Goal: Task Accomplishment & Management: Manage account settings

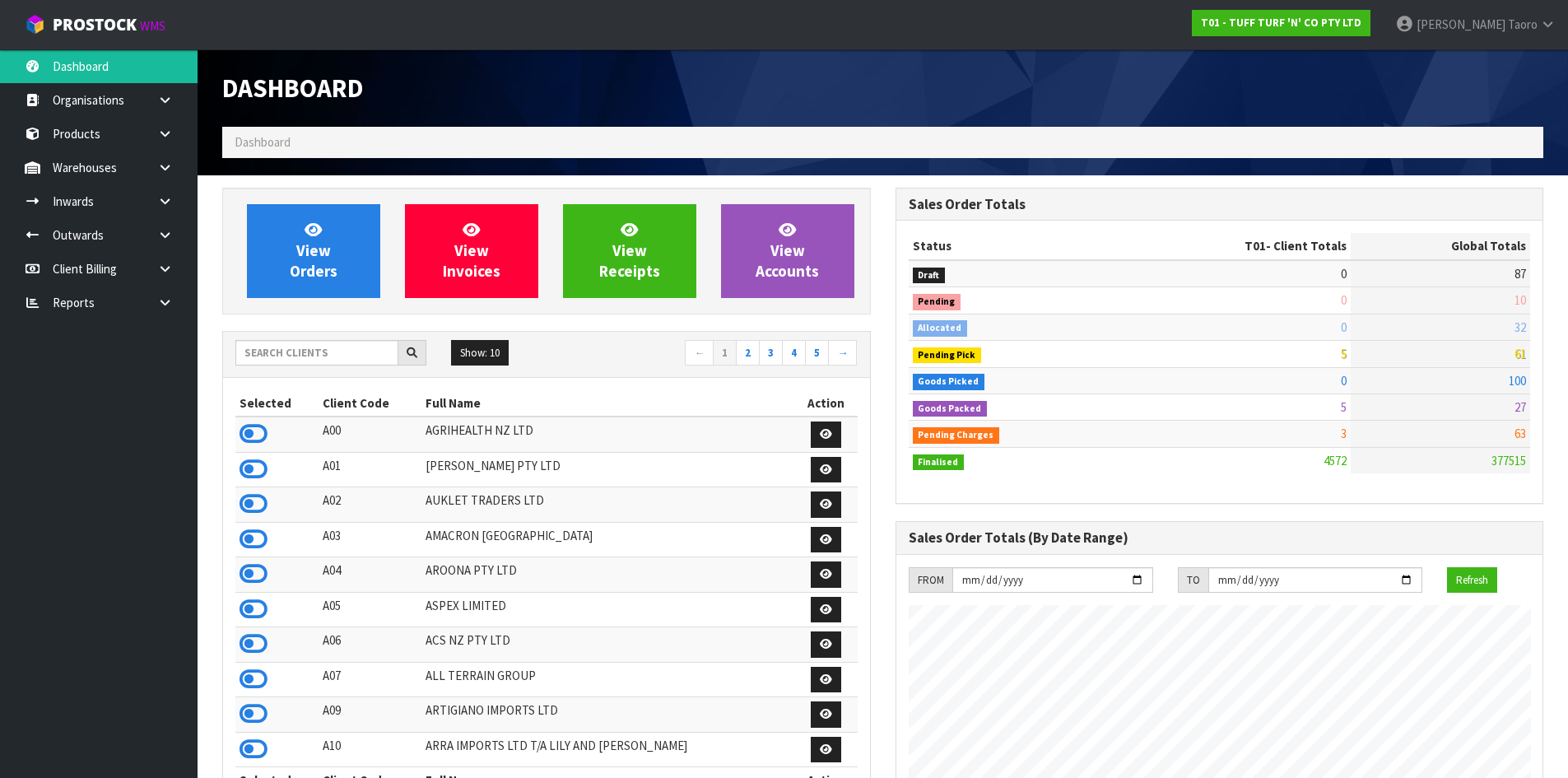
scroll to position [1247, 673]
click at [361, 353] on input "text" at bounding box center [316, 353] width 163 height 26
click at [336, 254] on link "View Orders" at bounding box center [313, 252] width 134 height 94
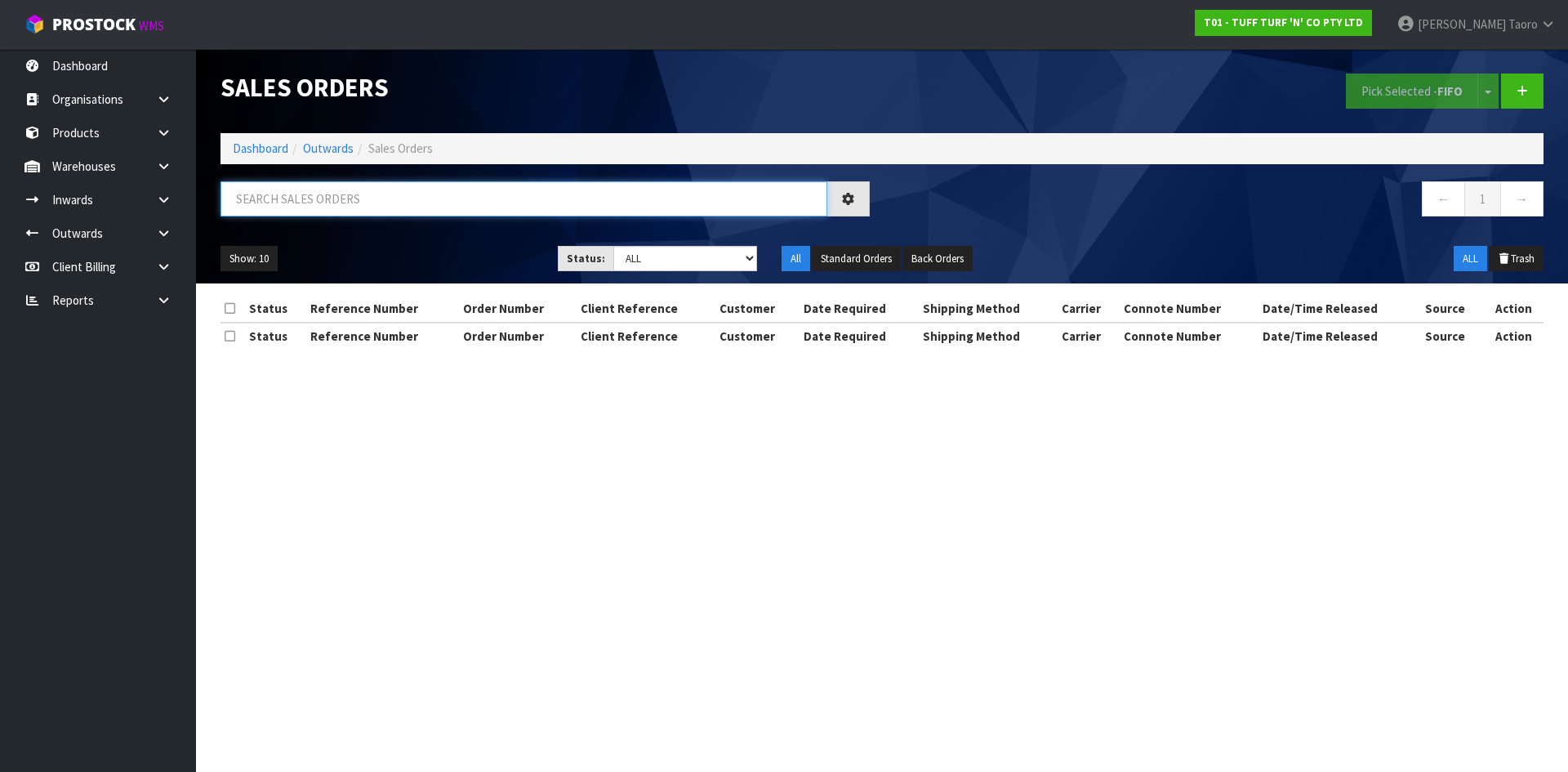
click at [373, 197] on input "text" at bounding box center [524, 198] width 607 height 35
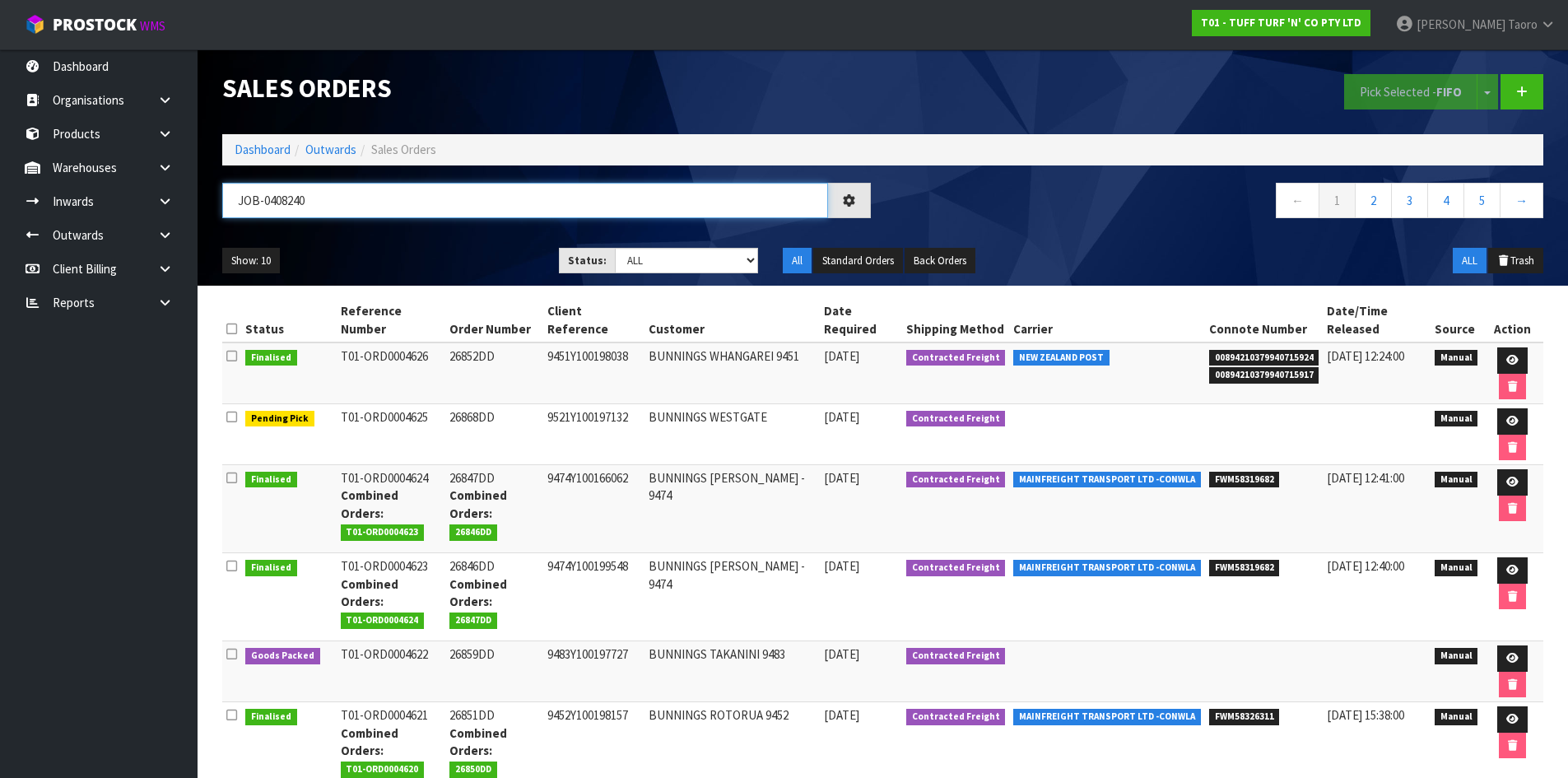
type input "JOB-0408240"
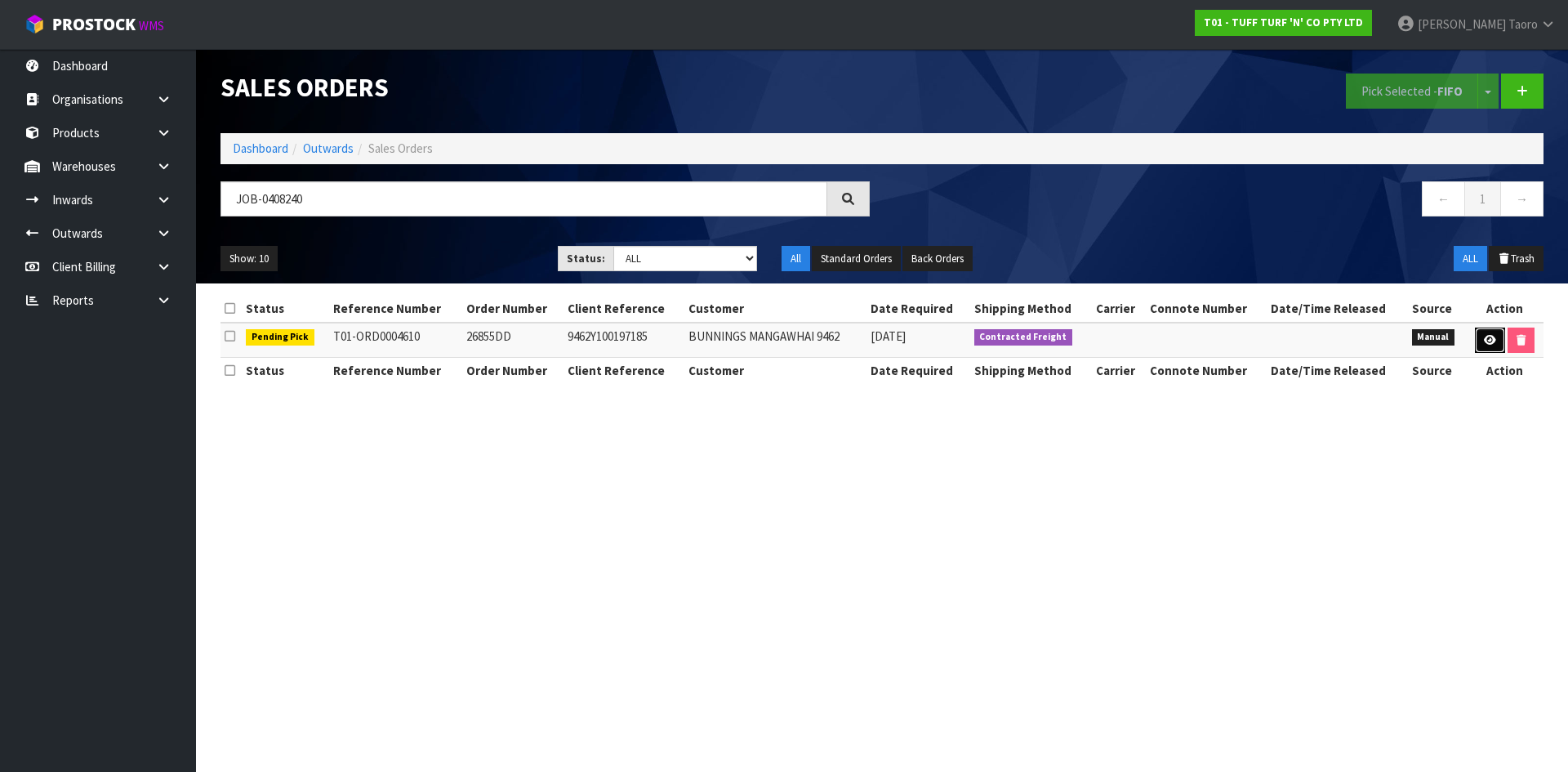
click at [1486, 338] on icon at bounding box center [1489, 340] width 12 height 11
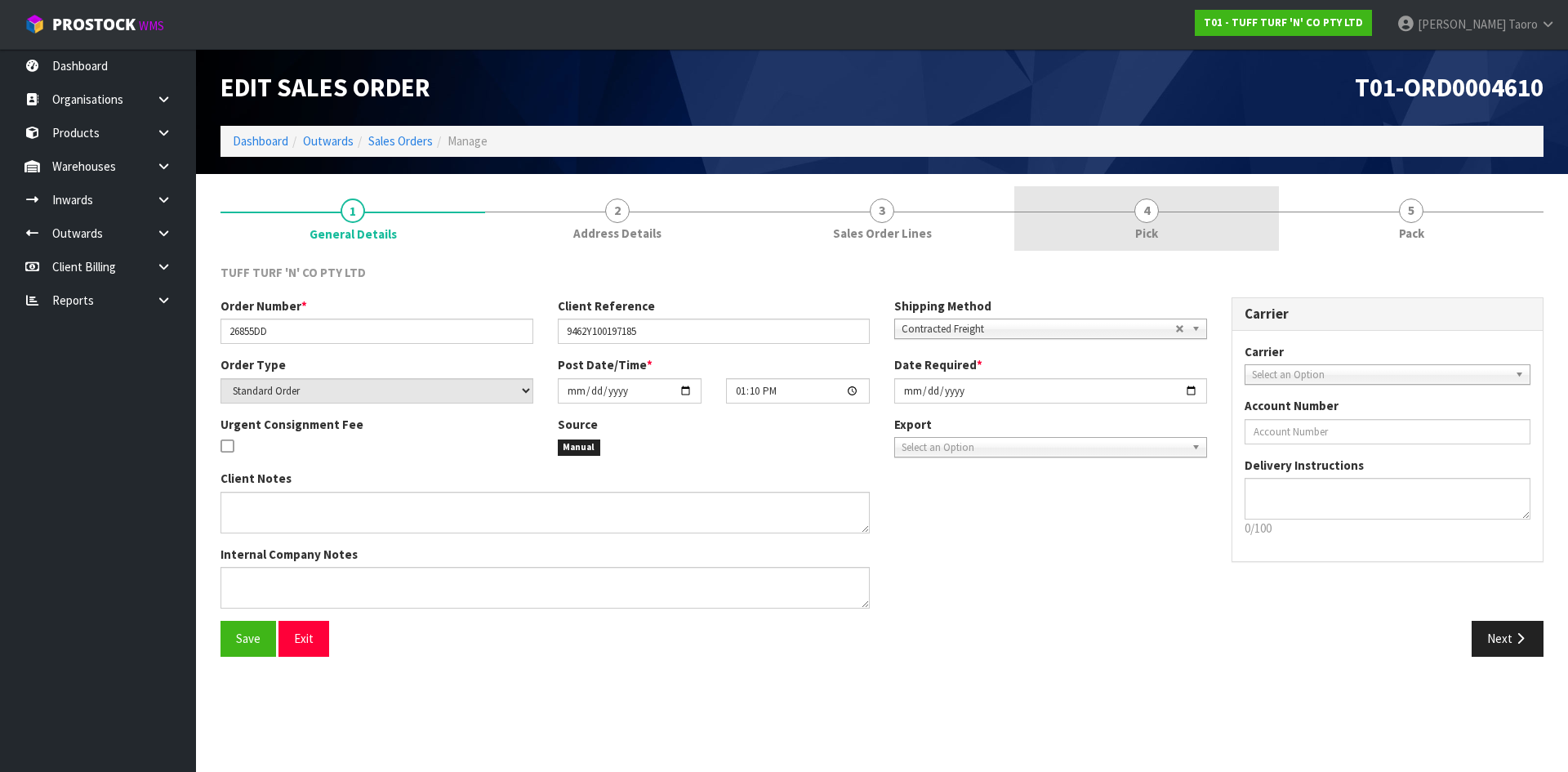
click at [1245, 215] on link "4 Pick" at bounding box center [1146, 219] width 264 height 65
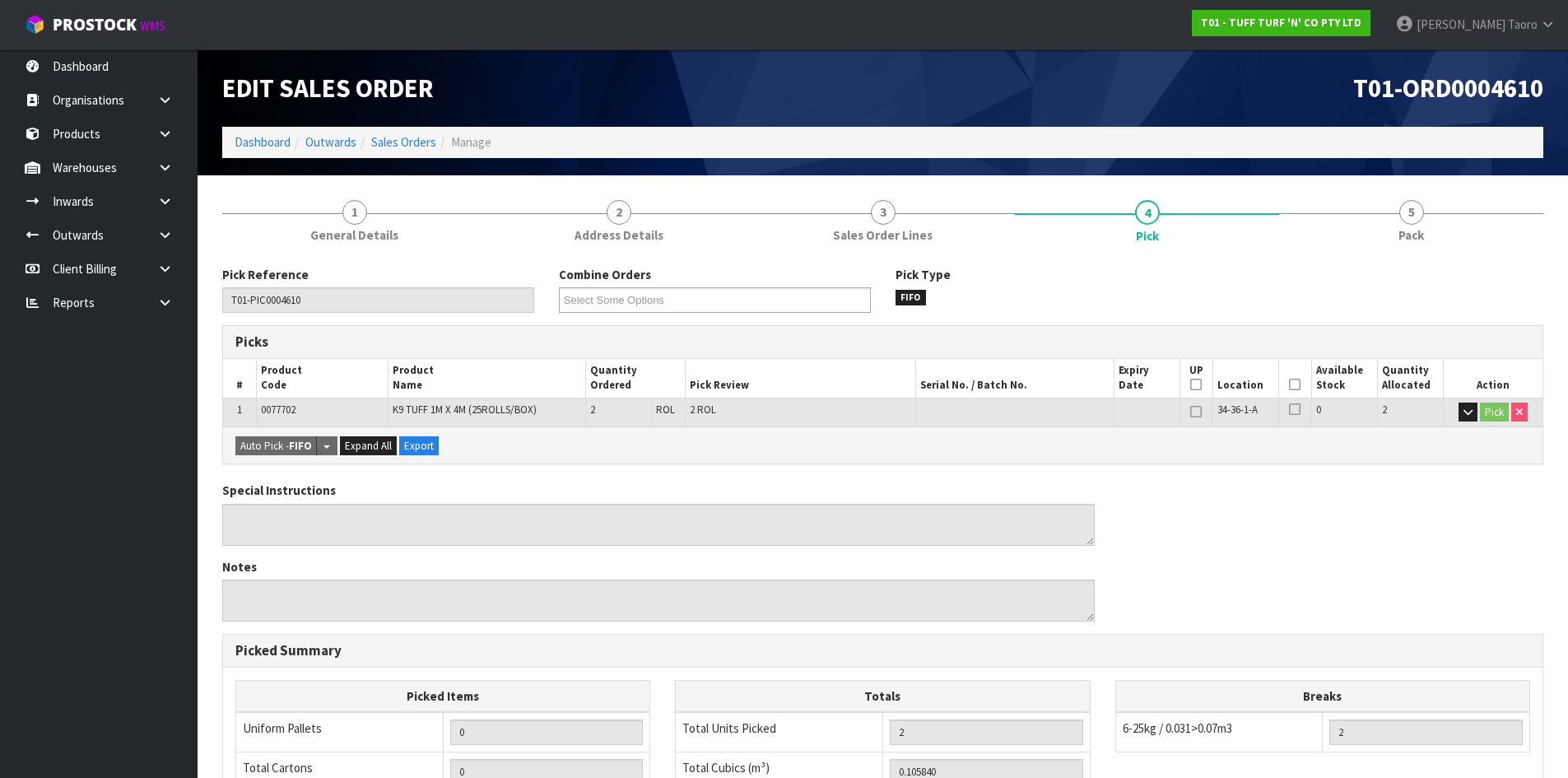
click at [1294, 384] on icon at bounding box center [1295, 384] width 12 height 1
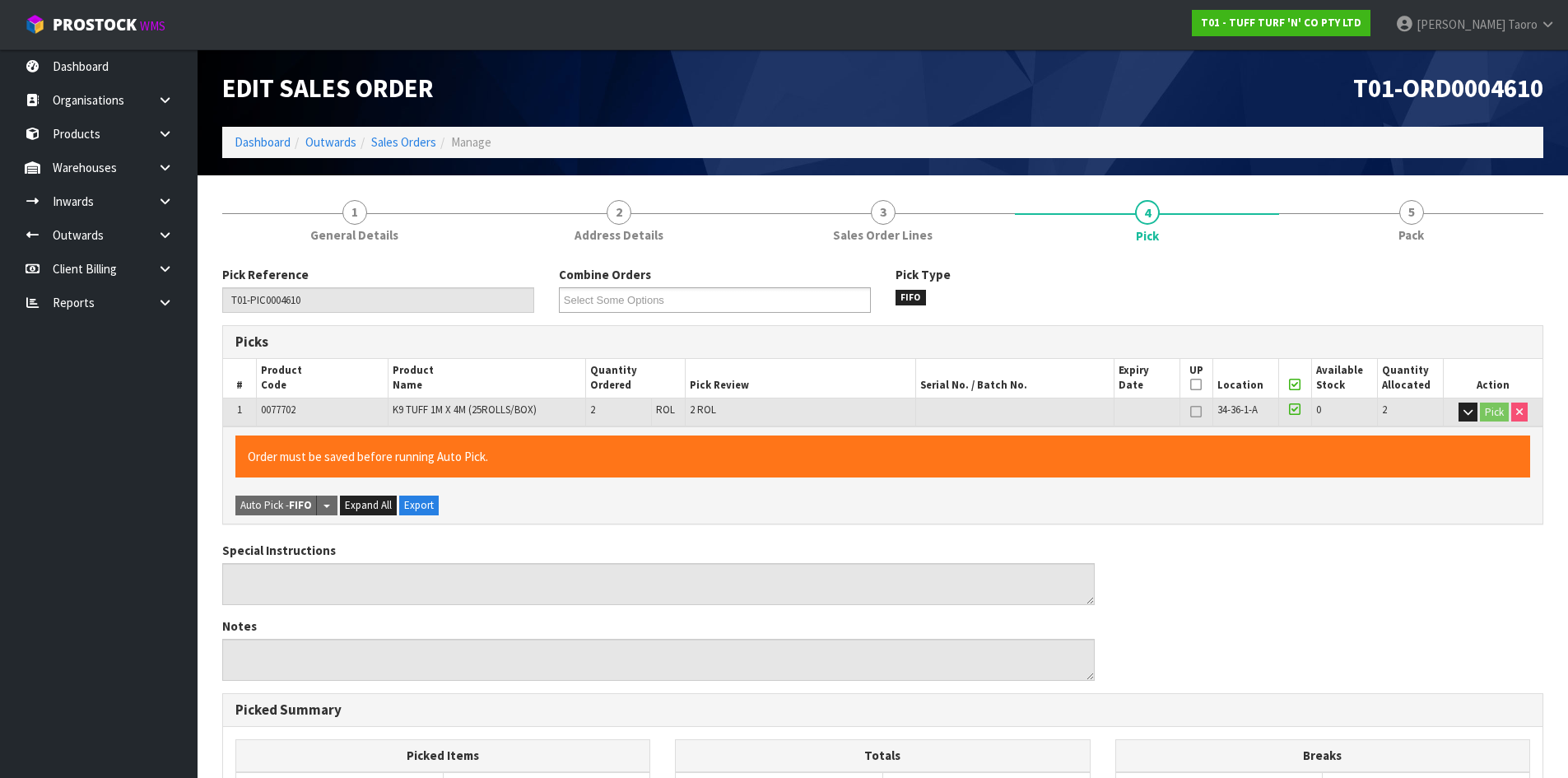
scroll to position [370, 0]
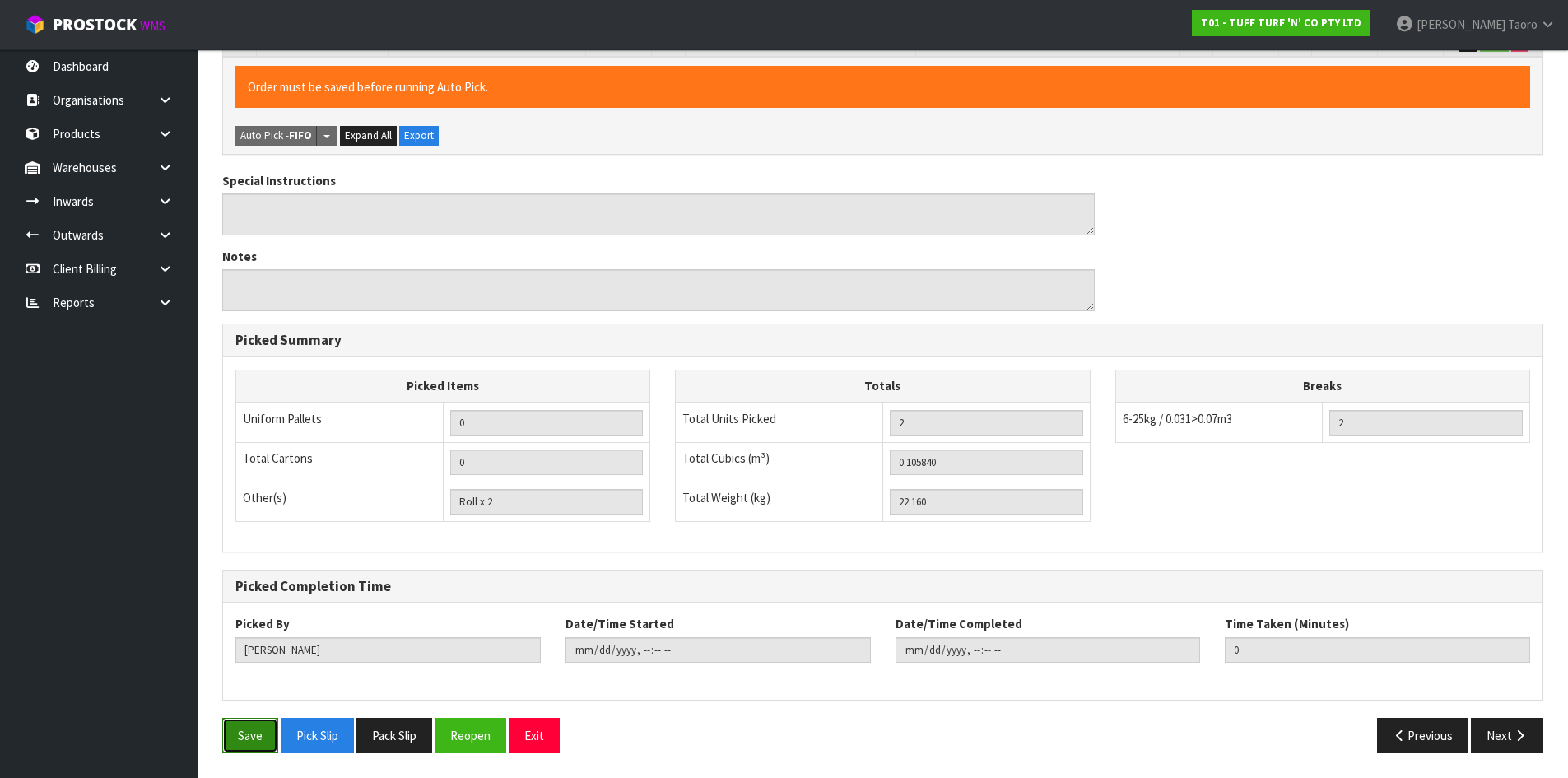
click at [261, 728] on button "Save" at bounding box center [250, 736] width 56 height 35
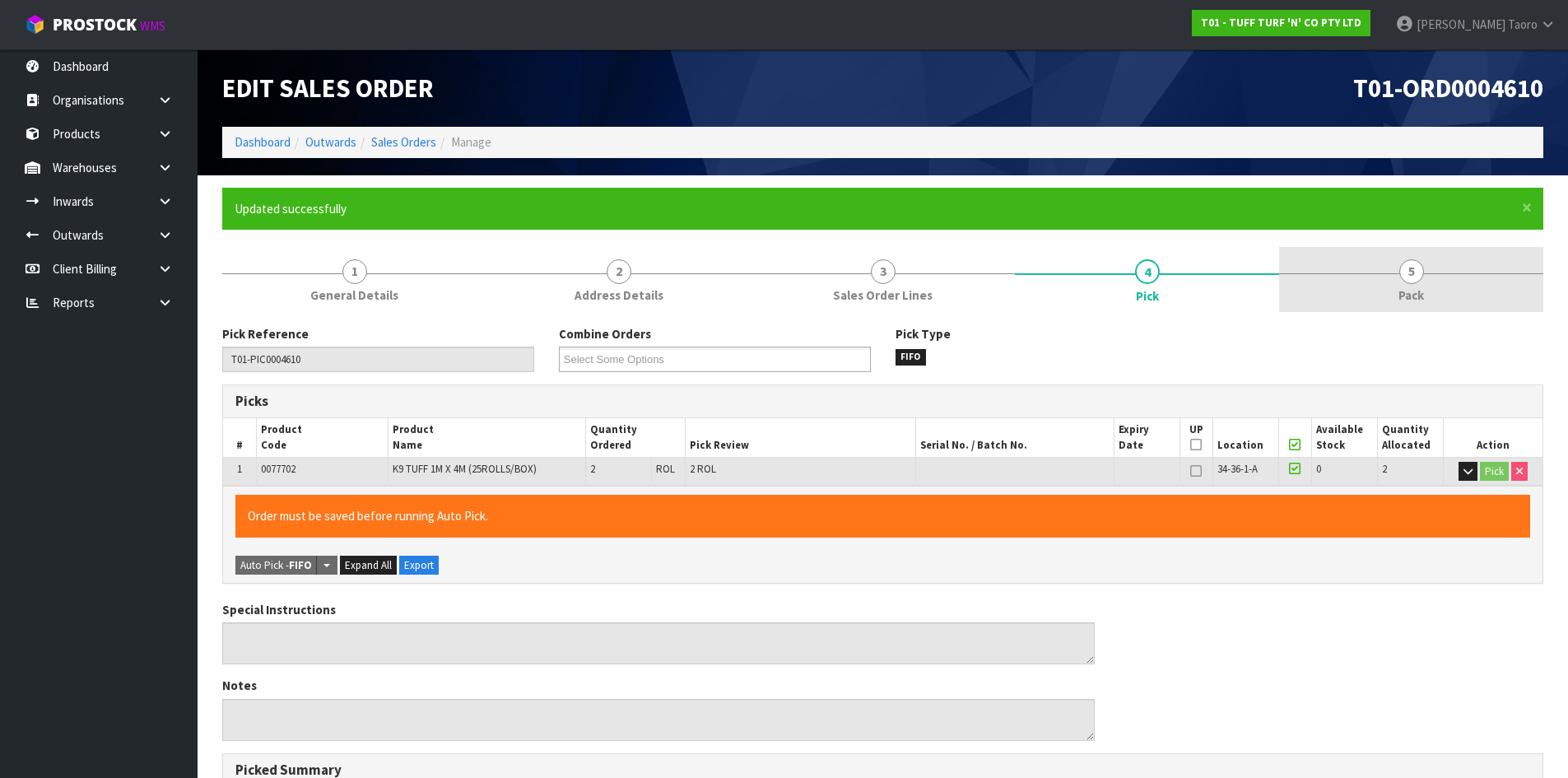
type input "Harriet Taoro"
type input "2025-08-20T13:59:50"
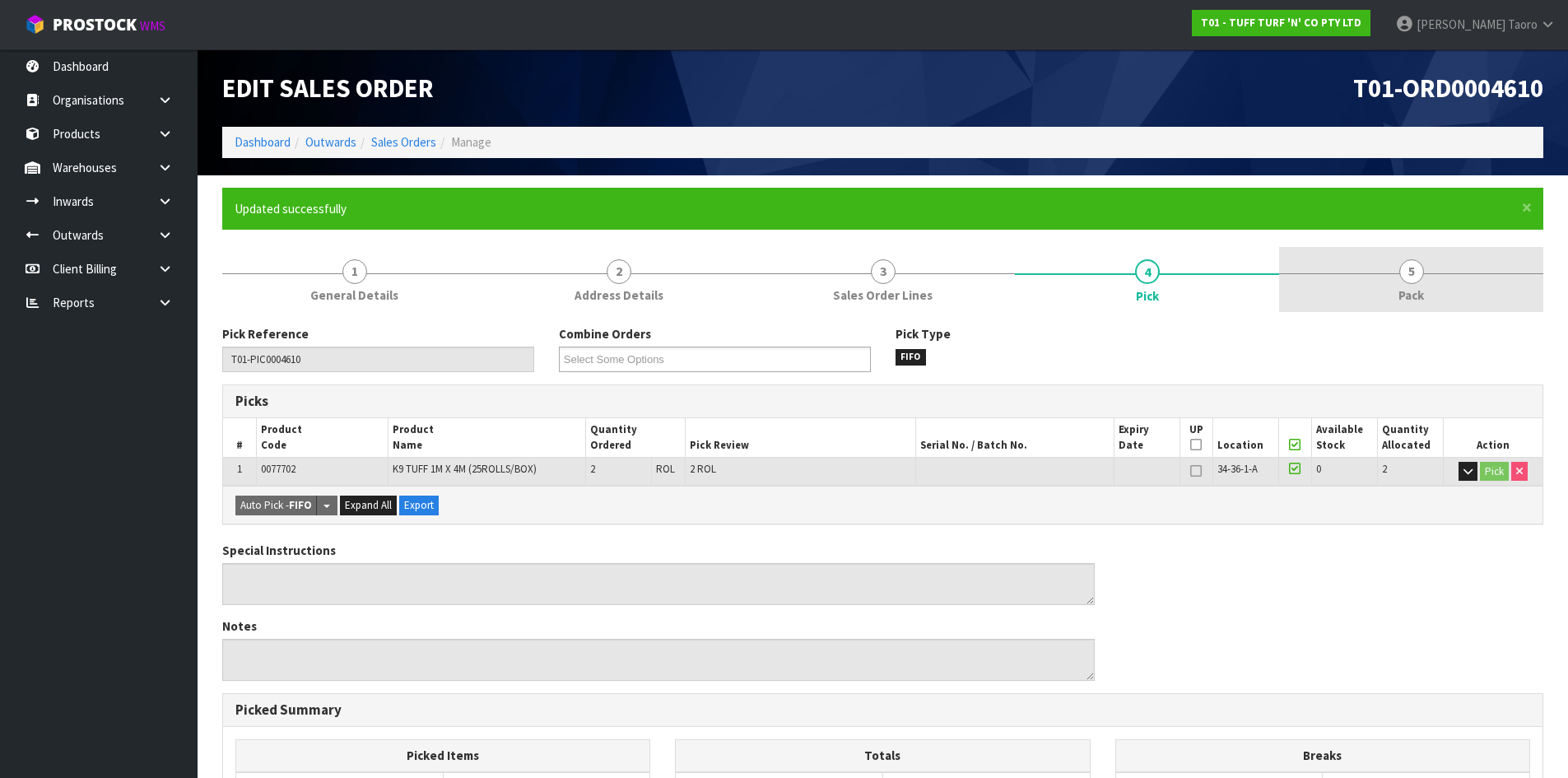
click at [1419, 288] on span "Pack" at bounding box center [1411, 295] width 26 height 18
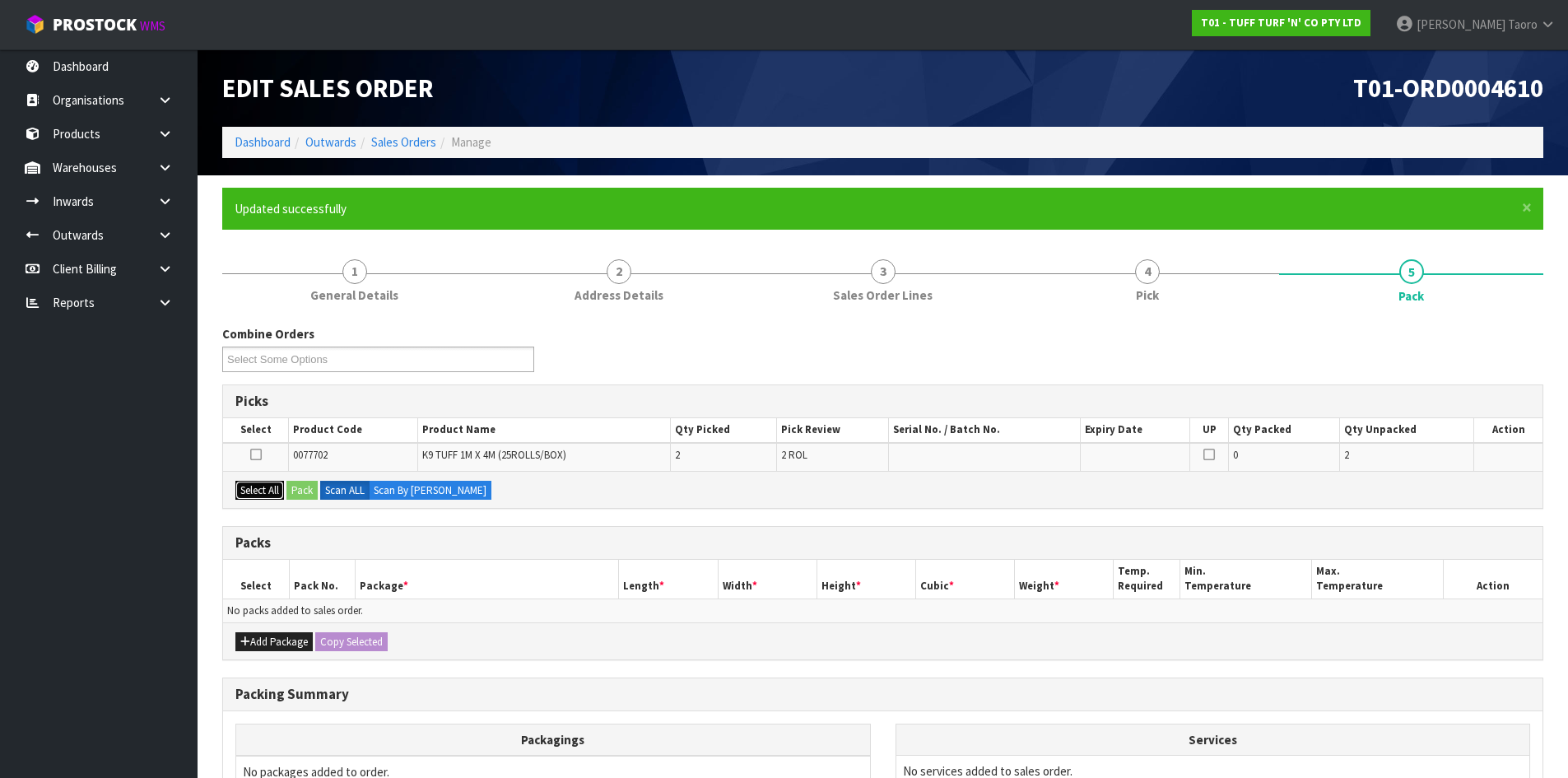
click at [275, 493] on button "Select All" at bounding box center [259, 490] width 49 height 19
click at [313, 491] on button "Pack" at bounding box center [302, 490] width 31 height 19
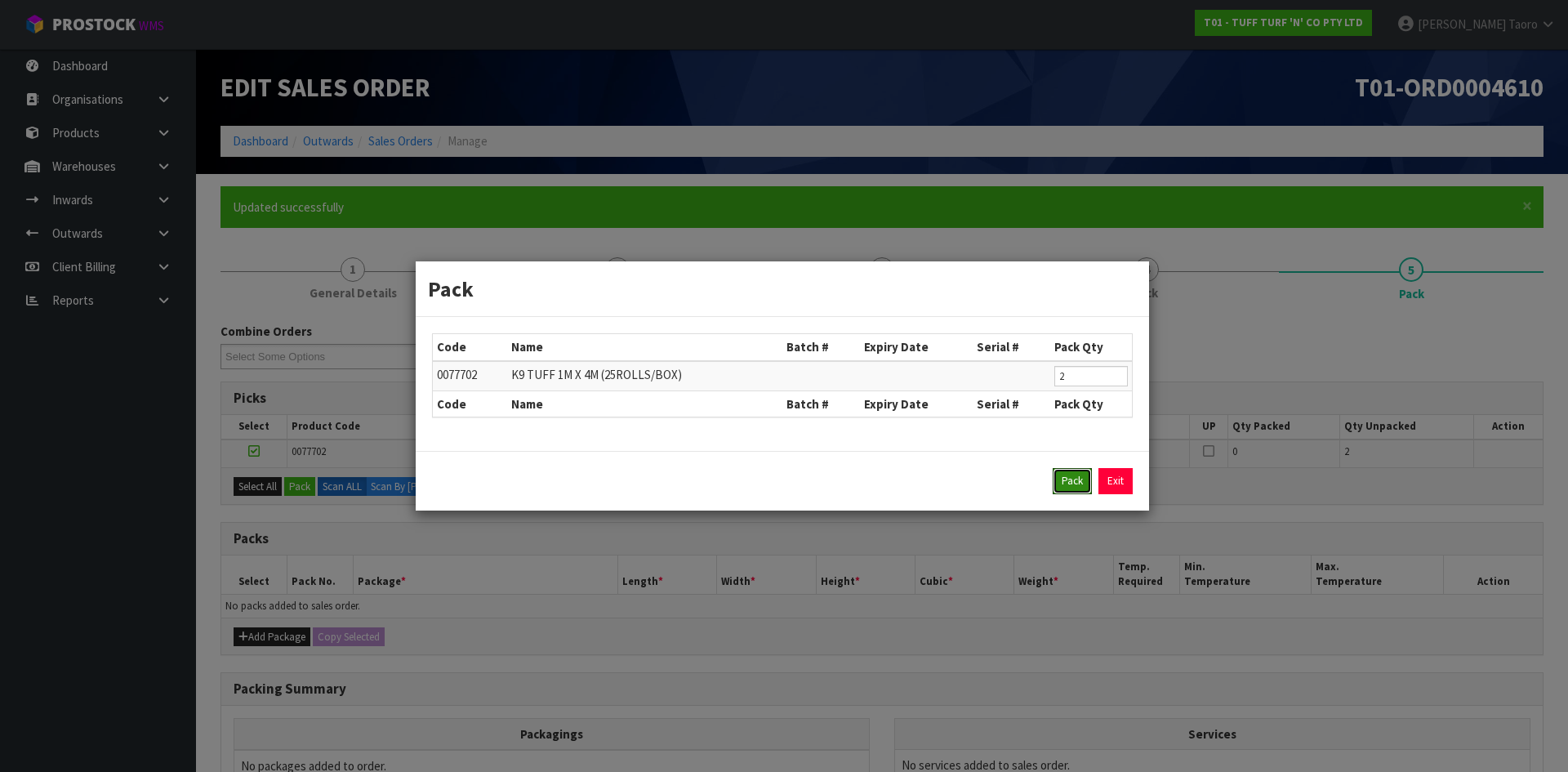
drag, startPoint x: 1083, startPoint y: 478, endPoint x: 880, endPoint y: 531, distance: 209.8
click at [1082, 478] on button "Pack" at bounding box center [1072, 481] width 39 height 27
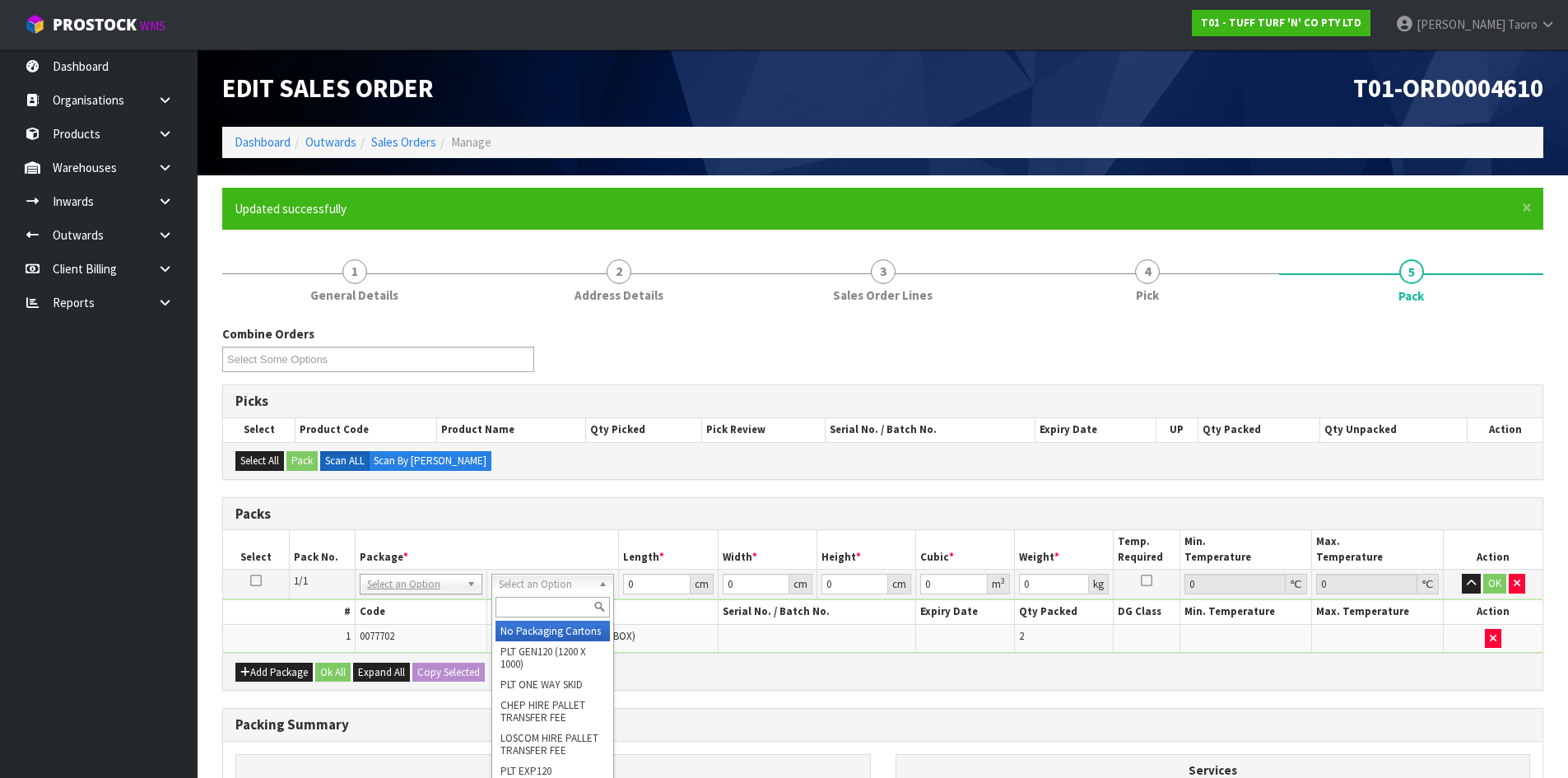
drag, startPoint x: 534, startPoint y: 590, endPoint x: 545, endPoint y: 617, distance: 29.2
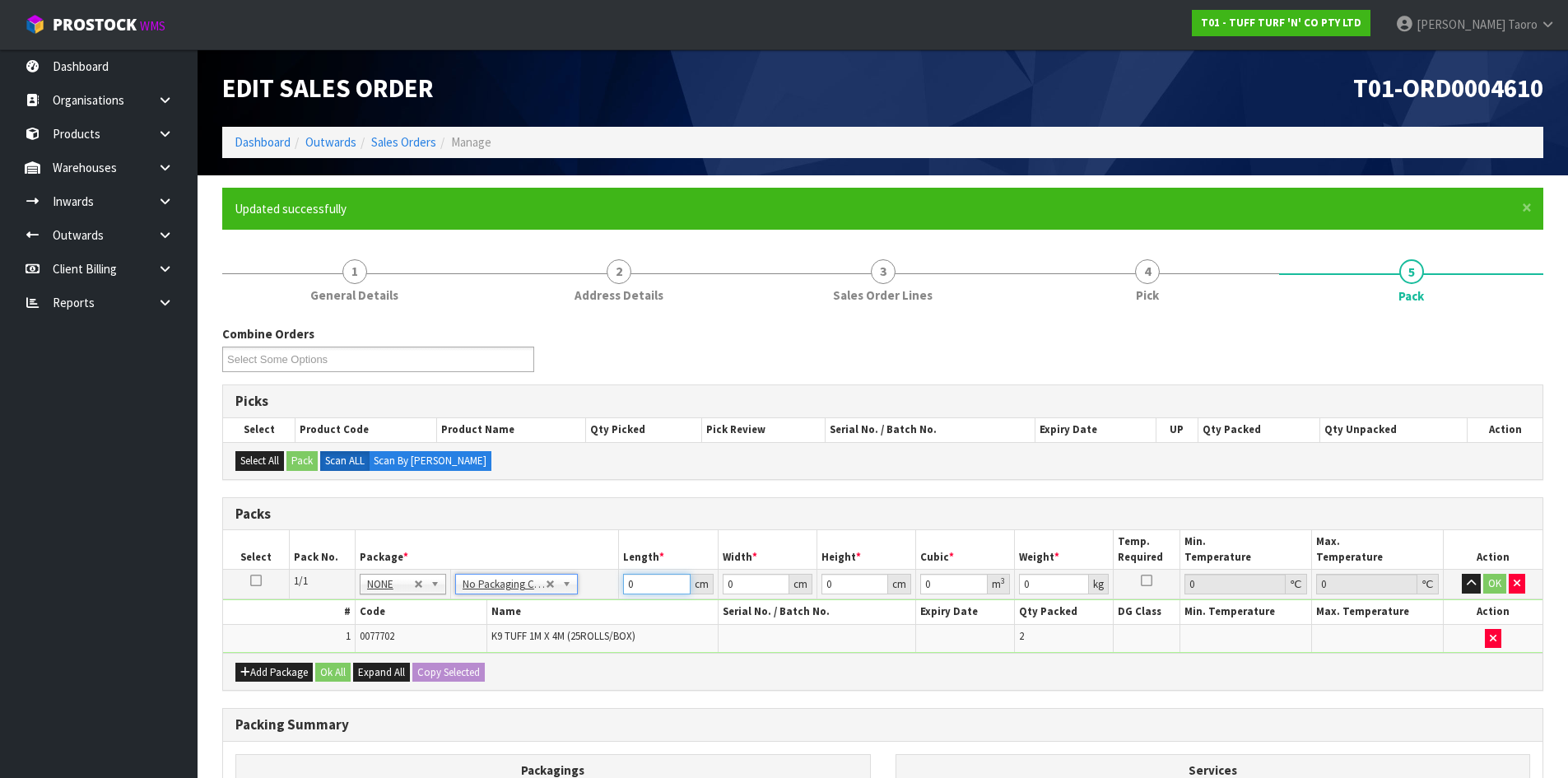
click at [647, 584] on input "0" at bounding box center [656, 584] width 66 height 20
click at [647, 583] on input "0" at bounding box center [656, 584] width 66 height 20
type input "1"
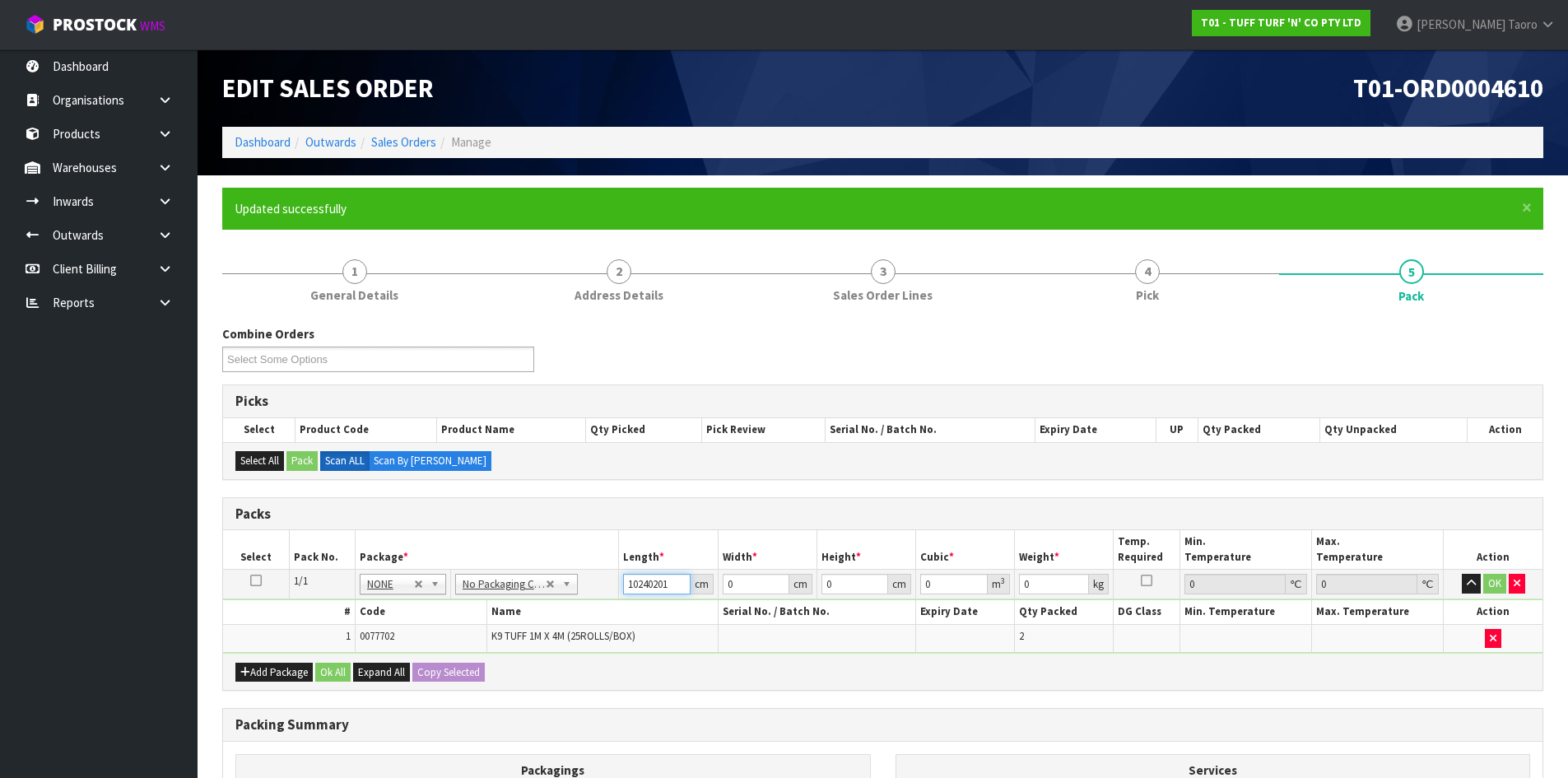
type input "102402018"
type input "102"
type input "40"
type input "2"
type input "0.00816"
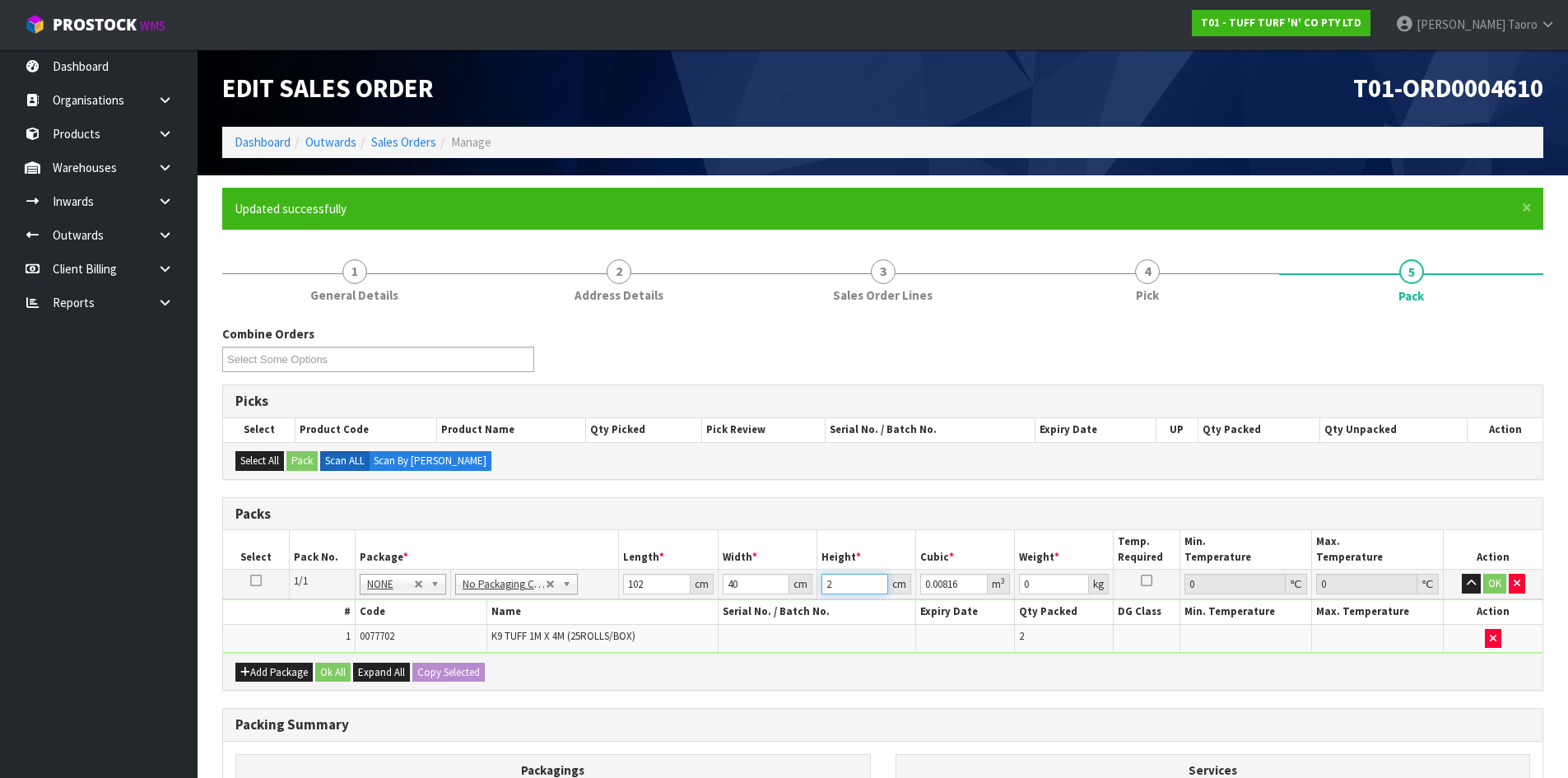
type input "20"
type input "0.0816"
type input "20"
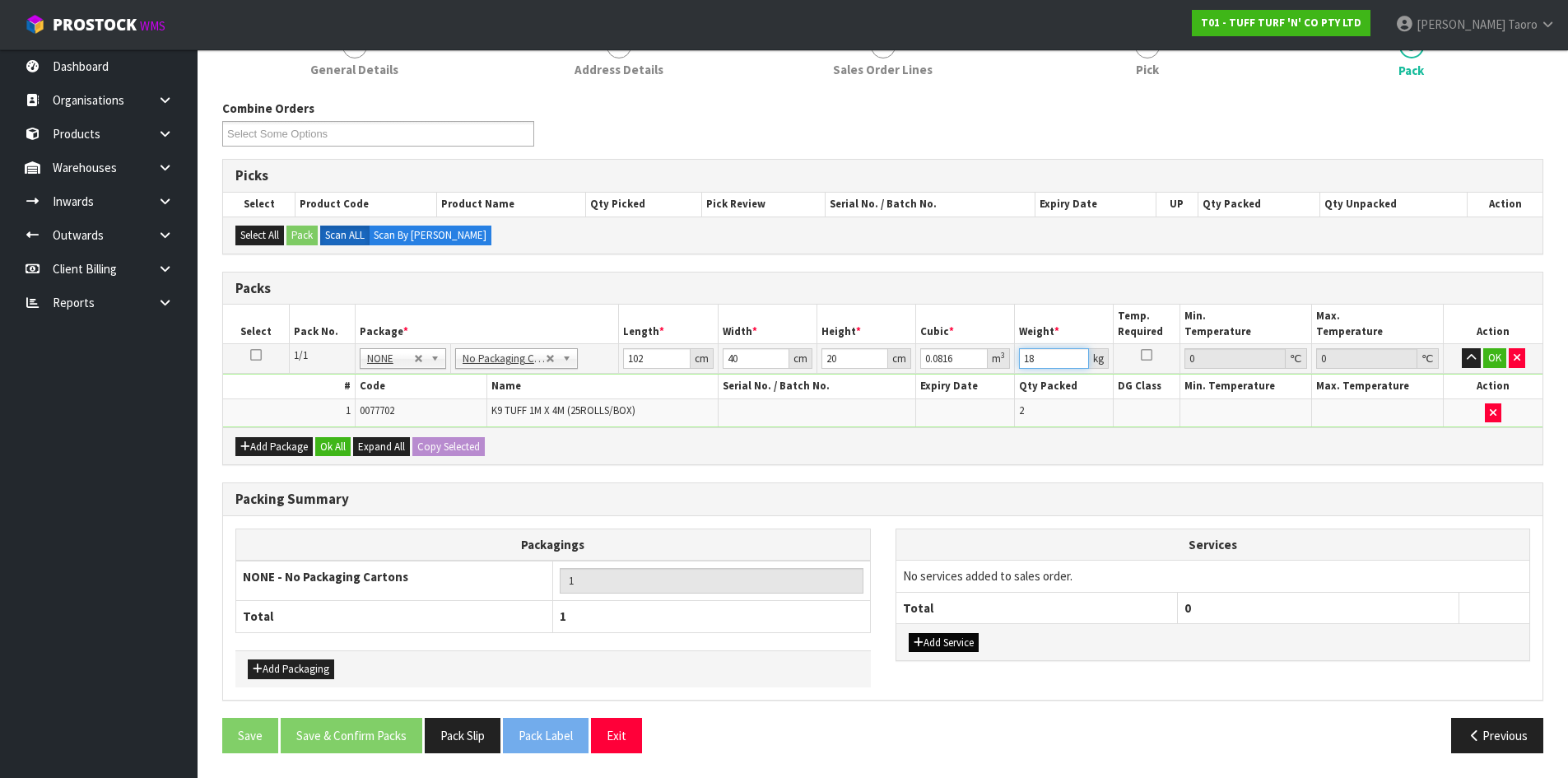
type input "18"
click at [950, 643] on button "Add Service" at bounding box center [944, 642] width 70 height 19
drag, startPoint x: 971, startPoint y: 576, endPoint x: 977, endPoint y: 585, distance: 10.8
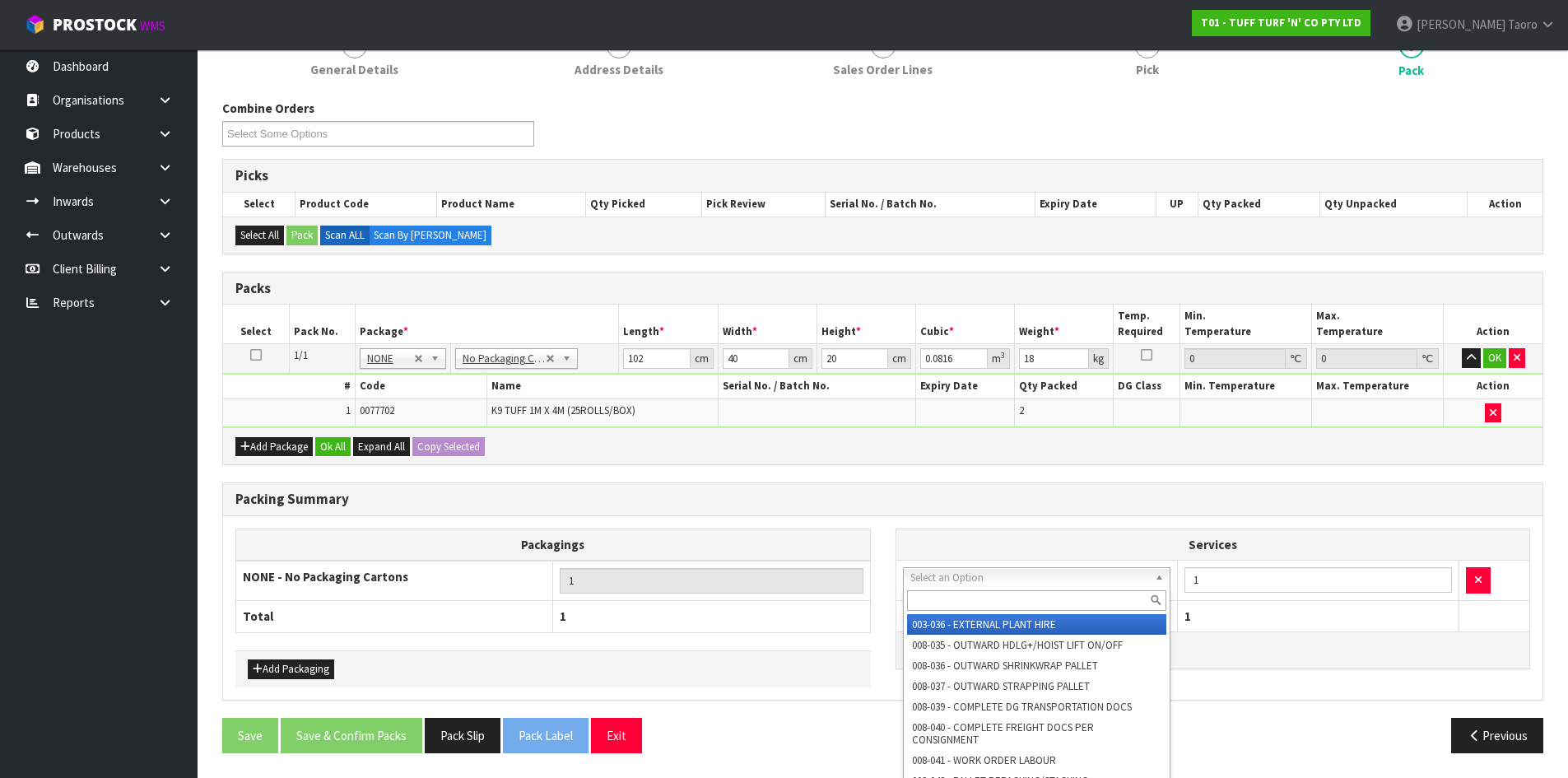
click at [981, 597] on input "text" at bounding box center [1037, 600] width 260 height 20
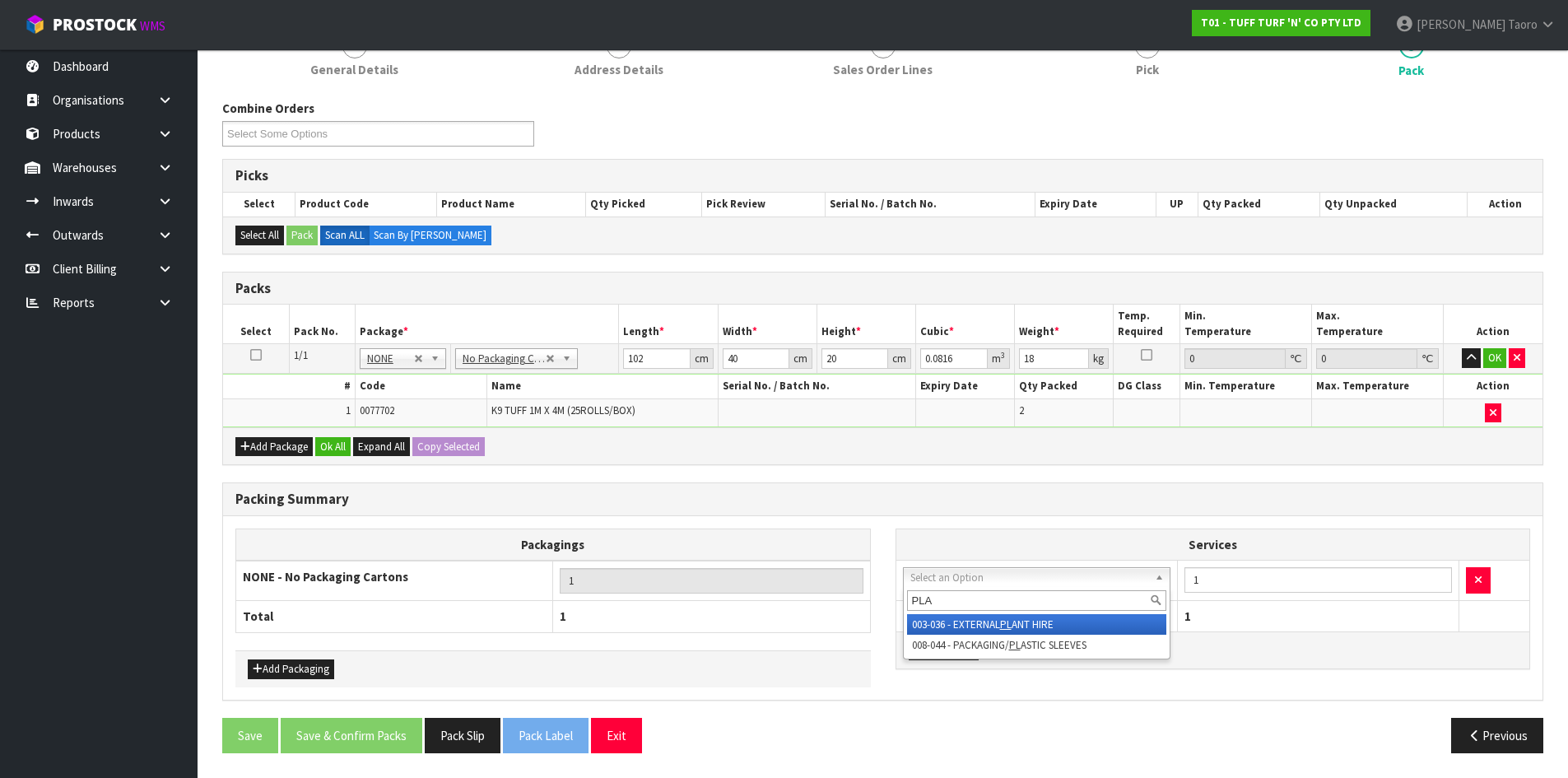
type input "PLAS"
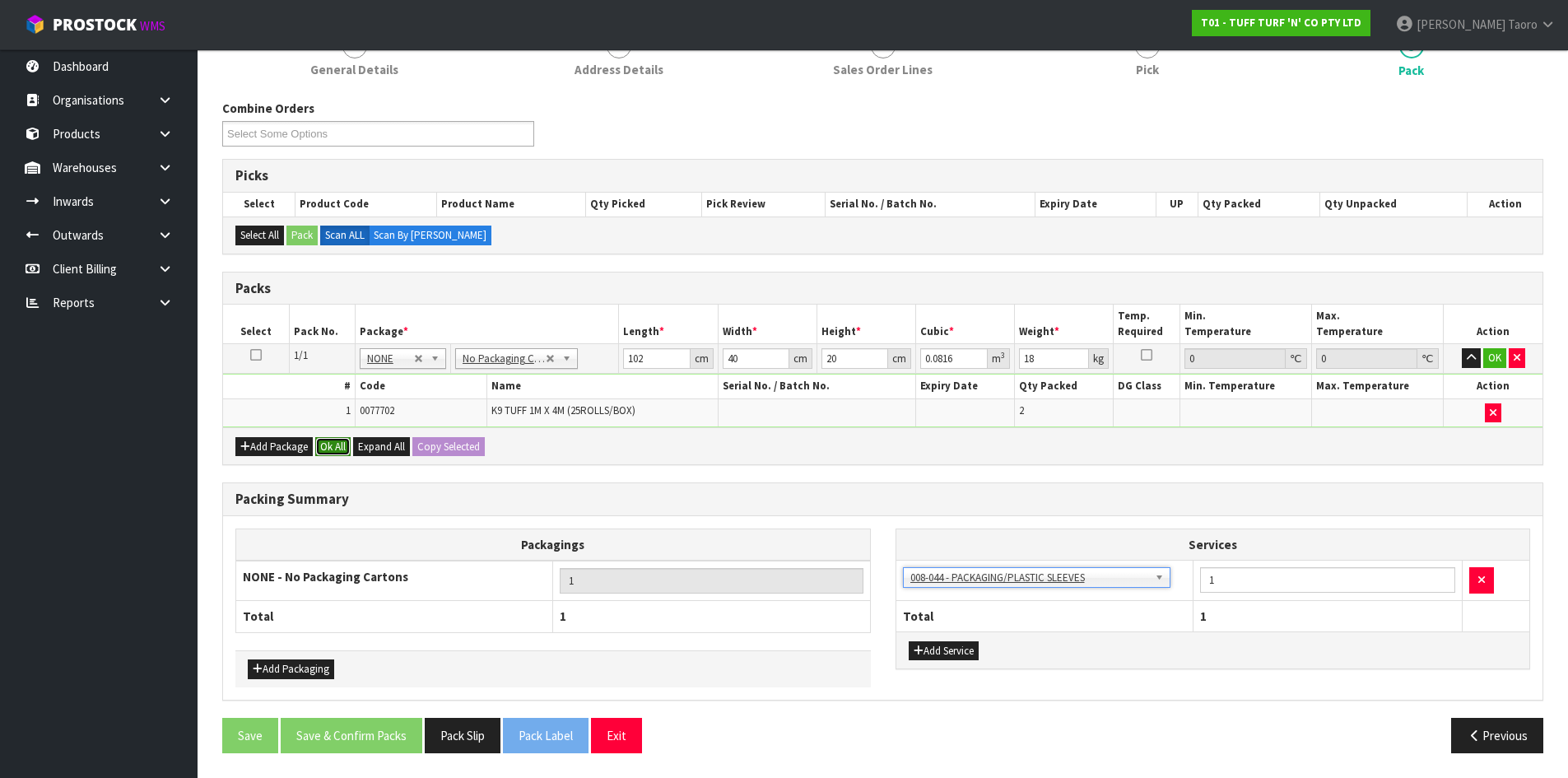
click at [336, 448] on button "Ok All" at bounding box center [333, 446] width 35 height 19
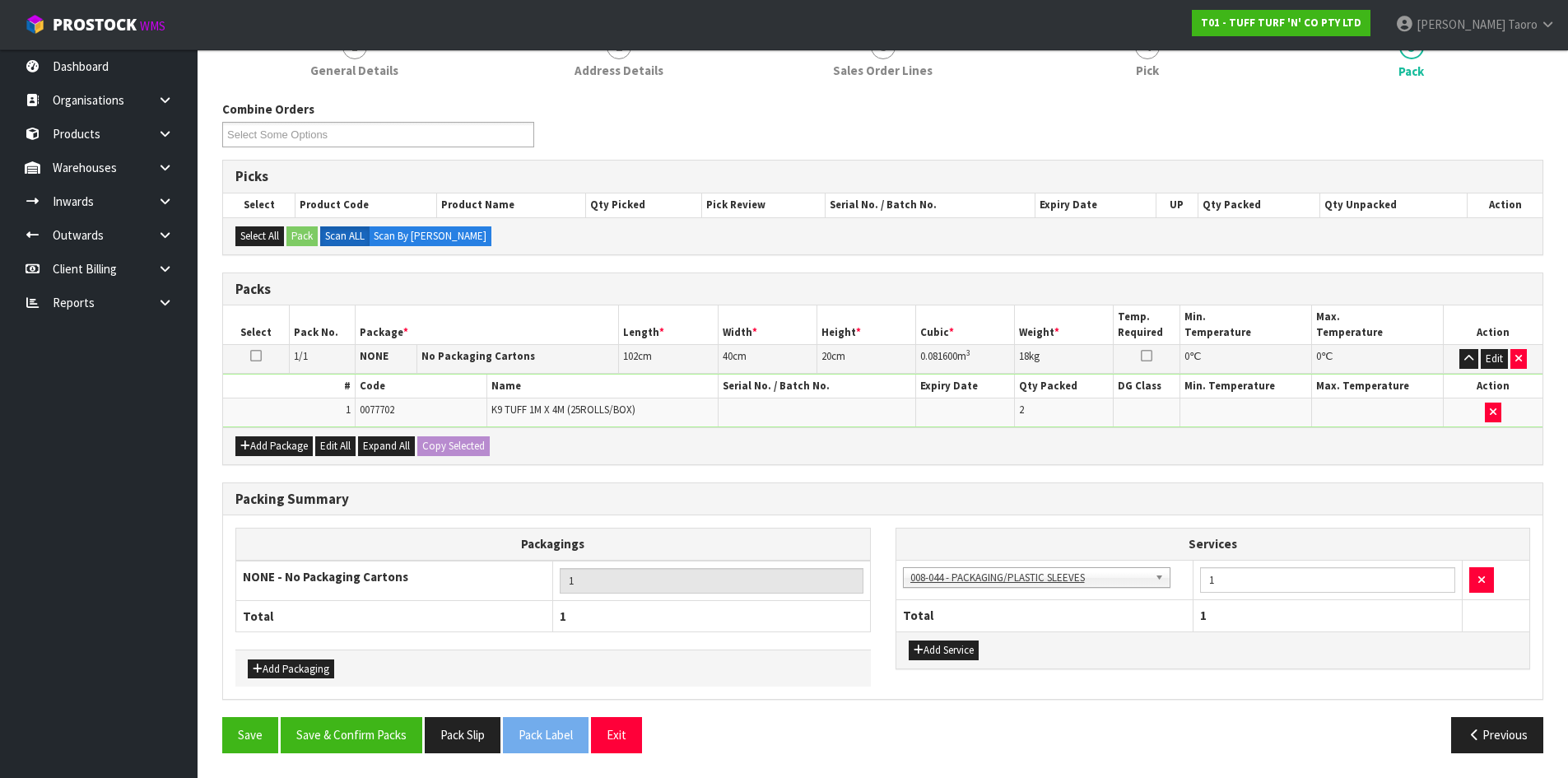
scroll to position [225, 0]
click at [403, 730] on button "Save & Confirm Packs" at bounding box center [352, 735] width 142 height 35
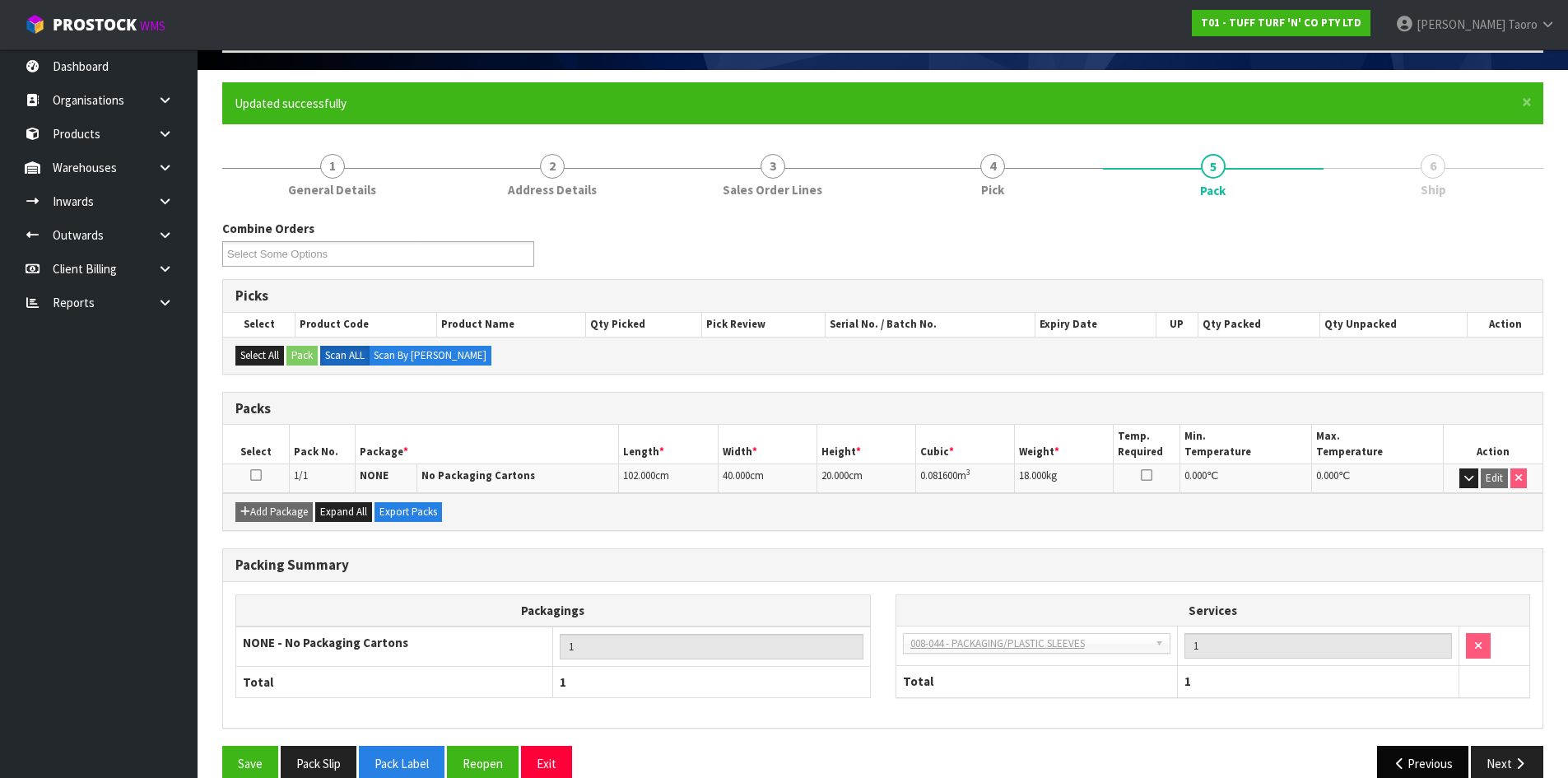
scroll to position [135, 0]
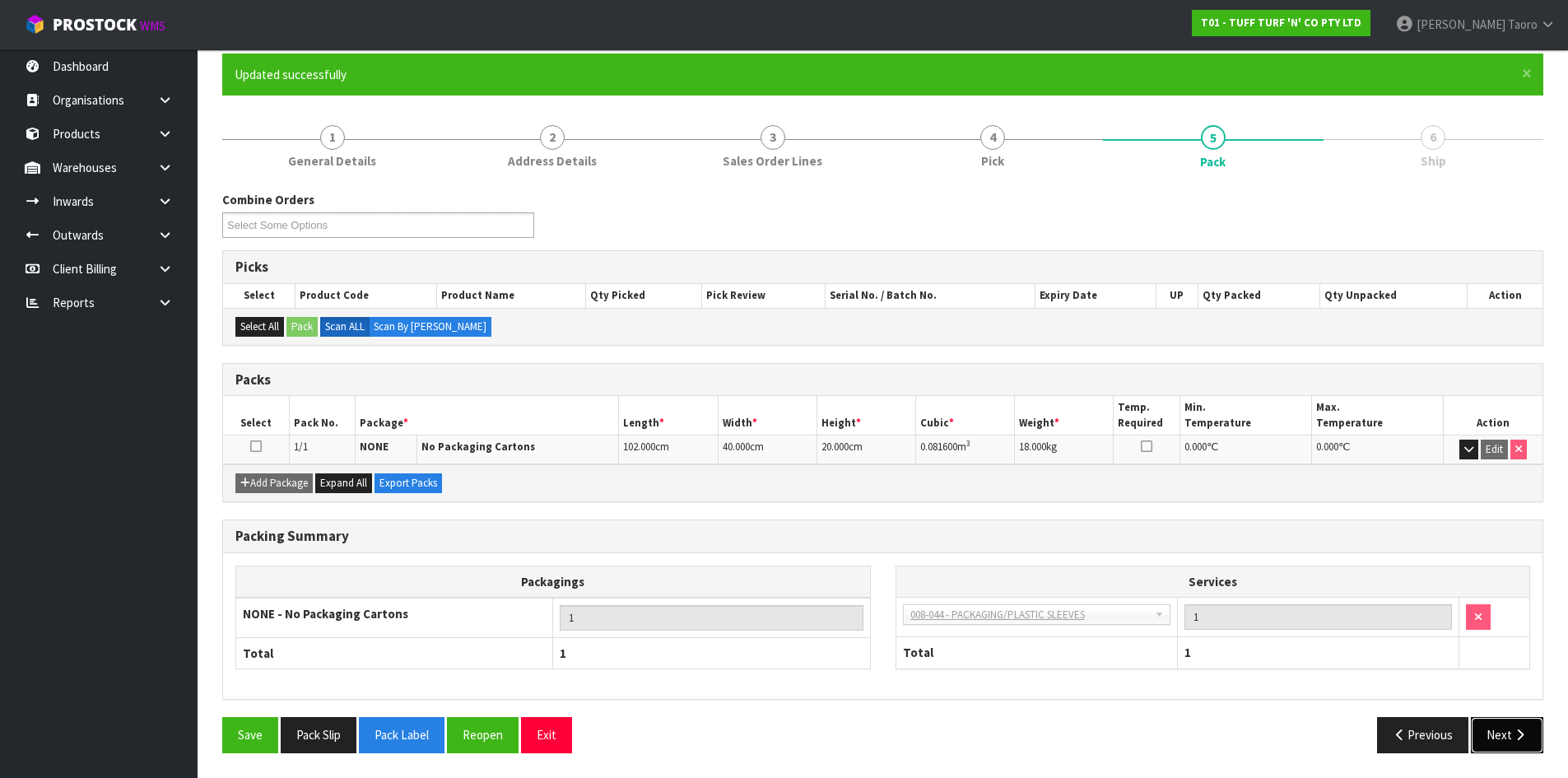
click at [1524, 736] on icon "button" at bounding box center [1520, 734] width 16 height 12
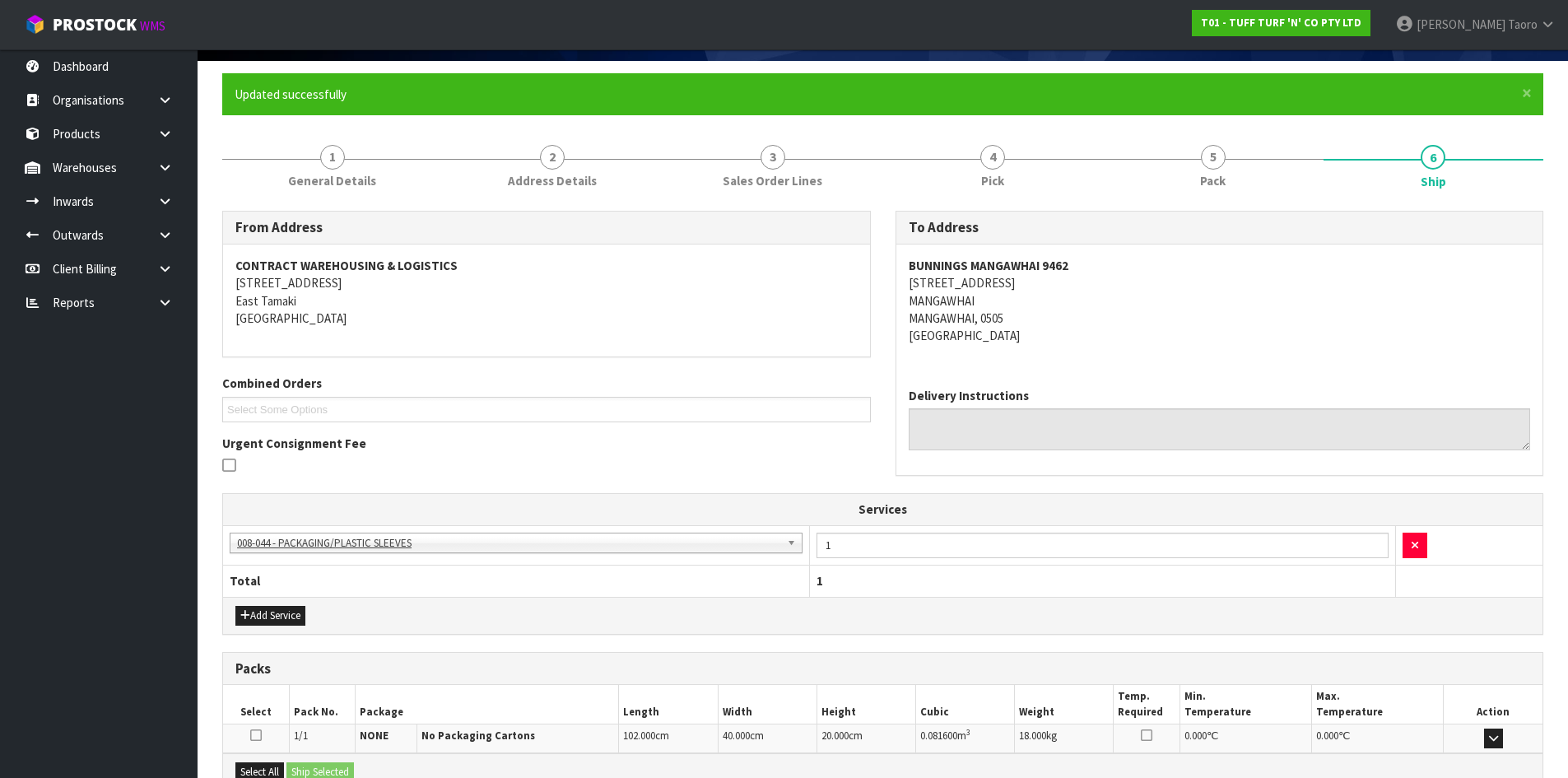
scroll to position [304, 0]
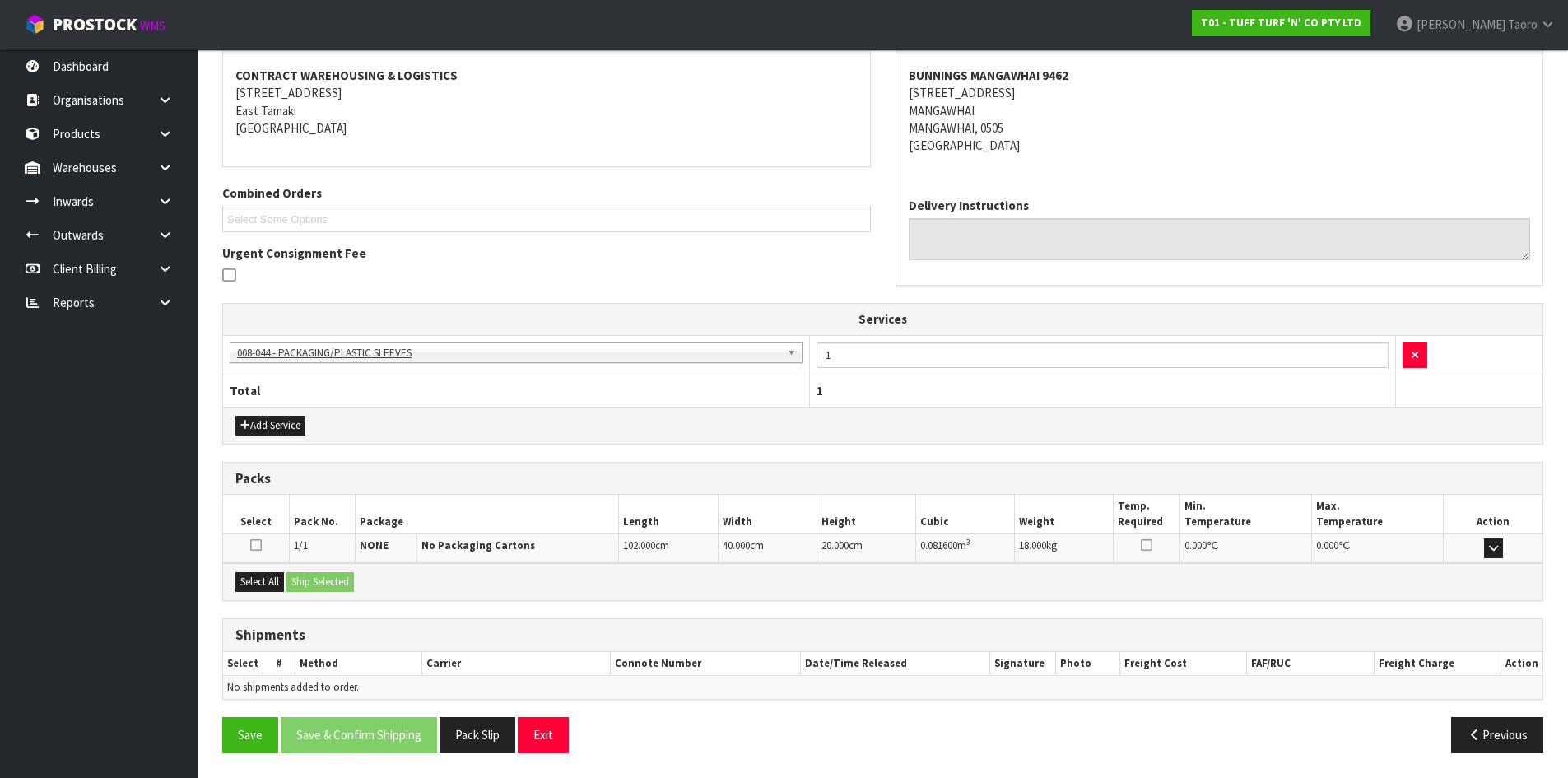
click at [288, 589] on div "Select All Ship Selected" at bounding box center [883, 582] width 1320 height 37
click at [272, 582] on button "Select All" at bounding box center [259, 582] width 49 height 19
click at [309, 578] on button "Ship Selected" at bounding box center [320, 582] width 67 height 19
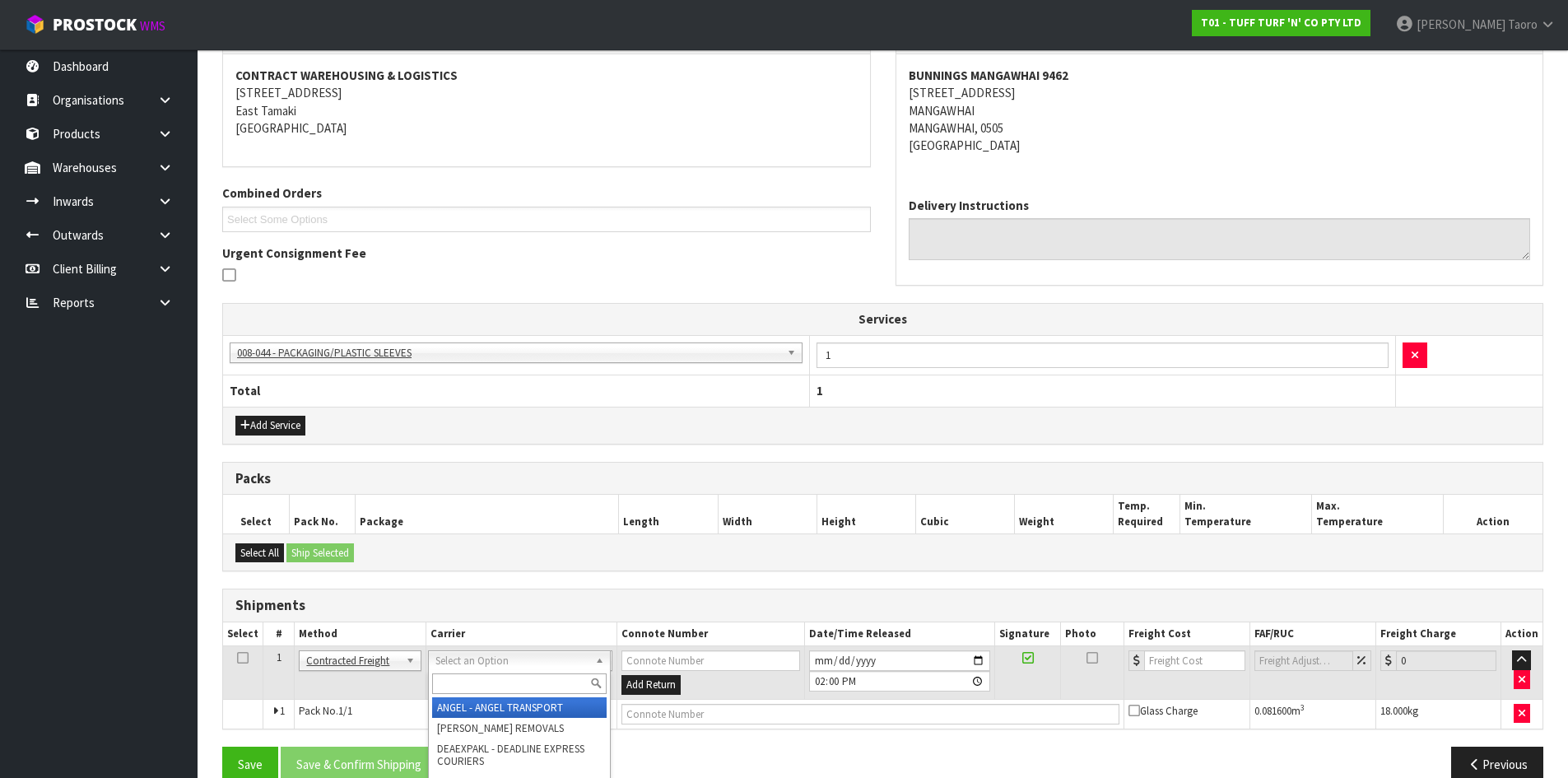
click at [471, 682] on input "text" at bounding box center [519, 684] width 174 height 20
type input "NZP"
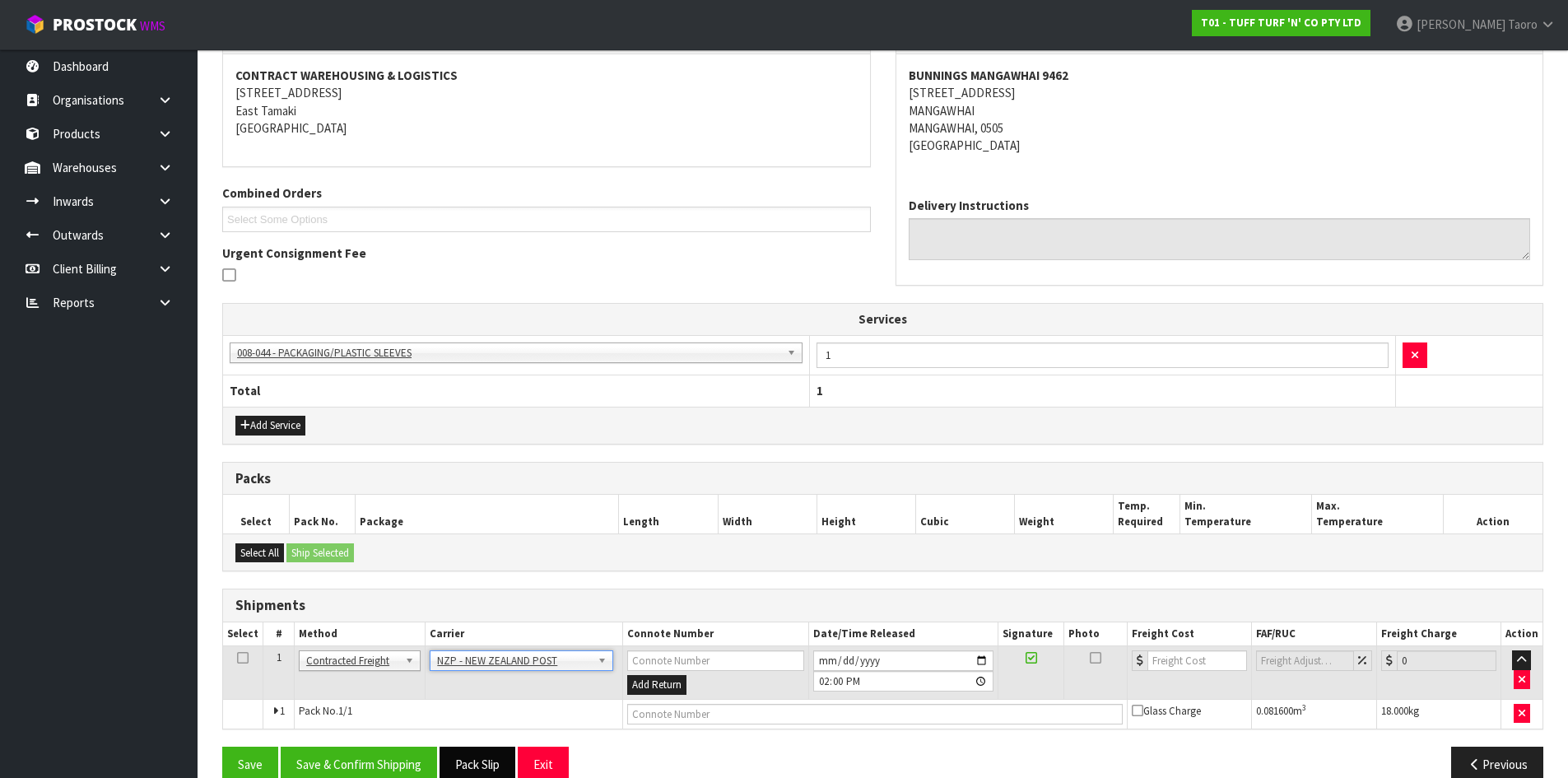
scroll to position [334, 0]
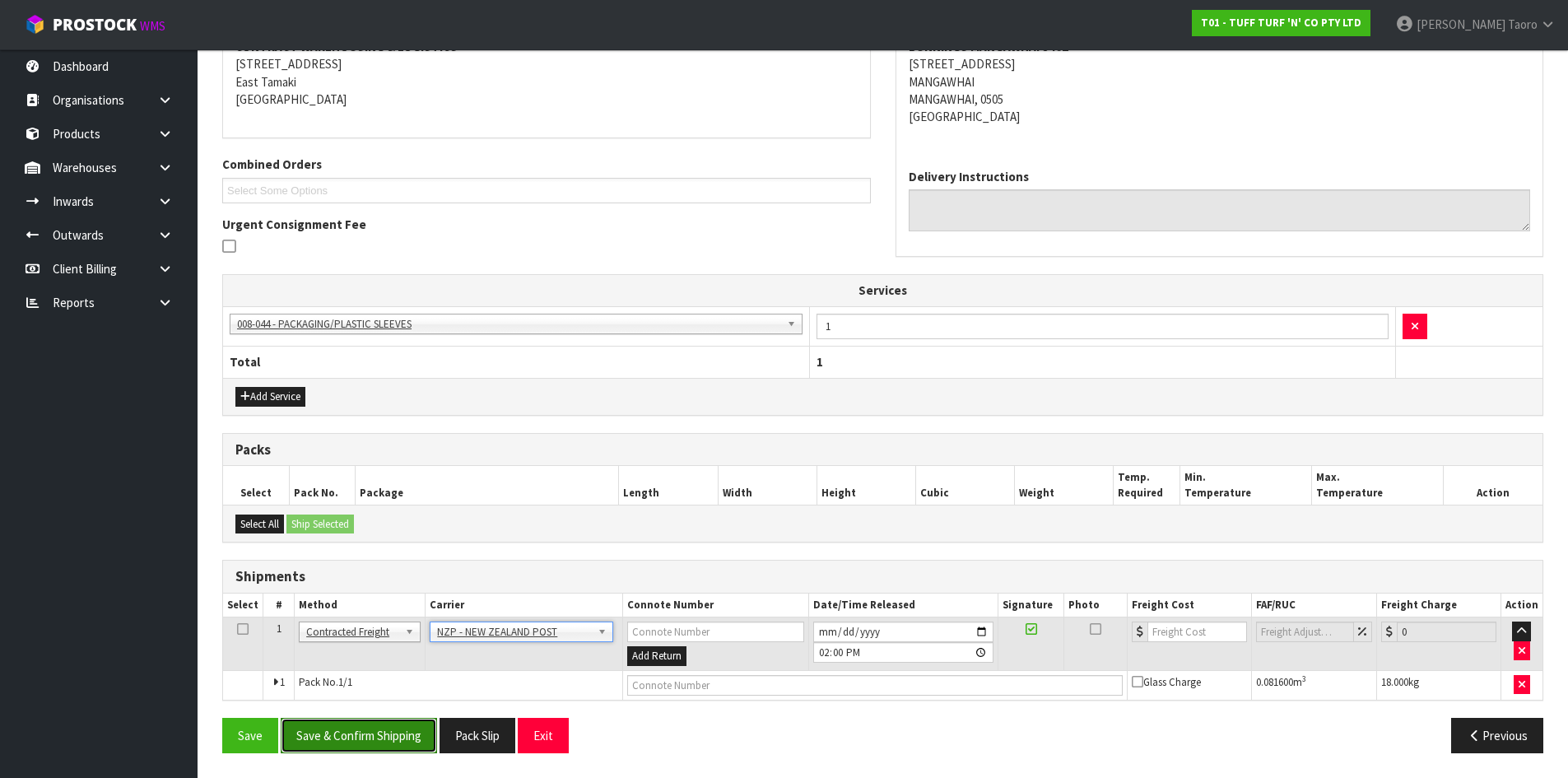
click at [431, 738] on button "Save & Confirm Shipping" at bounding box center [360, 736] width 157 height 35
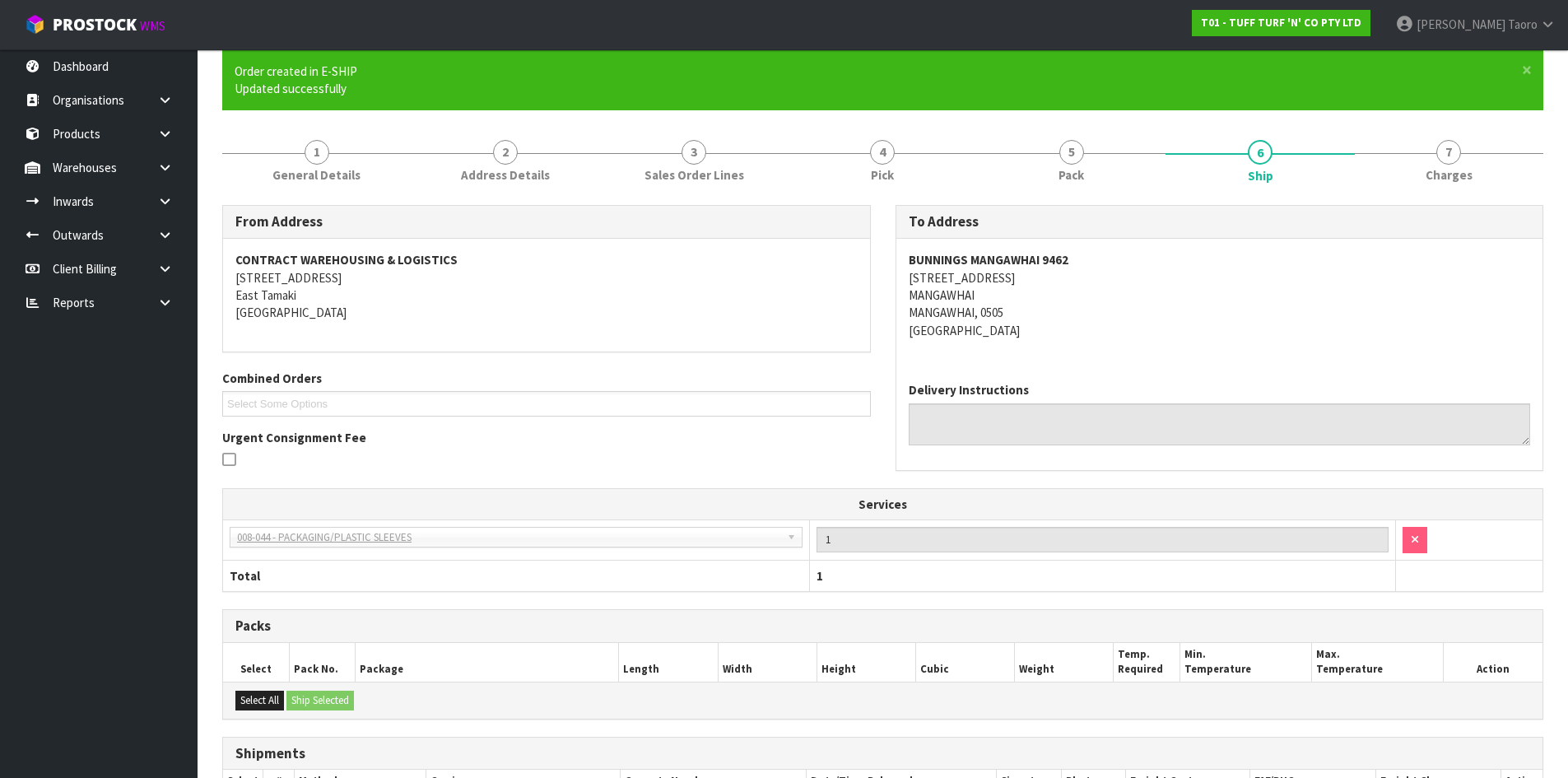
scroll to position [311, 0]
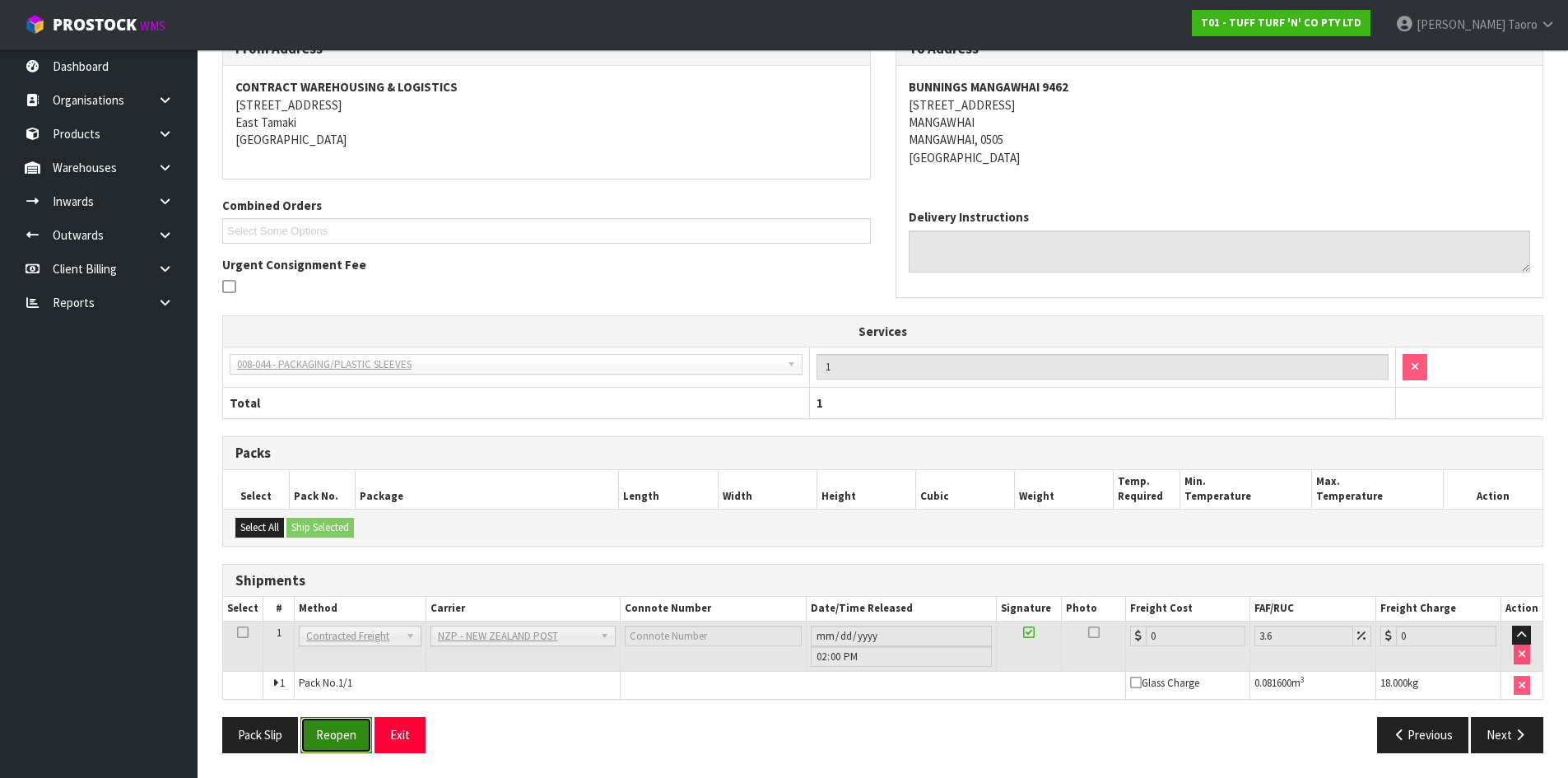
click at [351, 734] on button "Reopen" at bounding box center [336, 735] width 72 height 35
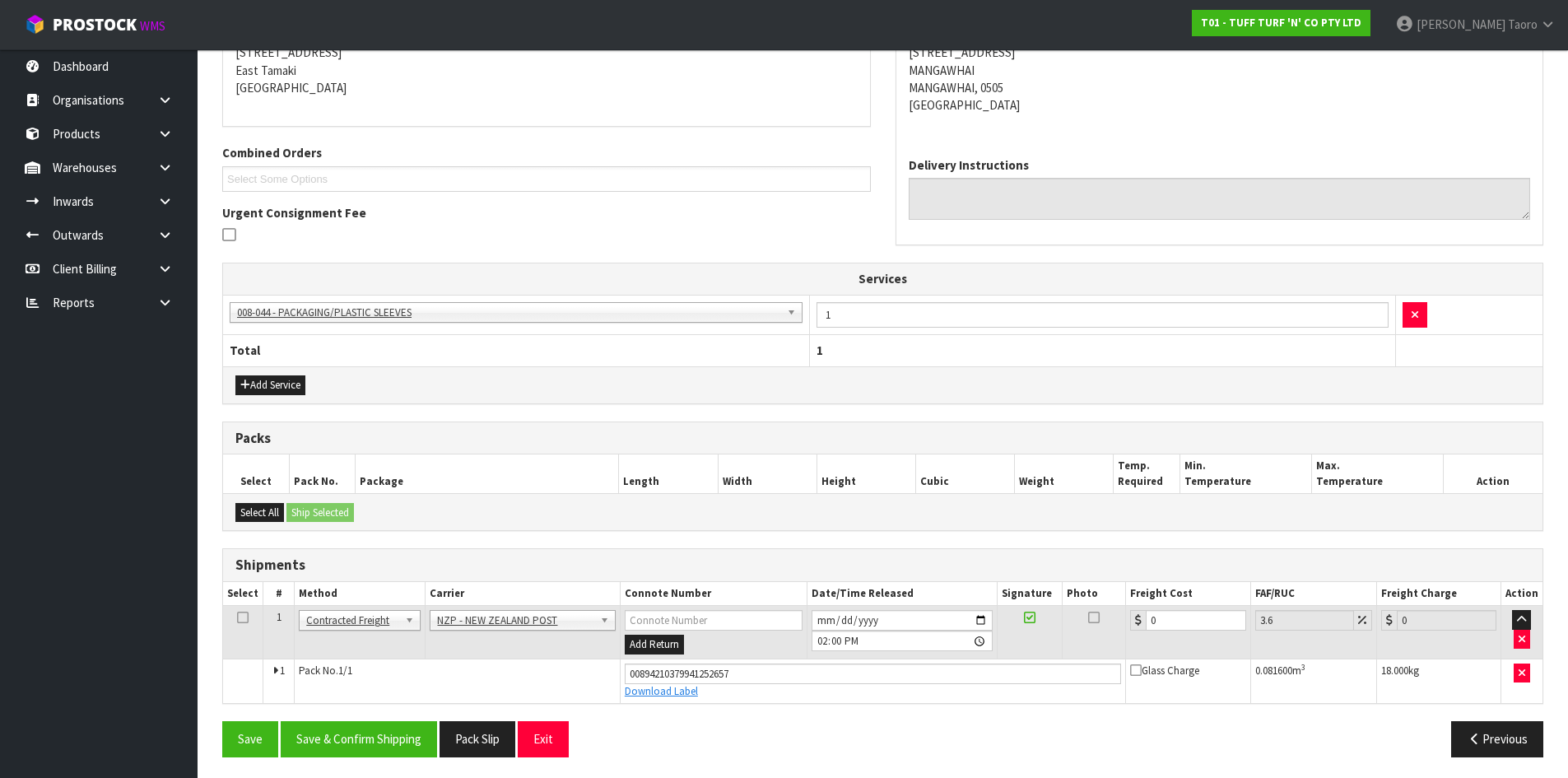
scroll to position [349, 0]
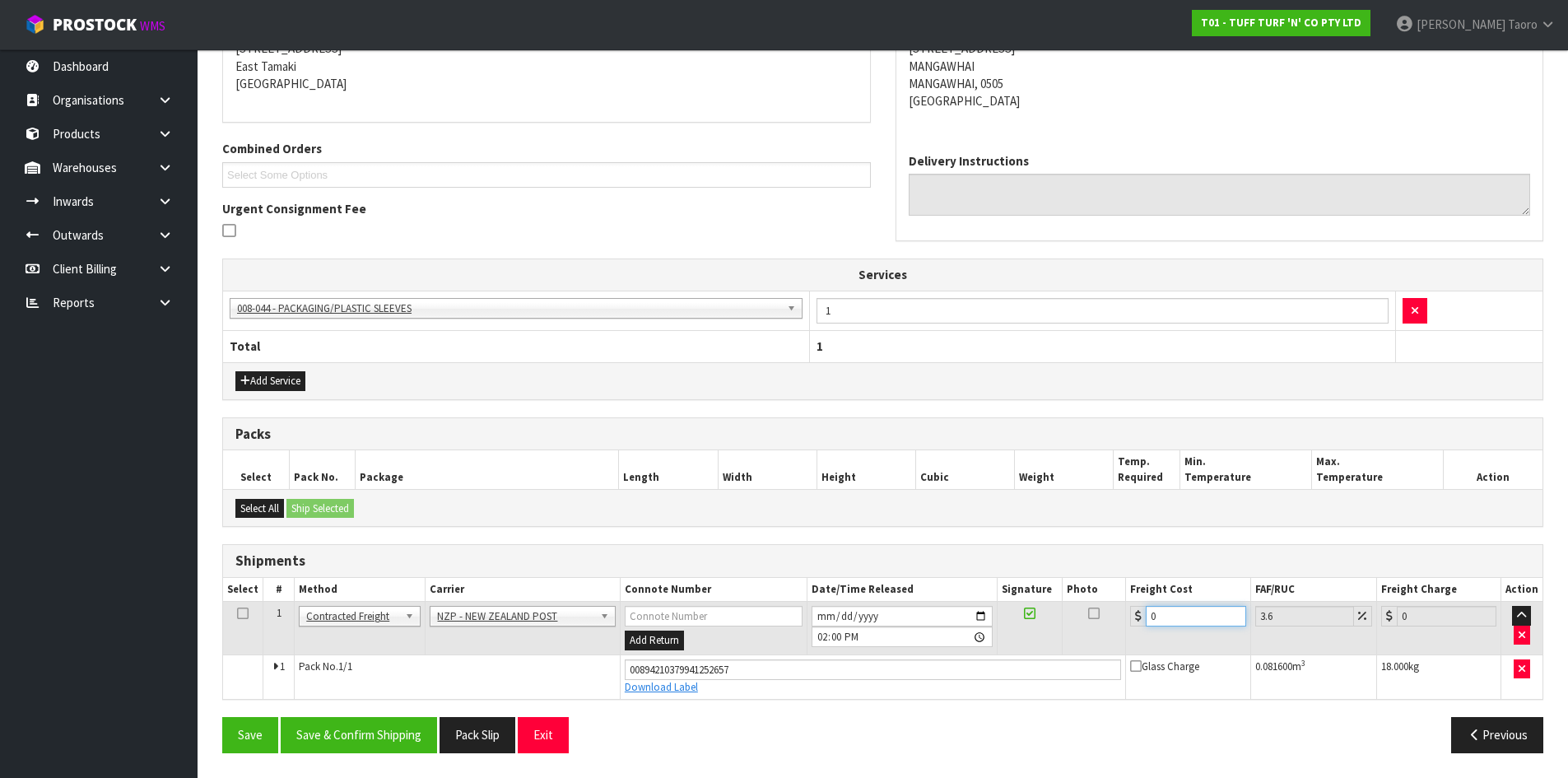
click at [1223, 620] on input "0" at bounding box center [1196, 616] width 100 height 20
type input "4"
type input "4.14"
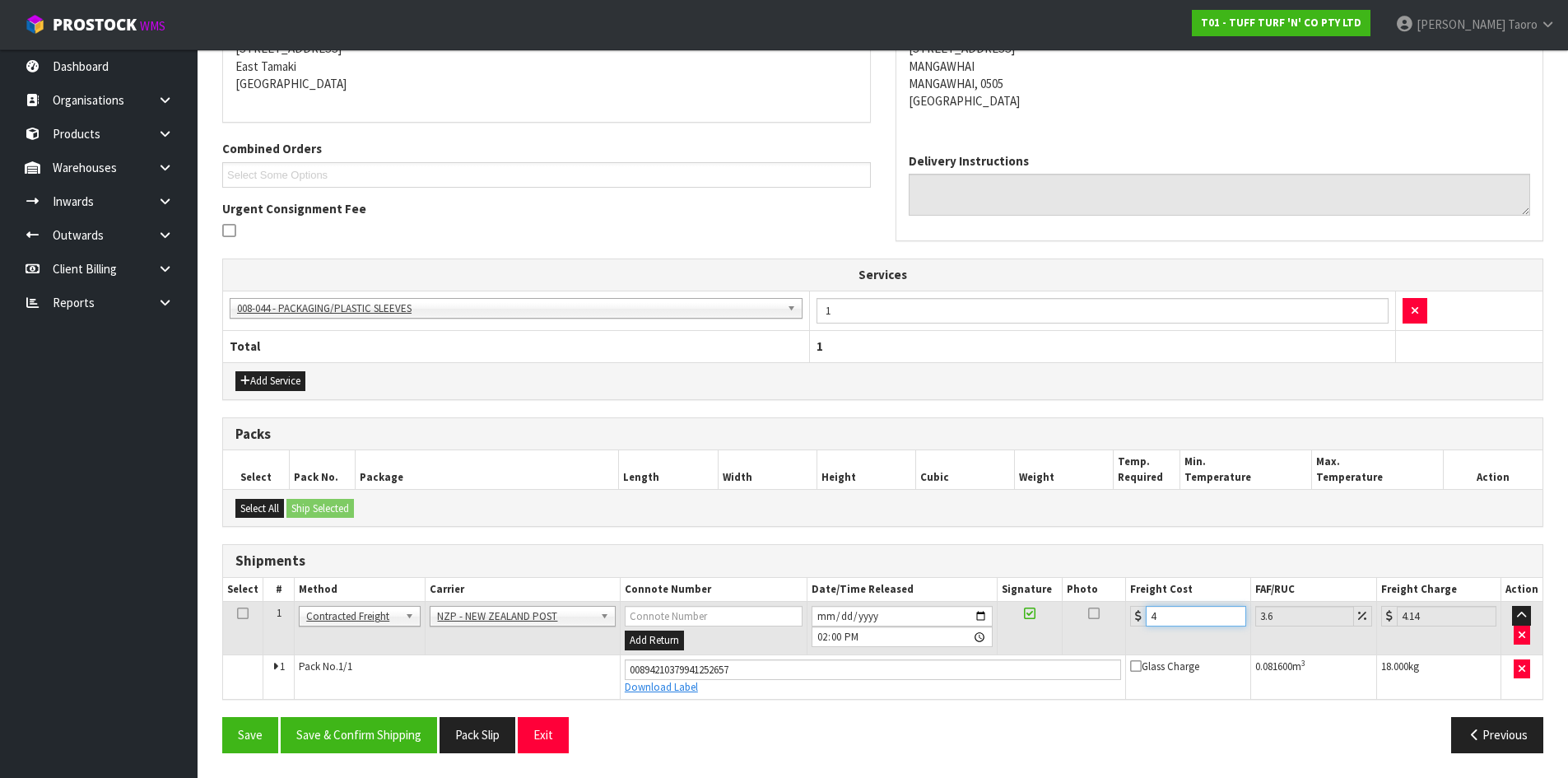
type input "4.3"
type input "4.45"
type input "4.33"
type input "4.49"
type input "4.33"
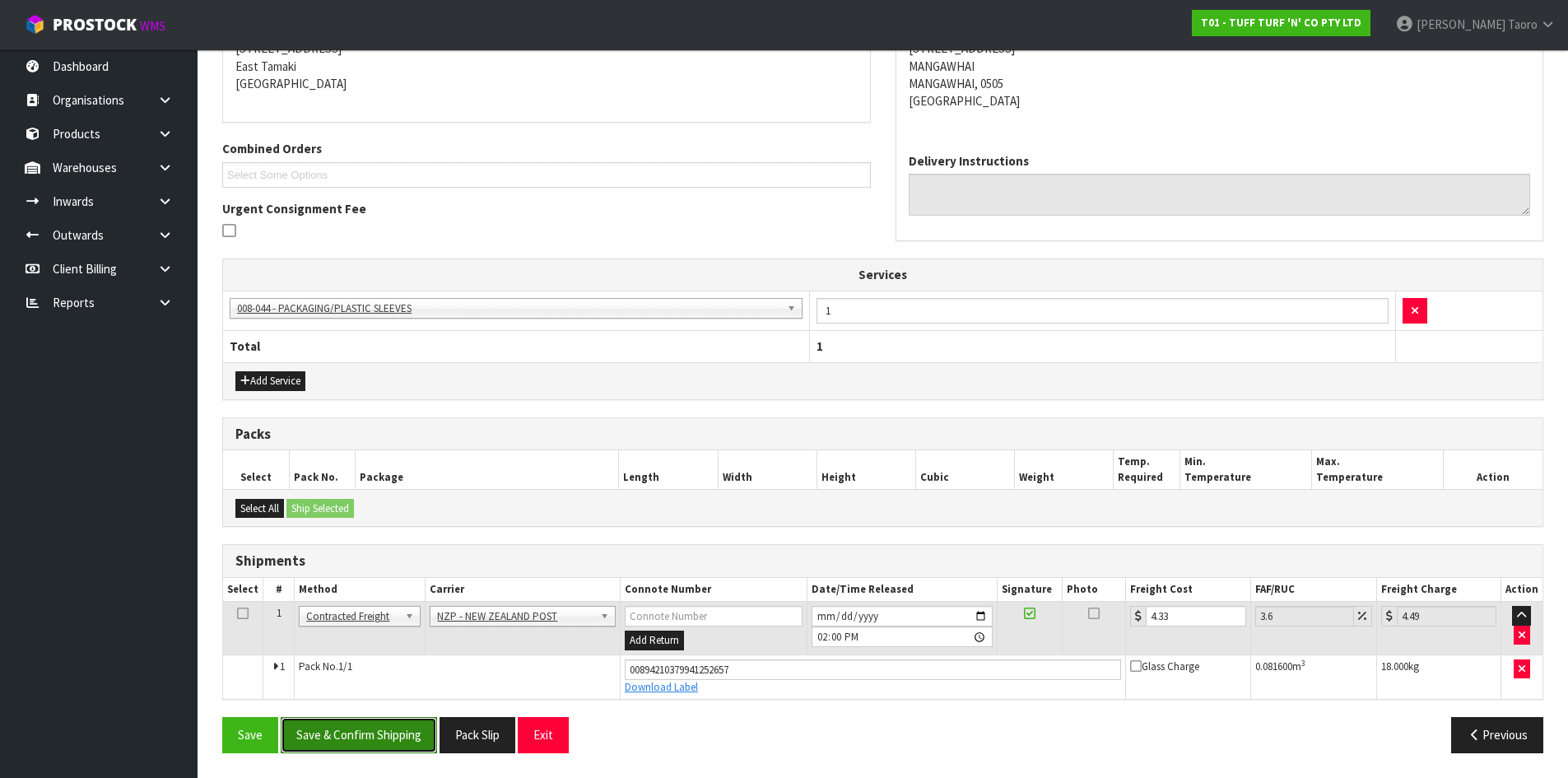
click at [412, 726] on button "Save & Confirm Shipping" at bounding box center [360, 735] width 157 height 35
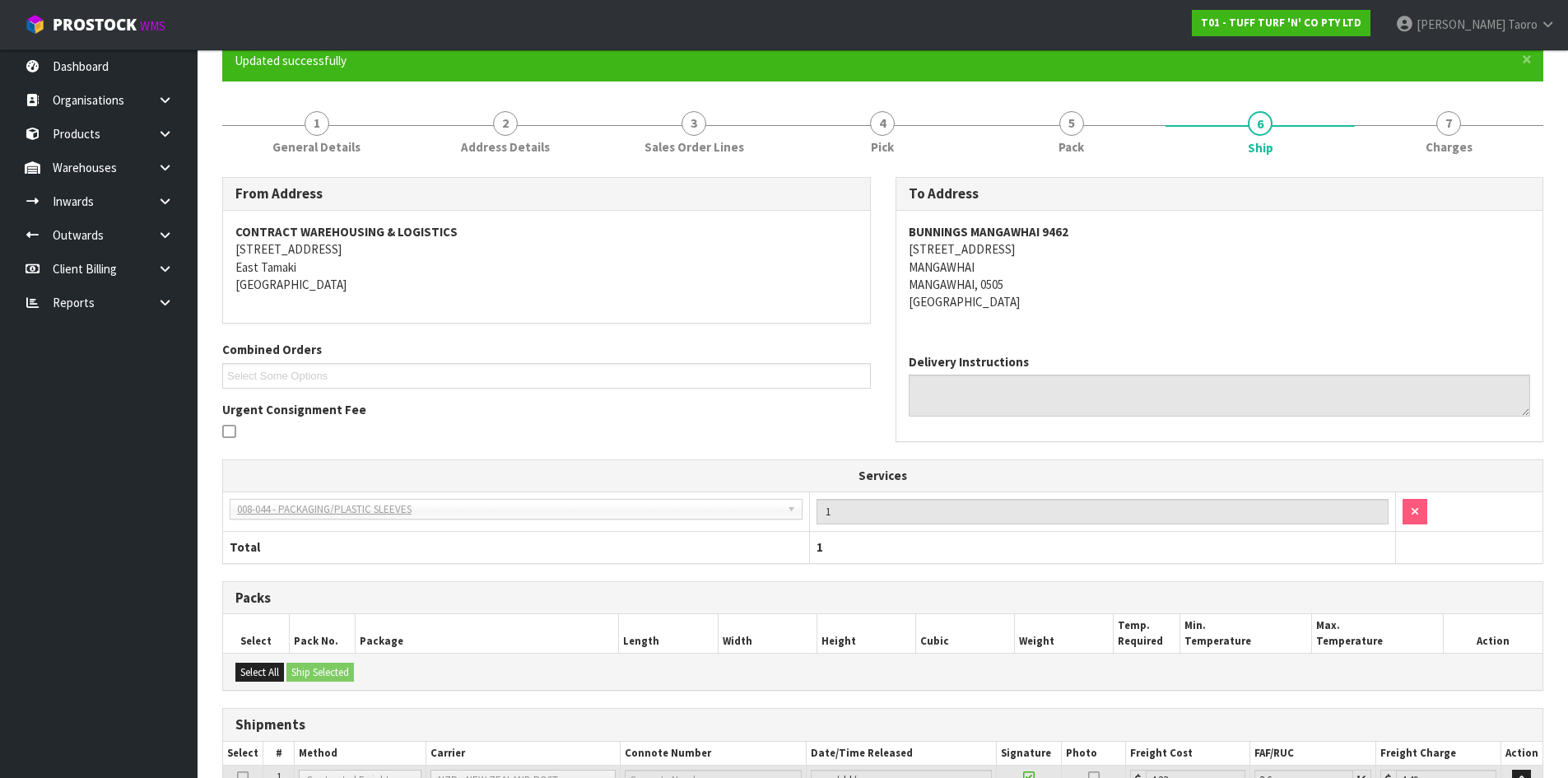
scroll to position [304, 0]
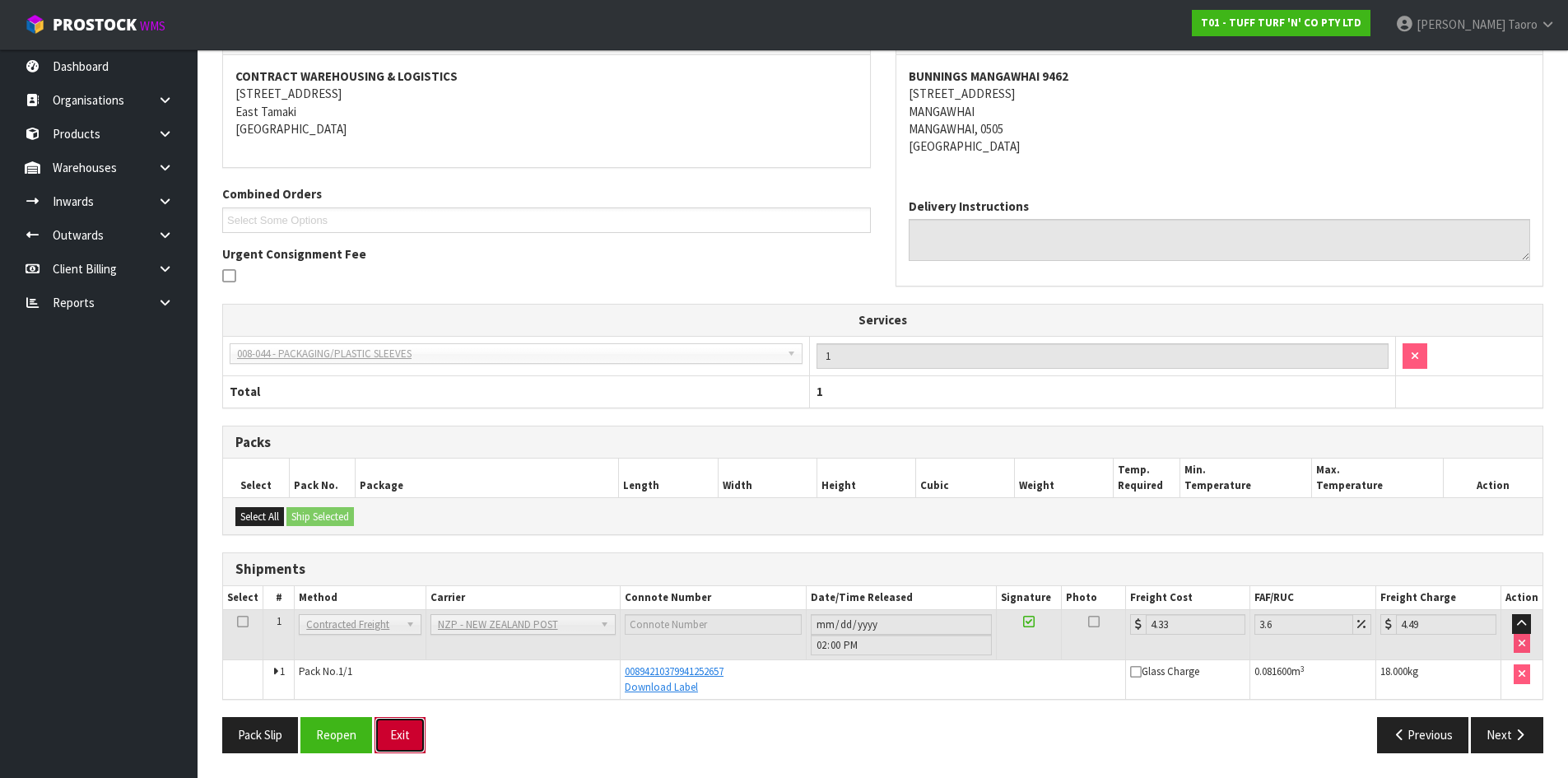
click at [405, 736] on button "Exit" at bounding box center [399, 735] width 51 height 35
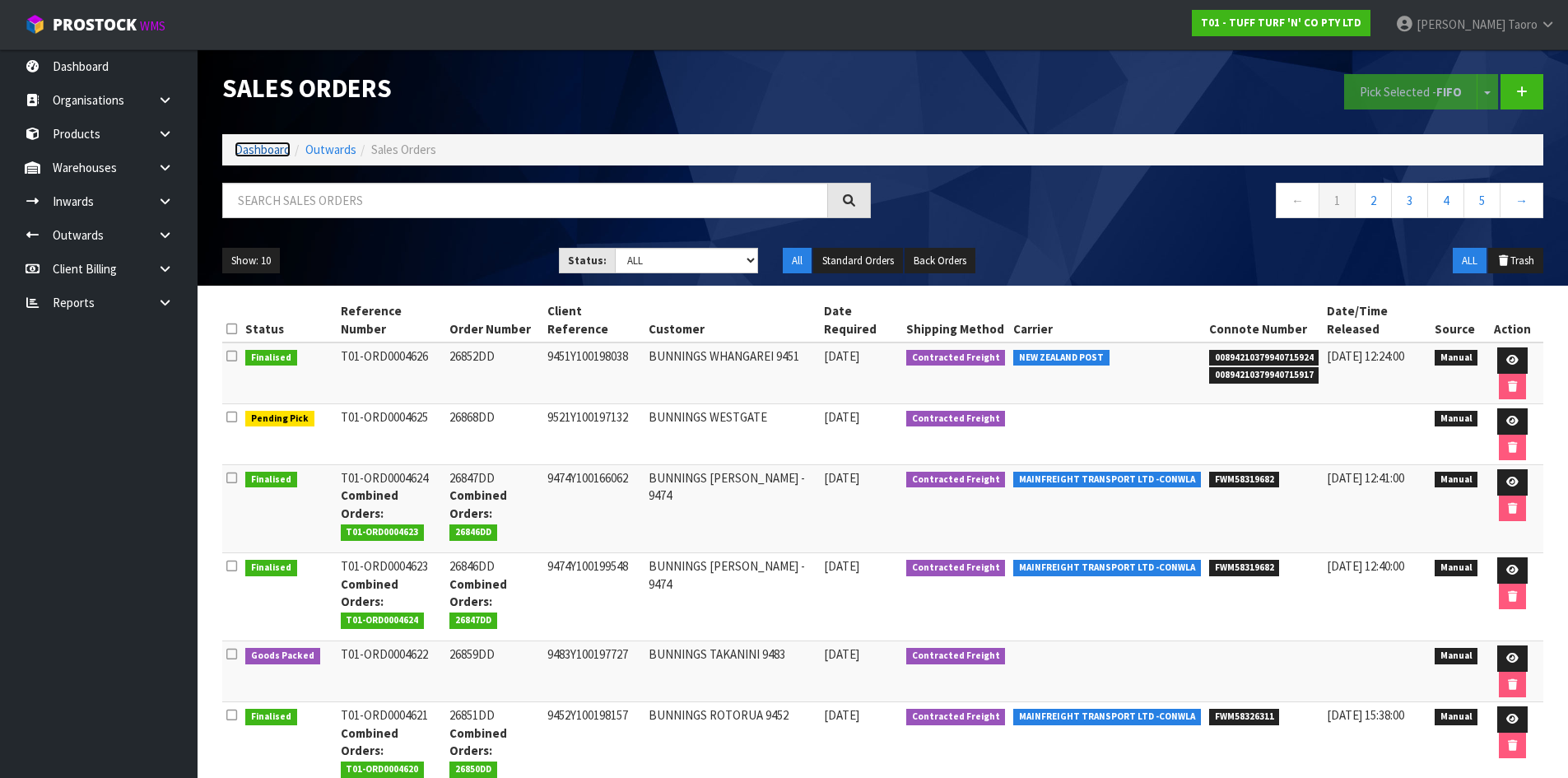
click at [263, 151] on link "Dashboard" at bounding box center [263, 149] width 56 height 16
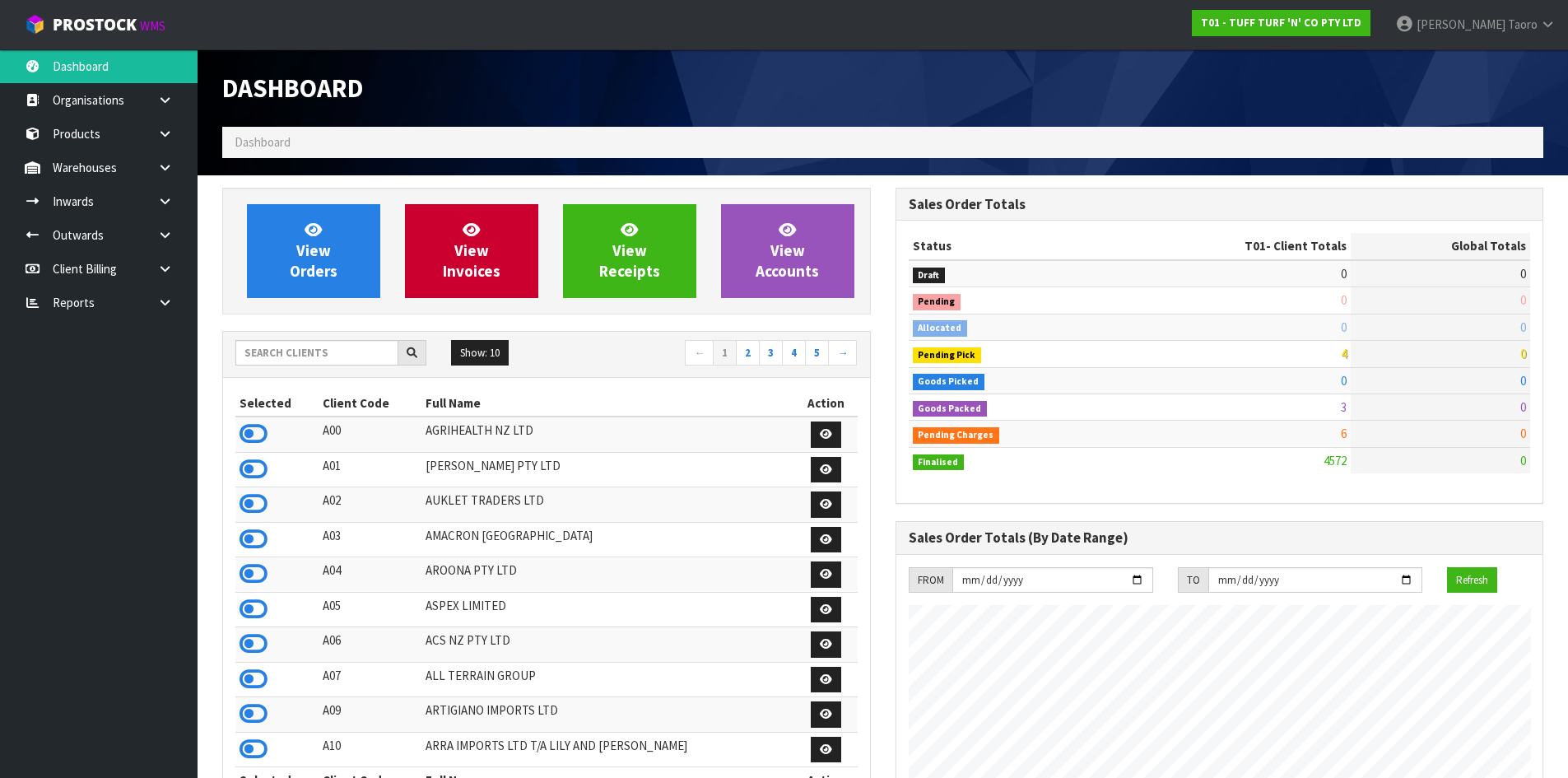
scroll to position [1247, 673]
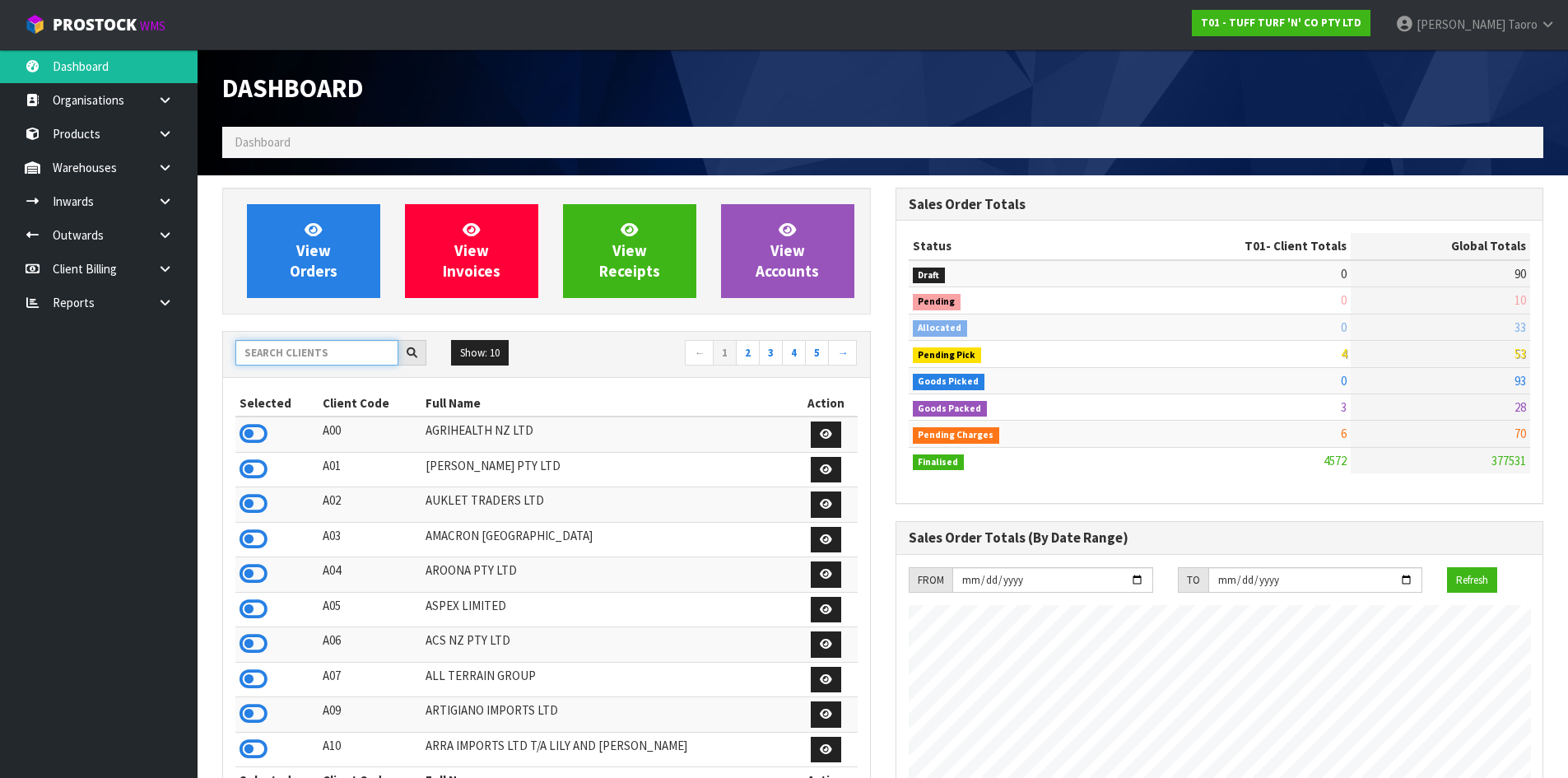
click at [306, 349] on input "text" at bounding box center [316, 353] width 163 height 26
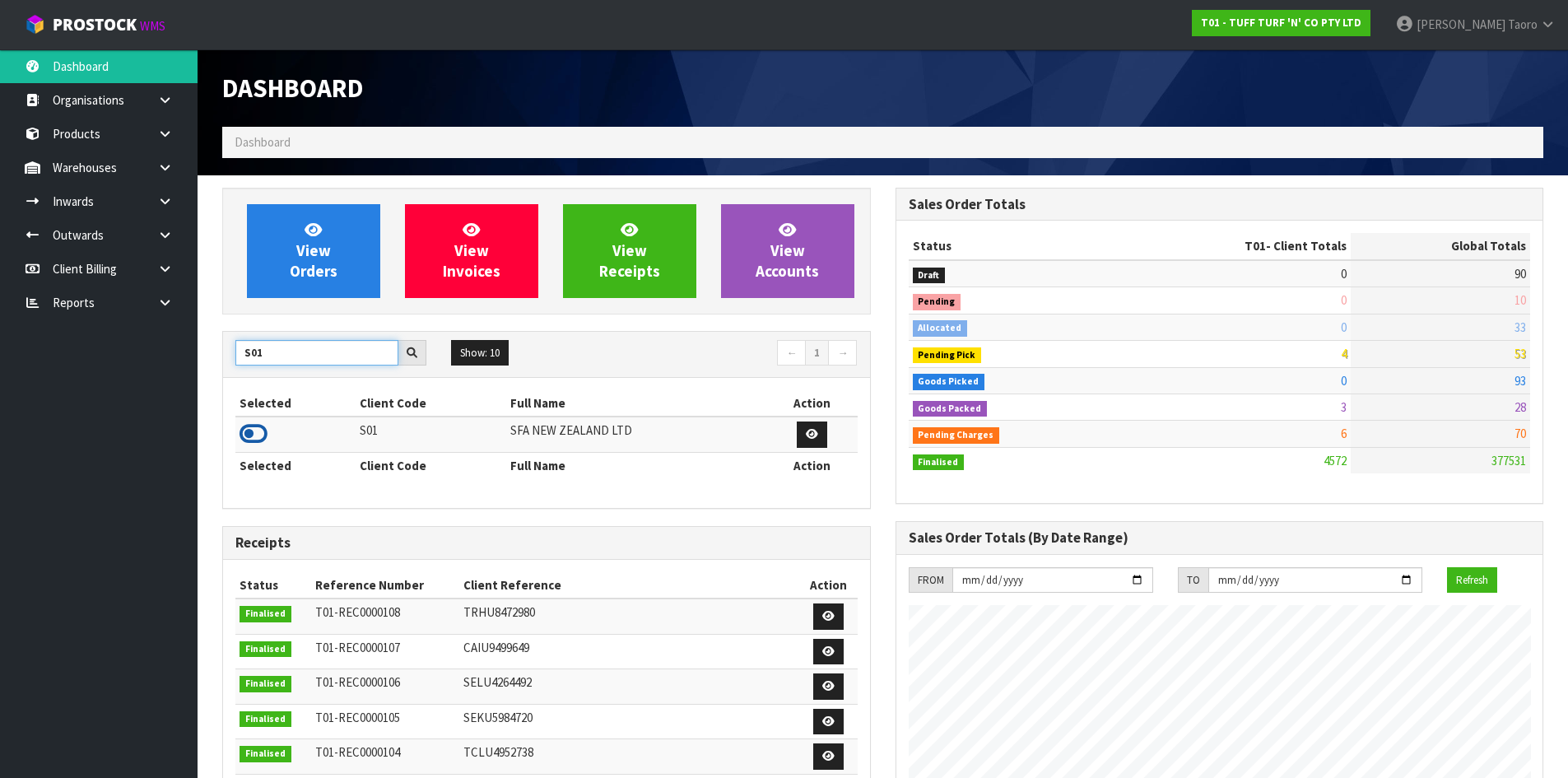
type input "S01"
click at [254, 430] on icon at bounding box center [253, 433] width 28 height 25
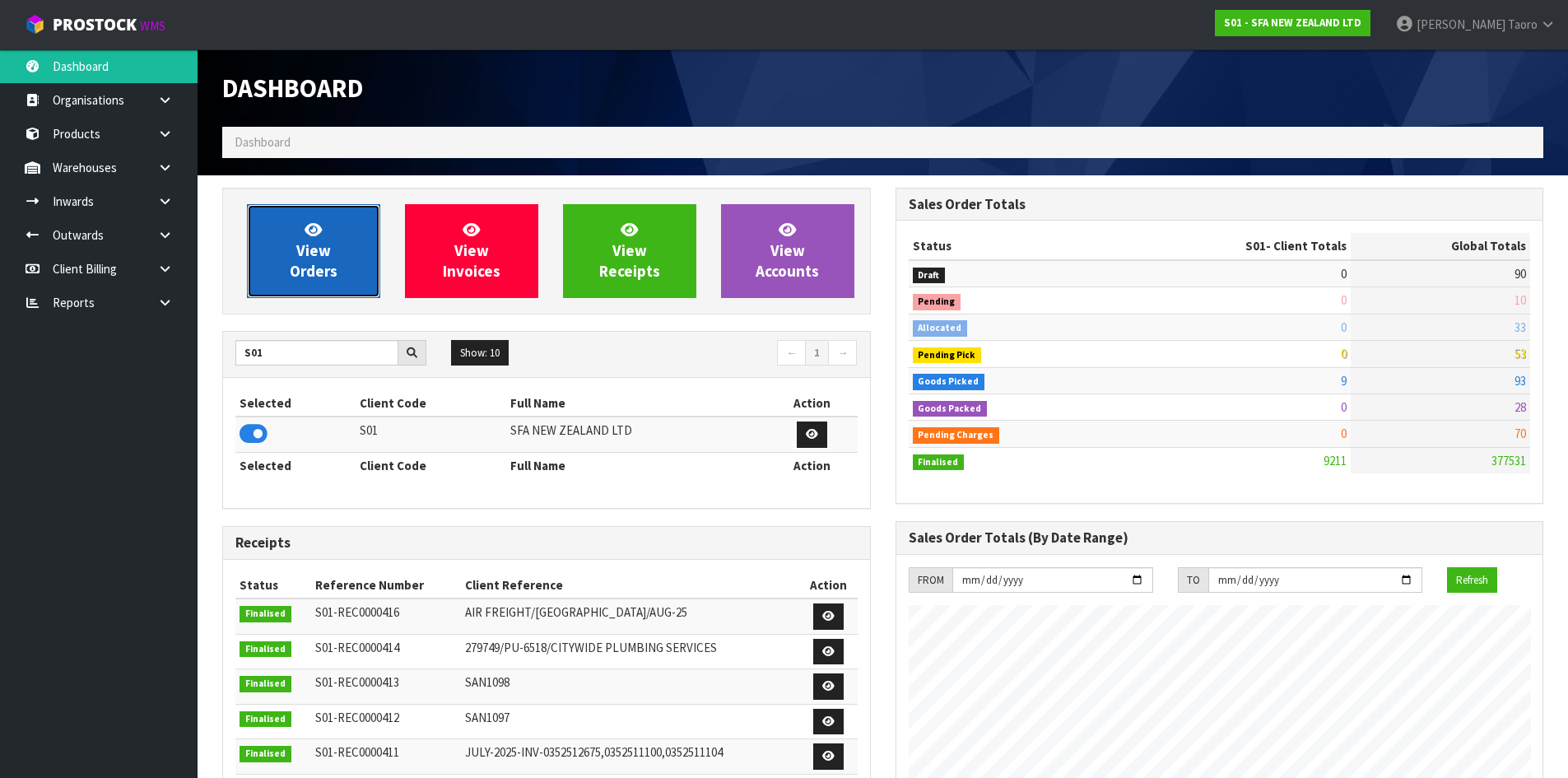
click at [322, 243] on span "View Orders" at bounding box center [313, 250] width 48 height 62
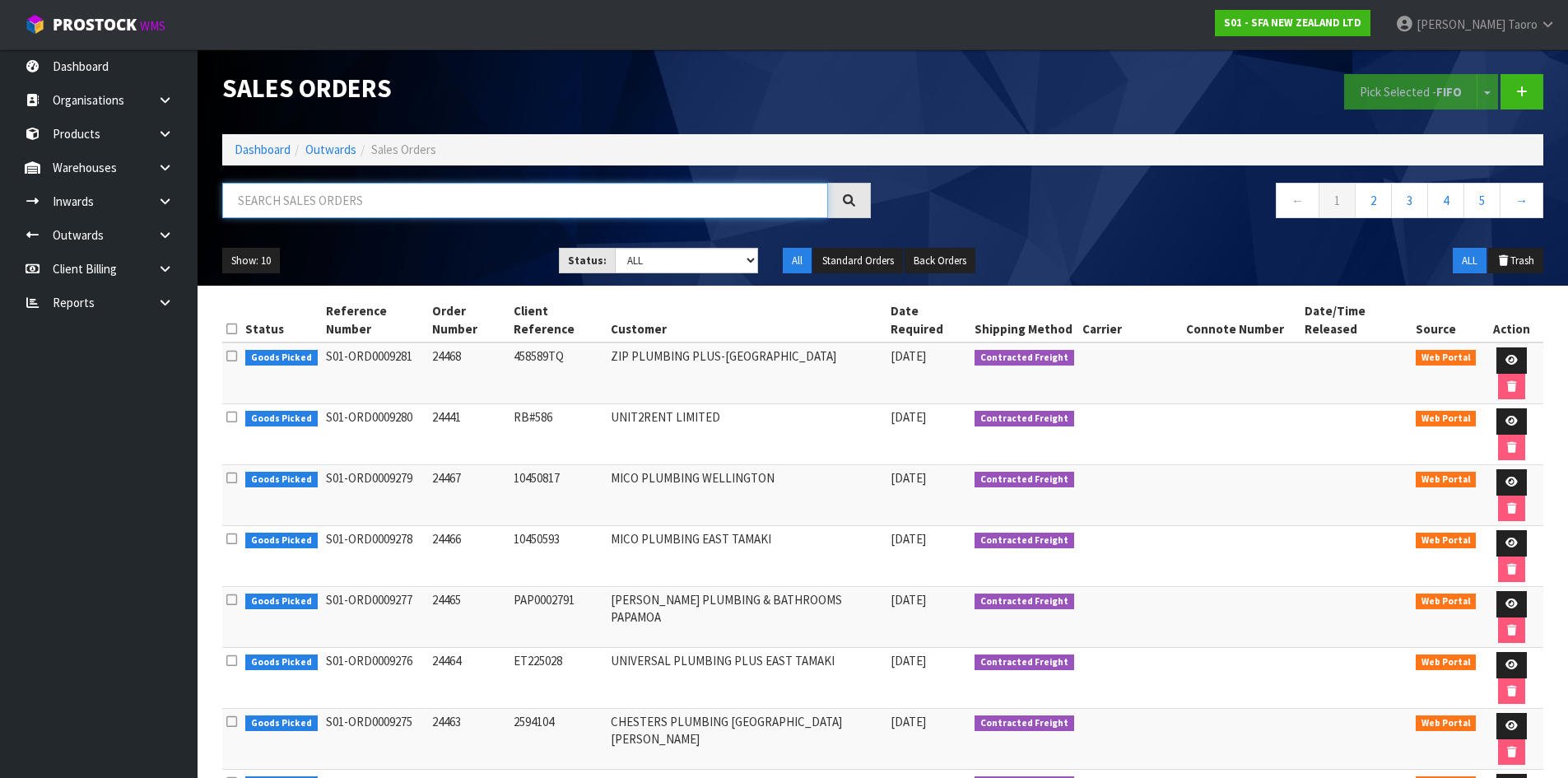
click at [333, 206] on input "text" at bounding box center [525, 200] width 606 height 35
click at [277, 212] on input "text" at bounding box center [525, 200] width 606 height 35
click at [487, 218] on input "text" at bounding box center [525, 200] width 606 height 35
type input "JOB-0408542"
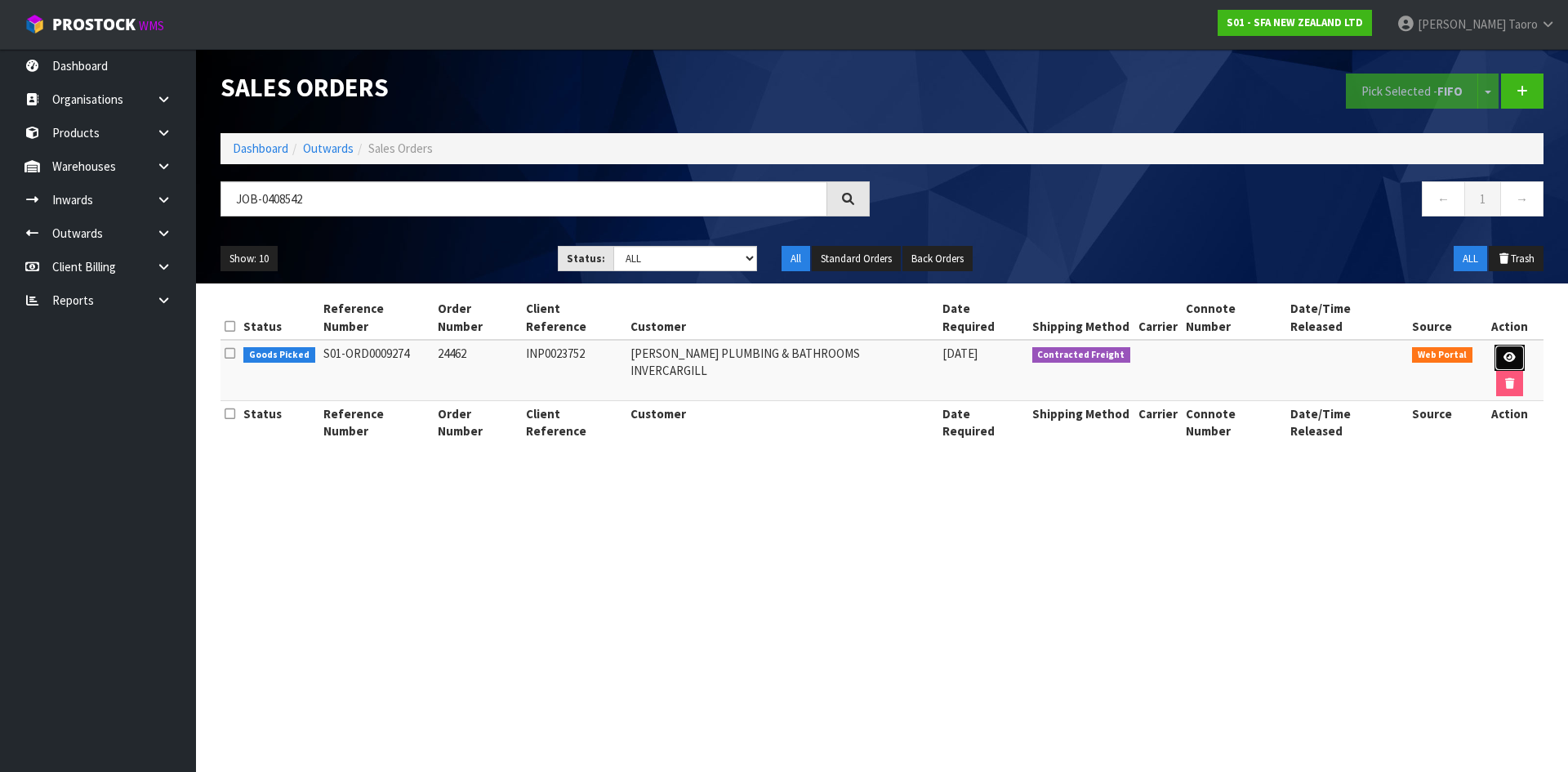
click at [1503, 352] on icon at bounding box center [1509, 358] width 12 height 11
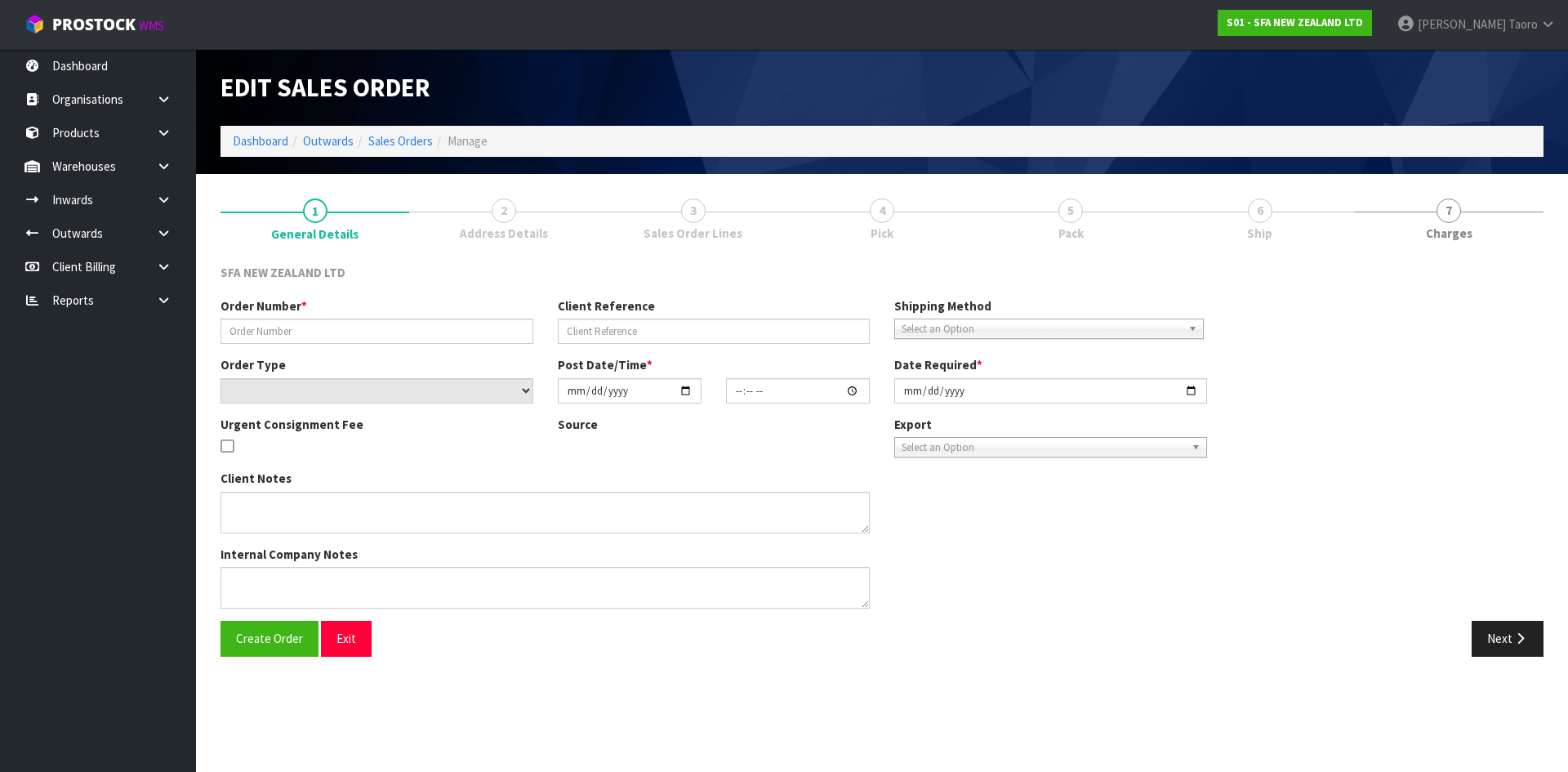
type input "24462"
type input "INP0023752"
select select "number:0"
type input "[DATE]"
type input "09:44:00.000"
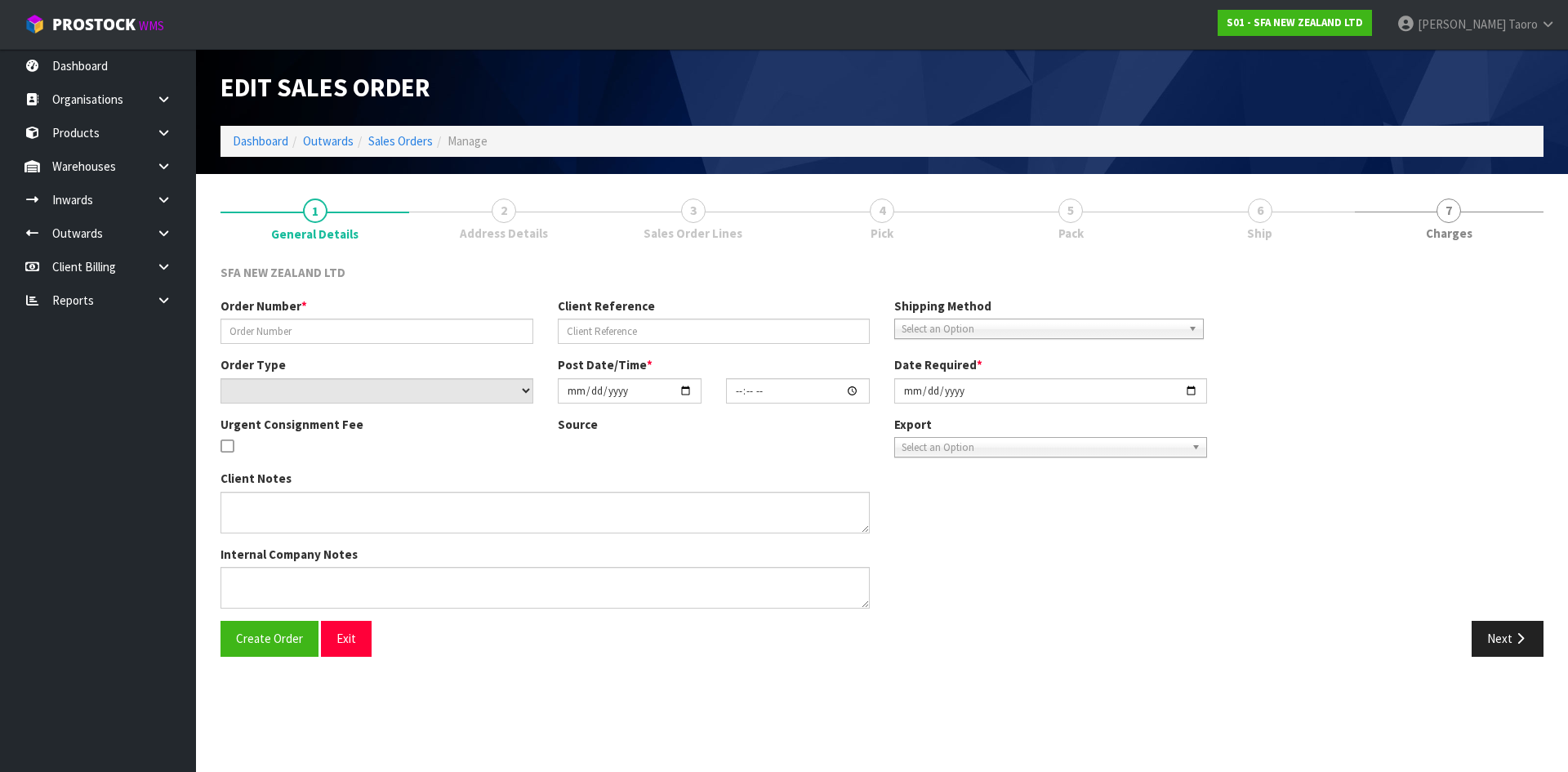
type input "[DATE]"
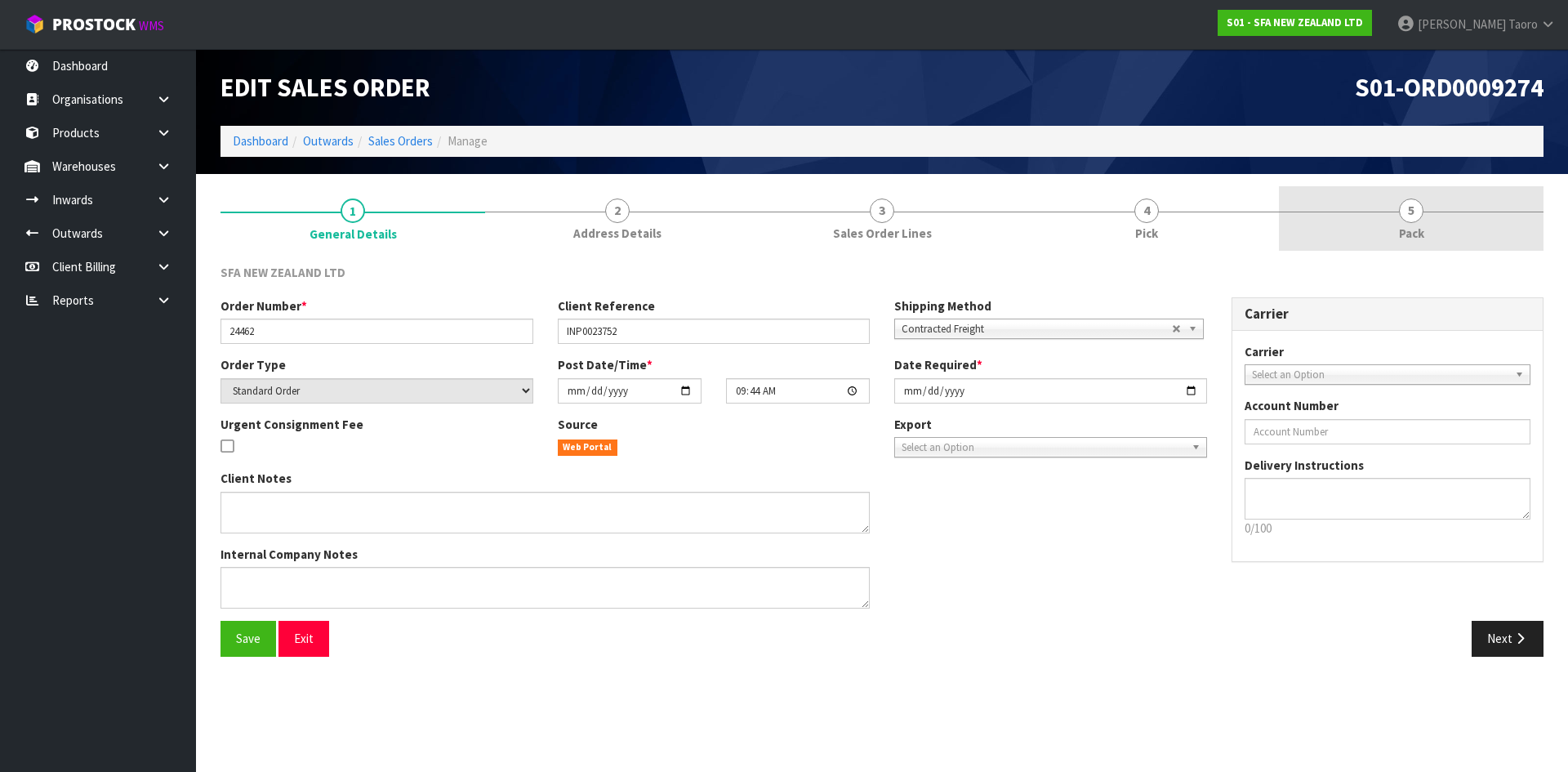
click at [1382, 219] on link "5 Pack" at bounding box center [1411, 219] width 264 height 65
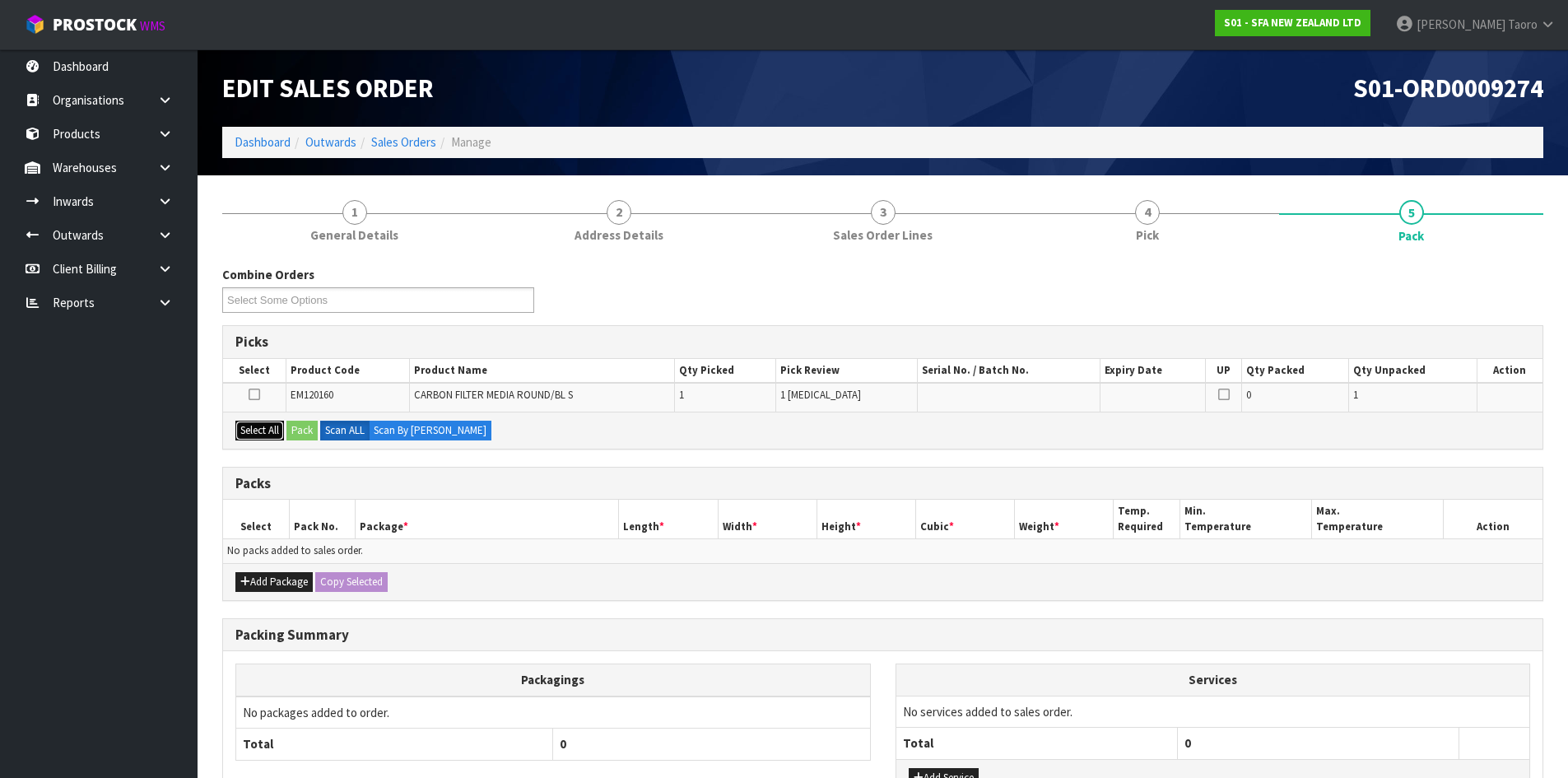
click at [262, 429] on button "Select All" at bounding box center [259, 430] width 49 height 19
click at [305, 430] on button "Pack" at bounding box center [302, 430] width 31 height 19
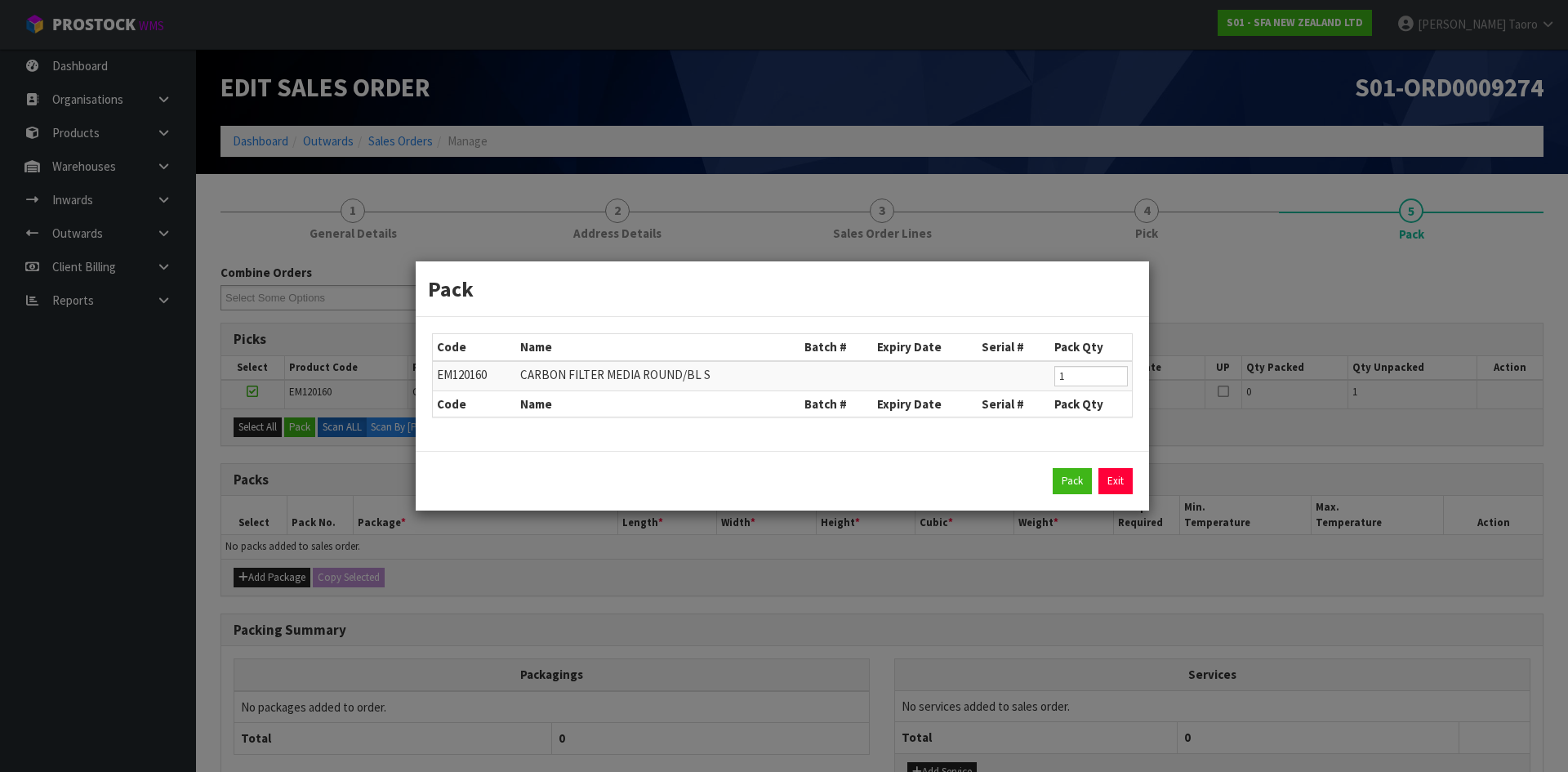
click at [1096, 477] on div "Pack Exit" at bounding box center [782, 481] width 700 height 27
click at [1082, 478] on button "Pack" at bounding box center [1072, 481] width 39 height 27
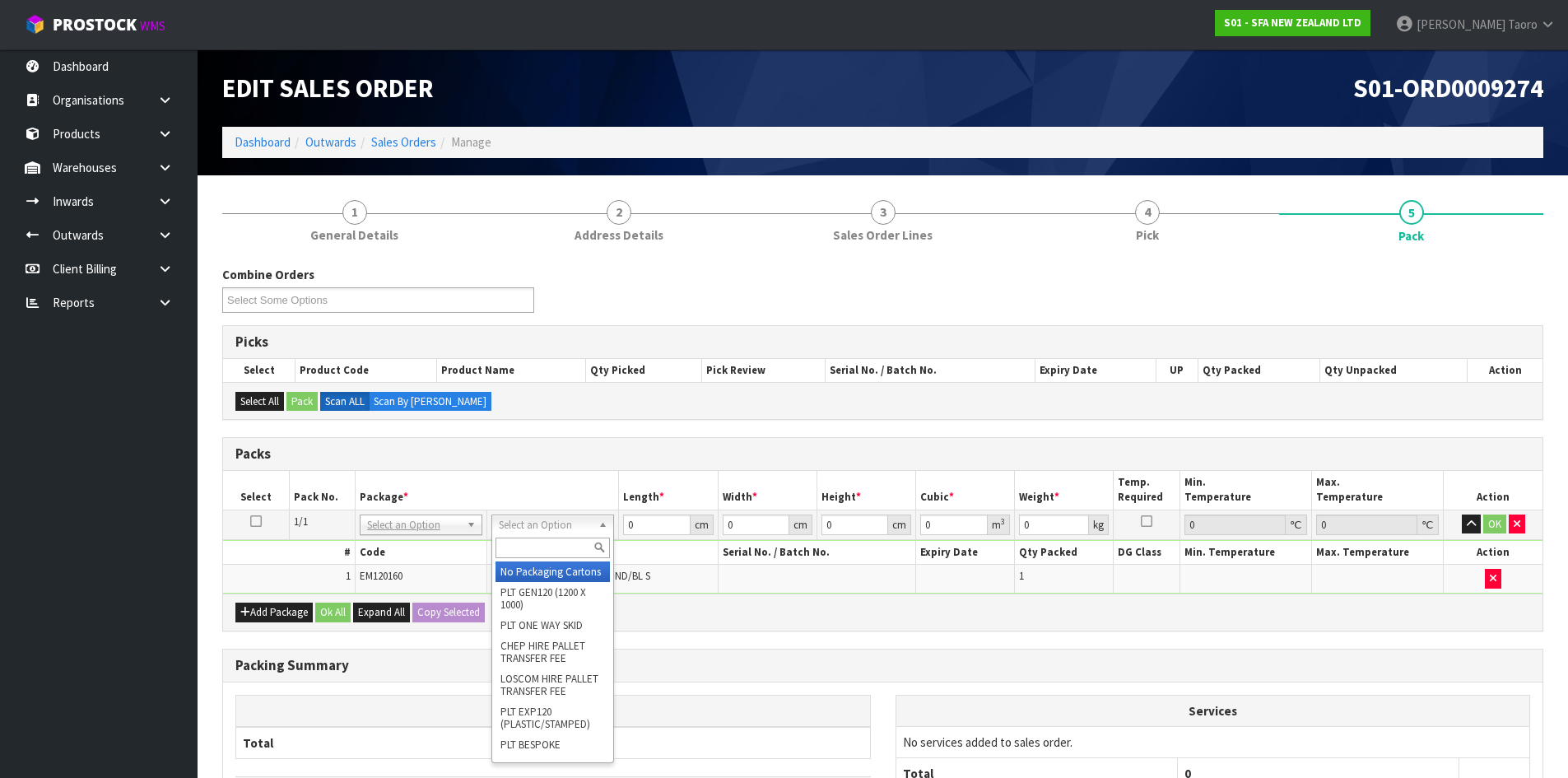
click at [574, 543] on input "text" at bounding box center [553, 548] width 114 height 20
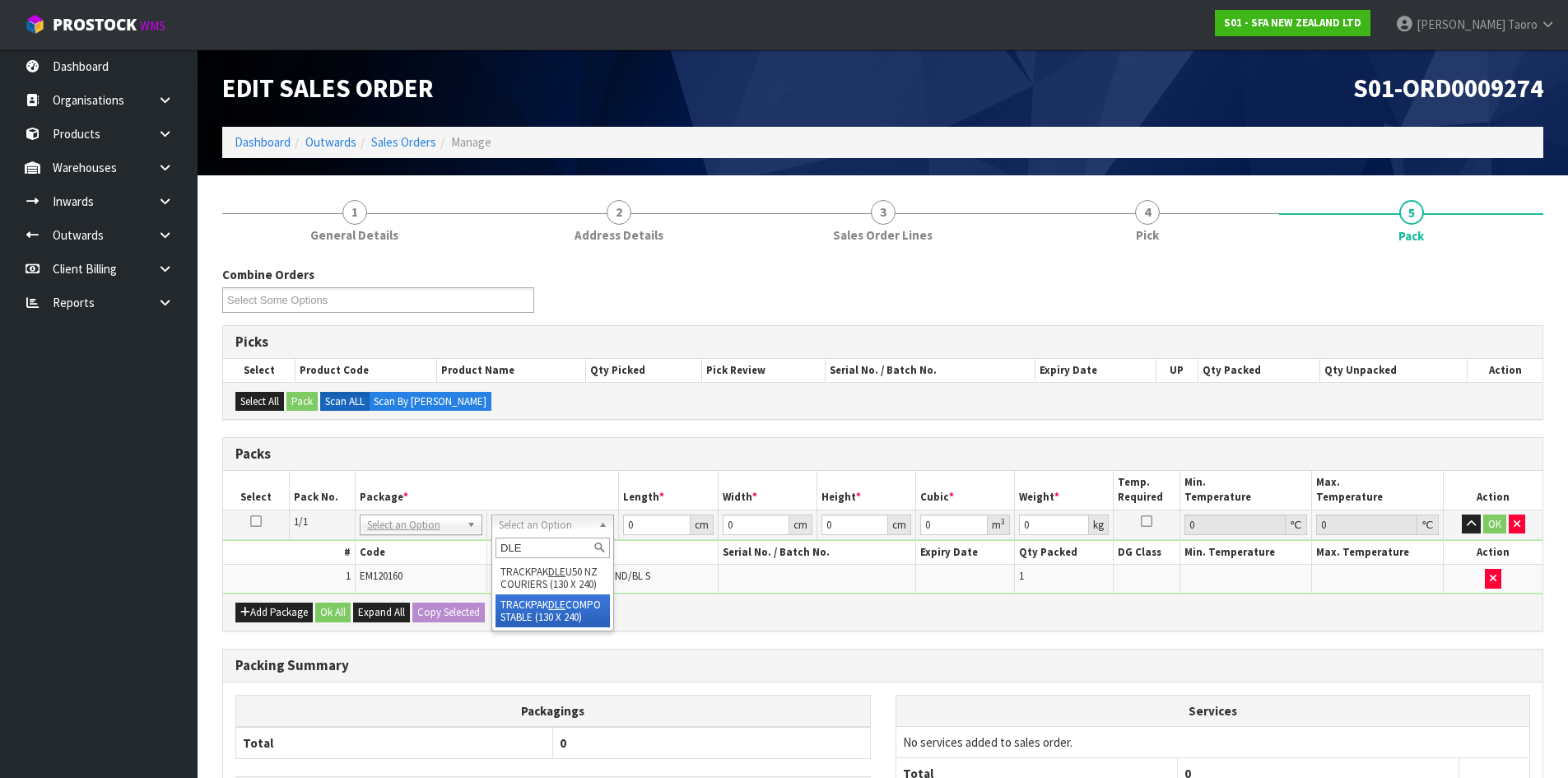
type input "DLE"
type input "13"
type input "24"
type input "0.01"
type input "0.000003"
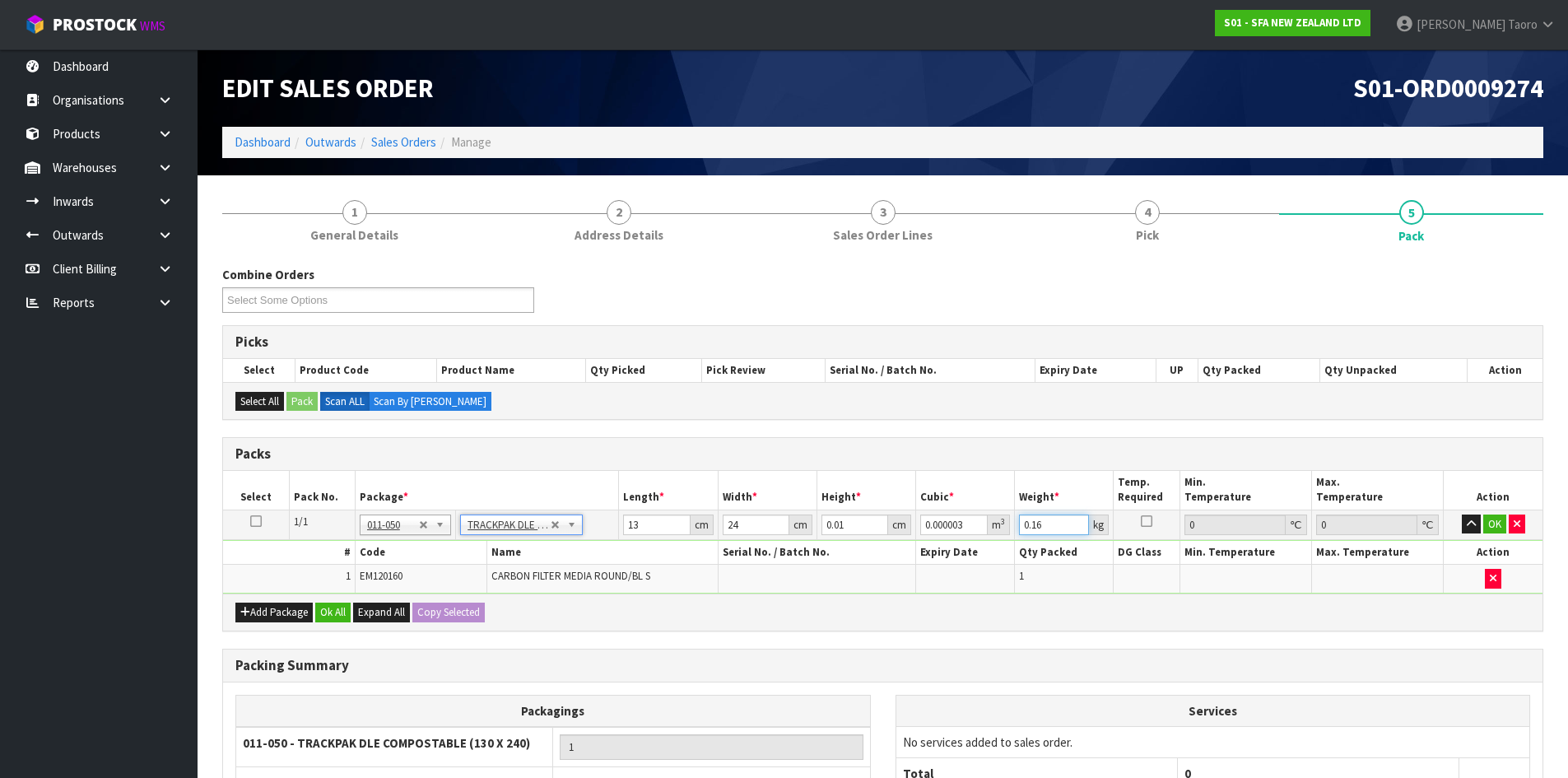
click at [1036, 527] on input "0.16" at bounding box center [1055, 525] width 70 height 20
type input "1"
click at [836, 526] on input "0.01" at bounding box center [855, 525] width 66 height 20
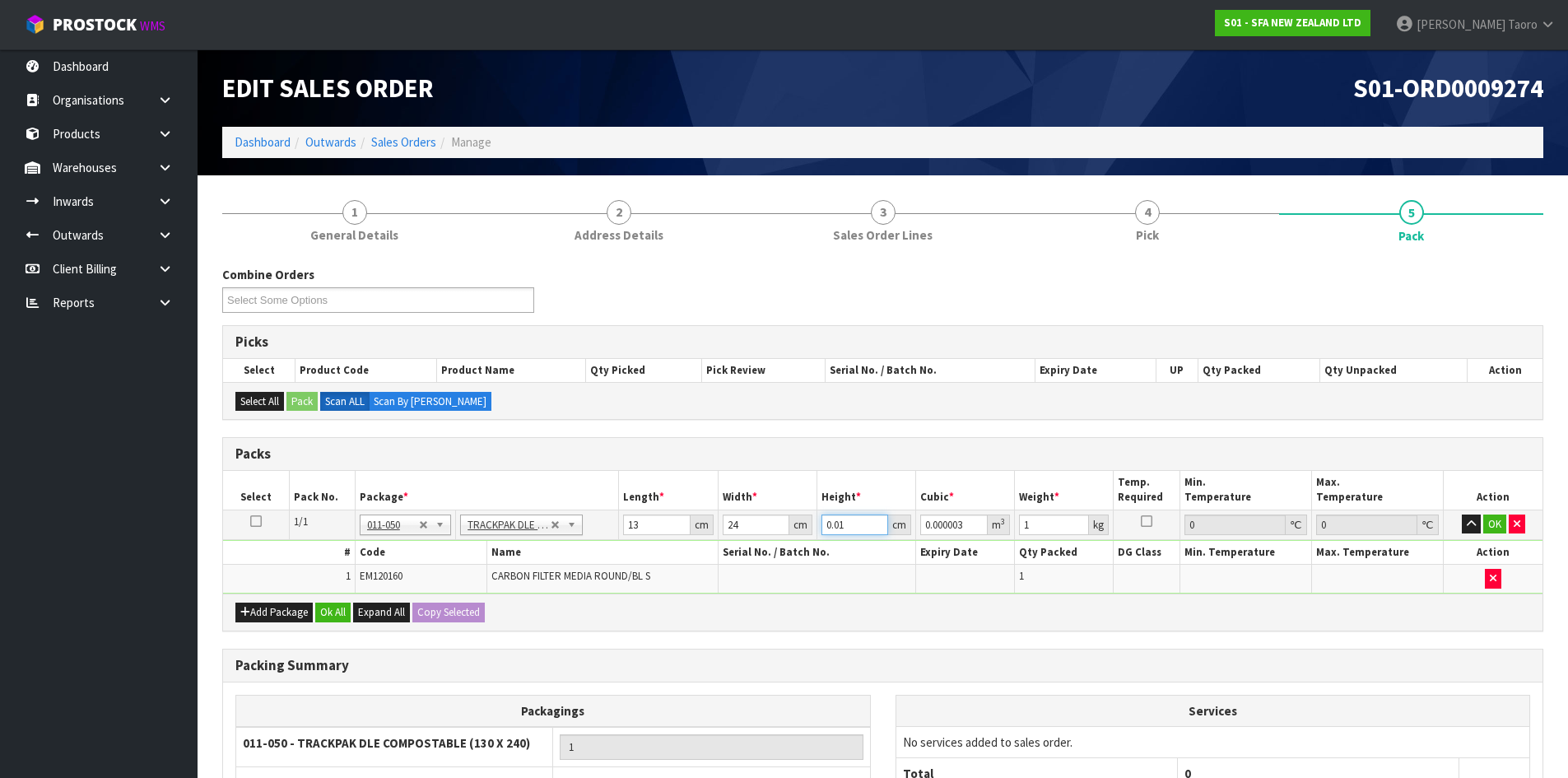
click at [836, 526] on input "0.01" at bounding box center [855, 525] width 66 height 20
type input "2"
type input "0.000624"
type input "2"
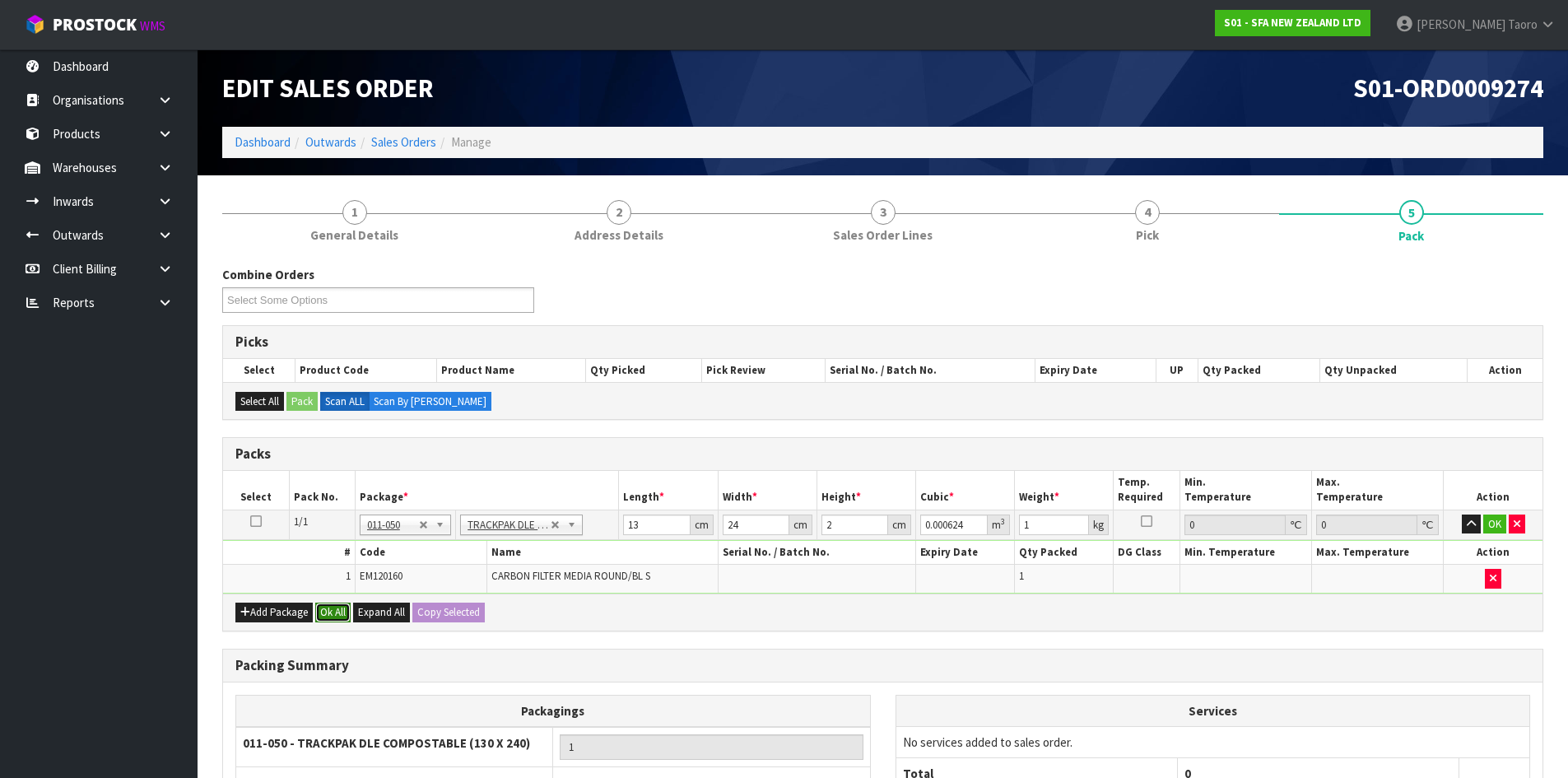
click at [341, 610] on button "Ok All" at bounding box center [333, 612] width 35 height 19
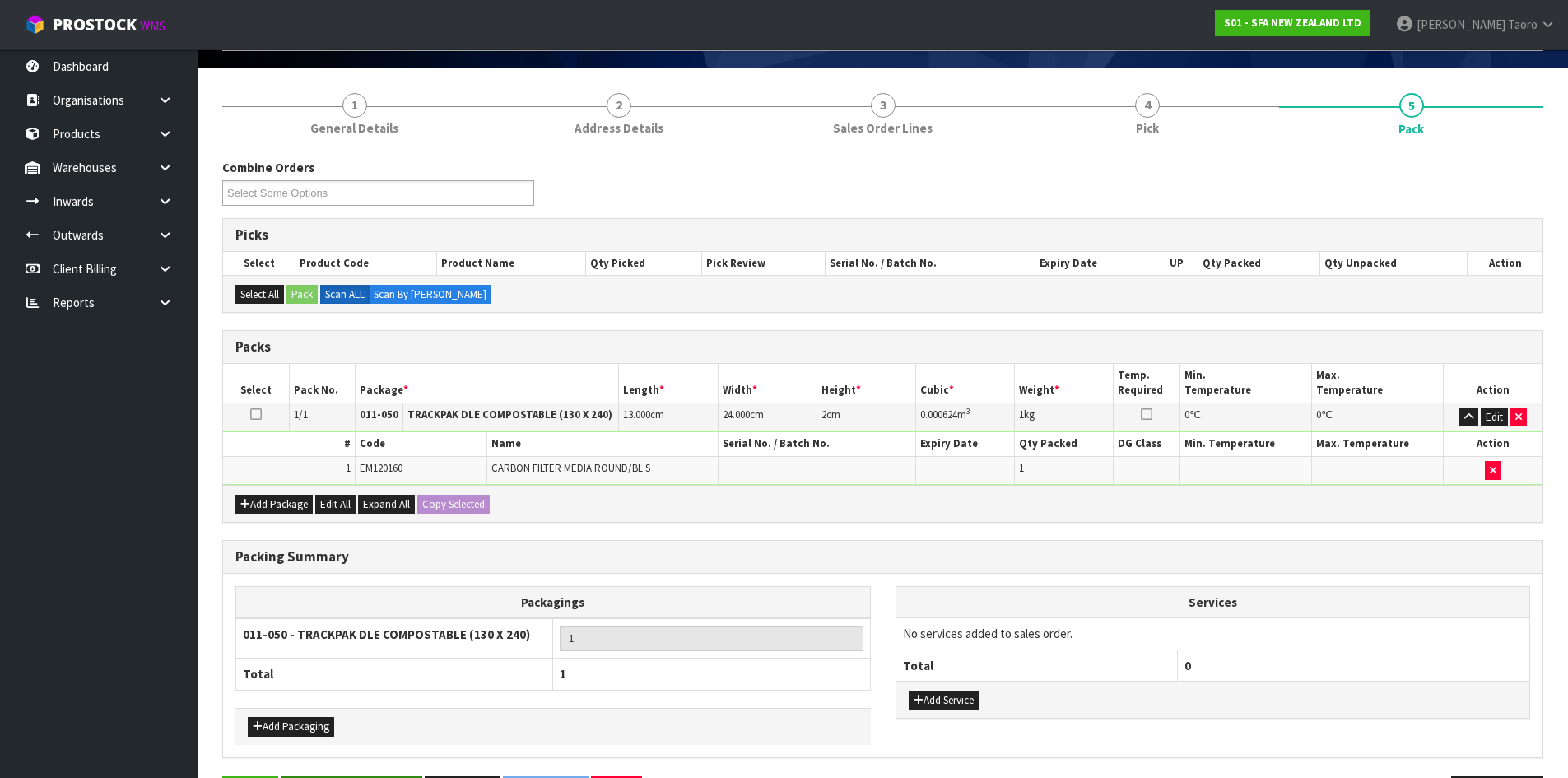
scroll to position [165, 0]
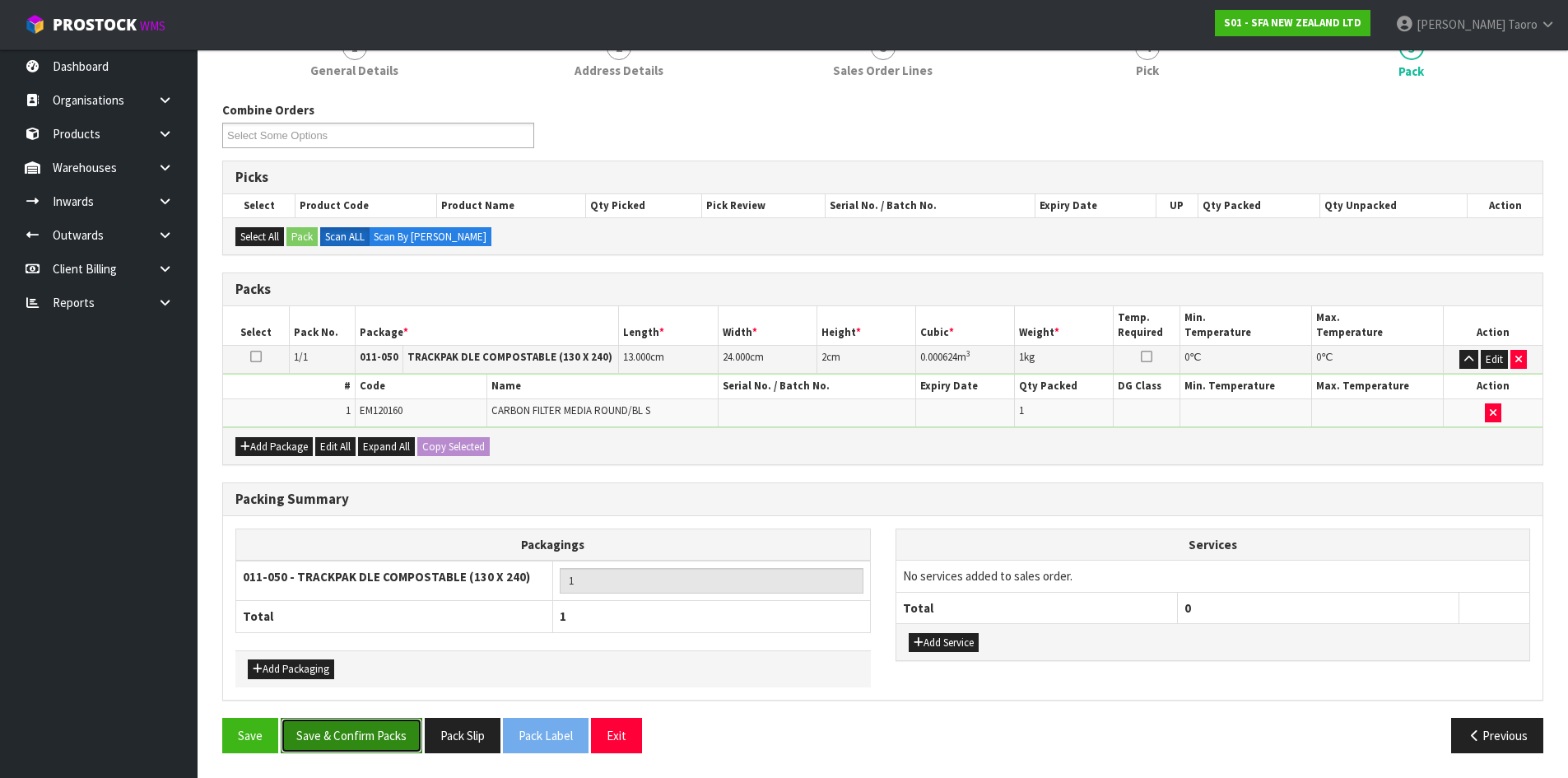
click at [360, 739] on button "Save & Confirm Packs" at bounding box center [352, 736] width 142 height 35
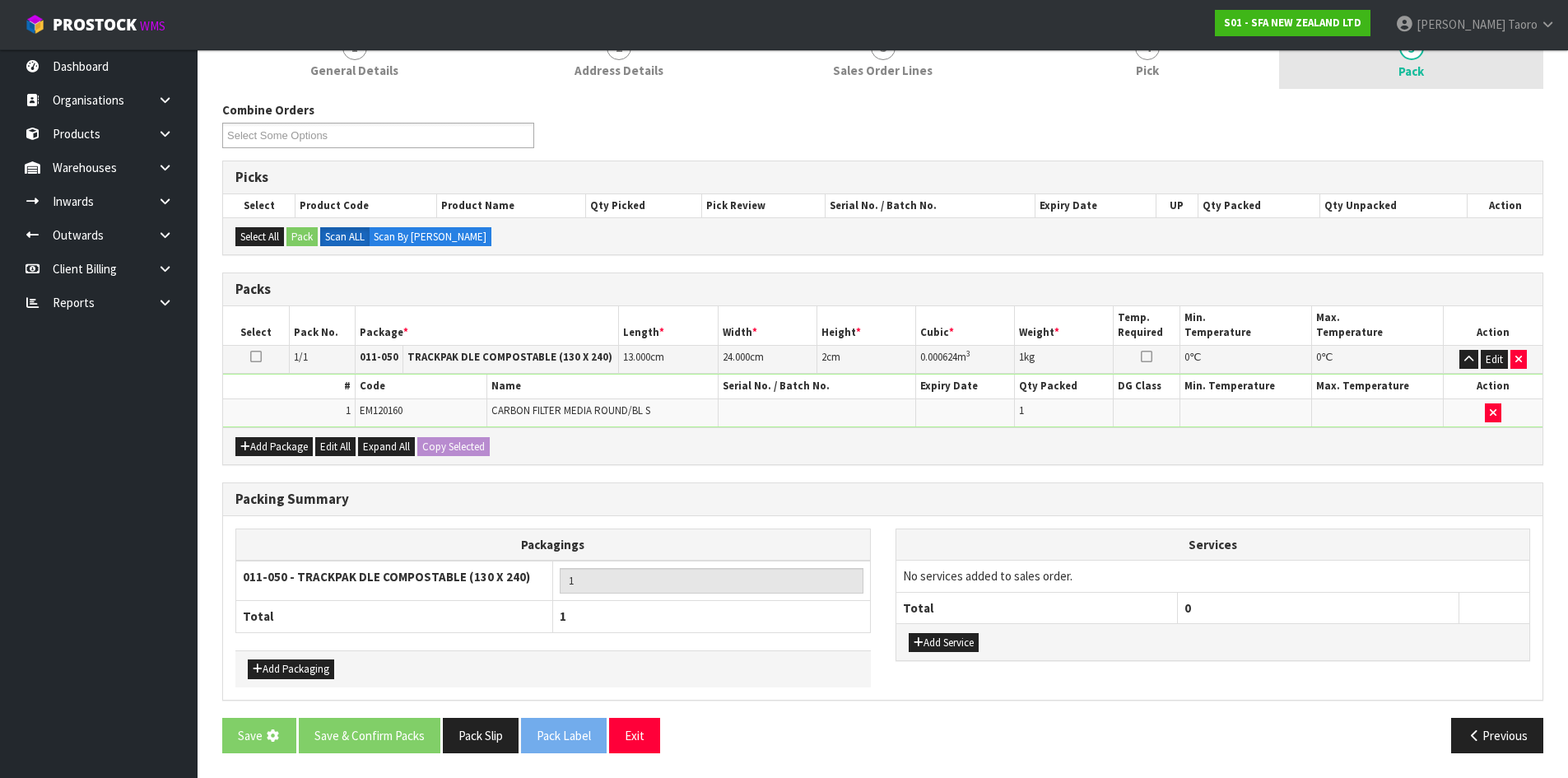
scroll to position [0, 0]
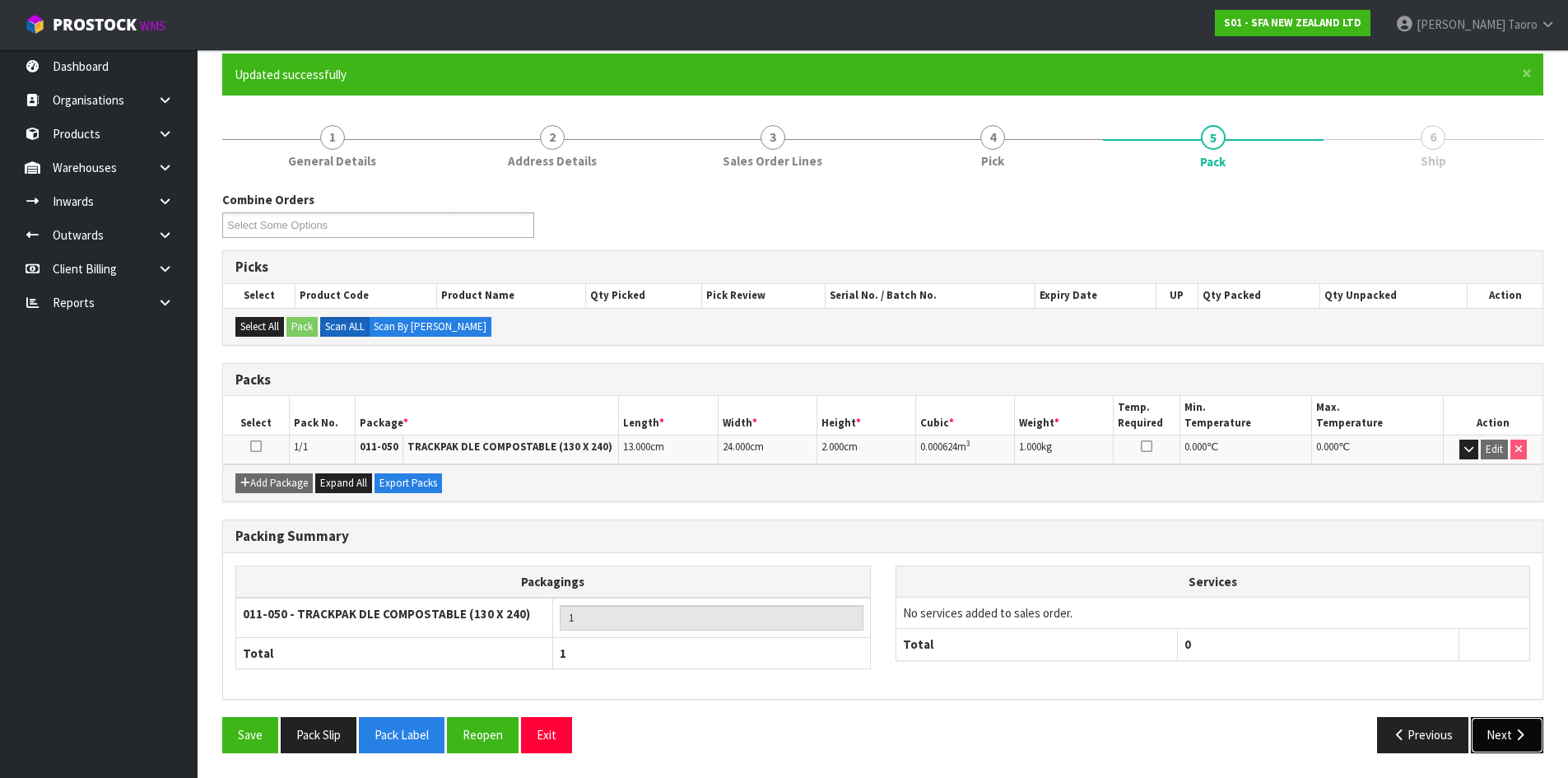
click at [1504, 736] on button "Next" at bounding box center [1507, 735] width 73 height 35
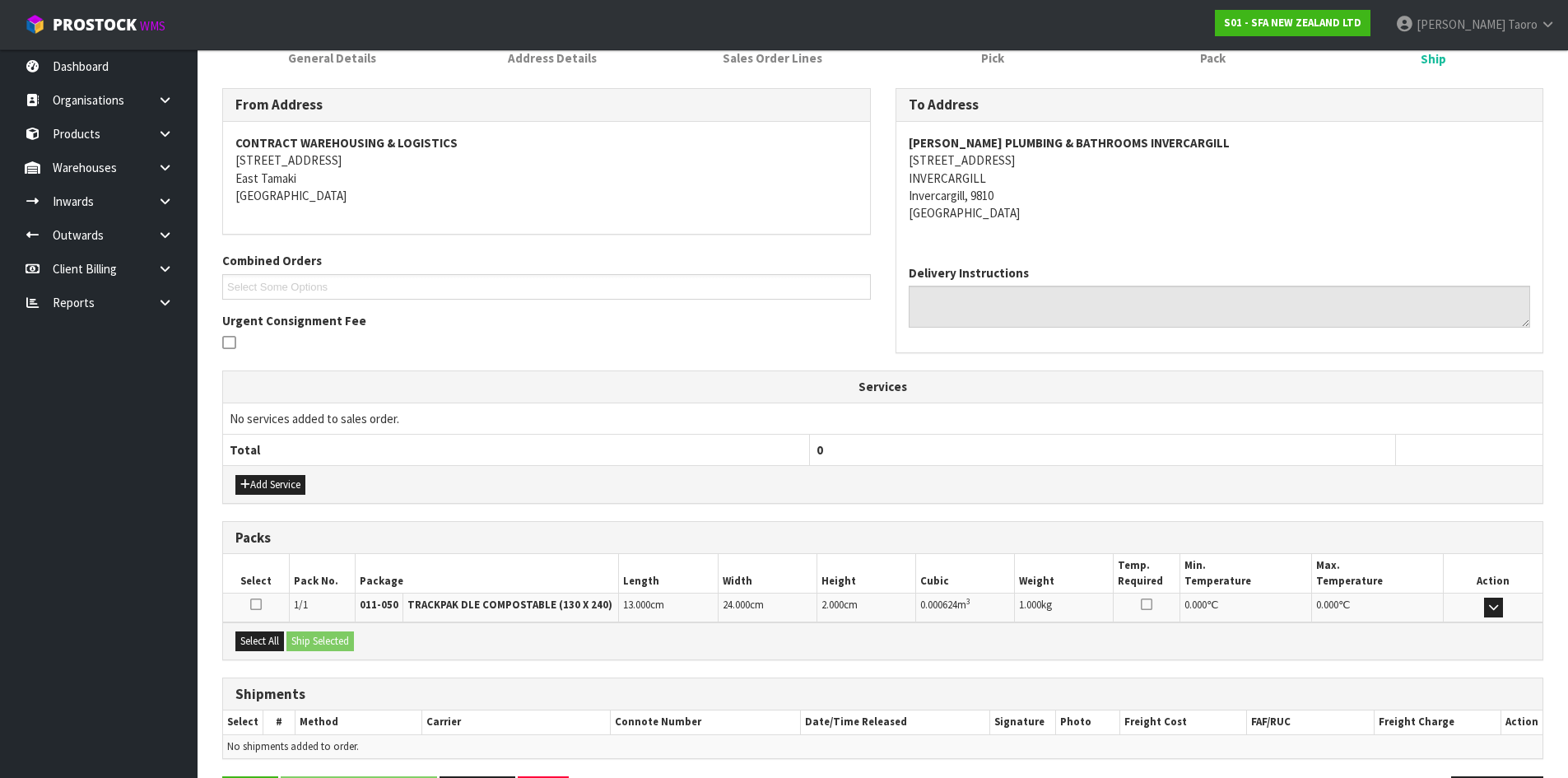
scroll to position [297, 0]
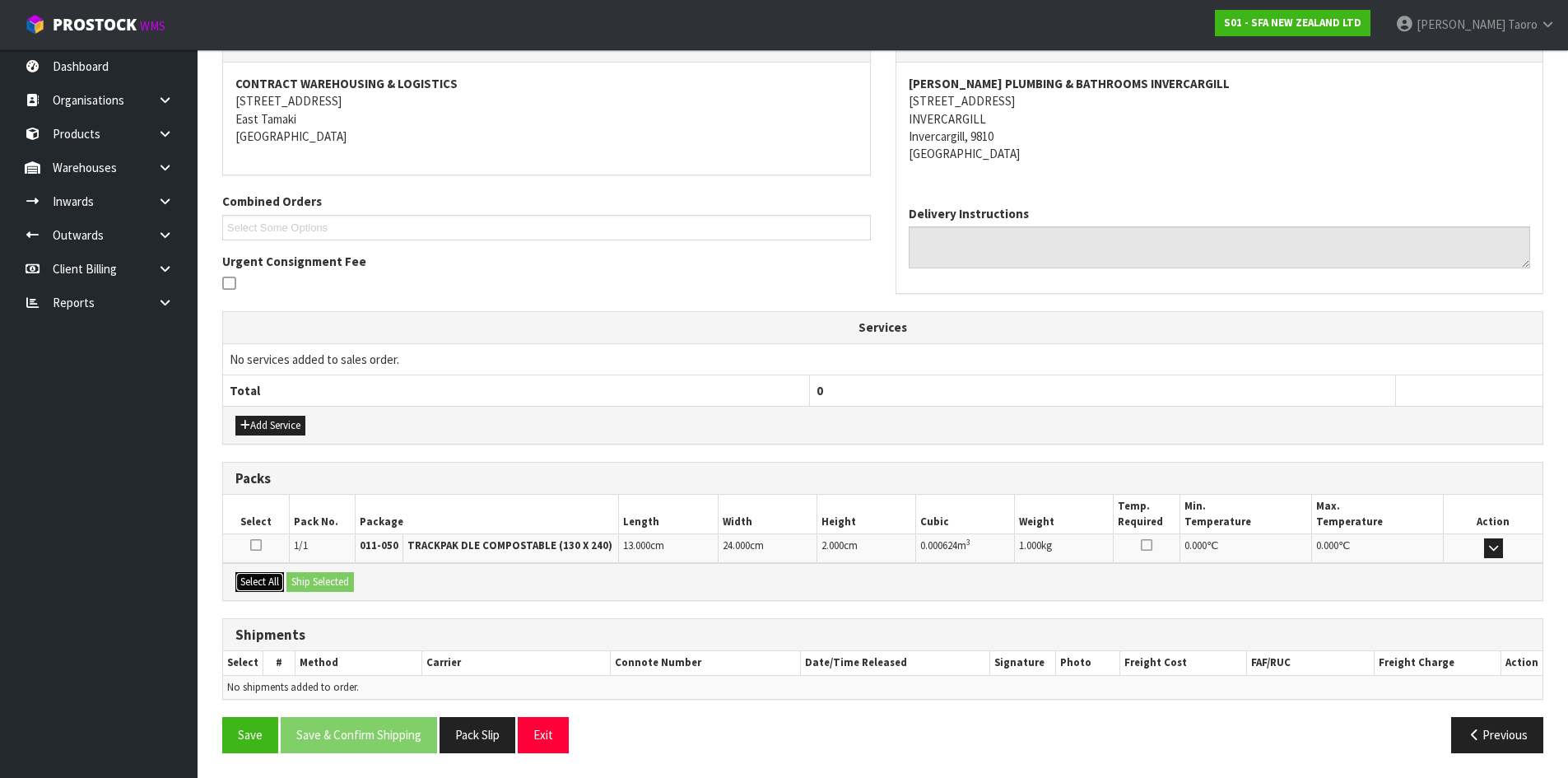
click at [276, 580] on button "Select All" at bounding box center [259, 582] width 49 height 19
click at [304, 579] on button "Ship Selected" at bounding box center [320, 582] width 67 height 19
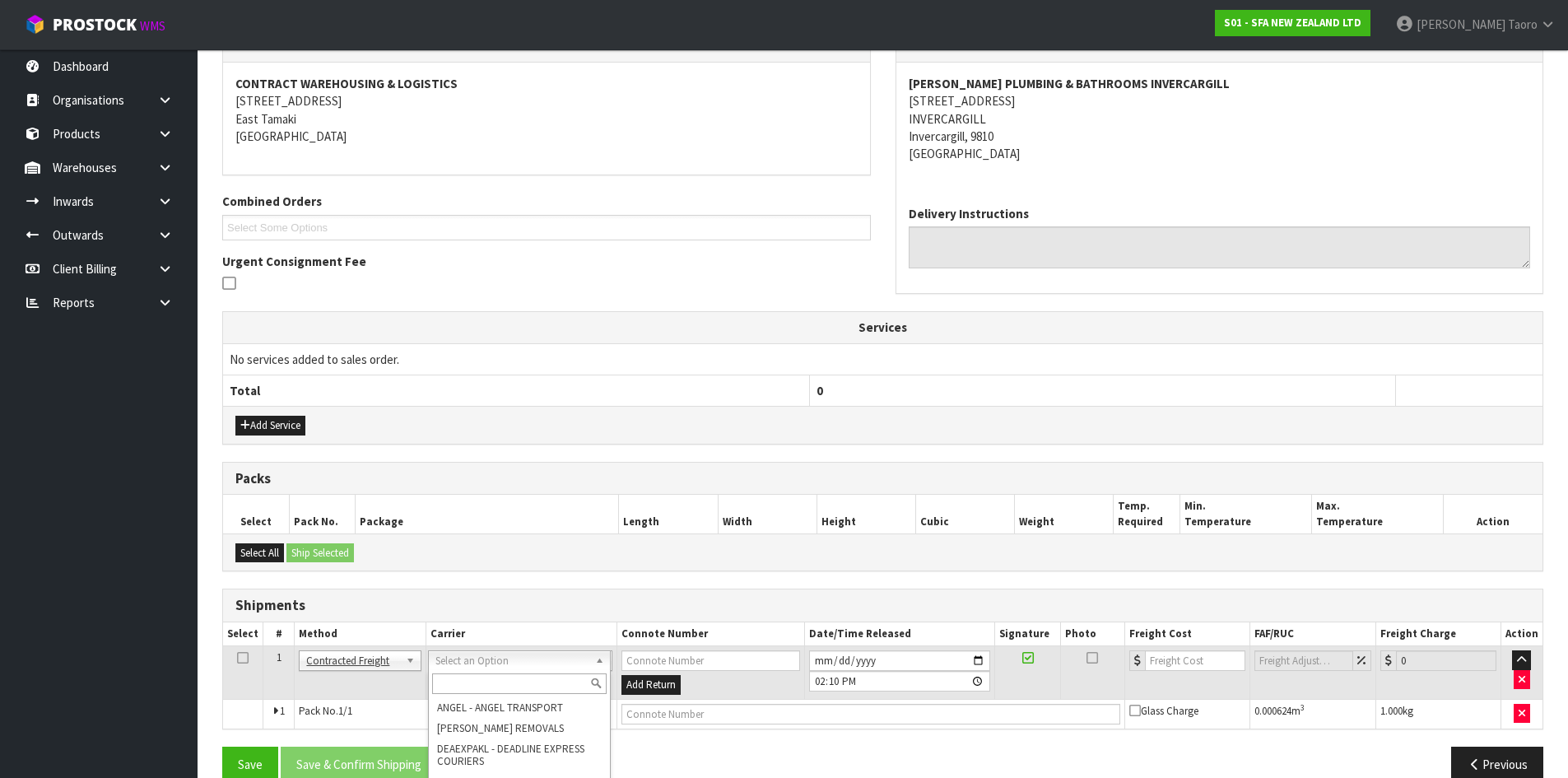
click at [504, 681] on input "text" at bounding box center [519, 684] width 174 height 20
type input "NZP"
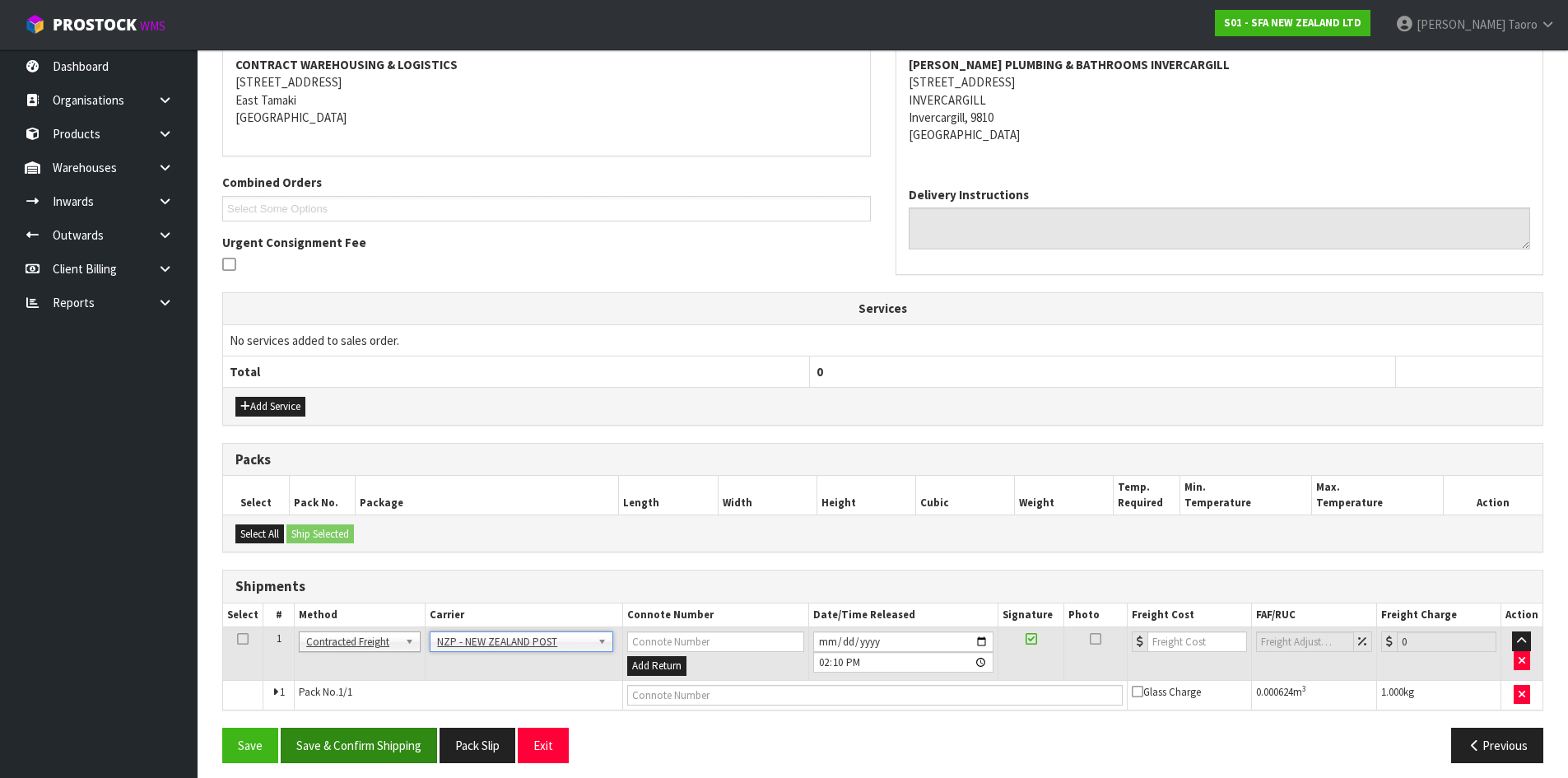
scroll to position [325, 0]
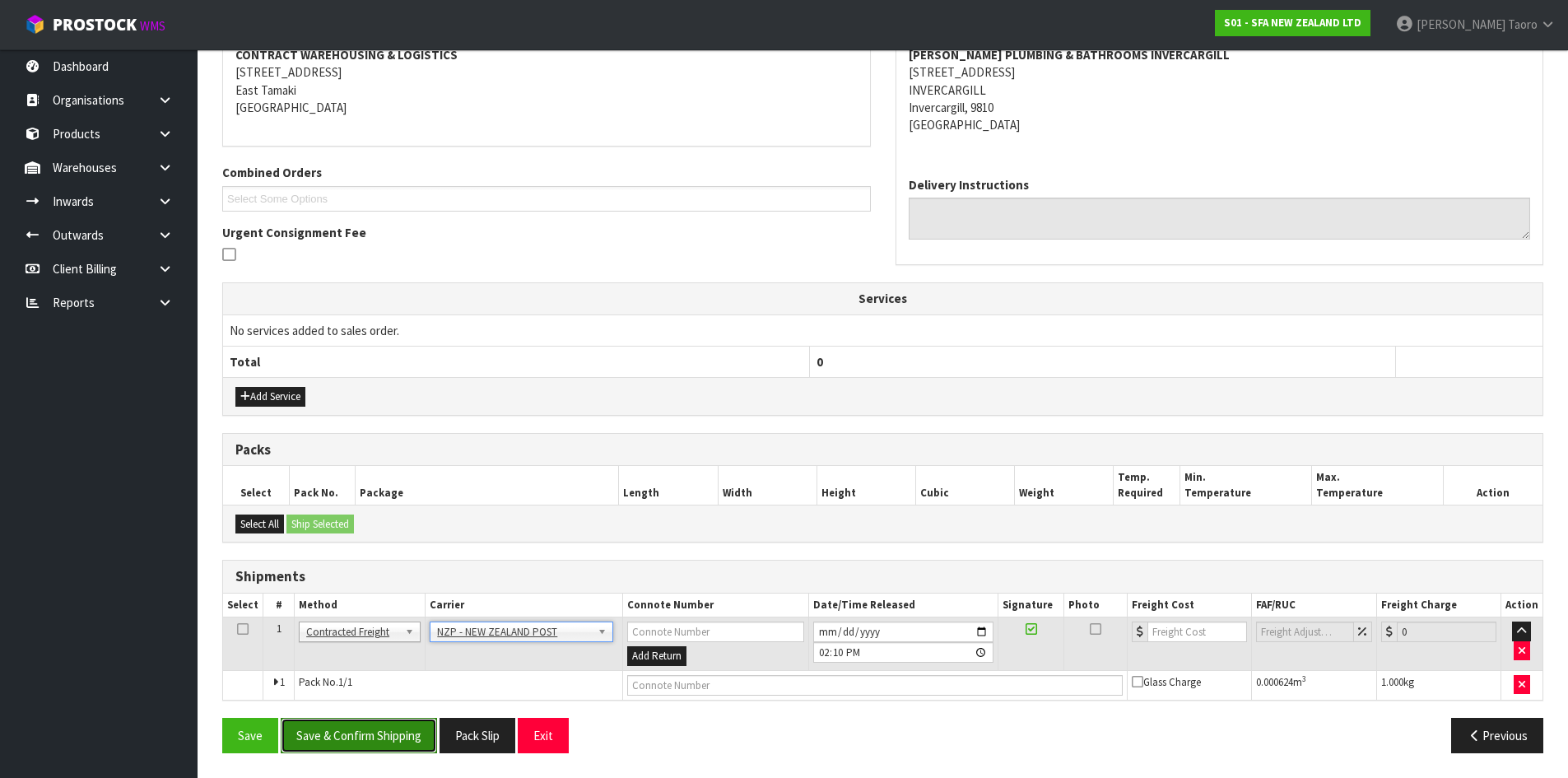
click at [408, 736] on button "Save & Confirm Shipping" at bounding box center [360, 736] width 157 height 35
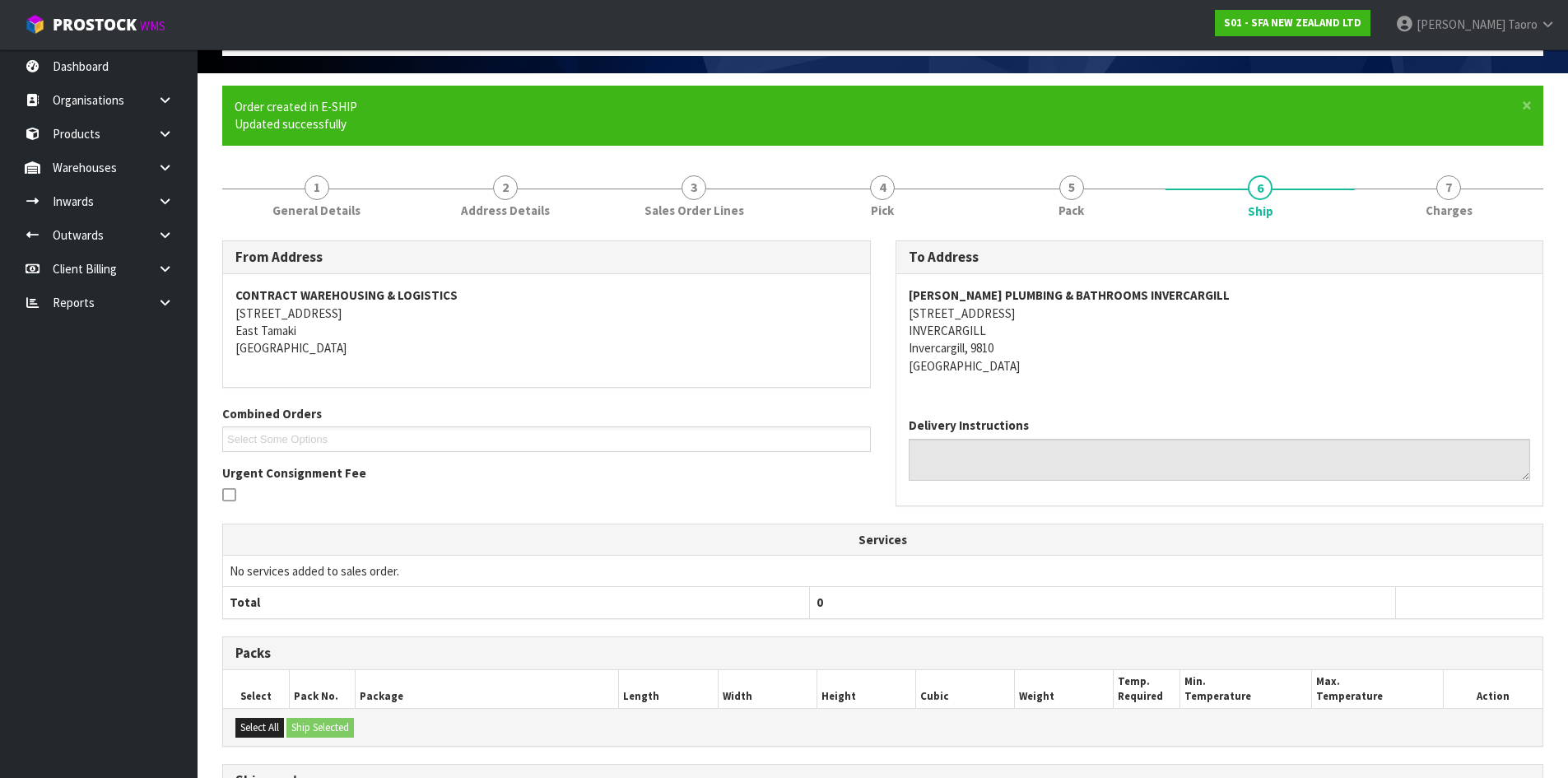
scroll to position [302, 0]
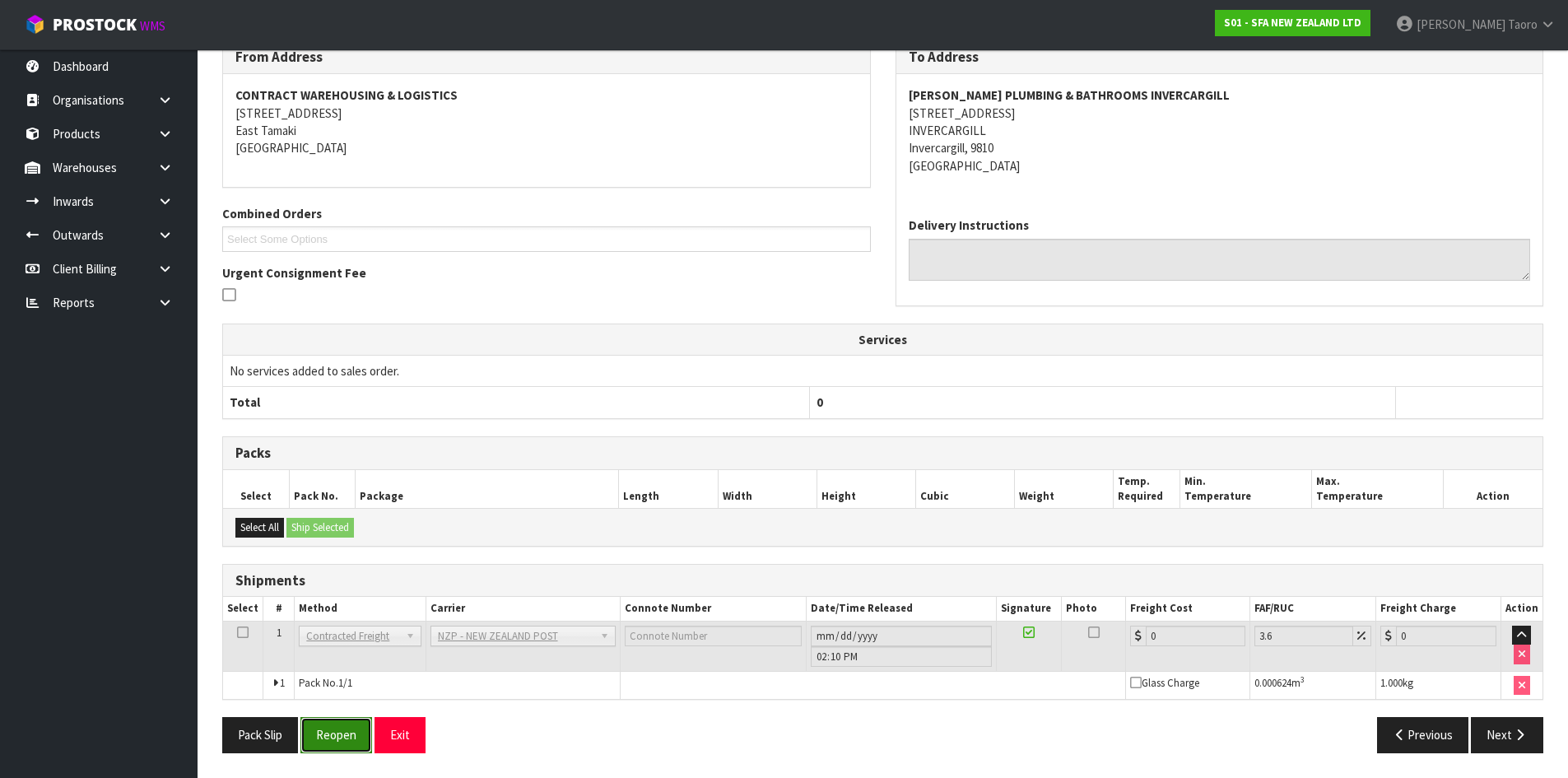
click at [354, 737] on button "Reopen" at bounding box center [336, 735] width 72 height 35
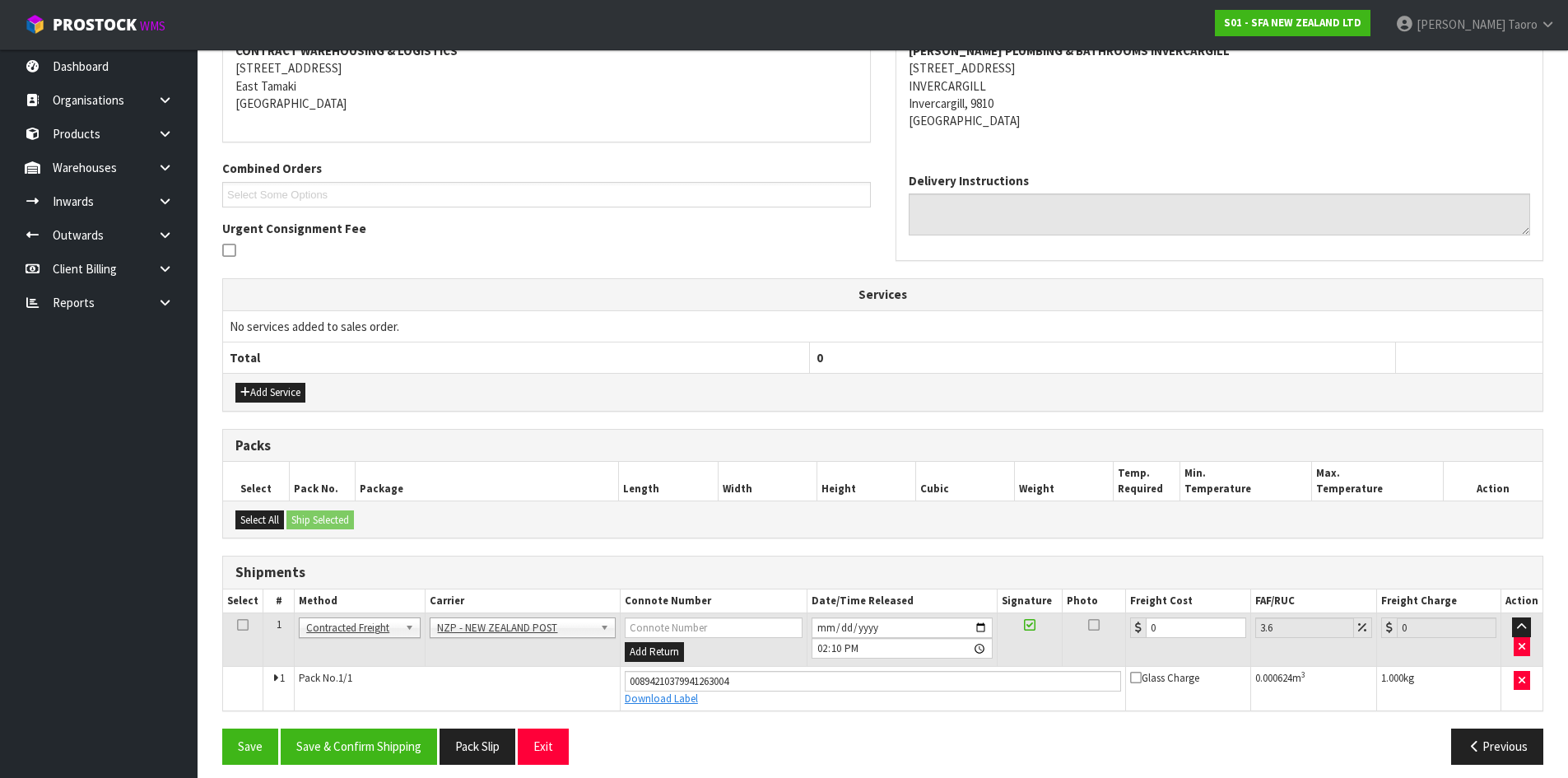
scroll to position [341, 0]
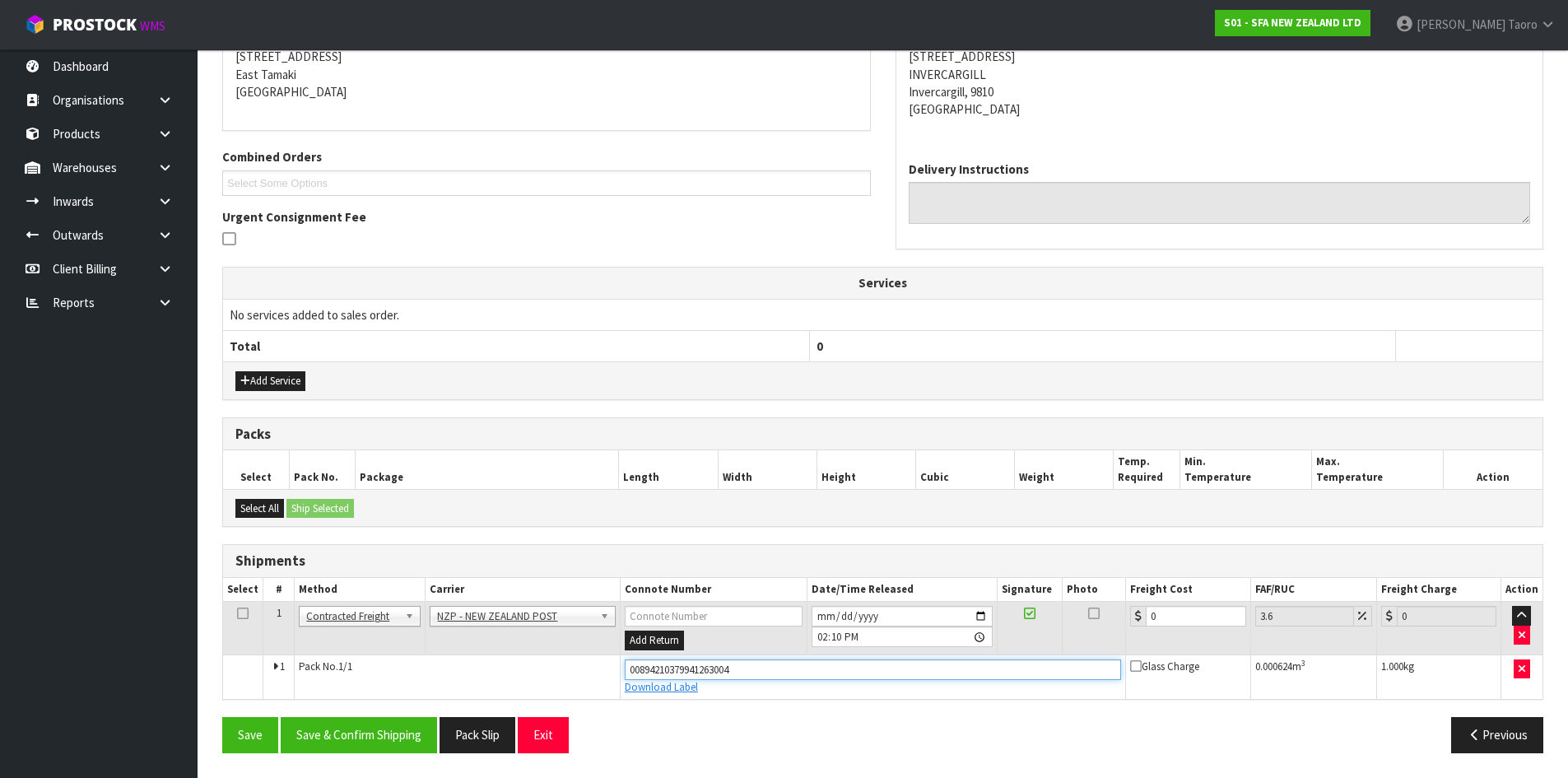
drag, startPoint x: 746, startPoint y: 674, endPoint x: 503, endPoint y: 699, distance: 244.3
click at [503, 699] on tr "1 Pack No. 1/1 00894210379941263004 Download Label Glass Charge 0.000624 m 3 1.…" at bounding box center [883, 677] width 1320 height 44
type input "00894210379941263813"
click at [222, 717] on button "Save" at bounding box center [250, 735] width 56 height 35
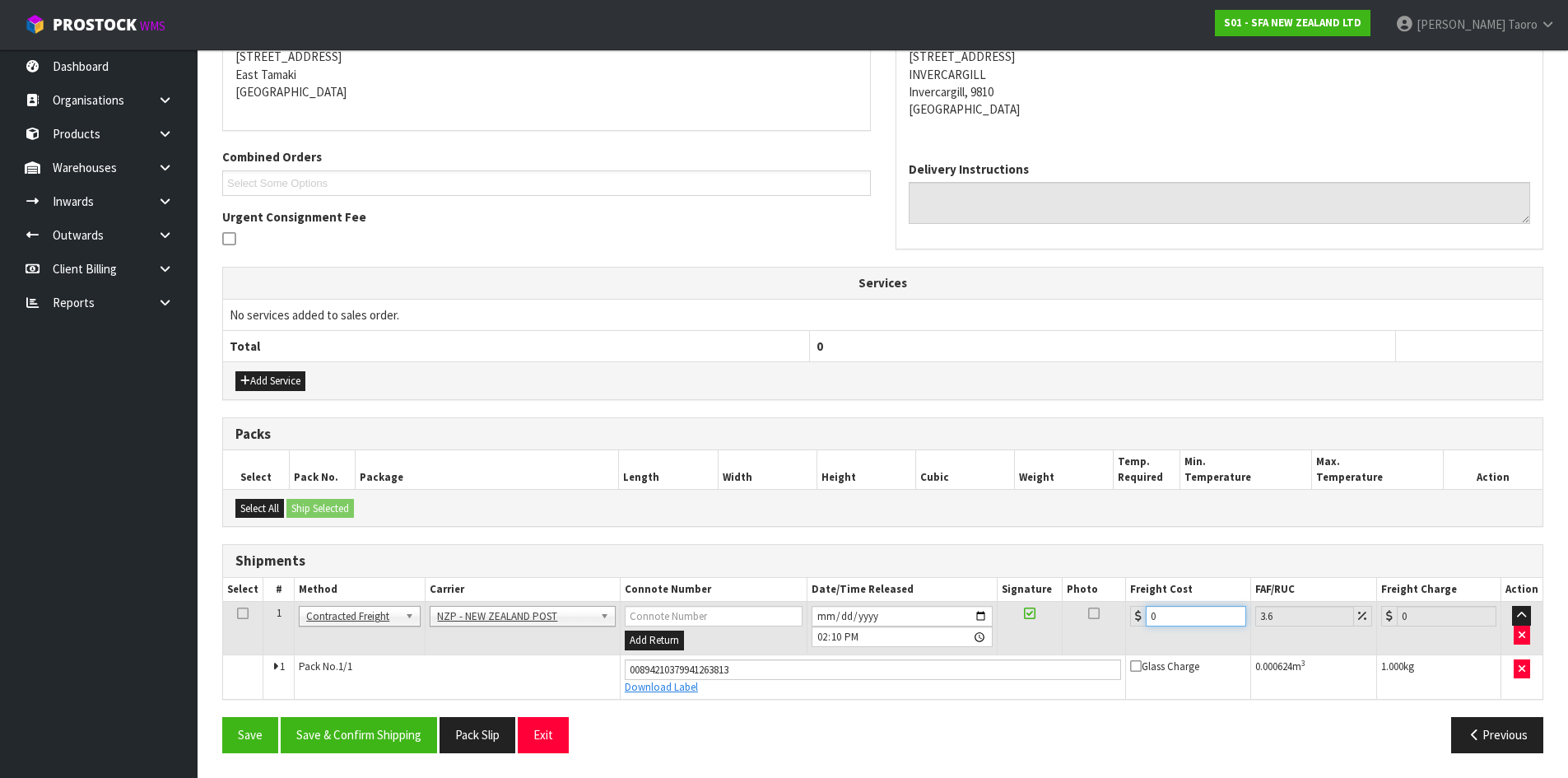
click at [1186, 619] on input "0" at bounding box center [1196, 616] width 100 height 20
type input "3"
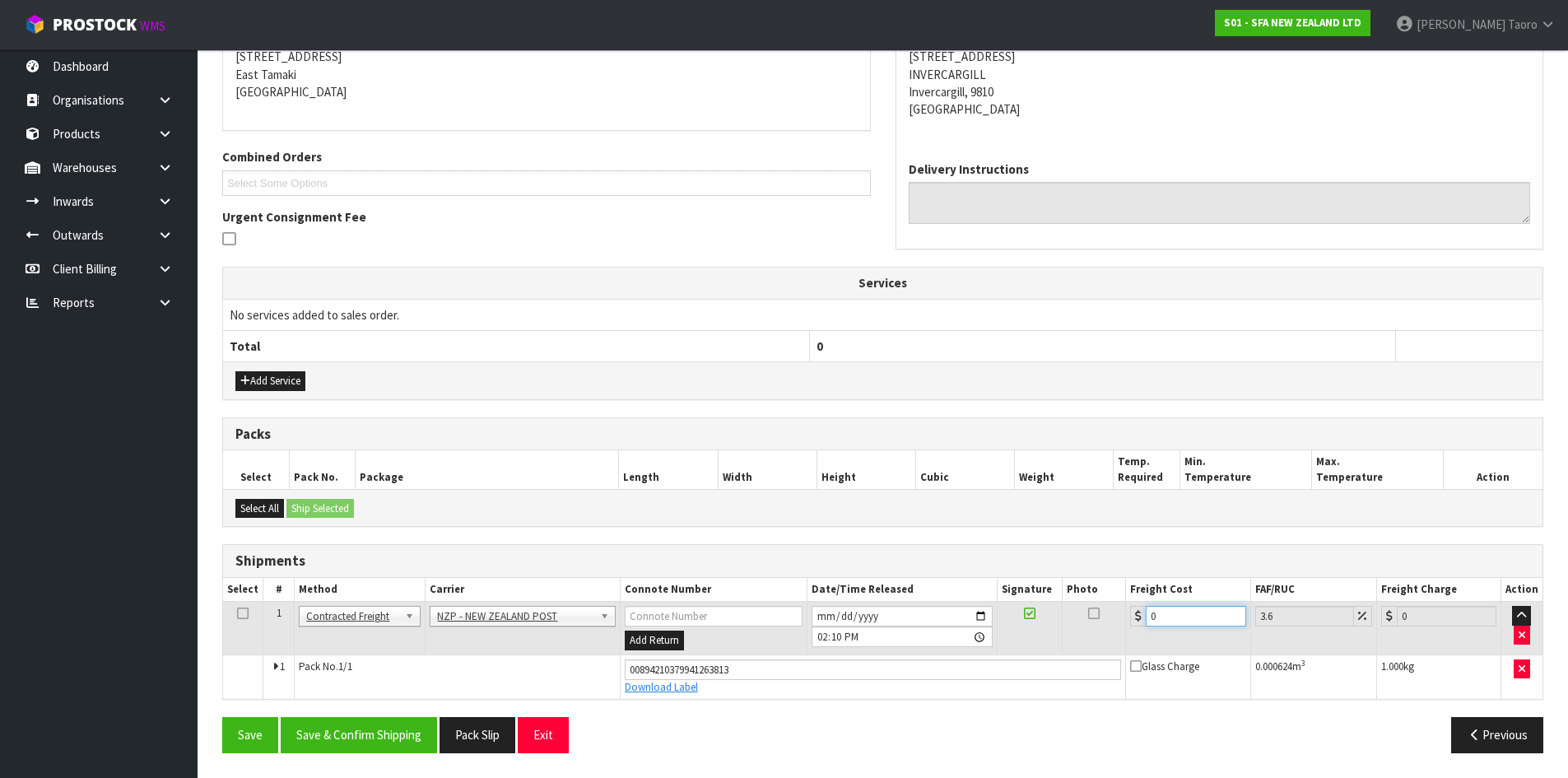
type input "3.11"
type input "3.6"
type input "3.73"
type input "3.60"
click at [428, 728] on button "Save & Confirm Shipping" at bounding box center [360, 735] width 157 height 35
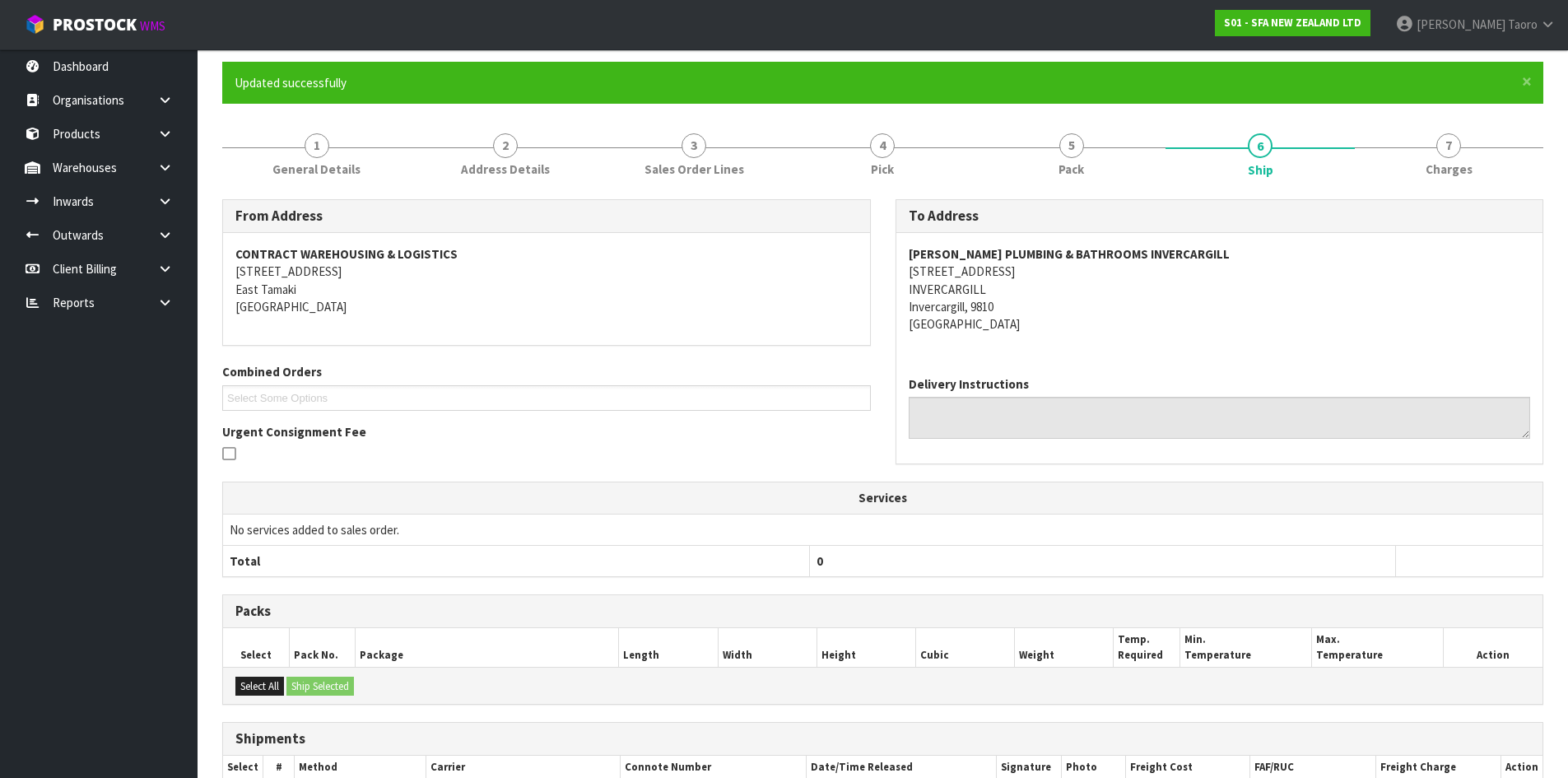
scroll to position [296, 0]
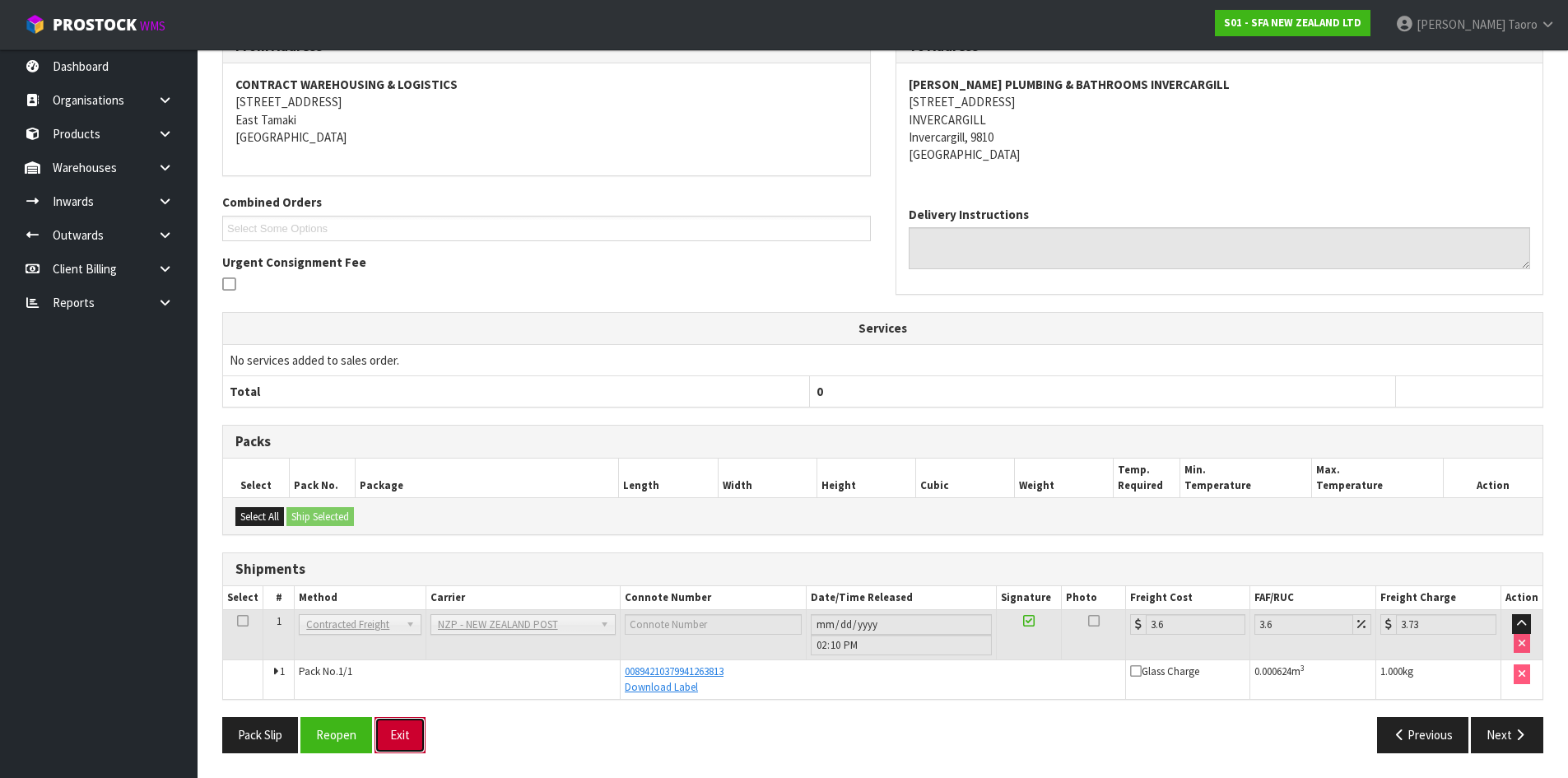
click at [412, 732] on button "Exit" at bounding box center [399, 735] width 51 height 35
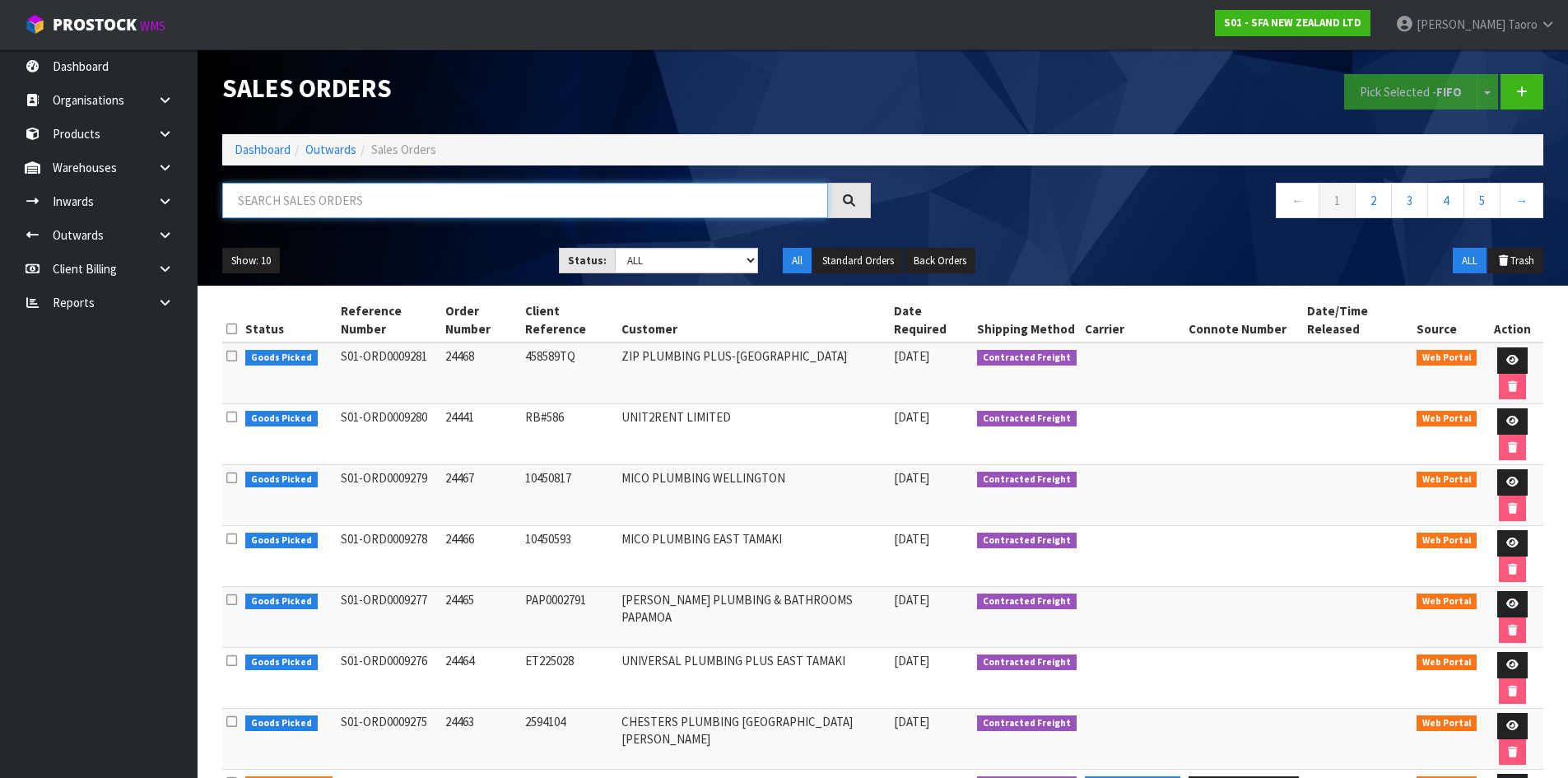
click at [507, 197] on input "text" at bounding box center [525, 200] width 606 height 35
type input "JOB-0408579"
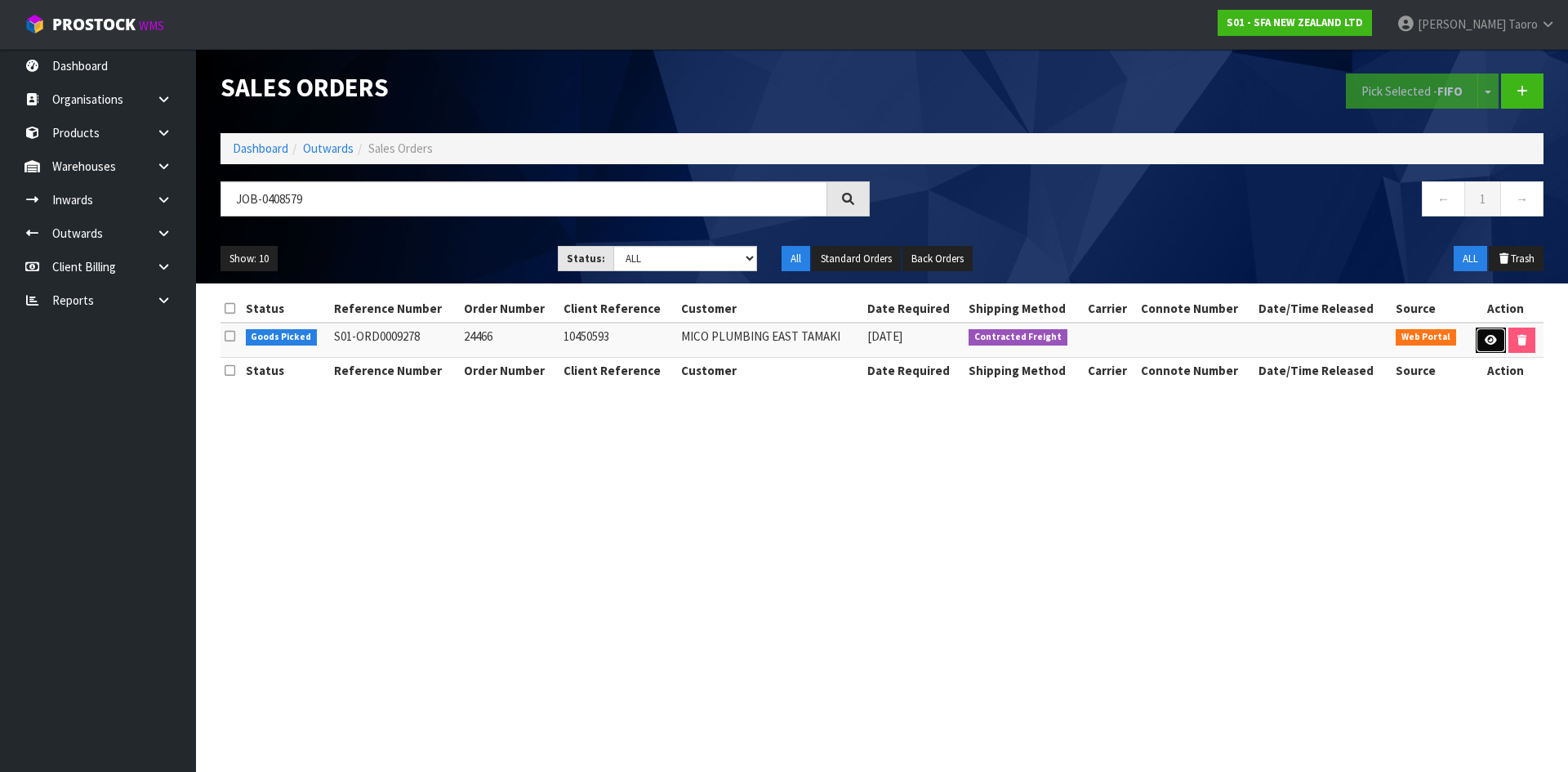
click at [1487, 339] on icon at bounding box center [1490, 340] width 12 height 11
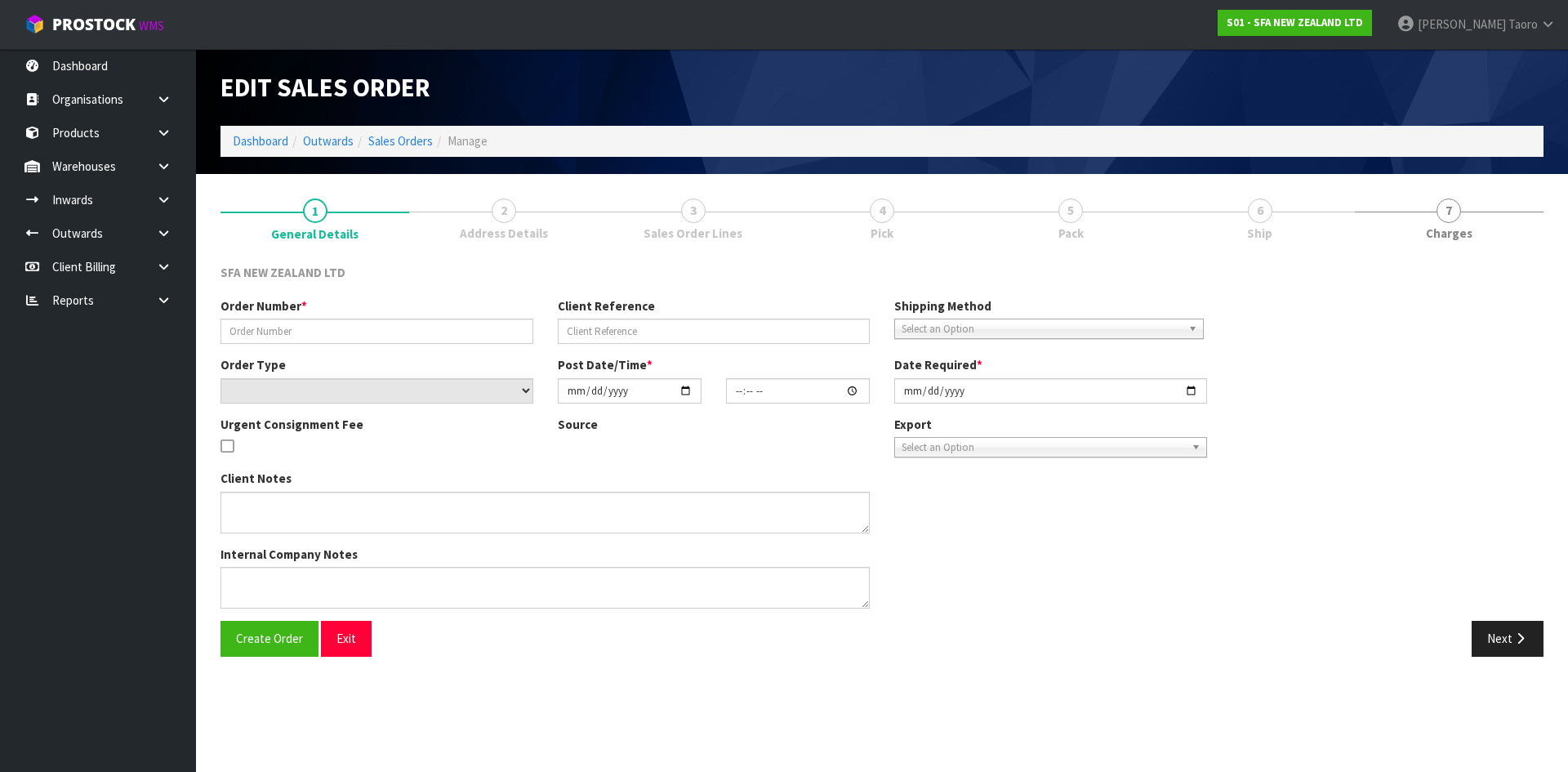
type input "24466"
type input "10450593"
select select "number:0"
type input "[DATE]"
type input "10:23:00.000"
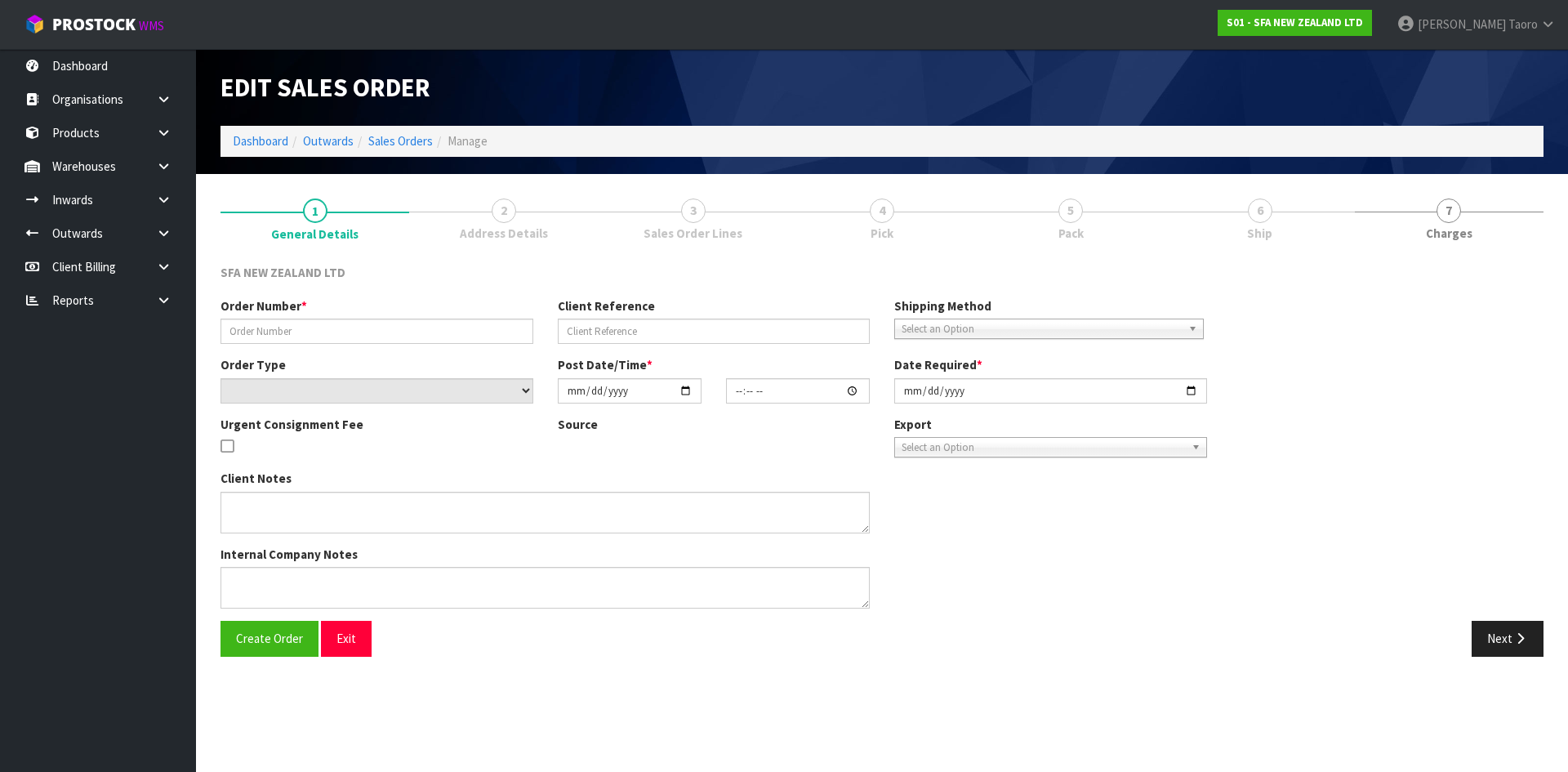
type input "[DATE]"
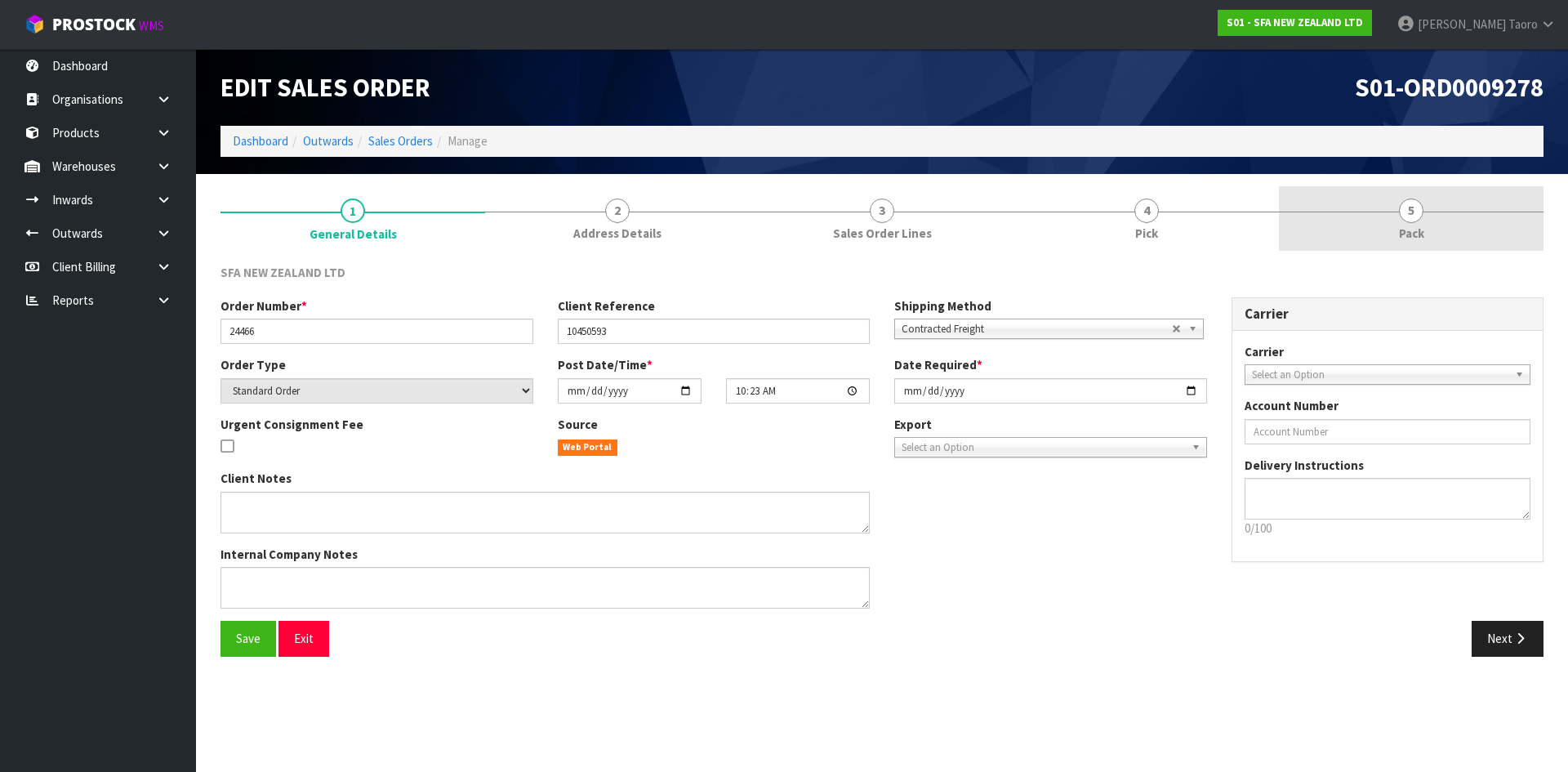
click at [1392, 220] on link "5 Pack" at bounding box center [1411, 219] width 264 height 65
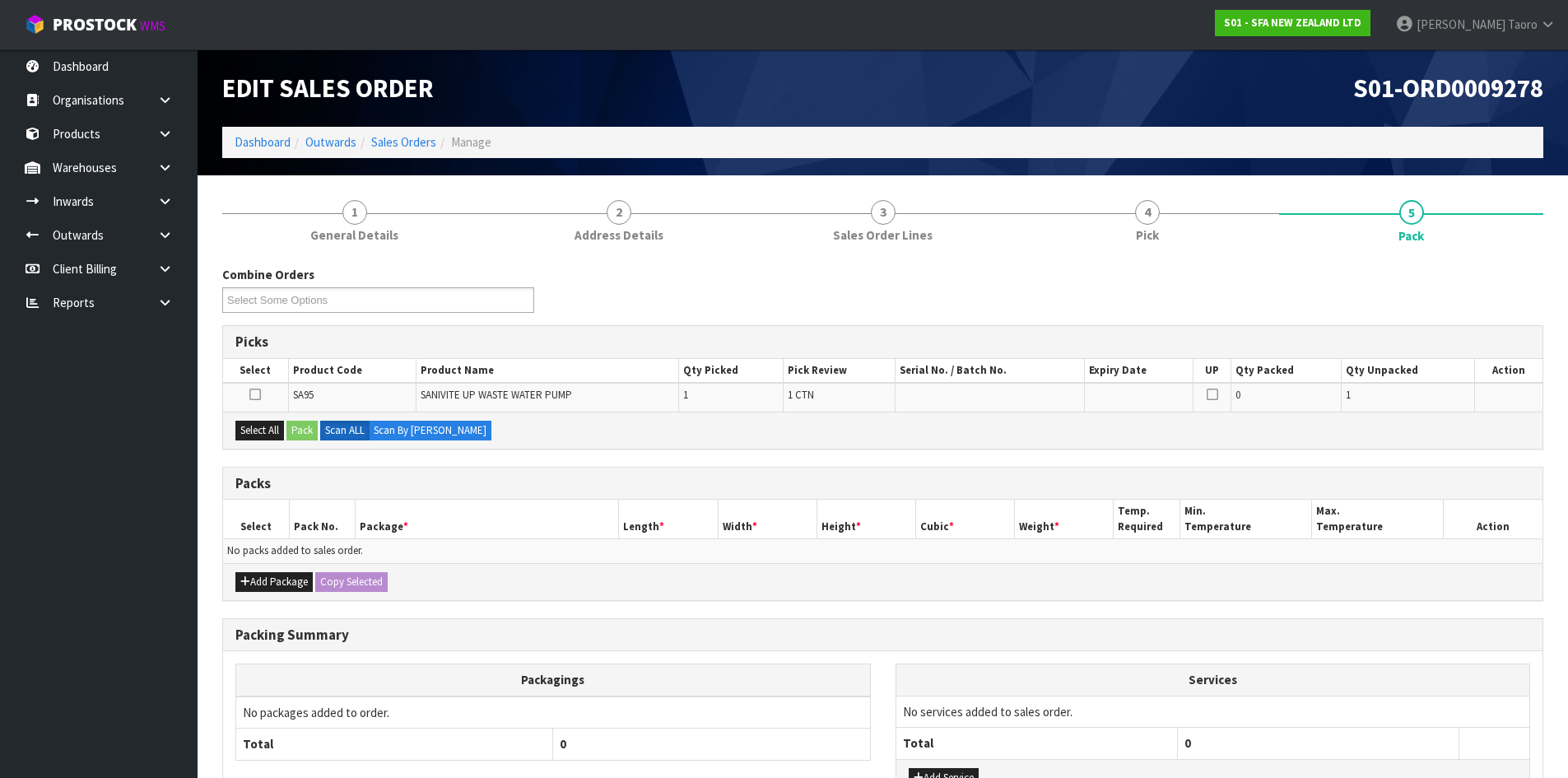
click at [1239, 109] on div "S01-ORD0009278" at bounding box center [1220, 88] width 674 height 77
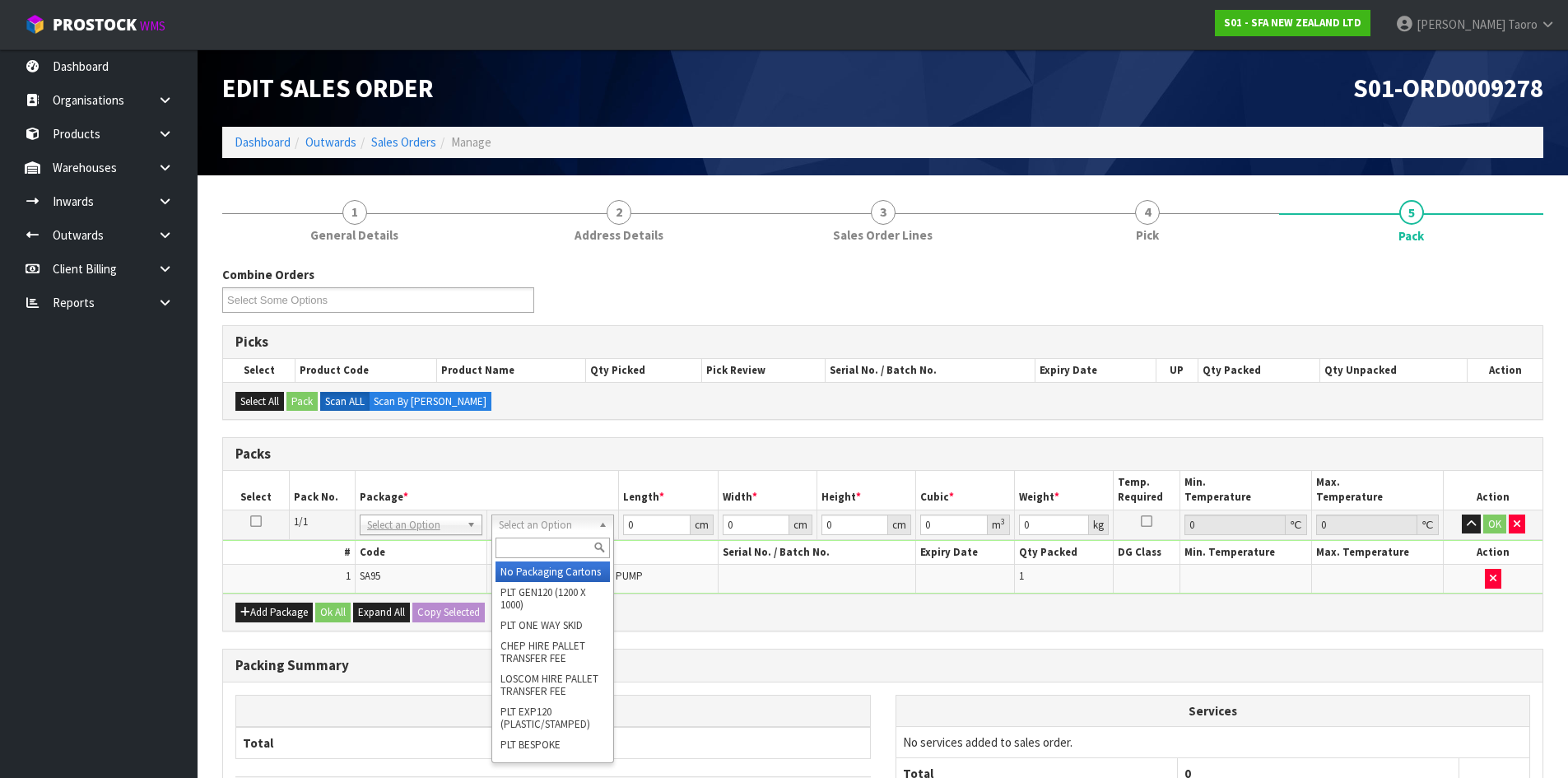
drag, startPoint x: 568, startPoint y: 569, endPoint x: 589, endPoint y: 553, distance: 26.4
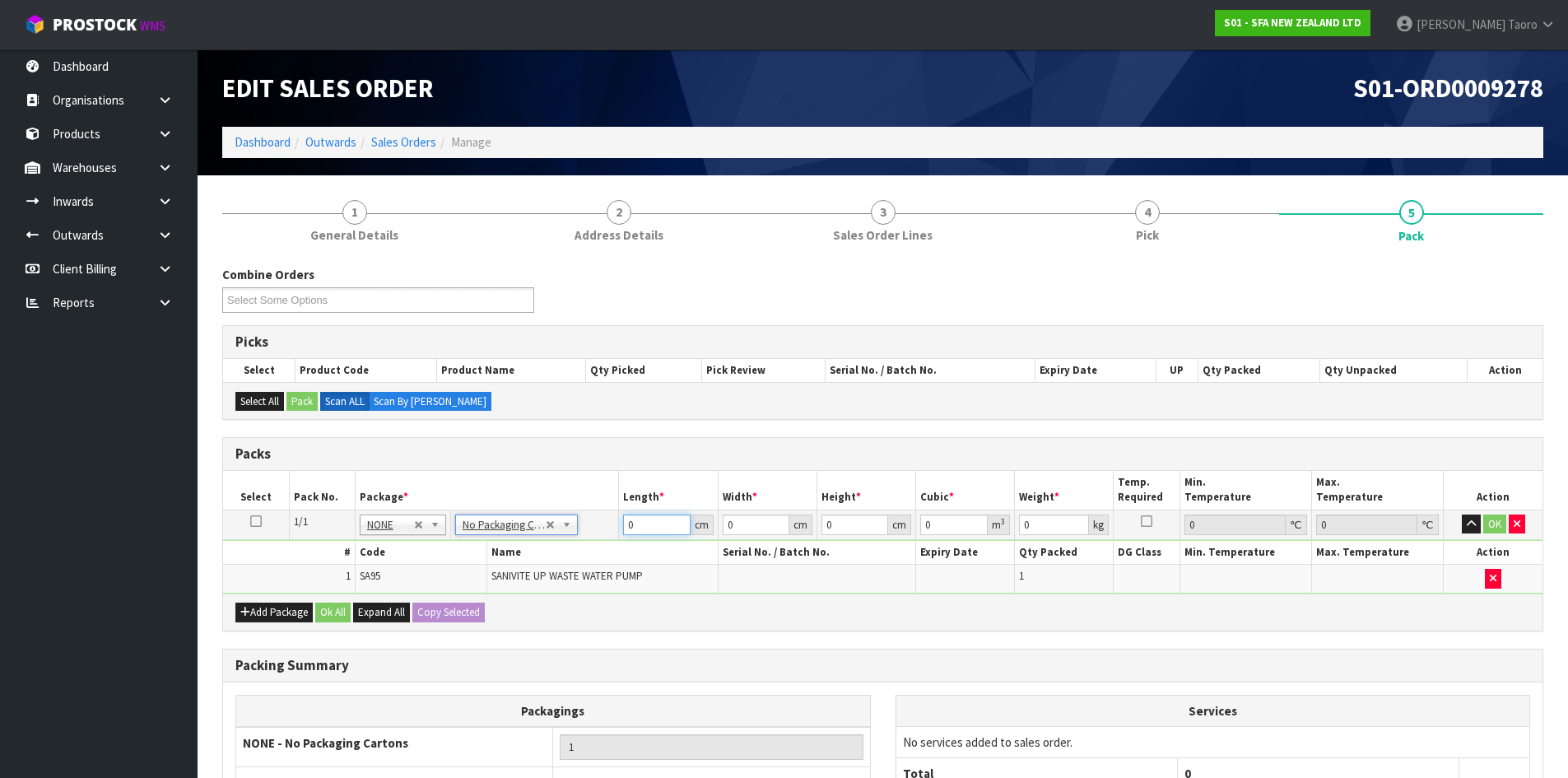
click at [645, 522] on input "0" at bounding box center [656, 525] width 66 height 20
click at [645, 521] on input "0" at bounding box center [656, 525] width 66 height 20
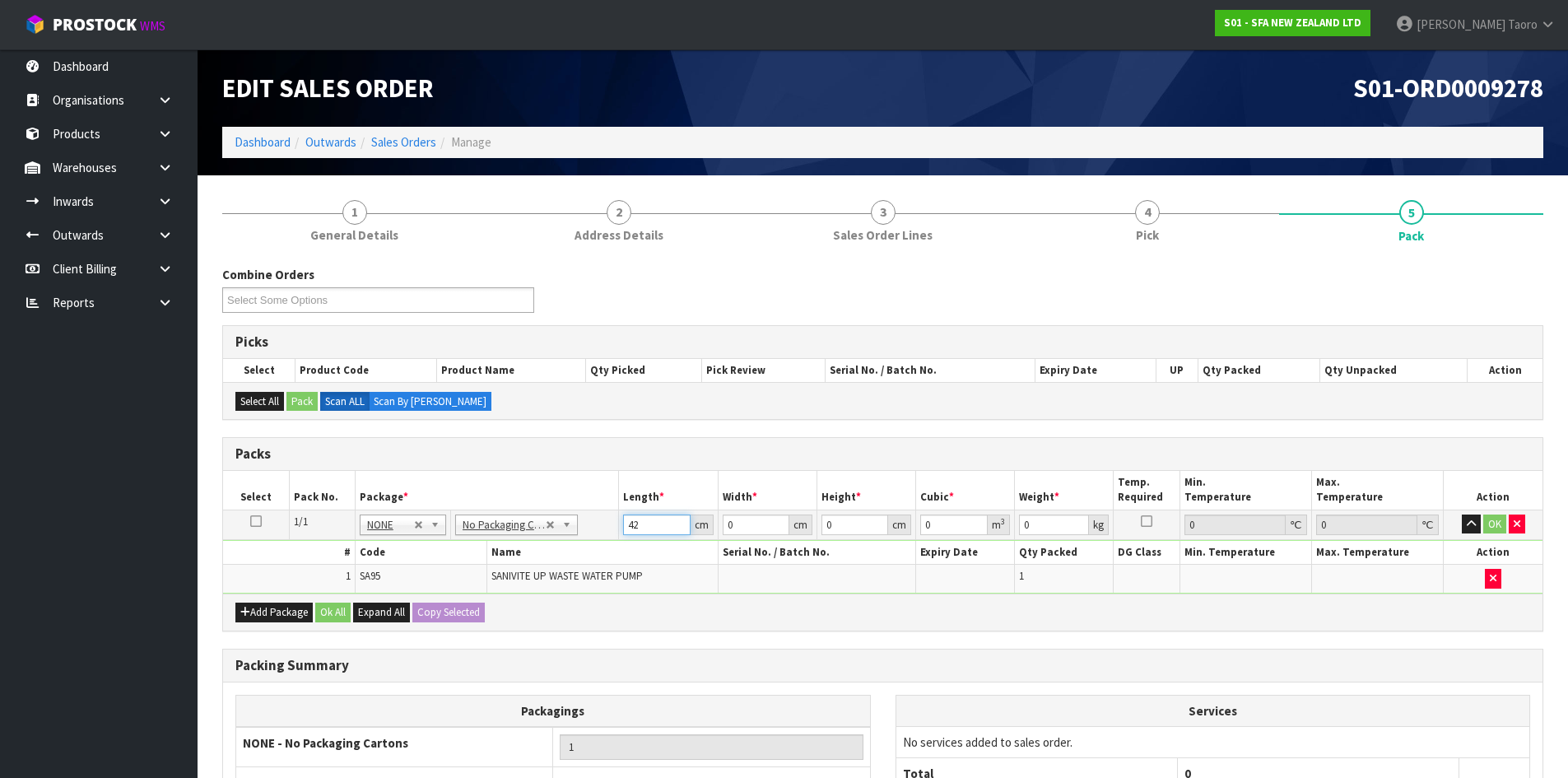
type input "42"
type input "26"
type input "3"
type input "0.003276"
type input "34"
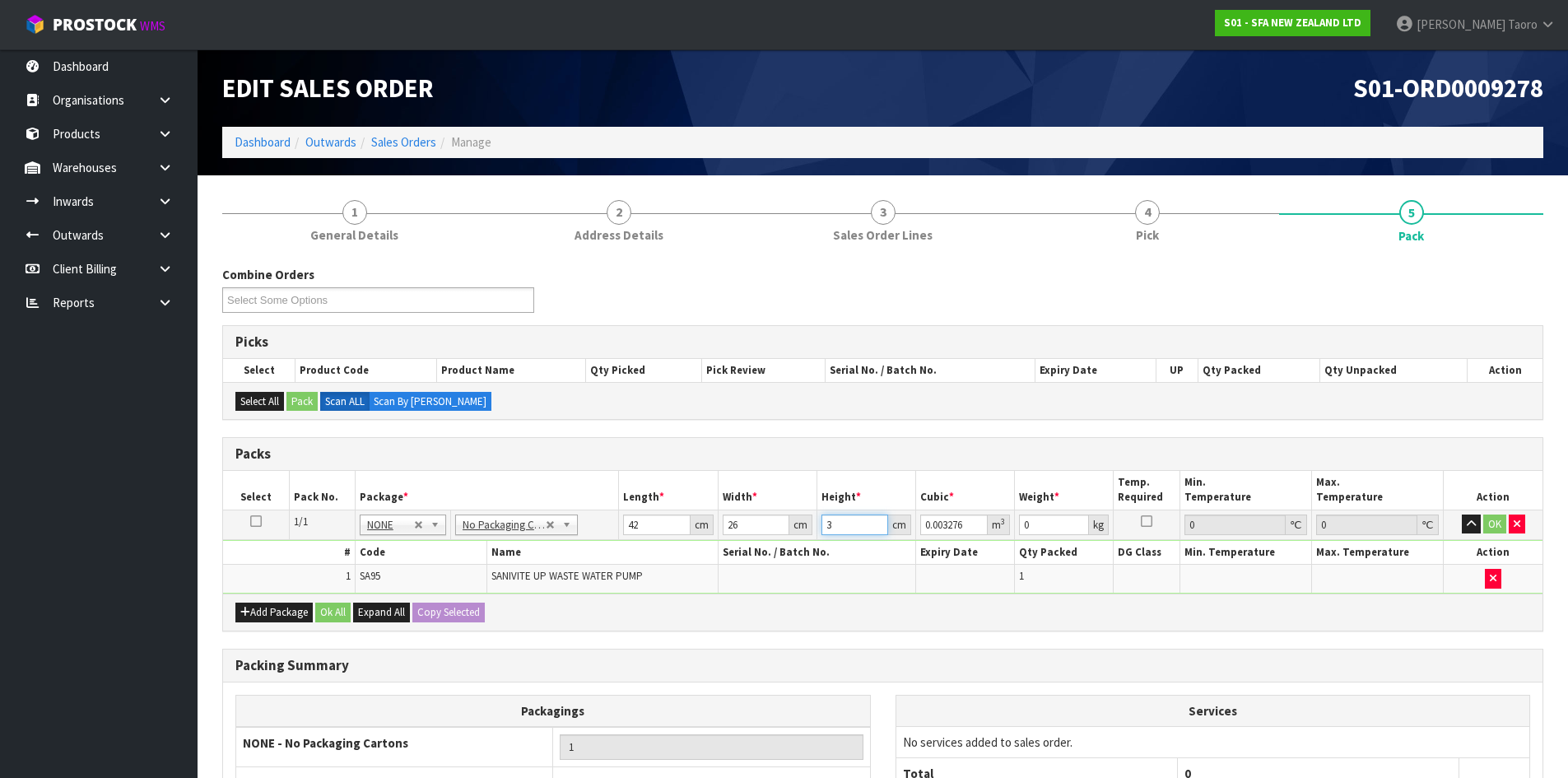
type input "0.037128"
type input "34"
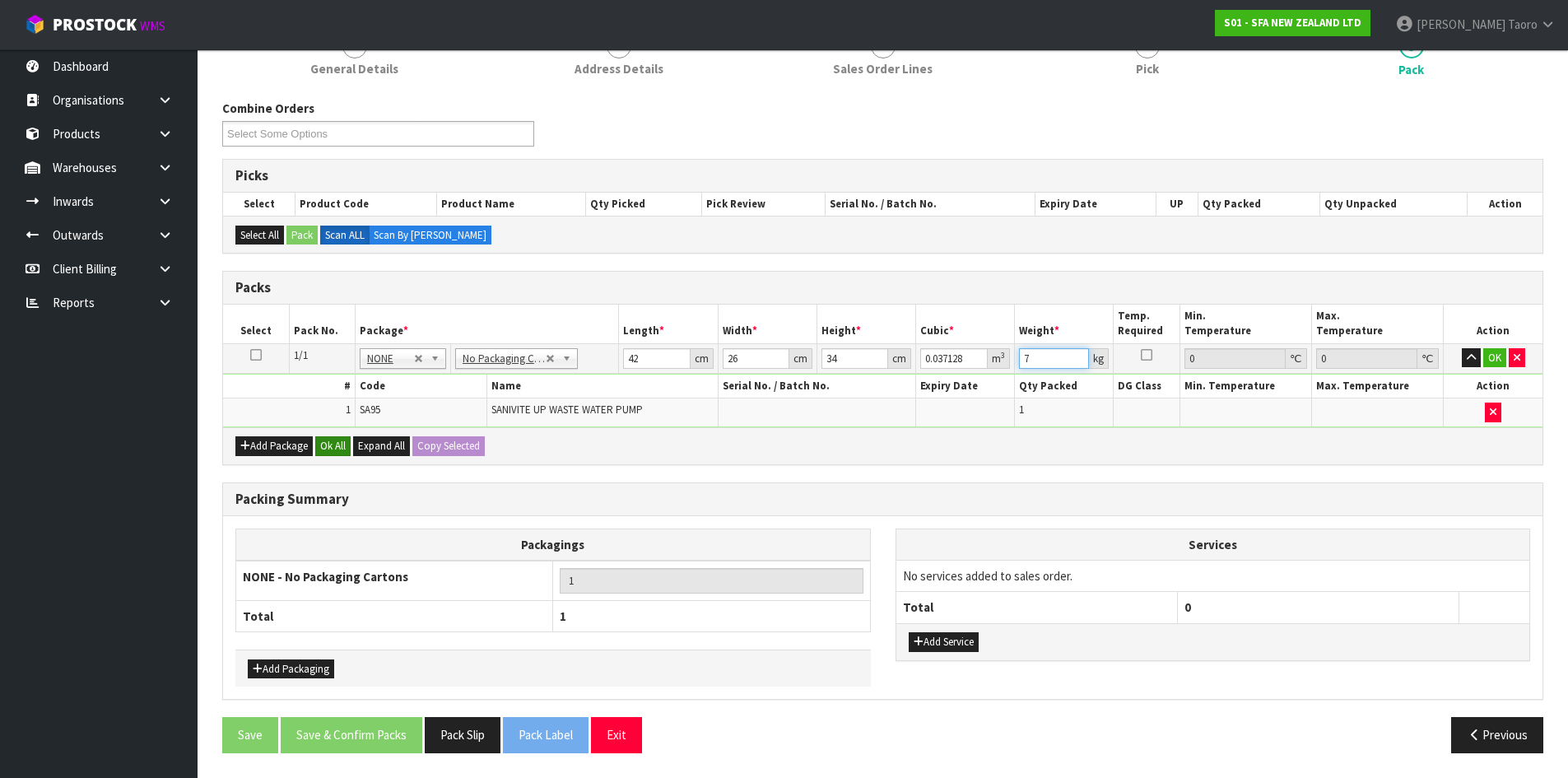
type input "7"
click at [328, 447] on button "Ok All" at bounding box center [333, 445] width 35 height 19
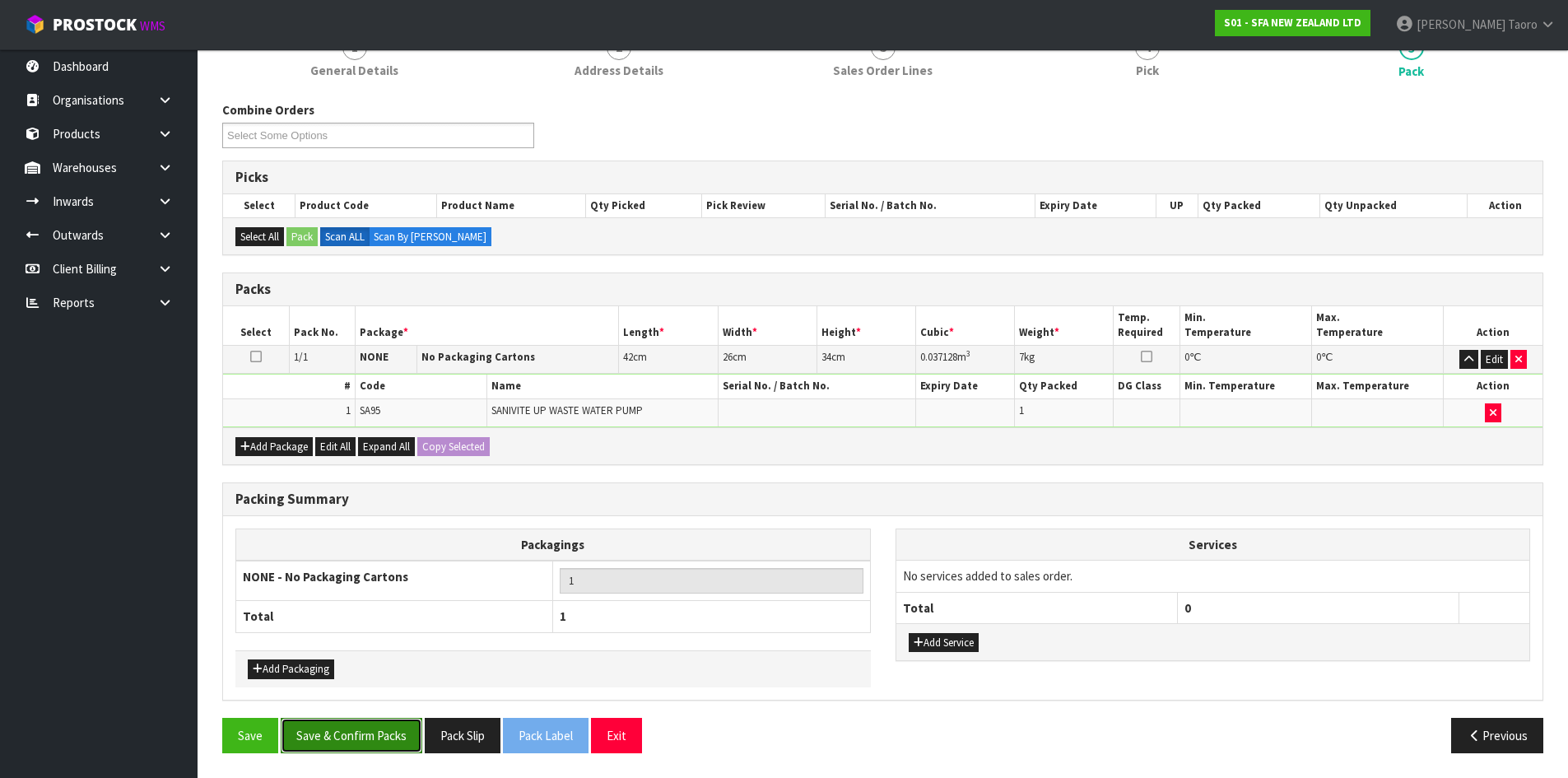
click at [360, 731] on button "Save & Confirm Packs" at bounding box center [352, 736] width 142 height 35
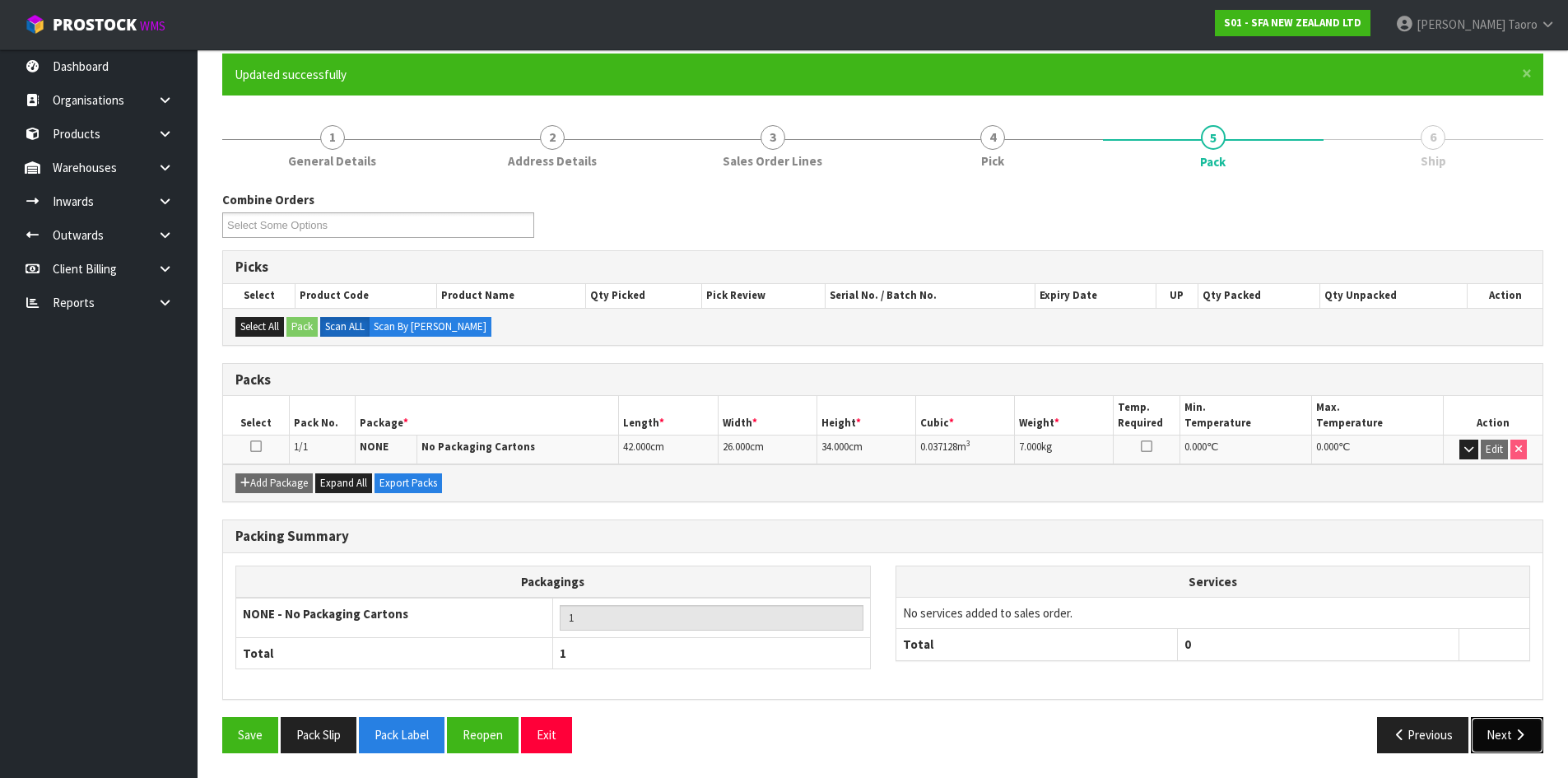
click at [1515, 740] on icon "button" at bounding box center [1520, 734] width 16 height 12
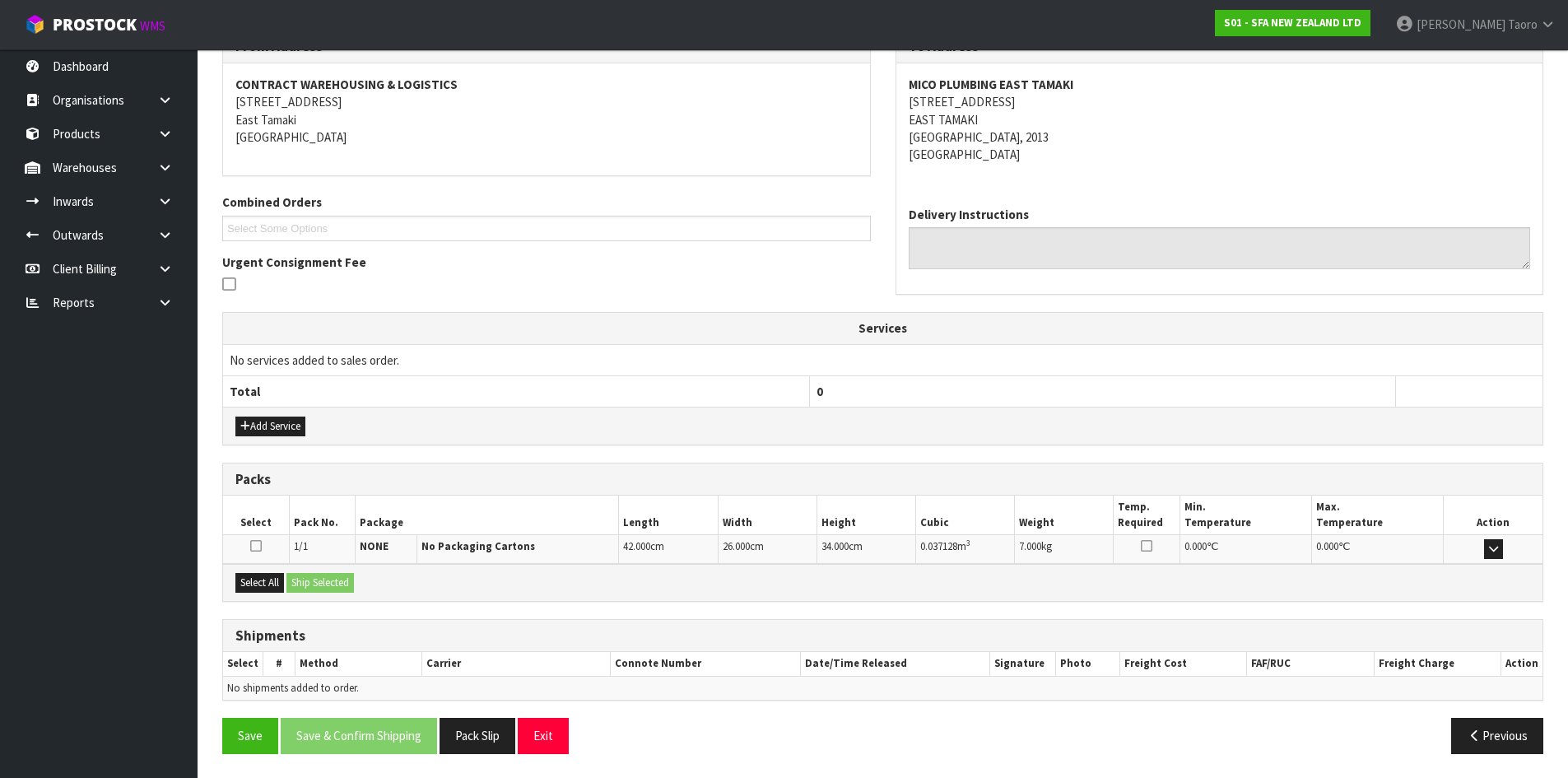
scroll to position [297, 0]
click at [265, 584] on button "Select All" at bounding box center [259, 582] width 49 height 19
click at [294, 584] on button "Ship Selected" at bounding box center [320, 582] width 67 height 19
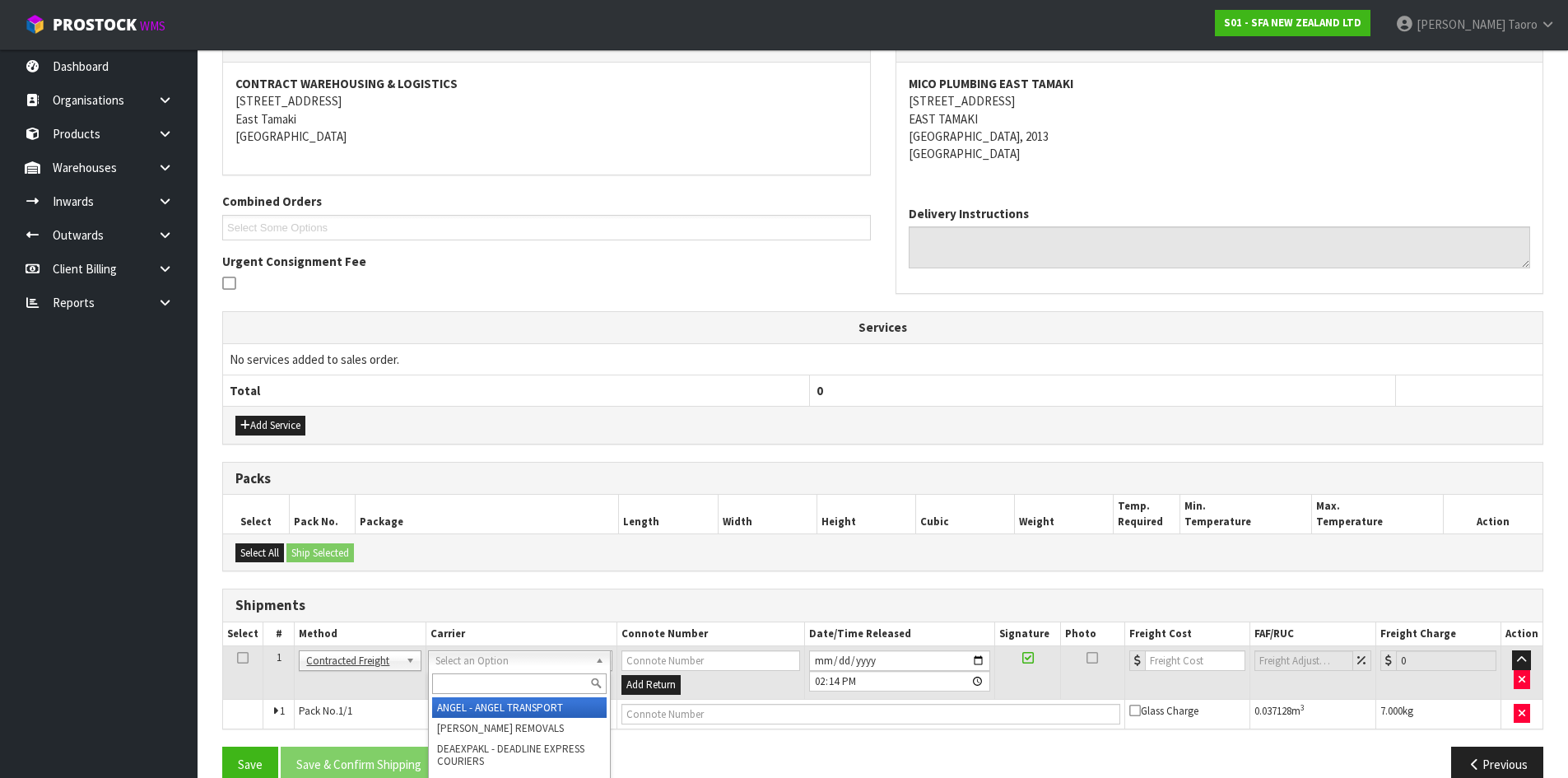
drag, startPoint x: 466, startPoint y: 656, endPoint x: 469, endPoint y: 678, distance: 22.2
click at [473, 682] on input "text" at bounding box center [519, 684] width 174 height 20
type input "NZP"
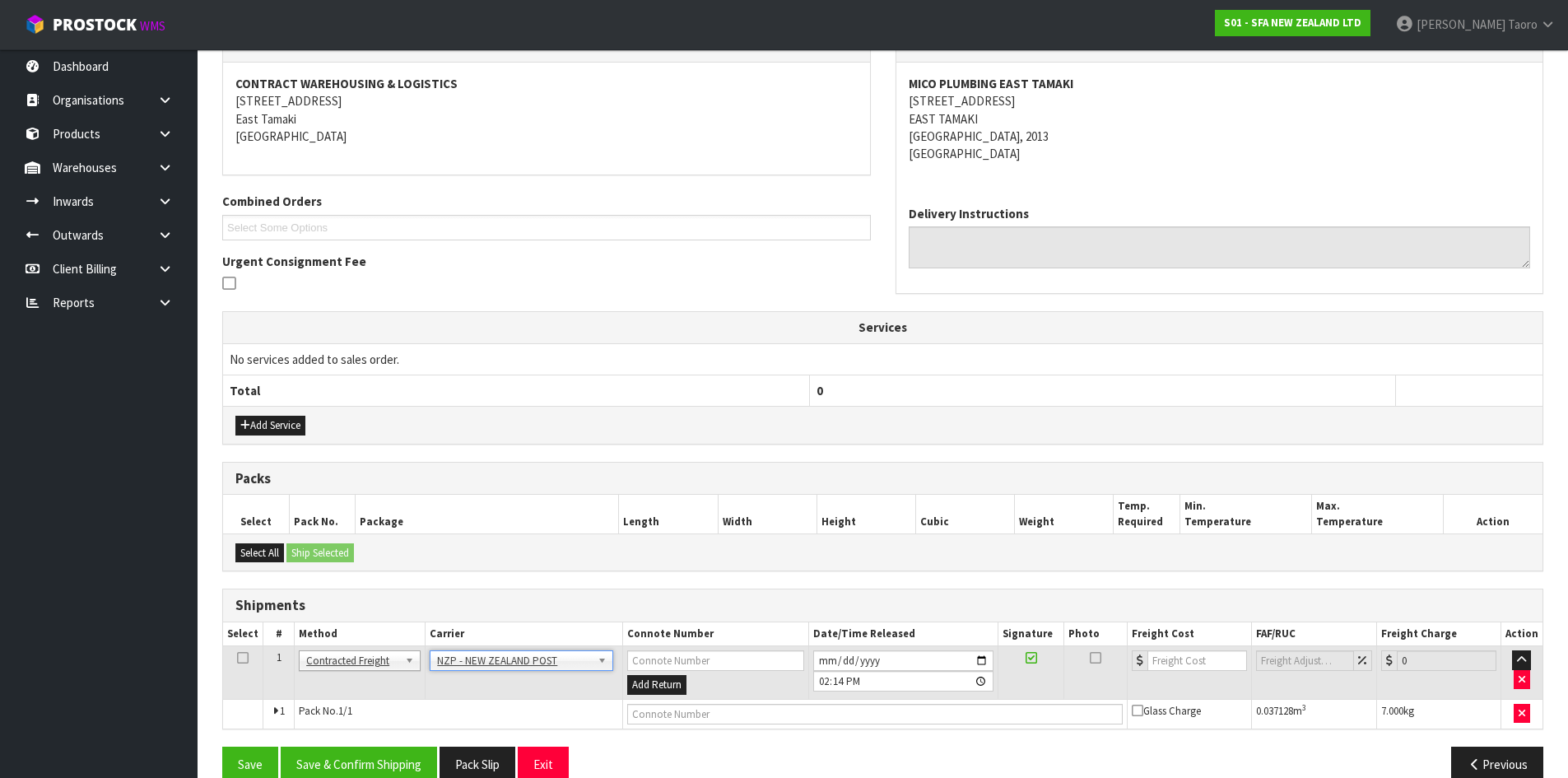
scroll to position [325, 0]
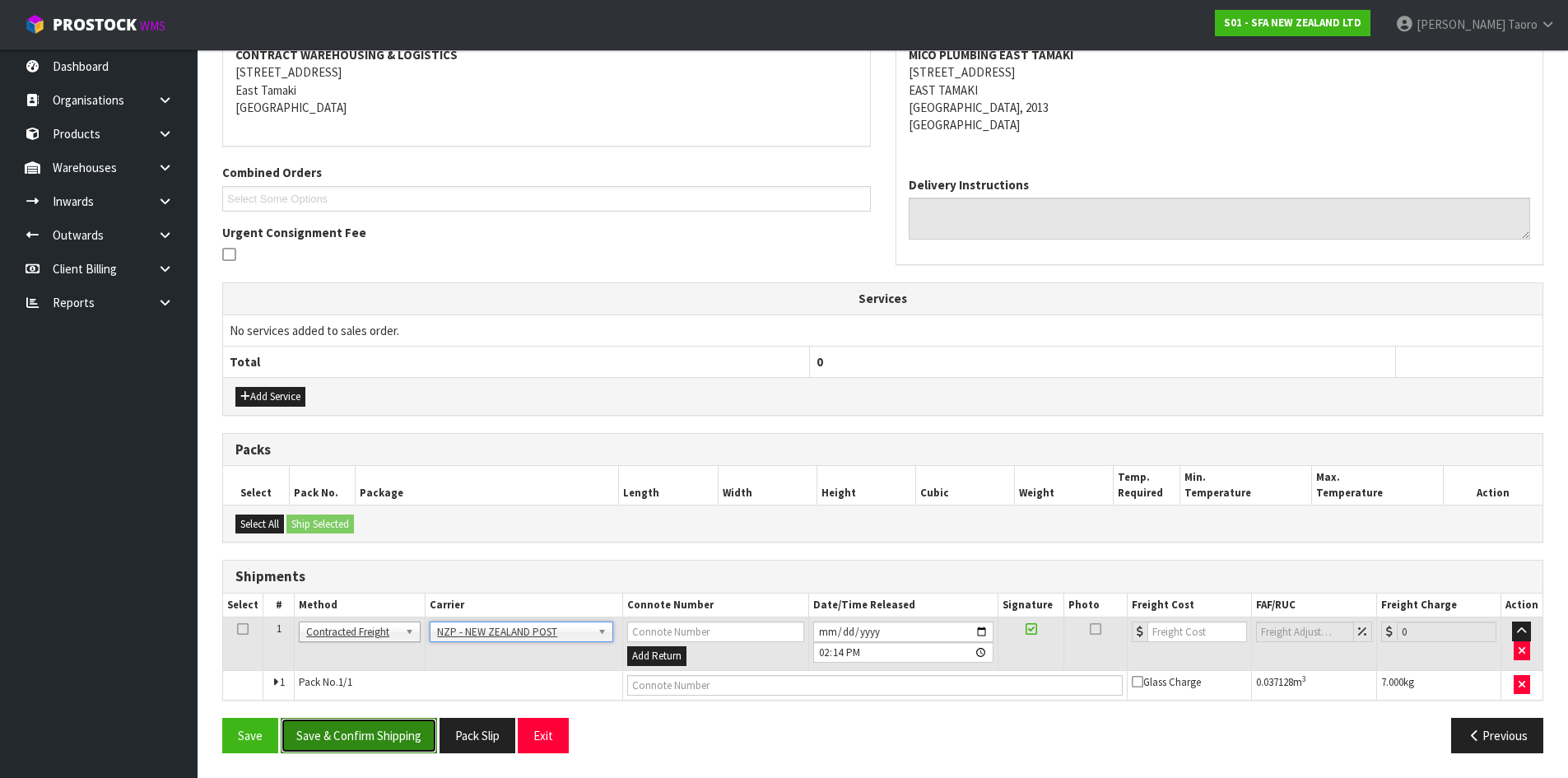
click at [412, 728] on button "Save & Confirm Shipping" at bounding box center [360, 736] width 157 height 35
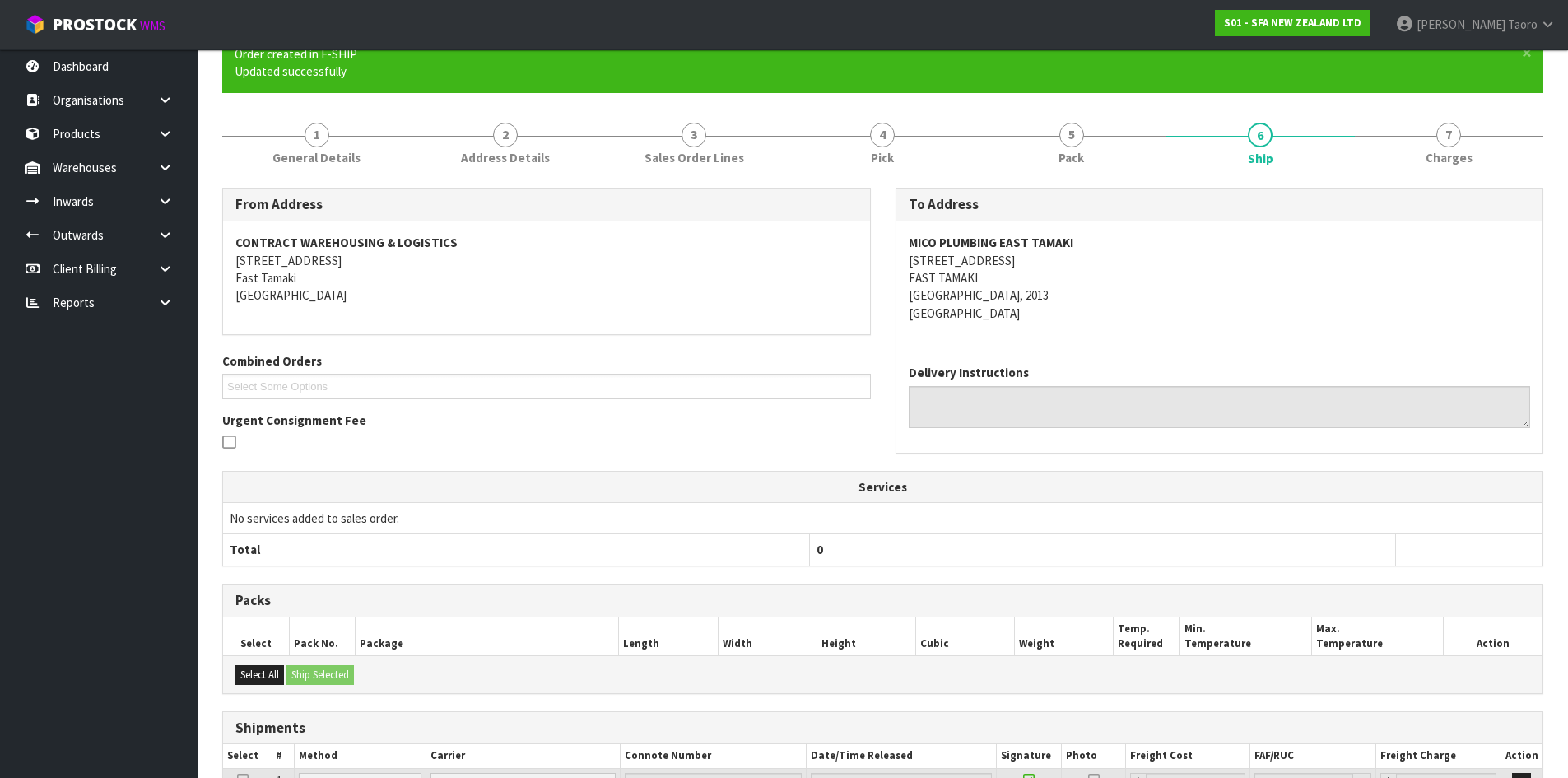
scroll to position [302, 0]
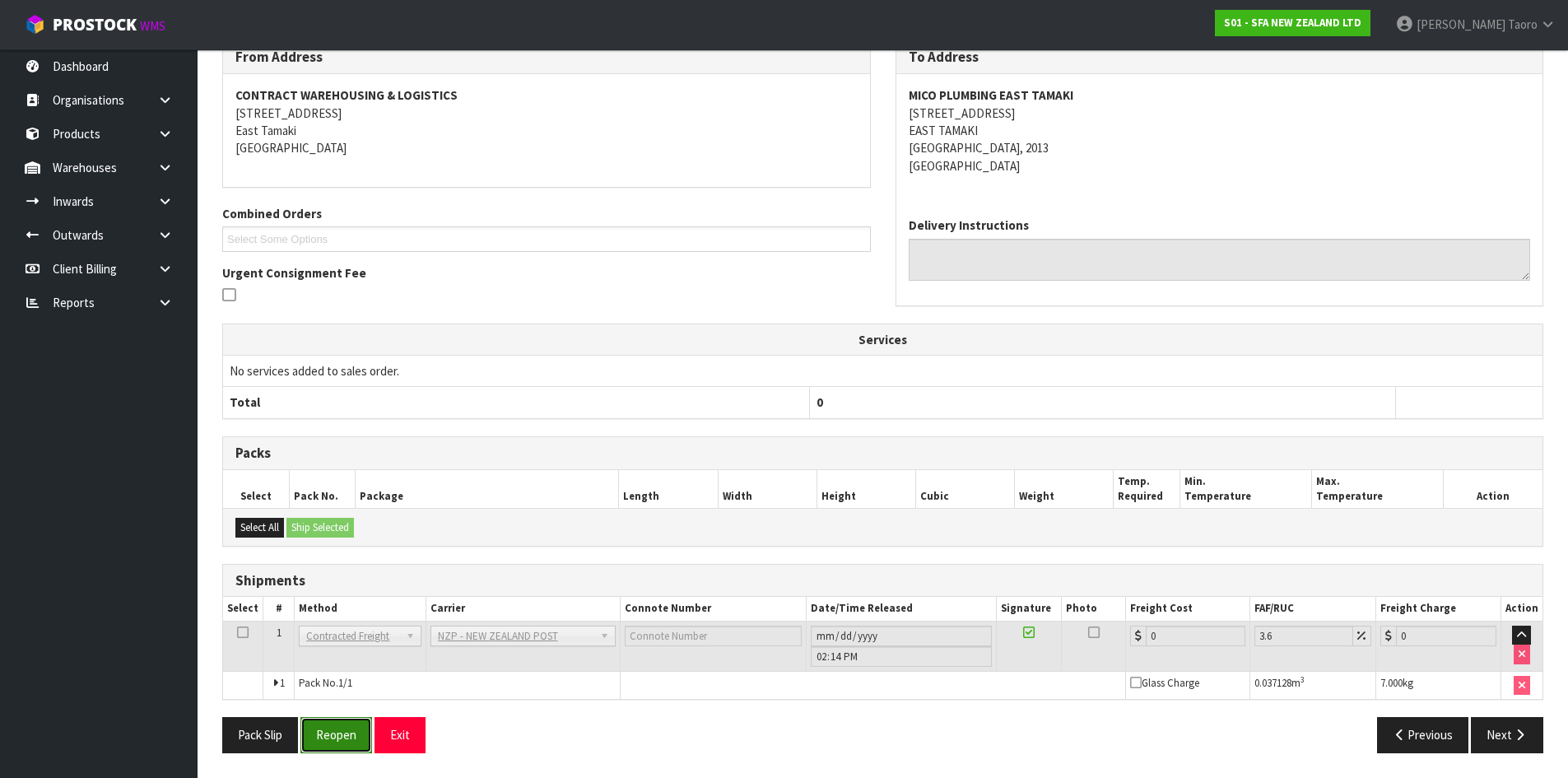
click at [348, 737] on button "Reopen" at bounding box center [336, 735] width 72 height 35
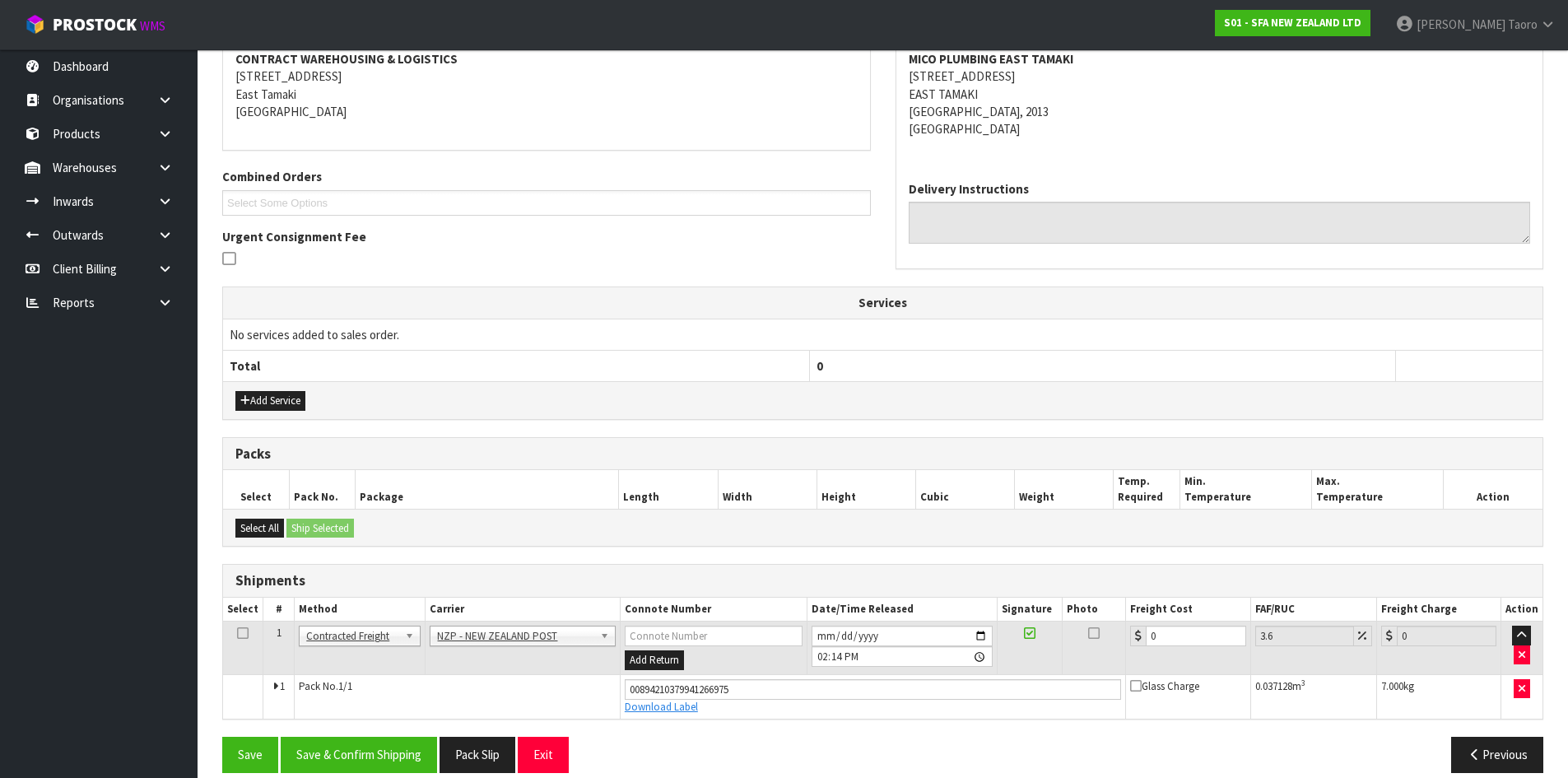
scroll to position [341, 0]
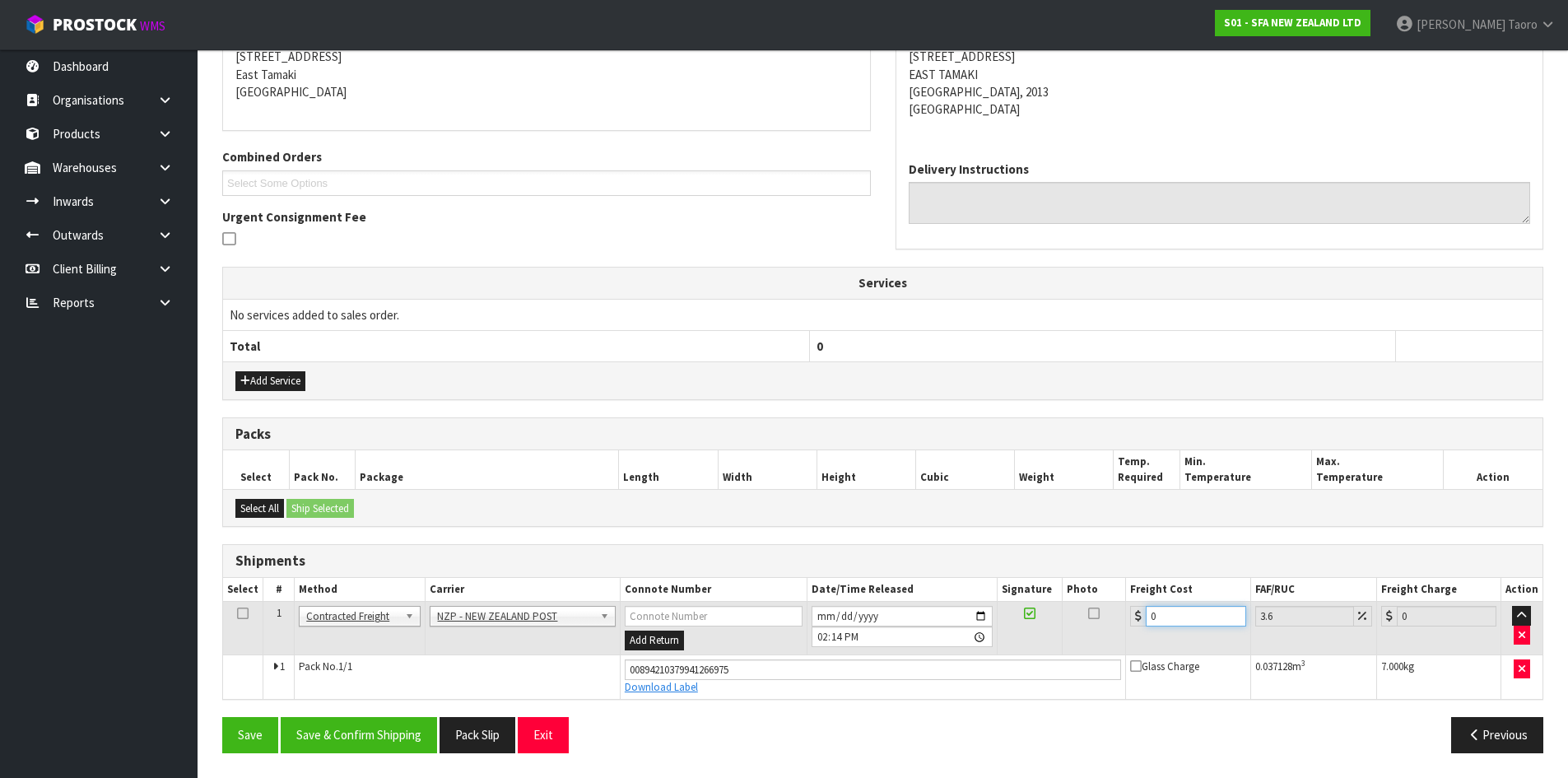
click at [1182, 626] on input "0" at bounding box center [1196, 616] width 100 height 20
click at [1181, 624] on input "0" at bounding box center [1196, 616] width 100 height 20
type input "4"
type input "4.14"
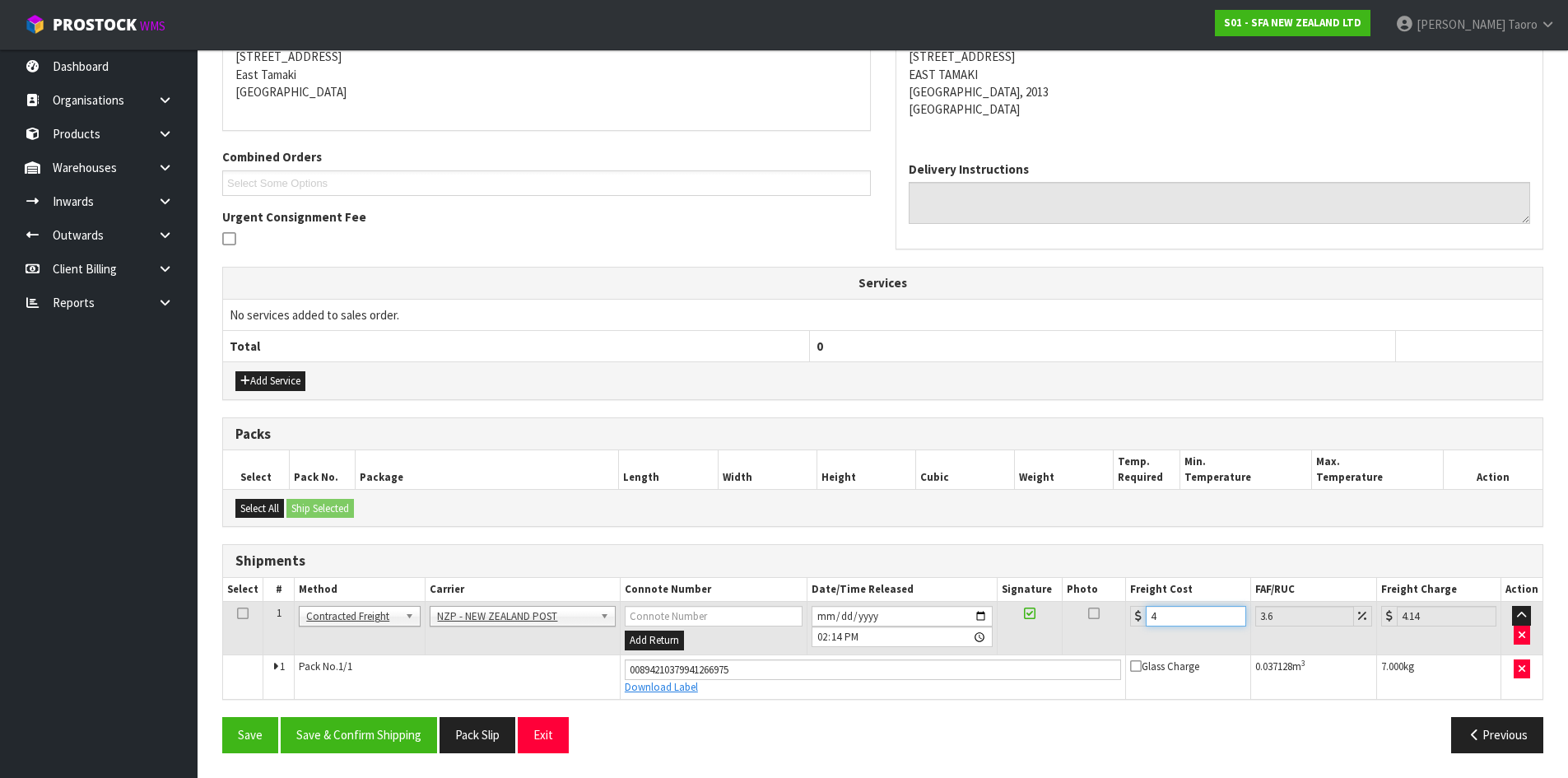
type input "4.3"
type input "4.45"
type input "4.33"
type input "4.49"
type input "4.33"
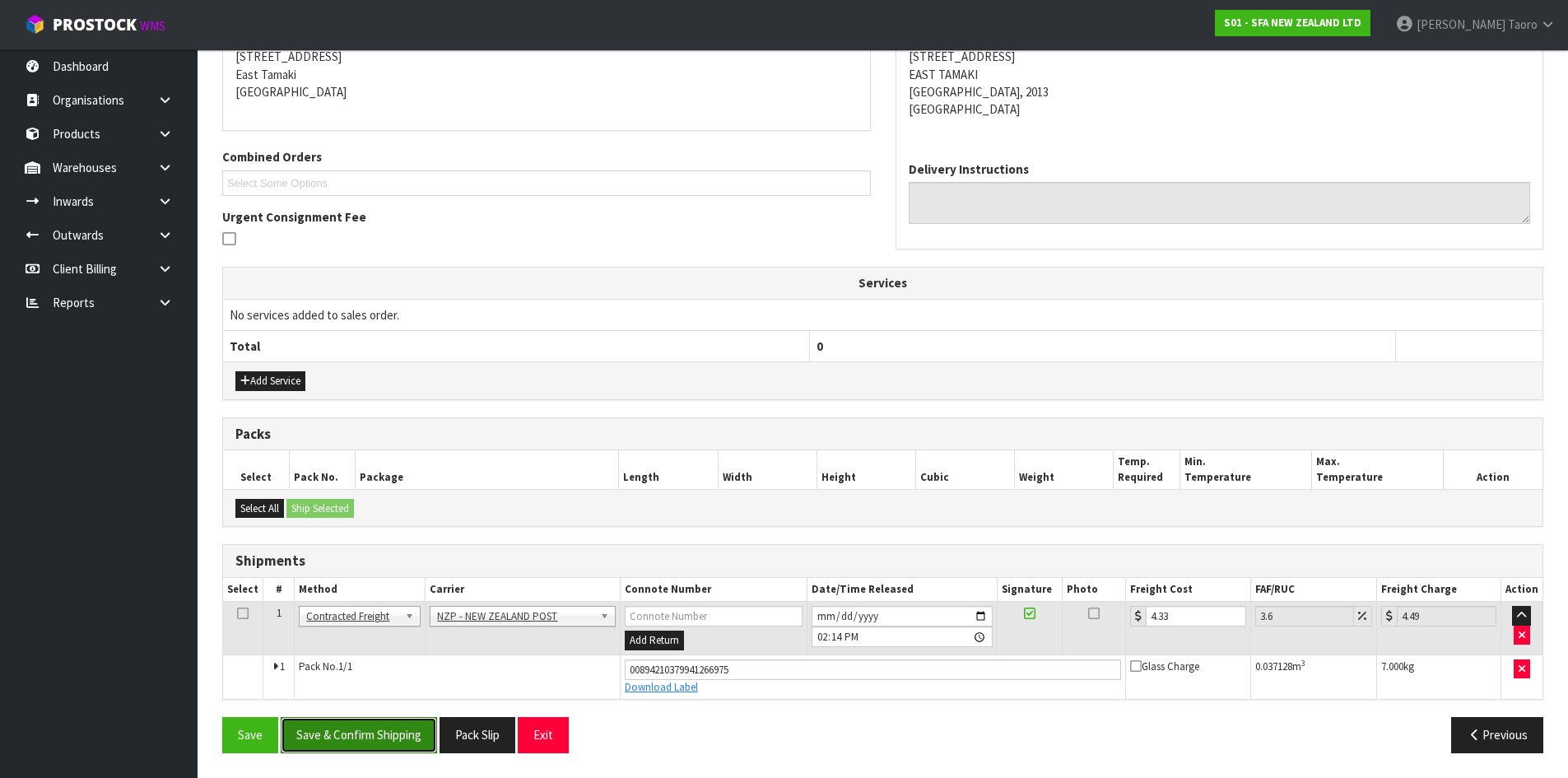
click at [397, 725] on button "Save & Confirm Shipping" at bounding box center [360, 735] width 157 height 35
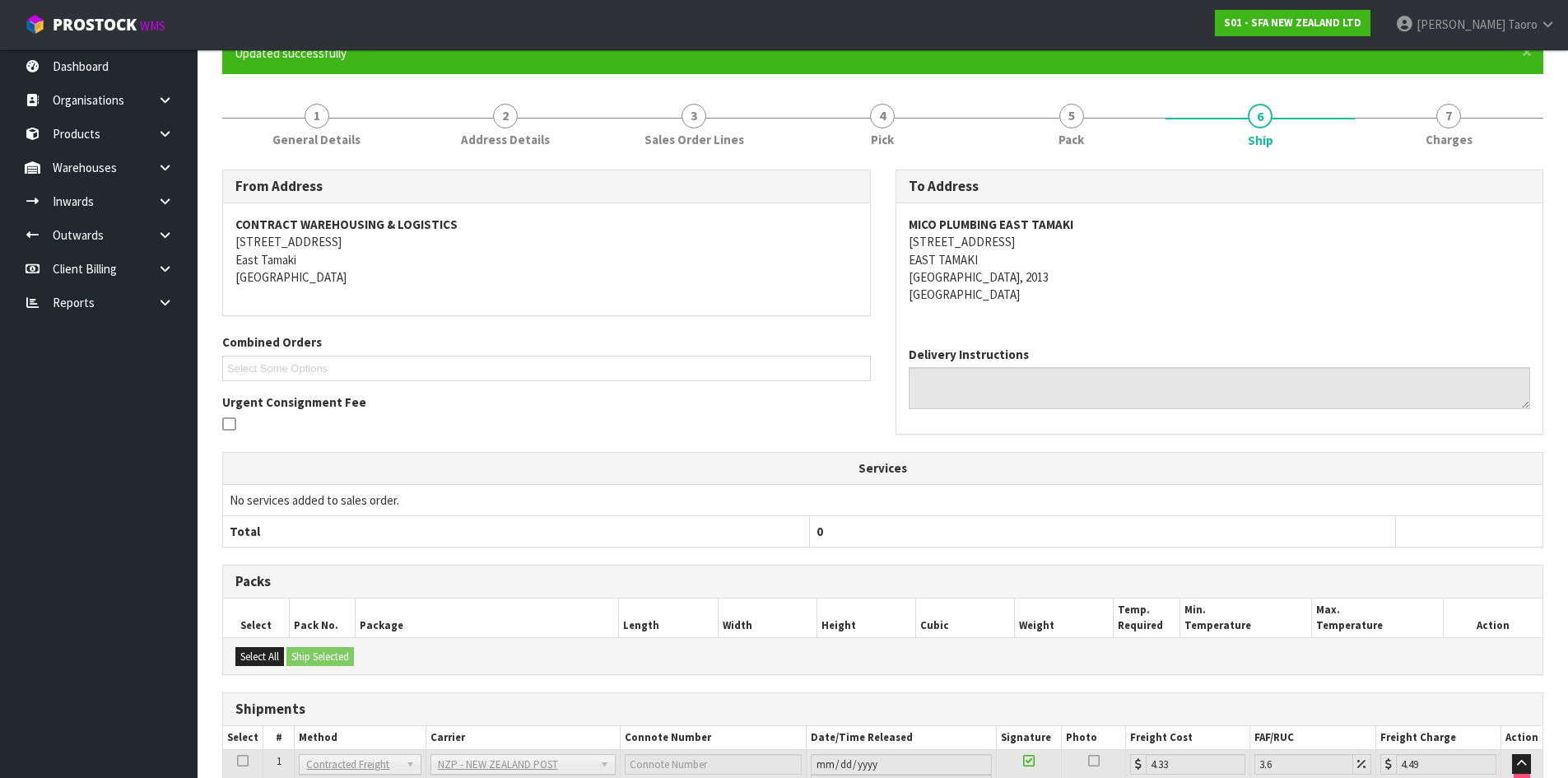
scroll to position [296, 0]
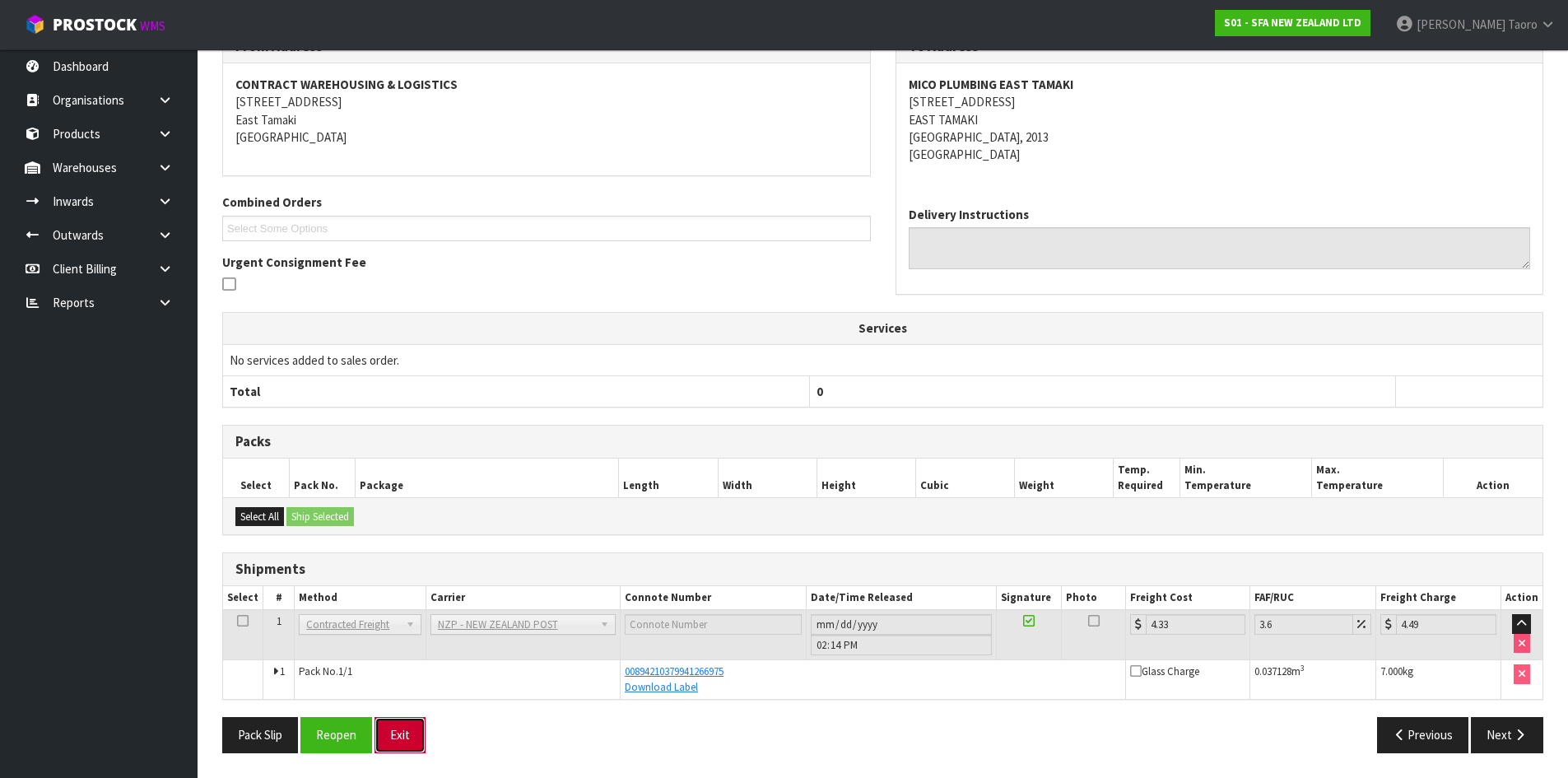
click at [419, 751] on button "Exit" at bounding box center [399, 735] width 51 height 35
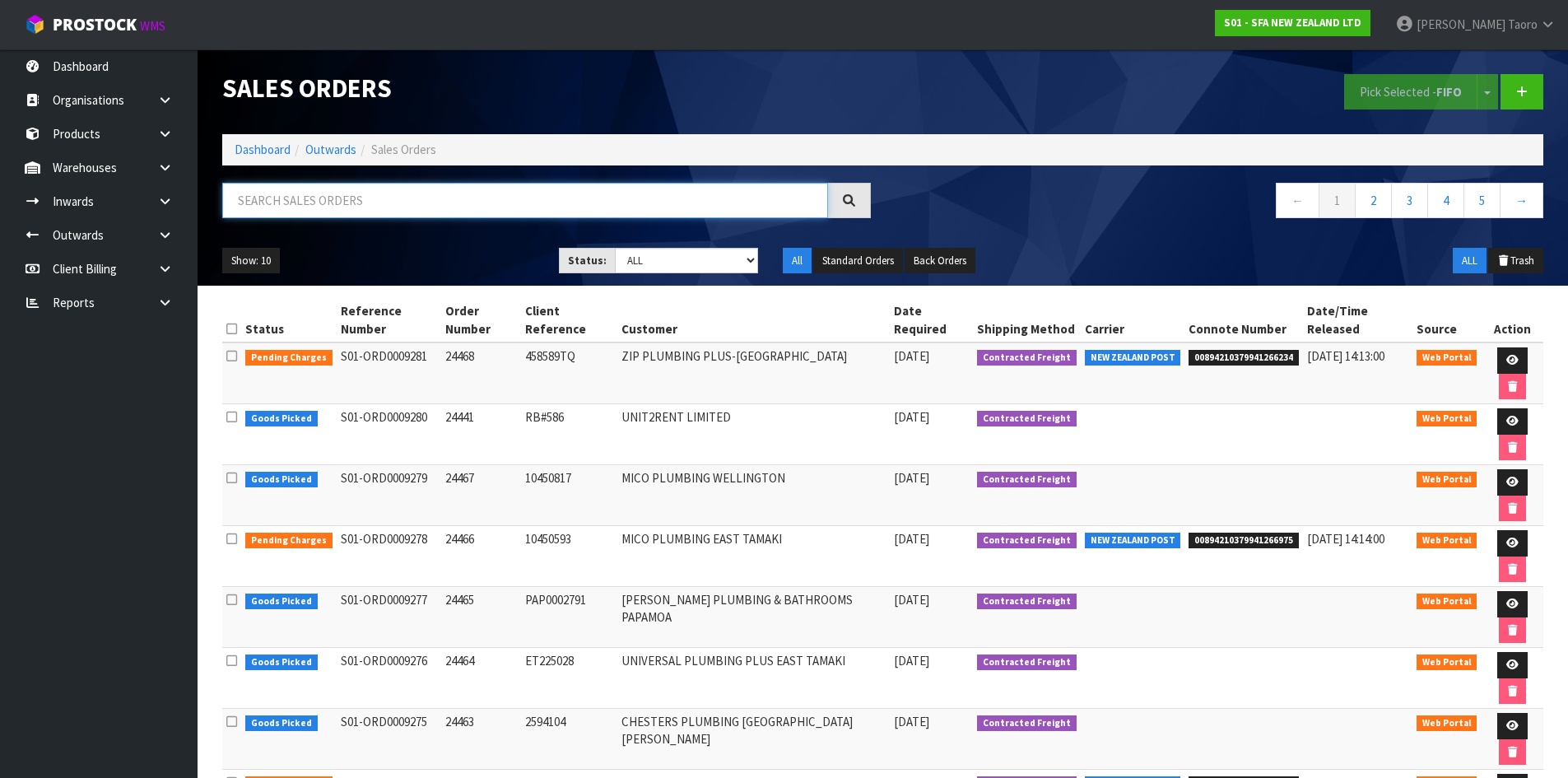
click at [538, 200] on input "text" at bounding box center [525, 200] width 606 height 35
type input "JOB-0408543"
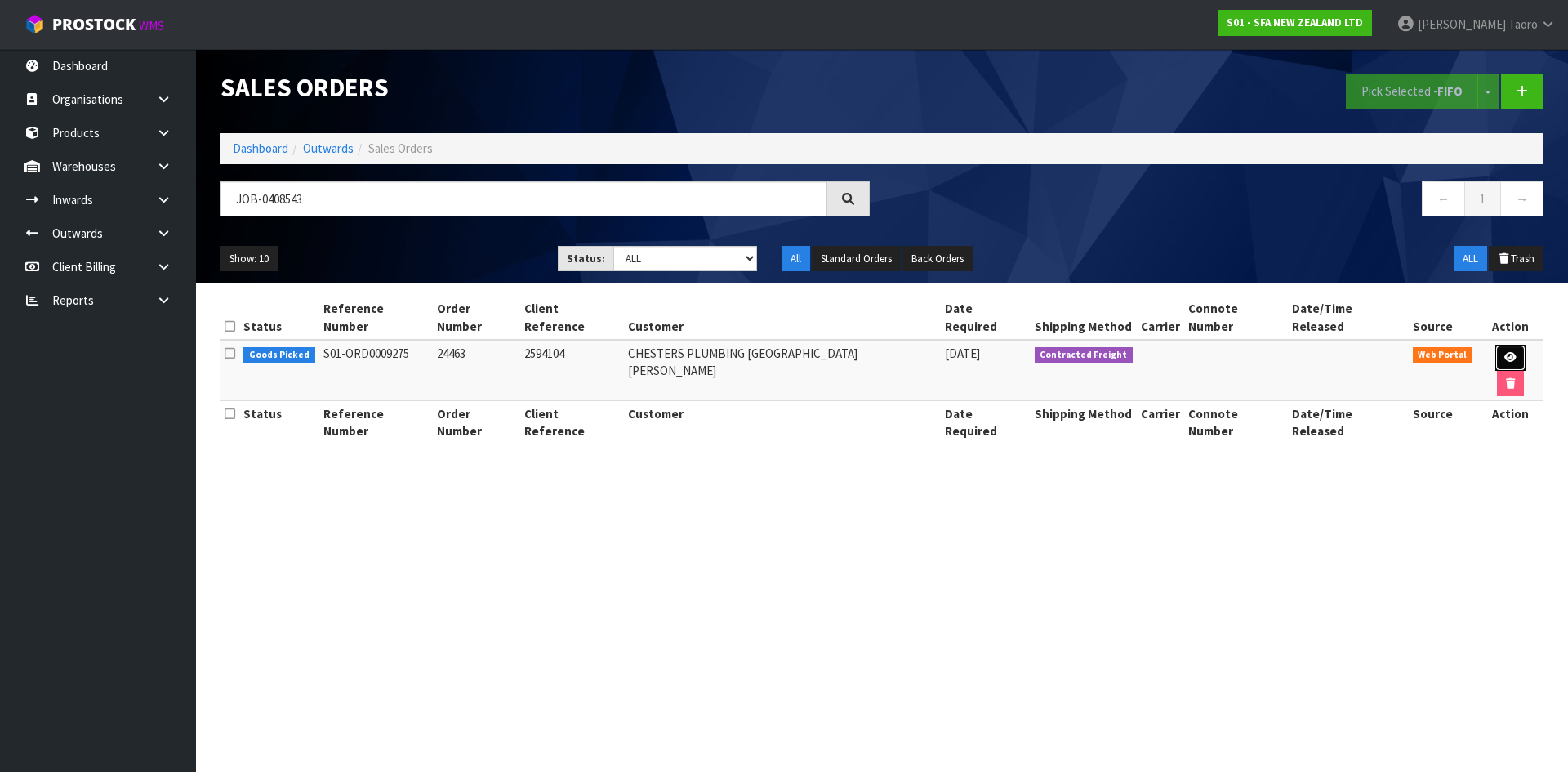
click at [1504, 352] on icon at bounding box center [1509, 358] width 12 height 11
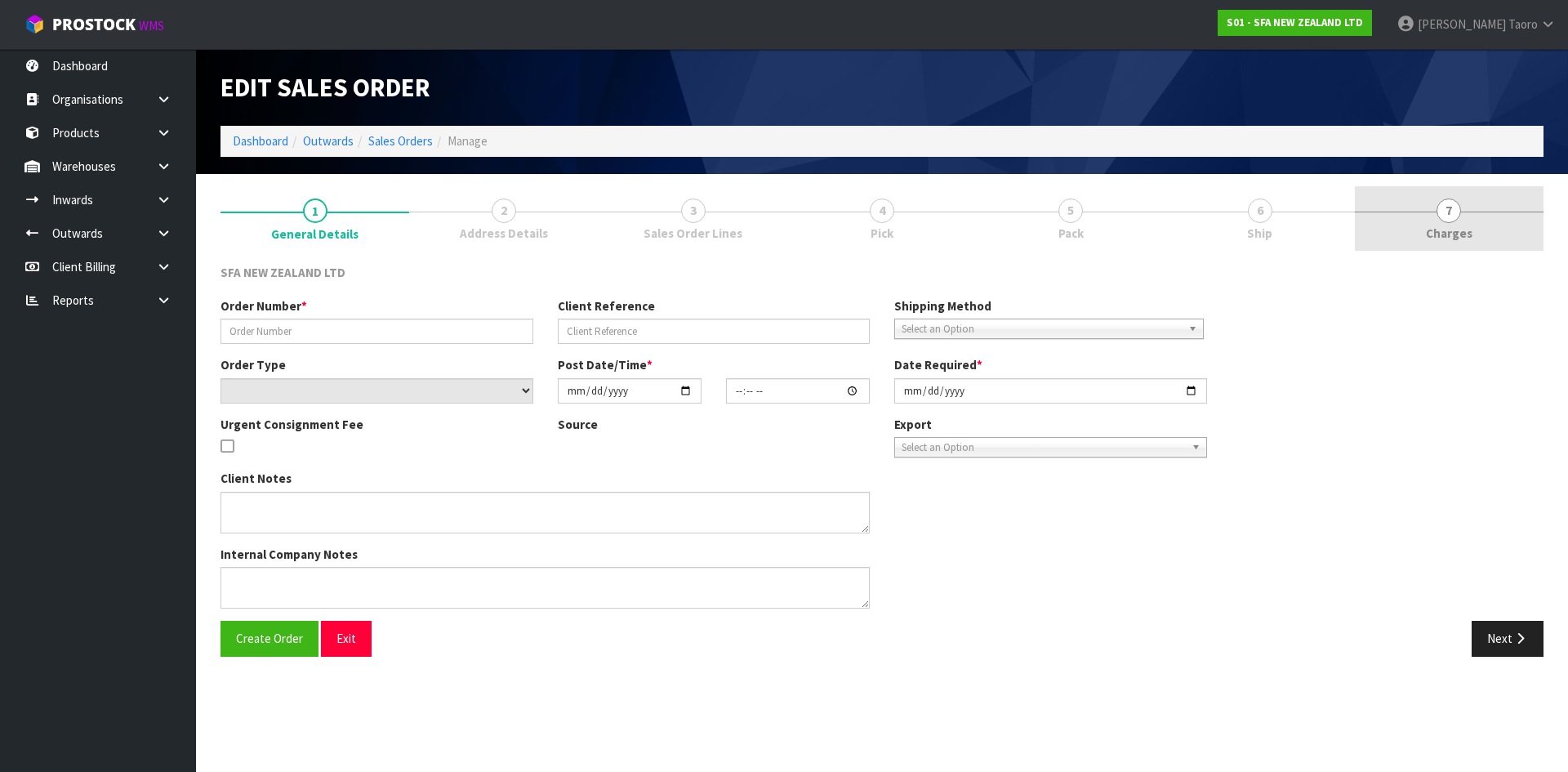
click at [1434, 230] on span "Charges" at bounding box center [1448, 233] width 47 height 17
type input "24463"
type input "2594104"
select select "number:0"
type input "[DATE]"
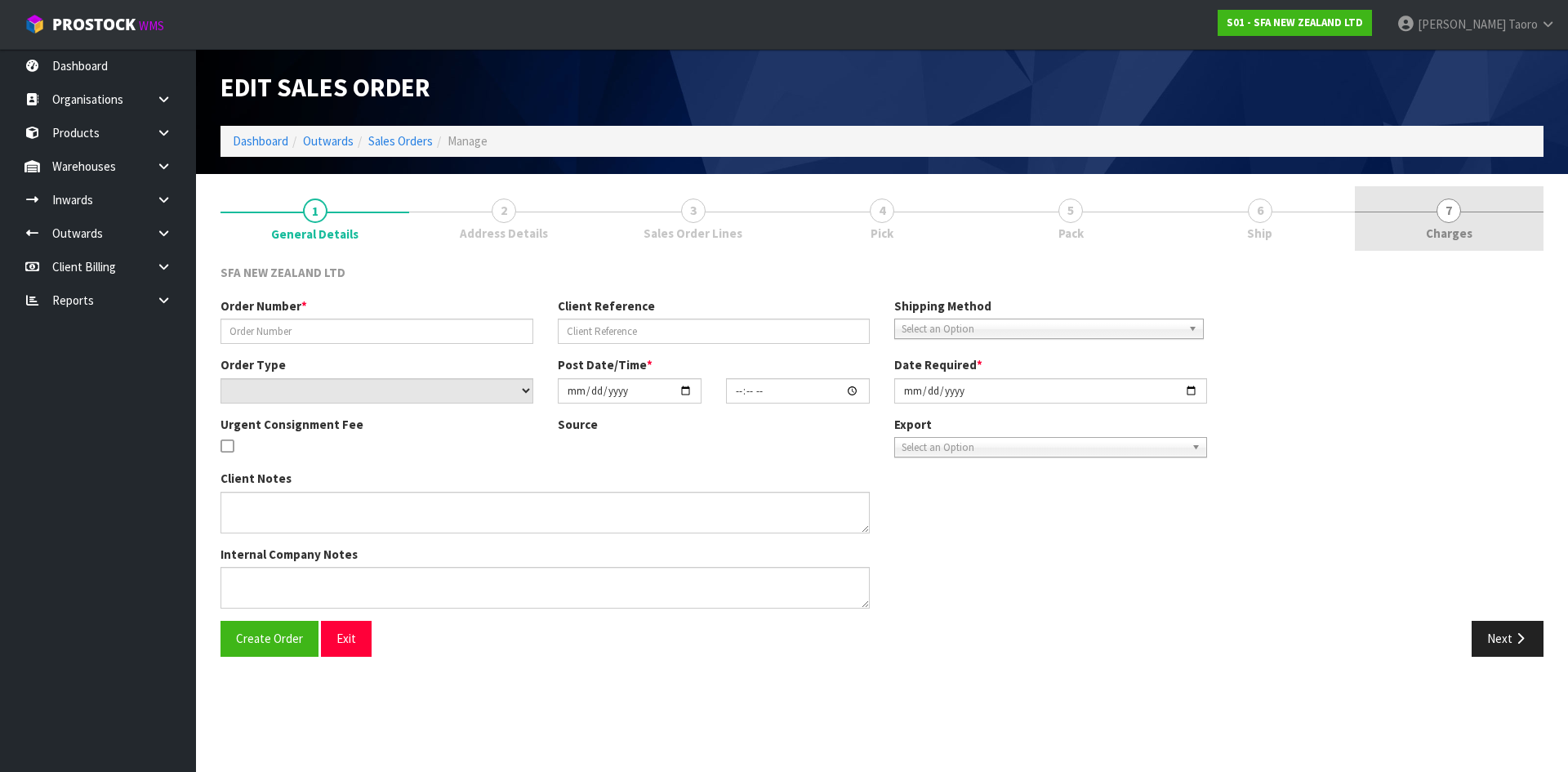
type input "09:45:00.000"
type input "[DATE]"
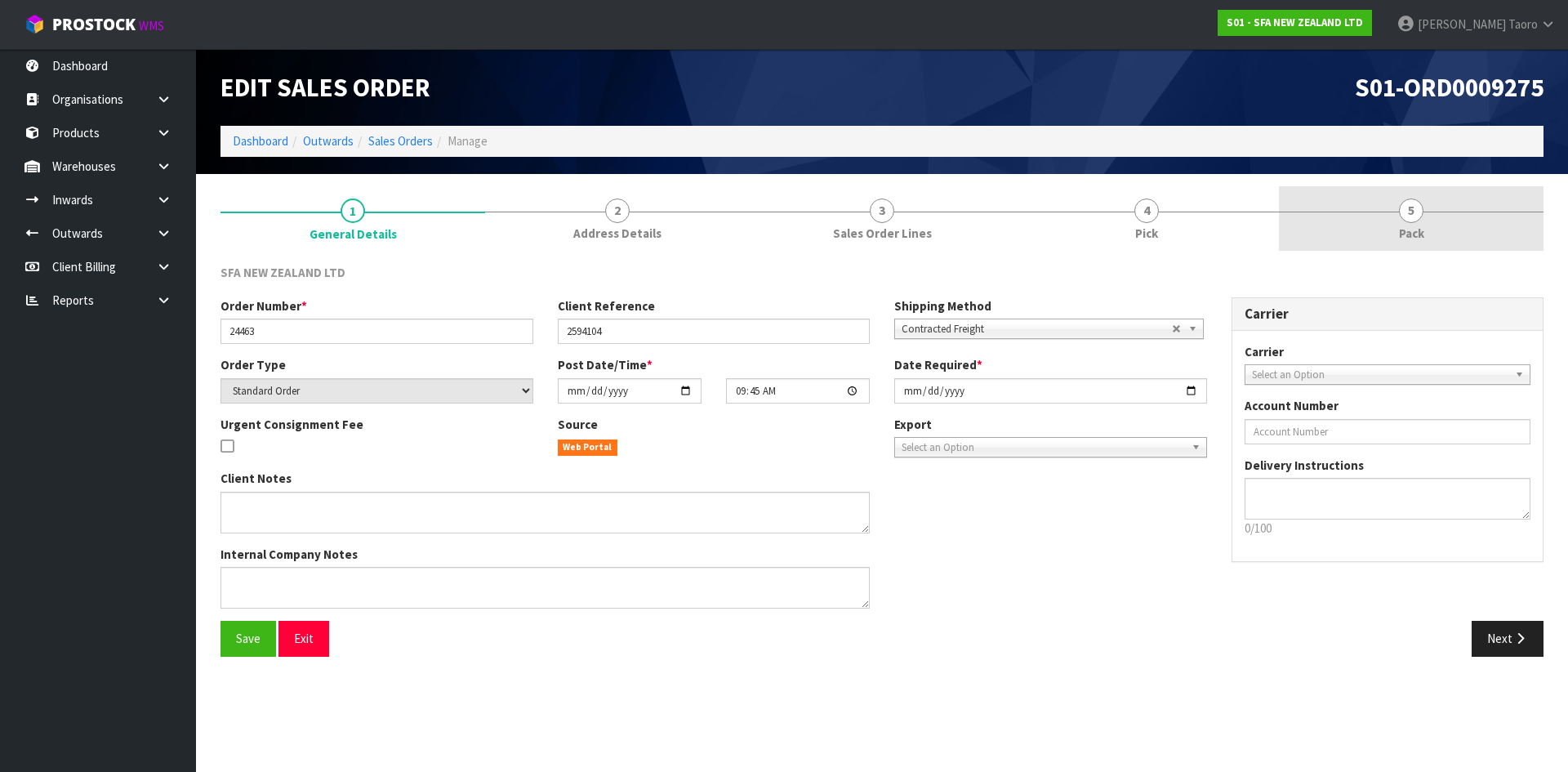
click at [1427, 228] on link "5 Pack" at bounding box center [1411, 219] width 264 height 65
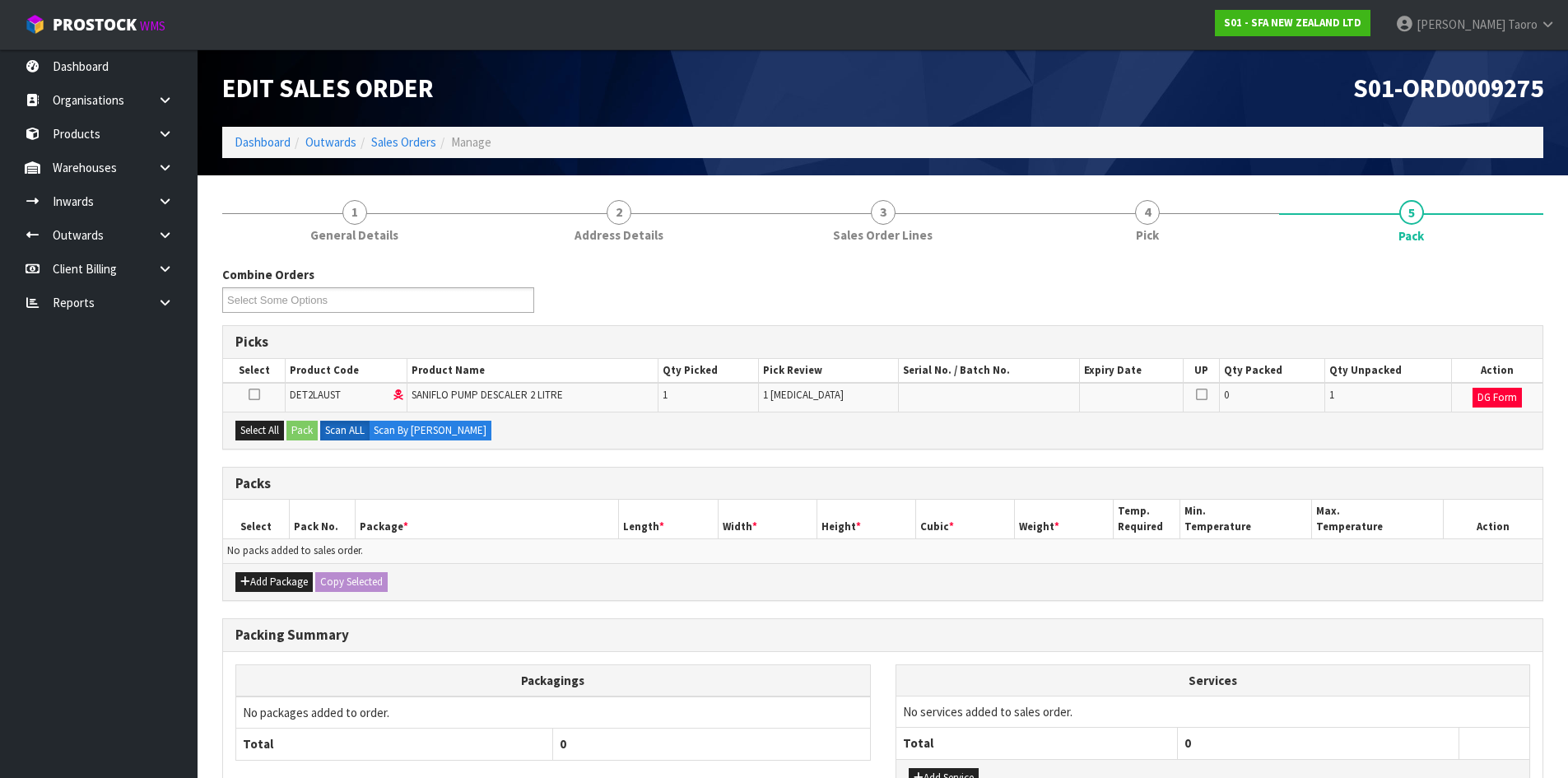
drag, startPoint x: 1228, startPoint y: 102, endPoint x: 1233, endPoint y: 119, distance: 17.7
click at [1225, 102] on h1 "S01-ORD0009275" at bounding box center [1220, 88] width 649 height 28
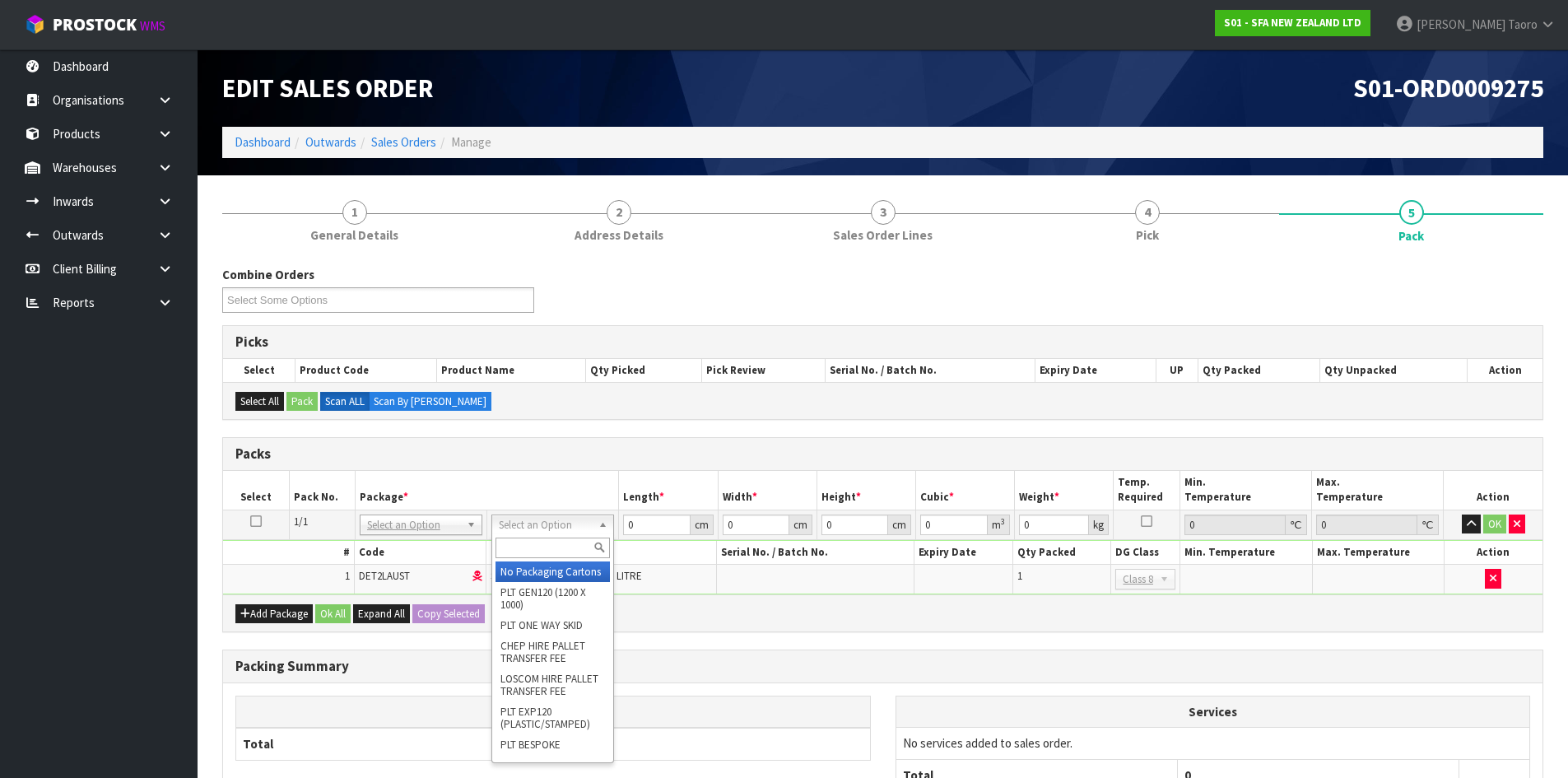
click at [571, 546] on input "text" at bounding box center [553, 548] width 114 height 20
type input "200"
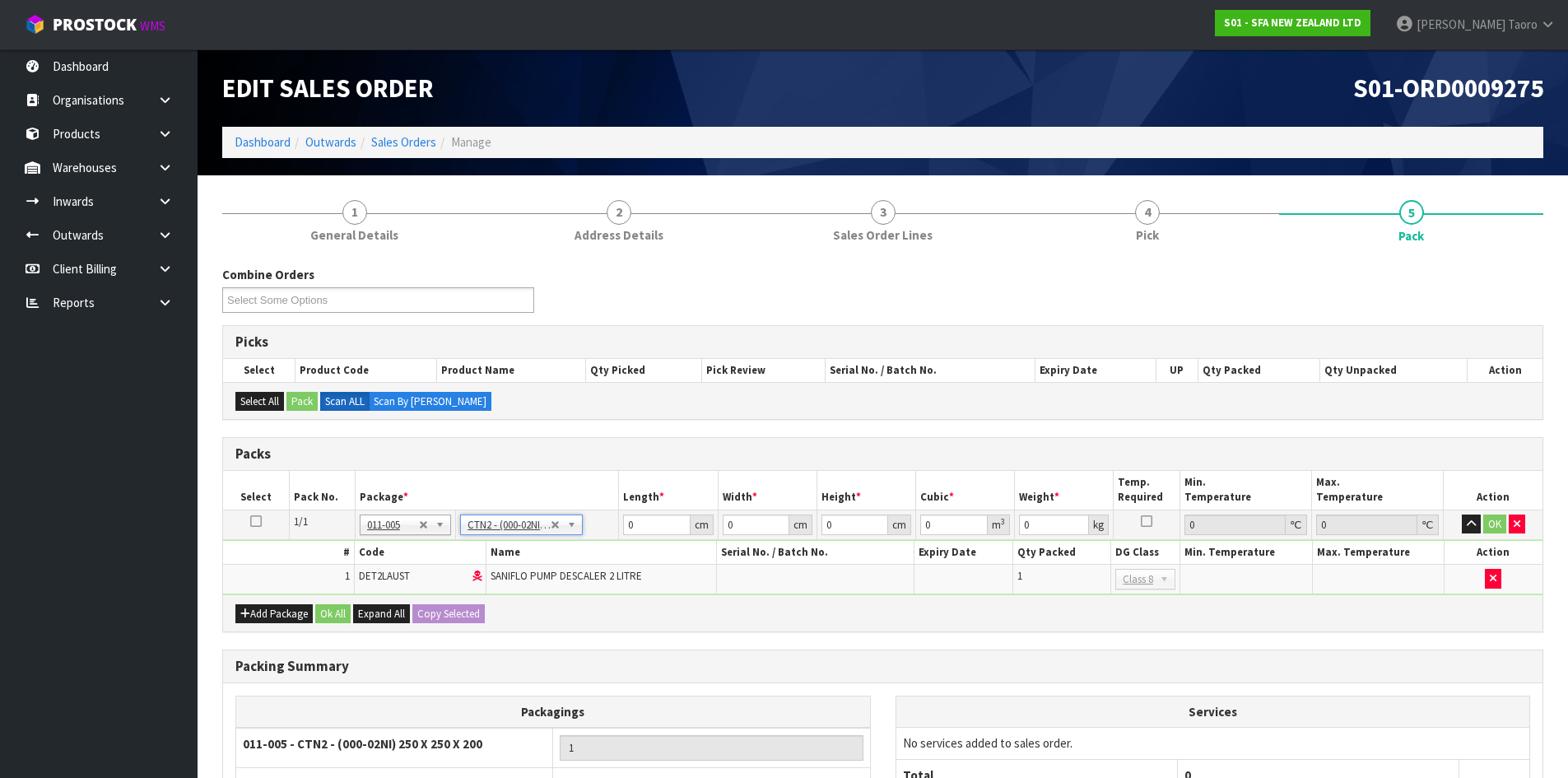
type input "25"
type input "20"
type input "0.0125"
type input "2.515"
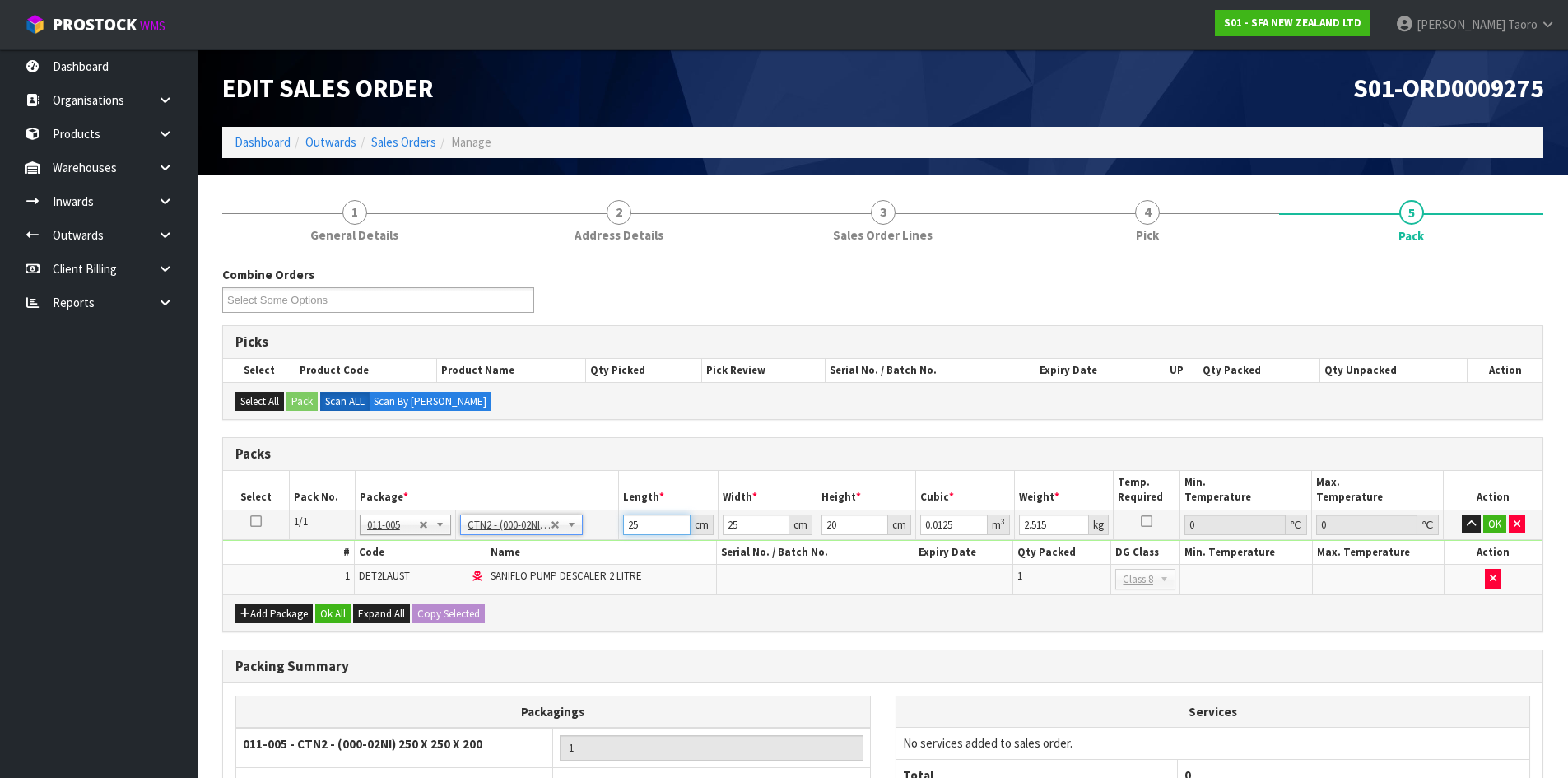
click at [646, 525] on input "25" at bounding box center [656, 525] width 66 height 20
click at [646, 525] on input "25" at bounding box center [656, 525] width 66 height 20
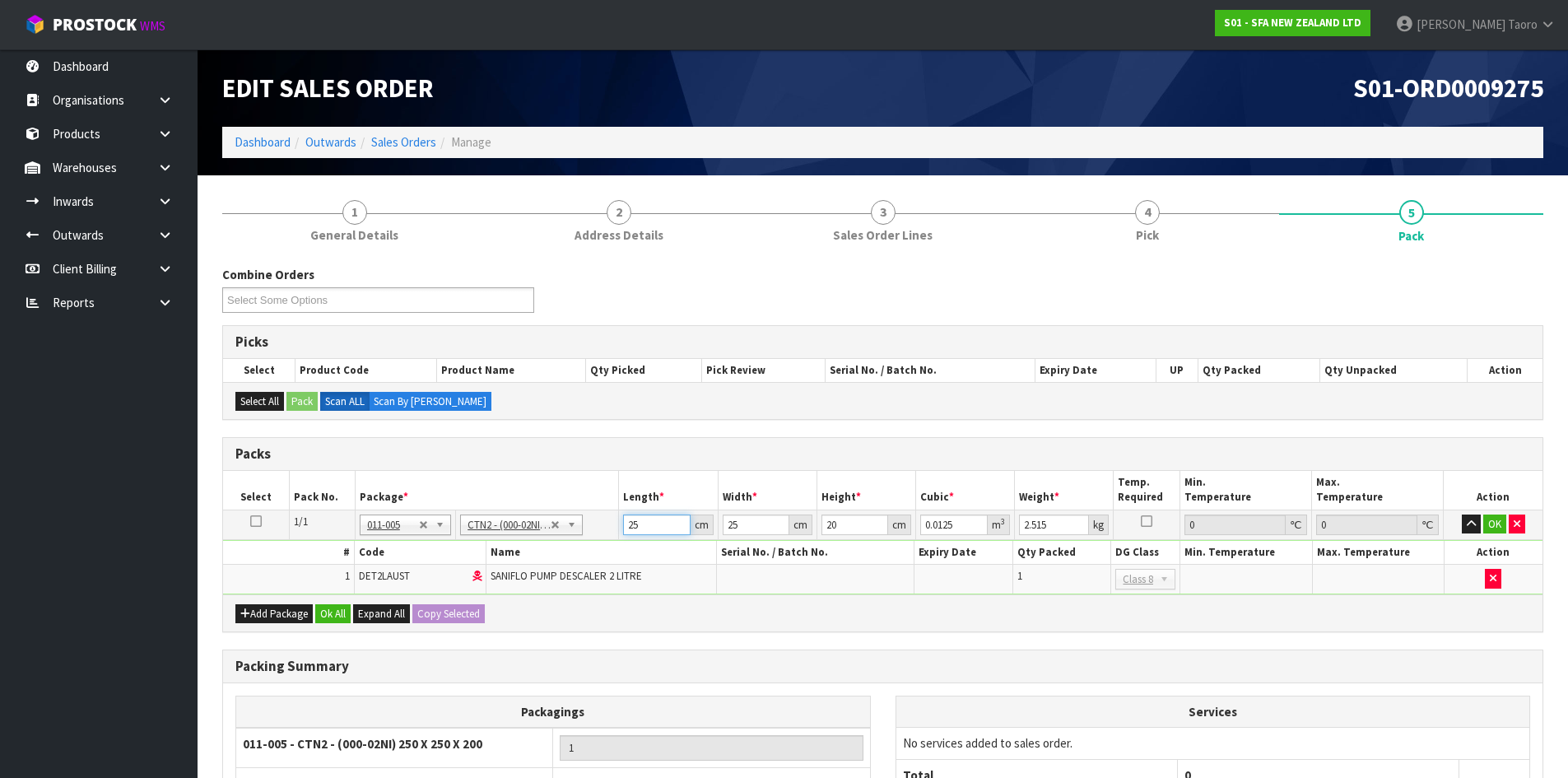
type input "2"
type input "0.001"
type input "21"
type input "0.0105"
type input "21"
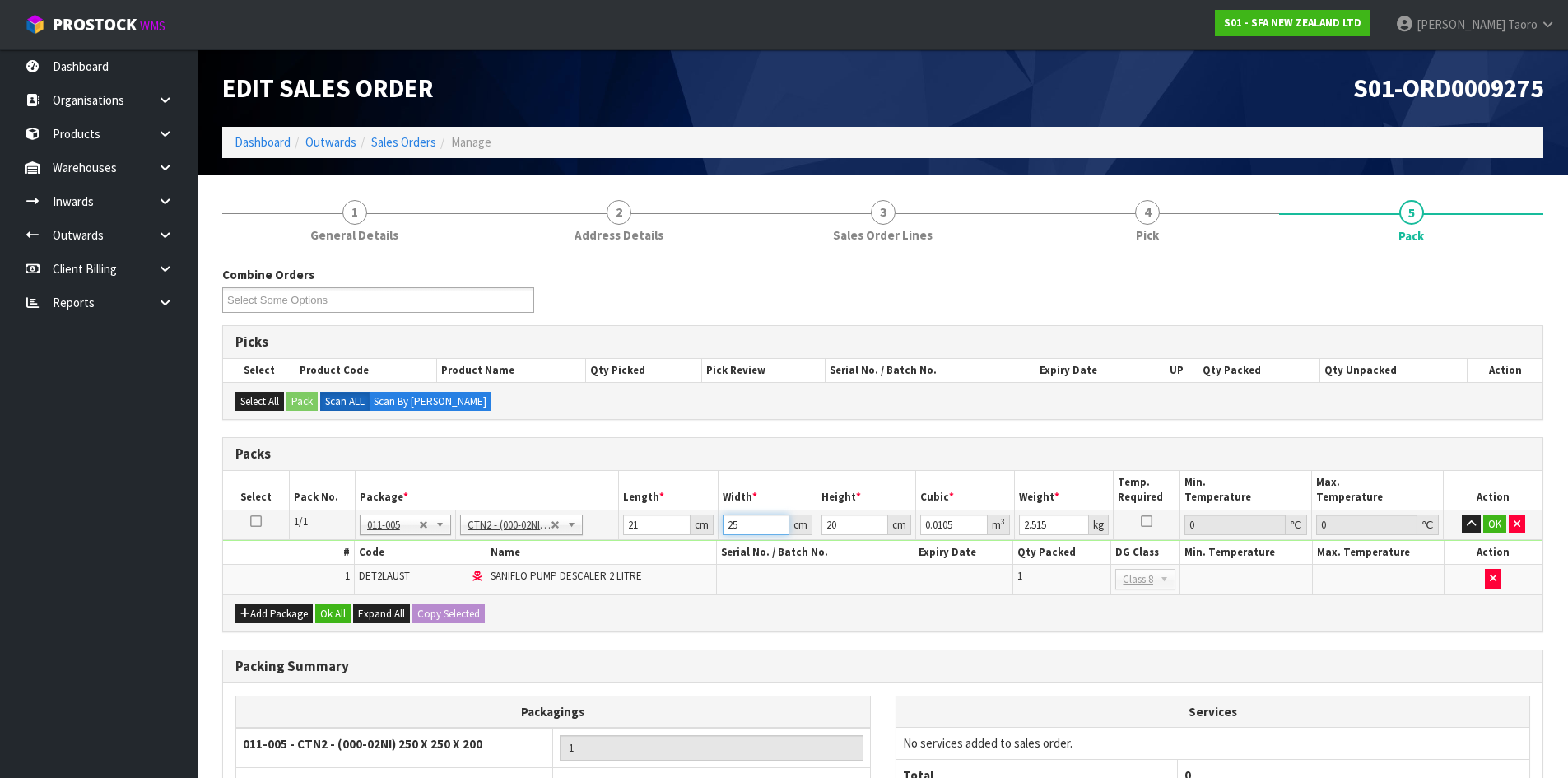
type input "1"
type input "0.00042"
type input "15"
type input "0.0063"
type input "15"
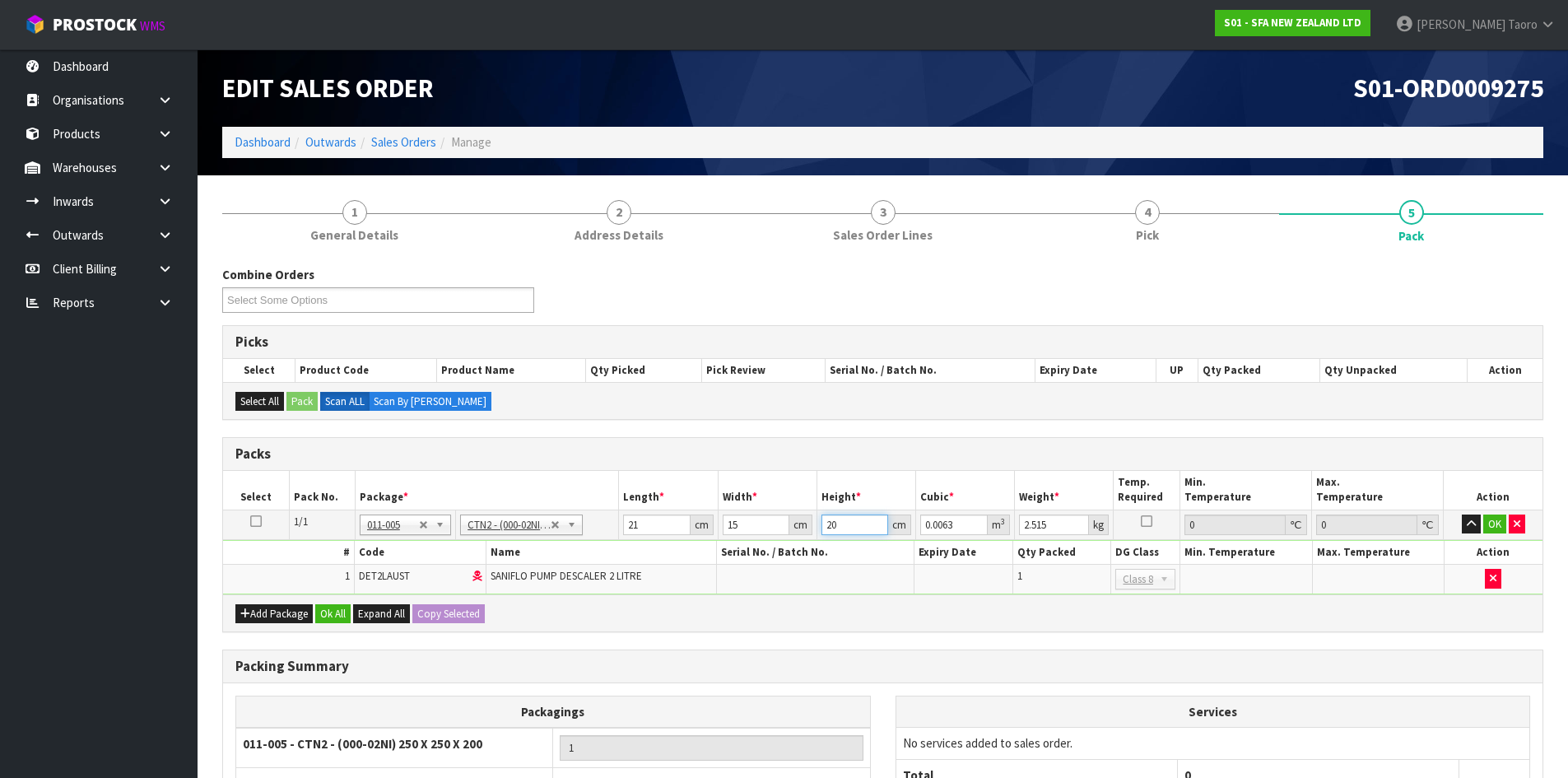
type input "2"
type input "0.00063"
type input "26"
type input "0.00819"
type input "26"
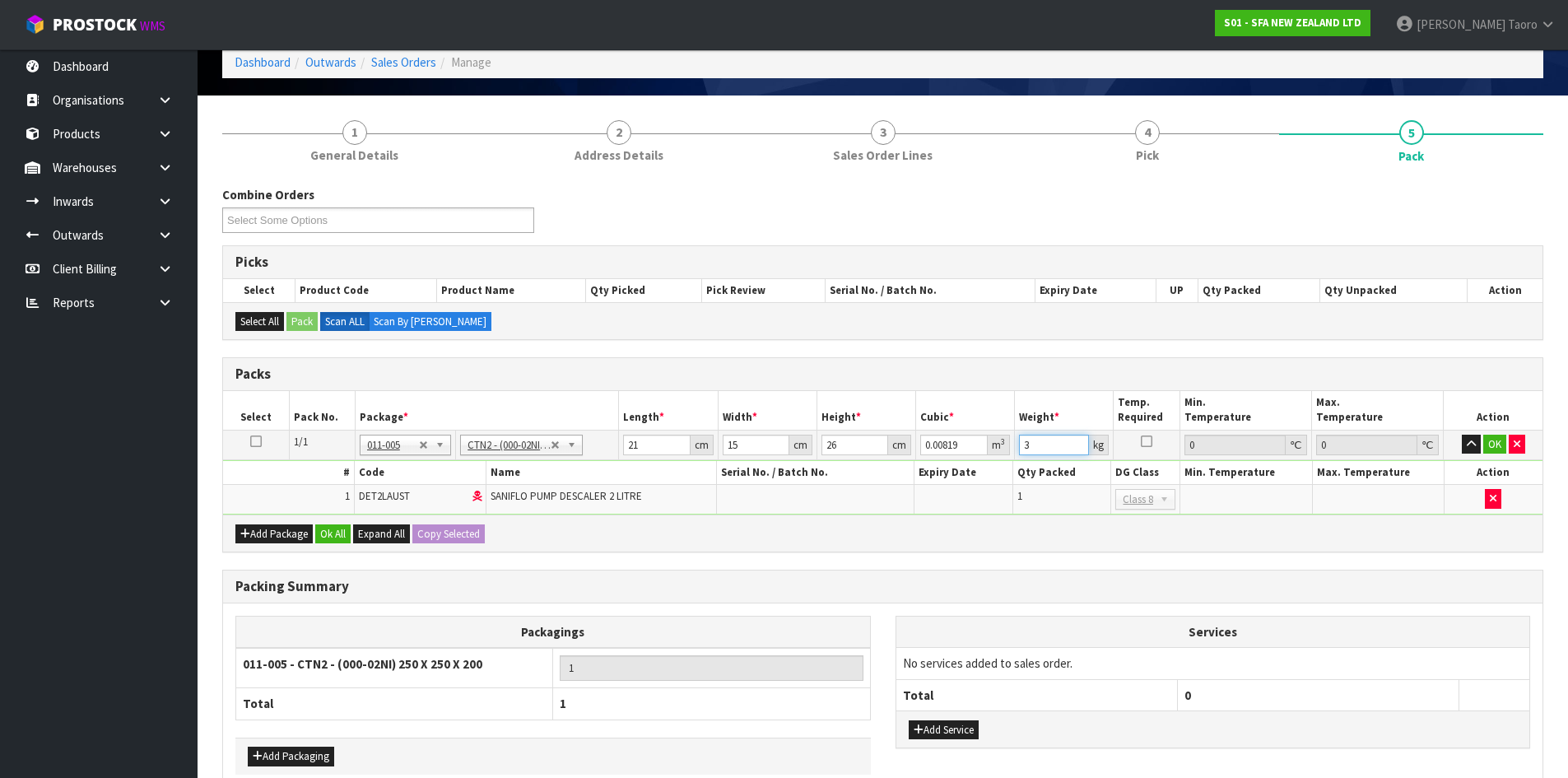
scroll to position [167, 0]
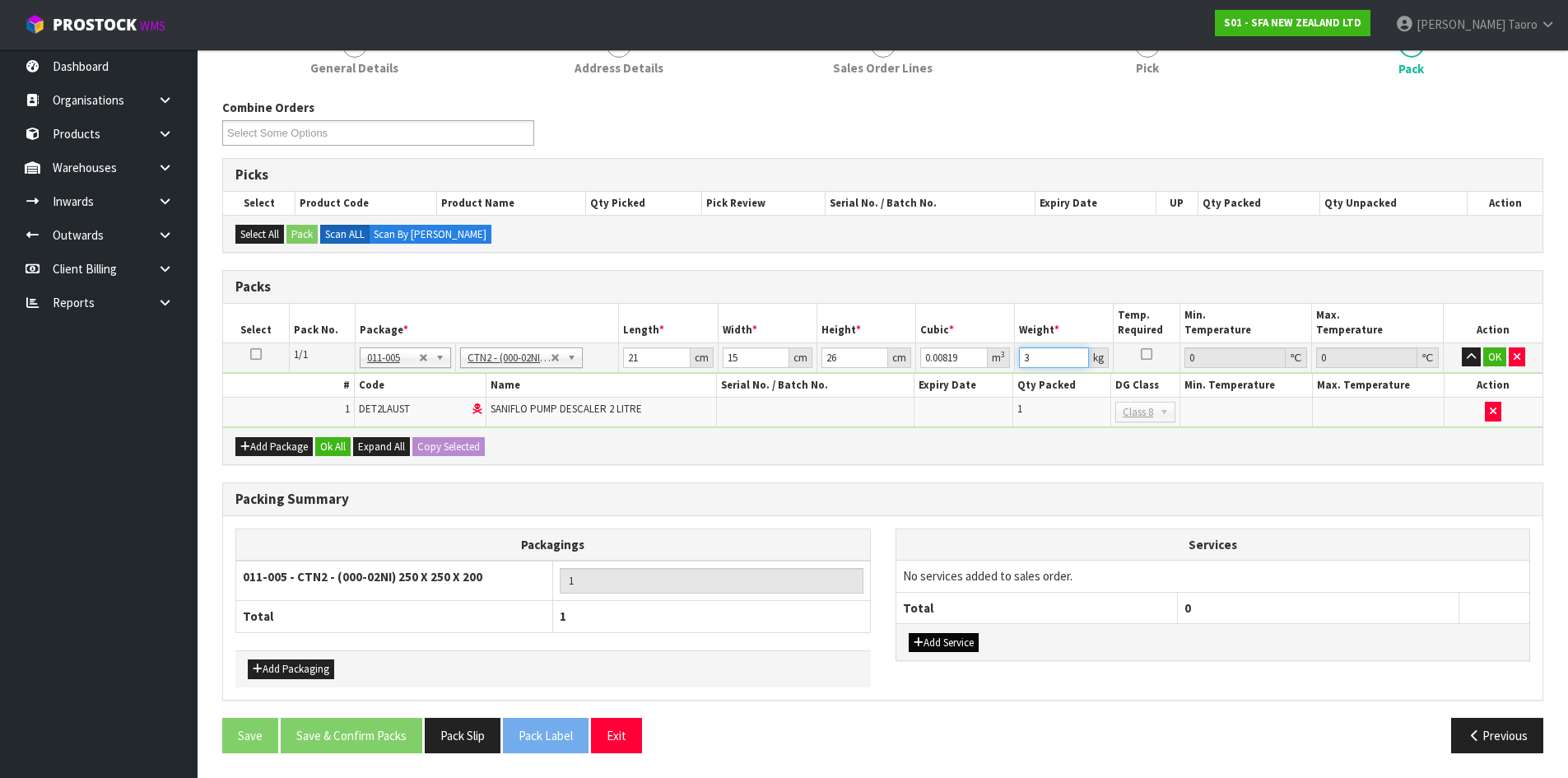
type input "3"
click at [925, 646] on button "Add Service" at bounding box center [944, 642] width 70 height 19
drag, startPoint x: 935, startPoint y: 573, endPoint x: 939, endPoint y: 587, distance: 14.6
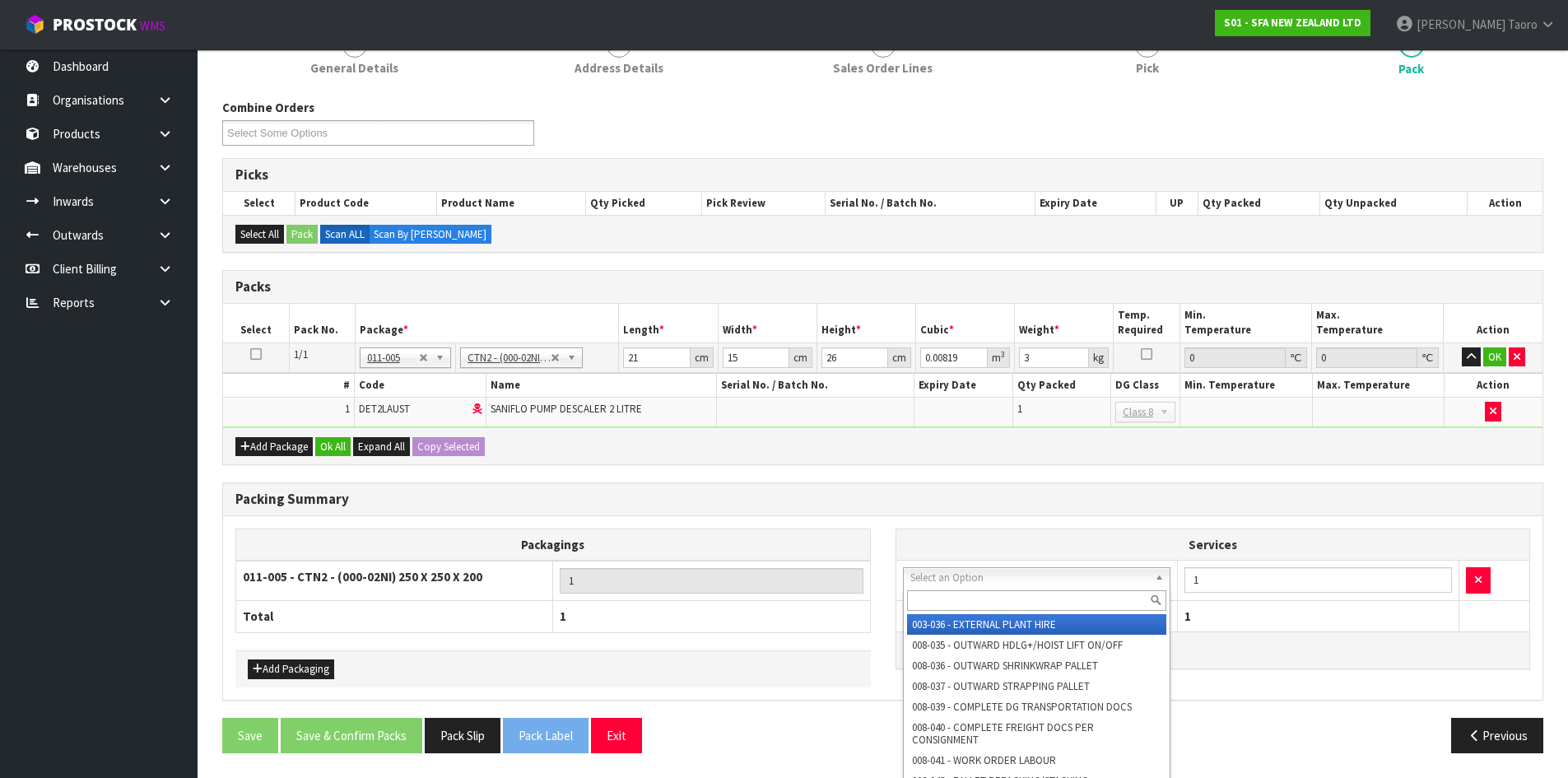
click at [943, 597] on input "text" at bounding box center [1037, 600] width 260 height 20
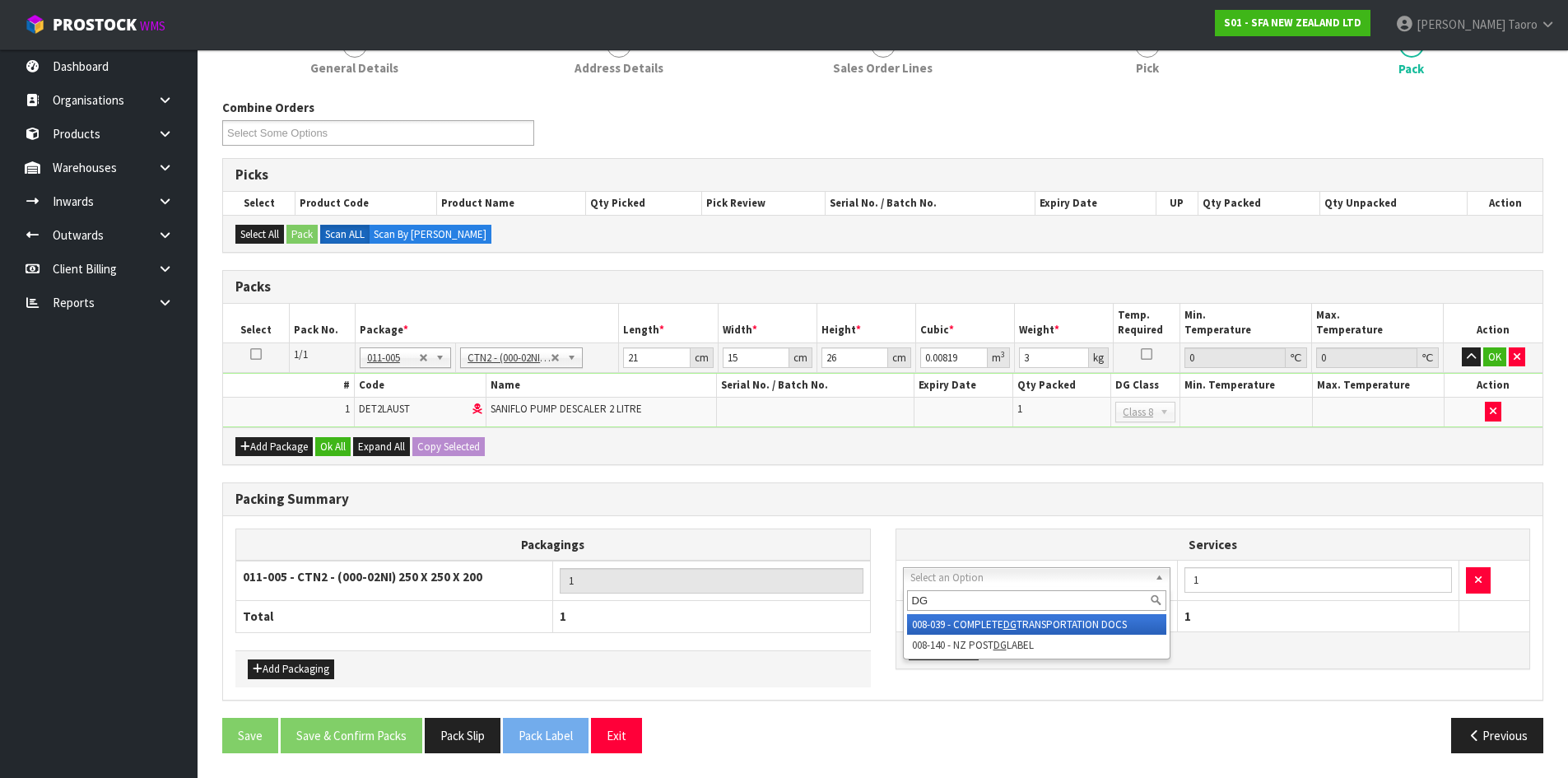
type input "DG"
drag, startPoint x: 938, startPoint y: 621, endPoint x: 571, endPoint y: 531, distance: 377.9
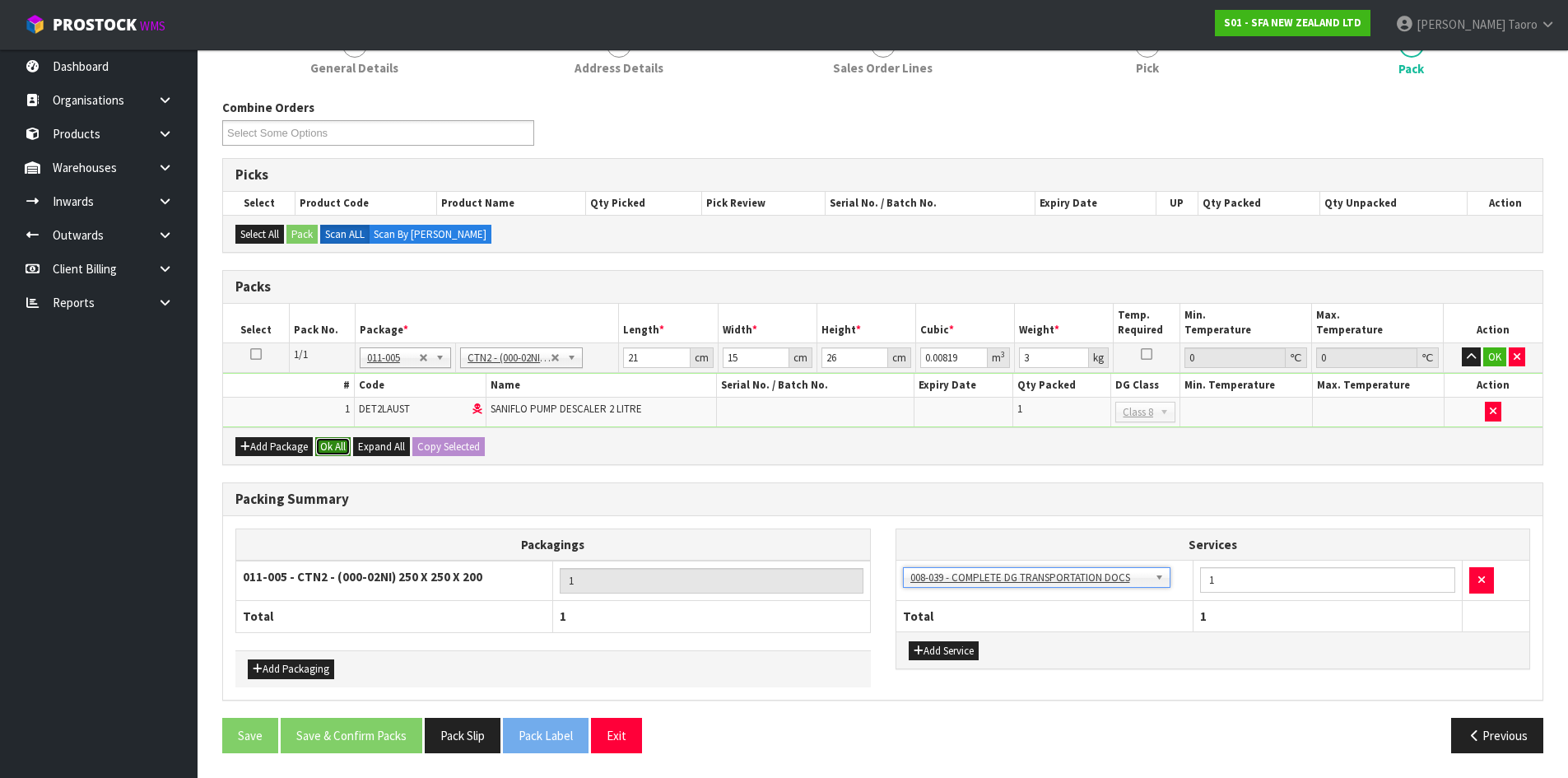
click at [339, 451] on button "Ok All" at bounding box center [333, 446] width 35 height 19
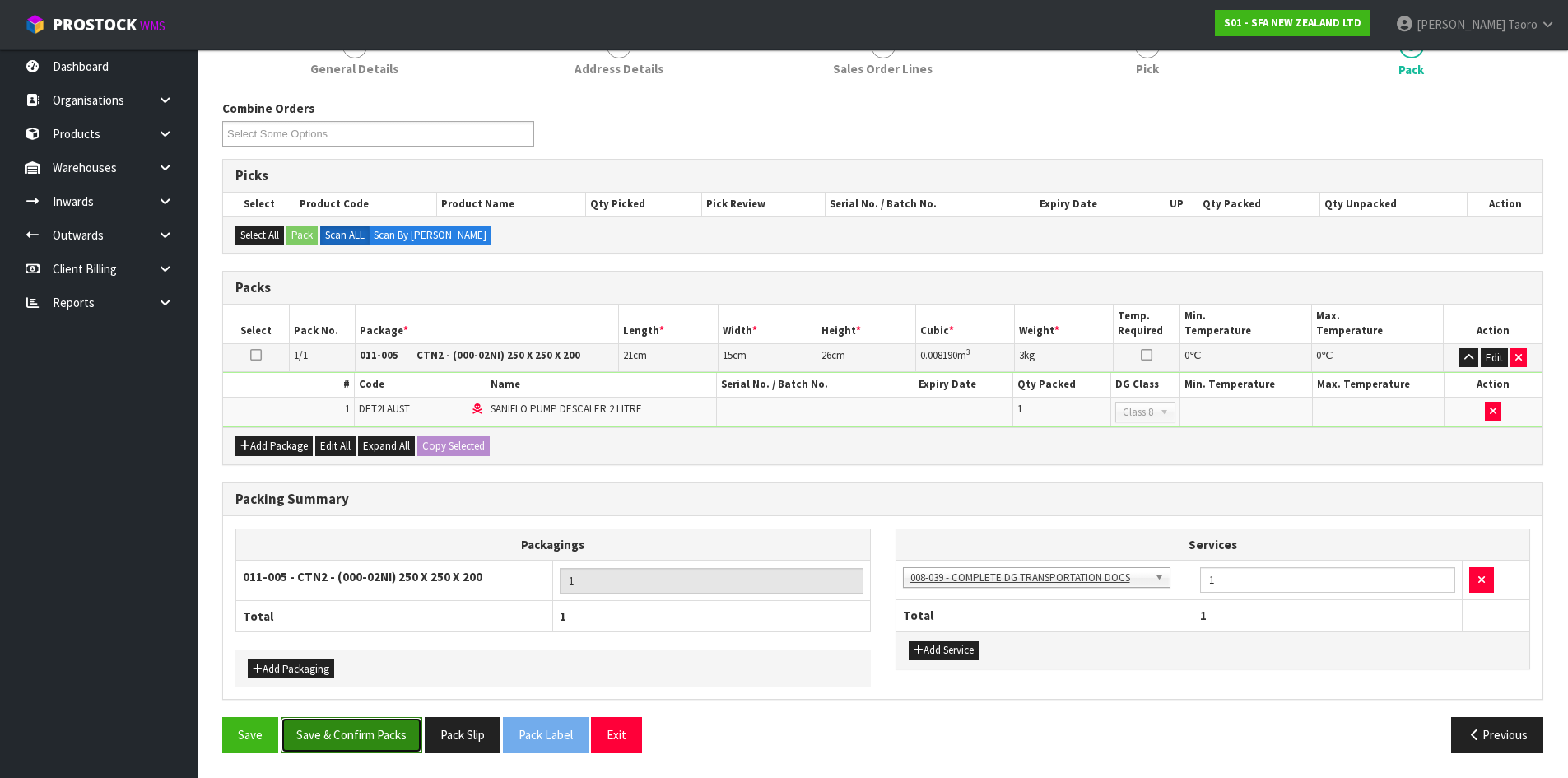
click at [382, 745] on button "Save & Confirm Packs" at bounding box center [352, 735] width 142 height 35
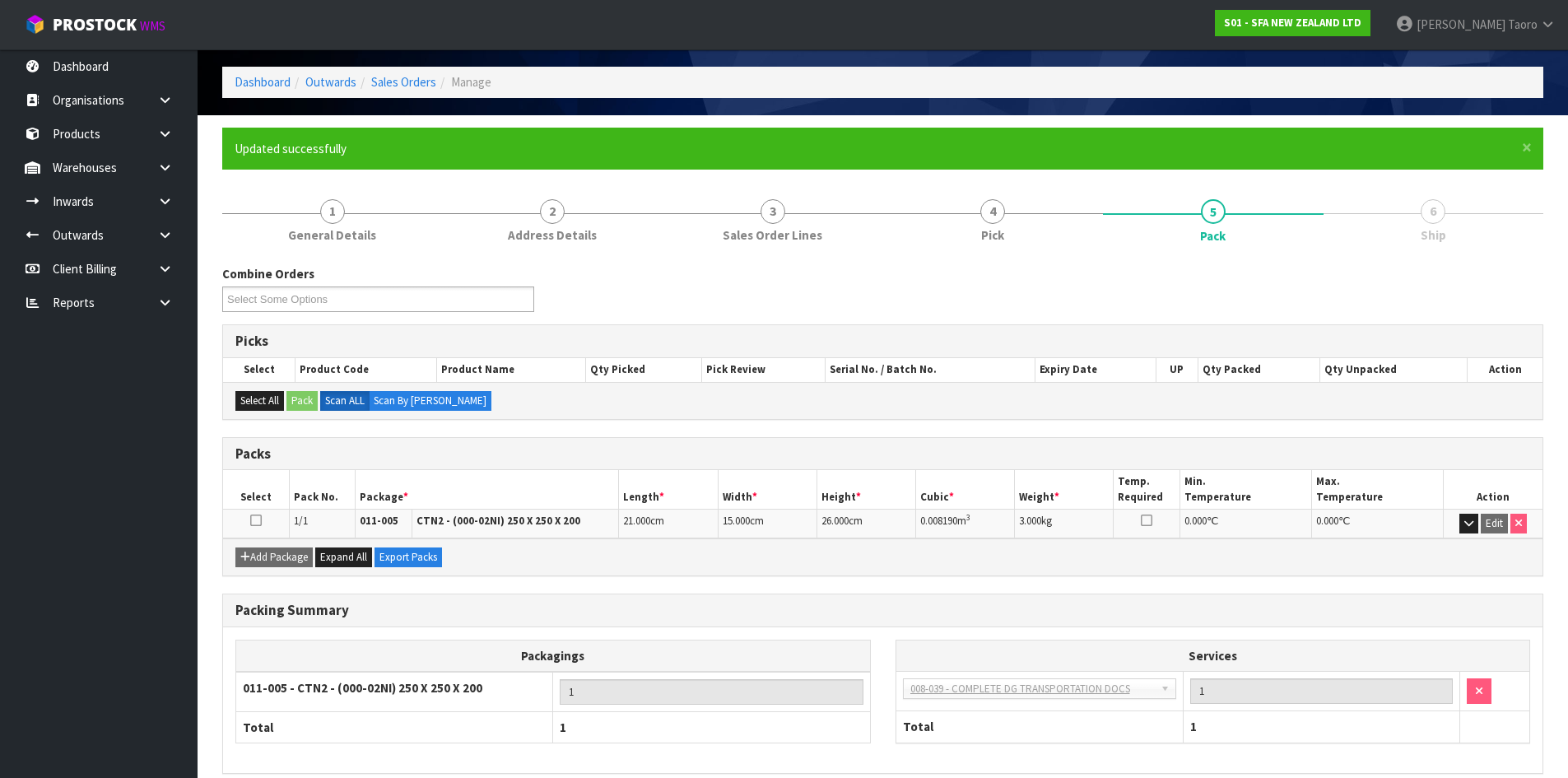
scroll to position [135, 0]
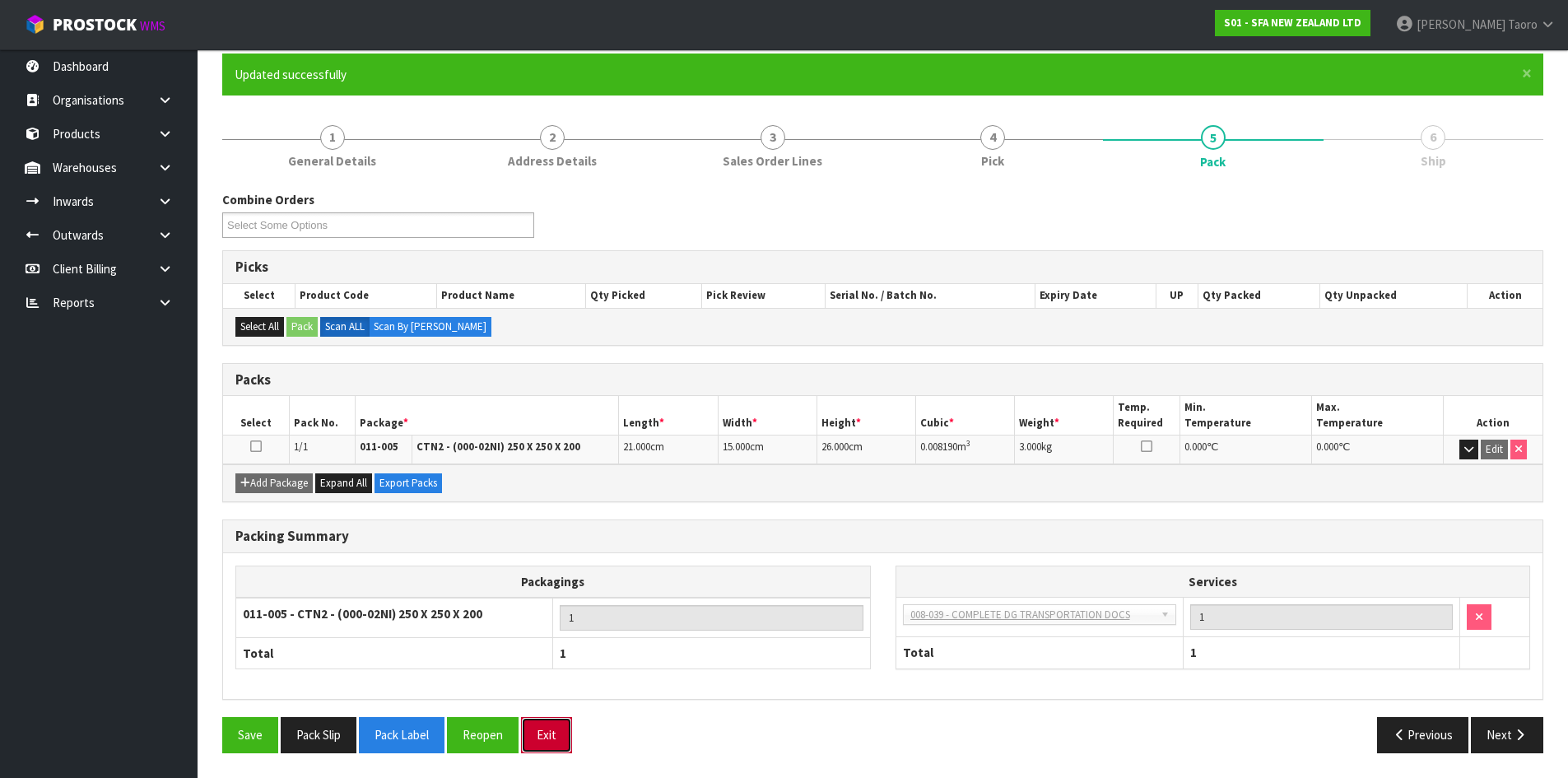
click at [554, 742] on button "Exit" at bounding box center [546, 735] width 51 height 35
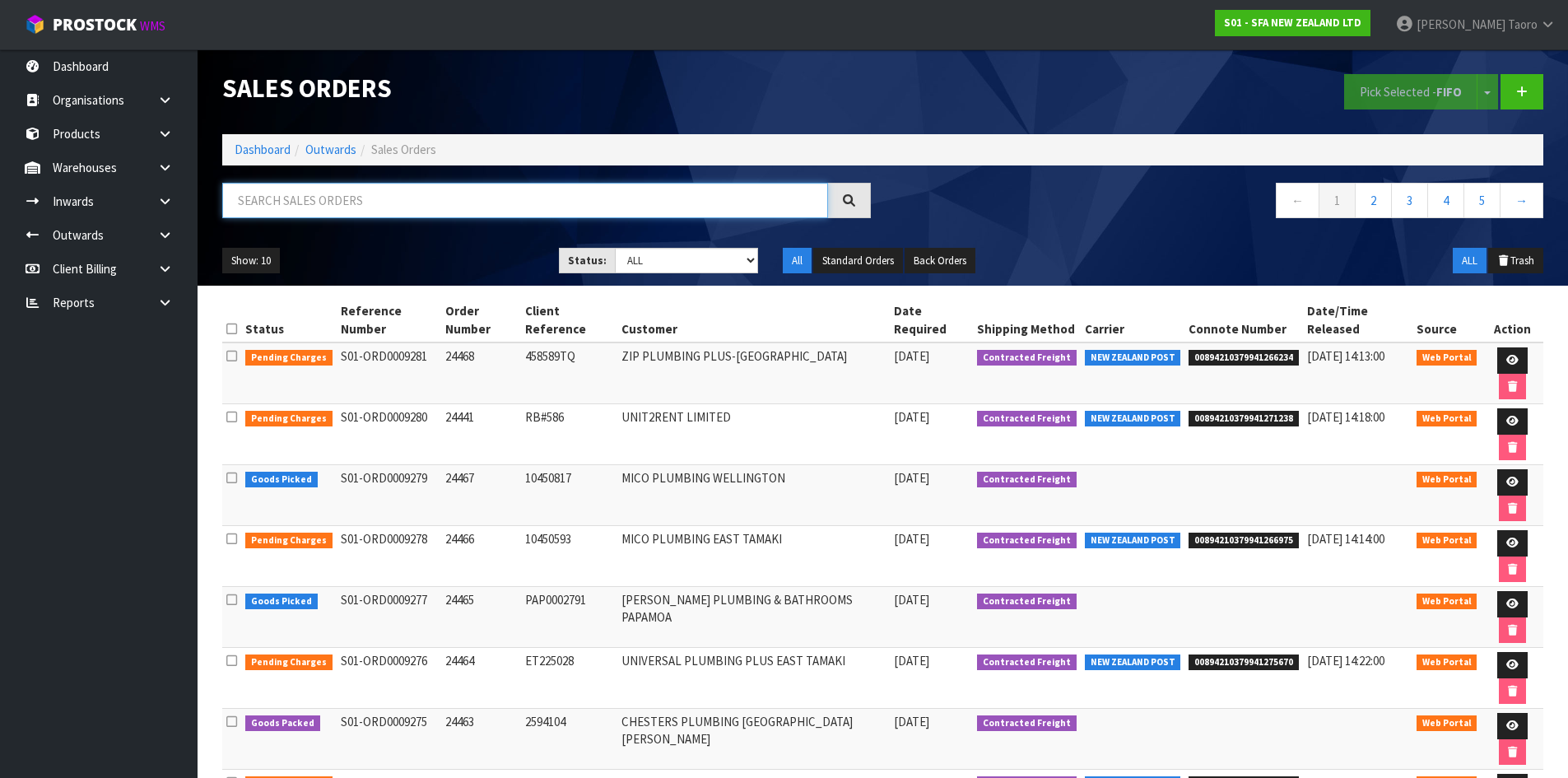
click at [690, 207] on input "text" at bounding box center [525, 200] width 606 height 35
type input "JOB-0408581"
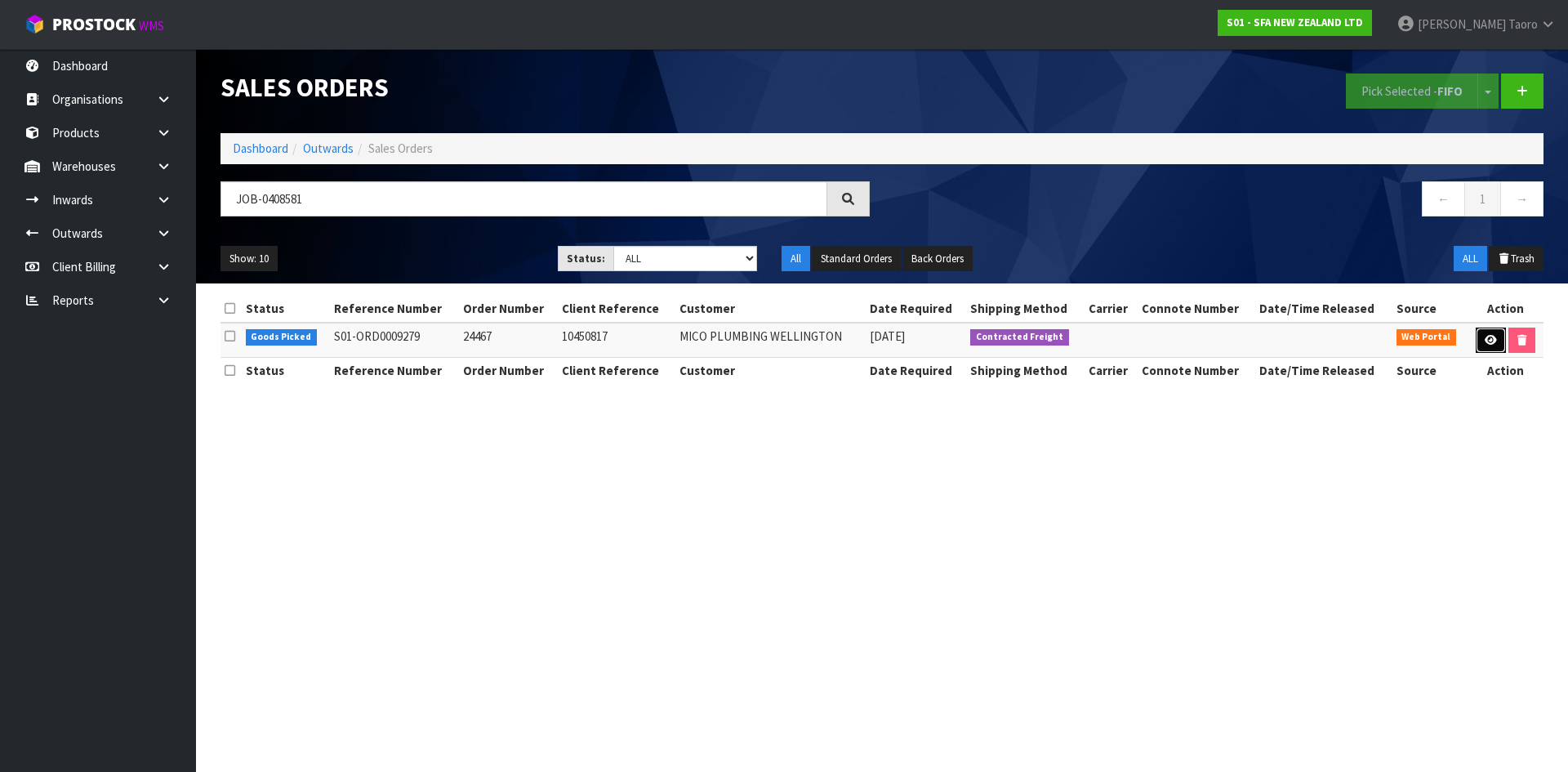
click at [1476, 335] on link at bounding box center [1490, 340] width 30 height 27
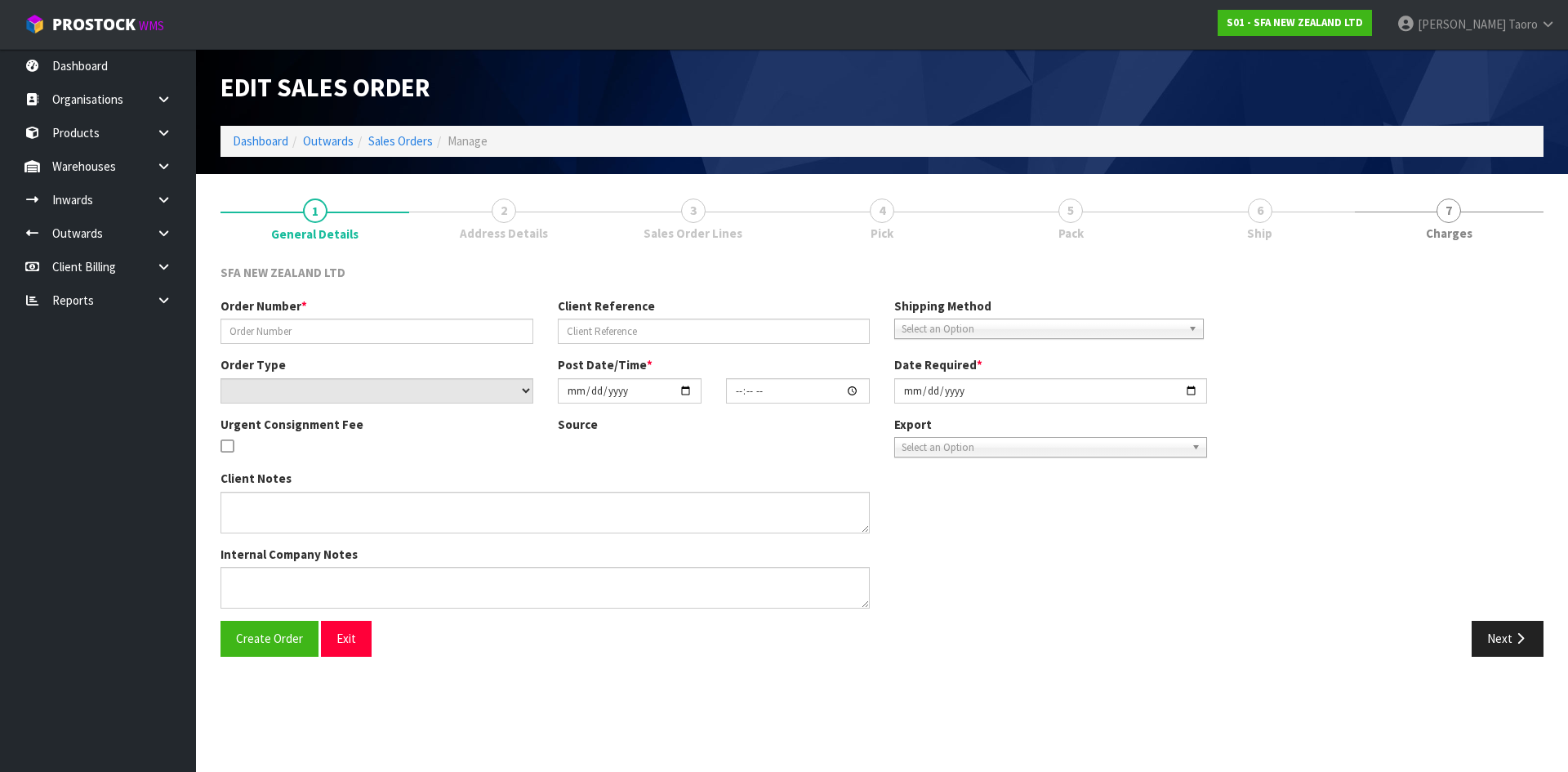
type input "24467"
type input "10450817"
select select "number:0"
type input "[DATE]"
type input "12:23:00.000"
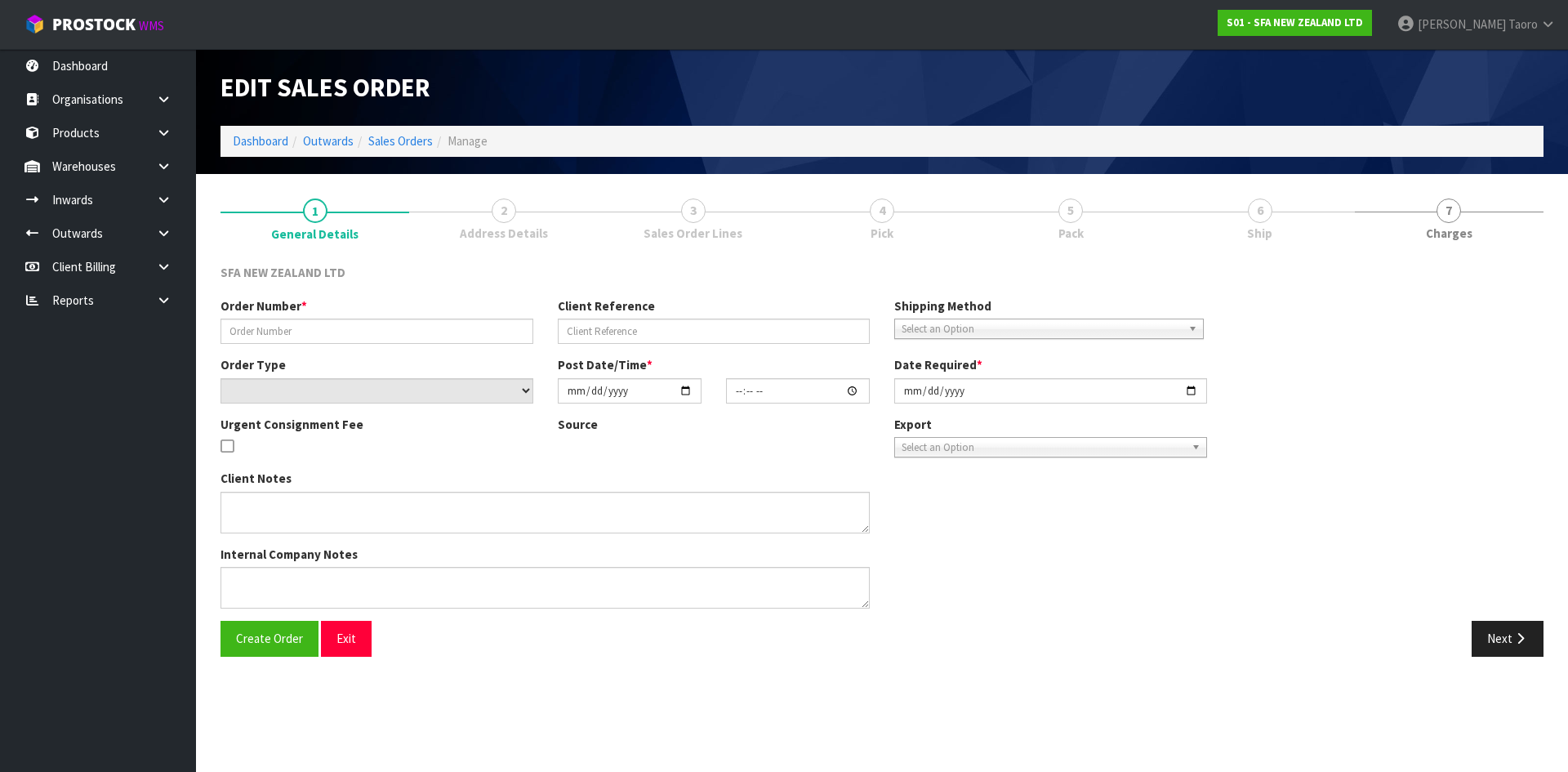
type input "[DATE]"
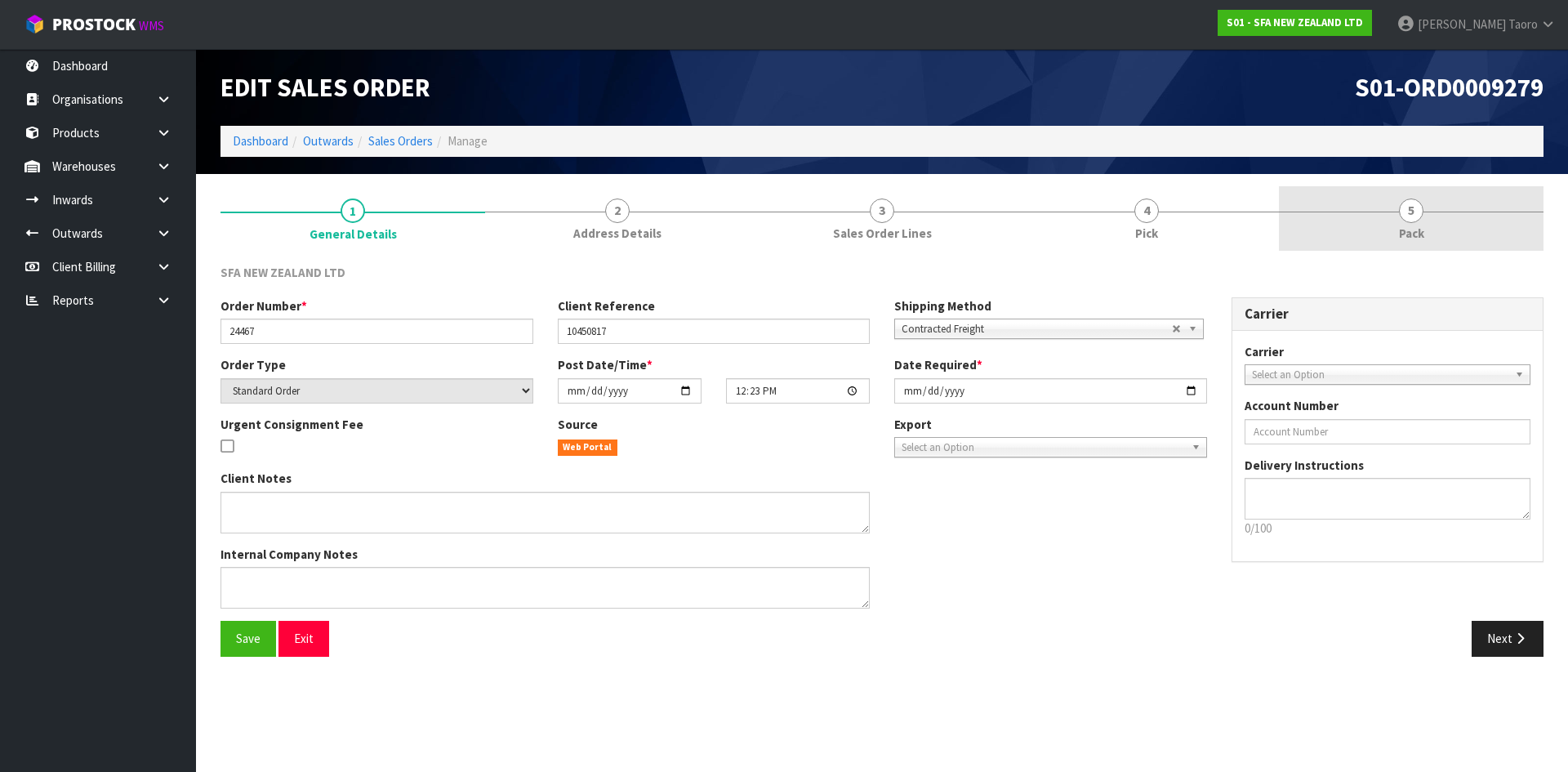
click at [1419, 218] on span "5" at bounding box center [1411, 210] width 25 height 25
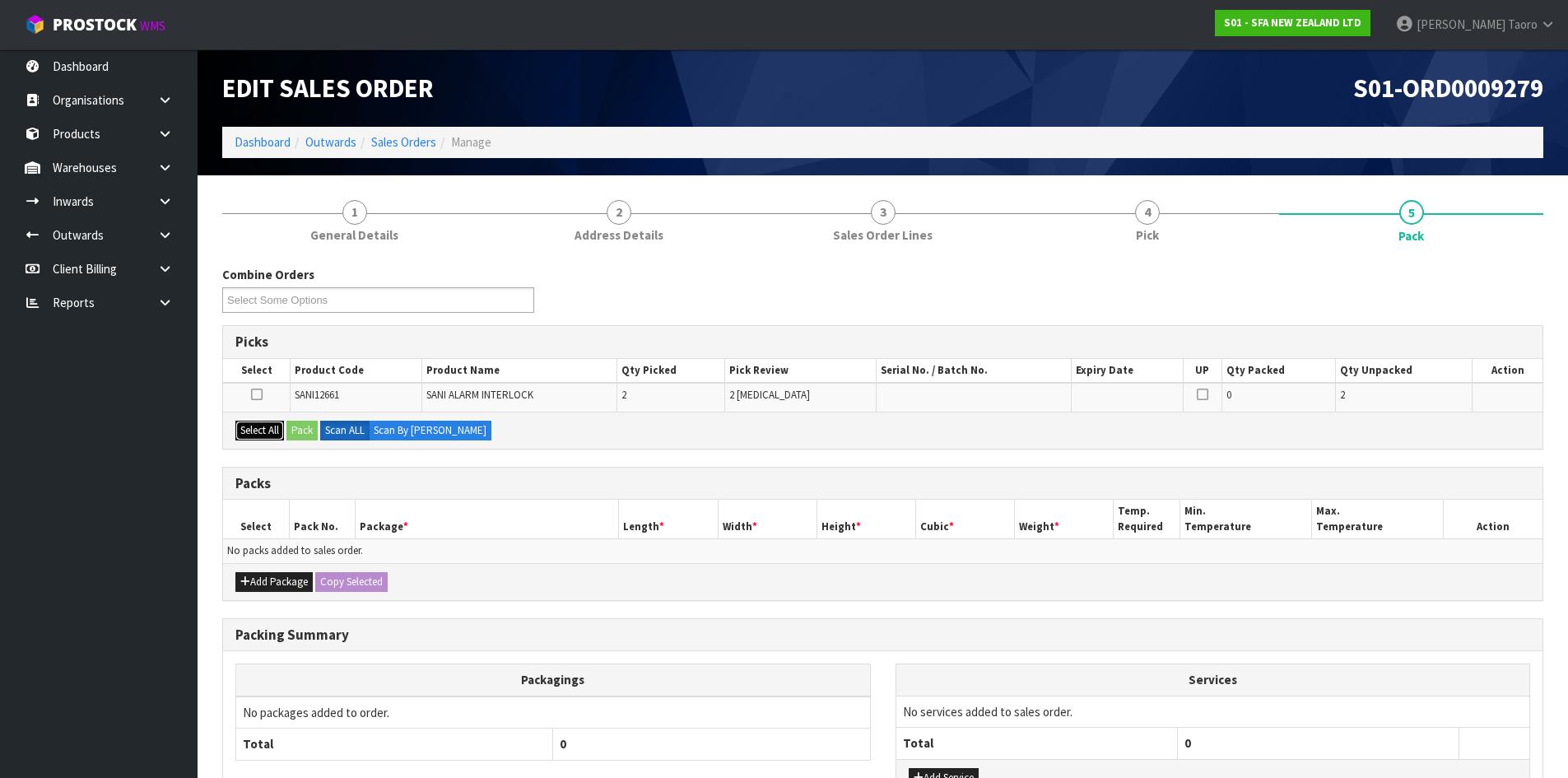
click at [273, 435] on button "Select All" at bounding box center [259, 430] width 49 height 19
click at [312, 430] on button "Pack" at bounding box center [302, 430] width 31 height 19
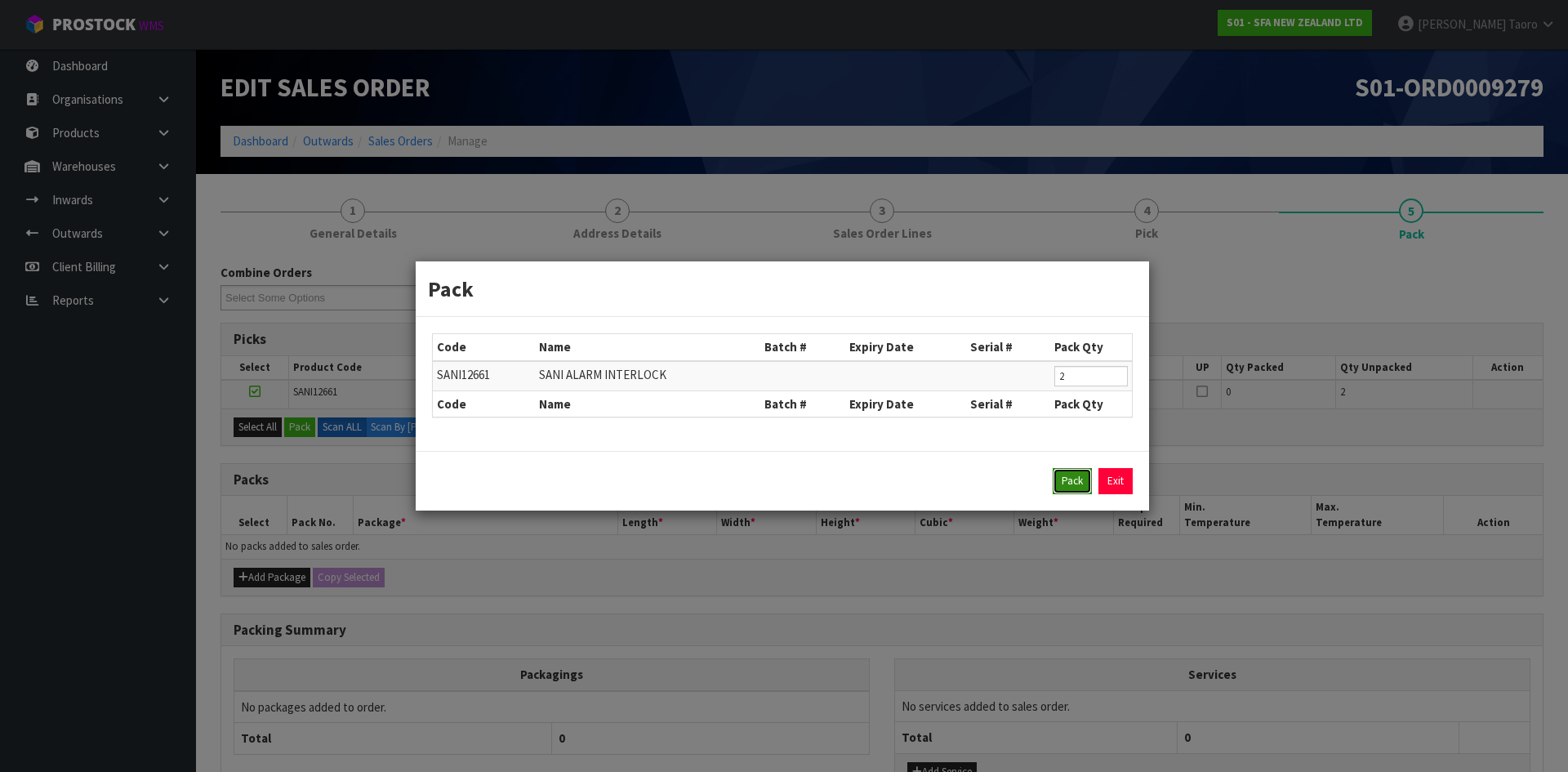
click at [1077, 486] on button "Pack" at bounding box center [1072, 481] width 39 height 27
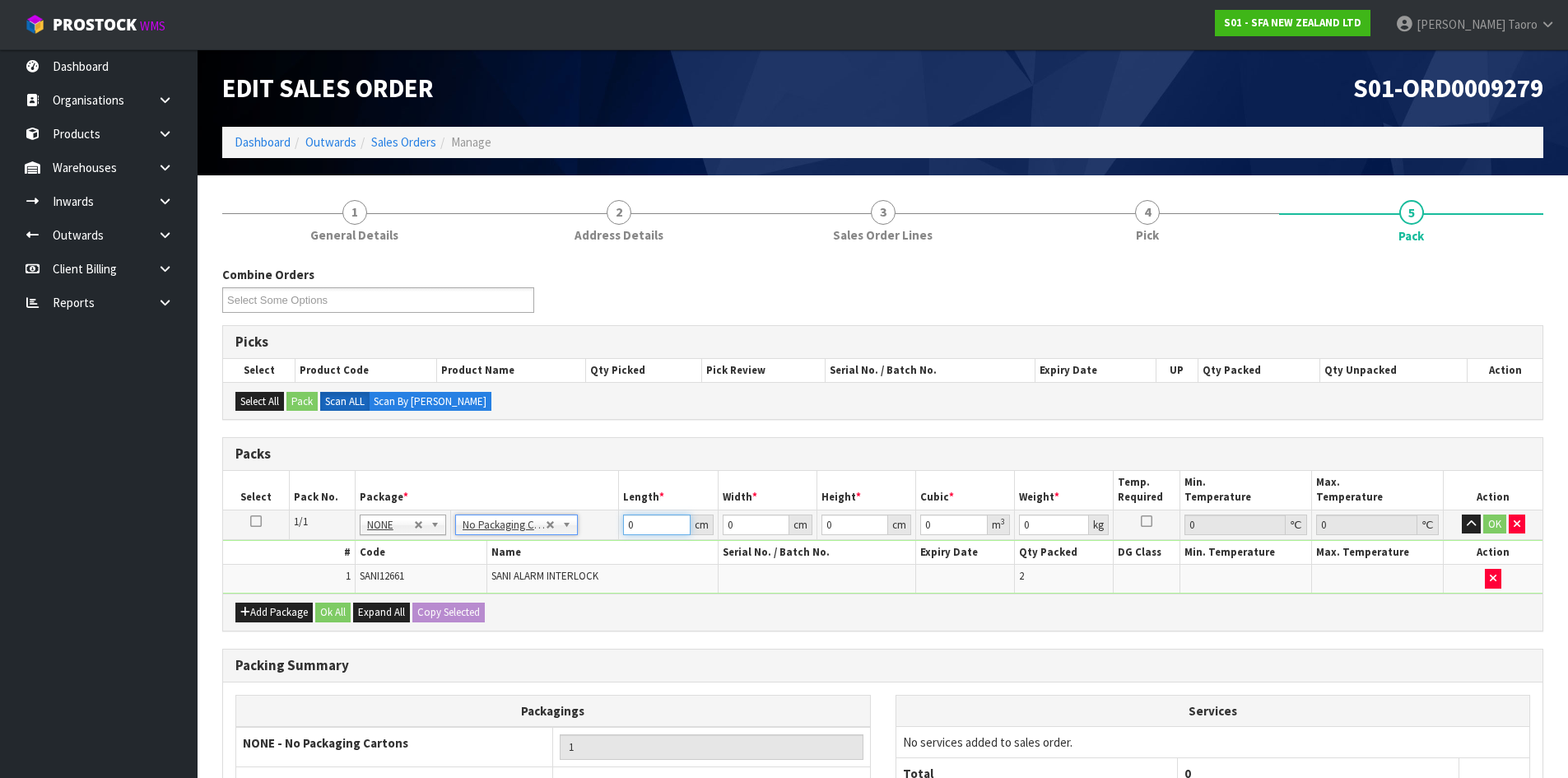
click at [664, 528] on input "0" at bounding box center [656, 525] width 66 height 20
type input "24"
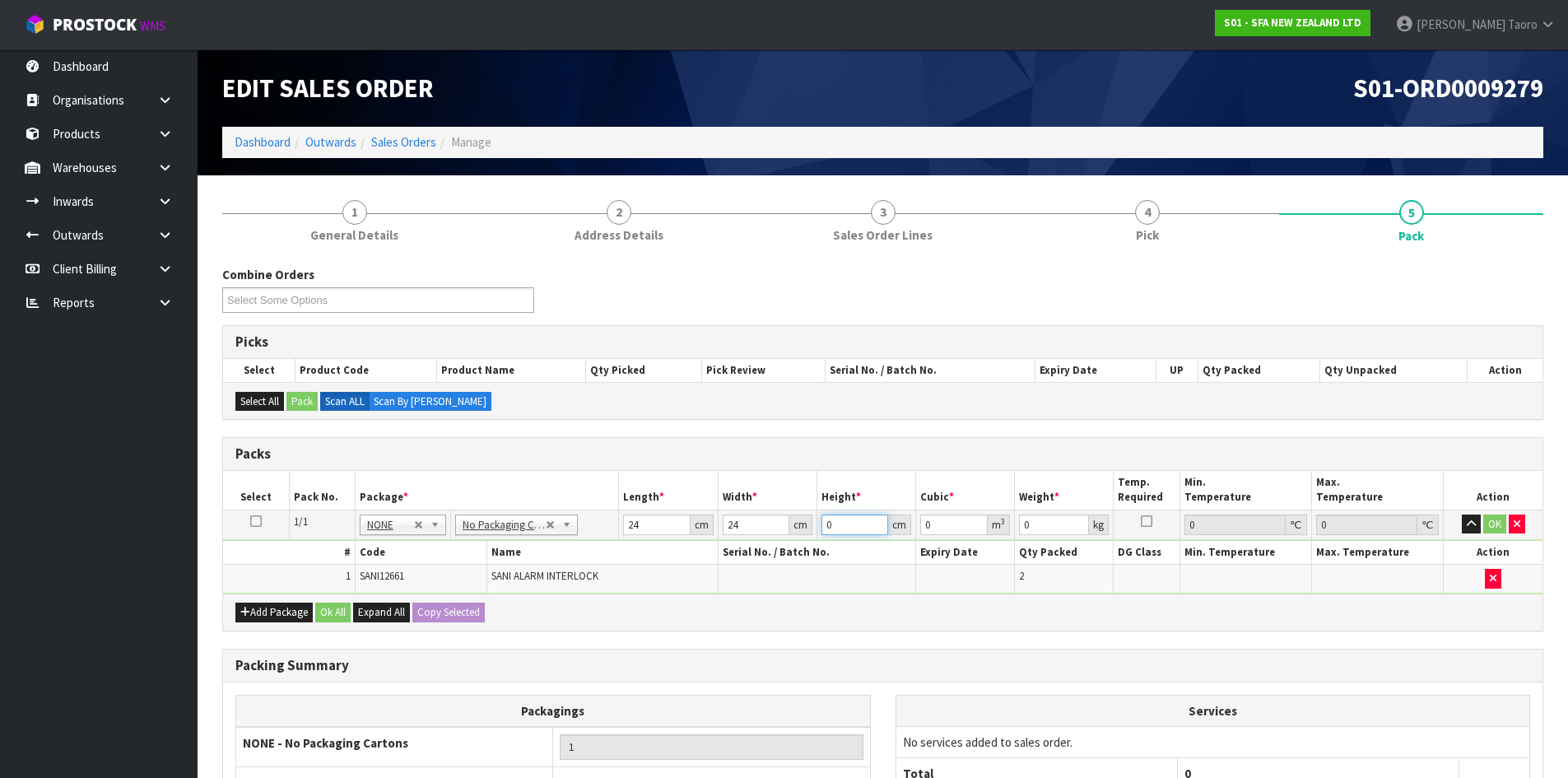
type input "3"
type input "0.001728"
type input "30"
type input "0.01728"
type input "30"
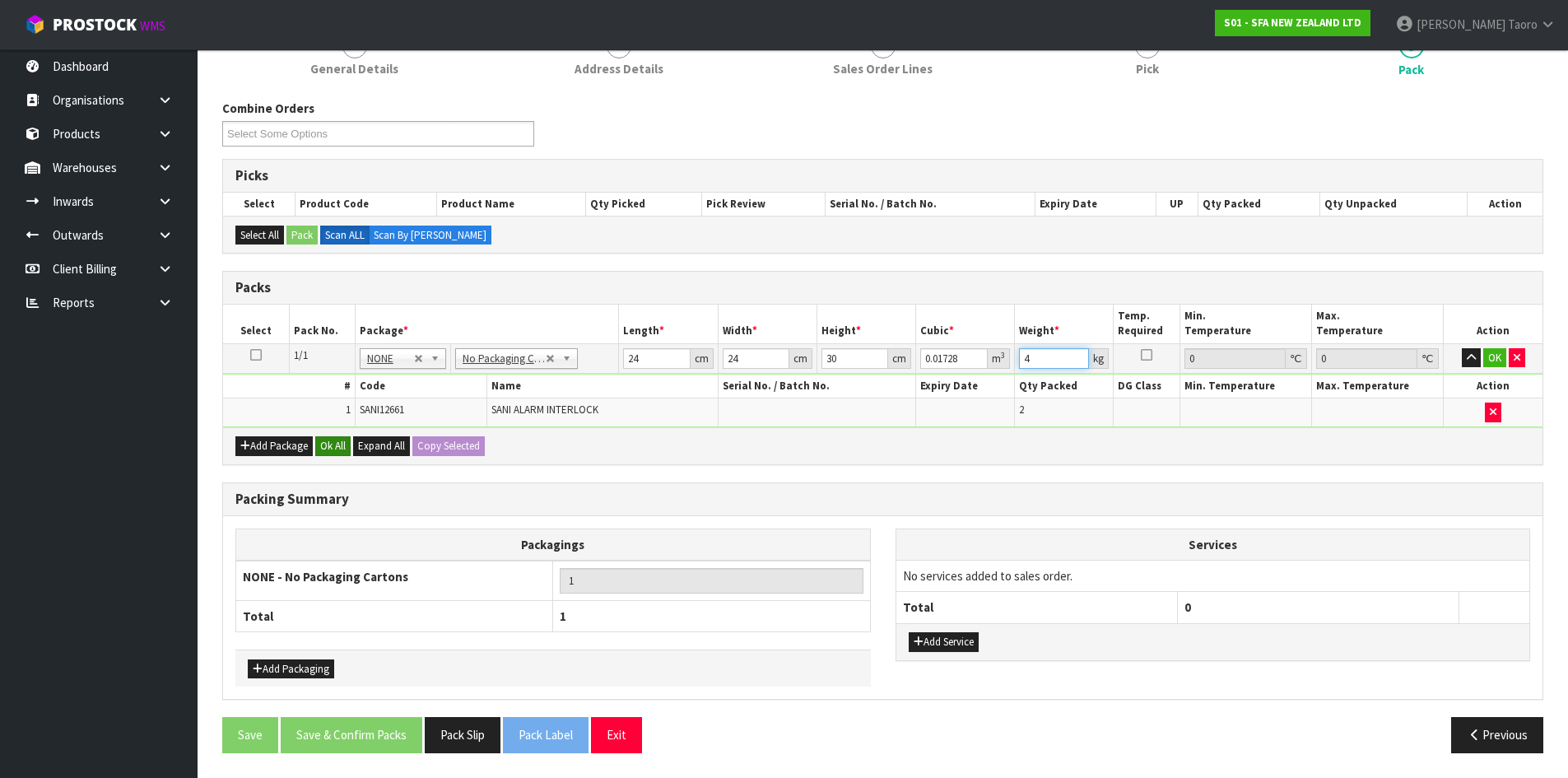
type input "4"
click at [333, 443] on button "Ok All" at bounding box center [333, 445] width 35 height 19
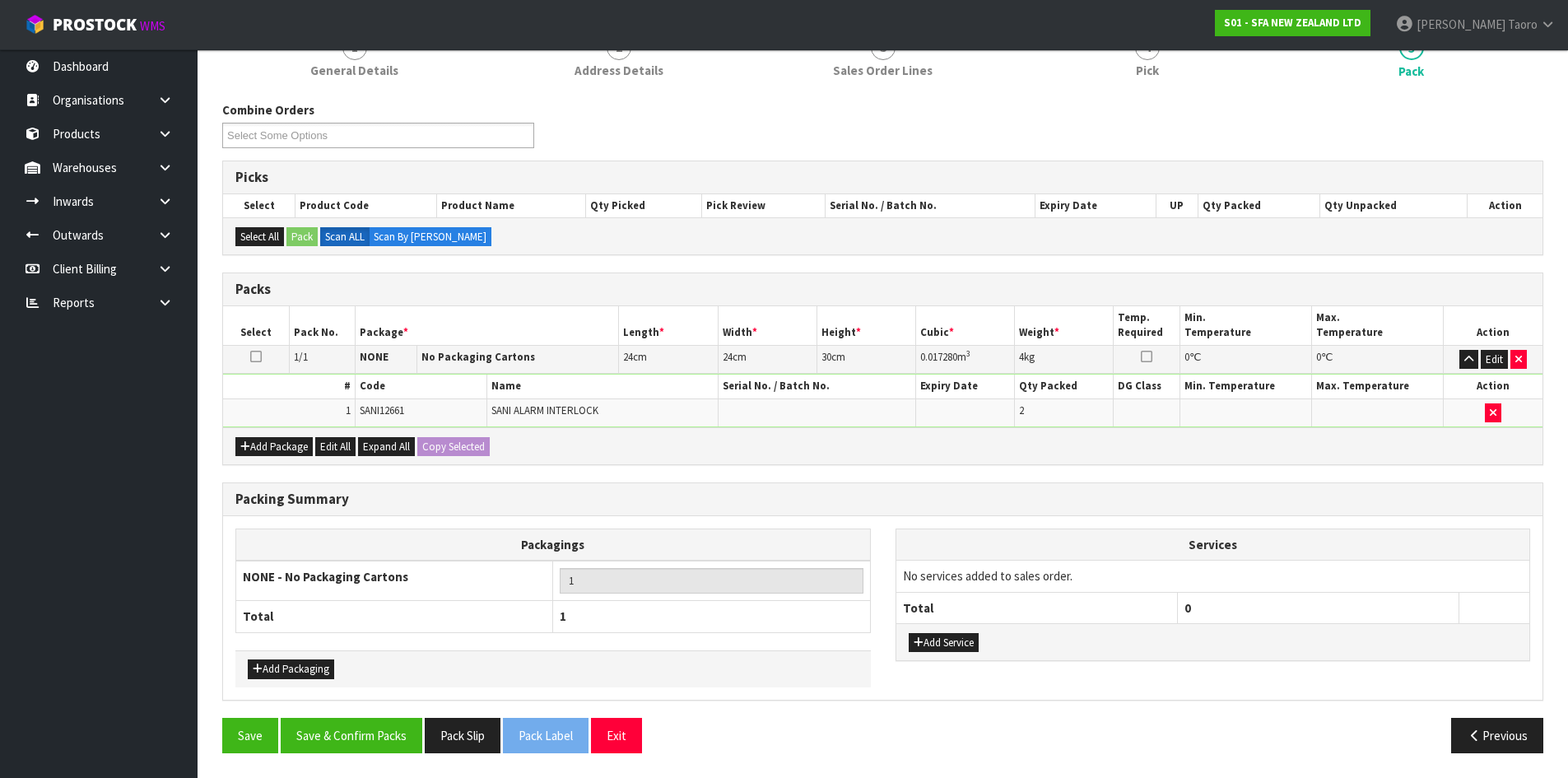
scroll to position [165, 0]
click at [354, 737] on button "Save & Confirm Packs" at bounding box center [352, 736] width 142 height 35
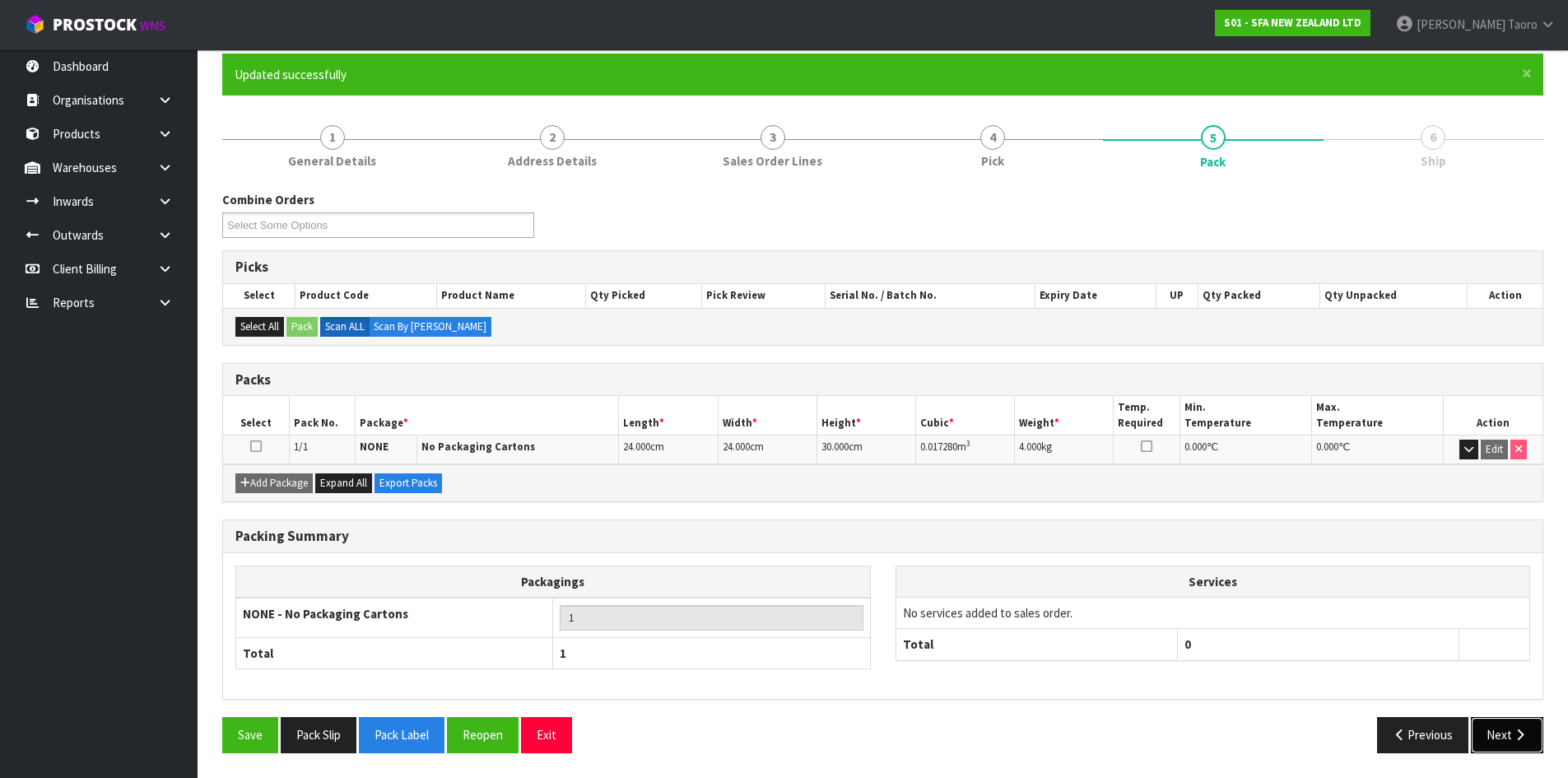
click at [1513, 740] on icon "button" at bounding box center [1520, 734] width 16 height 12
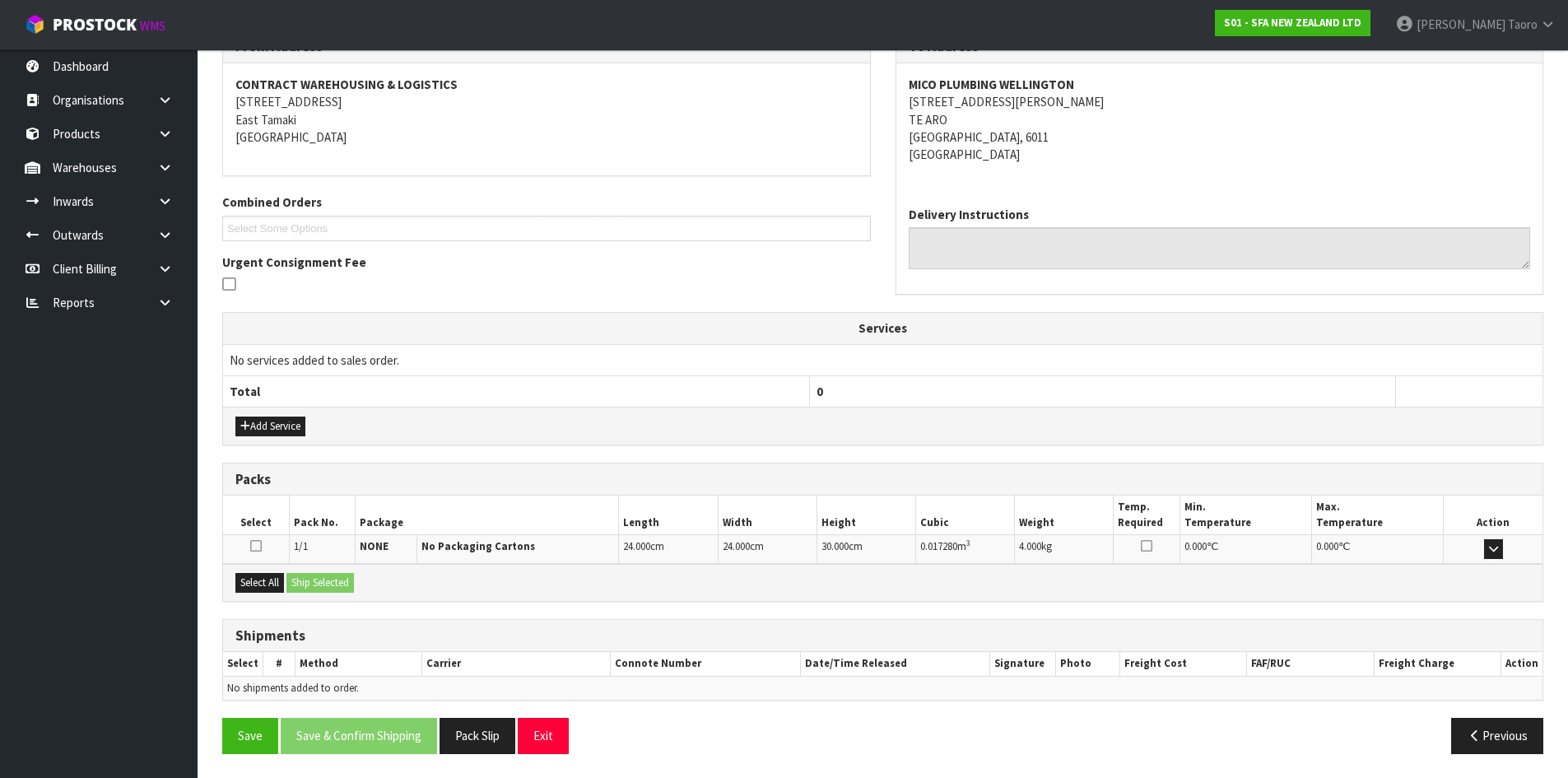
scroll to position [297, 0]
click at [251, 580] on button "Select All" at bounding box center [259, 582] width 49 height 19
click at [306, 582] on button "Ship Selected" at bounding box center [320, 582] width 67 height 19
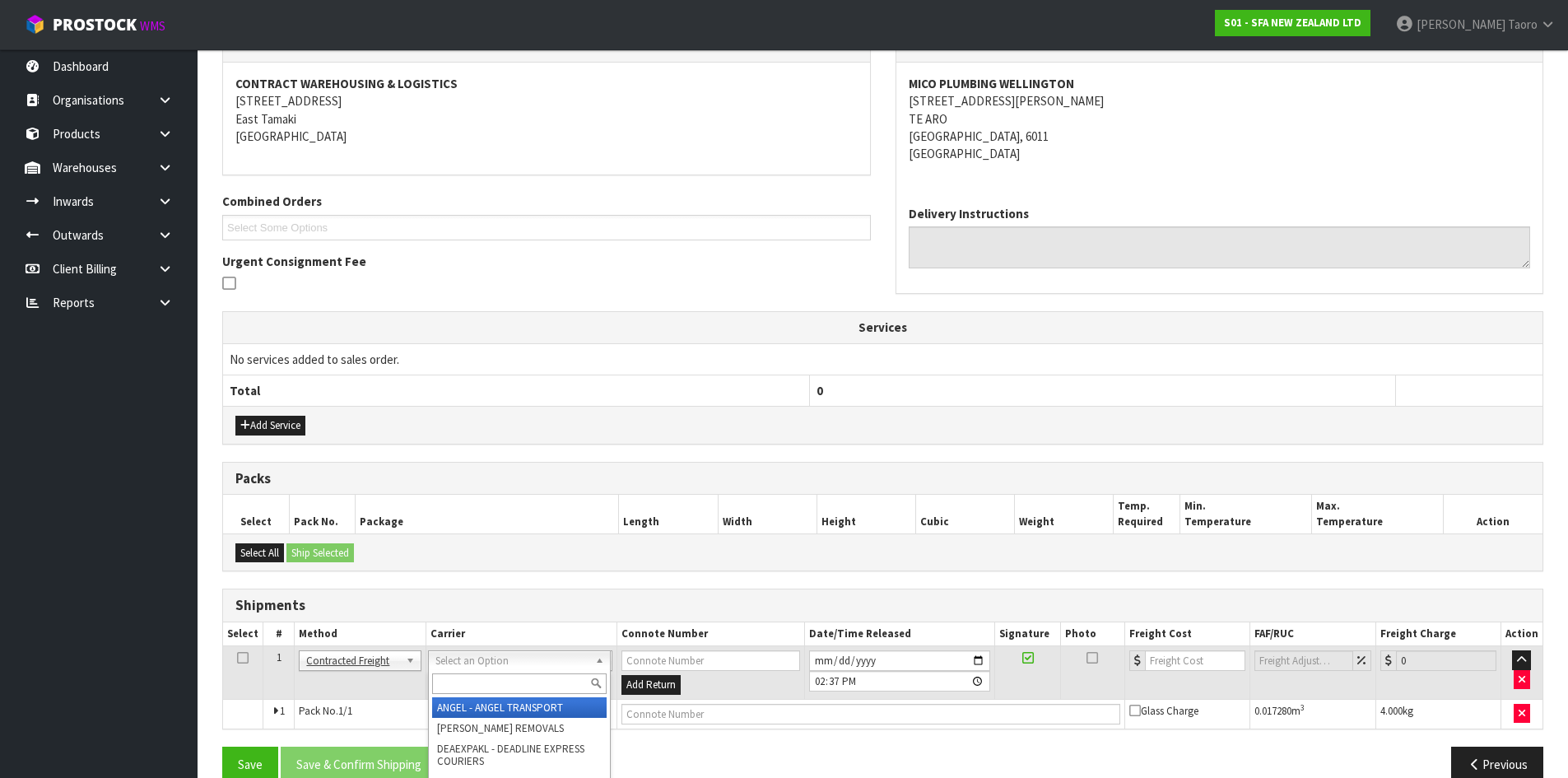
click at [489, 680] on input "text" at bounding box center [519, 684] width 174 height 20
type input "NZP"
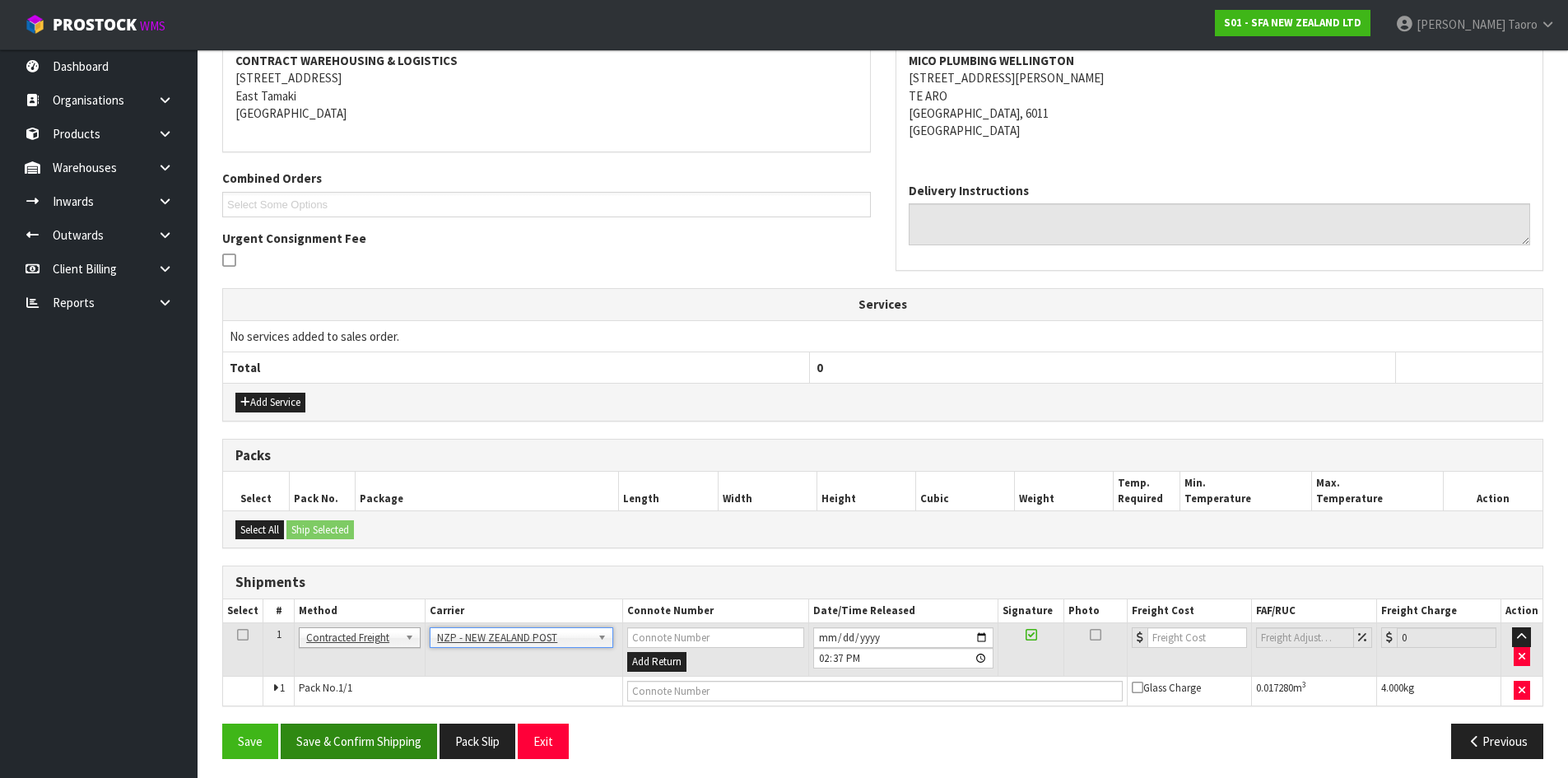
scroll to position [325, 0]
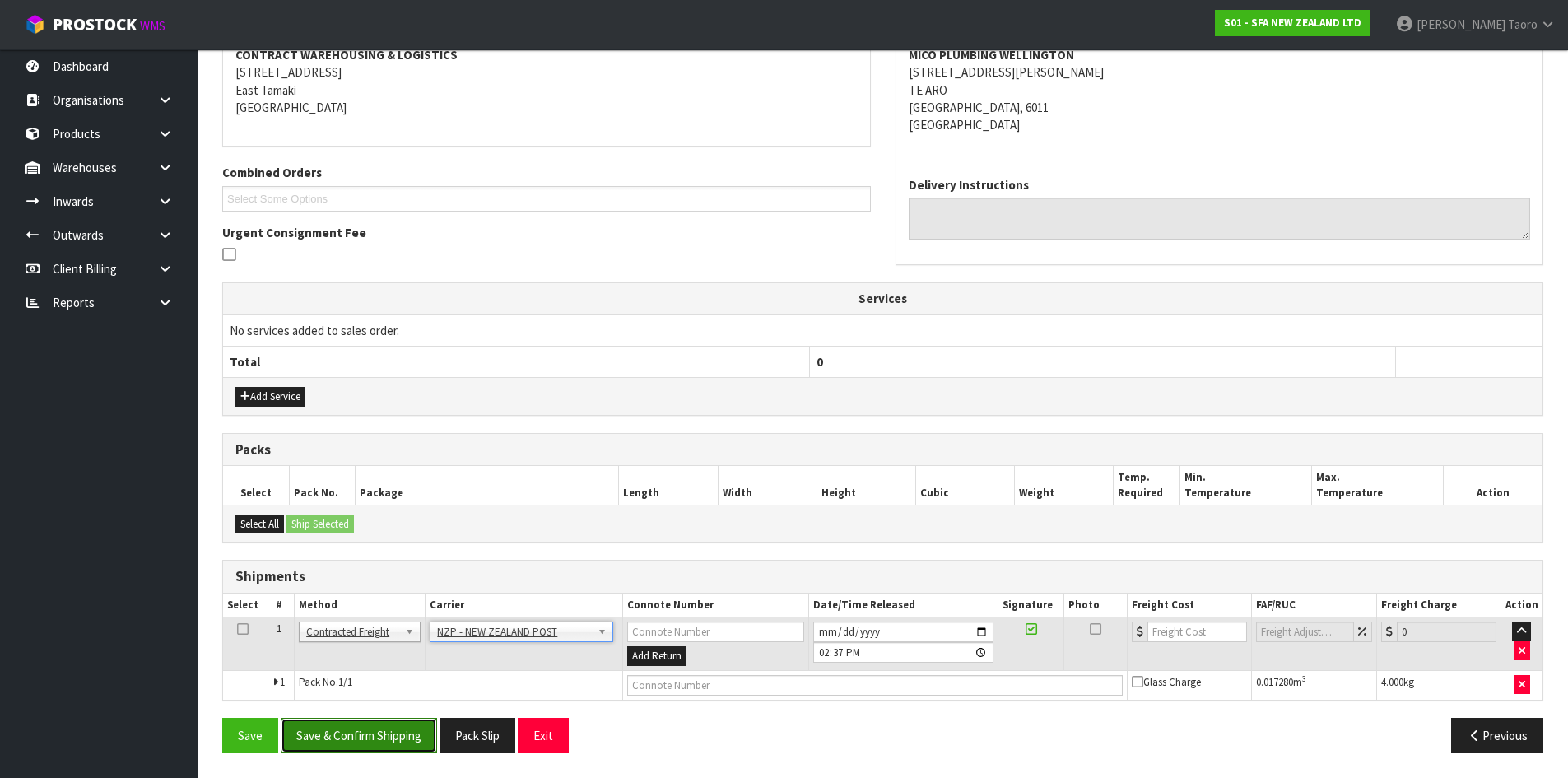
click at [419, 736] on button "Save & Confirm Shipping" at bounding box center [360, 736] width 157 height 35
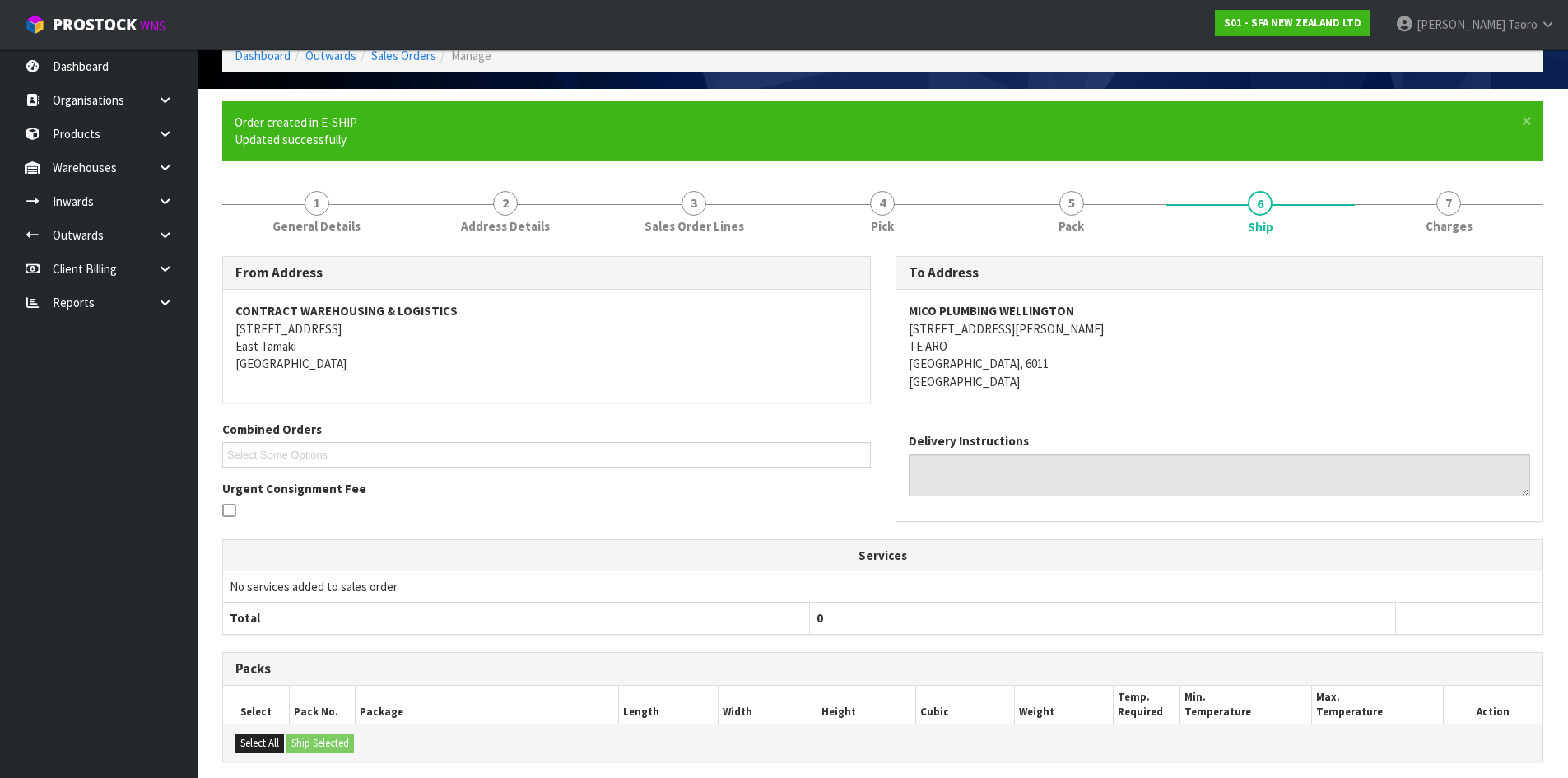
scroll to position [302, 0]
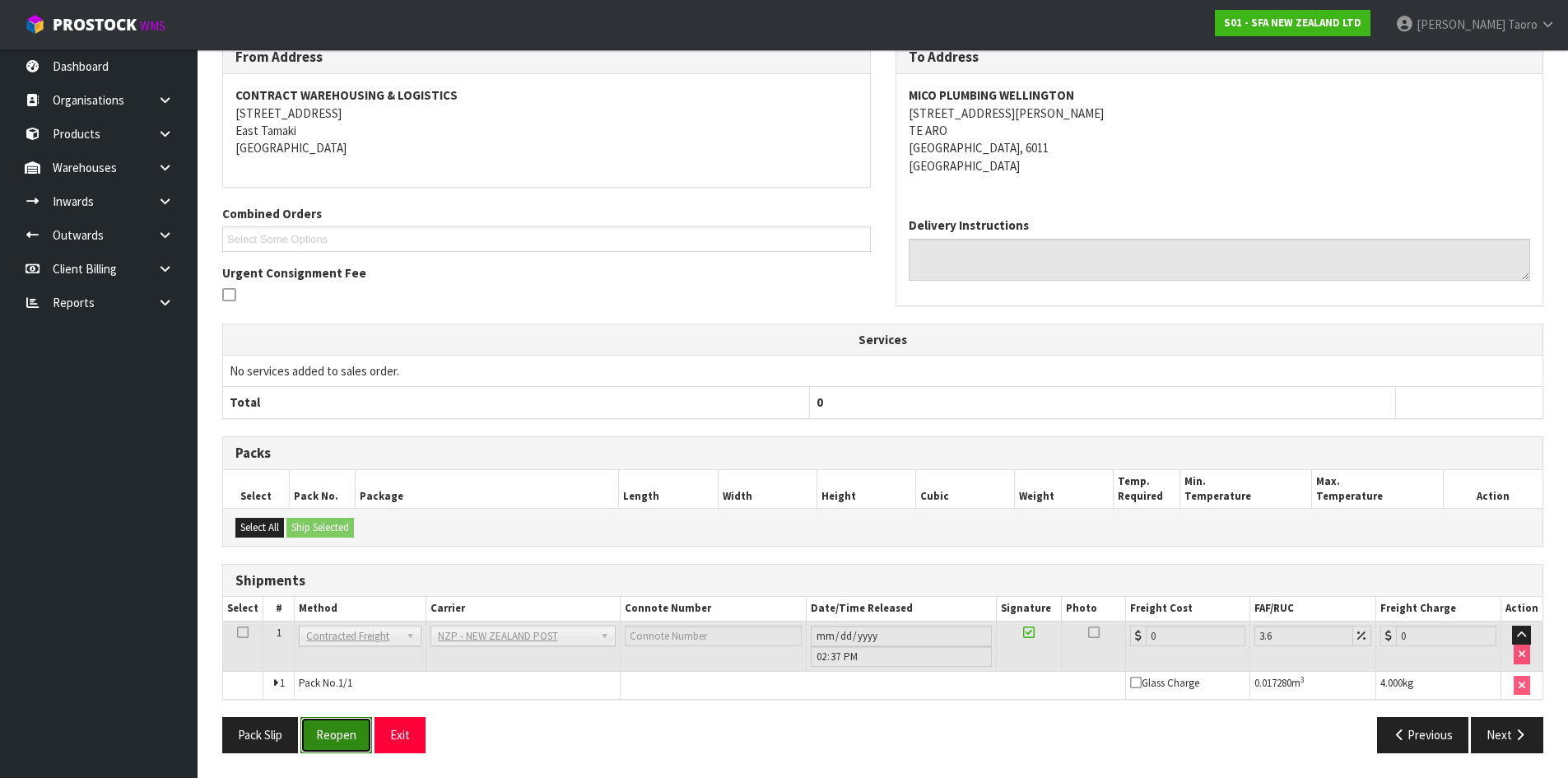
click at [368, 732] on button "Reopen" at bounding box center [336, 735] width 72 height 35
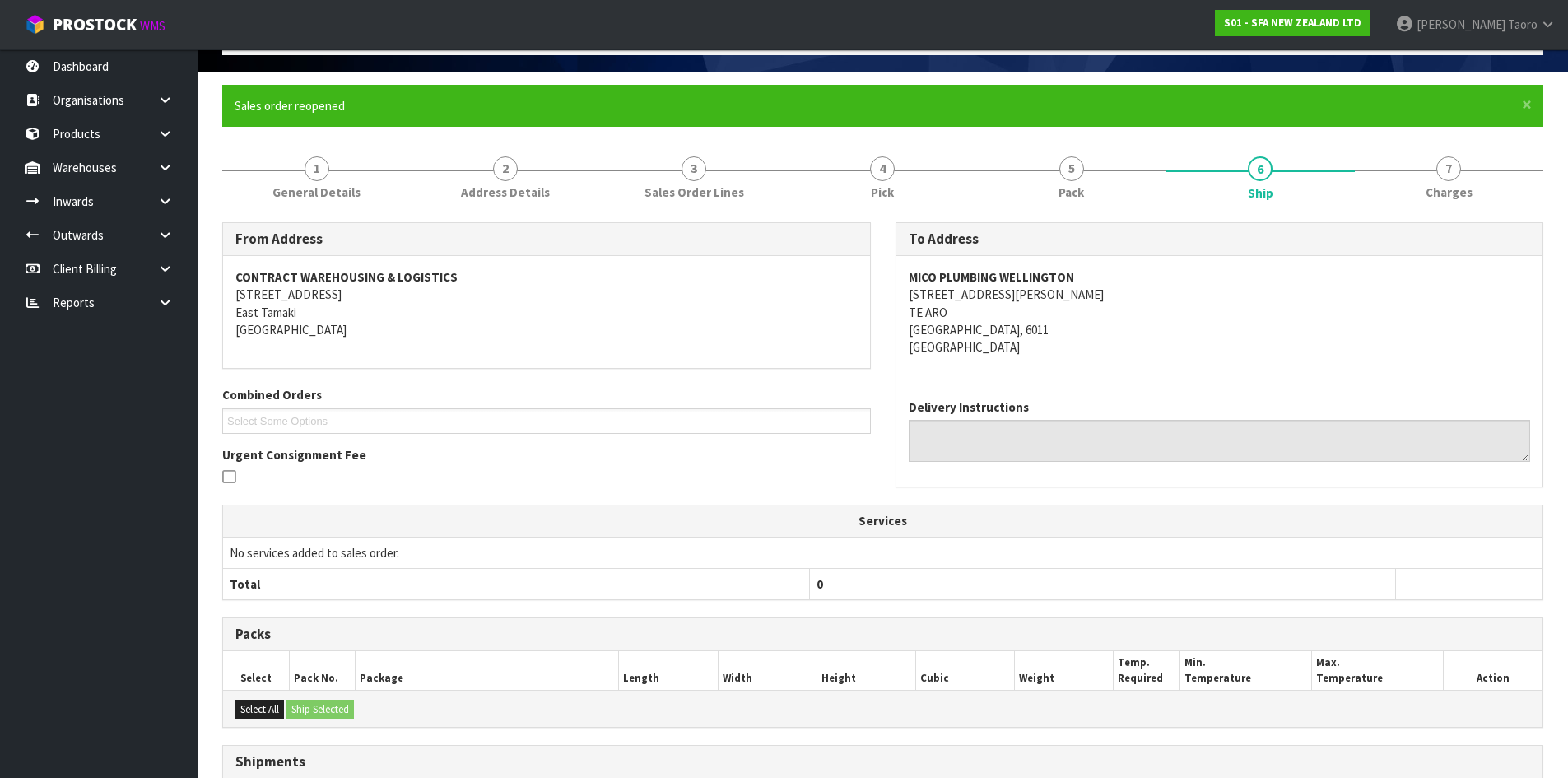
scroll to position [284, 0]
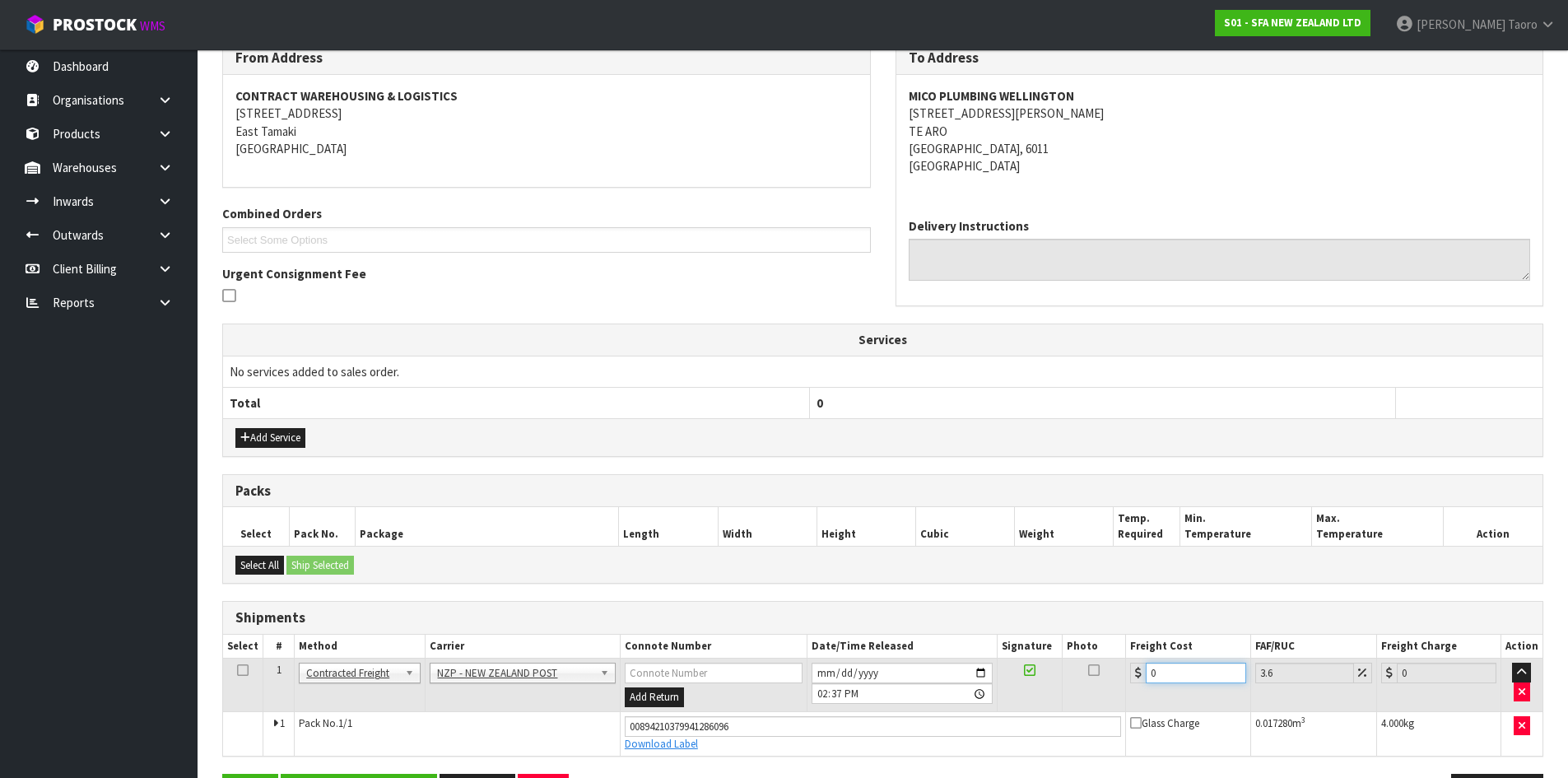
click at [1191, 664] on input "0" at bounding box center [1196, 673] width 100 height 20
type input "8"
type input "8.29"
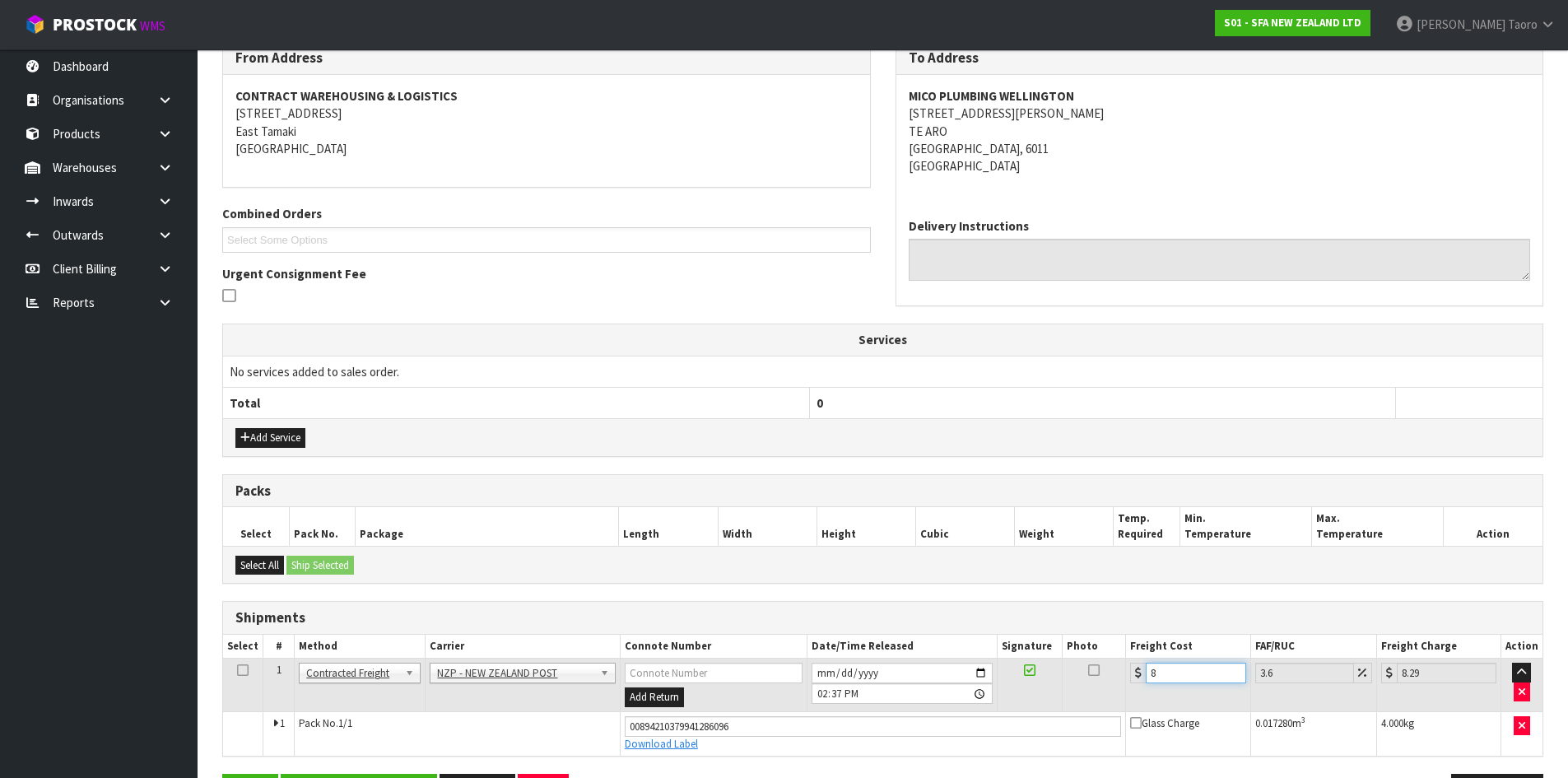
type input "8.4"
type input "8.7"
type input "8.45"
type input "8.75"
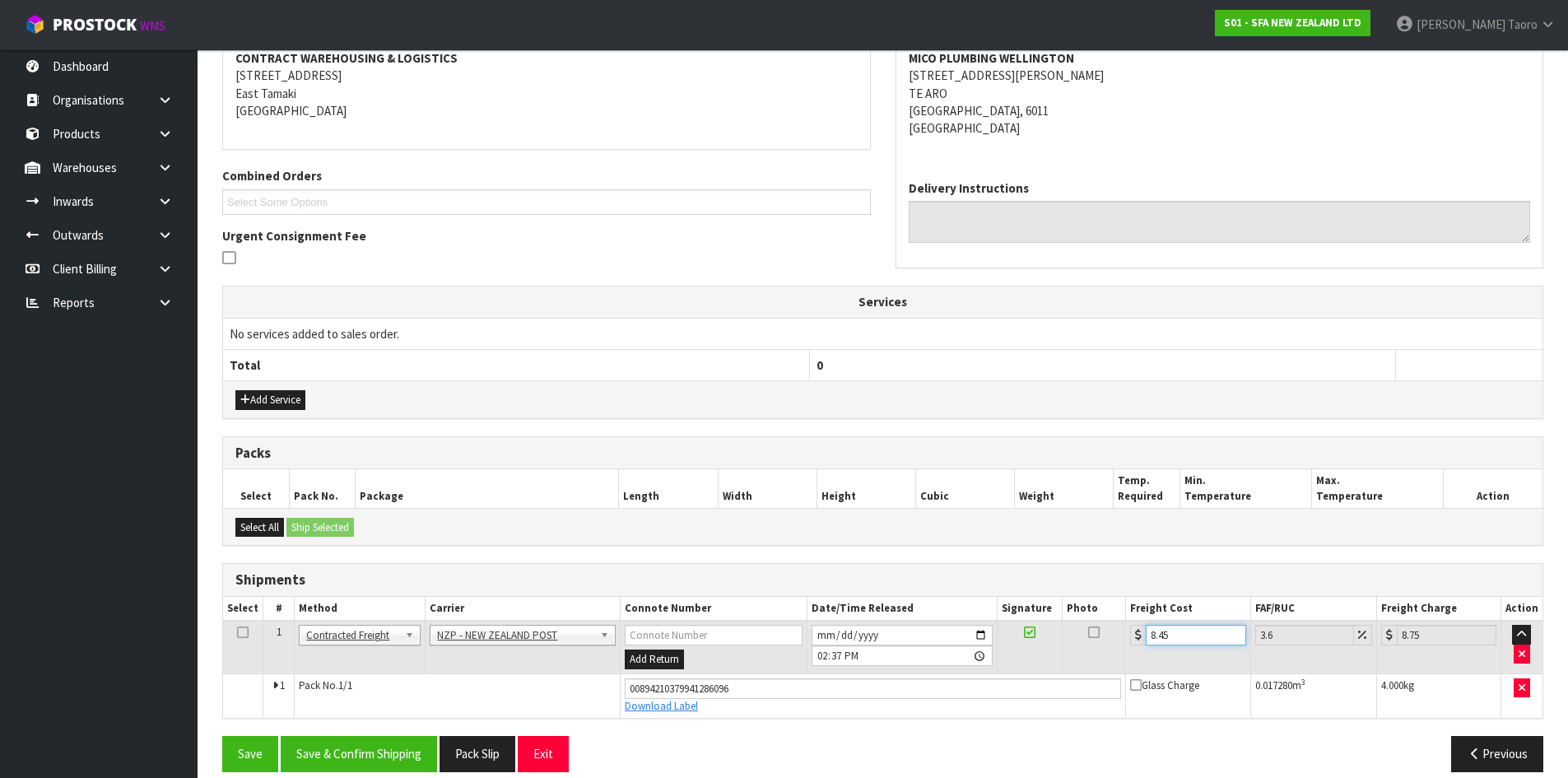
scroll to position [341, 0]
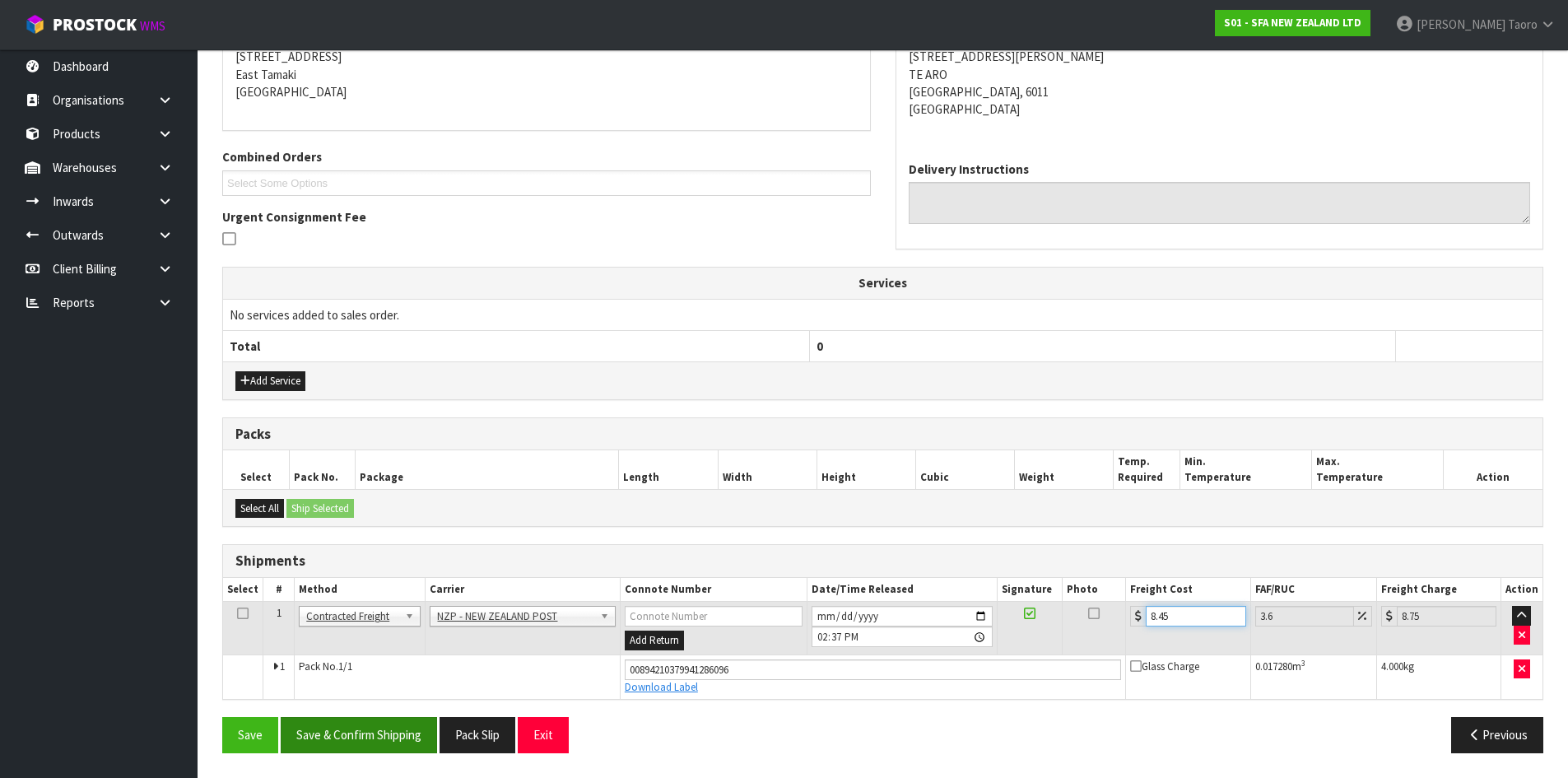
type input "8.45"
click at [389, 728] on button "Save & Confirm Shipping" at bounding box center [360, 735] width 157 height 35
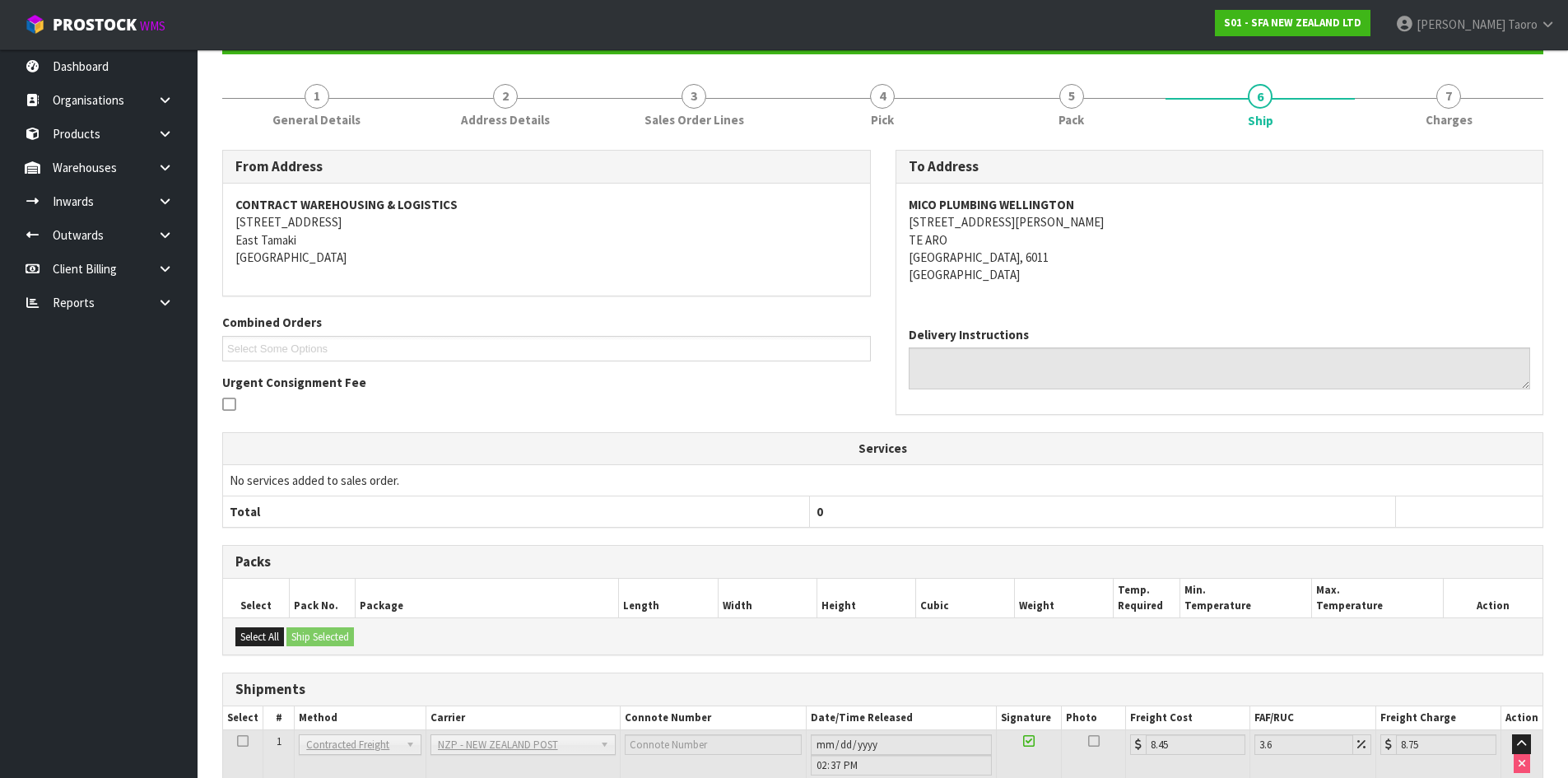
scroll to position [296, 0]
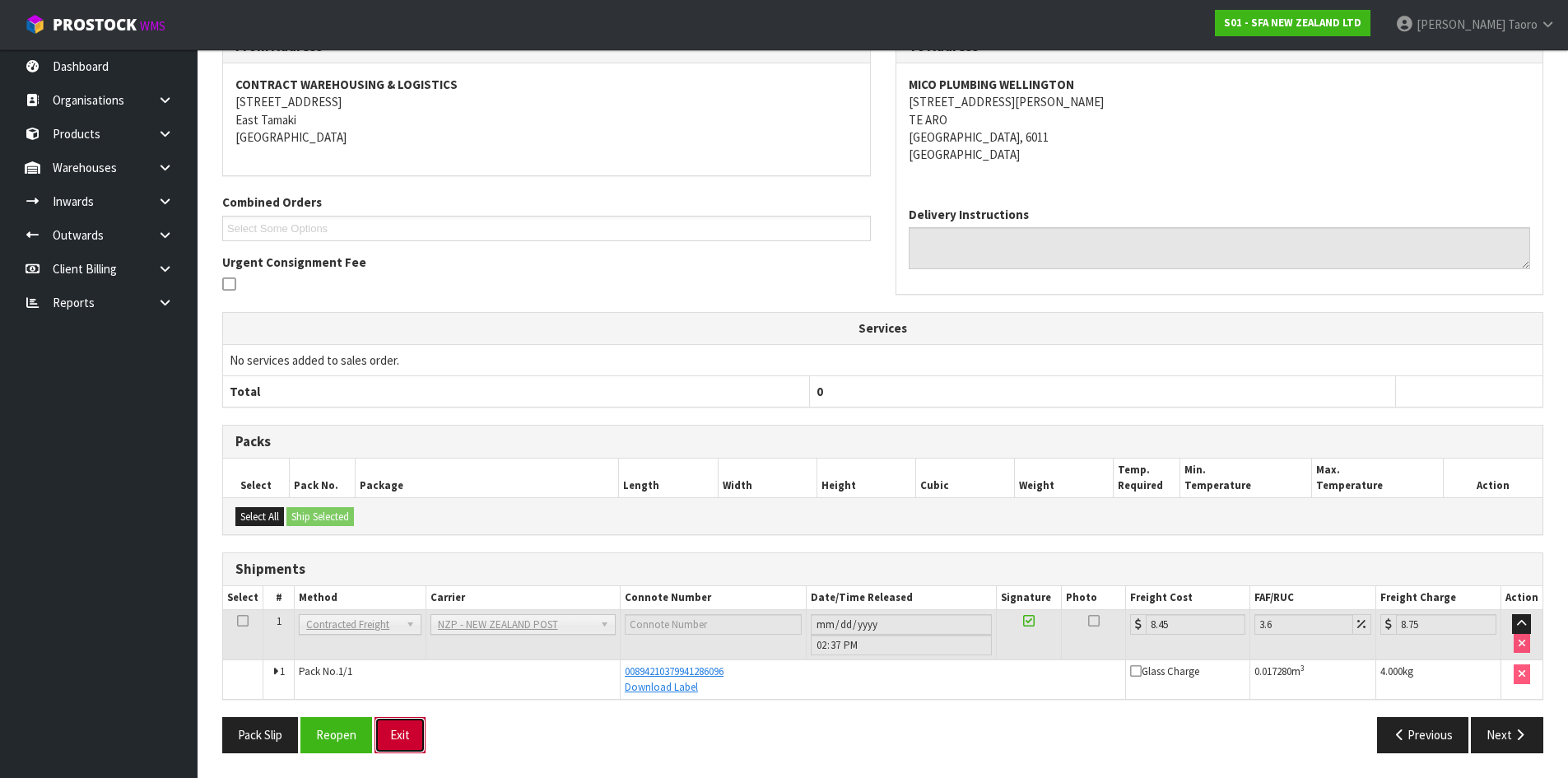
click at [413, 728] on button "Exit" at bounding box center [399, 735] width 51 height 35
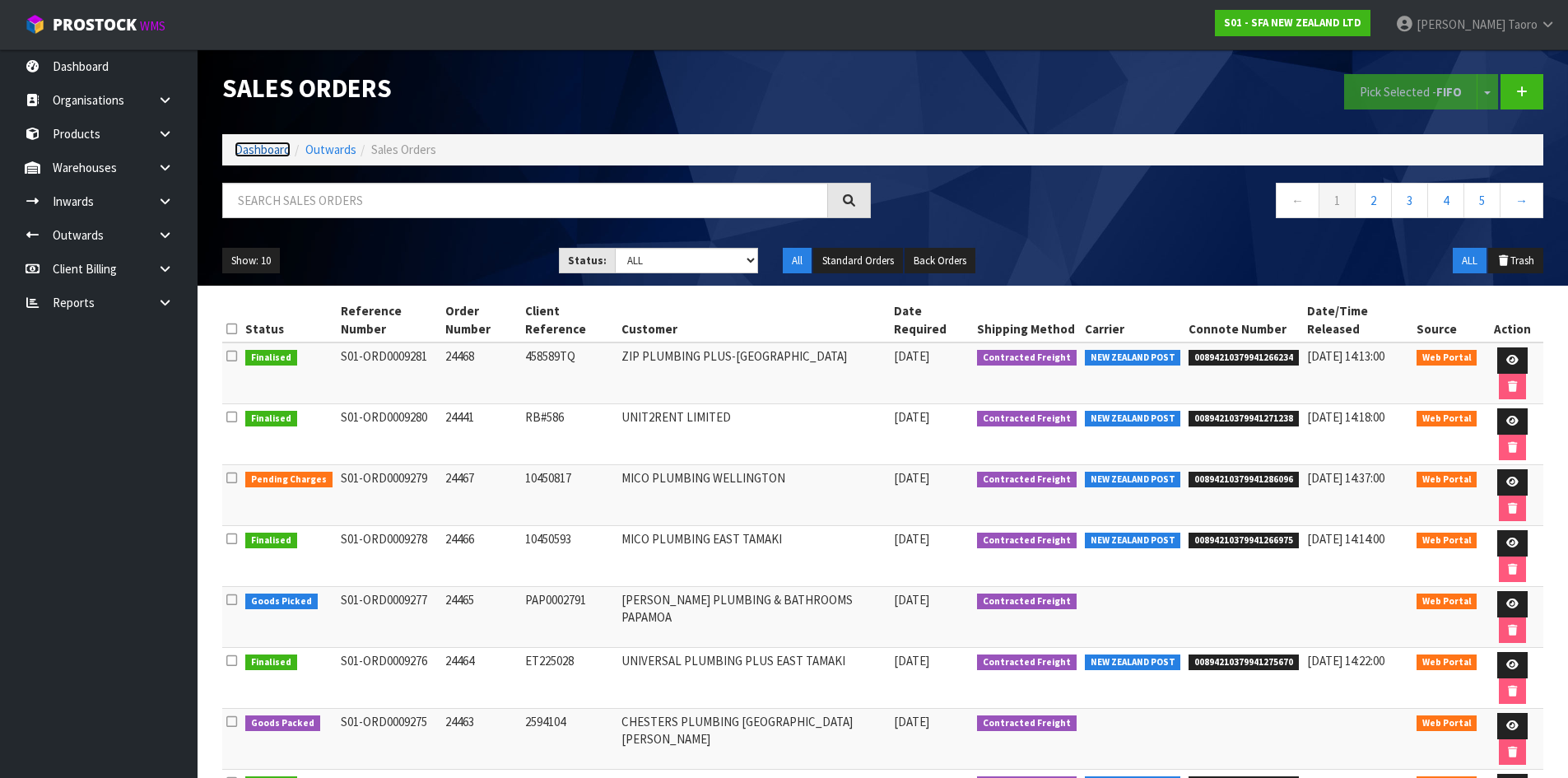
click at [264, 152] on link "Dashboard" at bounding box center [263, 149] width 56 height 16
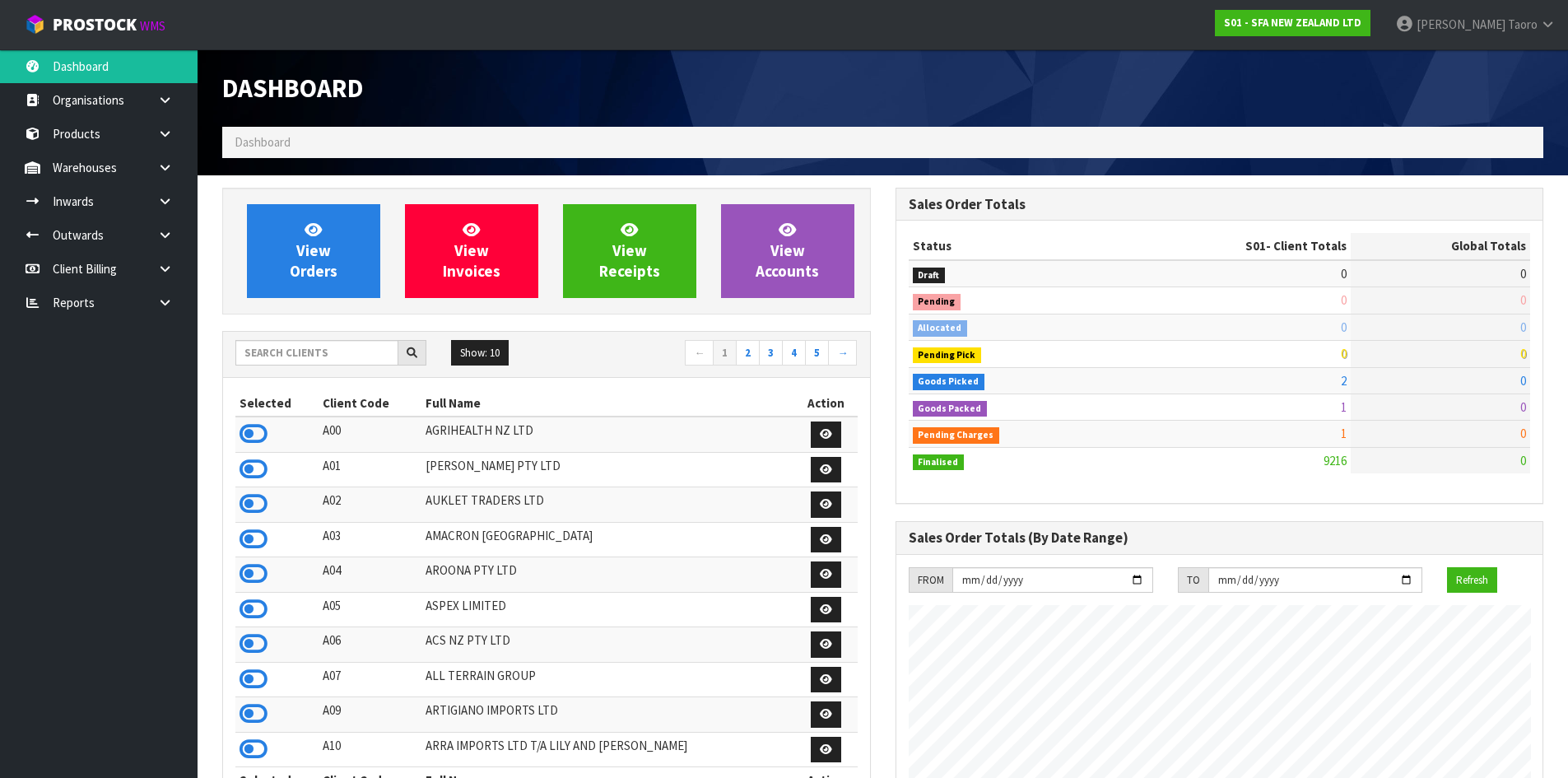
scroll to position [1247, 673]
click at [326, 253] on span "View Orders" at bounding box center [313, 250] width 48 height 62
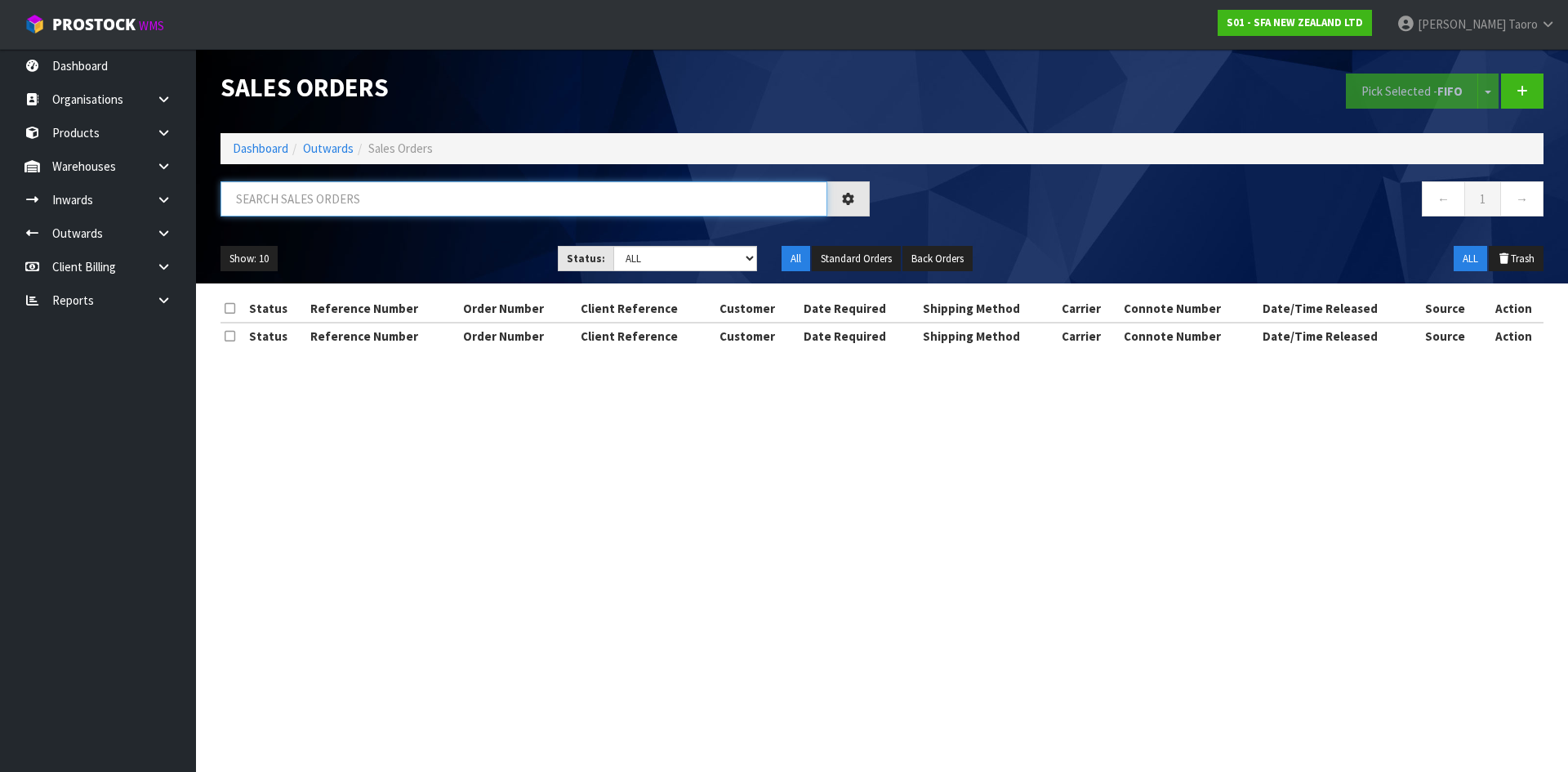
click at [333, 209] on input "text" at bounding box center [524, 198] width 607 height 35
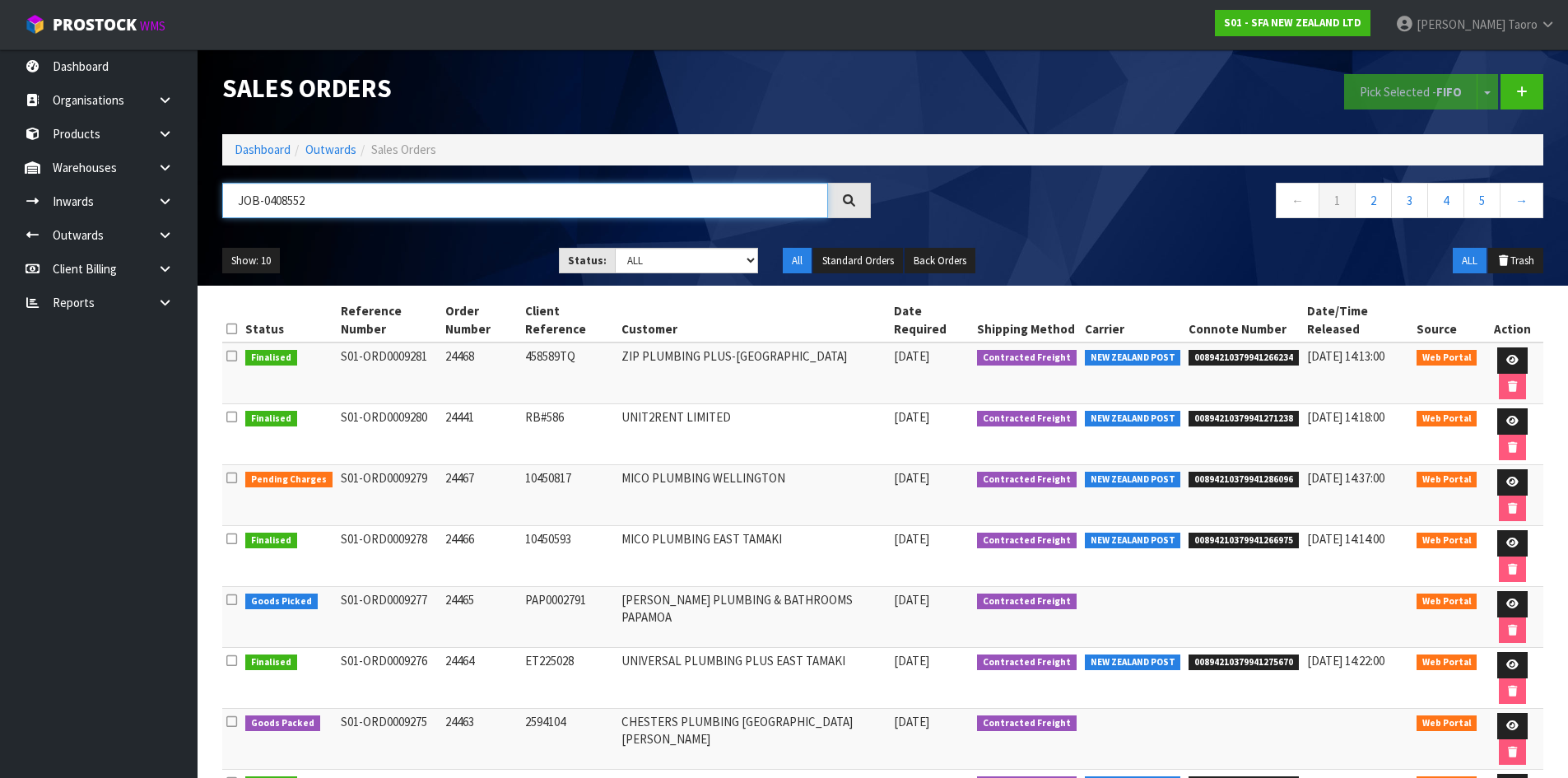
type input "JOB-0408552"
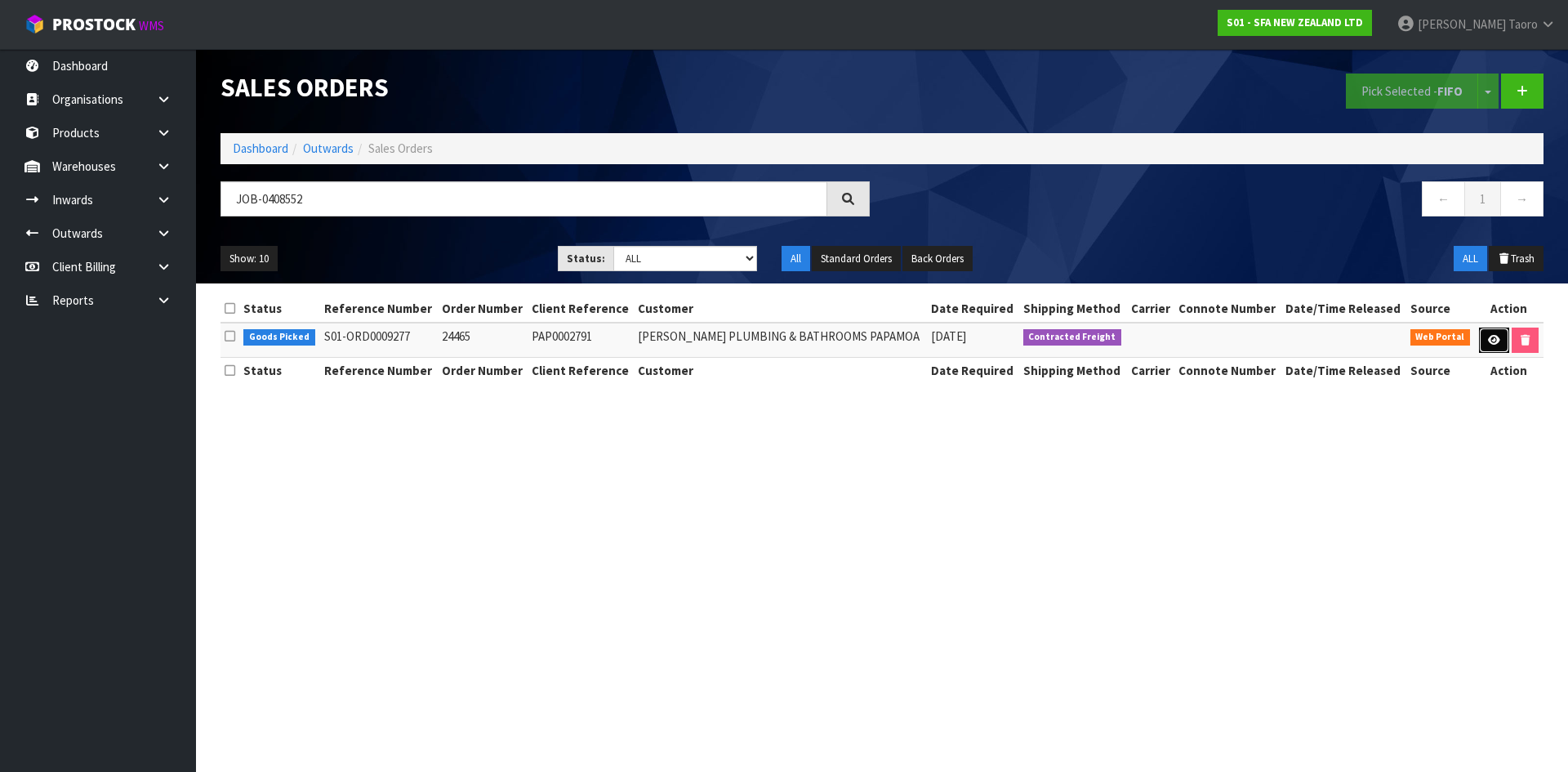
click at [1500, 335] on link at bounding box center [1494, 340] width 30 height 27
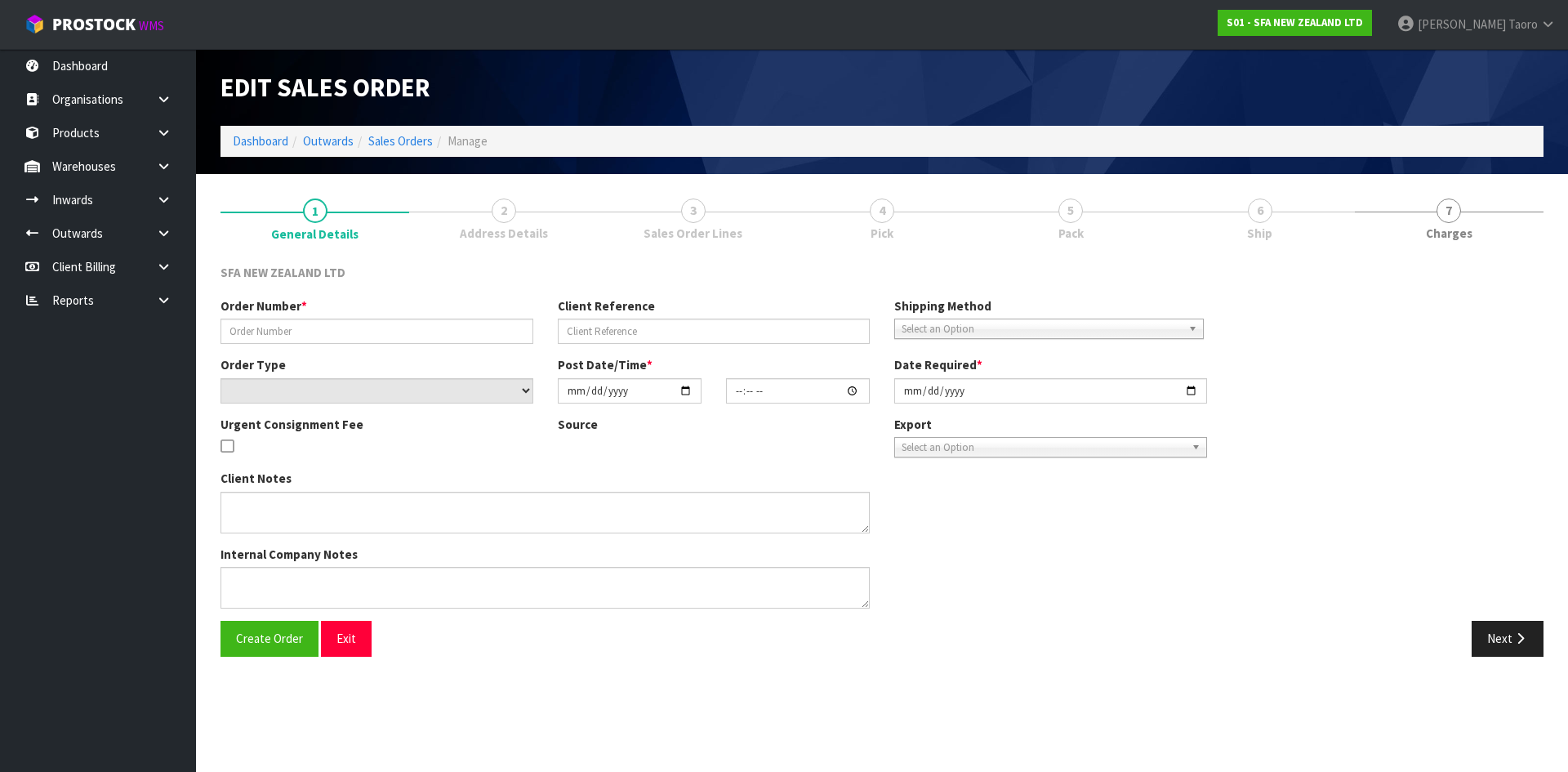
type input "24465"
type input "PAP0002791"
select select "number:0"
type input "[DATE]"
type input "09:47:00.000"
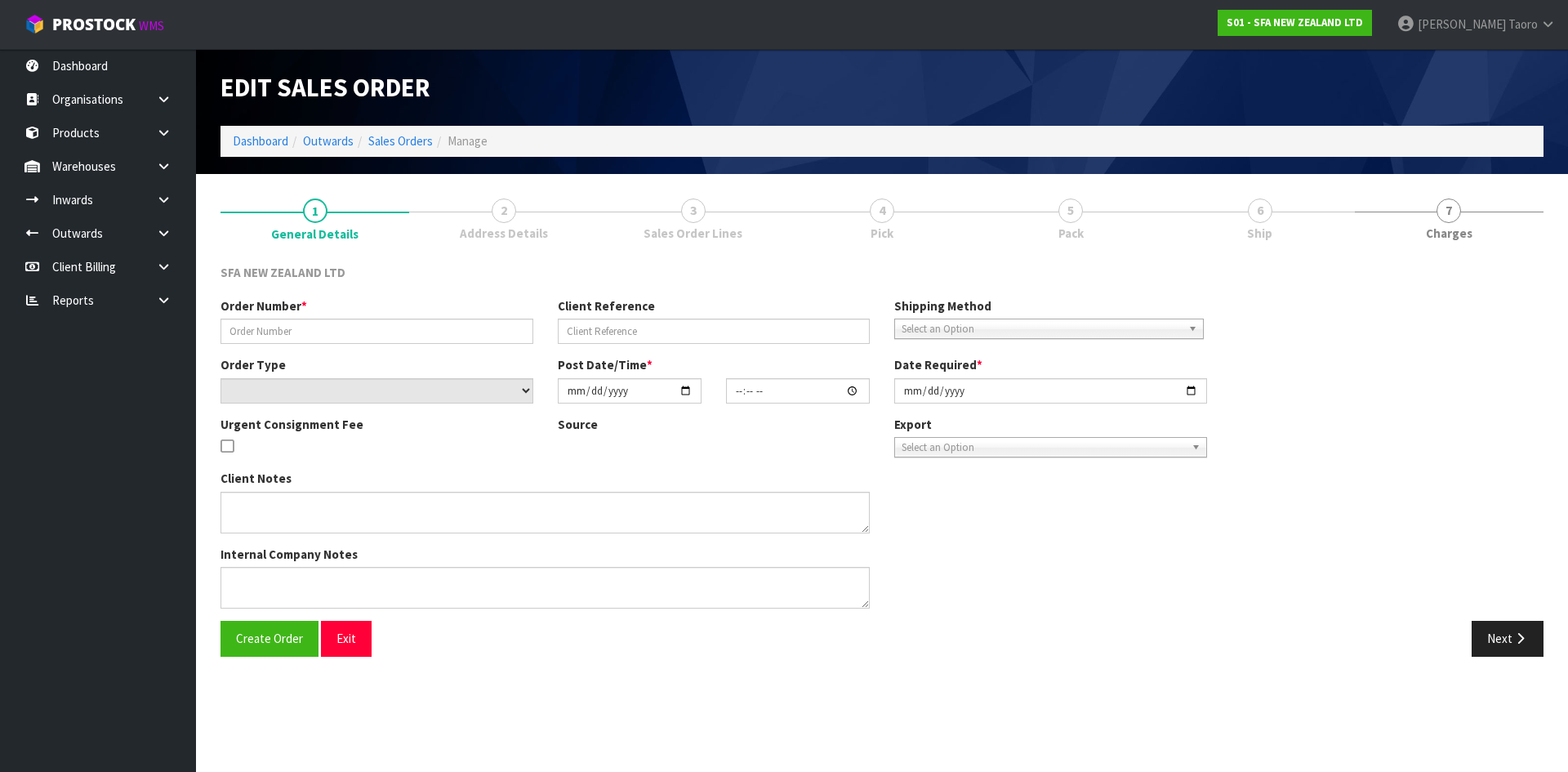
type input "[DATE]"
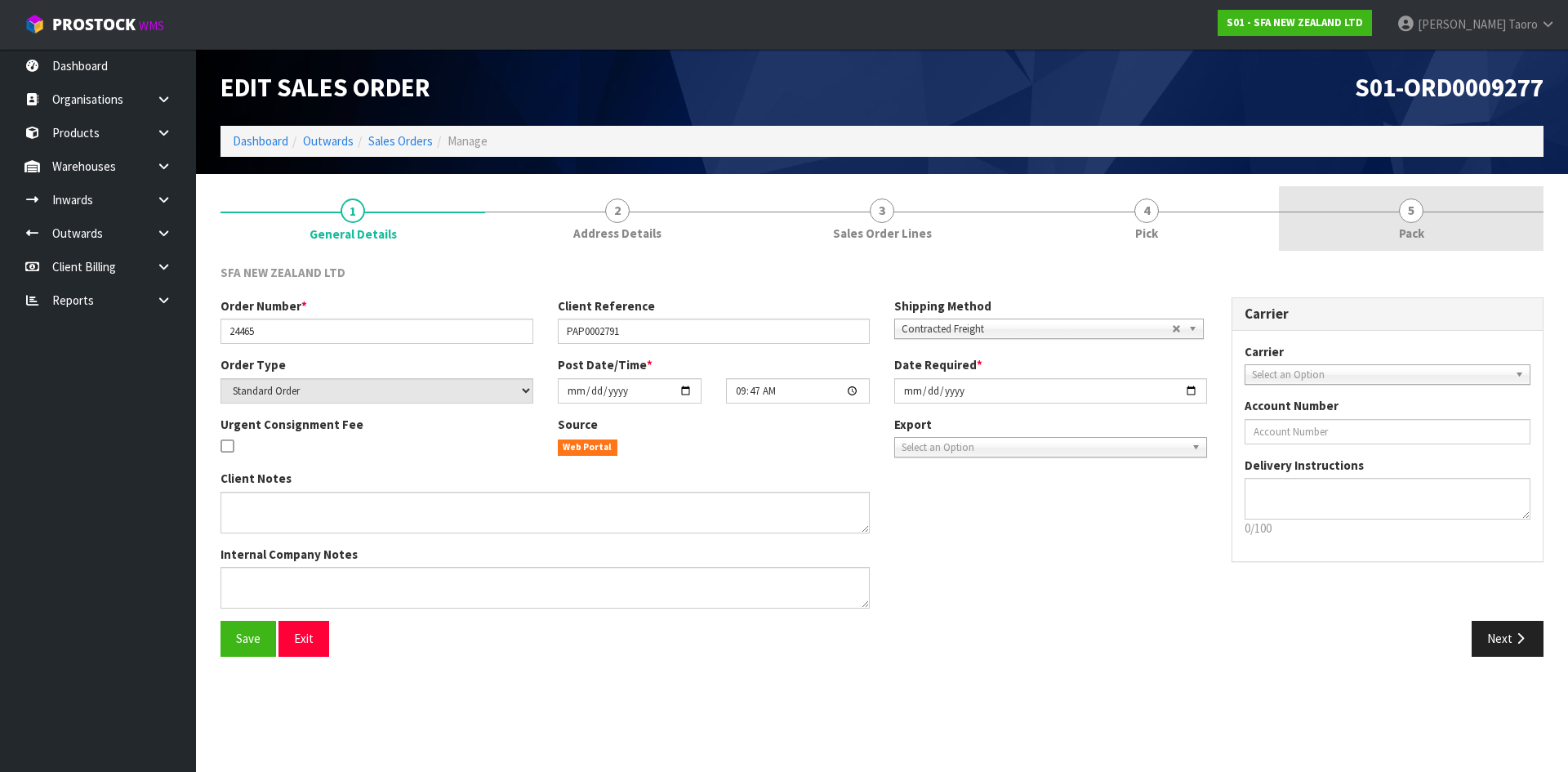
click at [1427, 220] on link "5 Pack" at bounding box center [1411, 219] width 264 height 65
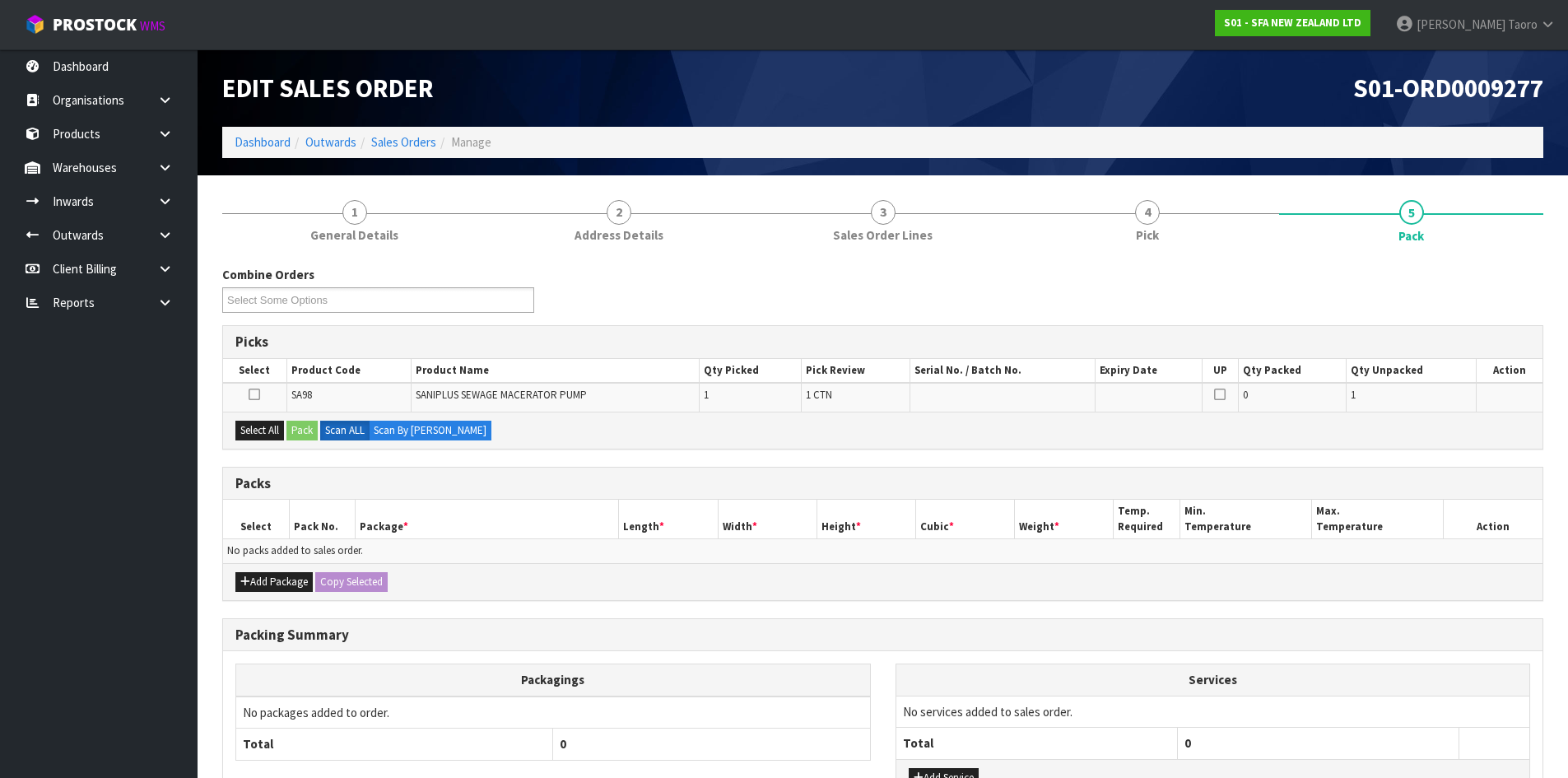
drag, startPoint x: 1290, startPoint y: 98, endPoint x: 1292, endPoint y: 111, distance: 13.2
click at [1289, 98] on h1 "S01-ORD0009277" at bounding box center [1220, 88] width 649 height 28
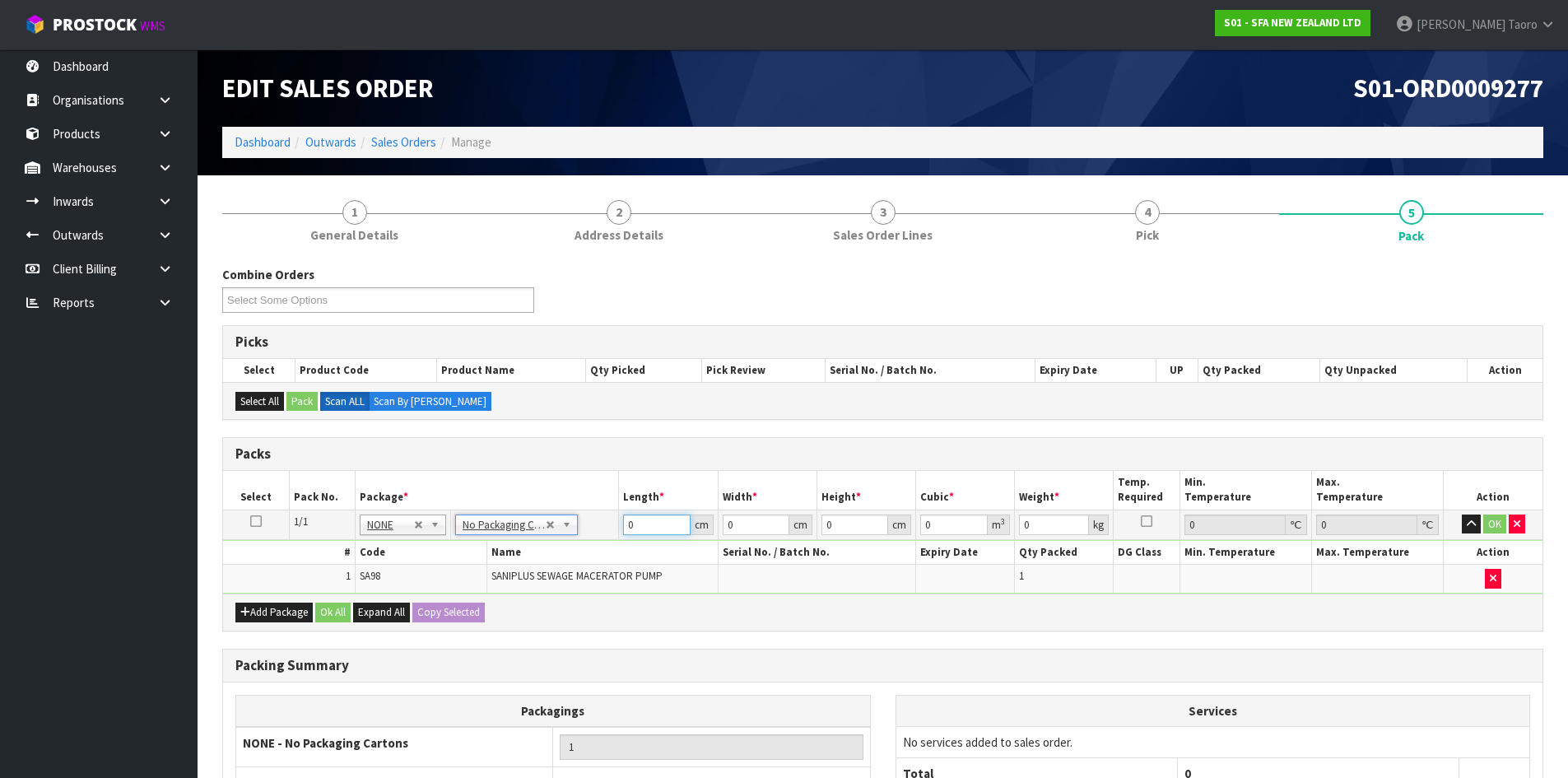
click at [652, 526] on input "0" at bounding box center [656, 525] width 66 height 20
type input "57"
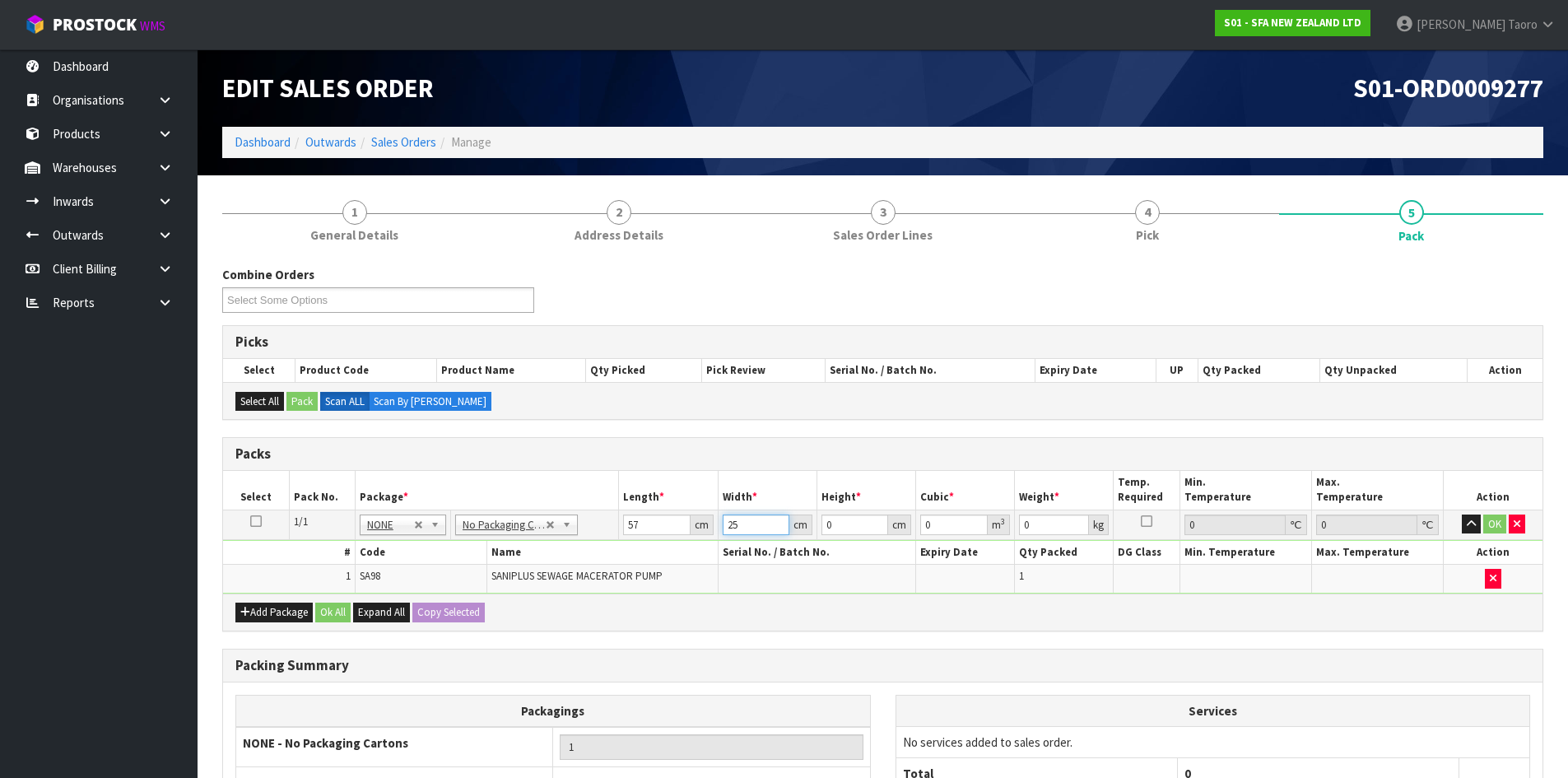
type input "25"
type input "3"
type input "0.004275"
type input "34"
type input "0.04845"
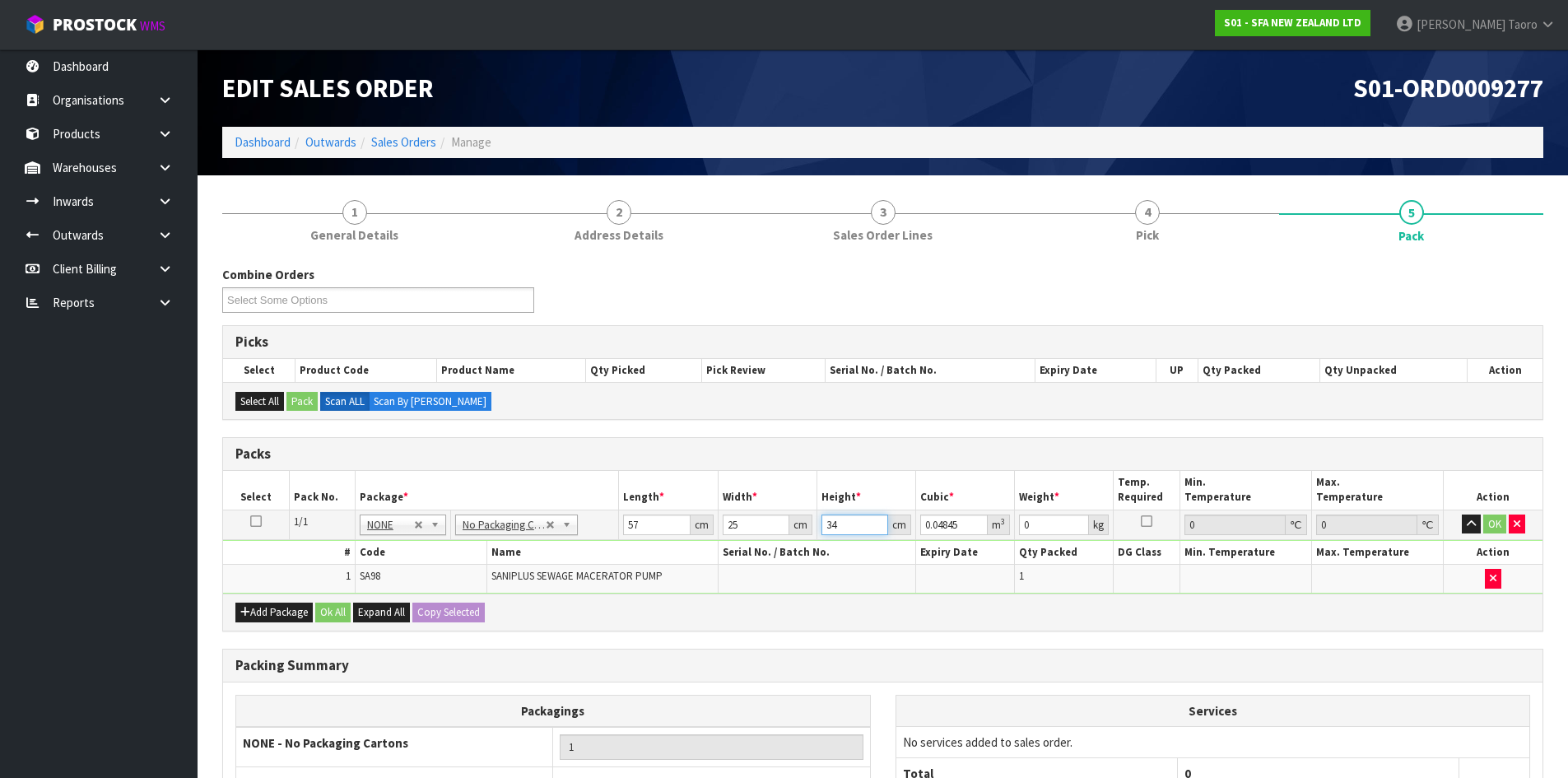
type input "34"
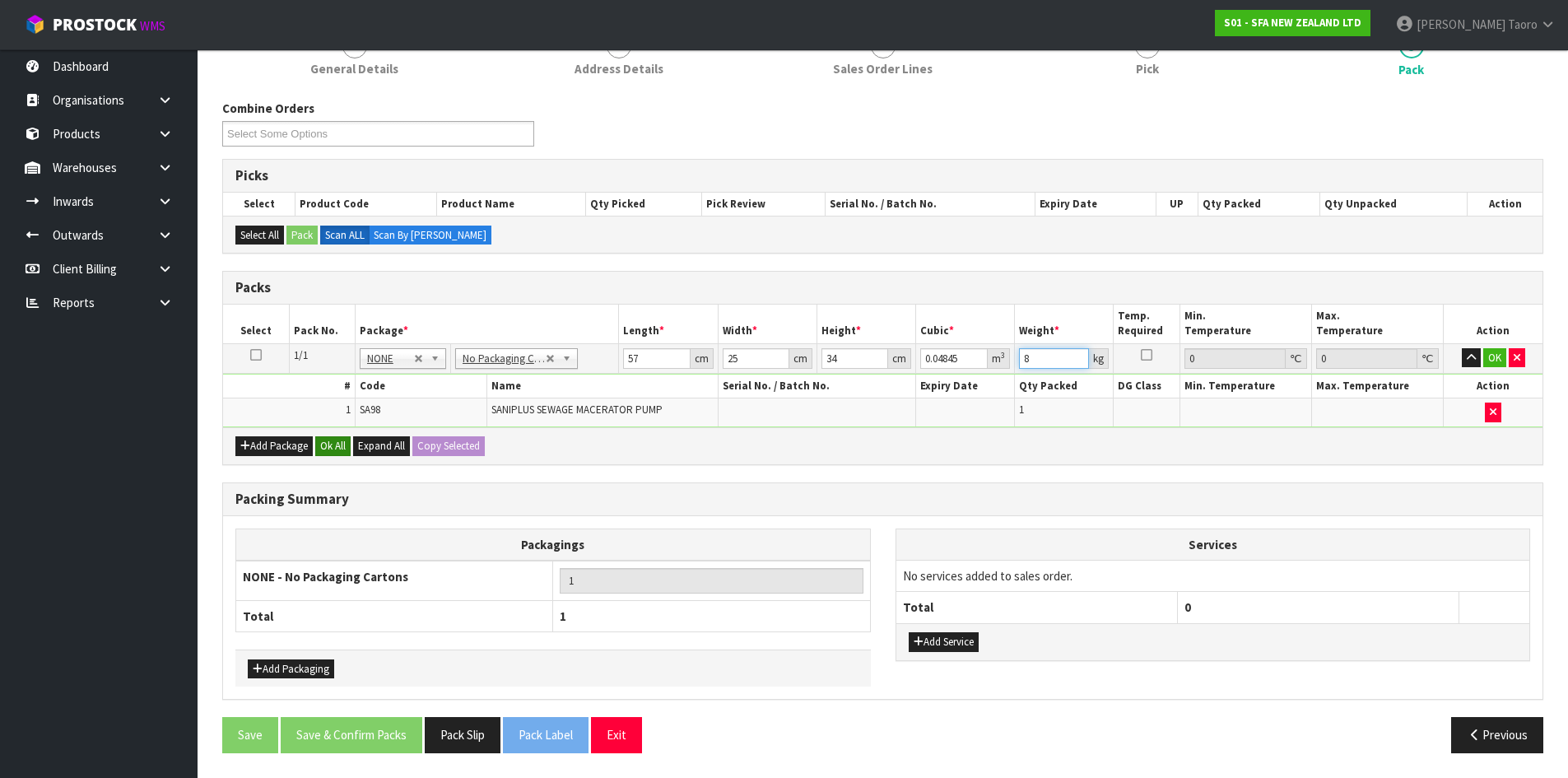
type input "8"
click at [332, 448] on button "Ok All" at bounding box center [333, 445] width 35 height 19
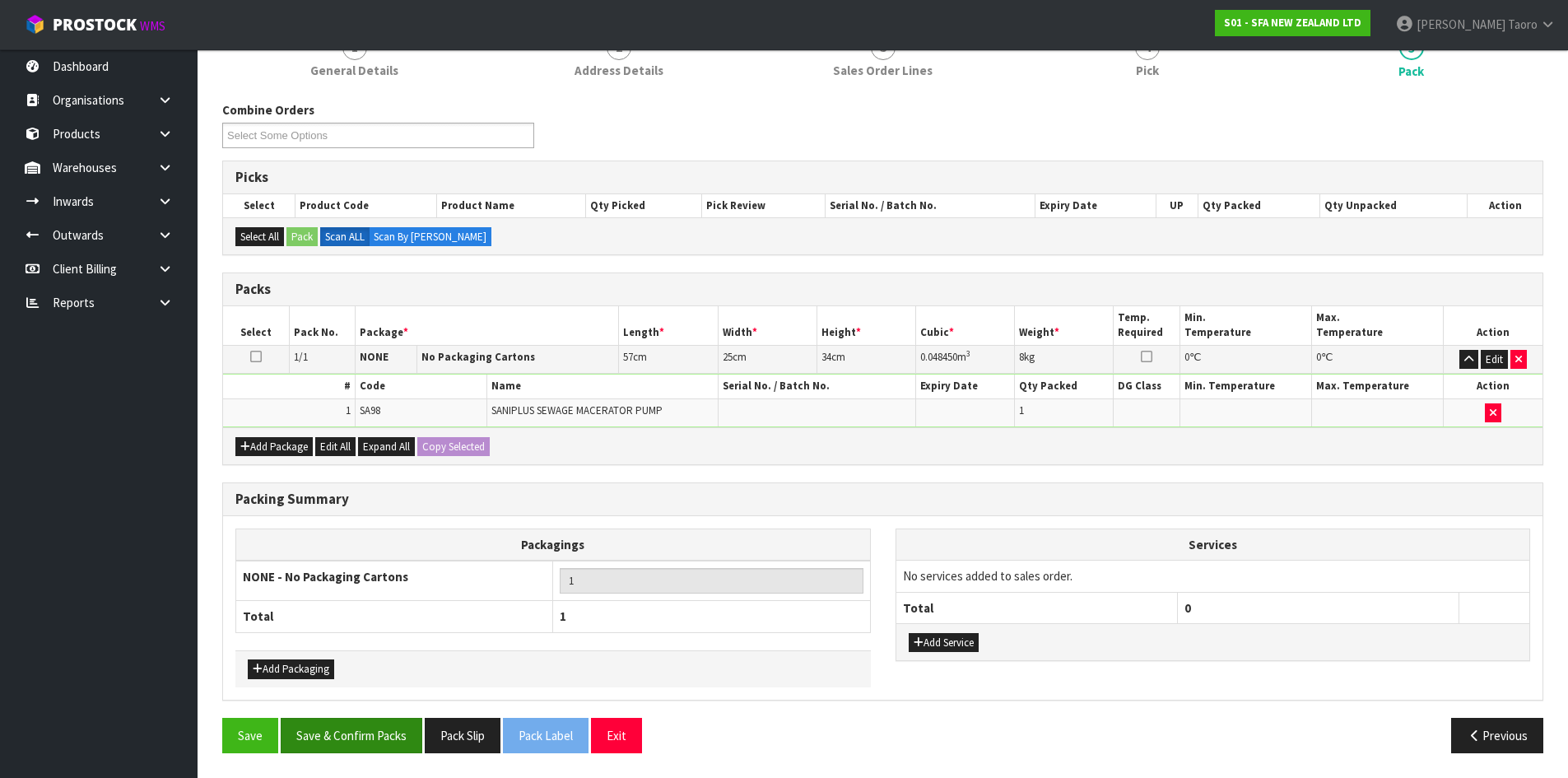
scroll to position [165, 0]
click at [399, 744] on button "Save & Confirm Packs" at bounding box center [352, 736] width 142 height 35
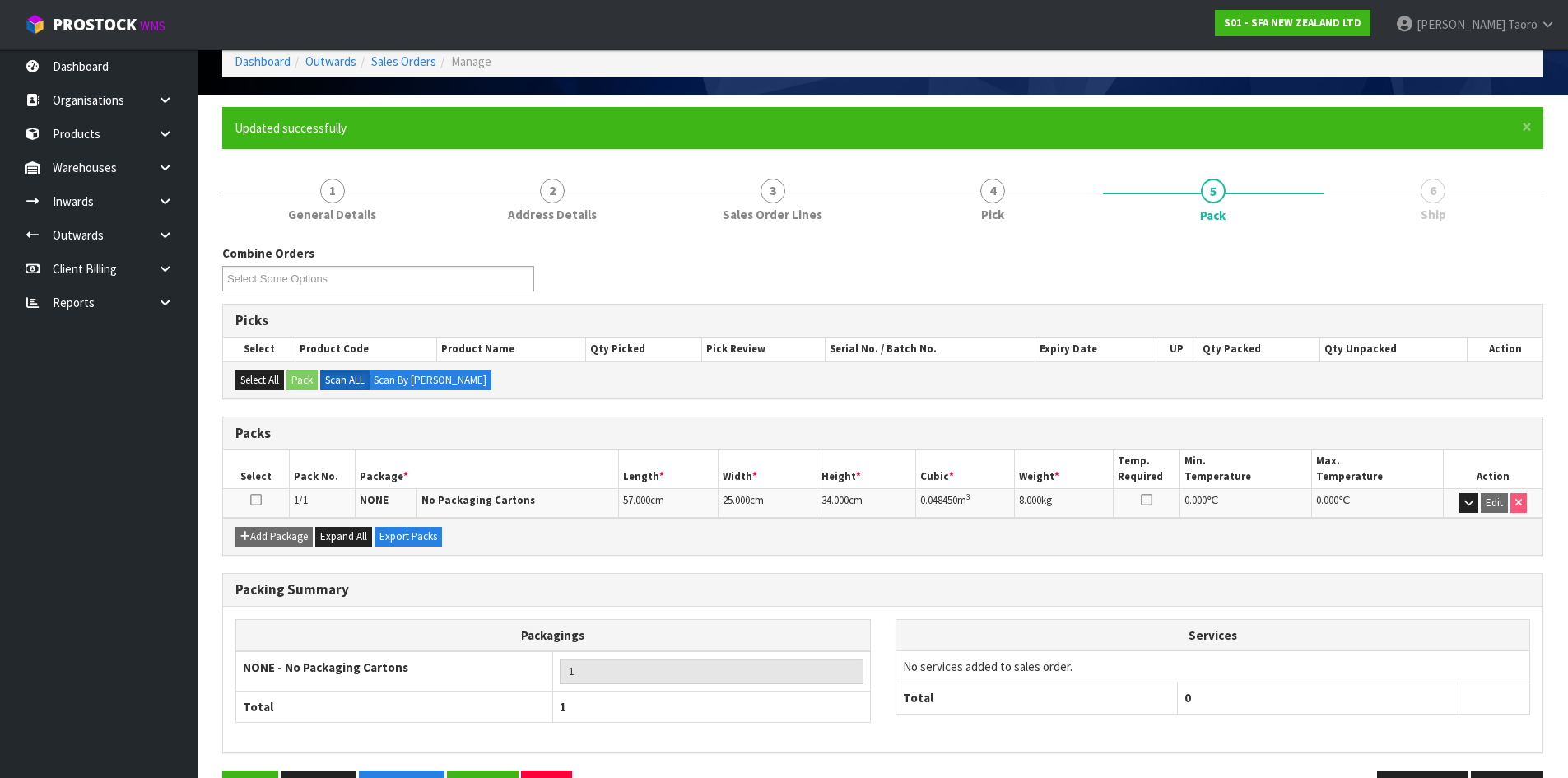
scroll to position [135, 0]
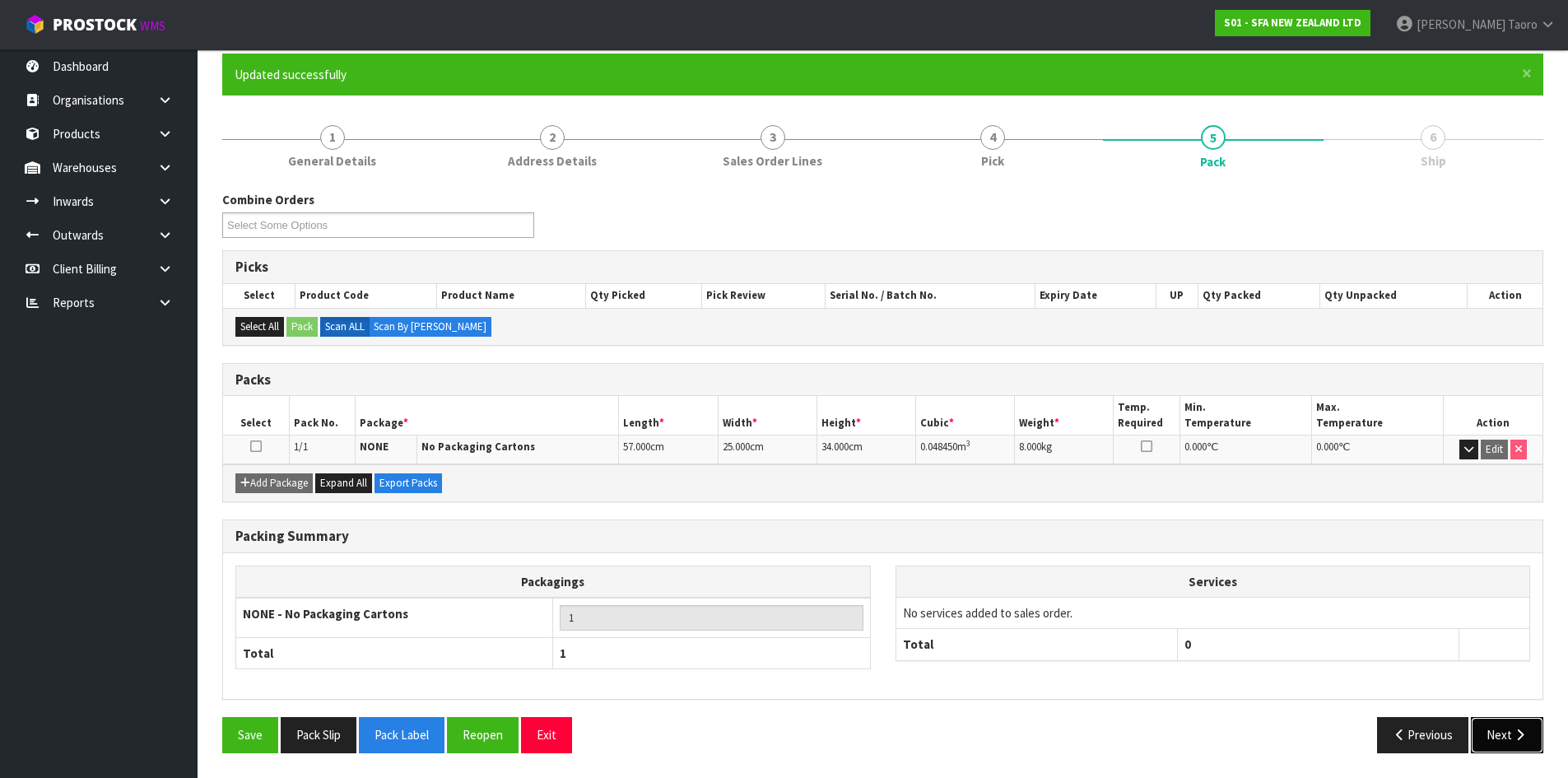
click at [1499, 732] on button "Next" at bounding box center [1507, 735] width 73 height 35
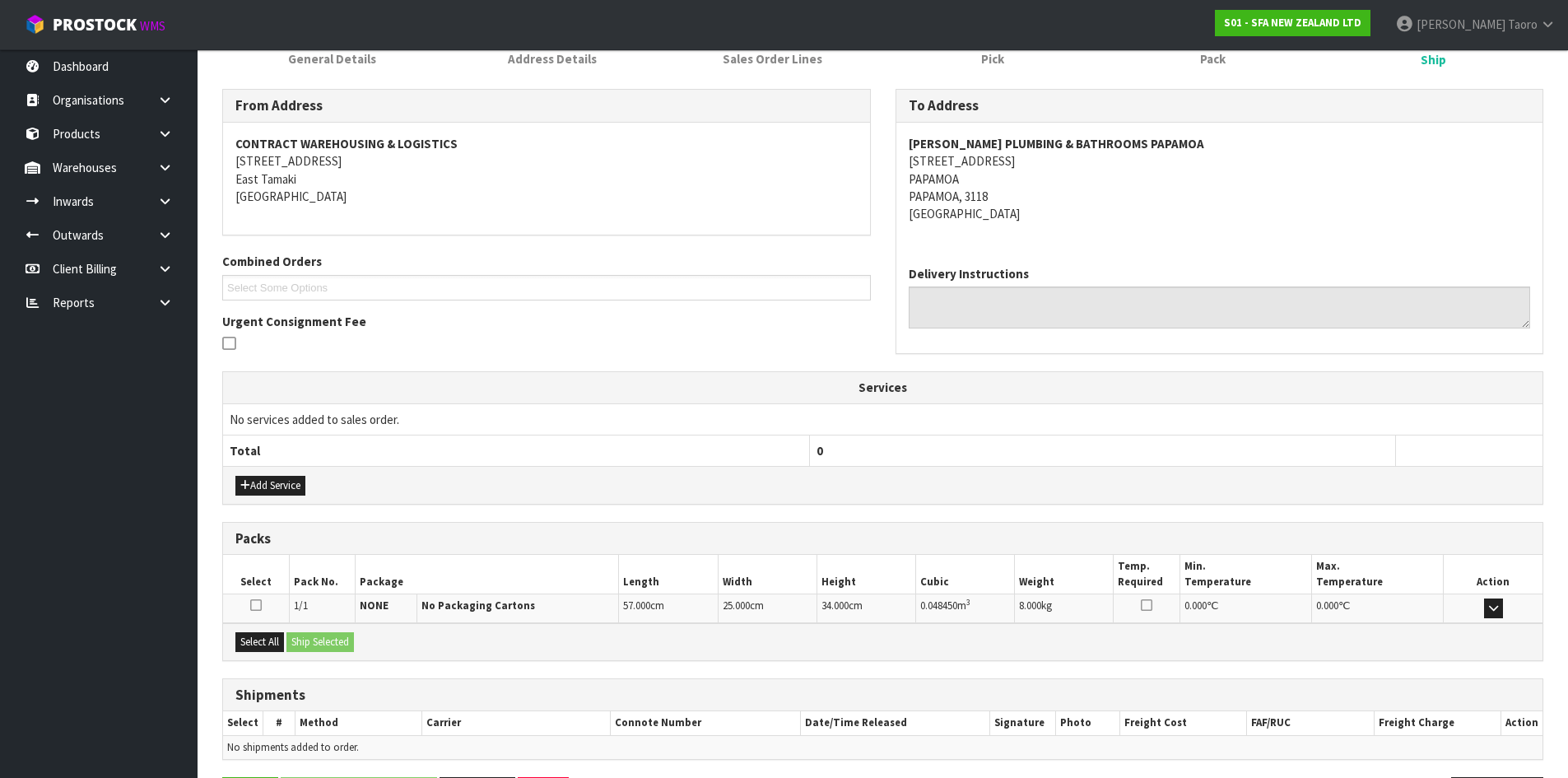
scroll to position [297, 0]
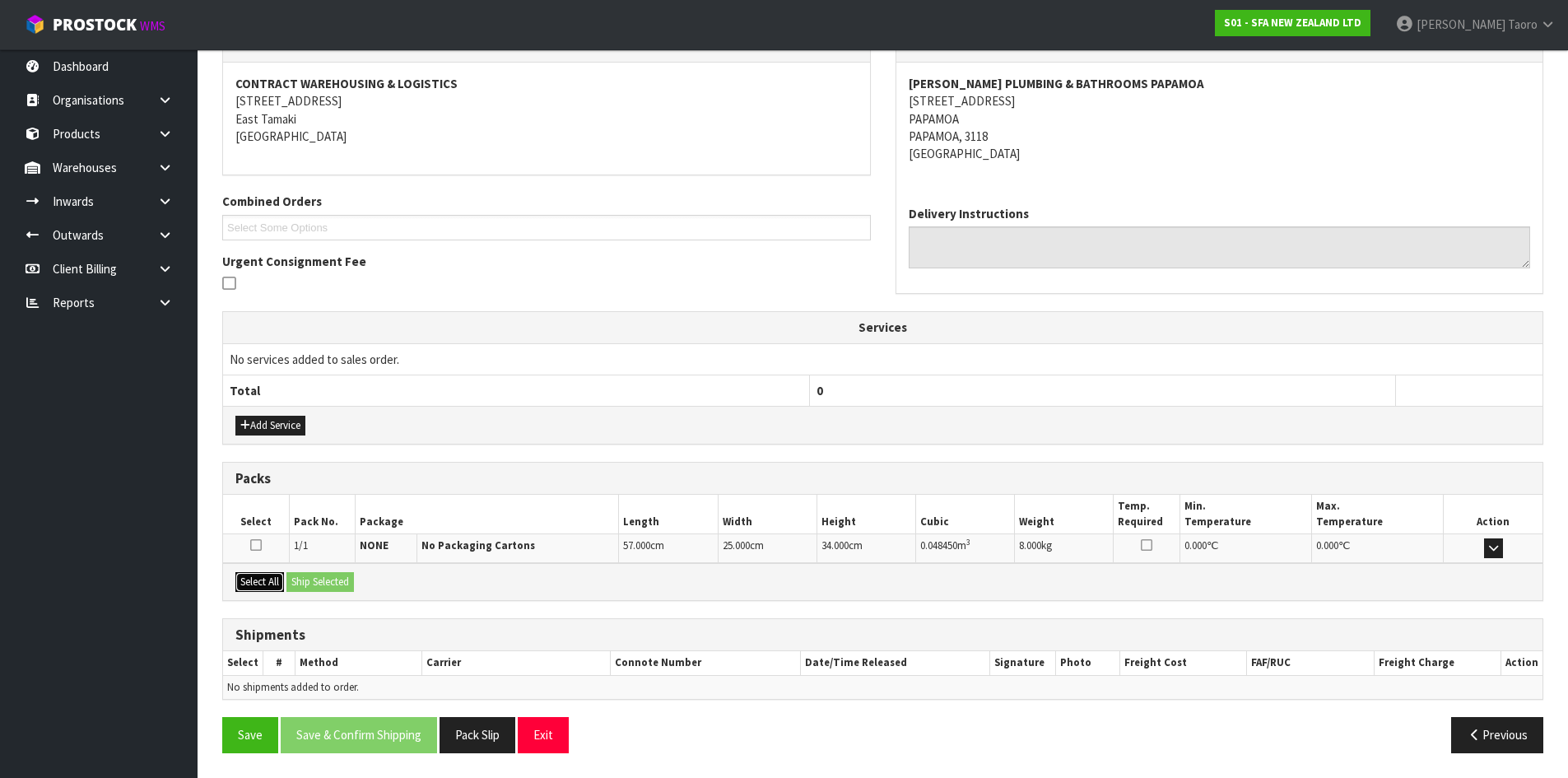
click at [273, 590] on button "Select All" at bounding box center [259, 582] width 49 height 19
click at [304, 583] on button "Ship Selected" at bounding box center [320, 582] width 67 height 19
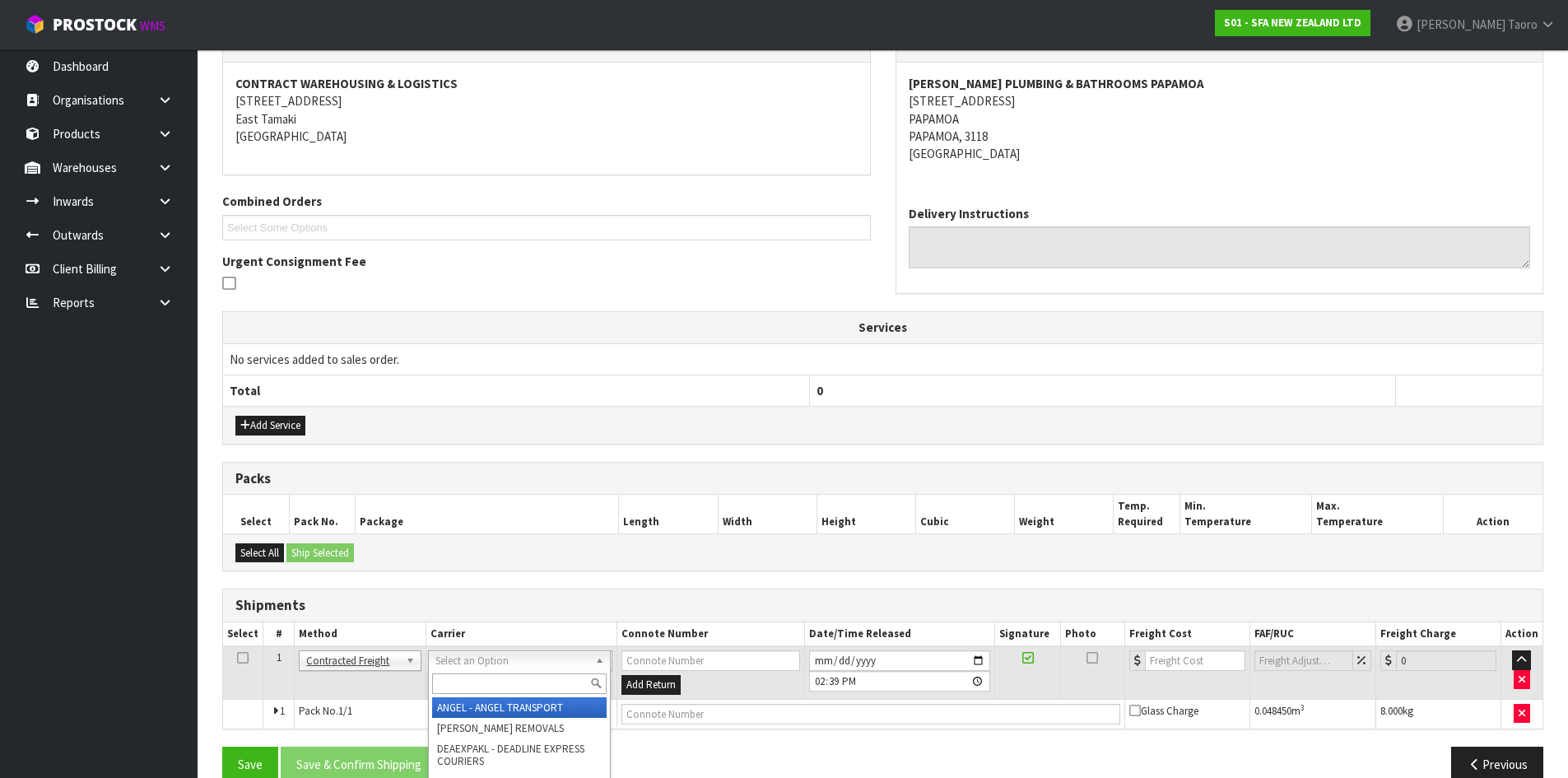
click at [482, 683] on input "text" at bounding box center [519, 684] width 174 height 20
type input "NZP"
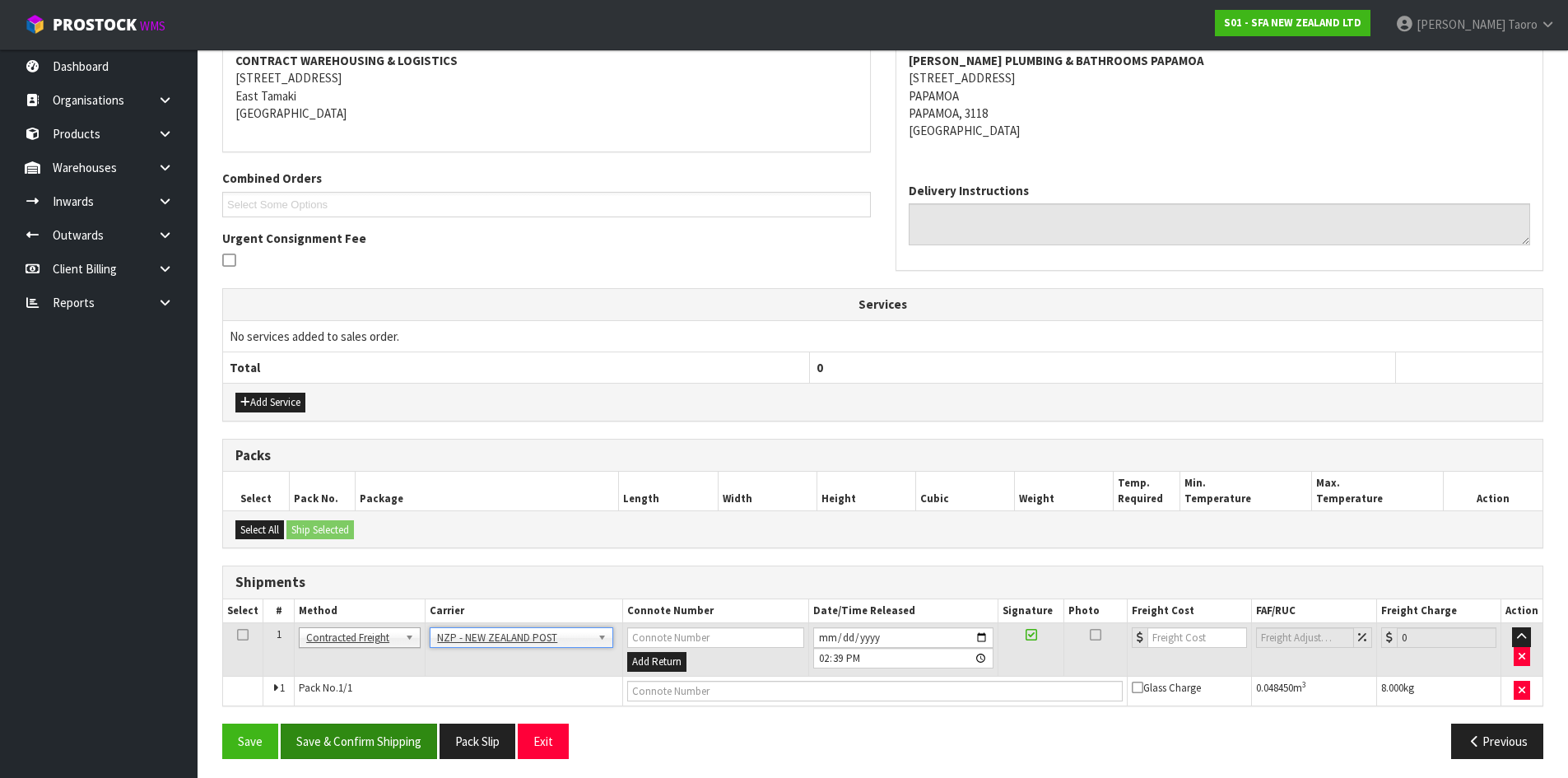
scroll to position [325, 0]
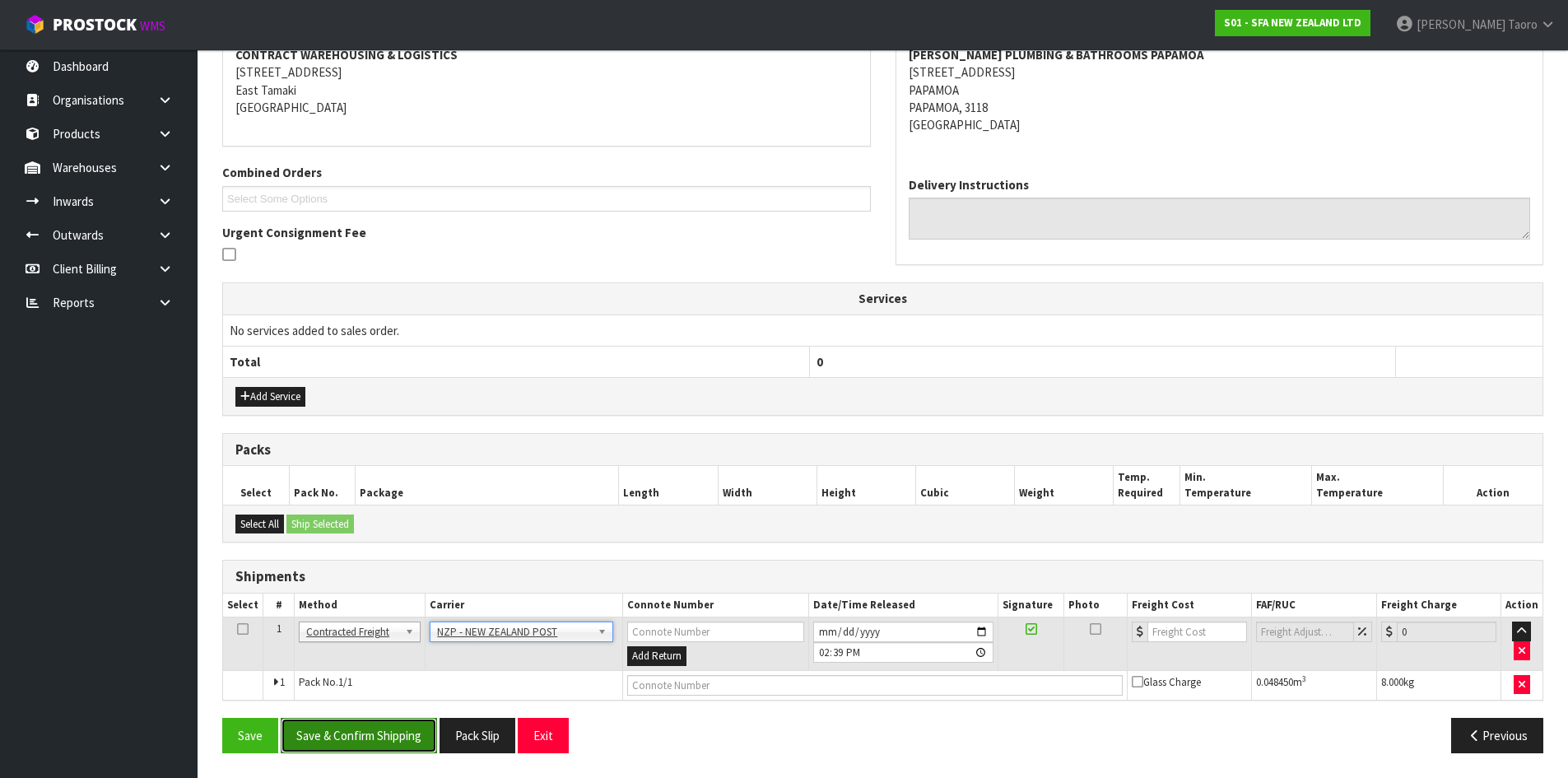
click at [405, 731] on button "Save & Confirm Shipping" at bounding box center [360, 736] width 157 height 35
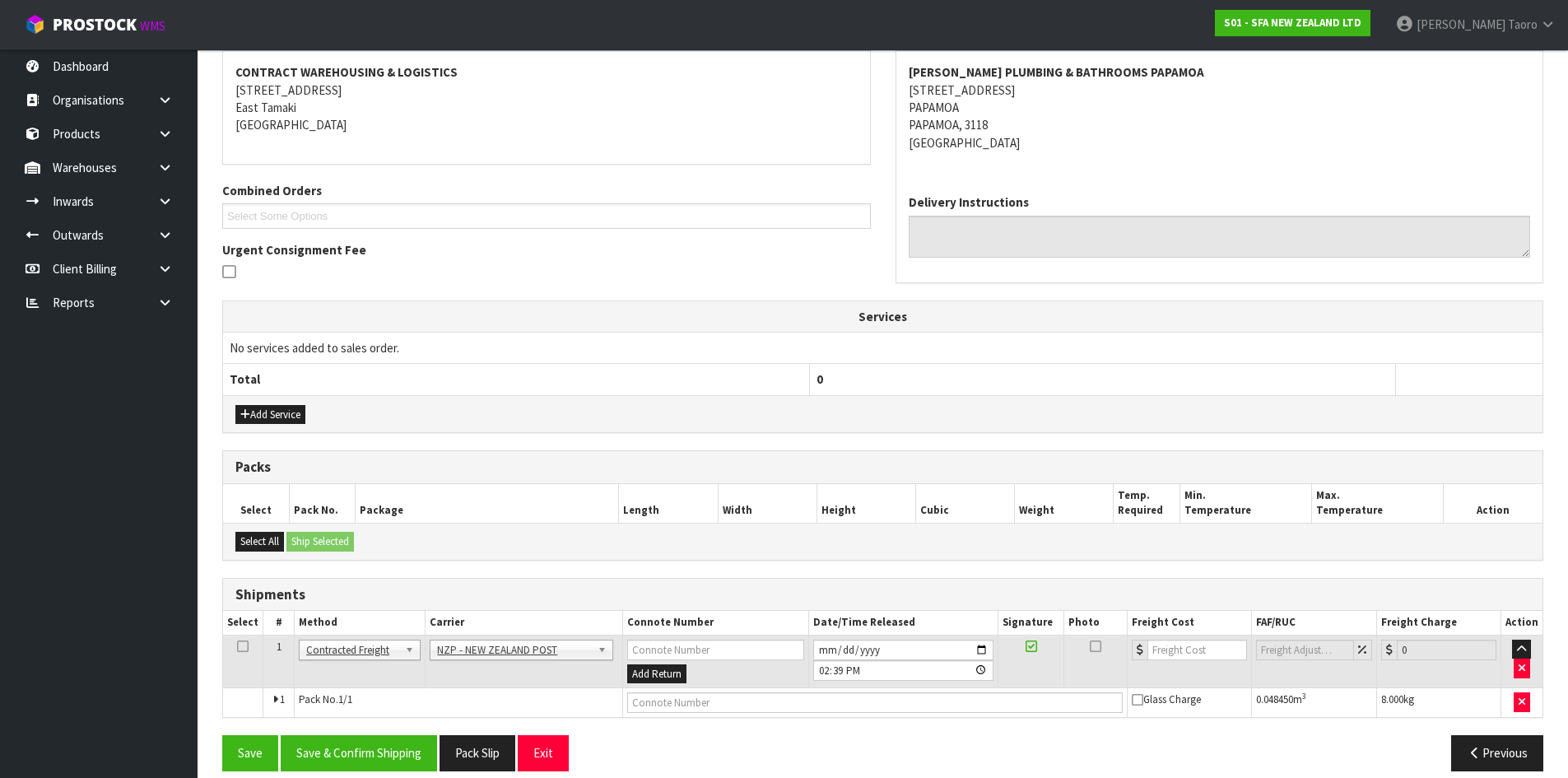
scroll to position [0, 0]
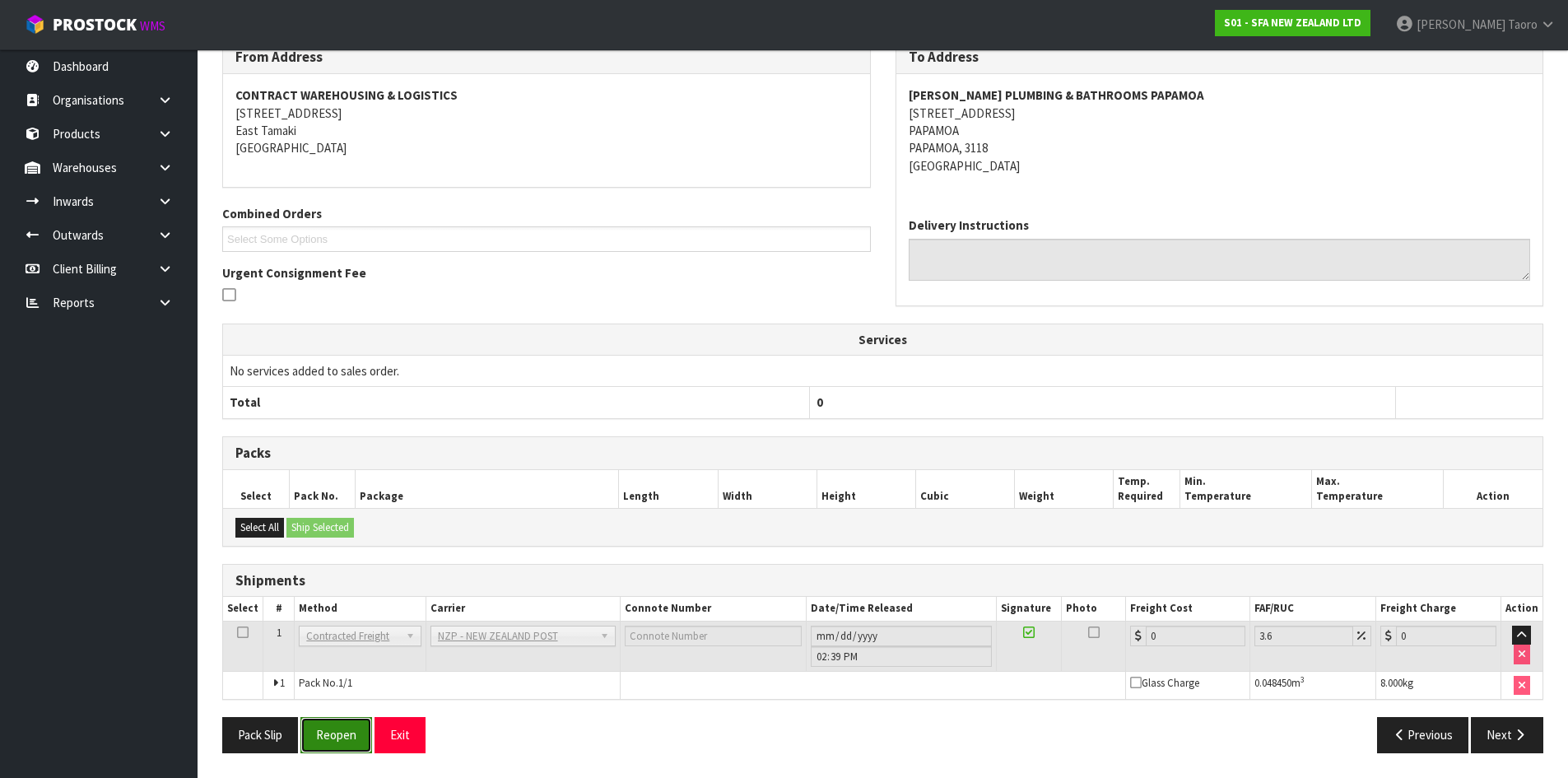
click at [341, 744] on button "Reopen" at bounding box center [336, 735] width 72 height 35
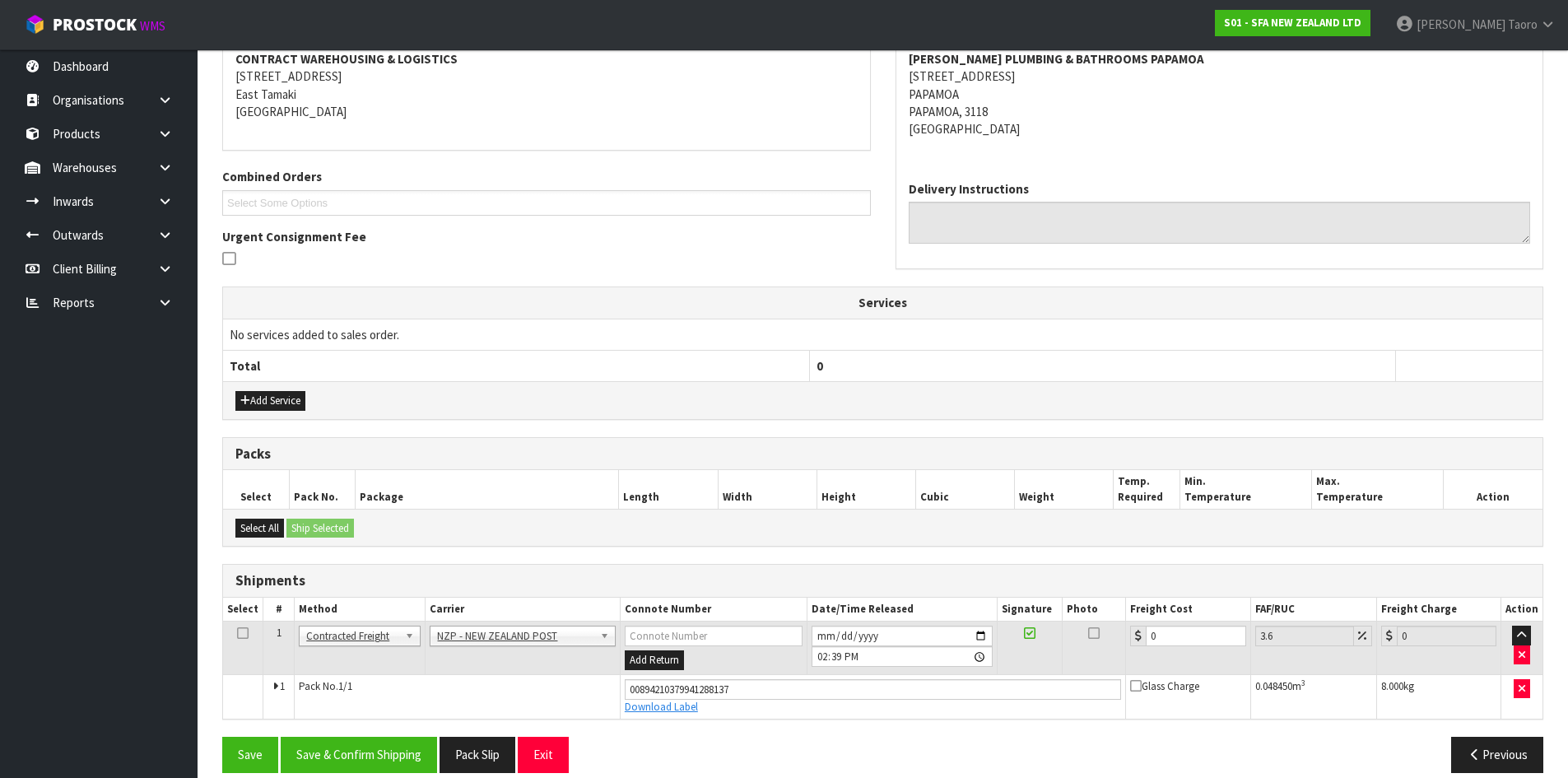
scroll to position [341, 0]
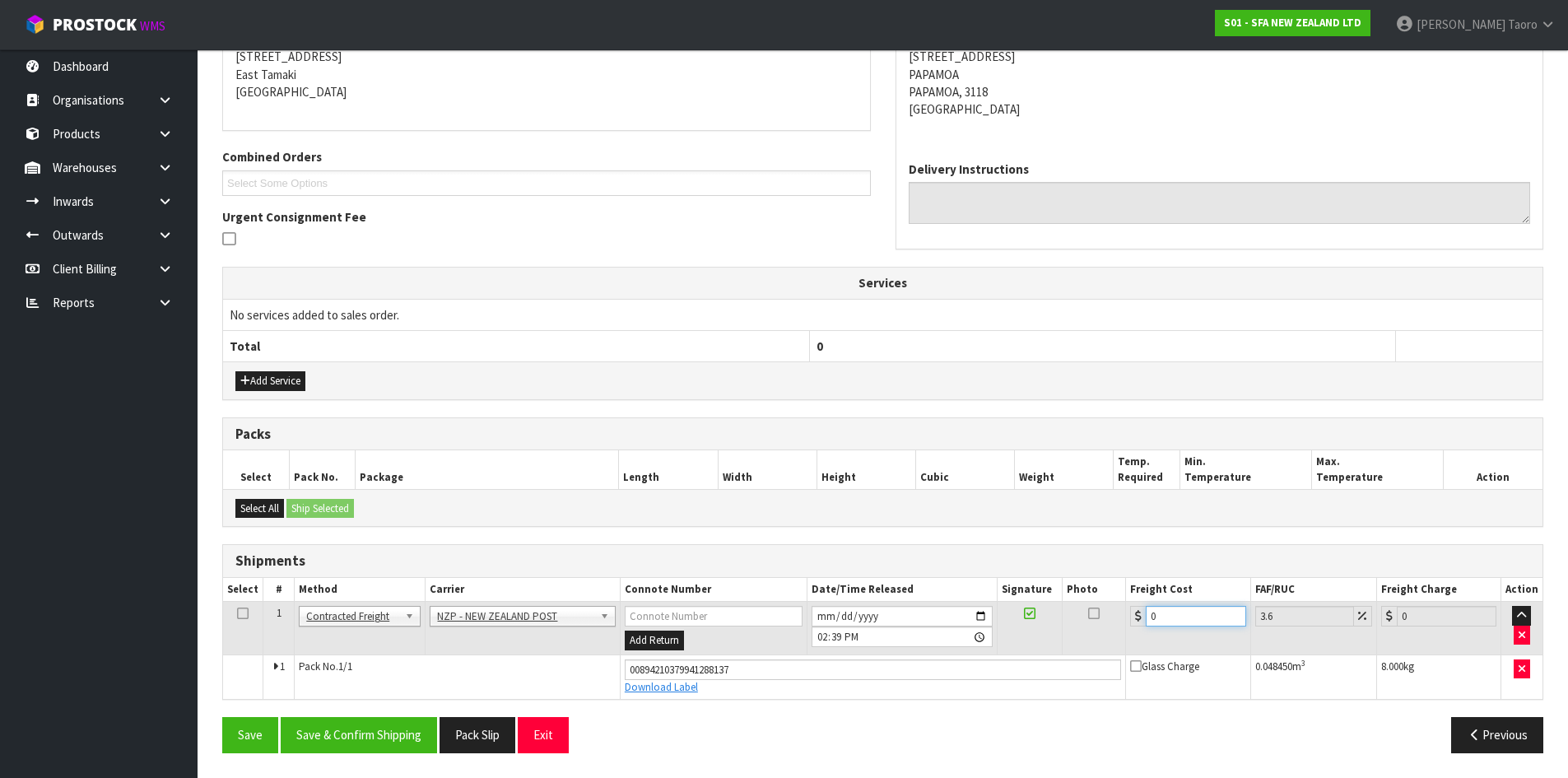
click at [1187, 613] on input "0" at bounding box center [1196, 616] width 100 height 20
type input "8"
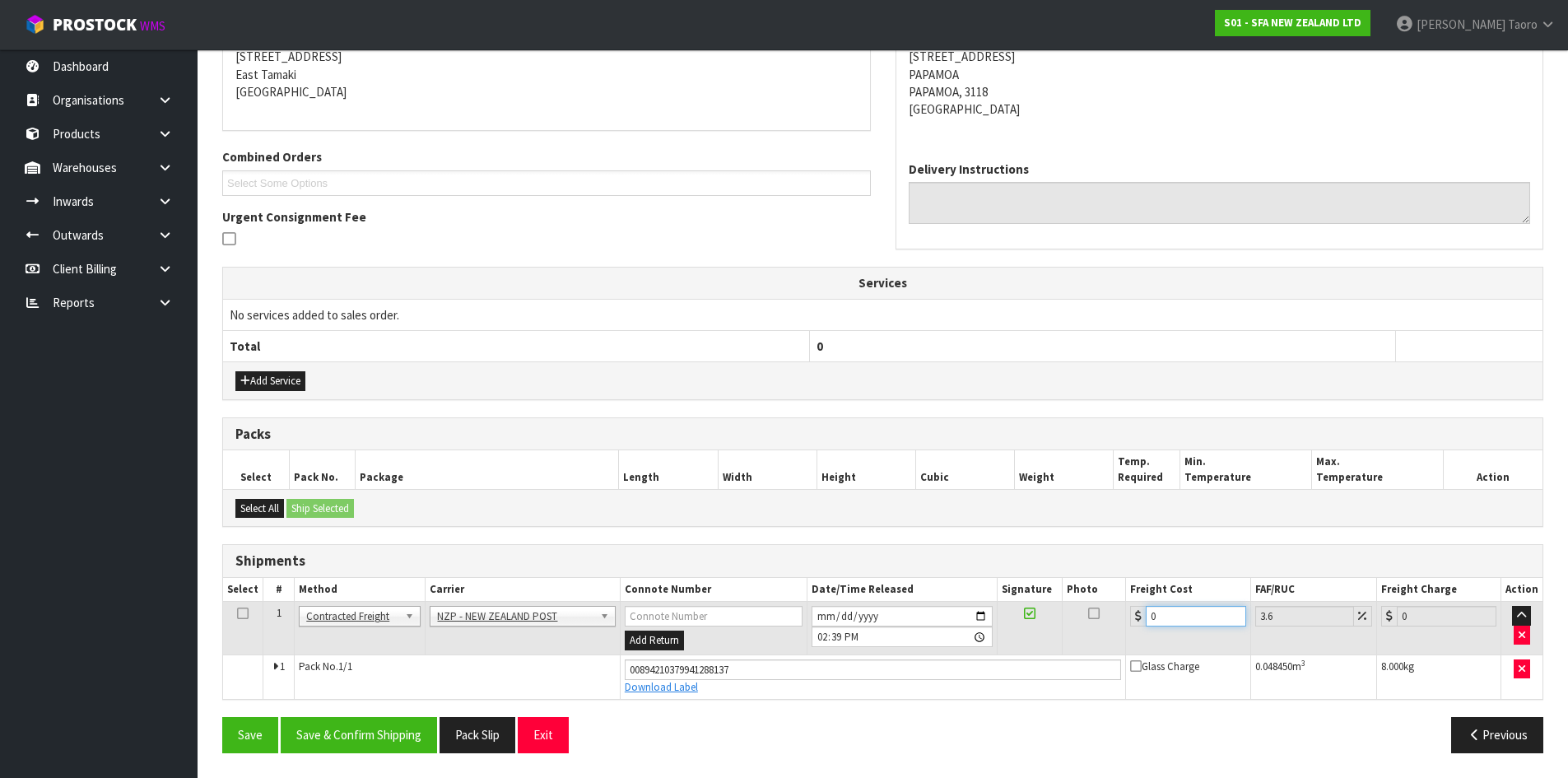
type input "8.29"
type input "8.4"
type input "8.7"
type input "8.45"
type input "8.75"
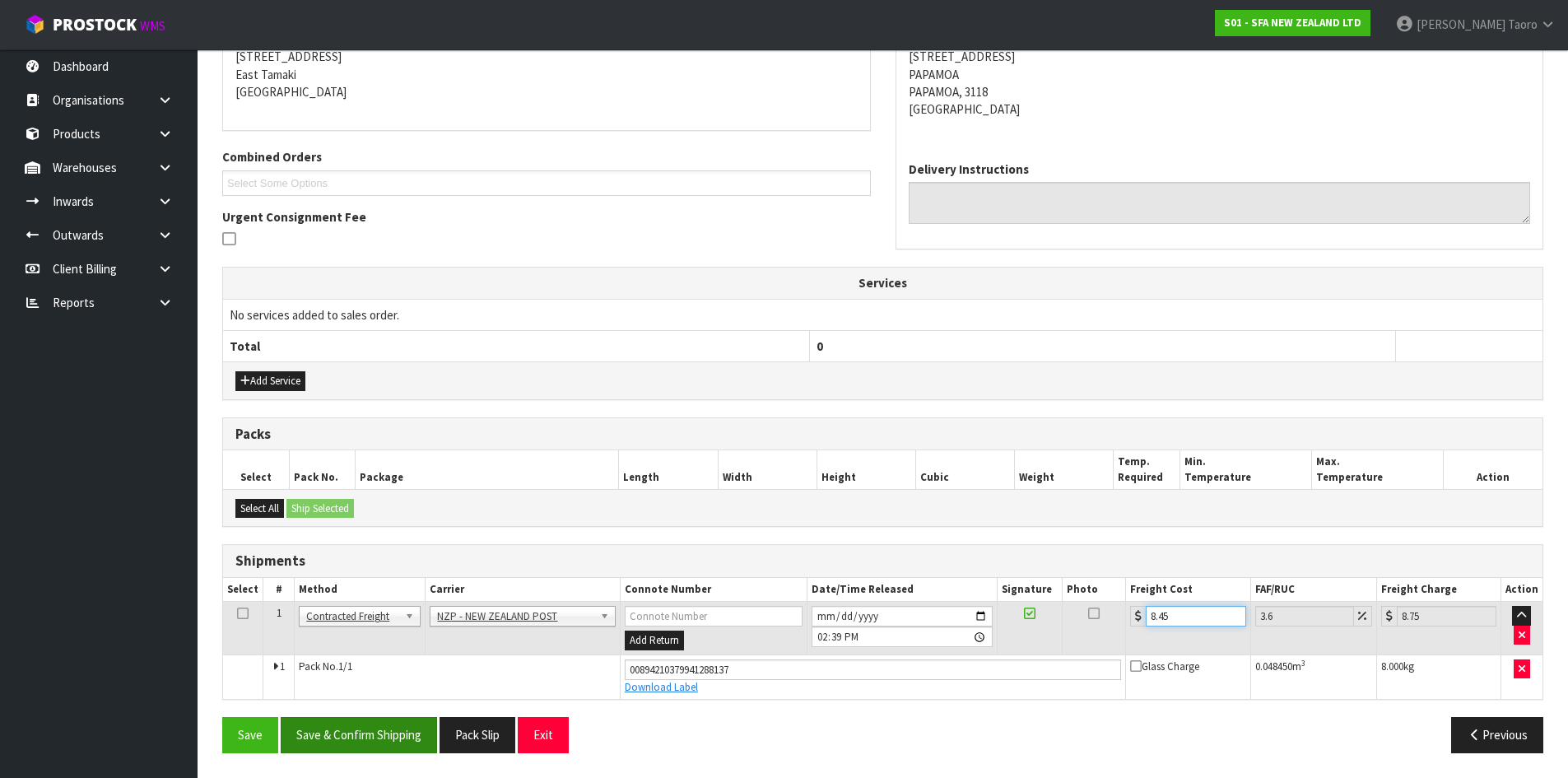
type input "8.45"
click at [382, 734] on button "Save & Confirm Shipping" at bounding box center [360, 735] width 157 height 35
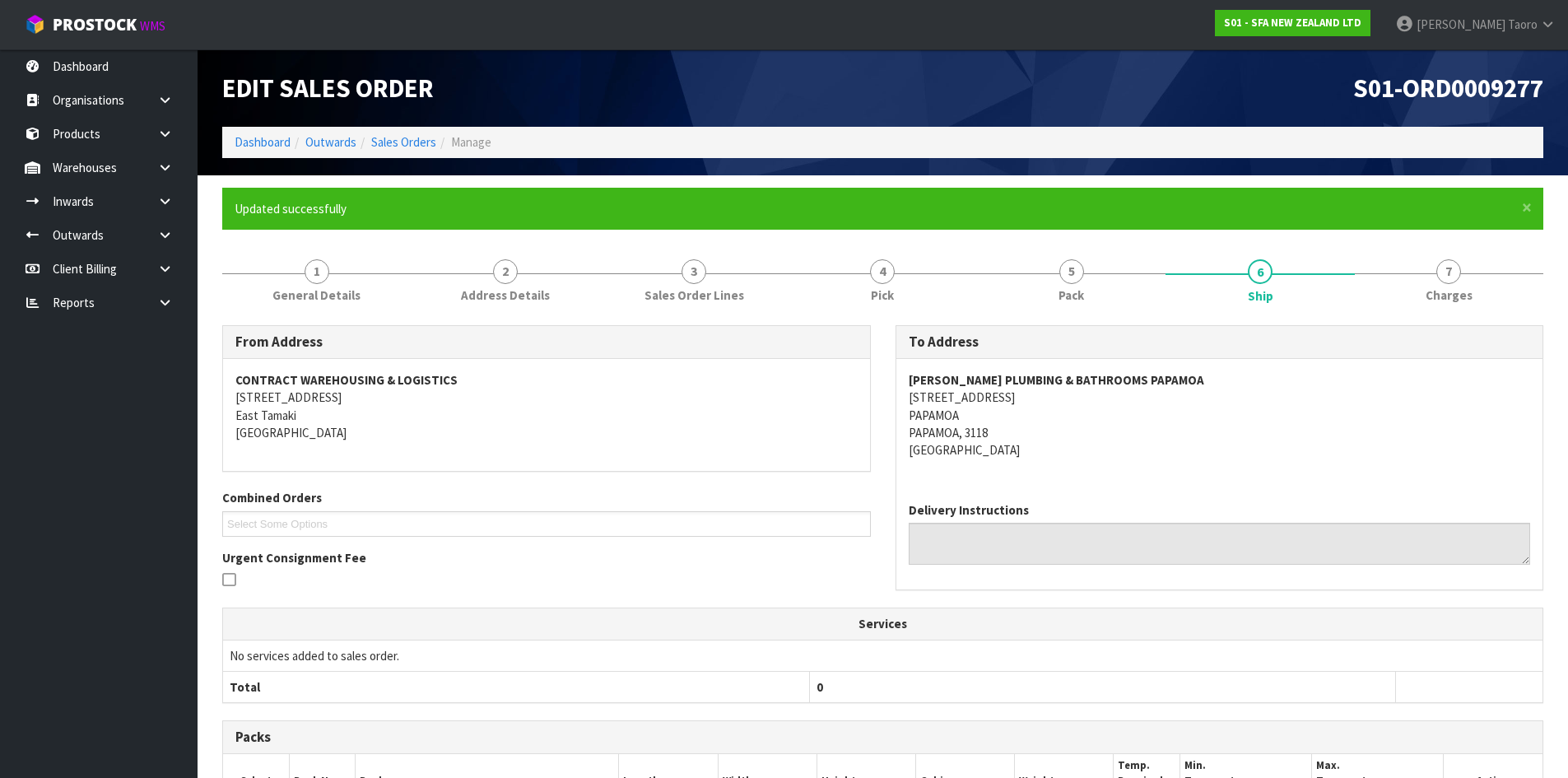
scroll to position [296, 0]
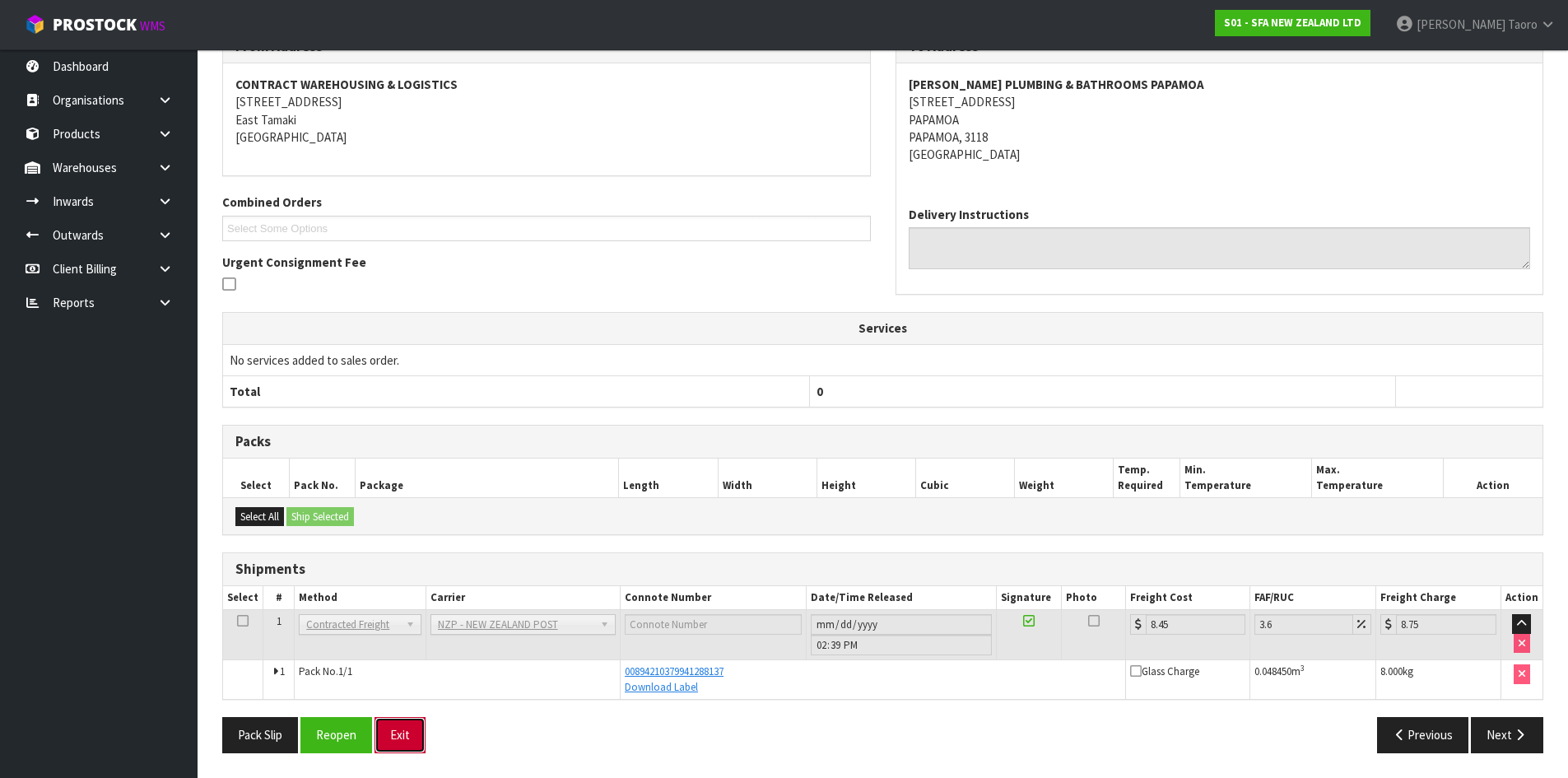
click at [401, 739] on button "Exit" at bounding box center [399, 735] width 51 height 35
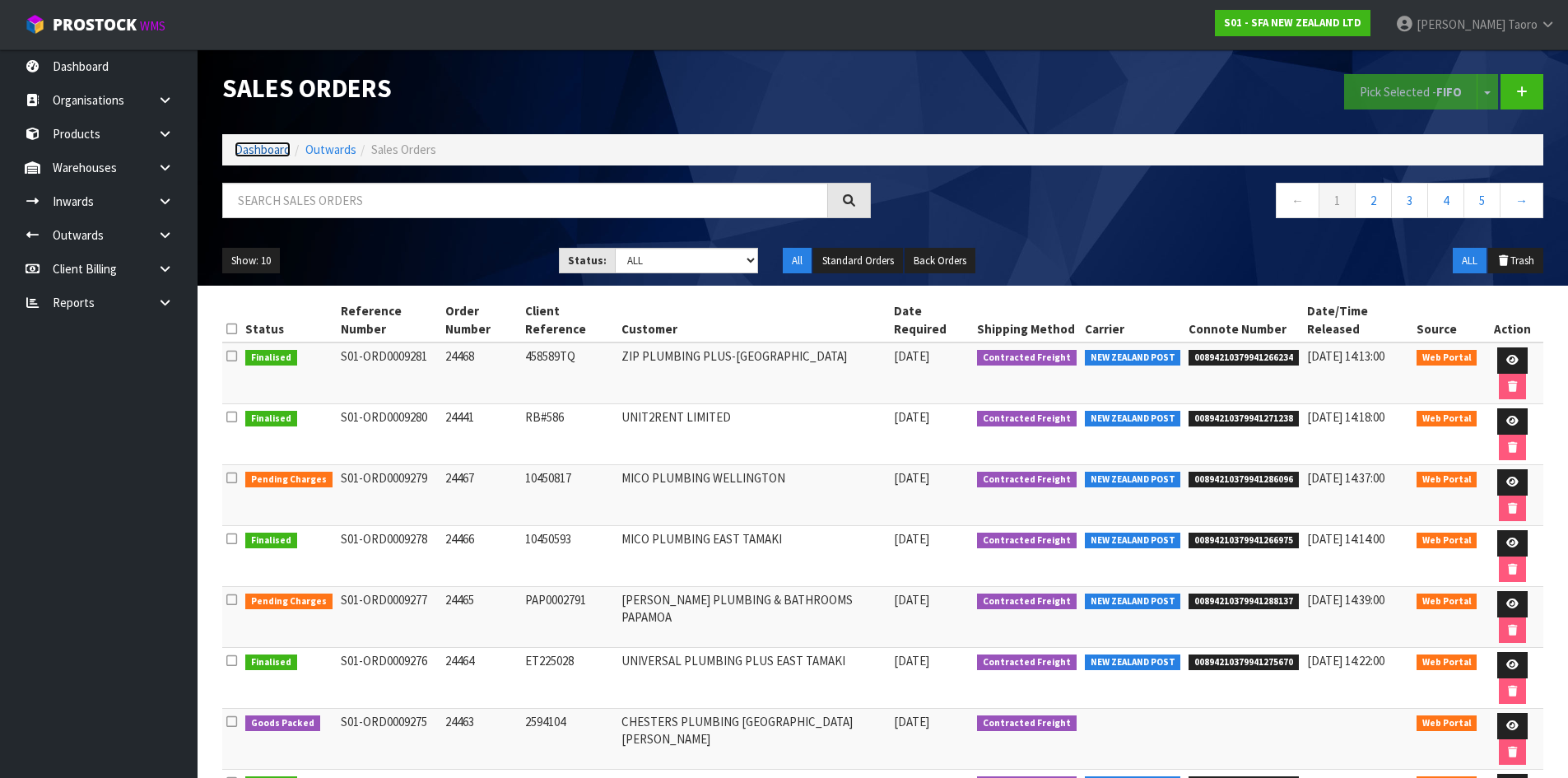
click at [257, 153] on link "Dashboard" at bounding box center [263, 149] width 56 height 16
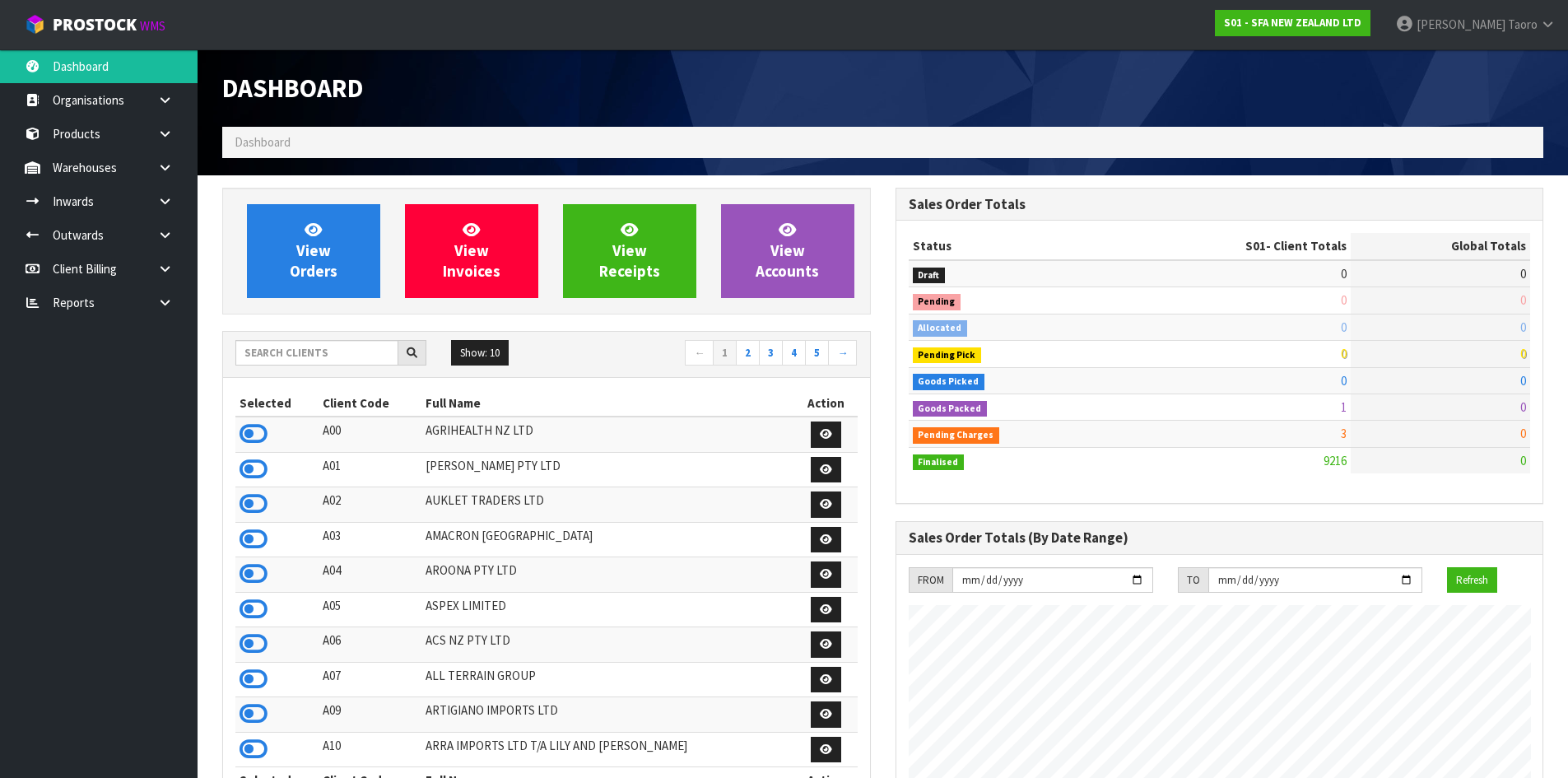
scroll to position [1247, 673]
click at [336, 350] on input "text" at bounding box center [316, 353] width 163 height 26
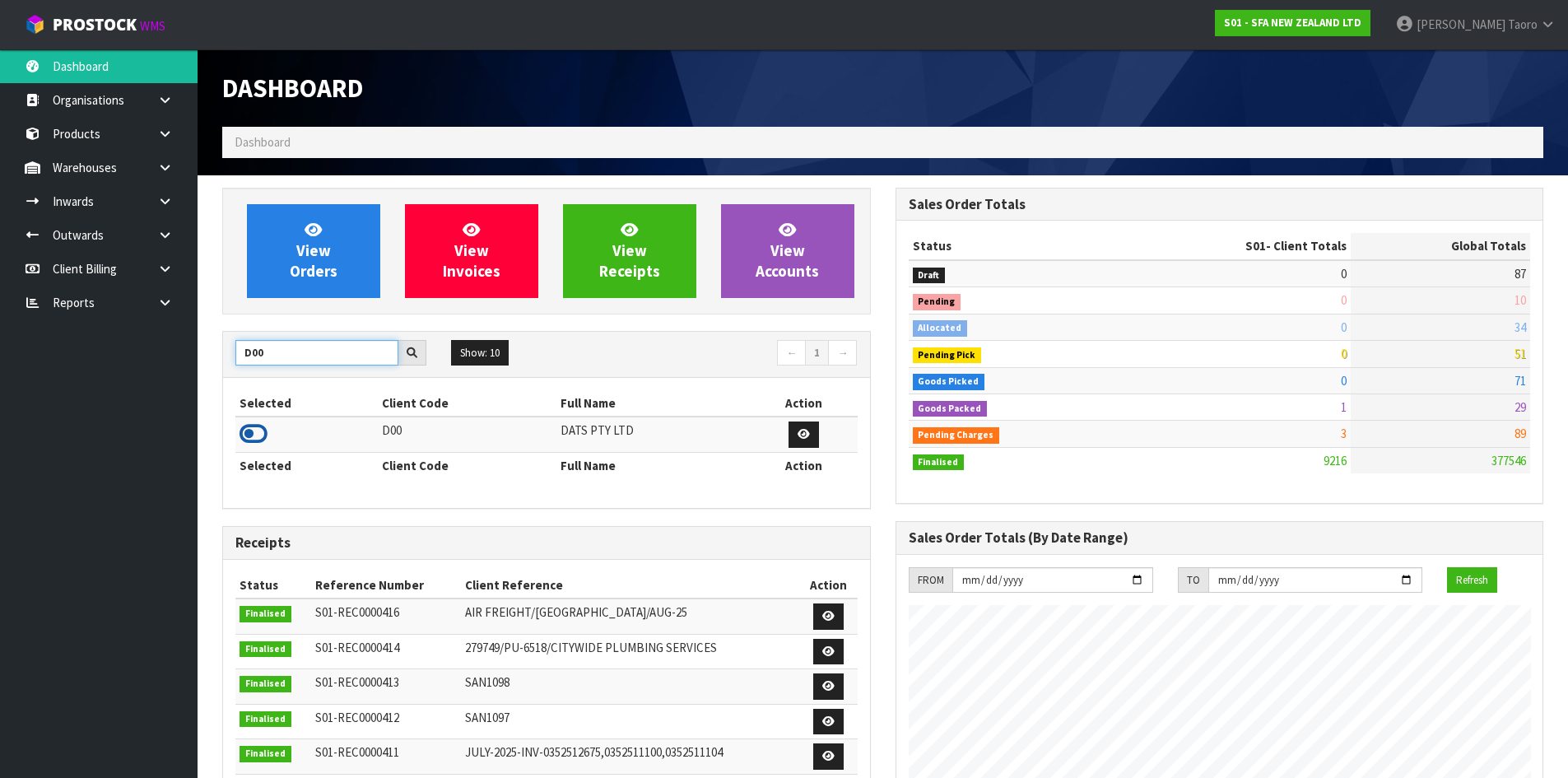
type input "D00"
click at [251, 435] on icon at bounding box center [253, 433] width 28 height 25
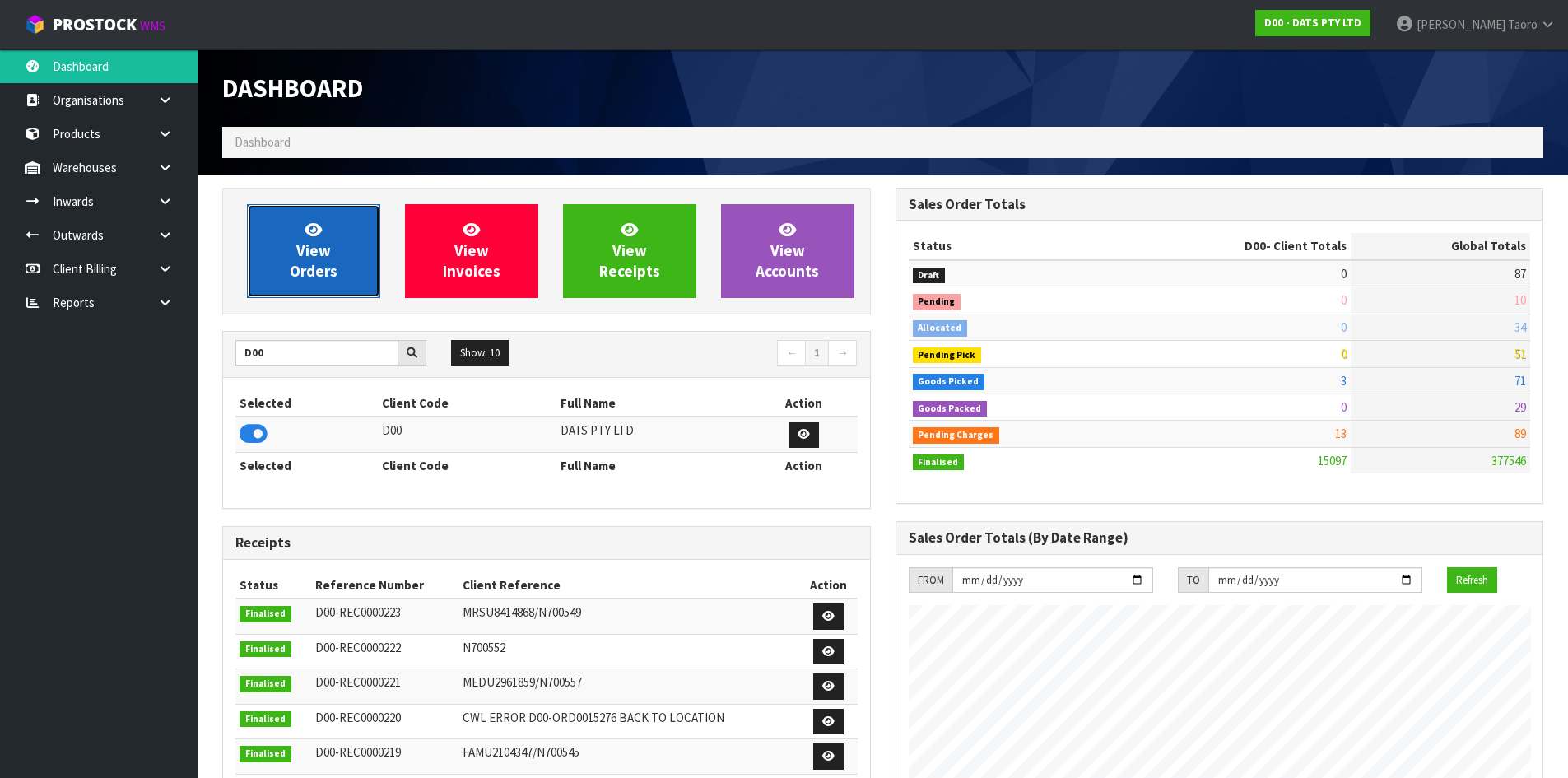
click at [290, 265] on span "View Orders" at bounding box center [313, 250] width 48 height 62
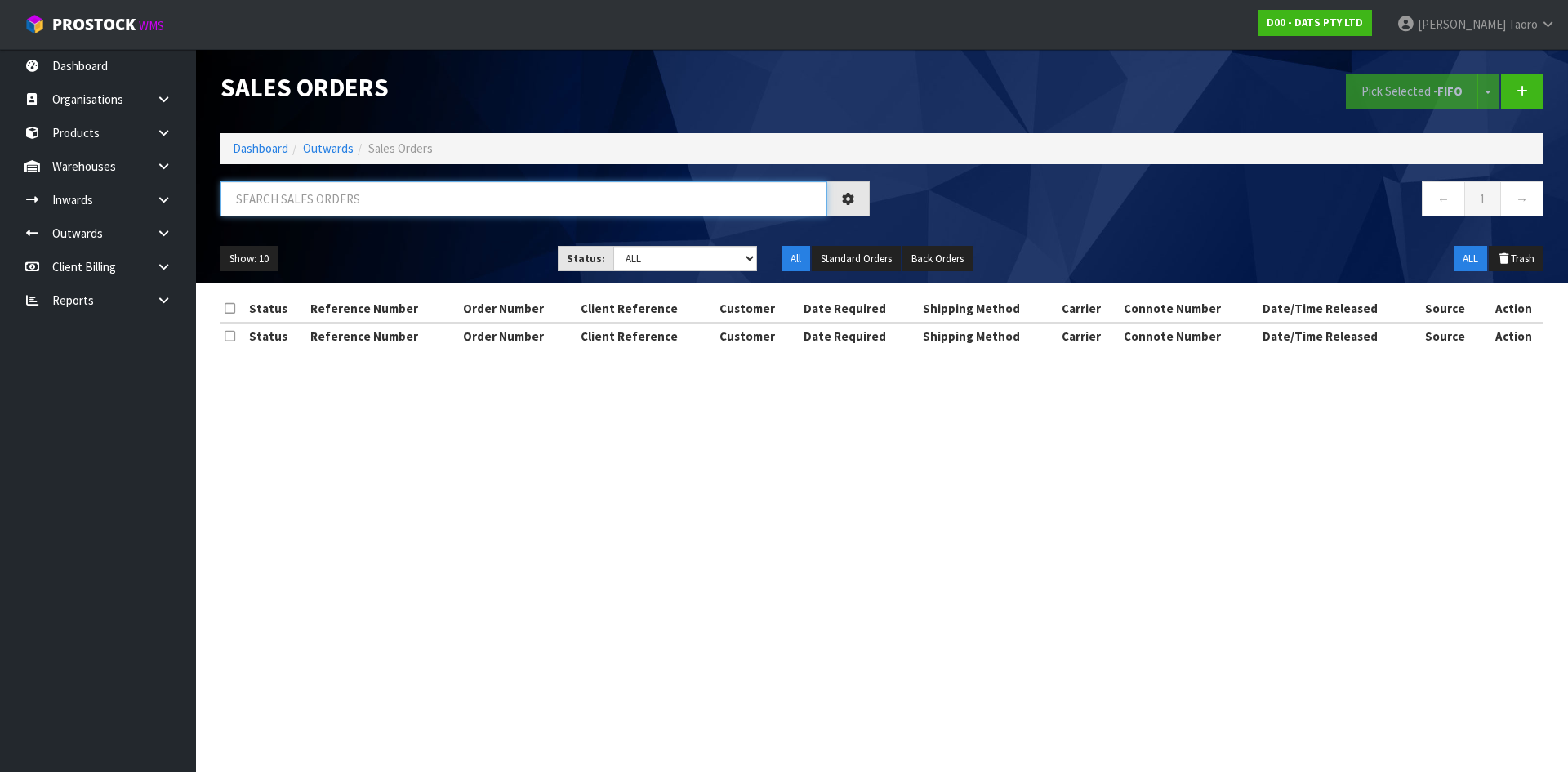
click at [311, 199] on input "text" at bounding box center [524, 198] width 607 height 35
type input "JOB-0408348"
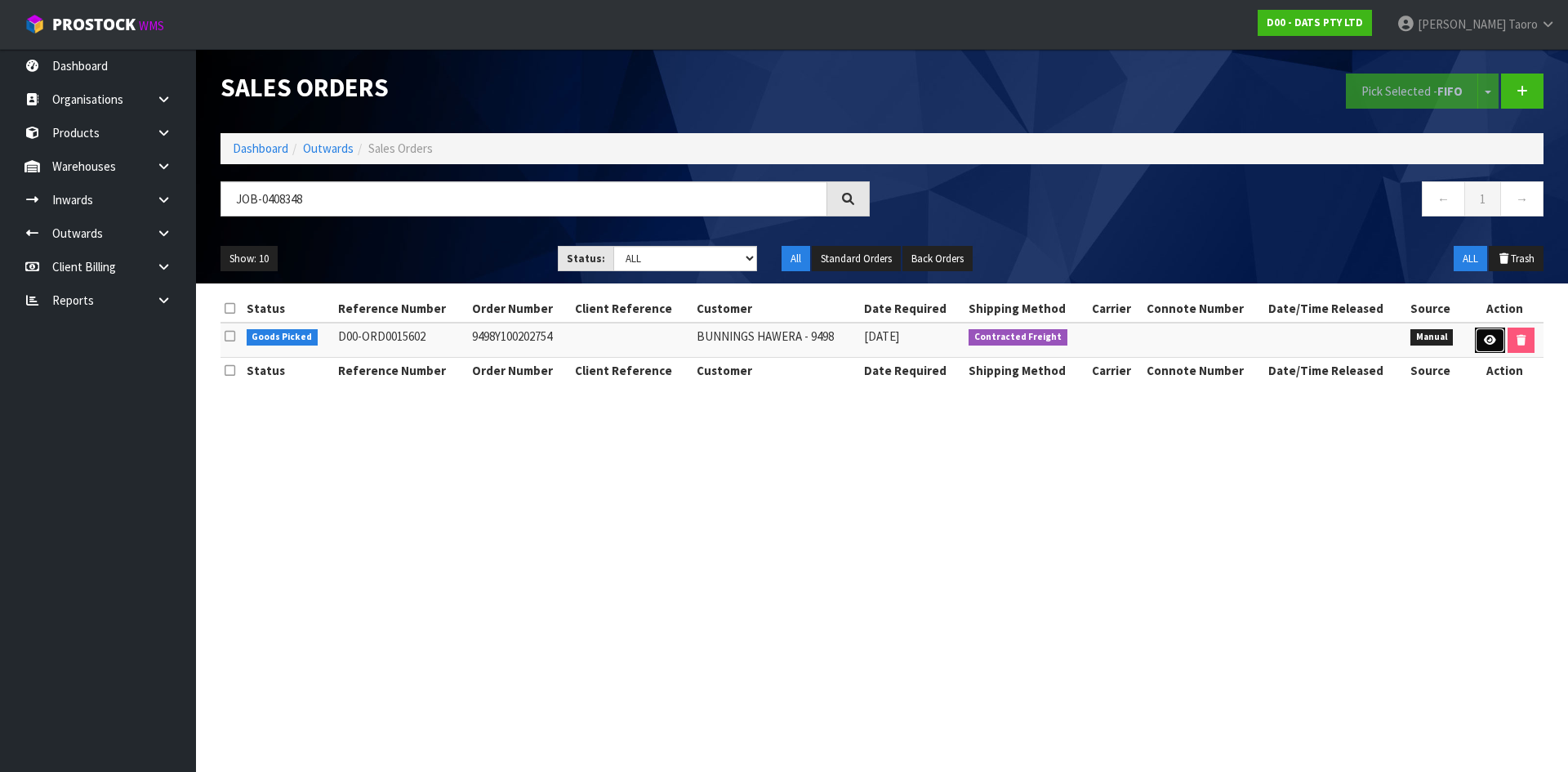
click at [1488, 345] on icon at bounding box center [1489, 340] width 12 height 11
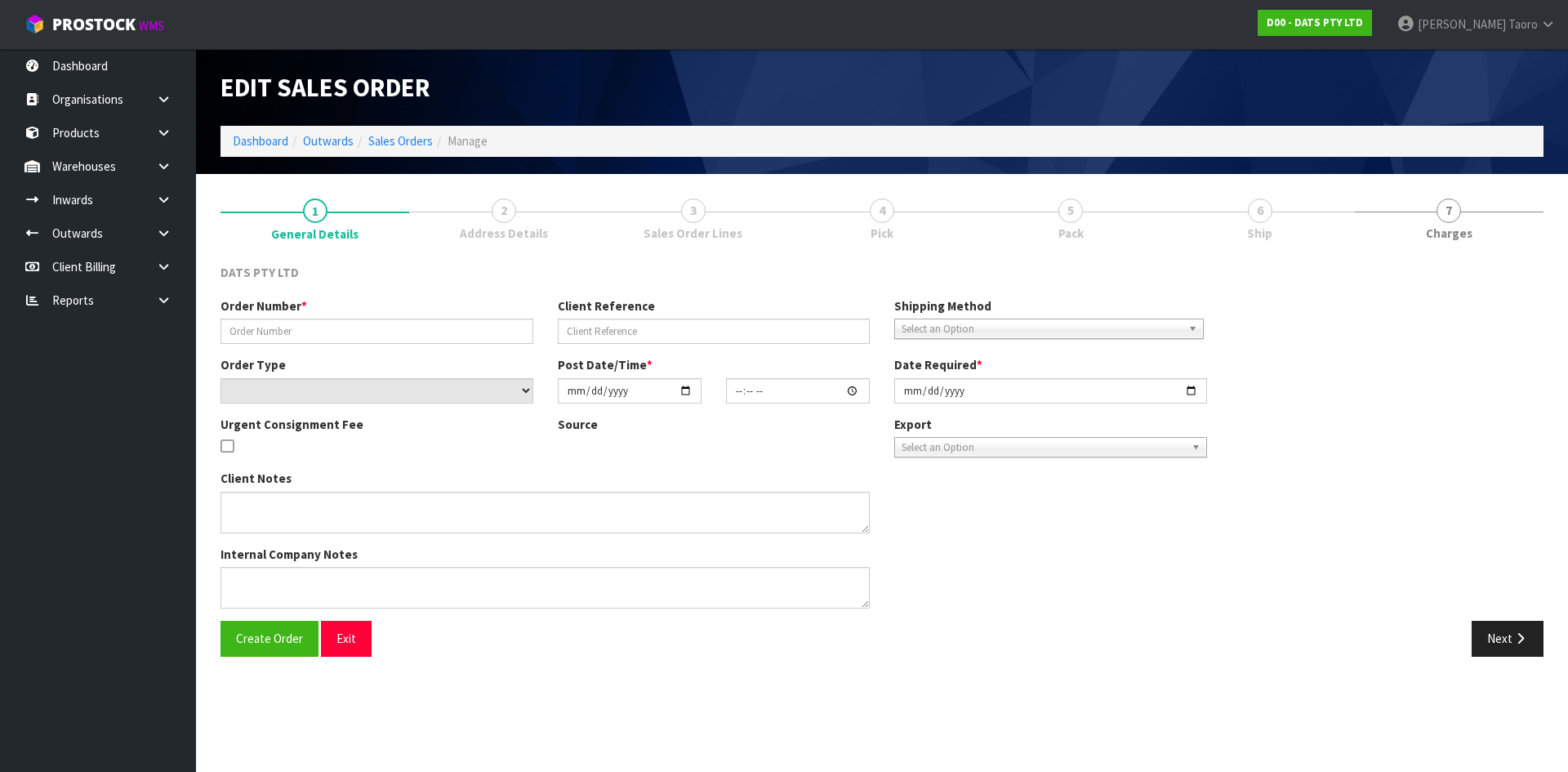
type input "9498Y100202754"
select select "number:0"
type input "2025-08-19"
type input "09:01:00.000"
type input "2025-08-19"
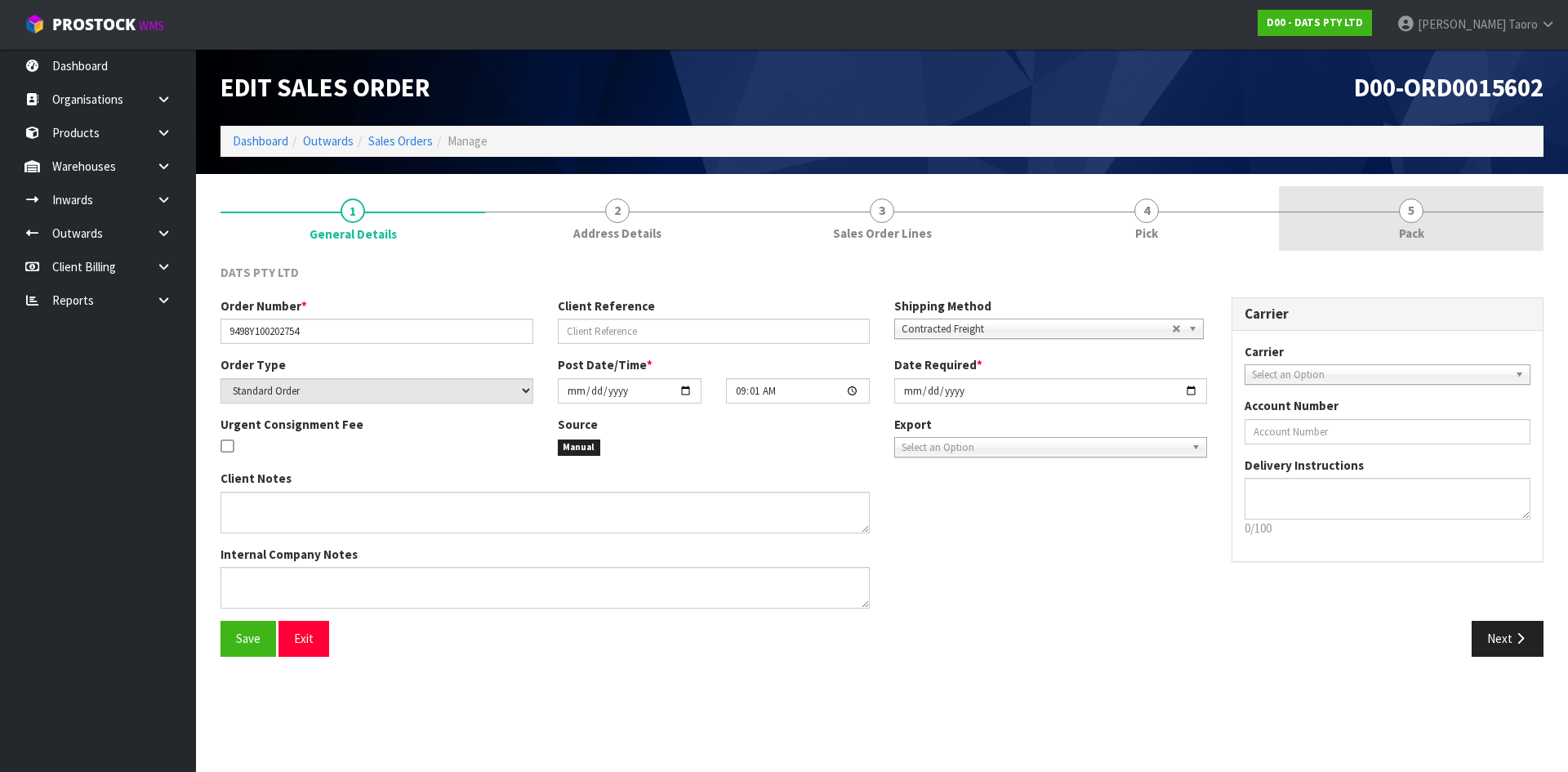
click at [1414, 230] on span "Pack" at bounding box center [1412, 233] width 26 height 17
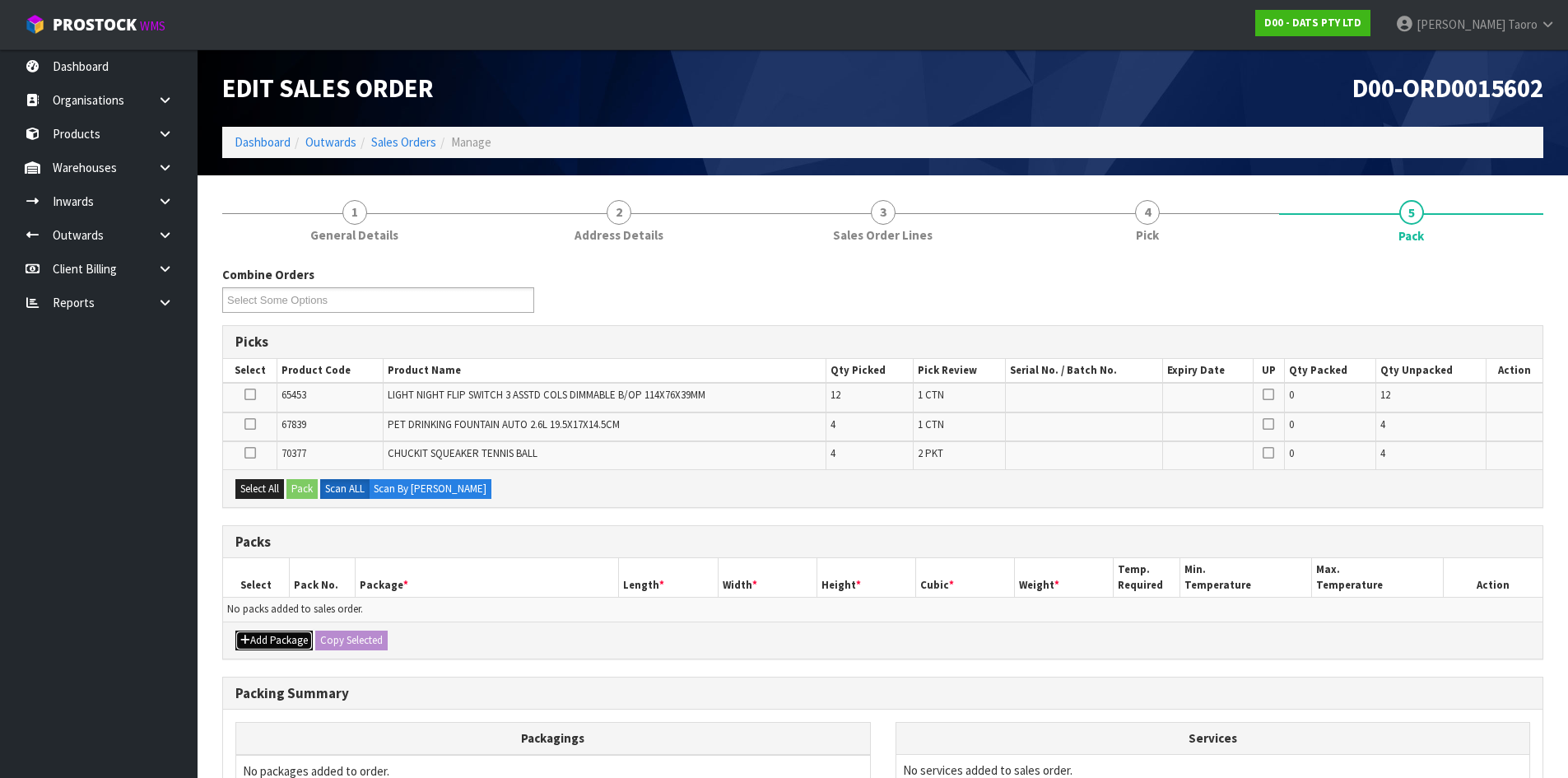
click at [273, 635] on button "Add Package" at bounding box center [274, 640] width 77 height 19
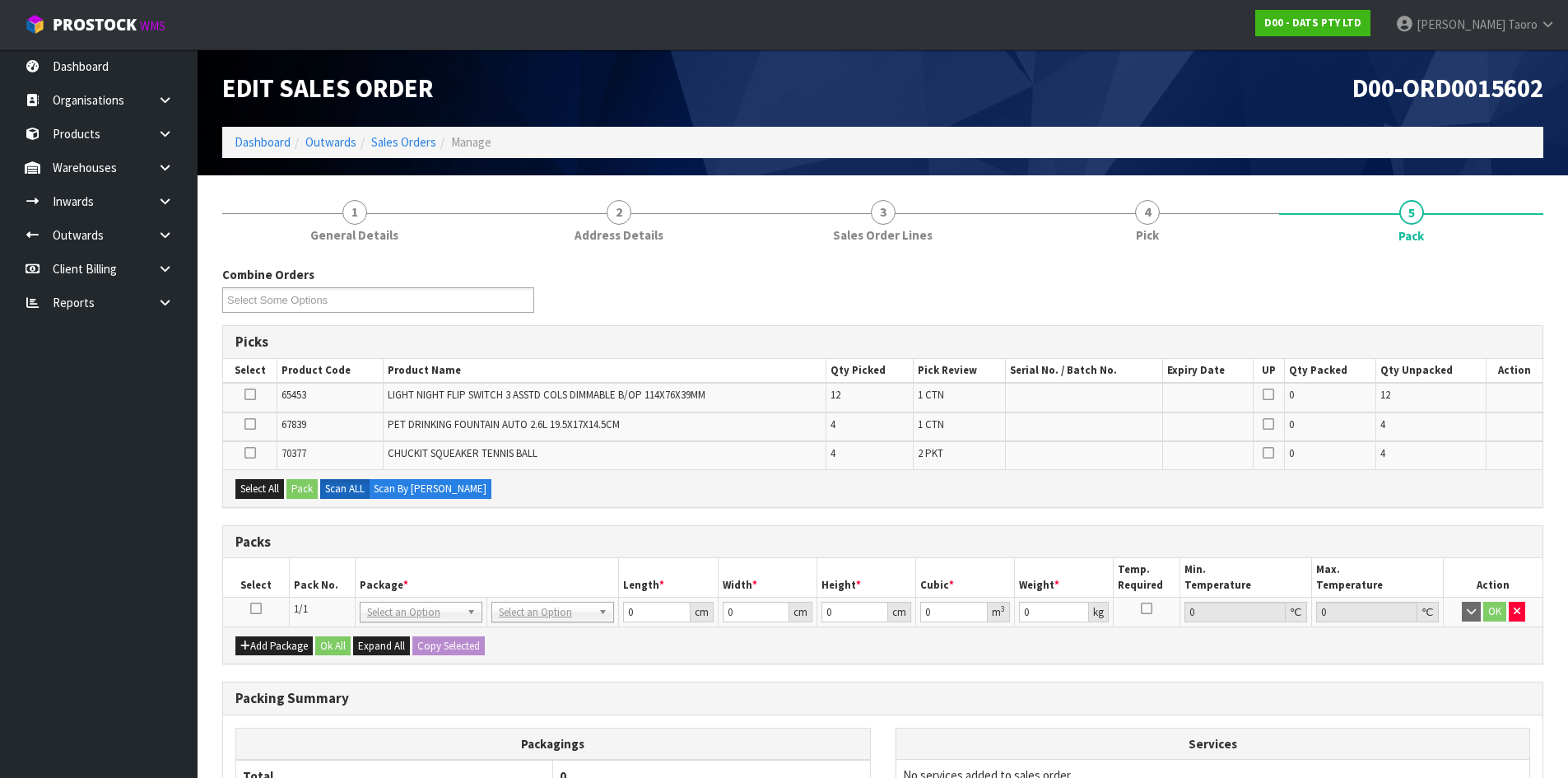
click at [256, 608] on icon at bounding box center [256, 608] width 12 height 1
click at [307, 575] on th "Pack No." at bounding box center [322, 578] width 65 height 39
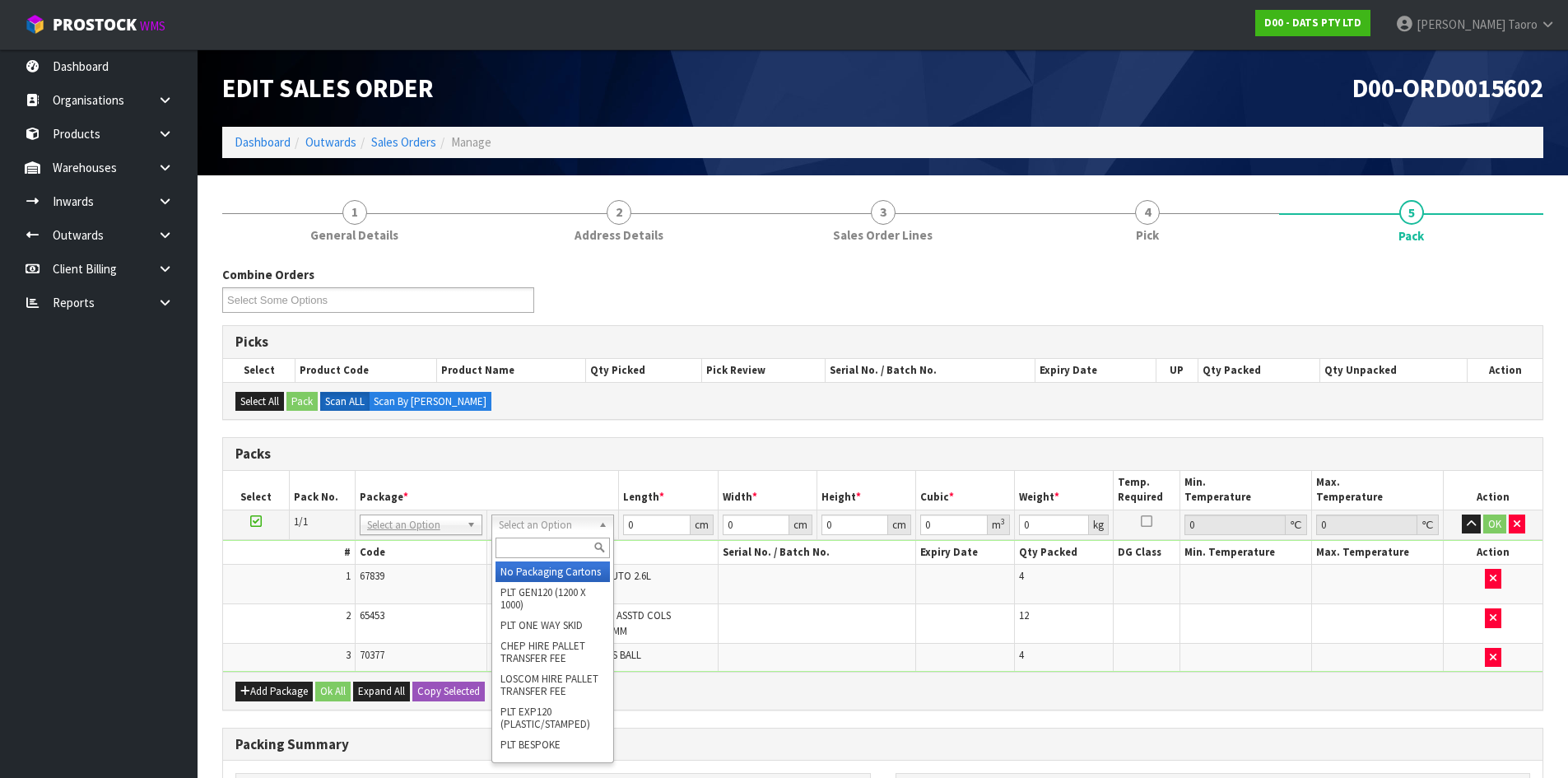
click at [569, 544] on input "text" at bounding box center [553, 548] width 114 height 20
type input "CTN7"
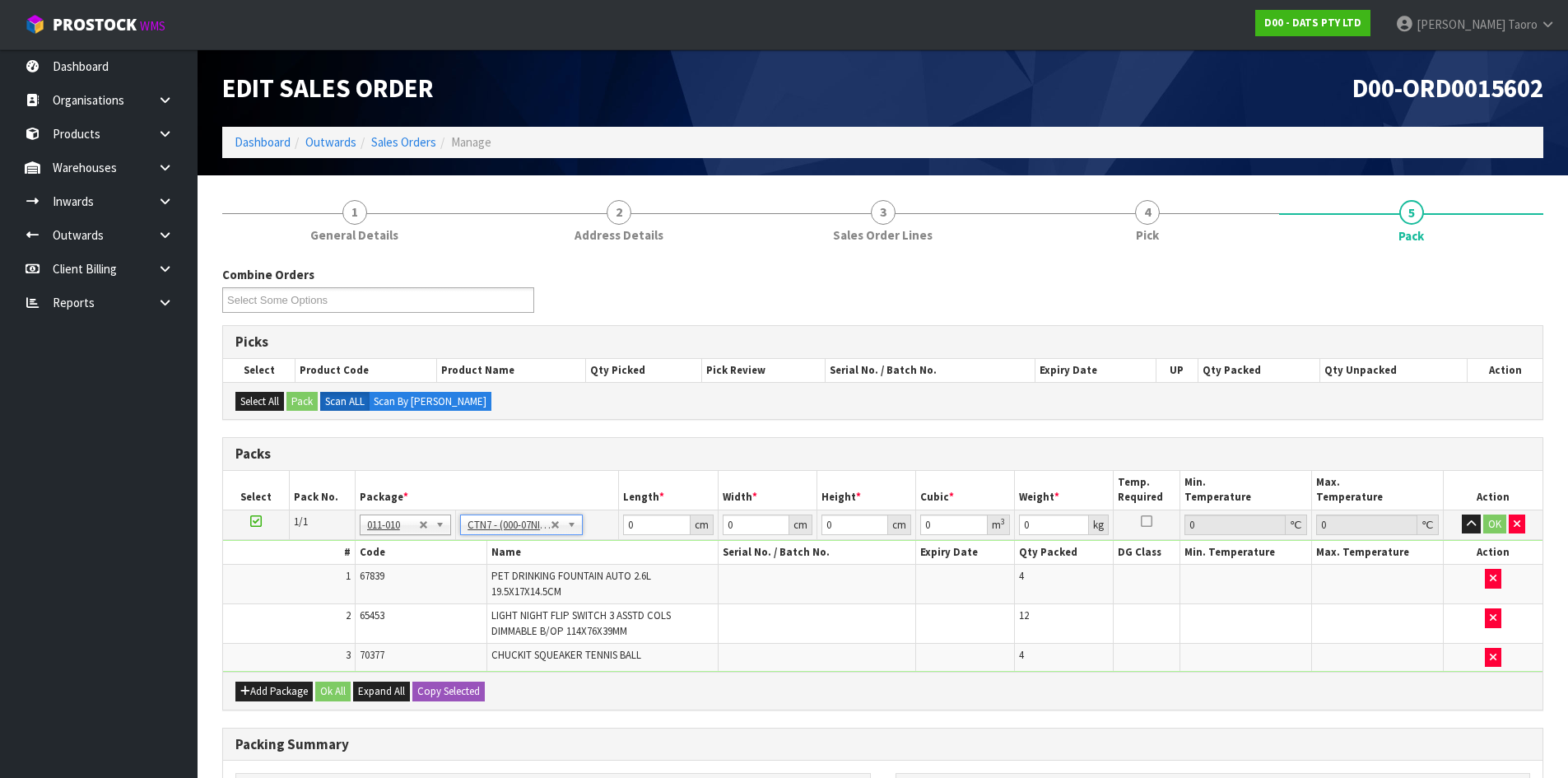
type input "45.5"
type input "35"
type input "0.072459"
type input "5.62"
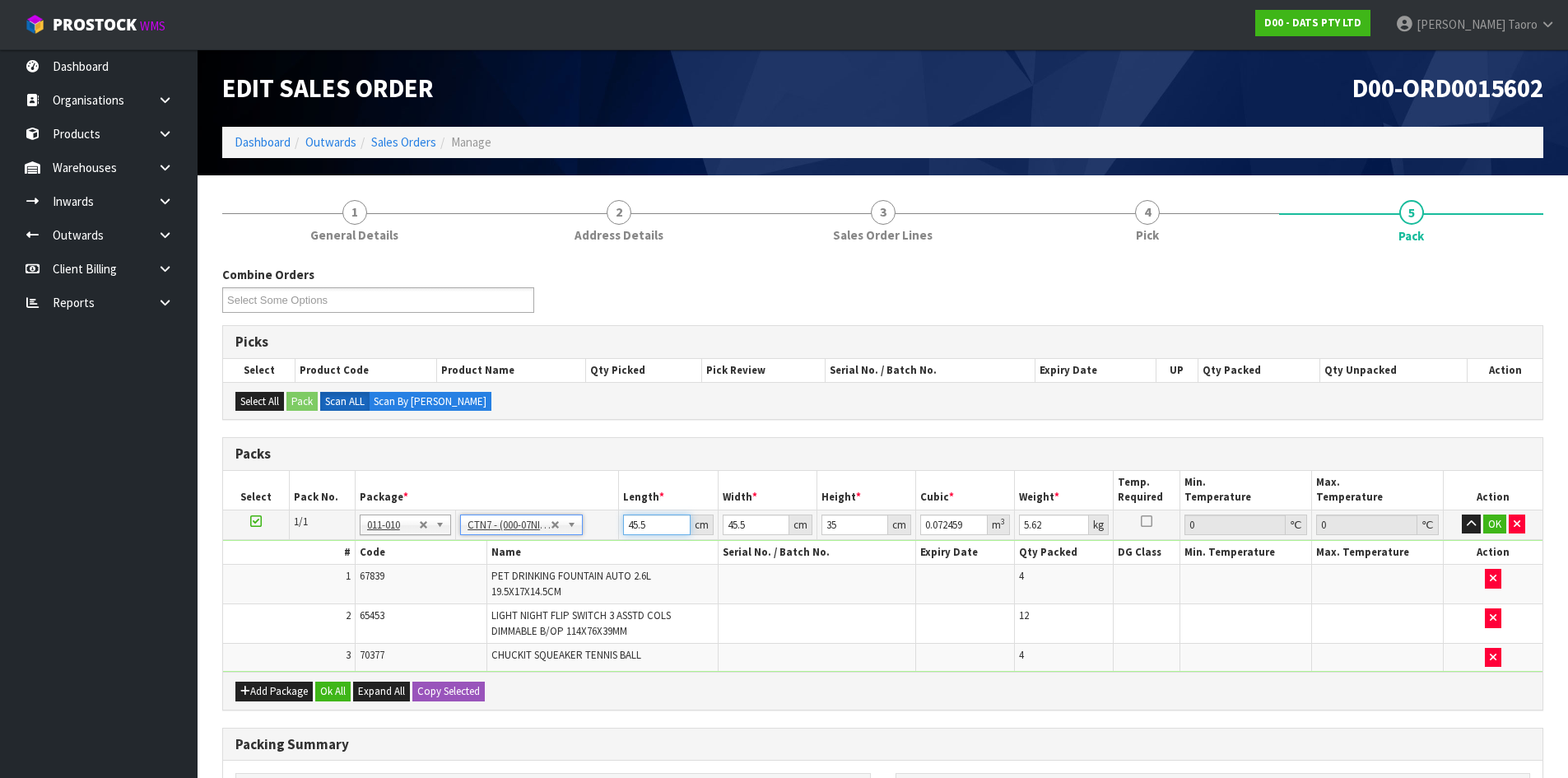
click at [642, 526] on input "45.5" at bounding box center [656, 525] width 66 height 20
type input "1"
type input "0.001592"
type input "17"
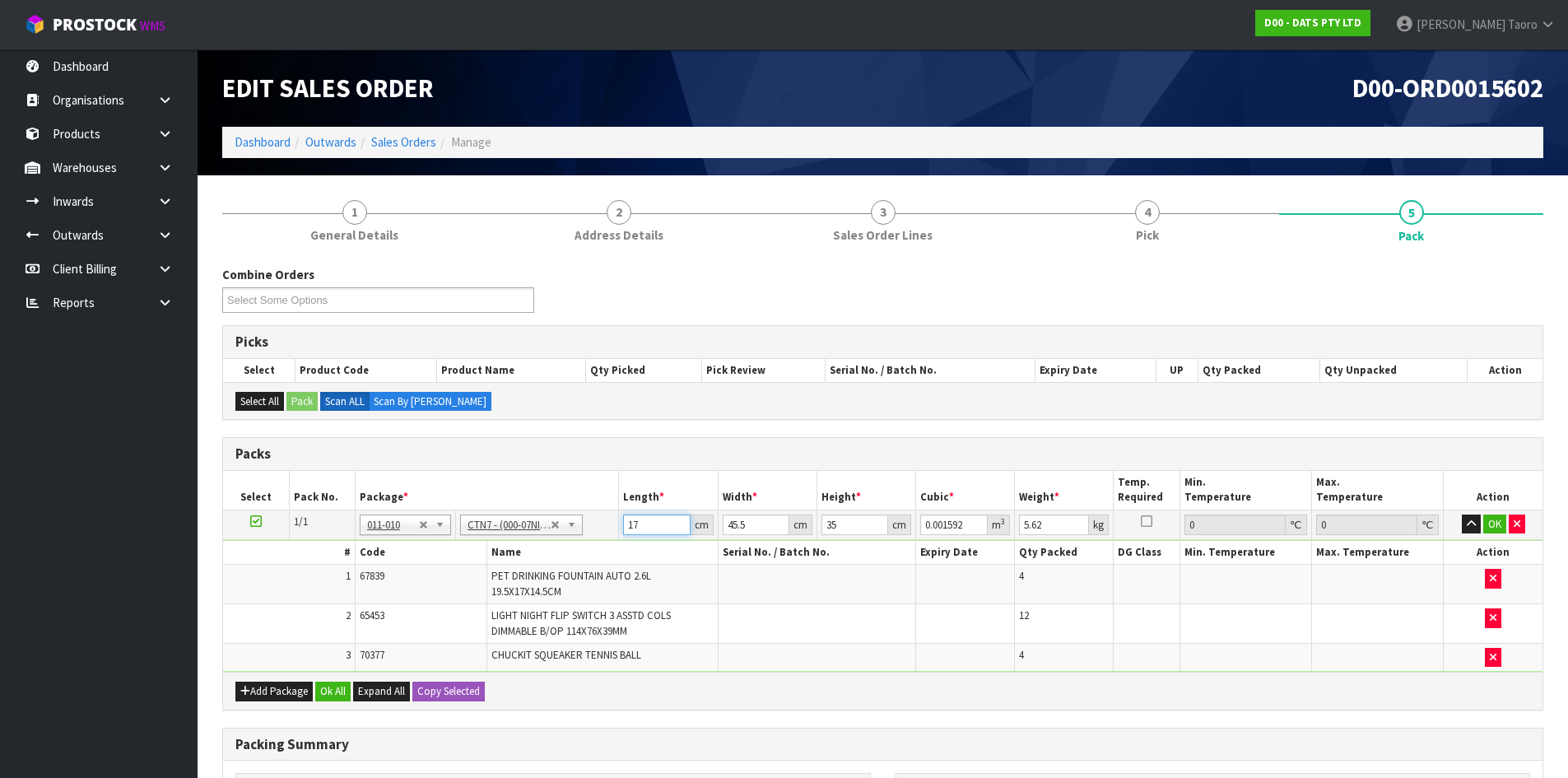
type input "0.027072"
type input "1"
type input "0.001592"
type input "0"
type input "4"
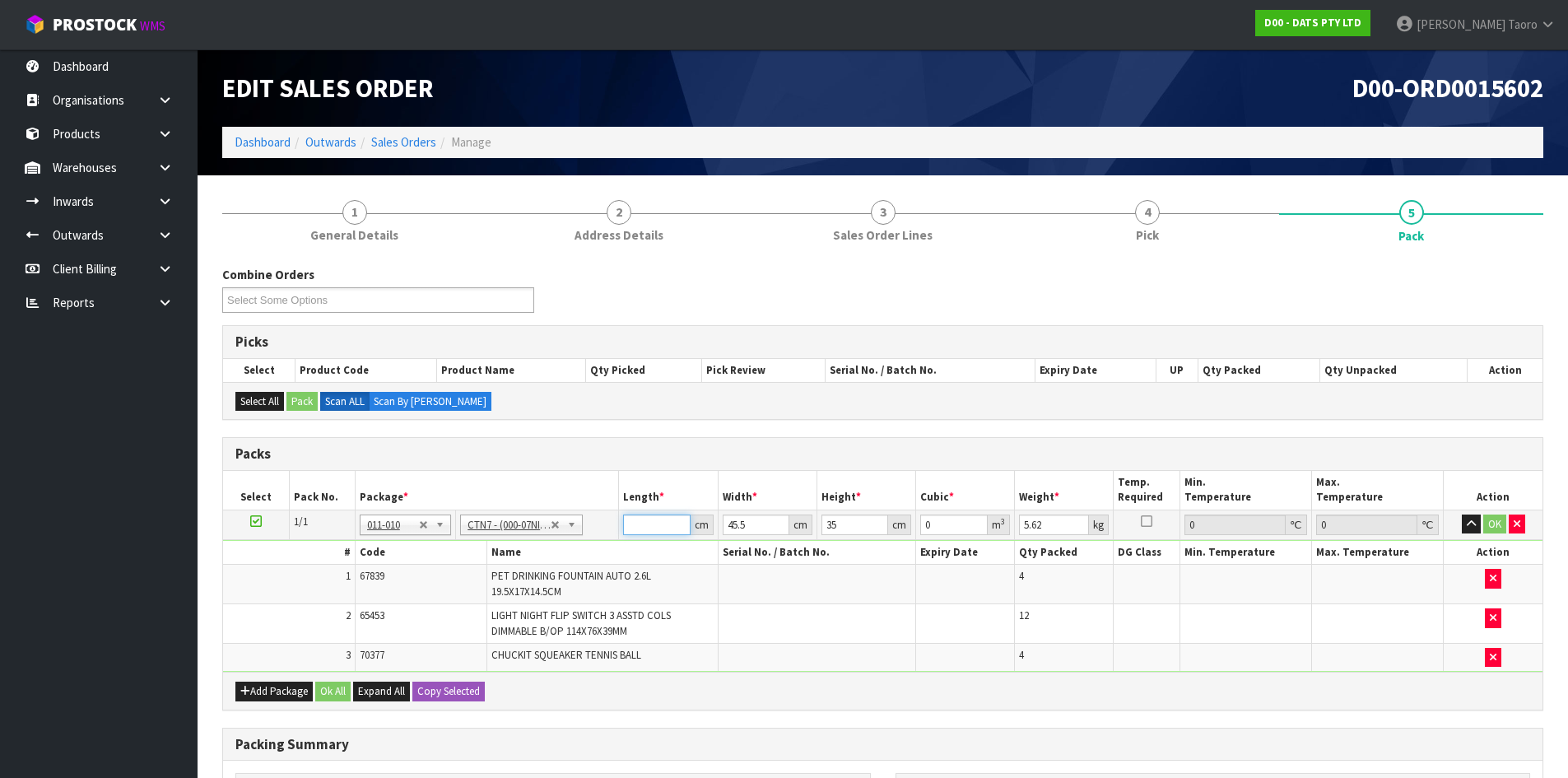
type input "0.00637"
type input "47"
type input "0.074847"
type input "47"
type input "4"
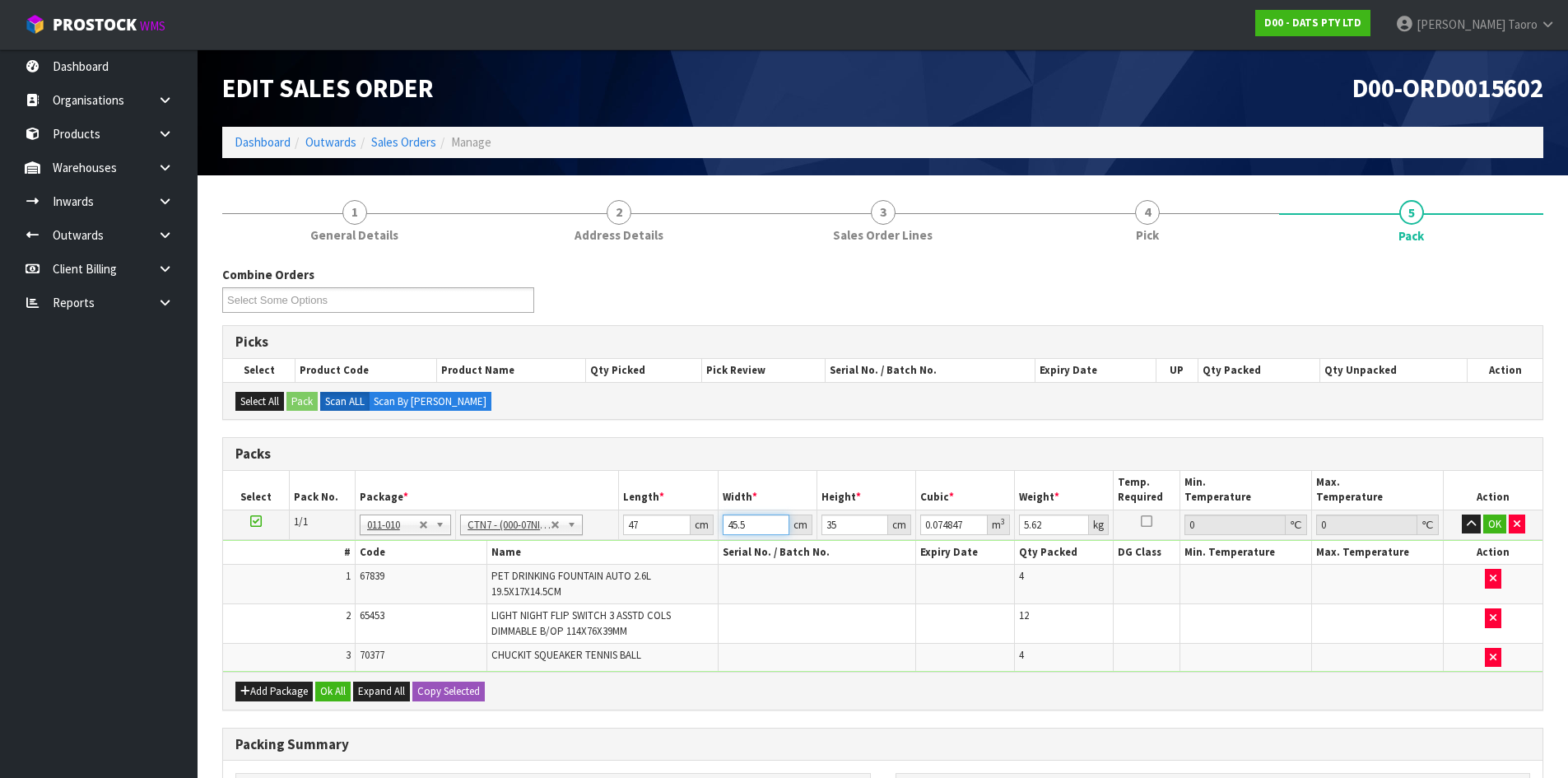
type input "0.00658"
type input "47"
type input "0.077315"
type input "47"
type input "3"
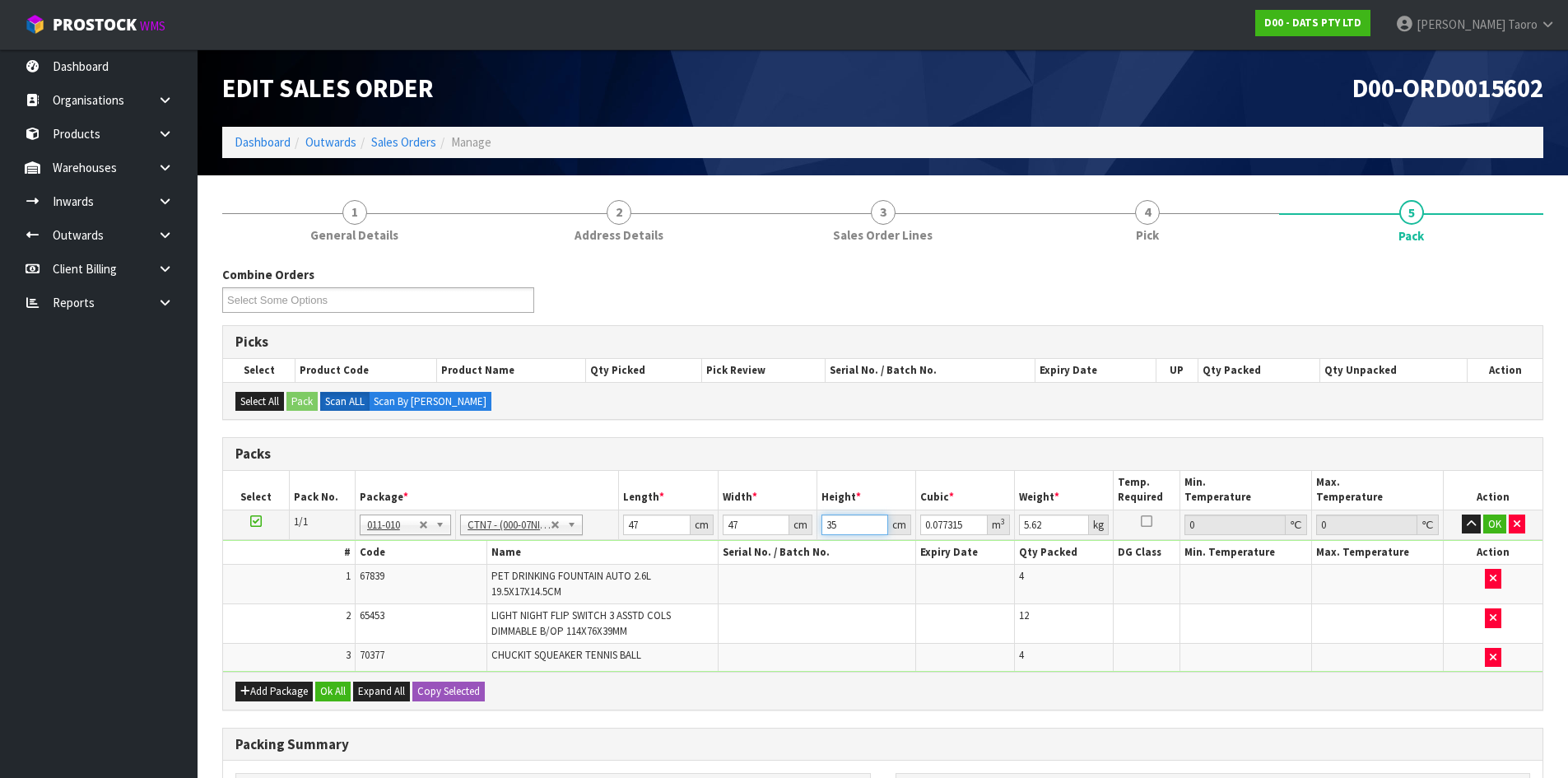
type input "0.006627"
type input "35"
type input "0.077315"
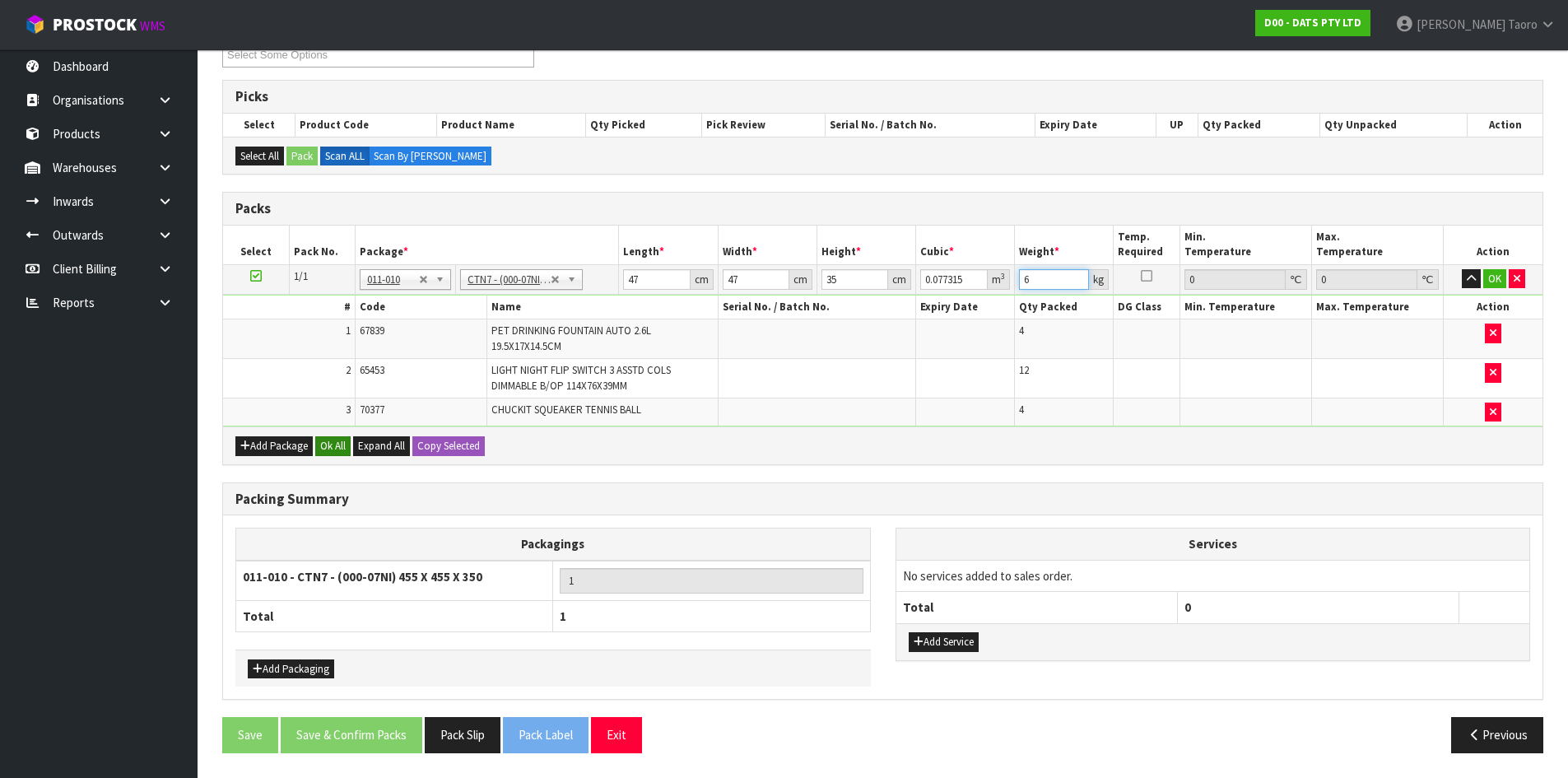
type input "6"
click at [344, 436] on button "Ok All" at bounding box center [333, 445] width 35 height 19
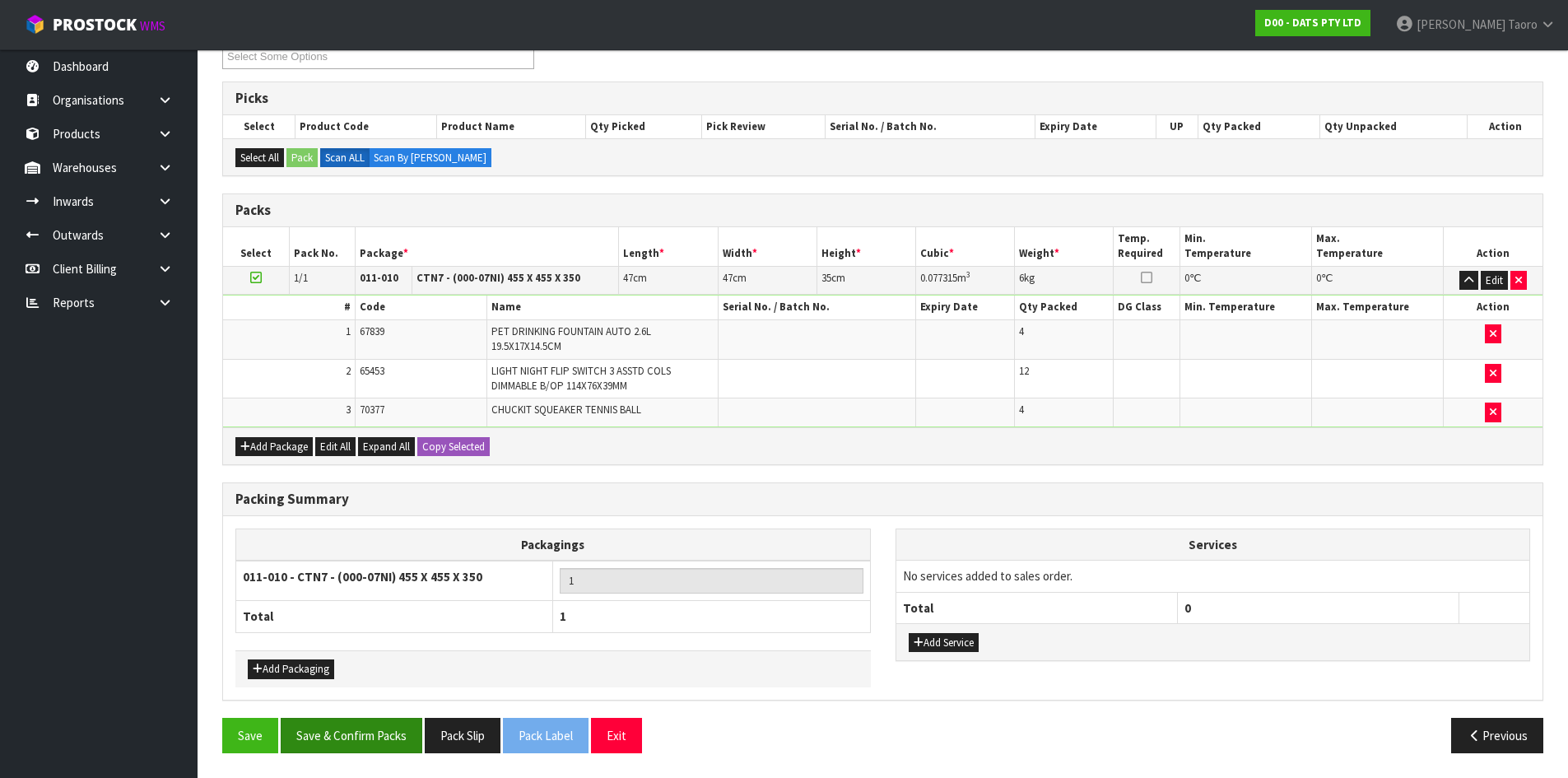
scroll to position [243, 0]
click at [410, 736] on button "Save & Confirm Packs" at bounding box center [352, 736] width 142 height 35
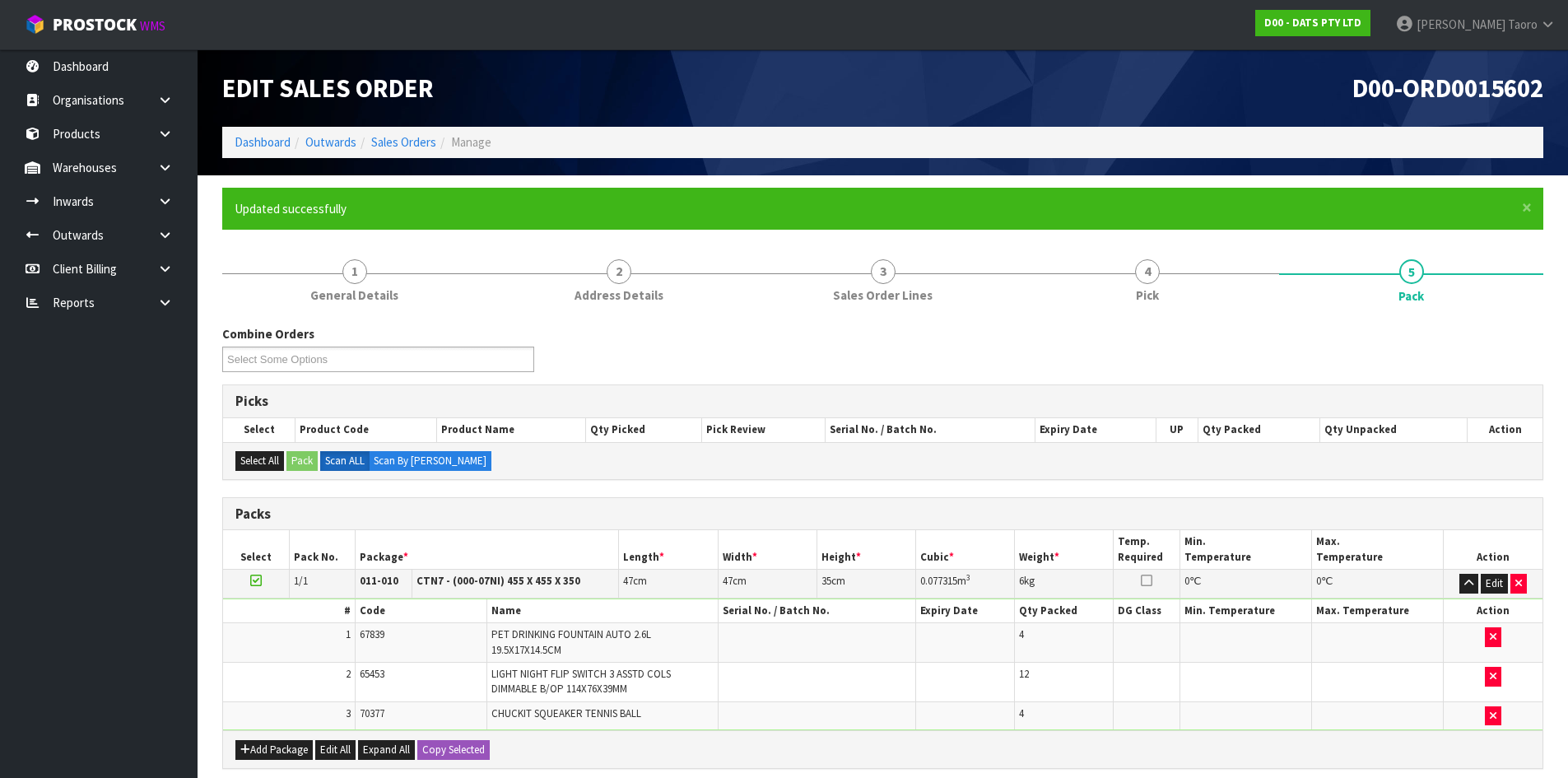
scroll to position [135, 0]
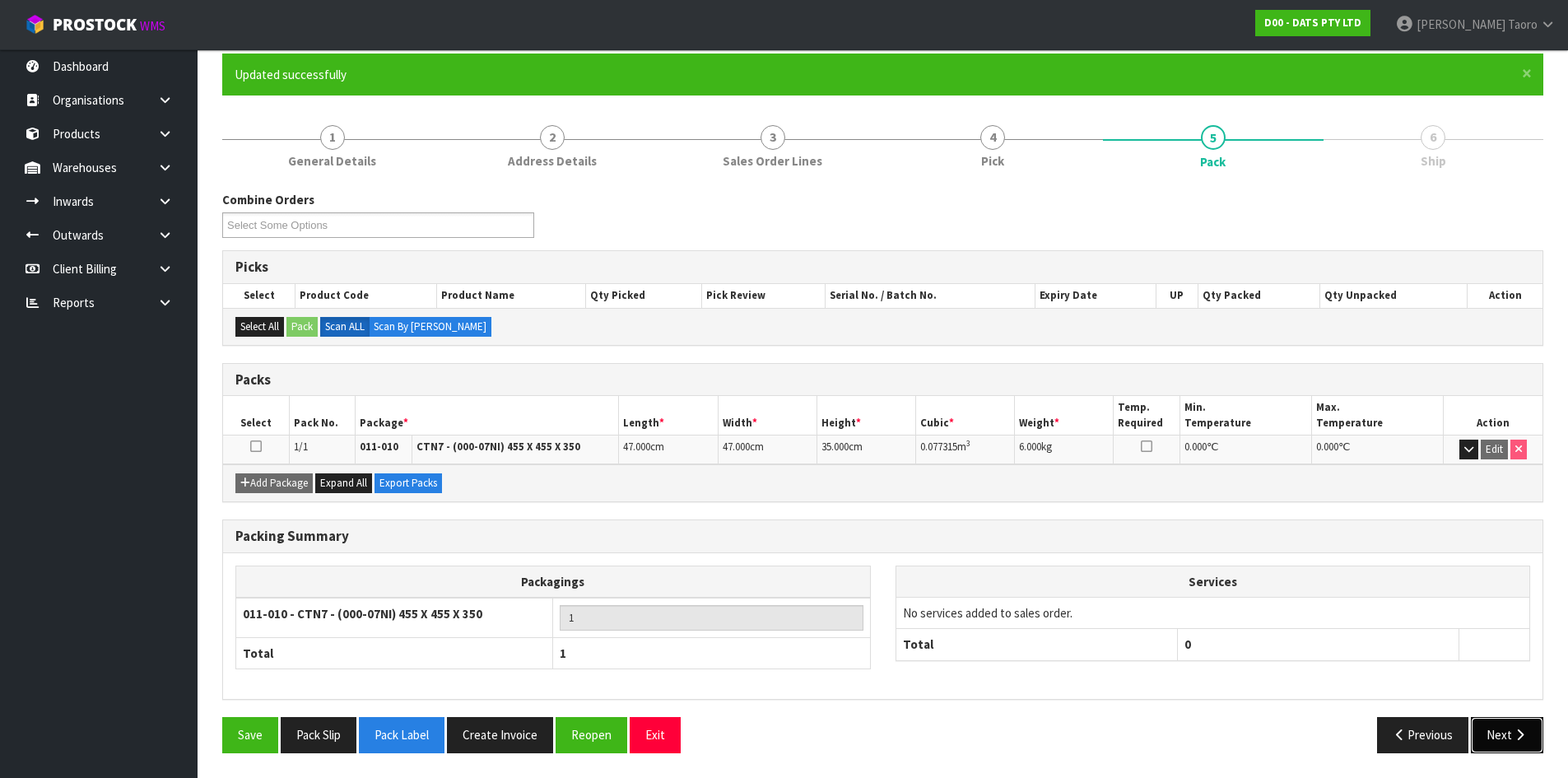
click at [1530, 741] on button "Next" at bounding box center [1507, 735] width 73 height 35
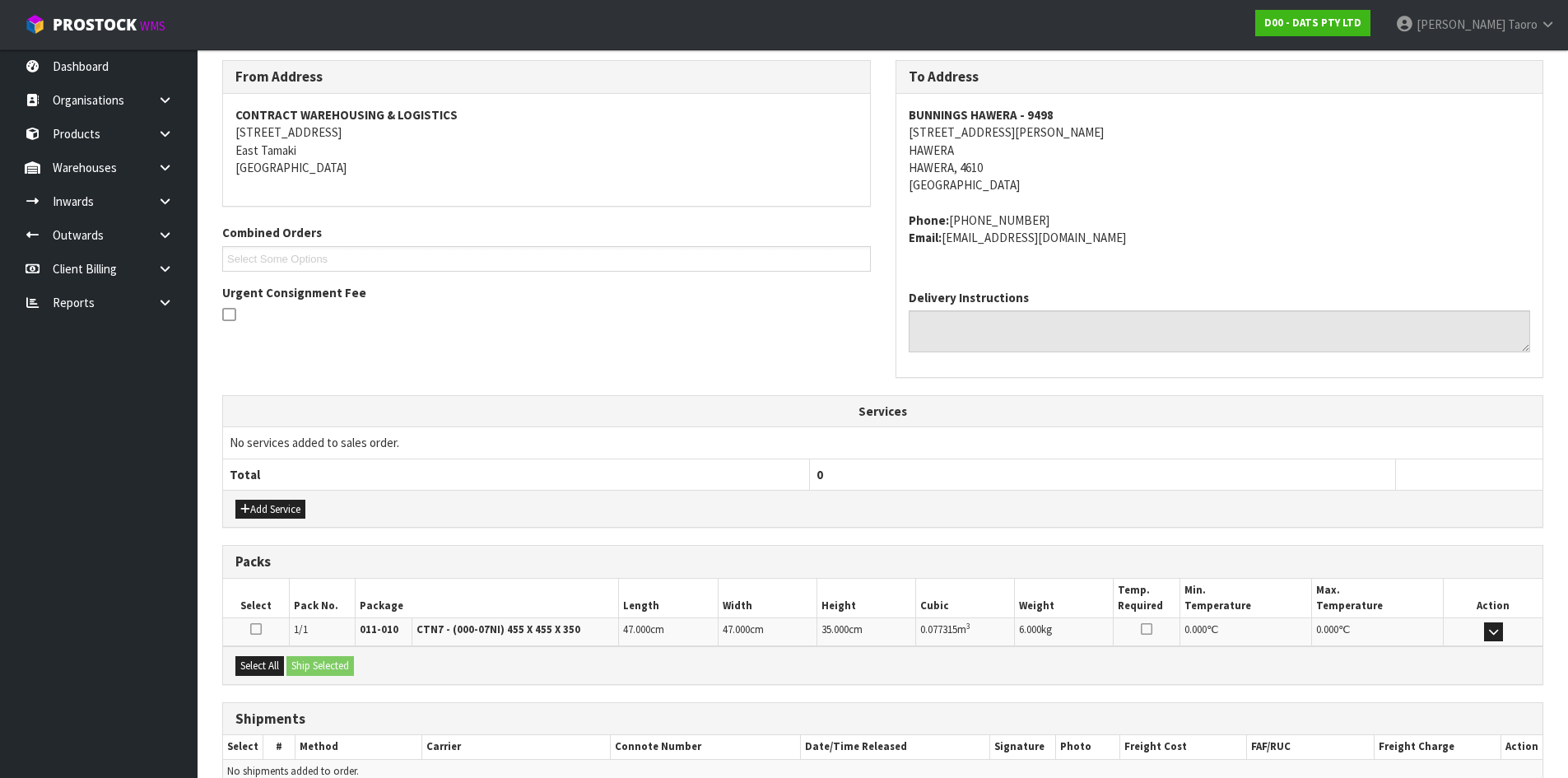
scroll to position [349, 0]
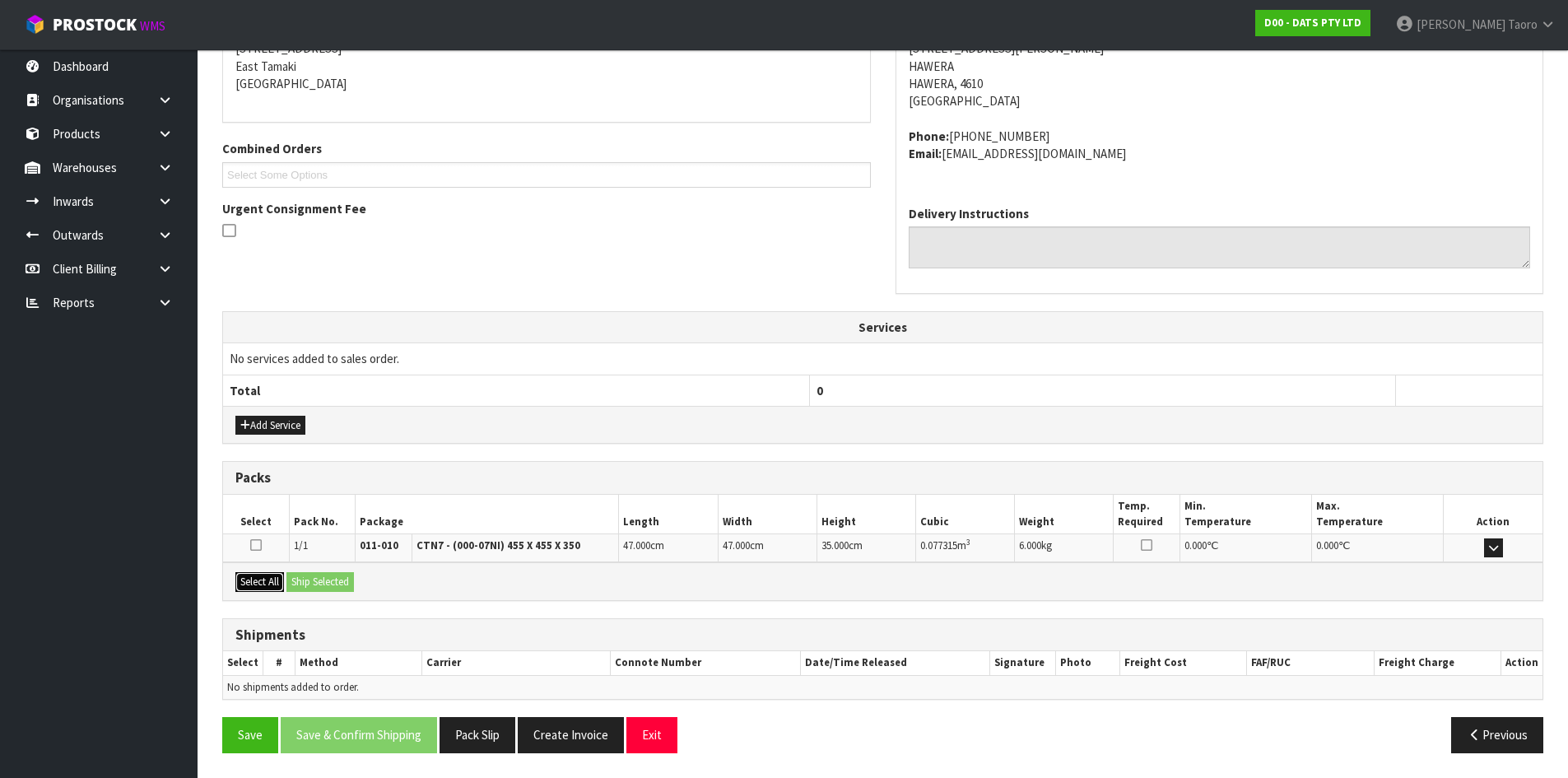
drag, startPoint x: 263, startPoint y: 585, endPoint x: 299, endPoint y: 584, distance: 36.0
click at [273, 585] on button "Select All" at bounding box center [259, 582] width 49 height 19
click at [305, 584] on button "Ship Selected" at bounding box center [320, 582] width 67 height 19
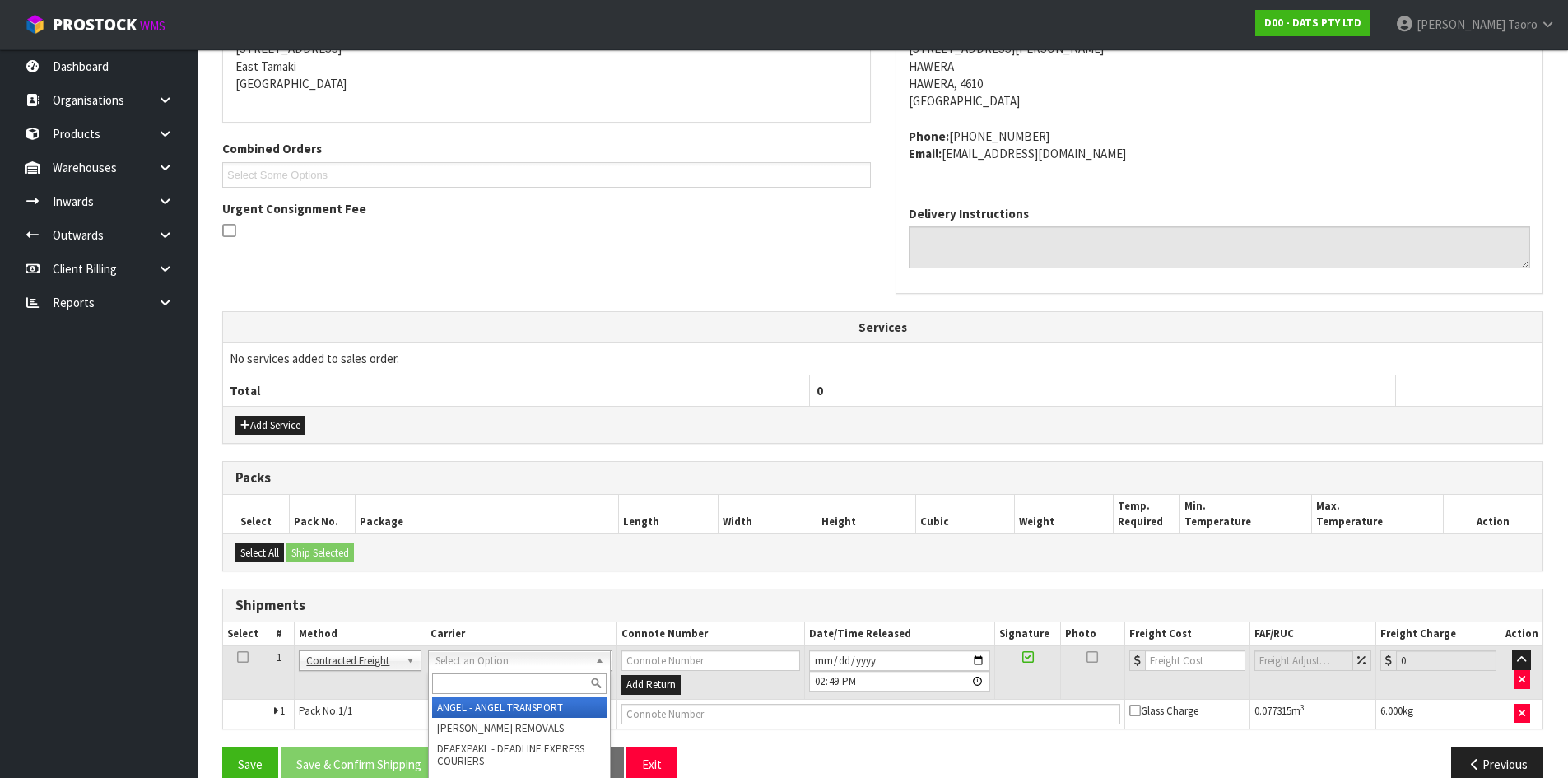
click at [453, 682] on input "text" at bounding box center [519, 684] width 174 height 20
type input "NZP"
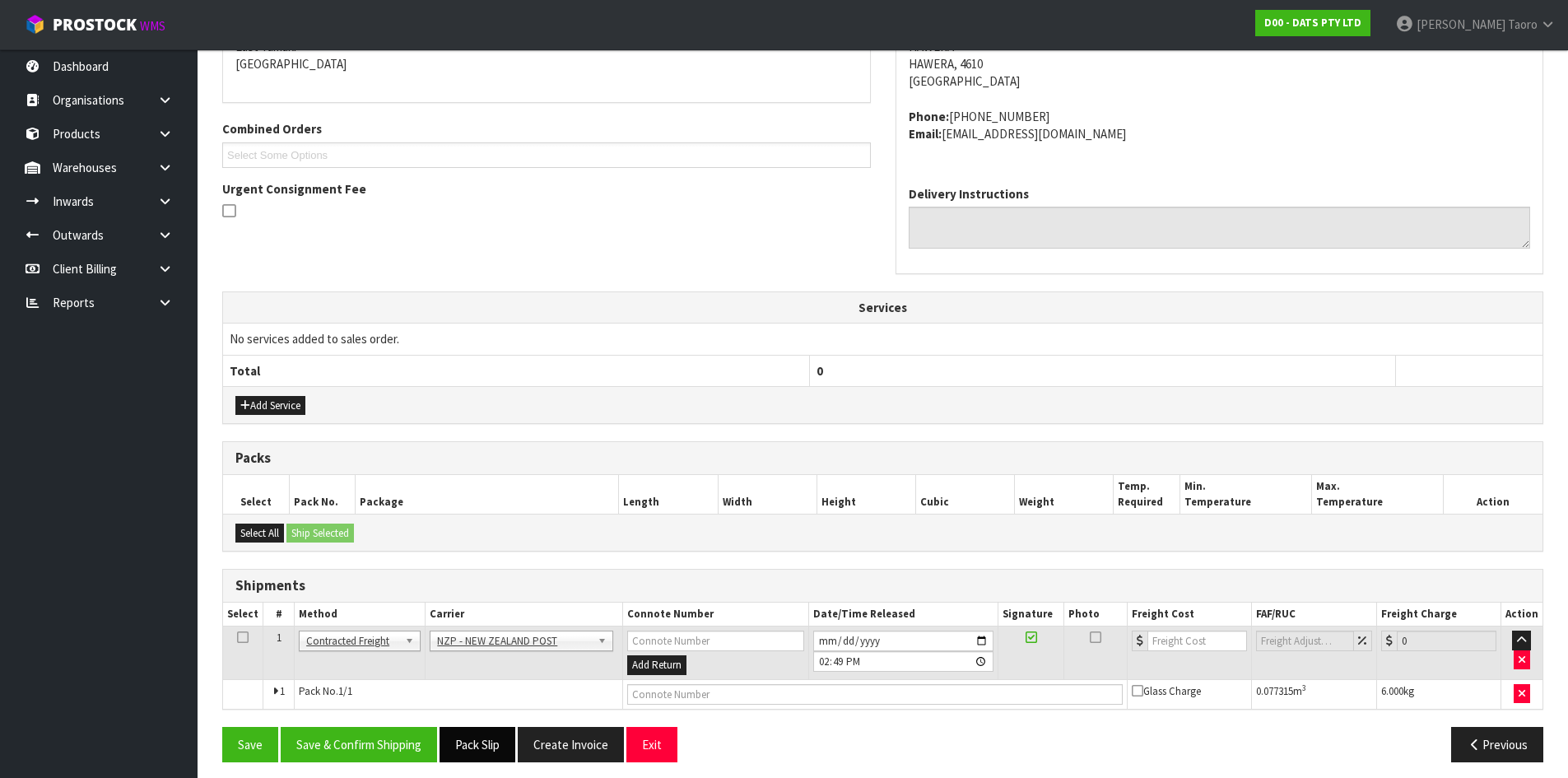
scroll to position [378, 0]
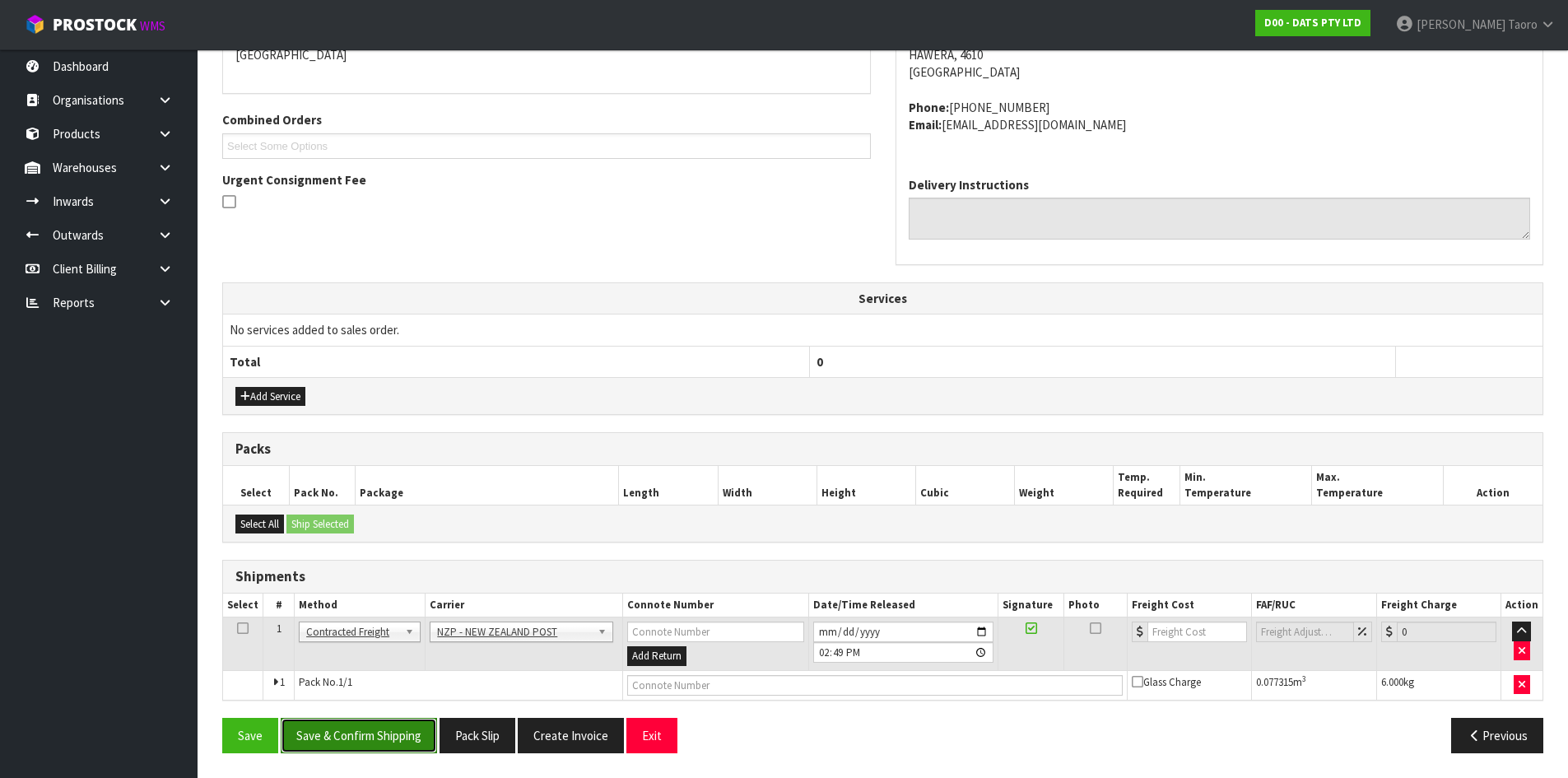
click at [419, 741] on button "Save & Confirm Shipping" at bounding box center [360, 736] width 157 height 35
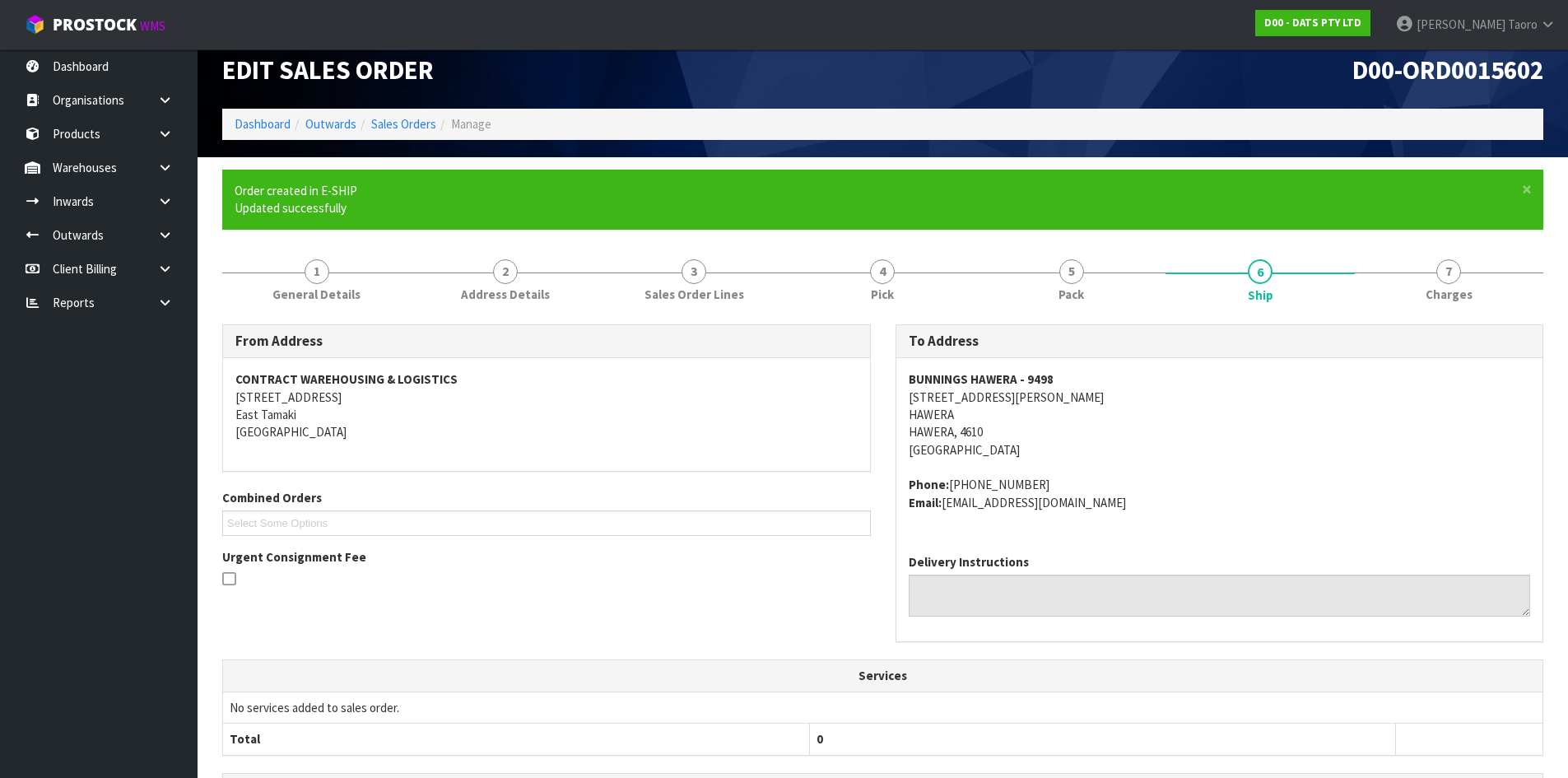
scroll to position [354, 0]
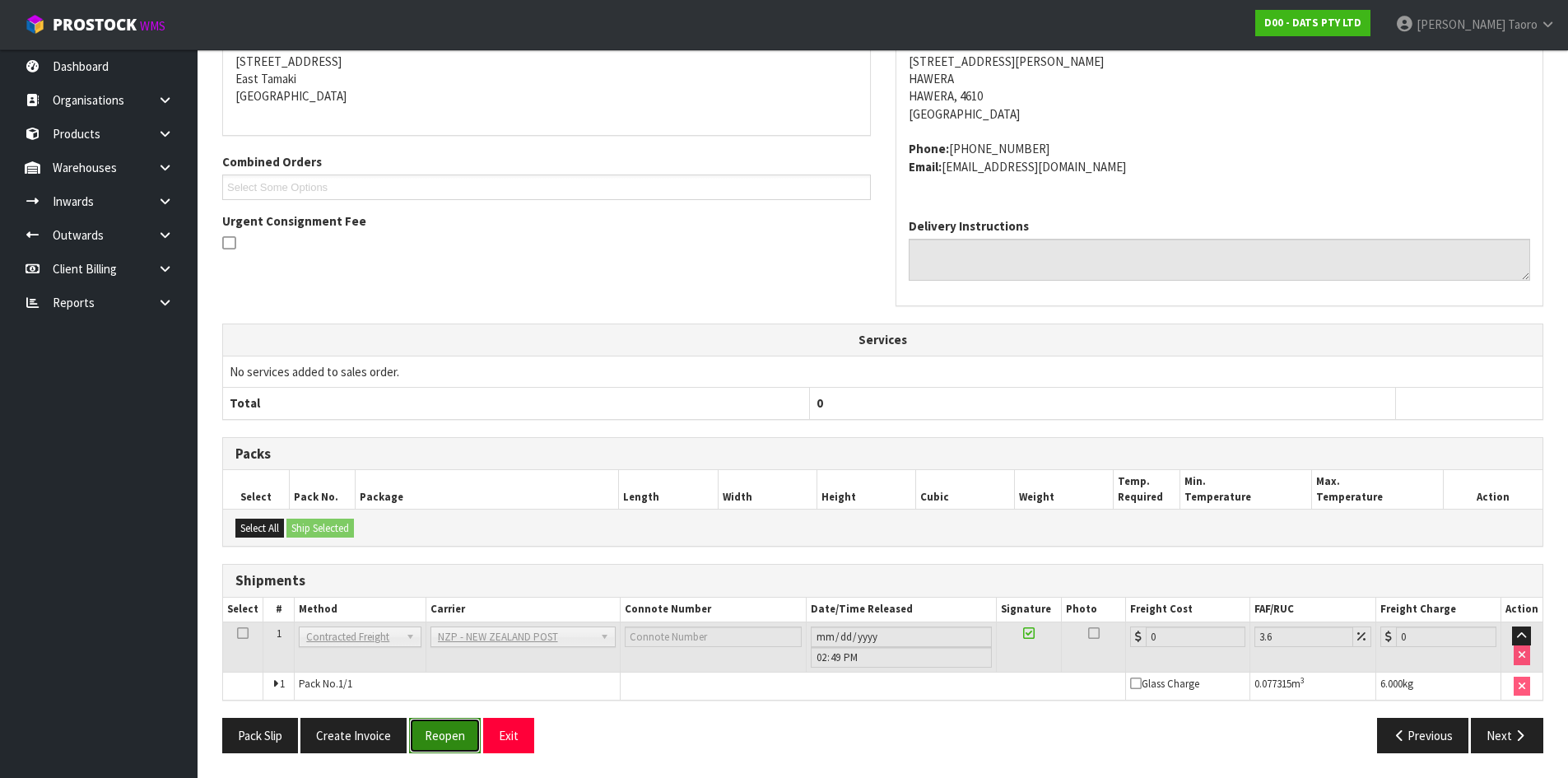
click at [445, 733] on button "Reopen" at bounding box center [445, 736] width 72 height 35
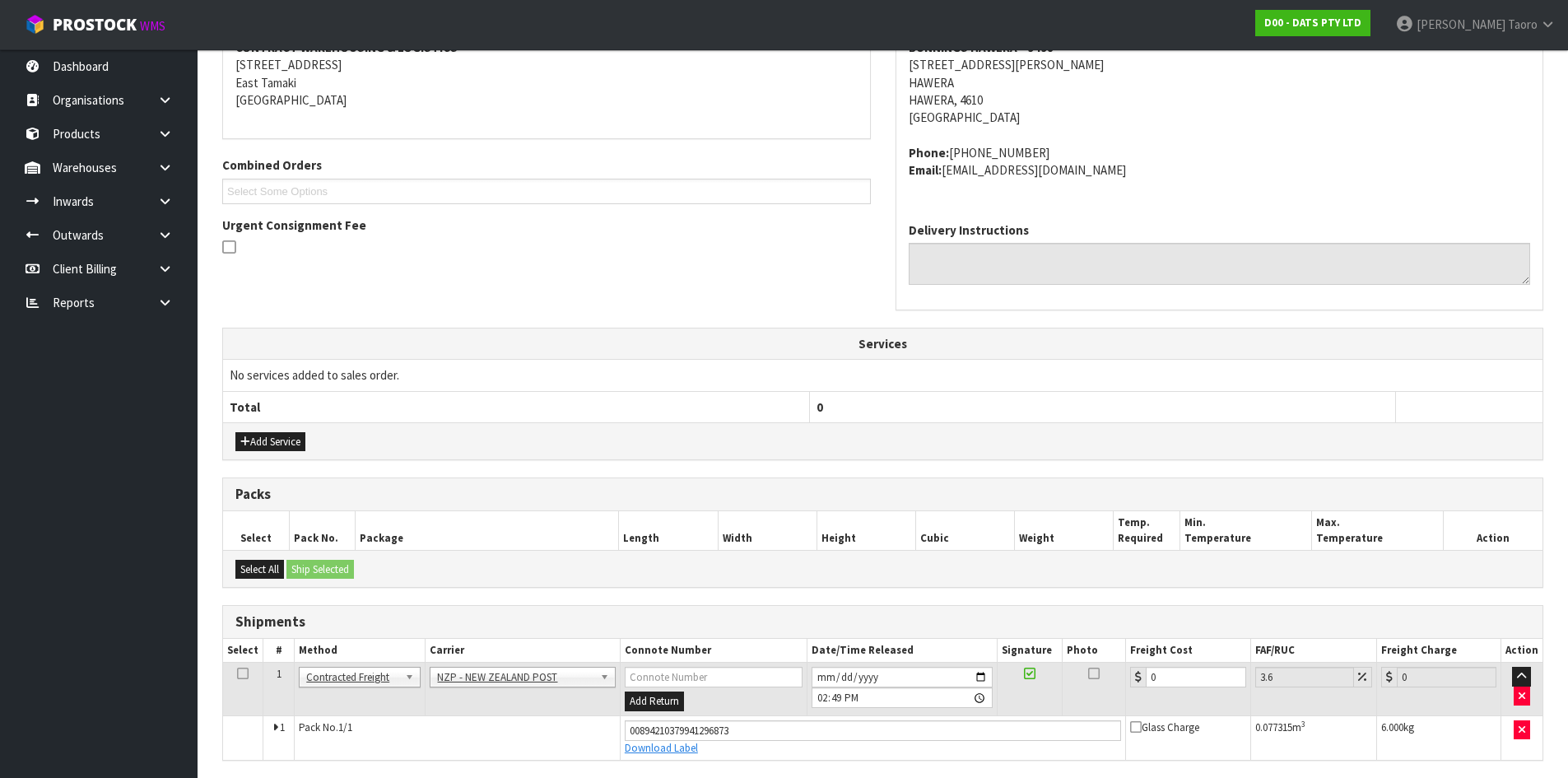
scroll to position [336, 0]
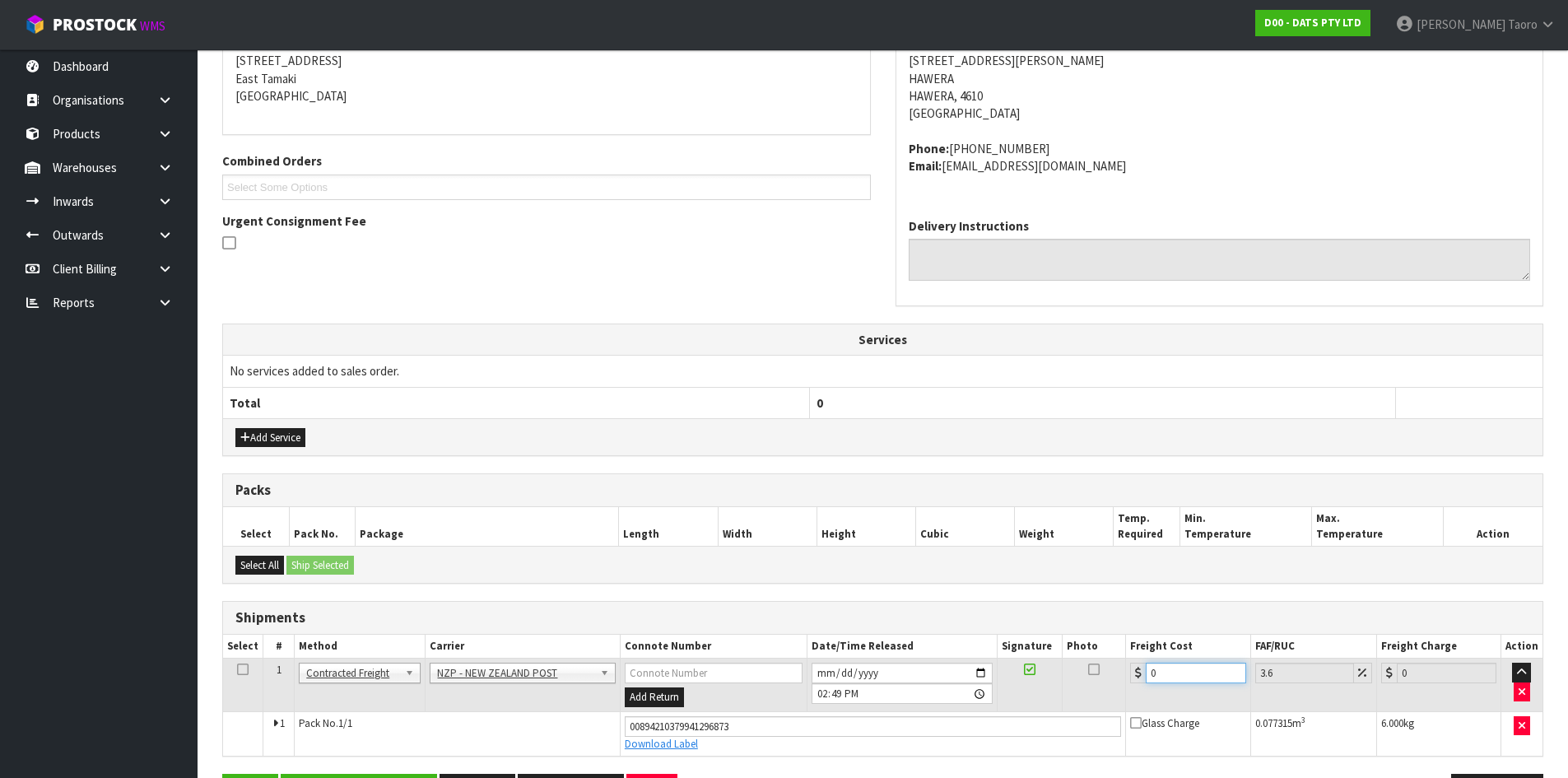
click at [1186, 668] on input "0" at bounding box center [1196, 673] width 100 height 20
type input "1"
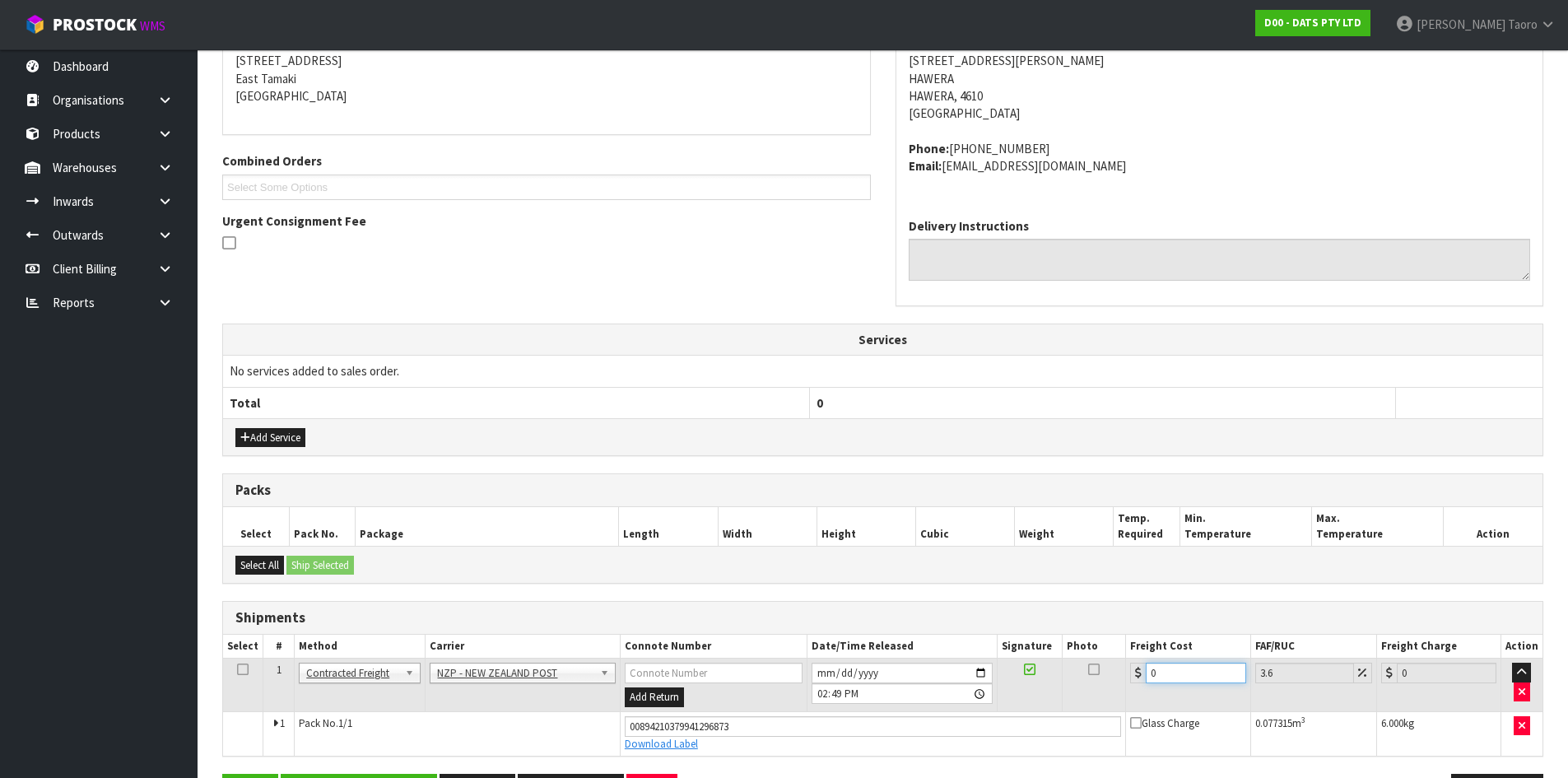
type input "1.04"
type input "13"
type input "13.47"
type input "13.3"
type input "13.78"
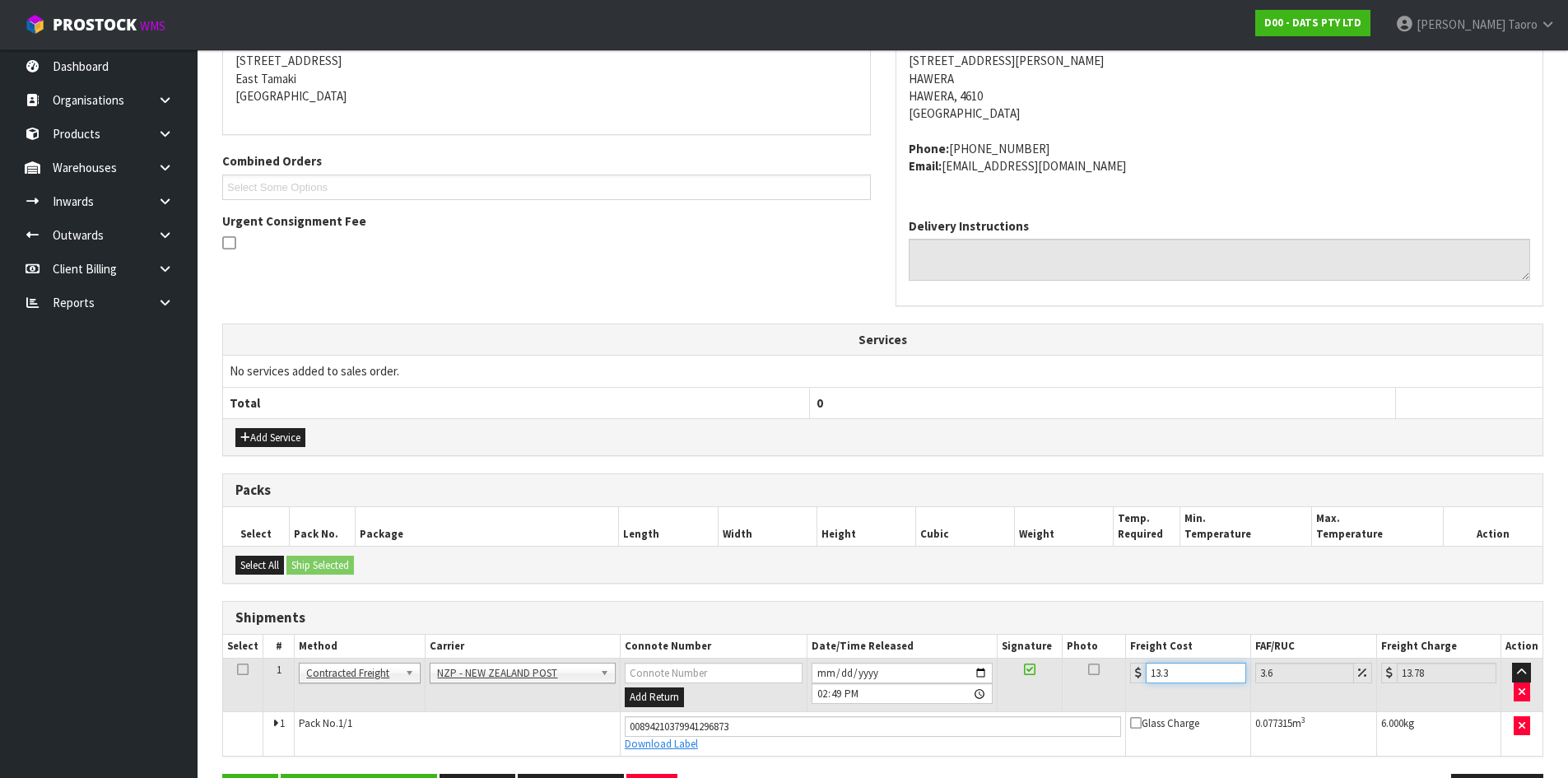
type input "13.33"
type input "13.81"
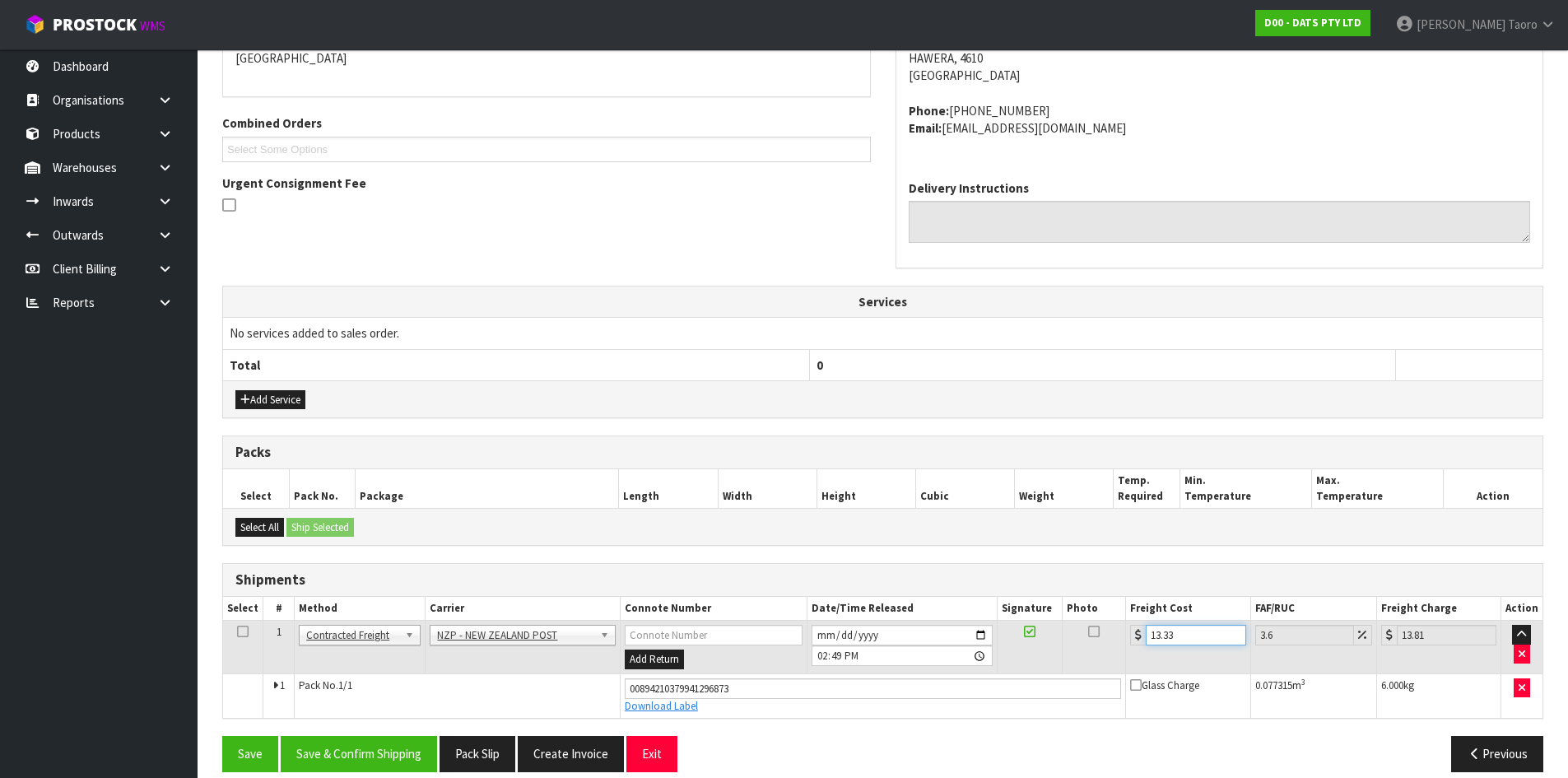
scroll to position [394, 0]
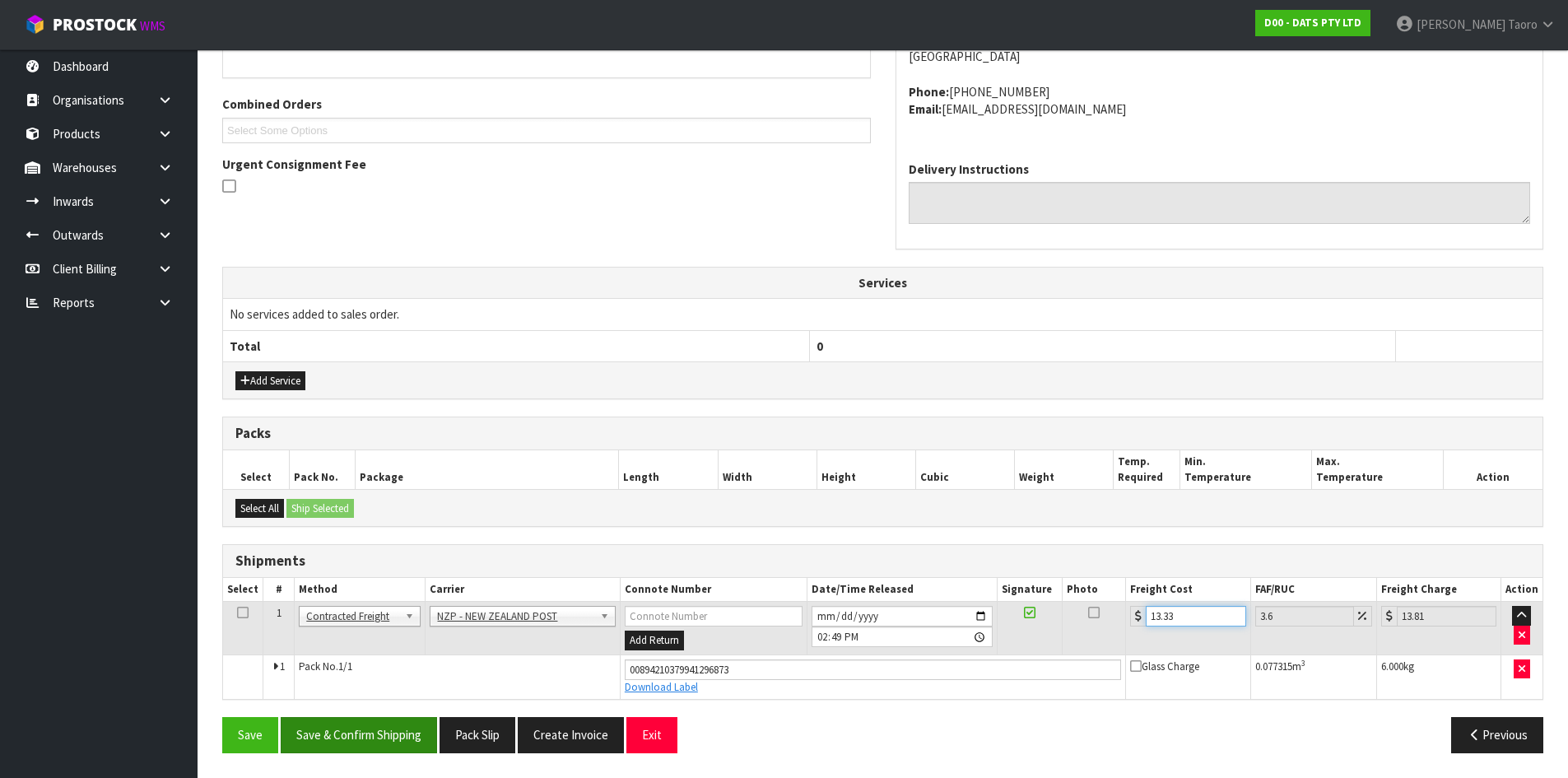
type input "13.33"
click at [375, 722] on button "Save & Confirm Shipping" at bounding box center [360, 735] width 157 height 35
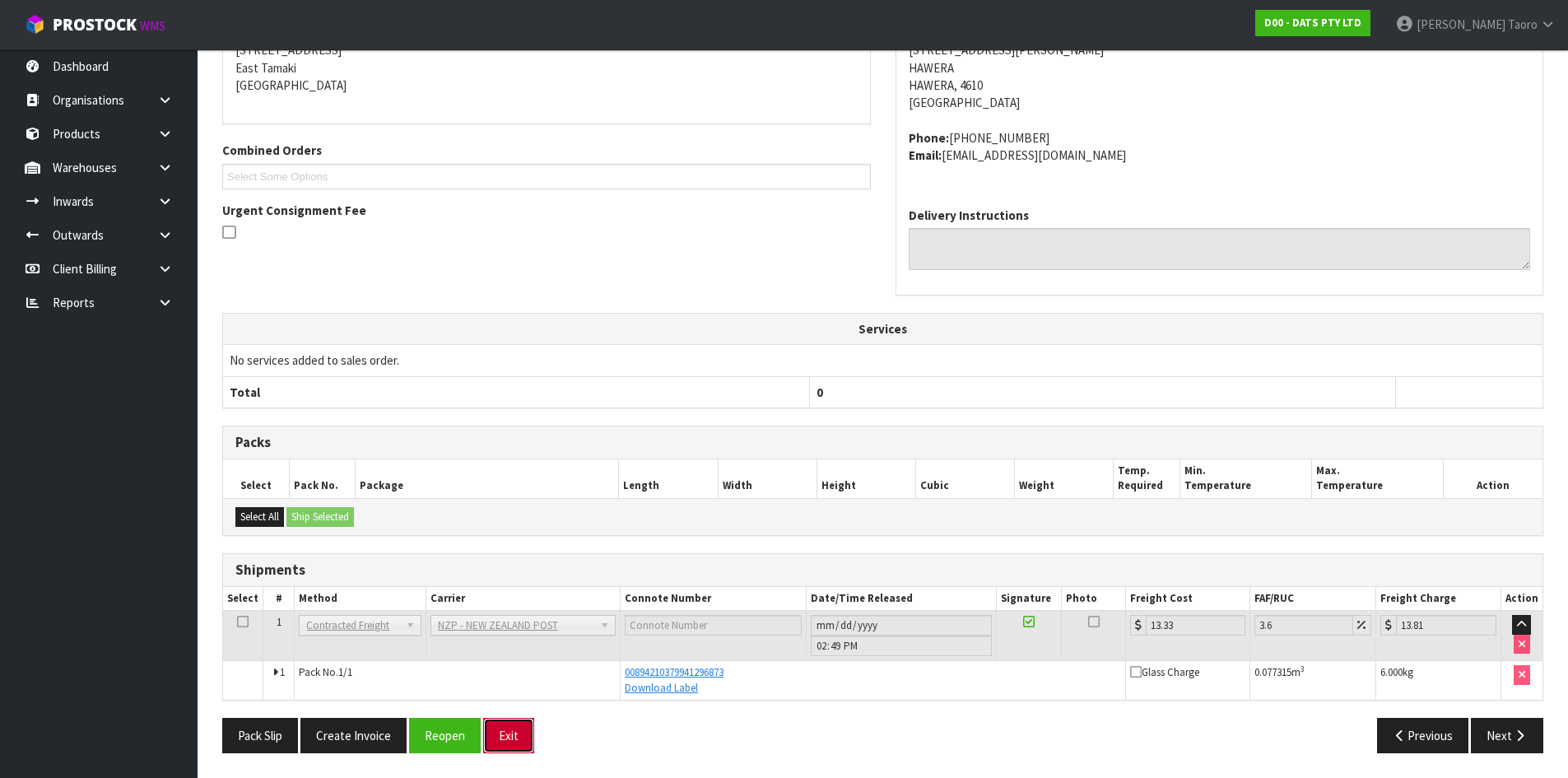
click at [500, 728] on button "Exit" at bounding box center [508, 736] width 51 height 35
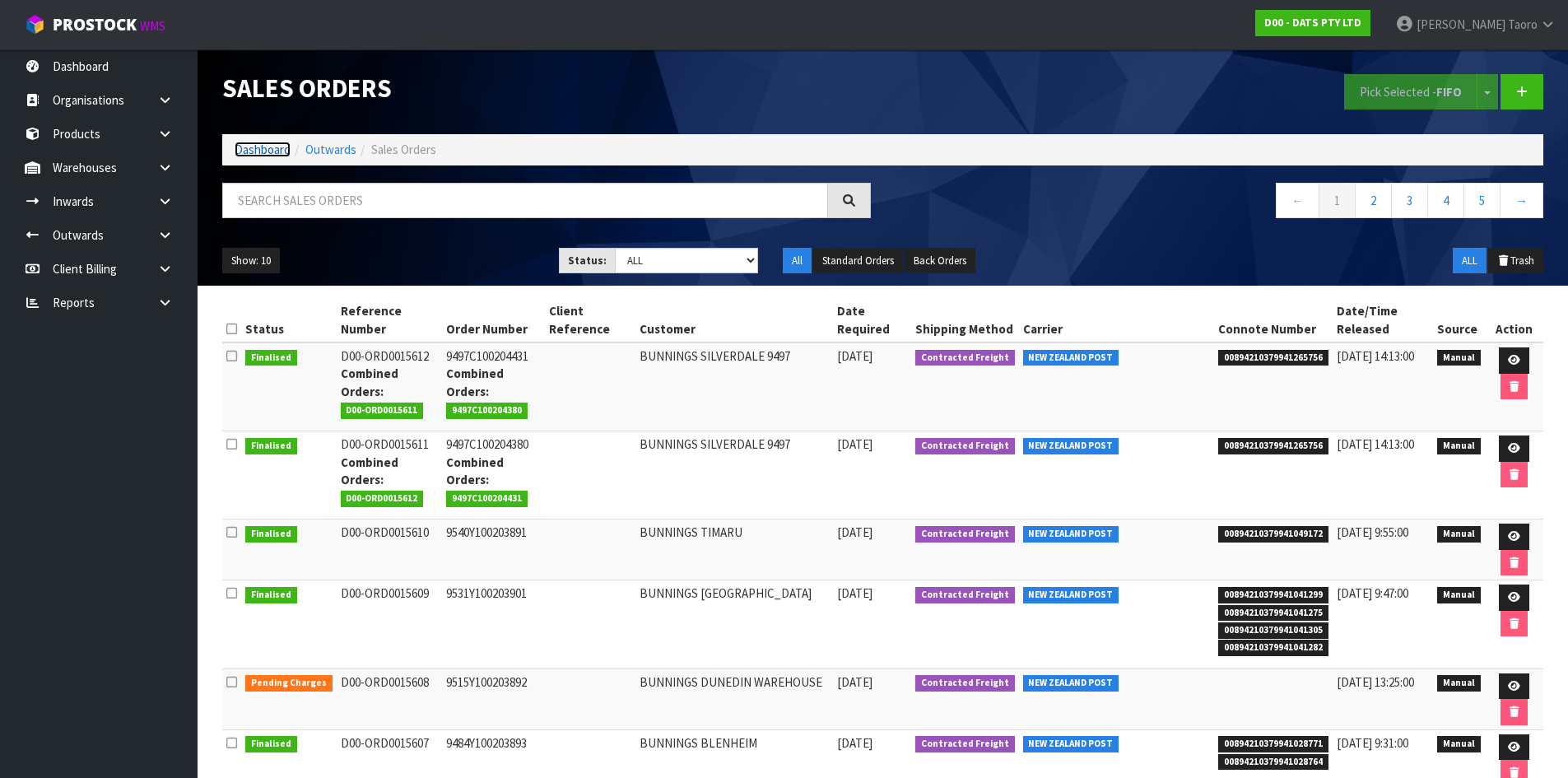
click at [258, 152] on link "Dashboard" at bounding box center [263, 149] width 56 height 16
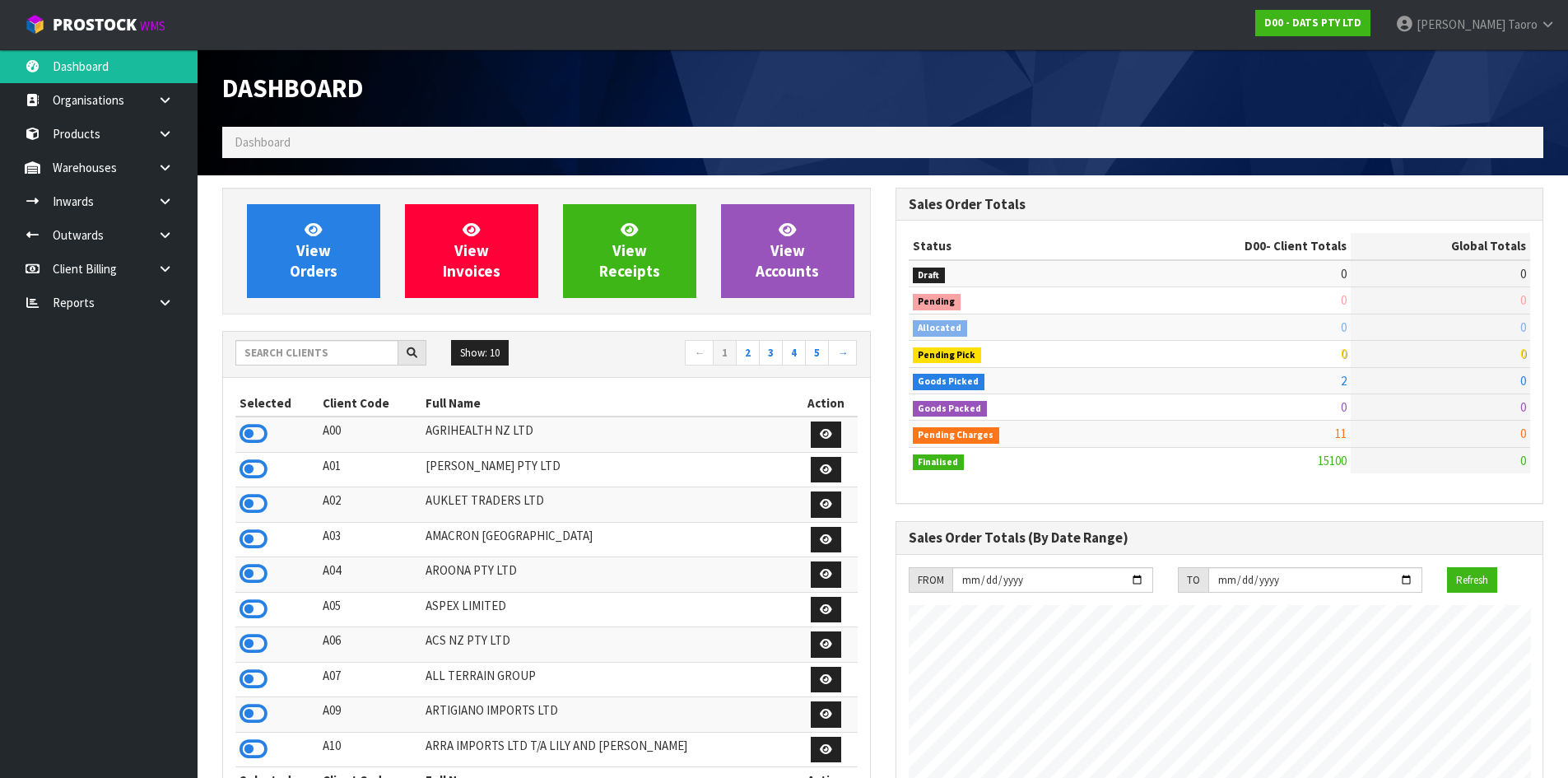
scroll to position [1247, 673]
click at [648, 426] on td "AGRIHEALTH NZ LTD" at bounding box center [607, 434] width 373 height 35
click at [260, 646] on icon at bounding box center [253, 643] width 28 height 25
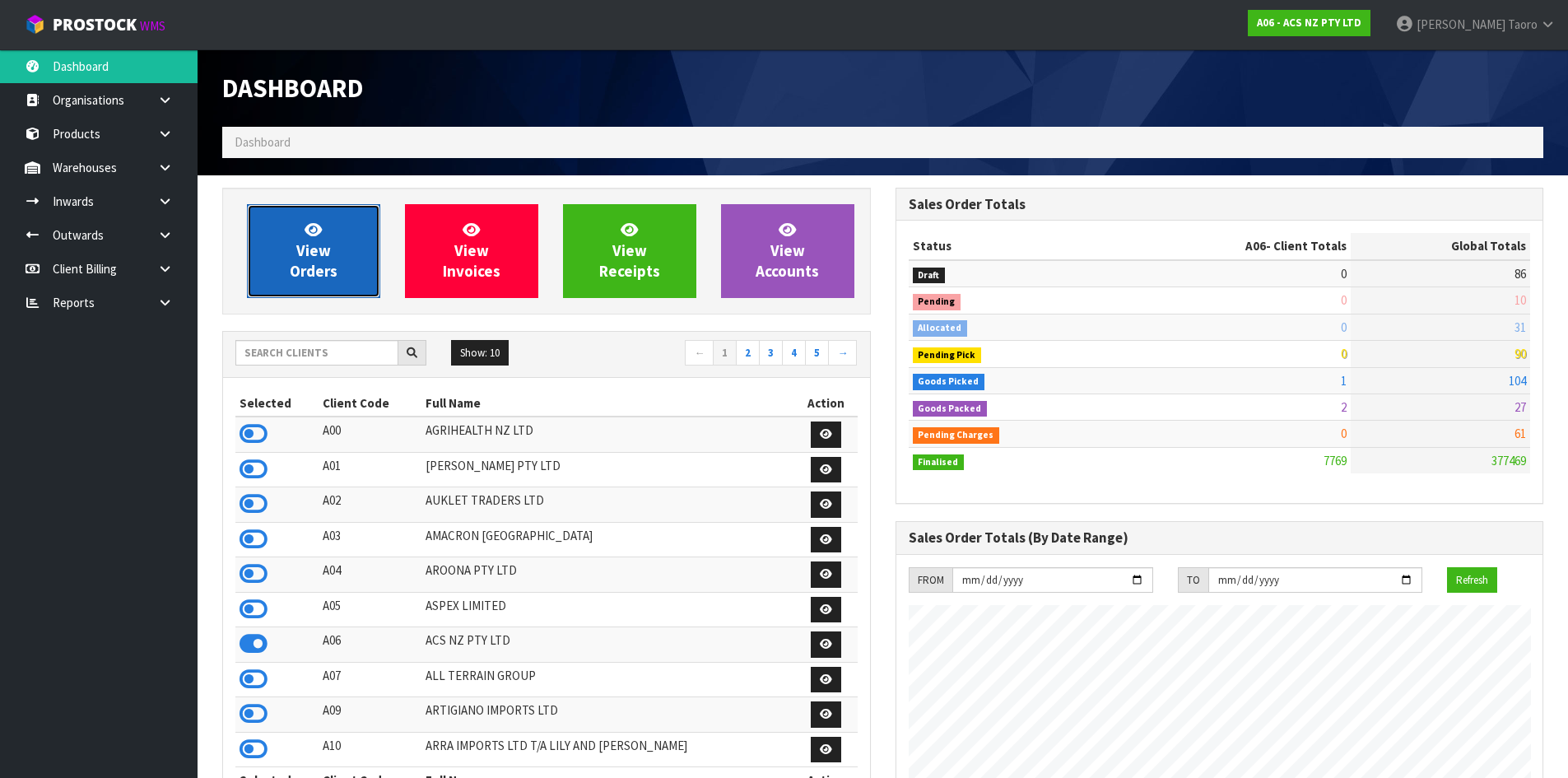
click at [326, 251] on span "View Orders" at bounding box center [313, 250] width 48 height 62
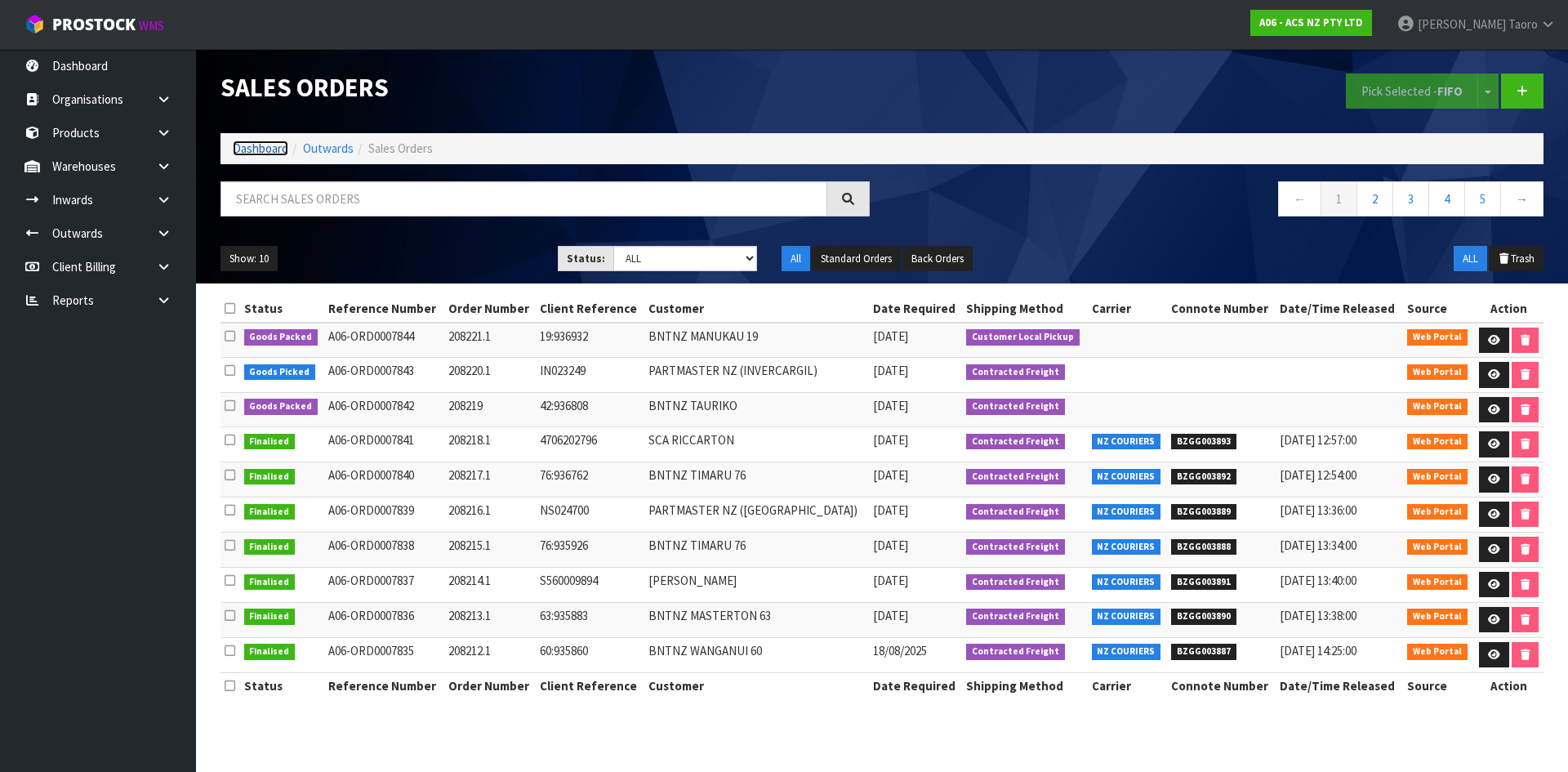
click at [259, 149] on link "Dashboard" at bounding box center [261, 148] width 56 height 16
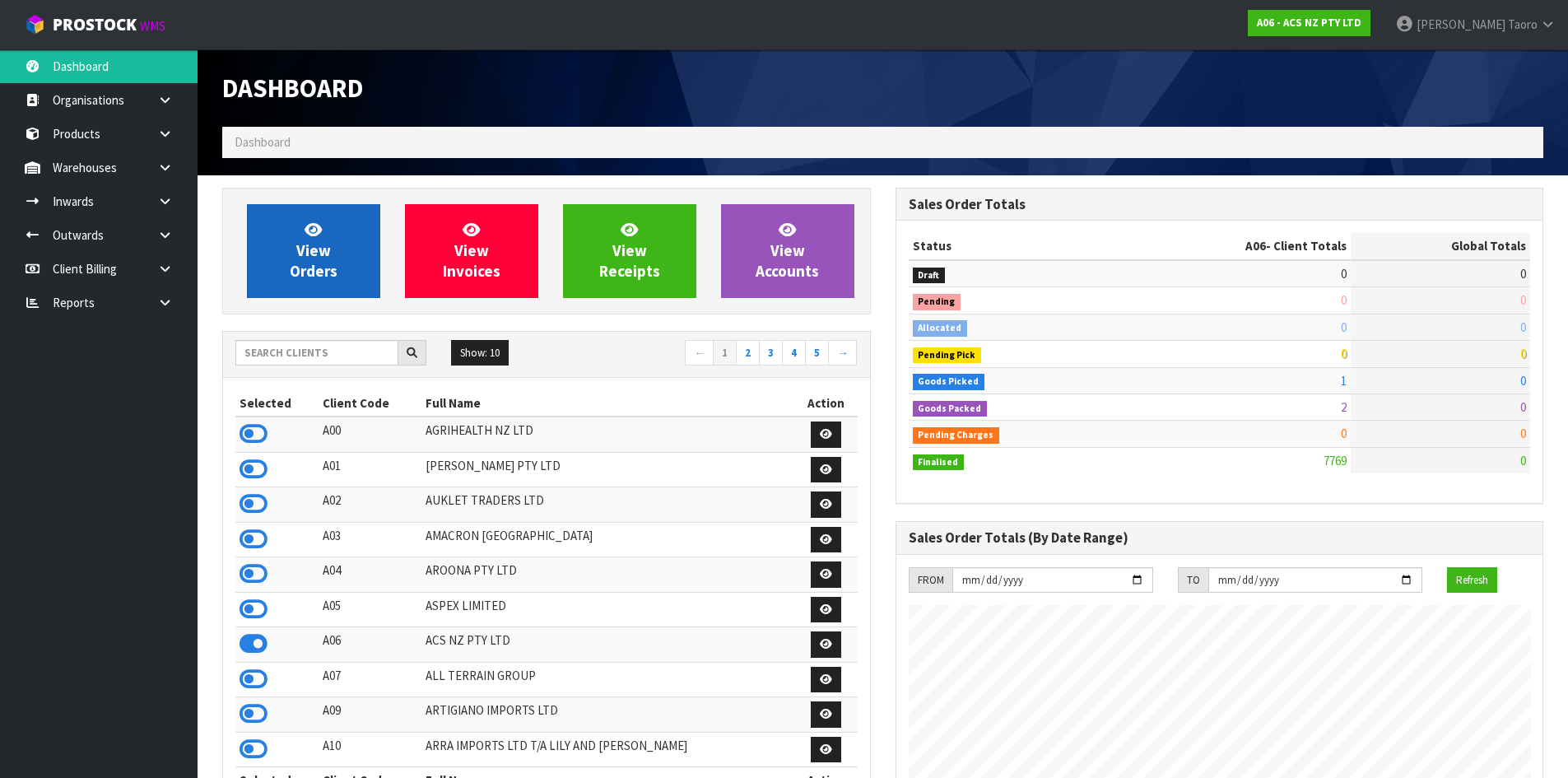
scroll to position [1247, 673]
click at [328, 245] on span "View Orders" at bounding box center [313, 250] width 48 height 62
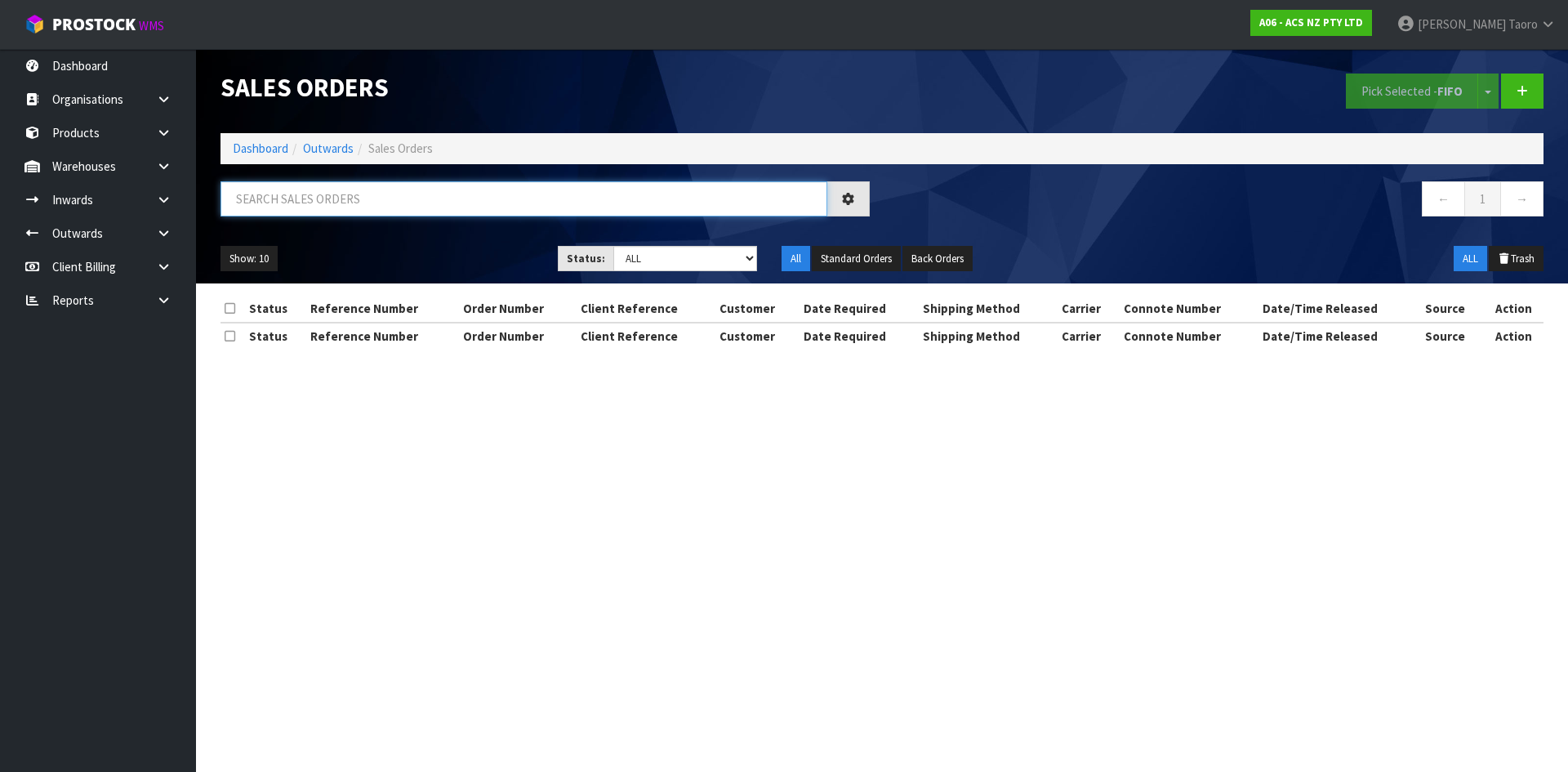
click at [342, 202] on input "text" at bounding box center [524, 198] width 607 height 35
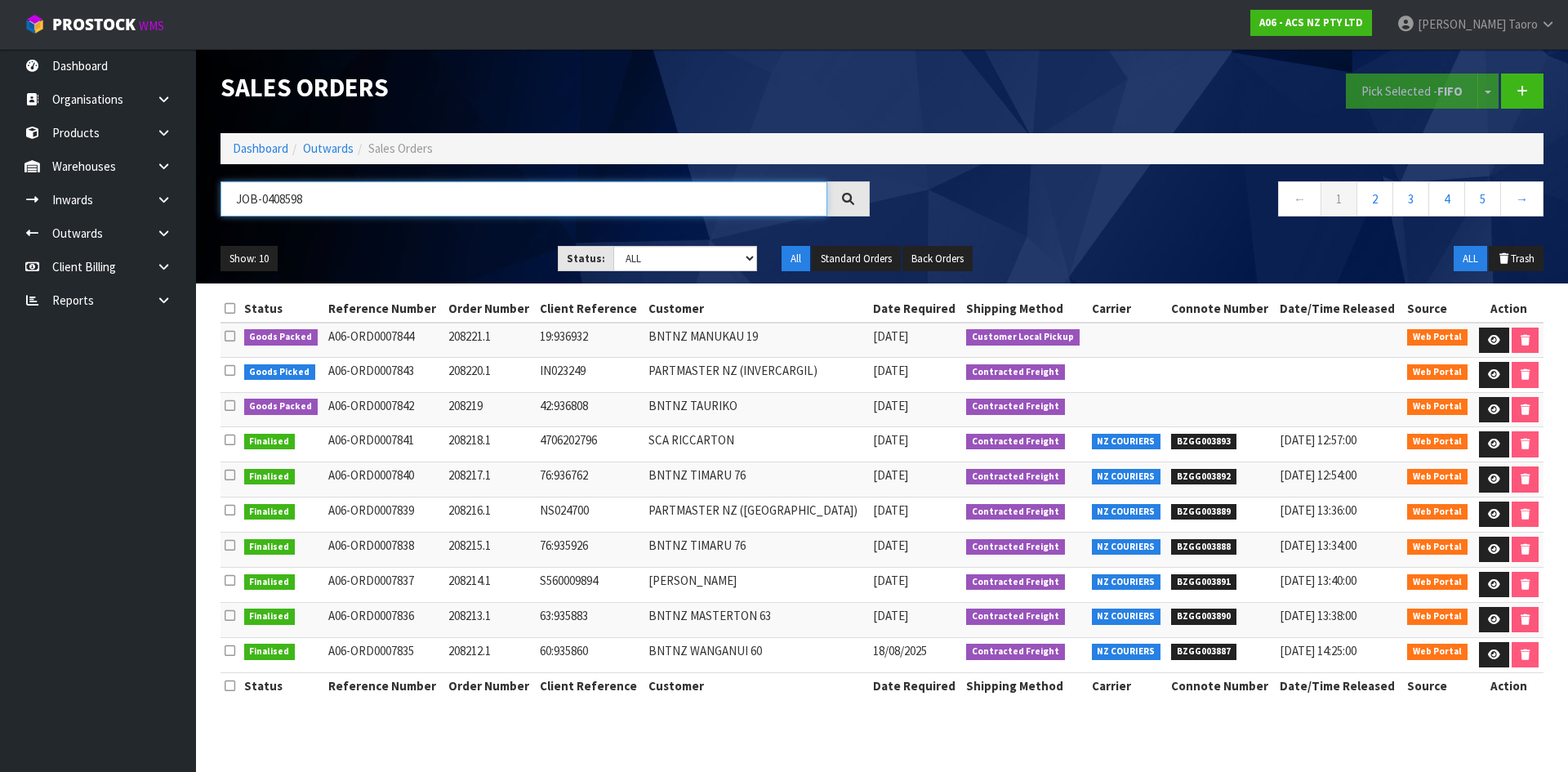
type input "JOB-0408598"
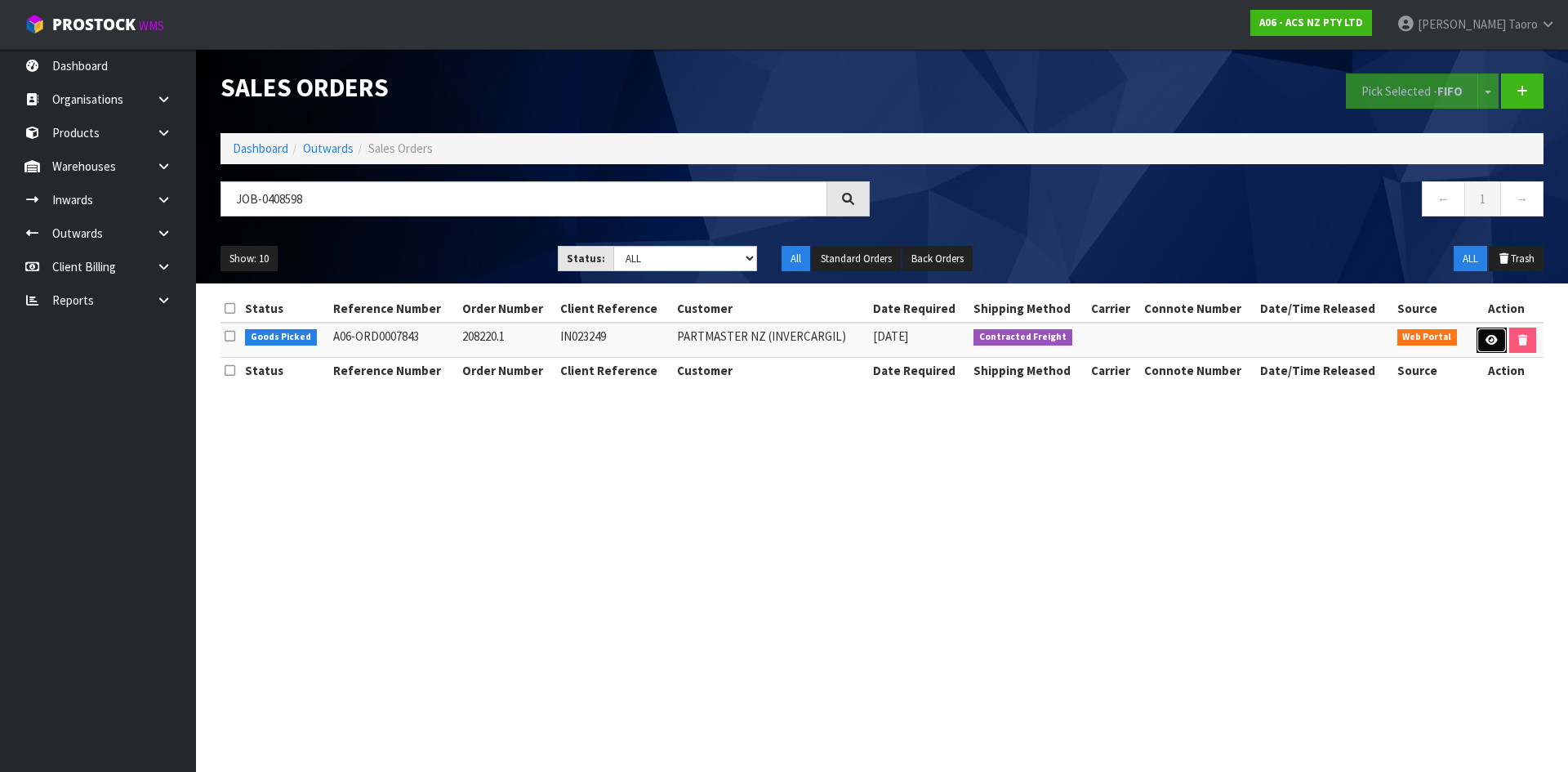
click at [1487, 344] on icon at bounding box center [1491, 340] width 12 height 11
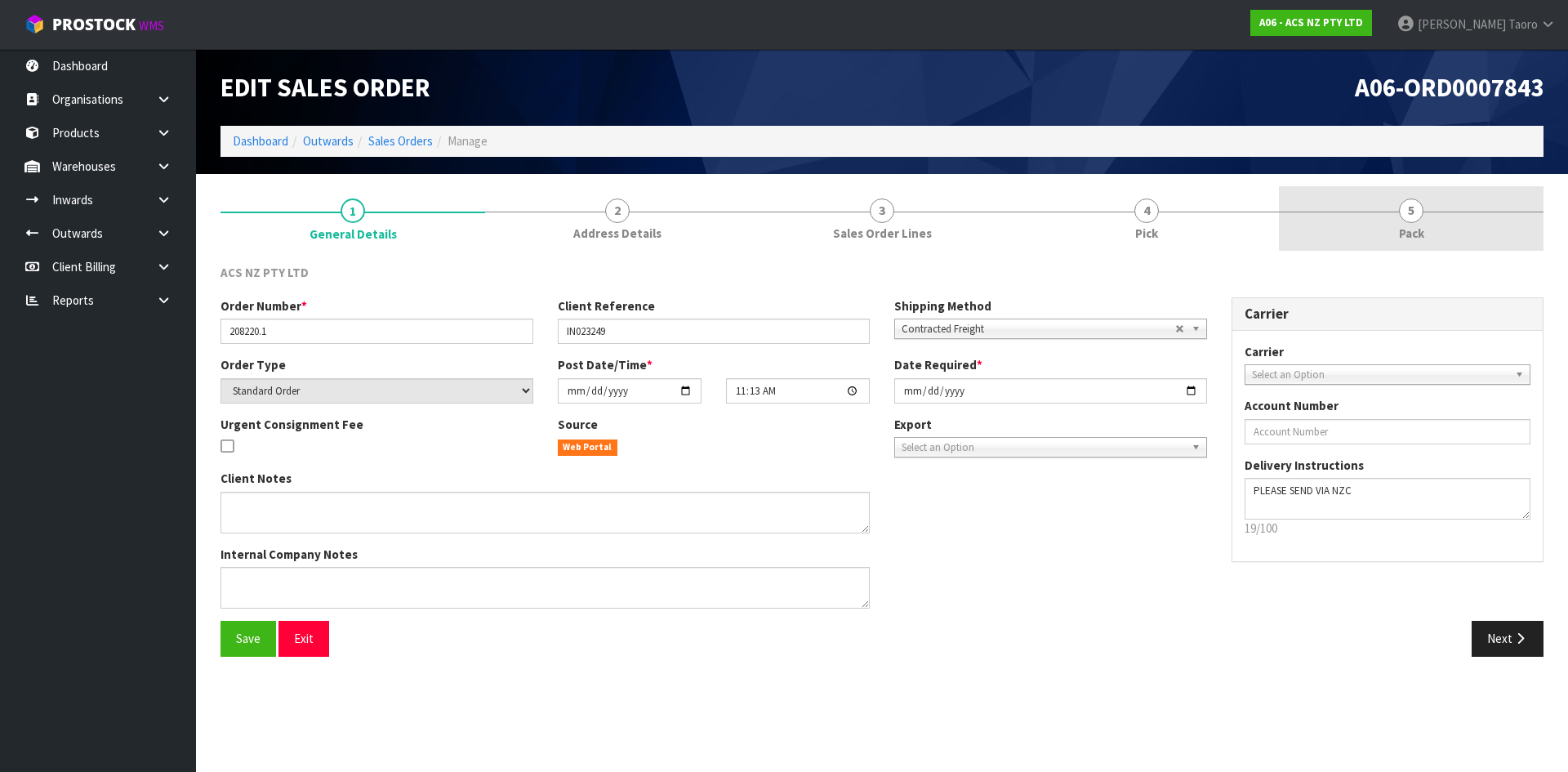
click at [1410, 216] on span "5" at bounding box center [1411, 210] width 25 height 25
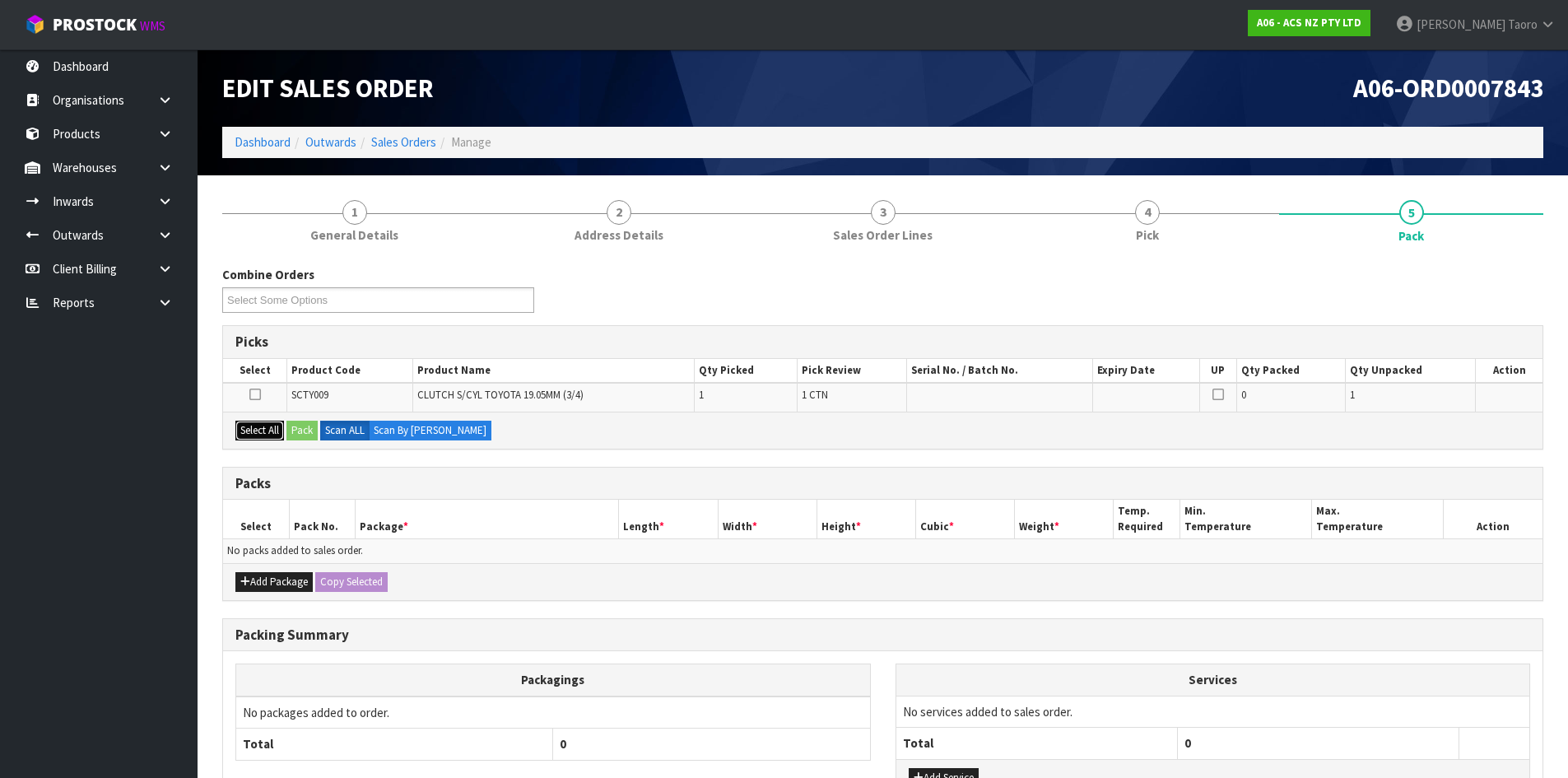
drag, startPoint x: 265, startPoint y: 430, endPoint x: 276, endPoint y: 428, distance: 11.2
click at [270, 428] on button "Select All" at bounding box center [259, 430] width 49 height 19
click at [301, 427] on button "Pack" at bounding box center [302, 430] width 31 height 19
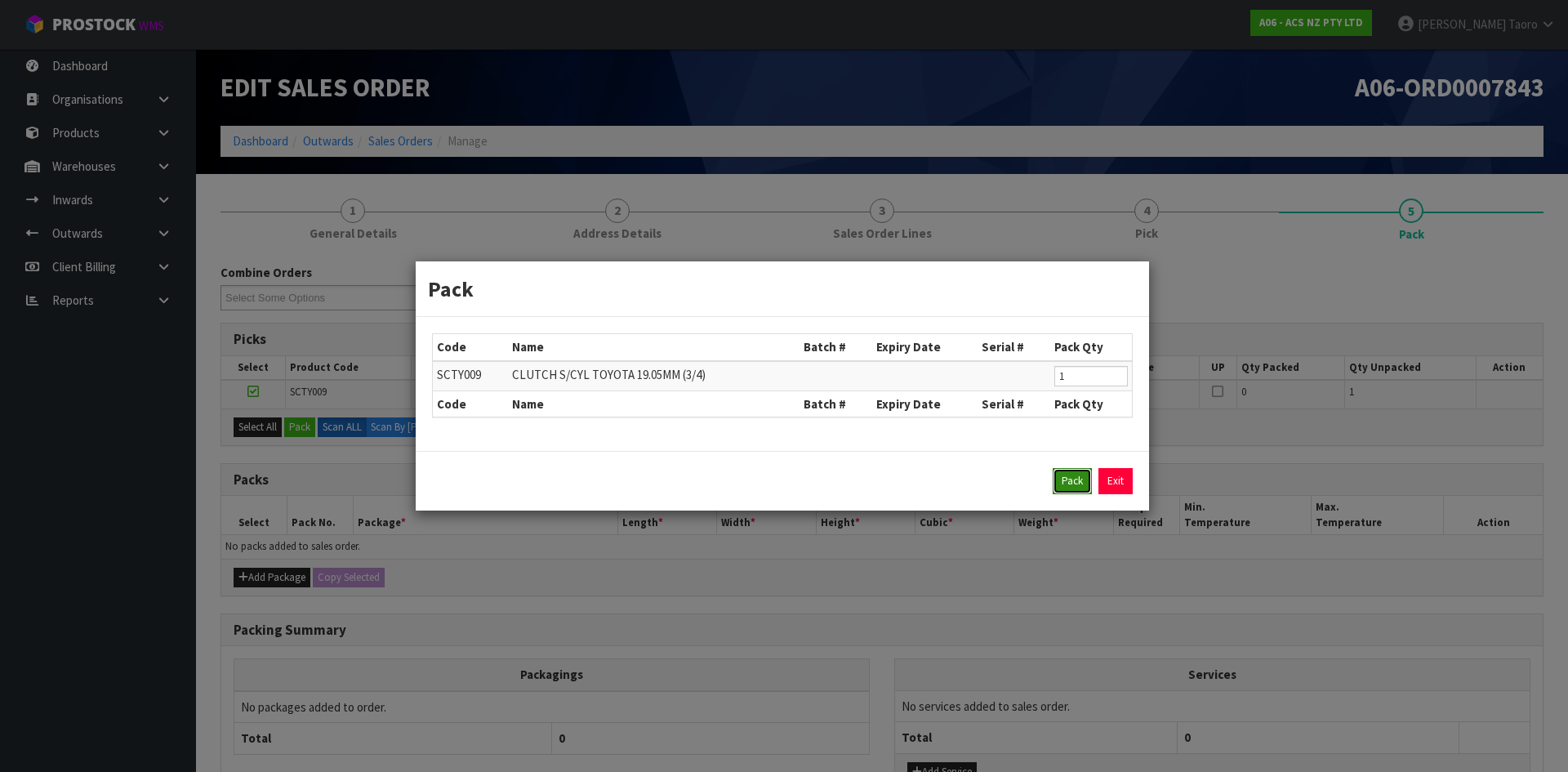
click at [1070, 477] on button "Pack" at bounding box center [1072, 481] width 39 height 27
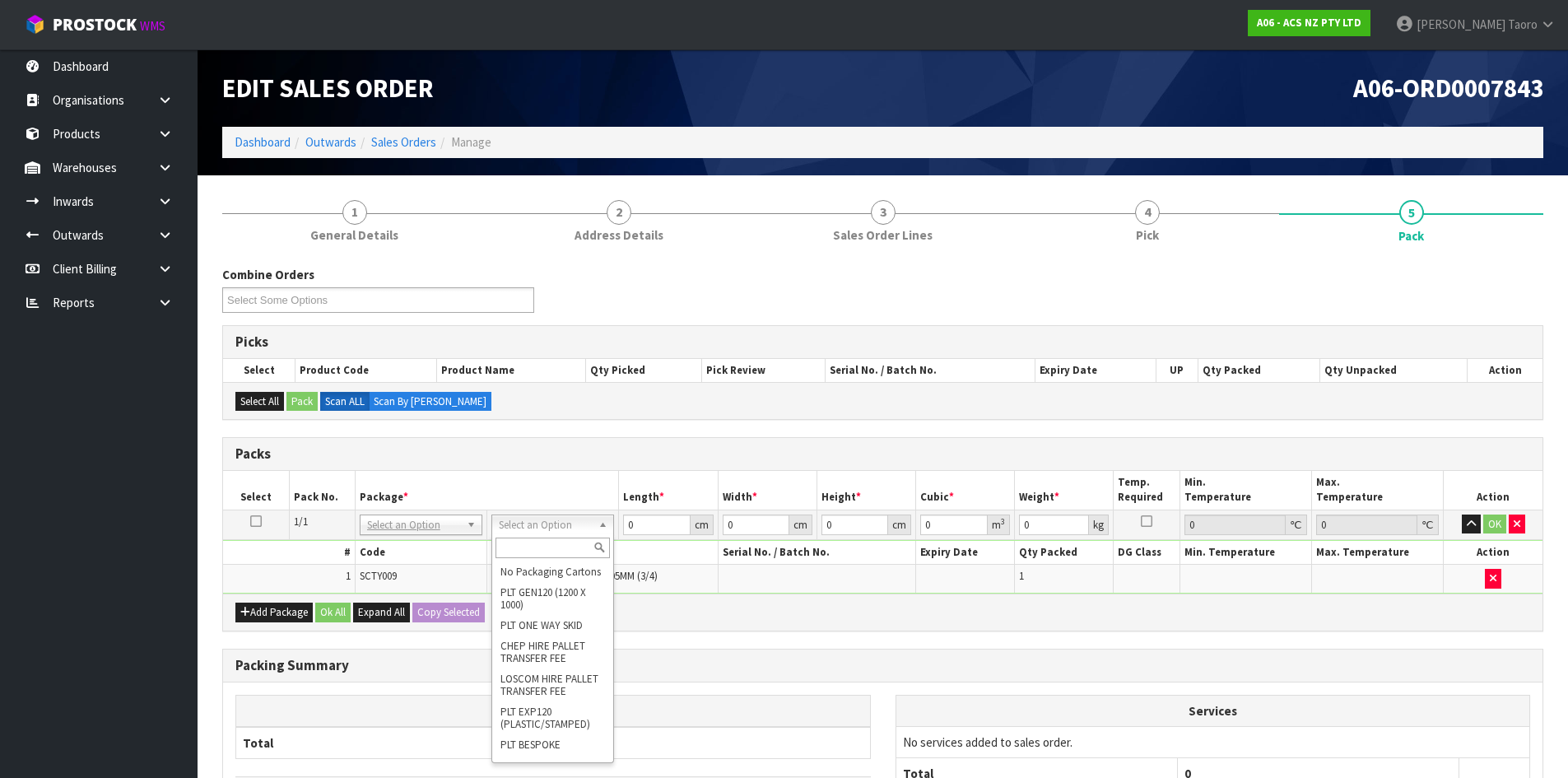
click at [579, 548] on input "text" at bounding box center [553, 548] width 114 height 20
type input "U20"
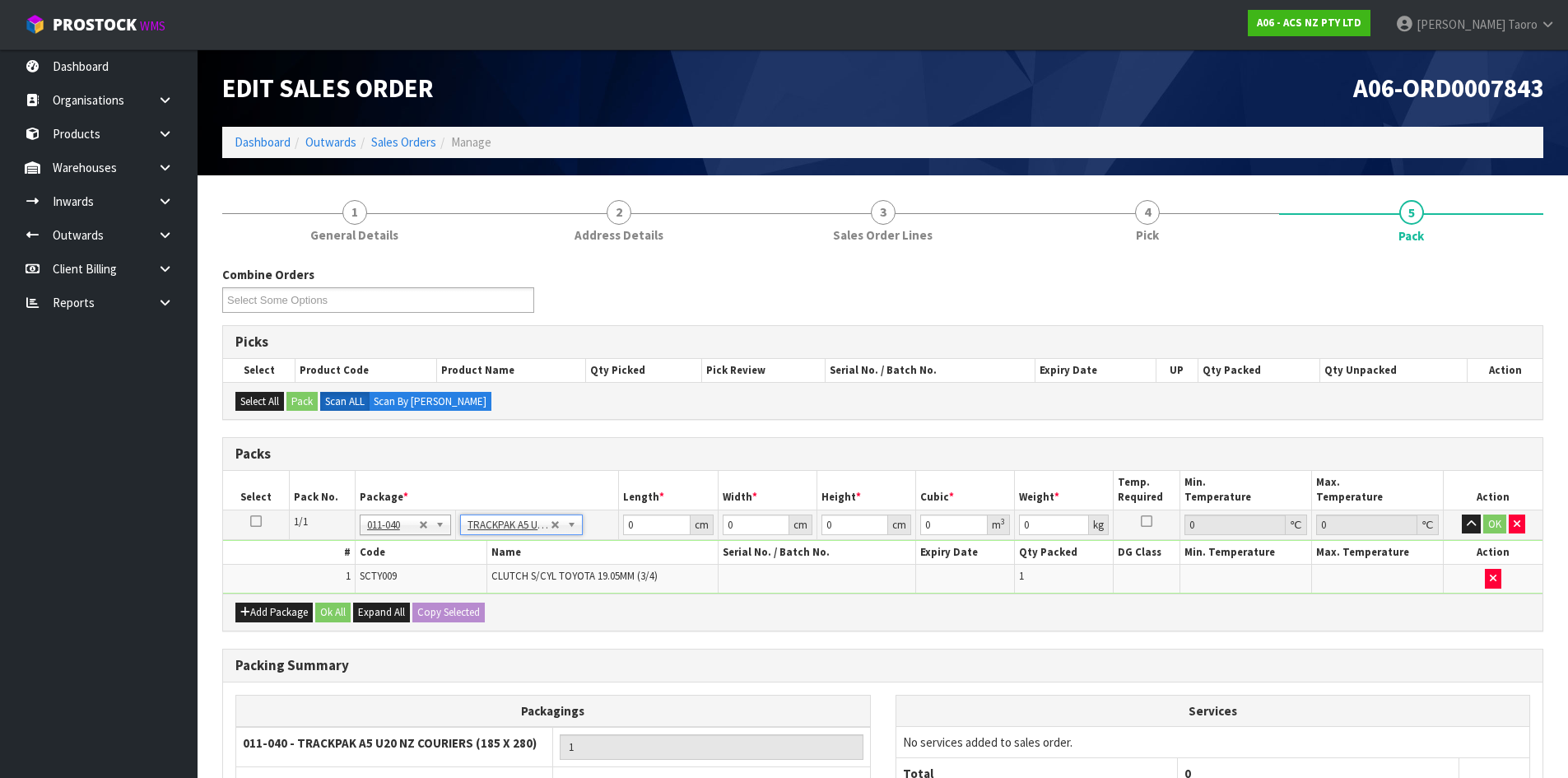
type input "18.5"
type input "28"
type input "0.01"
type input "0.000005"
type input "0.46"
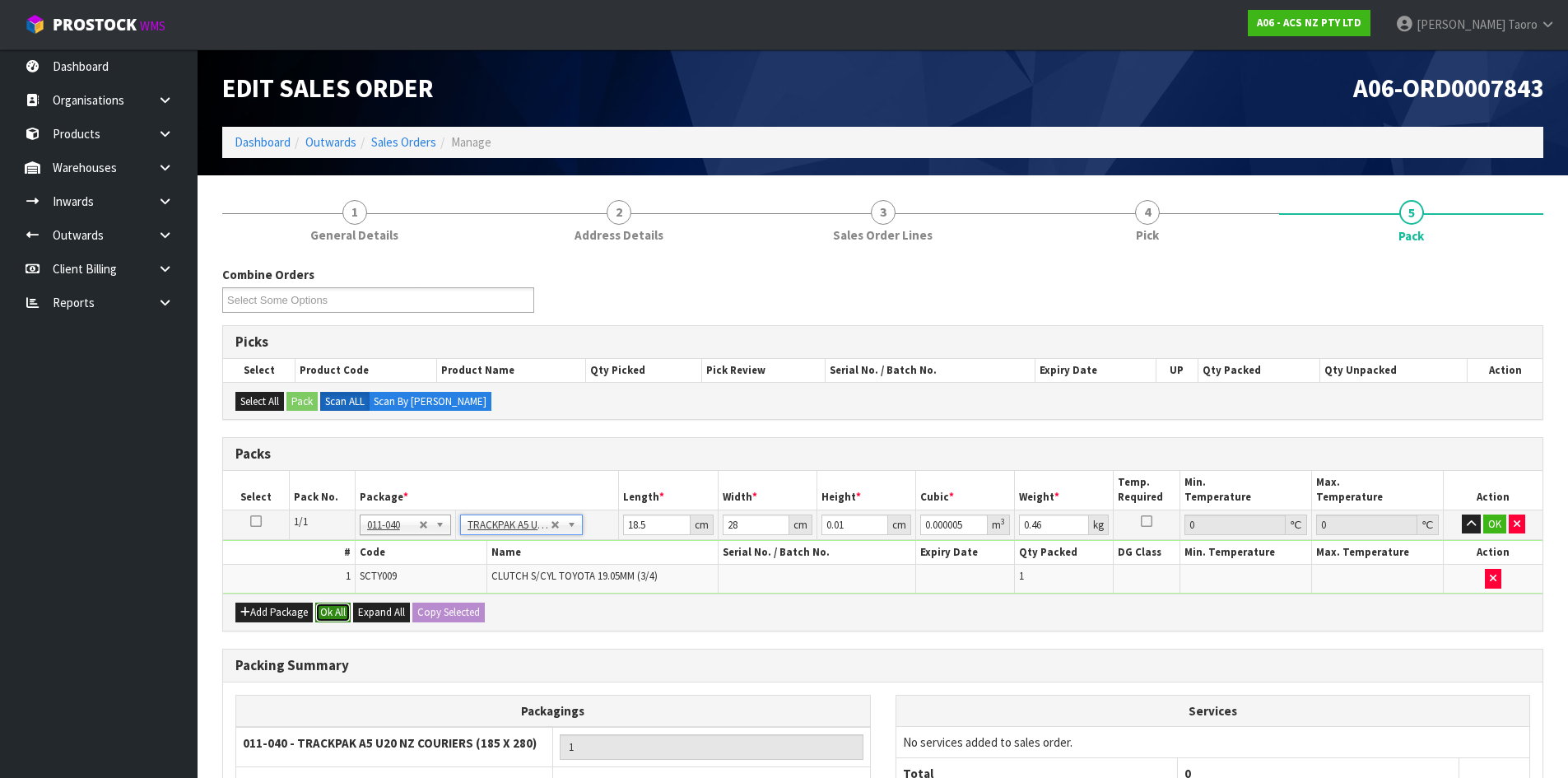
click at [341, 616] on button "Ok All" at bounding box center [333, 612] width 35 height 19
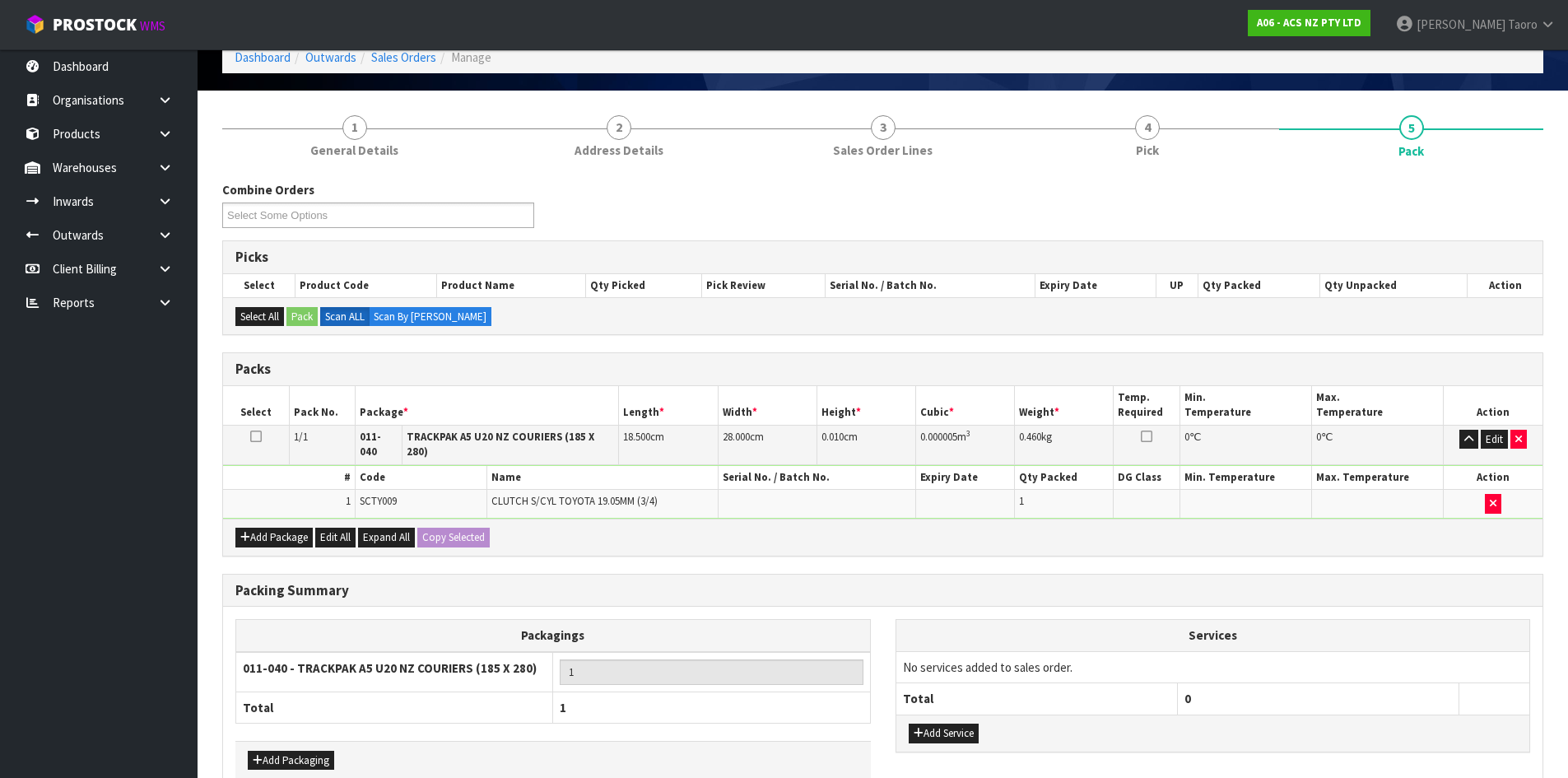
scroll to position [165, 0]
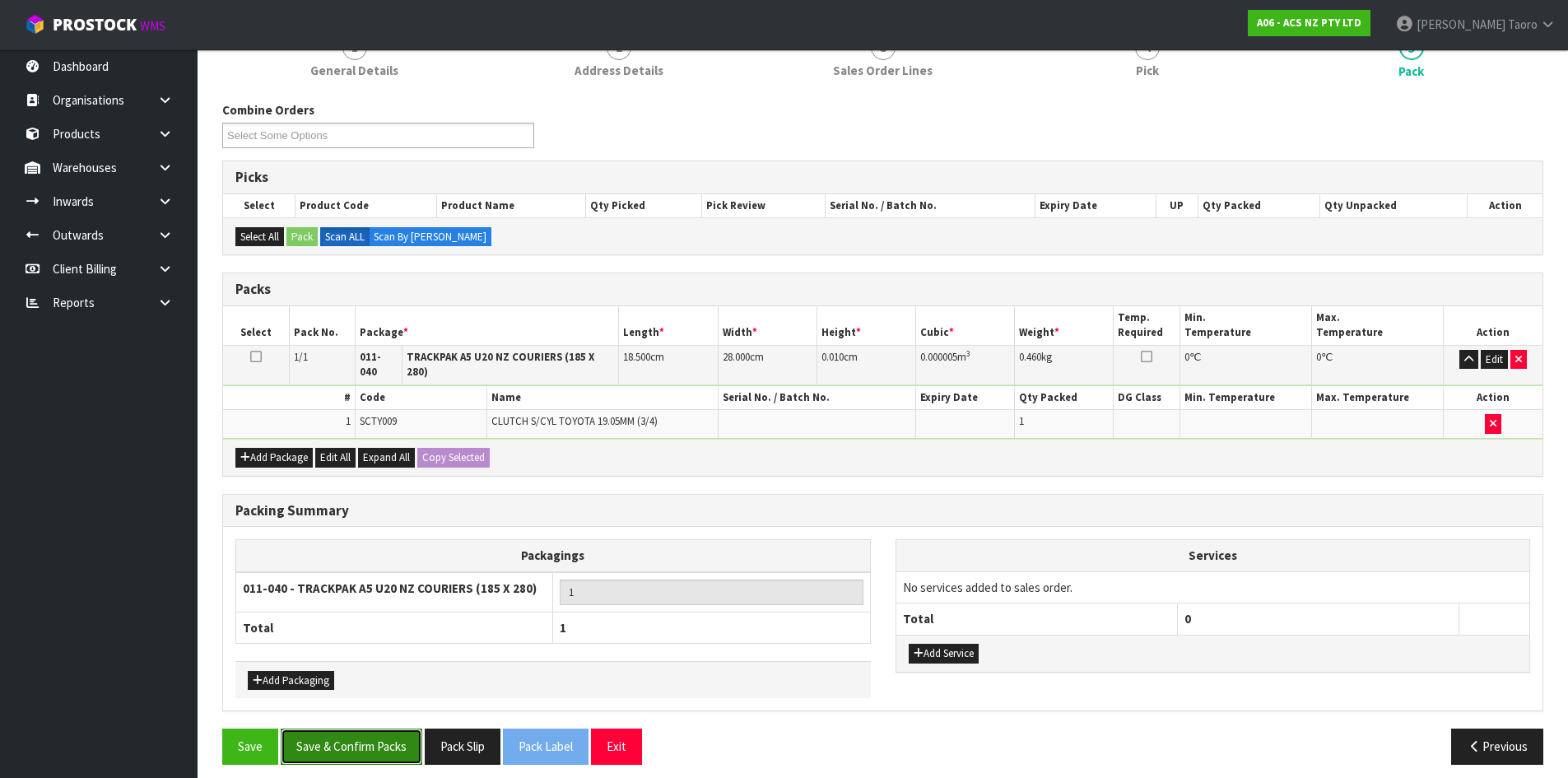
click at [378, 744] on button "Save & Confirm Packs" at bounding box center [352, 746] width 142 height 35
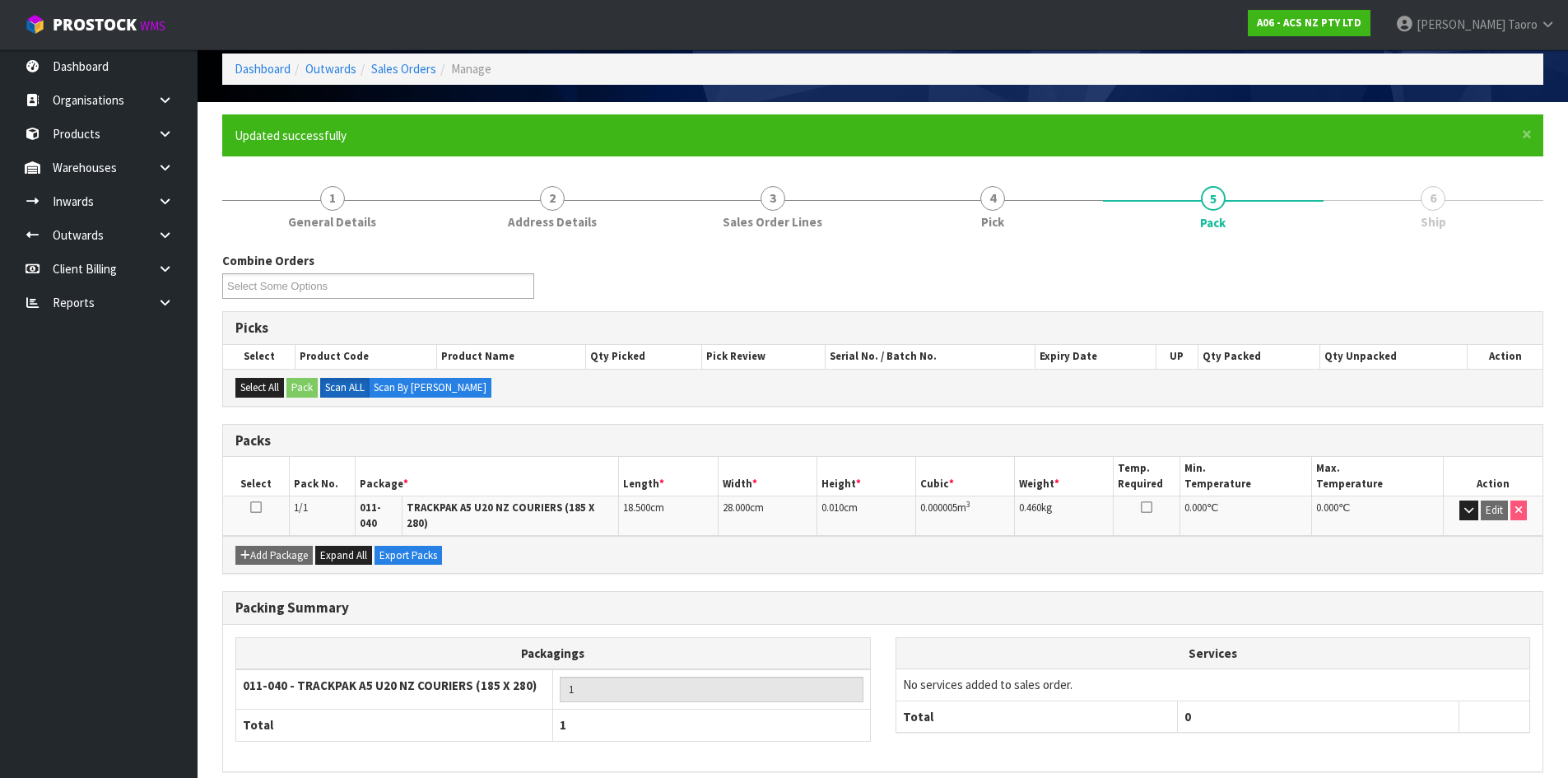
scroll to position [135, 0]
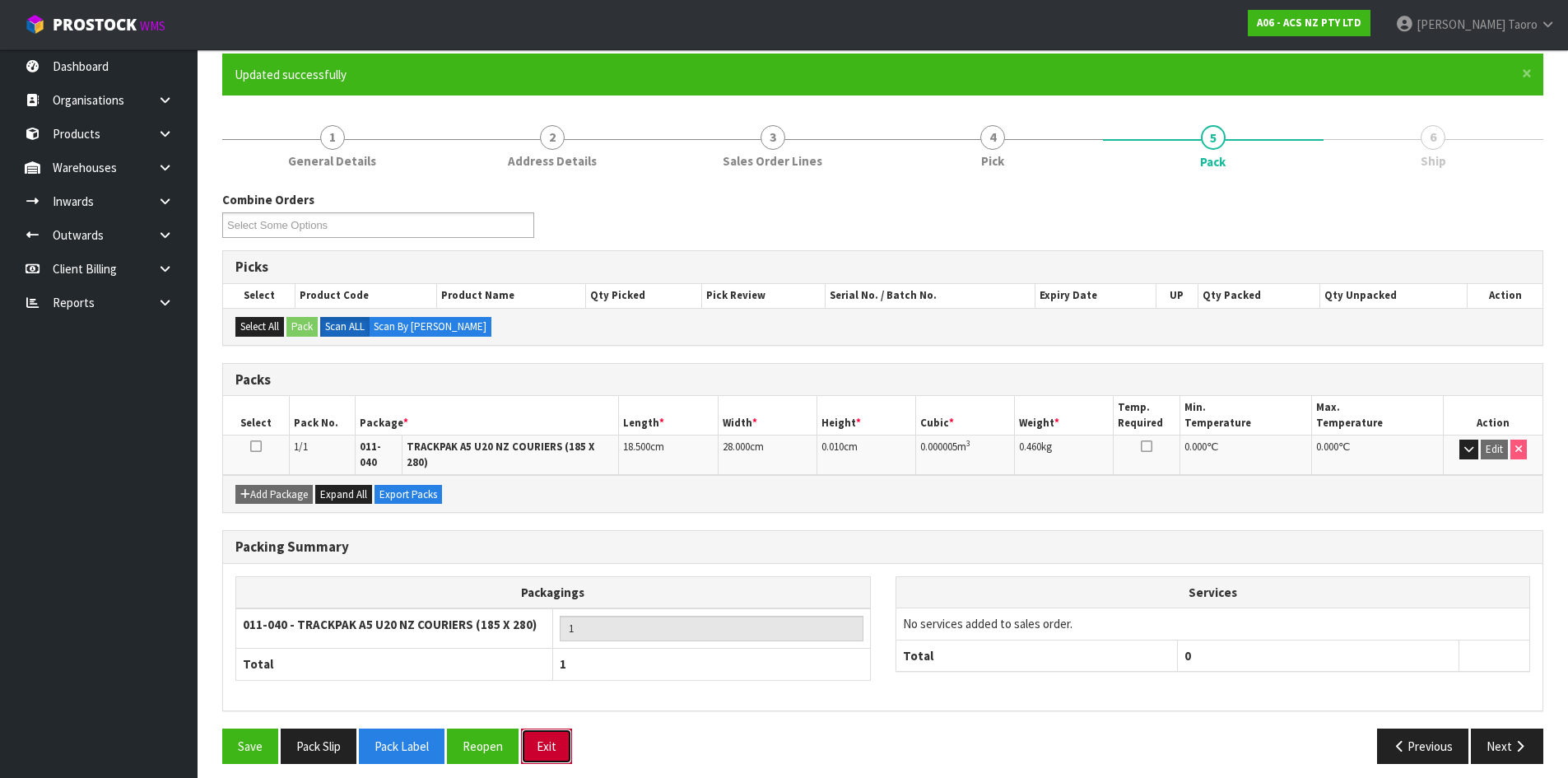
click at [530, 728] on button "Exit" at bounding box center [546, 746] width 51 height 35
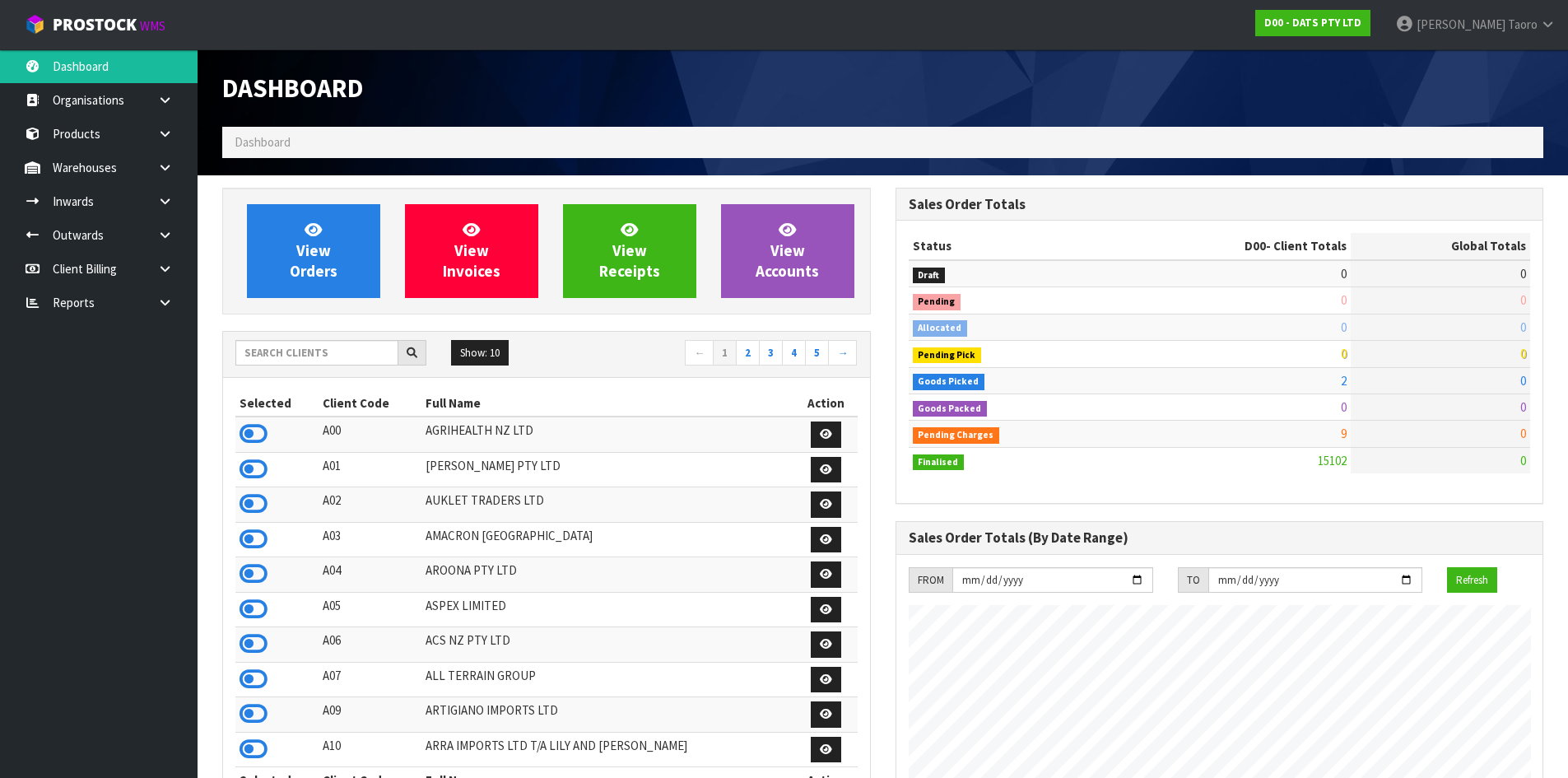
scroll to position [1247, 673]
click at [732, 112] on div "Dashboard" at bounding box center [547, 88] width 674 height 77
click at [274, 355] on input "text" at bounding box center [316, 353] width 163 height 26
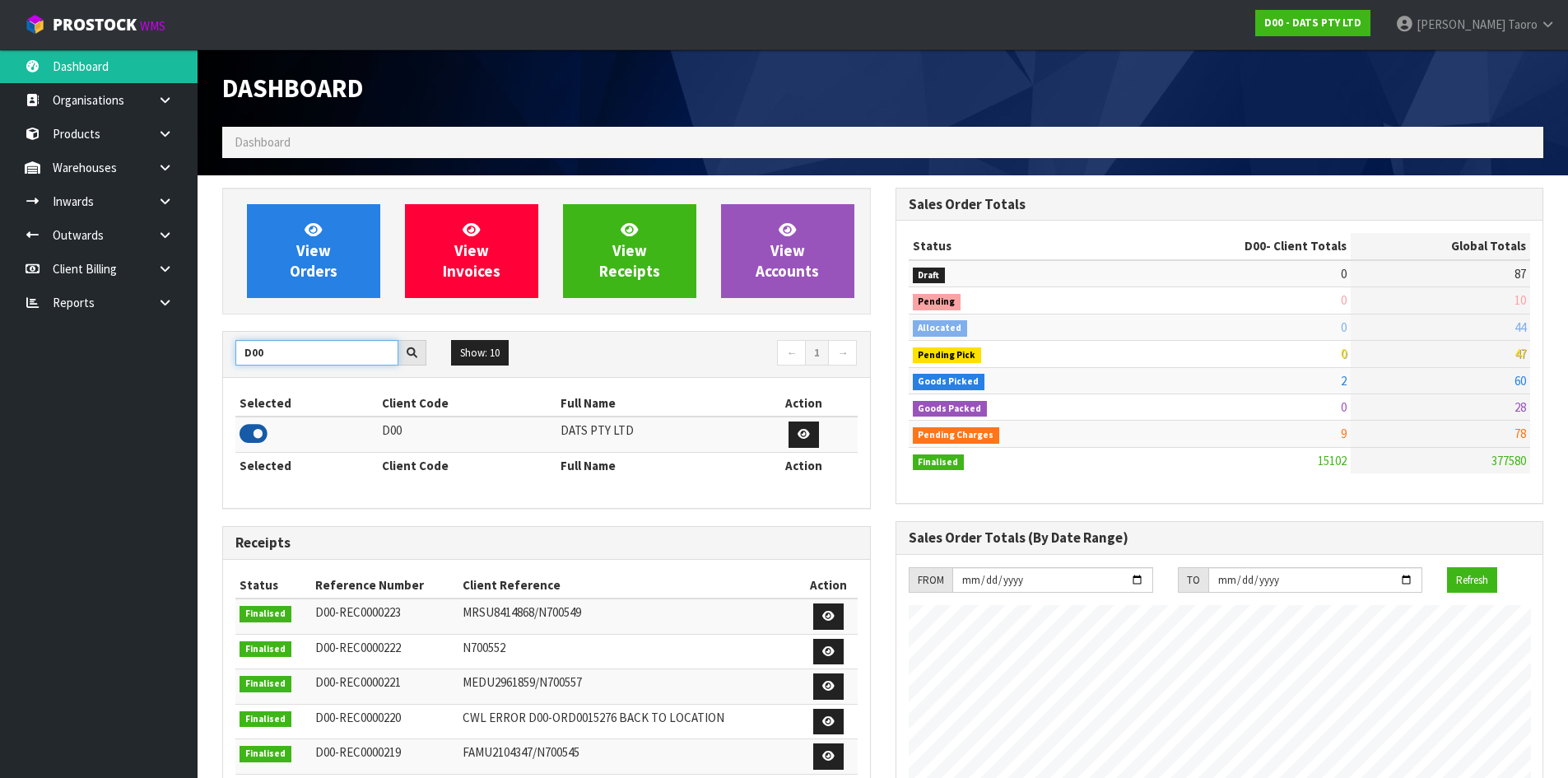
type input "D00"
click at [263, 431] on icon at bounding box center [253, 433] width 28 height 25
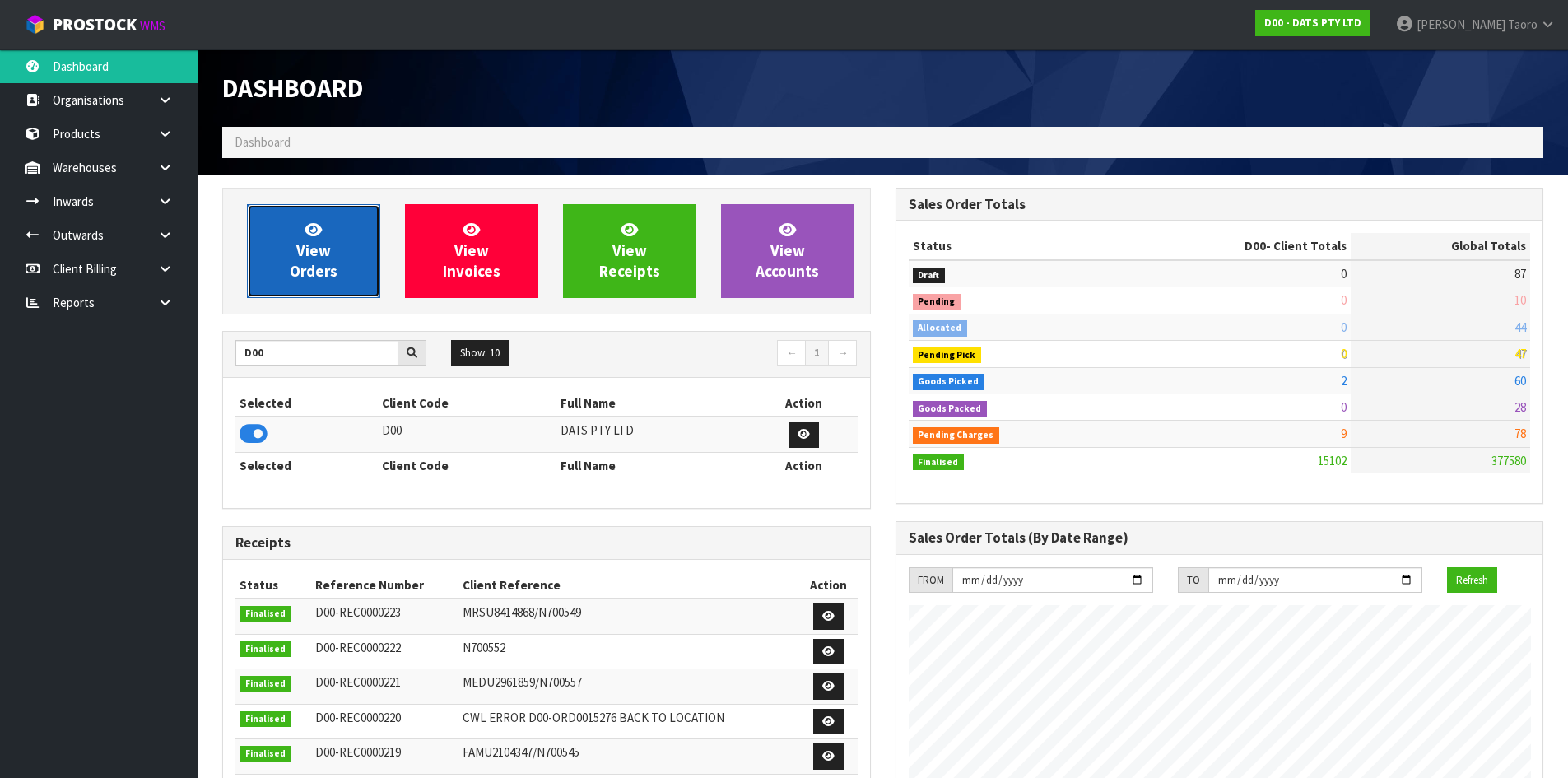
click at [324, 237] on link "View Orders" at bounding box center [313, 252] width 134 height 94
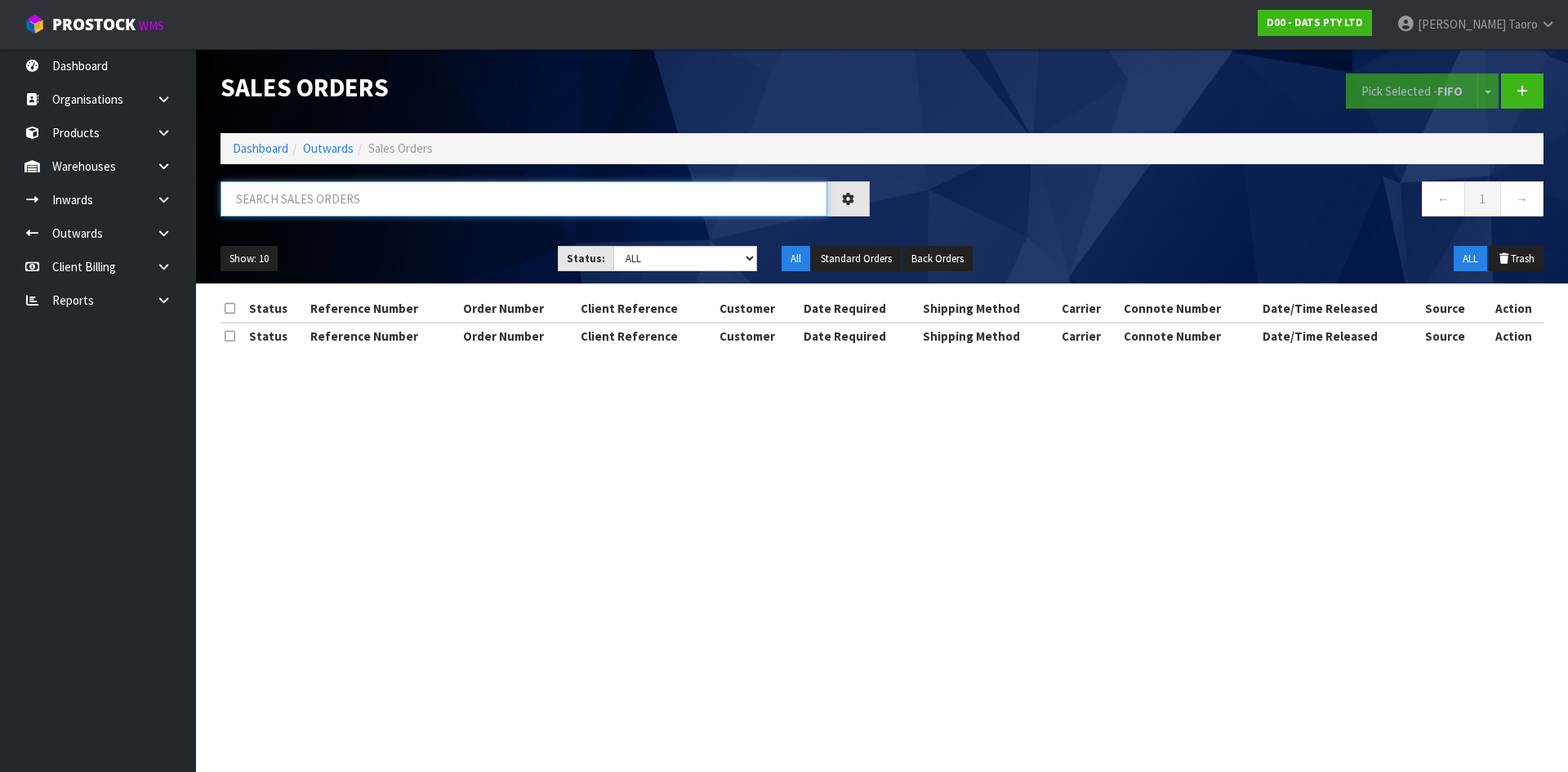
click at [342, 196] on input "text" at bounding box center [524, 198] width 607 height 35
type input "JOB-0408345"
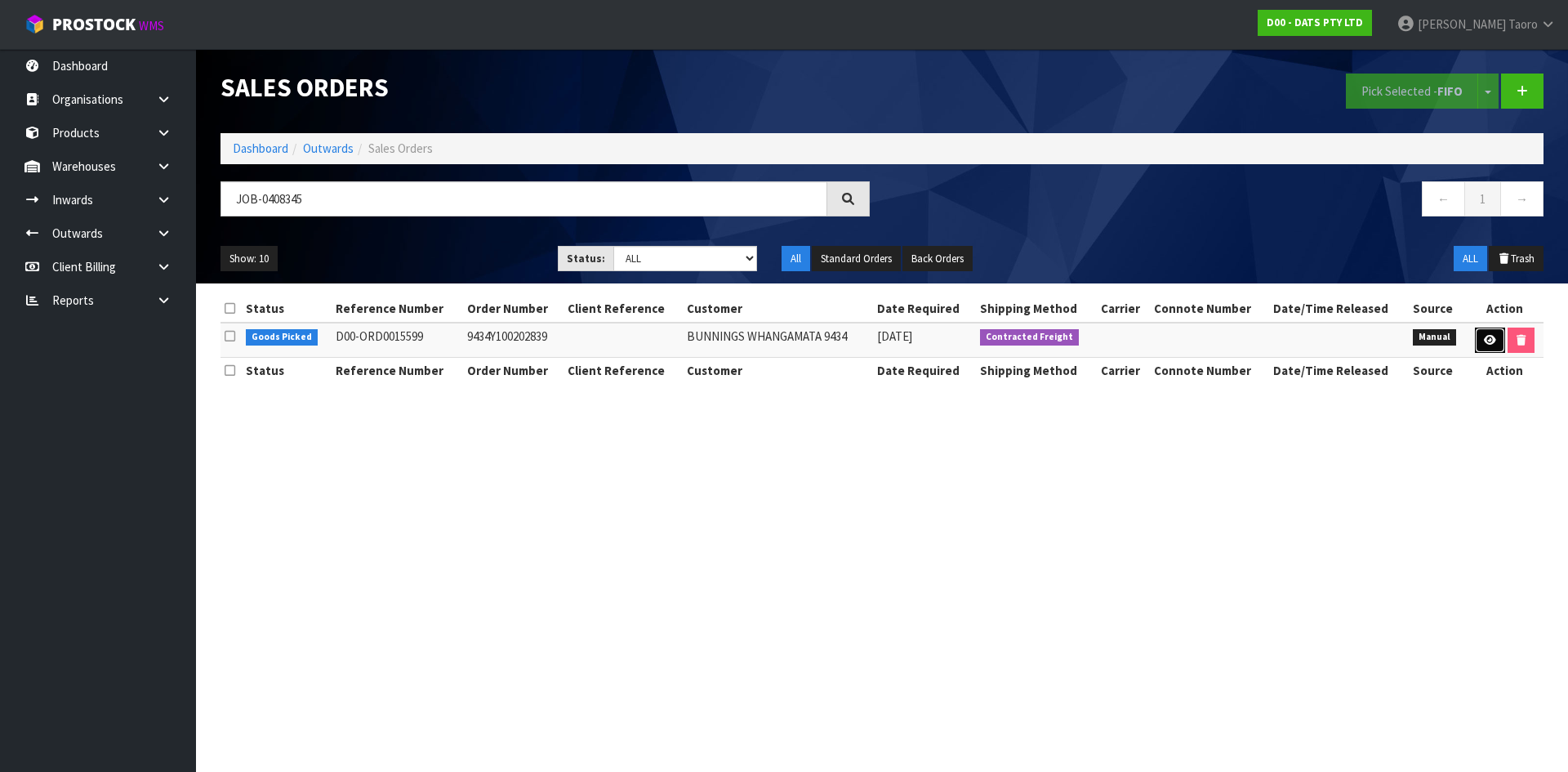
click at [1491, 338] on icon at bounding box center [1489, 340] width 12 height 11
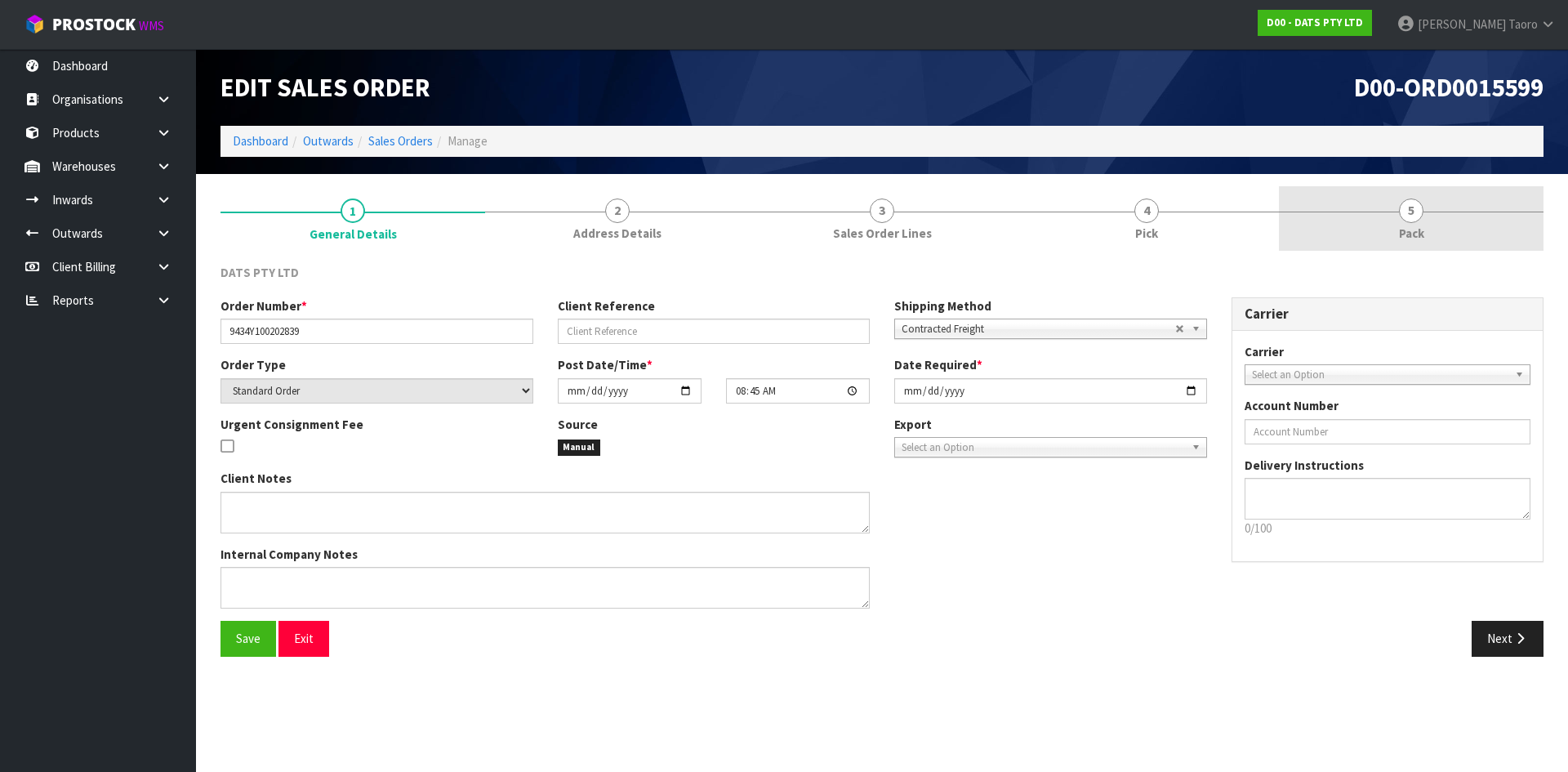
click at [1402, 201] on link "5 Pack" at bounding box center [1411, 219] width 264 height 65
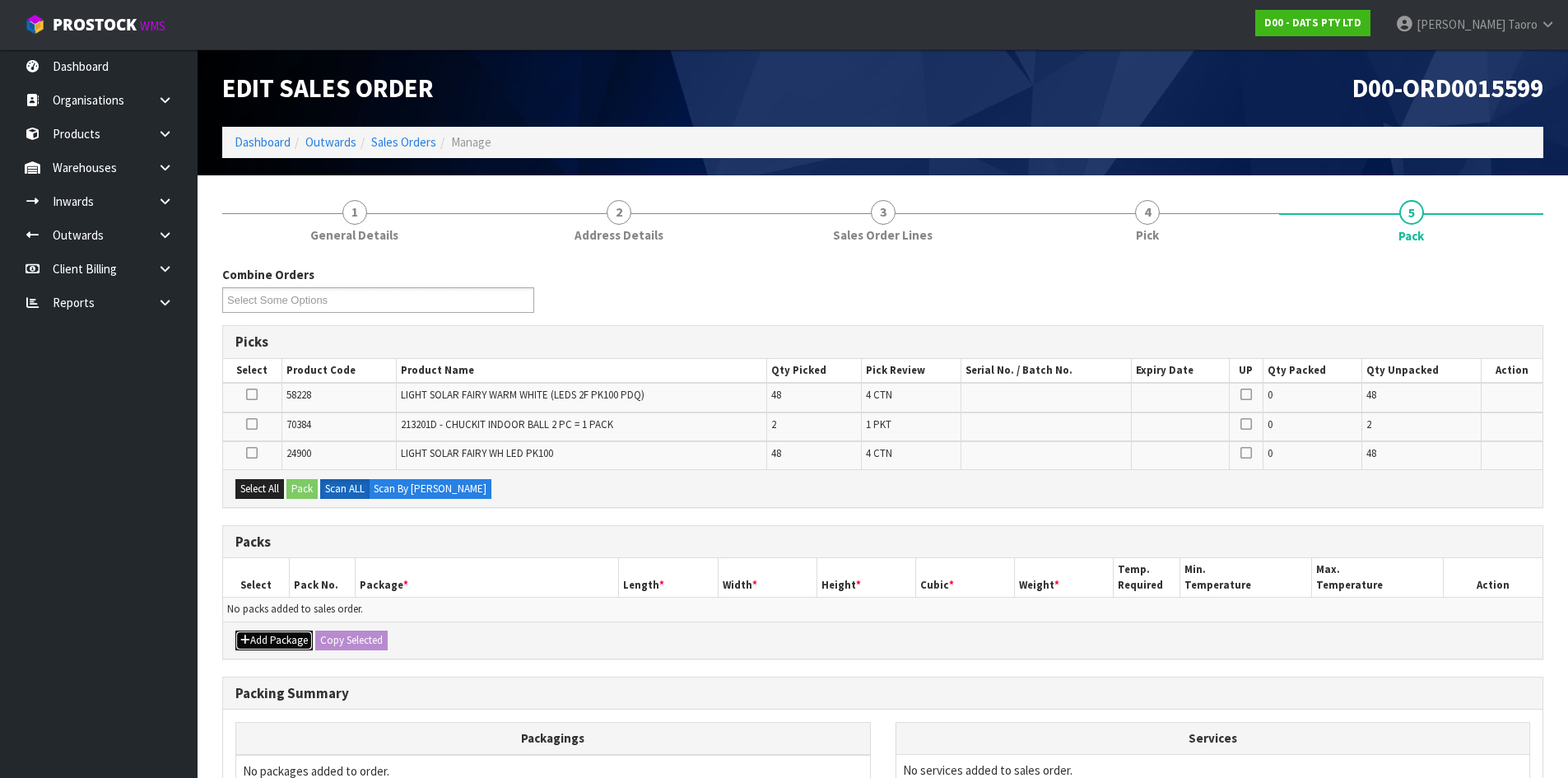
click at [260, 639] on button "Add Package" at bounding box center [274, 640] width 77 height 19
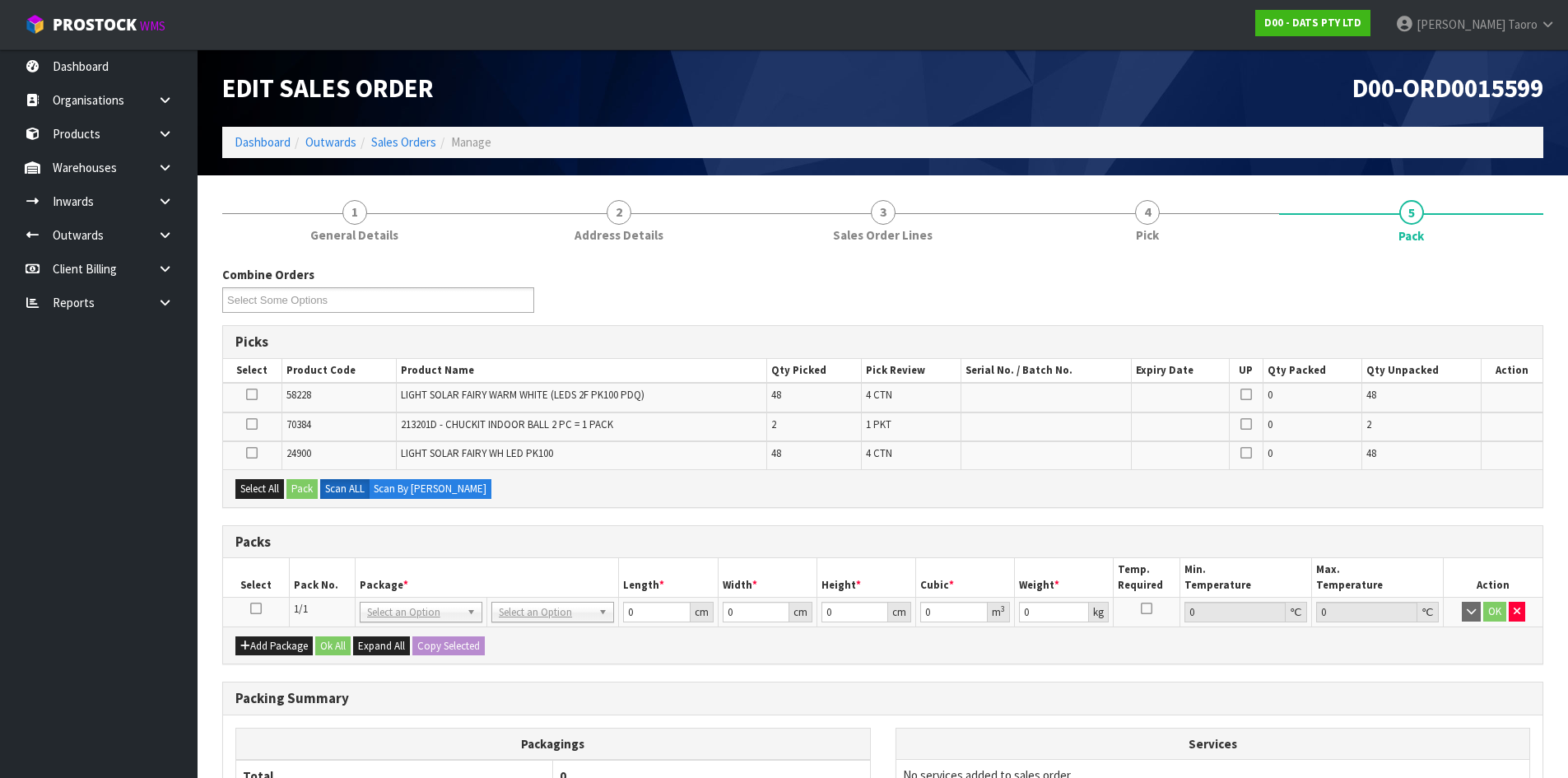
click at [260, 609] on icon at bounding box center [256, 608] width 12 height 1
click at [289, 587] on th "Select" at bounding box center [255, 578] width 65 height 39
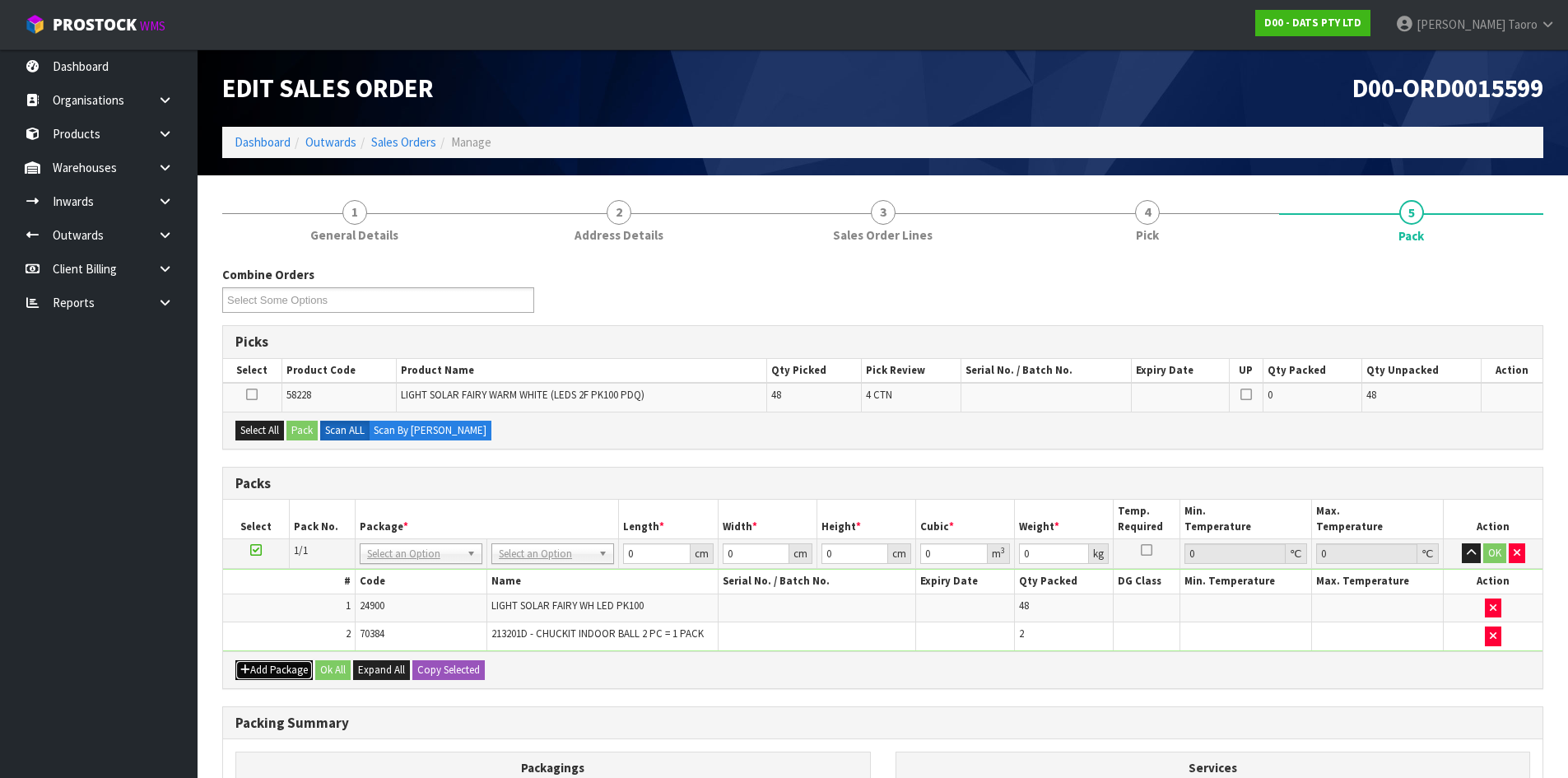
click at [252, 678] on button "Add Package" at bounding box center [274, 669] width 77 height 19
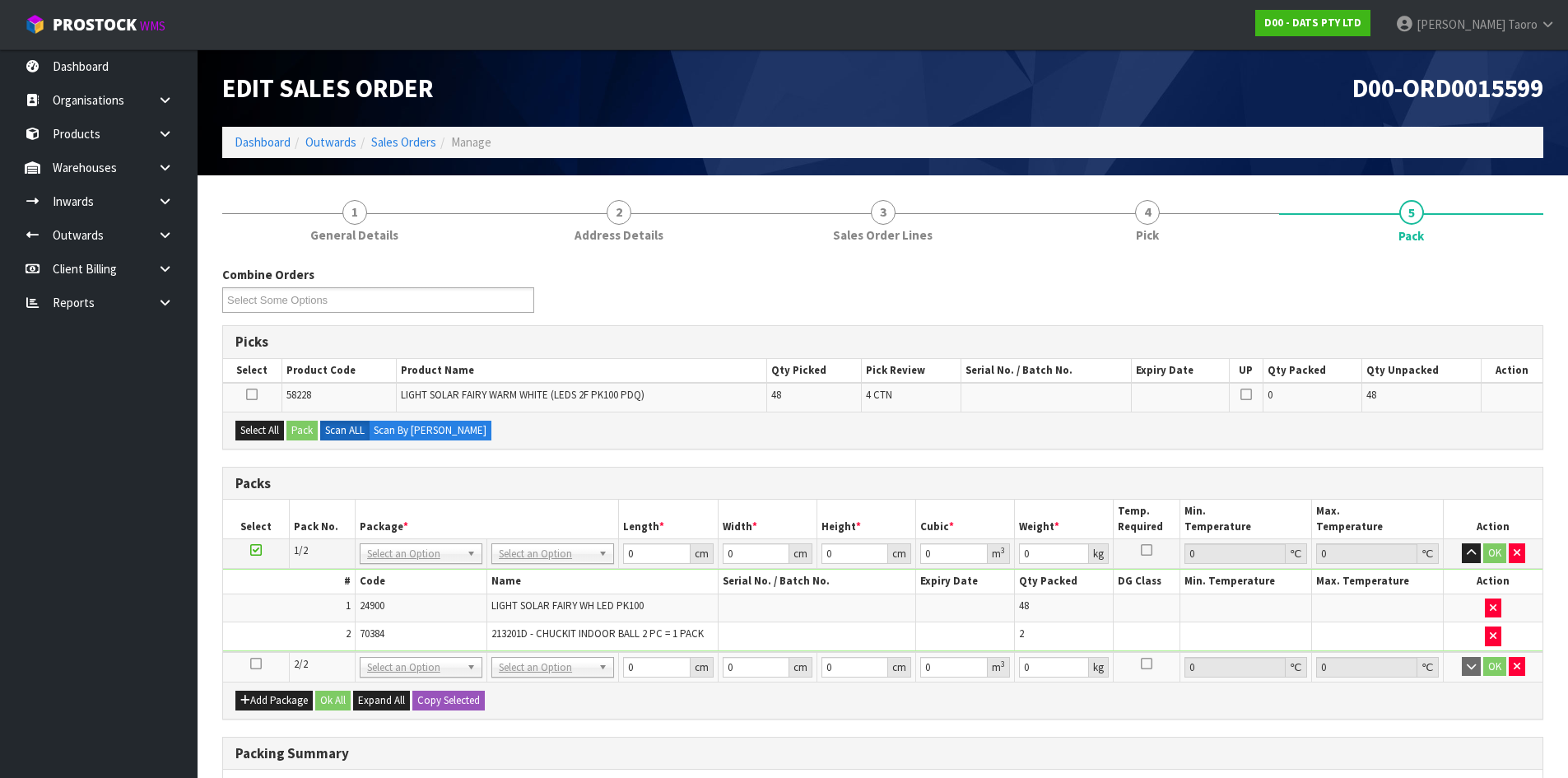
click at [258, 664] on icon at bounding box center [256, 664] width 12 height 1
click at [286, 628] on td "2" at bounding box center [289, 636] width 132 height 28
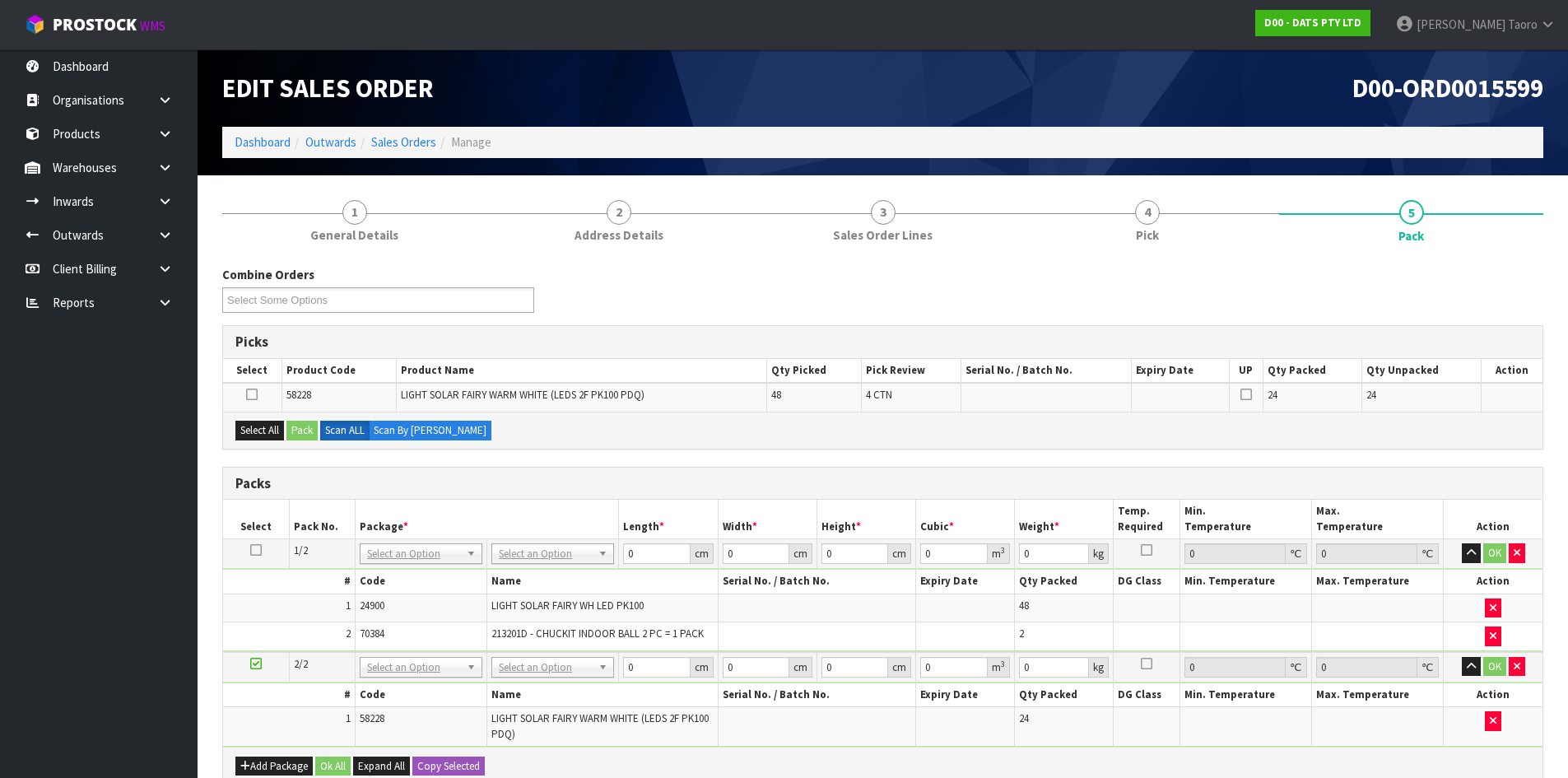
scroll to position [82, 0]
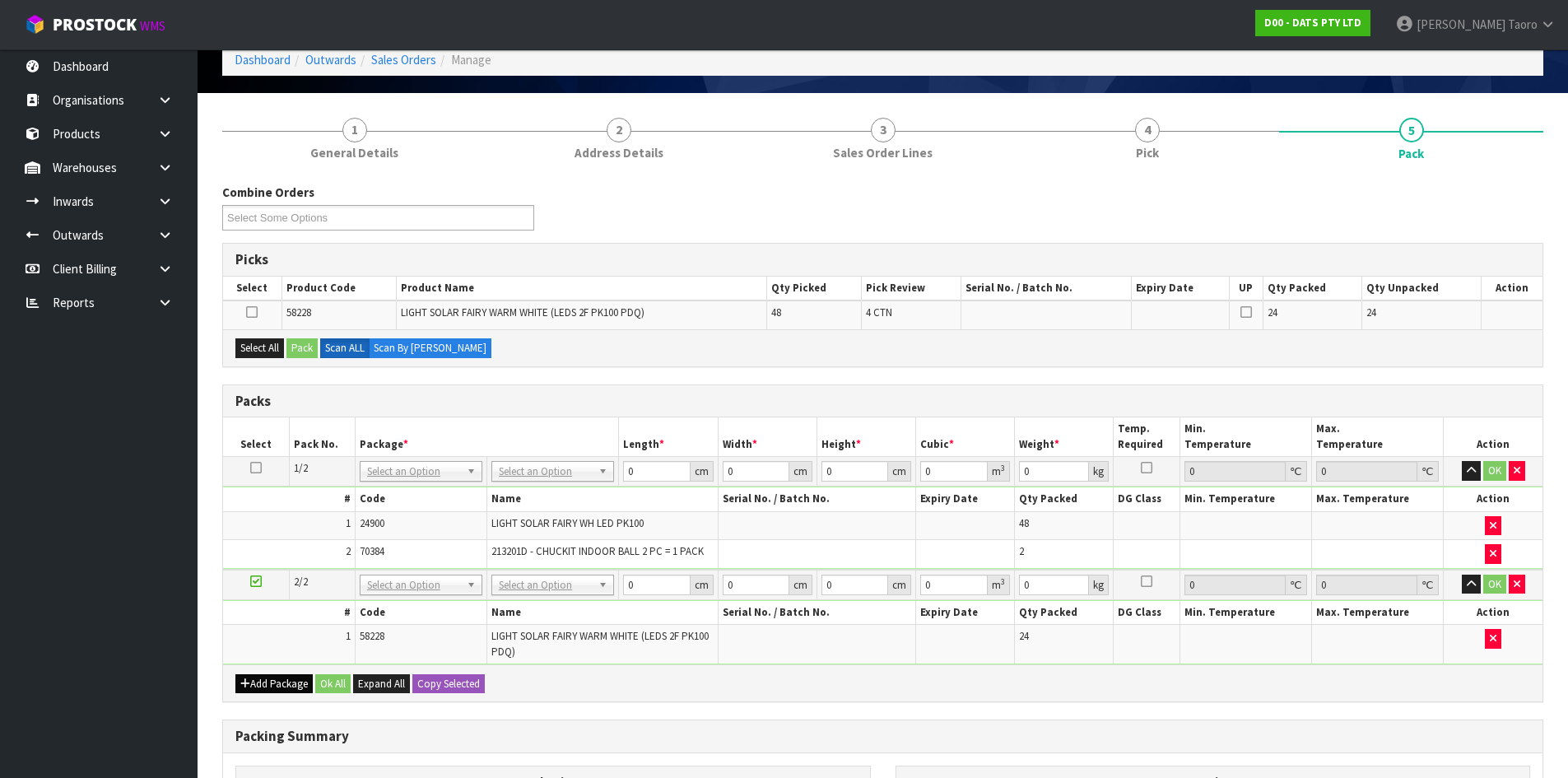
click at [275, 675] on div "Add Package Ok All Expand All Copy Selected" at bounding box center [883, 683] width 1320 height 37
click at [267, 686] on button "Add Package" at bounding box center [274, 684] width 77 height 19
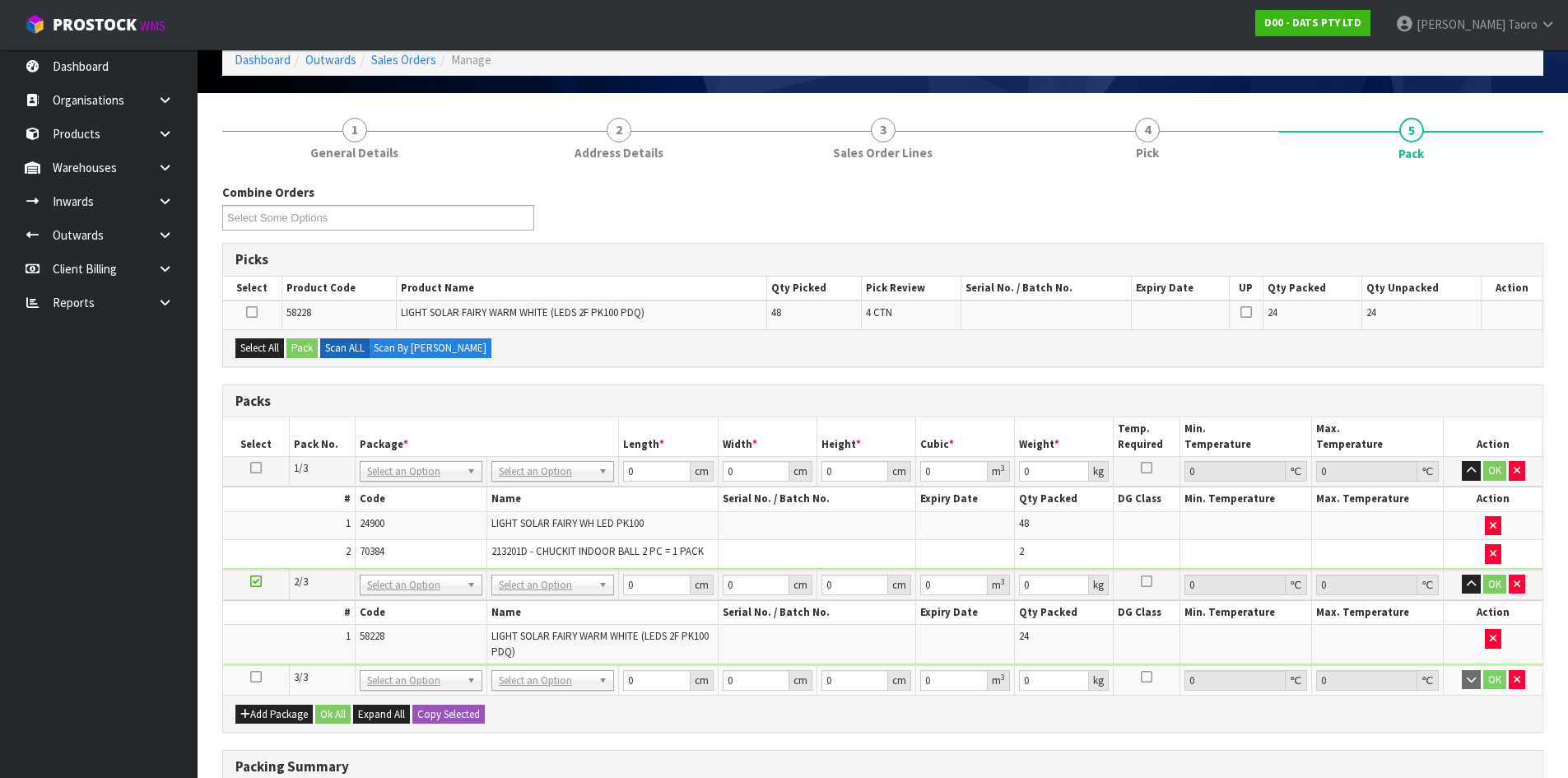
click at [253, 678] on icon at bounding box center [256, 677] width 12 height 1
click at [281, 656] on td "1" at bounding box center [289, 644] width 132 height 39
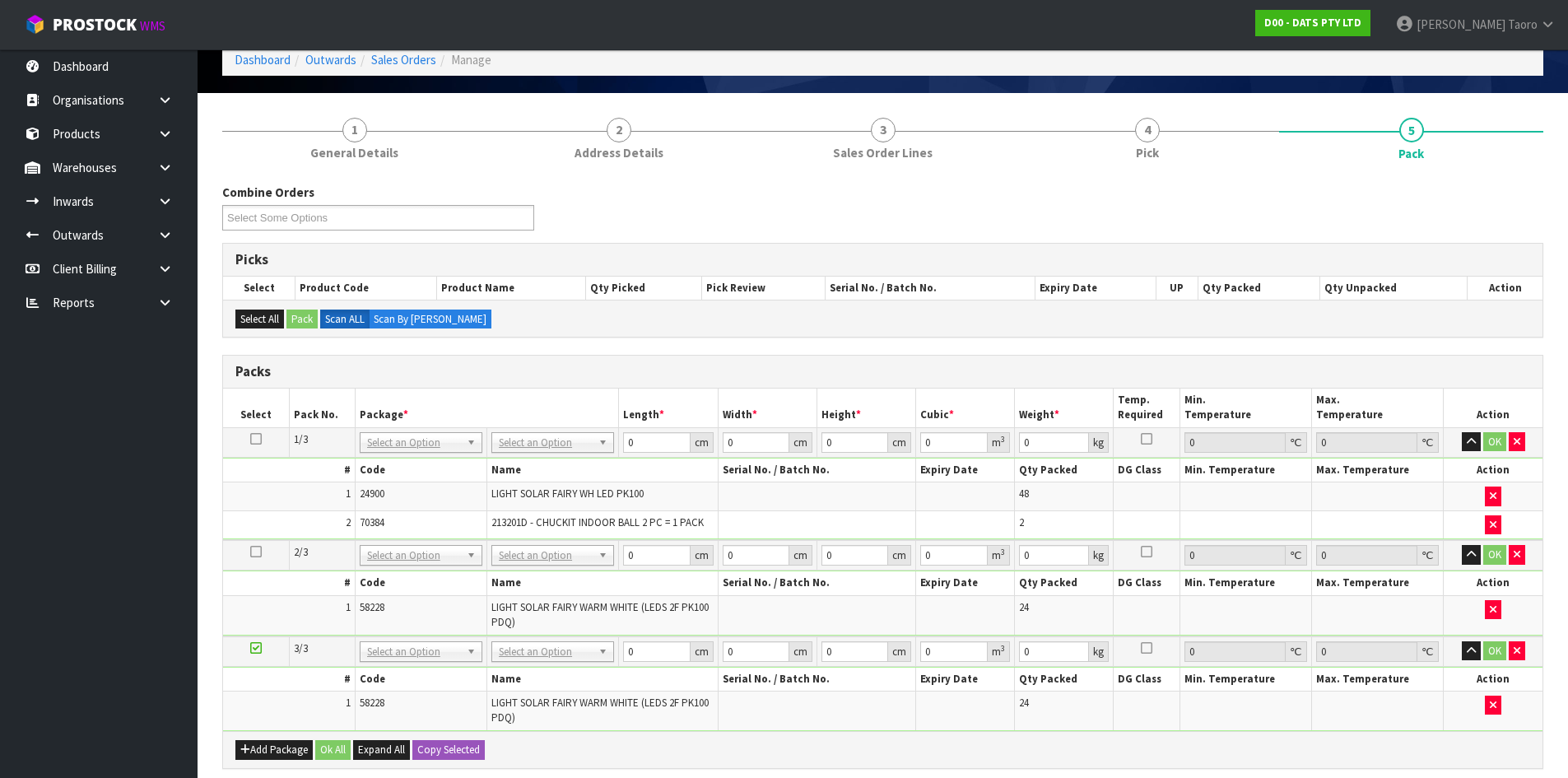
click at [810, 224] on div "Combine Orders D00-ORD0015599 D00-ORD0015604 Select Some Options" at bounding box center [883, 213] width 1346 height 59
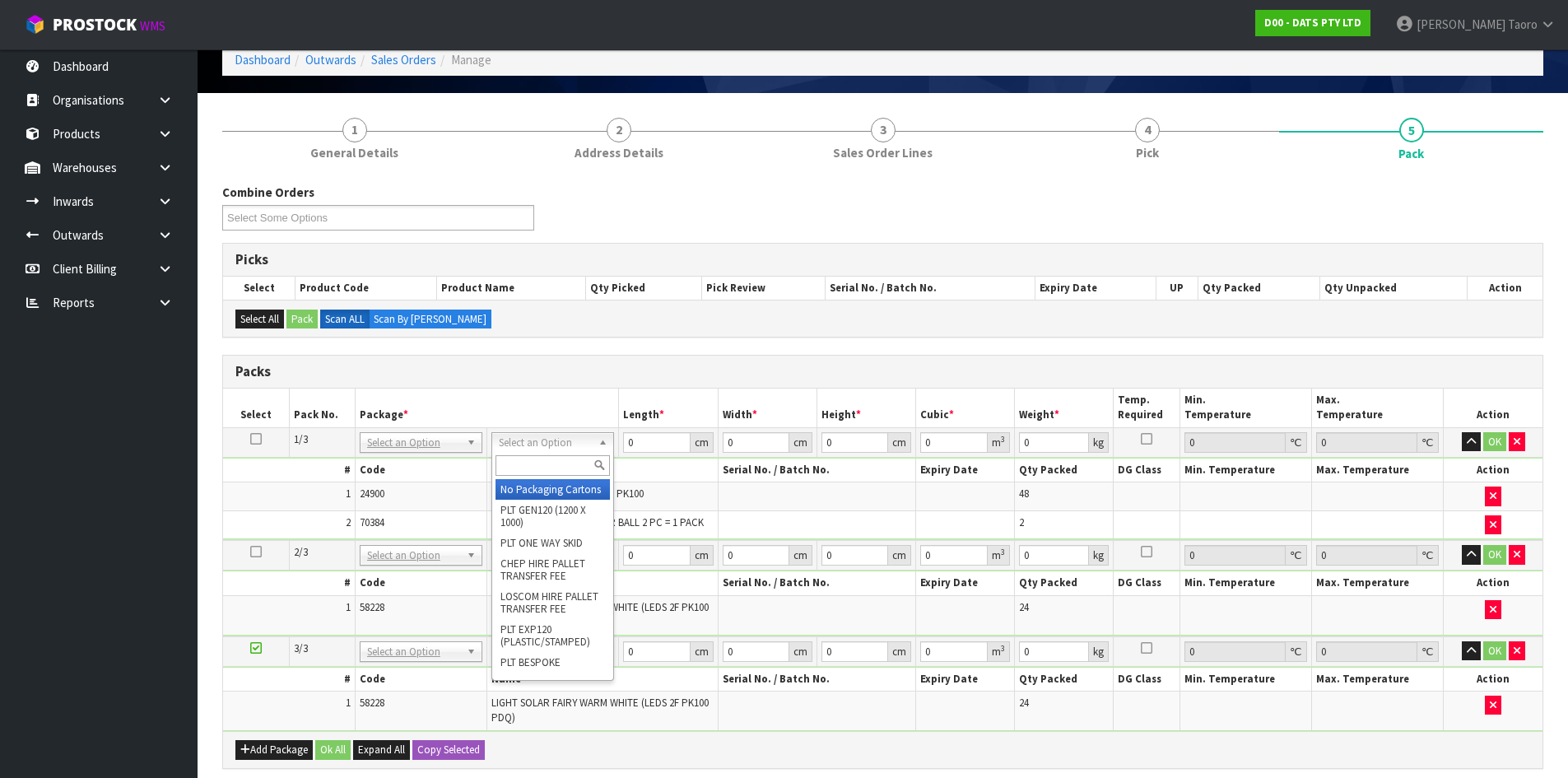
click at [556, 464] on input "text" at bounding box center [553, 466] width 114 height 20
type input "CTN9"
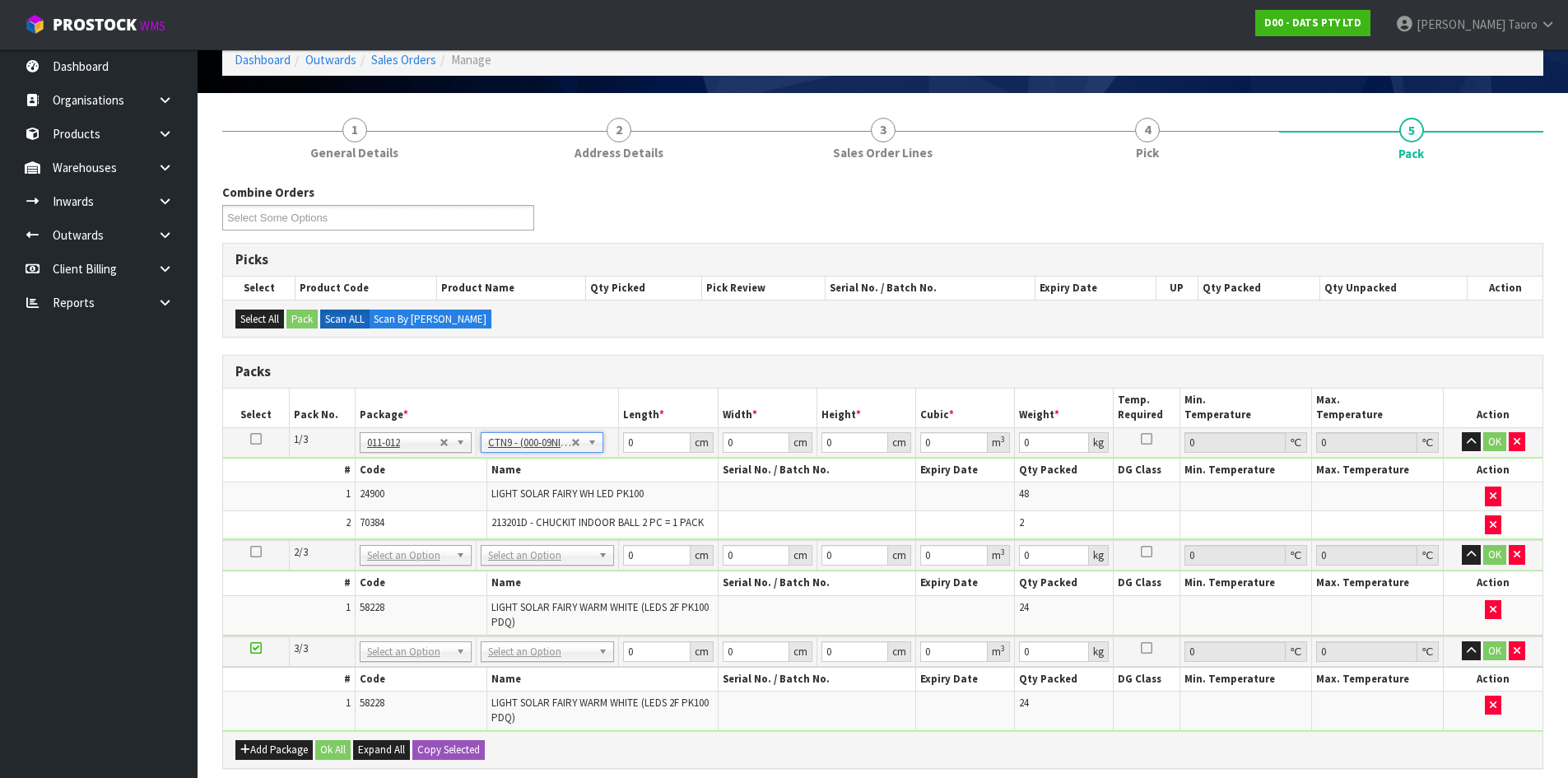
type input "51"
type input "38"
type input "58.5"
type input "0.113373"
type input "14.35"
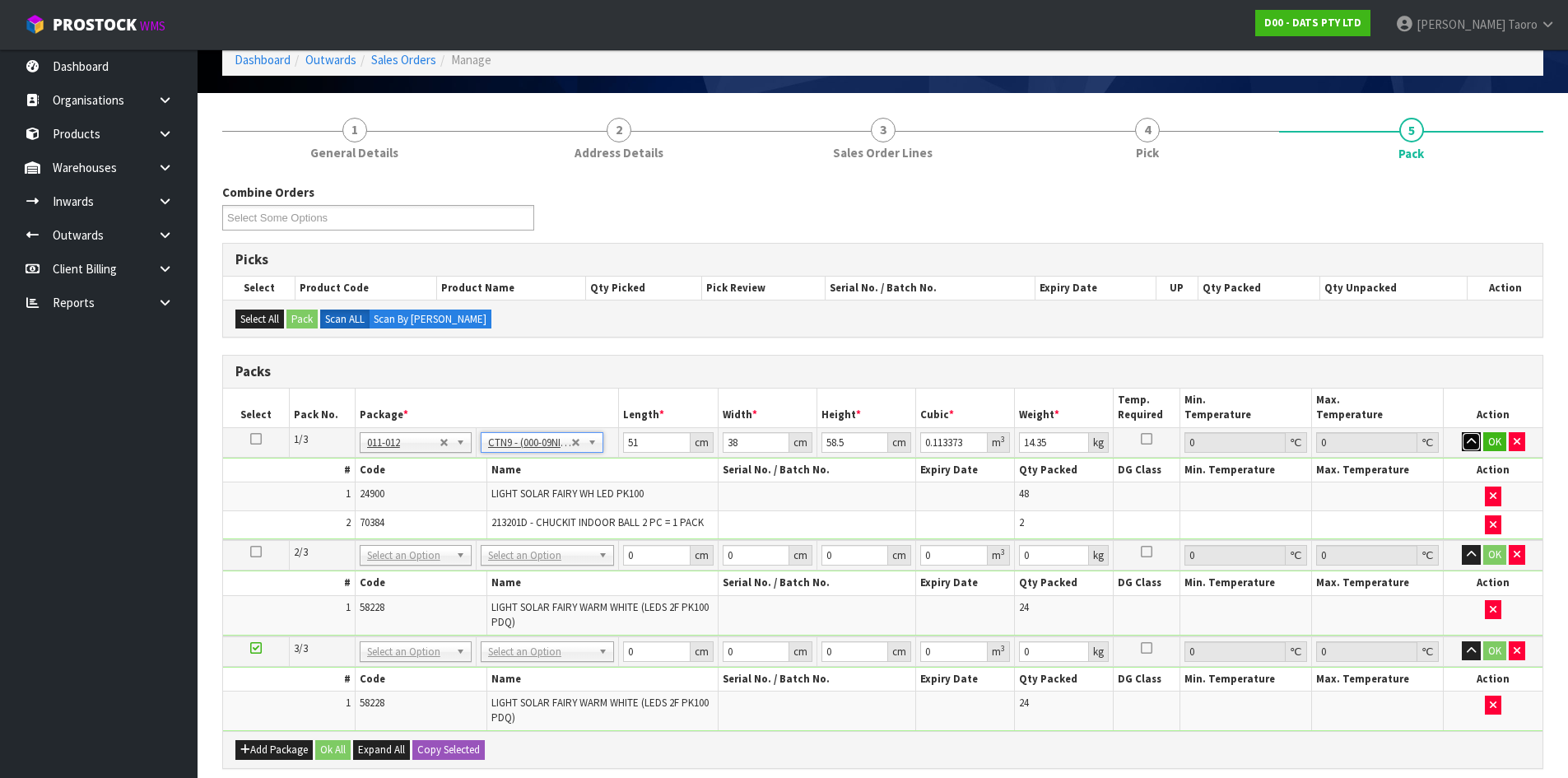
click at [1468, 445] on icon "button" at bounding box center [1472, 442] width 9 height 11
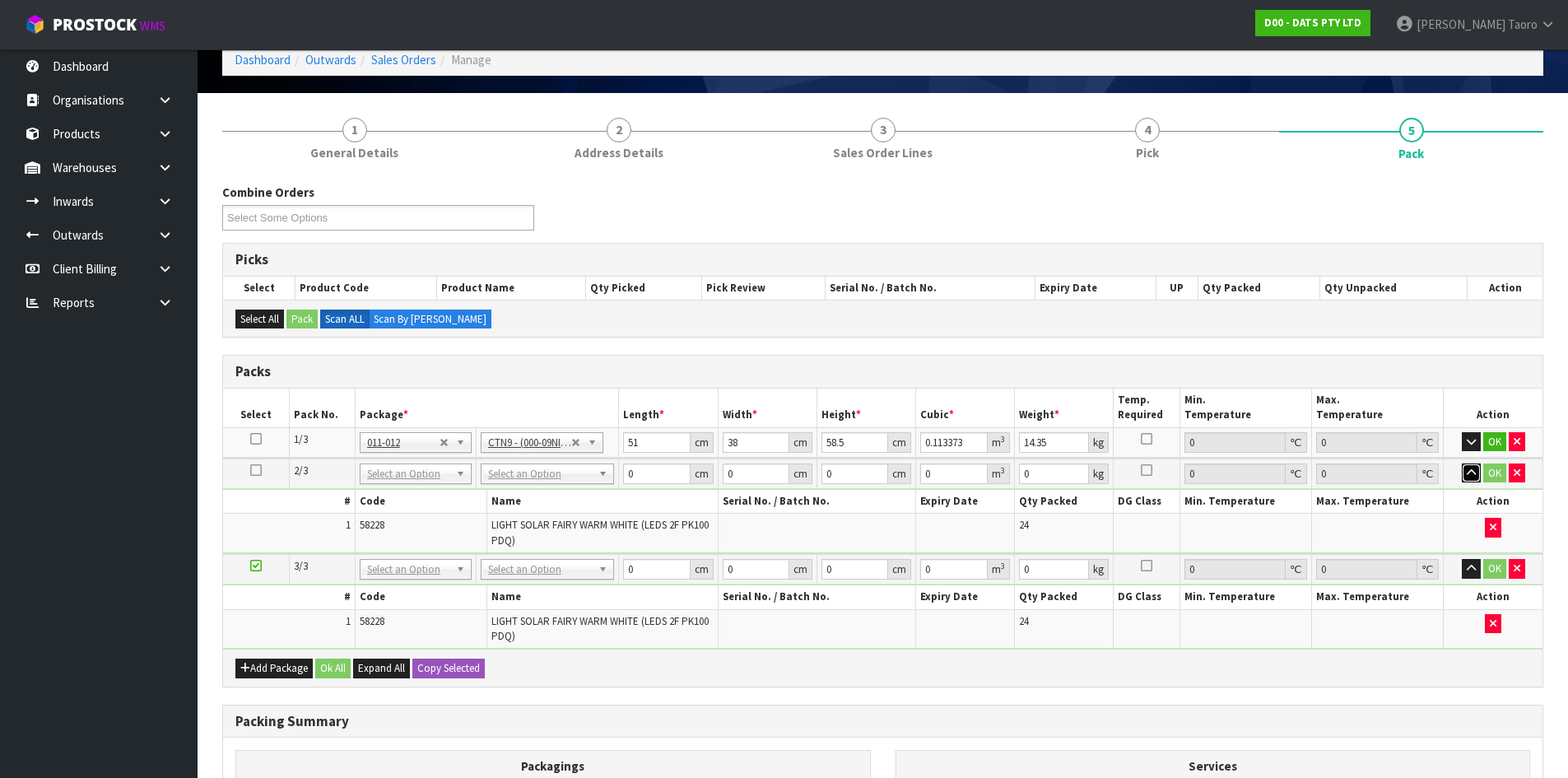
click at [1472, 467] on icon "button" at bounding box center [1472, 473] width 9 height 11
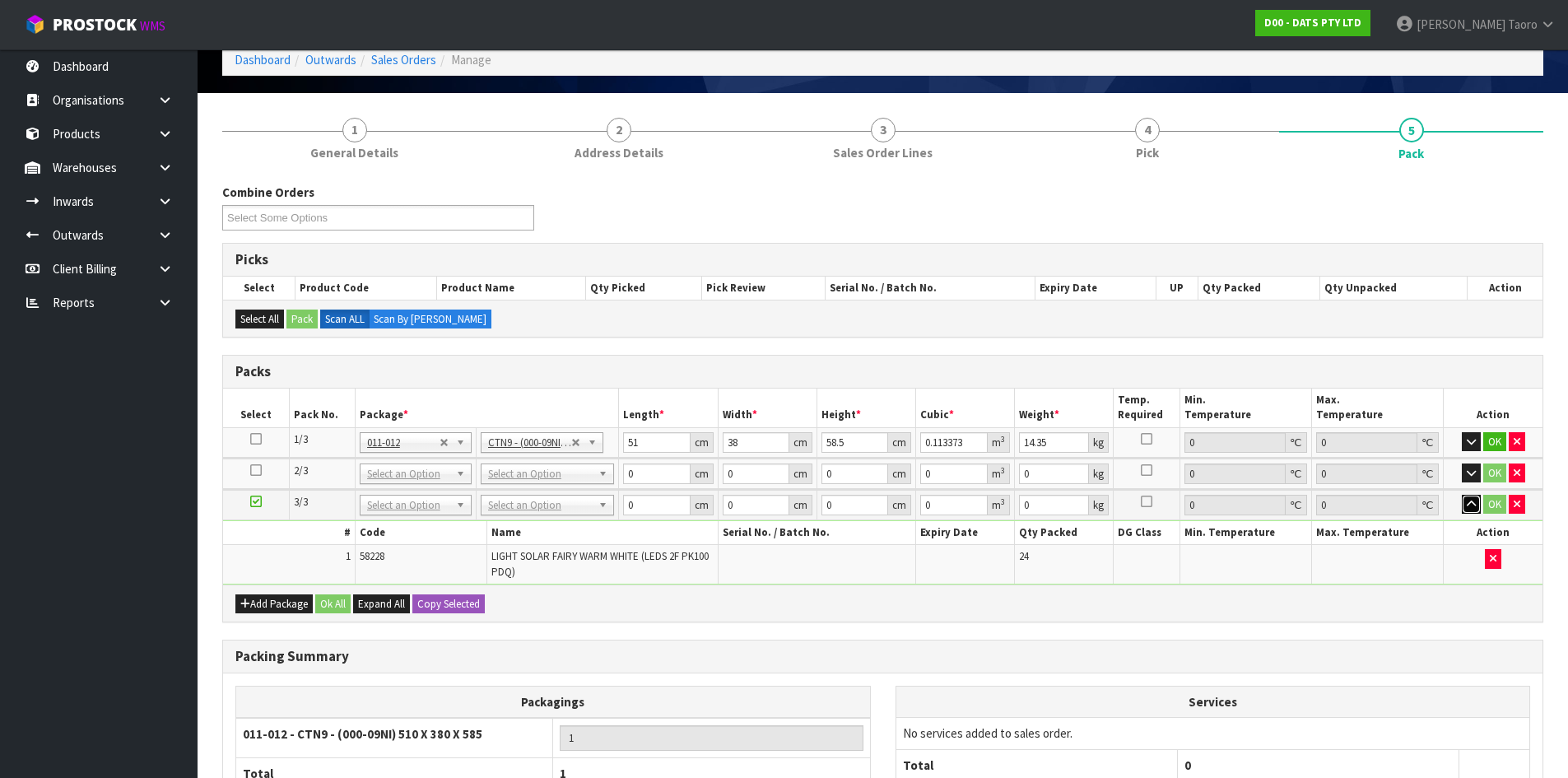
click at [1469, 508] on icon "button" at bounding box center [1472, 504] width 9 height 11
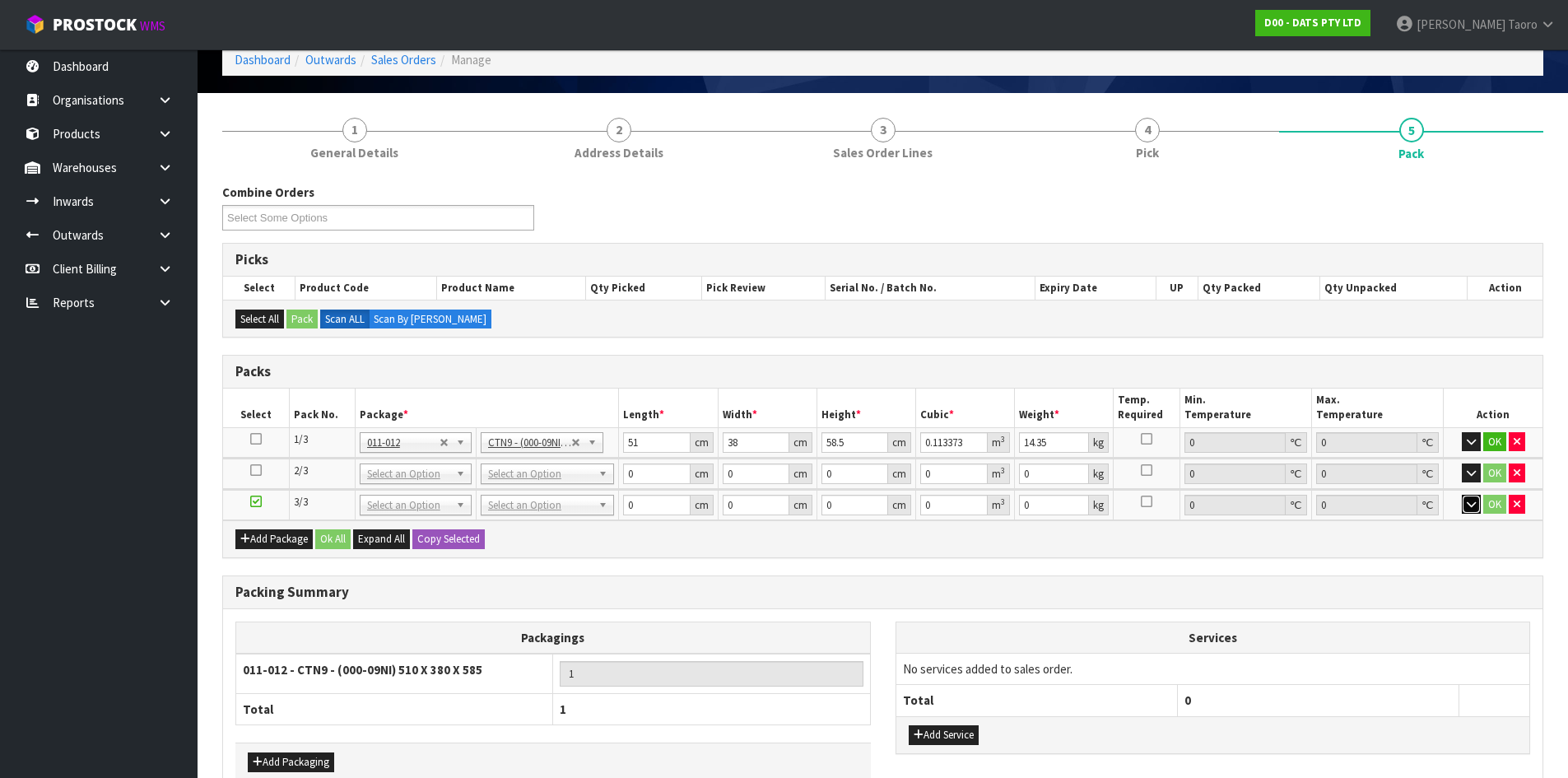
drag, startPoint x: 499, startPoint y: 480, endPoint x: 508, endPoint y: 510, distance: 31.3
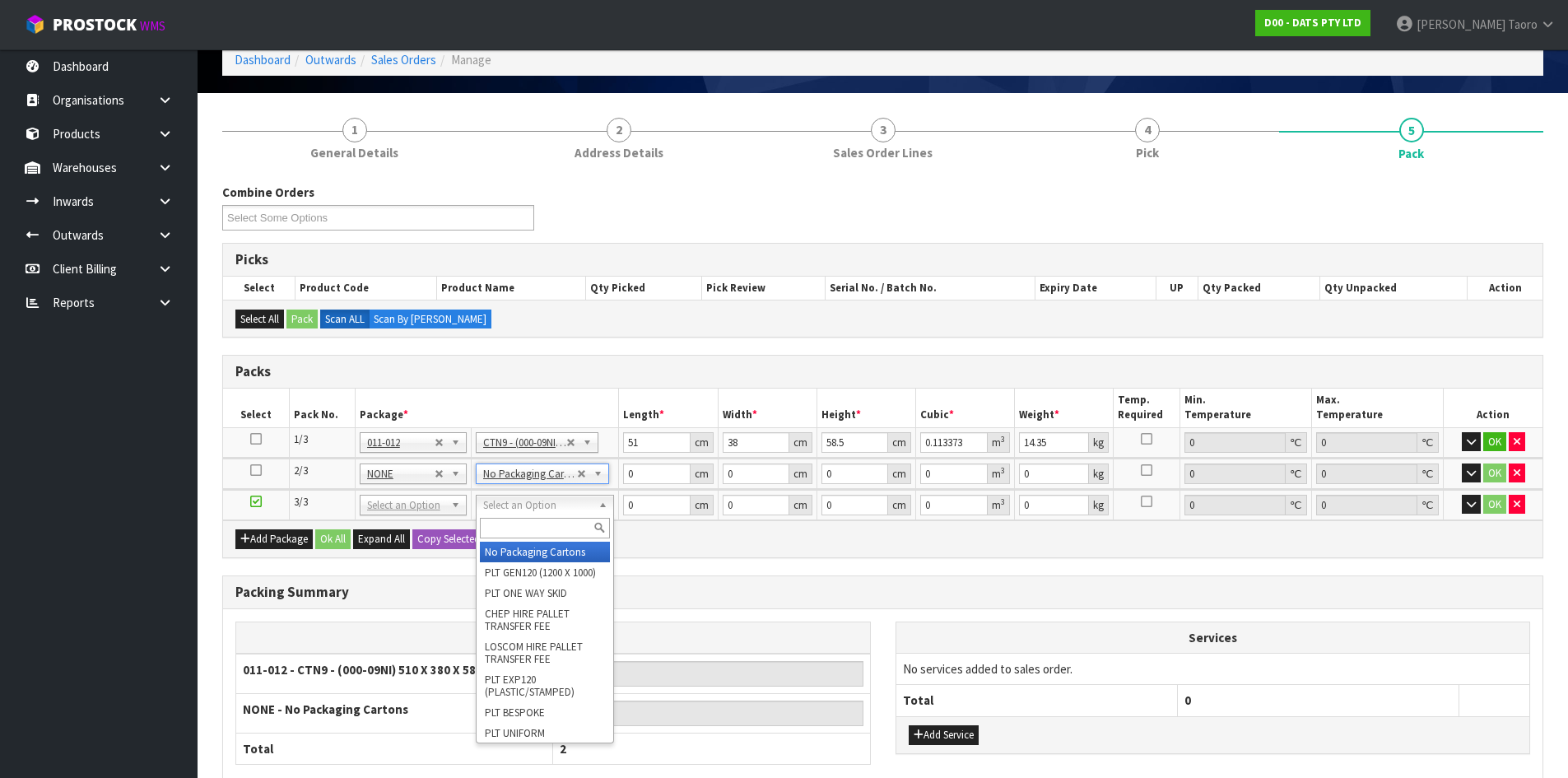
type input "2"
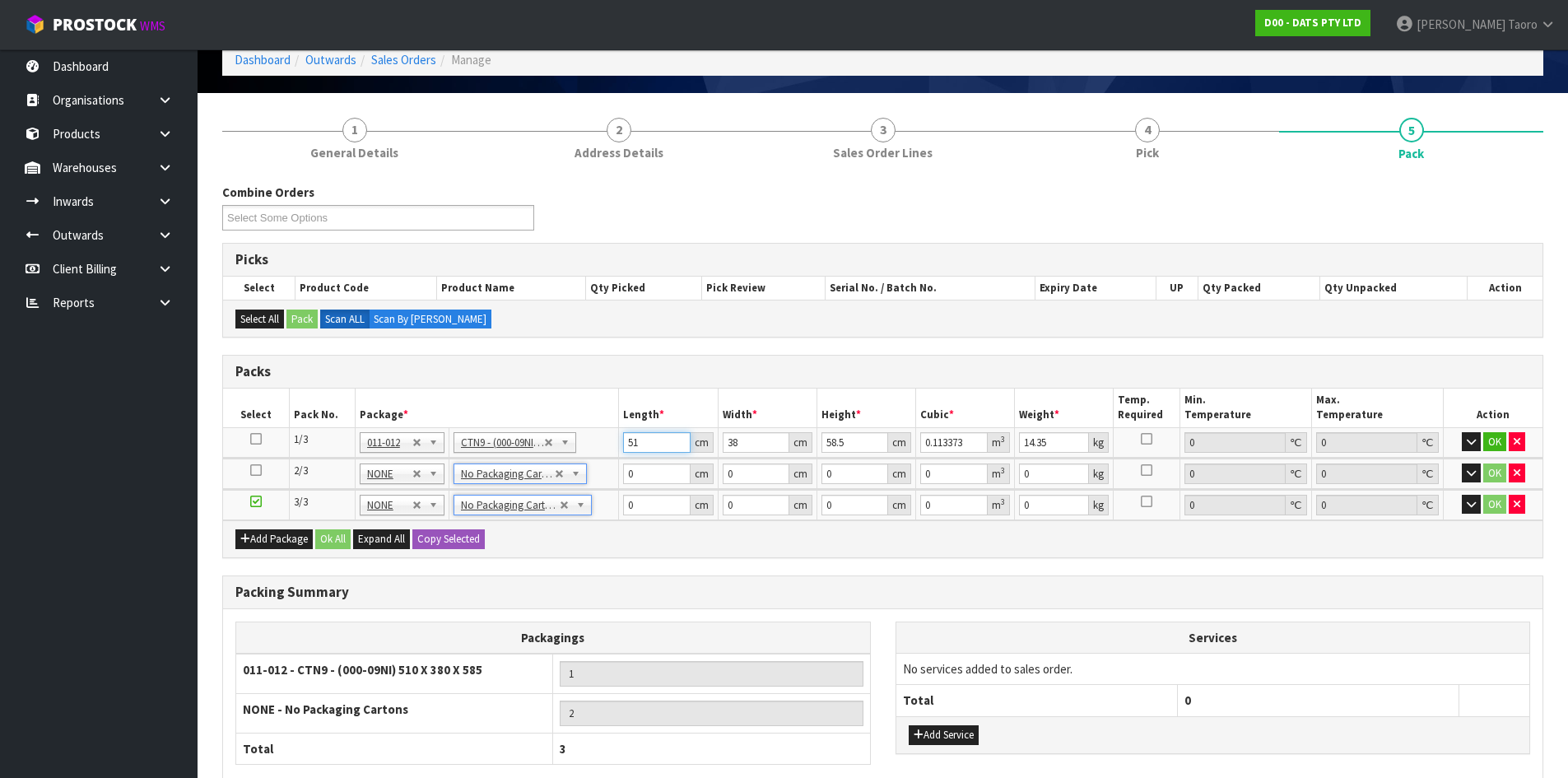
click at [646, 445] on input "51" at bounding box center [656, 442] width 66 height 20
type input "5"
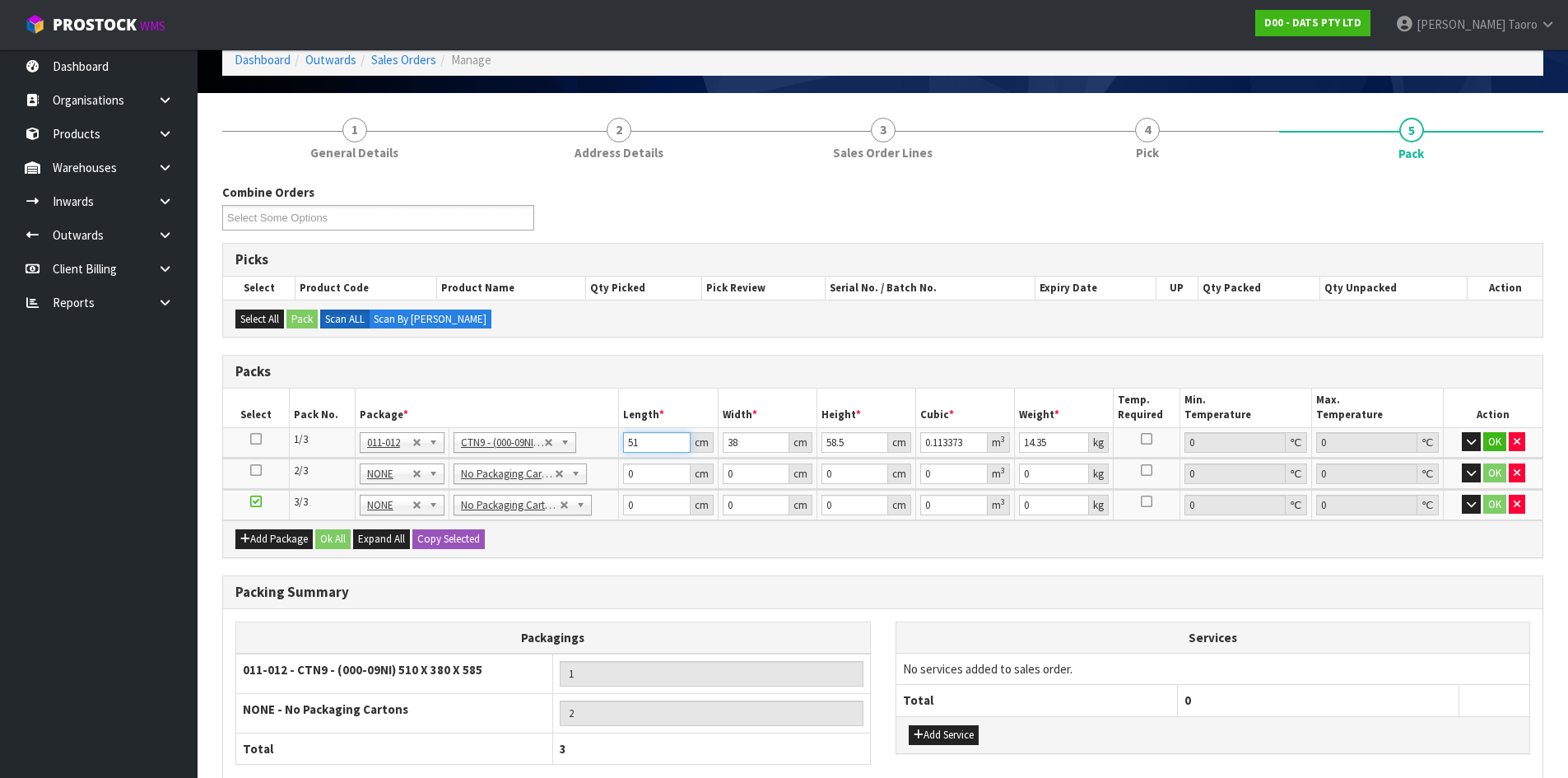
type input "0.011115"
type input "52"
type input "0.115596"
type input "52"
type input "4"
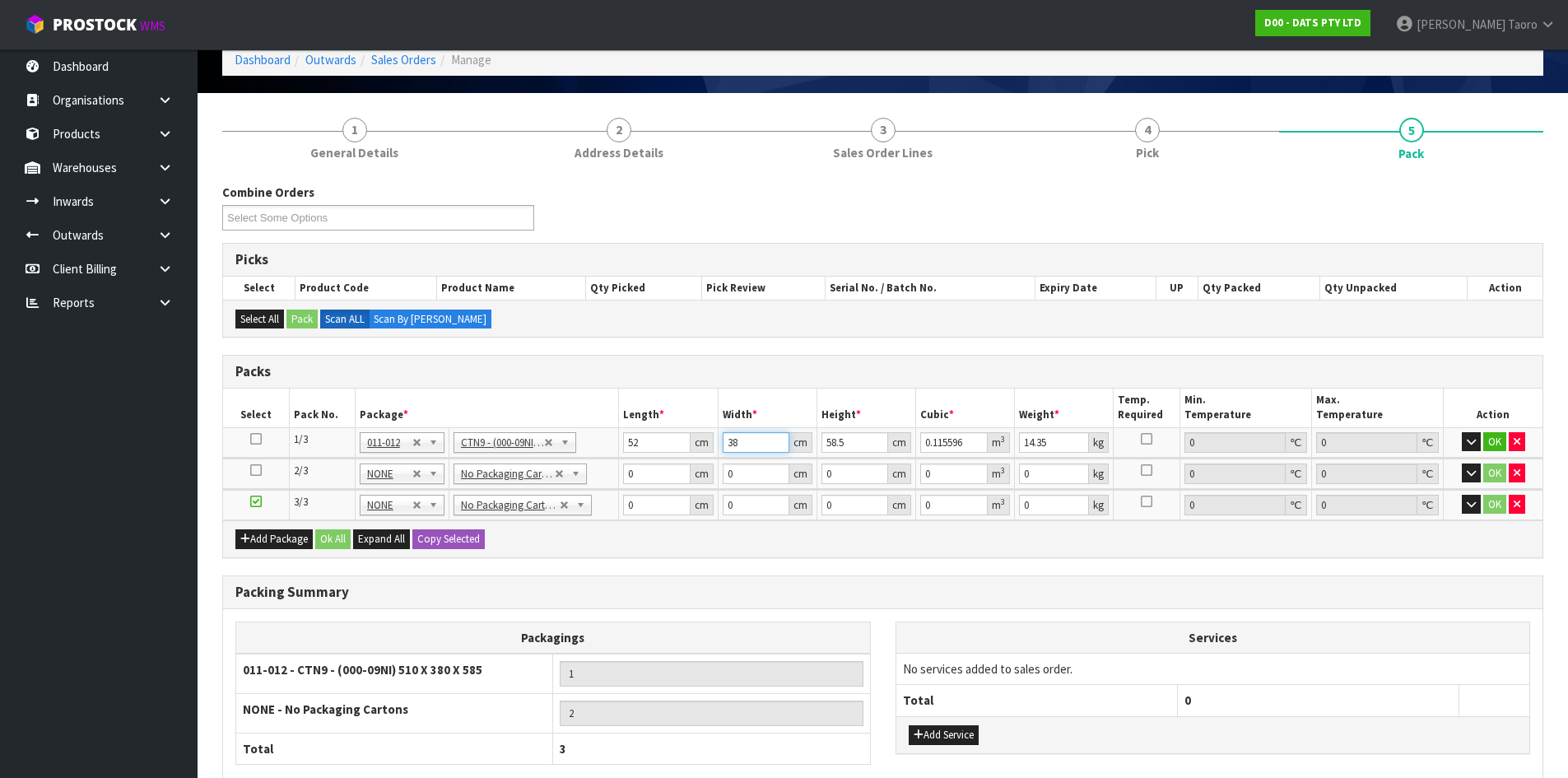
type input "0.012168"
type input "40"
type input "0.12168"
type input "40"
type input "6"
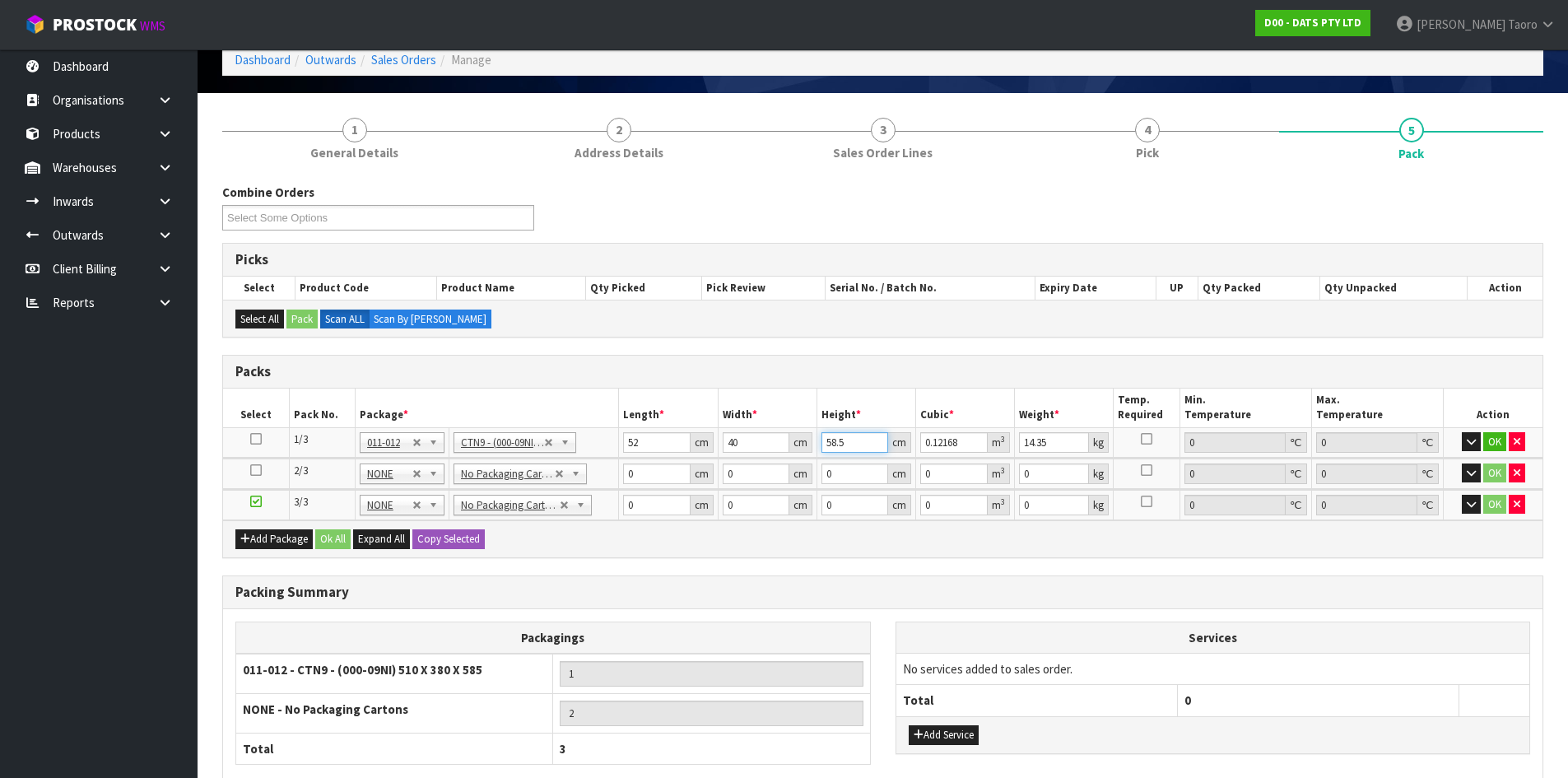
type input "0.01248"
type input "61"
type input "0.12688"
type input "61"
type input "14"
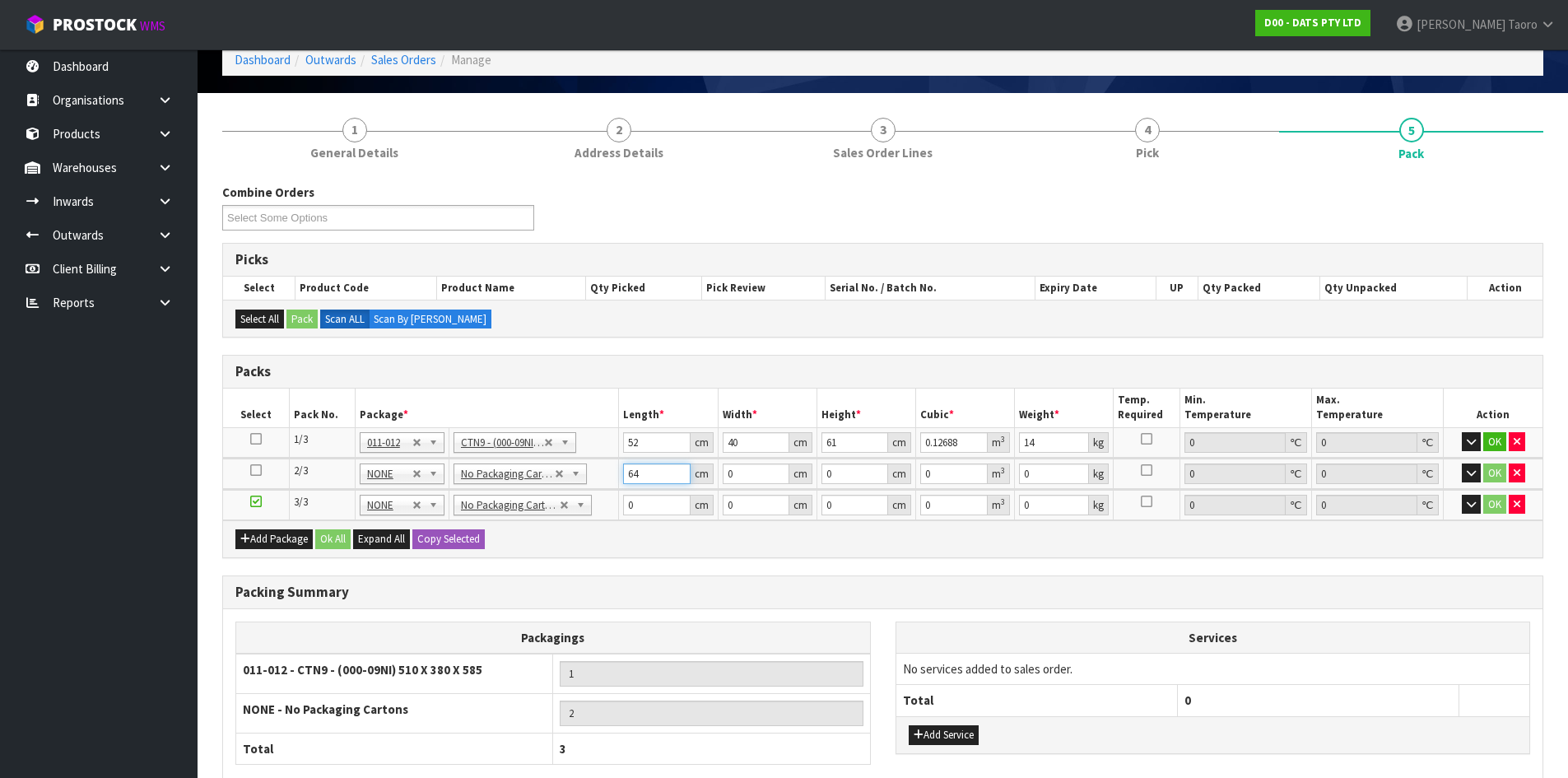
type input "64"
type input "20"
type input "3"
type input "0.00384"
type input "33"
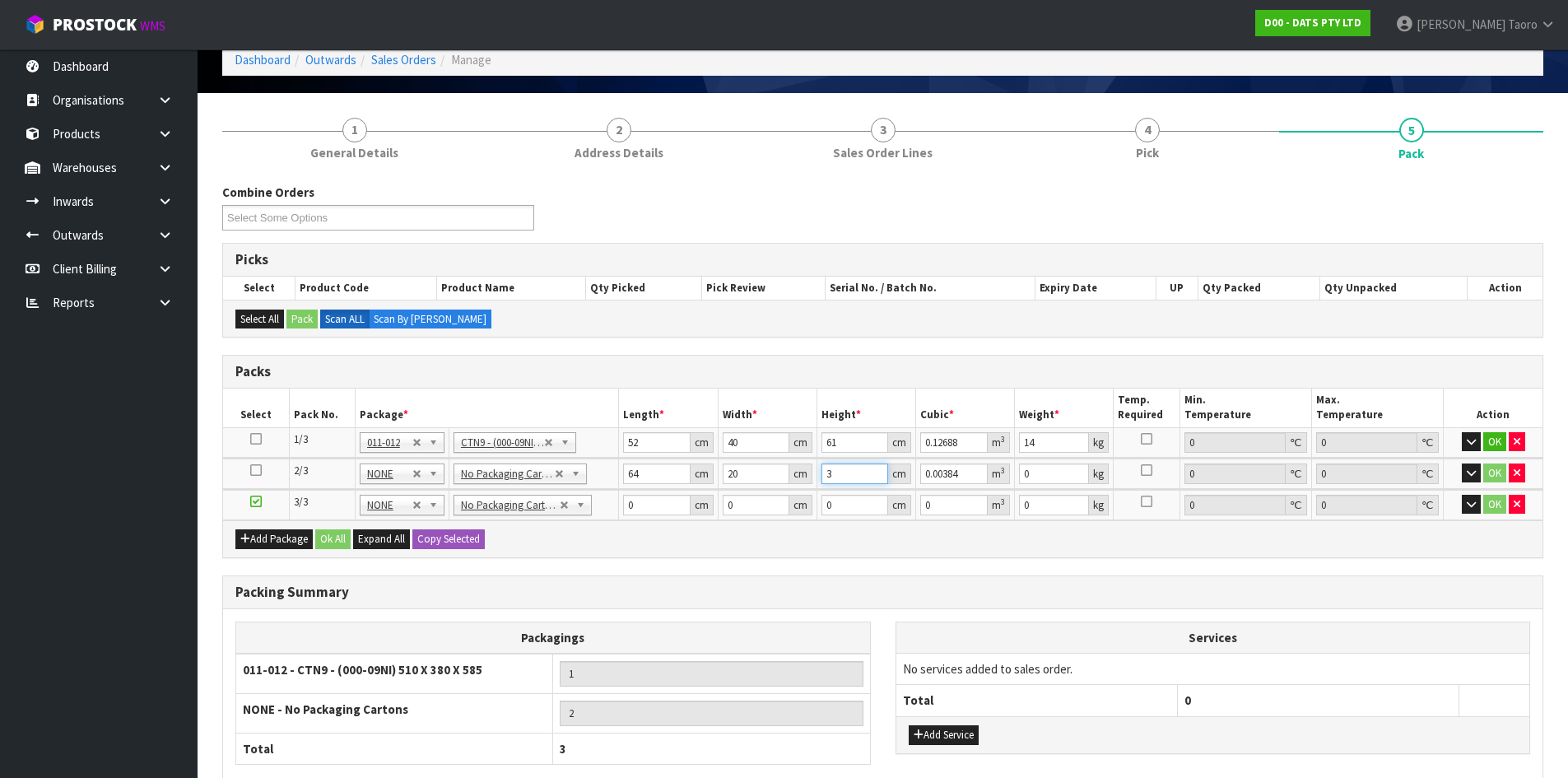
type input "0.04224"
type input "33"
type input "6"
type input "64"
type input "20"
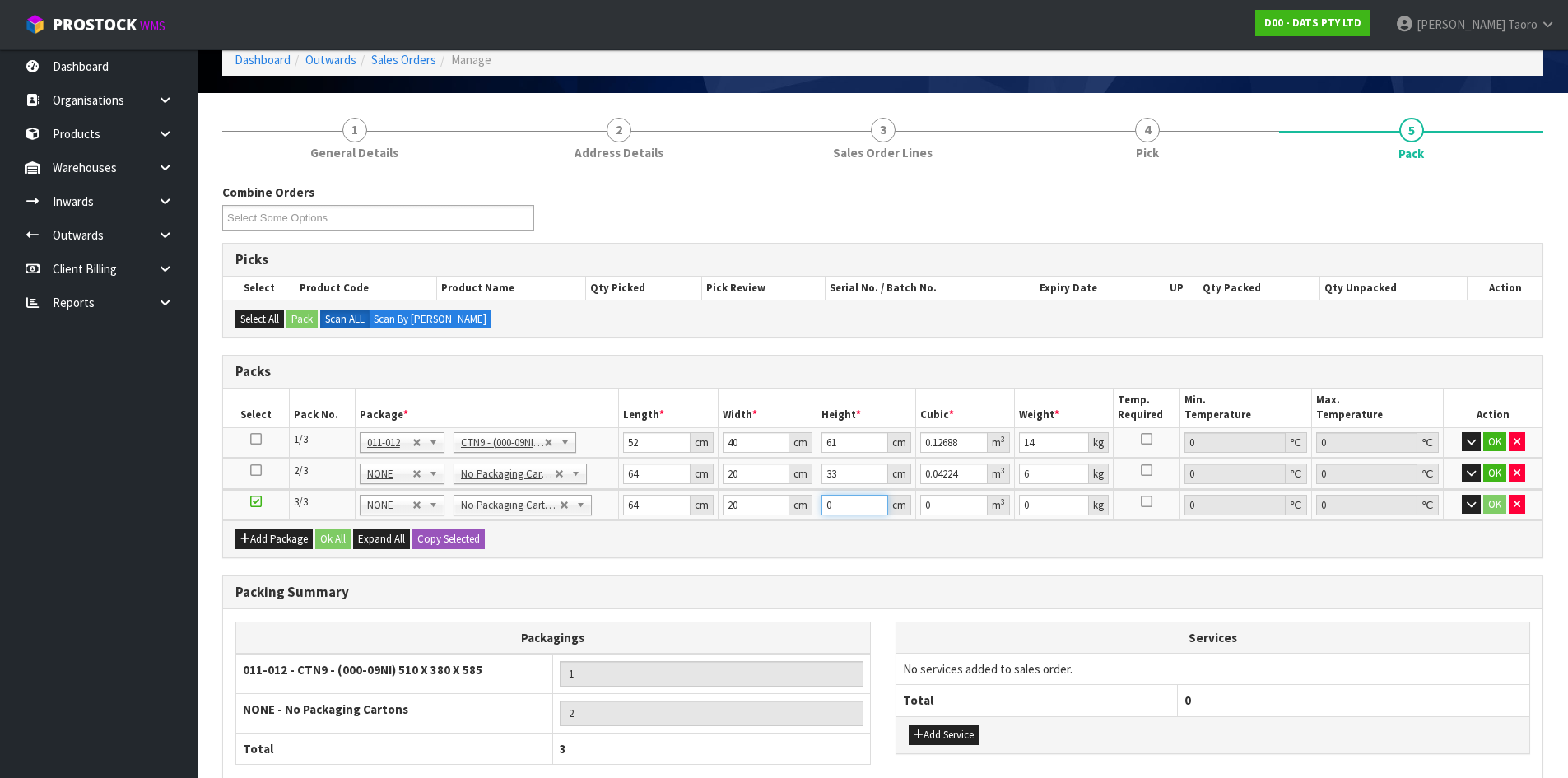
type input "3"
type input "0.00384"
type input "33"
type input "0.04224"
type input "33"
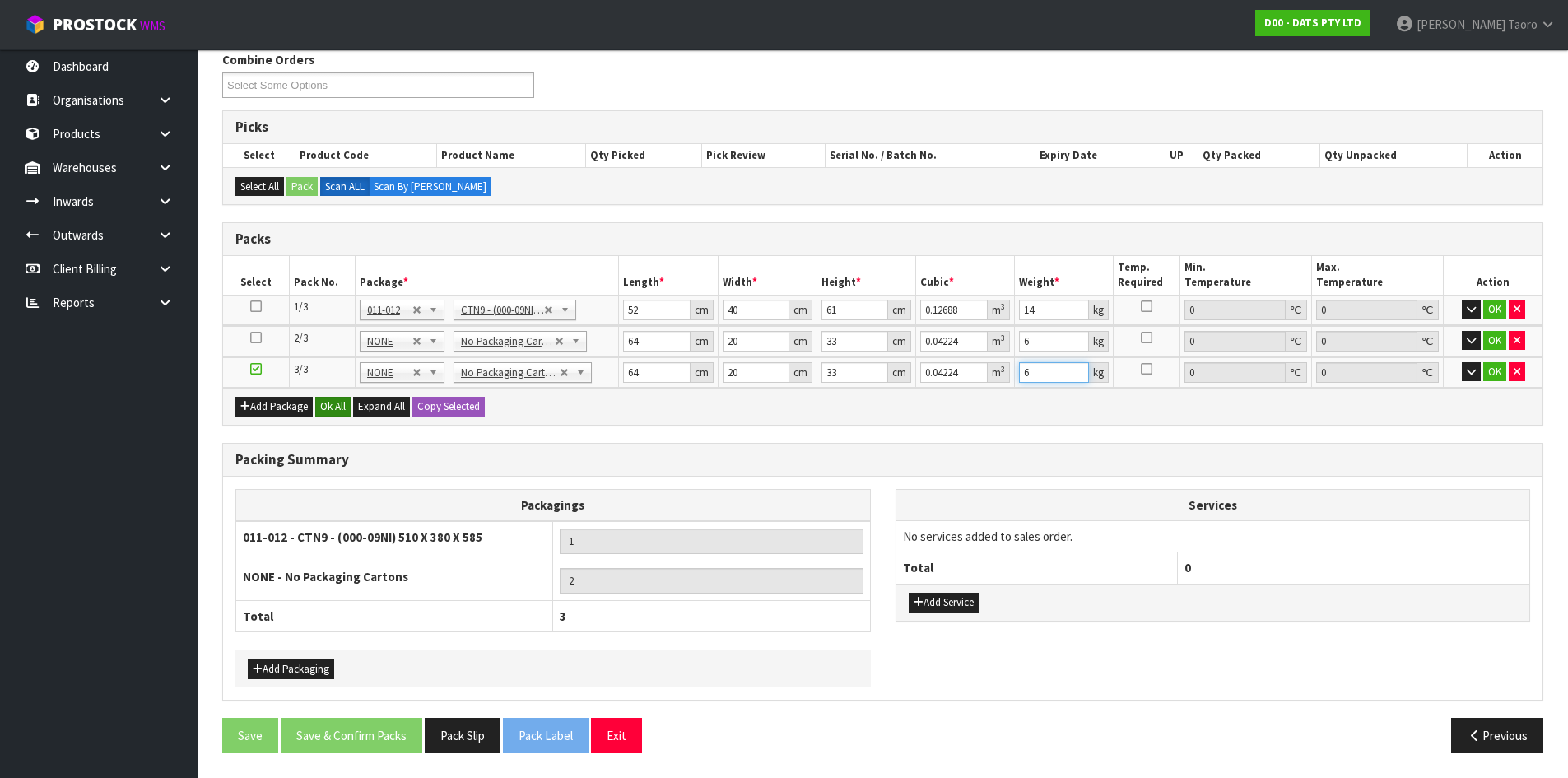
type input "6"
click at [337, 408] on button "Ok All" at bounding box center [333, 407] width 35 height 19
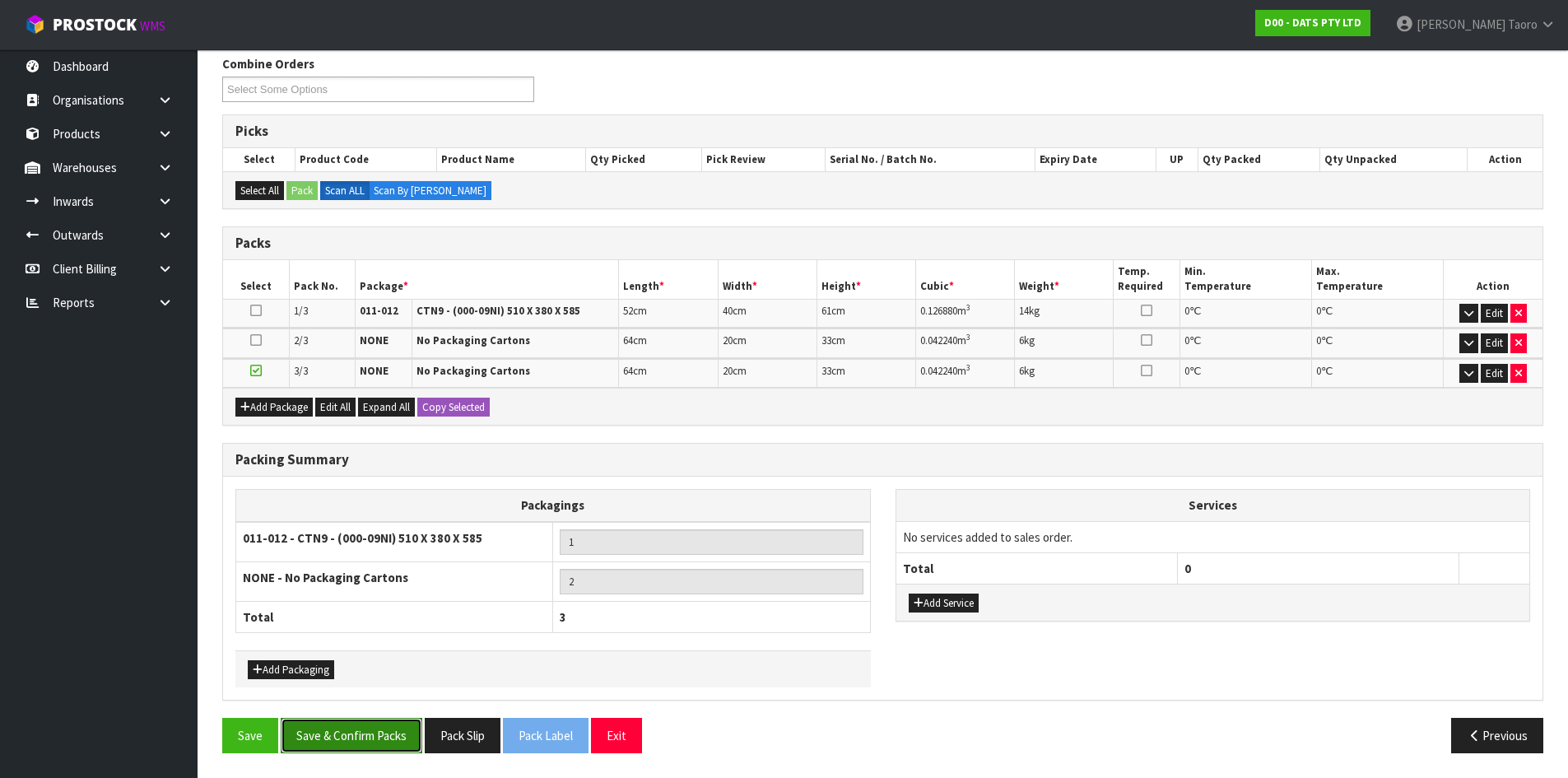
click at [389, 736] on button "Save & Confirm Packs" at bounding box center [352, 736] width 142 height 35
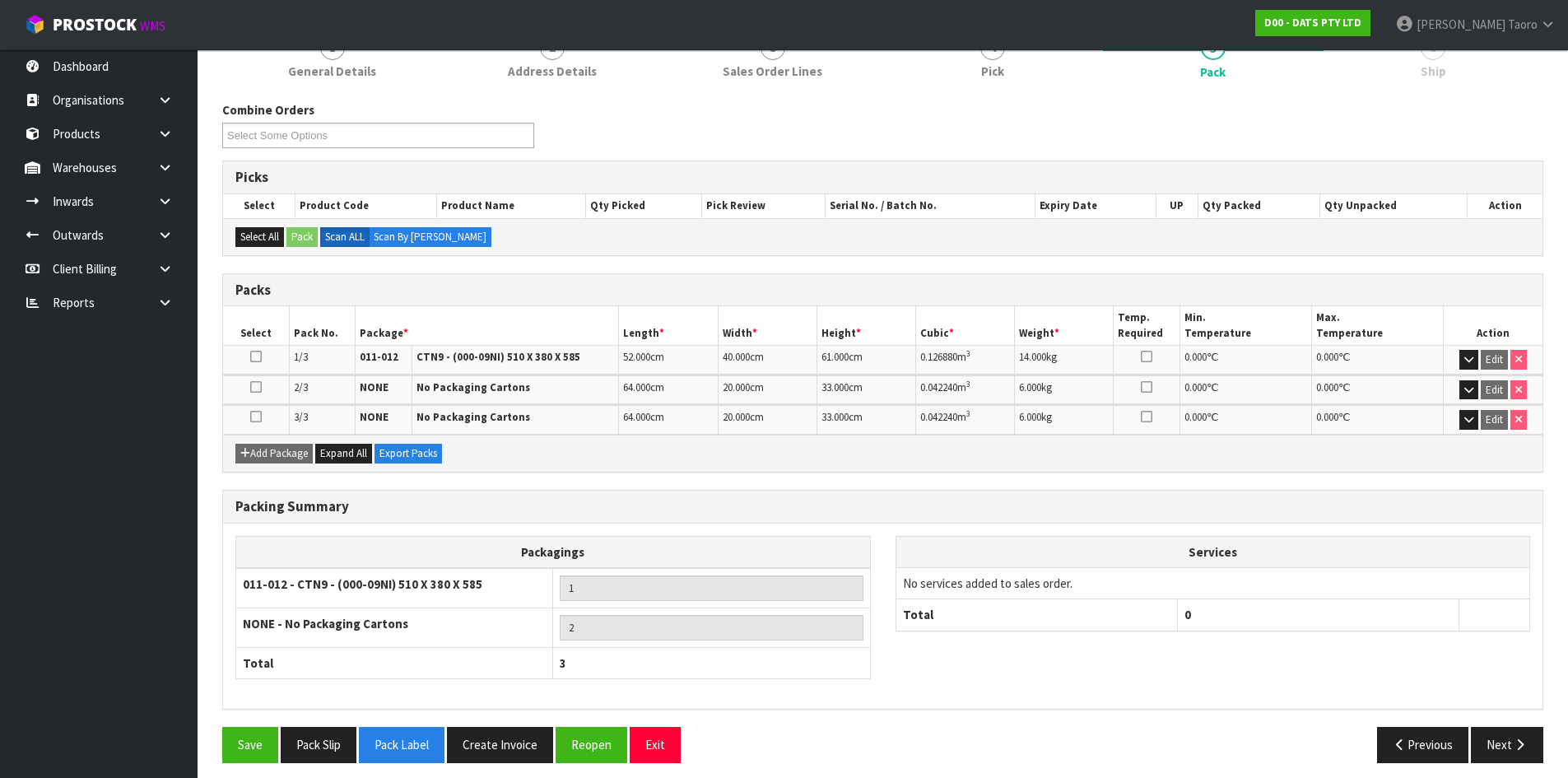
scroll to position [234, 0]
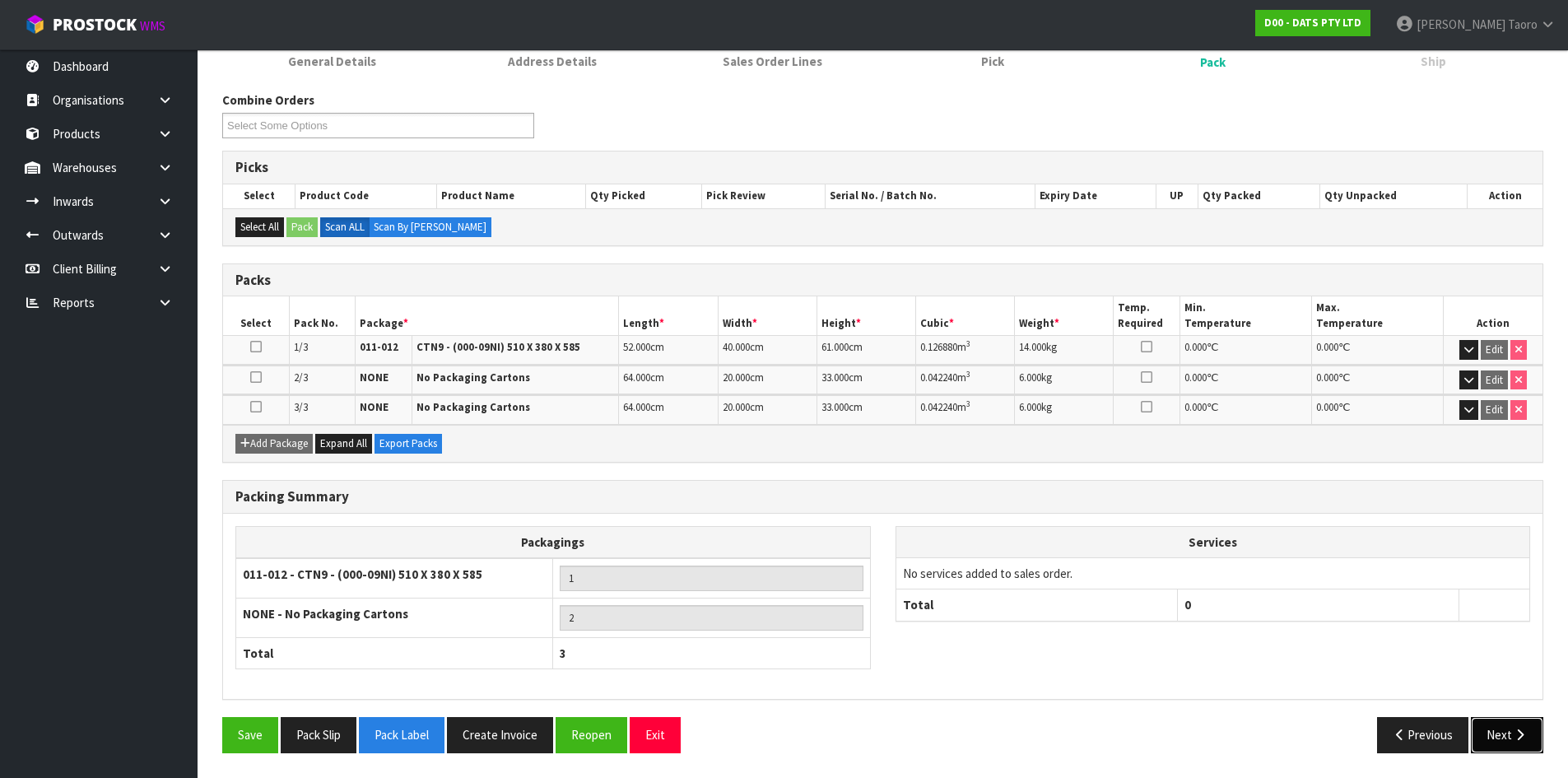
click at [1495, 732] on button "Next" at bounding box center [1507, 735] width 73 height 35
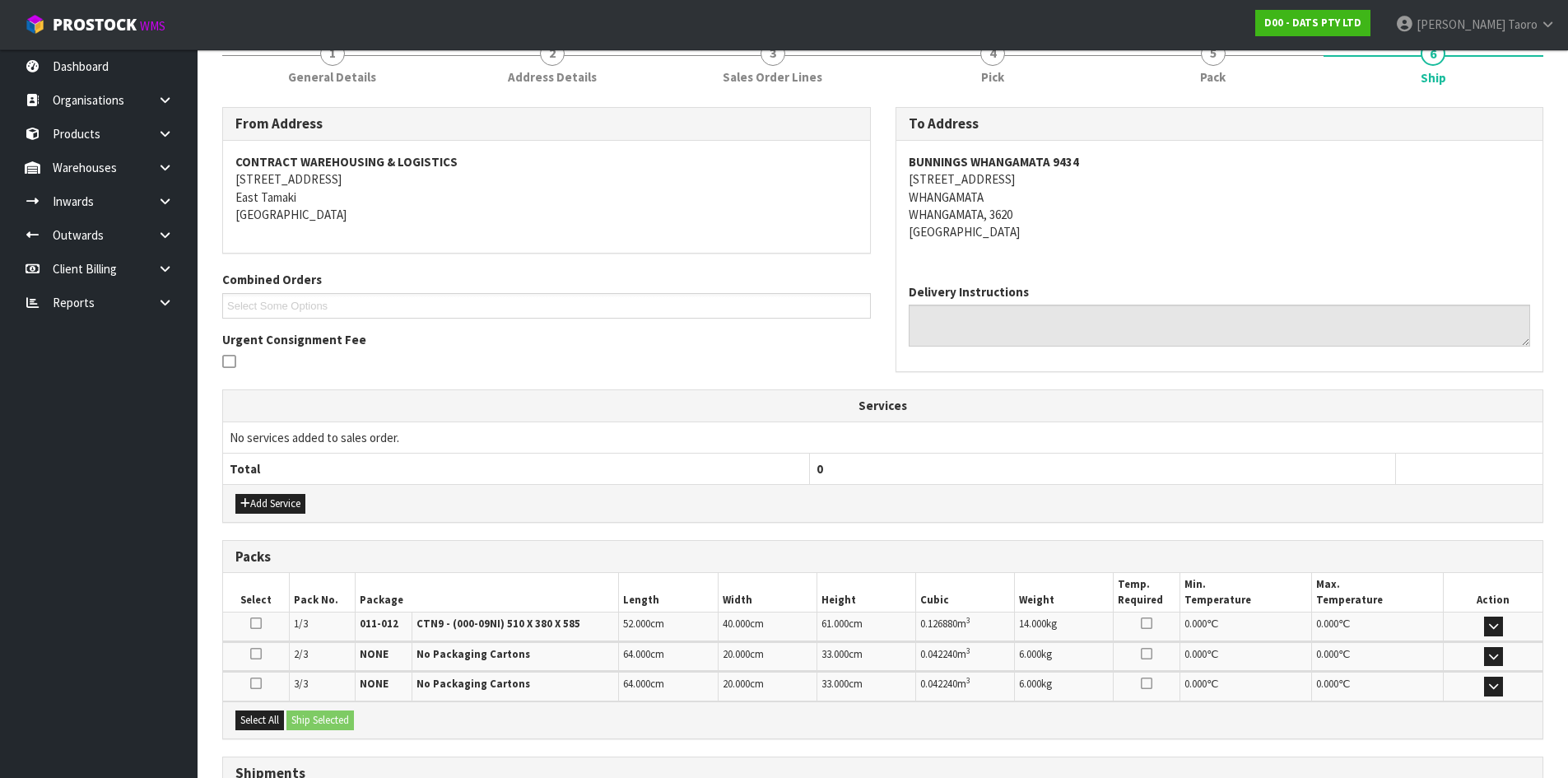
scroll to position [357, 0]
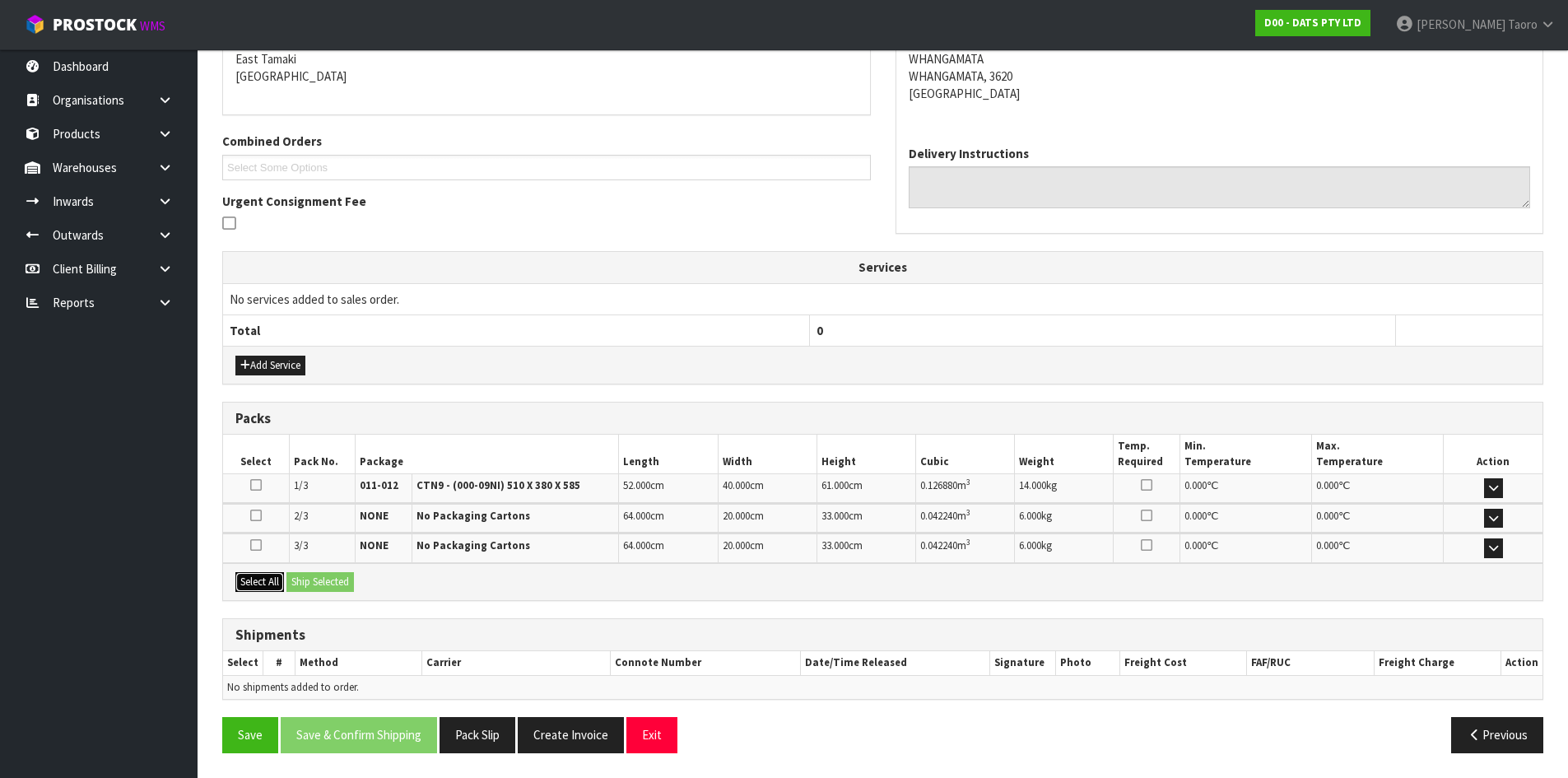
drag, startPoint x: 265, startPoint y: 582, endPoint x: 312, endPoint y: 582, distance: 47.0
click at [267, 582] on button "Select All" at bounding box center [259, 582] width 49 height 19
click at [318, 583] on button "Ship Selected" at bounding box center [320, 582] width 67 height 19
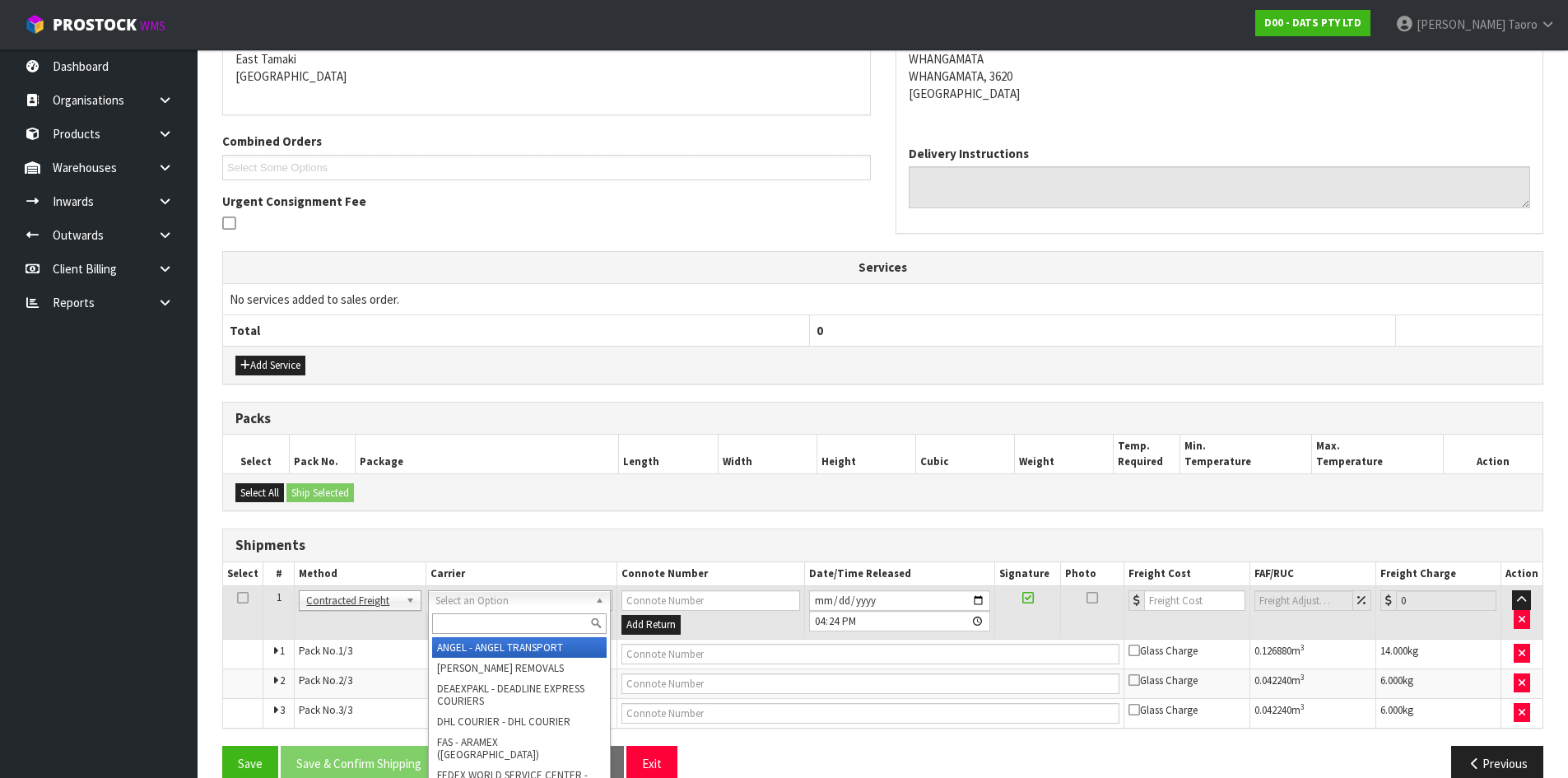
click at [489, 631] on input "text" at bounding box center [519, 623] width 174 height 20
type input "NZP"
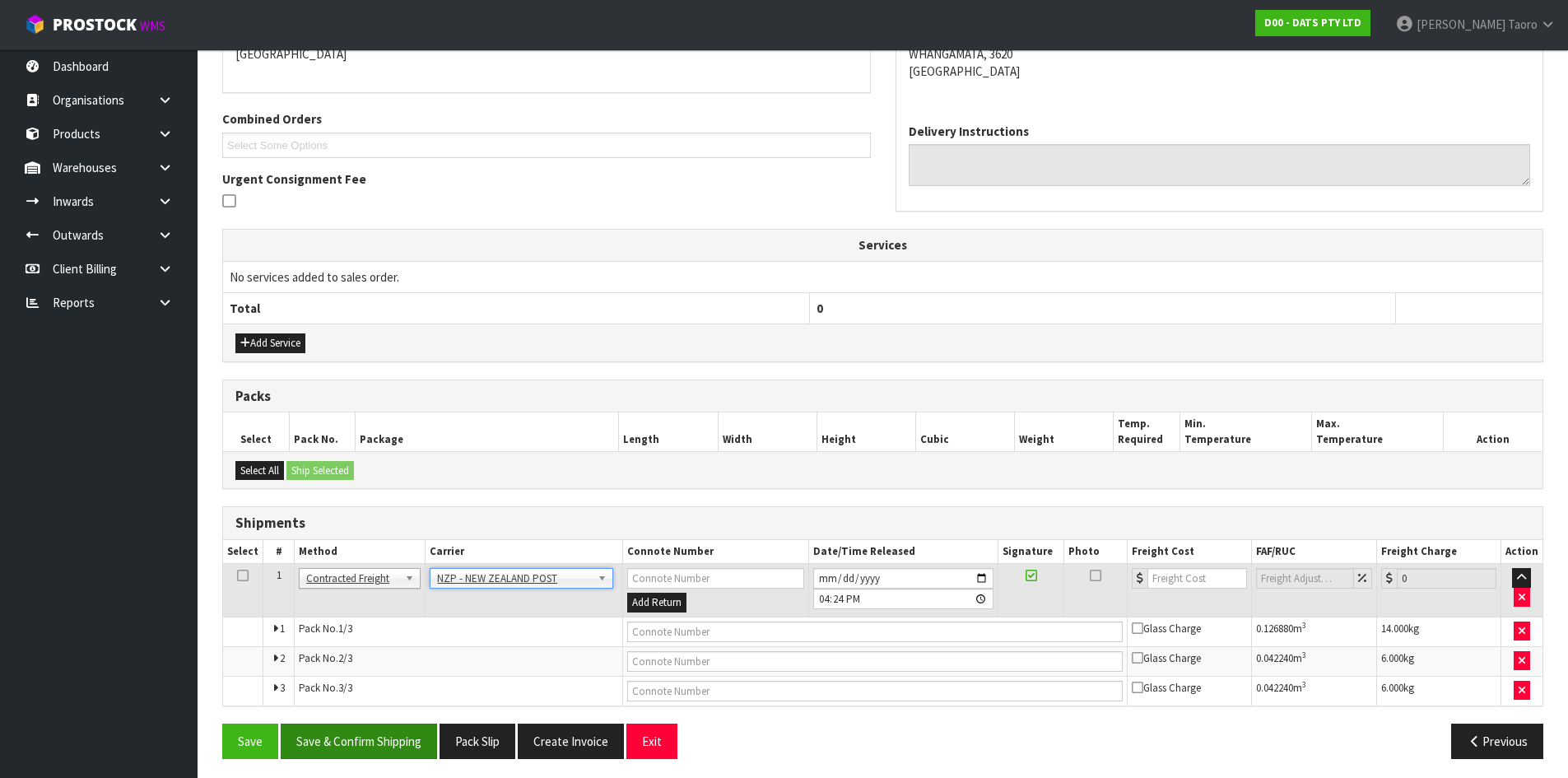
scroll to position [384, 0]
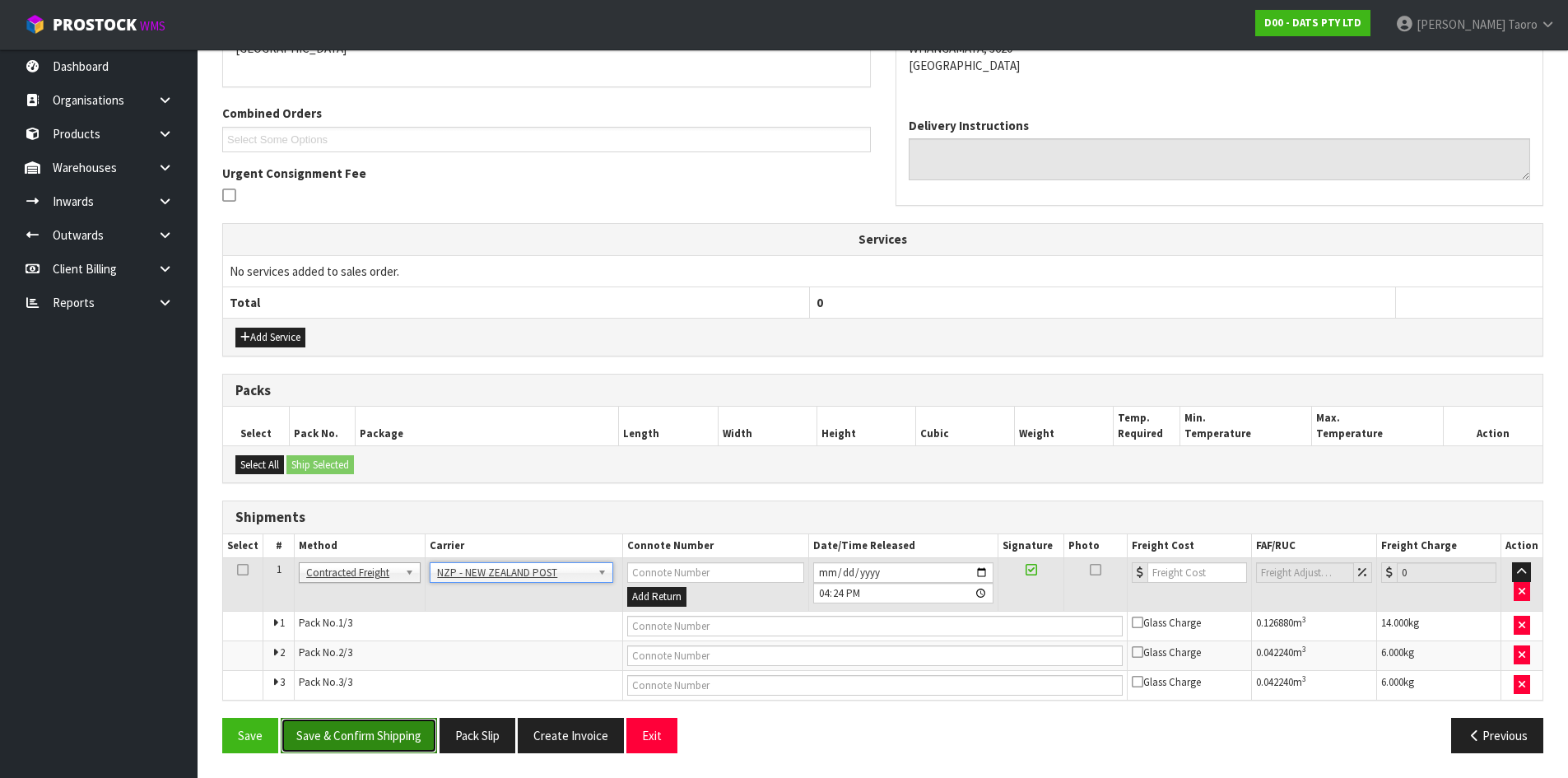
click at [415, 744] on button "Save & Confirm Shipping" at bounding box center [360, 736] width 157 height 35
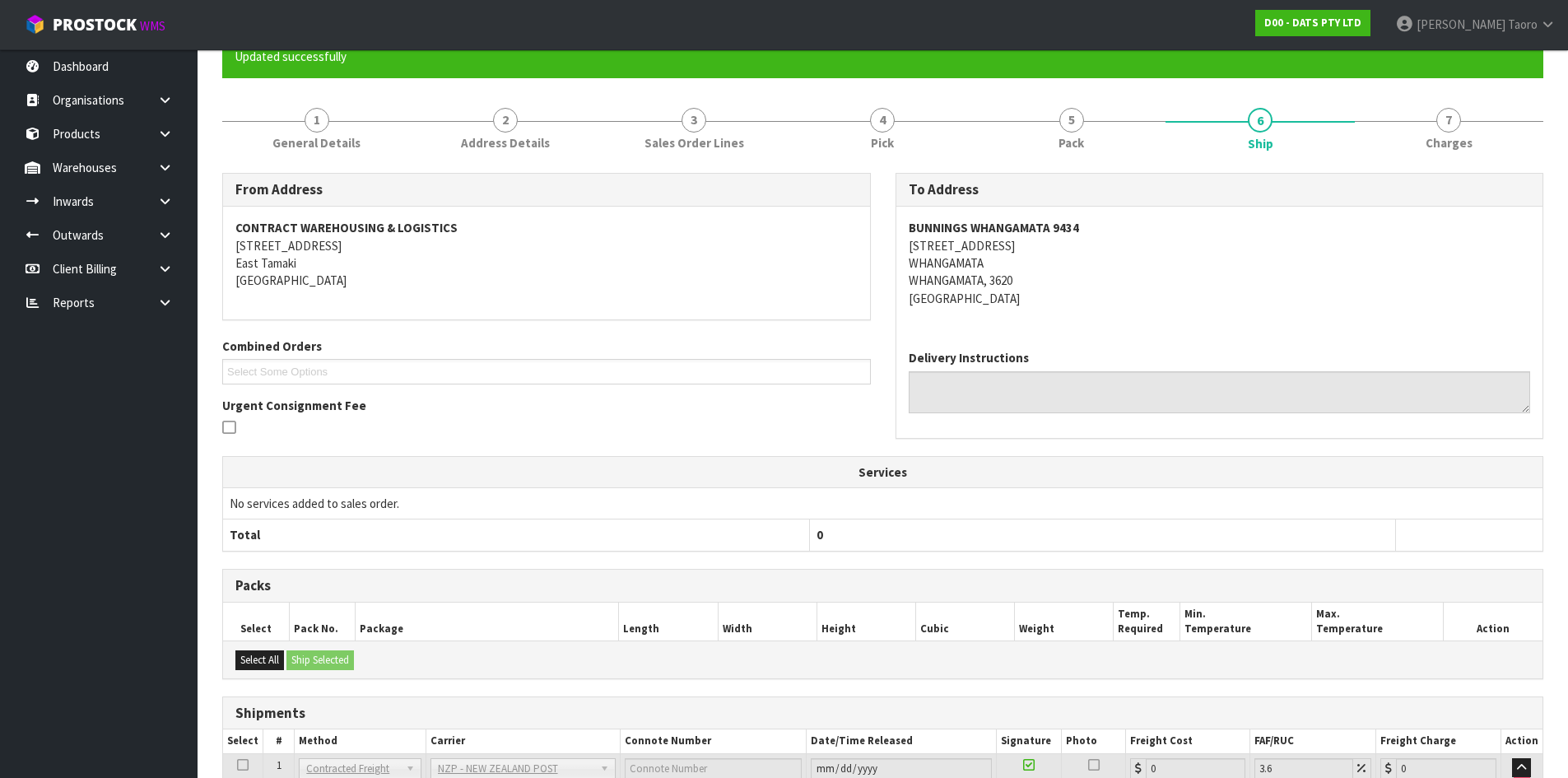
scroll to position [359, 0]
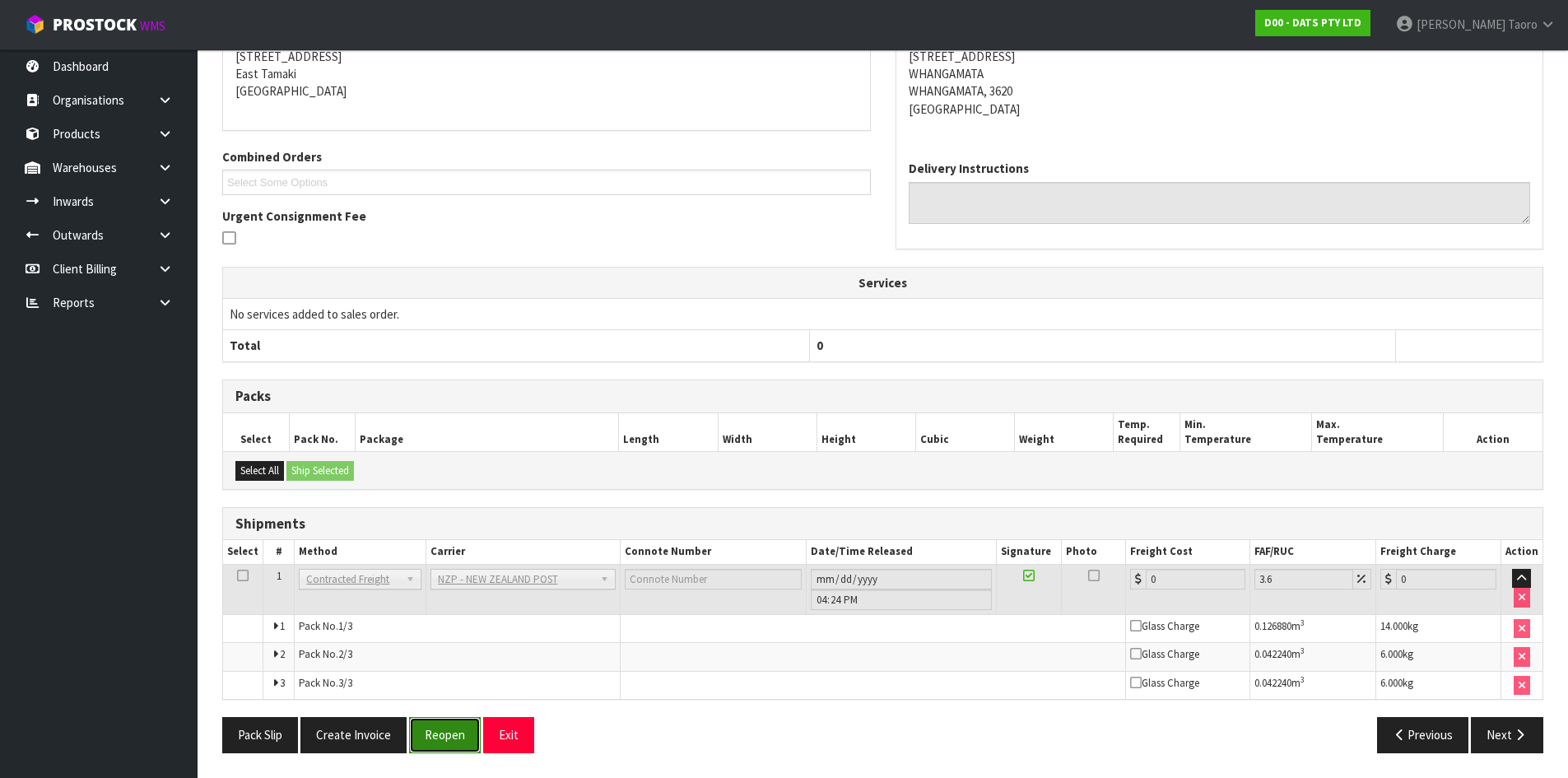
click at [465, 744] on button "Reopen" at bounding box center [445, 735] width 72 height 35
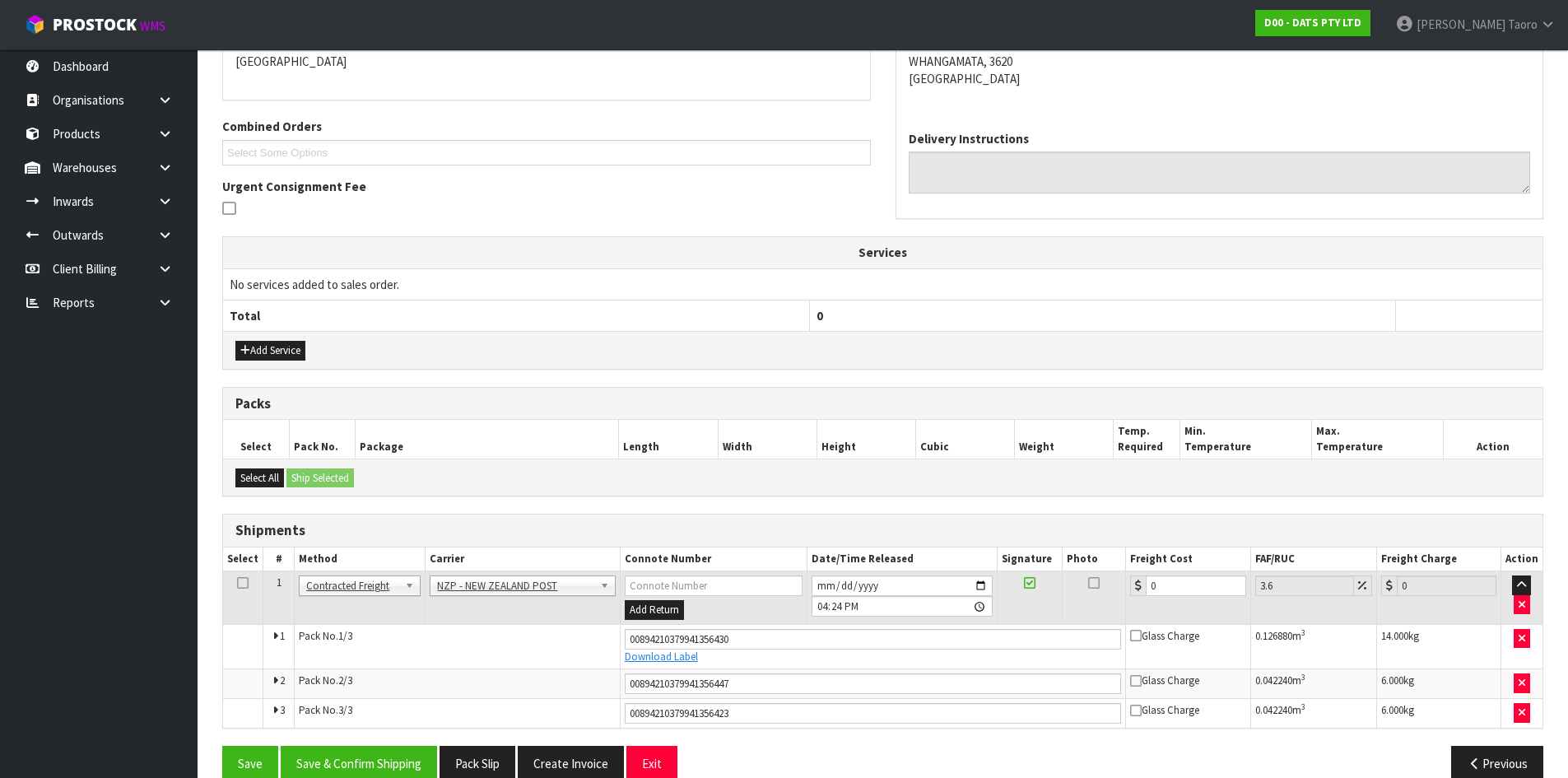
scroll to position [400, 0]
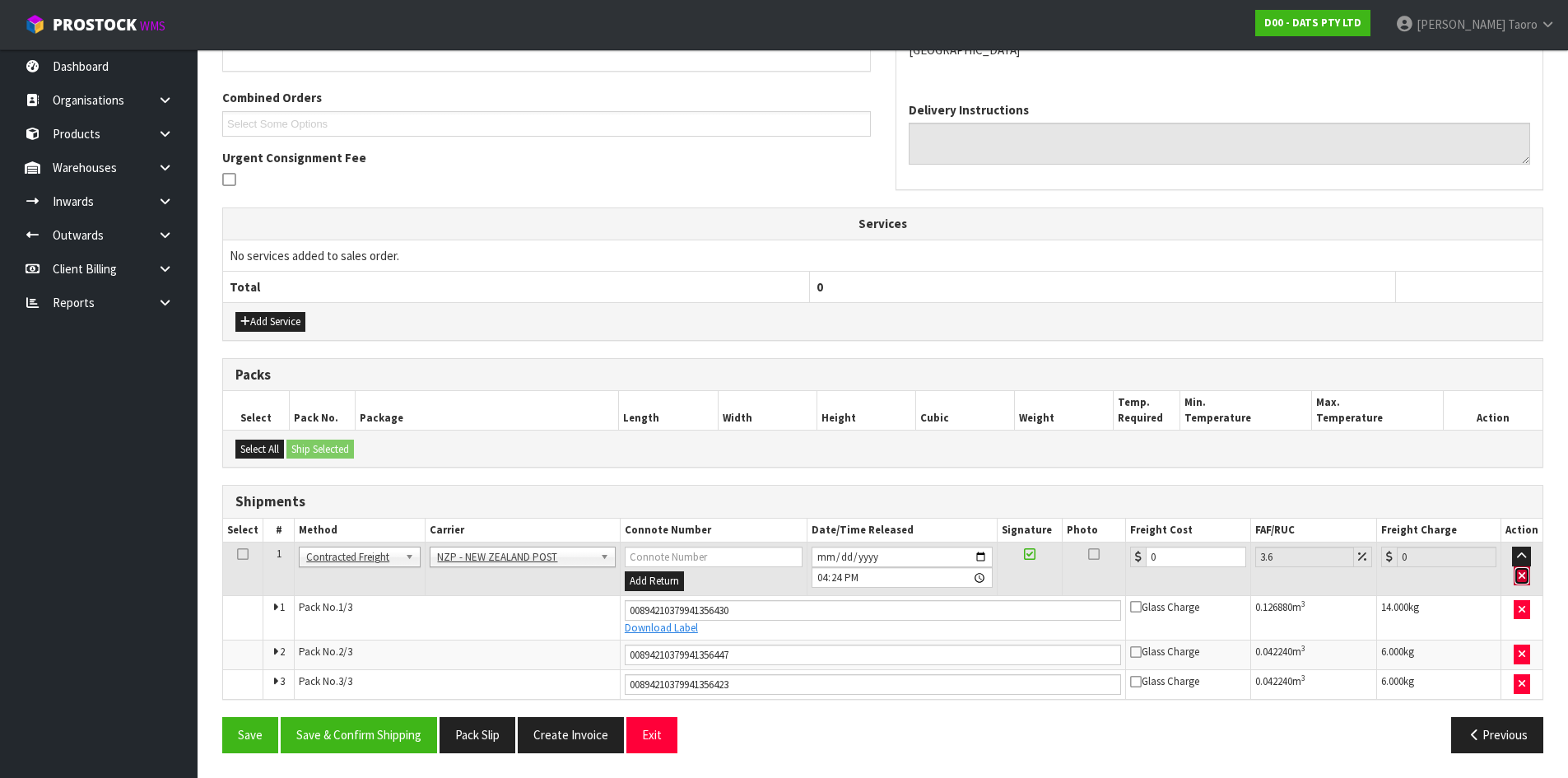
click at [1523, 578] on icon "button" at bounding box center [1522, 576] width 6 height 11
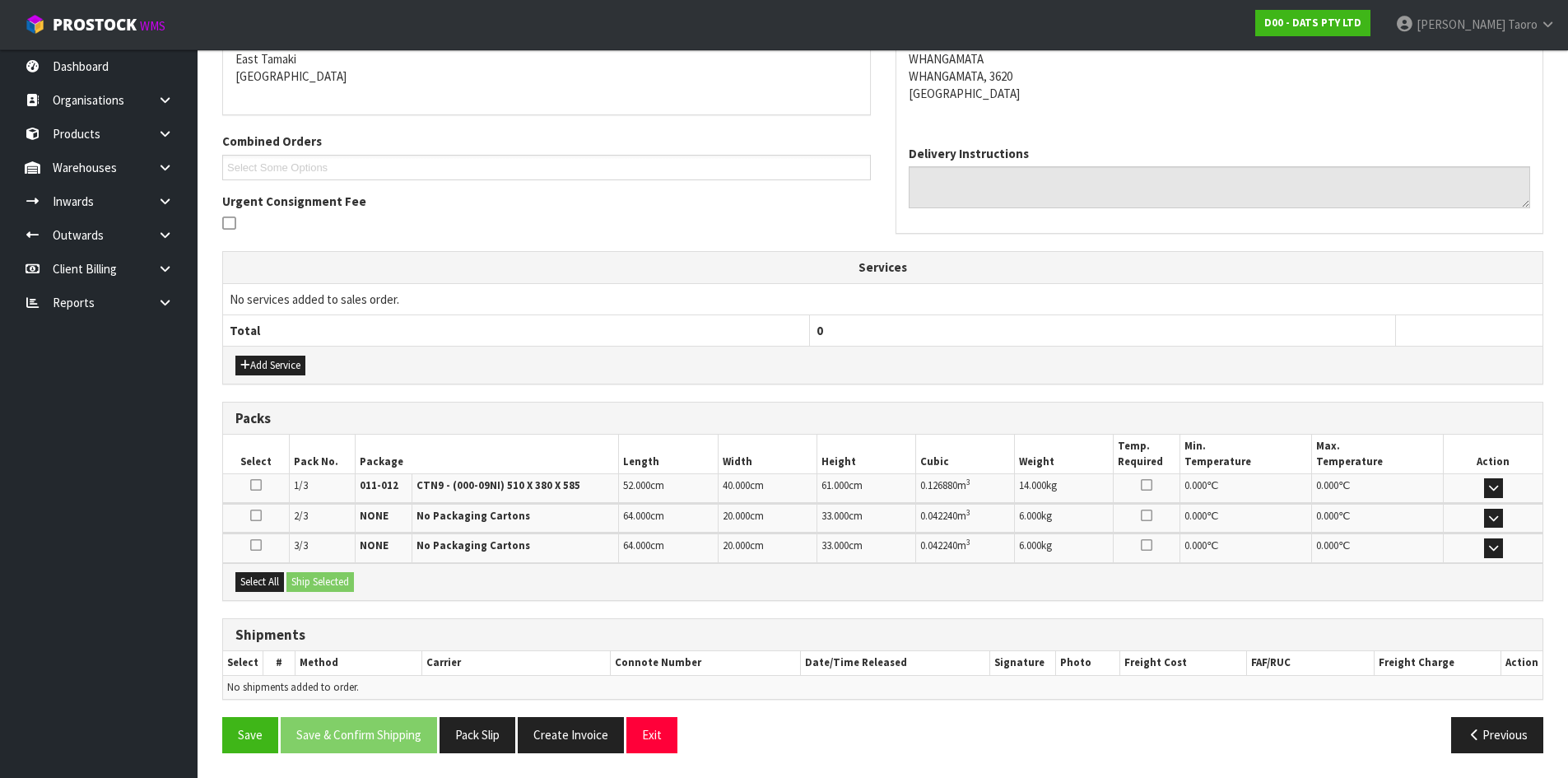
scroll to position [357, 0]
click at [1234, 342] on th "0" at bounding box center [1102, 331] width 586 height 31
click at [662, 728] on button "Exit" at bounding box center [652, 735] width 51 height 35
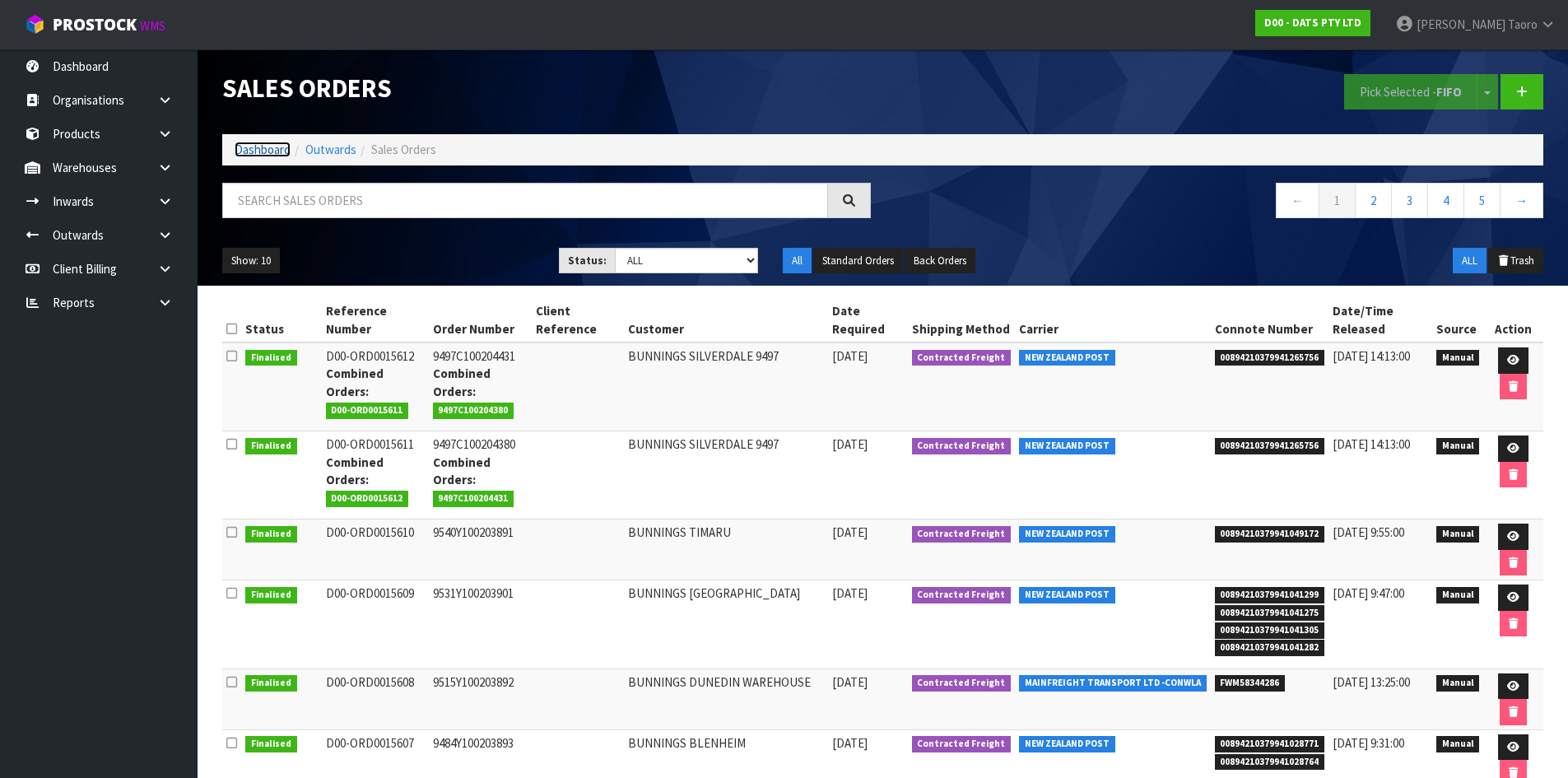
click at [281, 153] on link "Dashboard" at bounding box center [263, 149] width 56 height 16
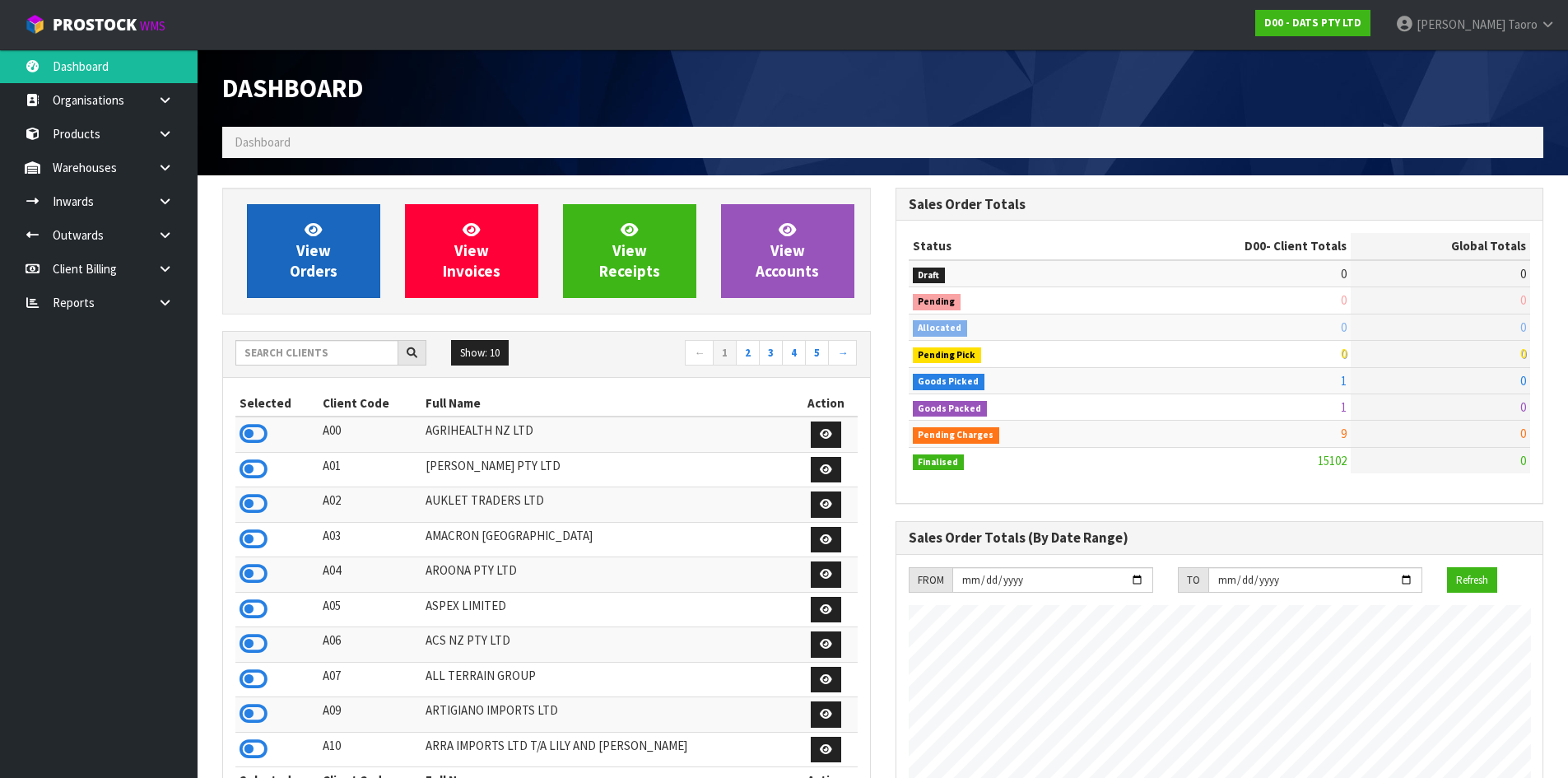
scroll to position [1247, 673]
click at [313, 244] on span "View Orders" at bounding box center [313, 250] width 48 height 62
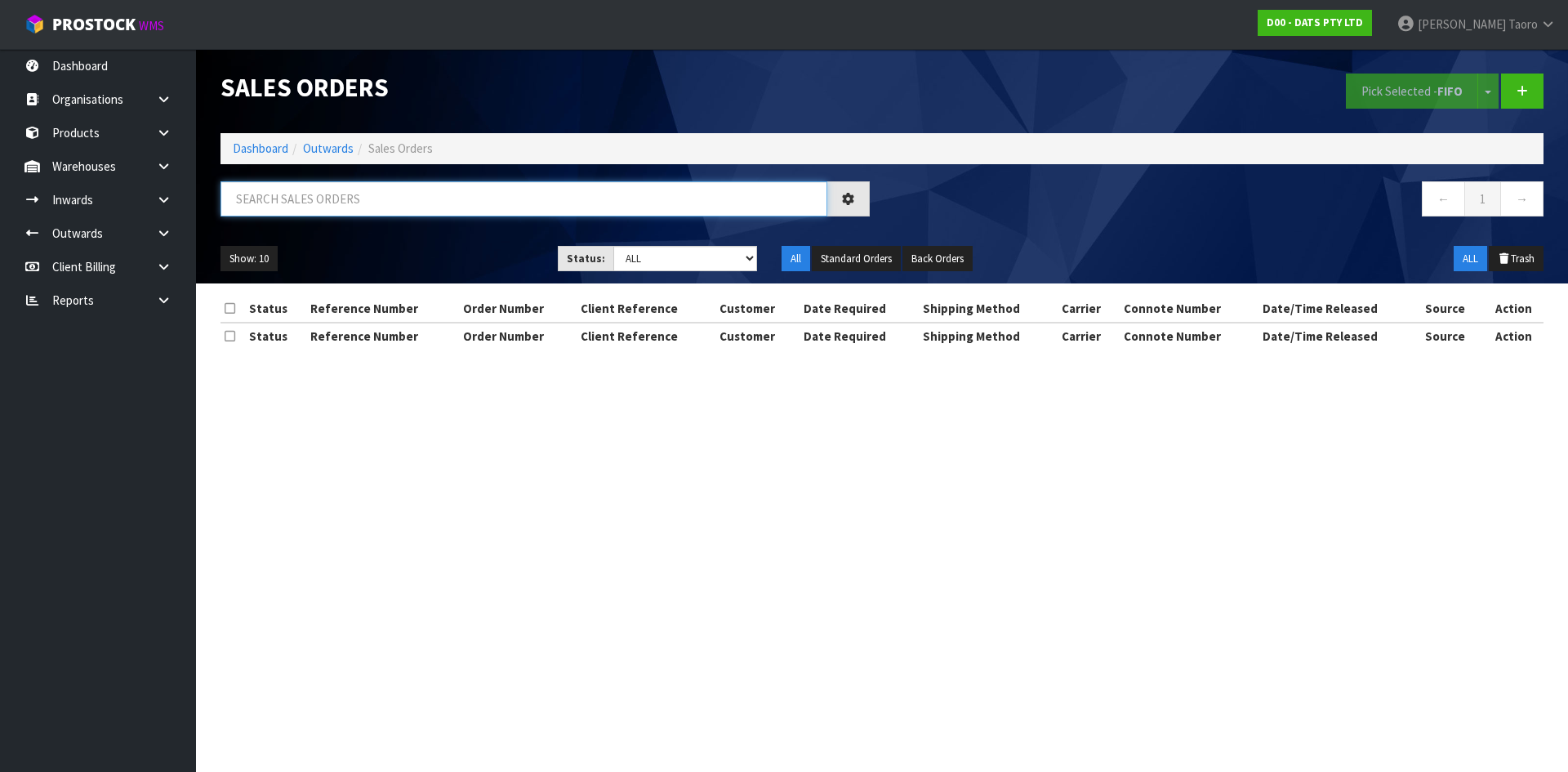
click at [334, 191] on input "text" at bounding box center [524, 198] width 607 height 35
type input "JOB-0408350"
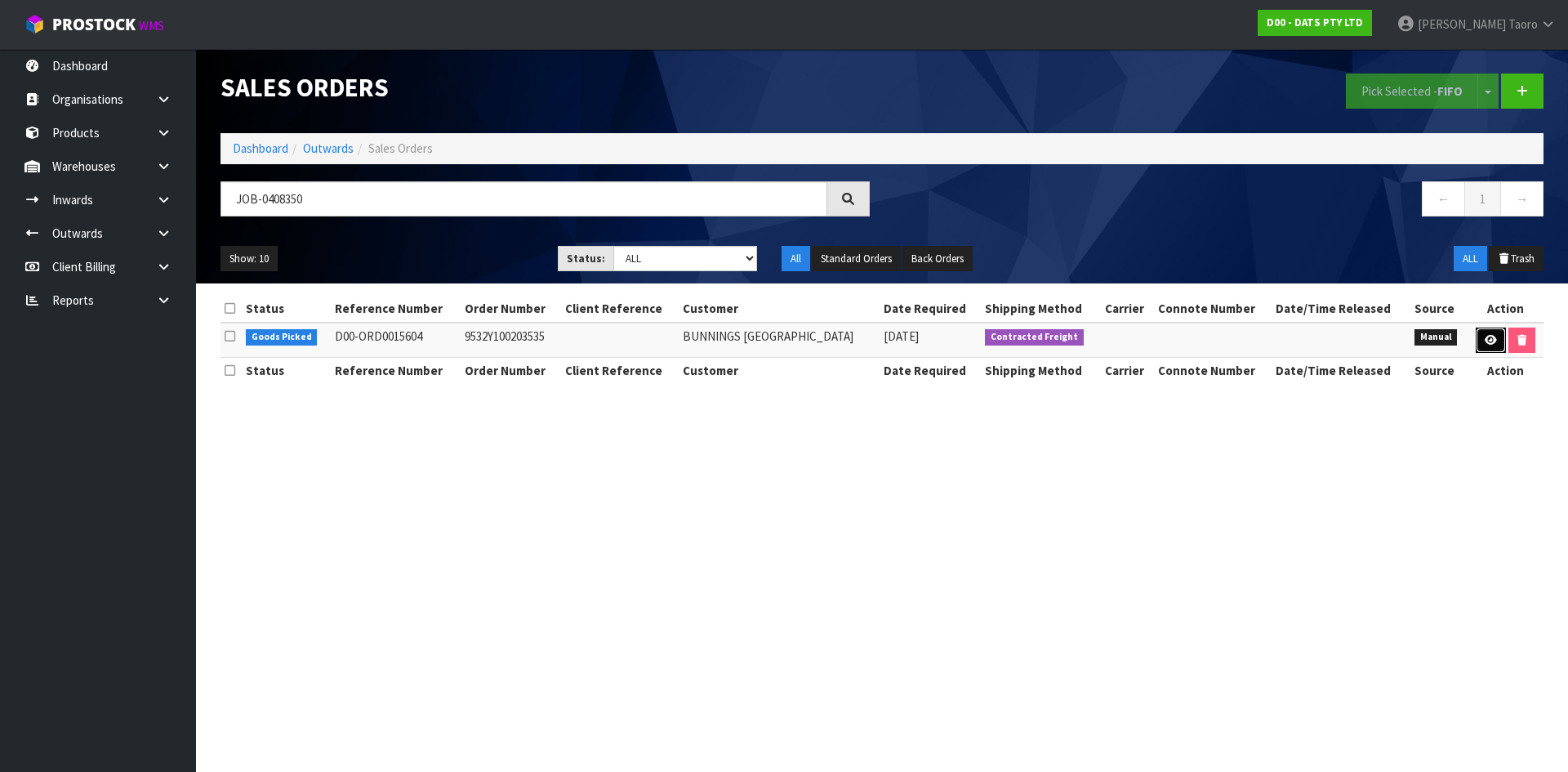
click at [1497, 338] on icon at bounding box center [1490, 340] width 12 height 11
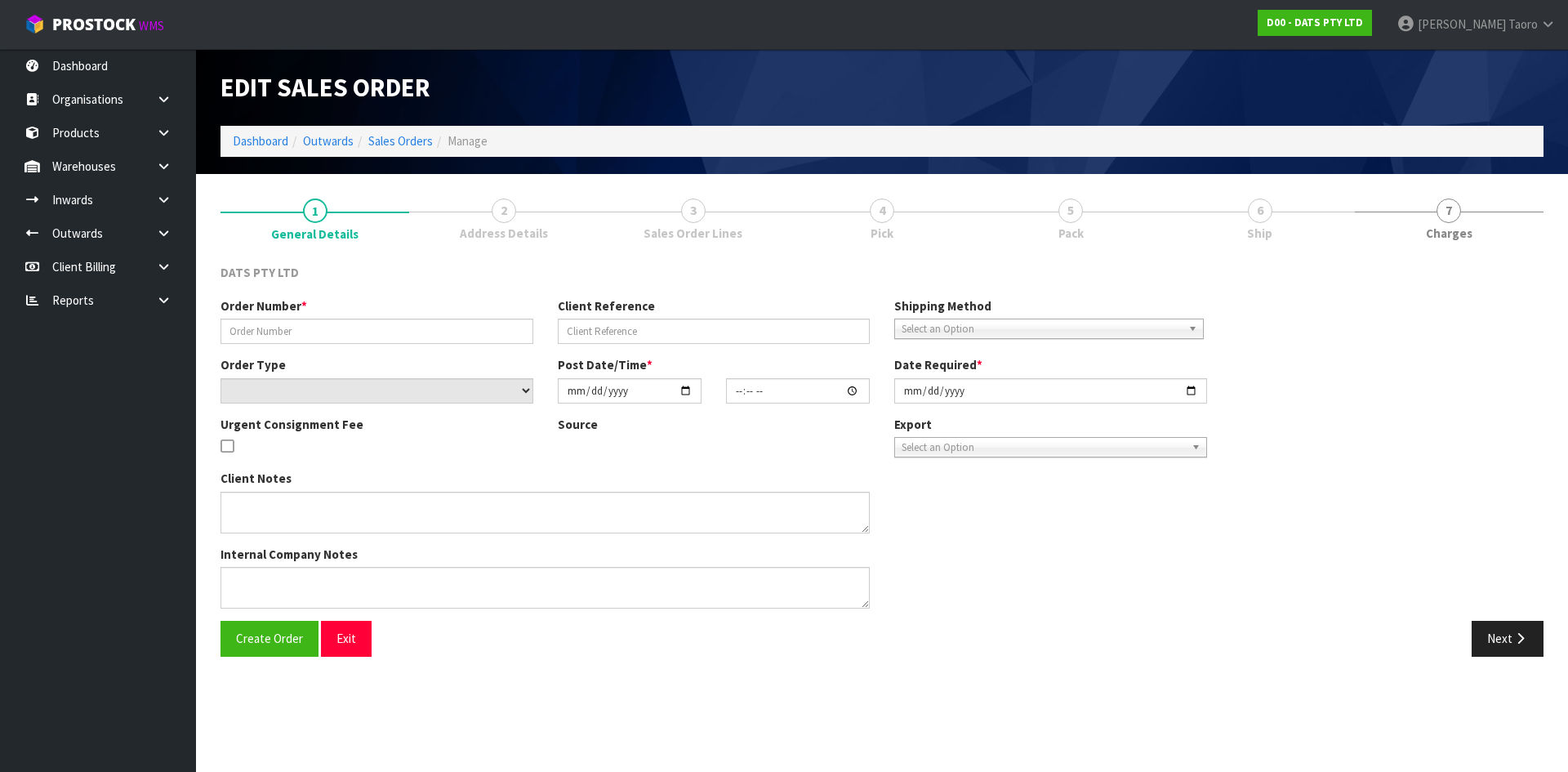
type input "9532Y100203535"
select select "number:0"
type input "2025-08-19"
type input "09:05:00.000"
type input "2025-08-19"
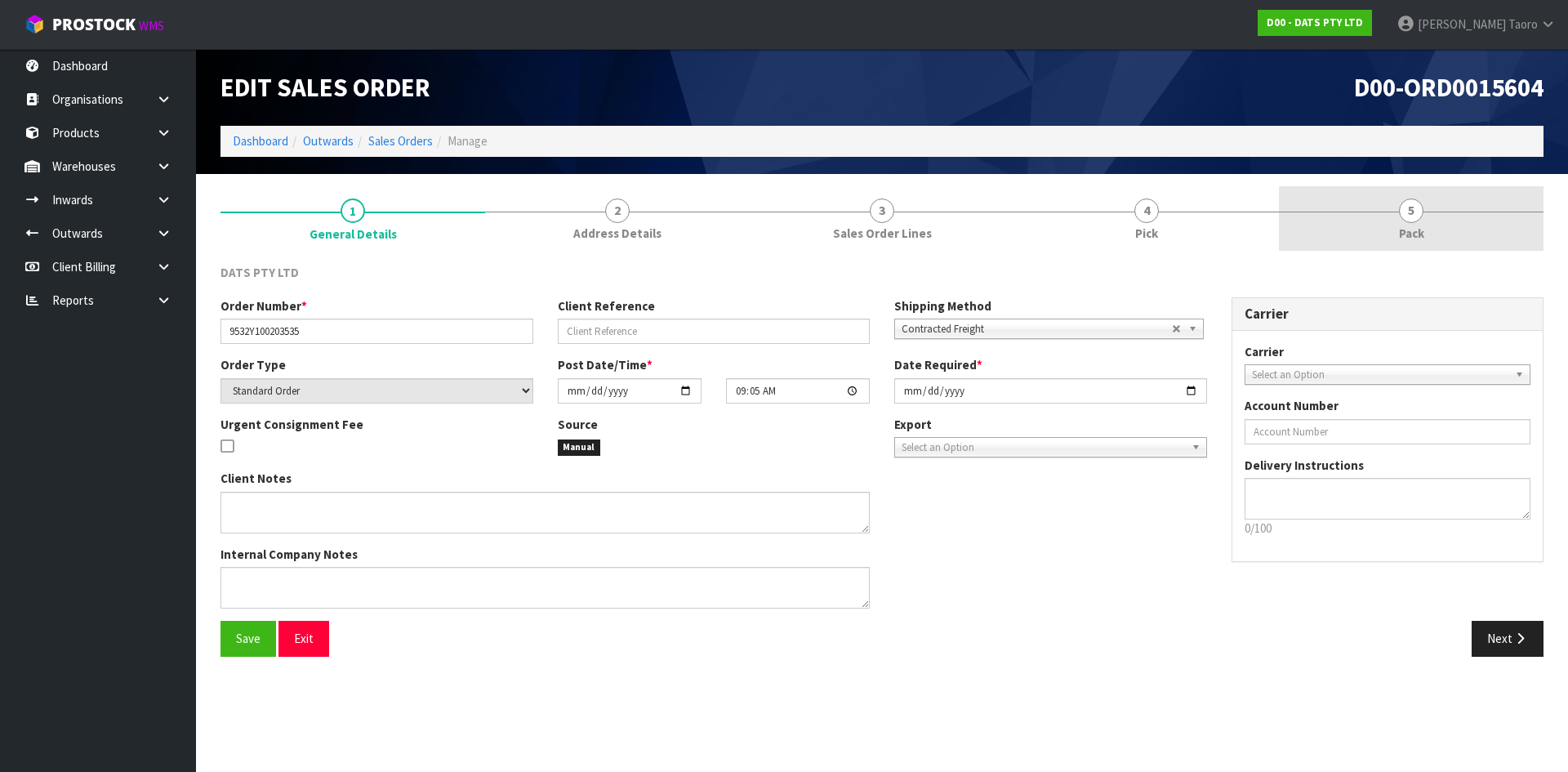
click at [1421, 205] on span "5" at bounding box center [1411, 210] width 25 height 25
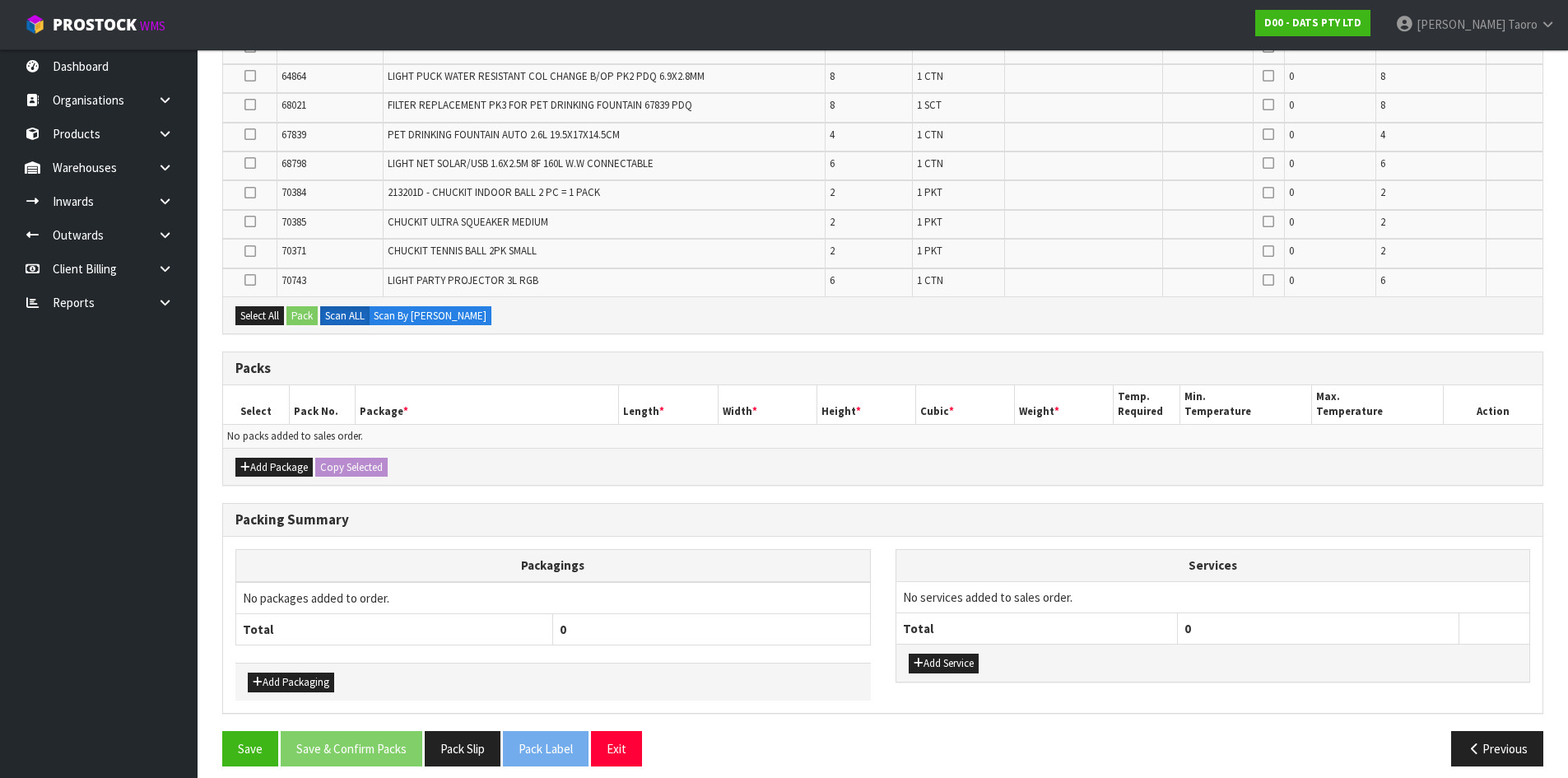
scroll to position [507, 0]
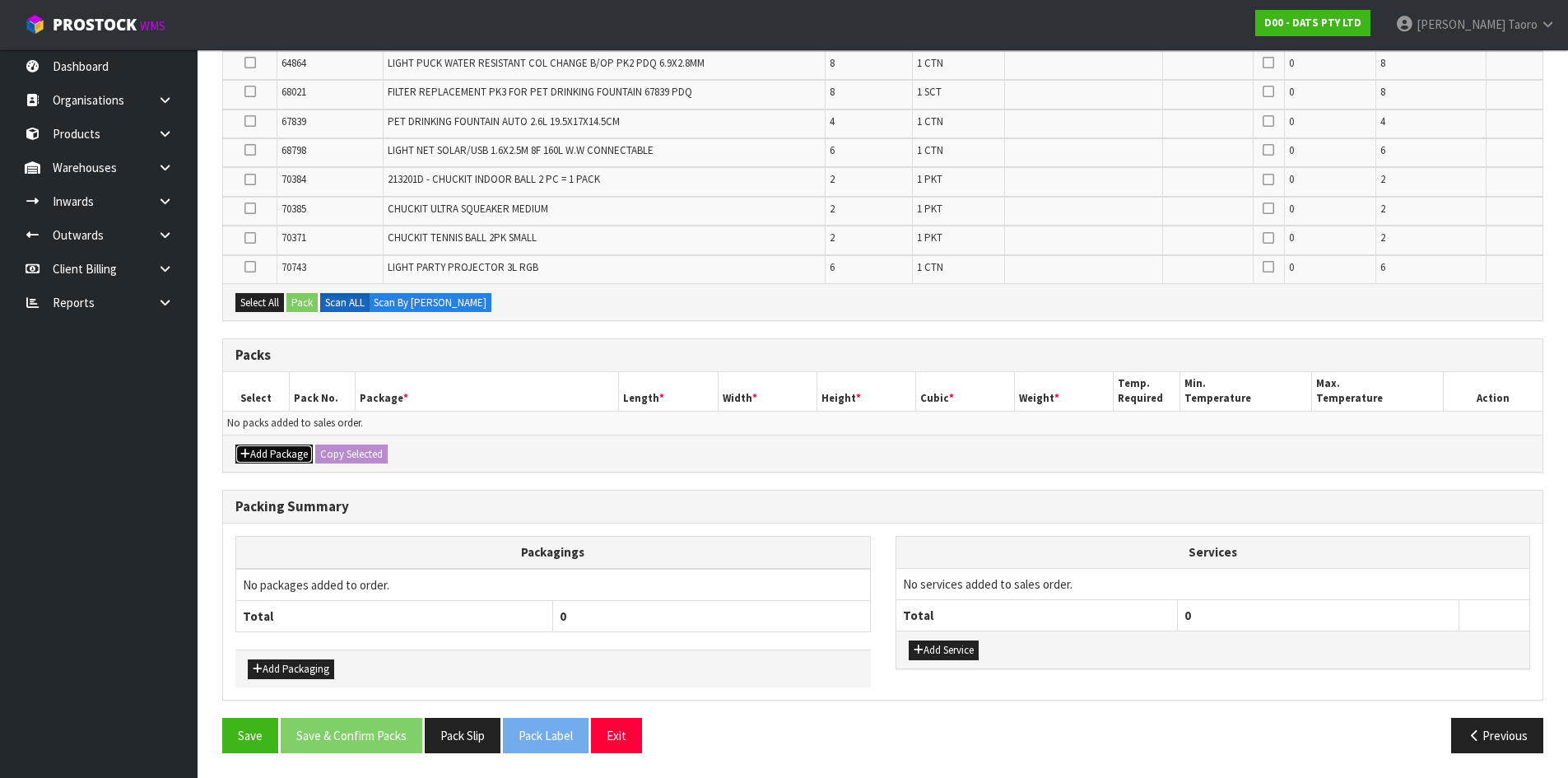
drag, startPoint x: 294, startPoint y: 458, endPoint x: 277, endPoint y: 451, distance: 18.4
click at [287, 458] on button "Add Package" at bounding box center [274, 454] width 77 height 19
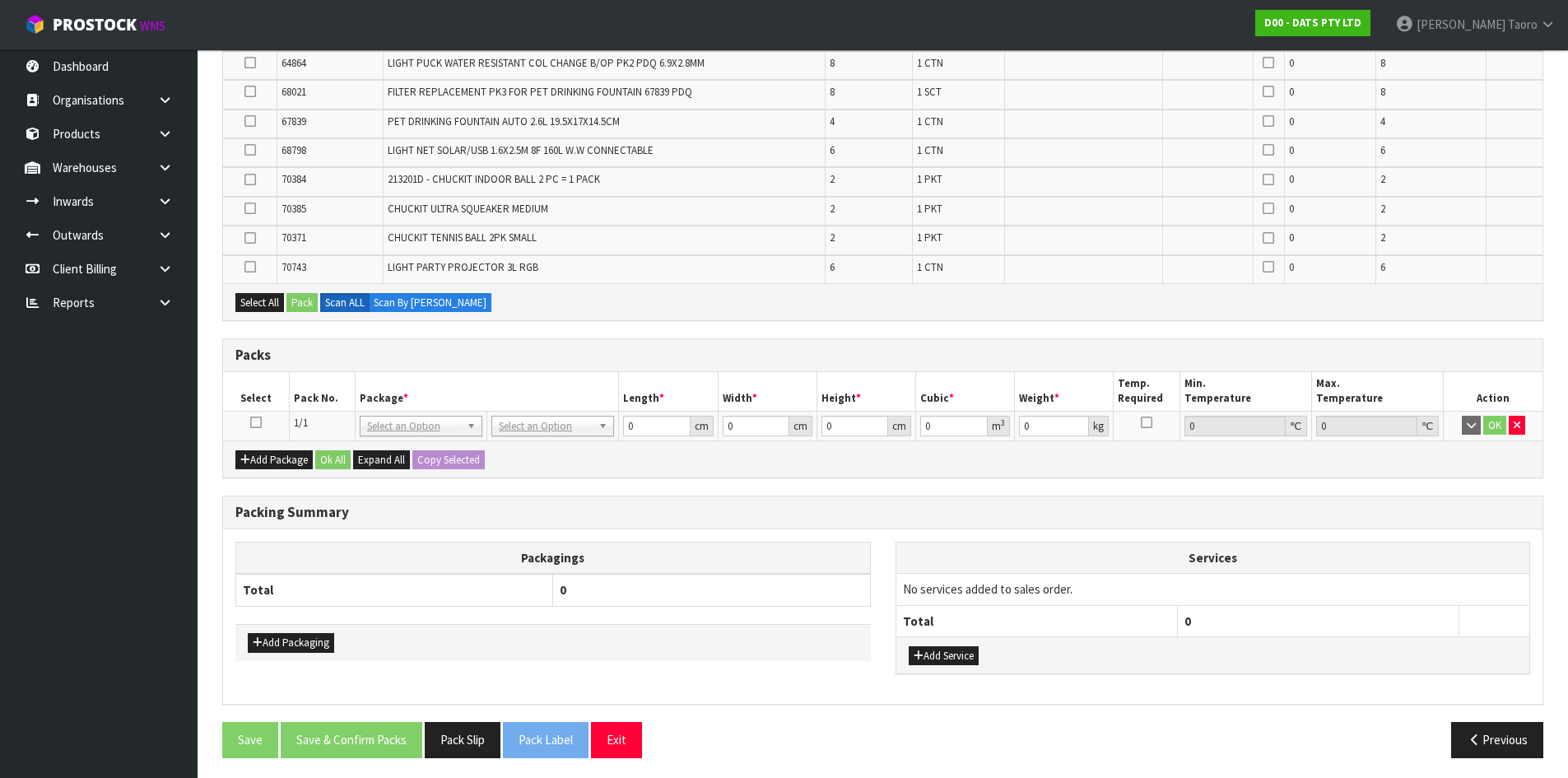
click at [256, 422] on icon at bounding box center [256, 422] width 12 height 1
click at [312, 379] on th "Pack No." at bounding box center [322, 392] width 65 height 39
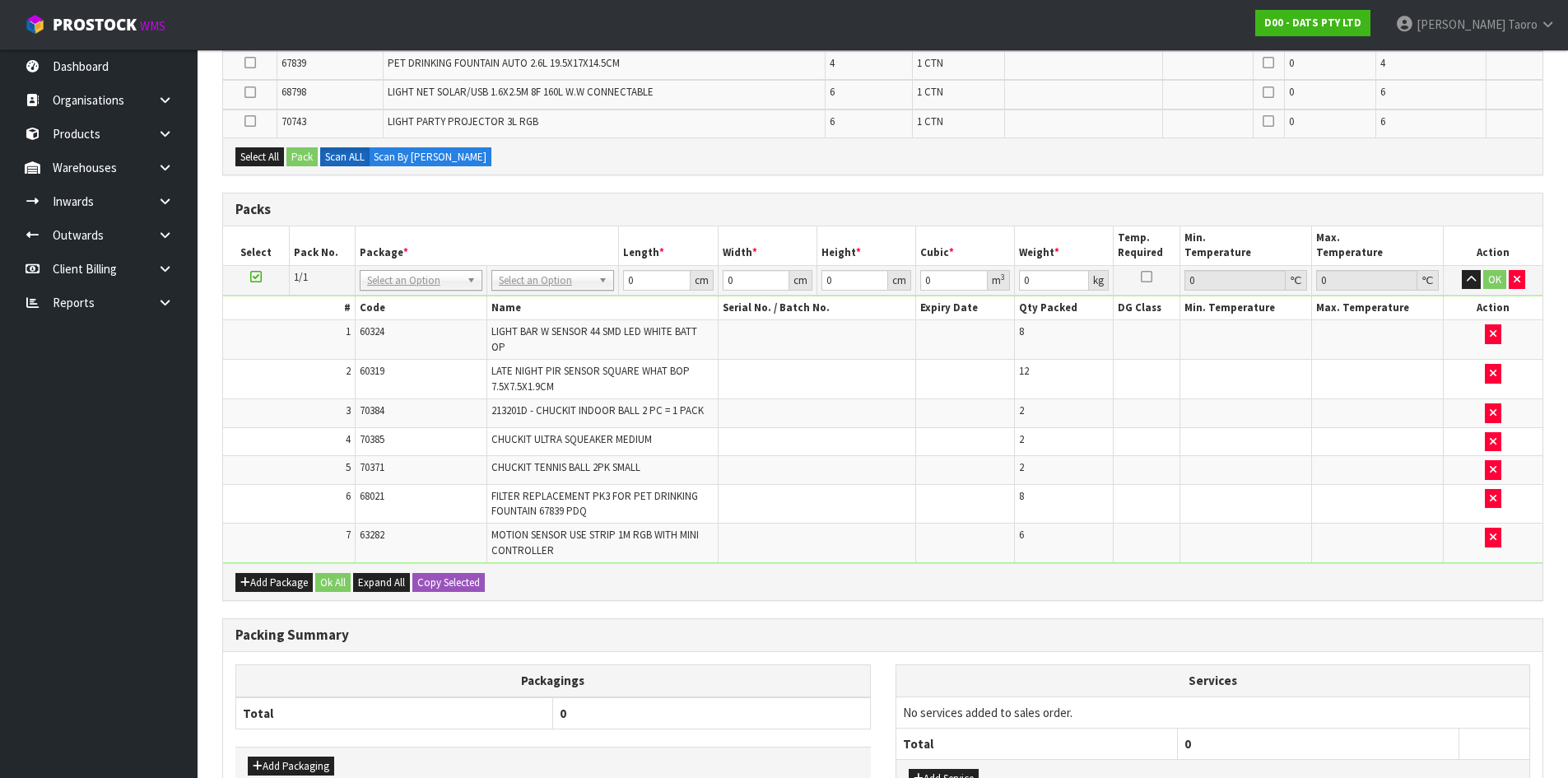
scroll to position [420, 0]
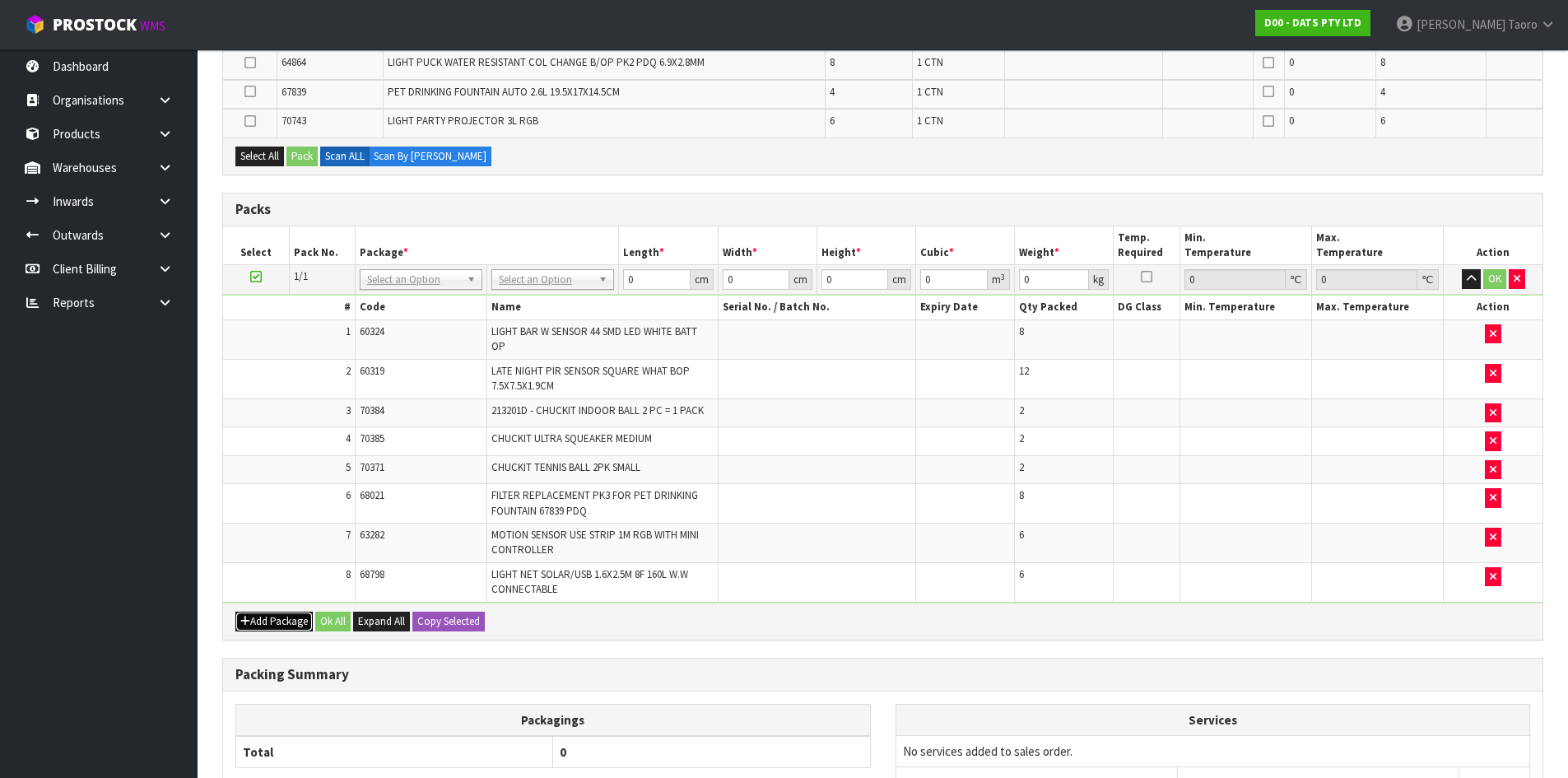
click at [264, 624] on button "Add Package" at bounding box center [274, 621] width 77 height 19
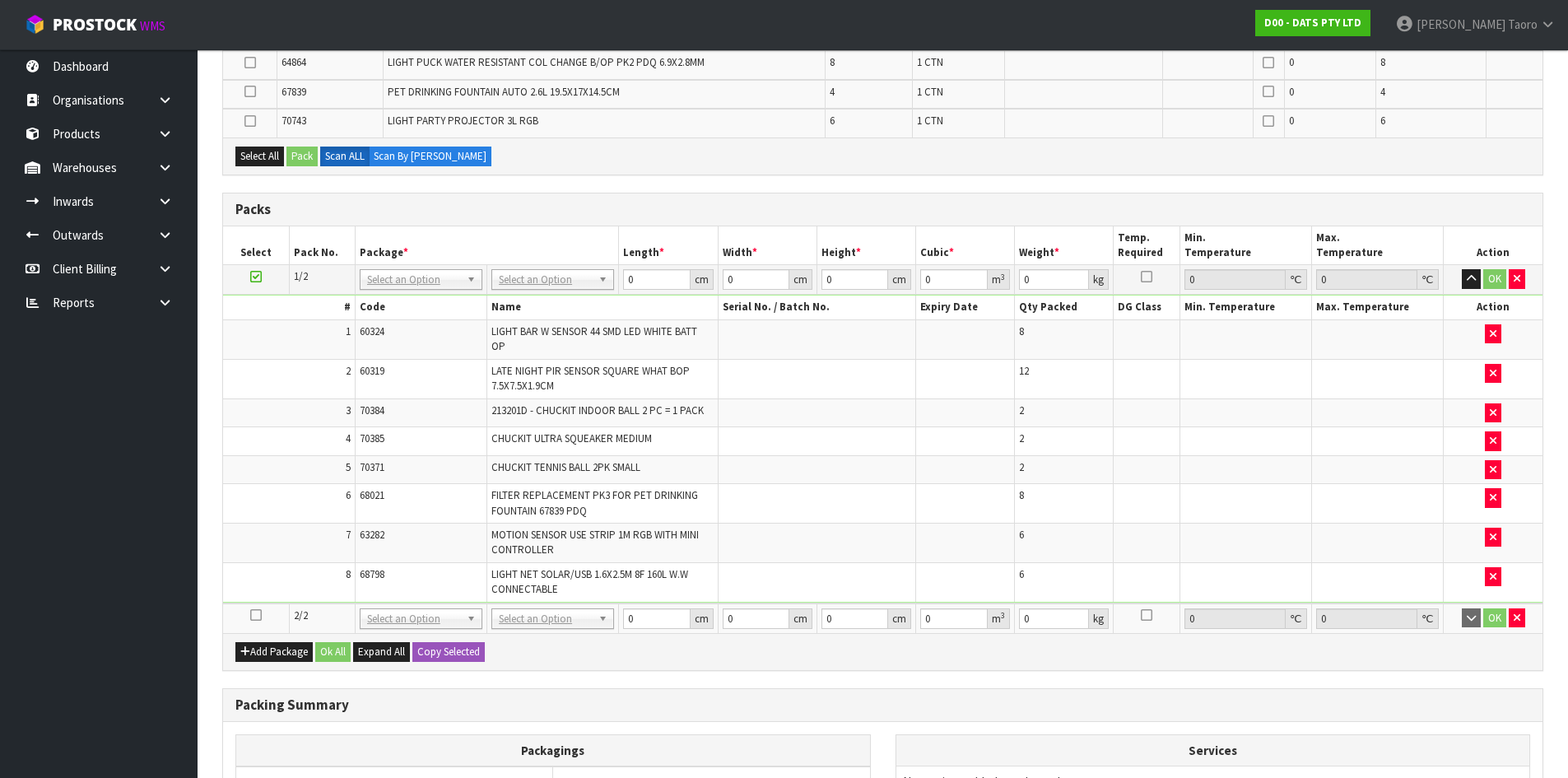
click at [254, 615] on icon at bounding box center [256, 615] width 12 height 1
drag, startPoint x: 277, startPoint y: 572, endPoint x: 287, endPoint y: 551, distance: 23.3
click at [285, 566] on td "8" at bounding box center [289, 582] width 132 height 39
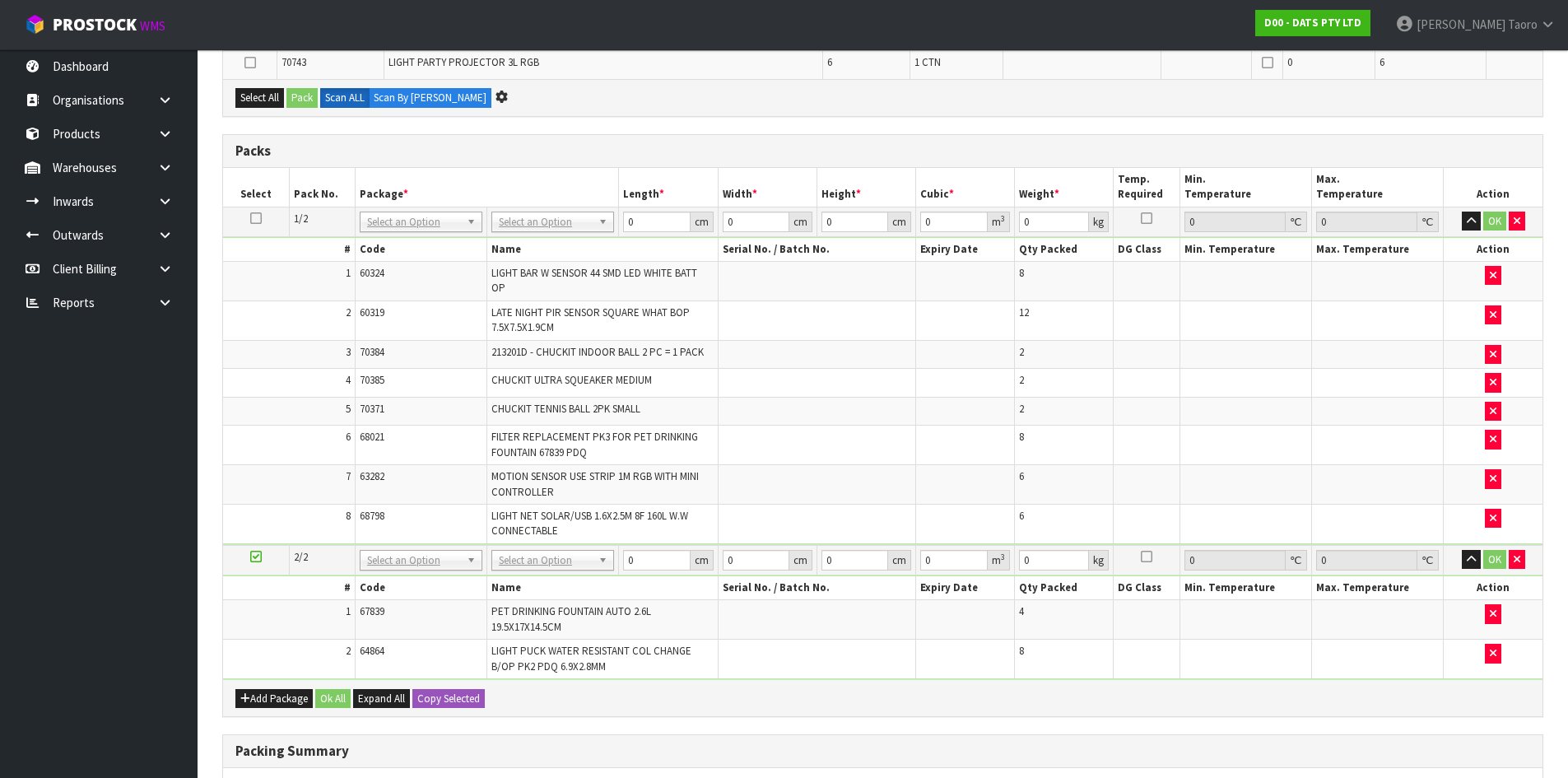
scroll to position [390, 0]
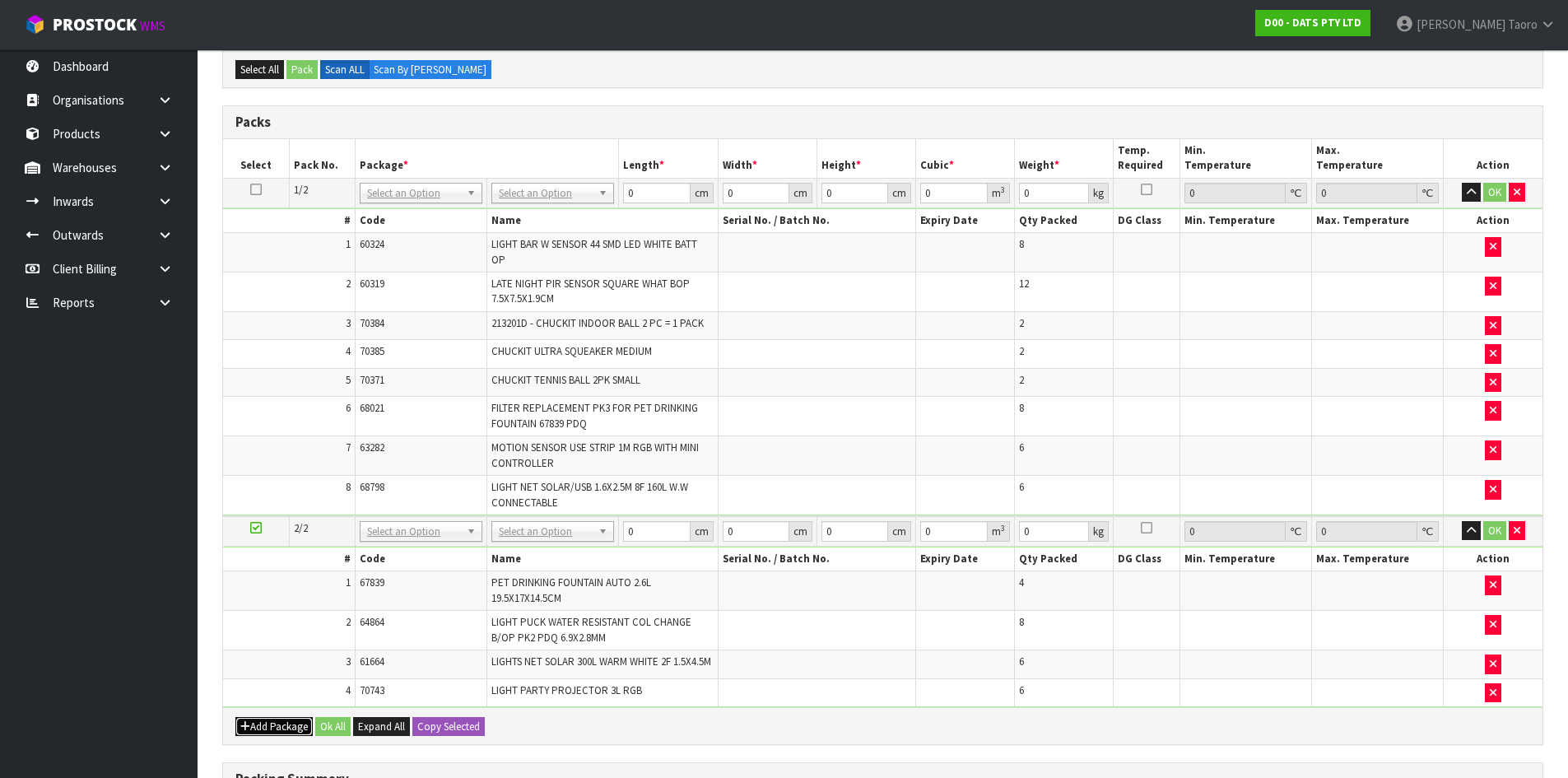
click at [265, 728] on button "Add Package" at bounding box center [274, 726] width 77 height 19
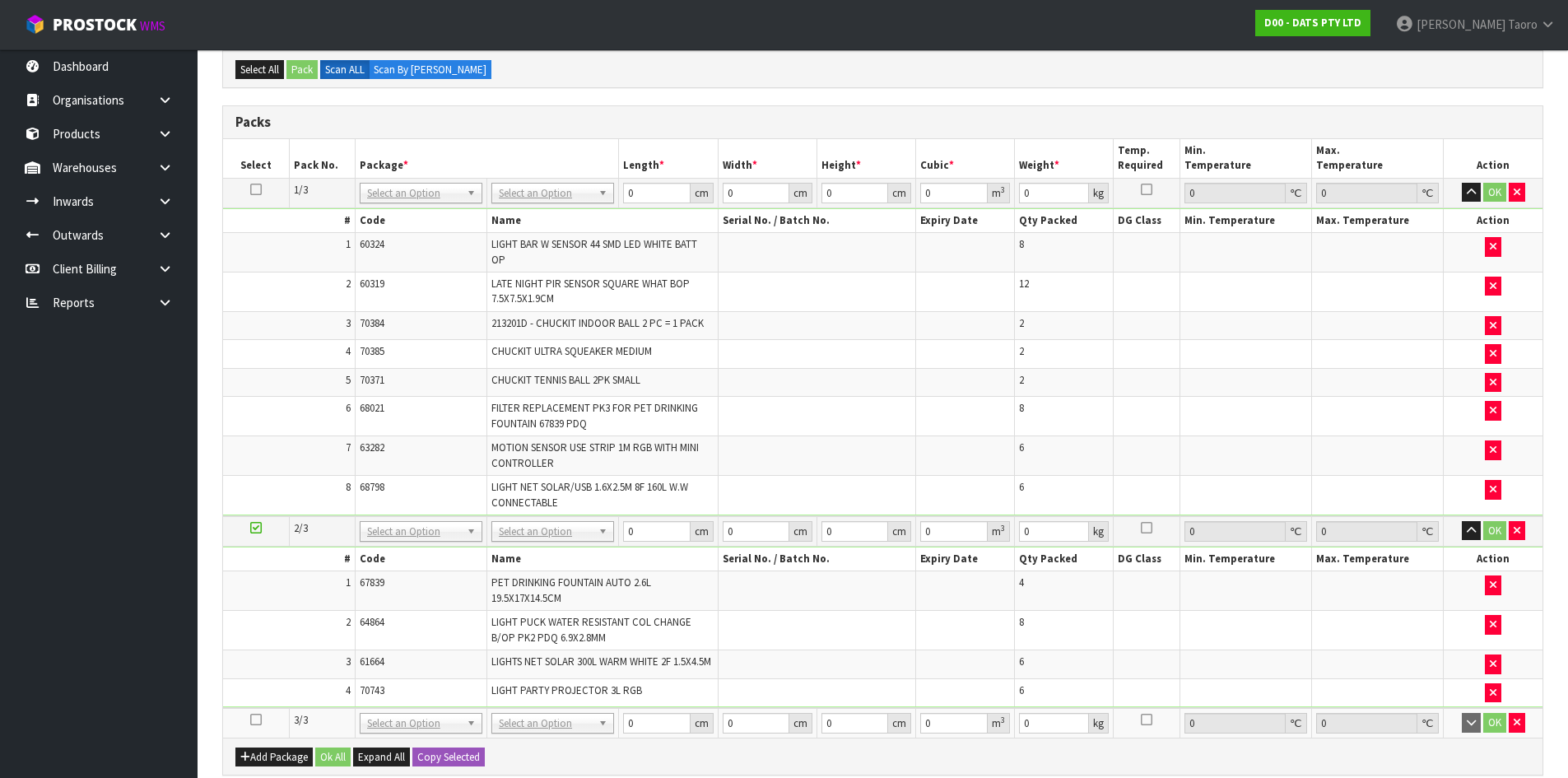
click at [257, 721] on icon at bounding box center [256, 720] width 12 height 1
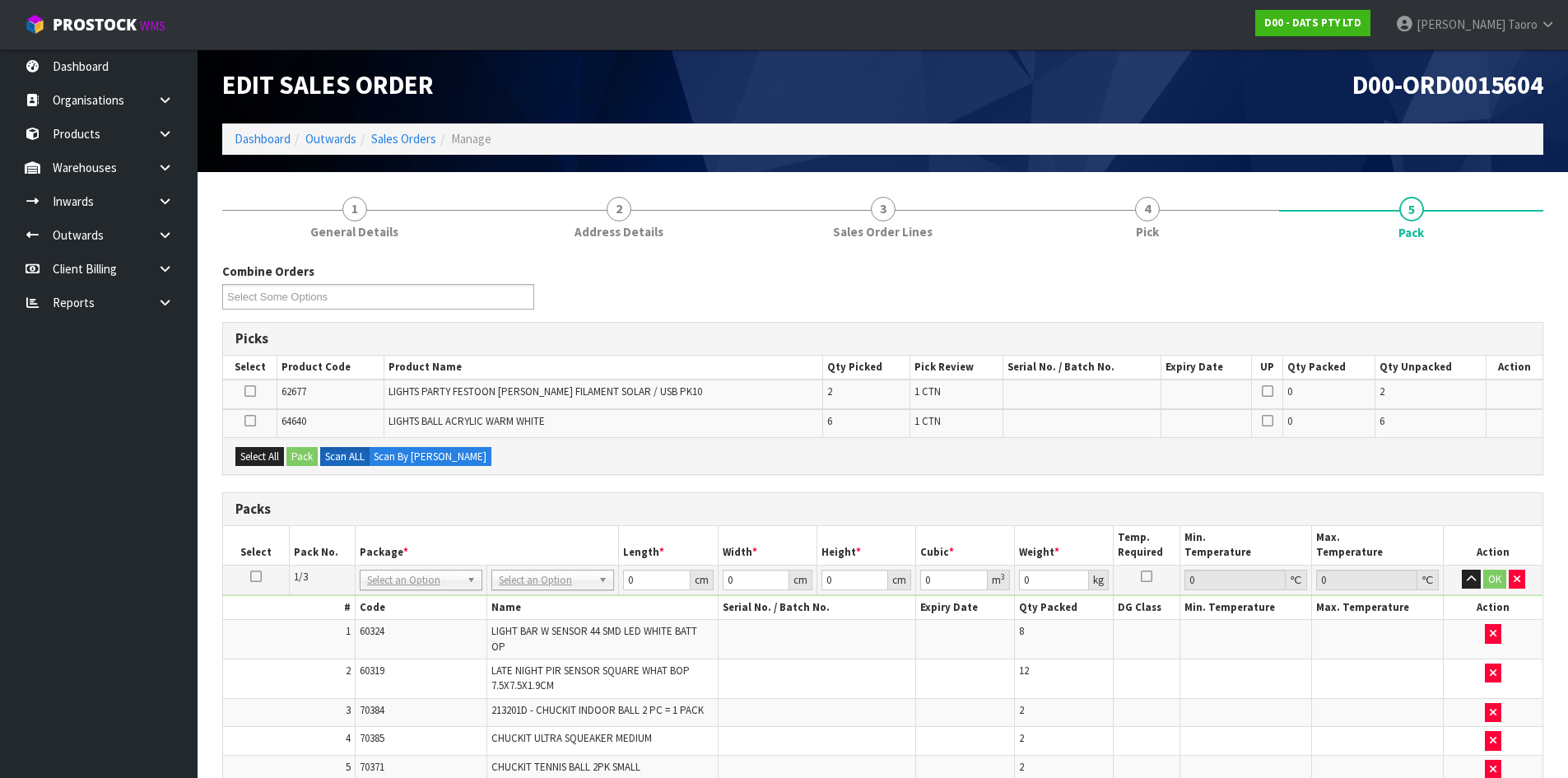
scroll to position [412, 0]
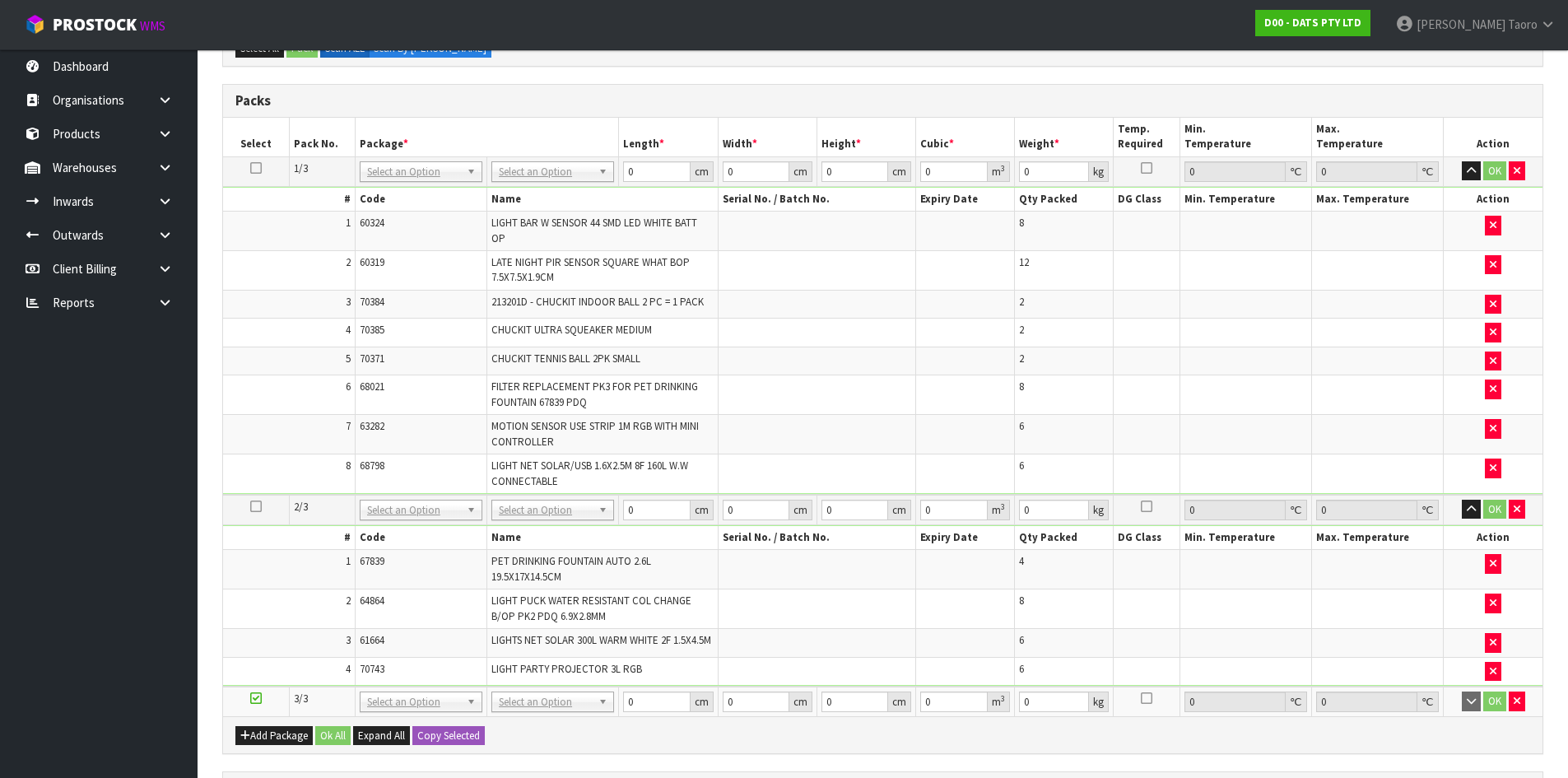
click at [322, 389] on td "6" at bounding box center [289, 395] width 132 height 40
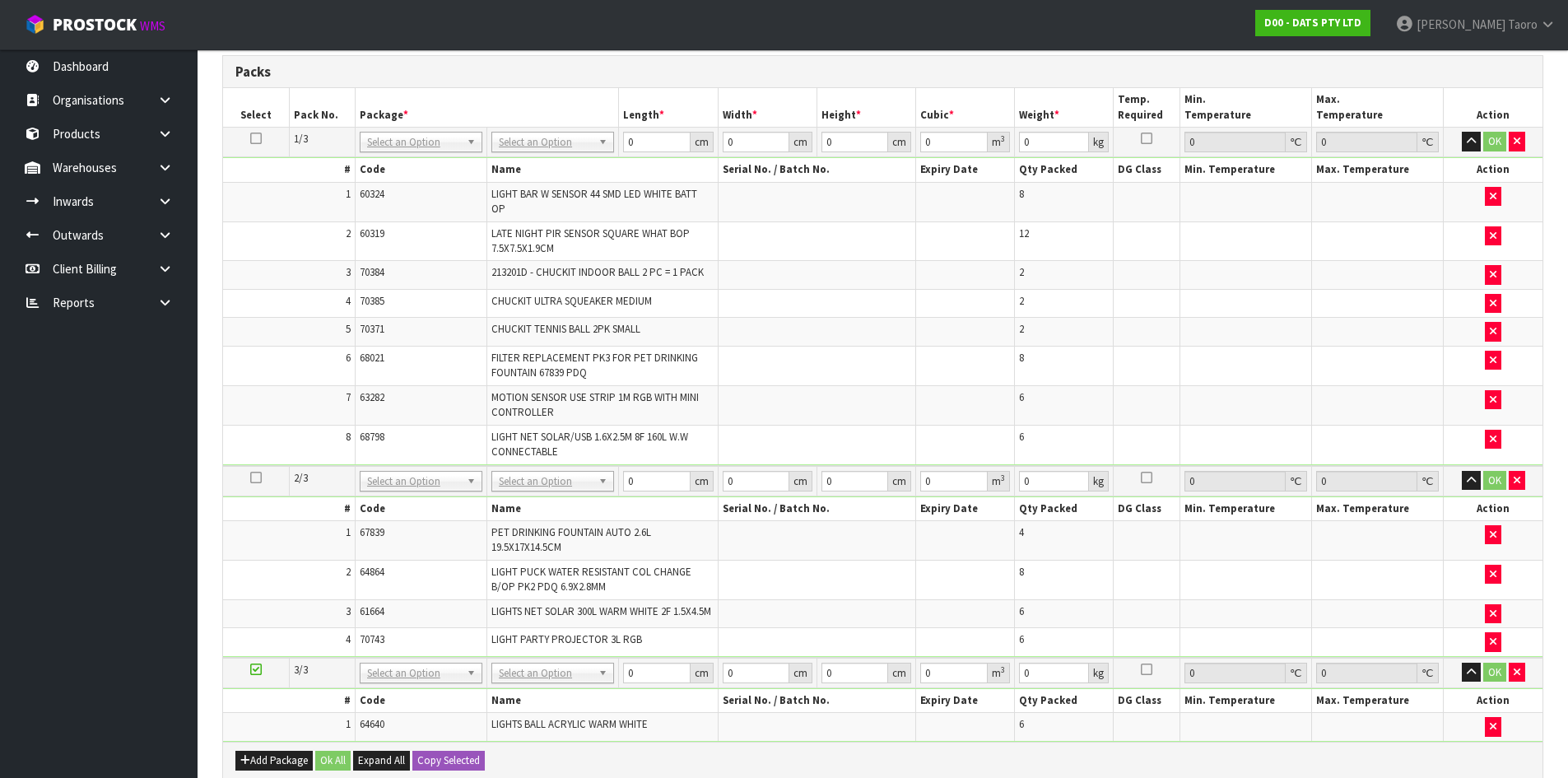
scroll to position [383, 0]
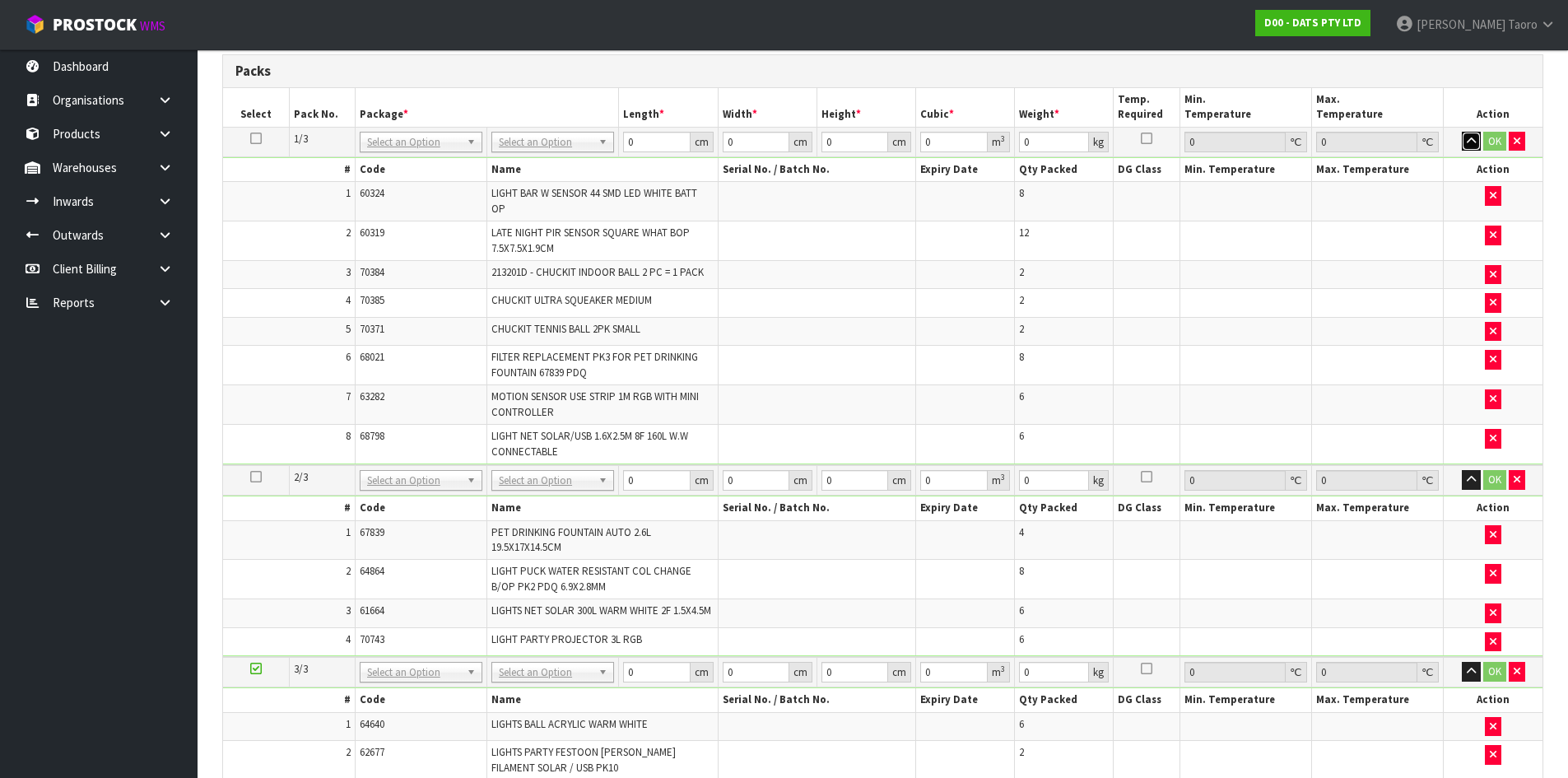
click at [1466, 141] on button "button" at bounding box center [1471, 141] width 19 height 19
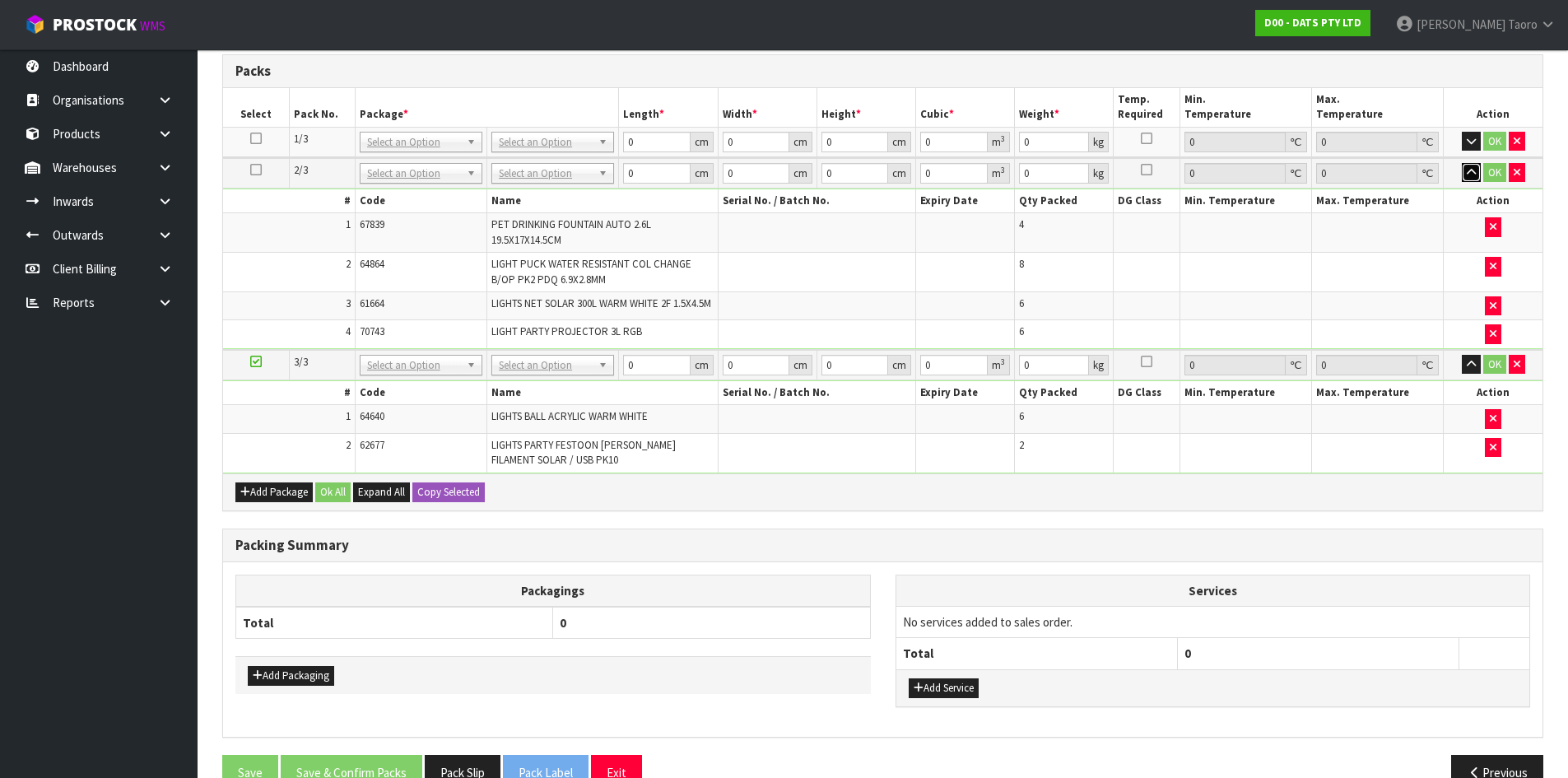
click at [1465, 176] on button "button" at bounding box center [1471, 172] width 19 height 19
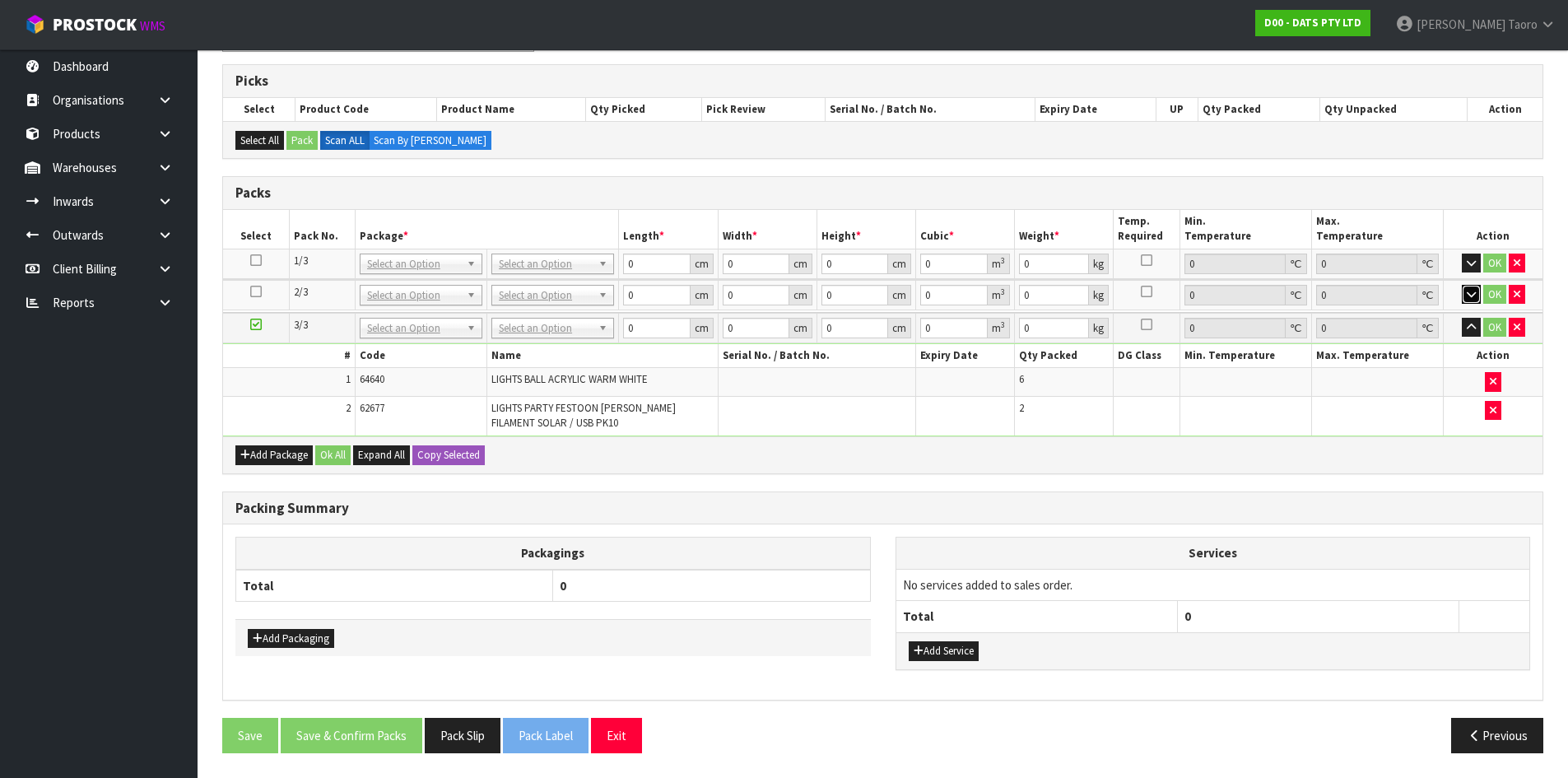
scroll to position [259, 0]
click at [1463, 330] on button "button" at bounding box center [1471, 327] width 19 height 19
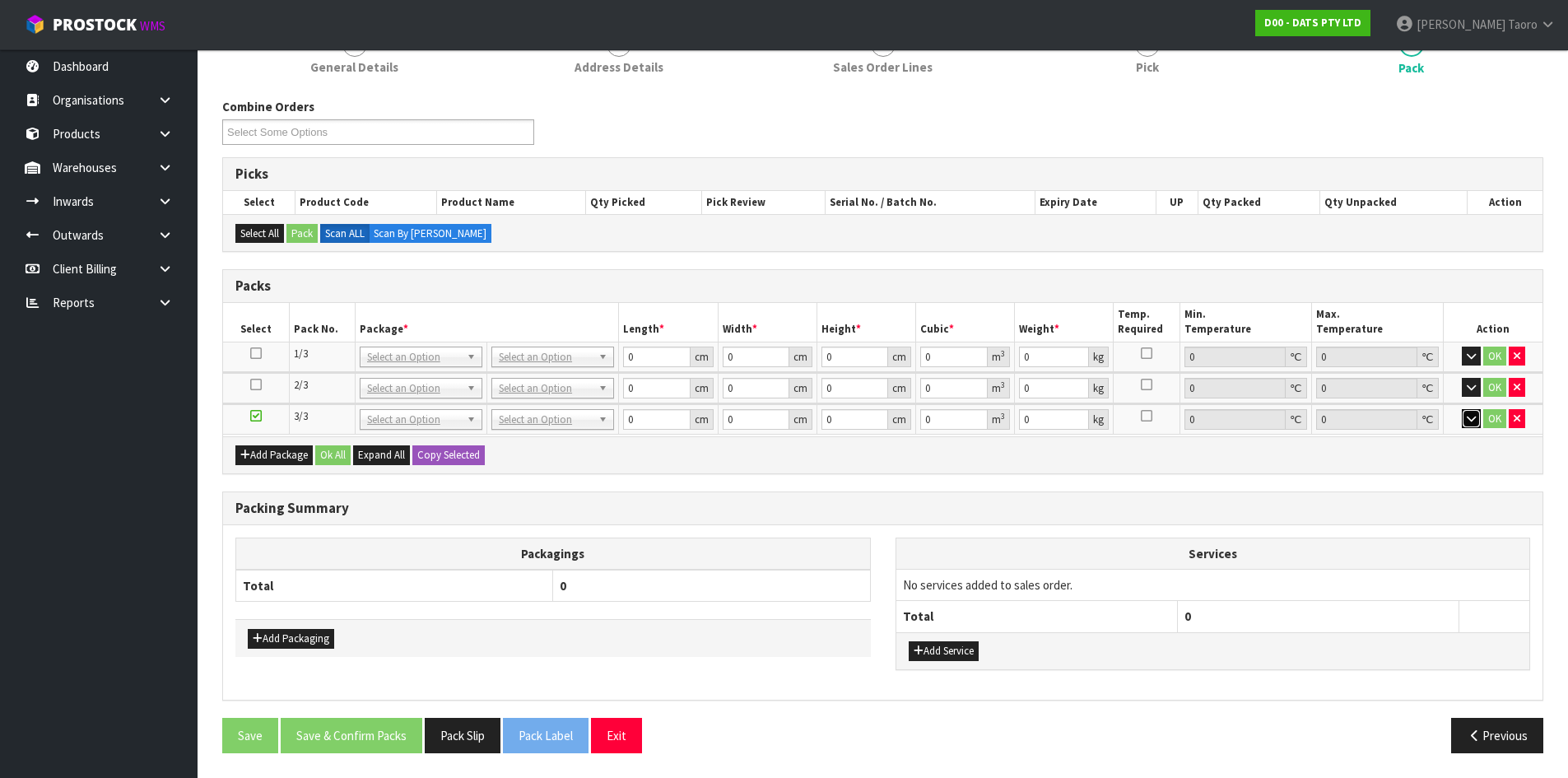
scroll to position [166, 0]
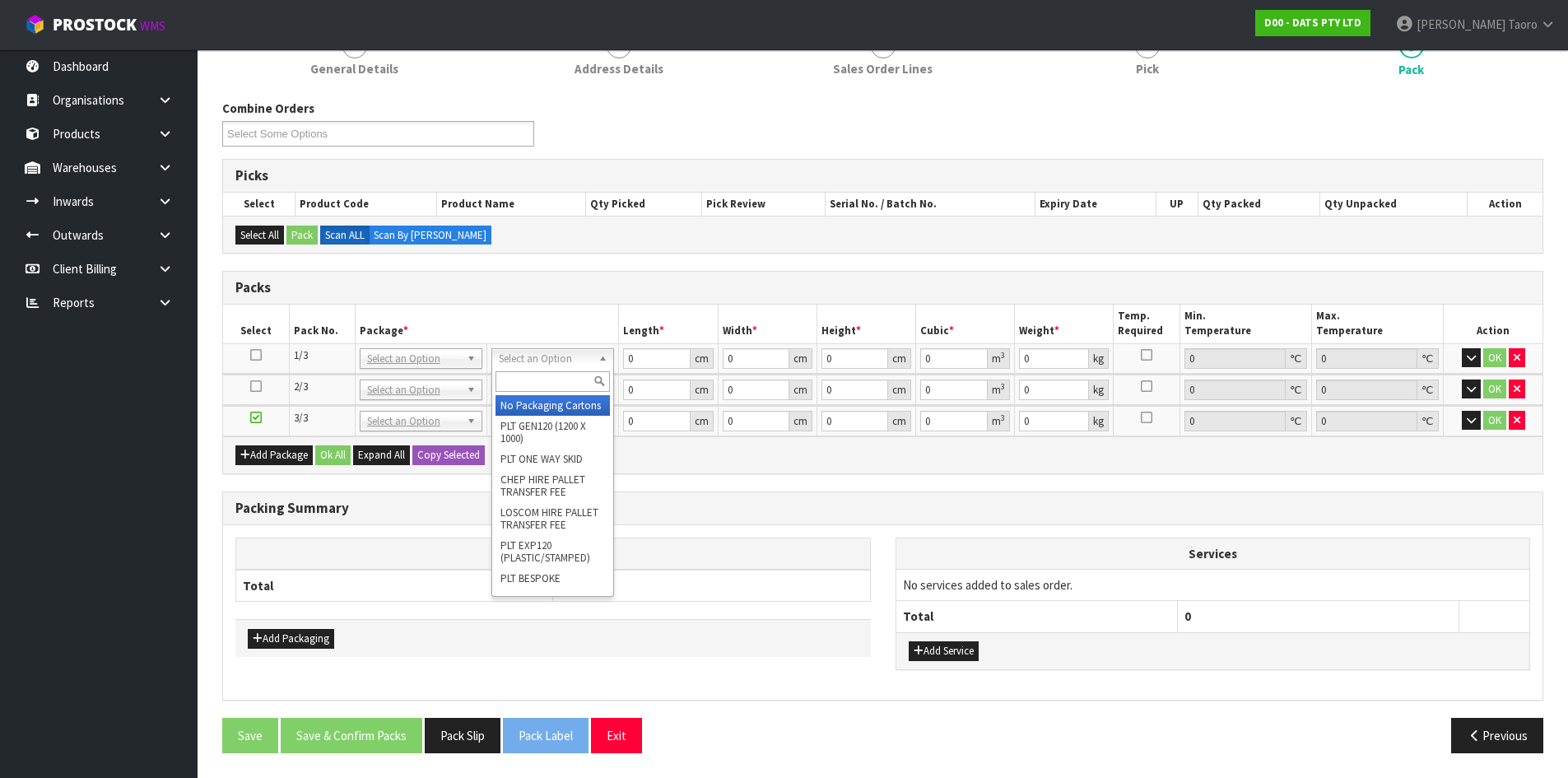
click at [567, 382] on input "text" at bounding box center [553, 382] width 114 height 20
type input "CTN9"
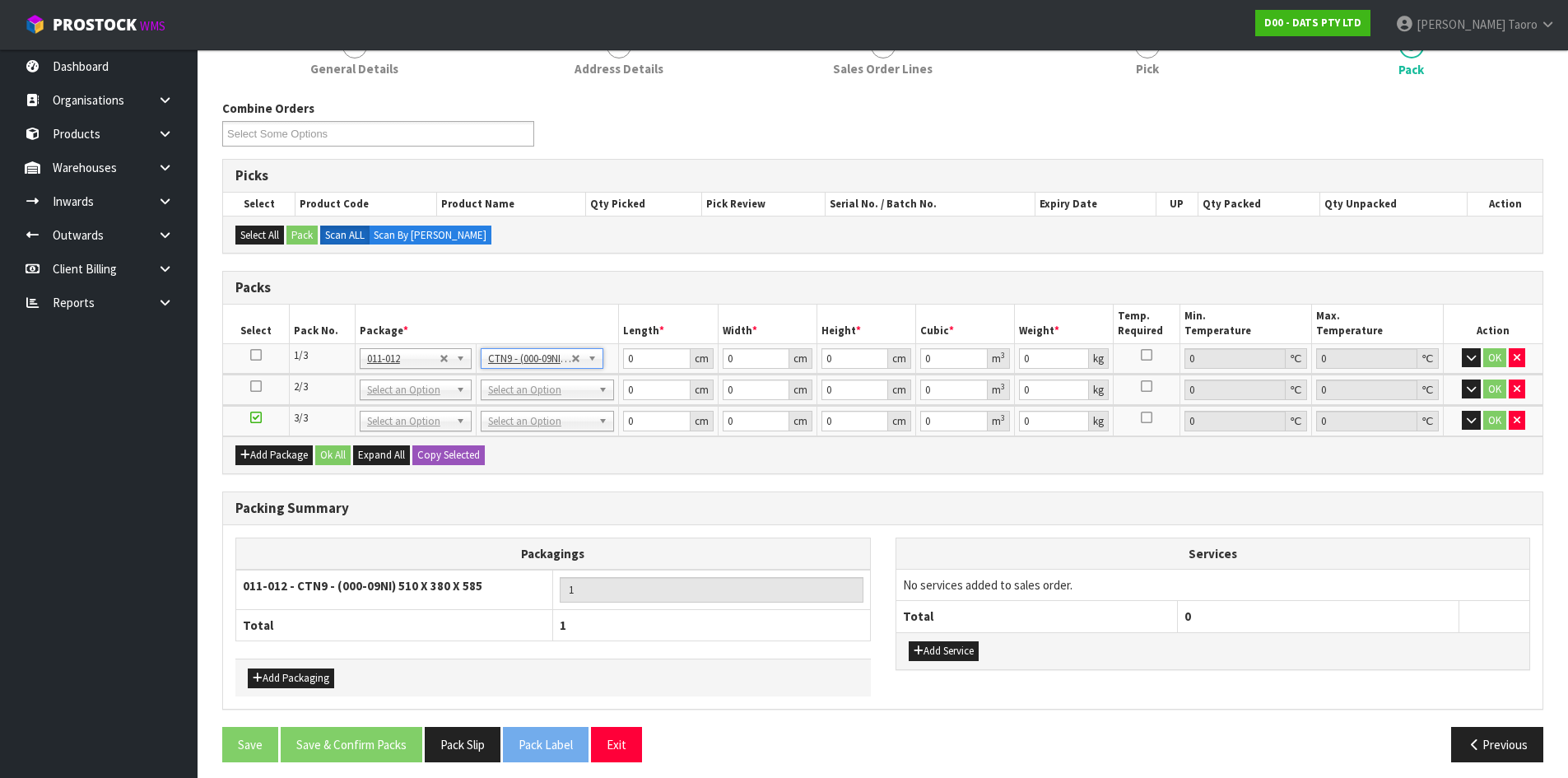
click at [566, 402] on td "No Packaging Cartons PLT GEN120 (1200 X 1000) PLT ONE WAY SKID CHEP HIRE PALLET…" at bounding box center [547, 389] width 143 height 30
type input "51"
type input "38"
type input "58.5"
type input "0.113373"
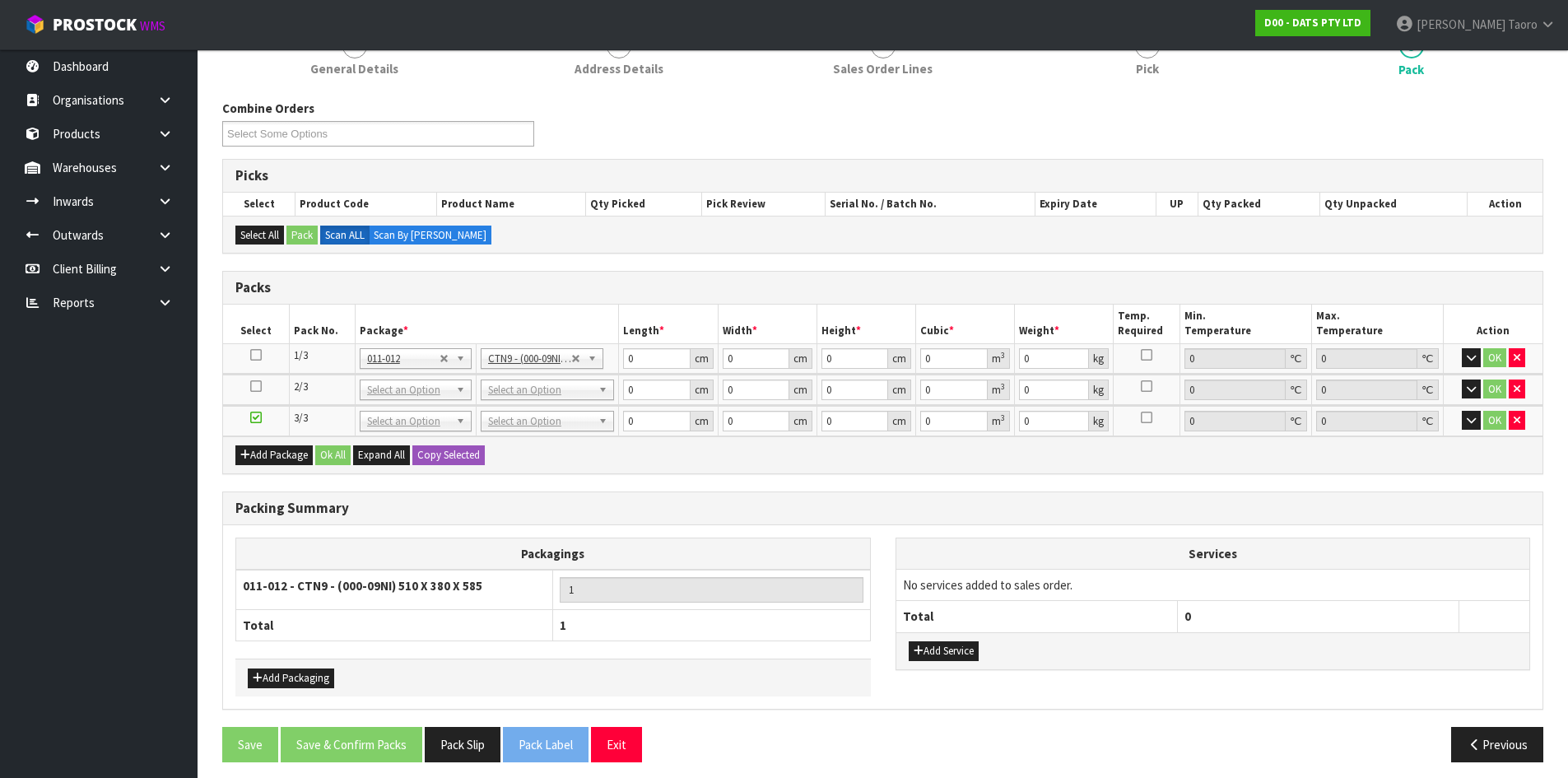
type input "9.24"
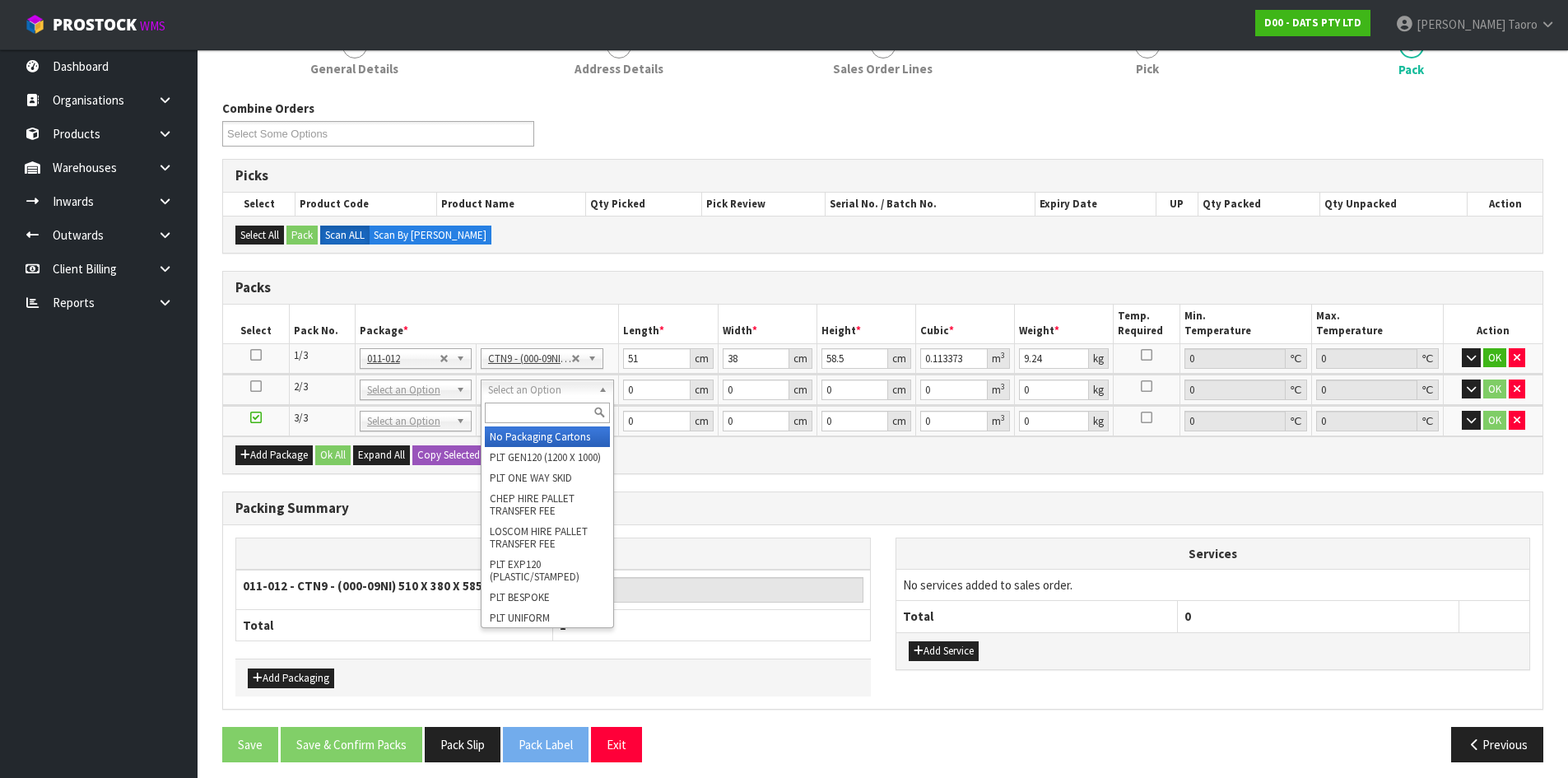
click at [574, 409] on input "text" at bounding box center [548, 413] width 125 height 20
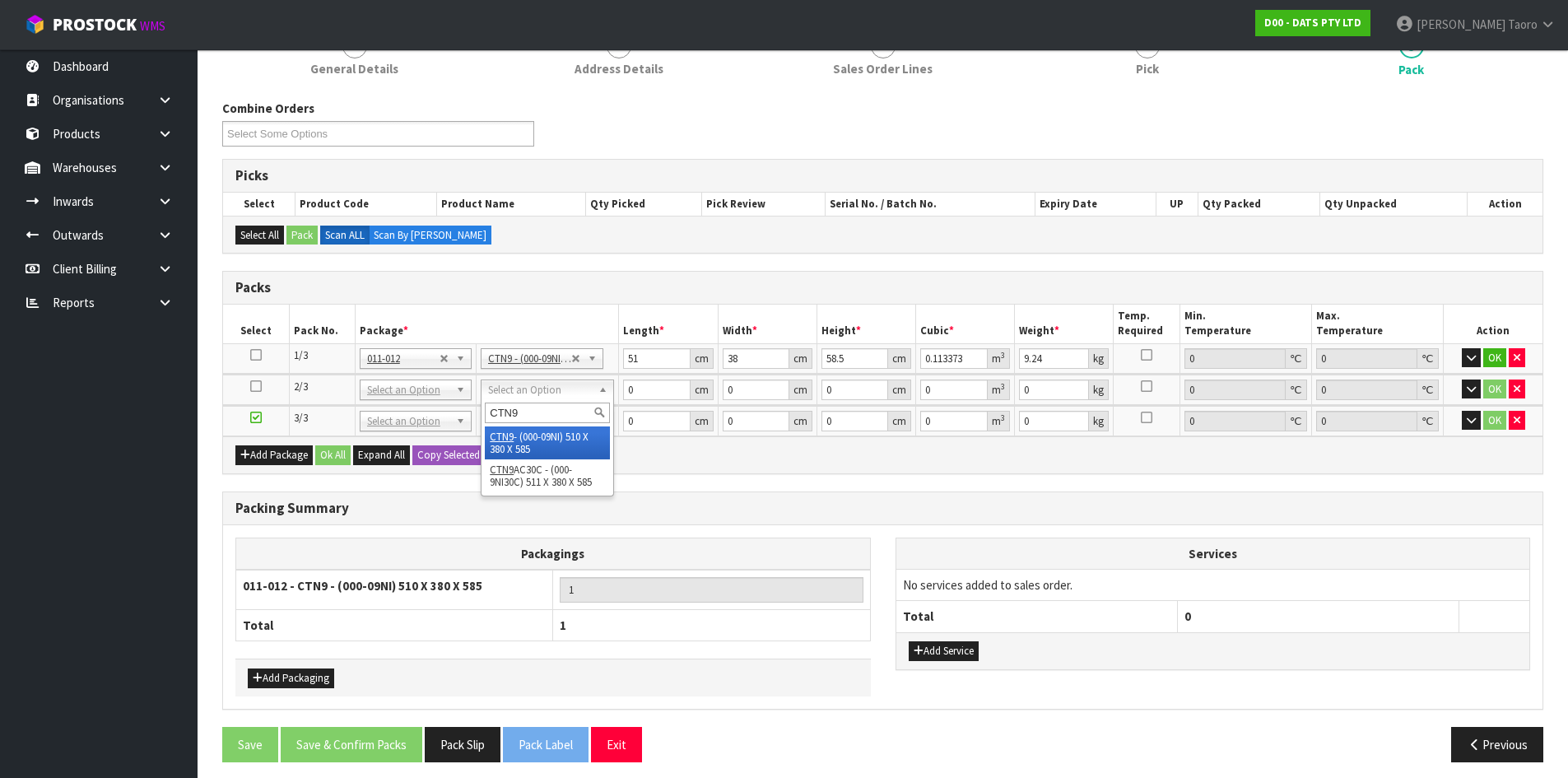
type input "CTN9"
type input "2"
type input "51"
type input "38"
type input "58.5"
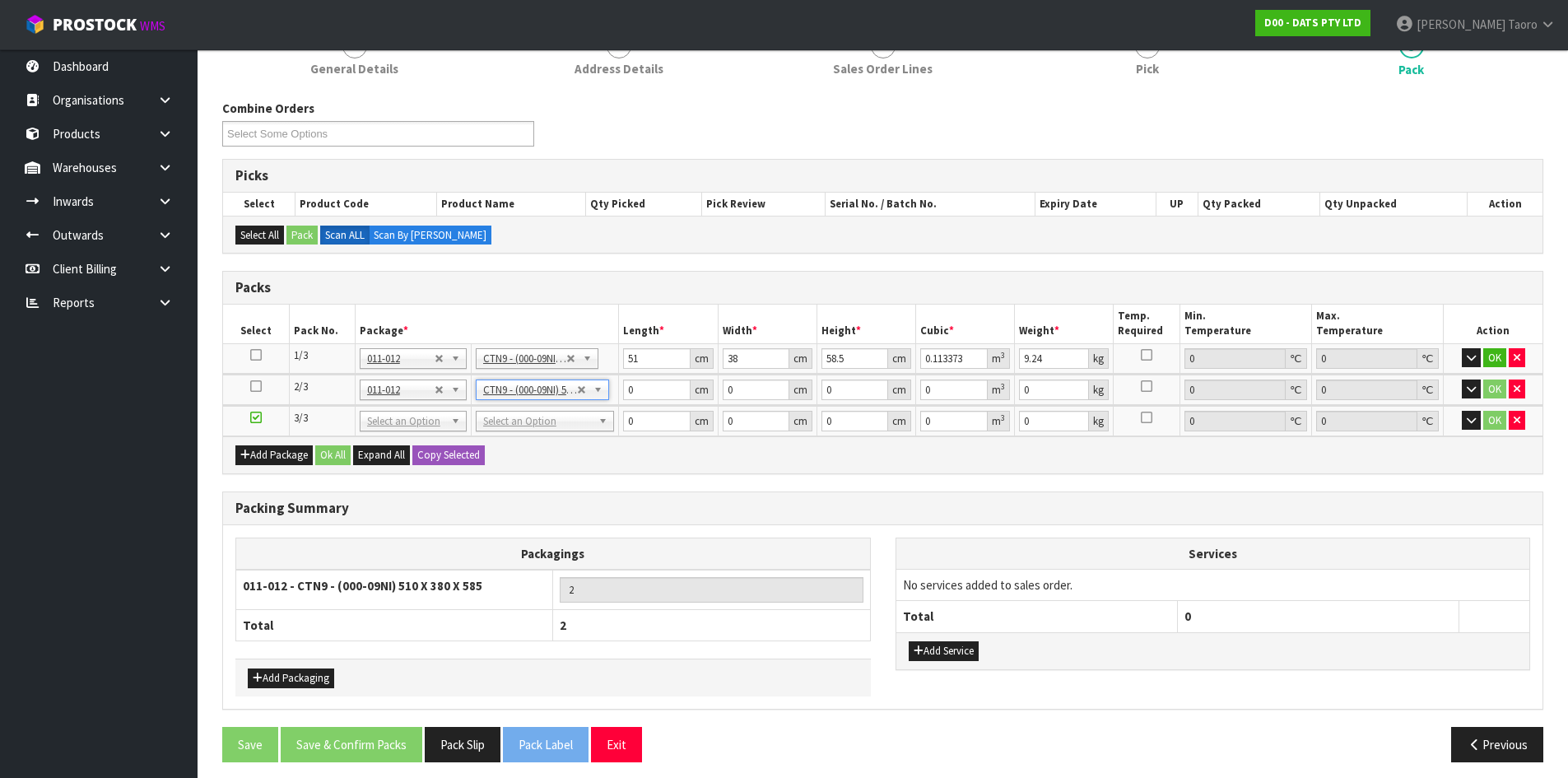
type input "0.113373"
type input "14.29"
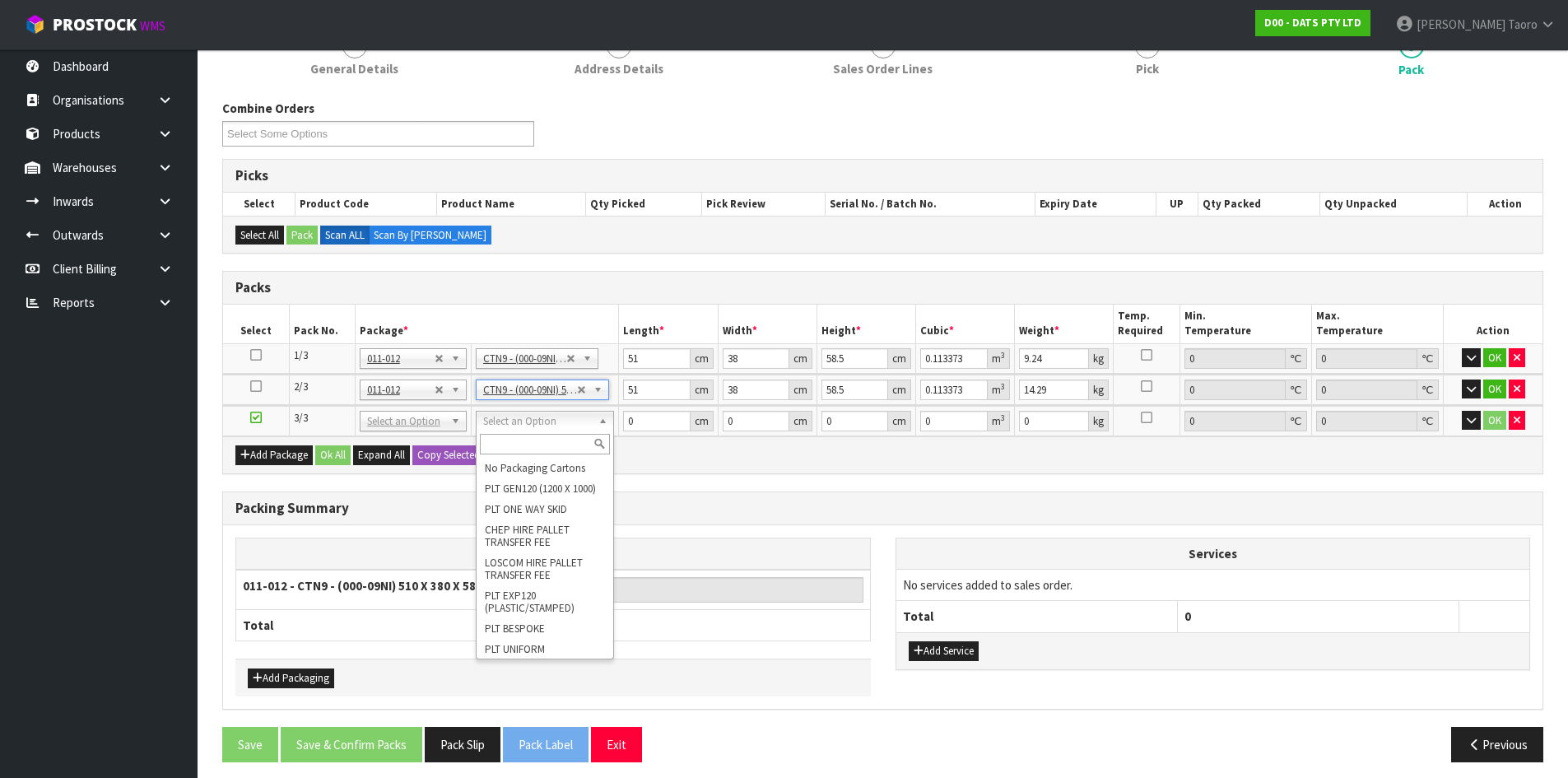
click at [566, 448] on input "text" at bounding box center [545, 444] width 130 height 20
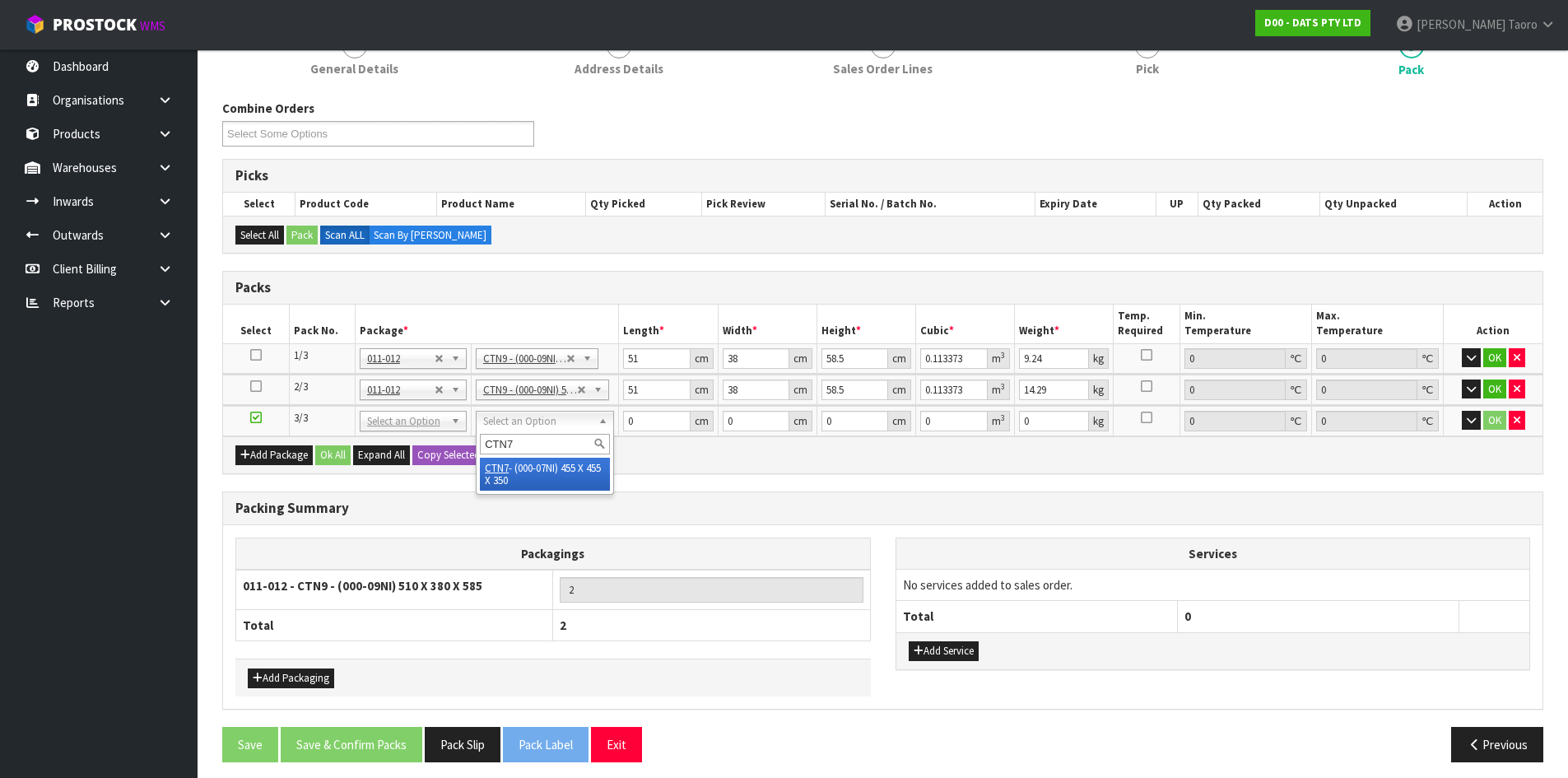
type input "CTN7"
drag, startPoint x: 578, startPoint y: 467, endPoint x: 608, endPoint y: 369, distance: 102.5
type input "45.5"
type input "35"
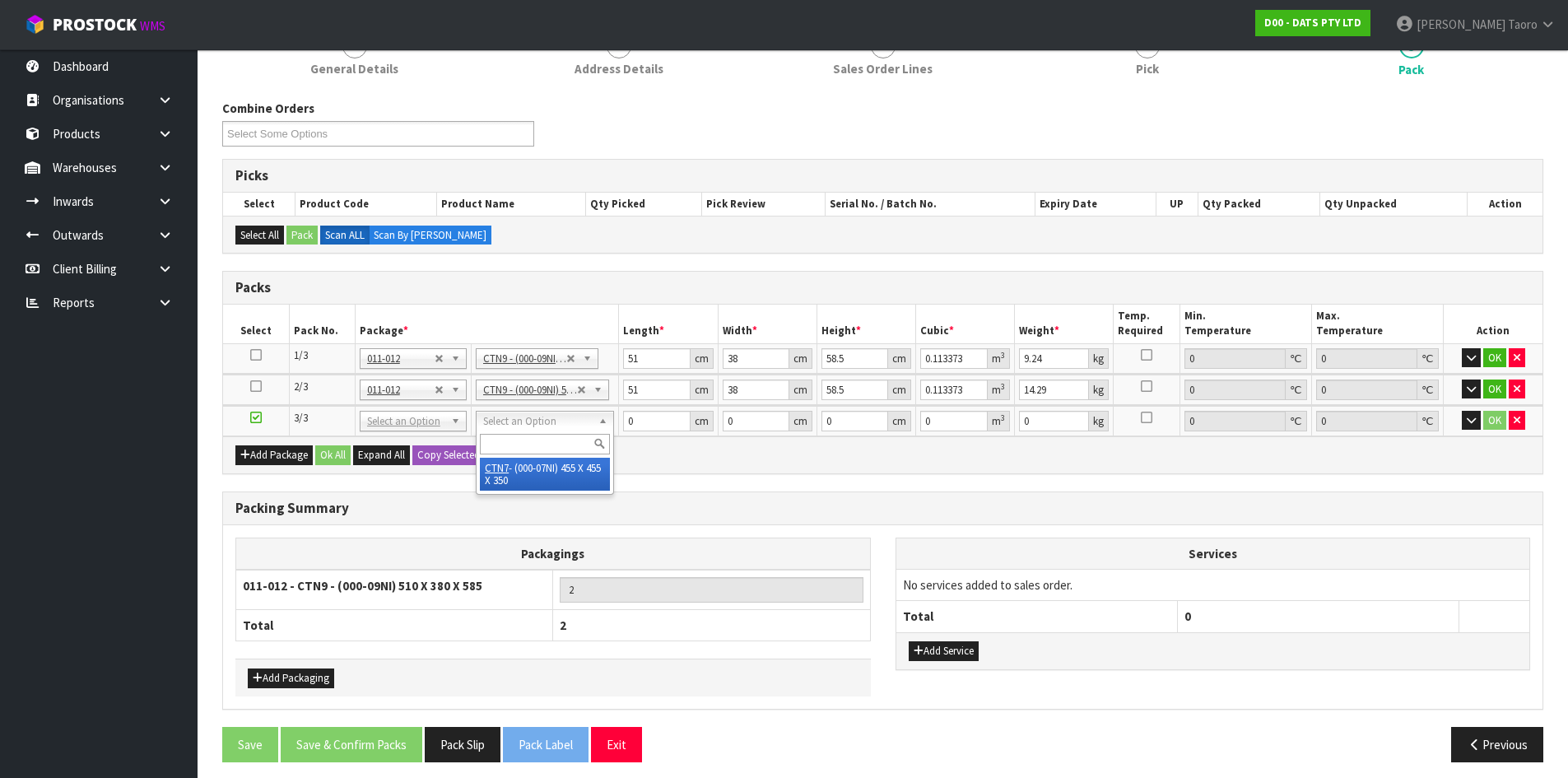
type input "0.072459"
type input "12.29"
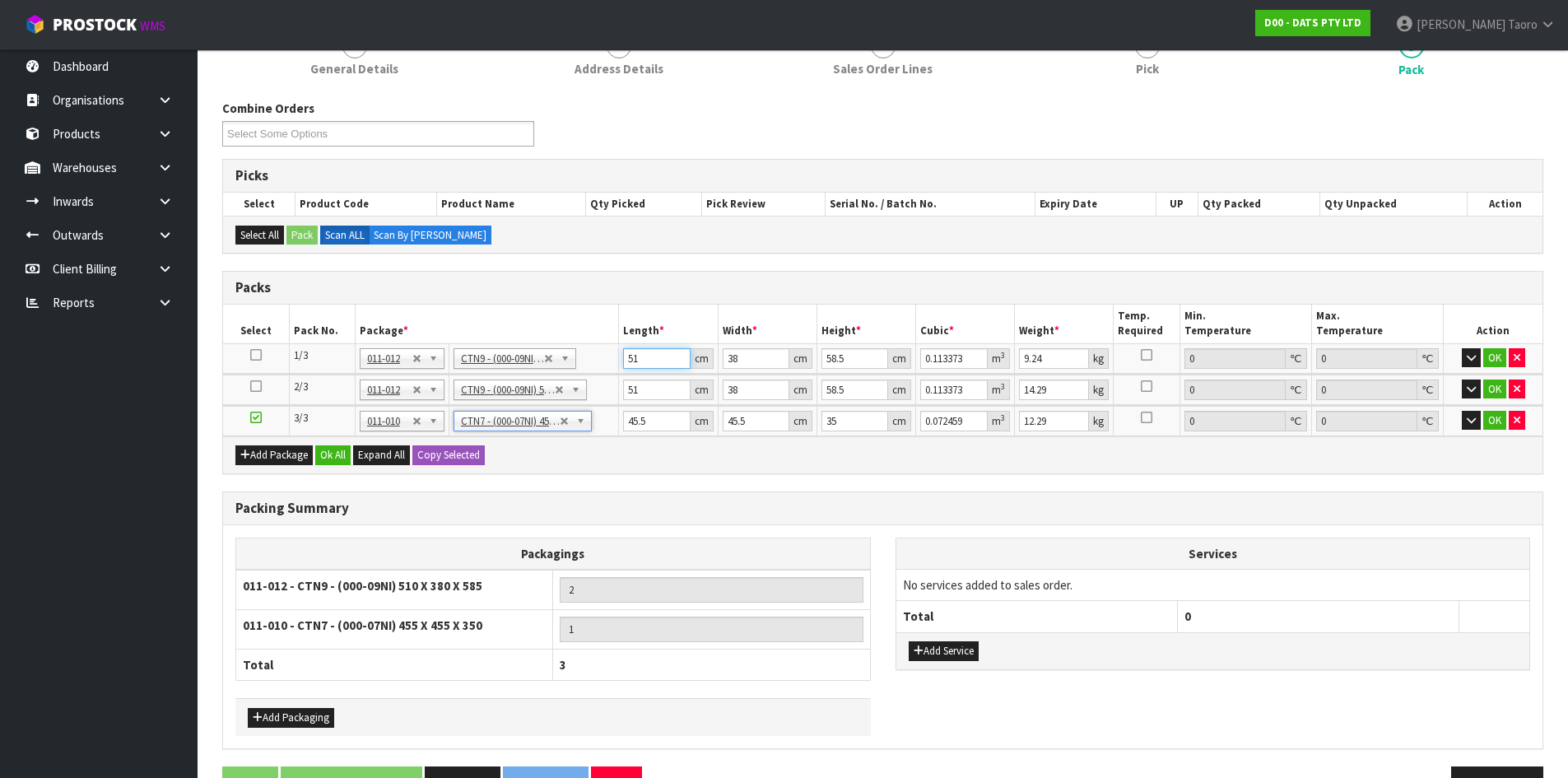
click at [651, 357] on input "51" at bounding box center [656, 359] width 66 height 20
type input "5"
type input "0.011115"
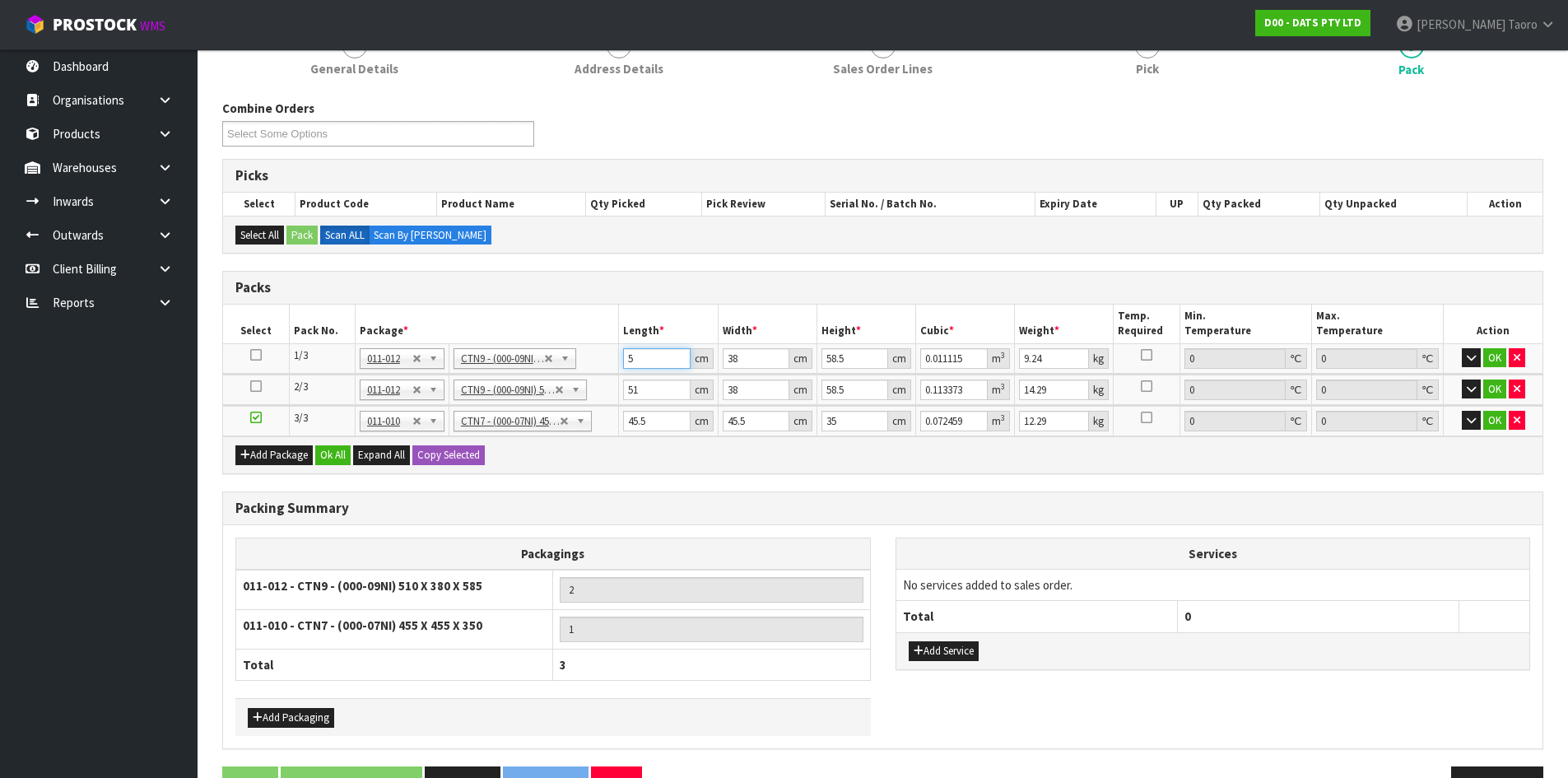
type input "52"
type input "0.115596"
type input "52"
type input "4"
type input "0.012168"
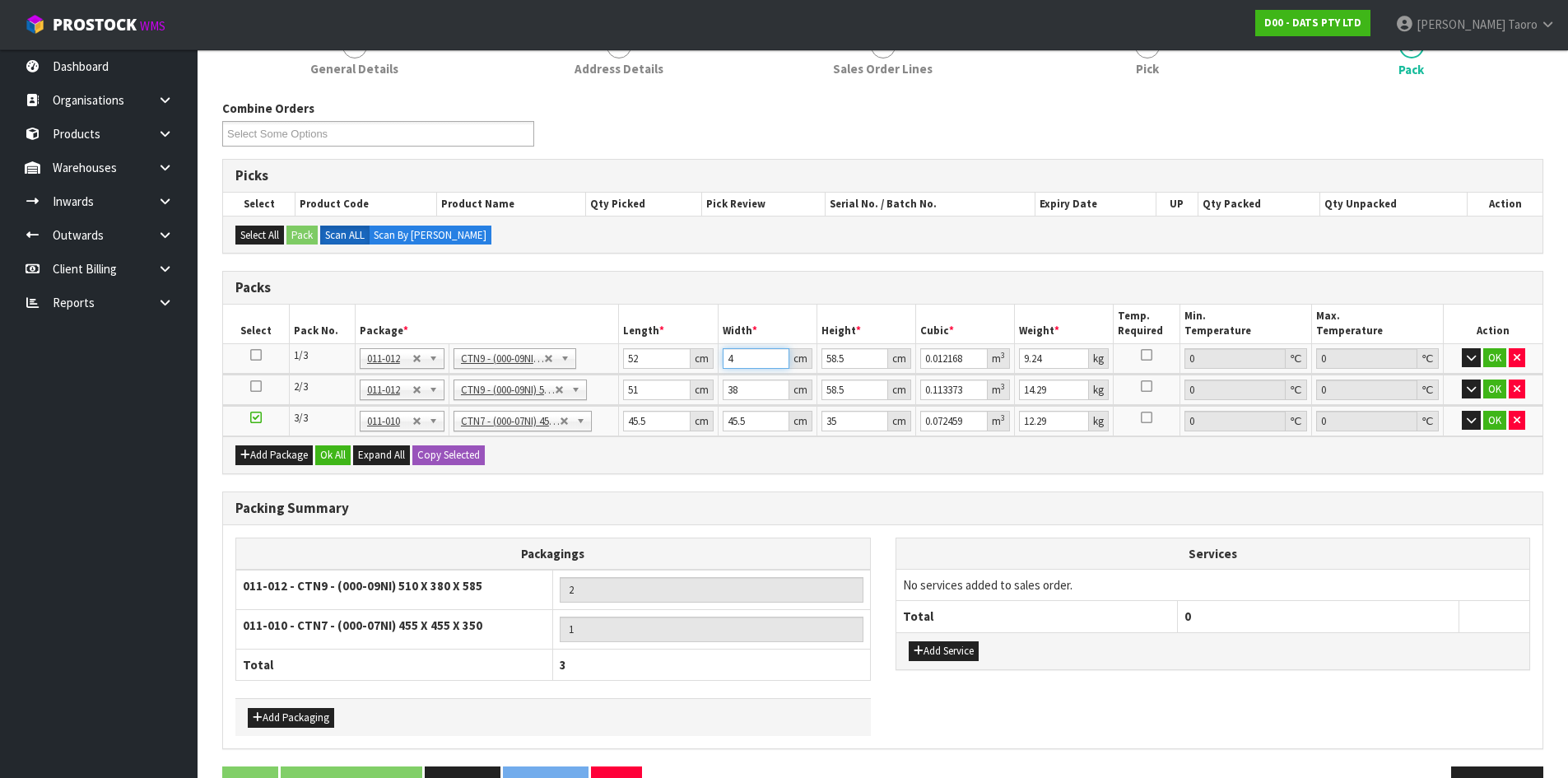
type input "40"
type input "0.12168"
type input "40"
type input "3"
type input "0.00624"
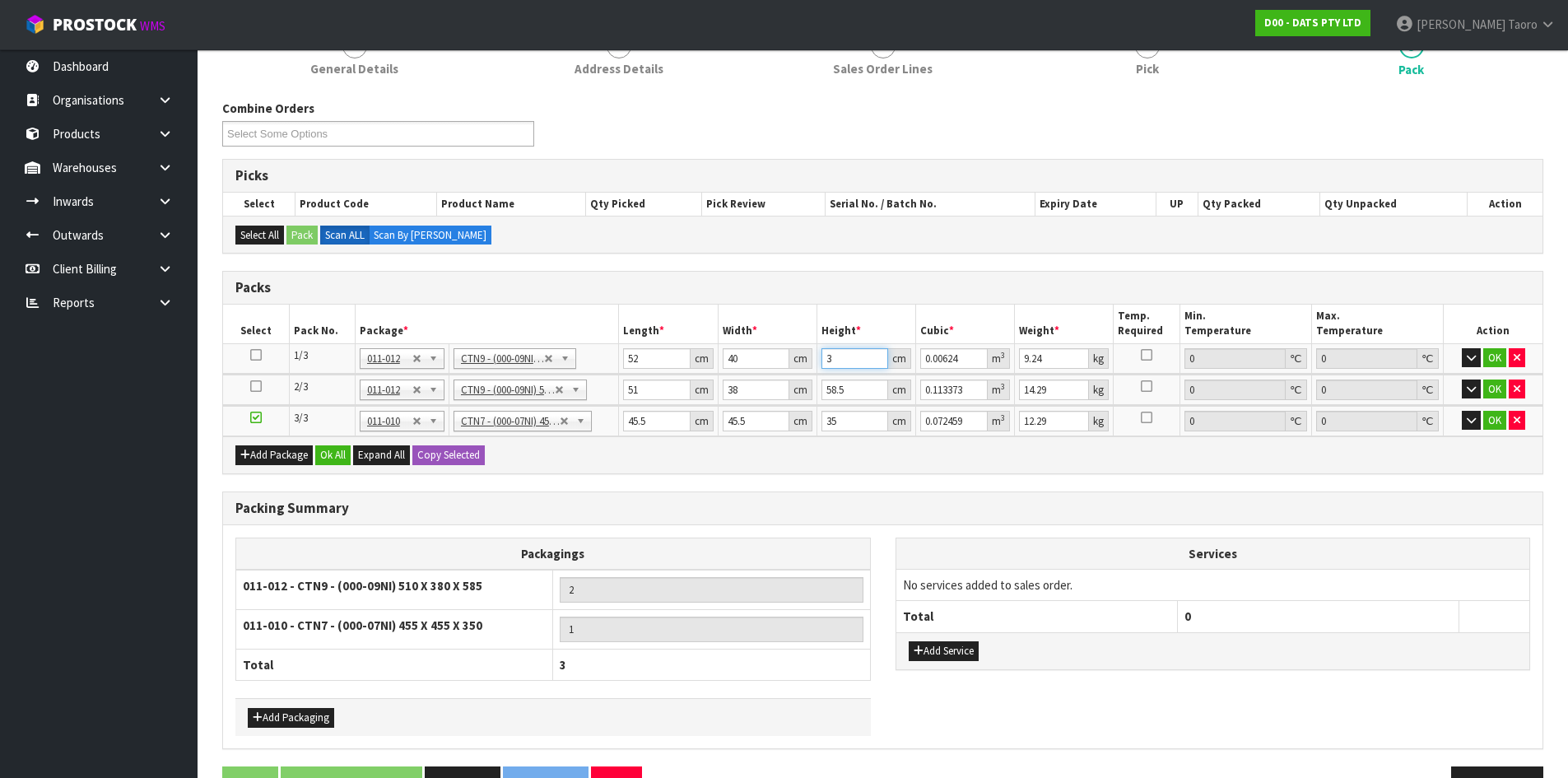
type input "39"
type input "0.08112"
type input "39"
type input "10"
type input "5"
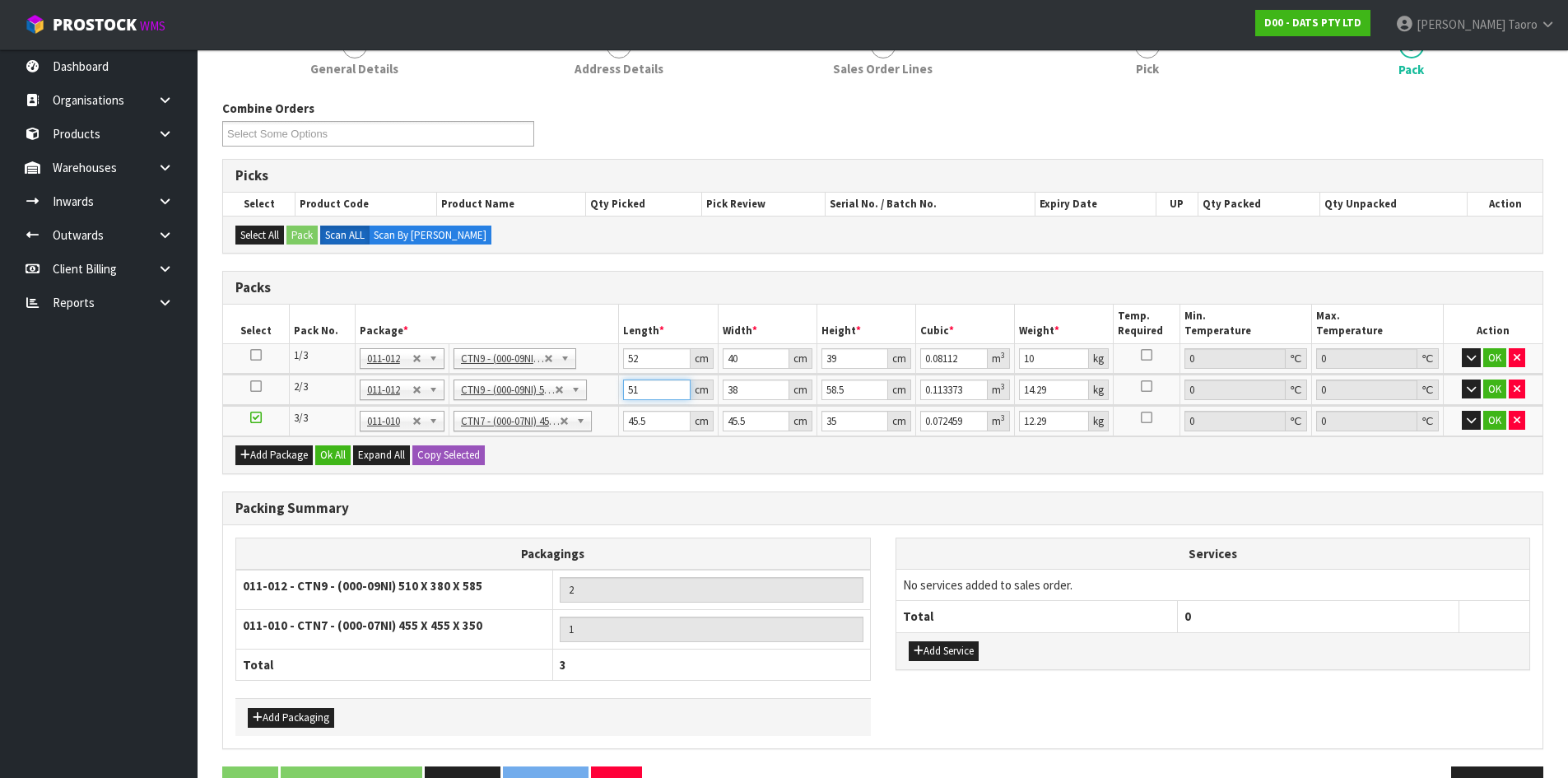
type input "0.011115"
type input "52"
type input "0.115596"
type input "52"
type input "4"
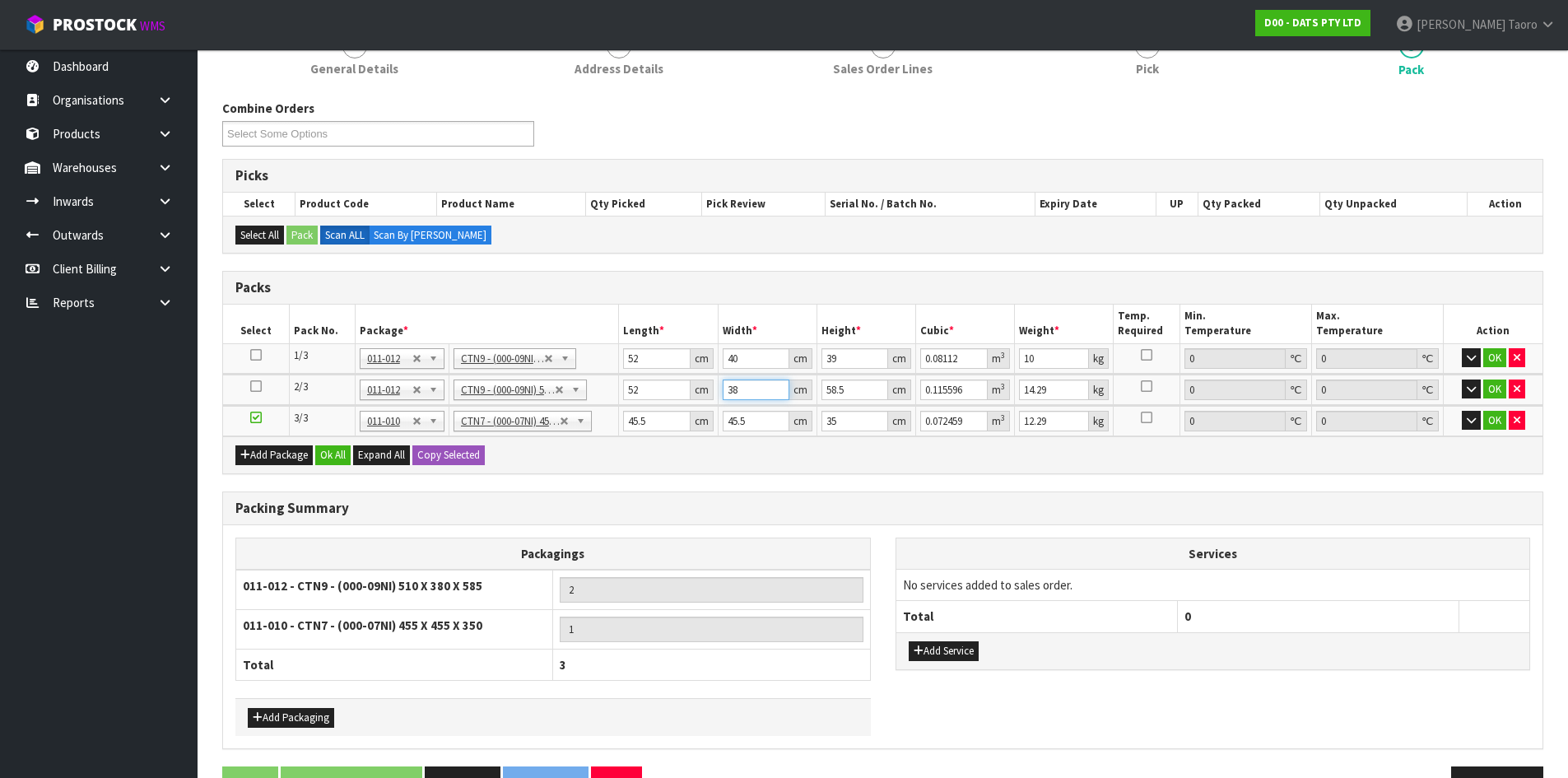
type input "0.012168"
type input "40"
type input "0.12168"
type input "40"
type input "5"
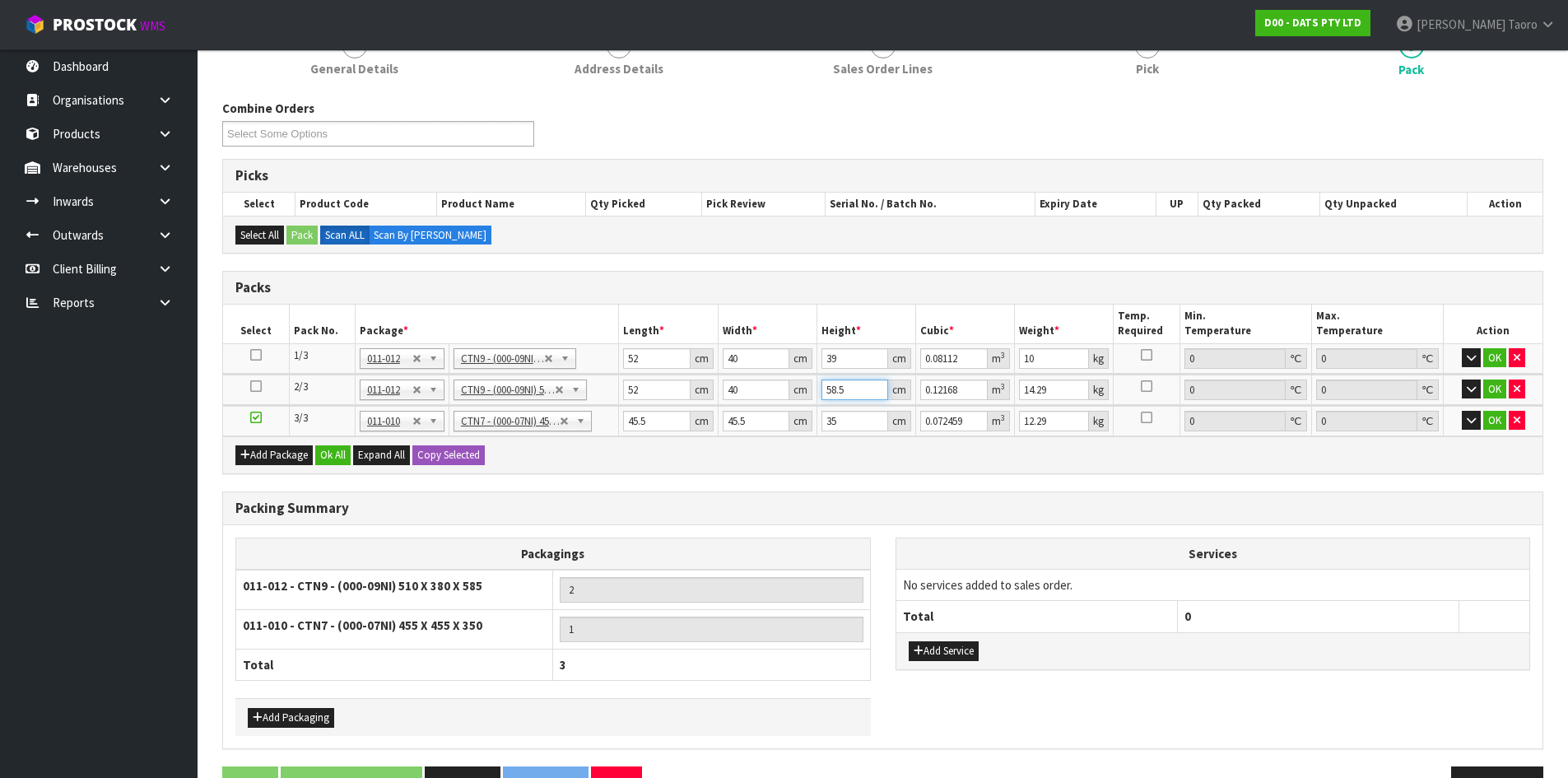
type input "0.0104"
type input "59"
type input "0.12272"
type input "59"
type input "16"
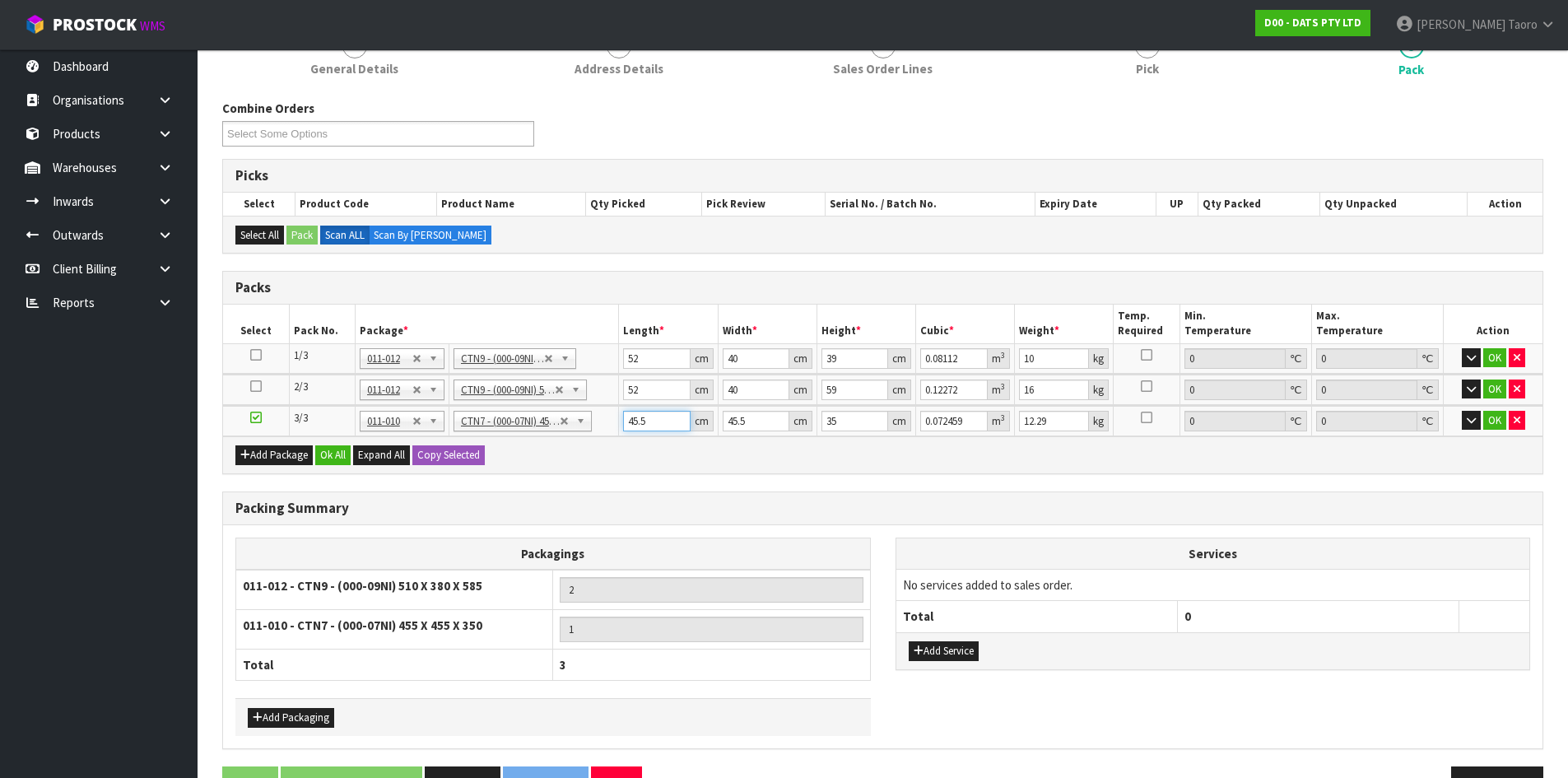
type input "4"
type input "0.00637"
type input "47"
type input "0.074847"
type input "47"
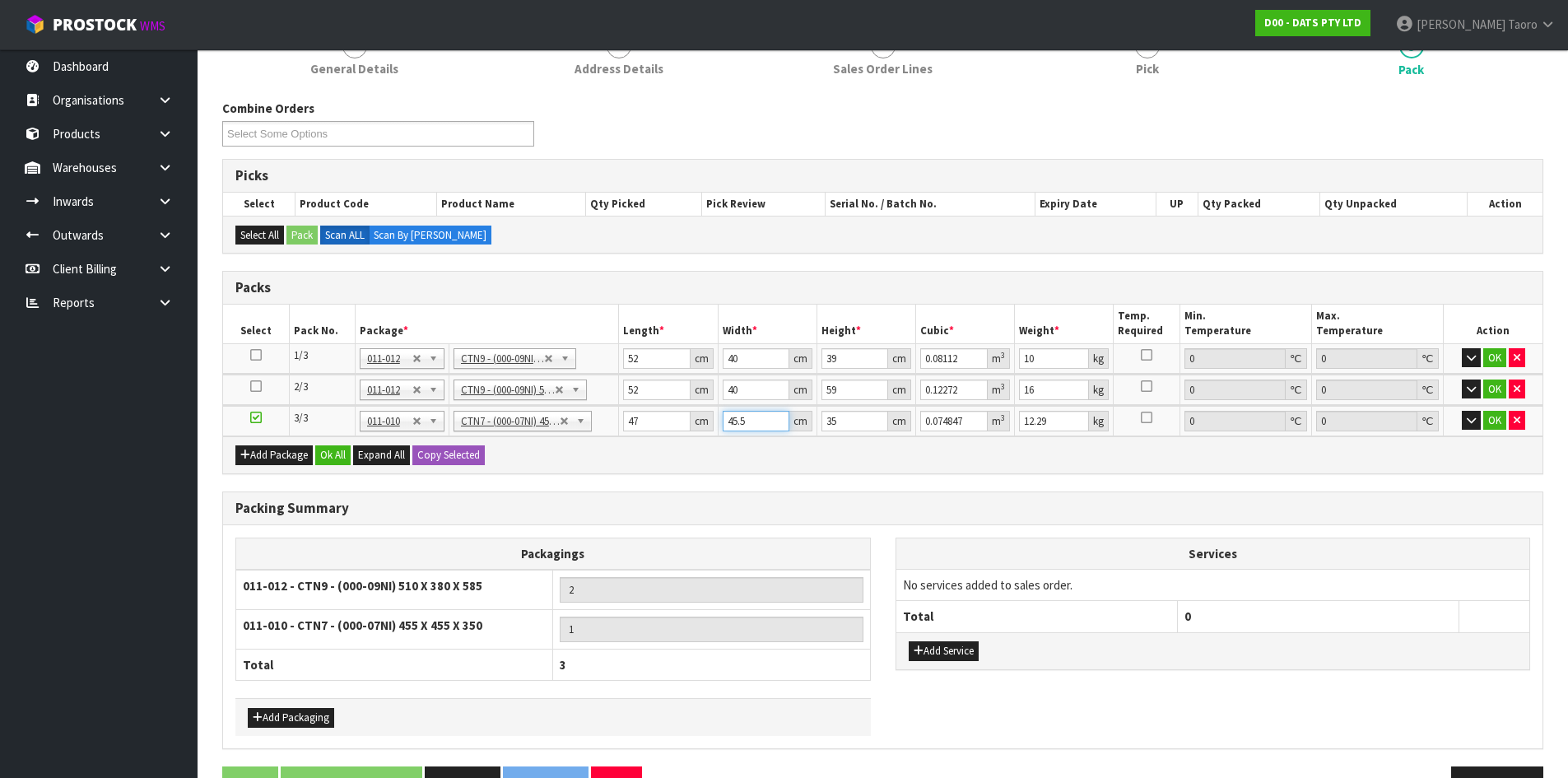
type input "4"
type input "0.00658"
type input "47"
type input "0.077315"
type input "47"
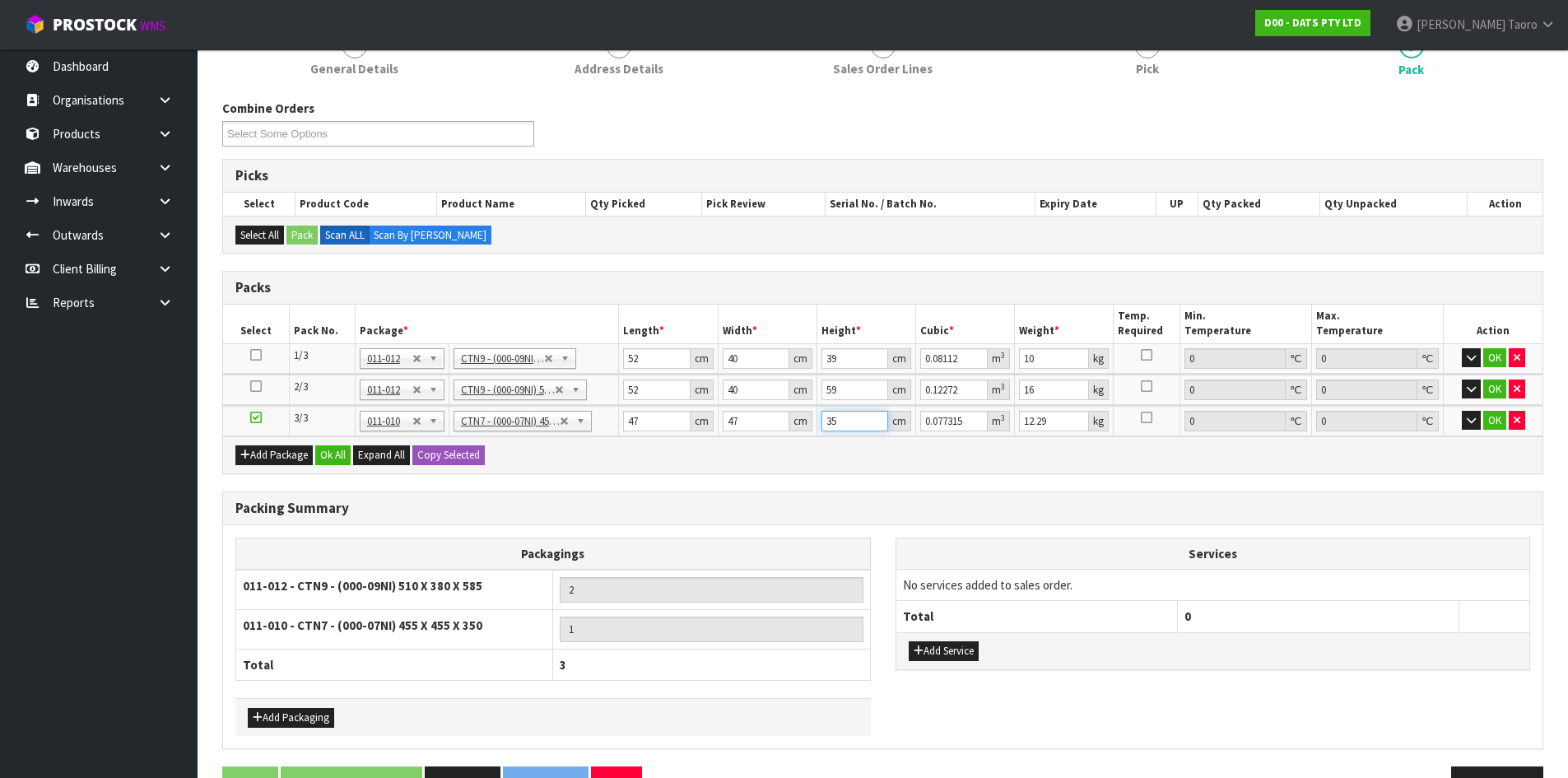
type input "3"
type input "0.006627"
type input "35"
type input "0.077315"
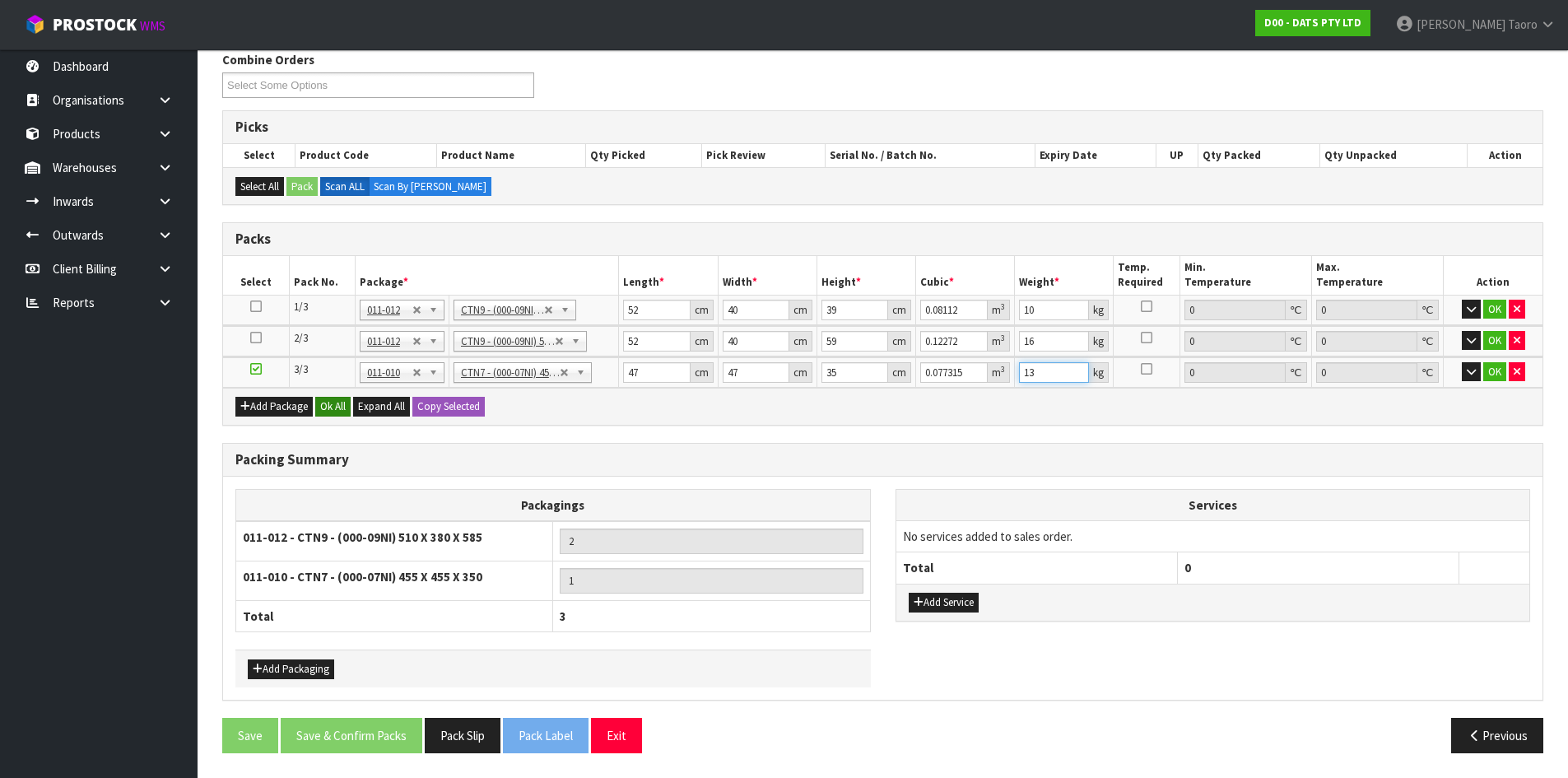
type input "13"
click at [338, 407] on button "Ok All" at bounding box center [333, 407] width 35 height 19
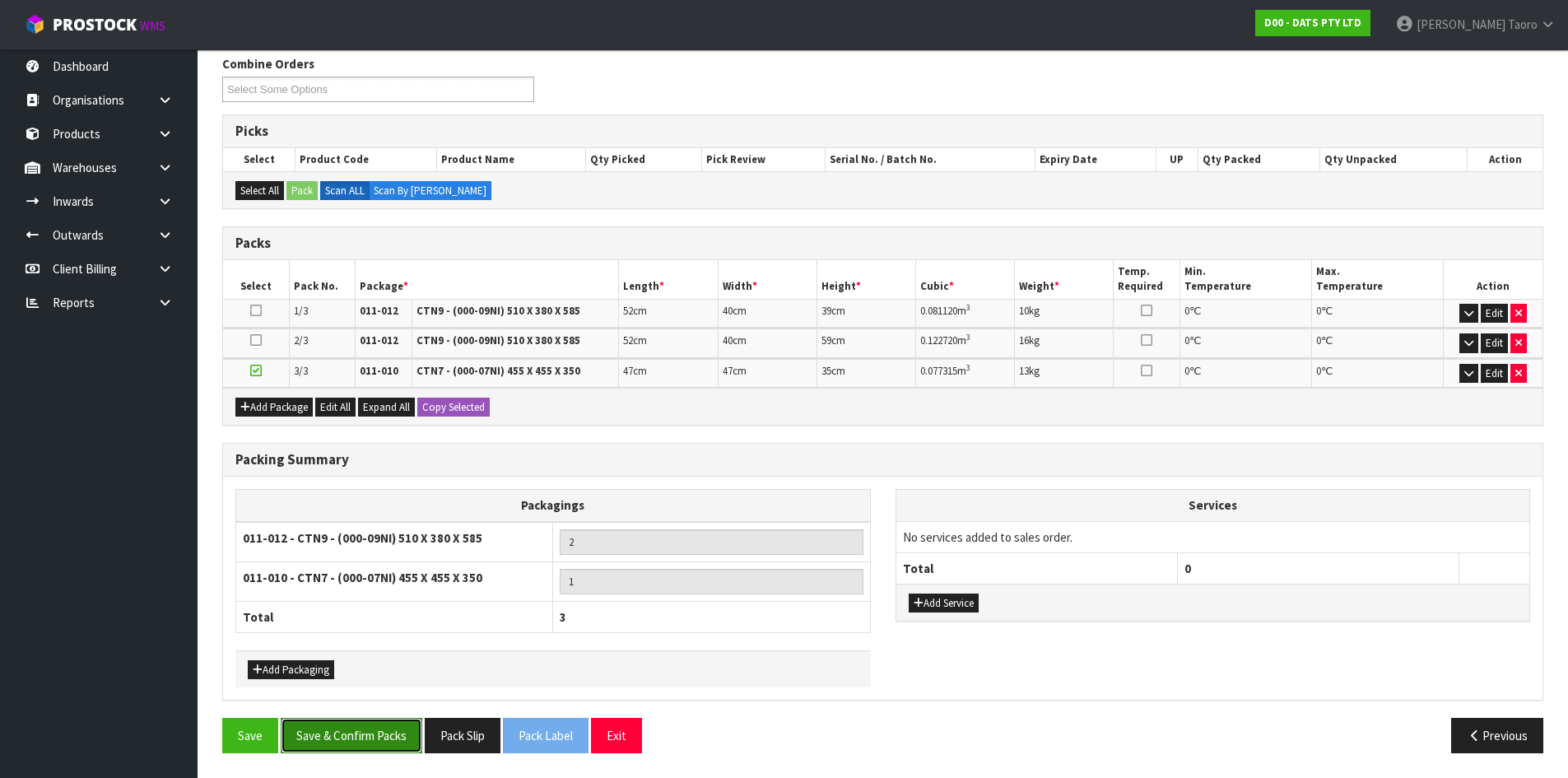
click at [391, 743] on button "Save & Confirm Packs" at bounding box center [352, 736] width 142 height 35
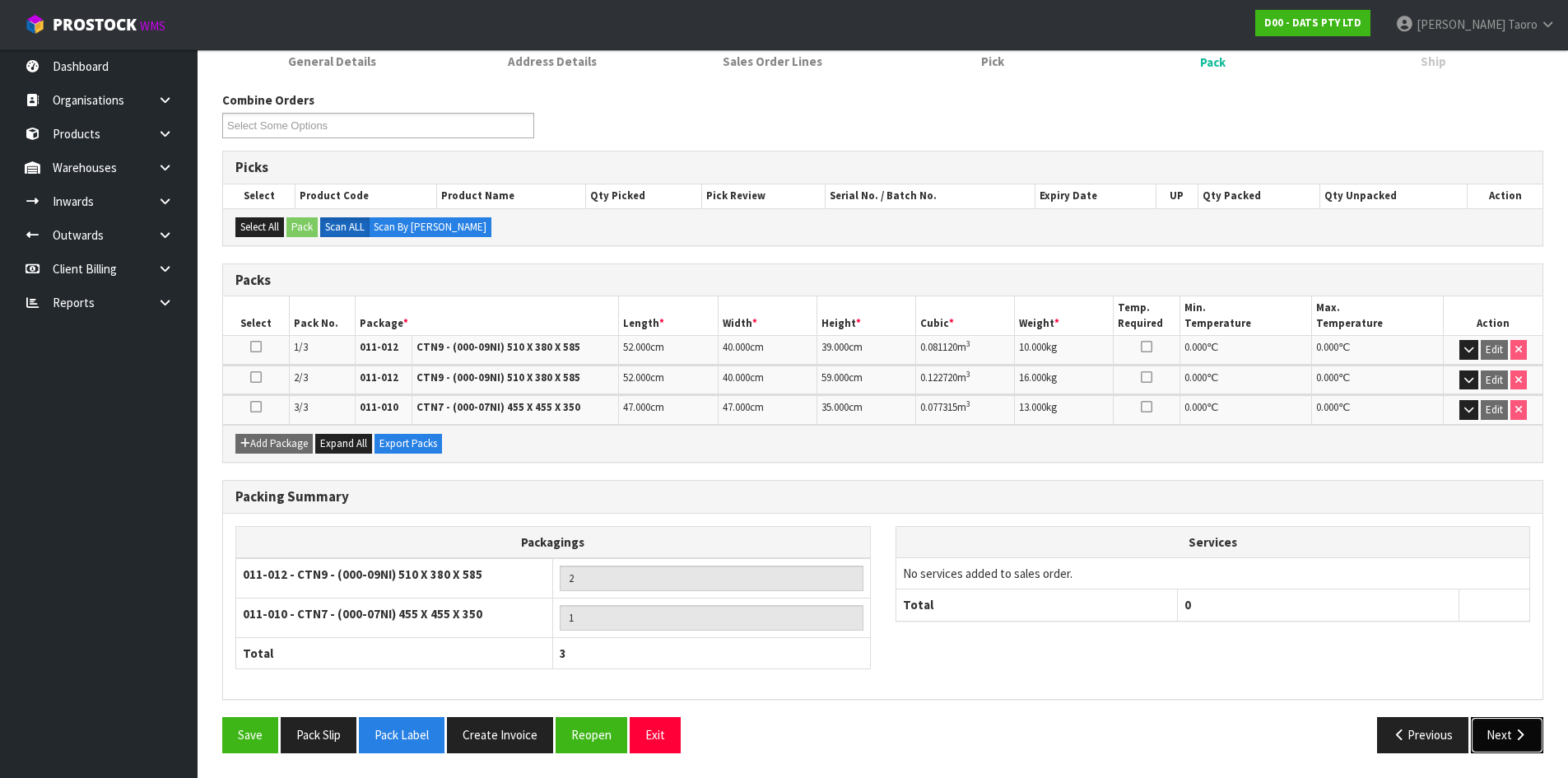
click at [1498, 737] on button "Next" at bounding box center [1507, 735] width 73 height 35
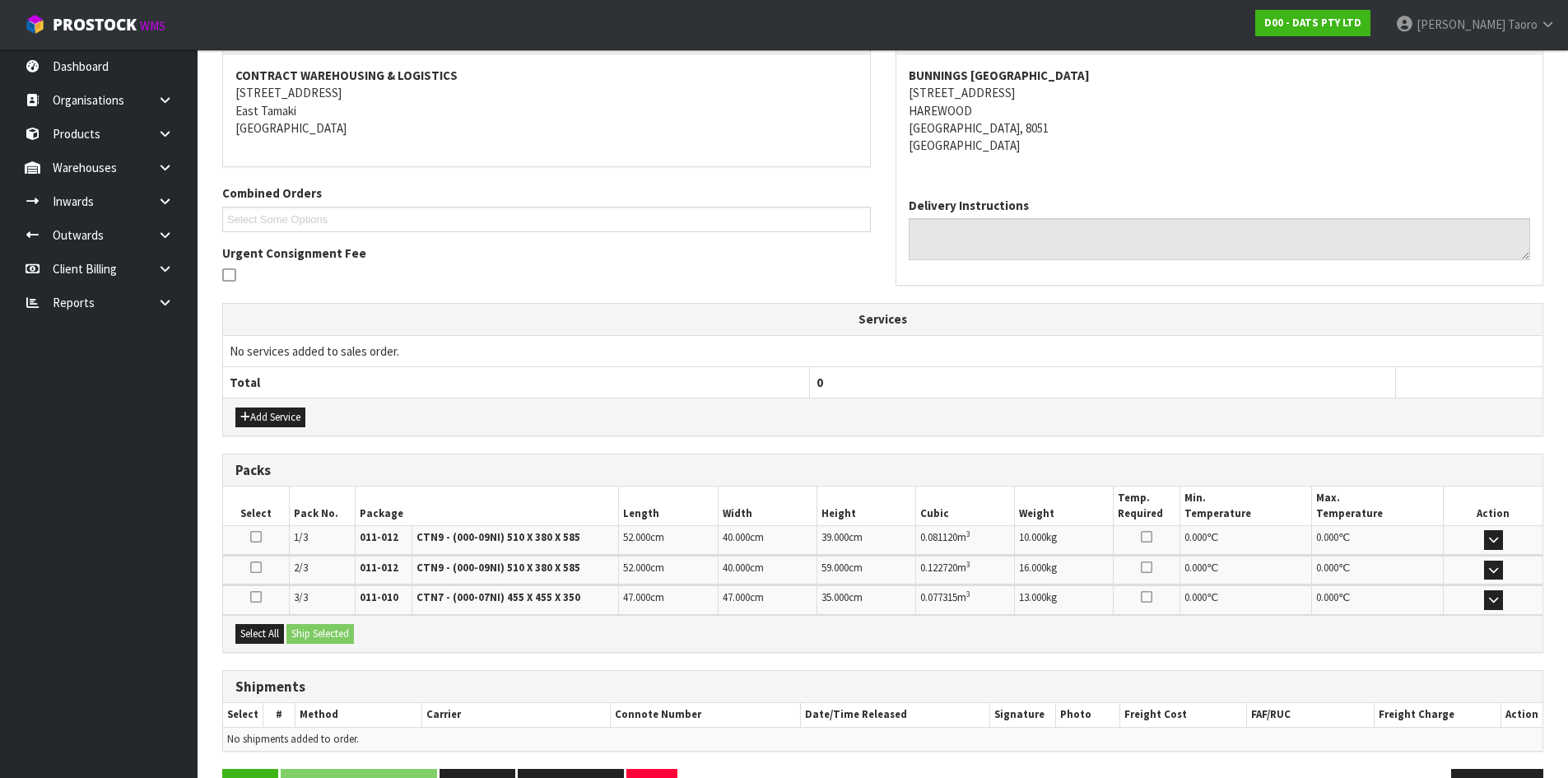
scroll to position [357, 0]
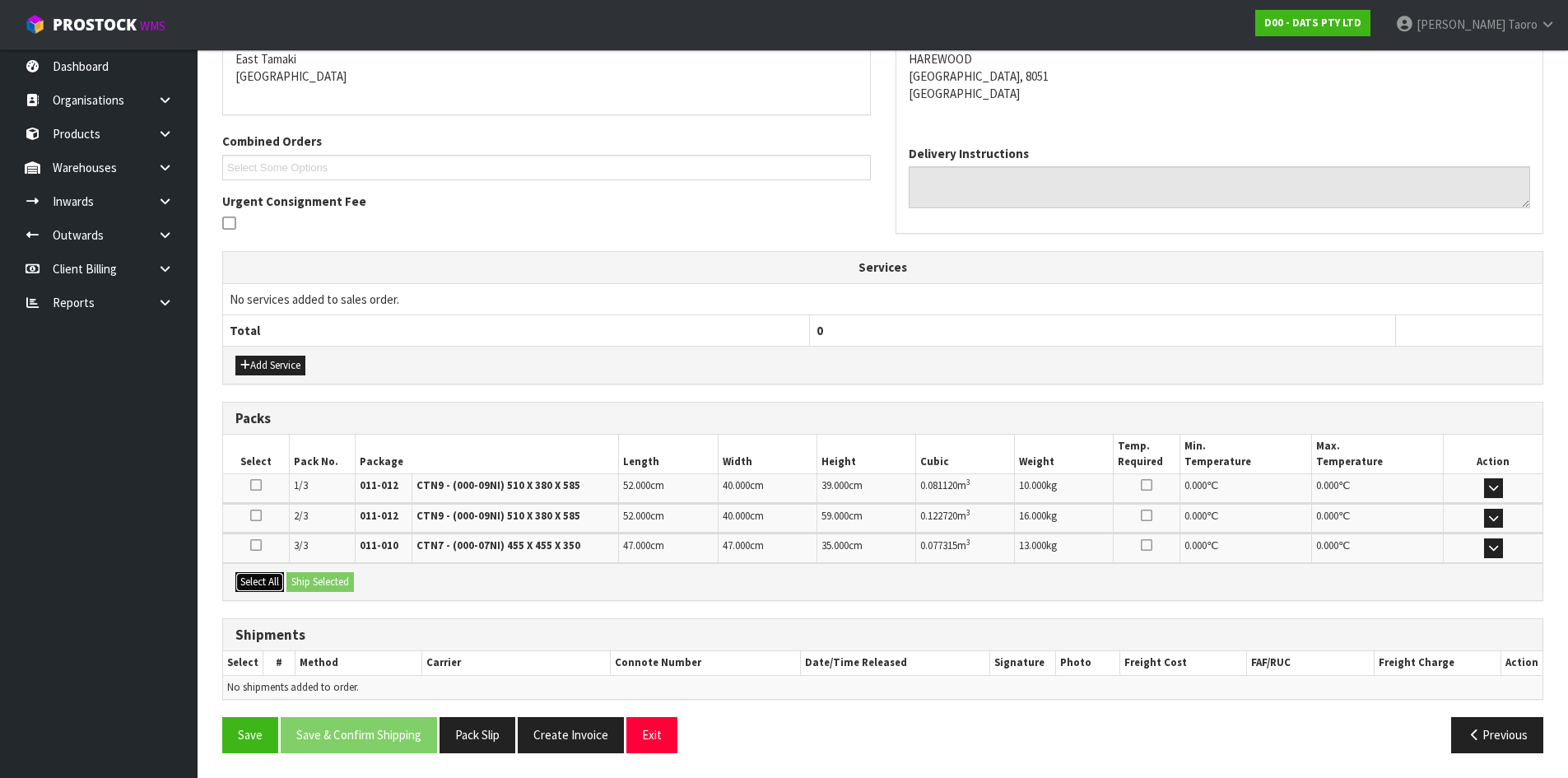
click at [265, 585] on button "Select All" at bounding box center [259, 582] width 49 height 19
click at [319, 575] on button "Ship Selected" at bounding box center [320, 582] width 67 height 19
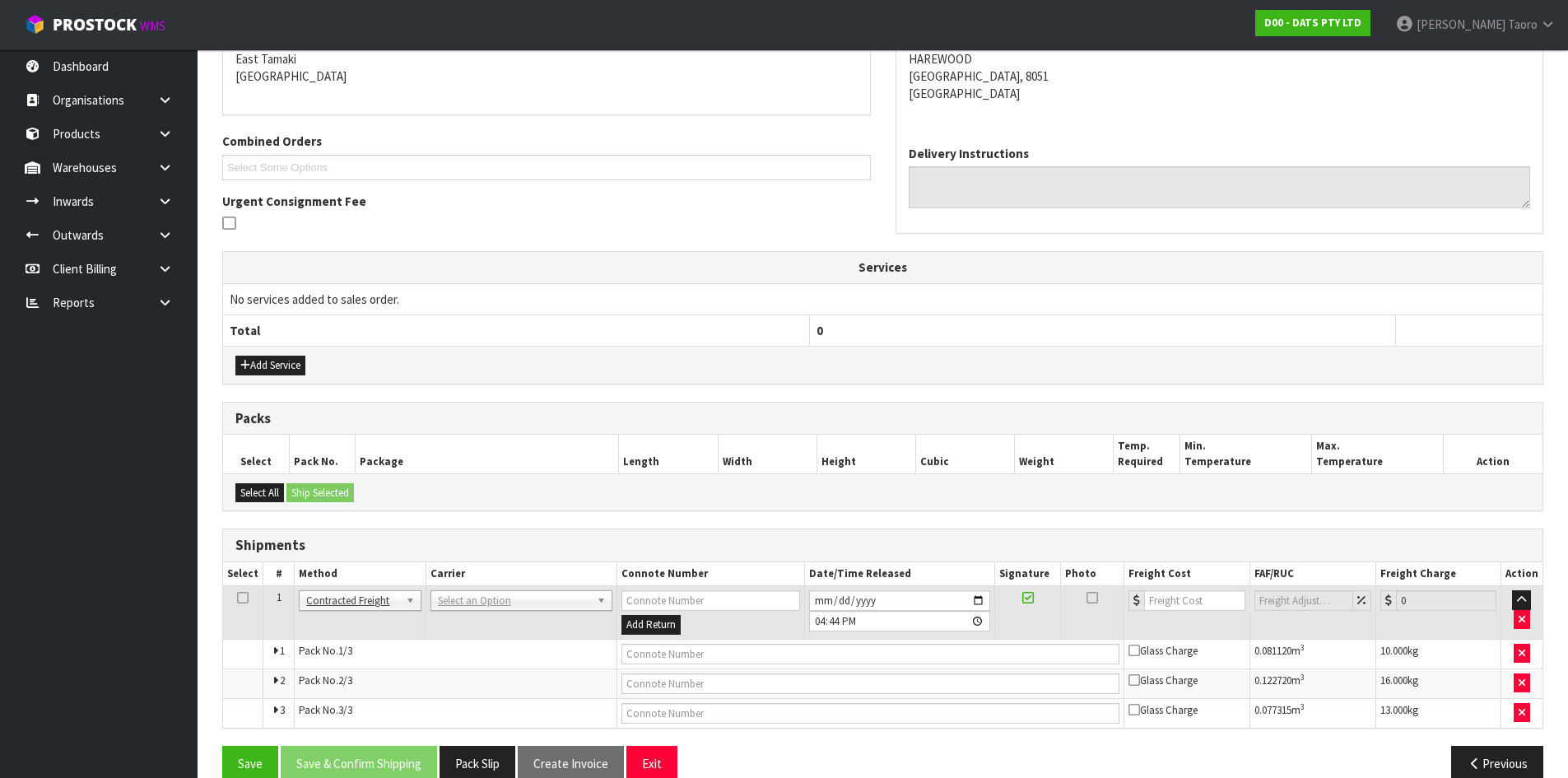
drag, startPoint x: 475, startPoint y: 595, endPoint x: 482, endPoint y: 610, distance: 16.6
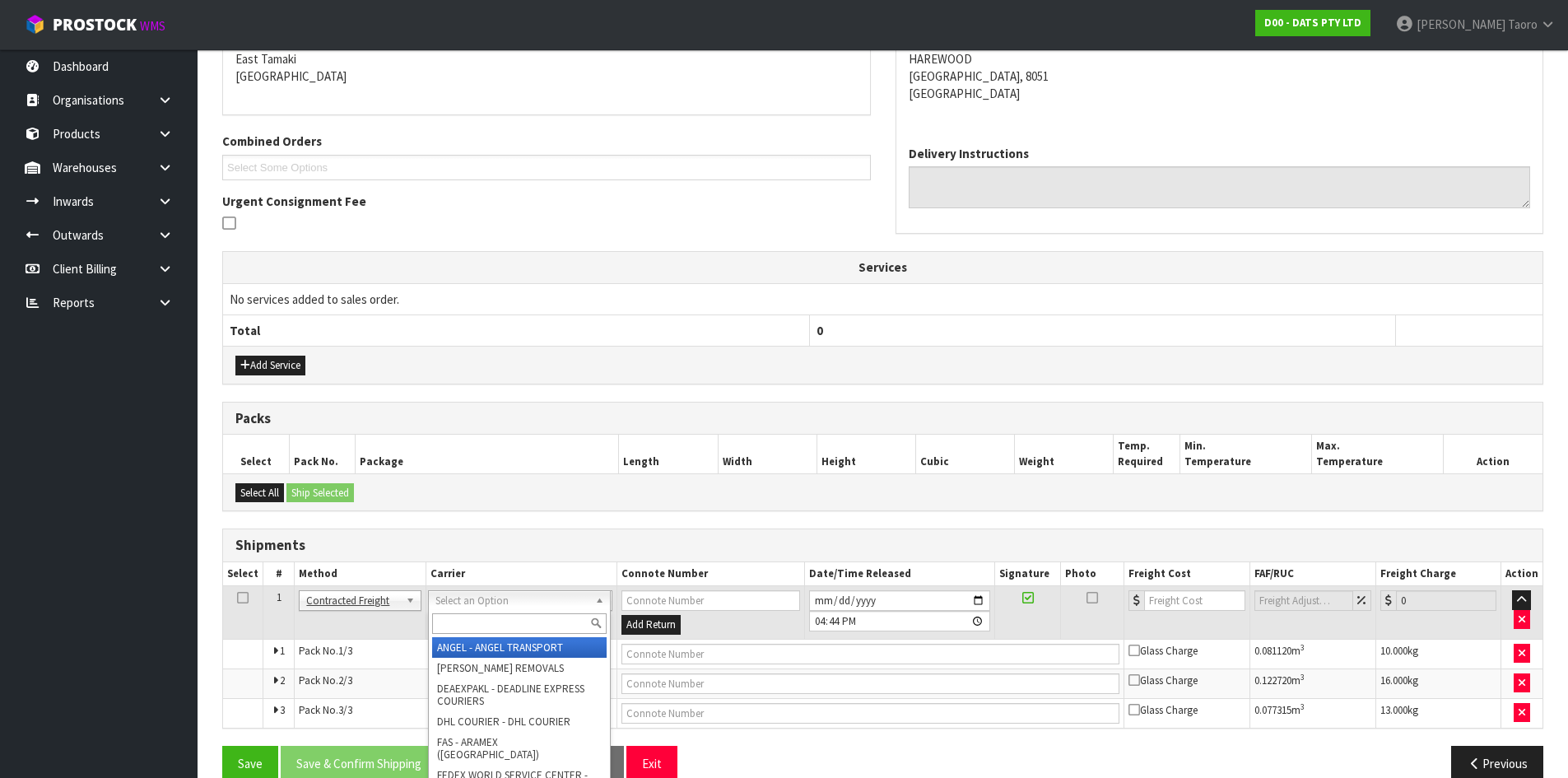
click at [486, 619] on input "text" at bounding box center [519, 623] width 174 height 20
type input "NZP"
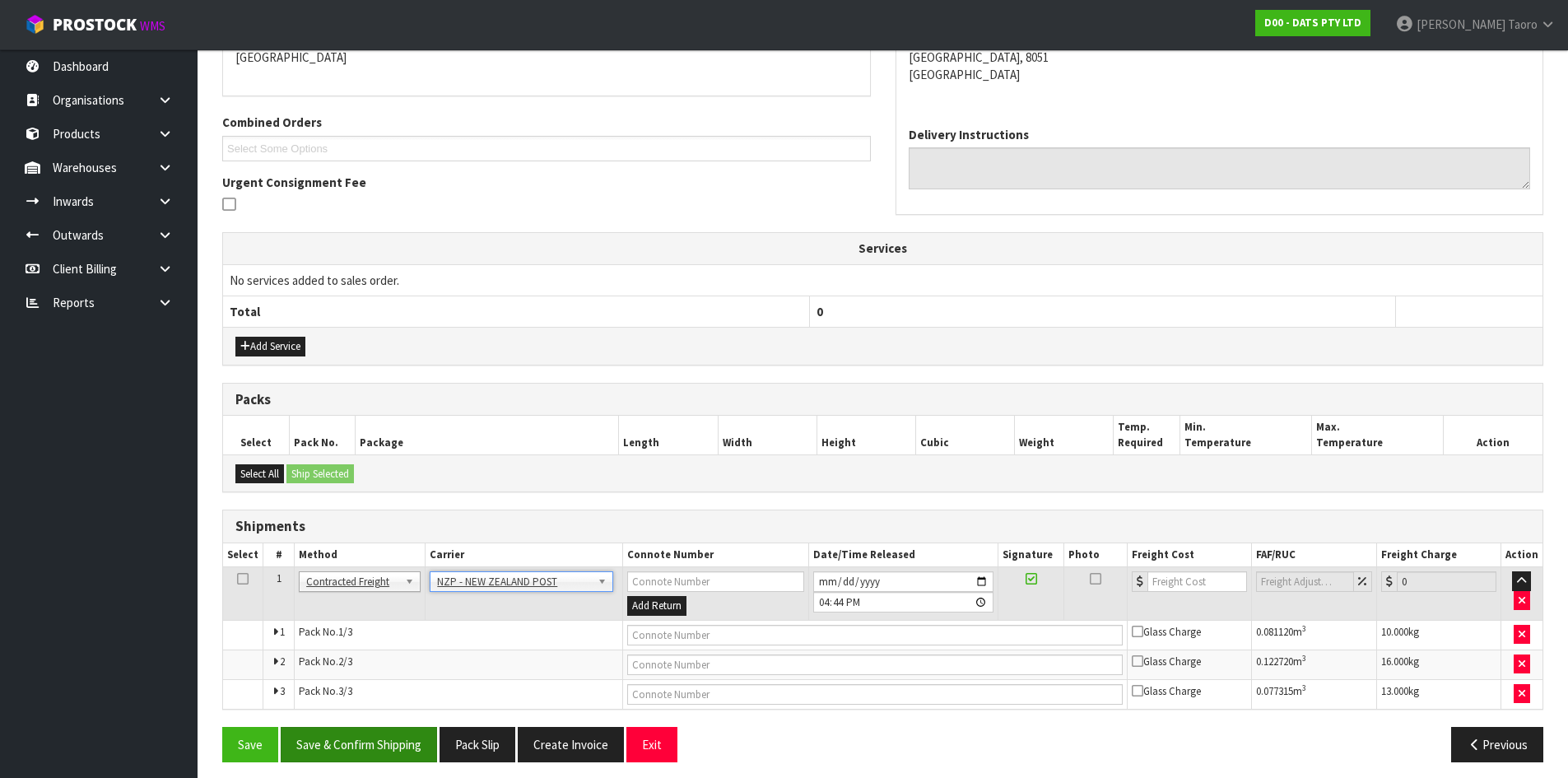
scroll to position [384, 0]
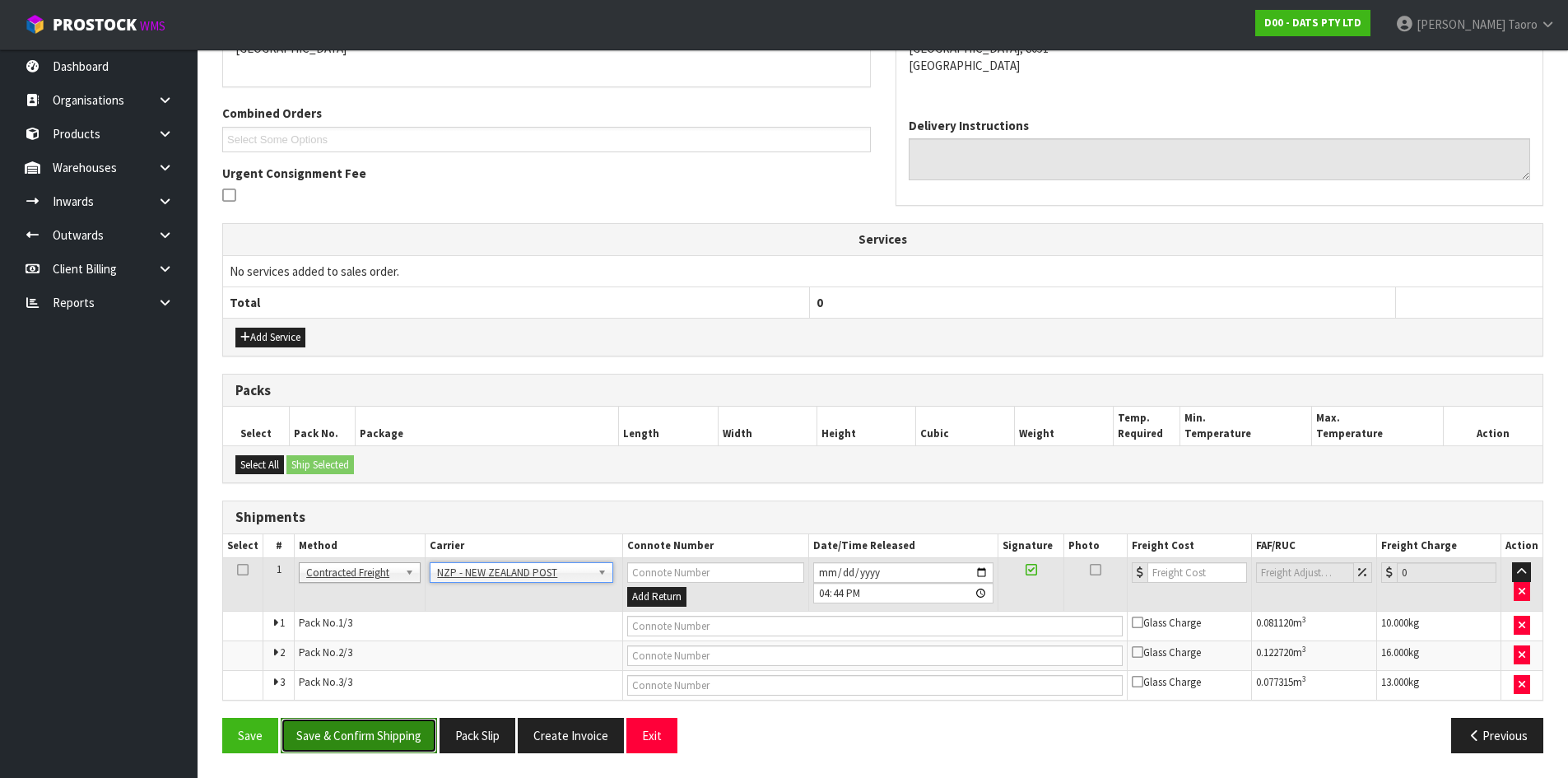
click at [405, 735] on button "Save & Confirm Shipping" at bounding box center [360, 736] width 157 height 35
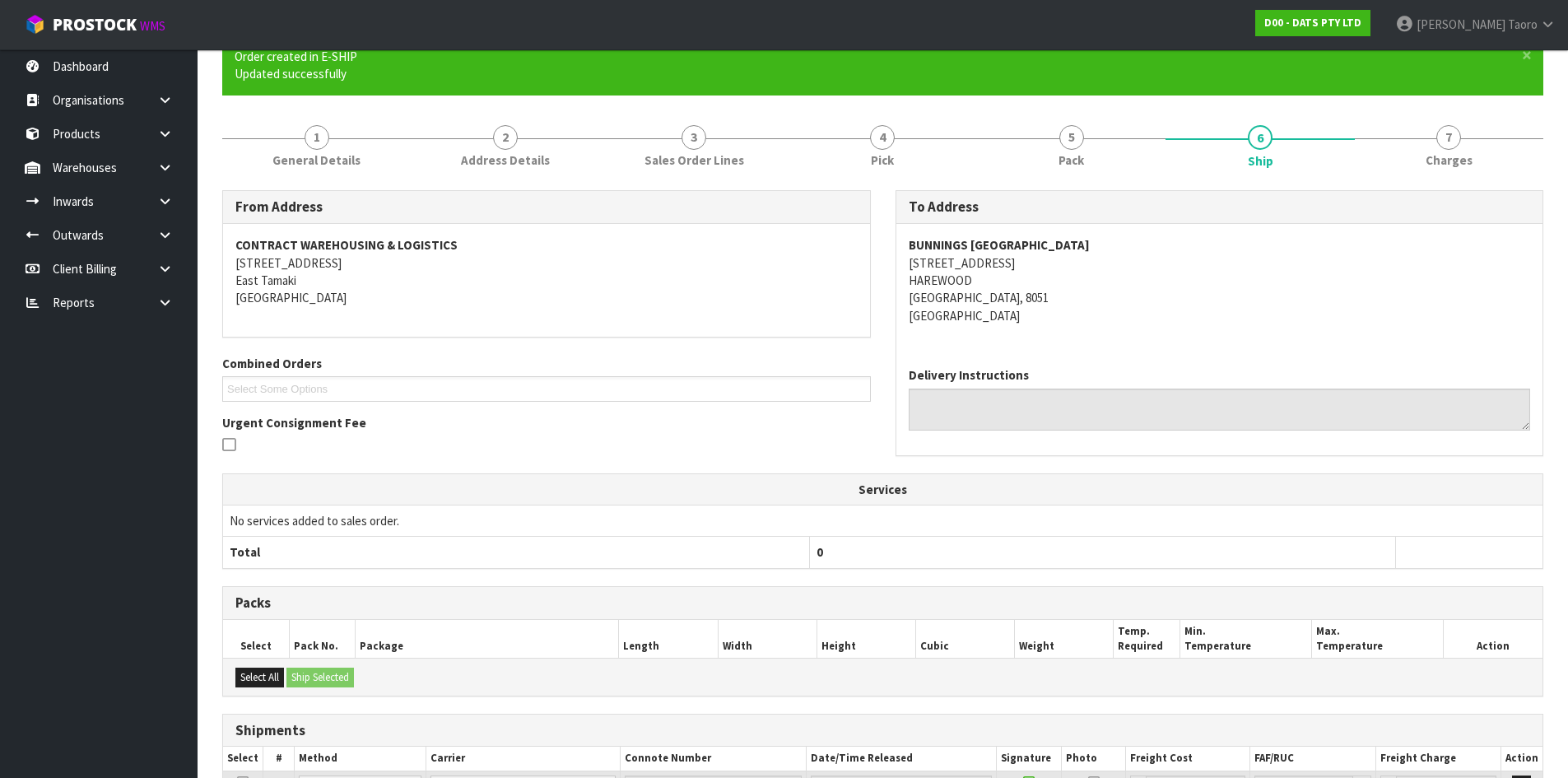
scroll to position [359, 0]
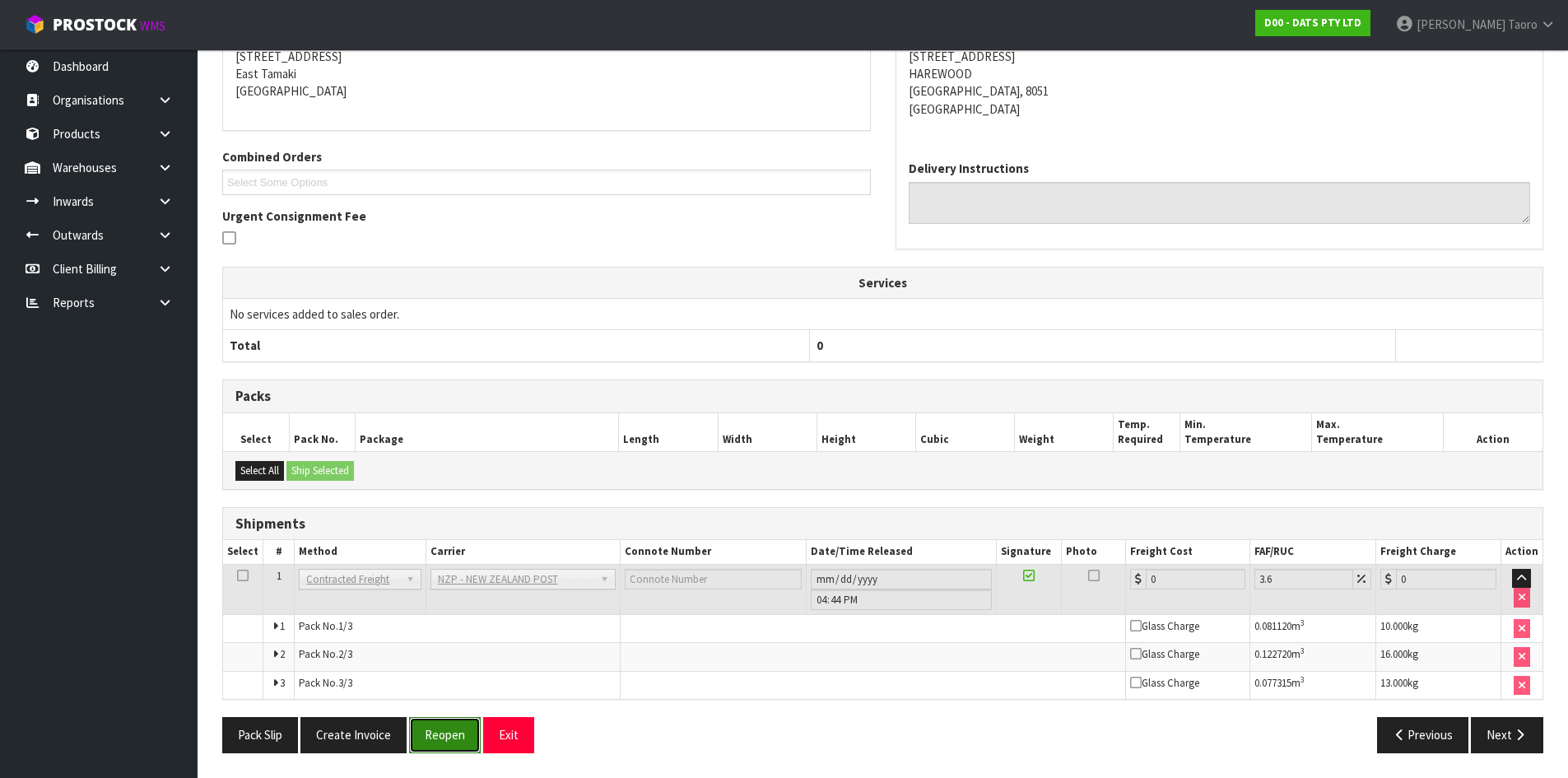
click at [452, 743] on button "Reopen" at bounding box center [445, 735] width 72 height 35
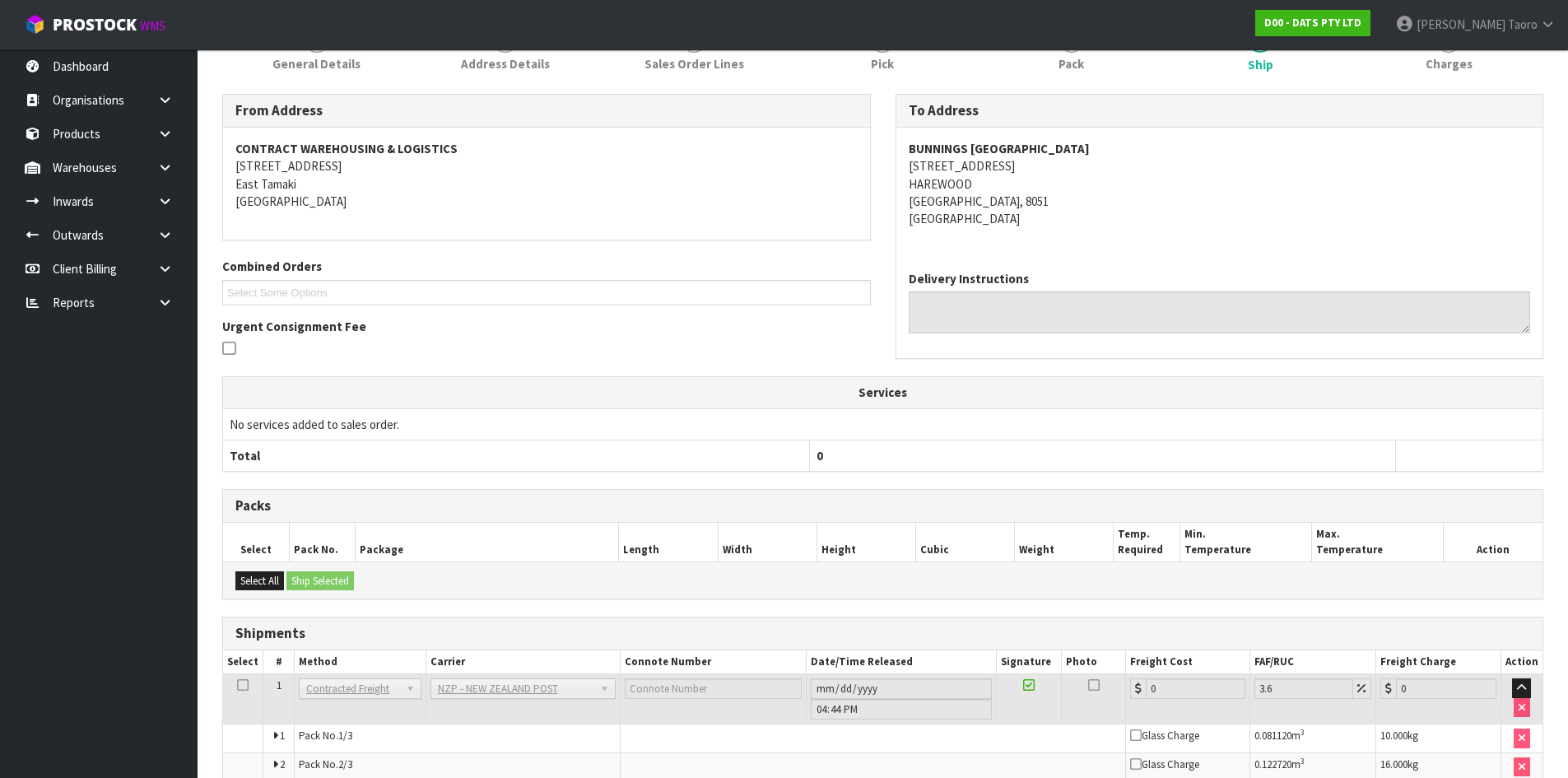
scroll to position [341, 0]
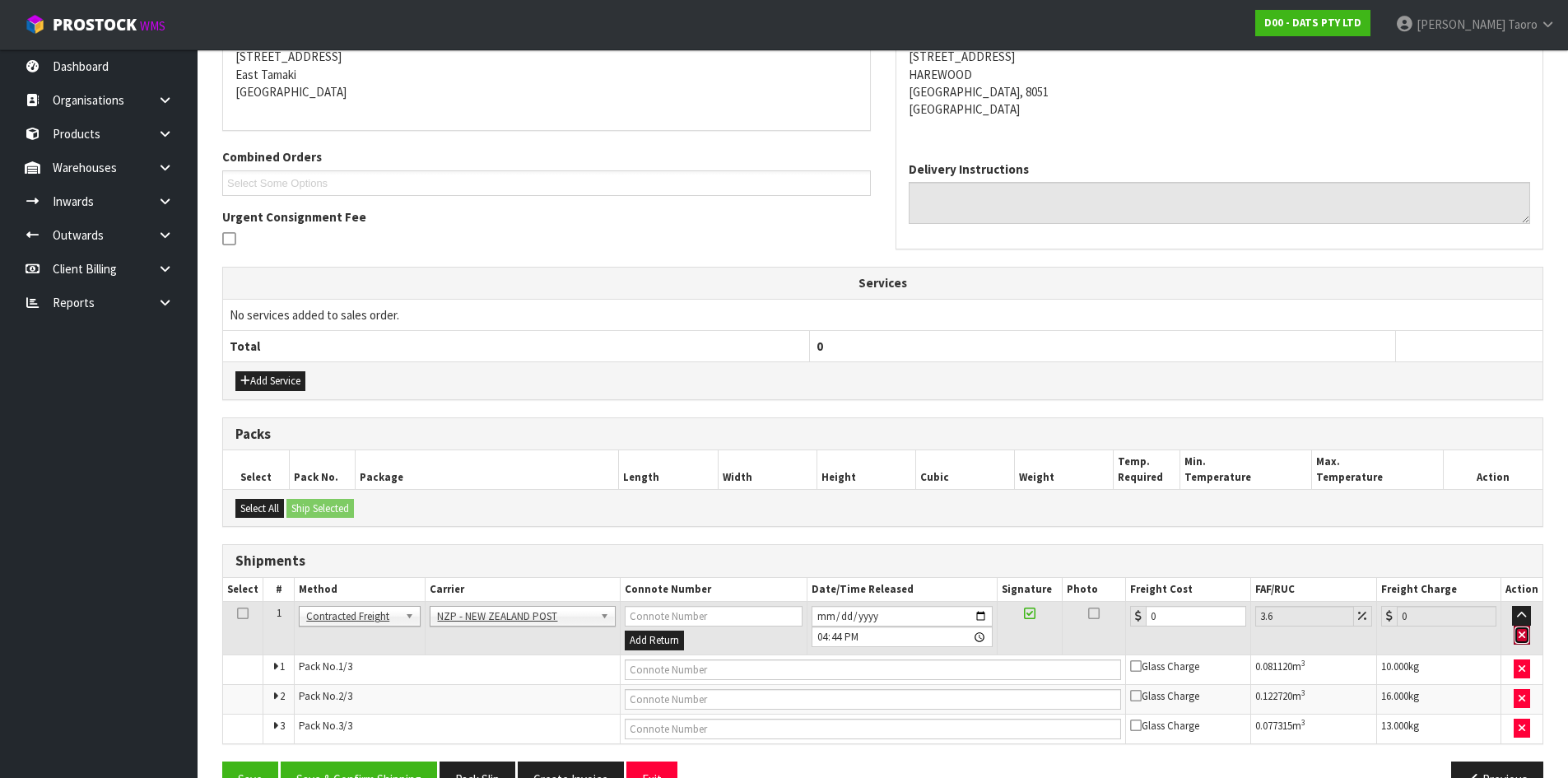
drag, startPoint x: 1525, startPoint y: 638, endPoint x: 1299, endPoint y: 721, distance: 240.8
click at [1524, 637] on icon "button" at bounding box center [1522, 635] width 6 height 11
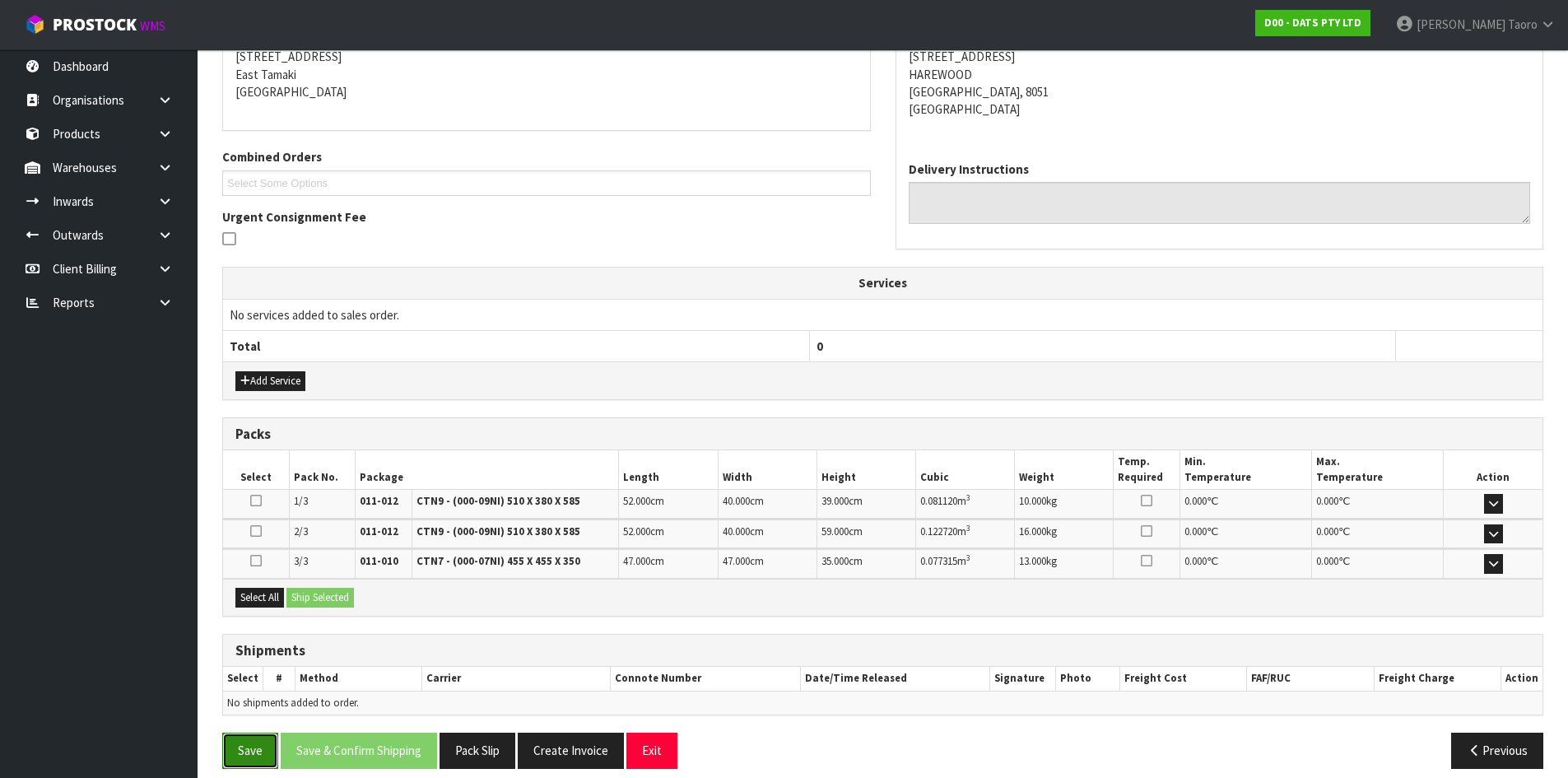
click at [256, 749] on button "Save" at bounding box center [250, 750] width 56 height 35
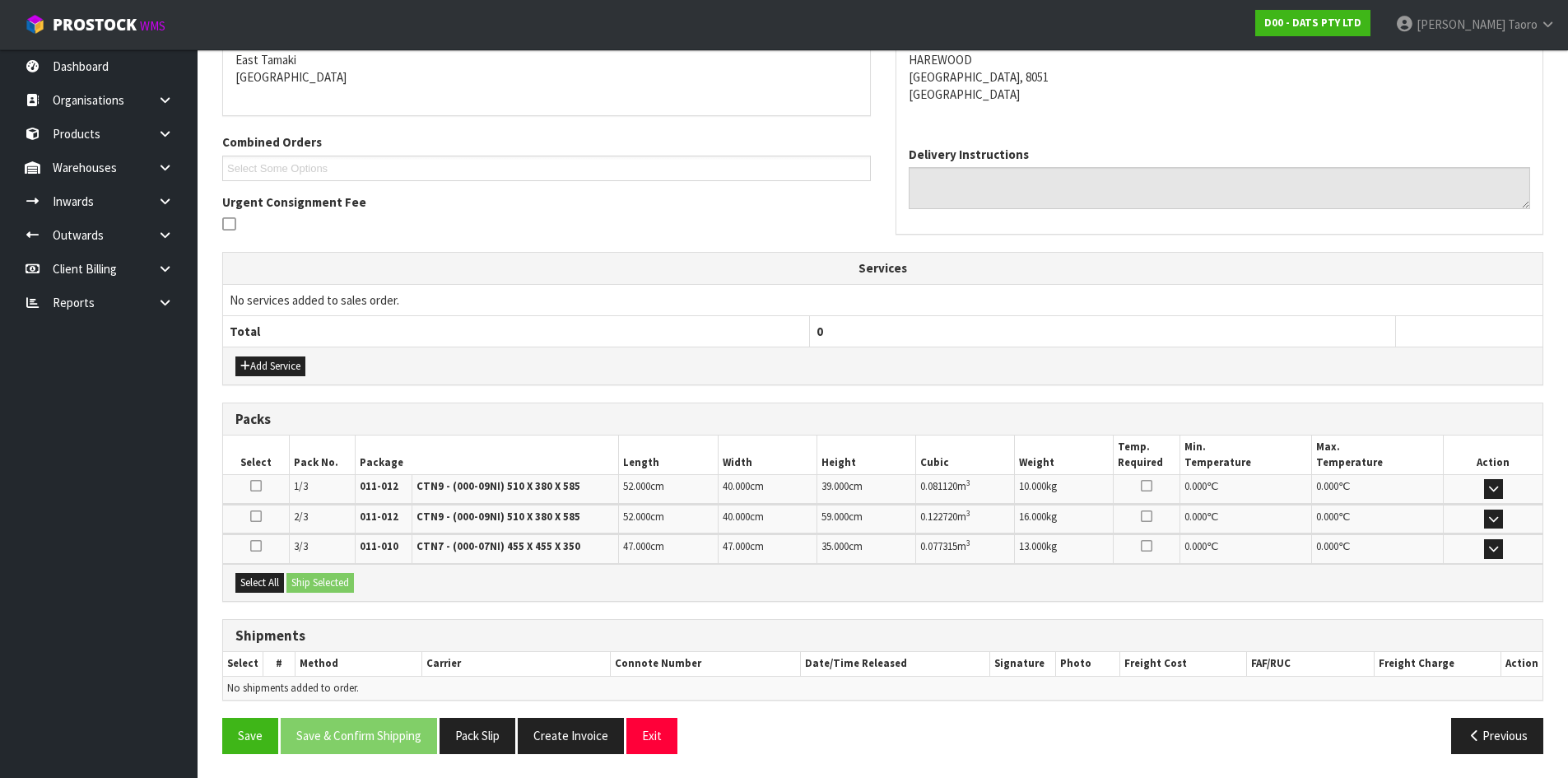
scroll to position [357, 0]
click at [662, 734] on button "Exit" at bounding box center [652, 735] width 51 height 35
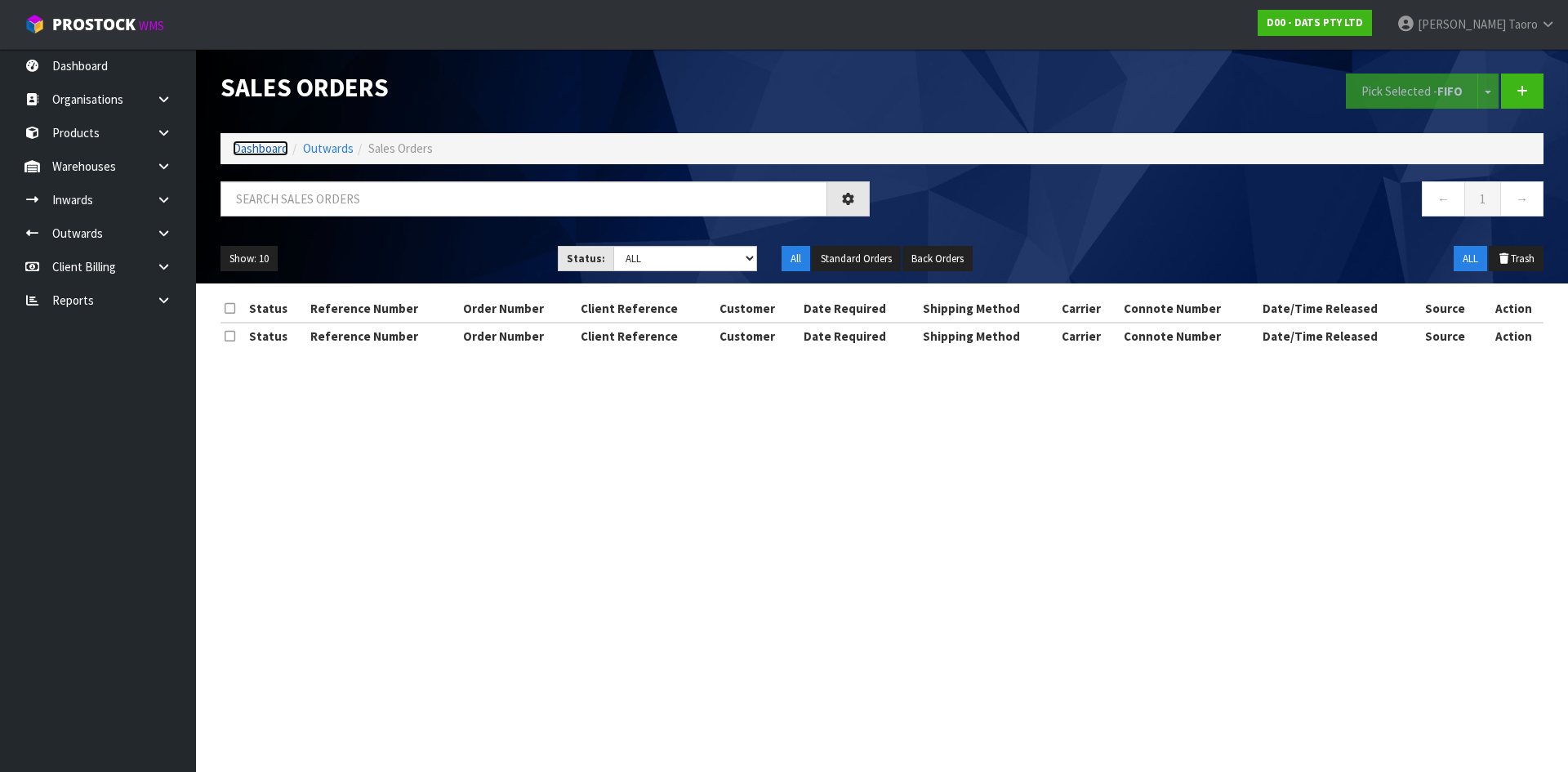
click at [279, 148] on link "Dashboard" at bounding box center [261, 148] width 56 height 16
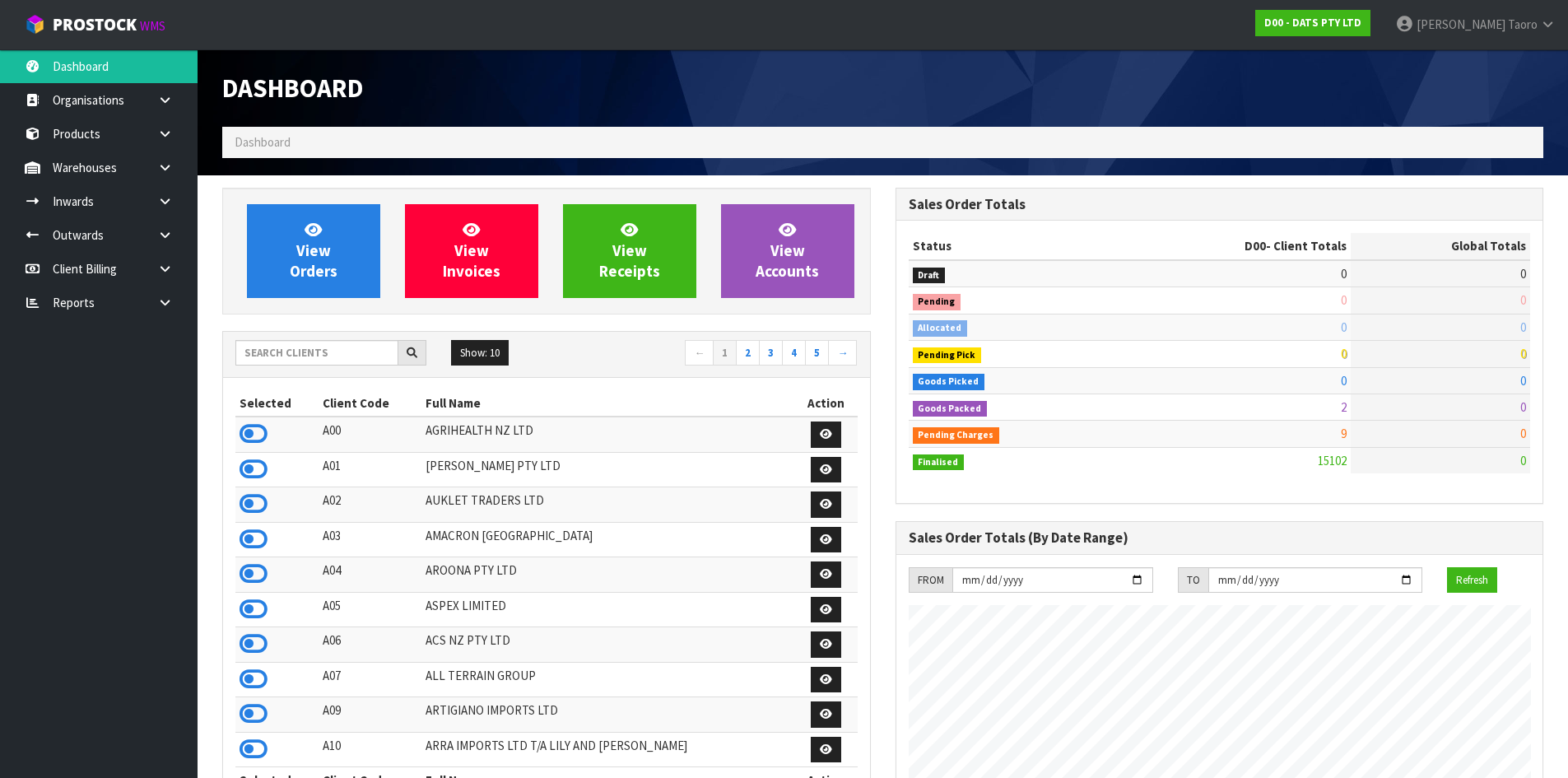
scroll to position [1247, 673]
click at [342, 364] on input "text" at bounding box center [316, 353] width 163 height 26
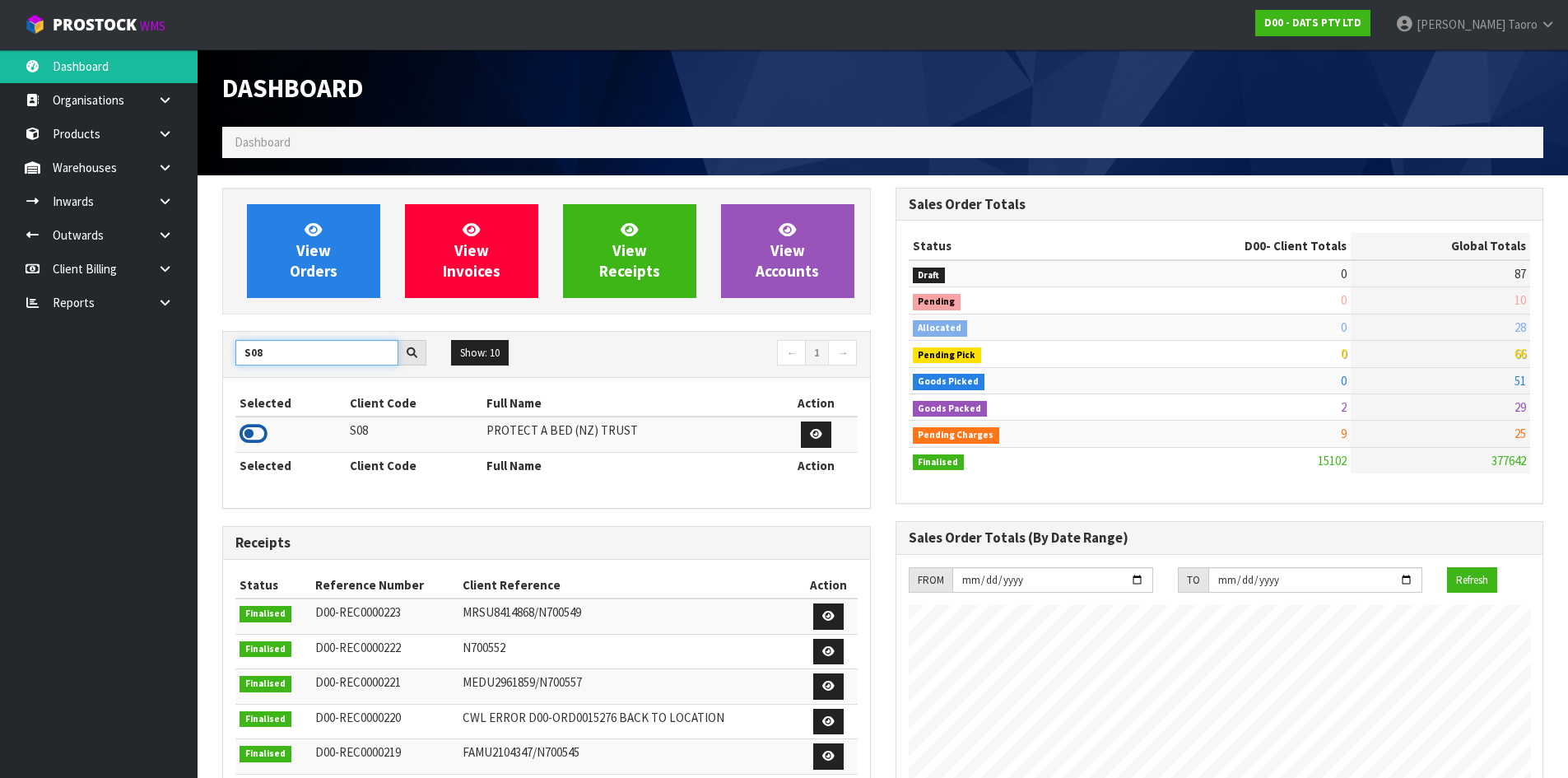
type input "S08"
click at [255, 434] on icon at bounding box center [253, 433] width 28 height 25
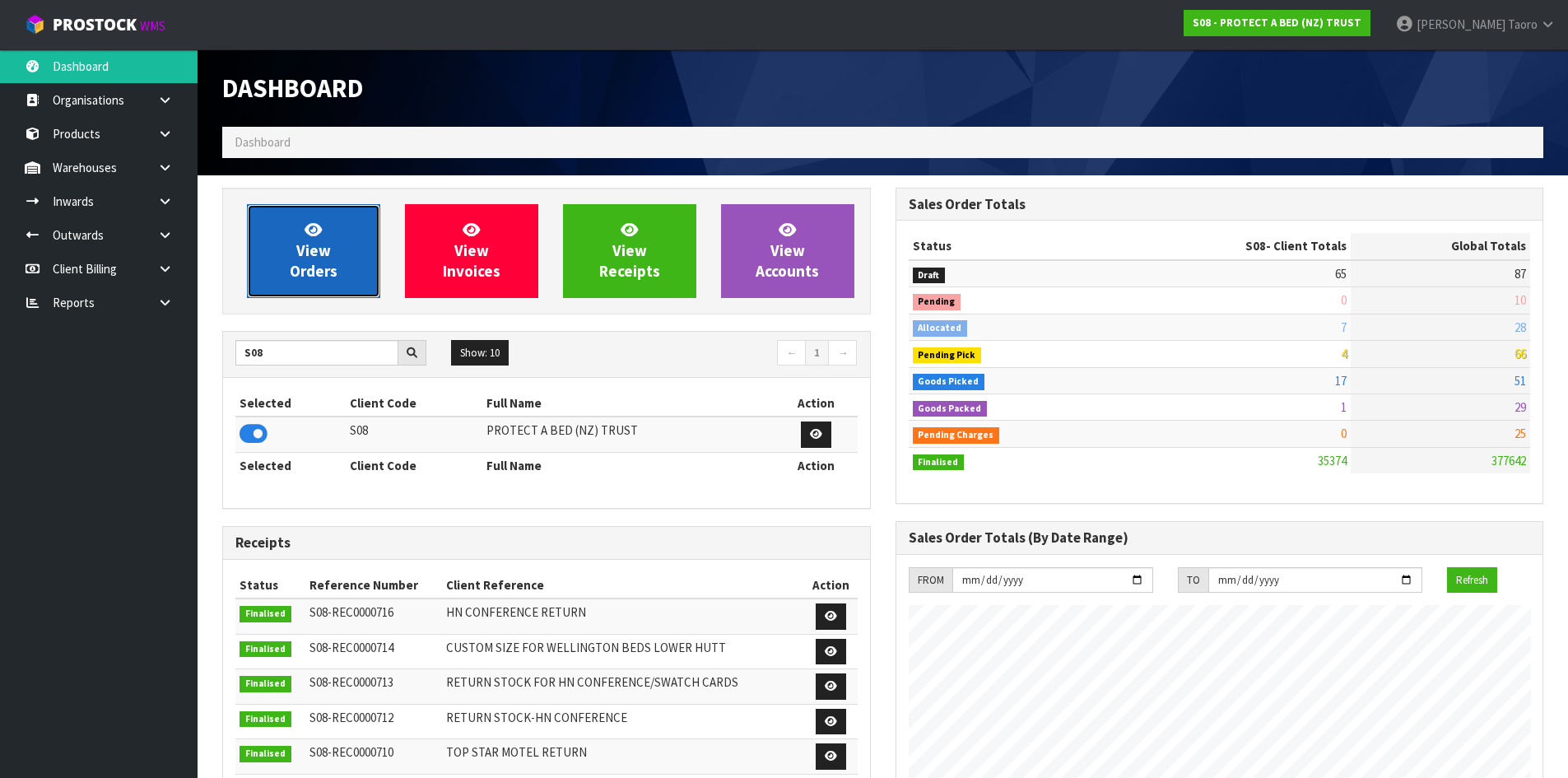
click at [306, 264] on span "View Orders" at bounding box center [313, 250] width 48 height 62
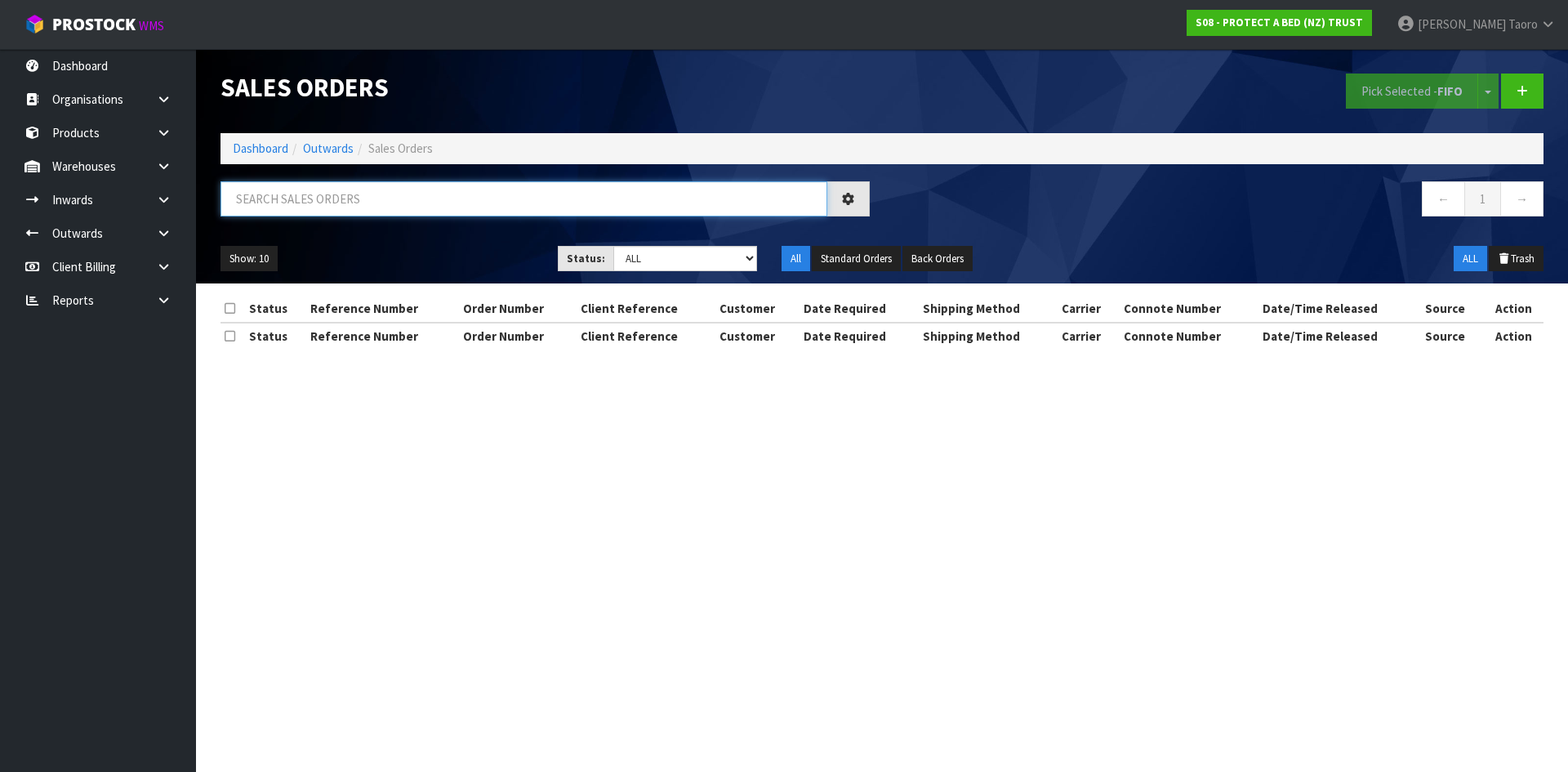
click at [317, 199] on input "text" at bounding box center [524, 198] width 607 height 35
type input "JOB-0408558"
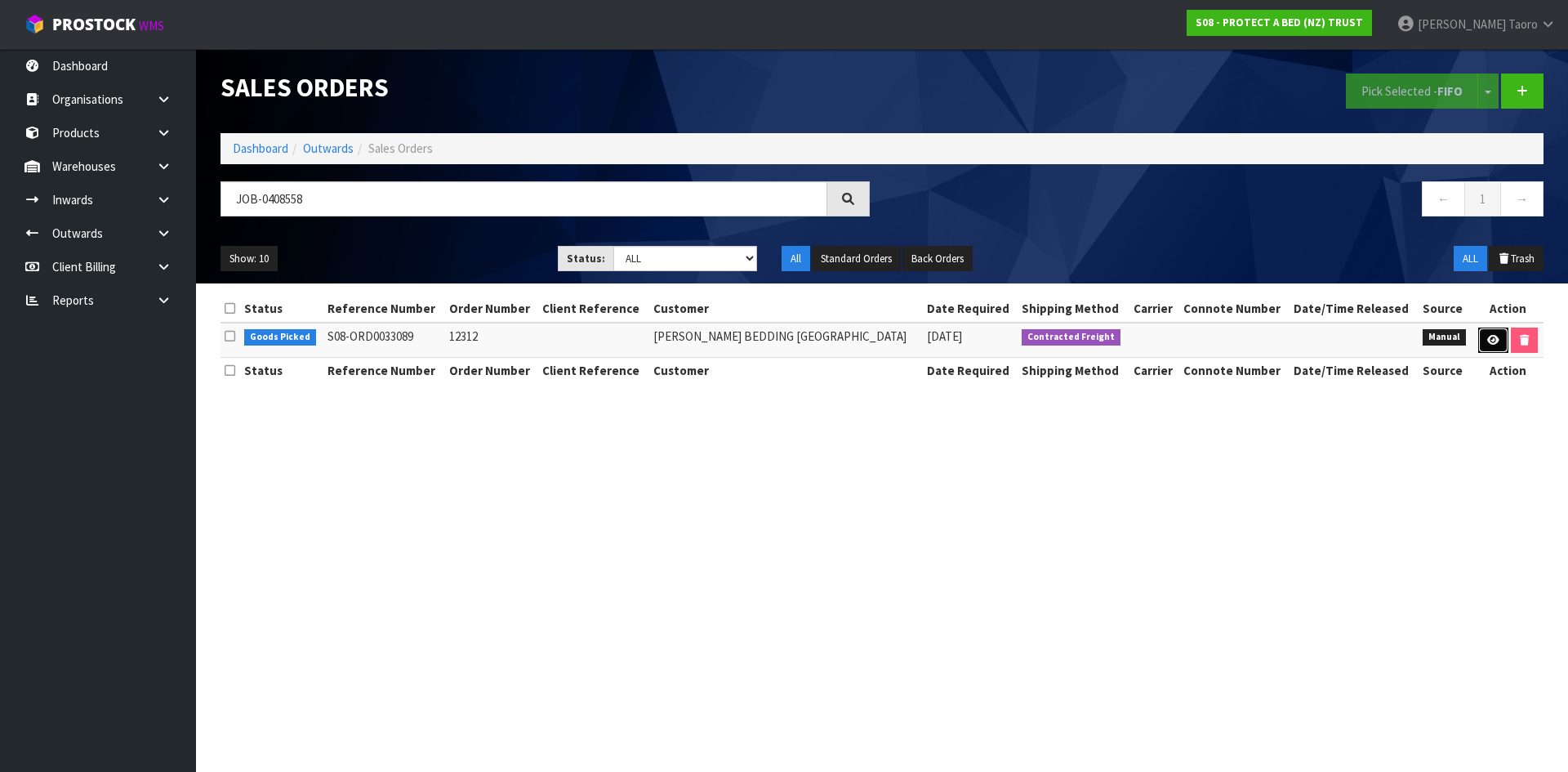
click at [1497, 341] on link at bounding box center [1493, 340] width 30 height 27
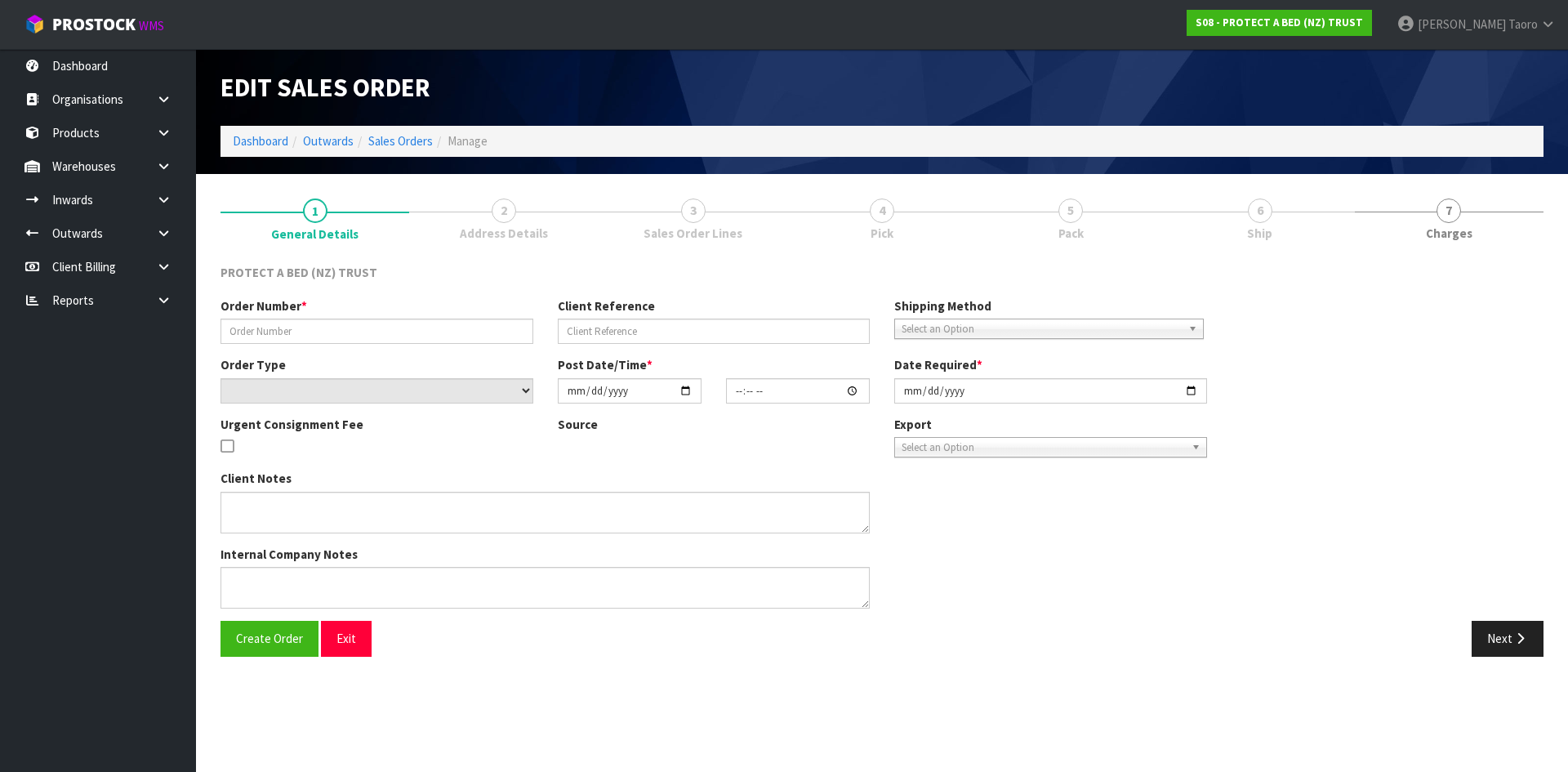
type input "12312"
select select "number:0"
type input "[DATE]"
type input "10:06:00.000"
type input "[DATE]"
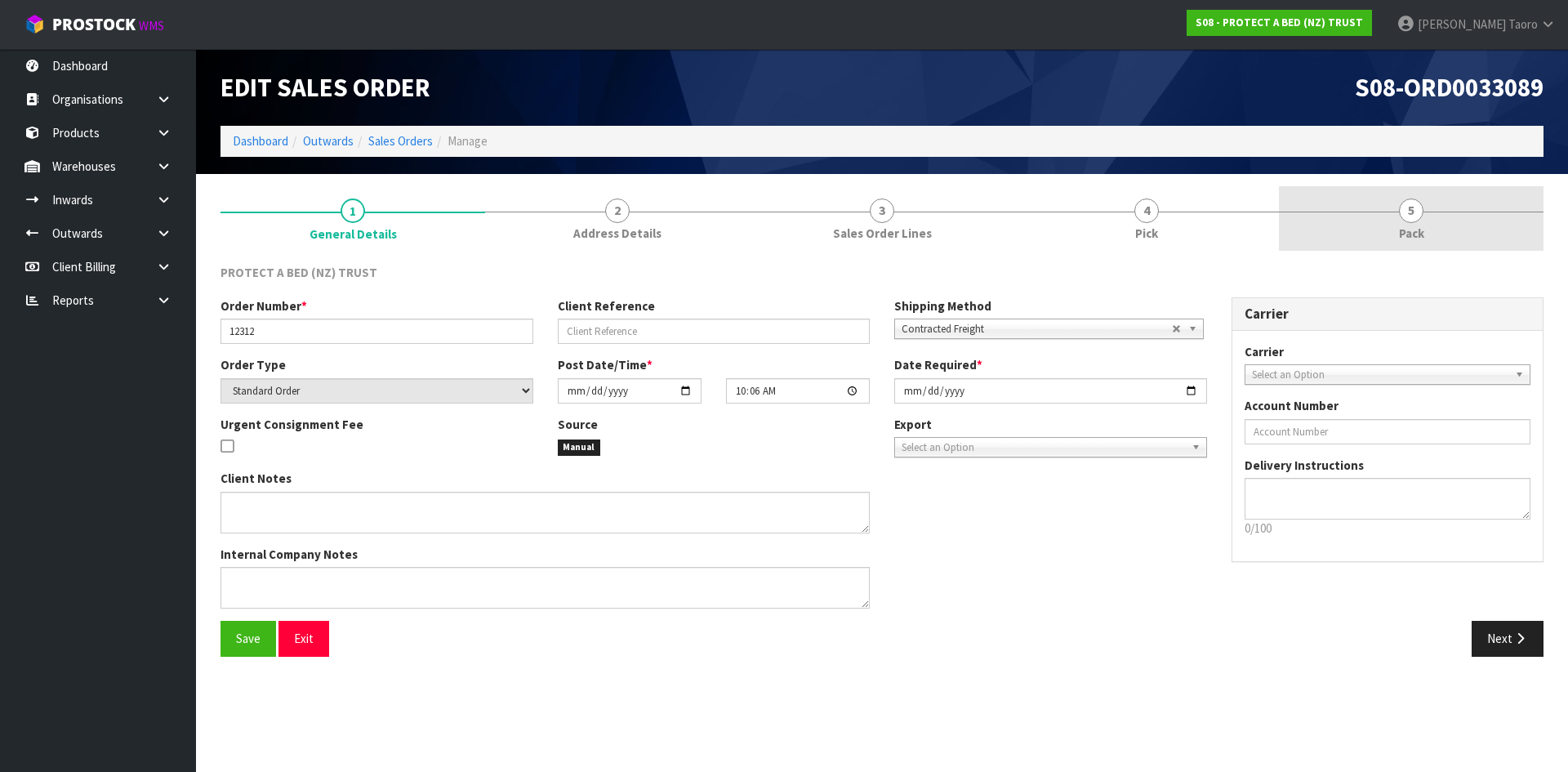
click at [1415, 230] on span "Pack" at bounding box center [1412, 233] width 26 height 17
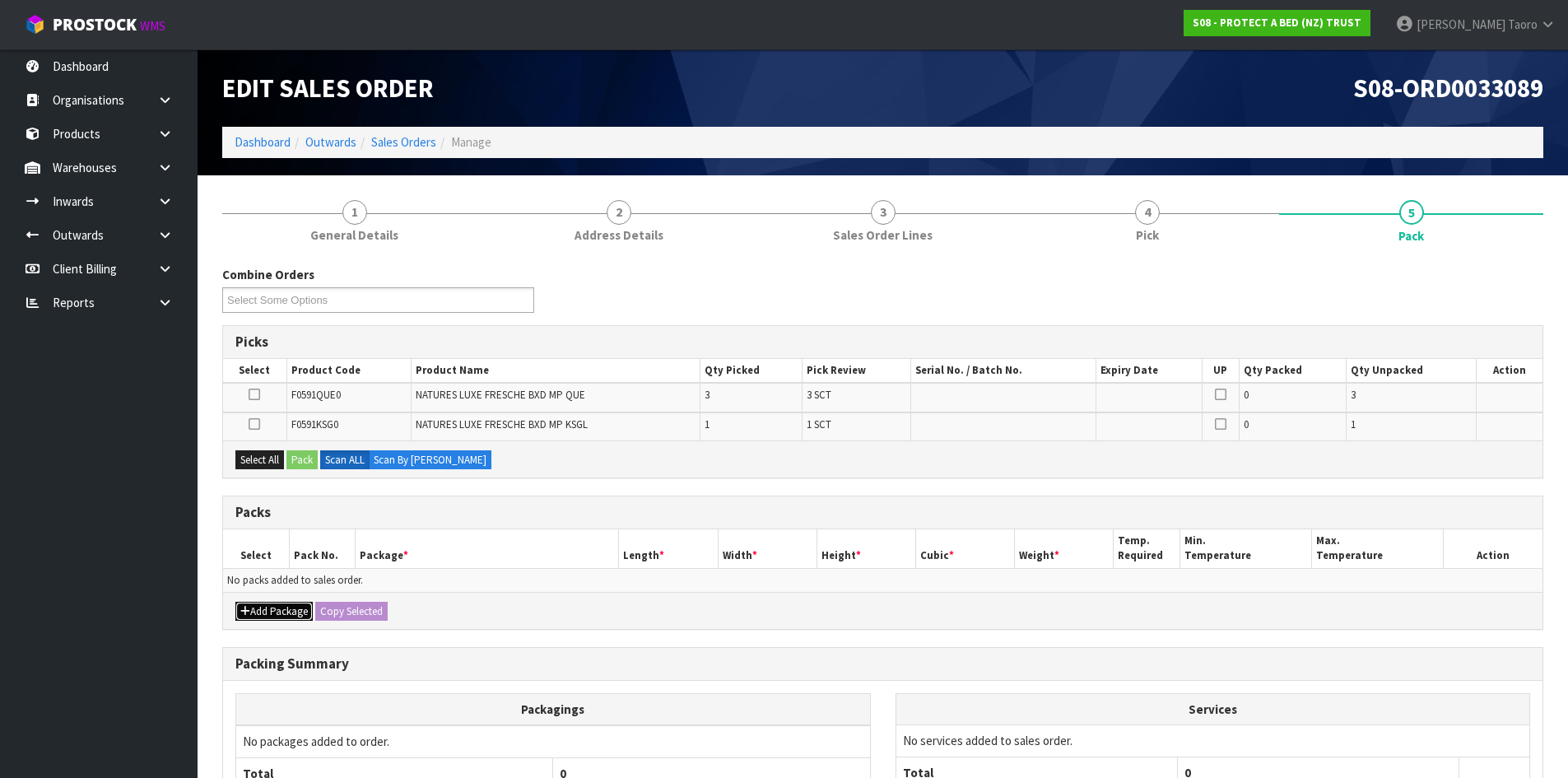
click at [274, 609] on button "Add Package" at bounding box center [274, 611] width 77 height 19
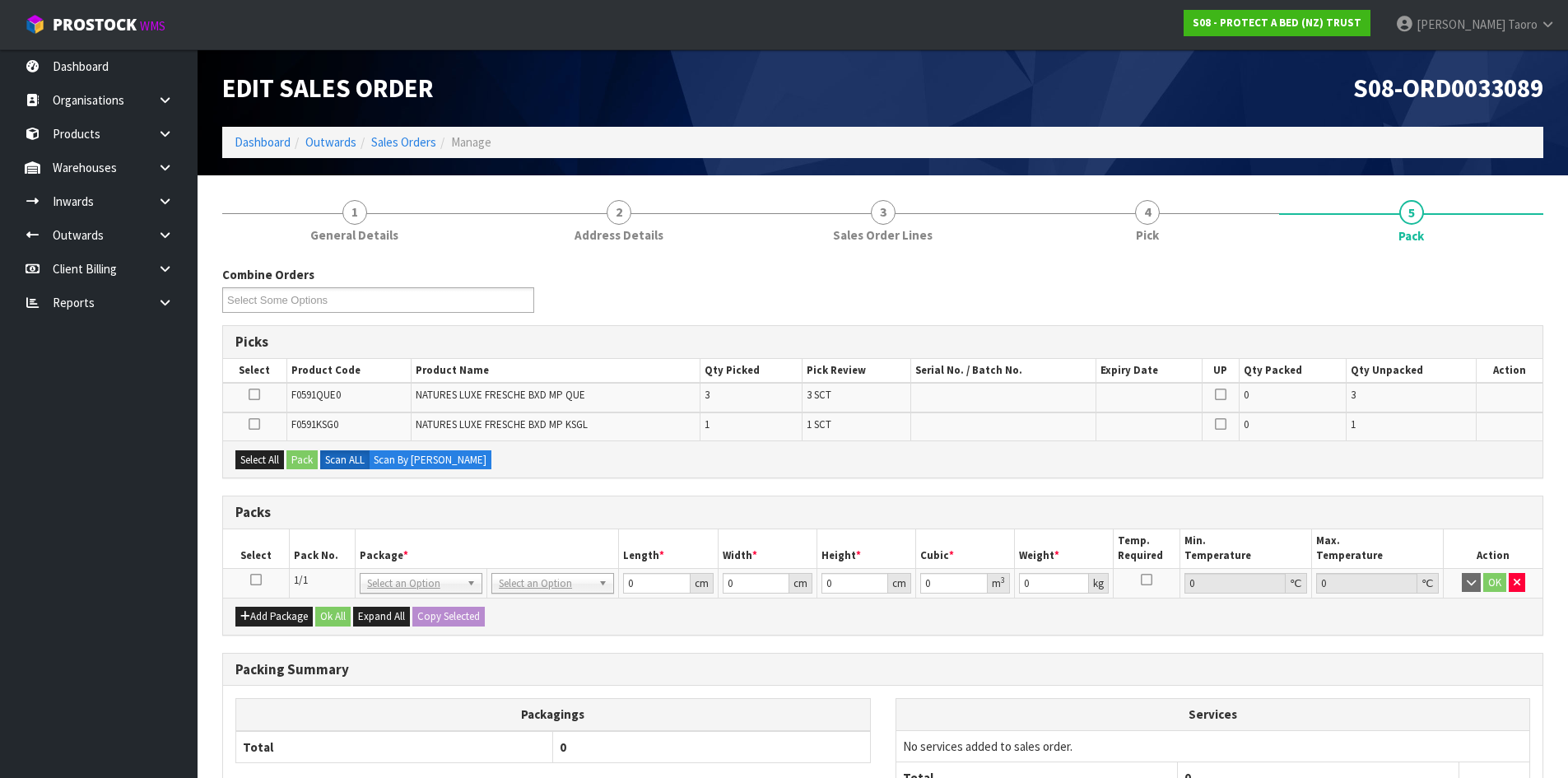
click at [259, 581] on icon at bounding box center [256, 580] width 12 height 1
click at [310, 558] on th "Pack No." at bounding box center [322, 548] width 65 height 39
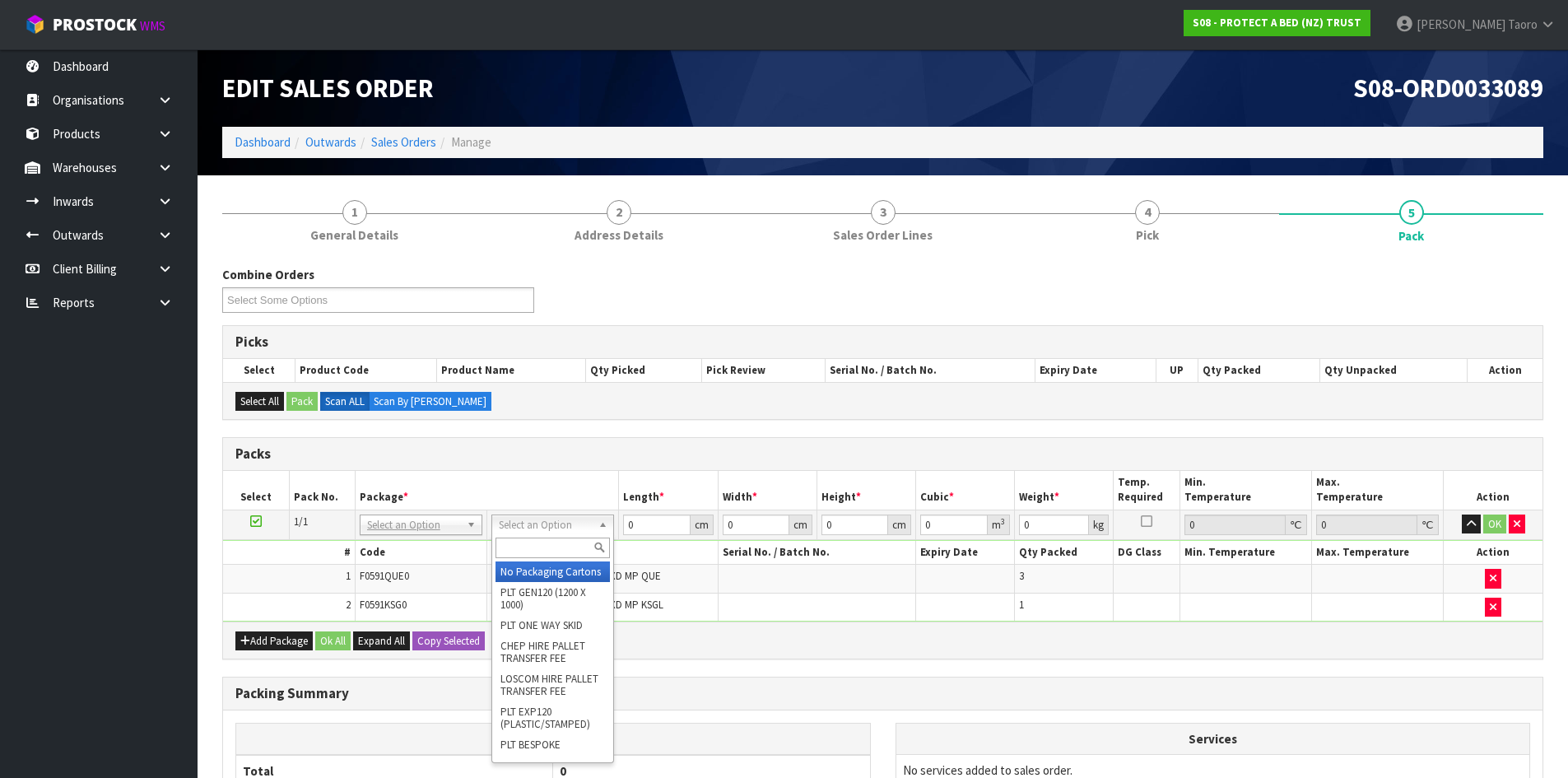
click at [538, 548] on input "text" at bounding box center [553, 548] width 114 height 20
type input "OC"
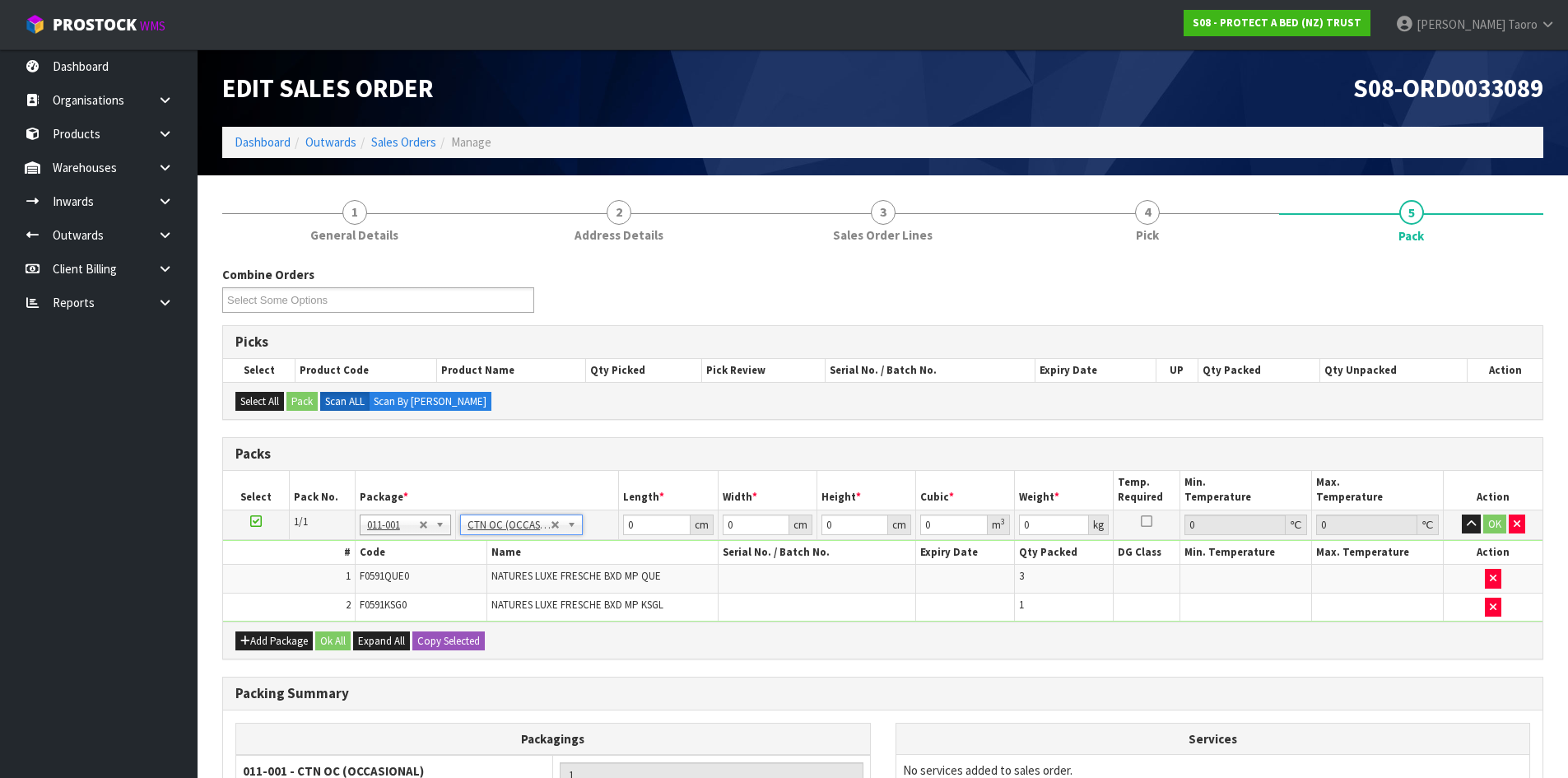
type input "7.15"
click at [654, 523] on input "0" at bounding box center [656, 525] width 66 height 20
type input "59"
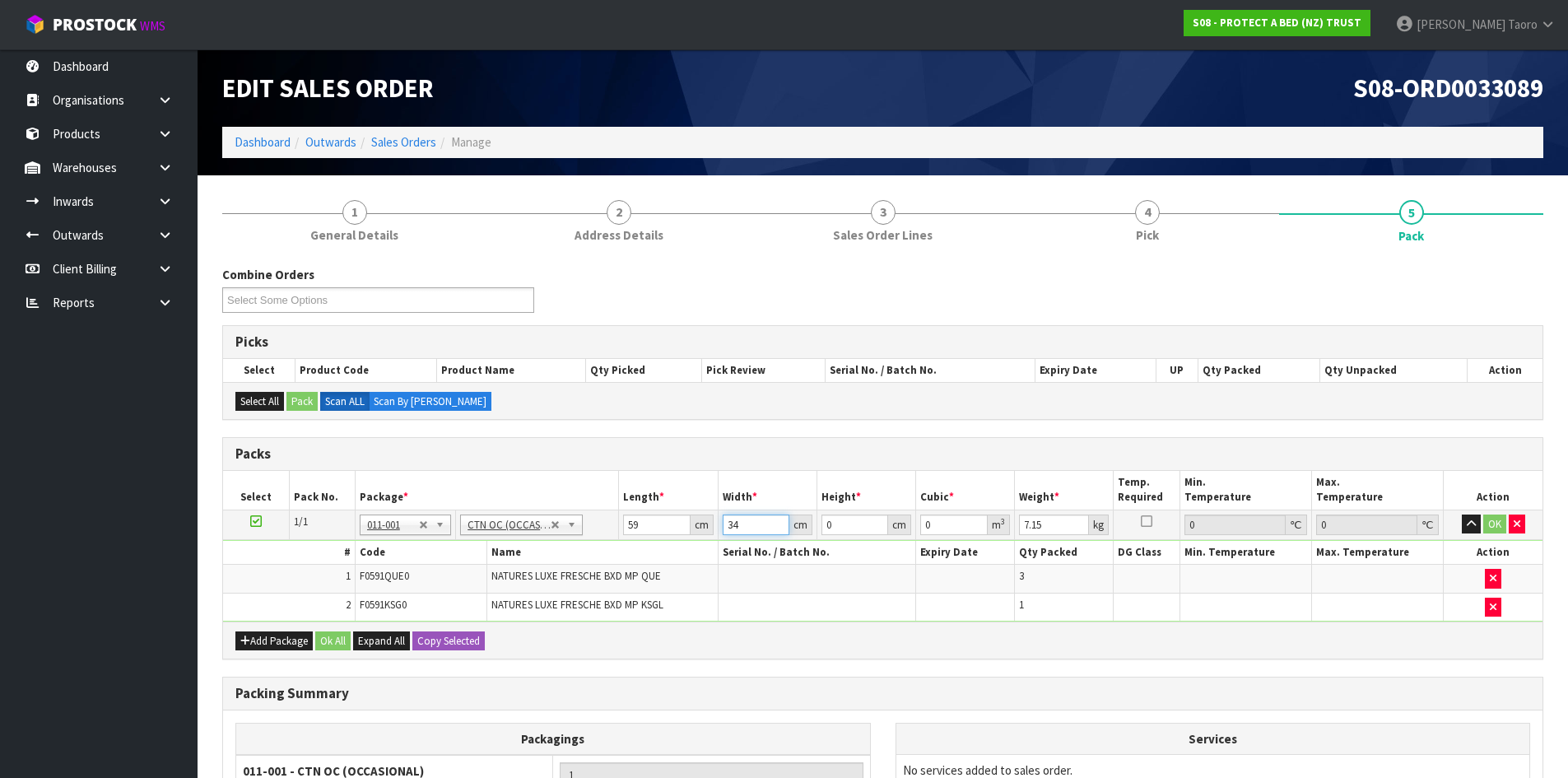
type input "34"
type input "3"
type input "0.006018"
type input "32"
type input "0.064192"
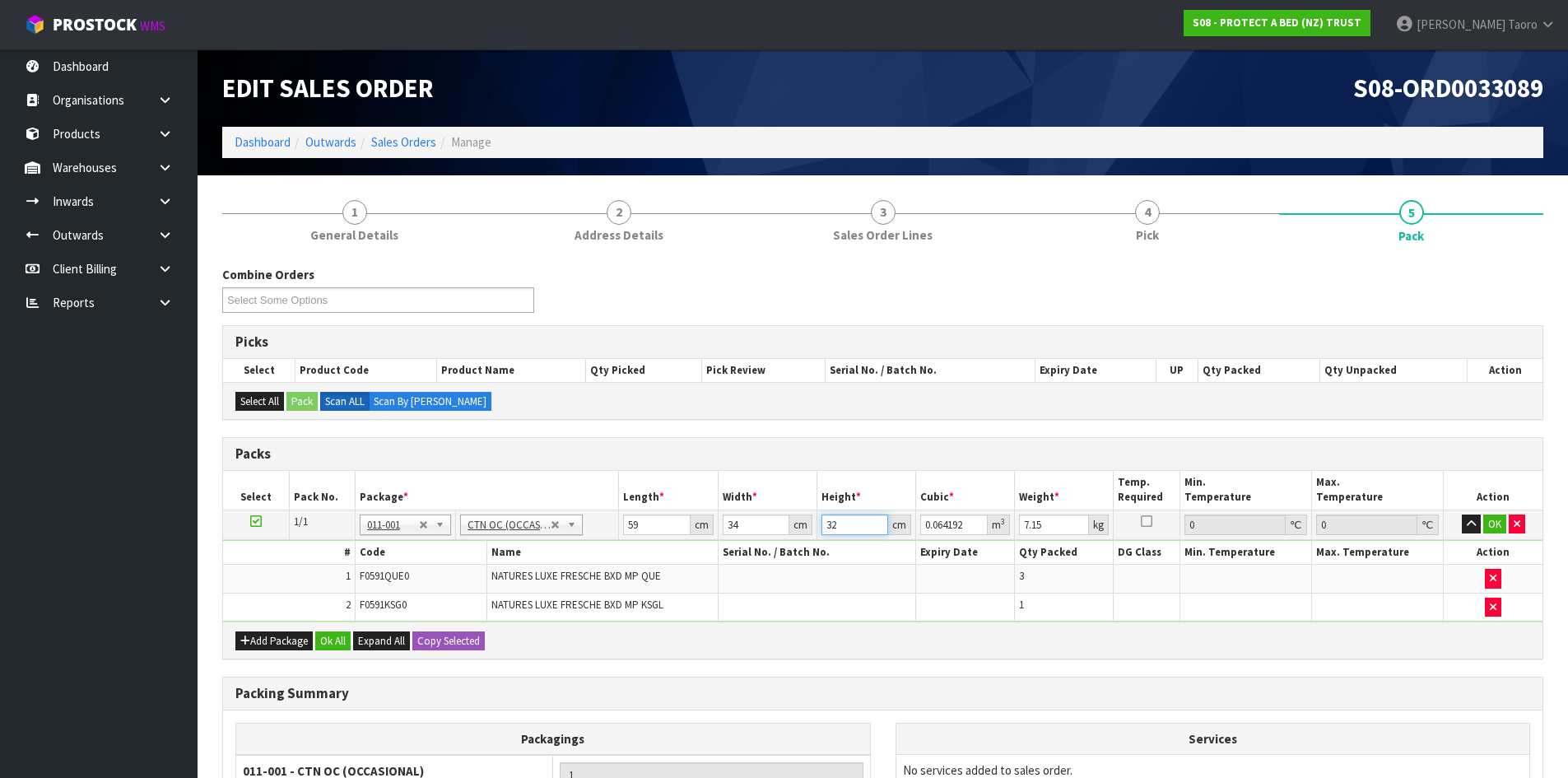
type input "32"
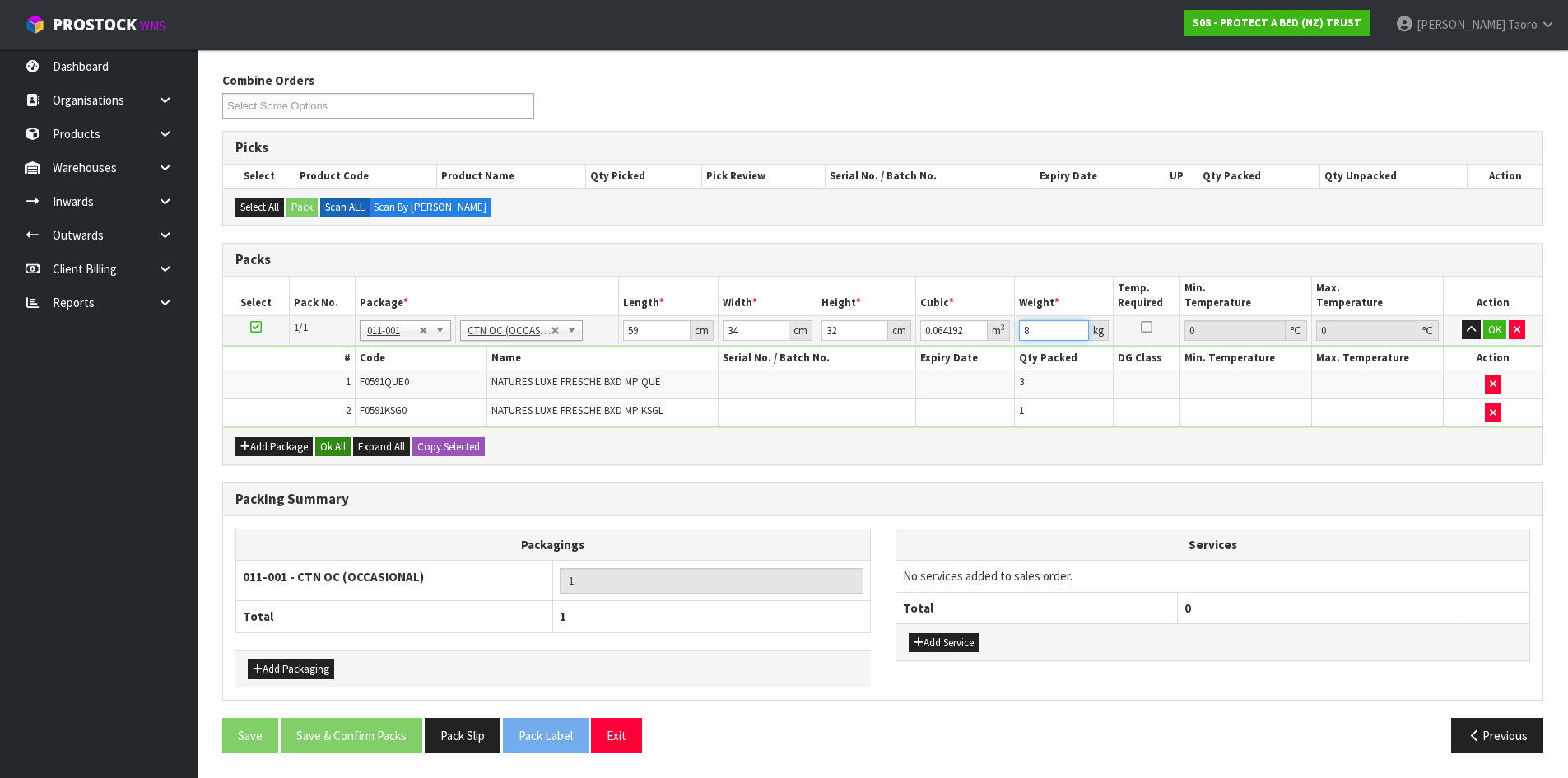
type input "8"
drag, startPoint x: 335, startPoint y: 443, endPoint x: 345, endPoint y: 520, distance: 77.6
click at [336, 444] on button "Ok All" at bounding box center [333, 446] width 35 height 19
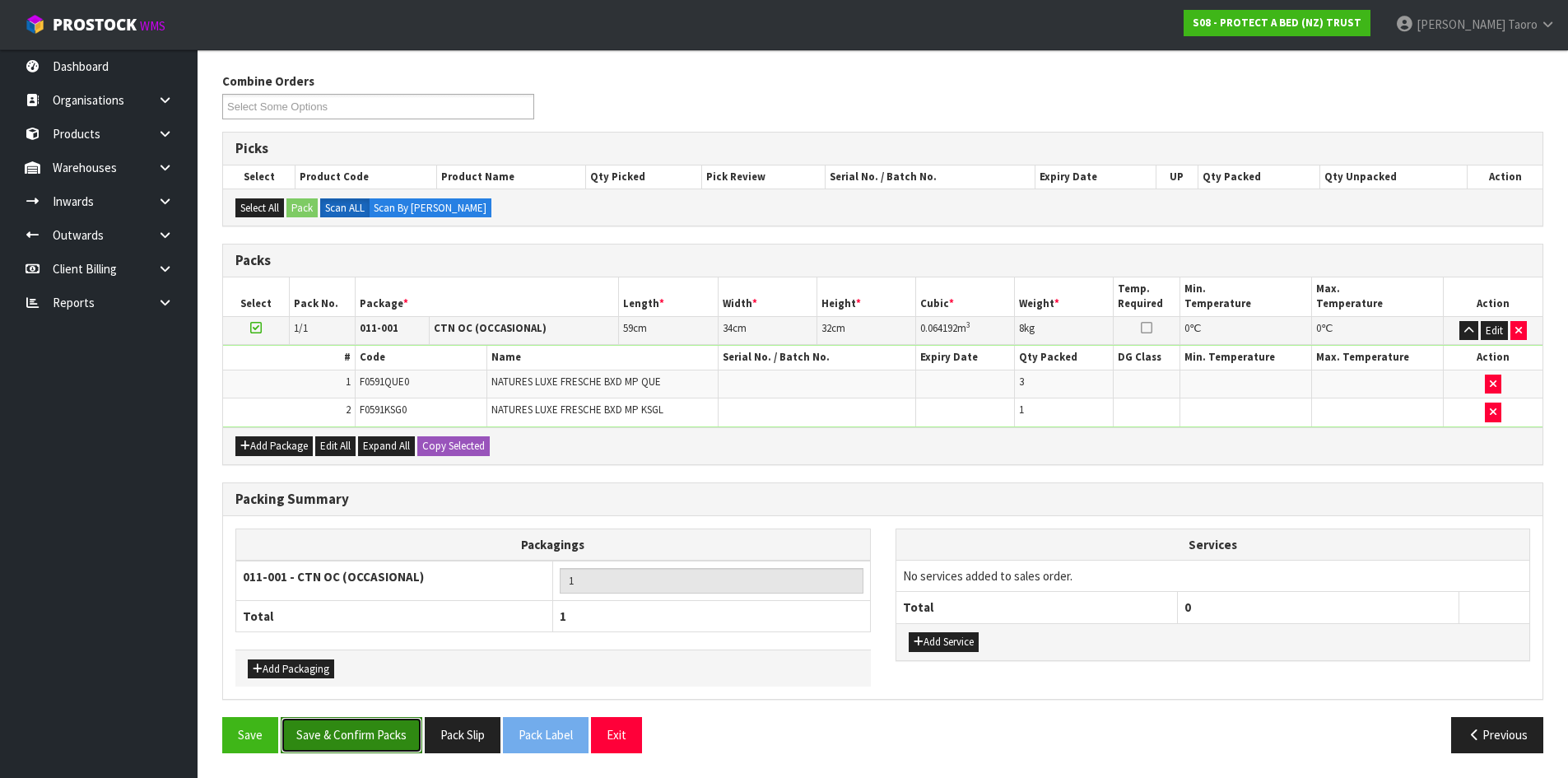
click at [409, 734] on button "Save & Confirm Packs" at bounding box center [352, 735] width 142 height 35
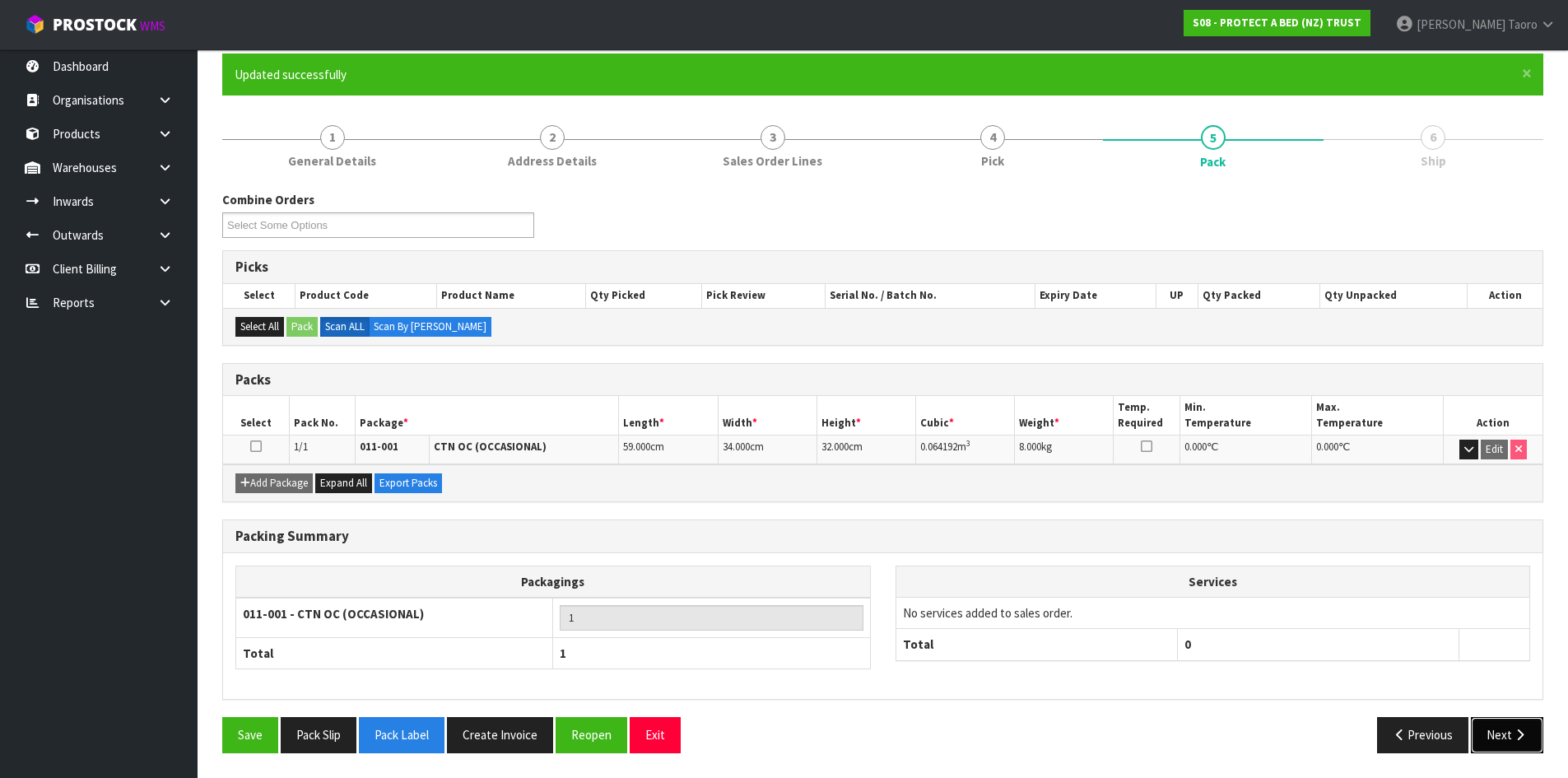
click at [1495, 731] on button "Next" at bounding box center [1507, 735] width 73 height 35
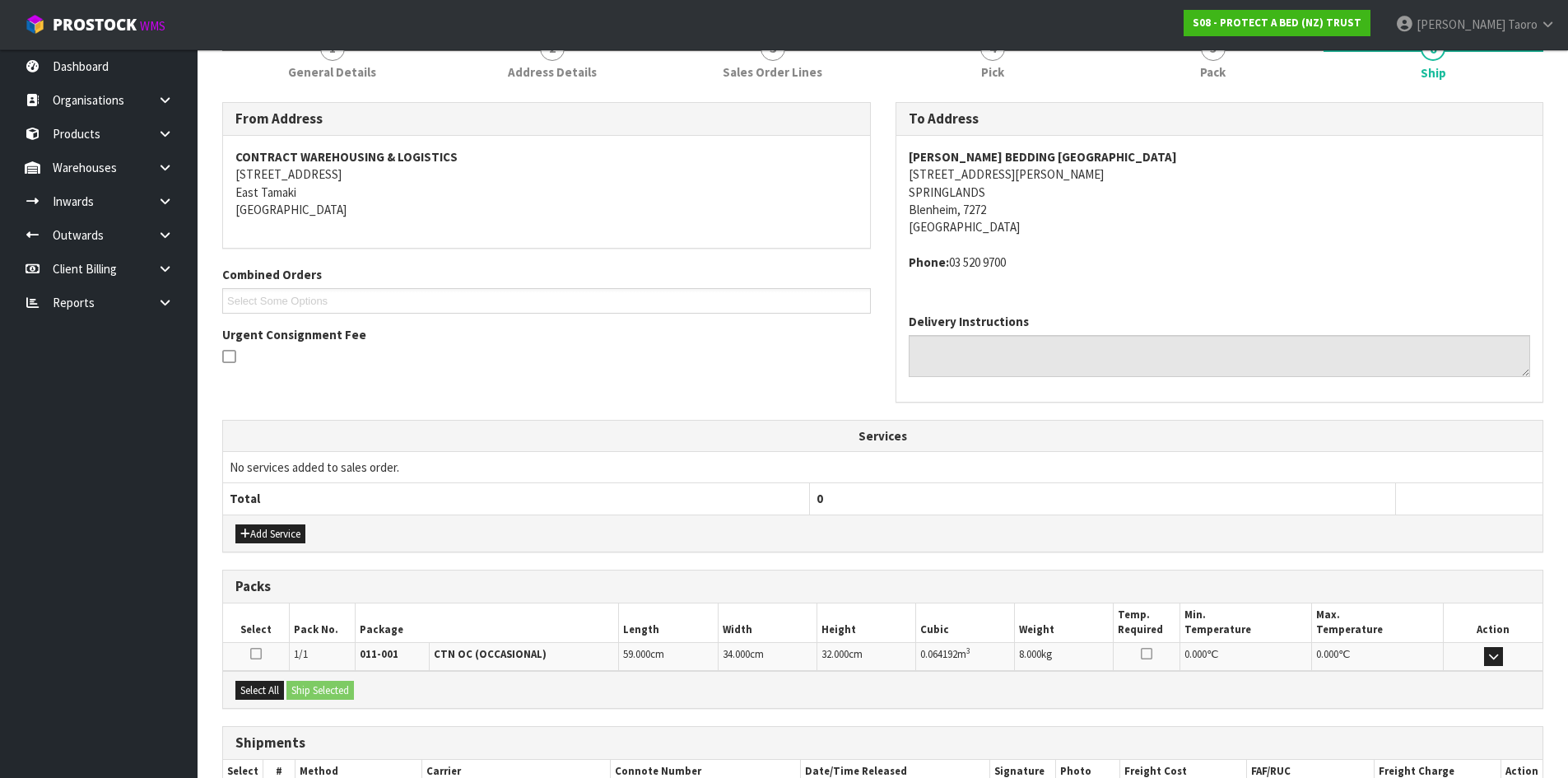
scroll to position [331, 0]
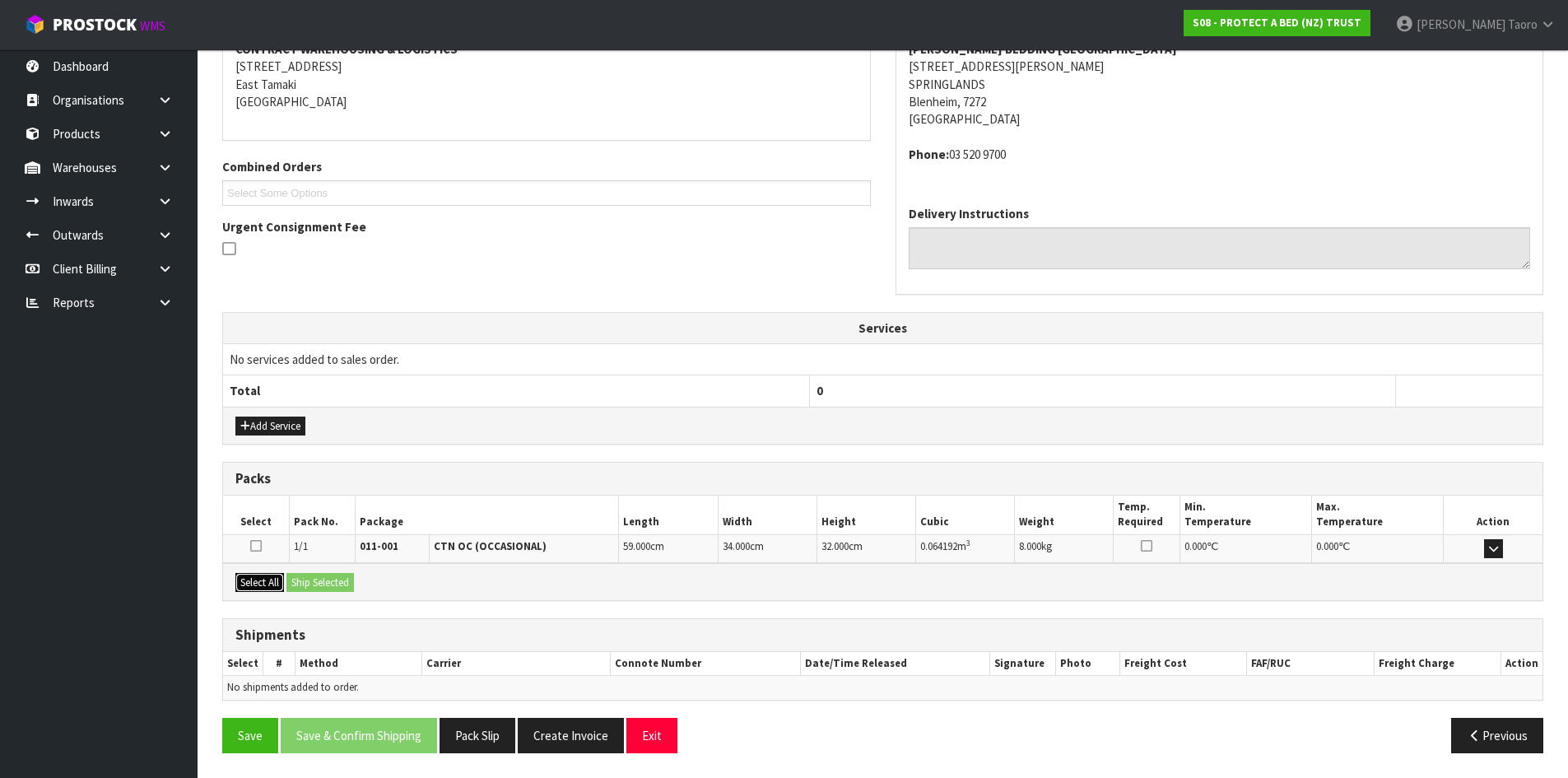
click at [273, 583] on button "Select All" at bounding box center [259, 583] width 49 height 19
click at [320, 581] on button "Ship Selected" at bounding box center [320, 583] width 67 height 19
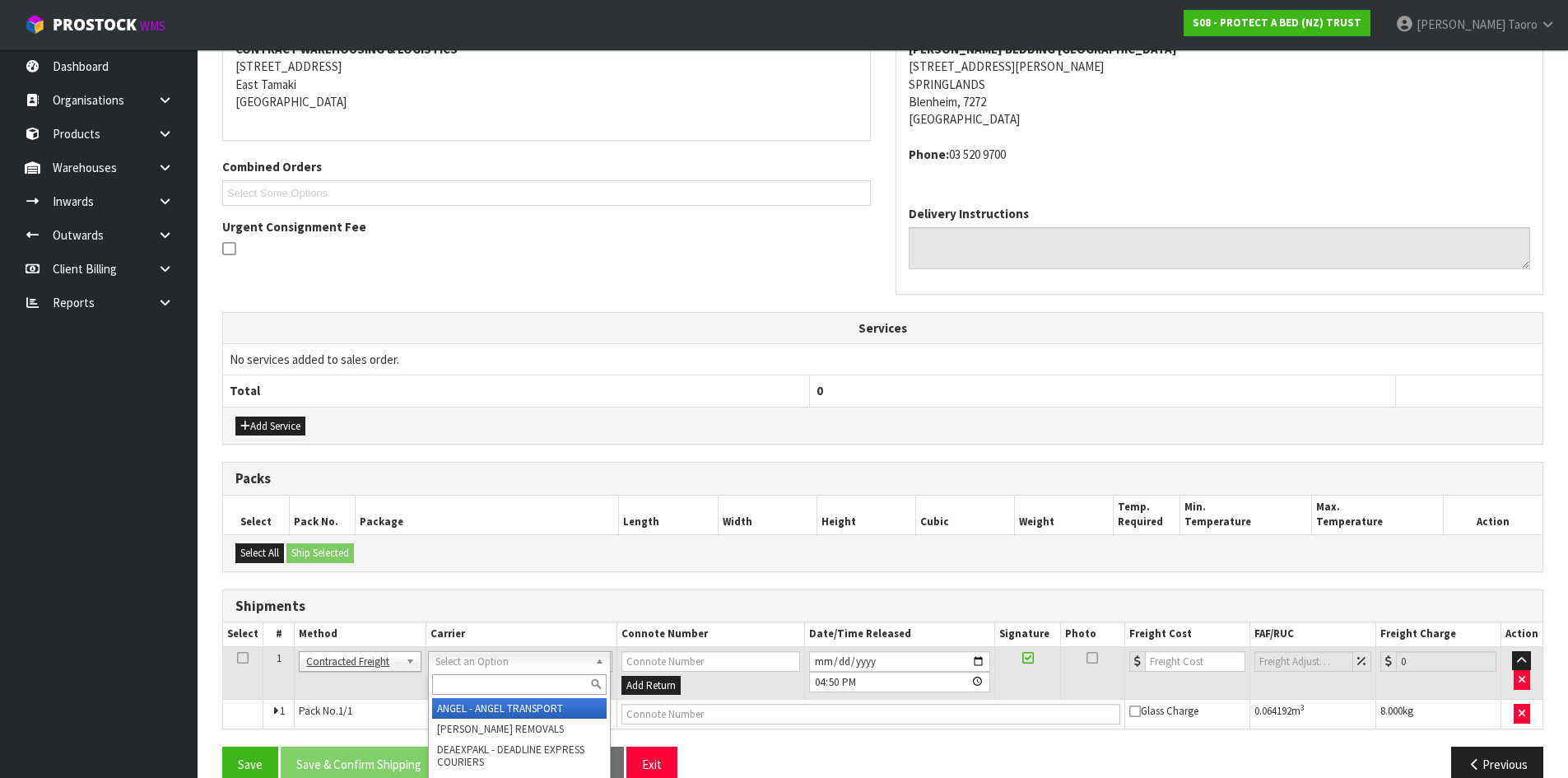
click at [486, 682] on input "text" at bounding box center [519, 685] width 174 height 20
type input "NZP"
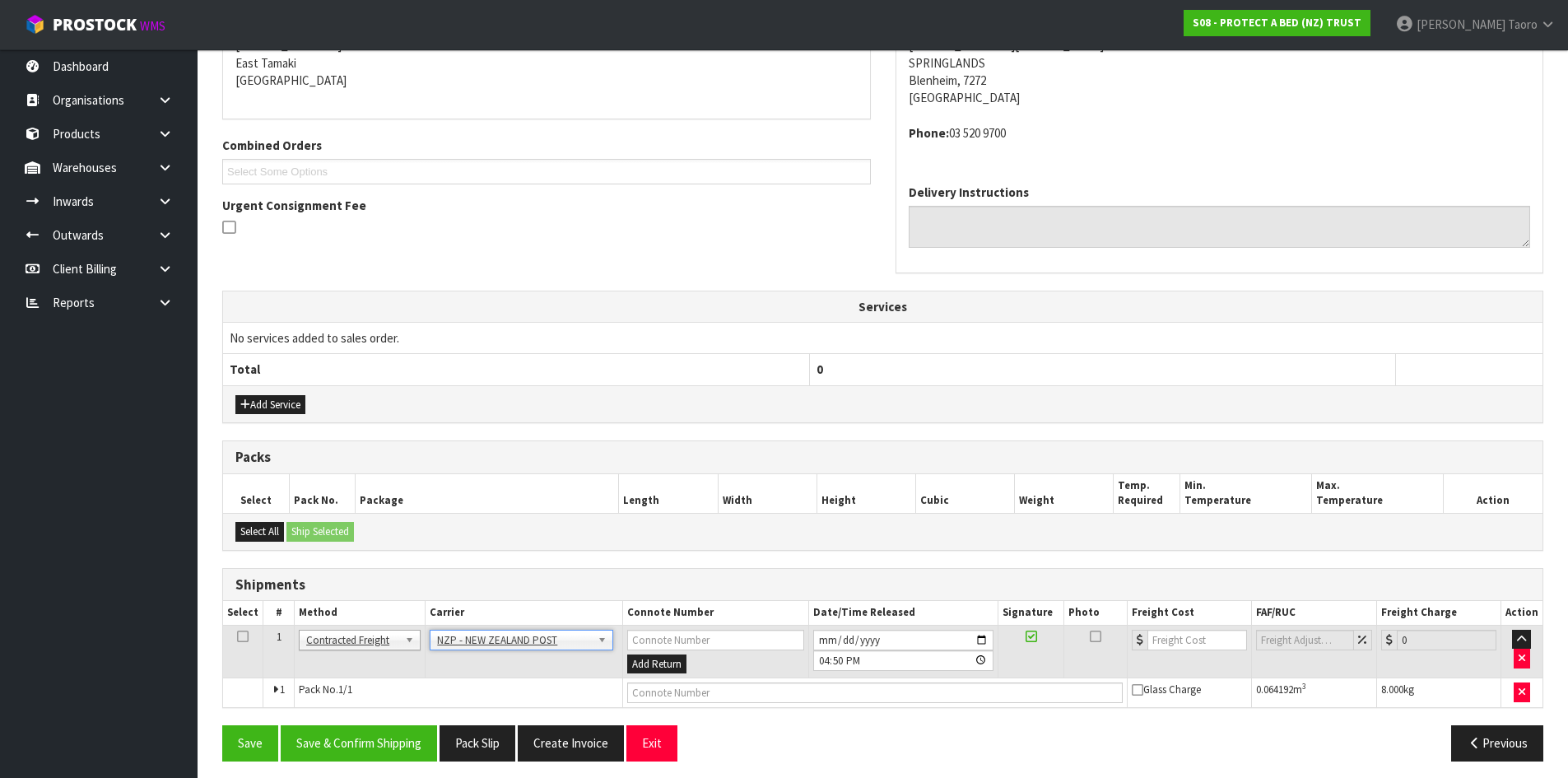
scroll to position [360, 0]
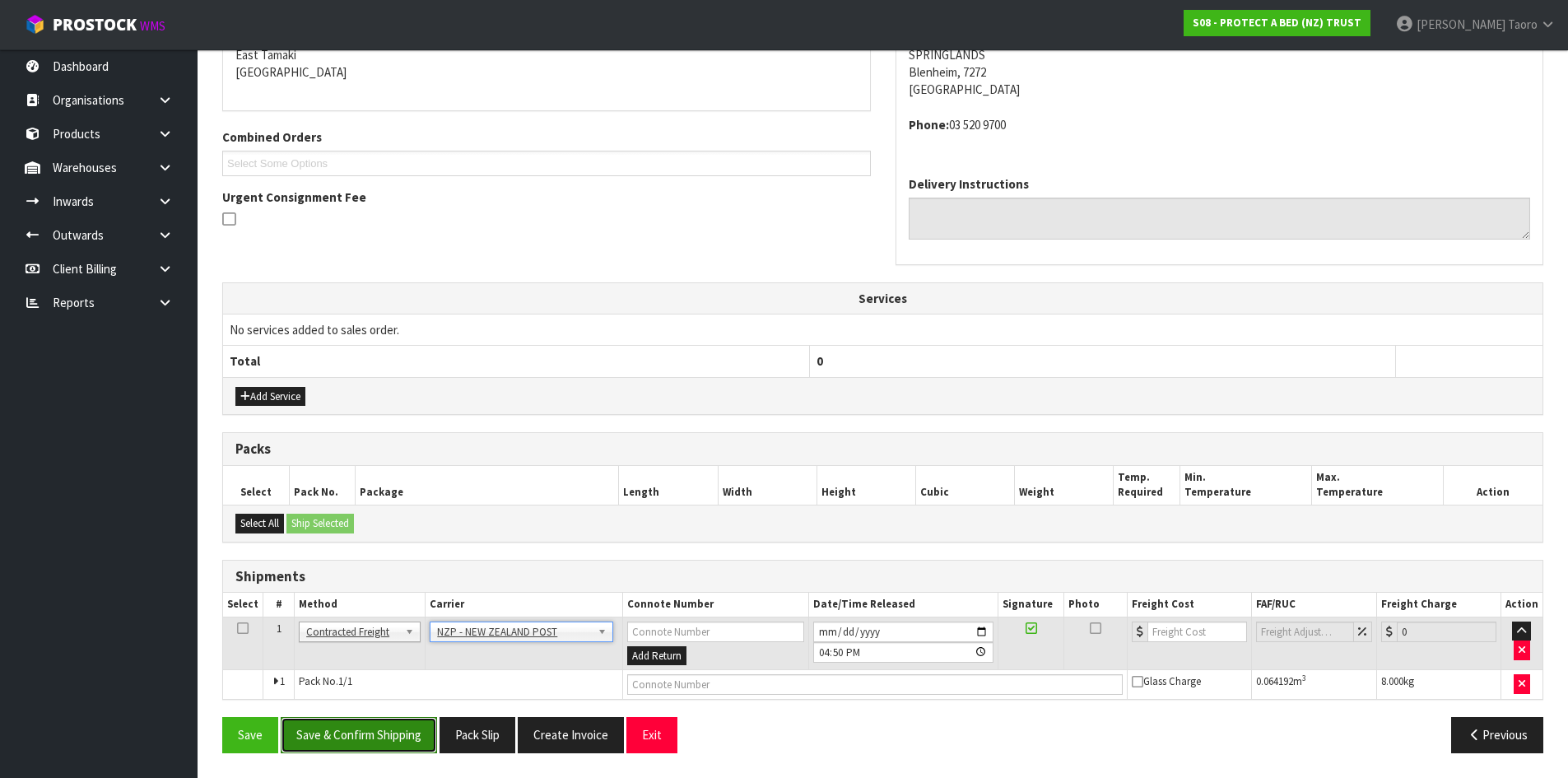
click at [419, 745] on button "Save & Confirm Shipping" at bounding box center [360, 735] width 157 height 35
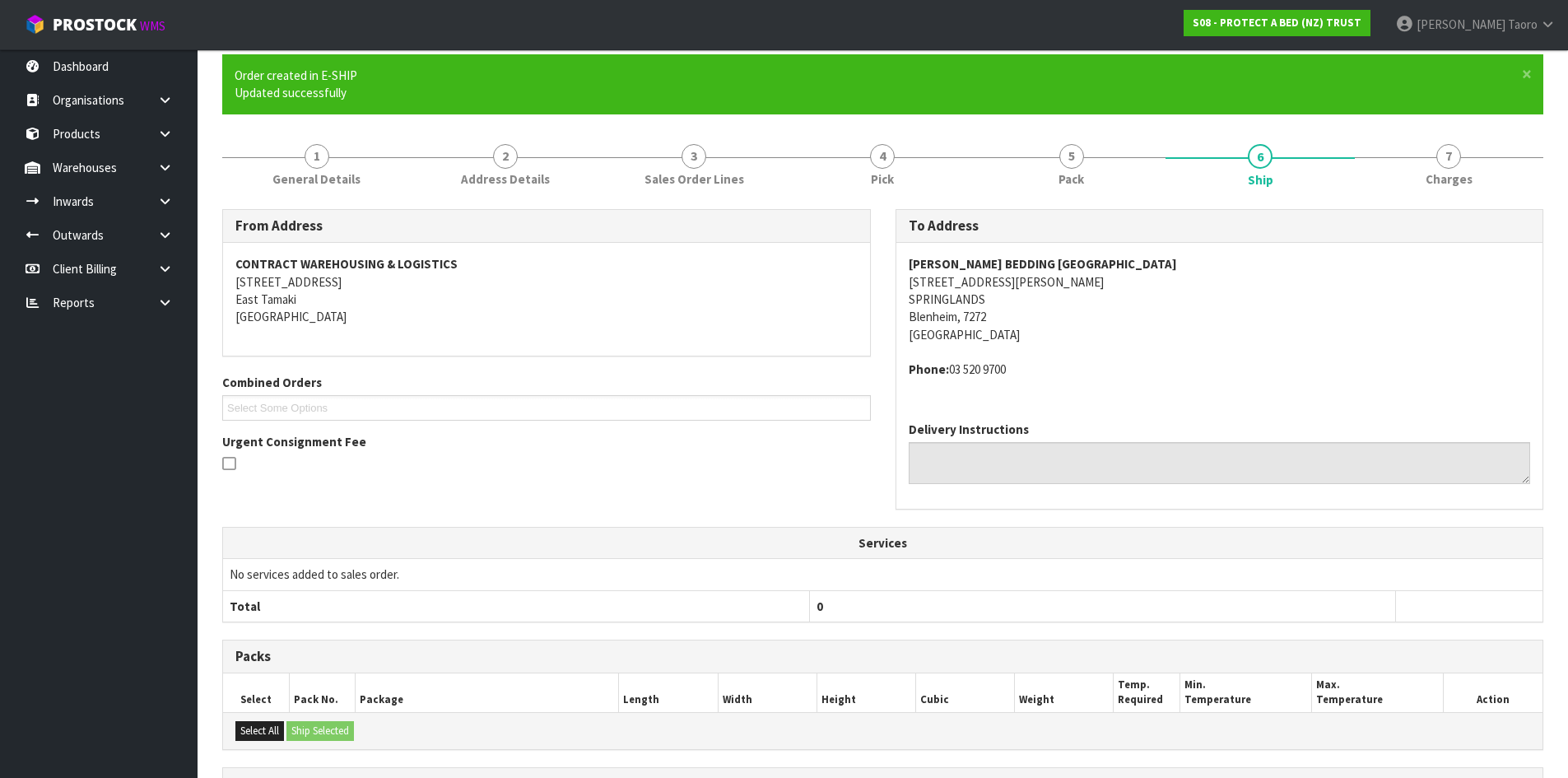
scroll to position [336, 0]
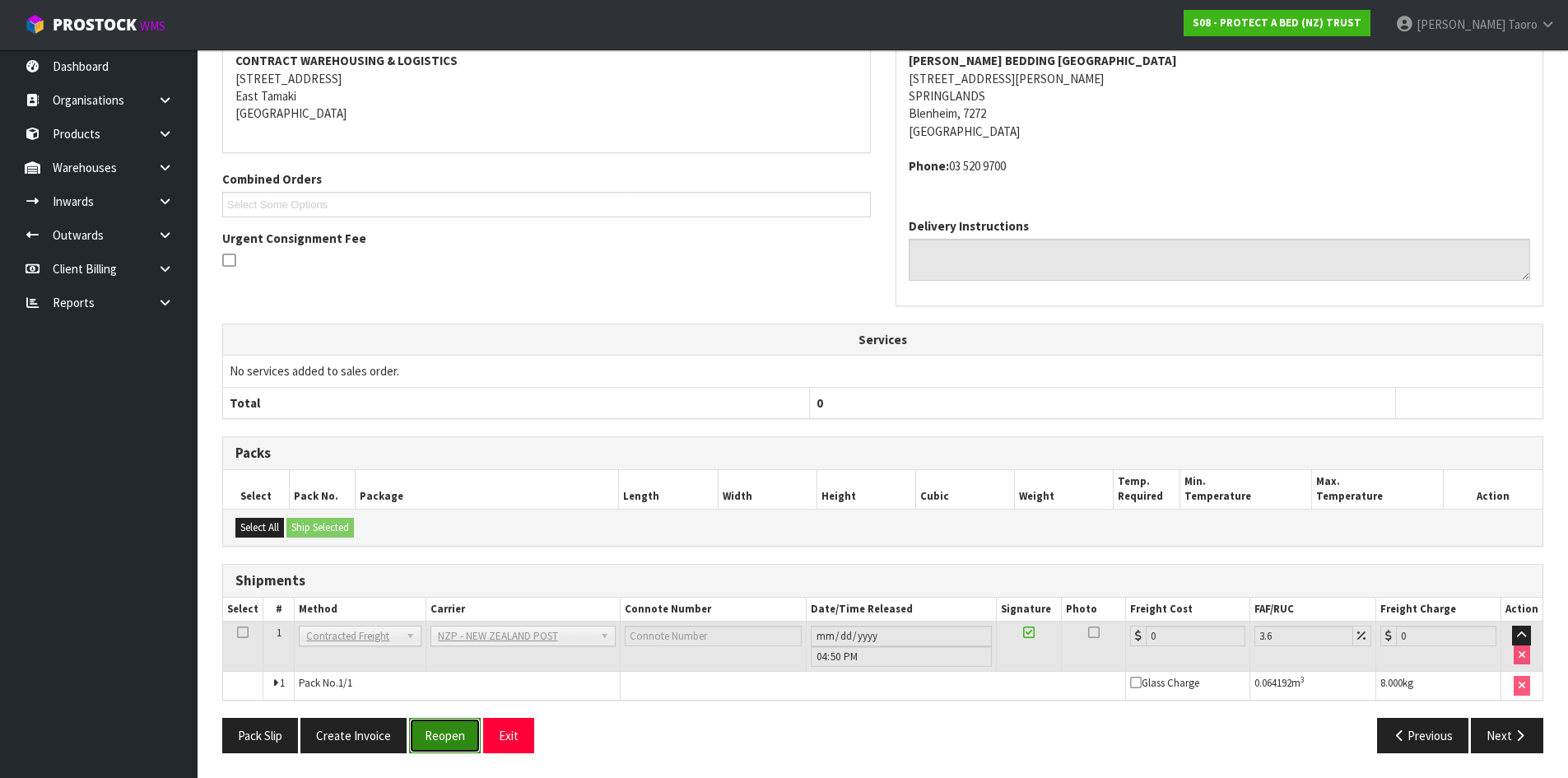
click at [428, 731] on button "Reopen" at bounding box center [445, 736] width 72 height 35
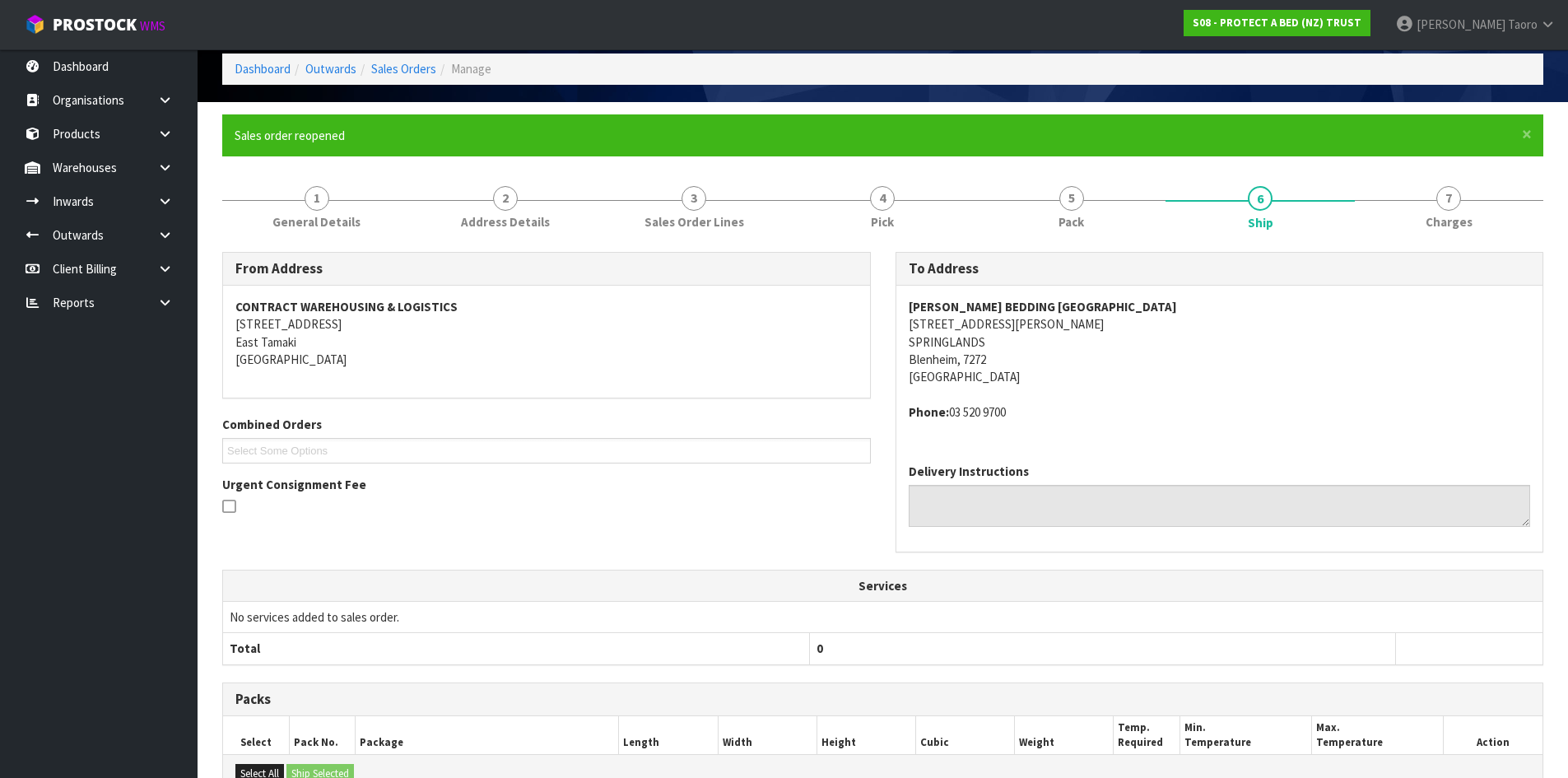
scroll to position [320, 0]
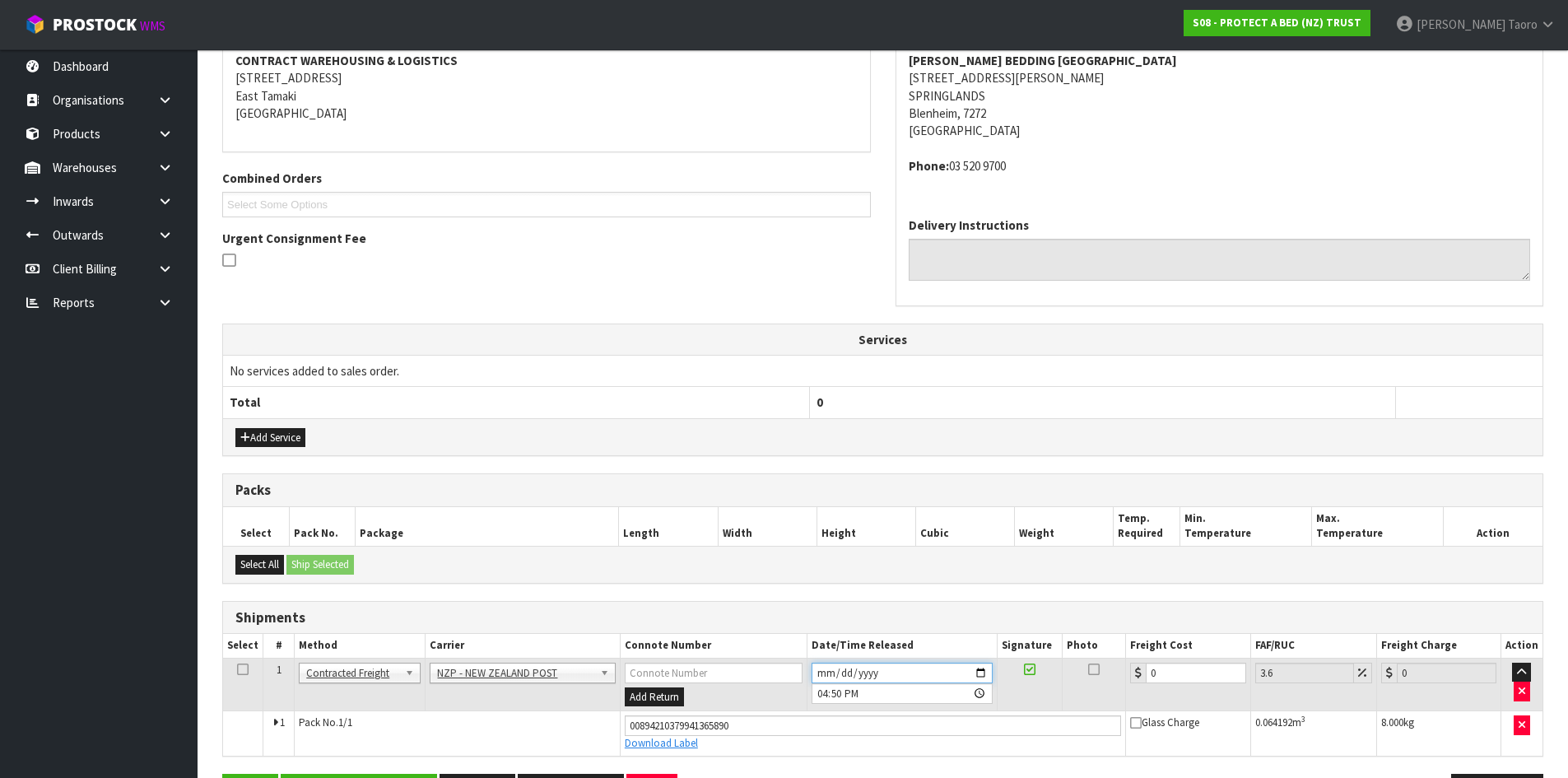
click at [827, 671] on input "[DATE]" at bounding box center [902, 673] width 181 height 20
type input "[DATE]"
click at [824, 688] on input "16:50:00.000" at bounding box center [902, 693] width 181 height 20
type input "09:00"
click at [1197, 678] on input "0" at bounding box center [1196, 673] width 100 height 20
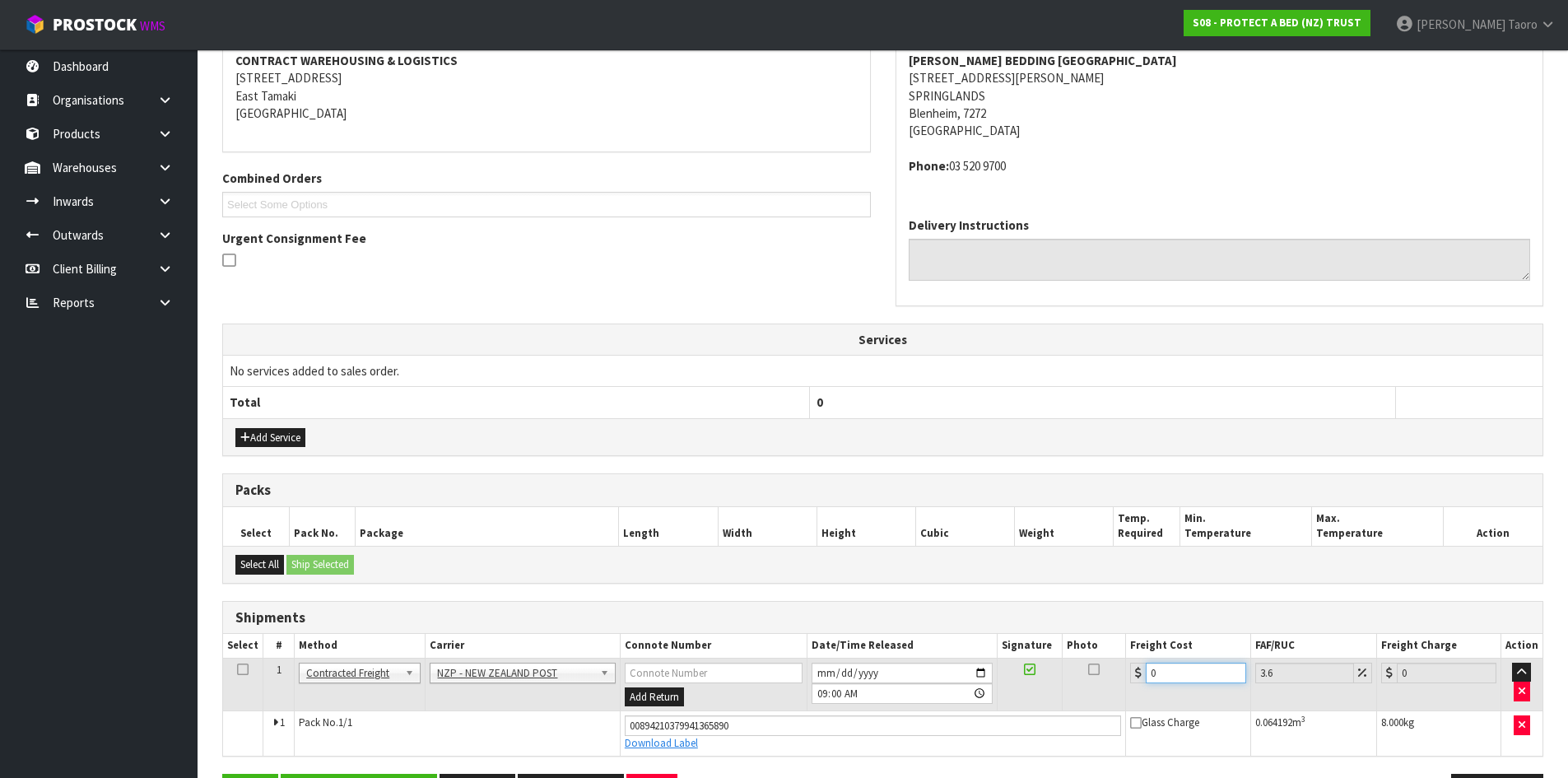
click at [1197, 678] on input "0" at bounding box center [1196, 673] width 100 height 20
type input "2"
type input "2.07"
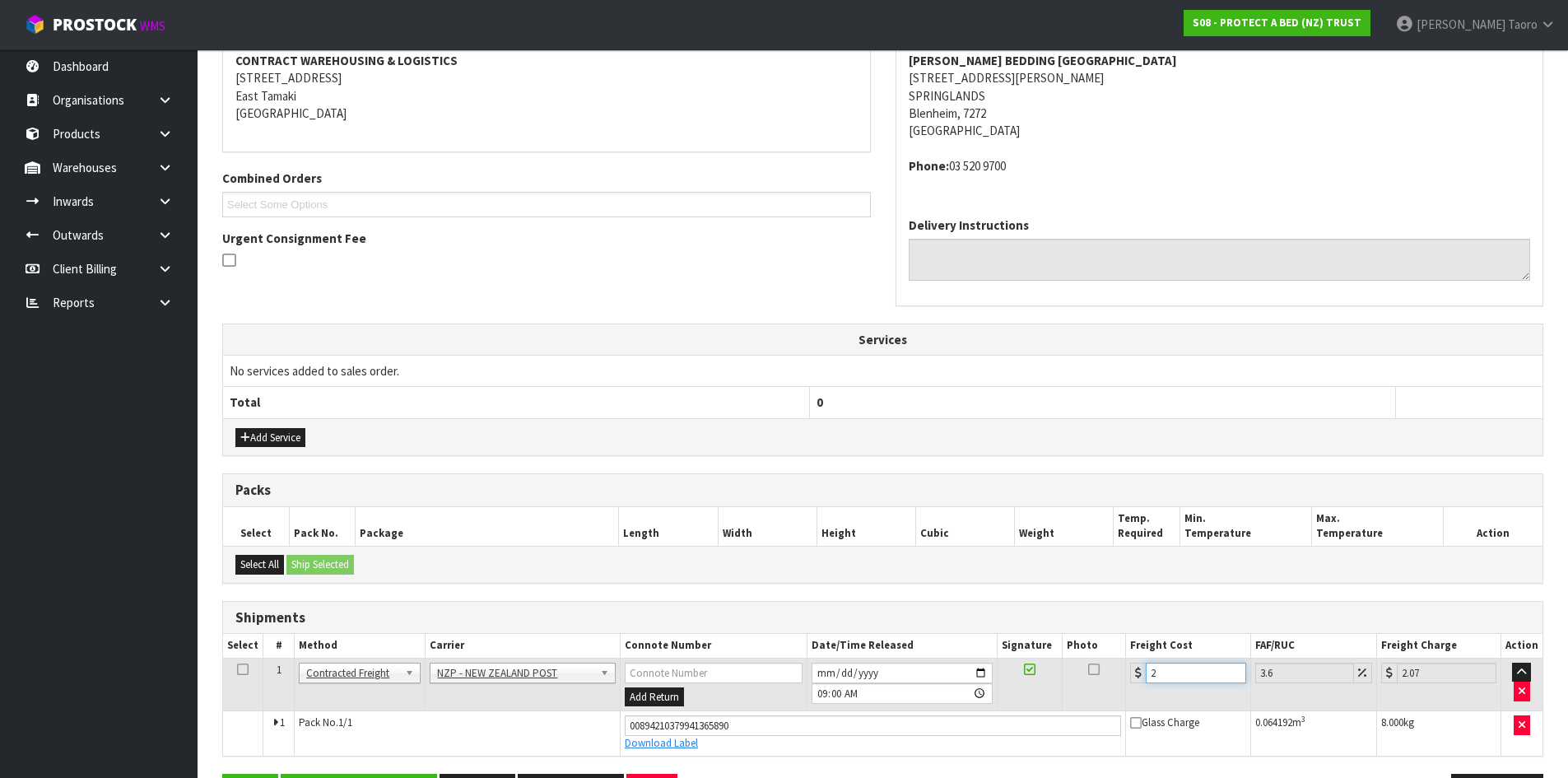
type input "21"
type input "21.76"
type input "21.2"
type input "21.96"
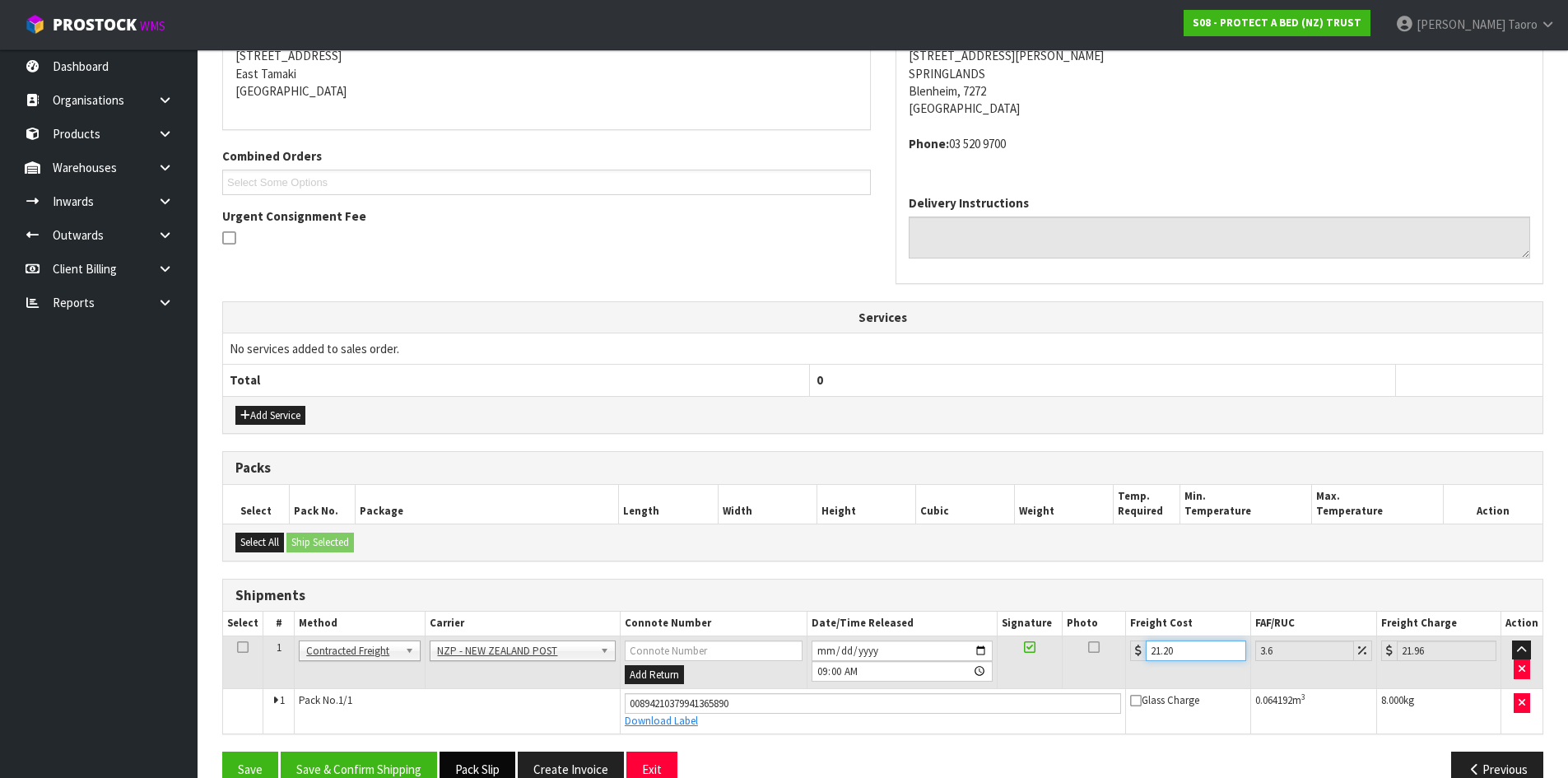
scroll to position [375, 0]
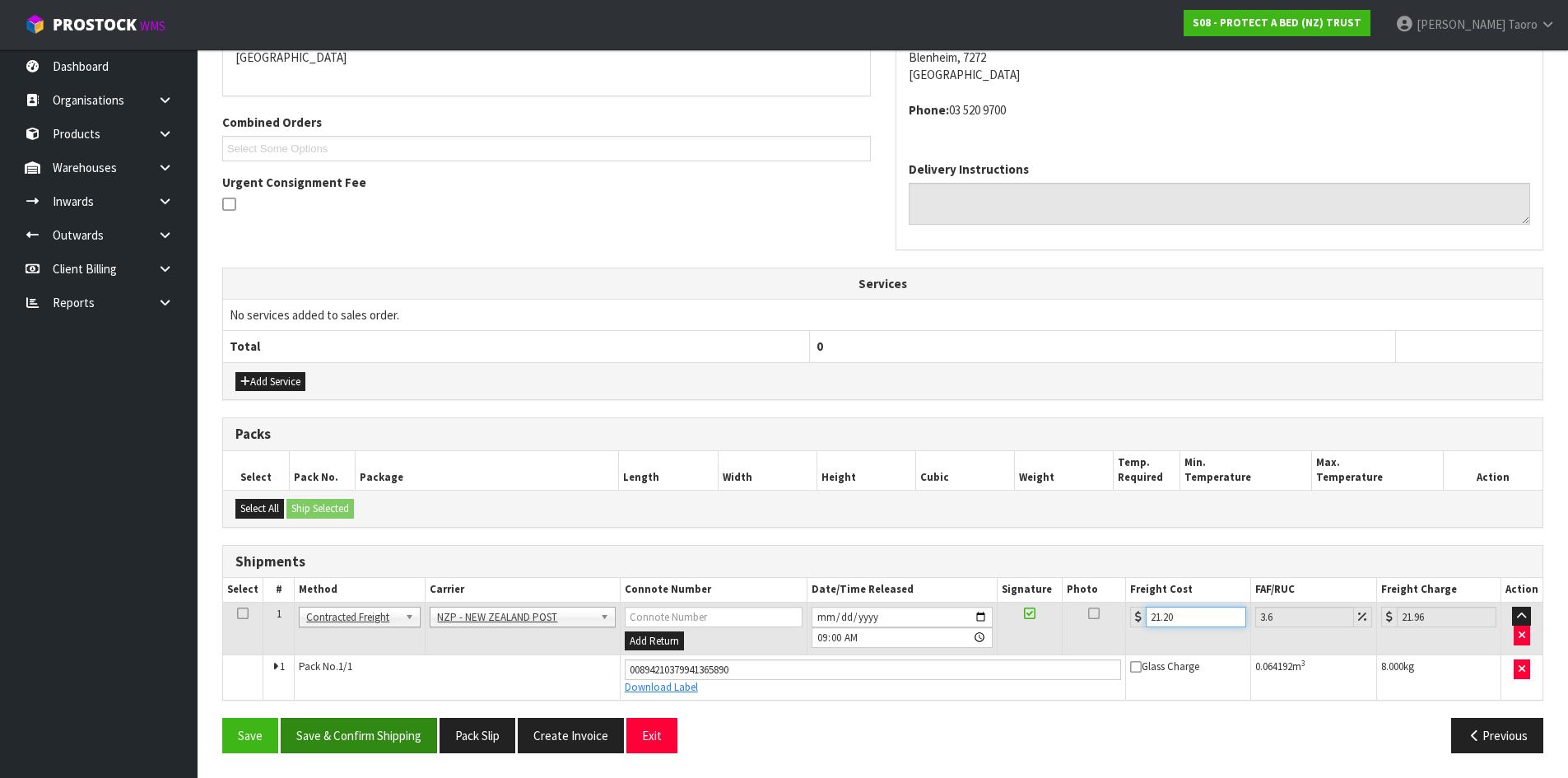
type input "21.20"
click at [431, 736] on button "Save & Confirm Shipping" at bounding box center [360, 736] width 157 height 35
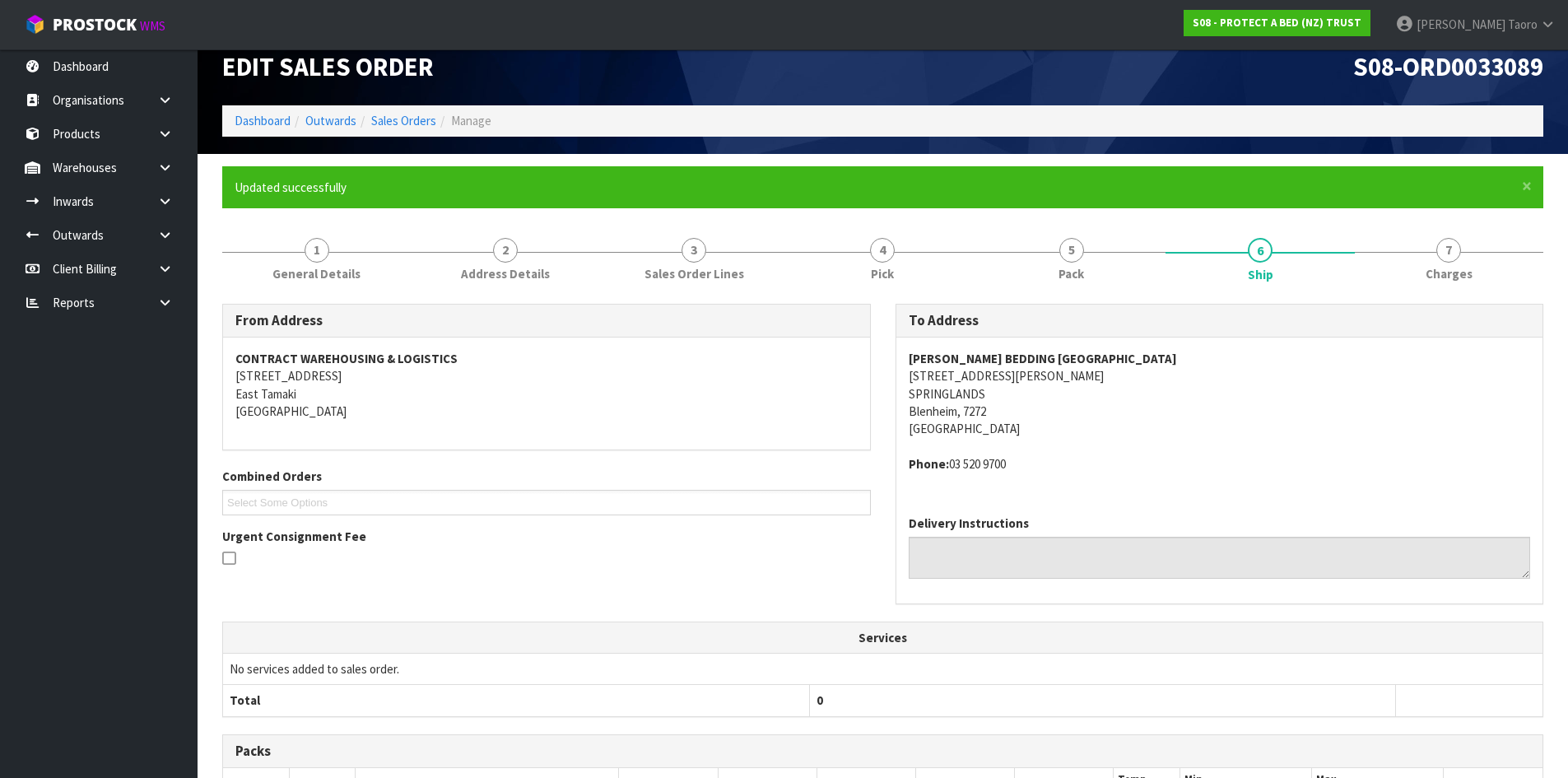
scroll to position [330, 0]
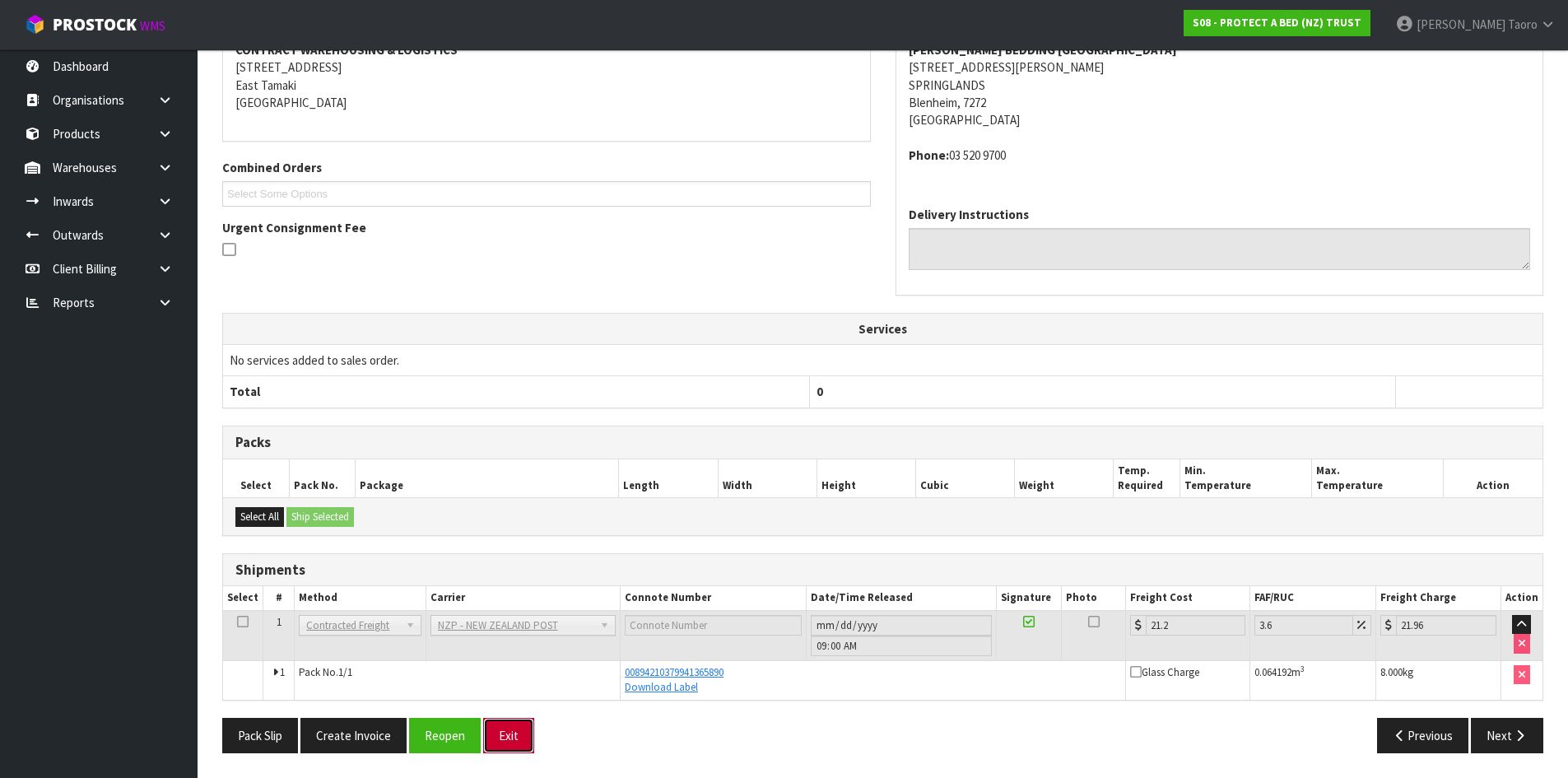
click at [501, 749] on button "Exit" at bounding box center [508, 736] width 51 height 35
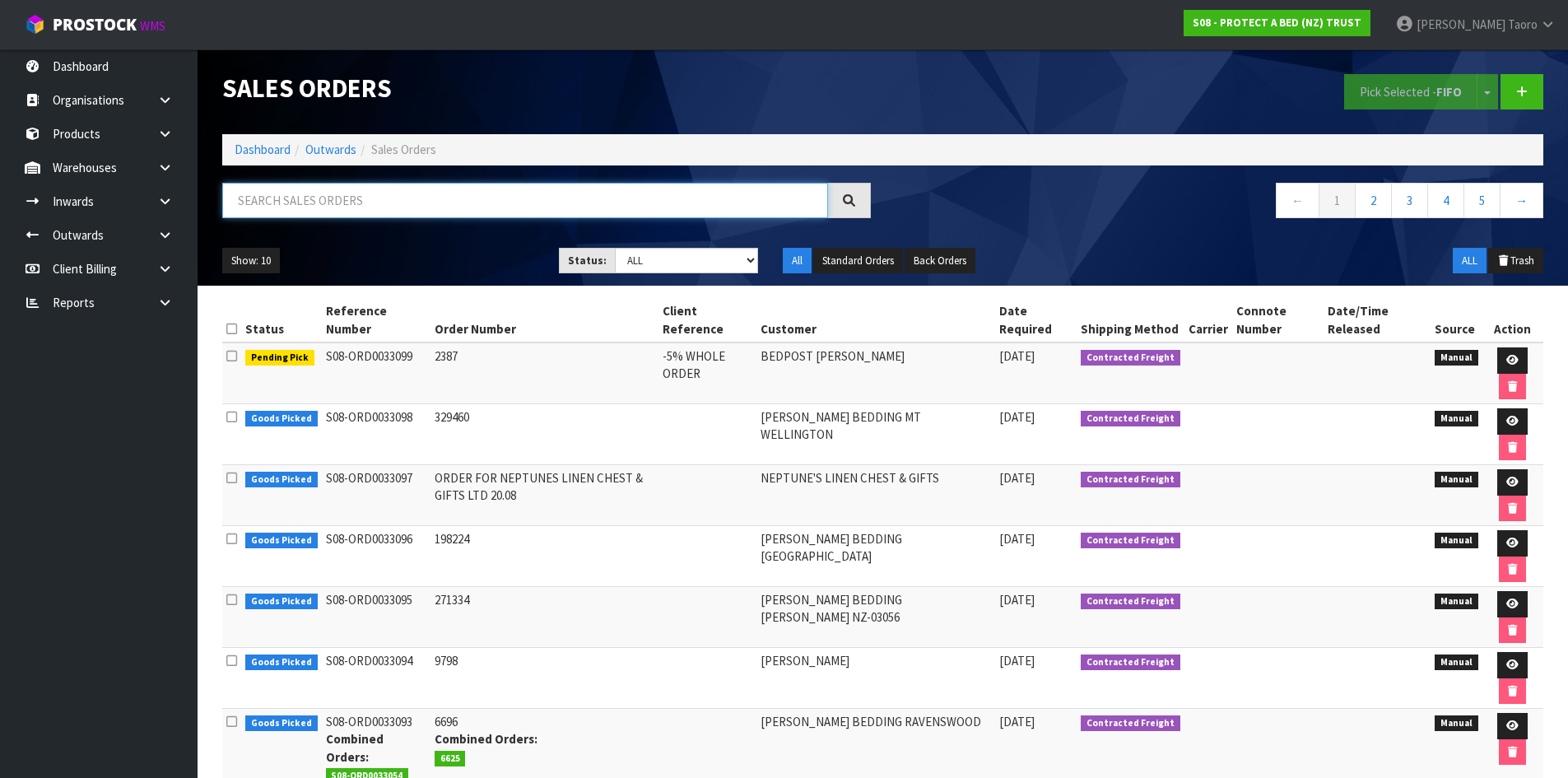
click at [368, 212] on input "text" at bounding box center [525, 200] width 606 height 35
type input "JOB-0408553"
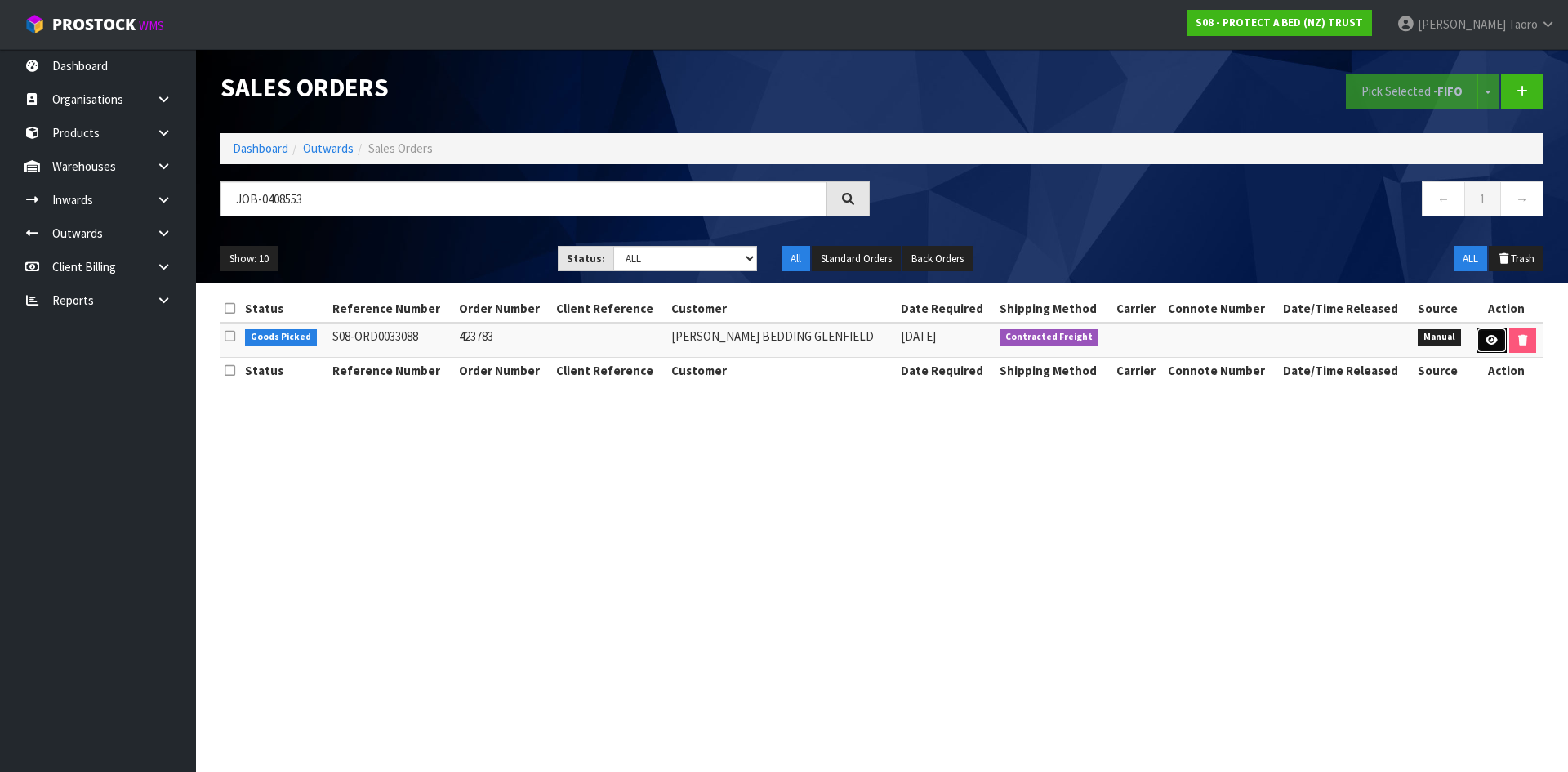
click at [1485, 347] on link at bounding box center [1491, 340] width 30 height 27
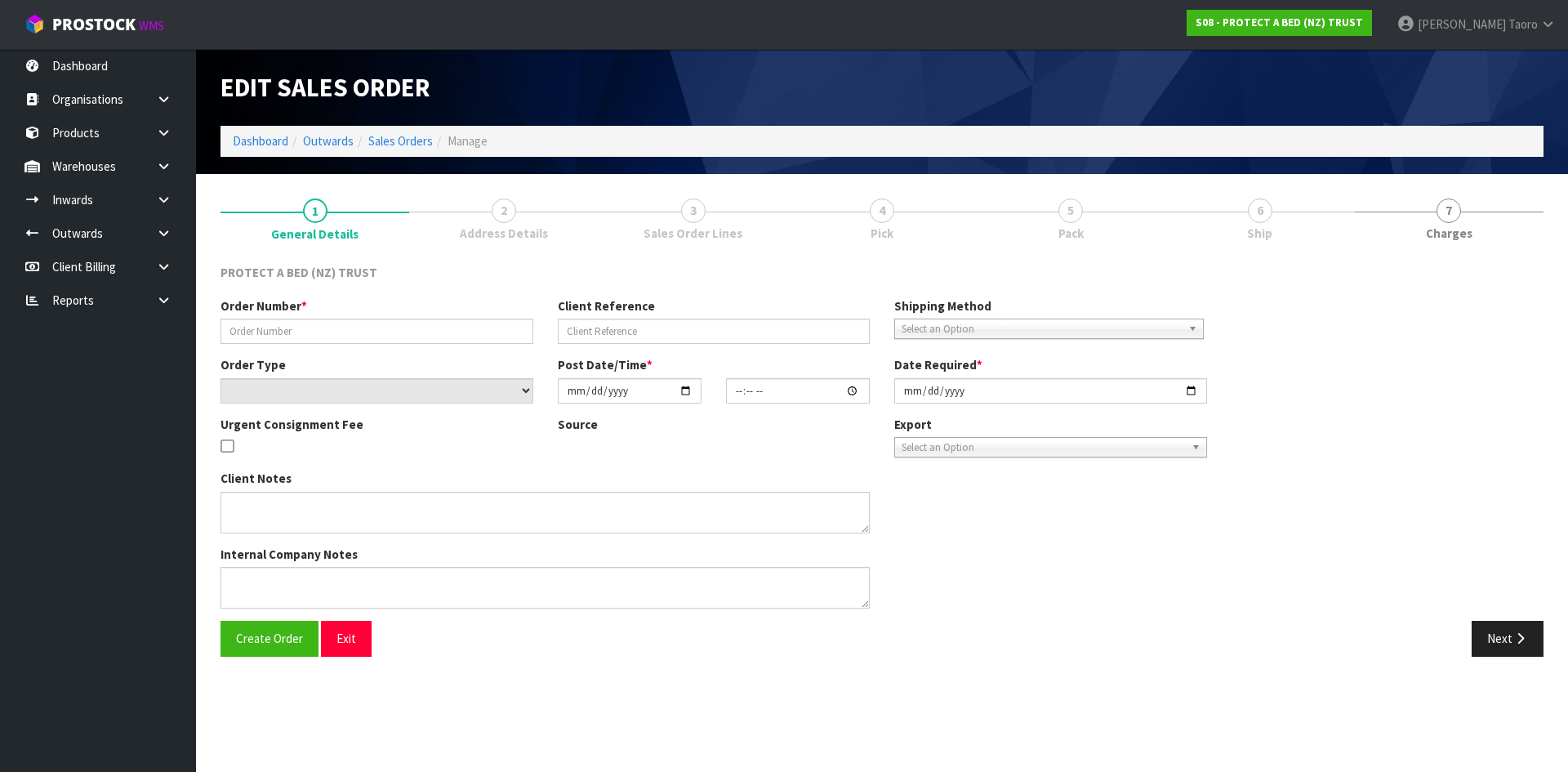
type input "423783"
select select "number:0"
type input "[DATE]"
type input "10:03:00.000"
type input "[DATE]"
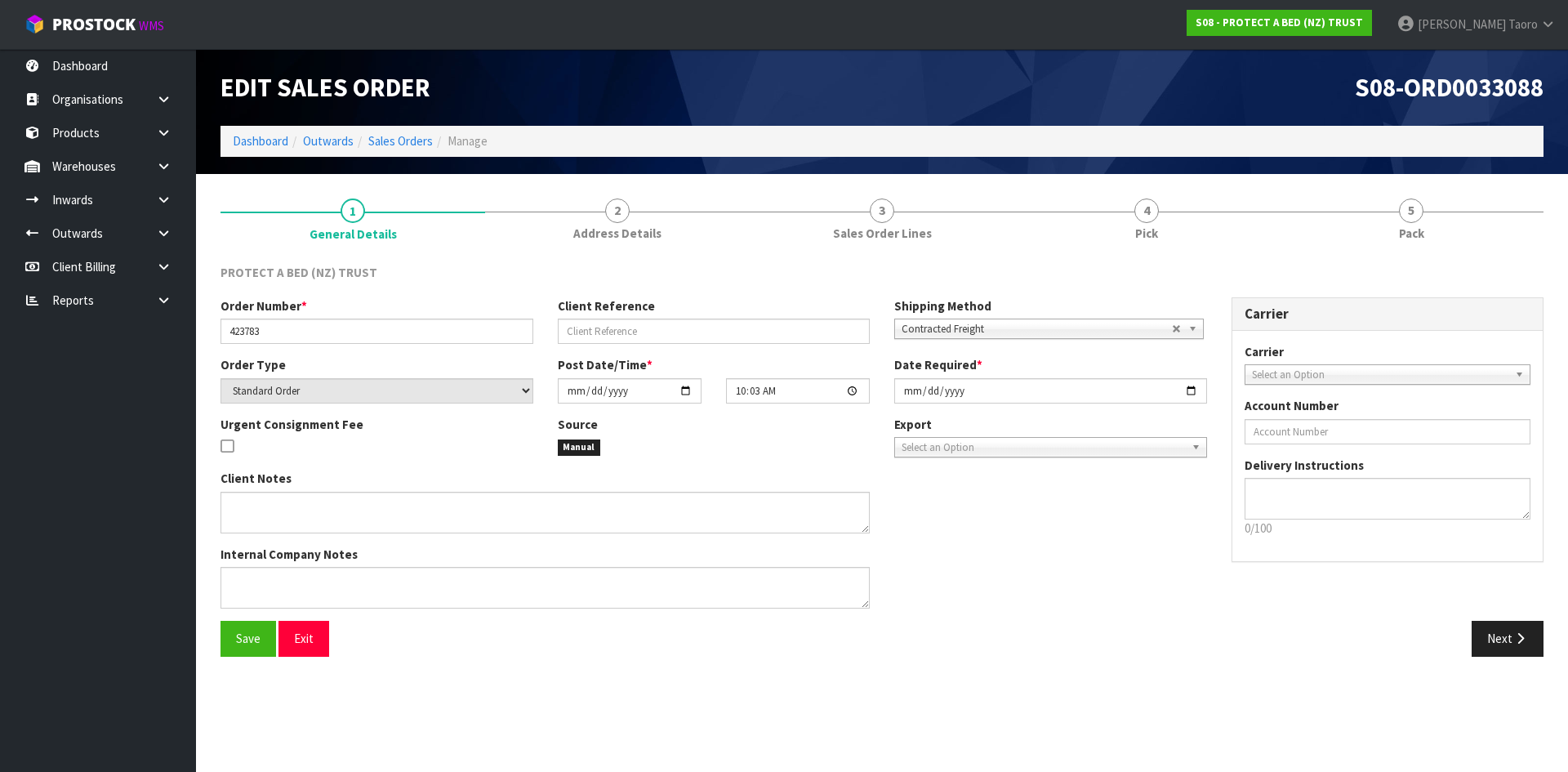
drag, startPoint x: 1422, startPoint y: 233, endPoint x: 1276, endPoint y: 165, distance: 161.1
click at [1418, 231] on span "Pack" at bounding box center [1412, 233] width 26 height 17
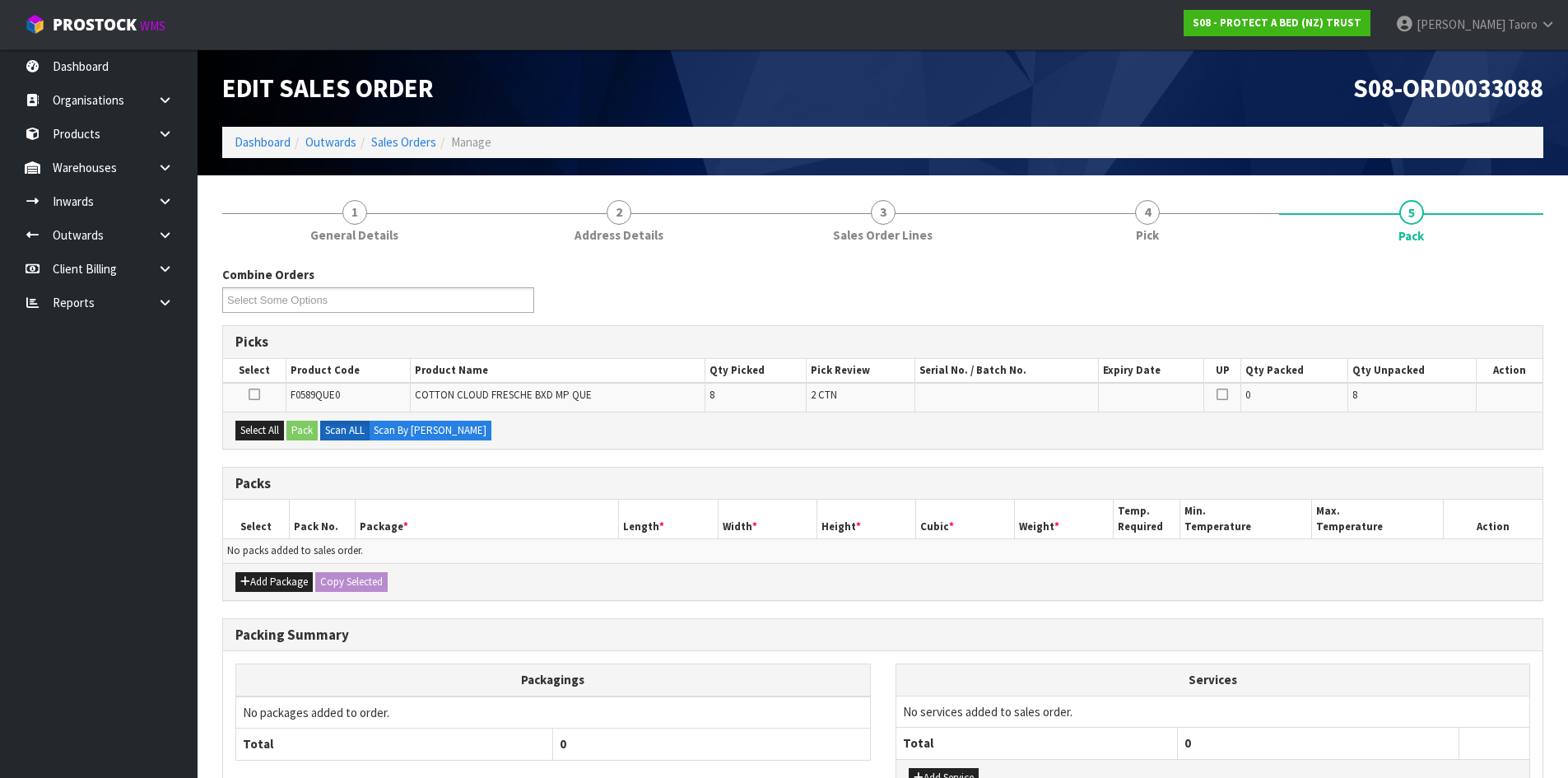
click at [1237, 112] on div "S08-ORD0033088" at bounding box center [1220, 88] width 674 height 77
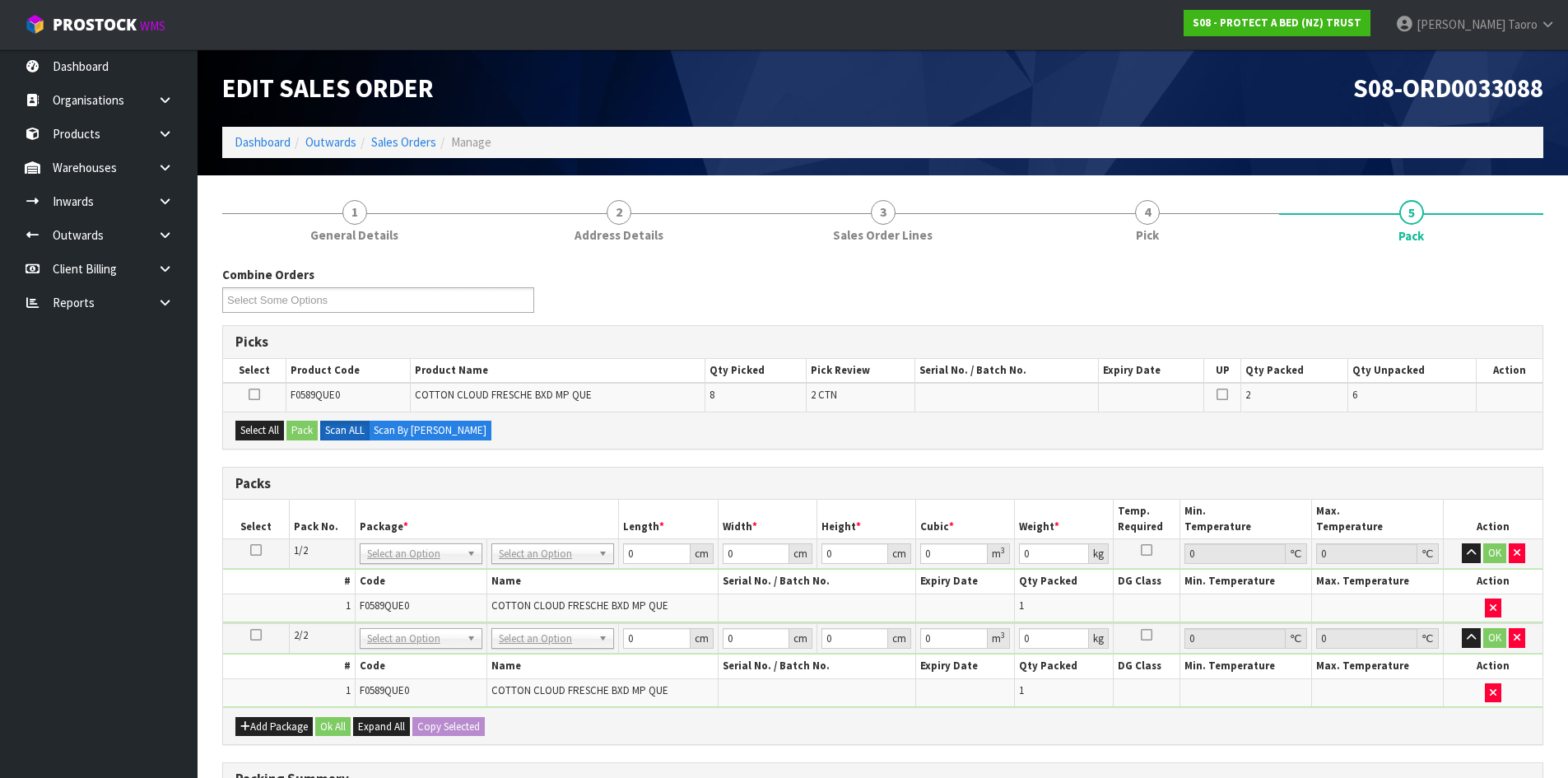
click at [261, 550] on icon at bounding box center [256, 550] width 12 height 1
click at [320, 520] on th "Pack No." at bounding box center [322, 519] width 65 height 39
click at [251, 636] on icon at bounding box center [256, 635] width 12 height 1
click at [286, 608] on td "1" at bounding box center [289, 607] width 132 height 28
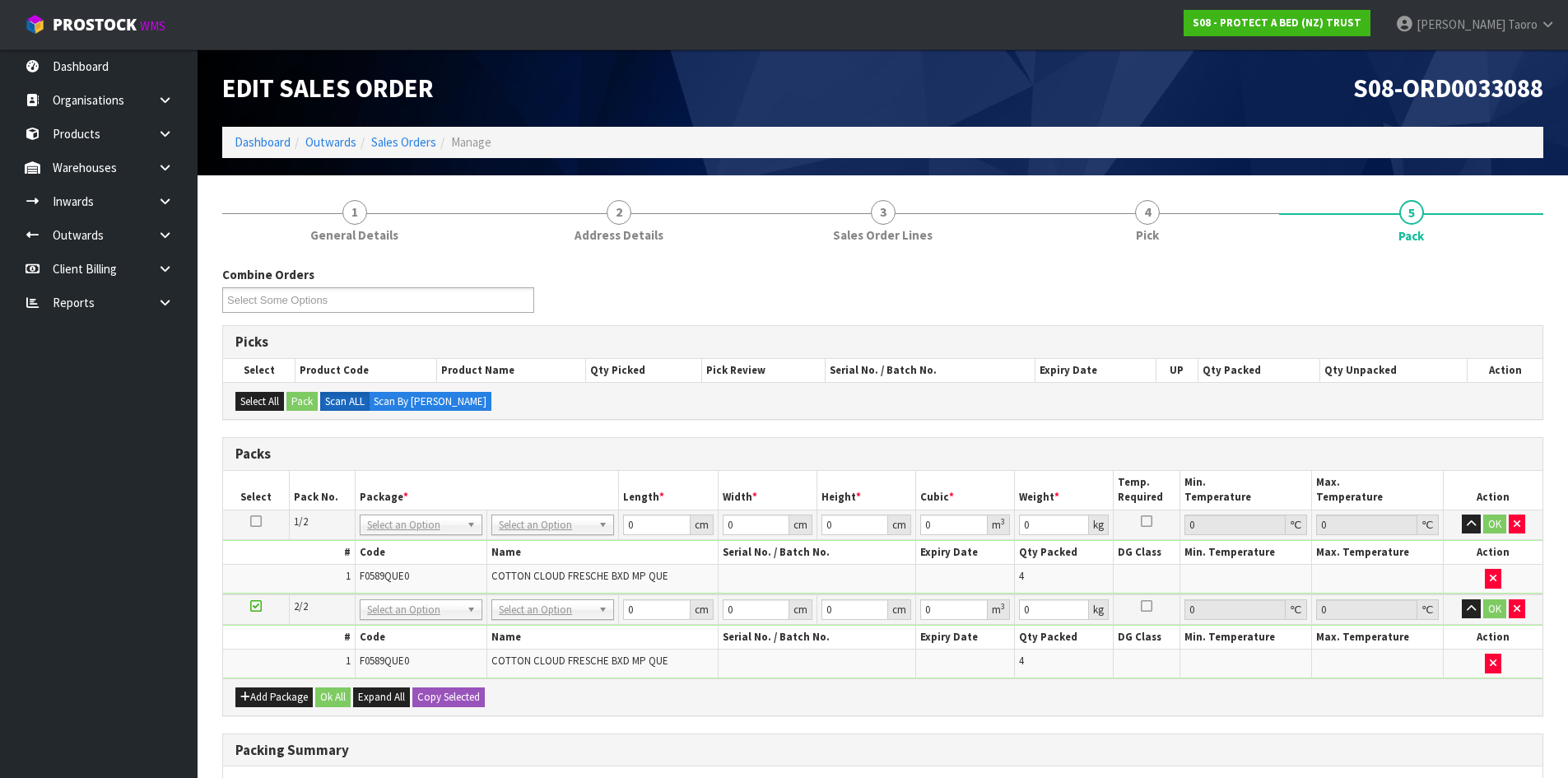
click at [254, 522] on icon at bounding box center [256, 521] width 12 height 1
drag, startPoint x: 579, startPoint y: 528, endPoint x: 585, endPoint y: 559, distance: 31.6
click at [649, 531] on input "0" at bounding box center [656, 525] width 66 height 20
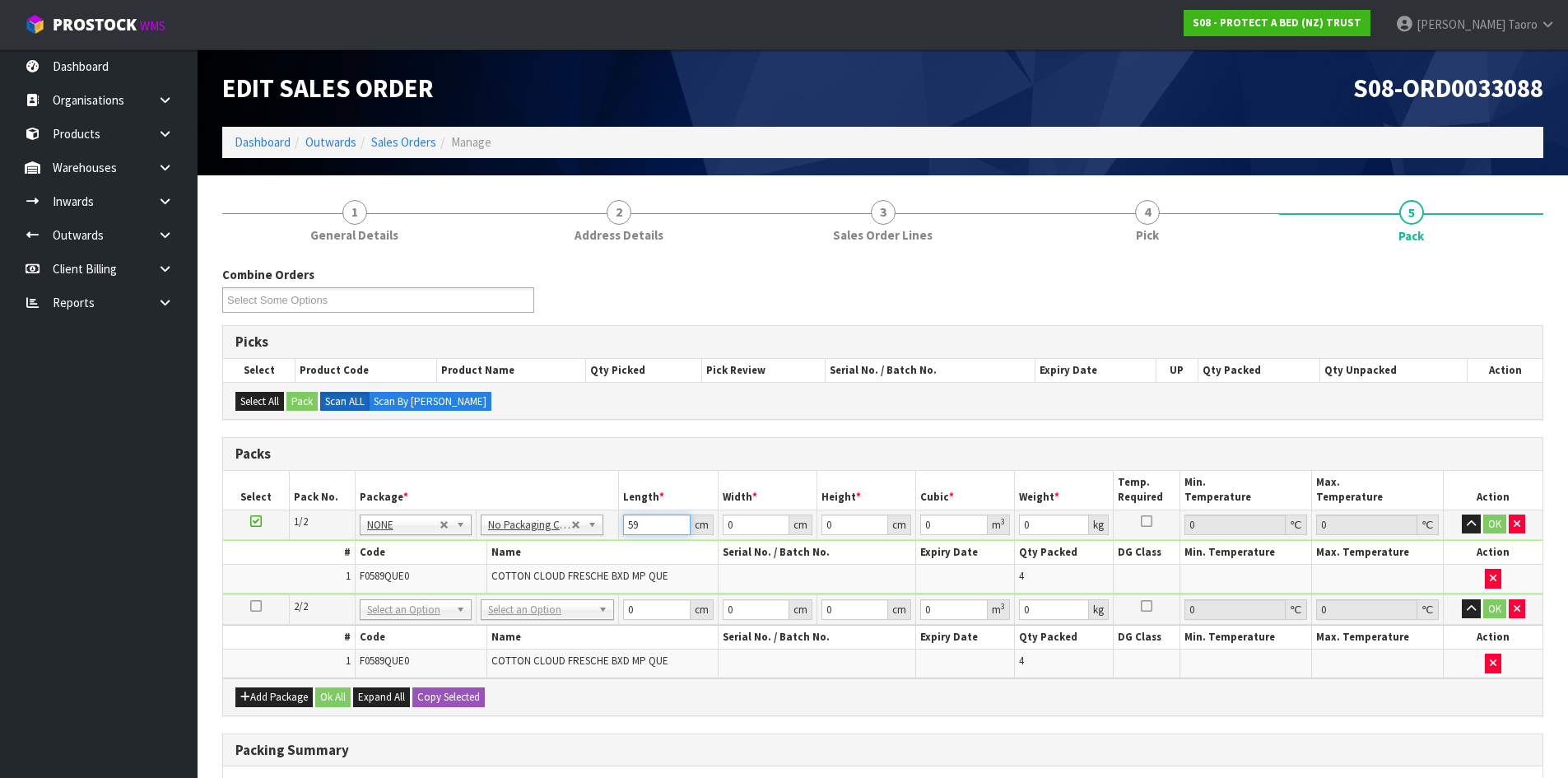
type input "59"
type input "34"
type input "3"
type input "0.006018"
type input "32"
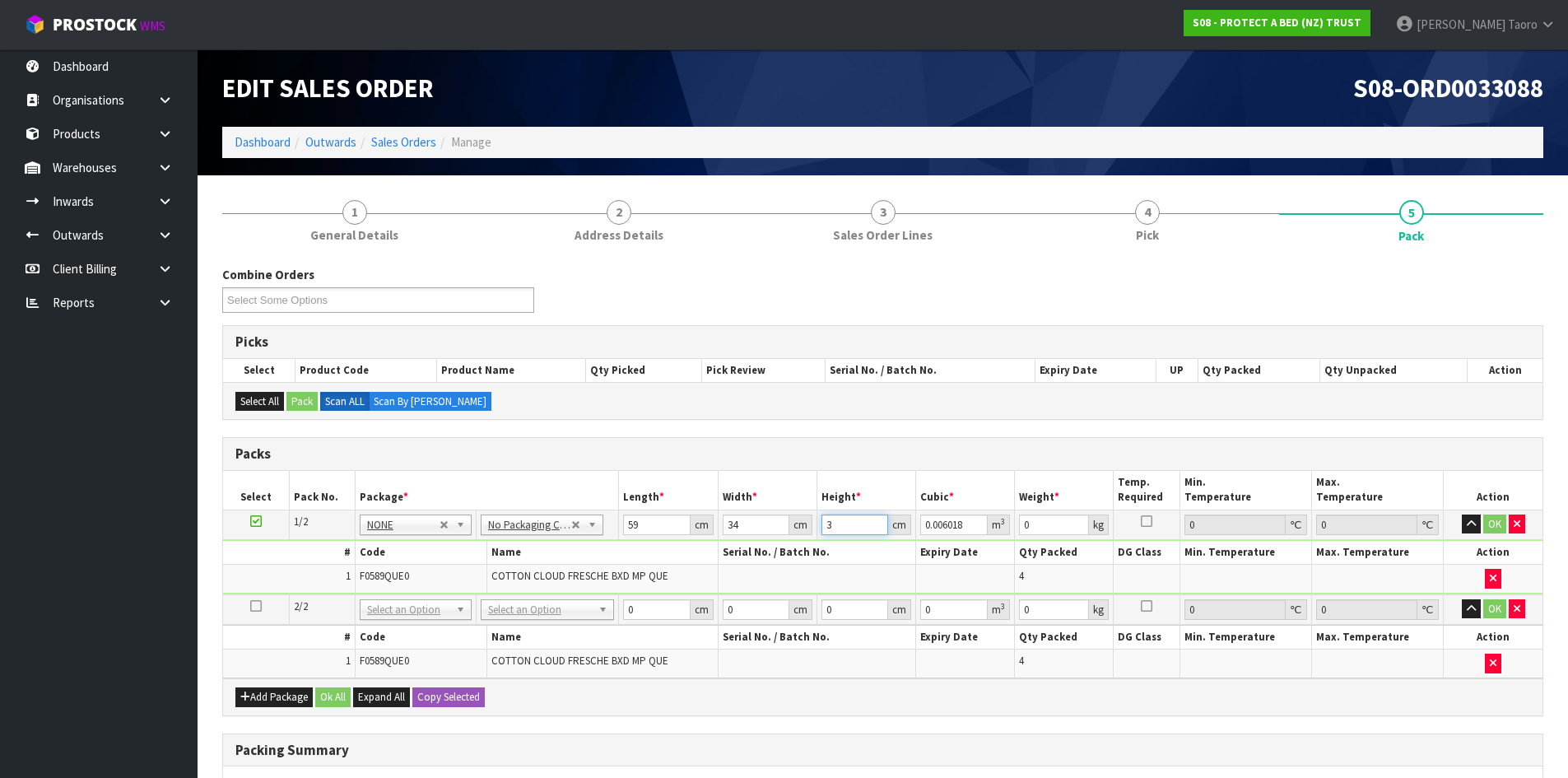
type input "0.064192"
type input "32"
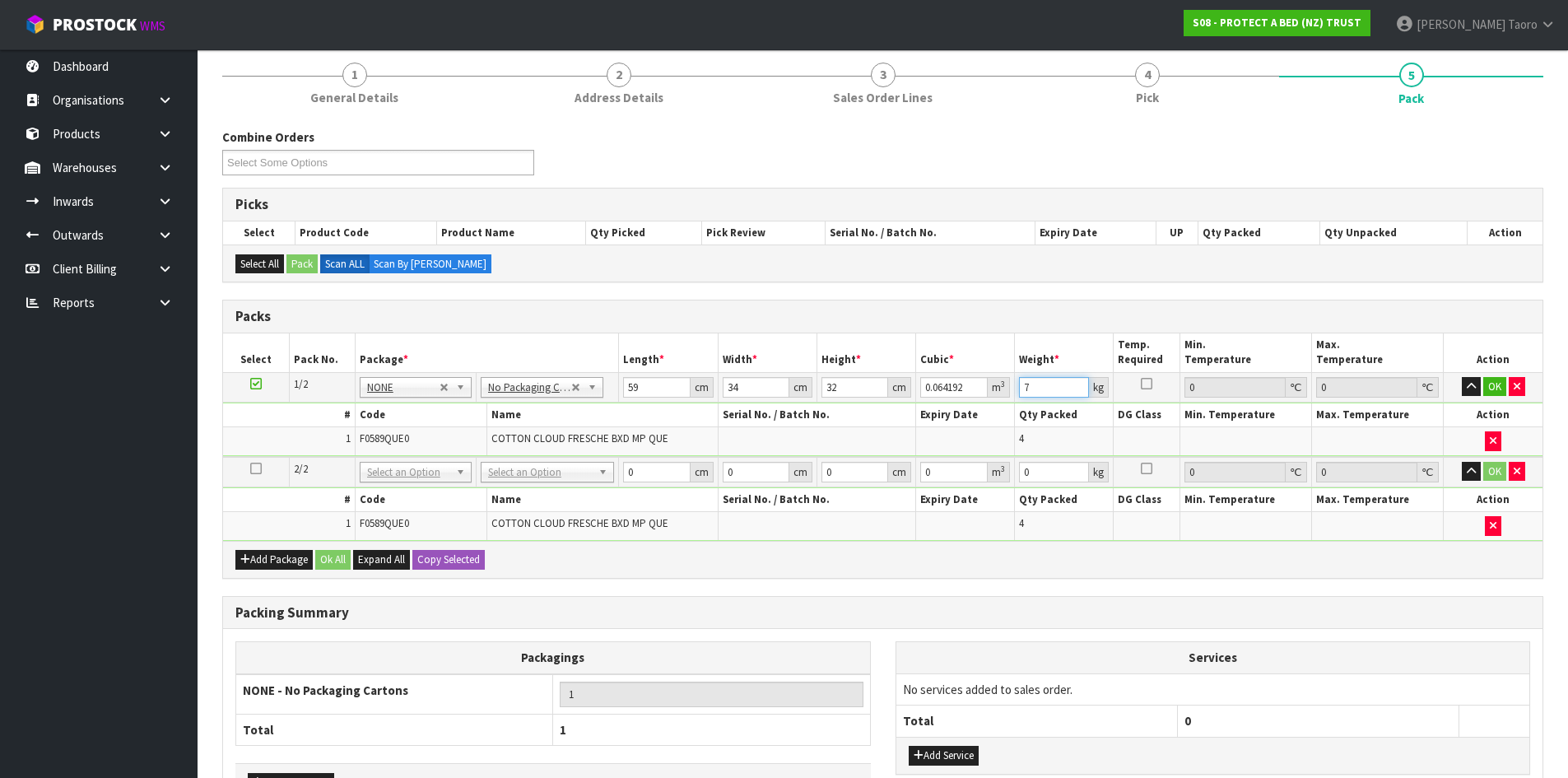
scroll to position [251, 0]
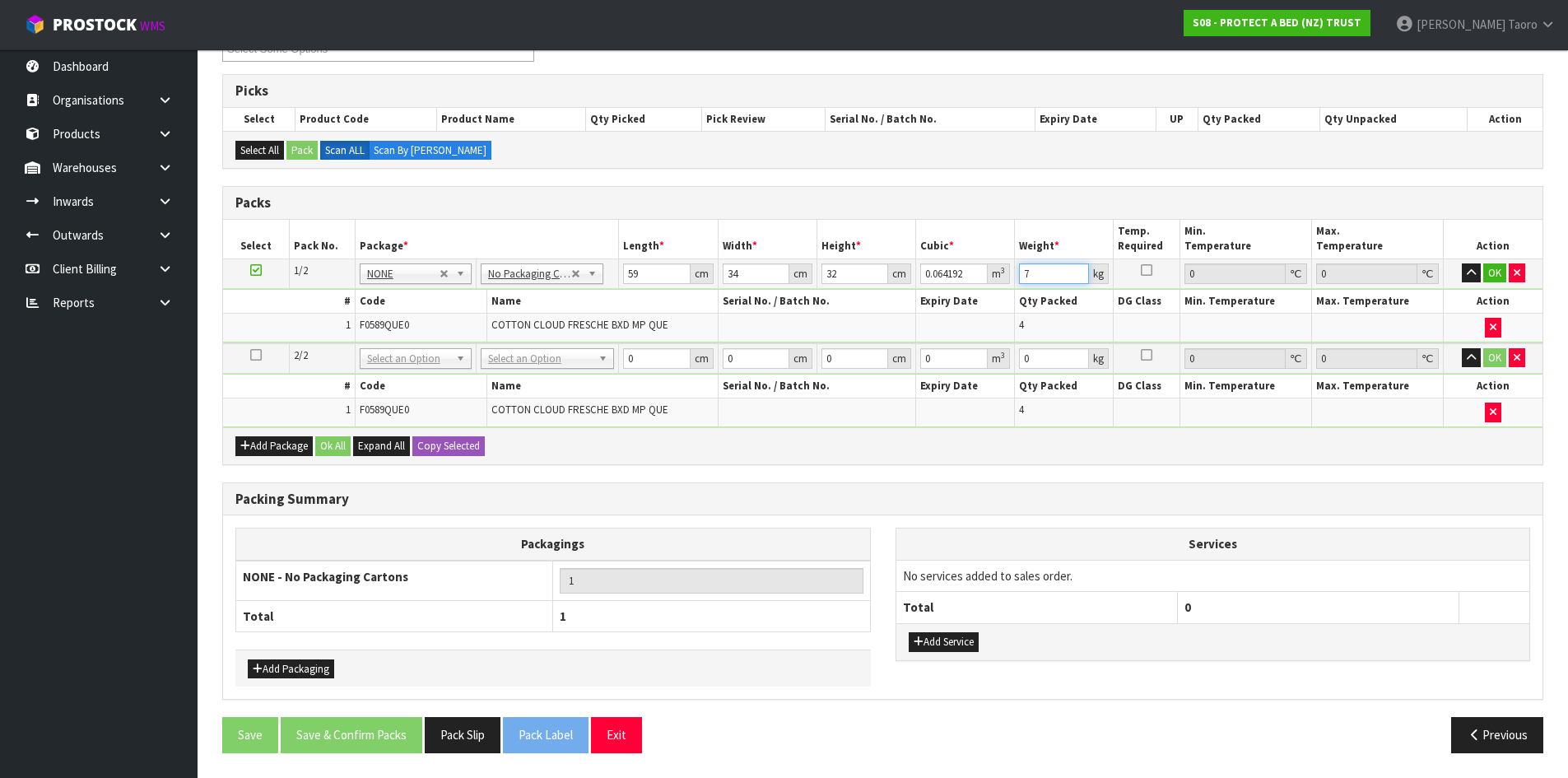
type input "7"
click at [451, 456] on div "Add Package Ok All Expand All Copy Selected" at bounding box center [883, 446] width 1320 height 37
click at [451, 454] on button "Copy Selected" at bounding box center [448, 445] width 73 height 19
type input "59"
type input "34"
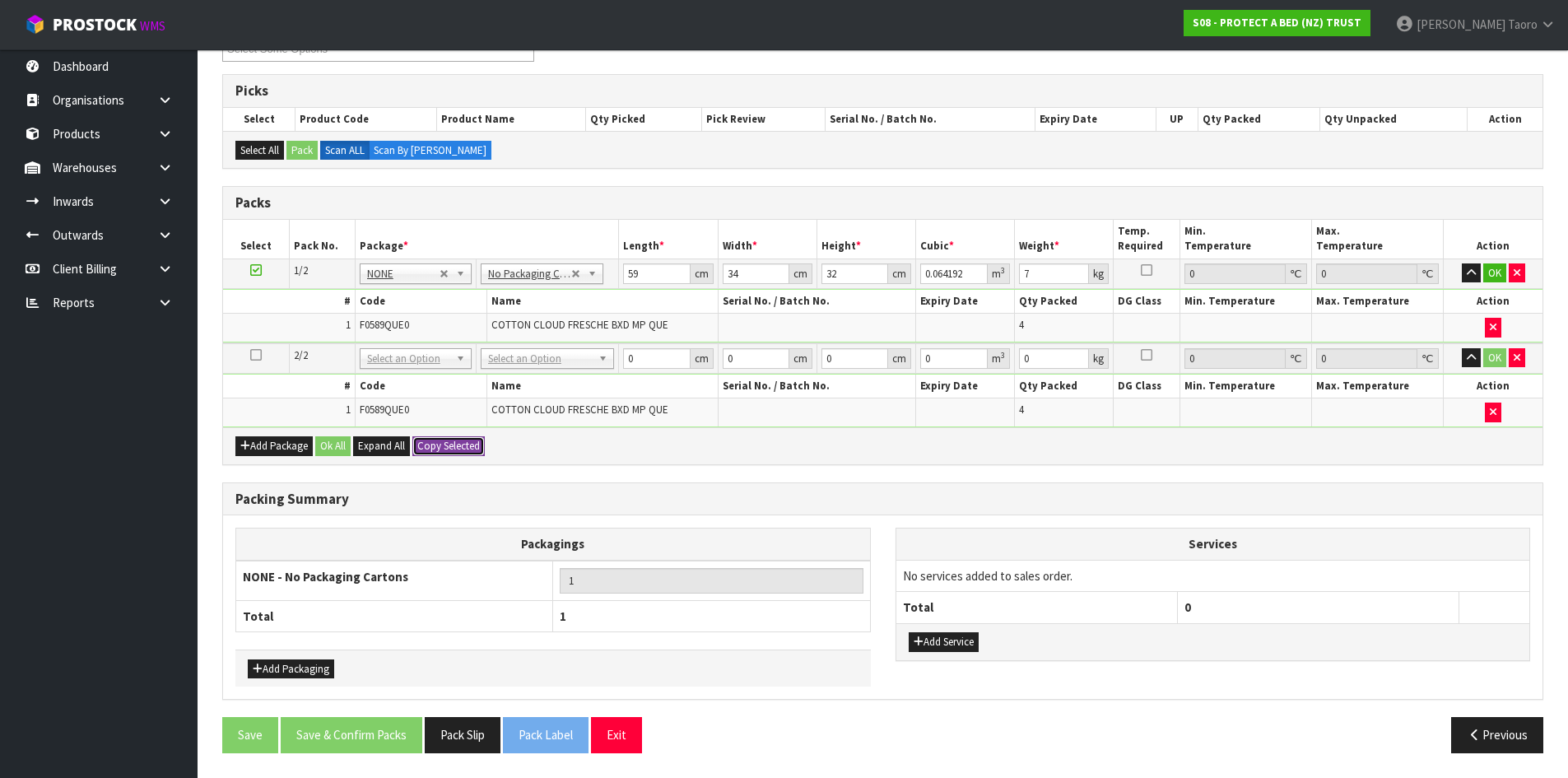
type input "32"
type input "0.064192"
type input "7"
type input "2"
click at [348, 450] on button "Ok All" at bounding box center [333, 445] width 35 height 19
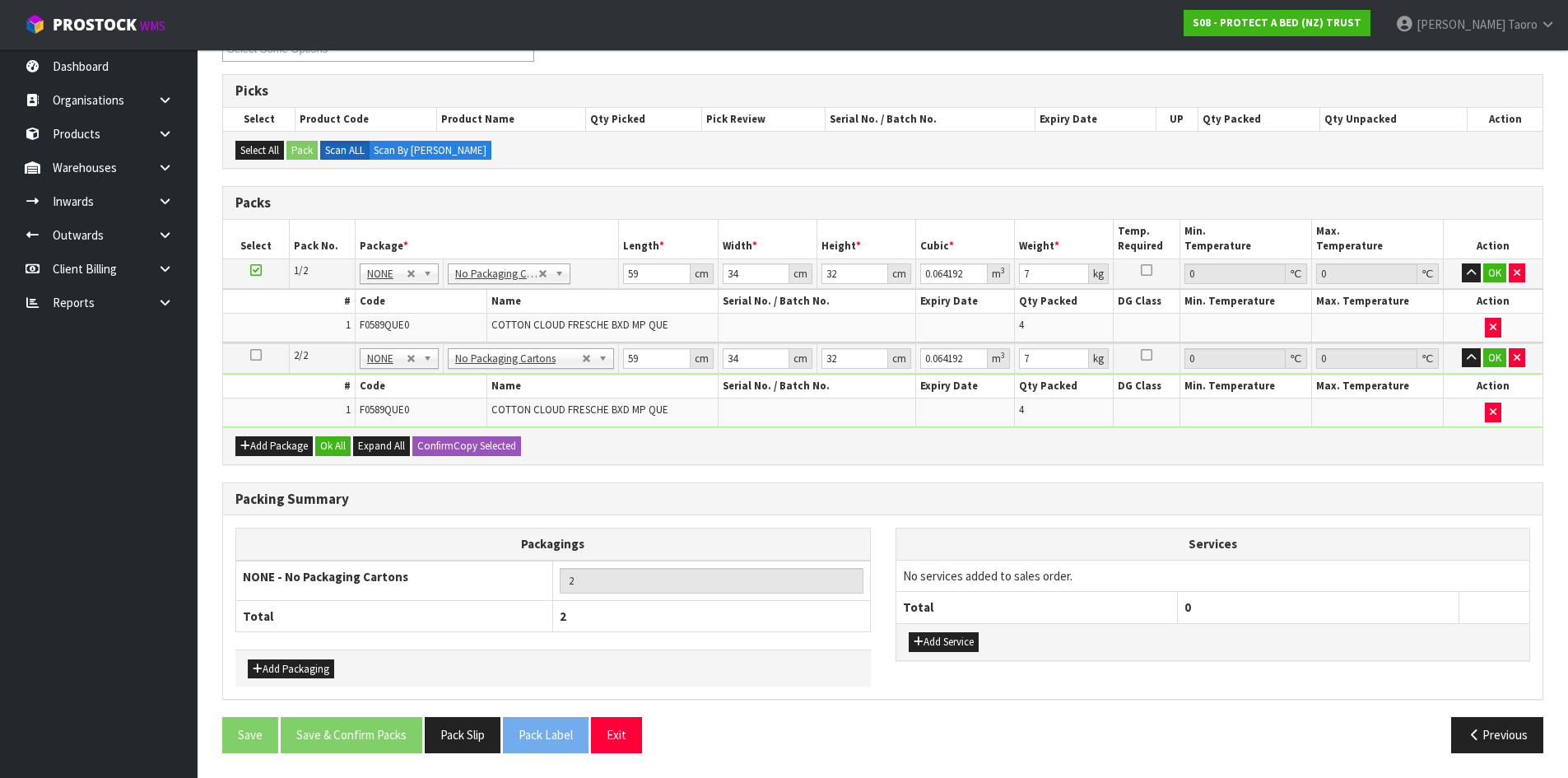
scroll to position [249, 0]
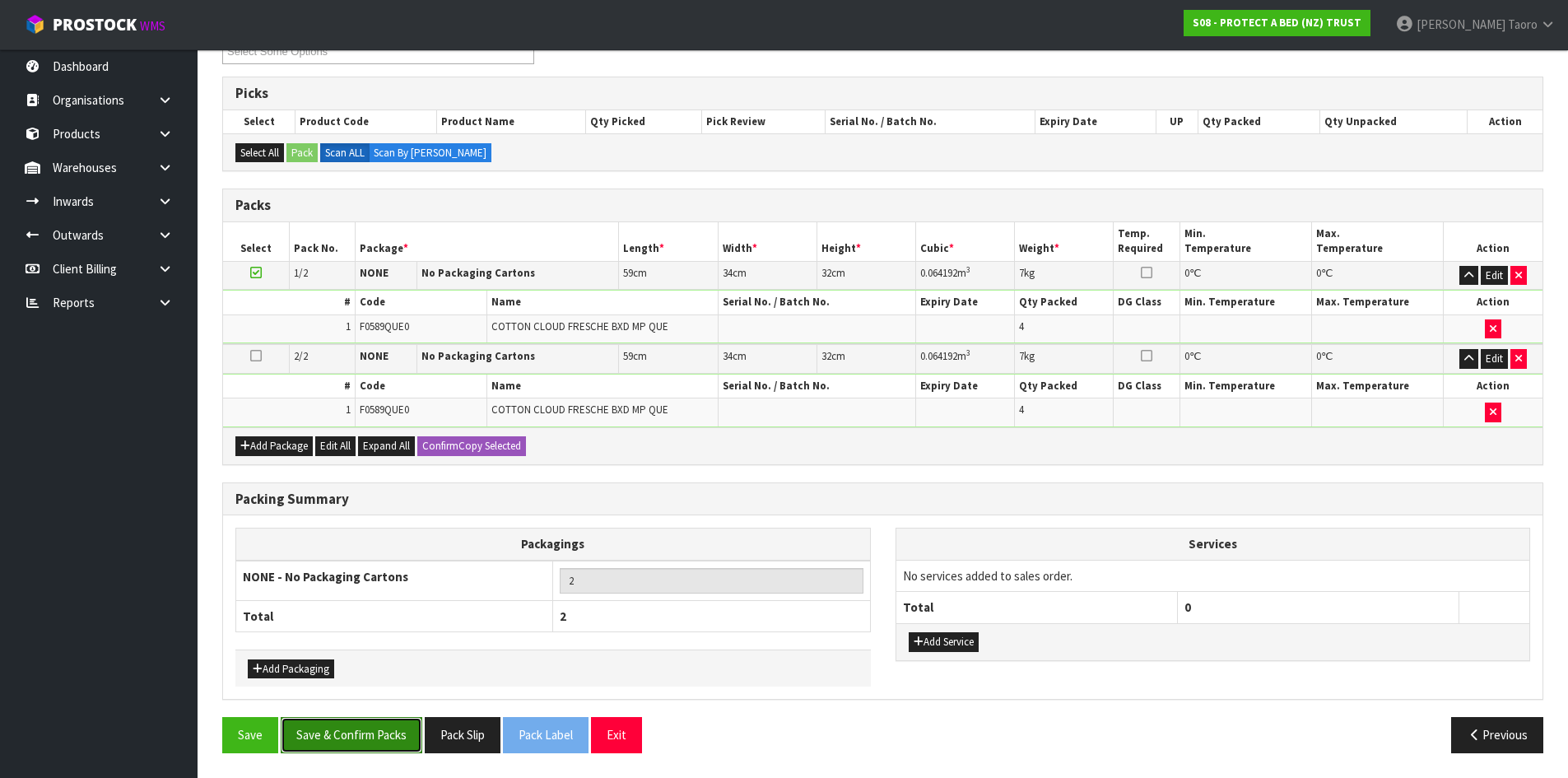
click at [378, 726] on button "Save & Confirm Packs" at bounding box center [352, 735] width 142 height 35
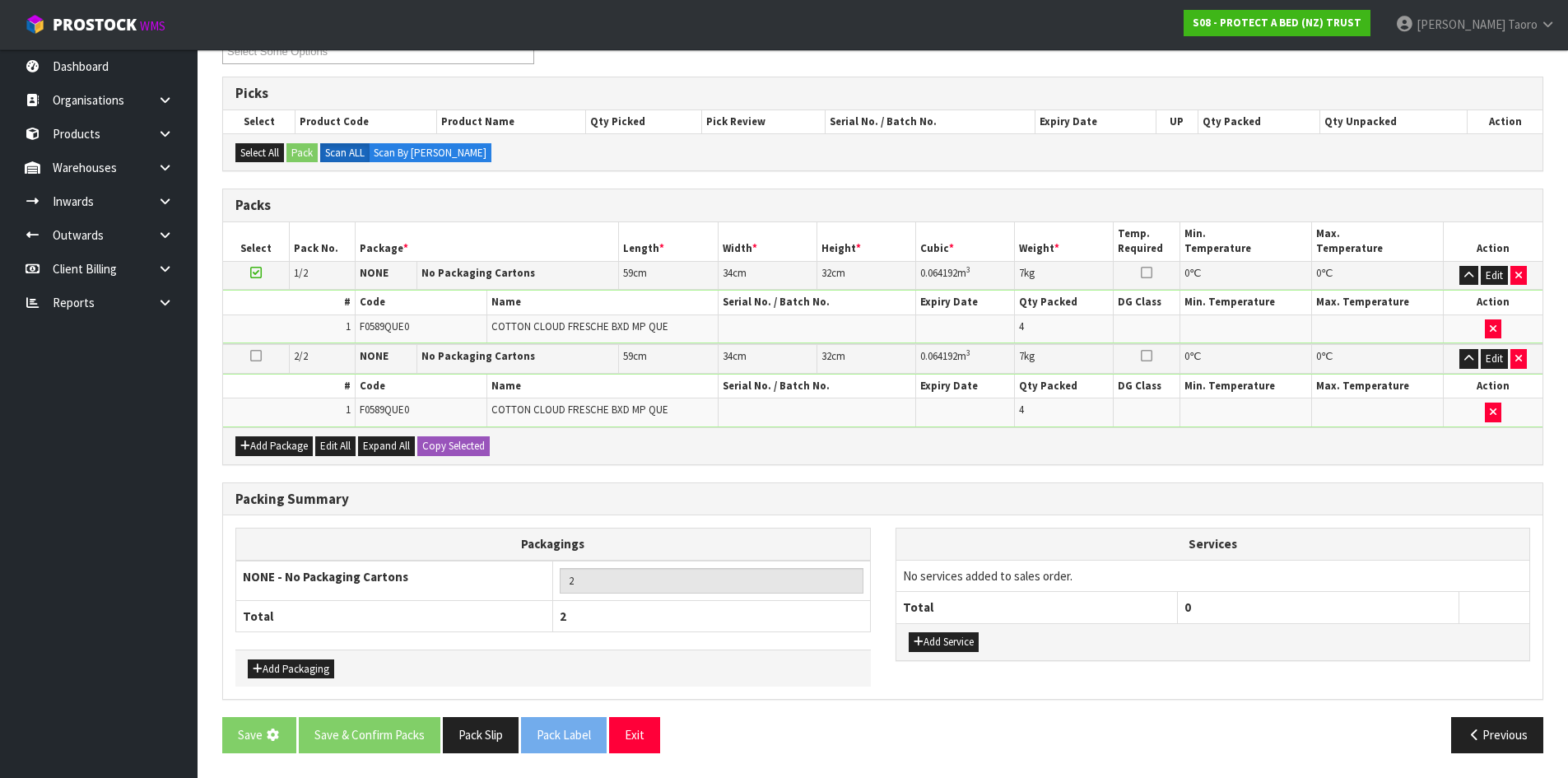
scroll to position [0, 0]
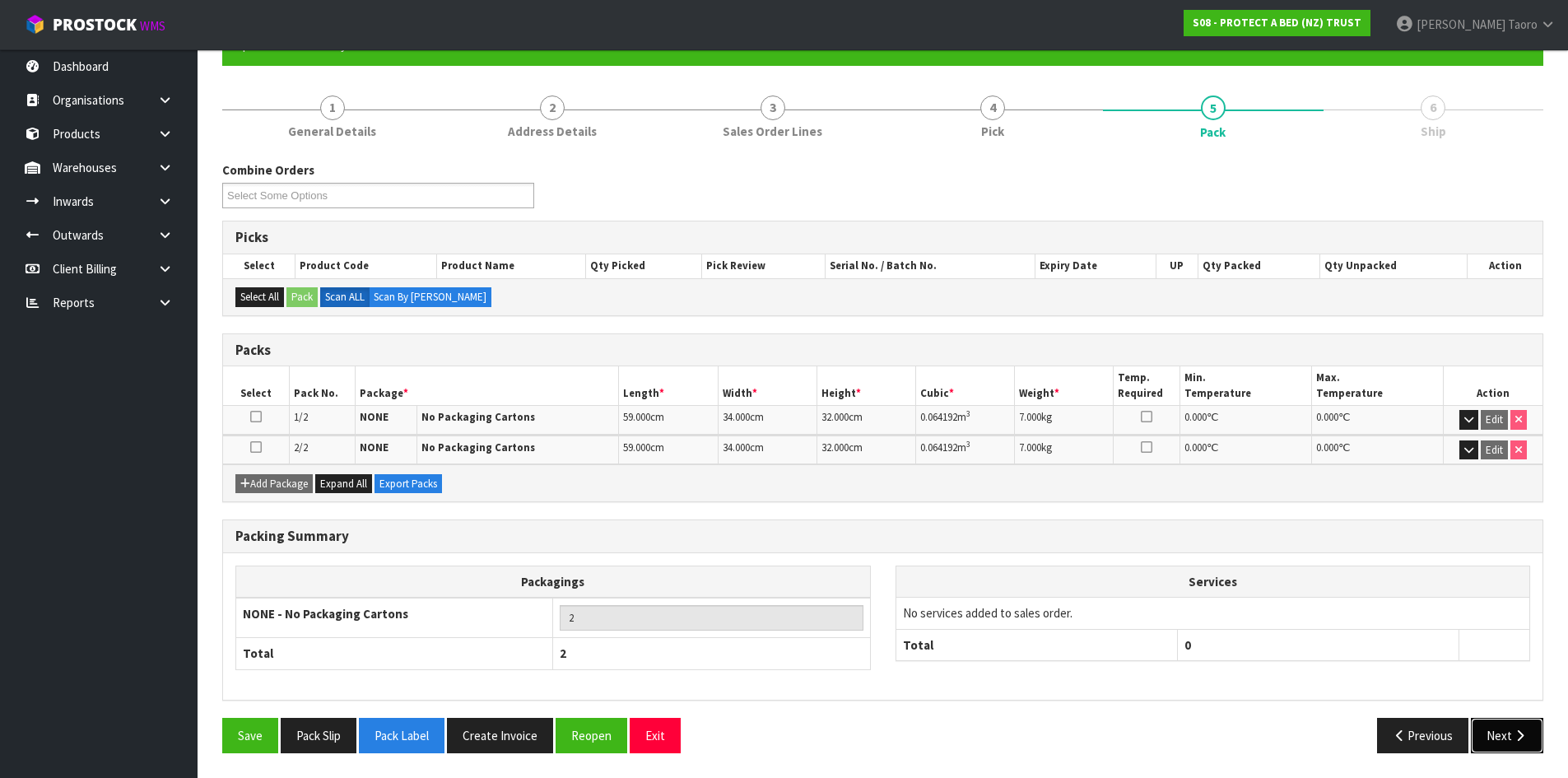
click at [1512, 737] on button "Next" at bounding box center [1507, 736] width 73 height 35
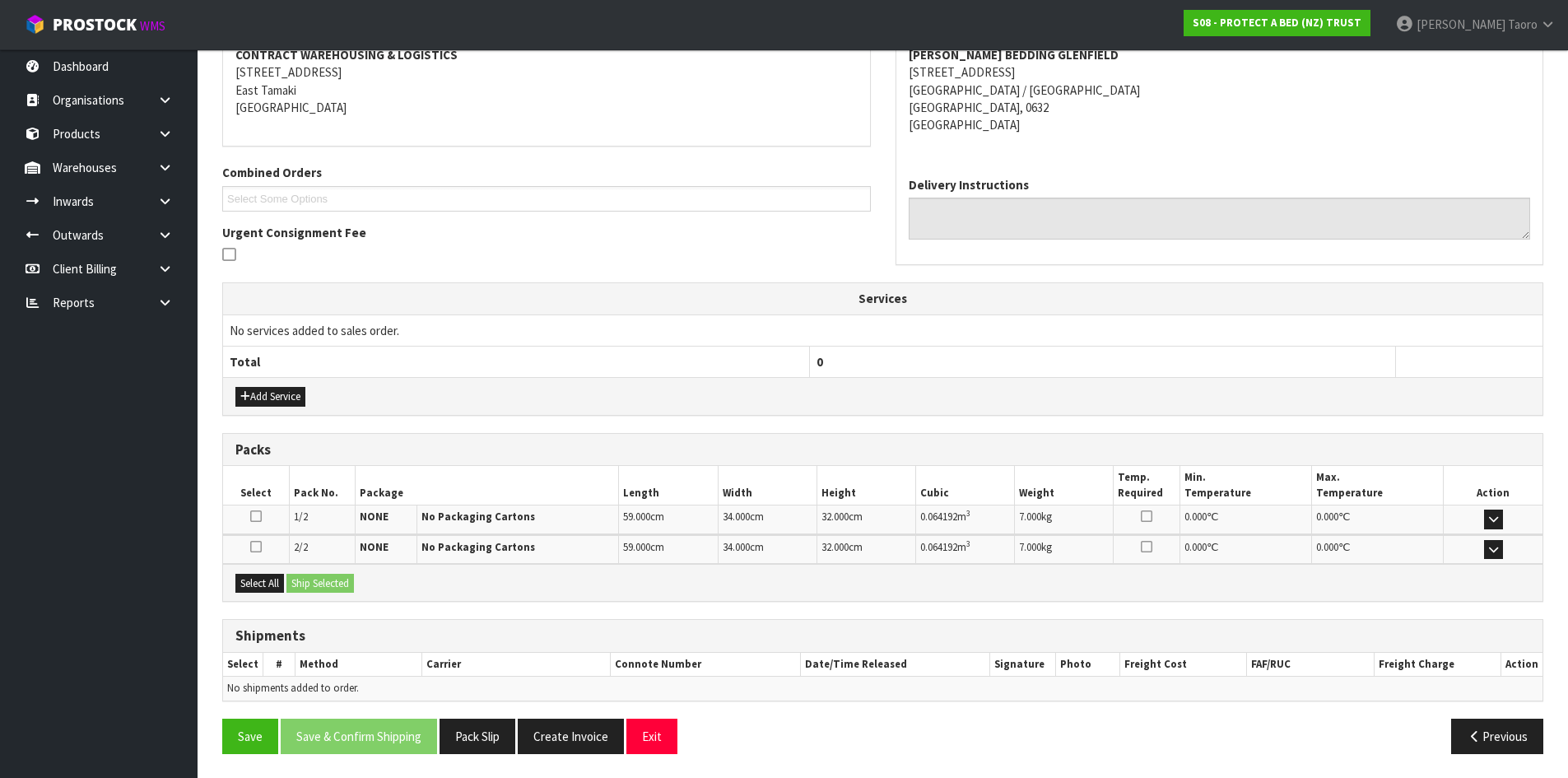
scroll to position [326, 0]
drag, startPoint x: 265, startPoint y: 582, endPoint x: 304, endPoint y: 584, distance: 39.1
click at [271, 584] on button "Select All" at bounding box center [259, 583] width 49 height 19
click at [311, 584] on button "Ship Selected" at bounding box center [320, 583] width 67 height 19
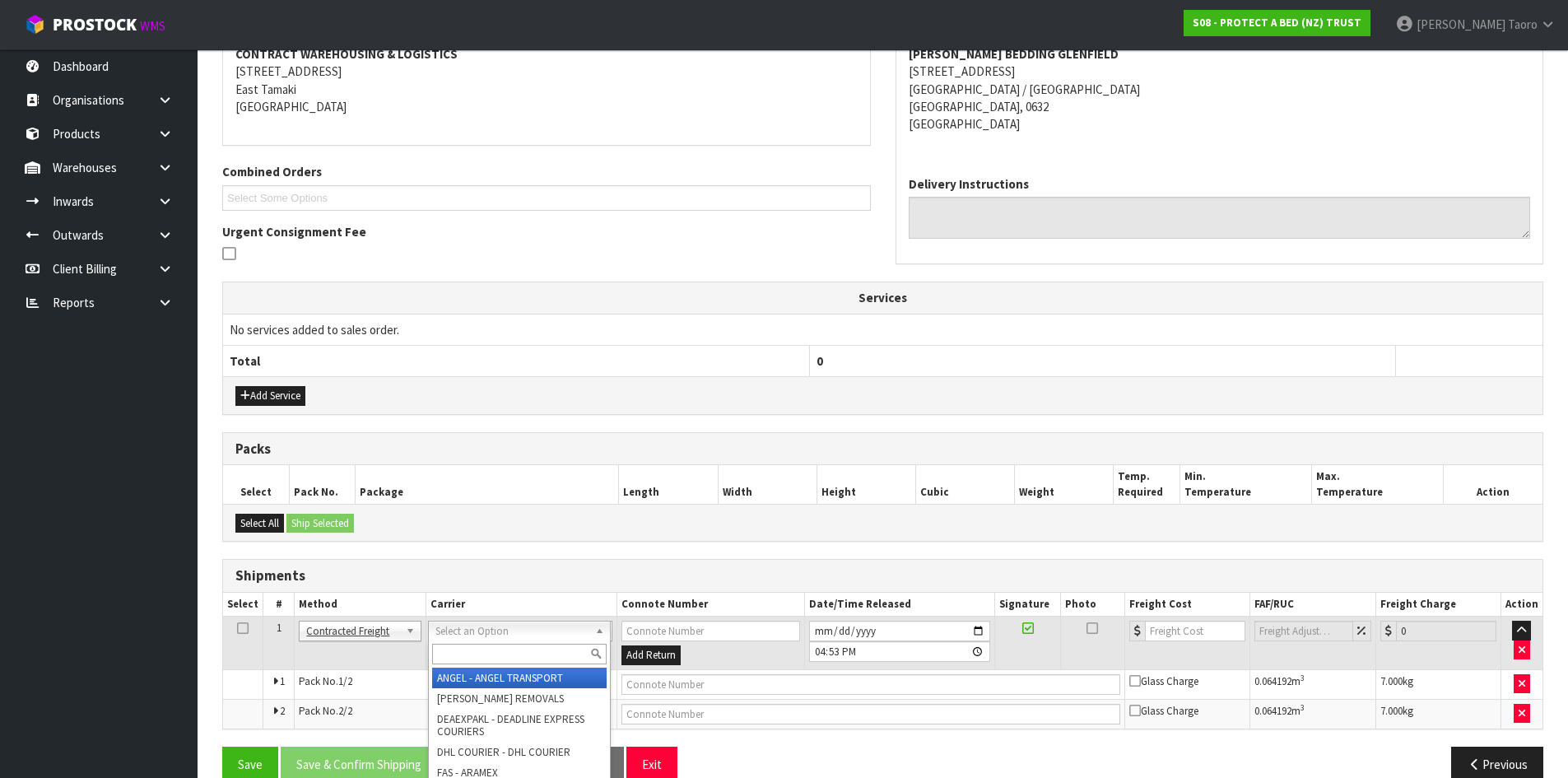
click at [592, 653] on input "text" at bounding box center [519, 654] width 174 height 20
type input "NZP"
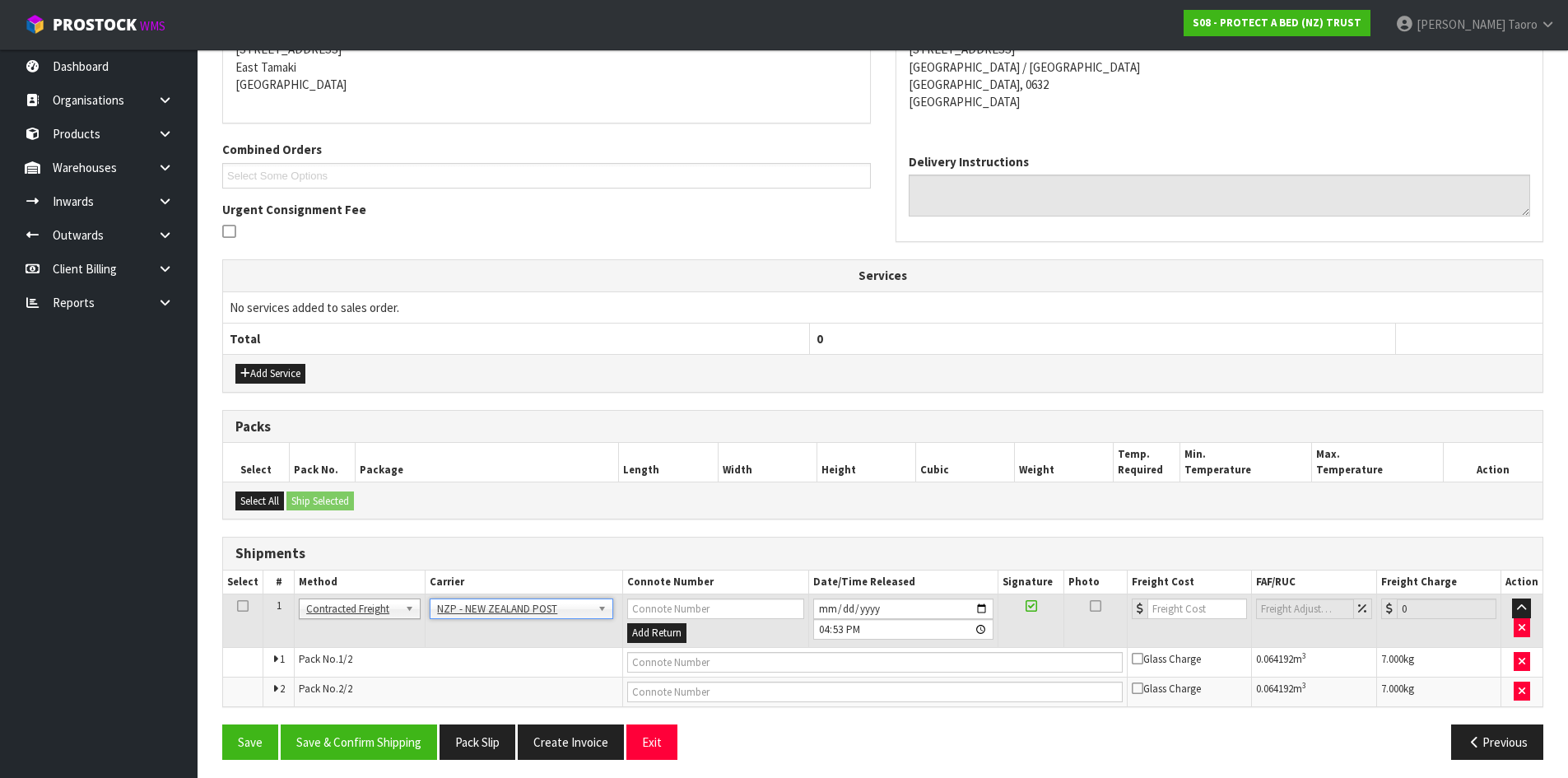
scroll to position [355, 0]
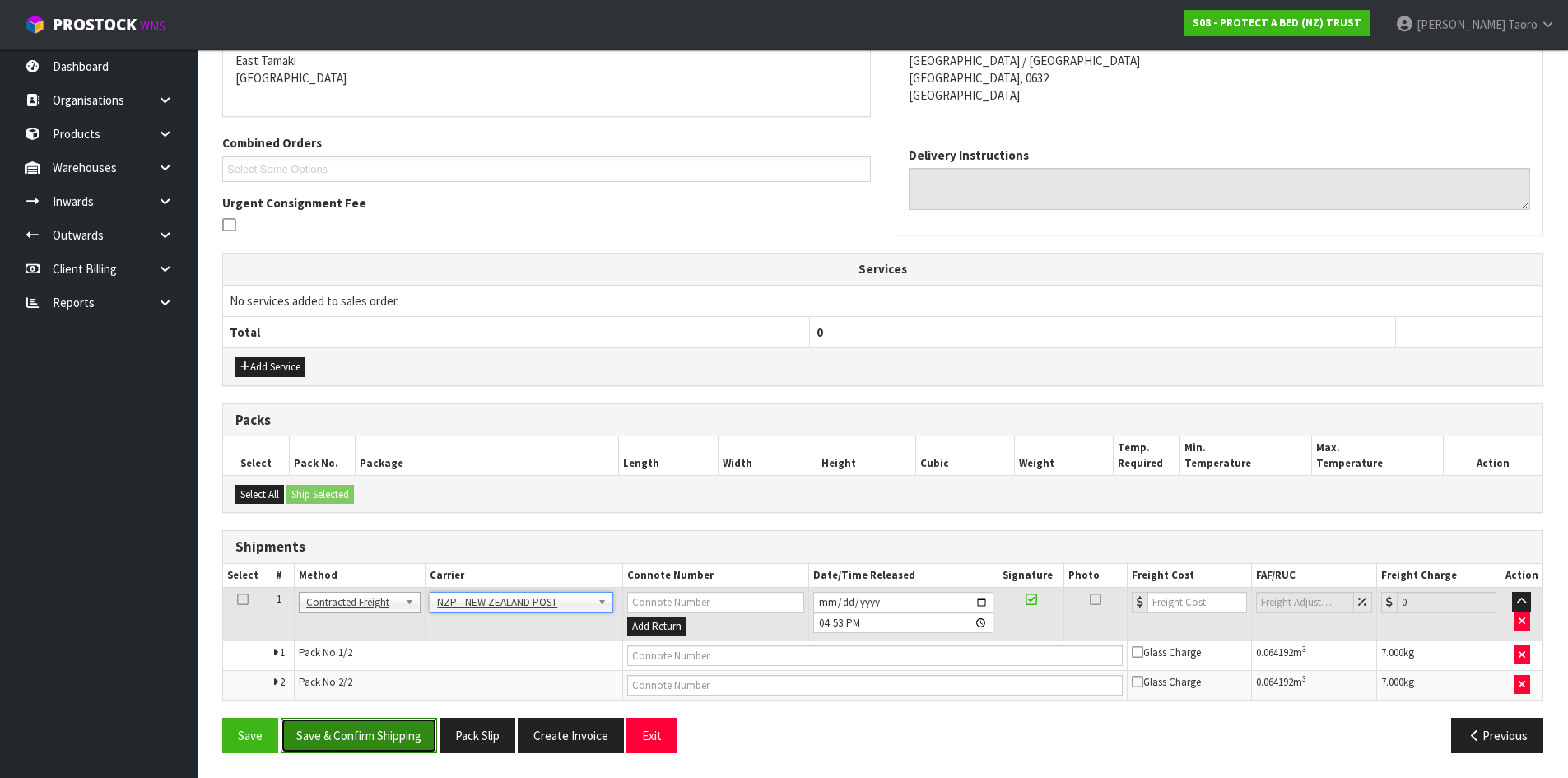
click at [382, 731] on button "Save & Confirm Shipping" at bounding box center [360, 736] width 157 height 35
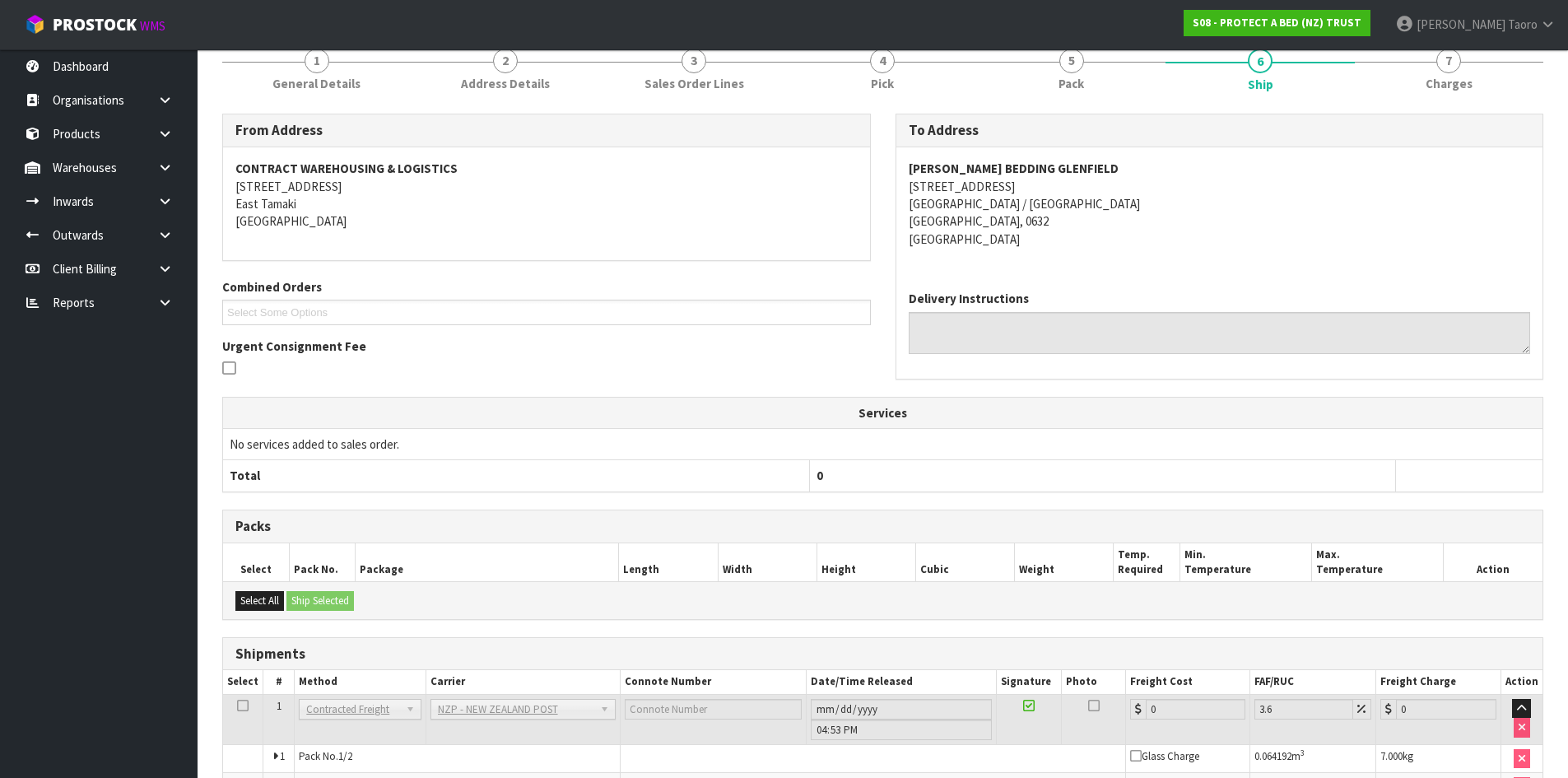
scroll to position [330, 0]
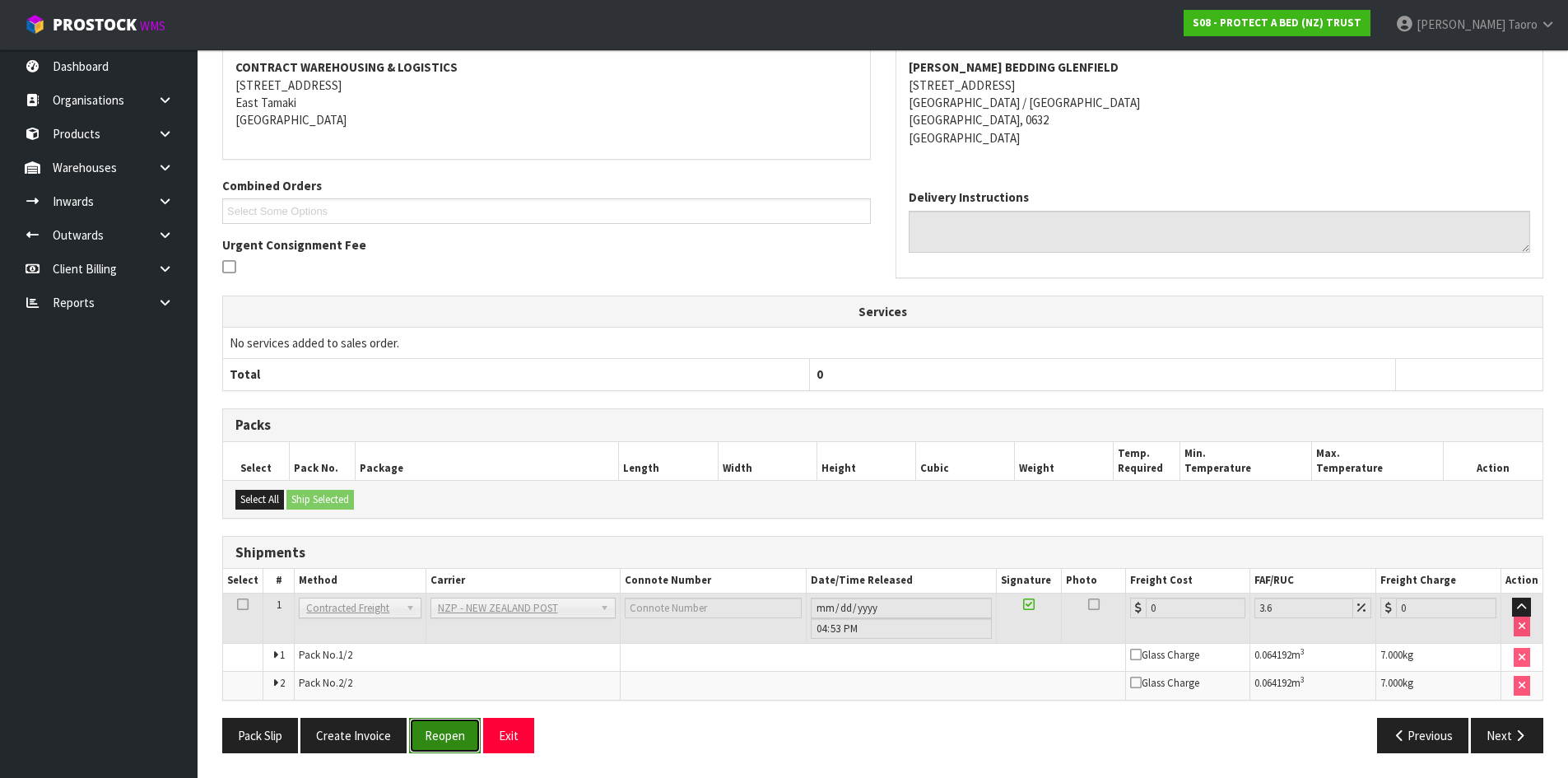
click at [443, 725] on button "Reopen" at bounding box center [445, 736] width 72 height 35
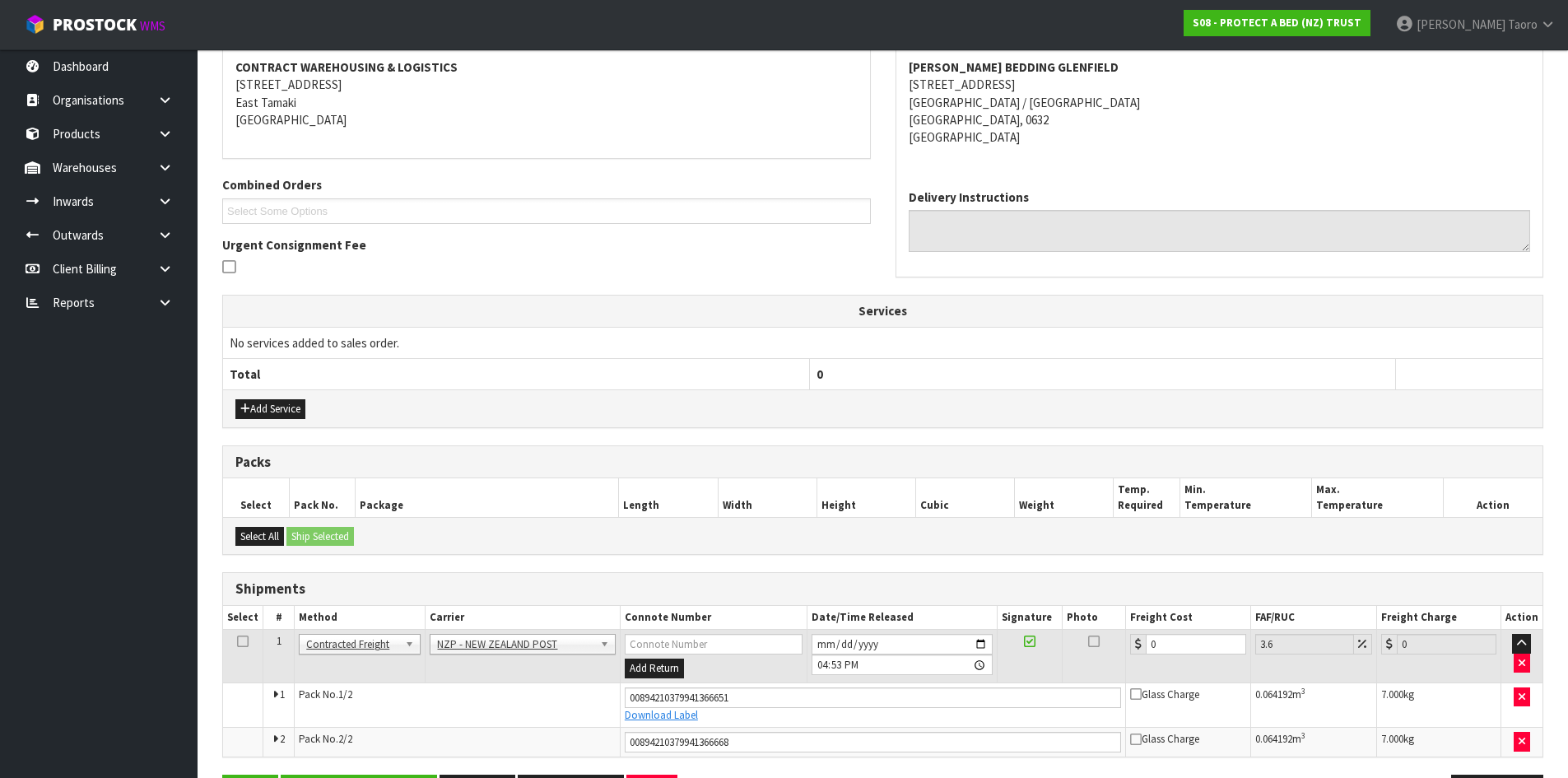
scroll to position [371, 0]
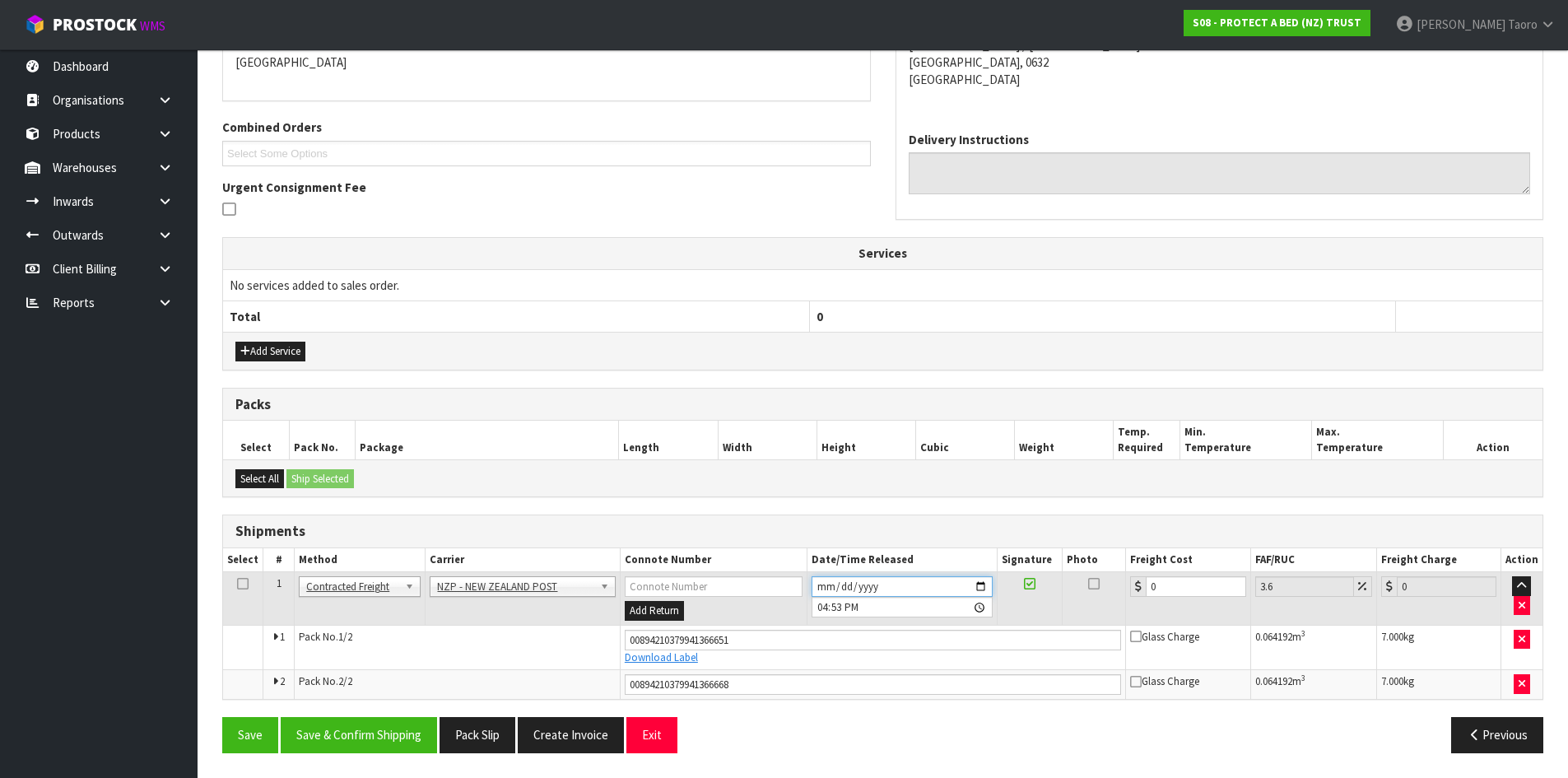
click at [821, 587] on input "[DATE]" at bounding box center [902, 586] width 181 height 20
type input "[DATE]"
click at [815, 609] on input "16:53:00.000" at bounding box center [902, 607] width 181 height 20
type input "09:00"
click at [1220, 583] on input "0" at bounding box center [1196, 586] width 100 height 20
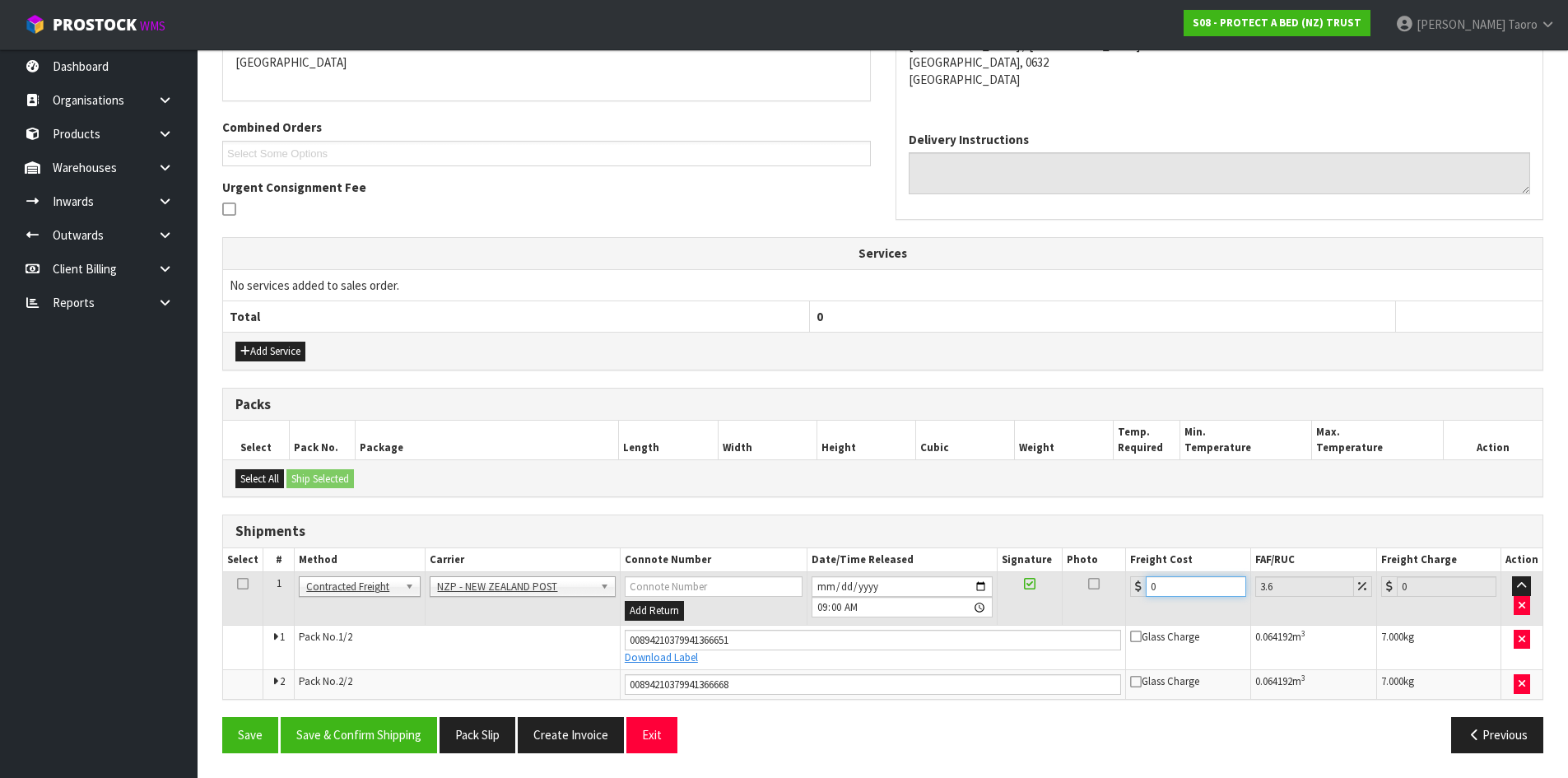
click at [1220, 583] on input "0" at bounding box center [1196, 586] width 100 height 20
type input "8"
type input "8.29"
type input "8.6"
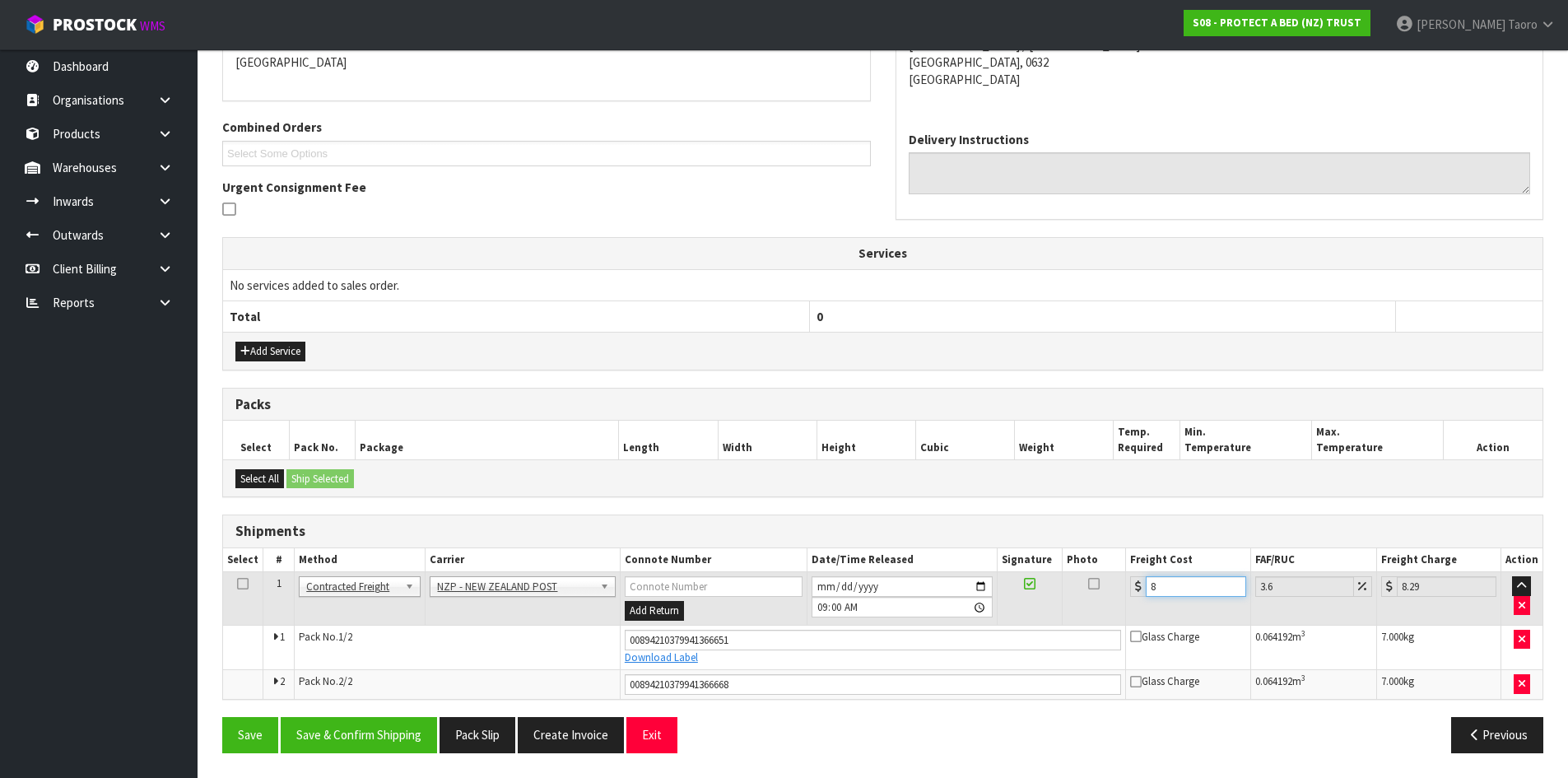
type input "8.91"
type input "8.66"
type input "8.97"
type input "8.66"
click at [356, 743] on button "Save & Confirm Shipping" at bounding box center [360, 735] width 157 height 35
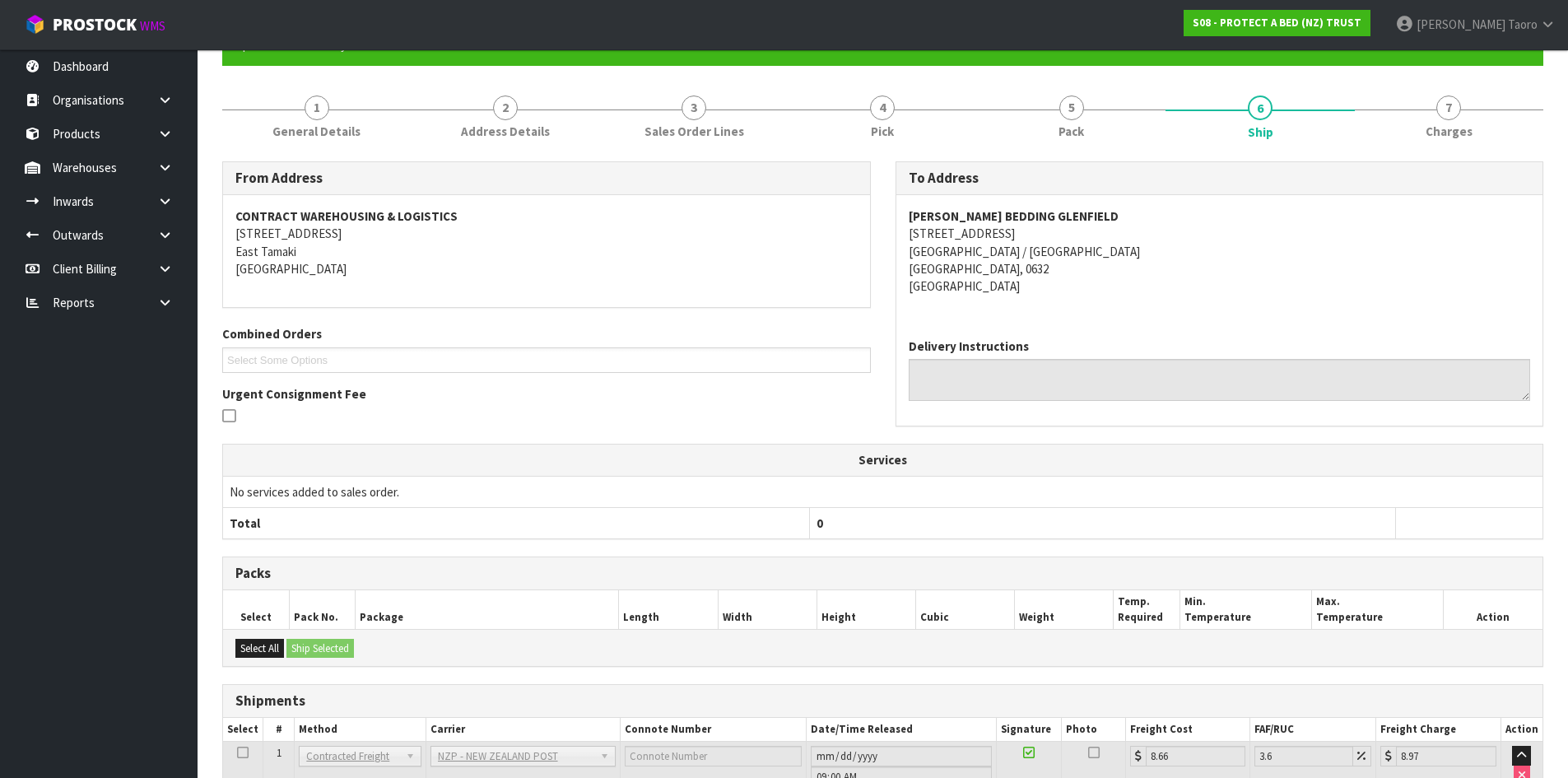
scroll to position [324, 0]
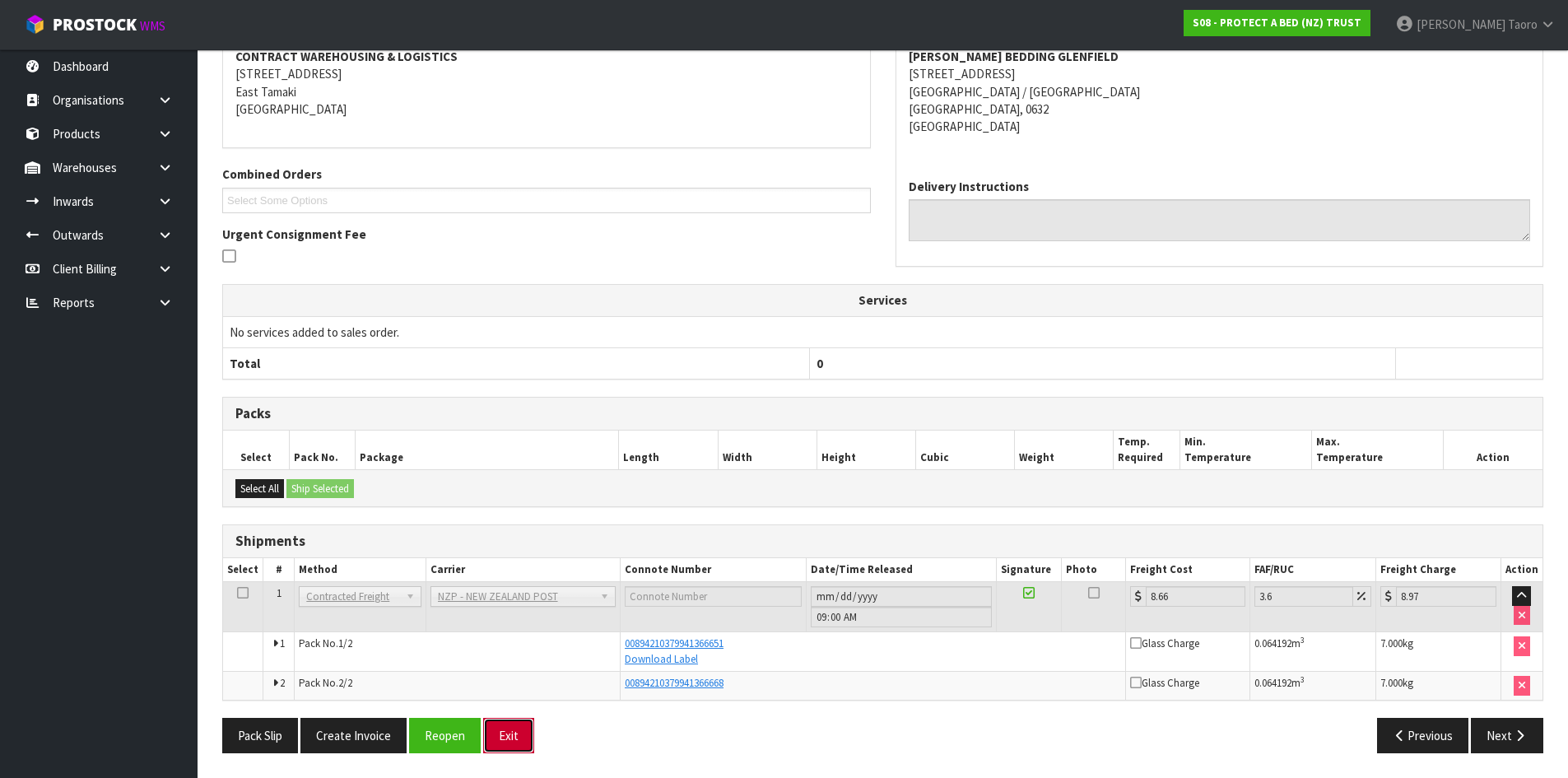
click at [501, 738] on button "Exit" at bounding box center [508, 736] width 51 height 35
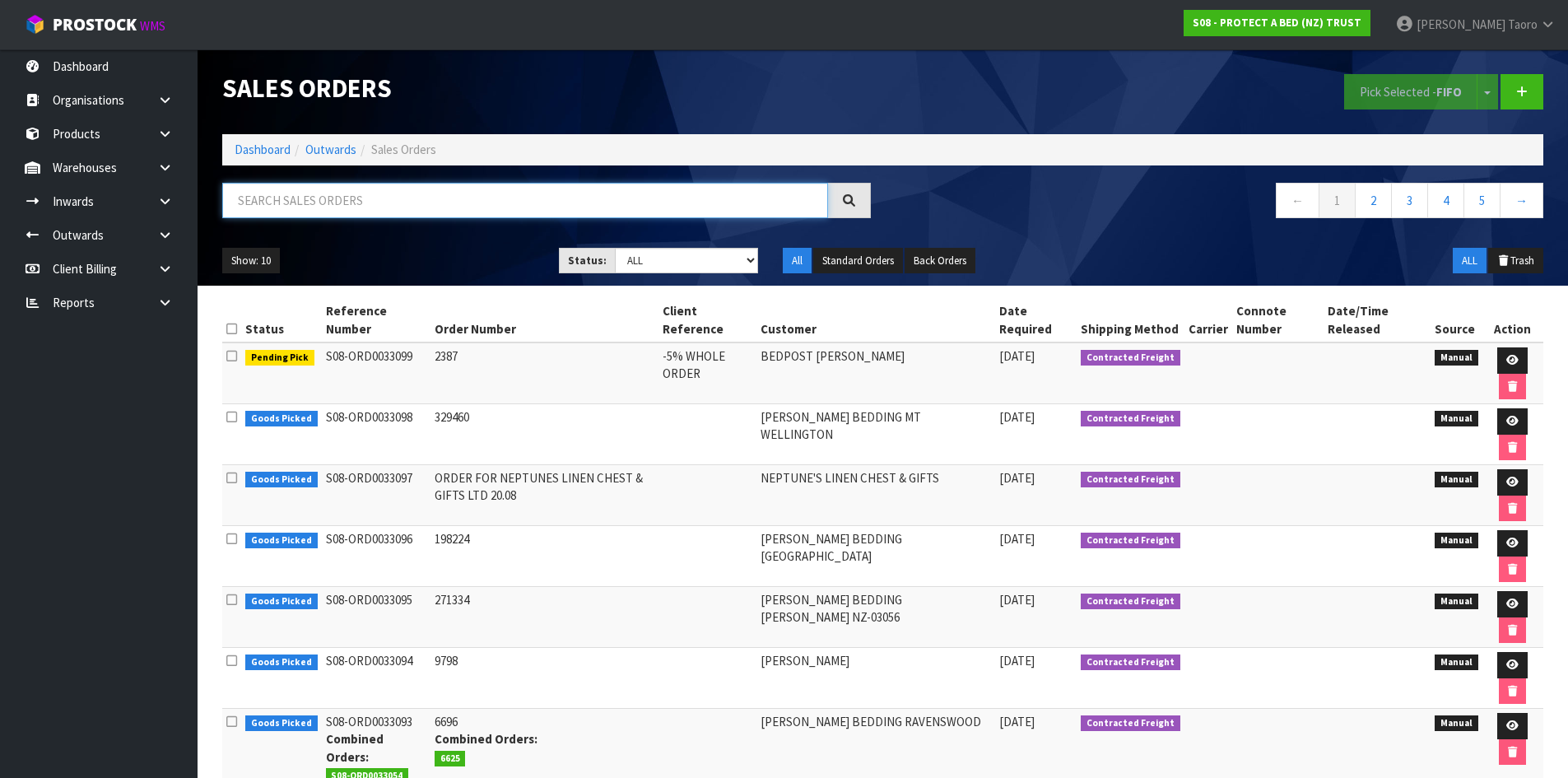
click at [758, 200] on input "text" at bounding box center [525, 200] width 606 height 35
type input "JOB-0408172"
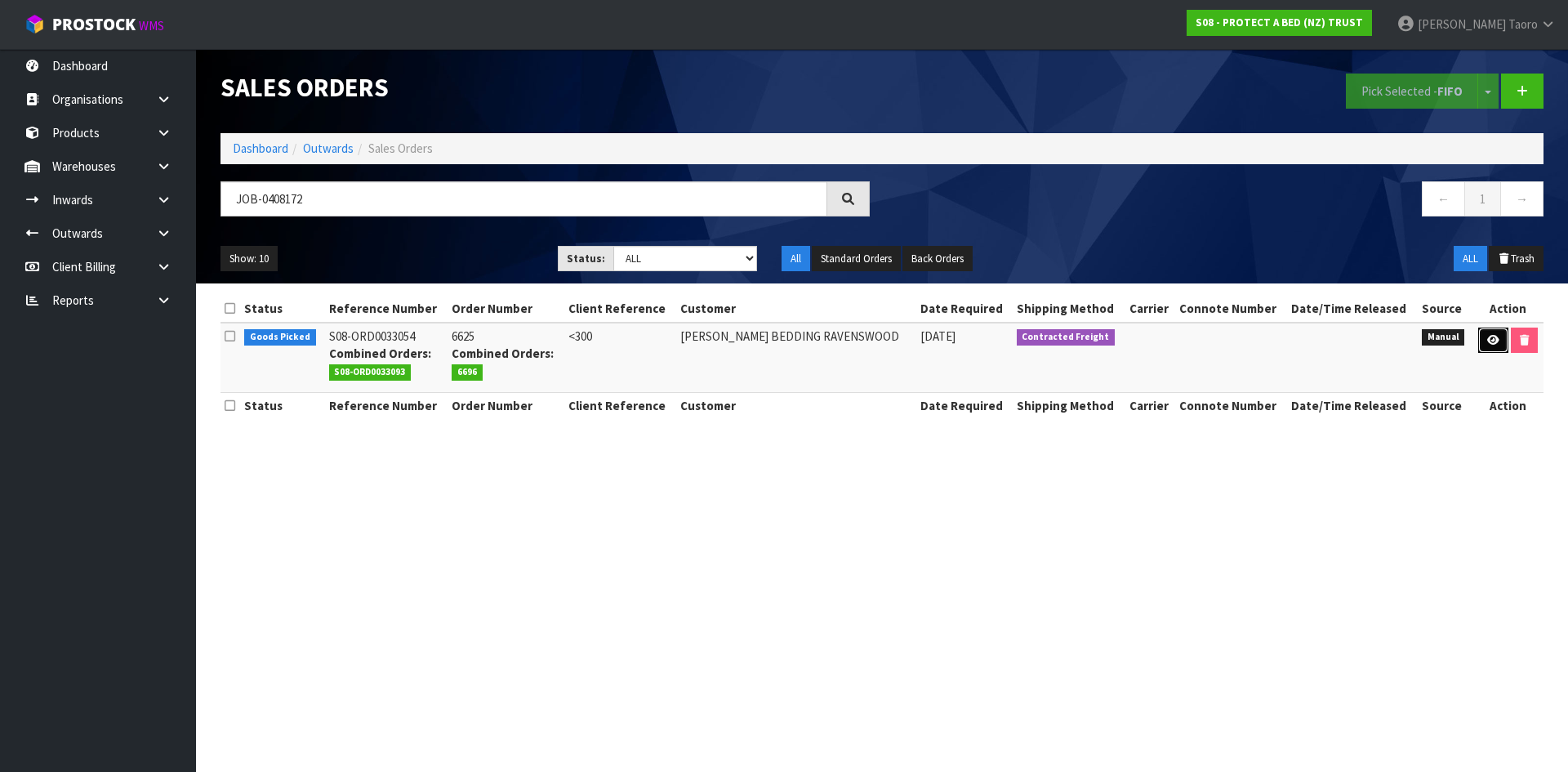
click at [1489, 340] on icon at bounding box center [1492, 340] width 12 height 11
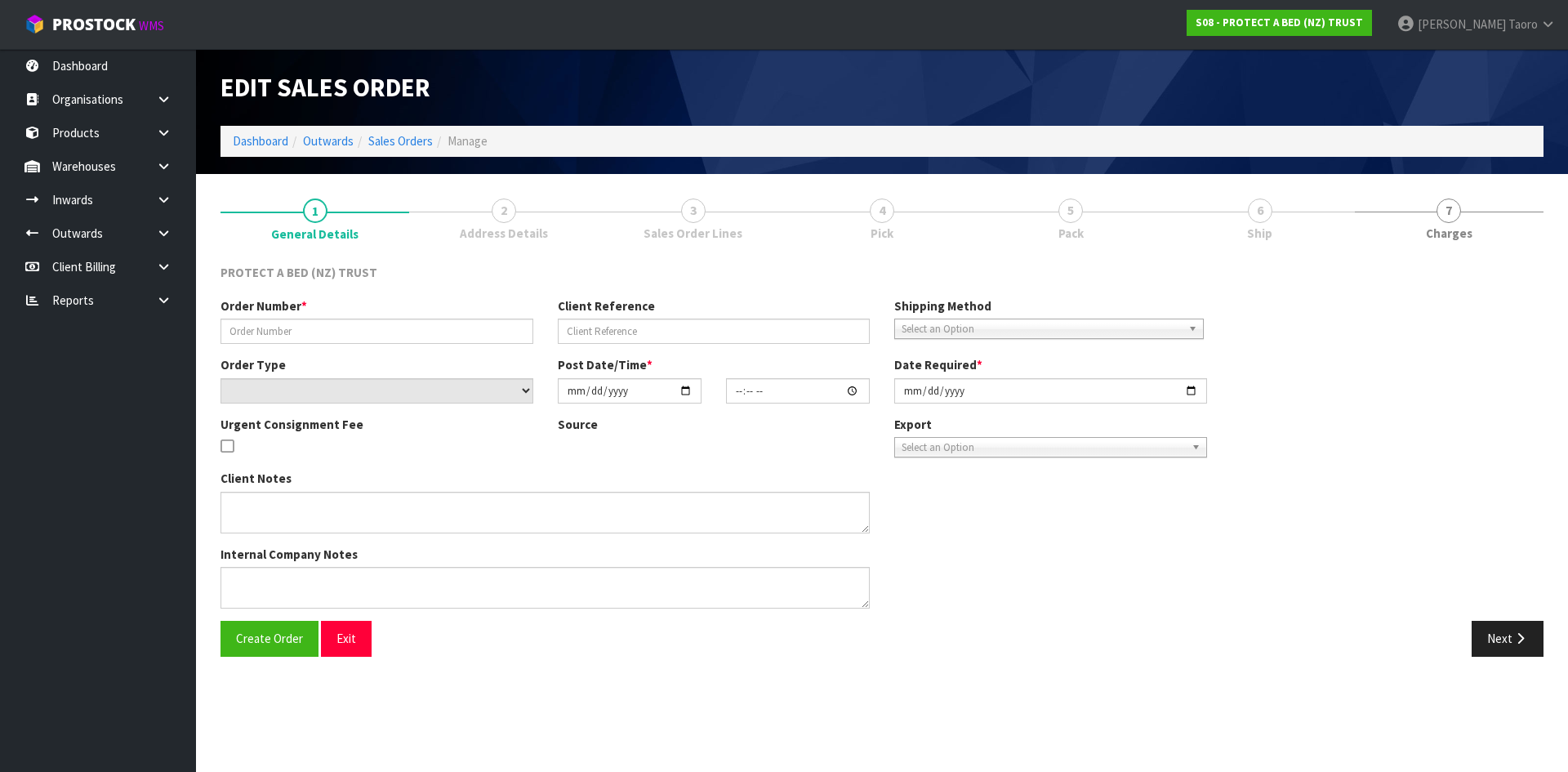
type input "6625"
type input "<300"
select select "number:0"
type input "2025-08-18"
type input "11:28:00.000"
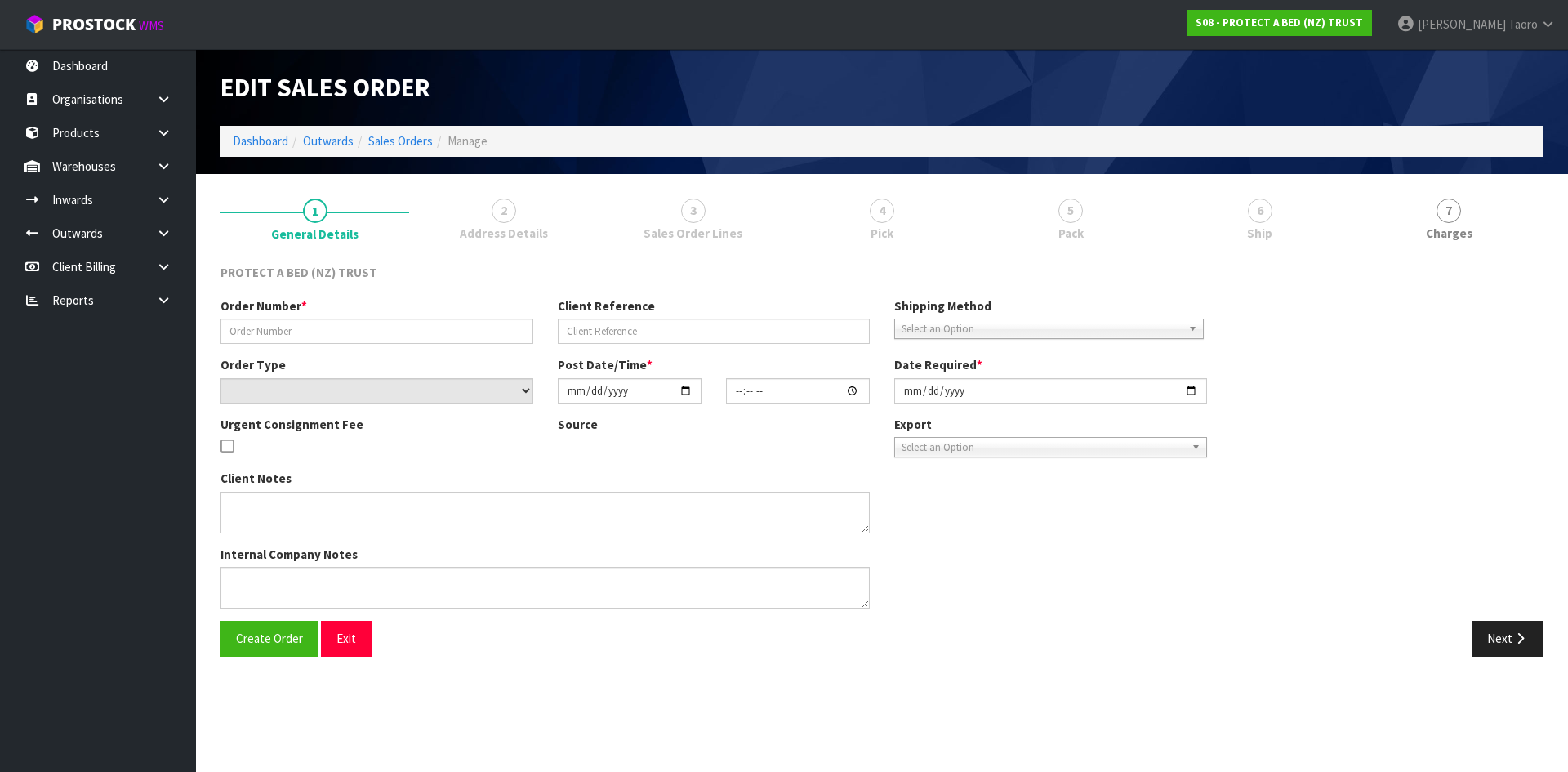
type input "[DATE]"
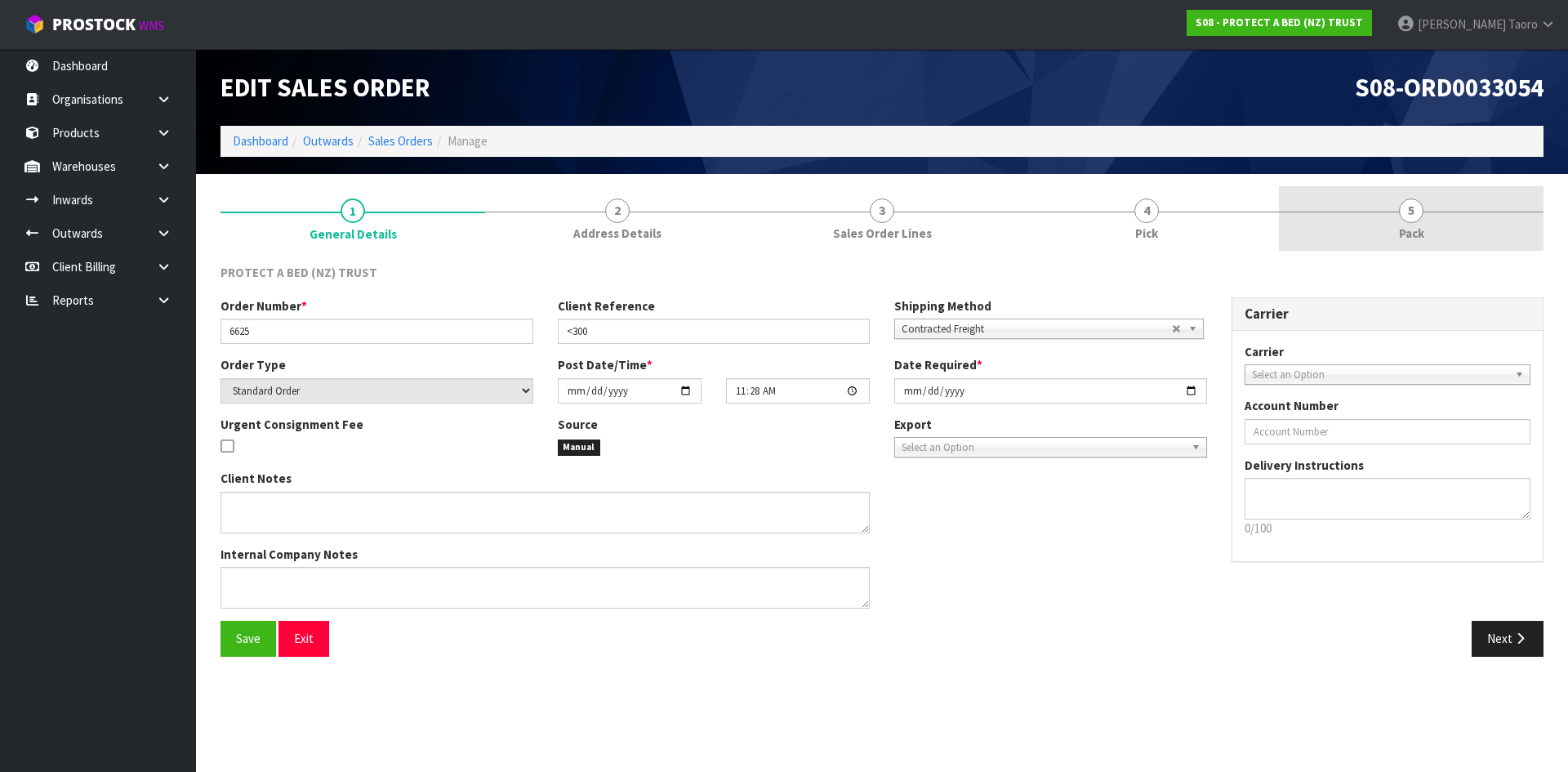
click at [1455, 226] on link "5 Pack" at bounding box center [1411, 219] width 264 height 65
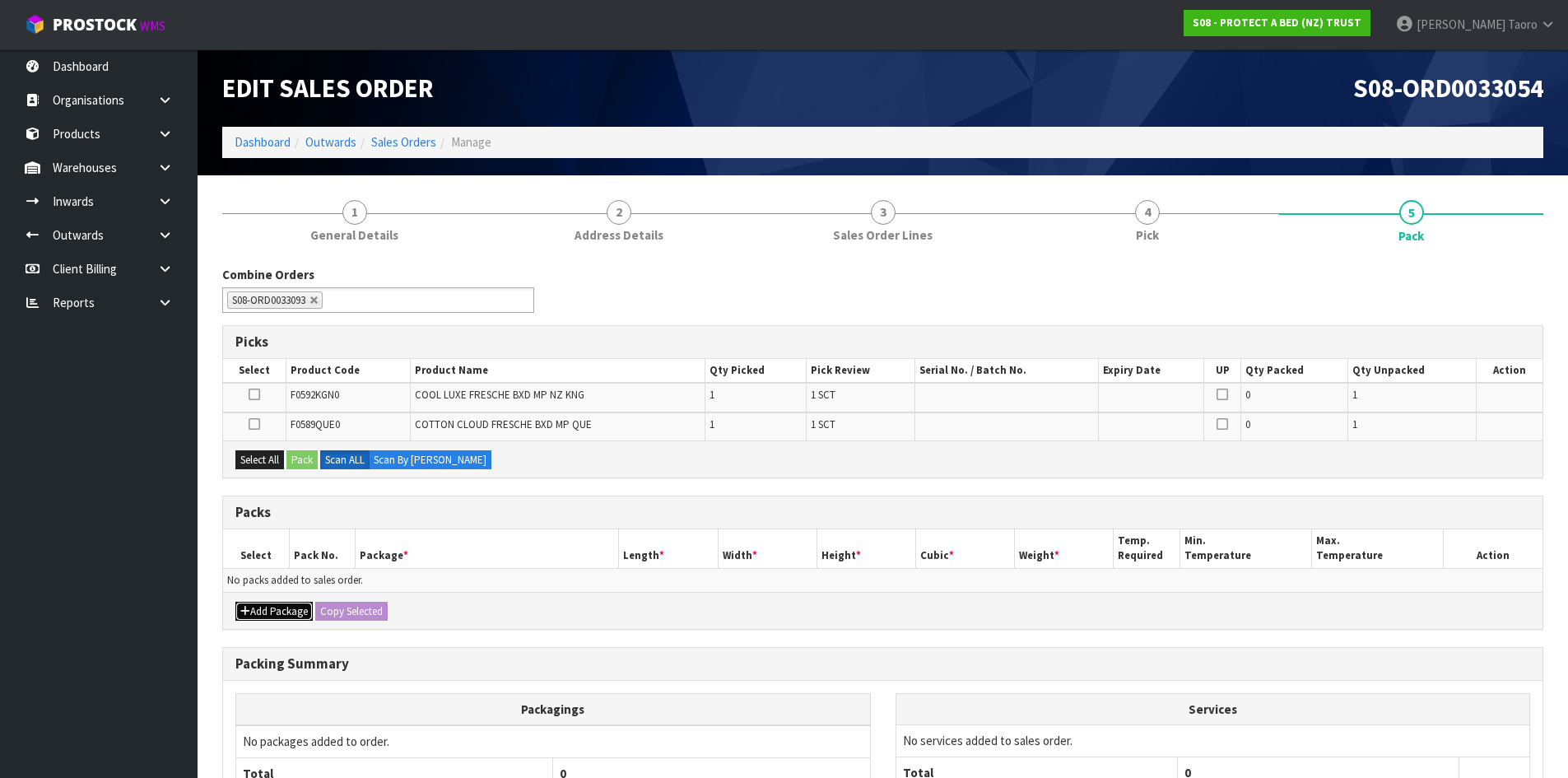
click at [286, 614] on button "Add Package" at bounding box center [274, 611] width 77 height 19
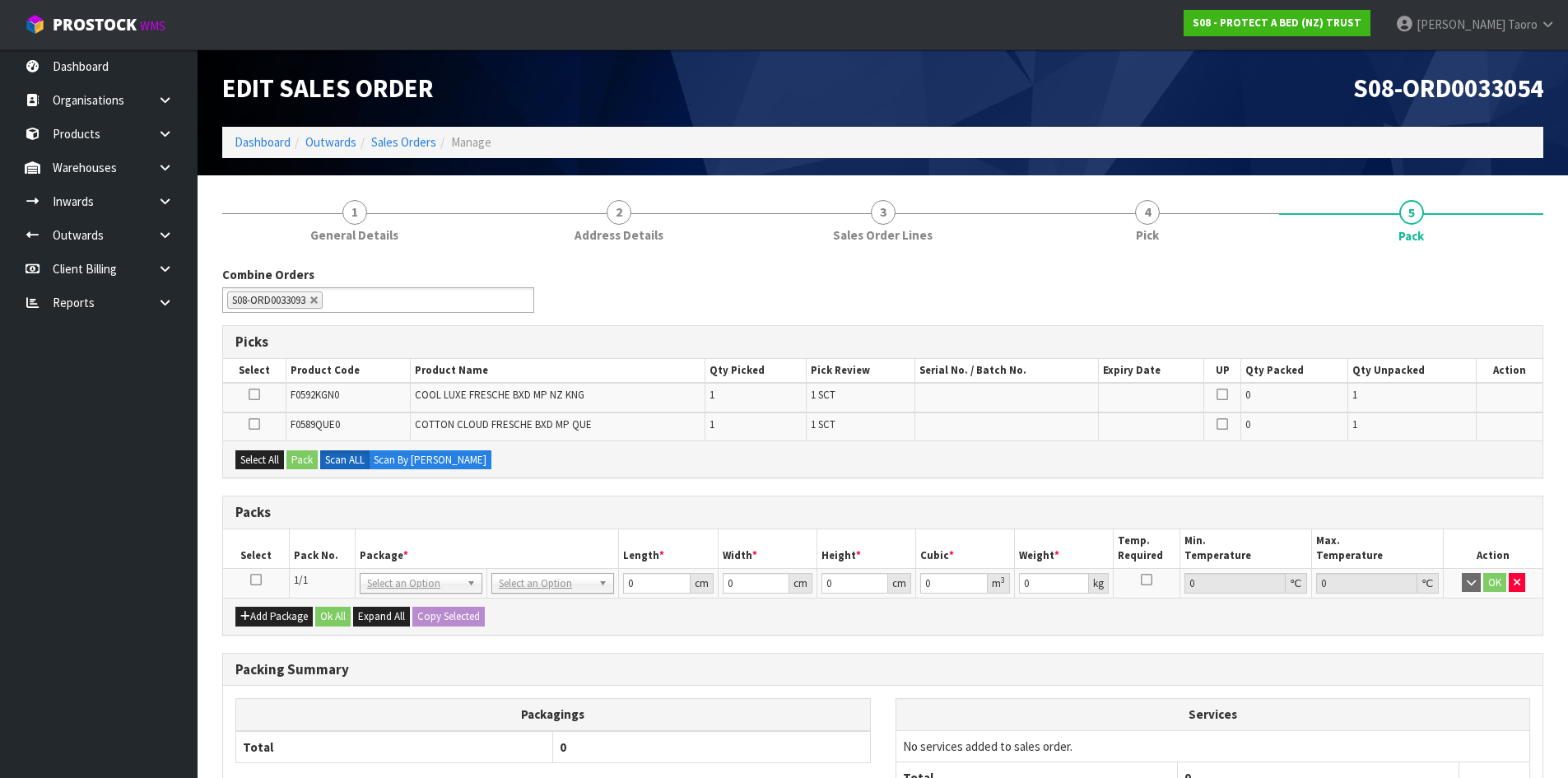
drag, startPoint x: 254, startPoint y: 576, endPoint x: 265, endPoint y: 552, distance: 26.4
click at [254, 580] on icon at bounding box center [256, 580] width 12 height 1
click at [540, 511] on h3 "Packs" at bounding box center [882, 513] width 1295 height 16
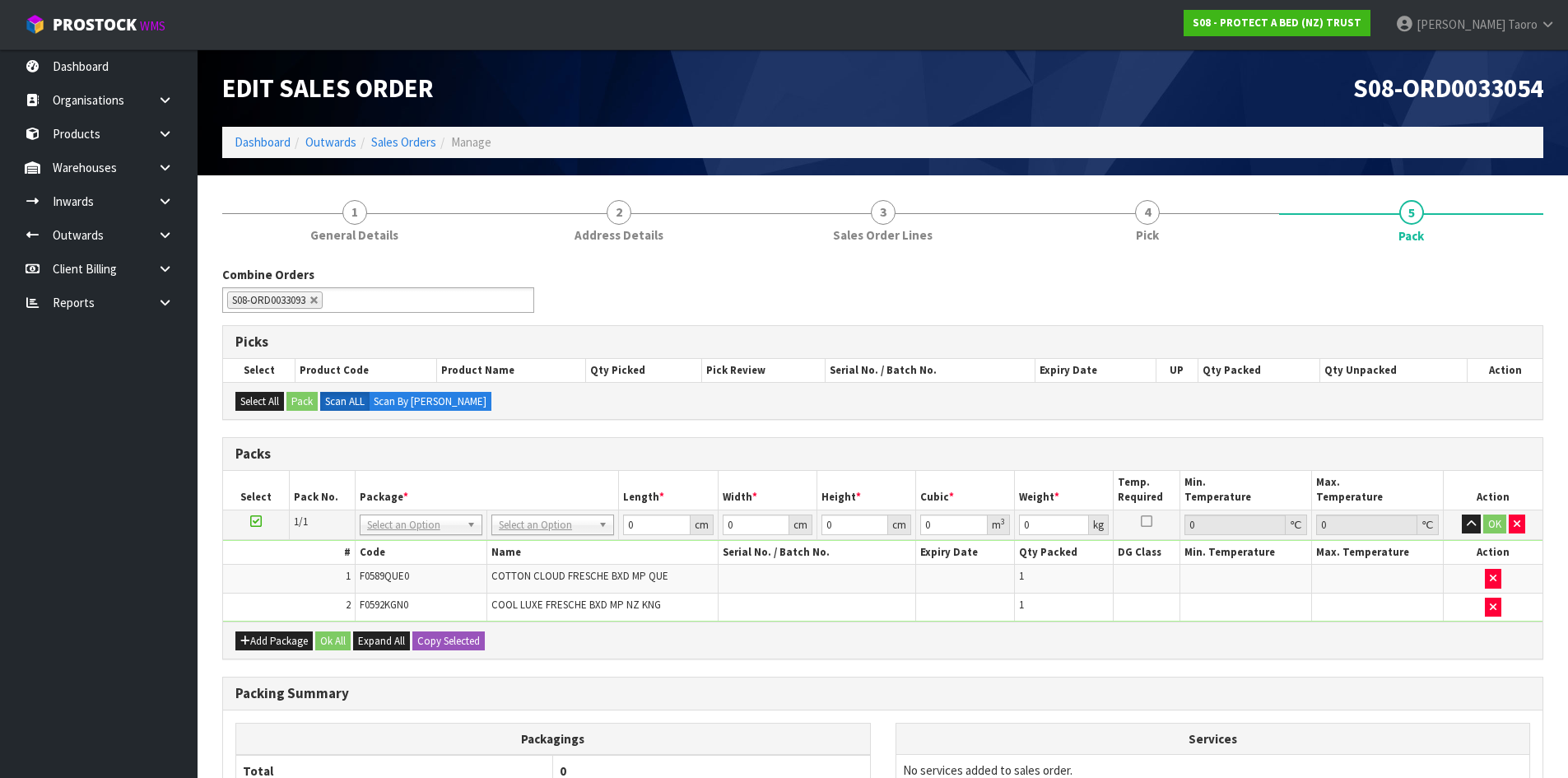
click at [553, 537] on td "No Packaging Cartons PLT GEN120 (1200 X 1000) PLT ONE WAY SKID CHEP HIRE PALLET…" at bounding box center [553, 525] width 132 height 29
click at [637, 524] on input "0" at bounding box center [656, 525] width 66 height 20
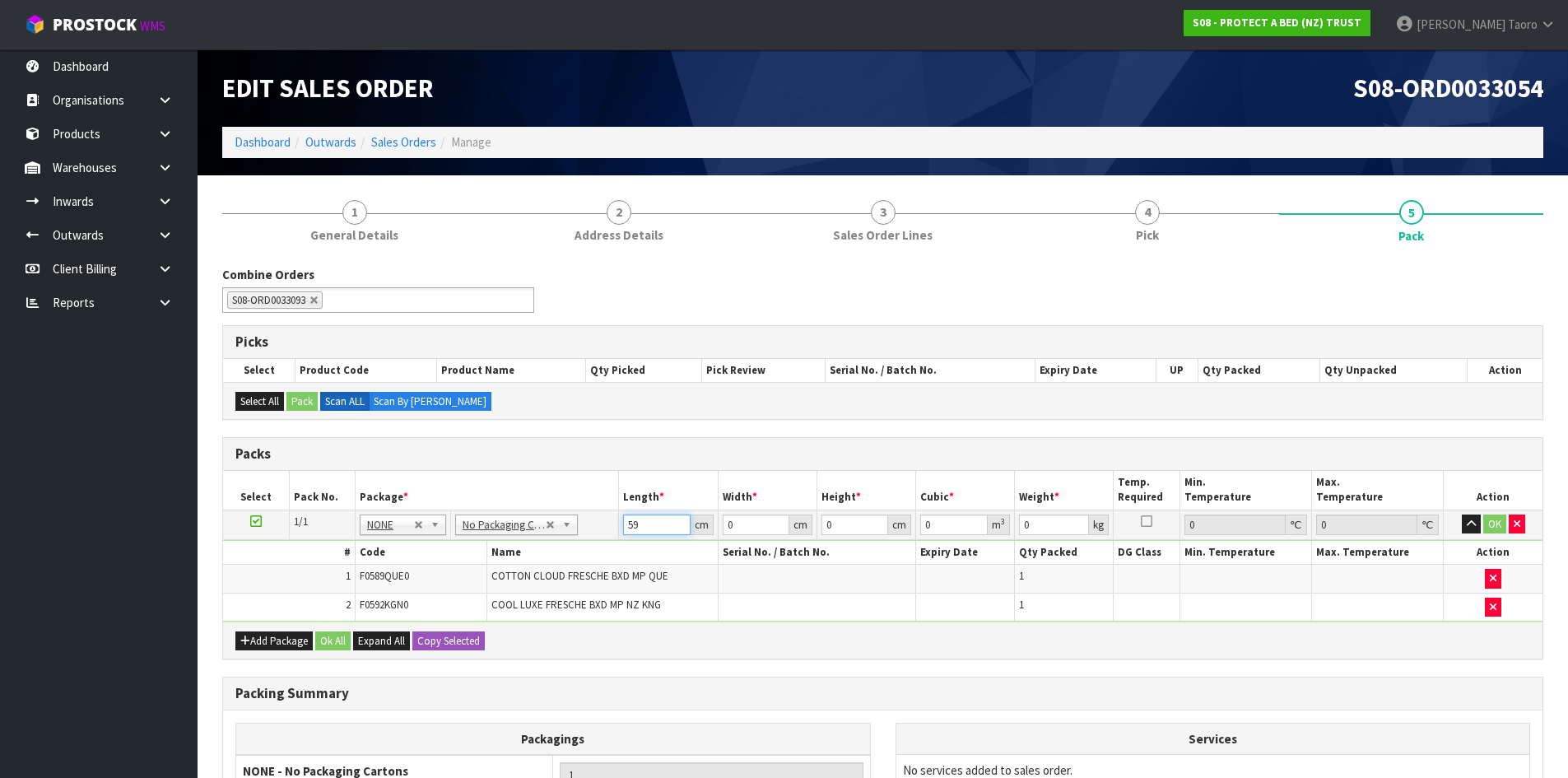
type input "59"
type input "39"
type input "3"
type input "0.006903"
type input "32"
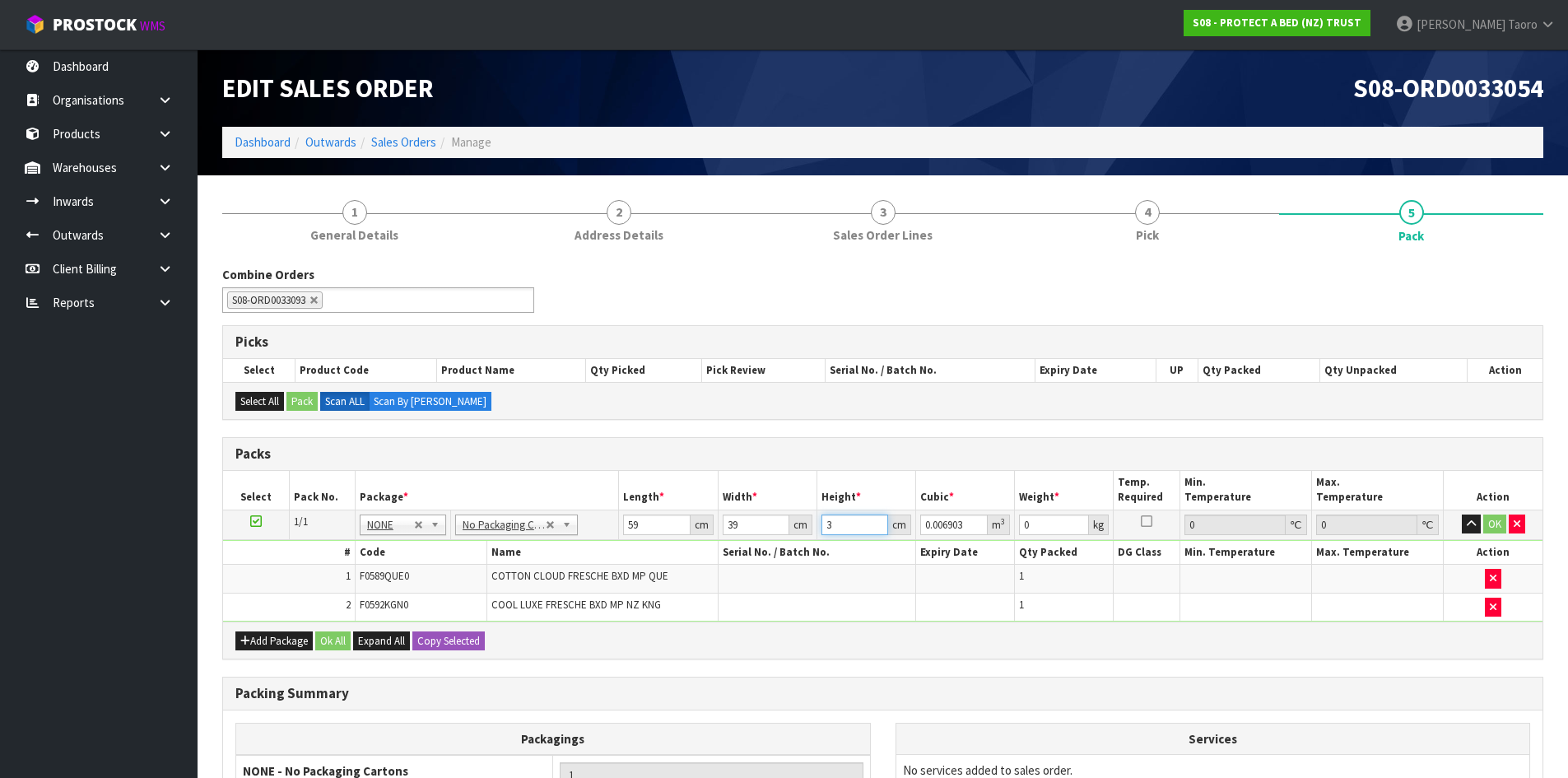
type input "0.073632"
type input "32"
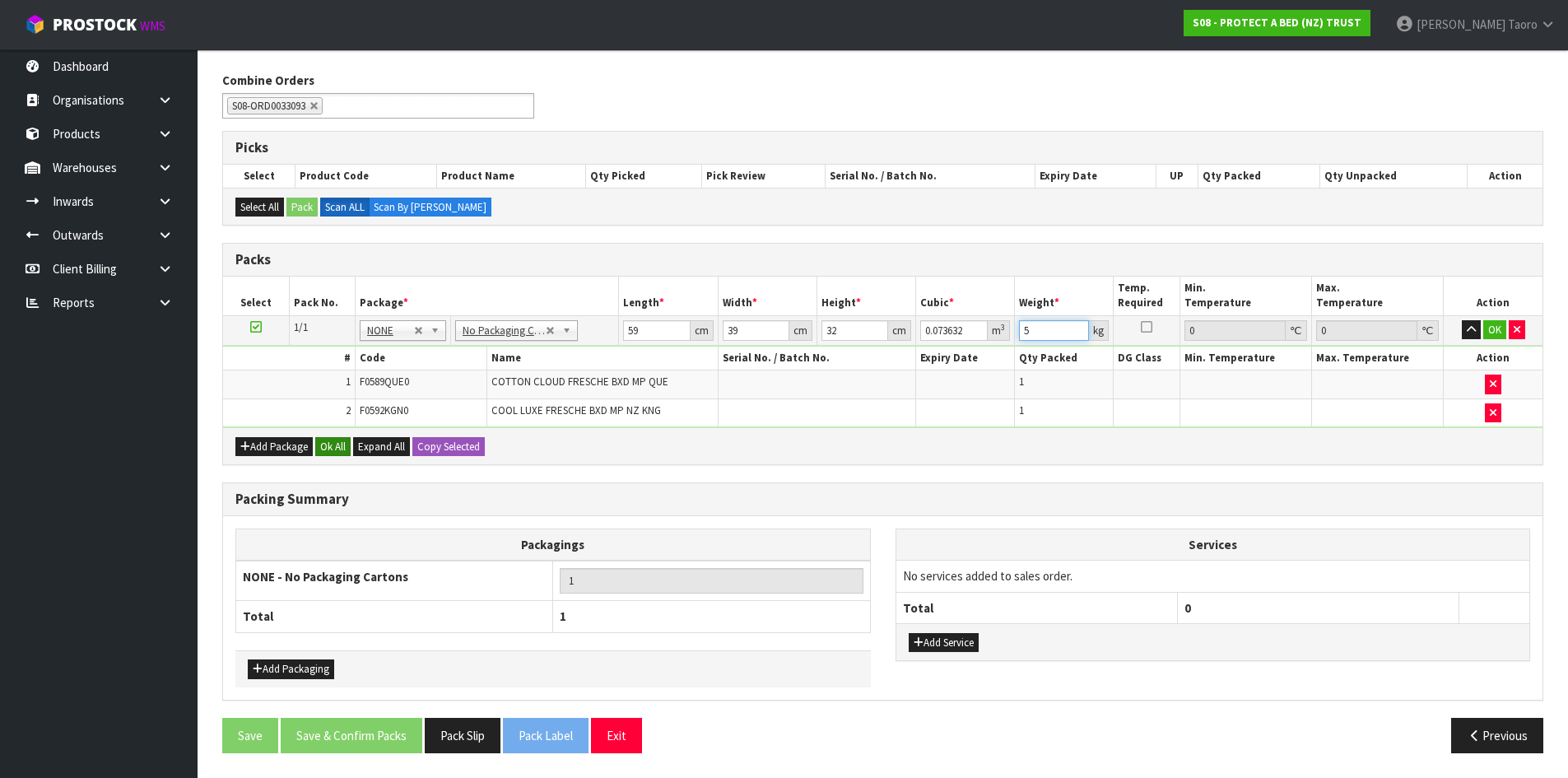
type input "5"
click at [331, 443] on button "Ok All" at bounding box center [333, 446] width 35 height 19
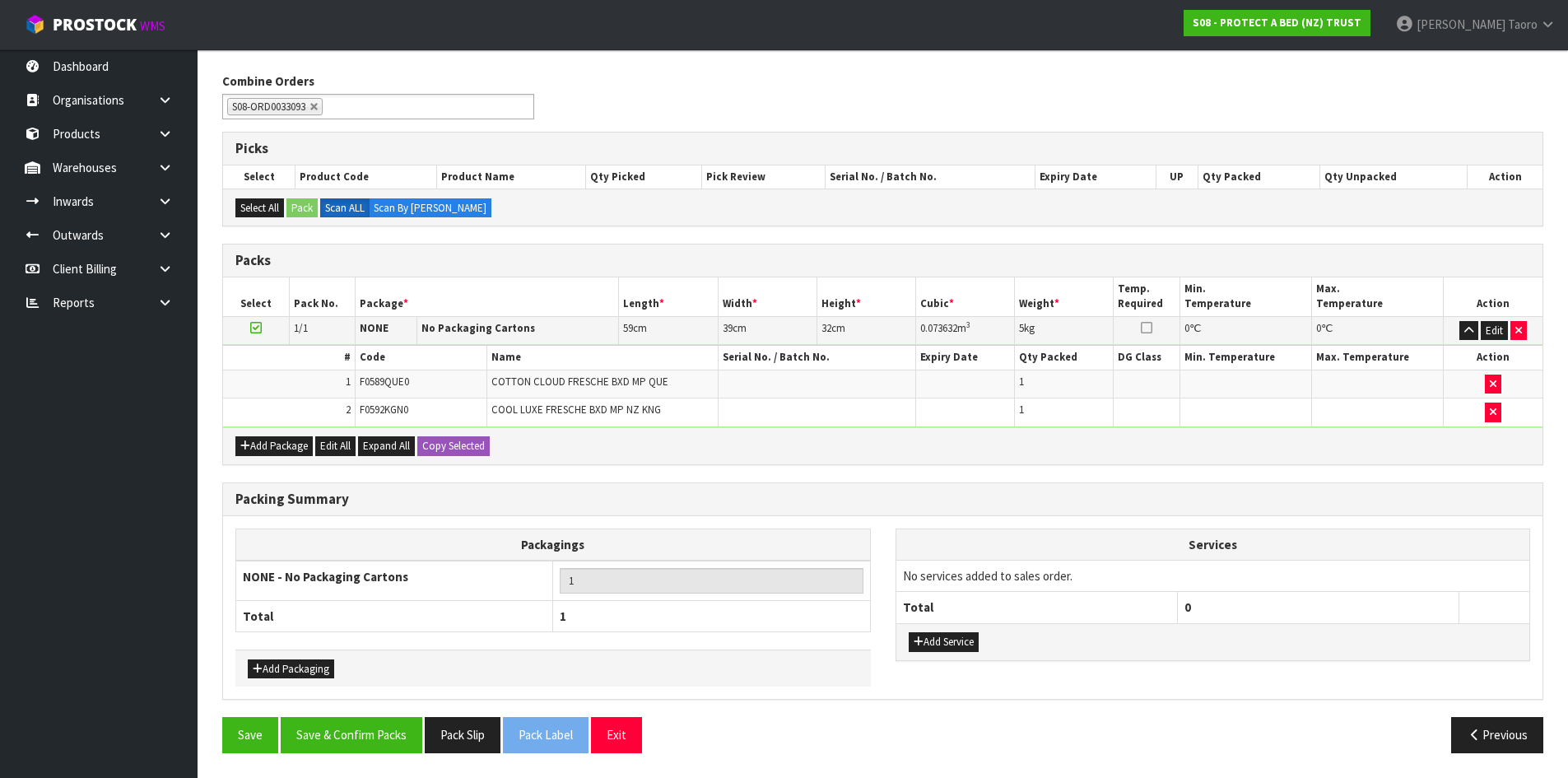
scroll to position [194, 0]
click at [382, 723] on button "Save & Confirm Packs" at bounding box center [352, 735] width 142 height 35
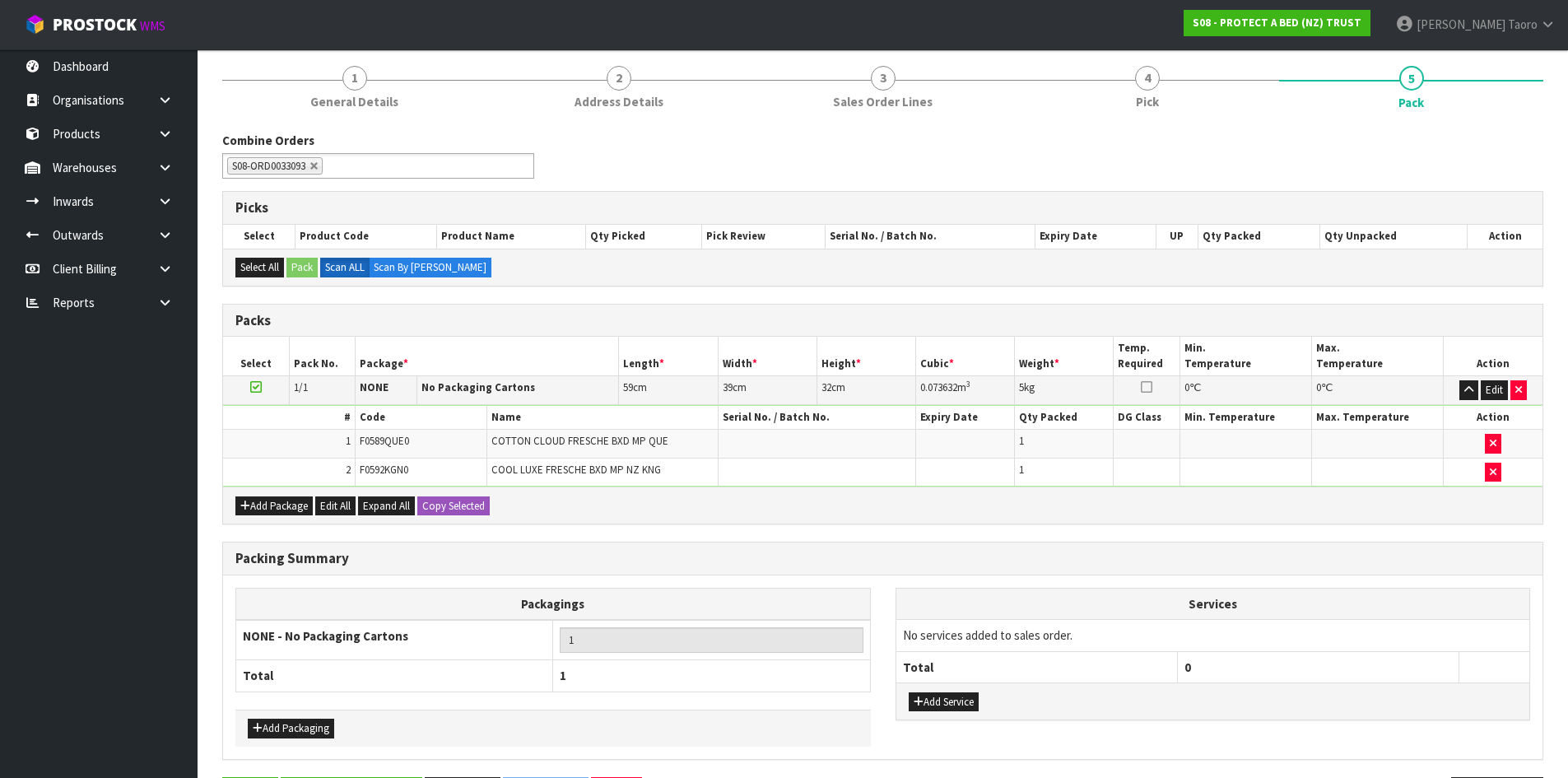
scroll to position [0, 0]
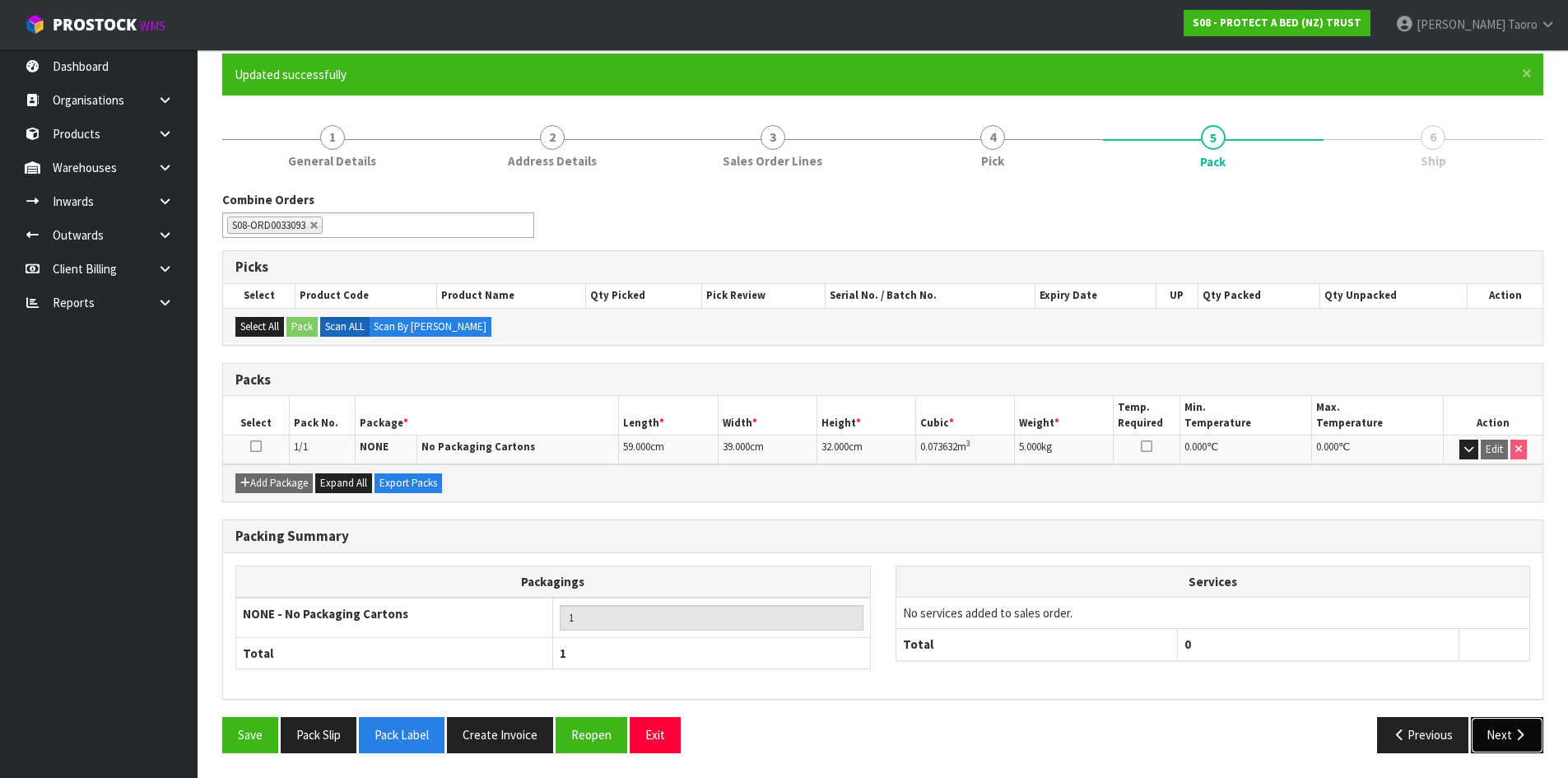
click at [1505, 728] on button "Next" at bounding box center [1507, 735] width 73 height 35
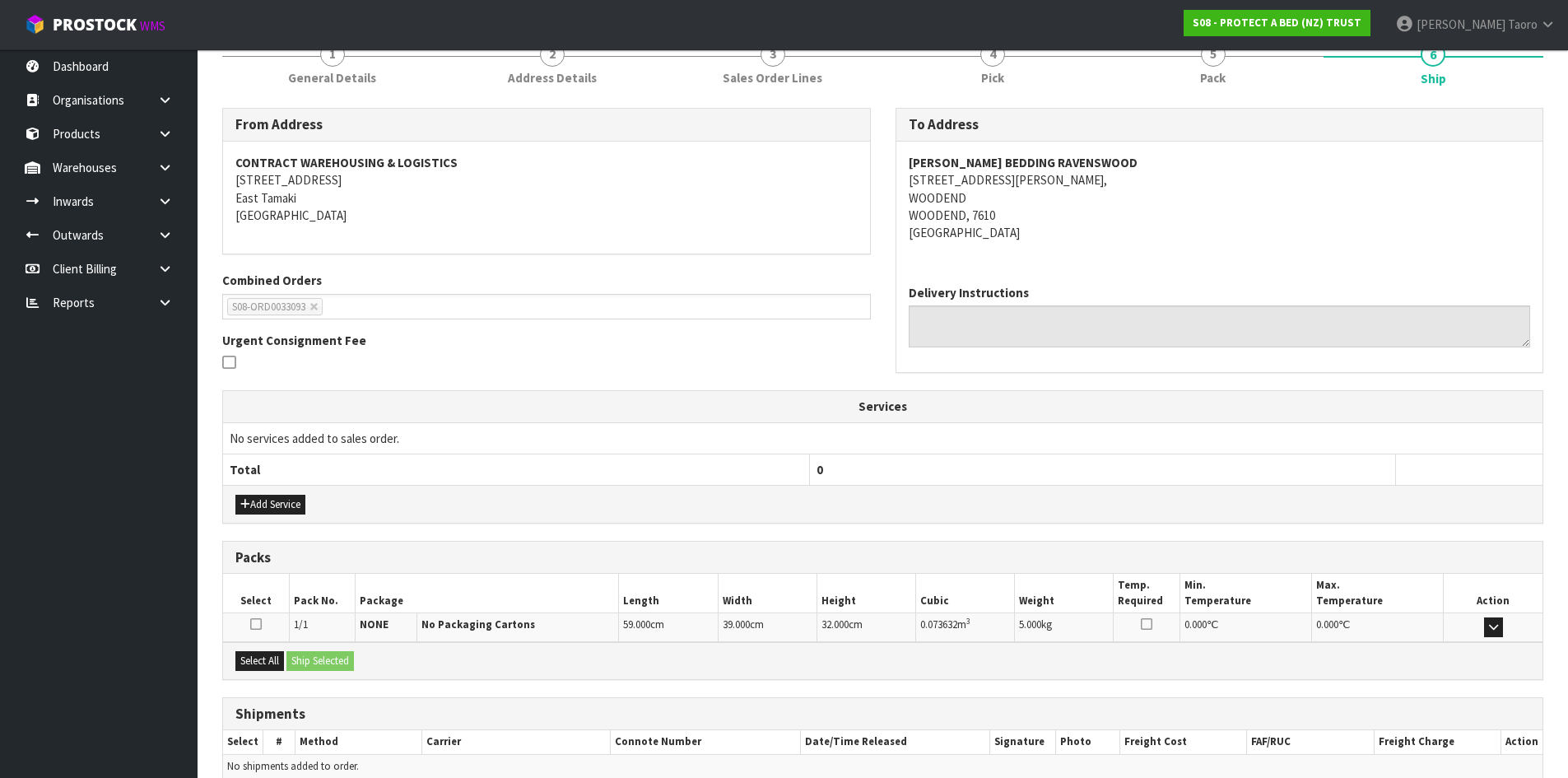
scroll to position [297, 0]
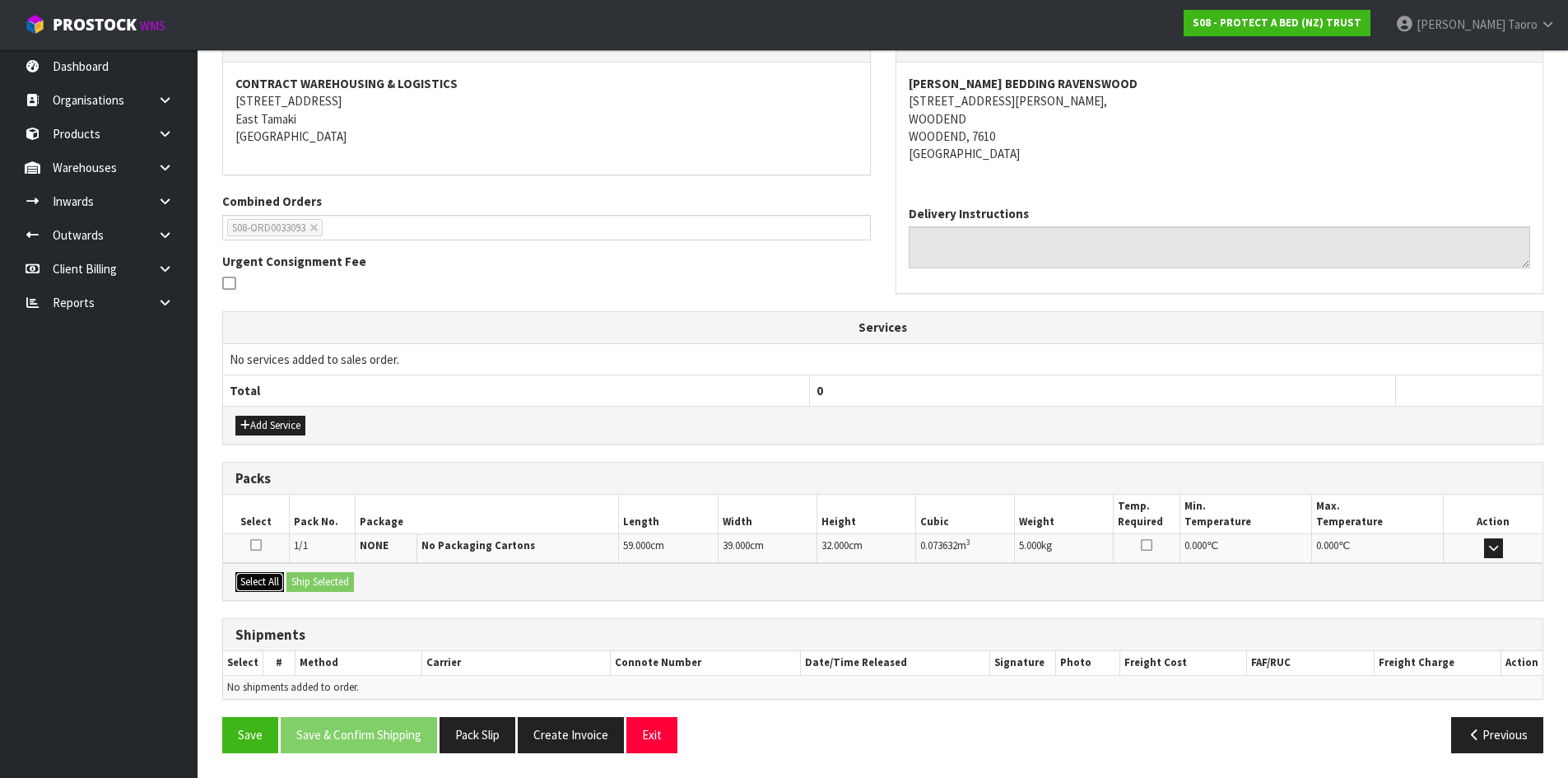
drag, startPoint x: 274, startPoint y: 582, endPoint x: 306, endPoint y: 580, distance: 32.1
click at [277, 583] on button "Select All" at bounding box center [259, 582] width 49 height 19
drag, startPoint x: 306, startPoint y: 580, endPoint x: 474, endPoint y: 669, distance: 190.1
click at [312, 594] on div "Select All Ship Selected" at bounding box center [883, 582] width 1320 height 37
click at [312, 566] on div "Select All Ship Selected" at bounding box center [883, 582] width 1320 height 37
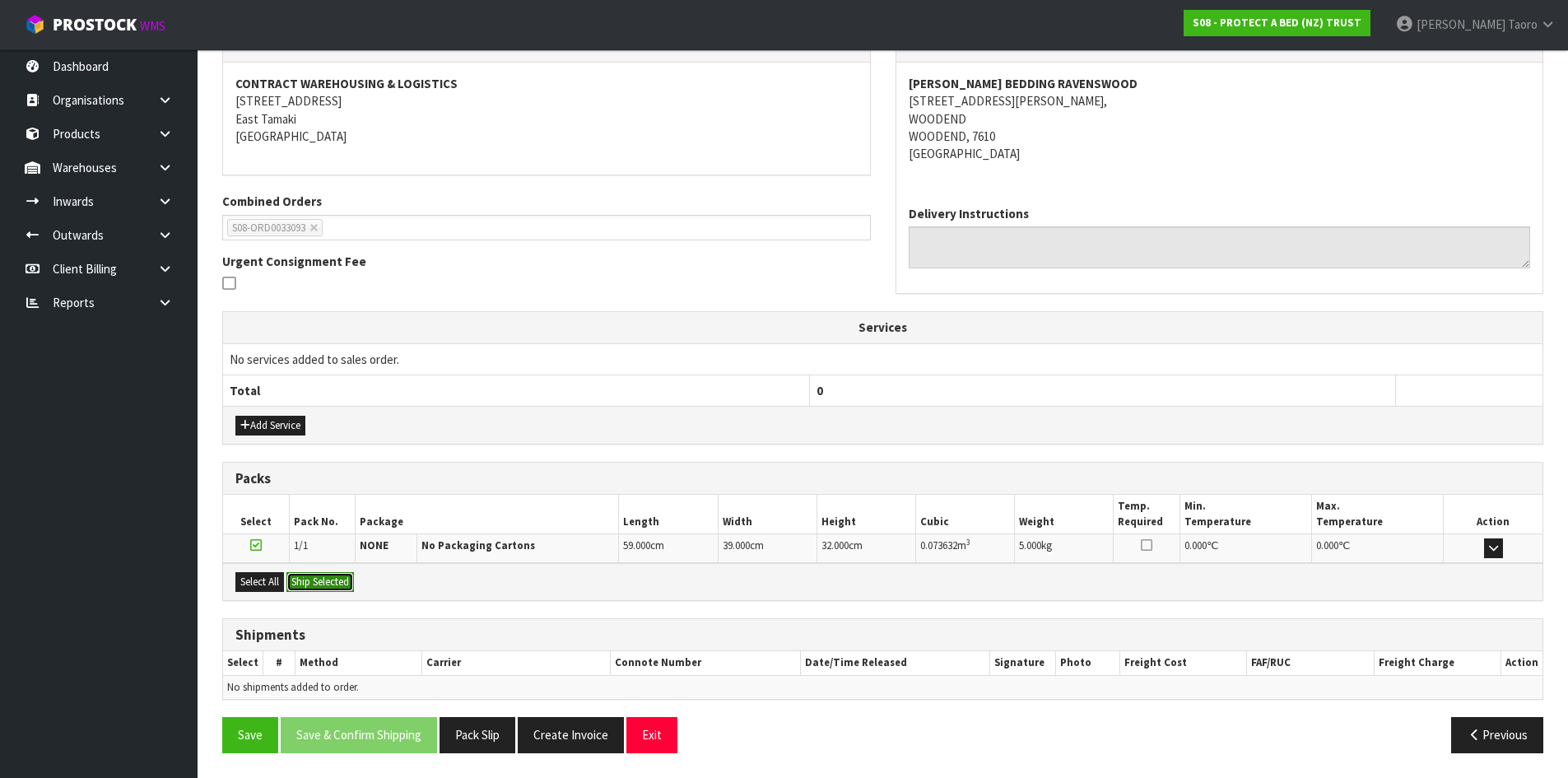
click at [318, 583] on button "Ship Selected" at bounding box center [320, 582] width 67 height 19
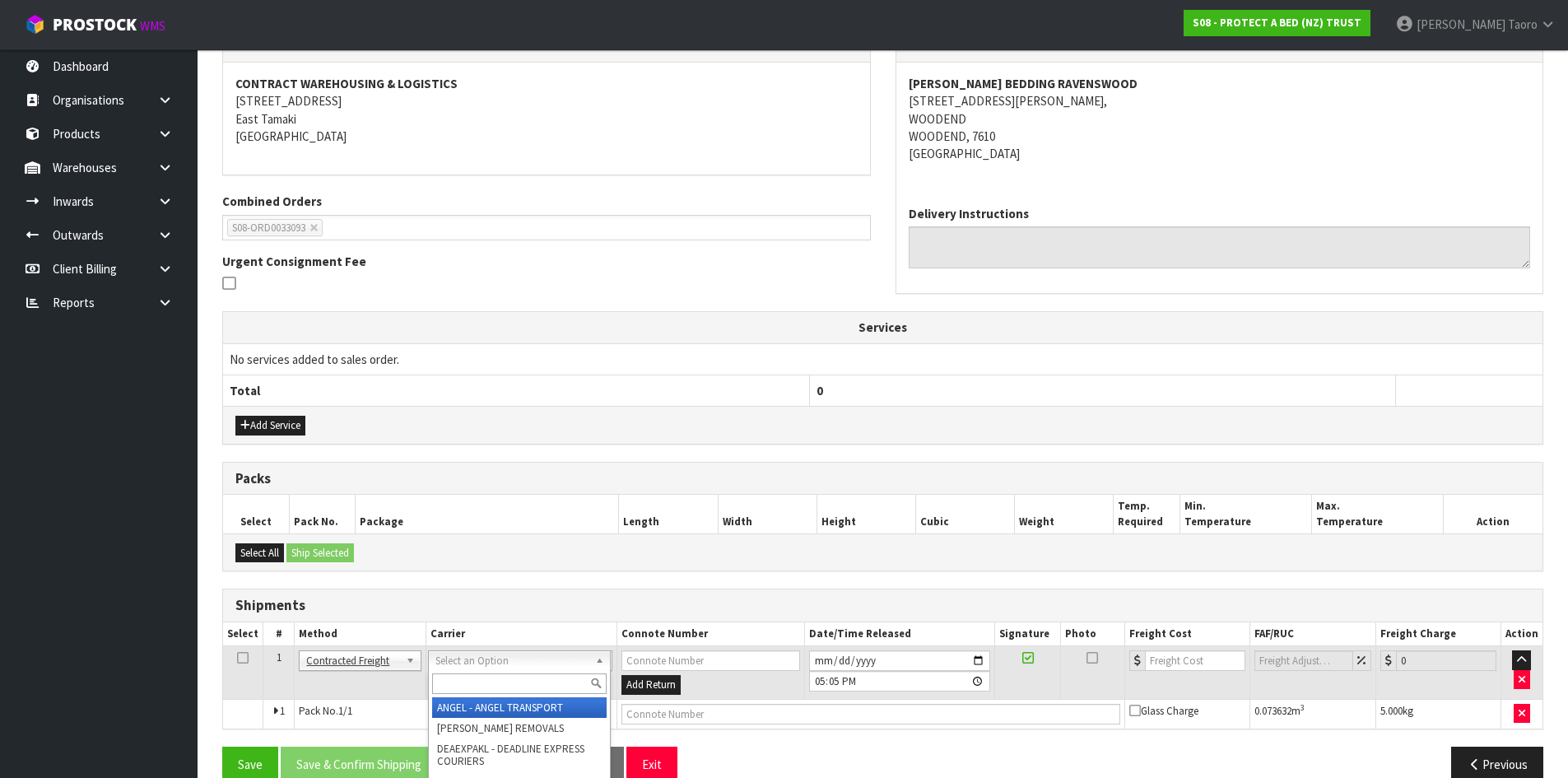
click at [566, 680] on input "text" at bounding box center [519, 684] width 174 height 20
type input "NZP"
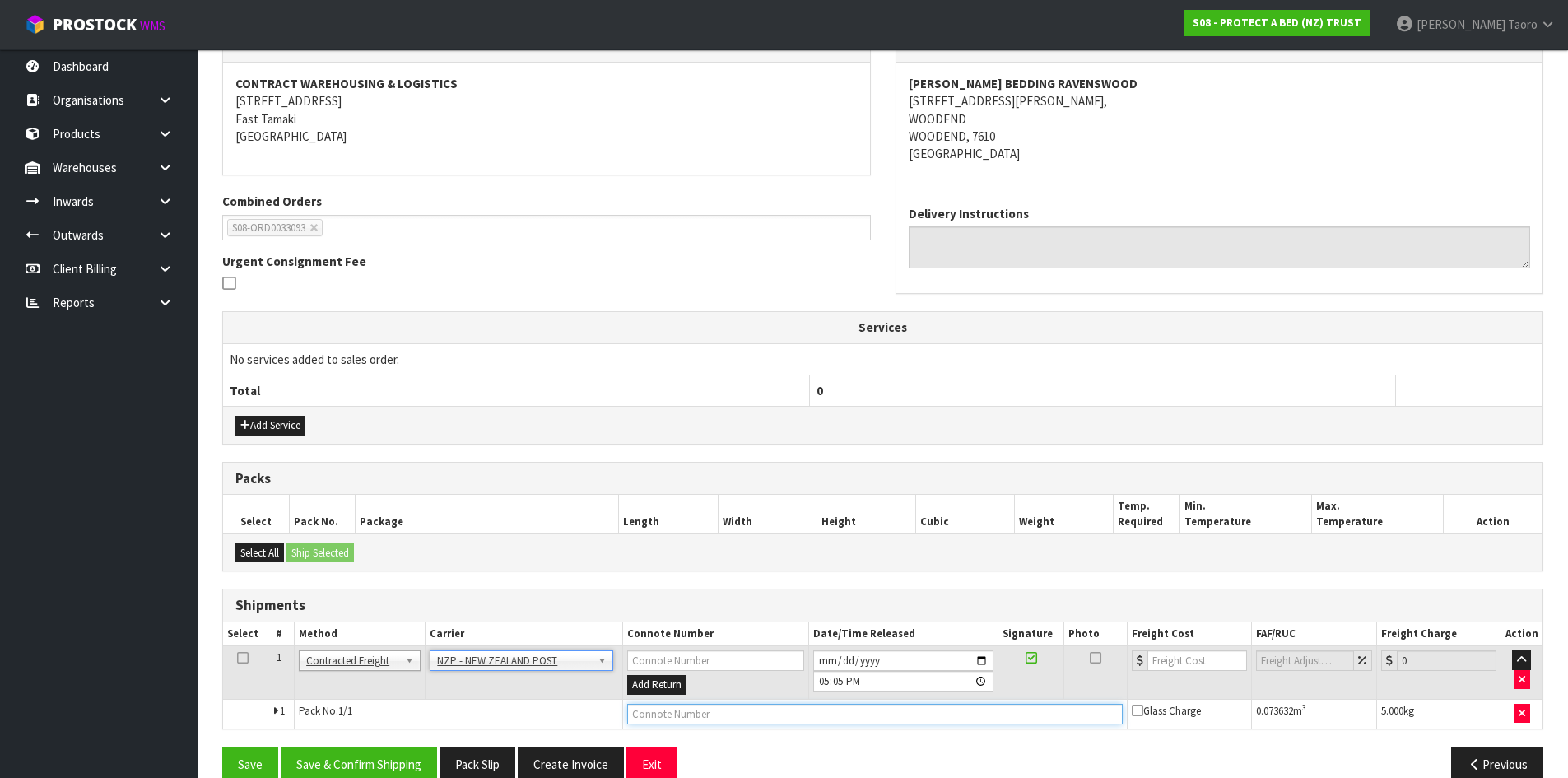
click at [673, 717] on input "text" at bounding box center [876, 714] width 496 height 20
click at [222, 747] on button "Save" at bounding box center [250, 764] width 56 height 35
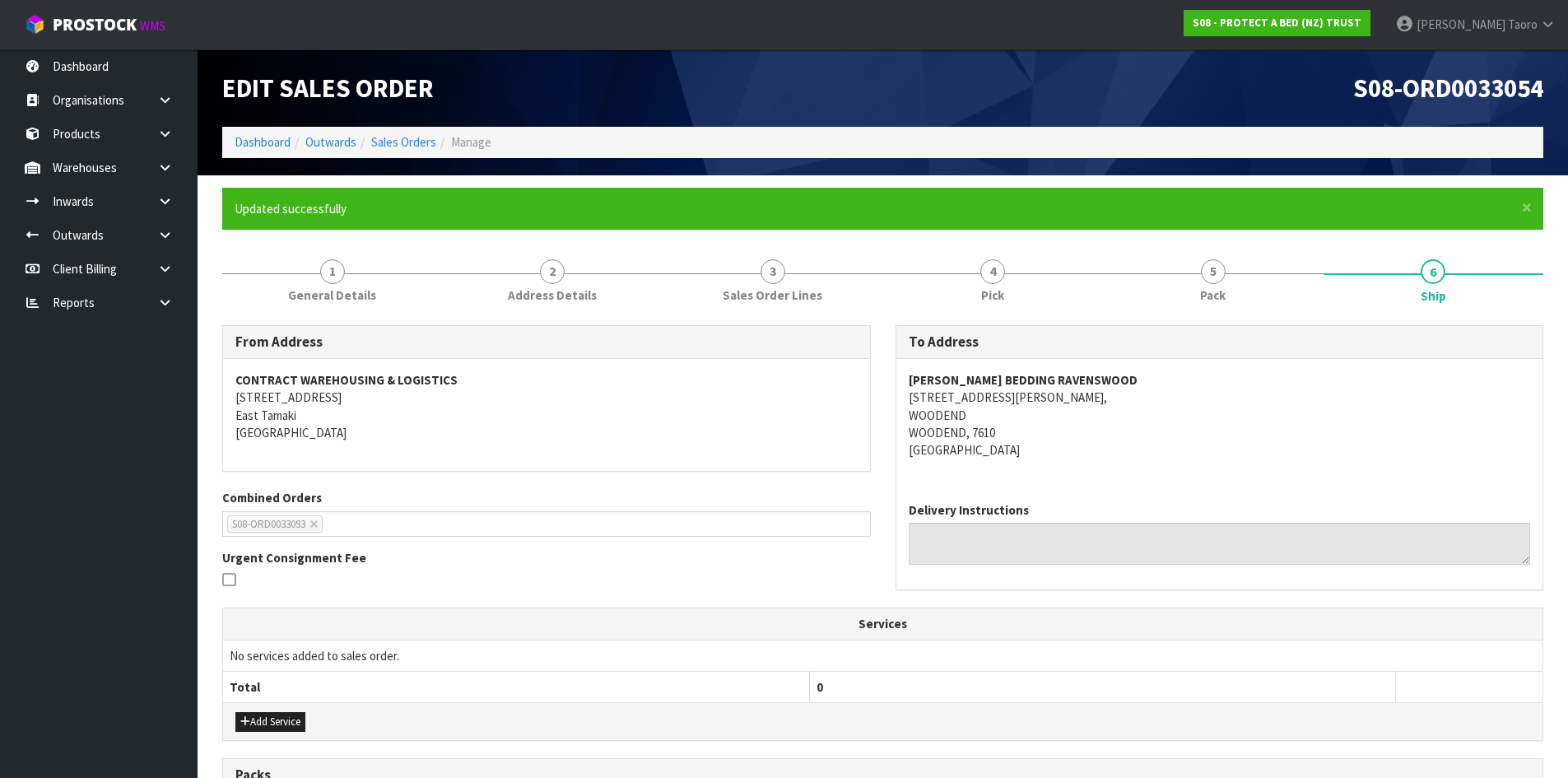
scroll to position [325, 0]
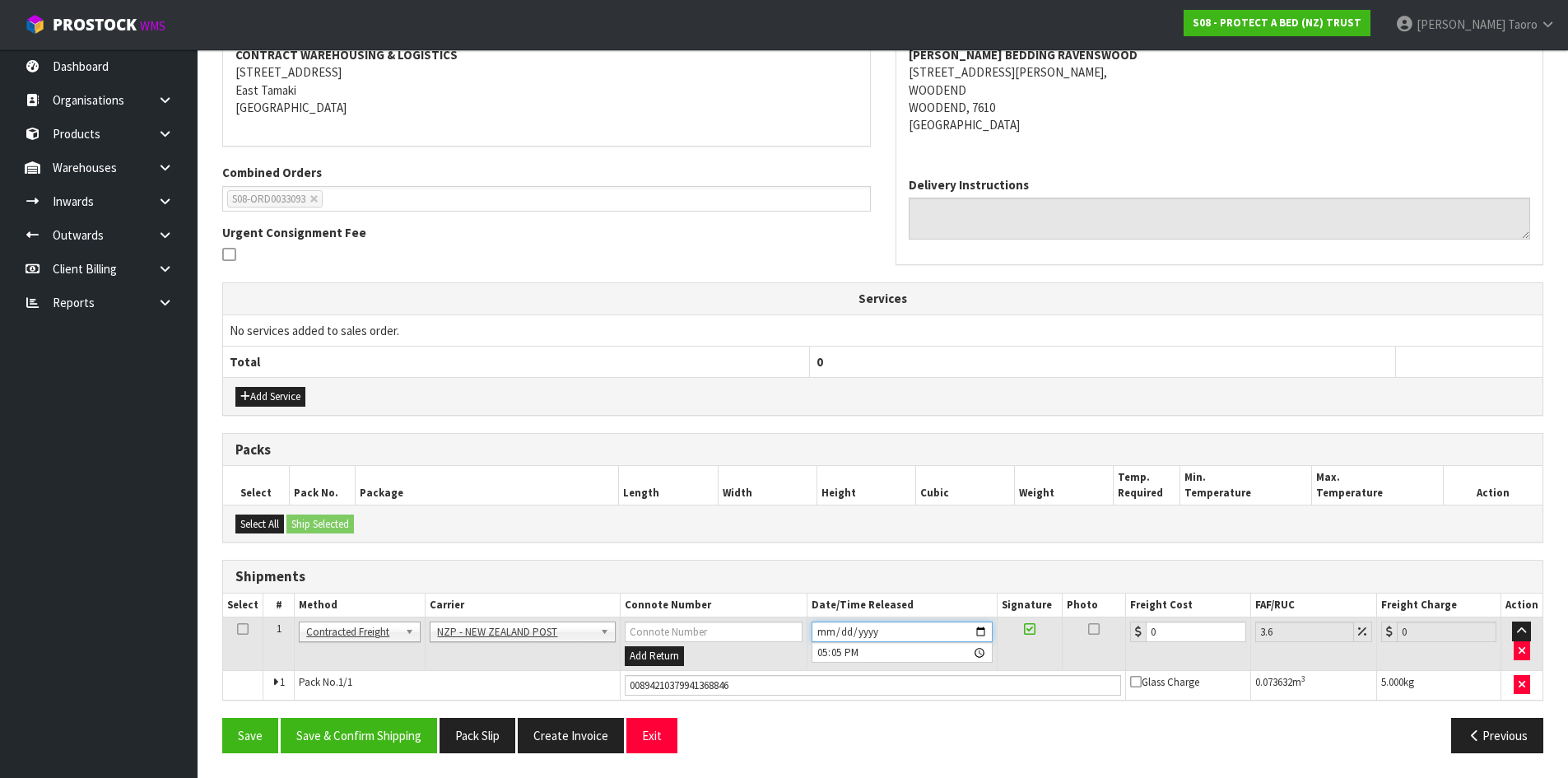
click at [822, 628] on input "[DATE]" at bounding box center [902, 631] width 181 height 20
click at [821, 653] on input "17:05:00.000" at bounding box center [902, 653] width 181 height 20
click at [376, 725] on button "Save & Confirm Shipping" at bounding box center [360, 736] width 157 height 35
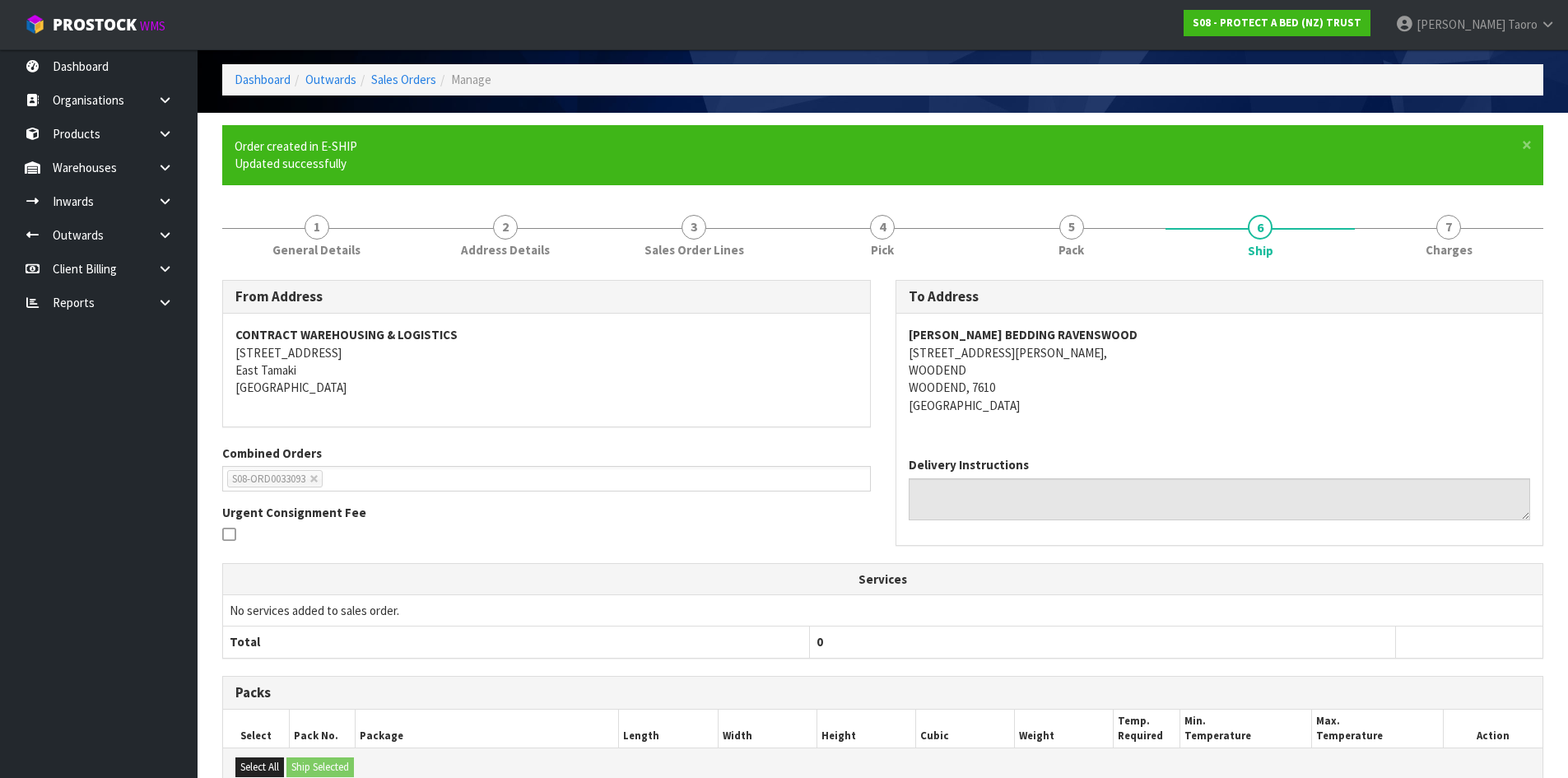
scroll to position [302, 0]
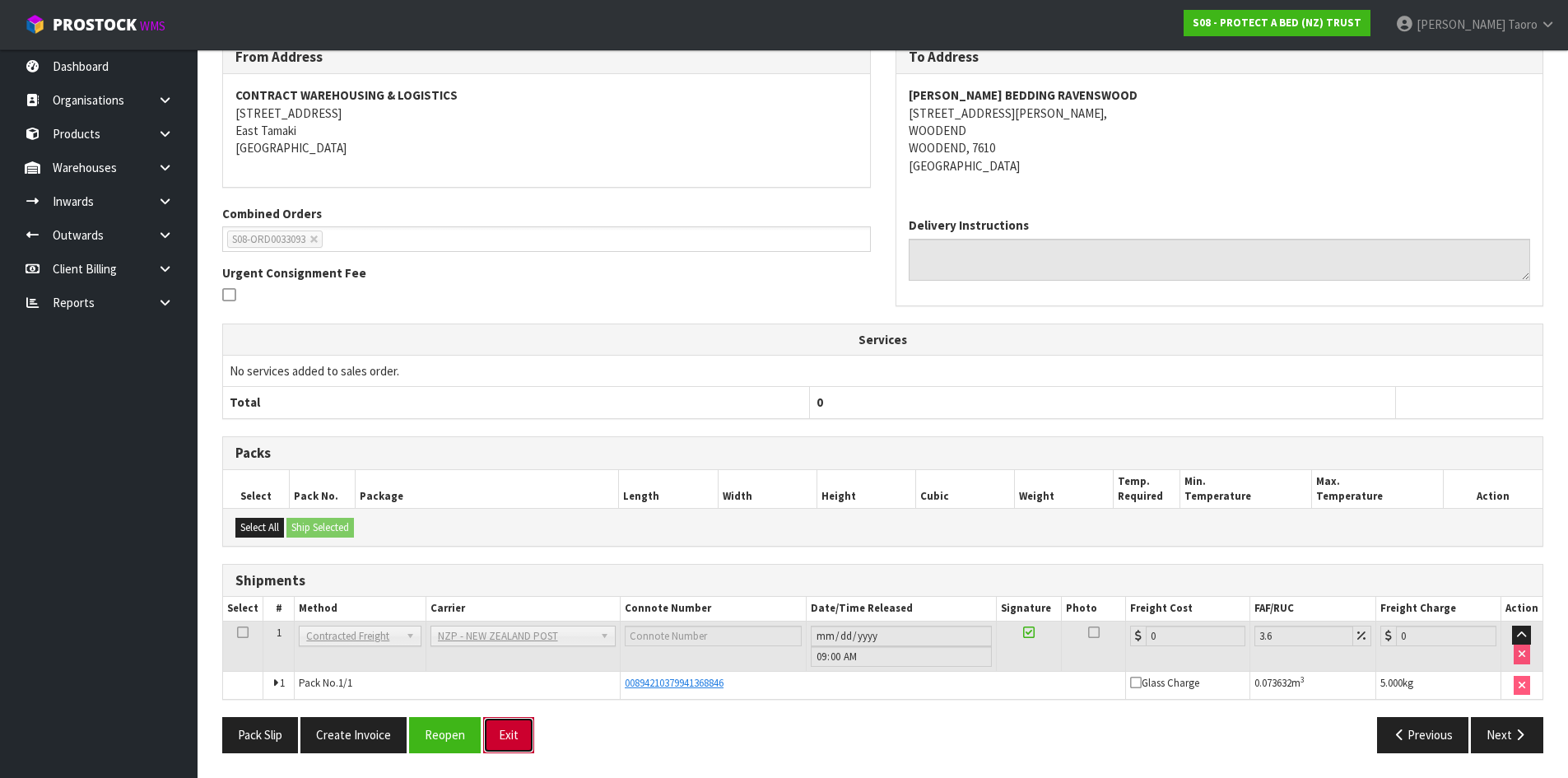
click at [503, 731] on button "Exit" at bounding box center [508, 735] width 51 height 35
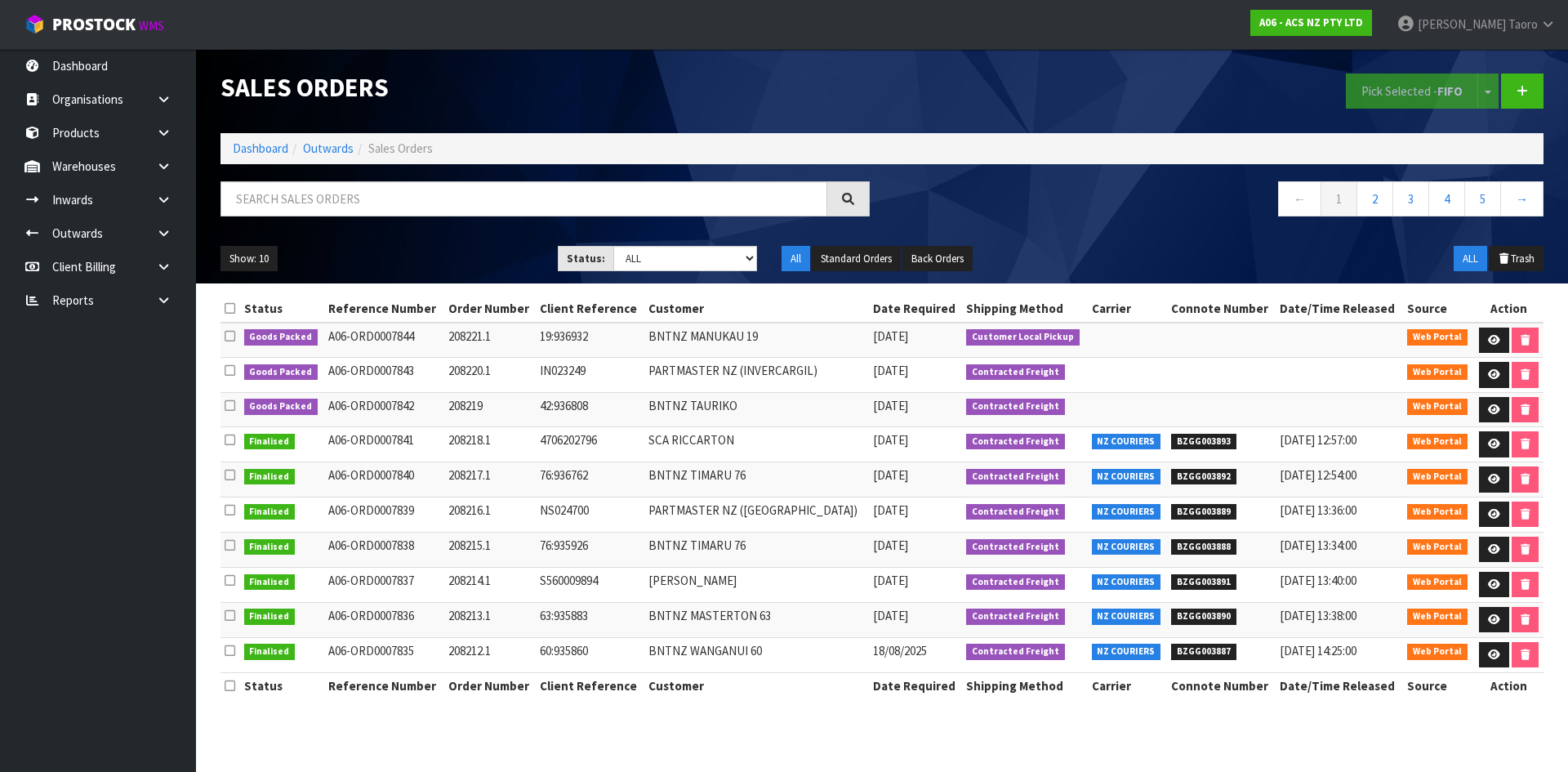
click at [270, 149] on link "Dashboard" at bounding box center [261, 148] width 56 height 16
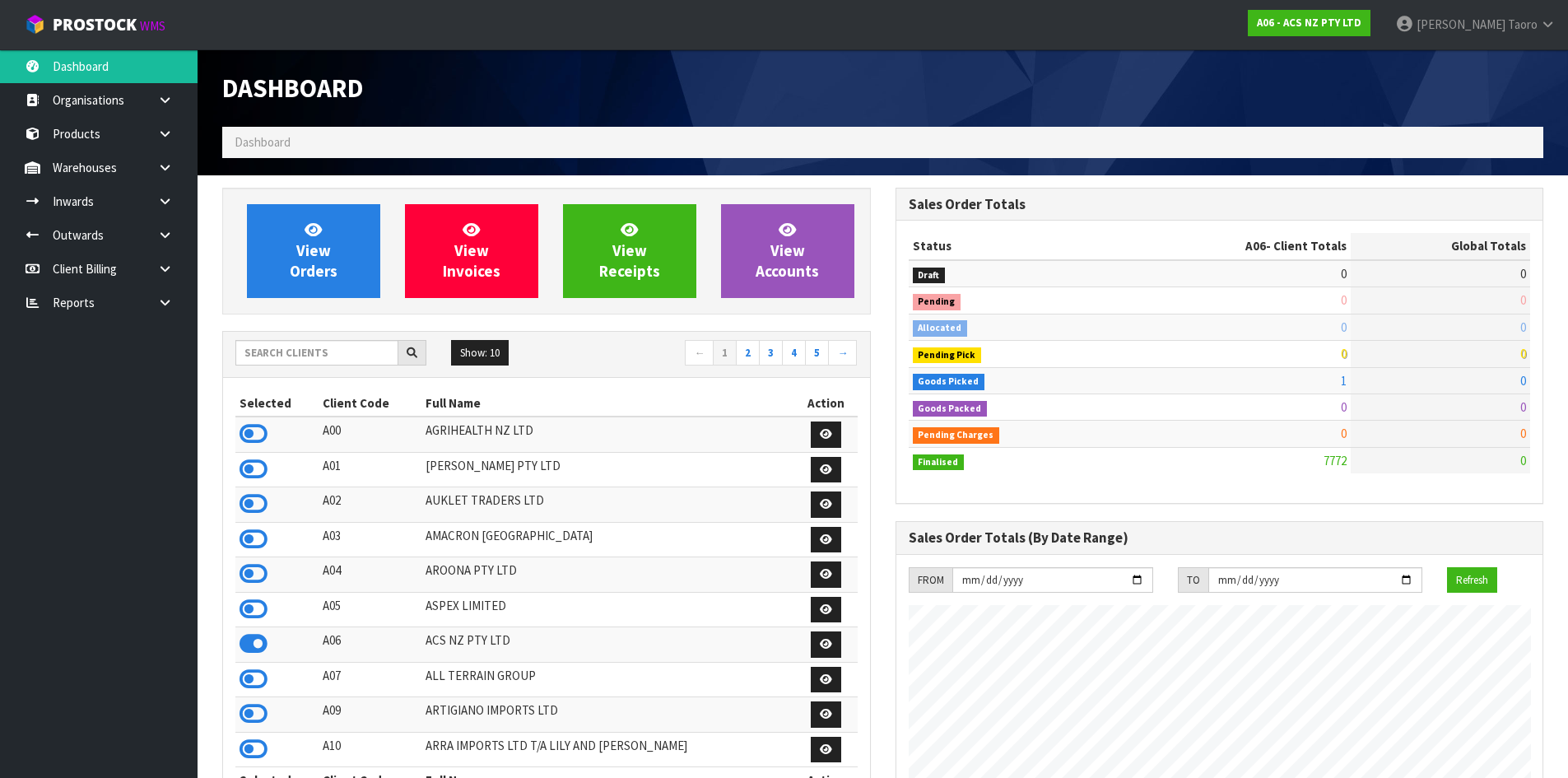
scroll to position [1247, 673]
click at [277, 220] on link "View Orders" at bounding box center [313, 252] width 134 height 94
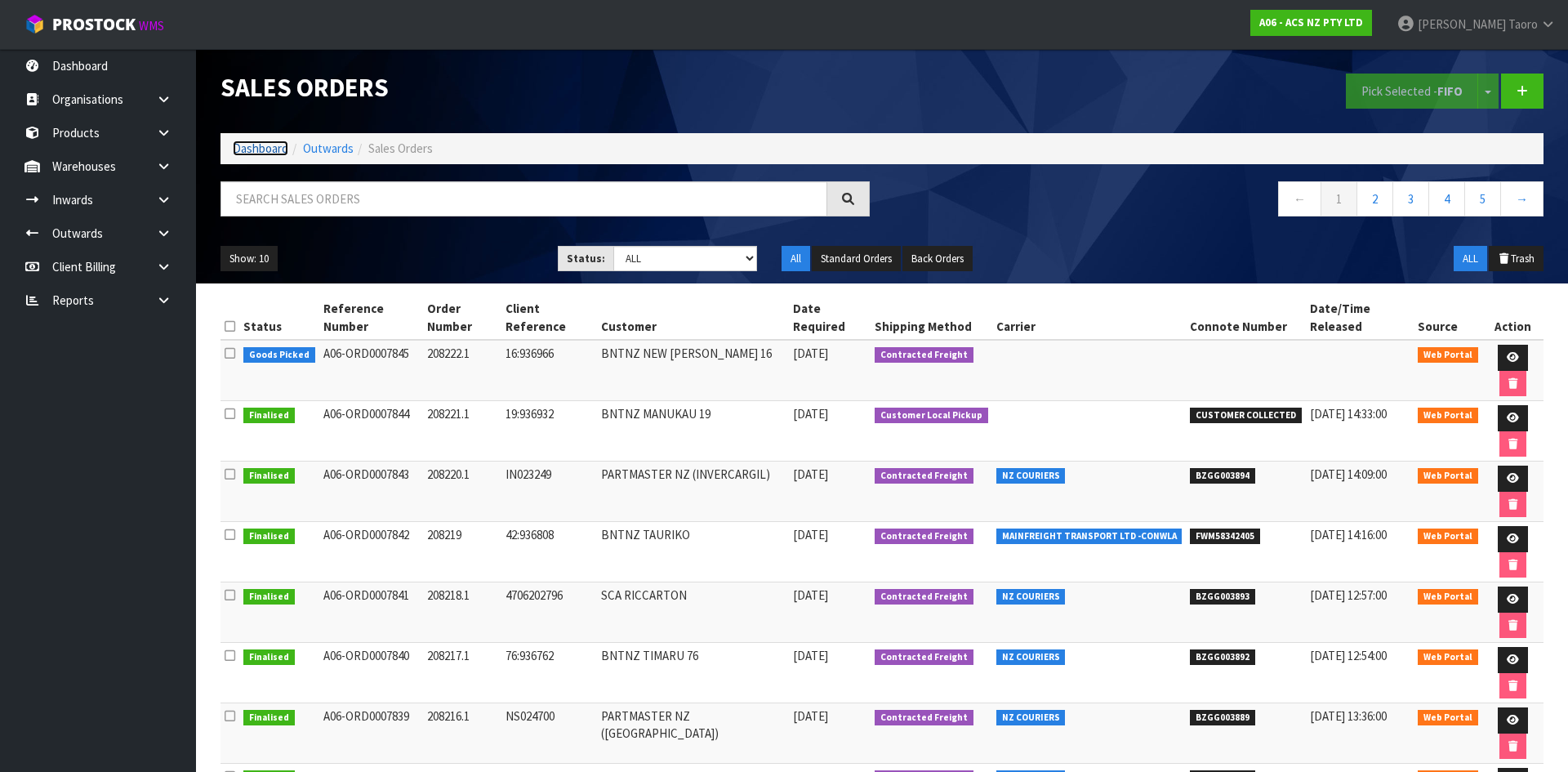
click at [278, 155] on link "Dashboard" at bounding box center [261, 148] width 56 height 16
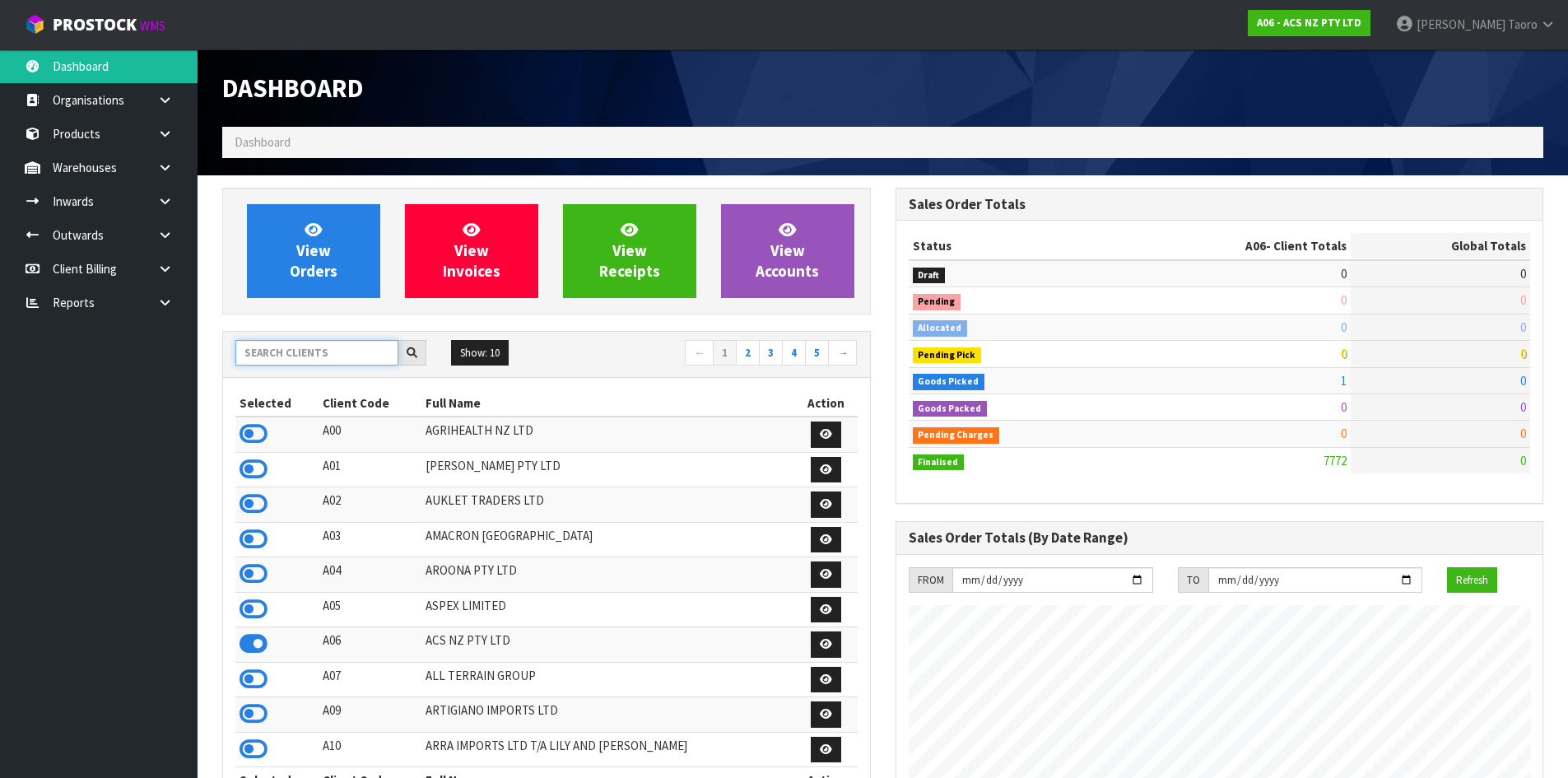
scroll to position [1247, 673]
click at [317, 359] on input "text" at bounding box center [316, 353] width 163 height 26
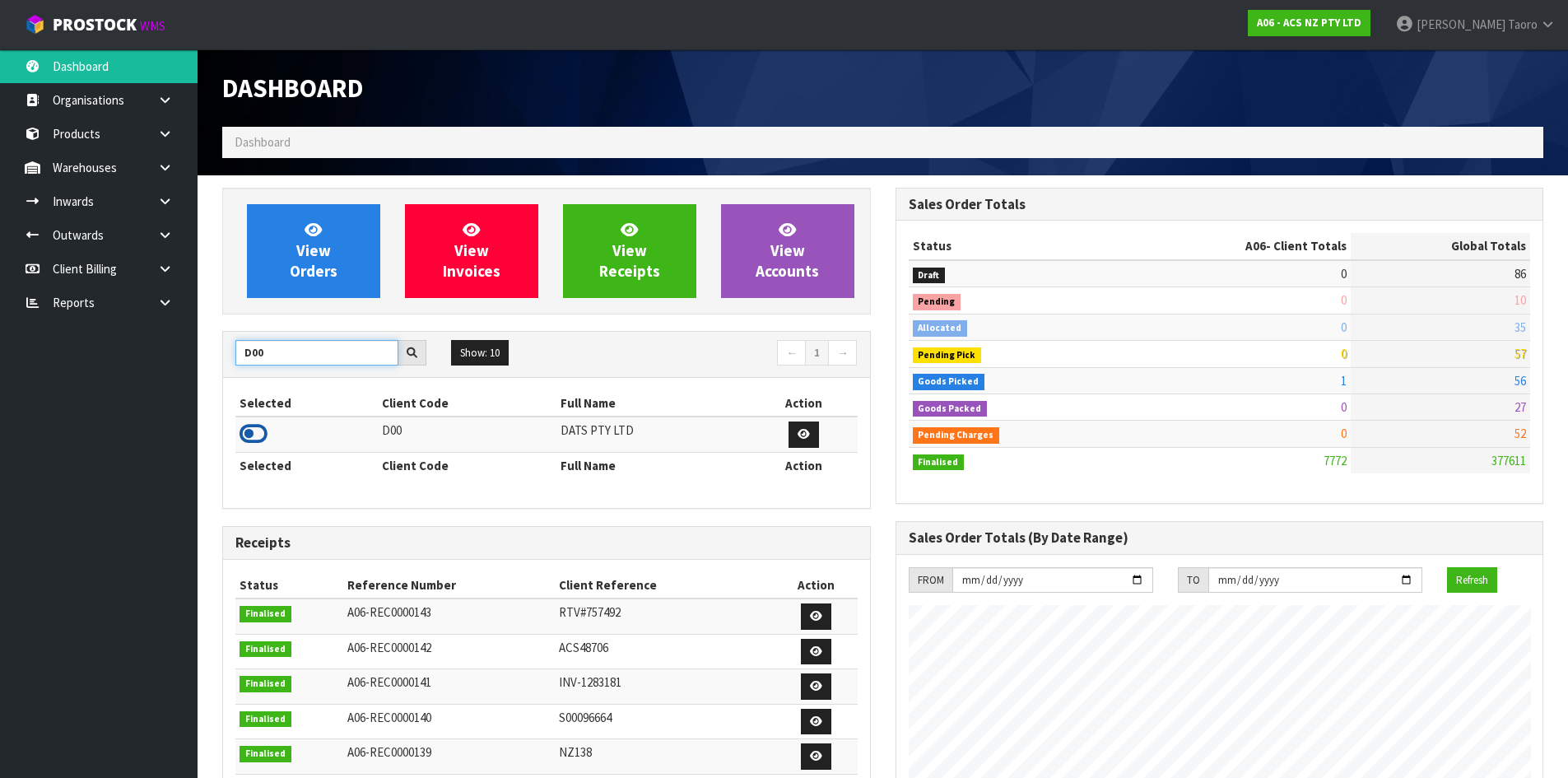
type input "D00"
click at [245, 437] on icon at bounding box center [253, 433] width 28 height 25
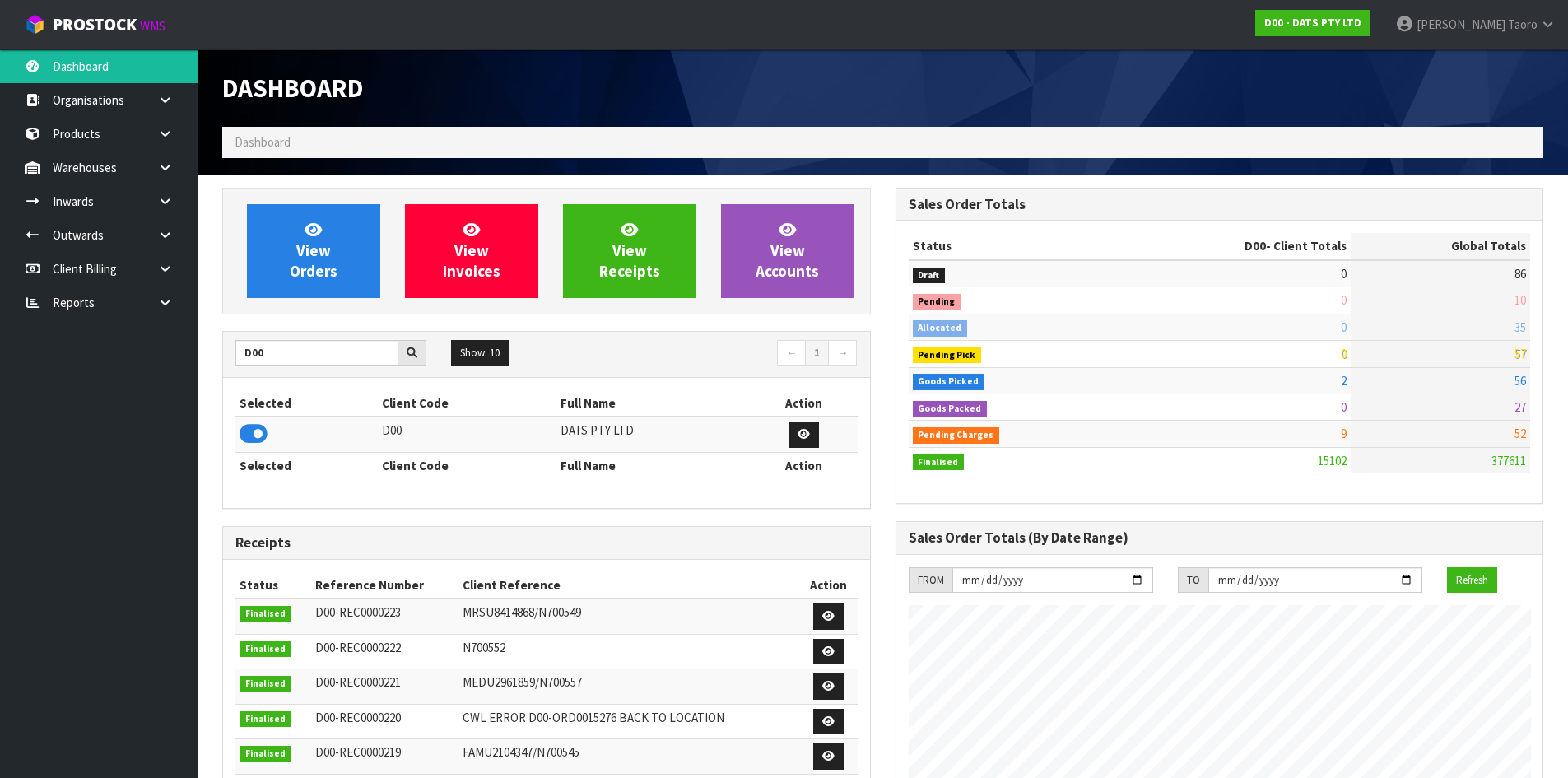
scroll to position [1247, 673]
click at [315, 349] on input "D00" at bounding box center [316, 353] width 163 height 26
click at [315, 348] on input "D00" at bounding box center [316, 353] width 163 height 26
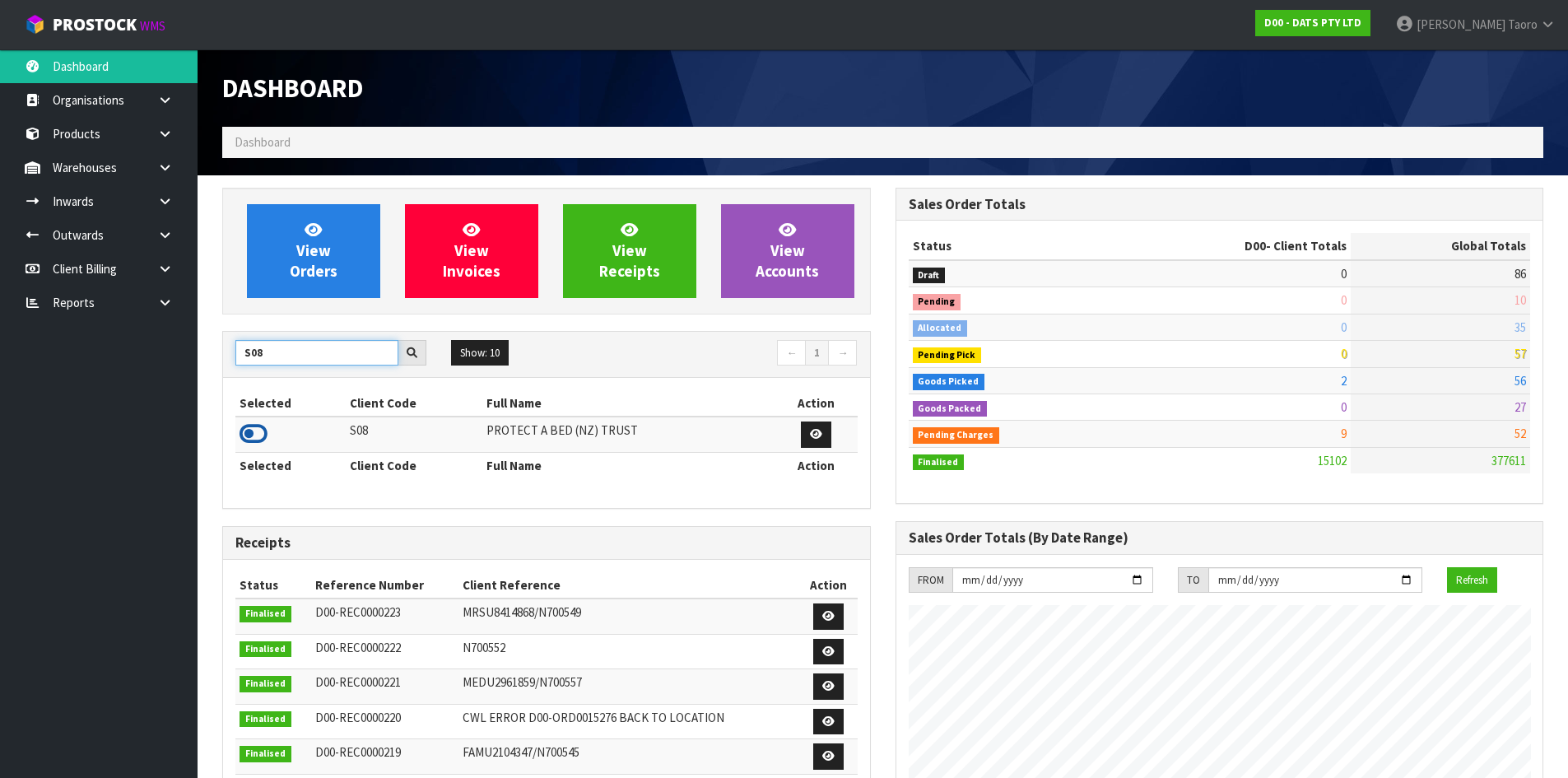
type input "S08"
click at [260, 438] on icon at bounding box center [253, 433] width 28 height 25
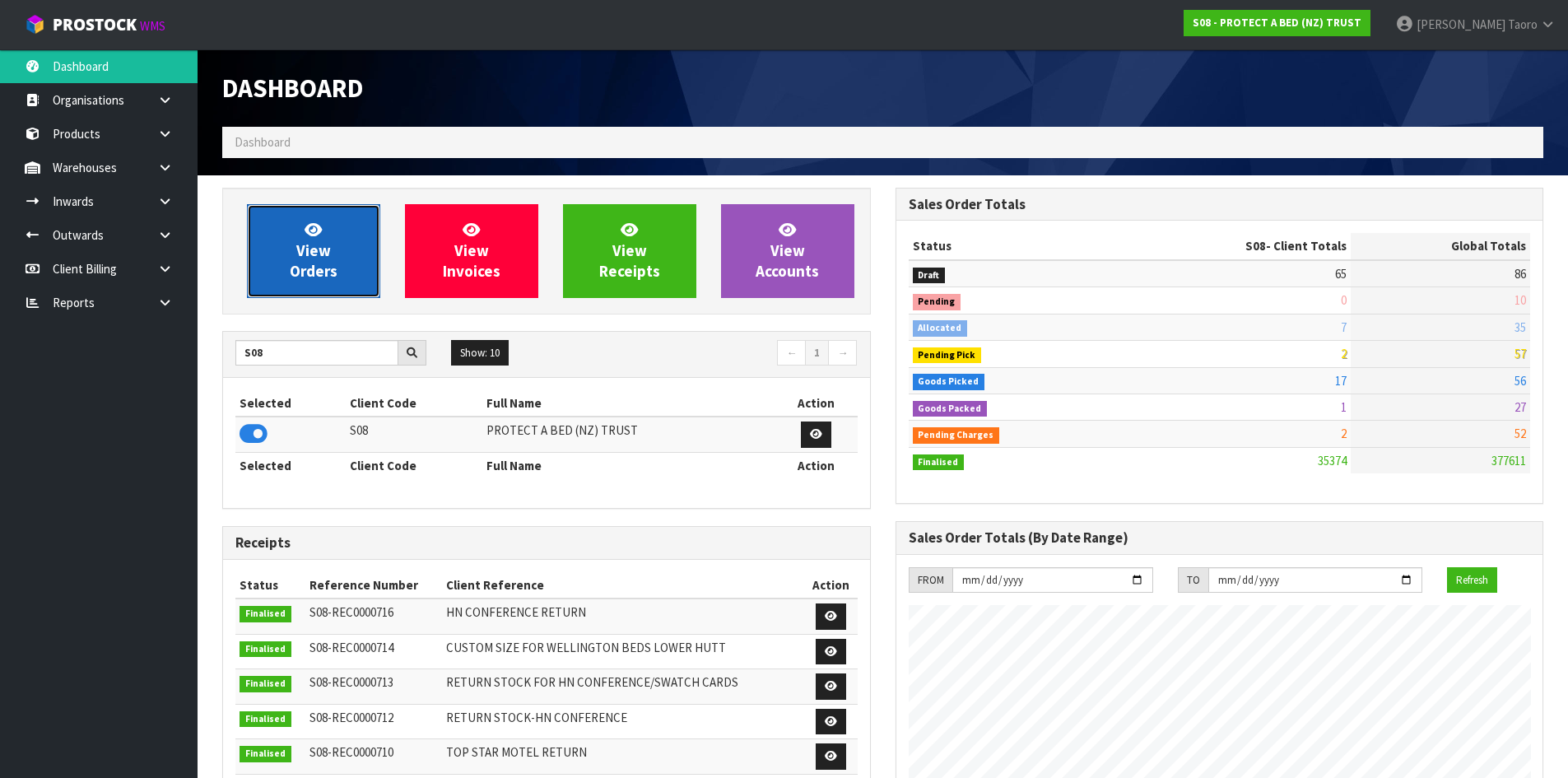
click at [328, 263] on span "View Orders" at bounding box center [313, 250] width 48 height 62
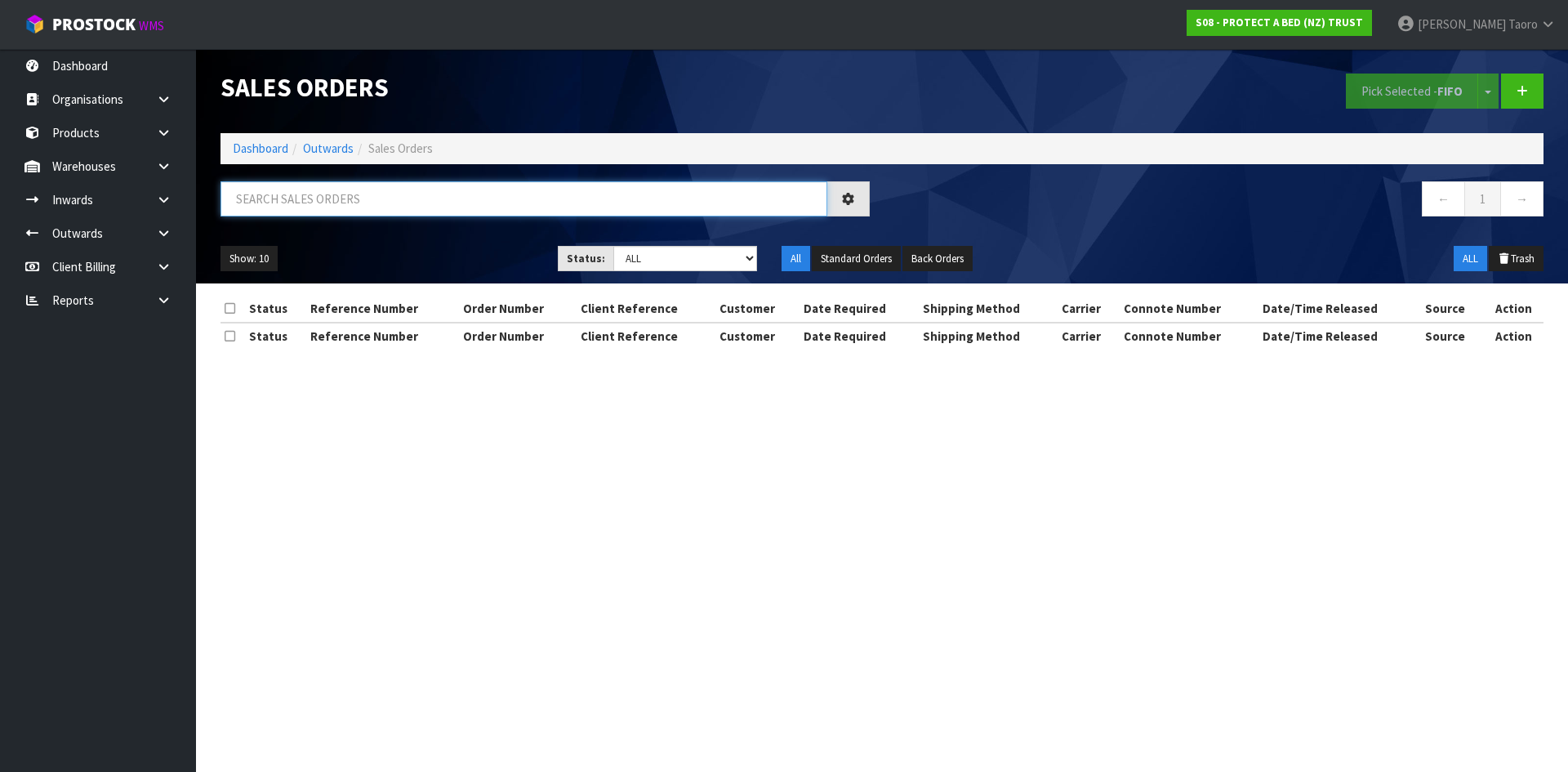
click at [363, 195] on input "text" at bounding box center [524, 198] width 607 height 35
type input "33093"
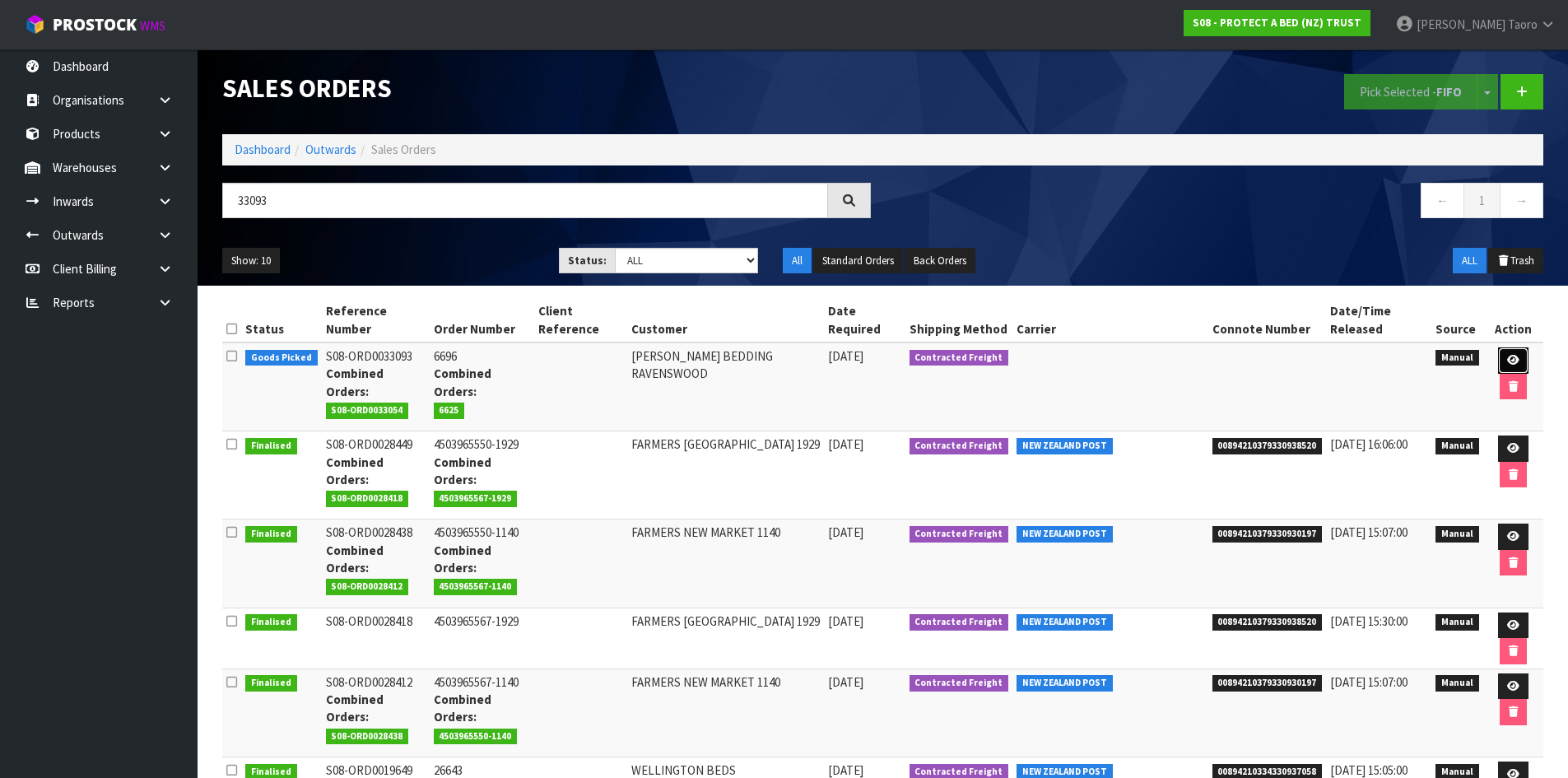
click at [1515, 363] on icon at bounding box center [1513, 360] width 12 height 11
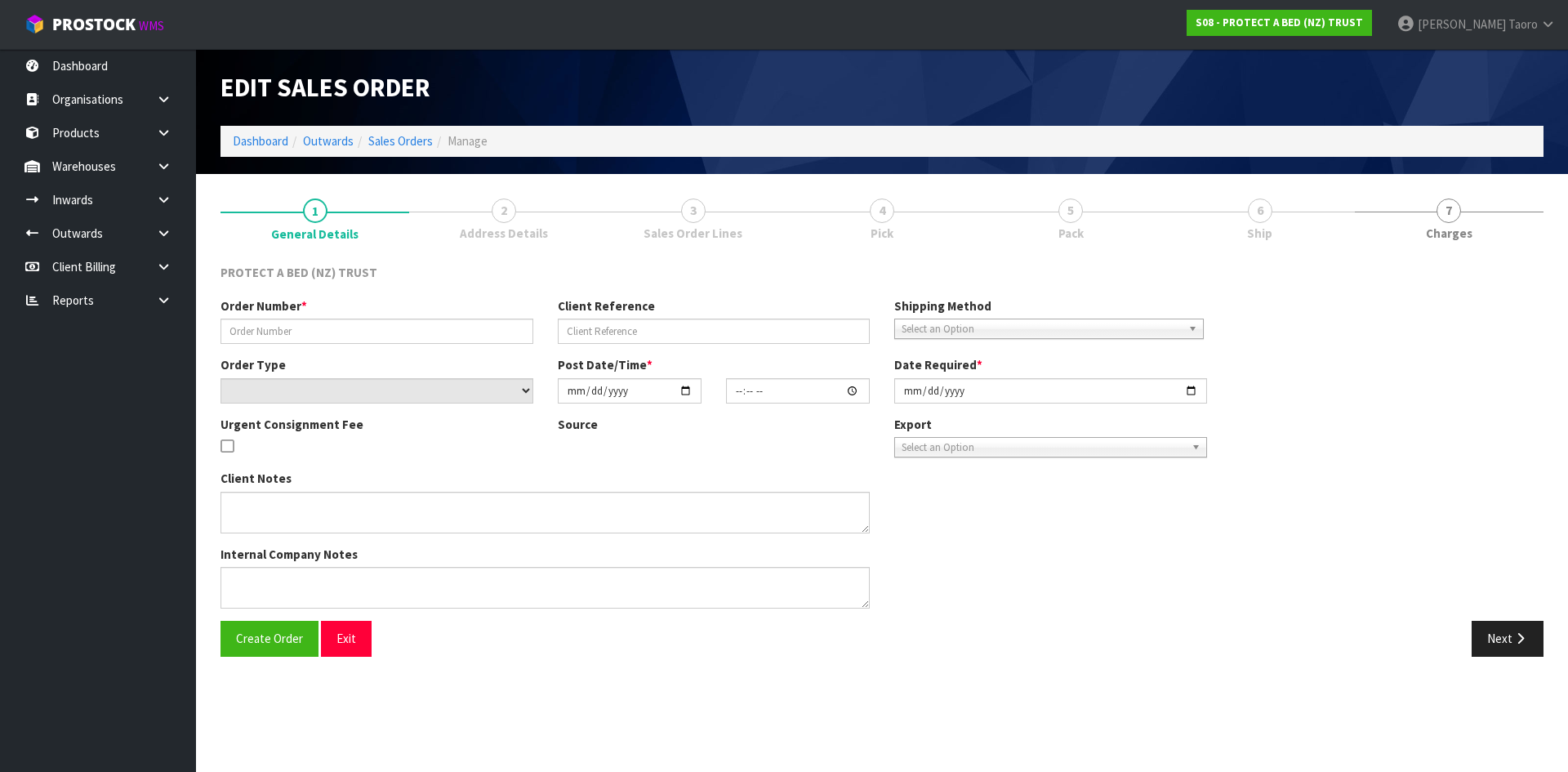
type input "6696"
select select "number:0"
type input "[DATE]"
type input "10:13:00.000"
type input "[DATE]"
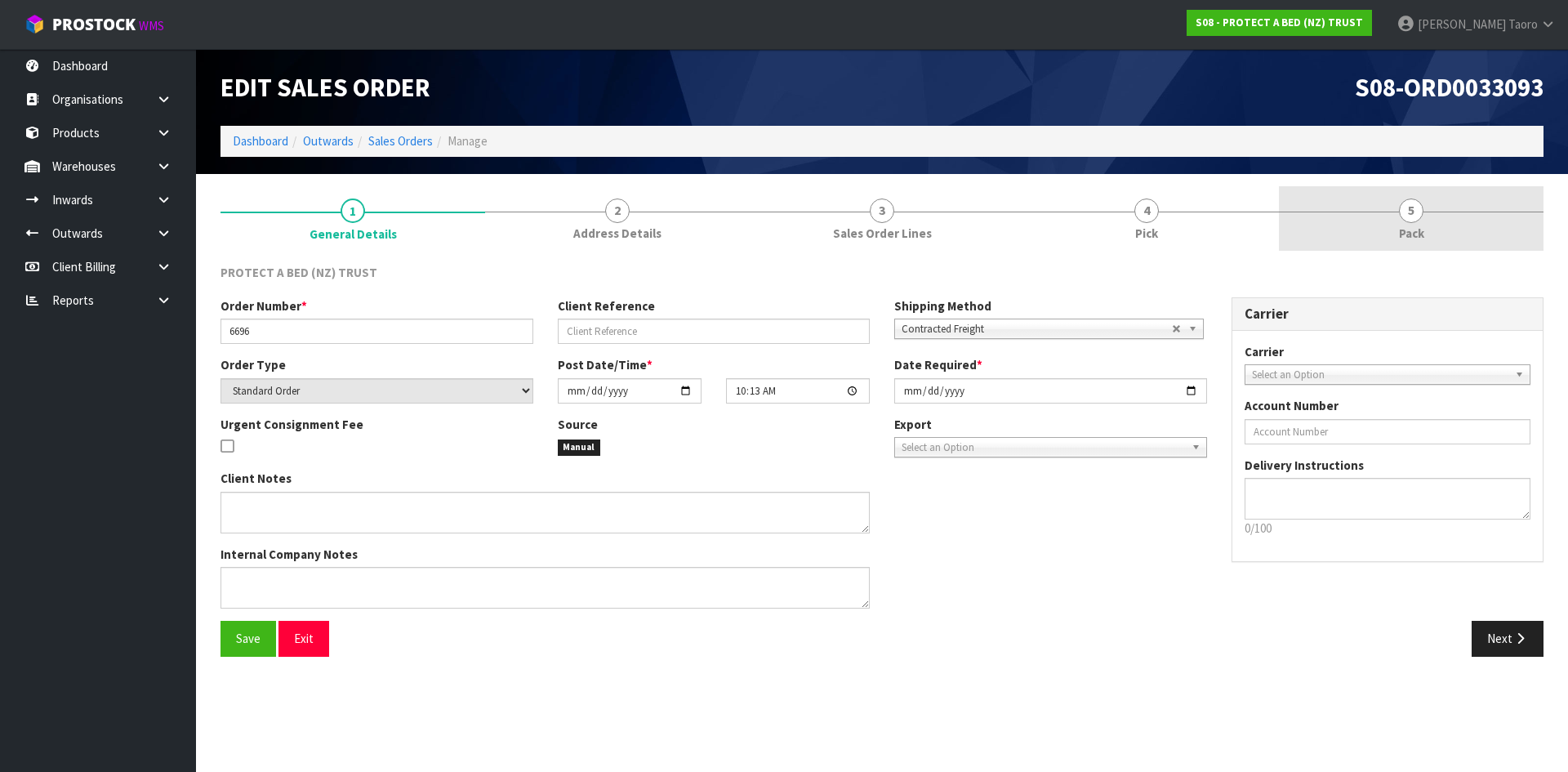
click at [1354, 203] on link "5 Pack" at bounding box center [1411, 219] width 264 height 65
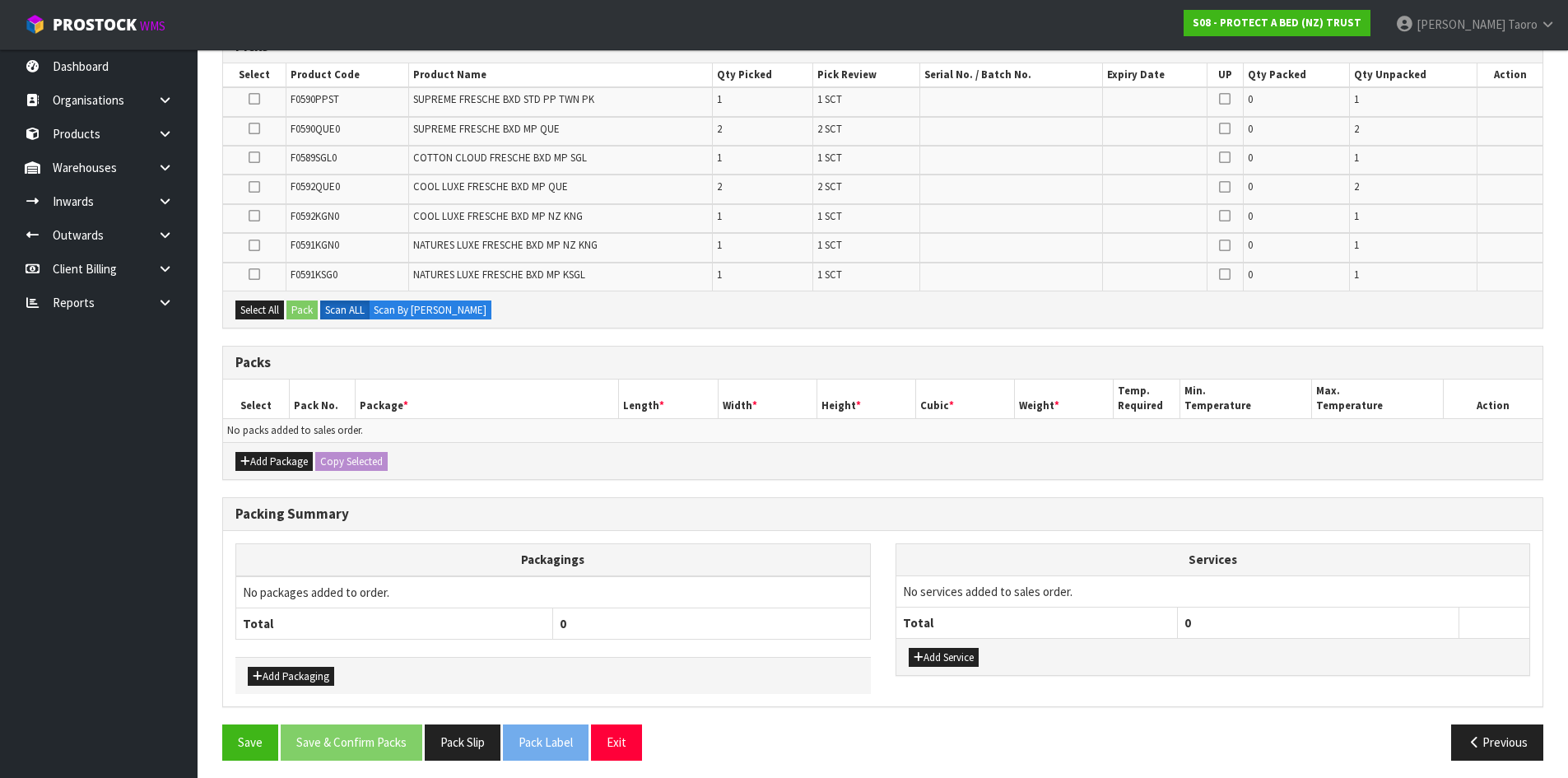
scroll to position [303, 0]
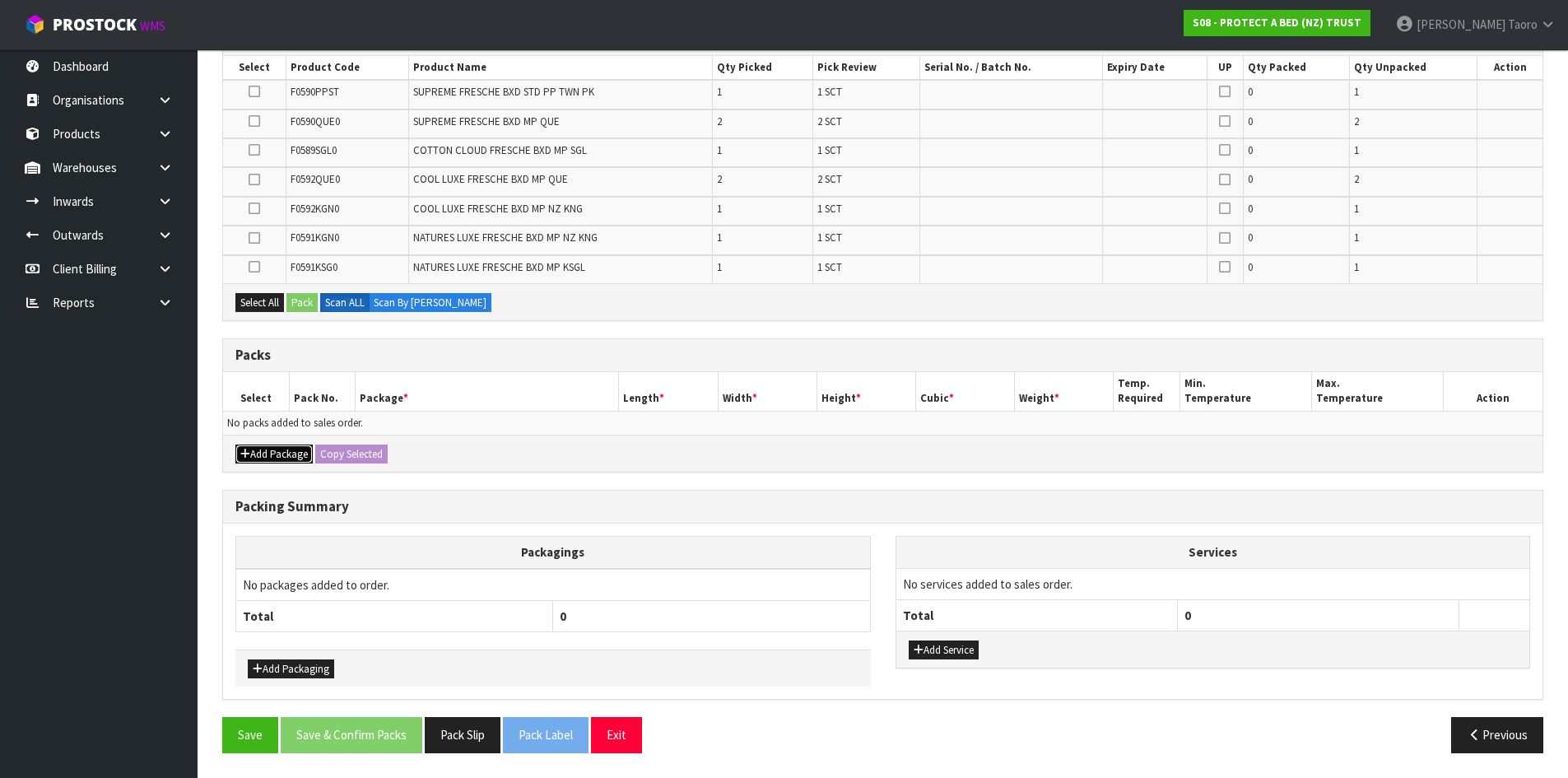
click at [265, 452] on button "Add Package" at bounding box center [274, 454] width 77 height 19
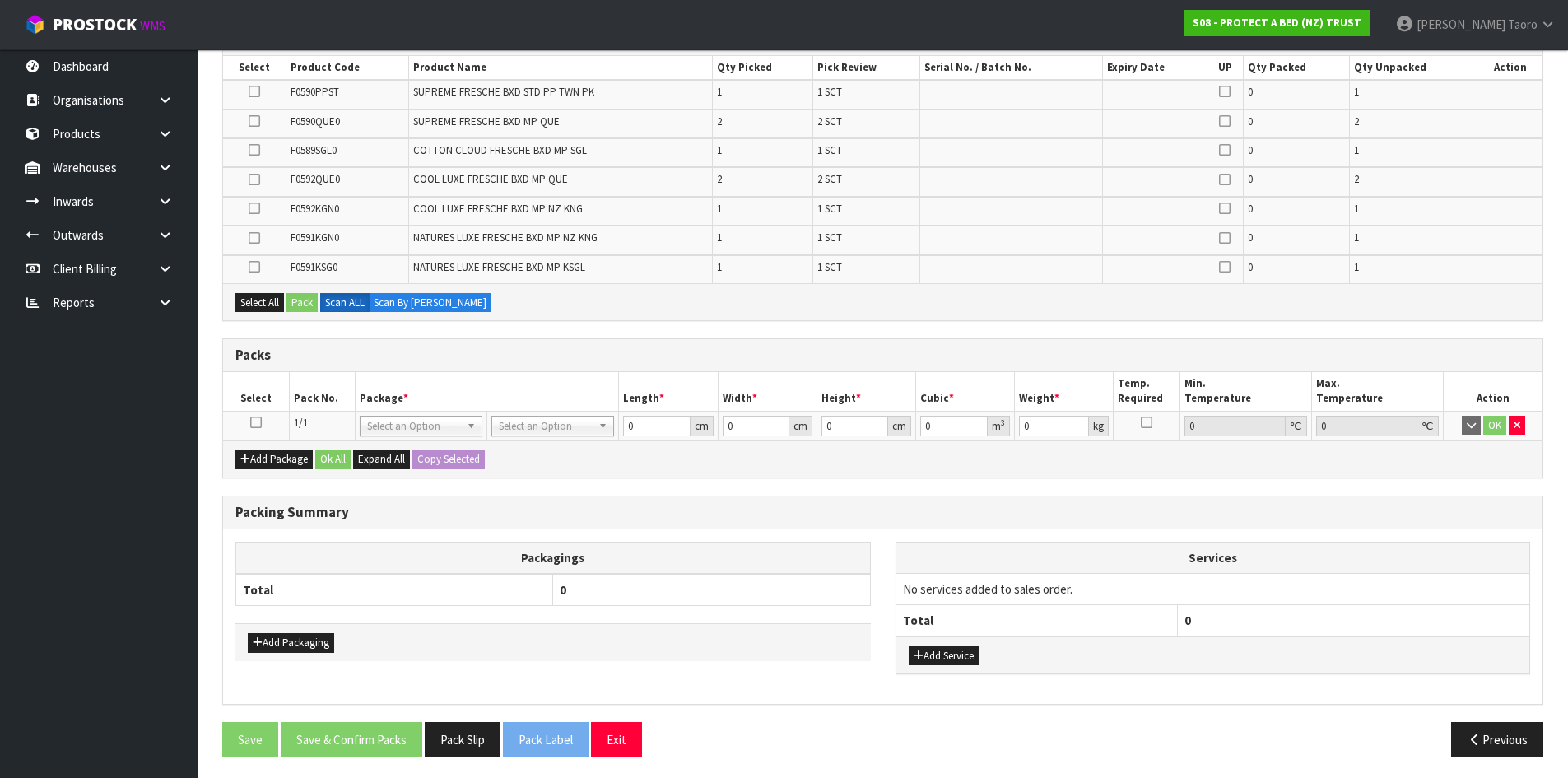
click at [258, 422] on icon at bounding box center [256, 422] width 12 height 1
click at [313, 382] on th "Pack No." at bounding box center [322, 392] width 65 height 39
click at [645, 366] on div "Packs" at bounding box center [883, 356] width 1320 height 33
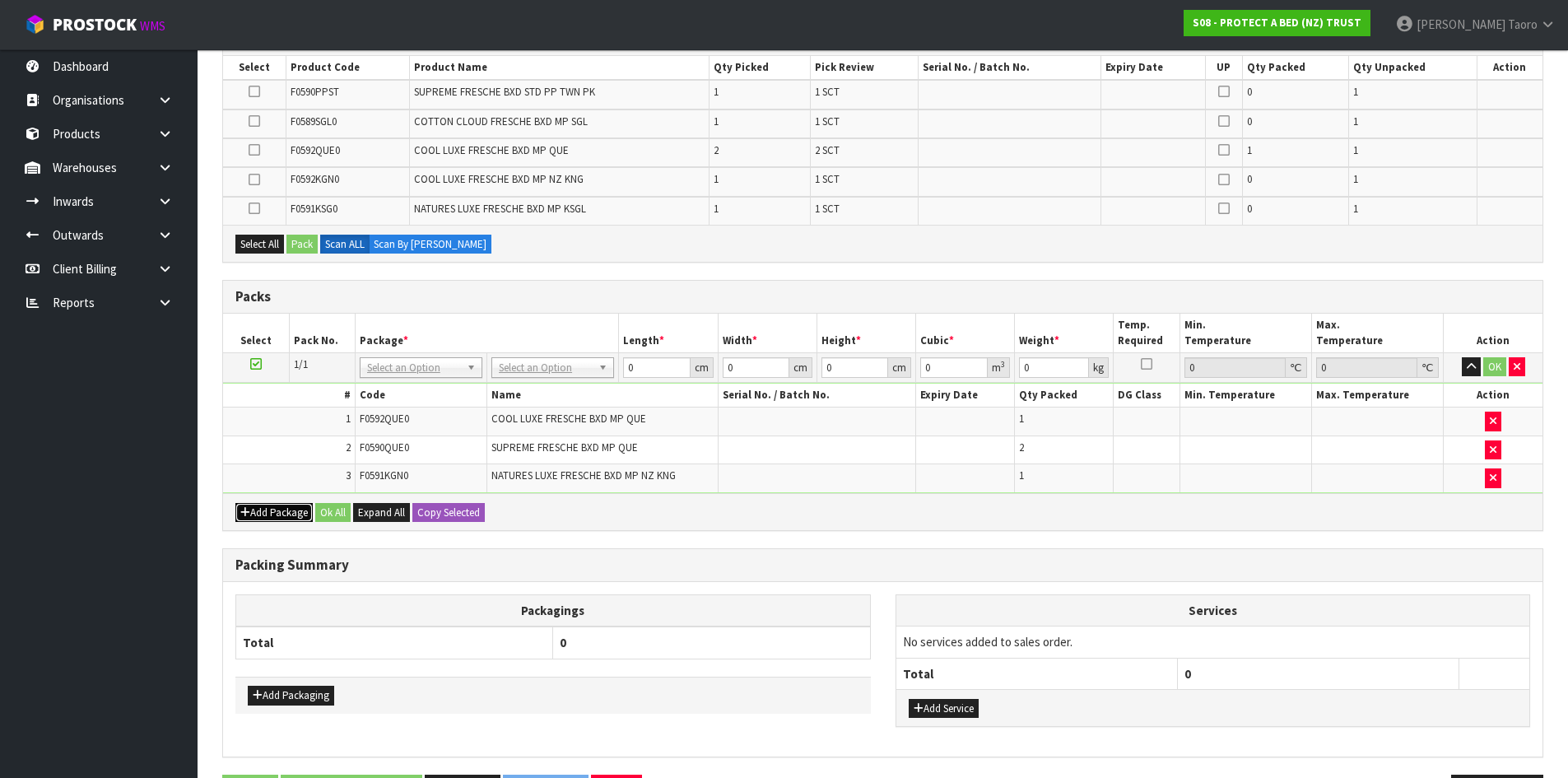
click at [270, 505] on button "Add Package" at bounding box center [274, 513] width 77 height 19
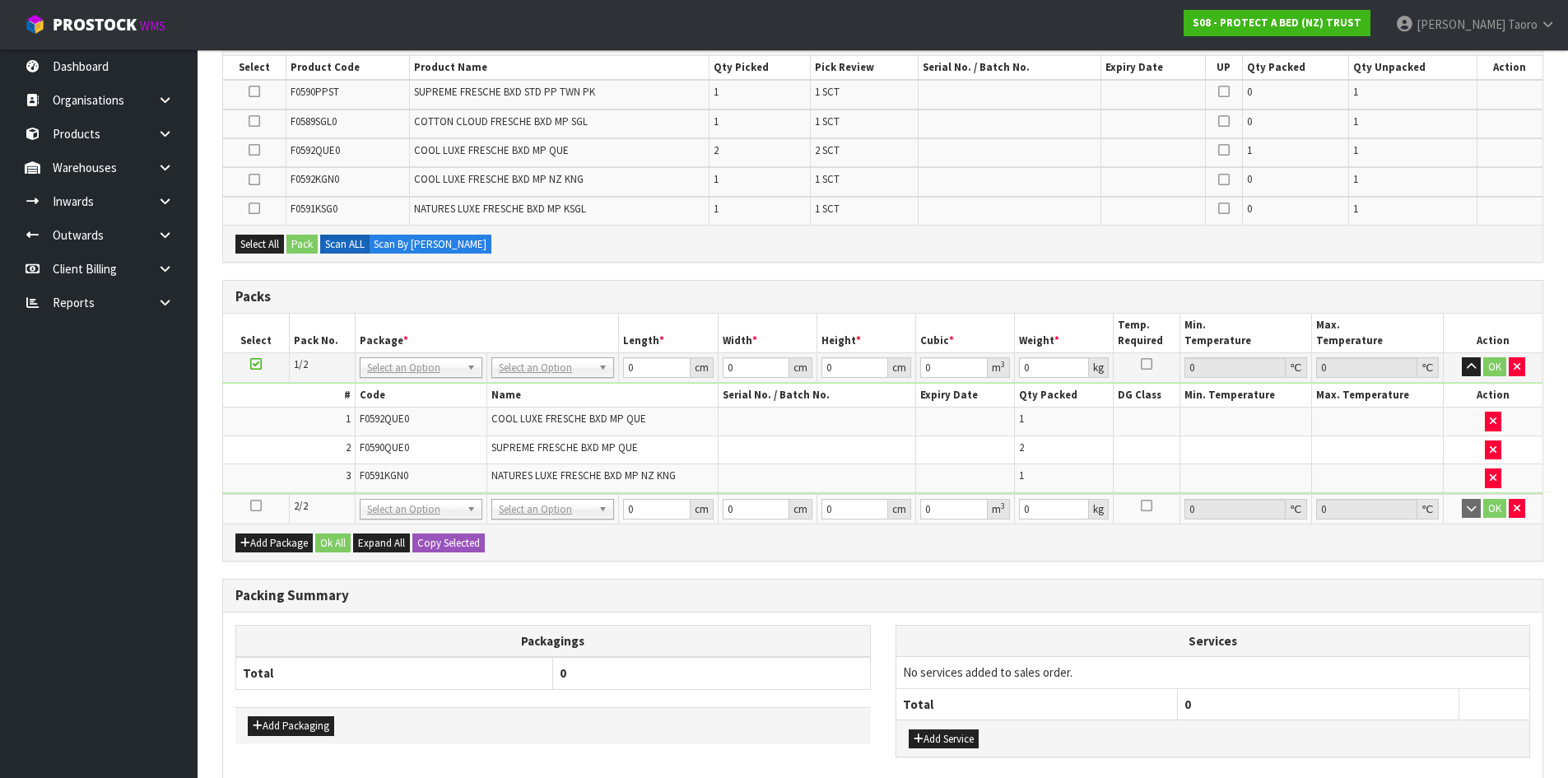
click at [255, 505] on icon at bounding box center [256, 505] width 12 height 1
click at [281, 473] on td "3" at bounding box center [289, 478] width 132 height 28
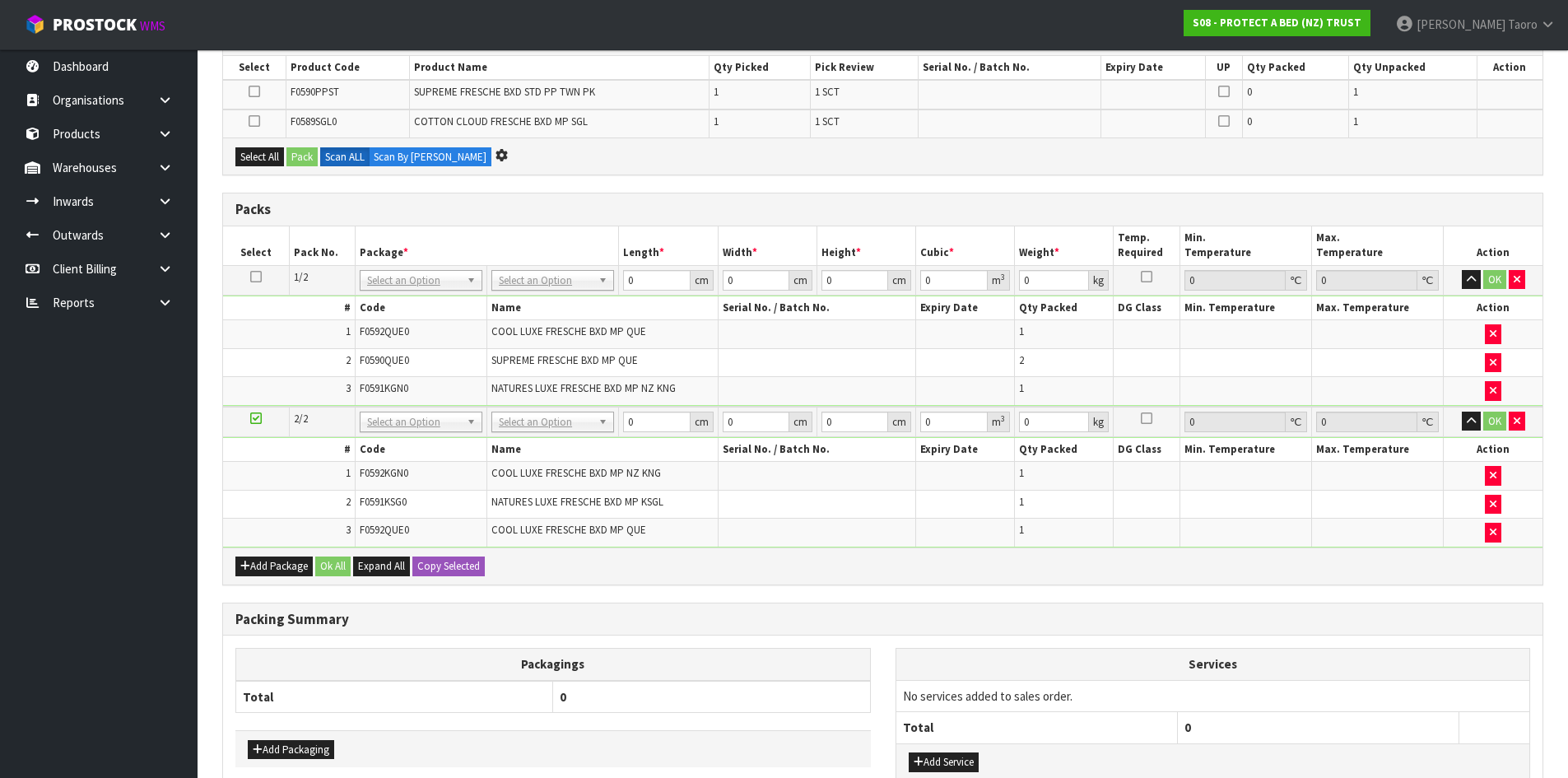
scroll to position [0, 0]
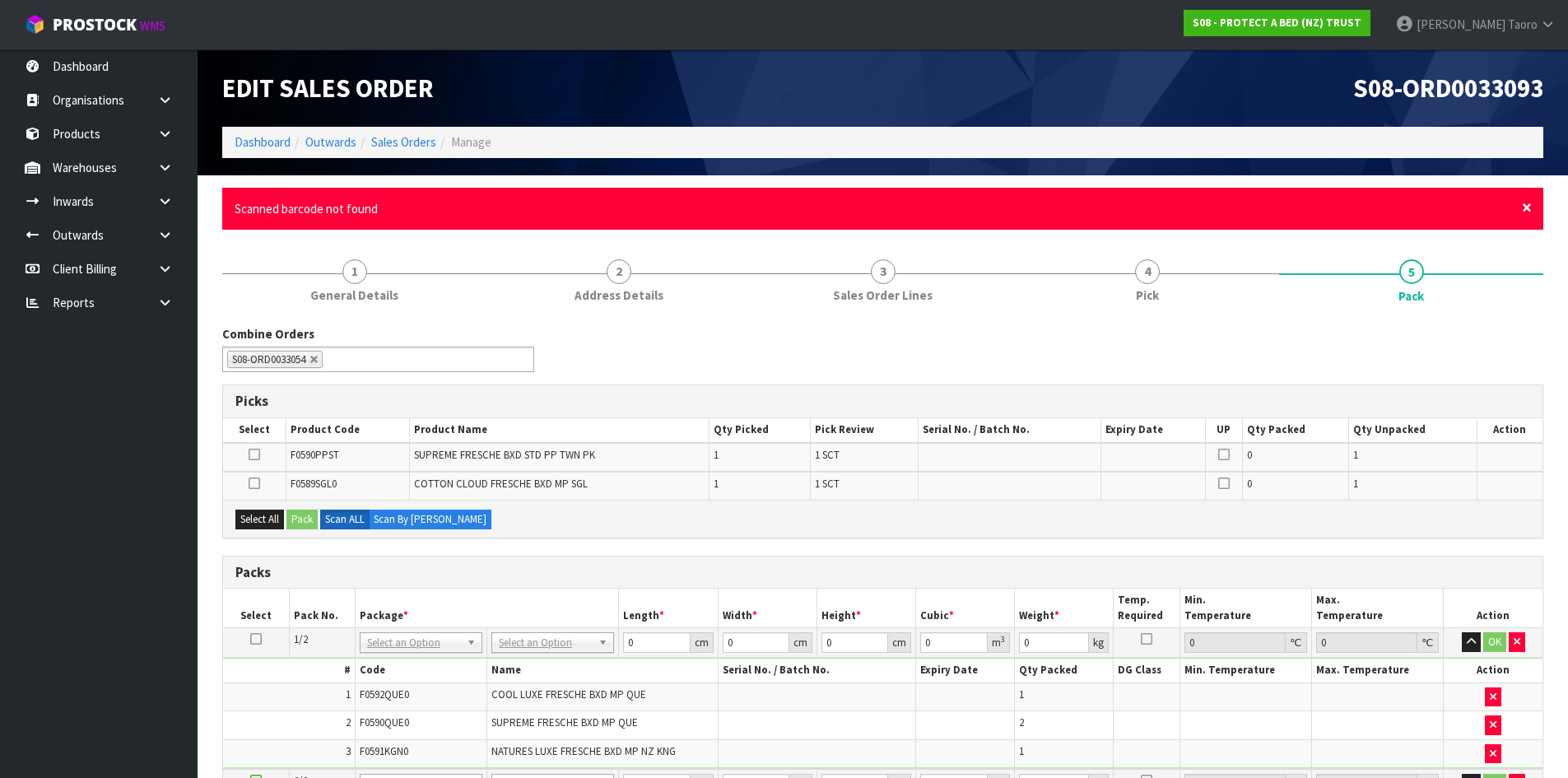
click at [1527, 207] on span "×" at bounding box center [1527, 207] width 10 height 23
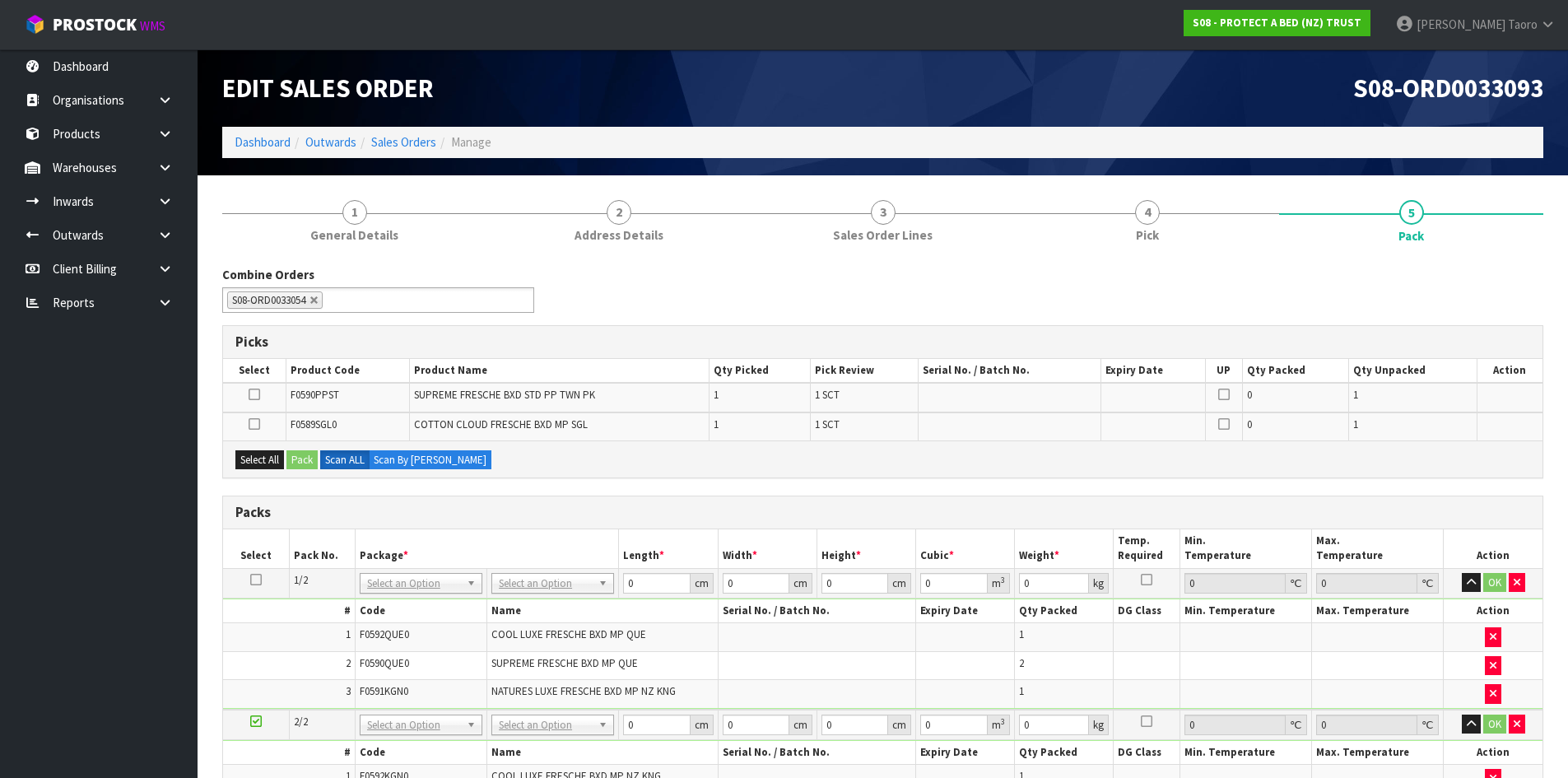
click at [1526, 277] on div "Combine Orders S08-ORD0029474 S08-ORD0031944 S08-ORD0032896 S08-ORD0032964 S08-…" at bounding box center [883, 295] width 1346 height 59
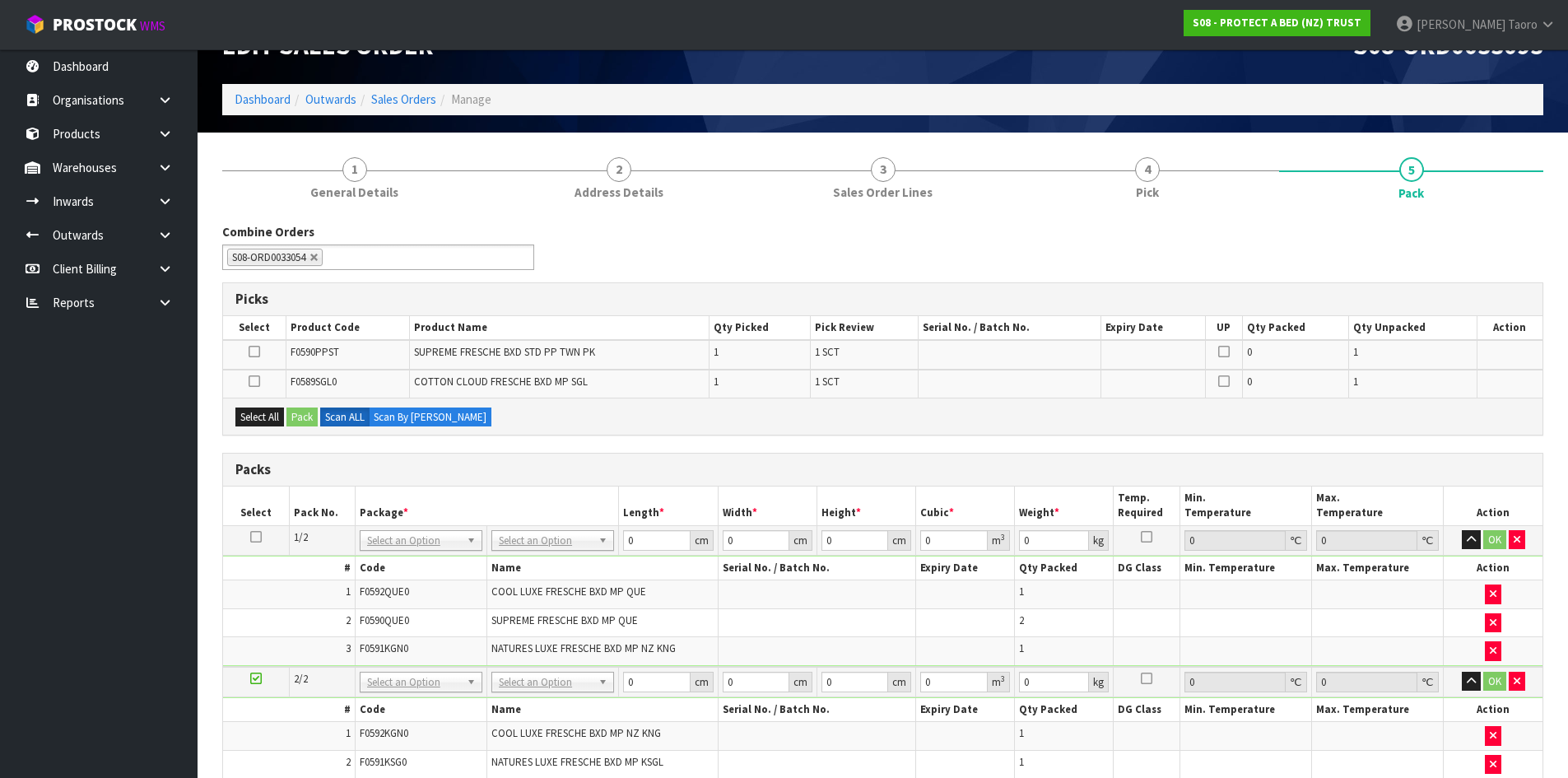
scroll to position [165, 0]
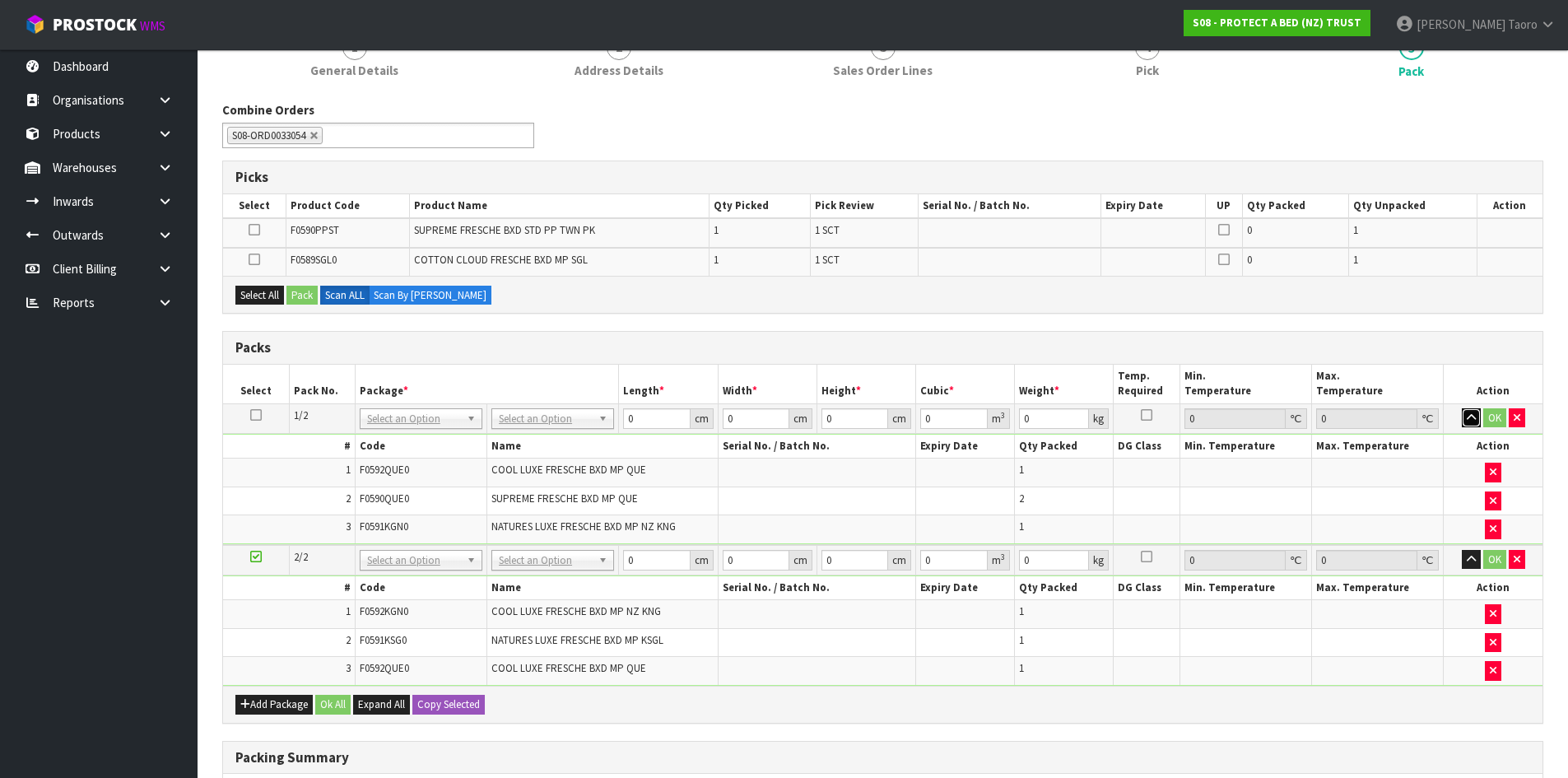
drag, startPoint x: 1472, startPoint y: 418, endPoint x: 1469, endPoint y: 379, distance: 39.1
click at [1473, 417] on icon "button" at bounding box center [1472, 418] width 9 height 11
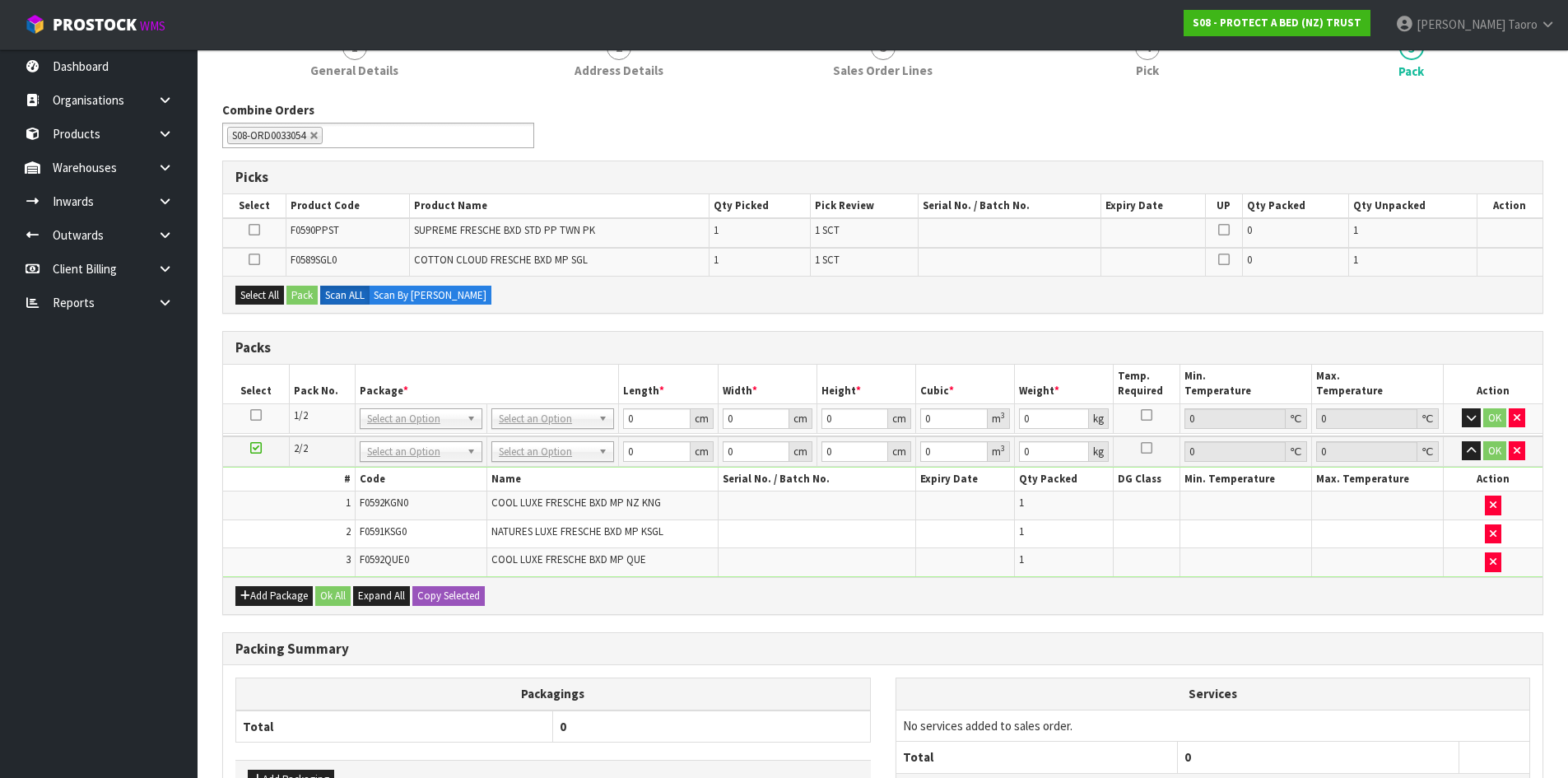
click at [1469, 366] on th "Action" at bounding box center [1493, 384] width 99 height 39
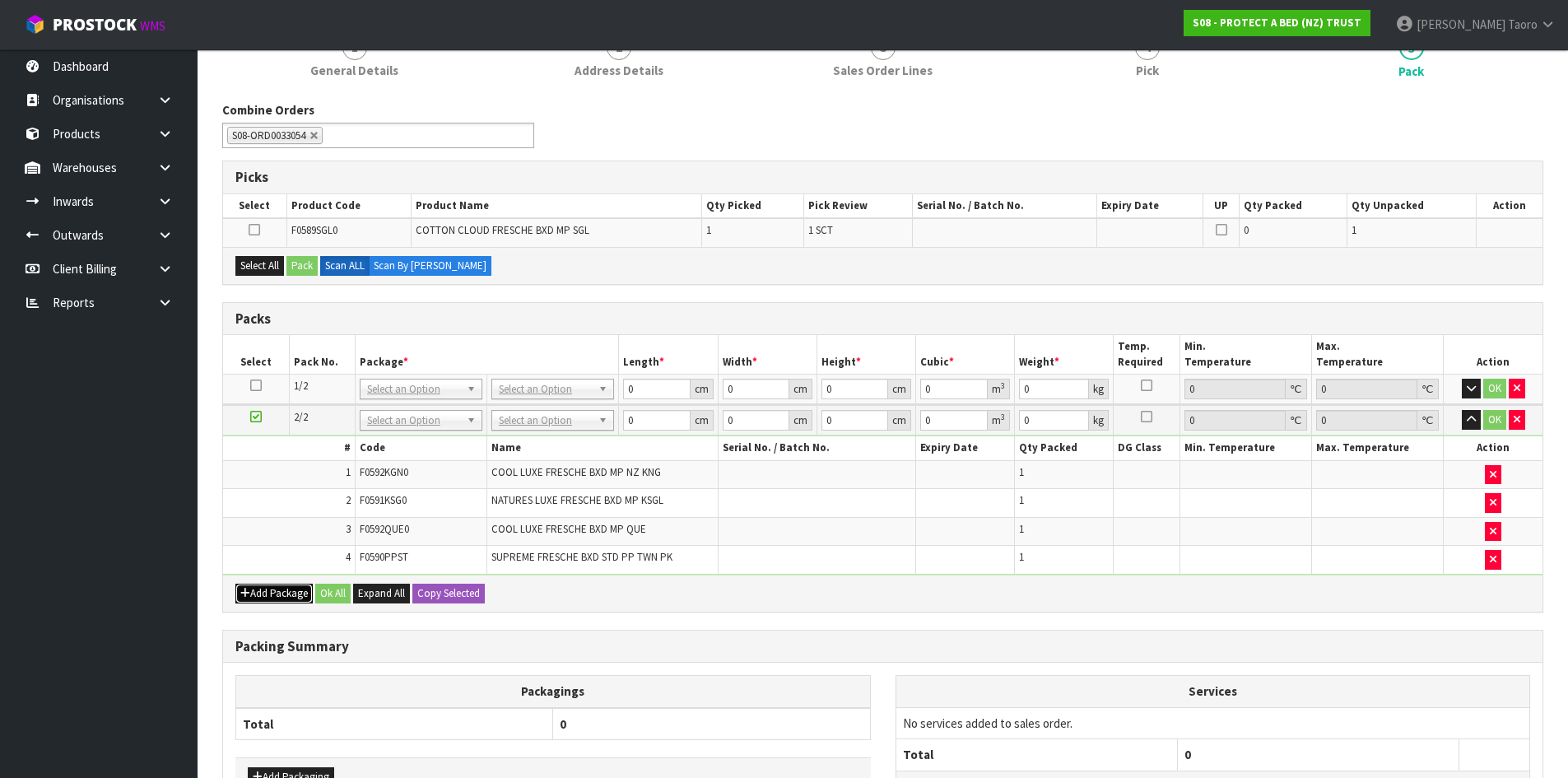
click at [269, 595] on button "Add Package" at bounding box center [274, 593] width 77 height 19
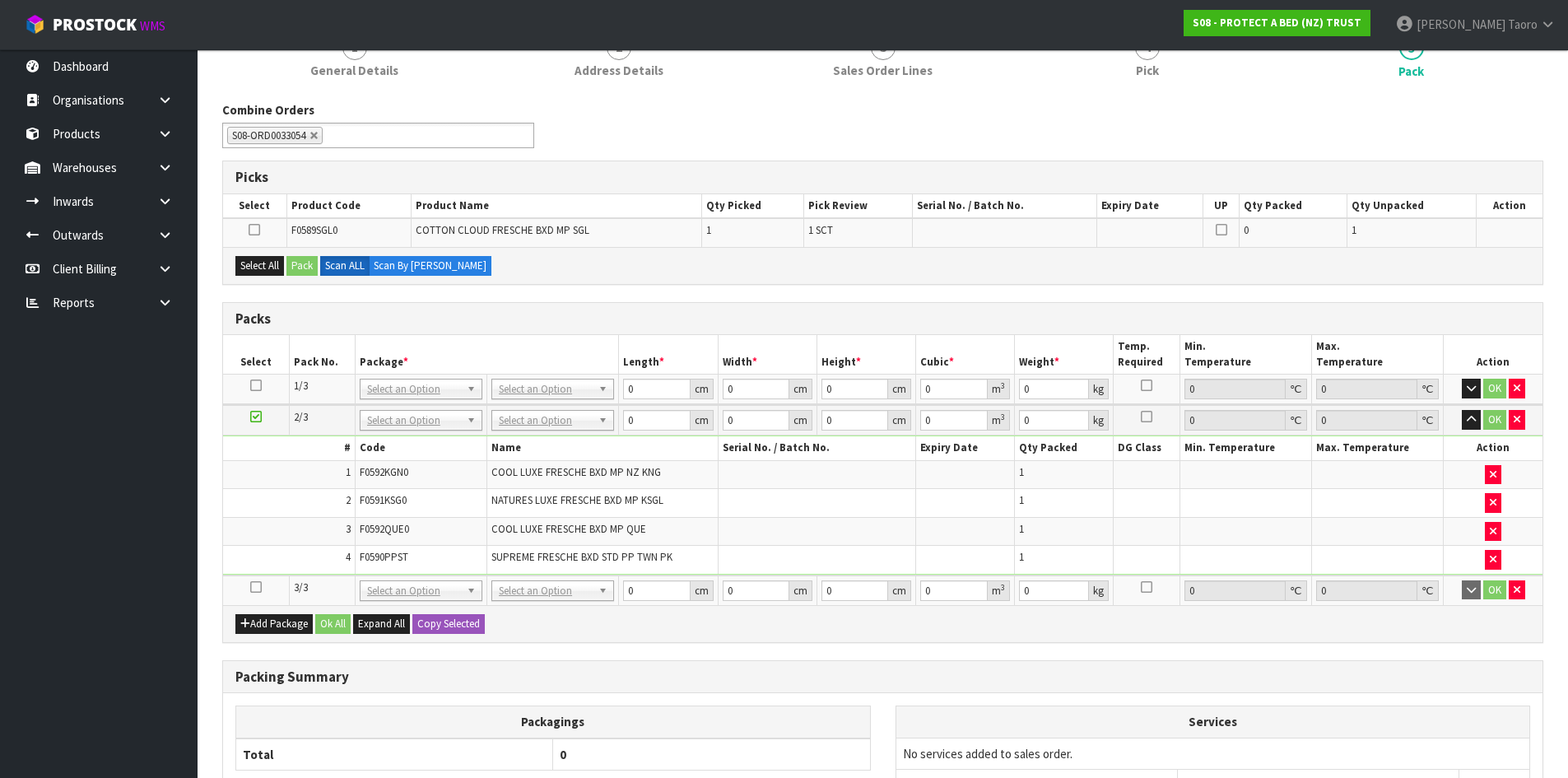
drag, startPoint x: 262, startPoint y: 590, endPoint x: 254, endPoint y: 584, distance: 10.0
click at [258, 589] on td at bounding box center [255, 590] width 65 height 29
click at [254, 587] on icon at bounding box center [256, 587] width 12 height 1
click at [293, 470] on td "1" at bounding box center [289, 474] width 132 height 29
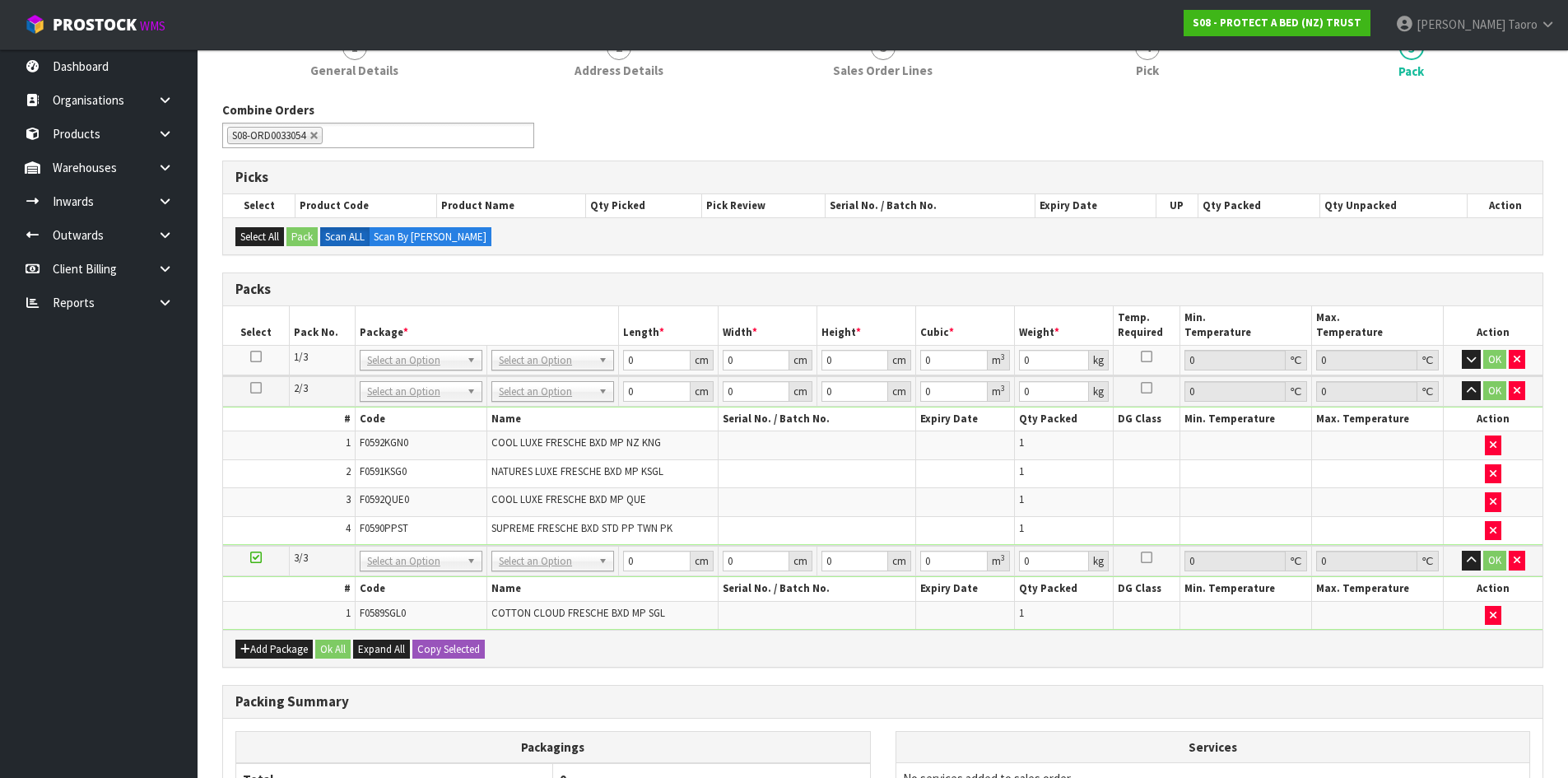
click at [769, 136] on div "Combine Orders S08-ORD0029474 S08-ORD0031944 S08-ORD0032896 S08-ORD0032964 S08-…" at bounding box center [883, 131] width 1346 height 59
click at [1466, 382] on button "button" at bounding box center [1471, 391] width 19 height 19
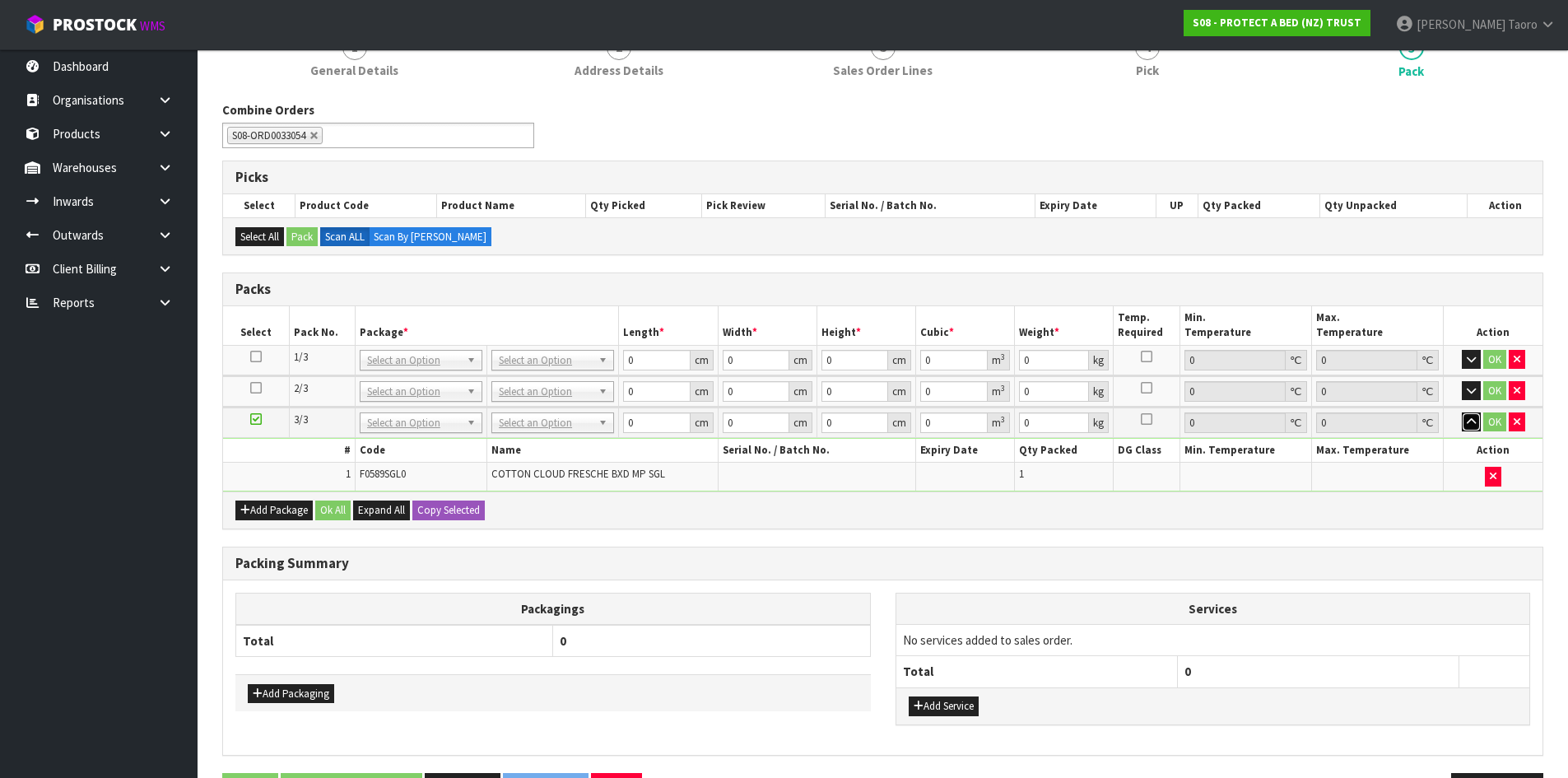
click at [1471, 422] on icon "button" at bounding box center [1472, 422] width 9 height 11
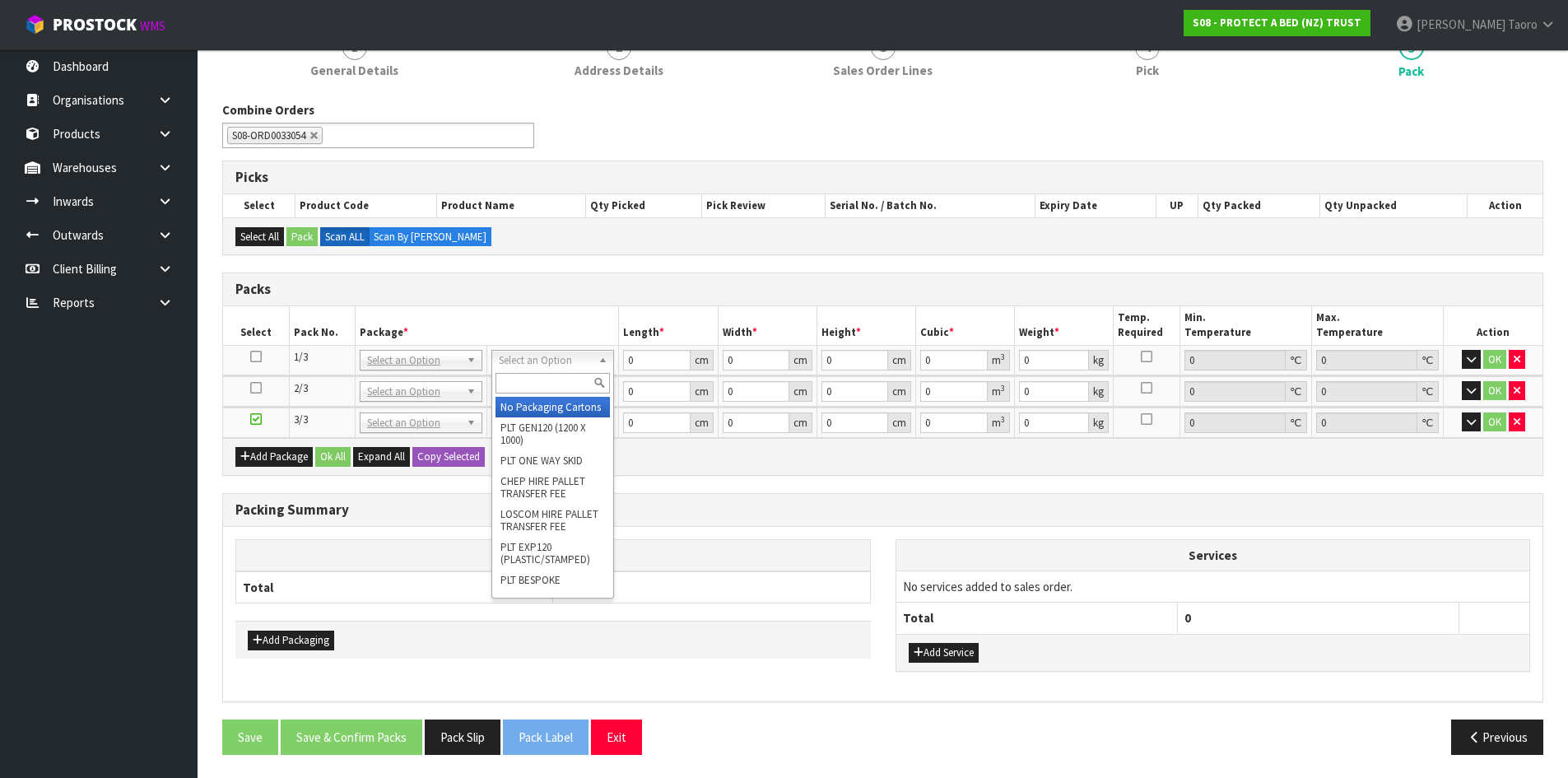
click at [583, 387] on input "text" at bounding box center [553, 383] width 114 height 20
type input "OC"
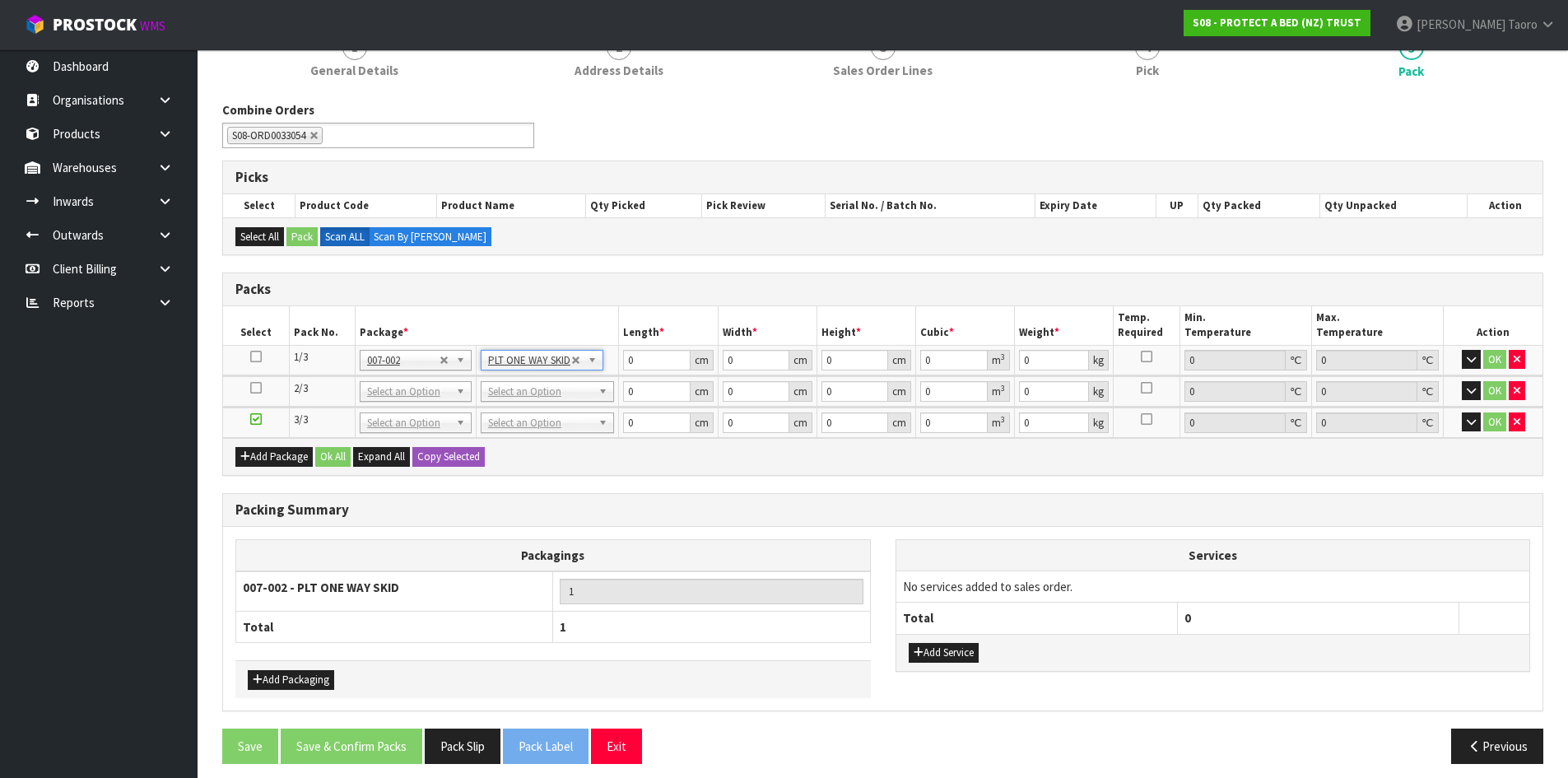
type input "6.8"
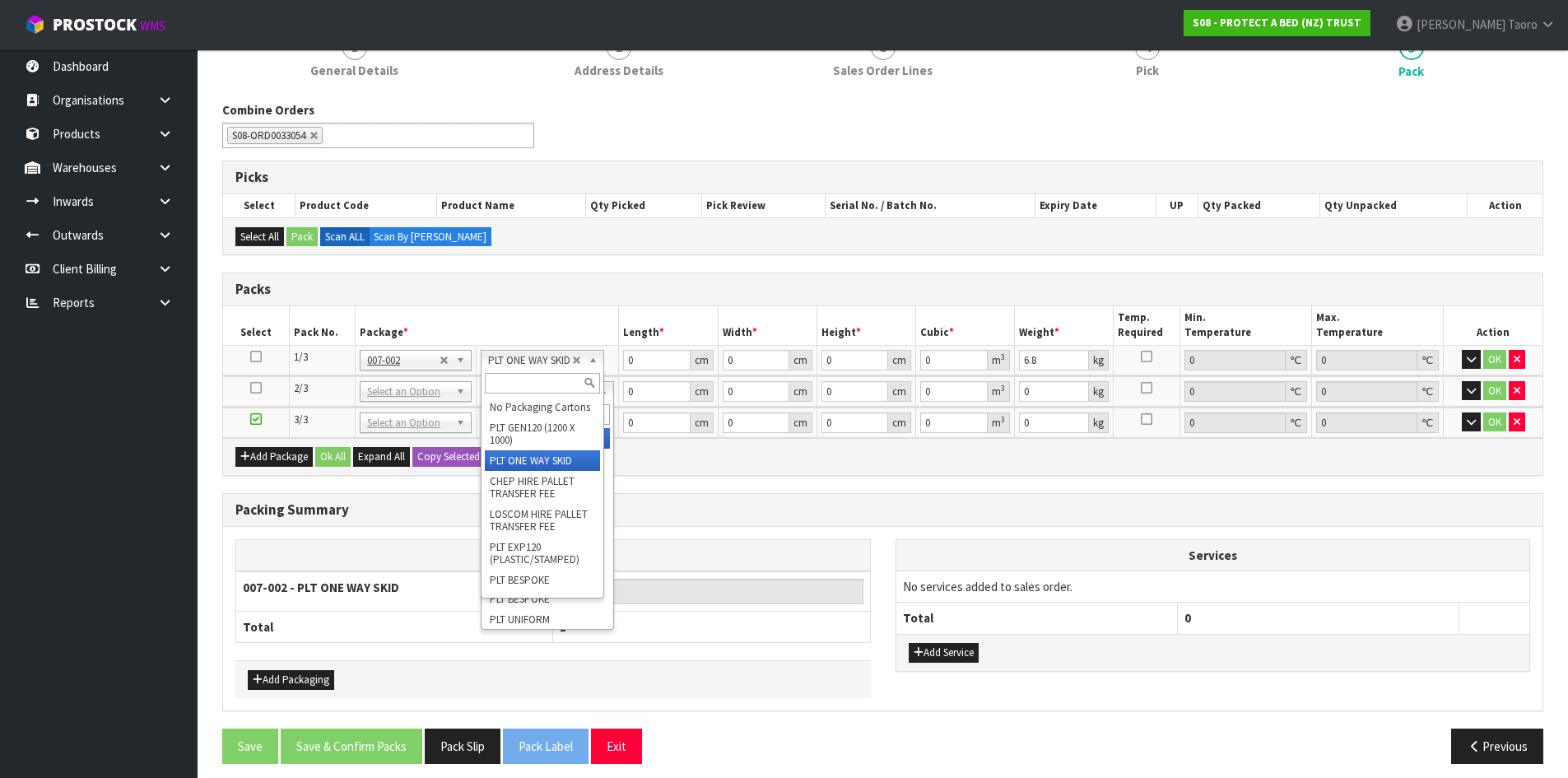
click at [567, 381] on input "text" at bounding box center [542, 383] width 114 height 20
type input "OC"
click at [575, 407] on input "text" at bounding box center [543, 415] width 125 height 20
type input "OC"
type input "2"
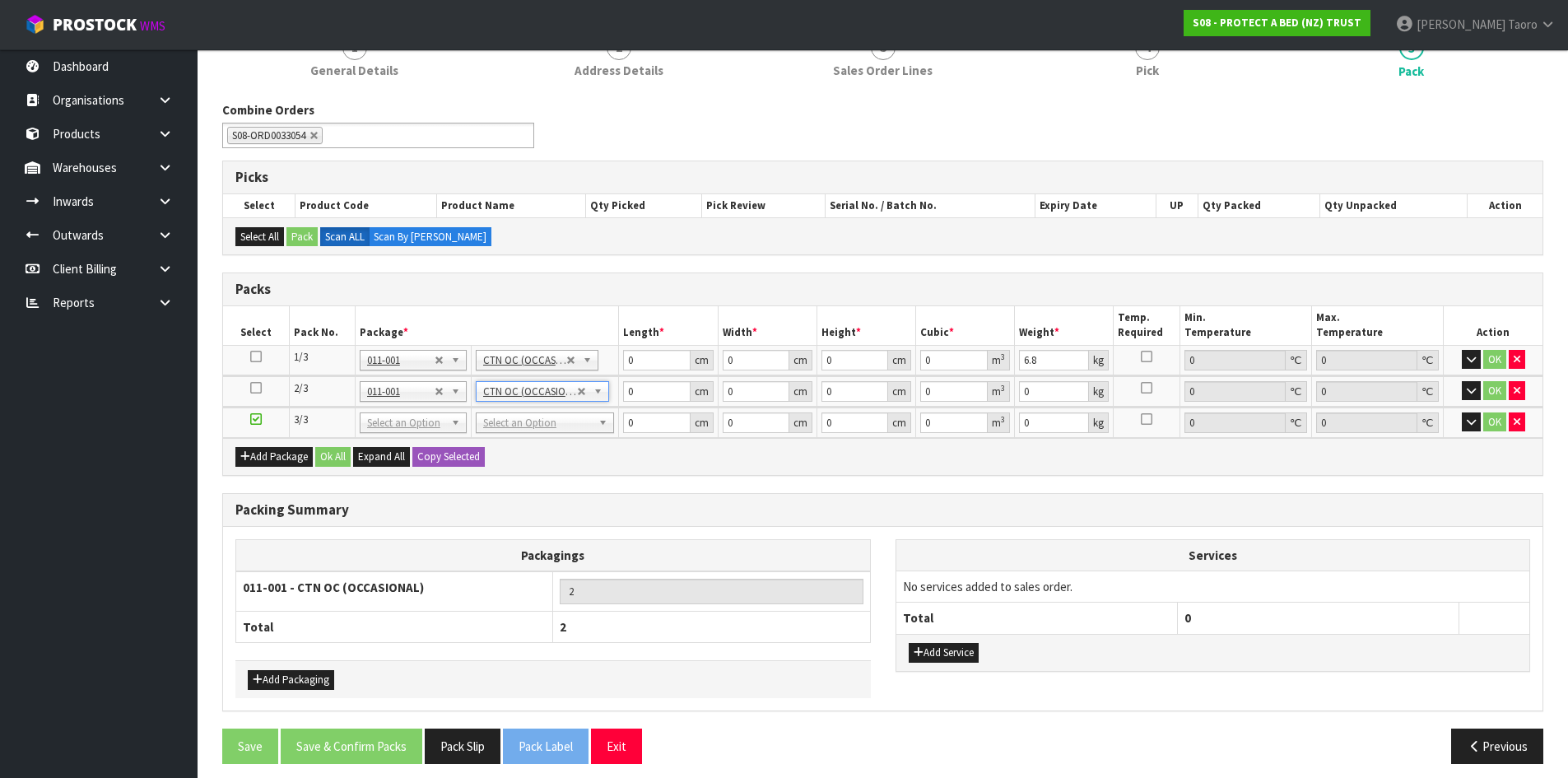
type input "5.55"
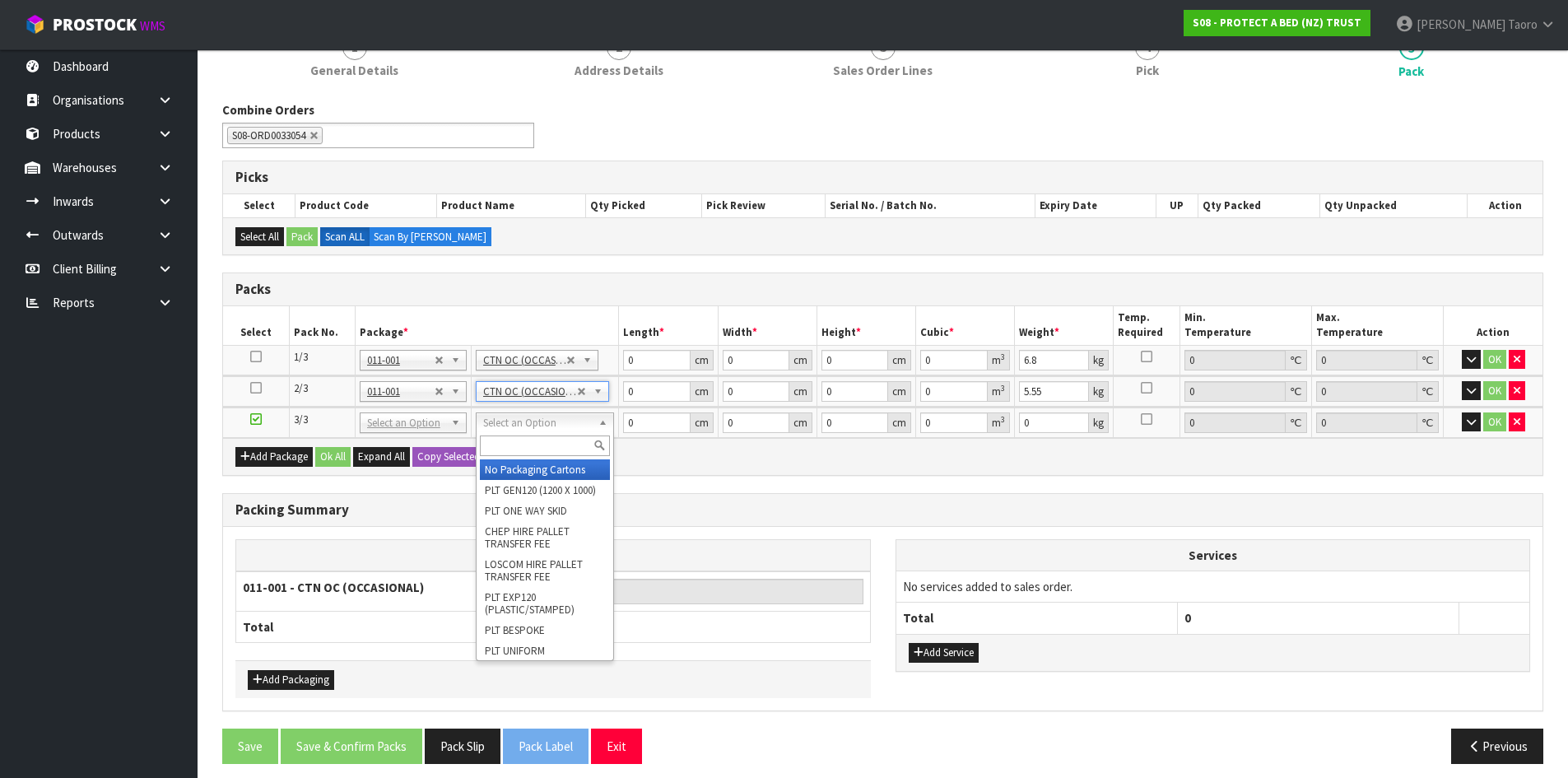
click at [576, 444] on input "text" at bounding box center [545, 445] width 130 height 20
type input "OC"
type input "3"
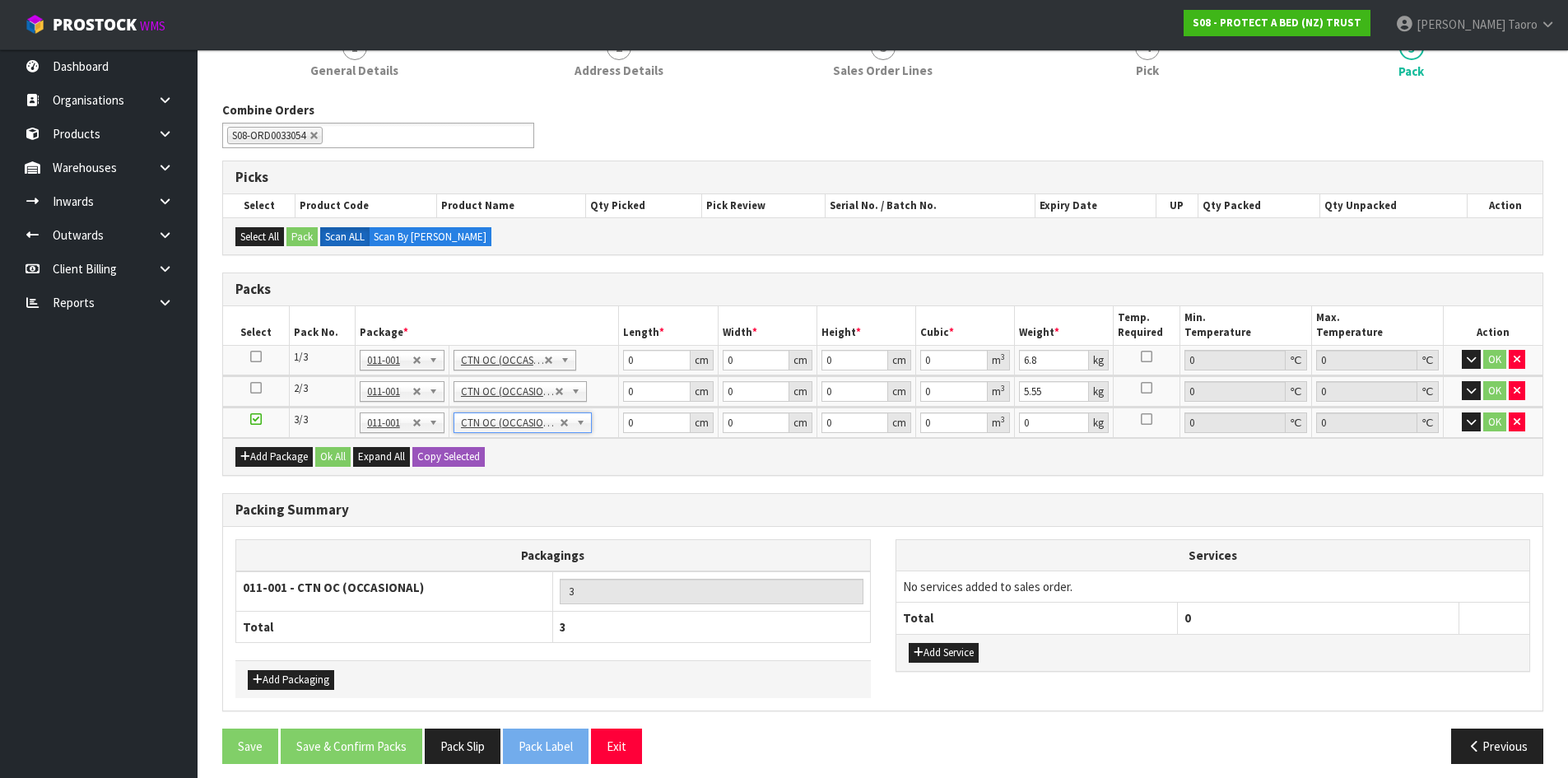
type input "1"
click at [644, 360] on input "0" at bounding box center [656, 360] width 66 height 20
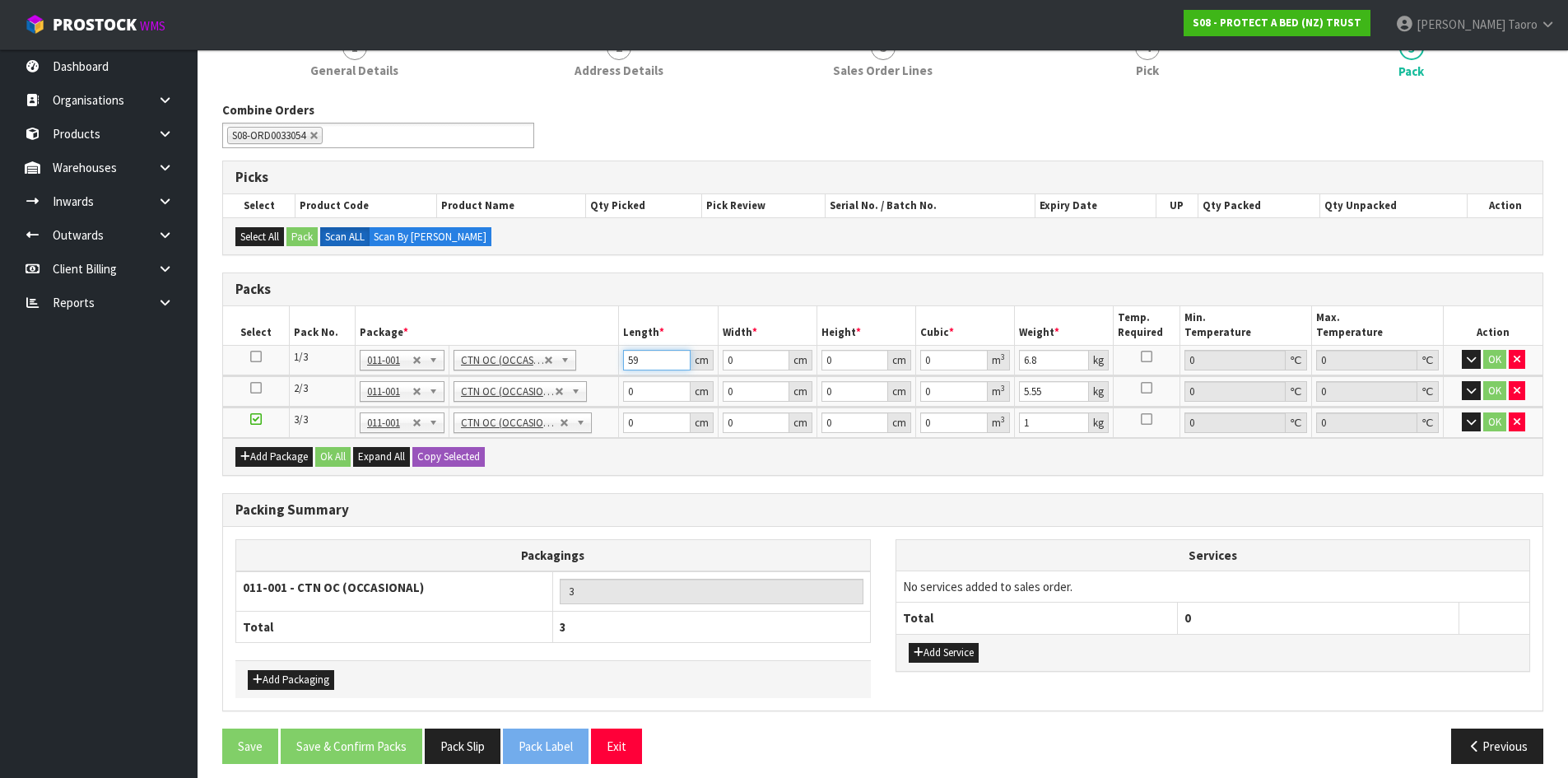
type input "59"
type input "41"
type input "3"
type input "0.007257"
type input "32"
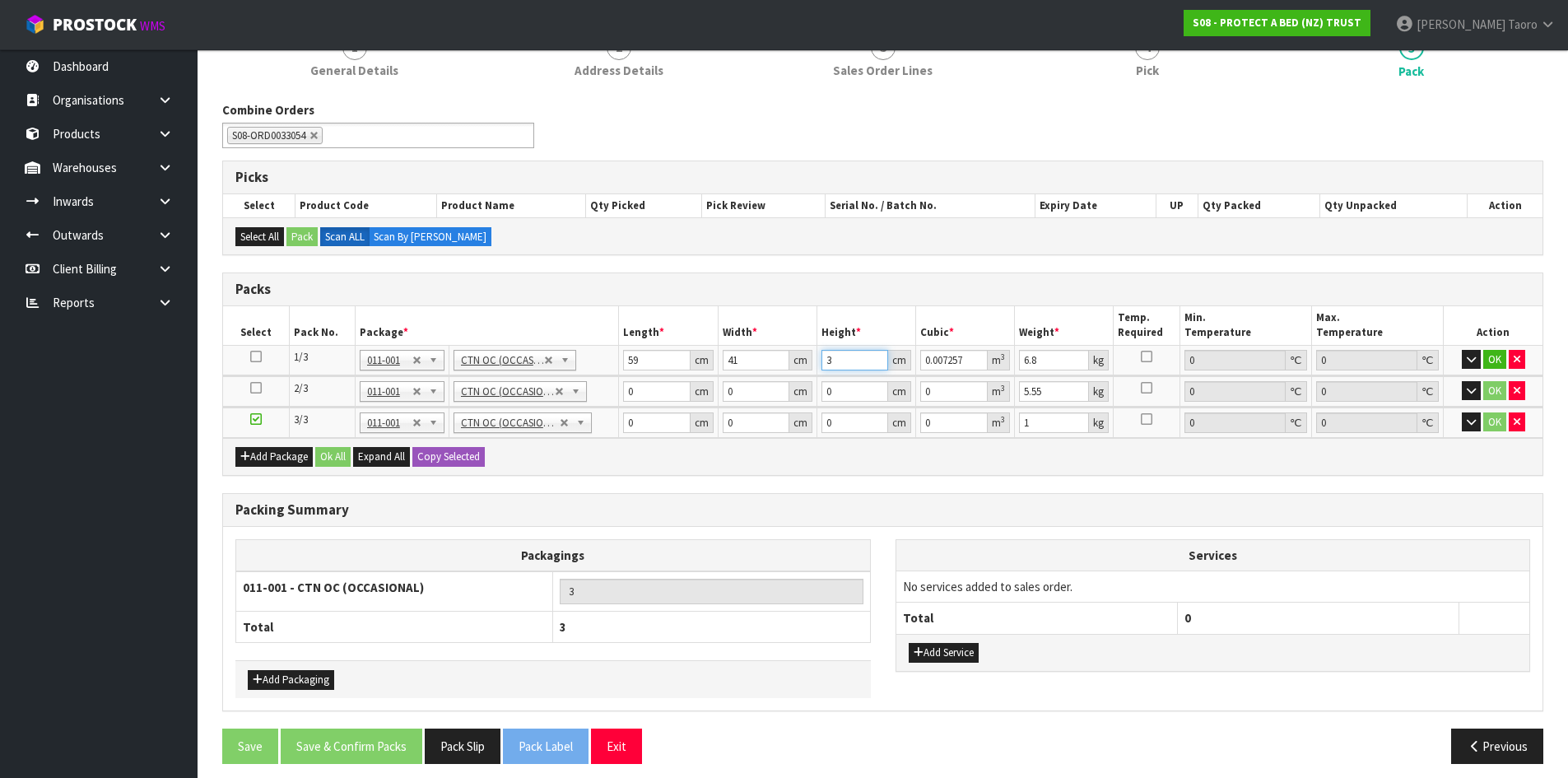
type input "0.077408"
type input "32"
type input "8"
type input "59"
type input "34"
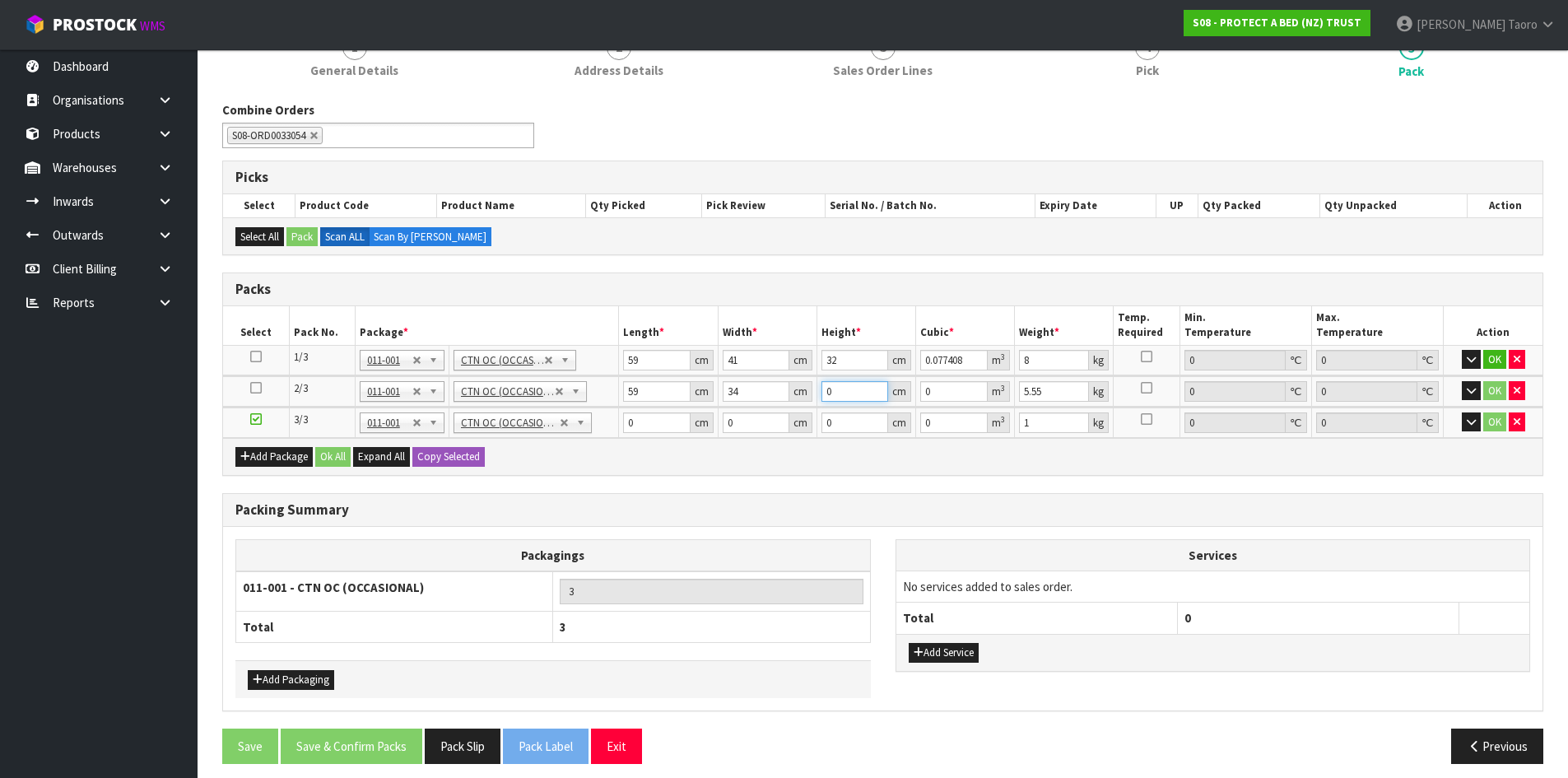
type input "3"
type input "0.006018"
type input "32"
type input "0.064192"
type input "32"
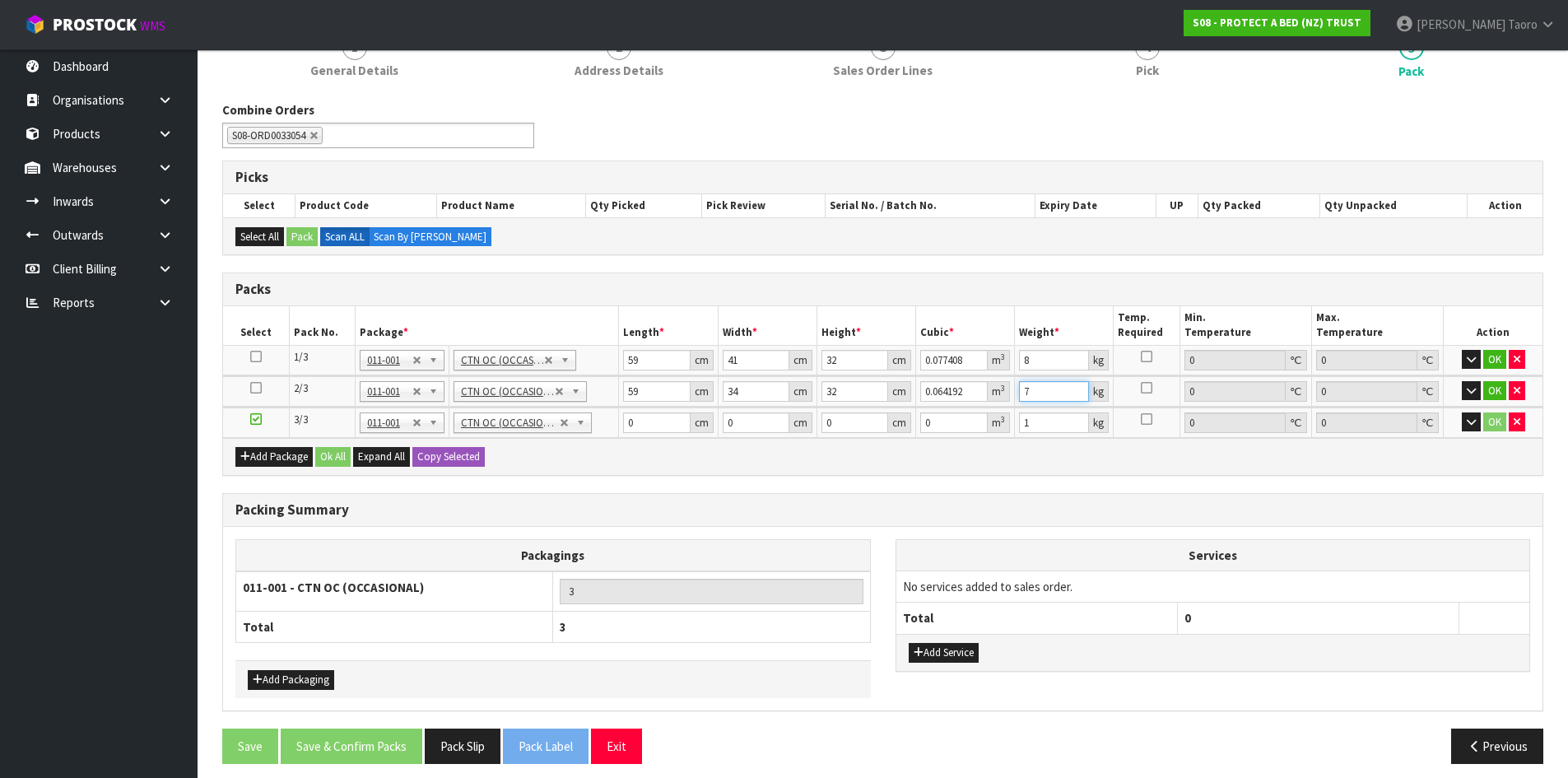
type input "7"
type input "59"
type input "39"
type input "3"
type input "0.006903"
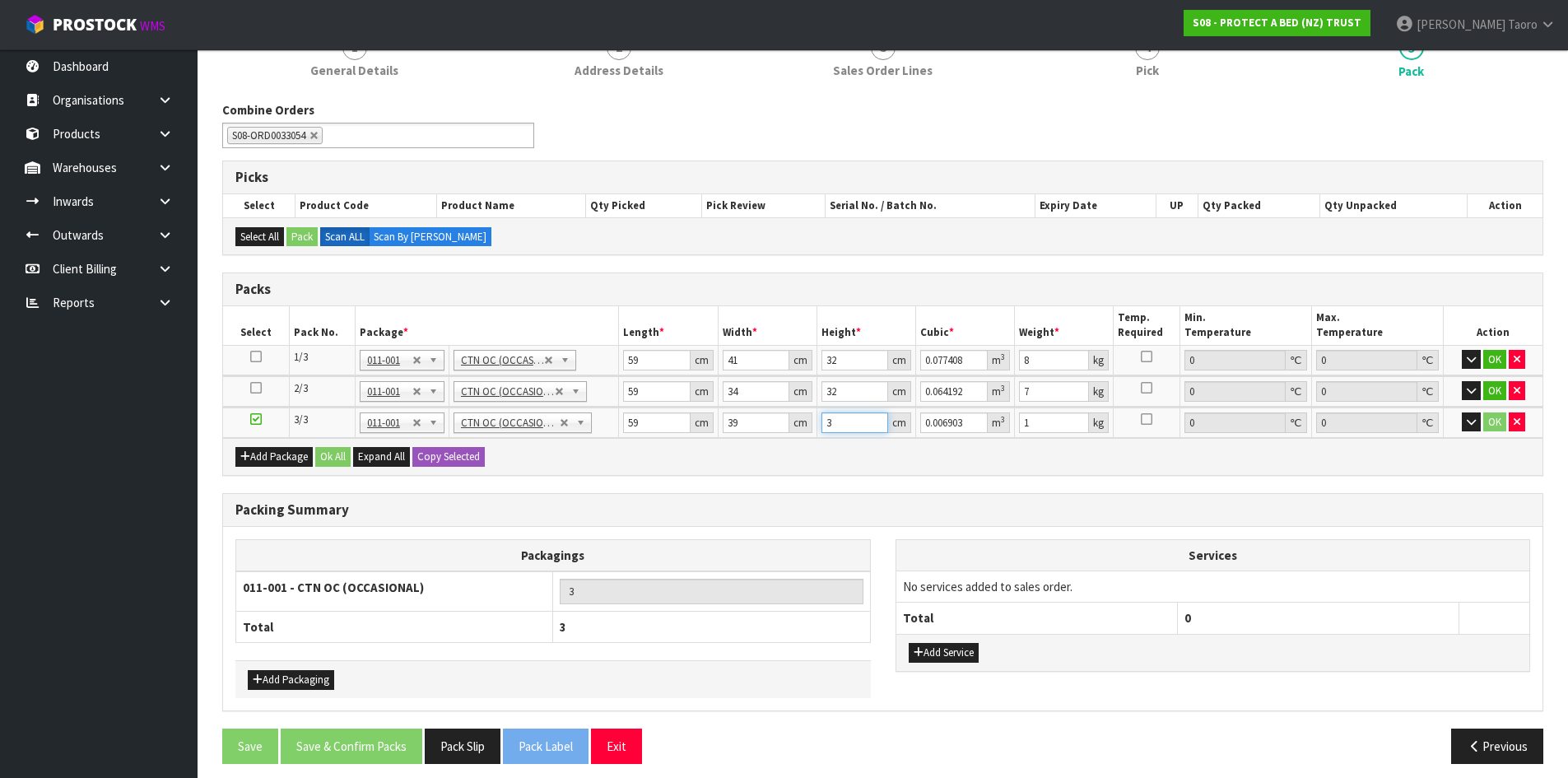
type input "32"
type input "0.073632"
type input "32"
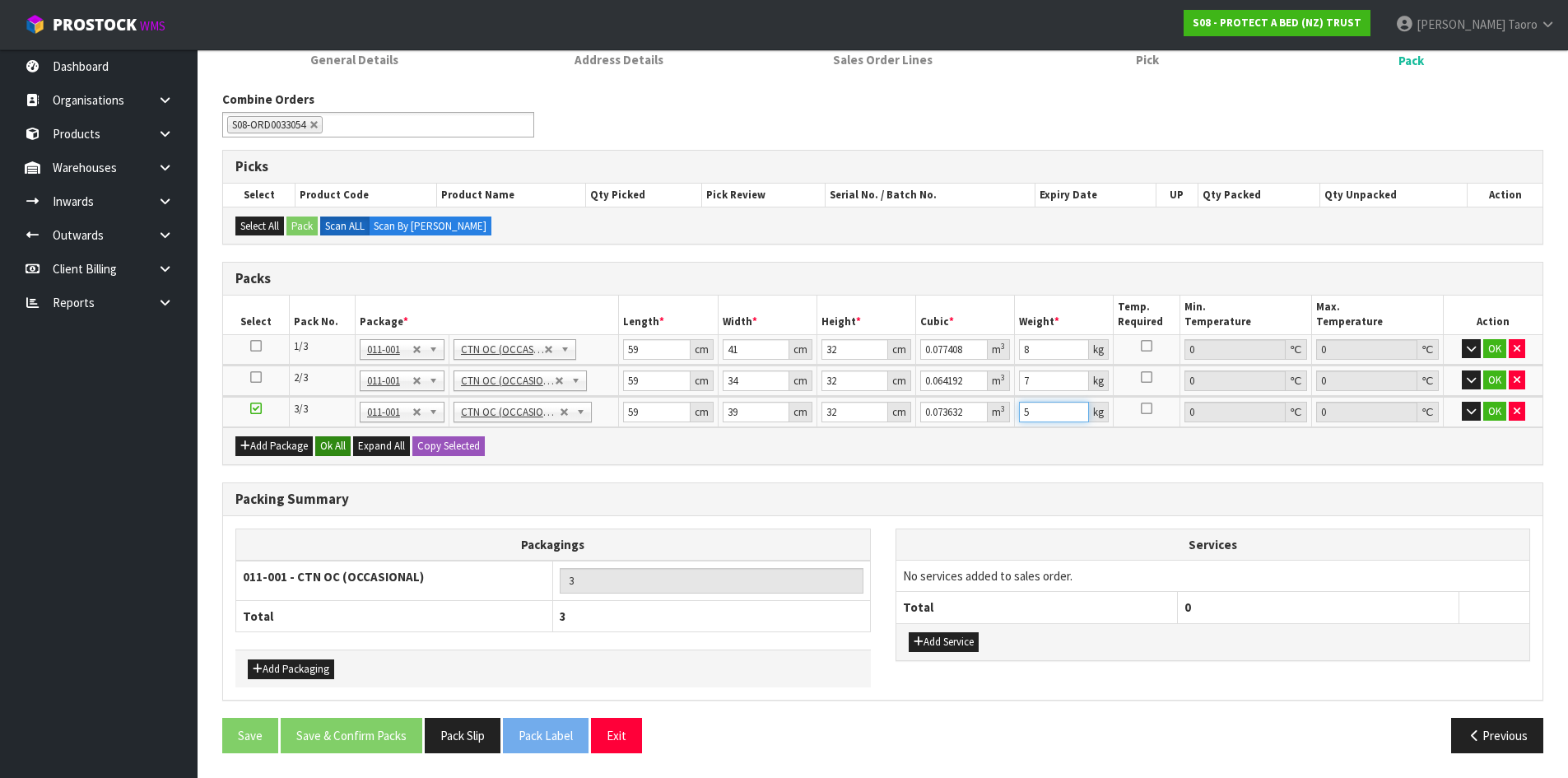
type input "5"
click at [332, 442] on button "Ok All" at bounding box center [333, 445] width 35 height 19
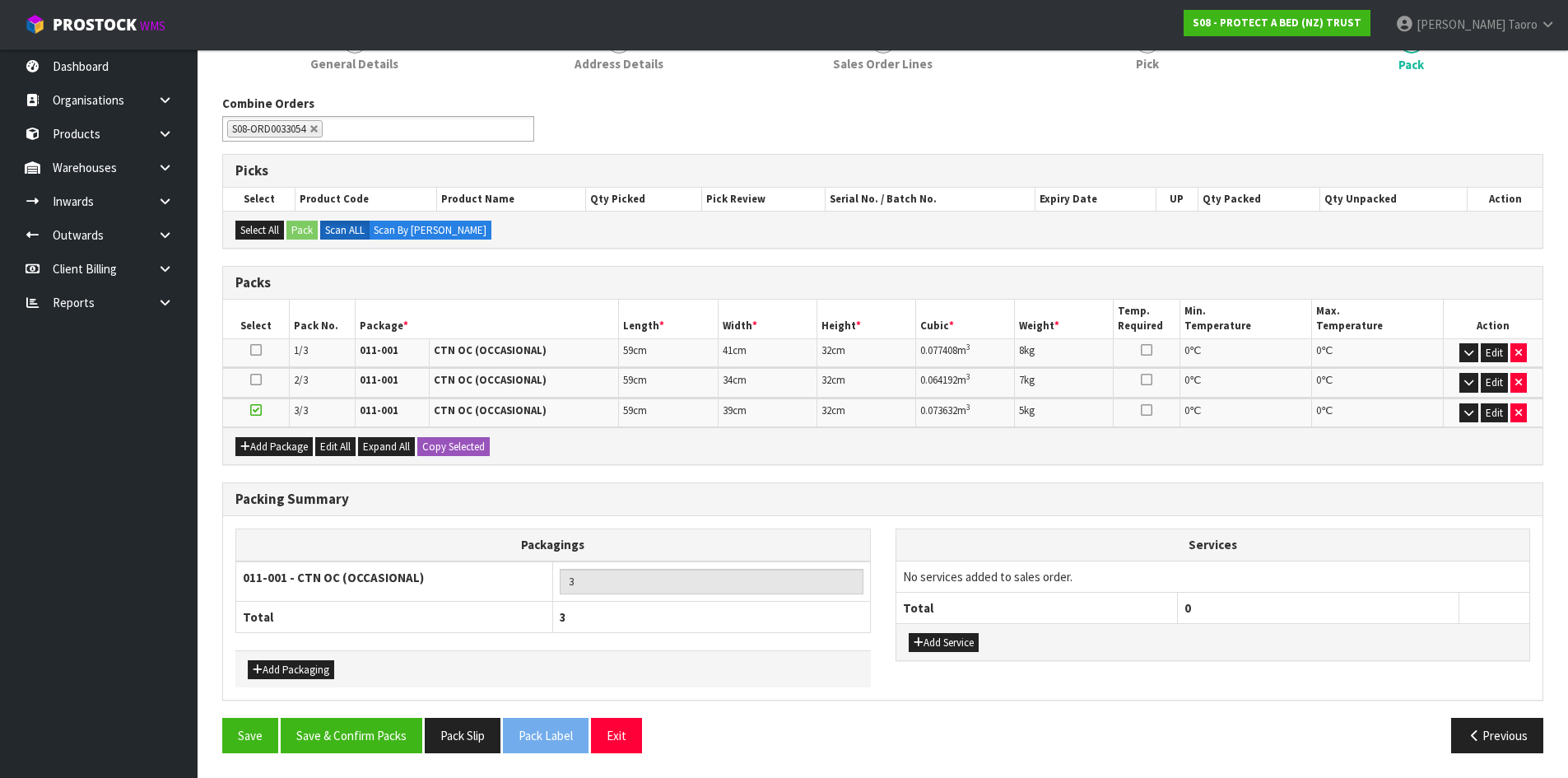
scroll to position [171, 0]
click at [332, 737] on button "Save & Confirm Packs" at bounding box center [352, 736] width 142 height 35
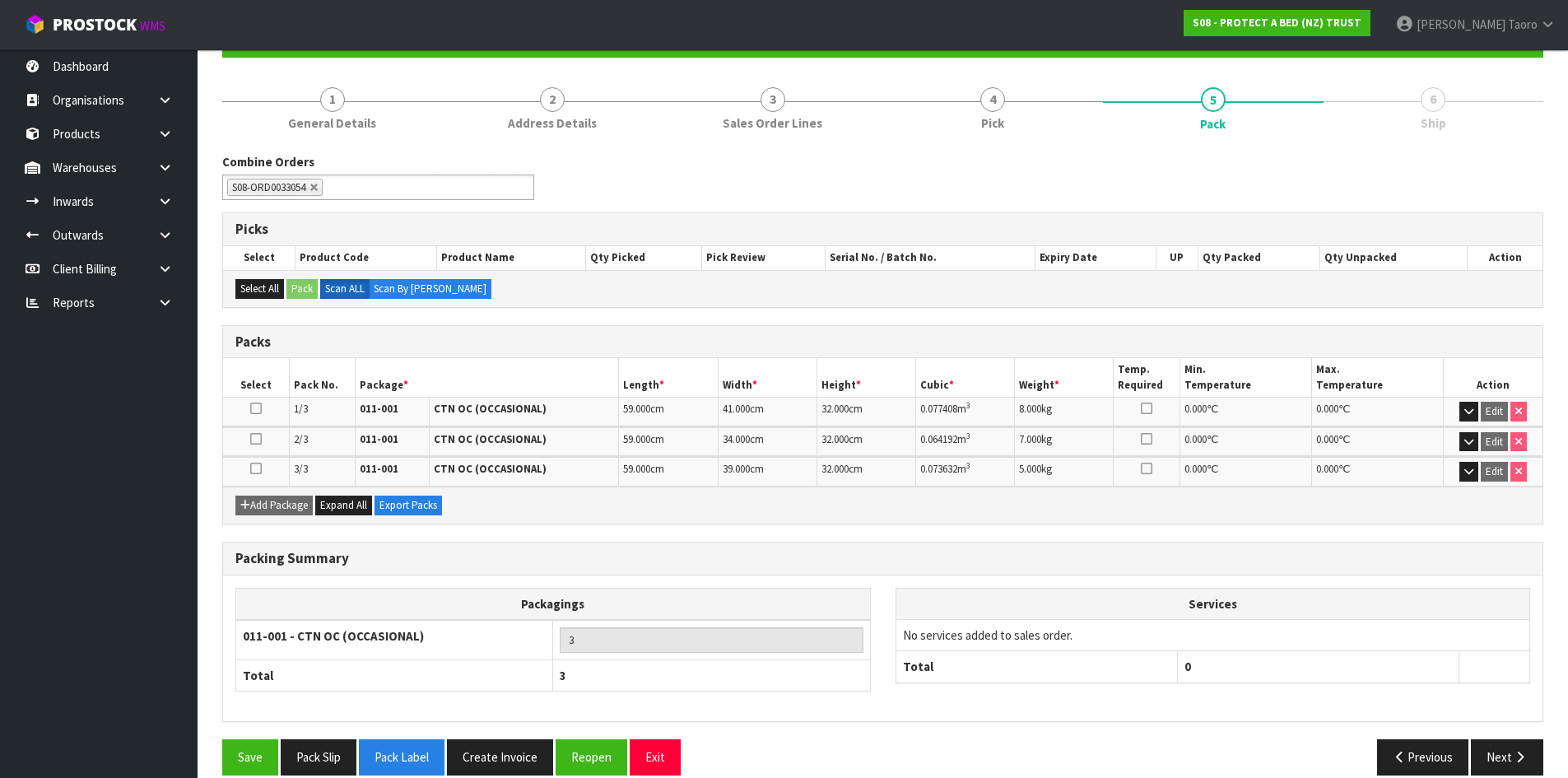
scroll to position [194, 0]
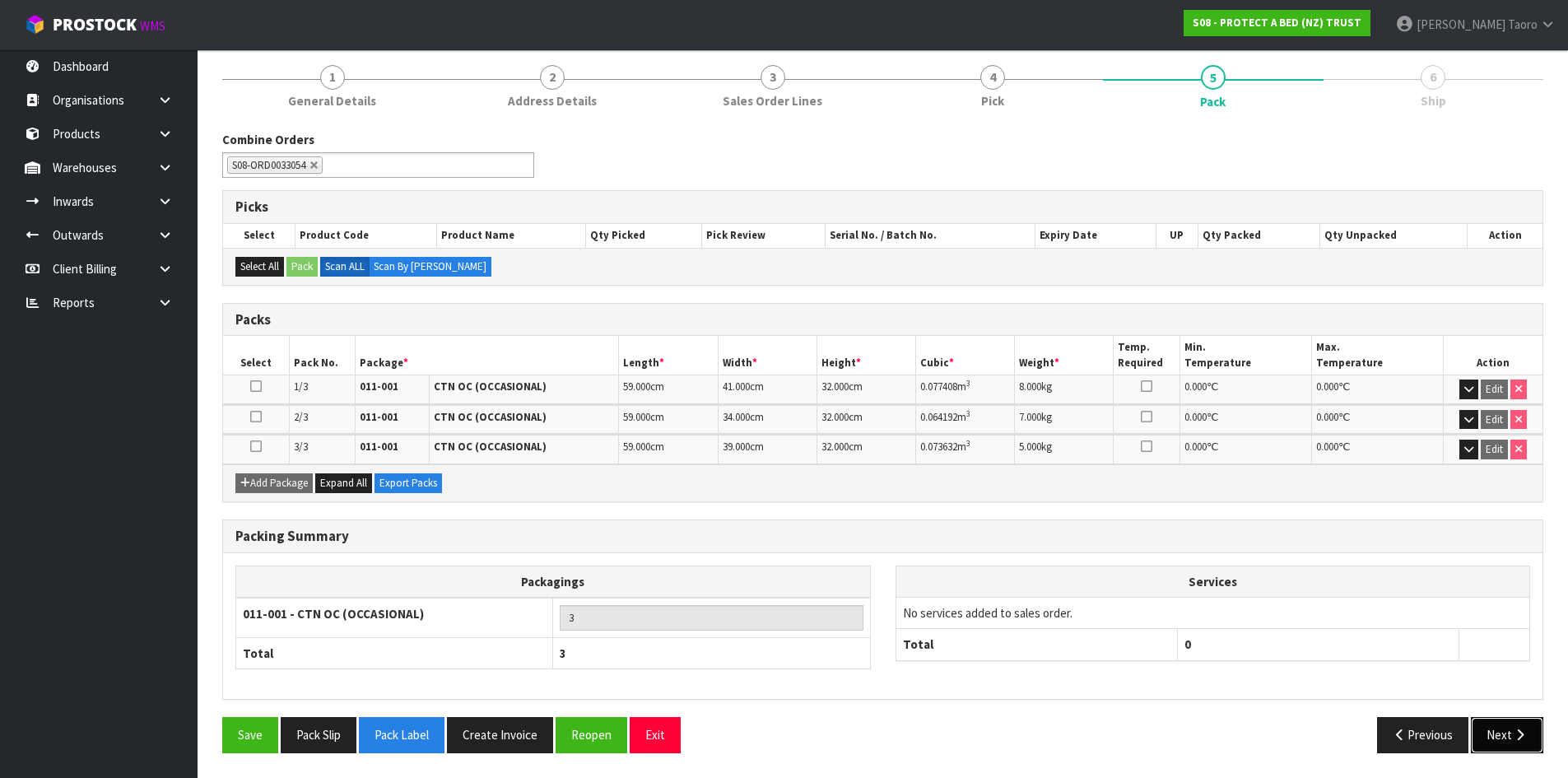
click at [1509, 720] on button "Next" at bounding box center [1507, 735] width 73 height 35
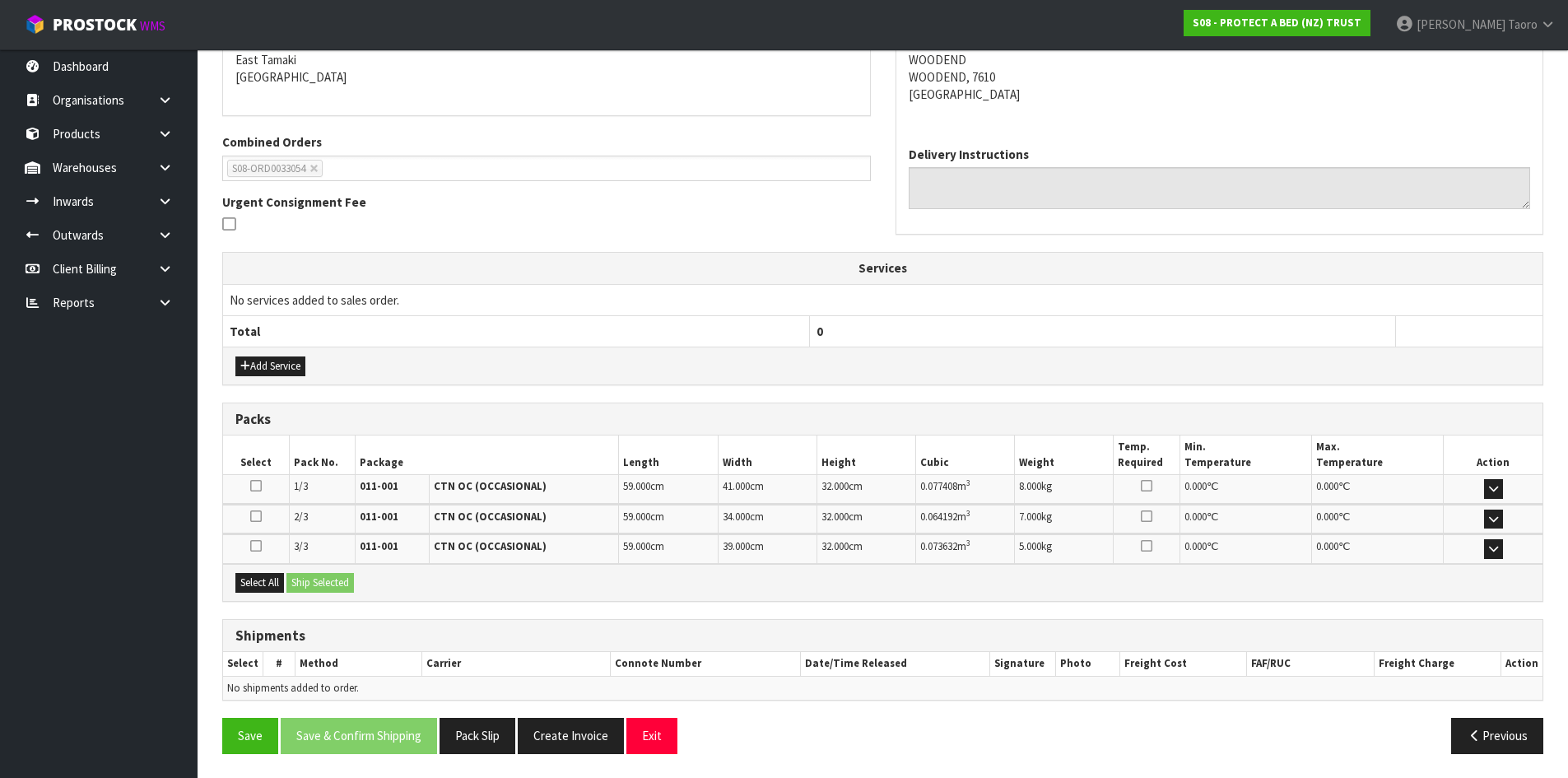
scroll to position [357, 0]
drag, startPoint x: 277, startPoint y: 579, endPoint x: 312, endPoint y: 582, distance: 35.1
click at [284, 579] on button "Select All" at bounding box center [259, 582] width 49 height 19
click at [312, 582] on button "Ship Selected" at bounding box center [320, 582] width 67 height 19
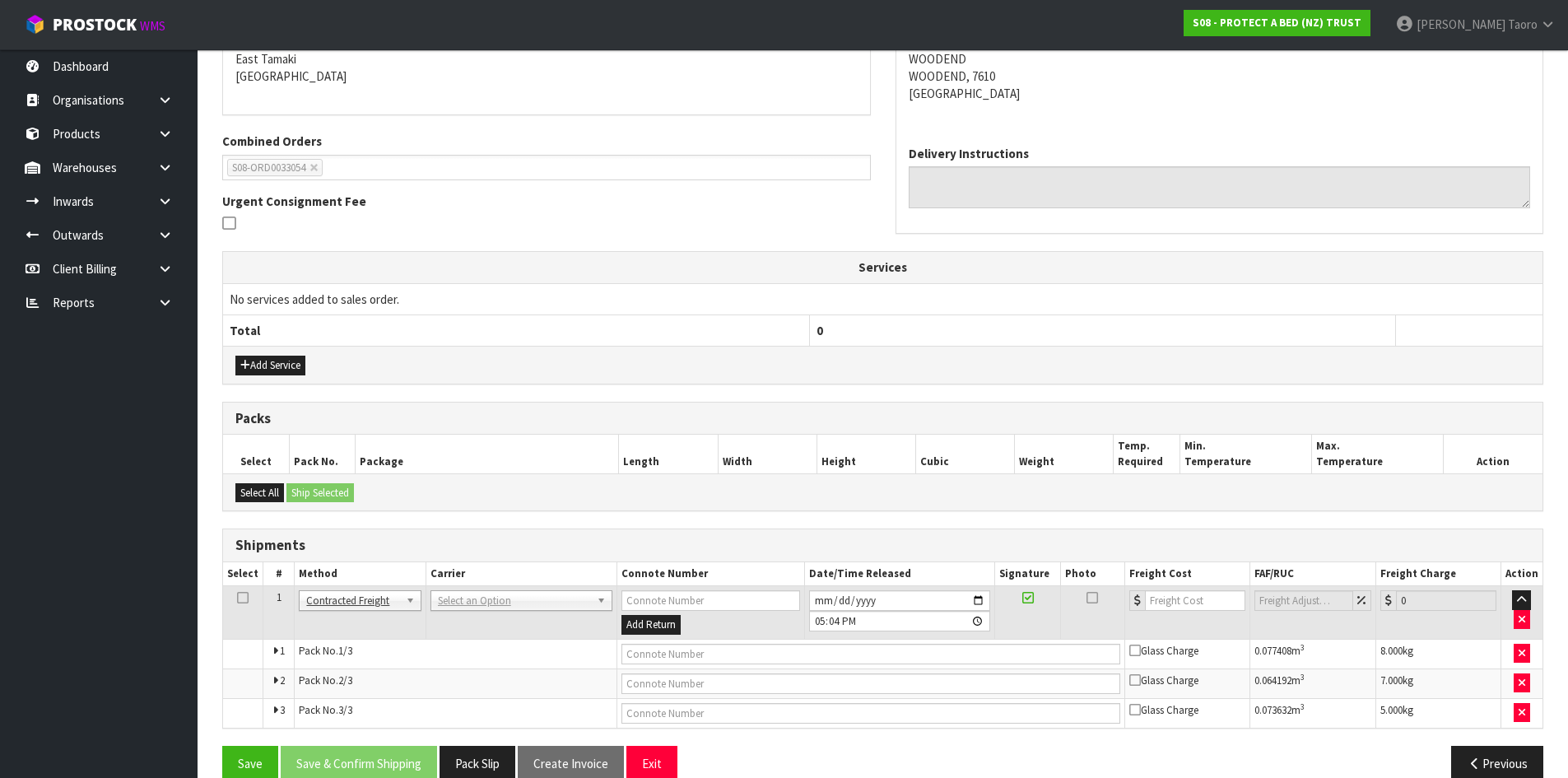
click at [571, 616] on td "ANGEL - ANGEL TRANSPORT [PERSON_NAME] REMOVALS DEAEXPAKL - DEADLINE EXPRESS COU…" at bounding box center [521, 613] width 191 height 53
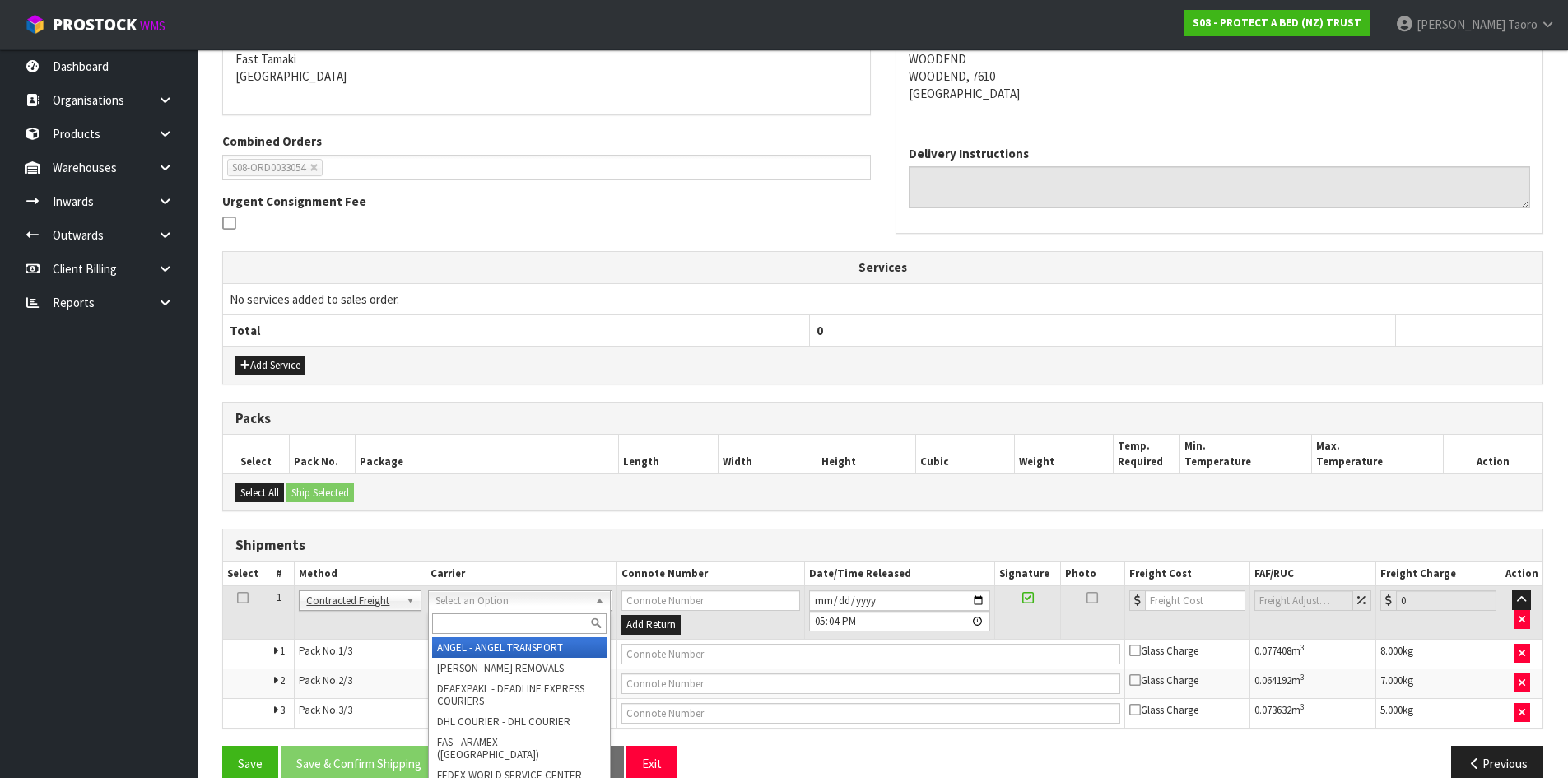
click at [578, 620] on input "text" at bounding box center [519, 623] width 174 height 20
type input "NZP"
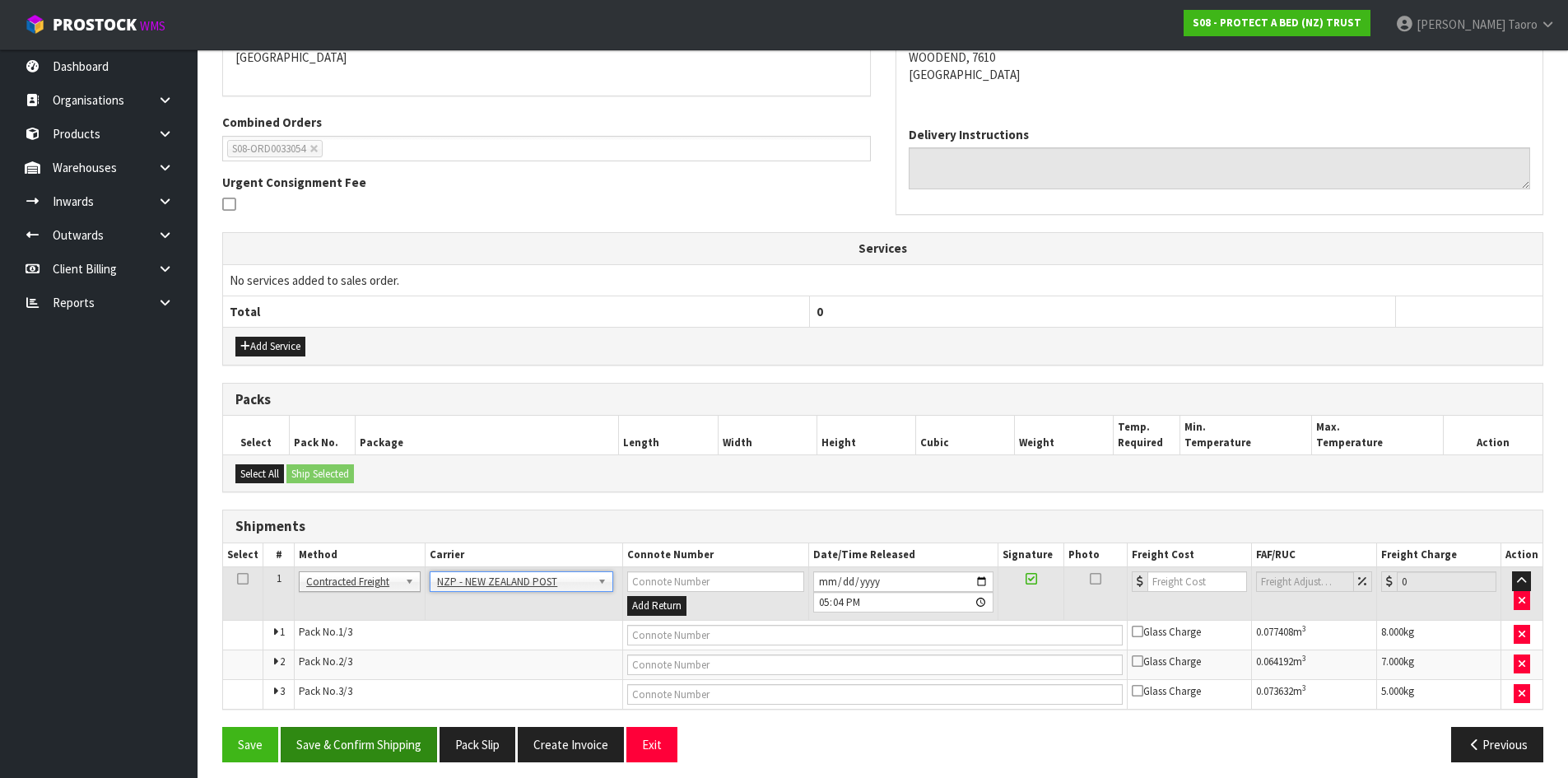
scroll to position [384, 0]
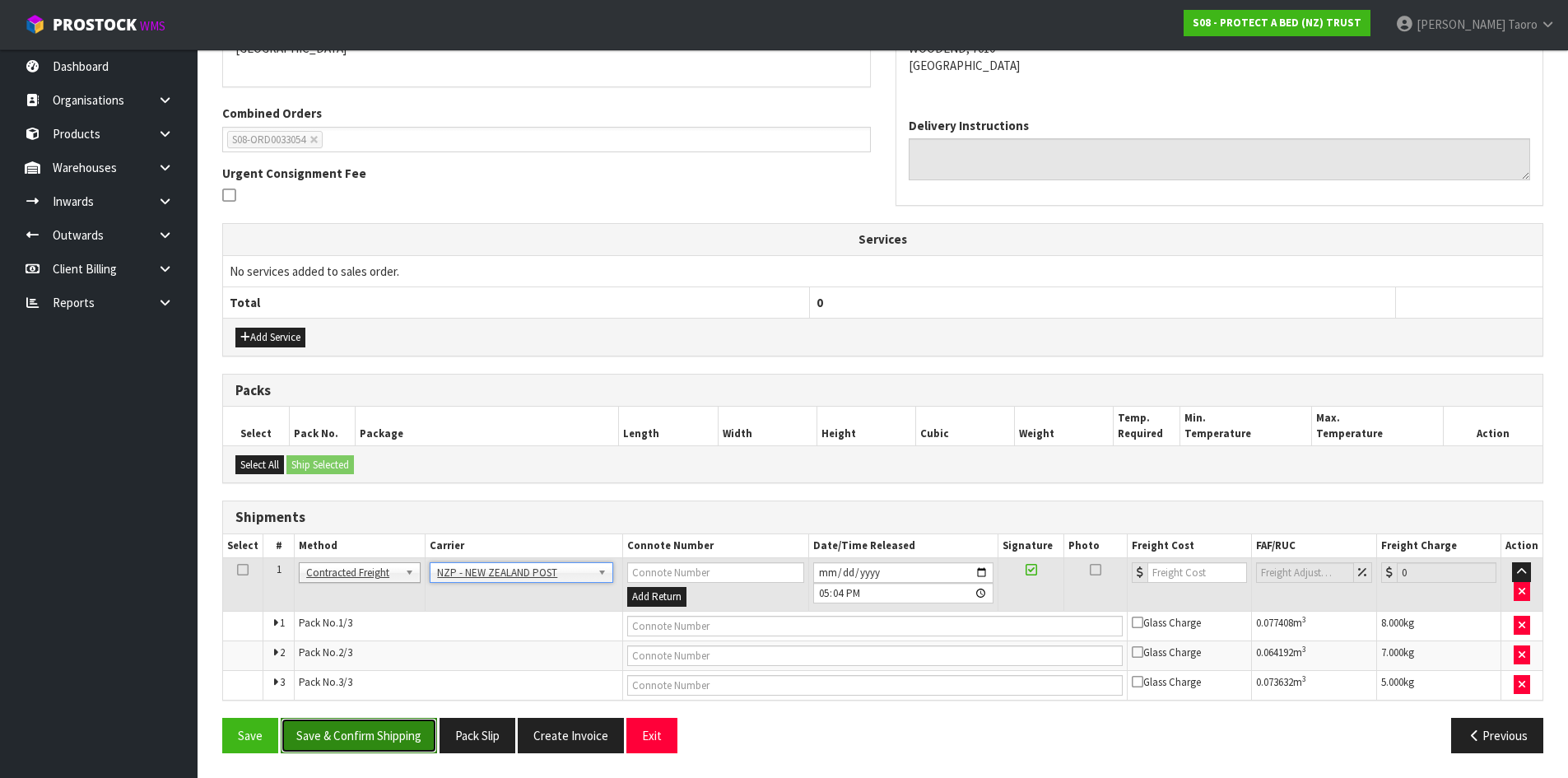
click at [417, 736] on button "Save & Confirm Shipping" at bounding box center [360, 736] width 157 height 35
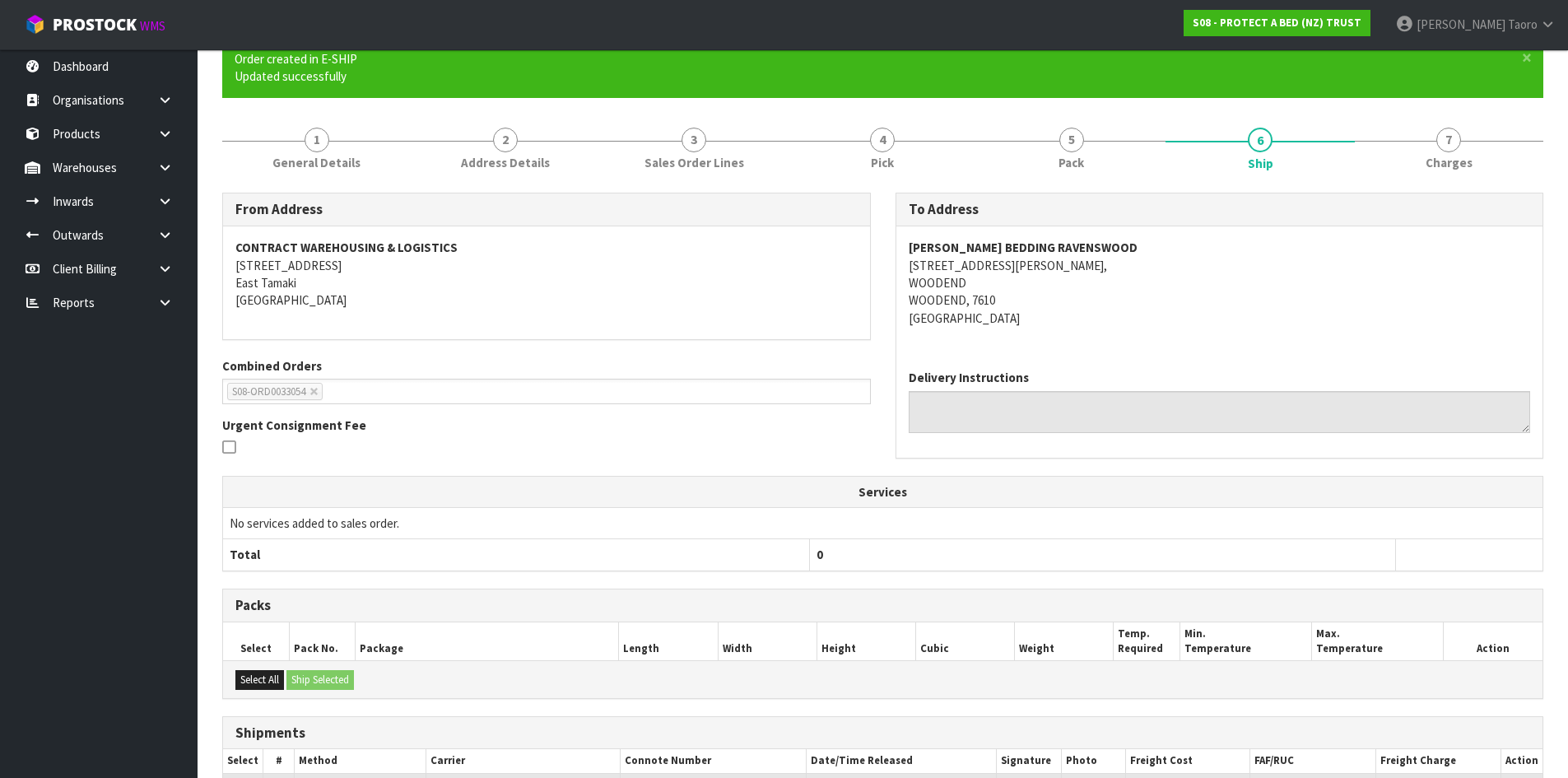
scroll to position [359, 0]
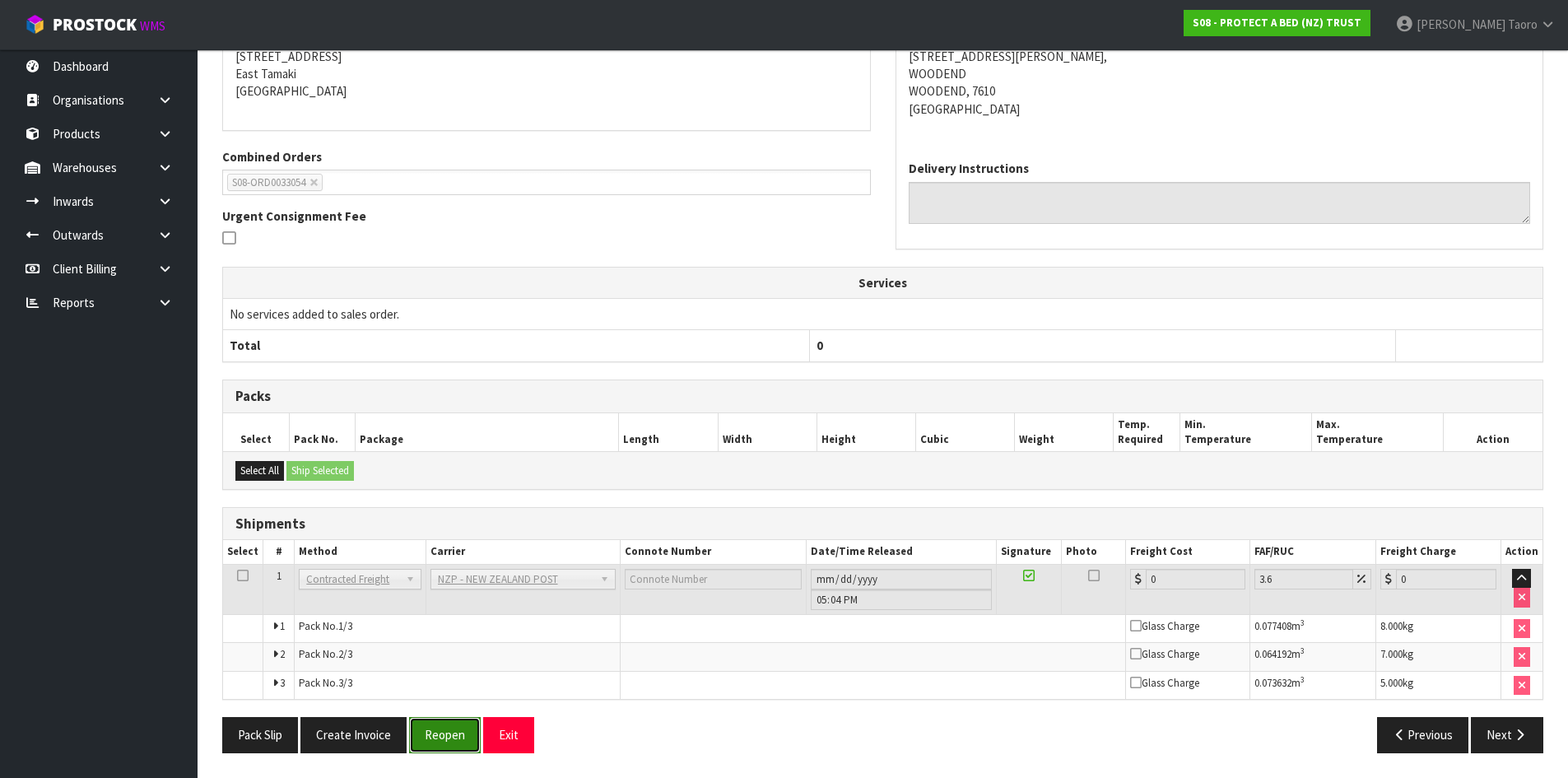
click at [447, 743] on button "Reopen" at bounding box center [445, 735] width 72 height 35
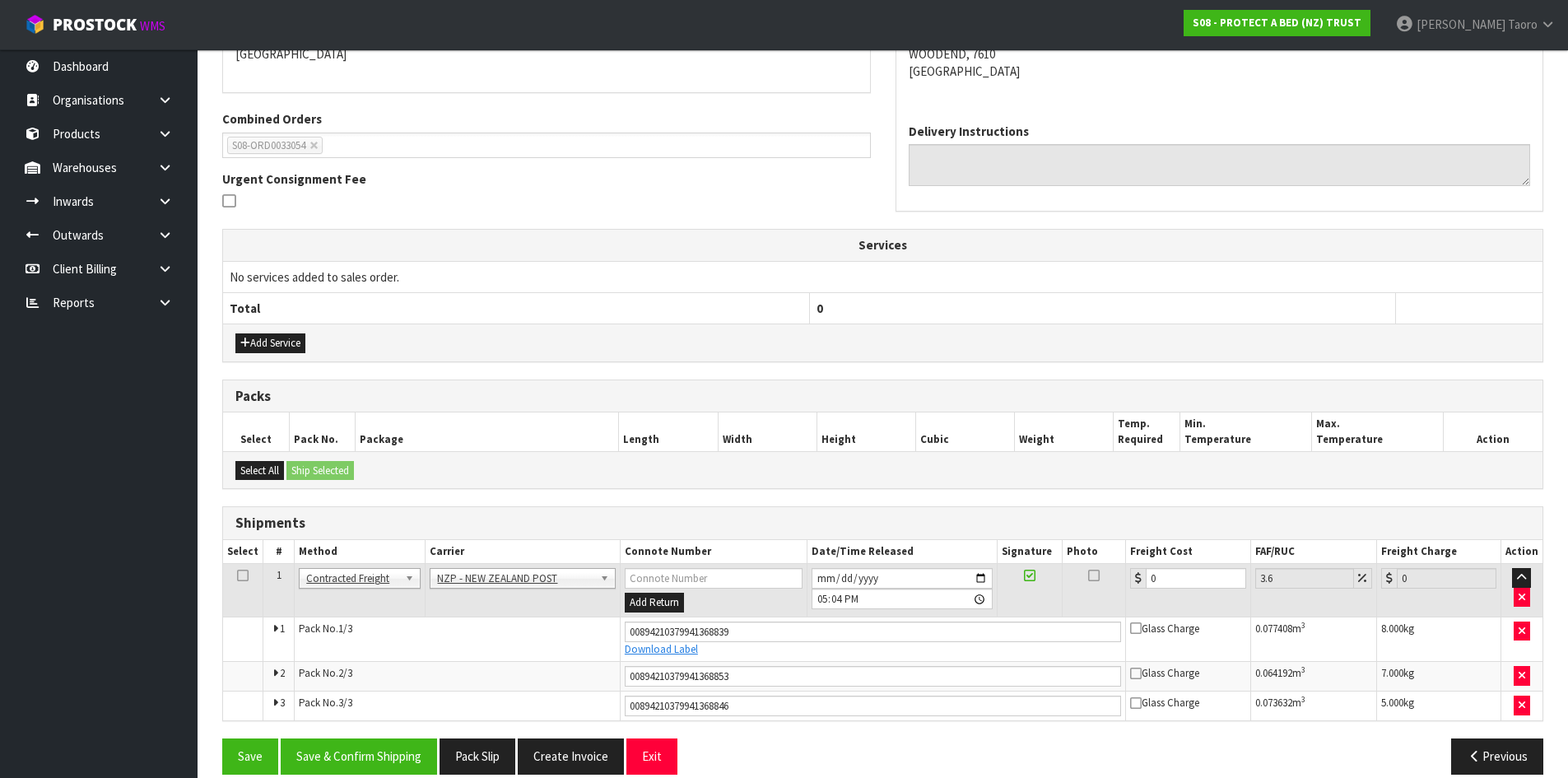
scroll to position [400, 0]
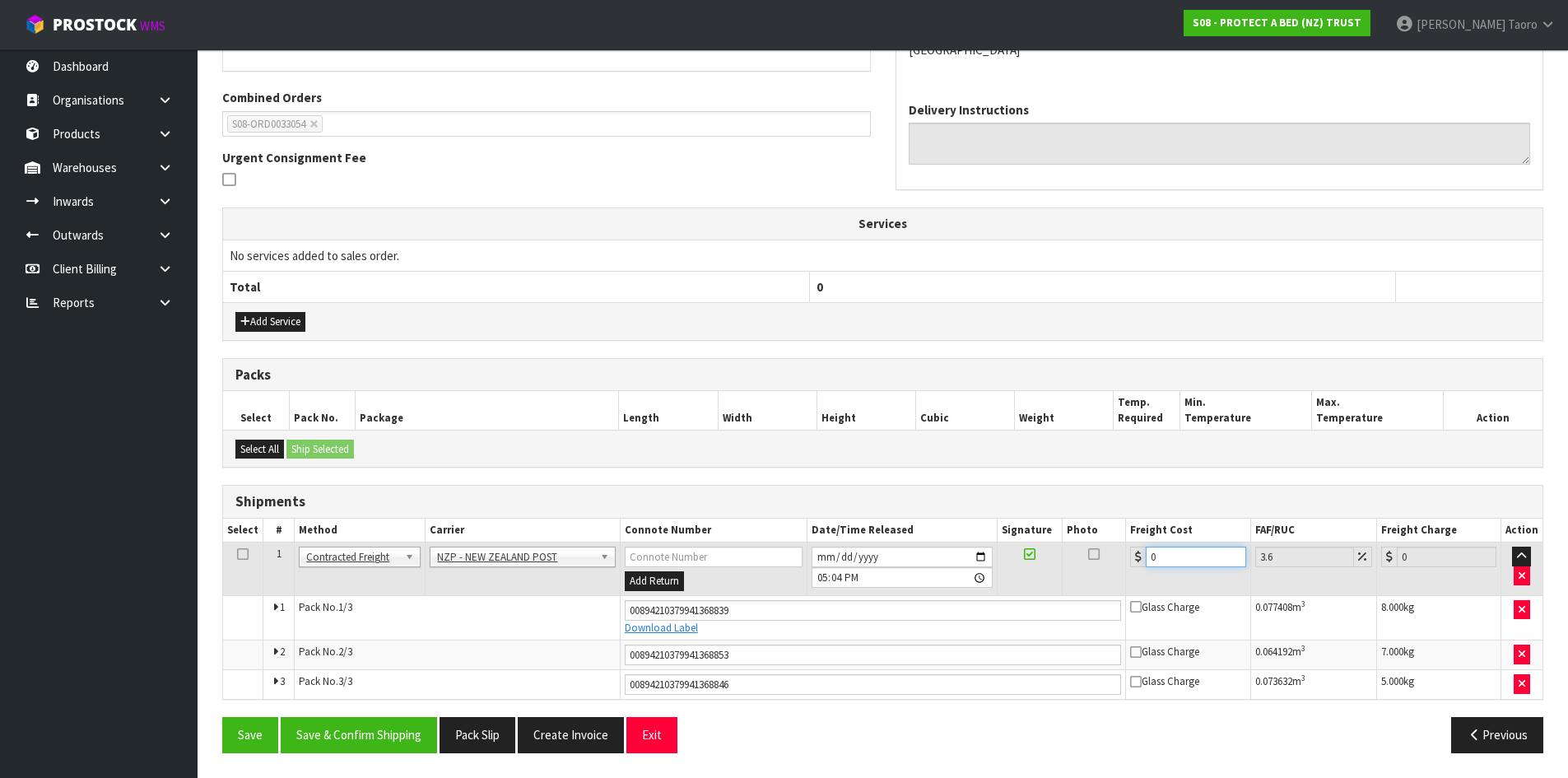
click at [1175, 553] on input "0" at bounding box center [1196, 557] width 100 height 20
click at [1175, 552] on input "0" at bounding box center [1196, 557] width 100 height 20
type input "5"
type input "5.18"
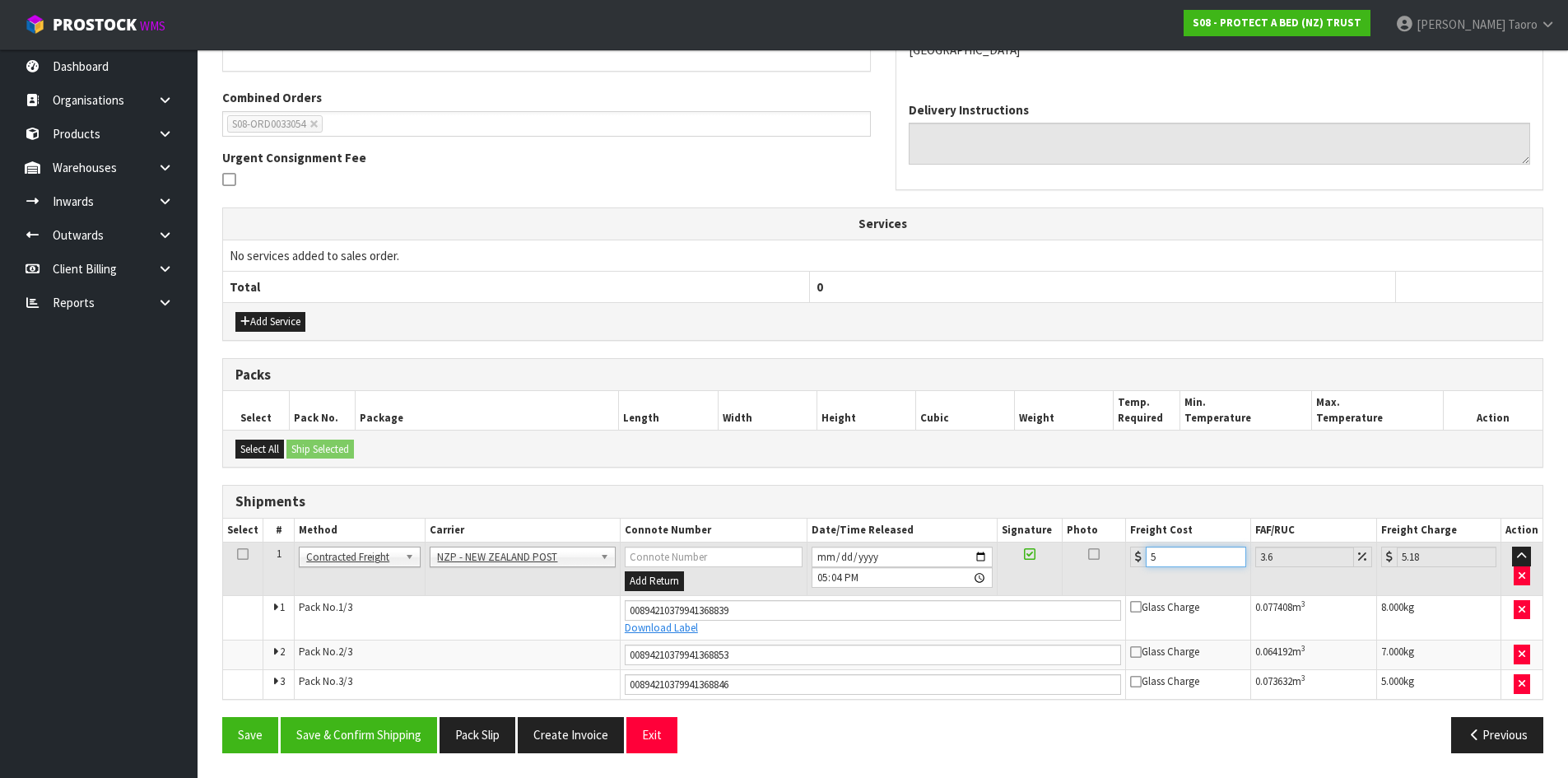
type input "58"
type input "60.09"
type input "58.1"
type input "60.19"
type input "58.16"
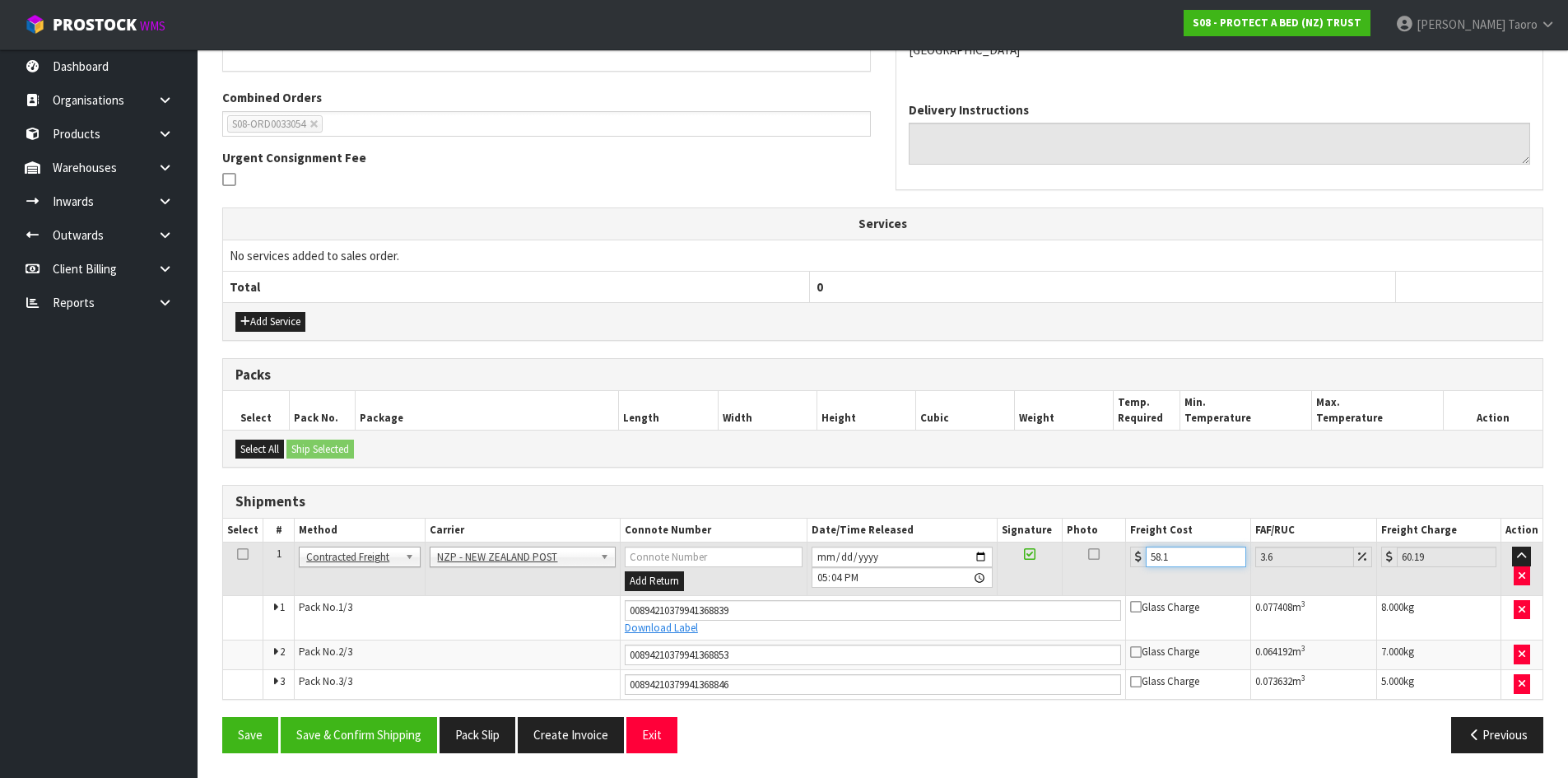
type input "60.25"
type input "58.16"
click at [824, 551] on input "[DATE]" at bounding box center [902, 557] width 181 height 20
type input "[DATE]"
click at [815, 582] on input "17:04:00.000" at bounding box center [902, 577] width 181 height 20
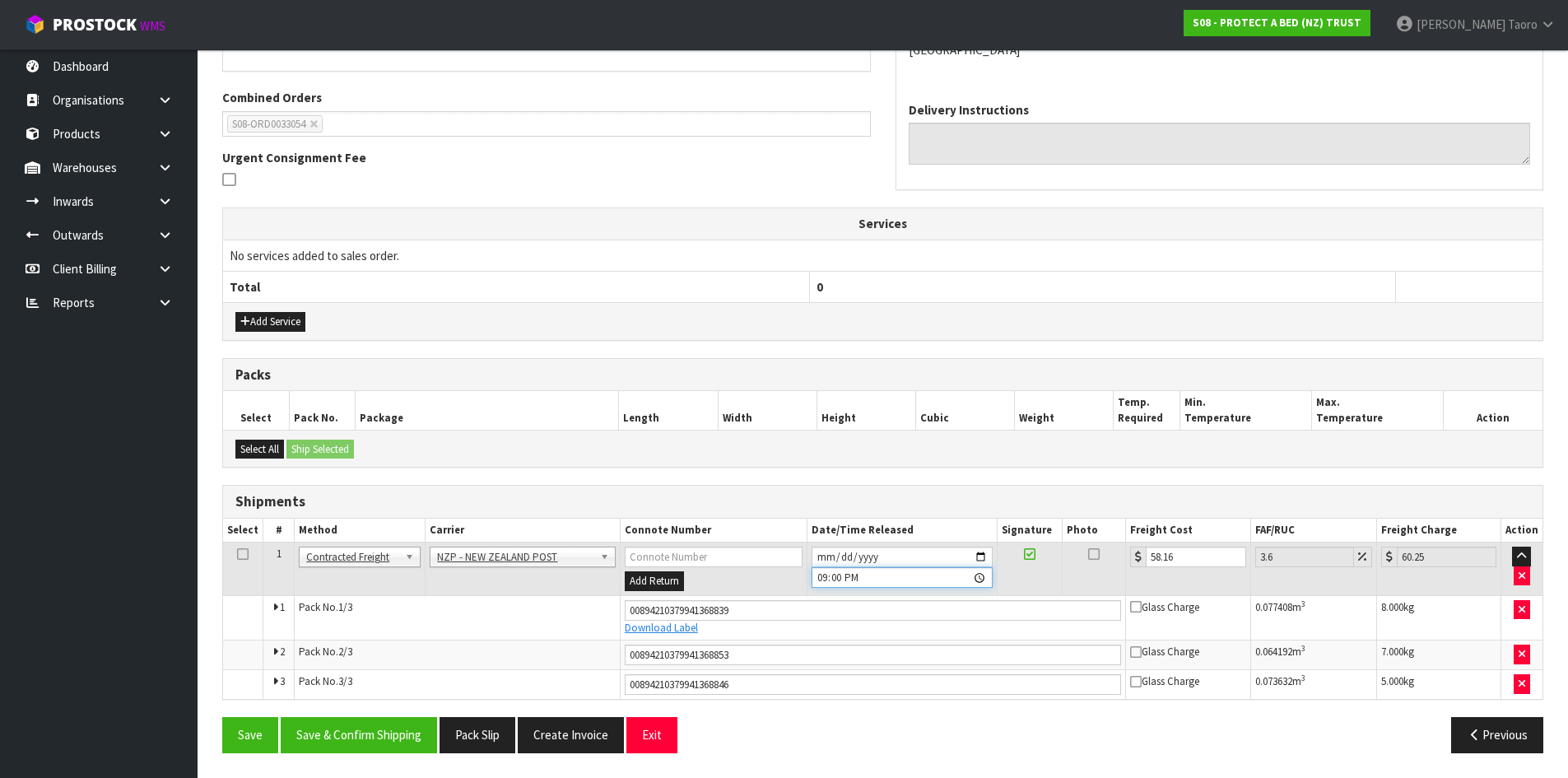
type input "09:00"
click at [397, 746] on button "Save & Confirm Shipping" at bounding box center [360, 735] width 157 height 35
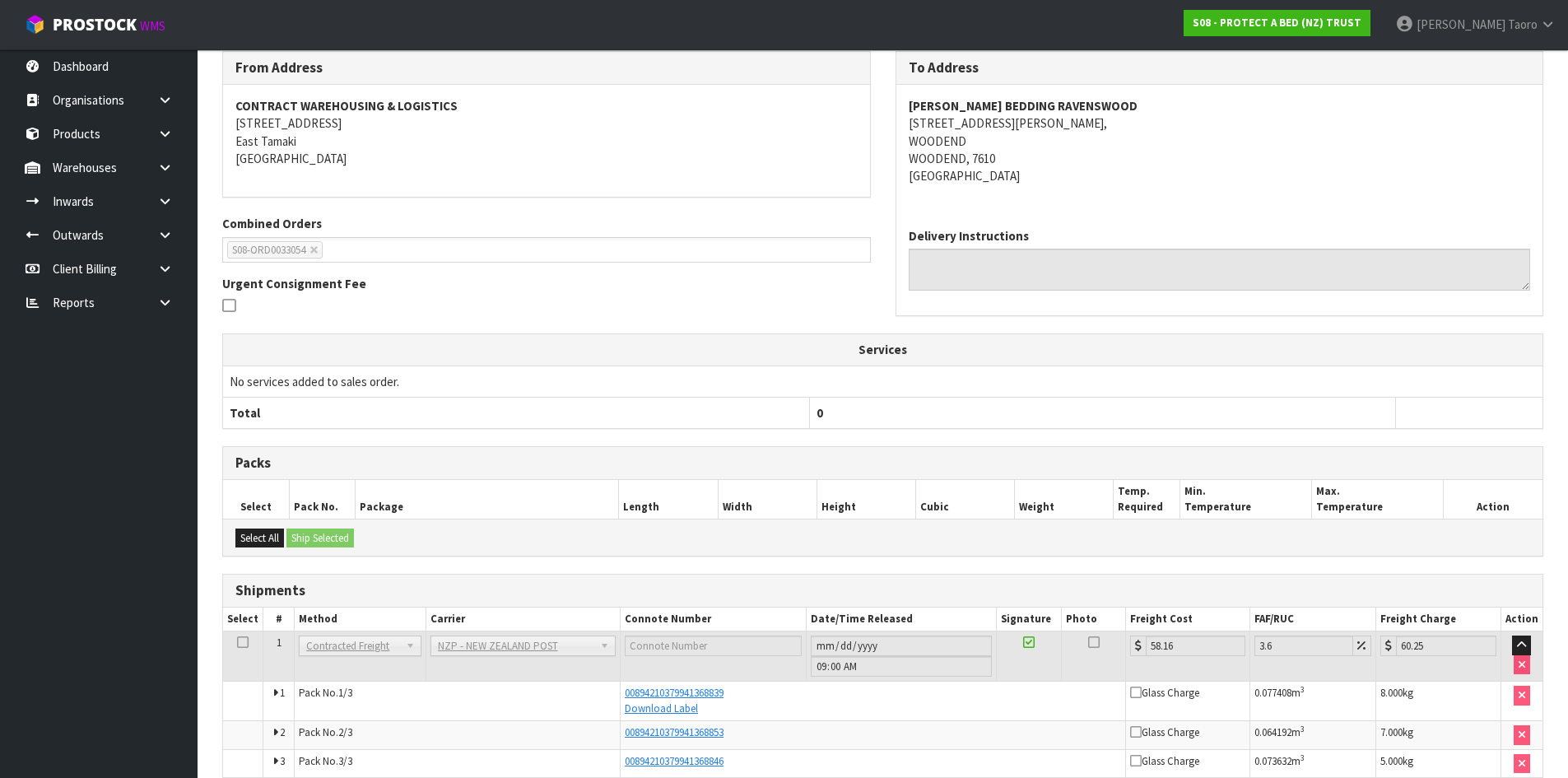
scroll to position [352, 0]
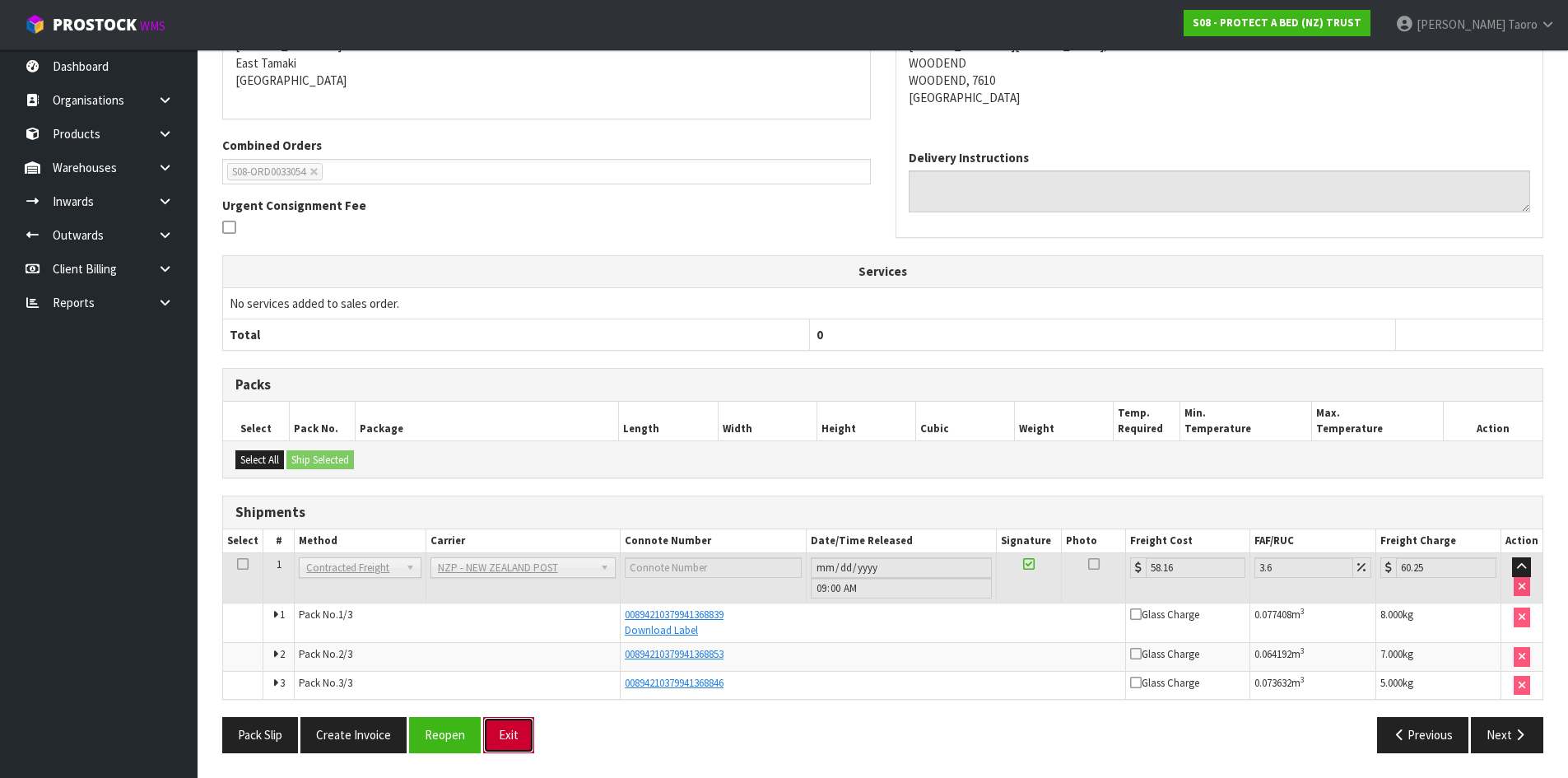
click at [502, 730] on button "Exit" at bounding box center [508, 735] width 51 height 35
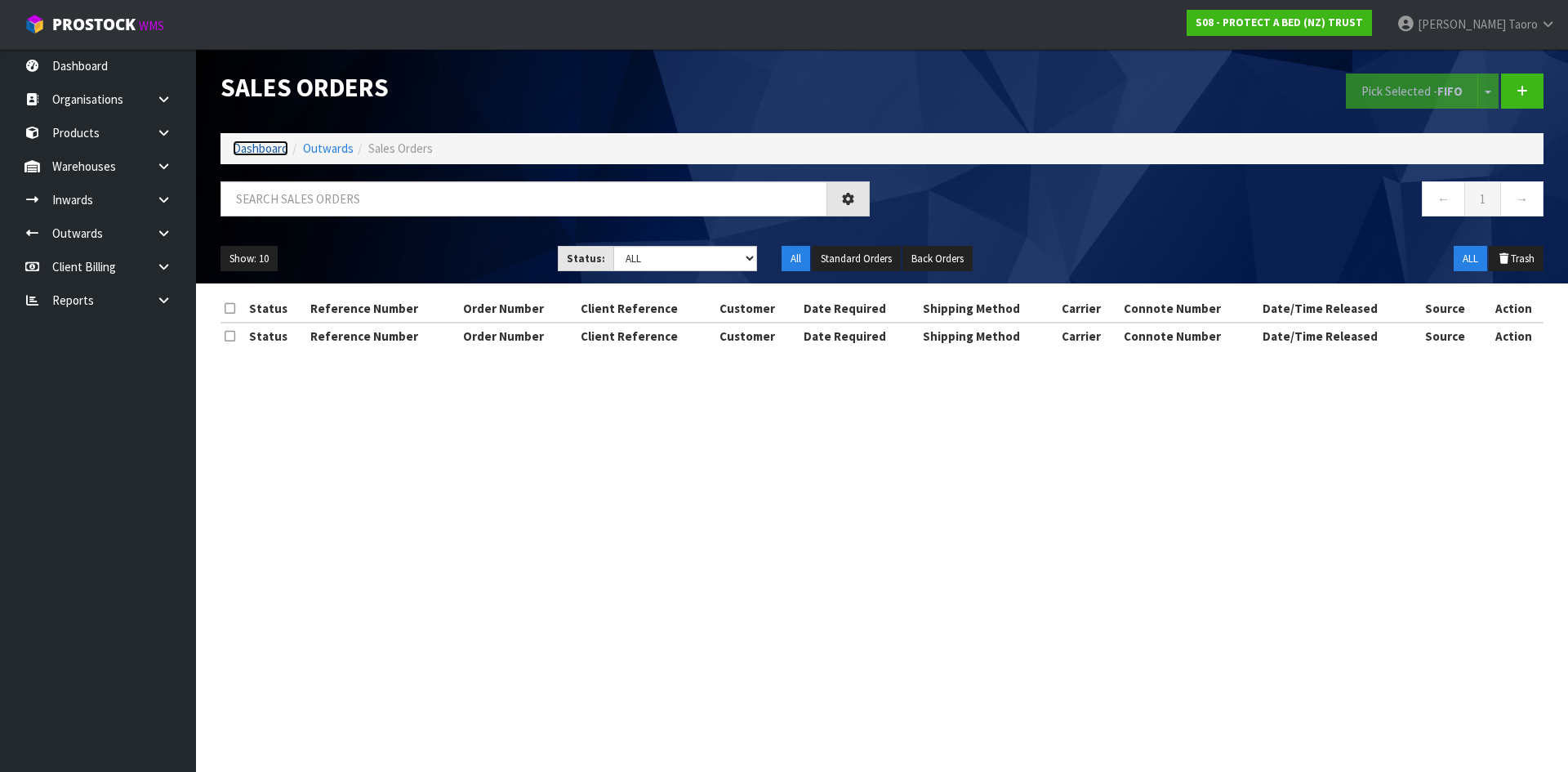
click at [271, 150] on link "Dashboard" at bounding box center [261, 148] width 56 height 16
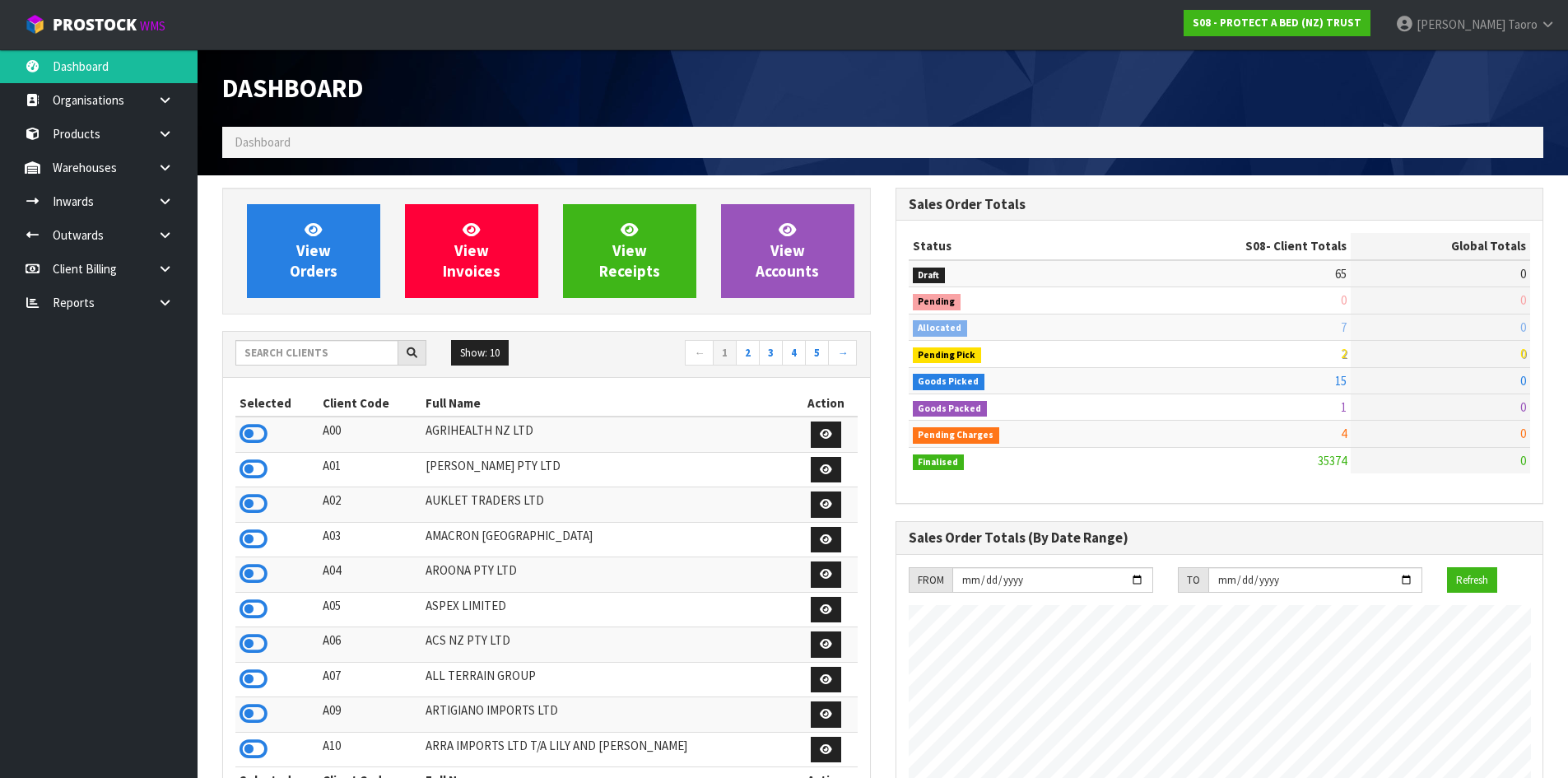
scroll to position [1247, 673]
click at [377, 353] on input "text" at bounding box center [316, 353] width 163 height 26
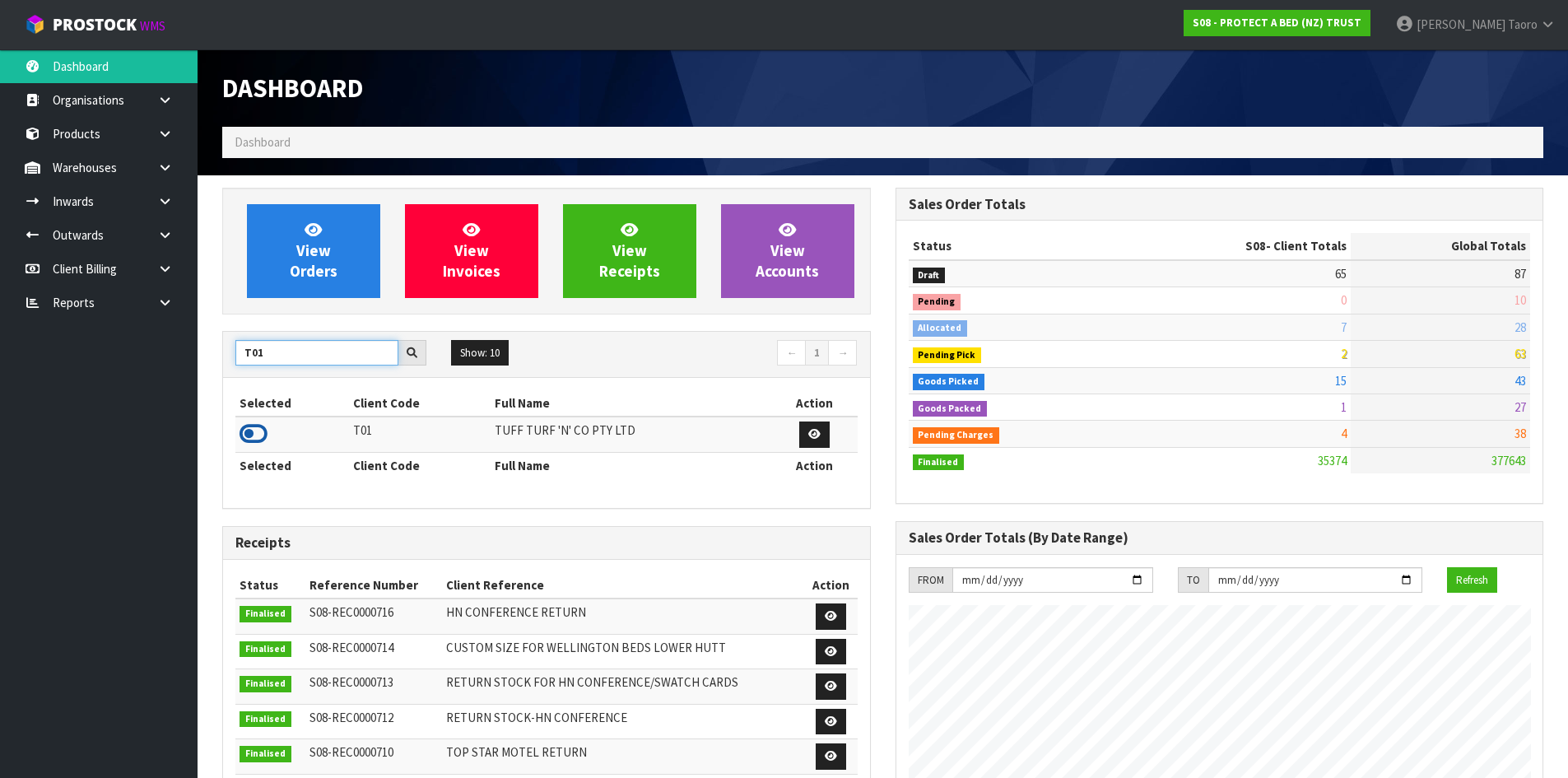
type input "T01"
click at [258, 436] on icon at bounding box center [253, 433] width 28 height 25
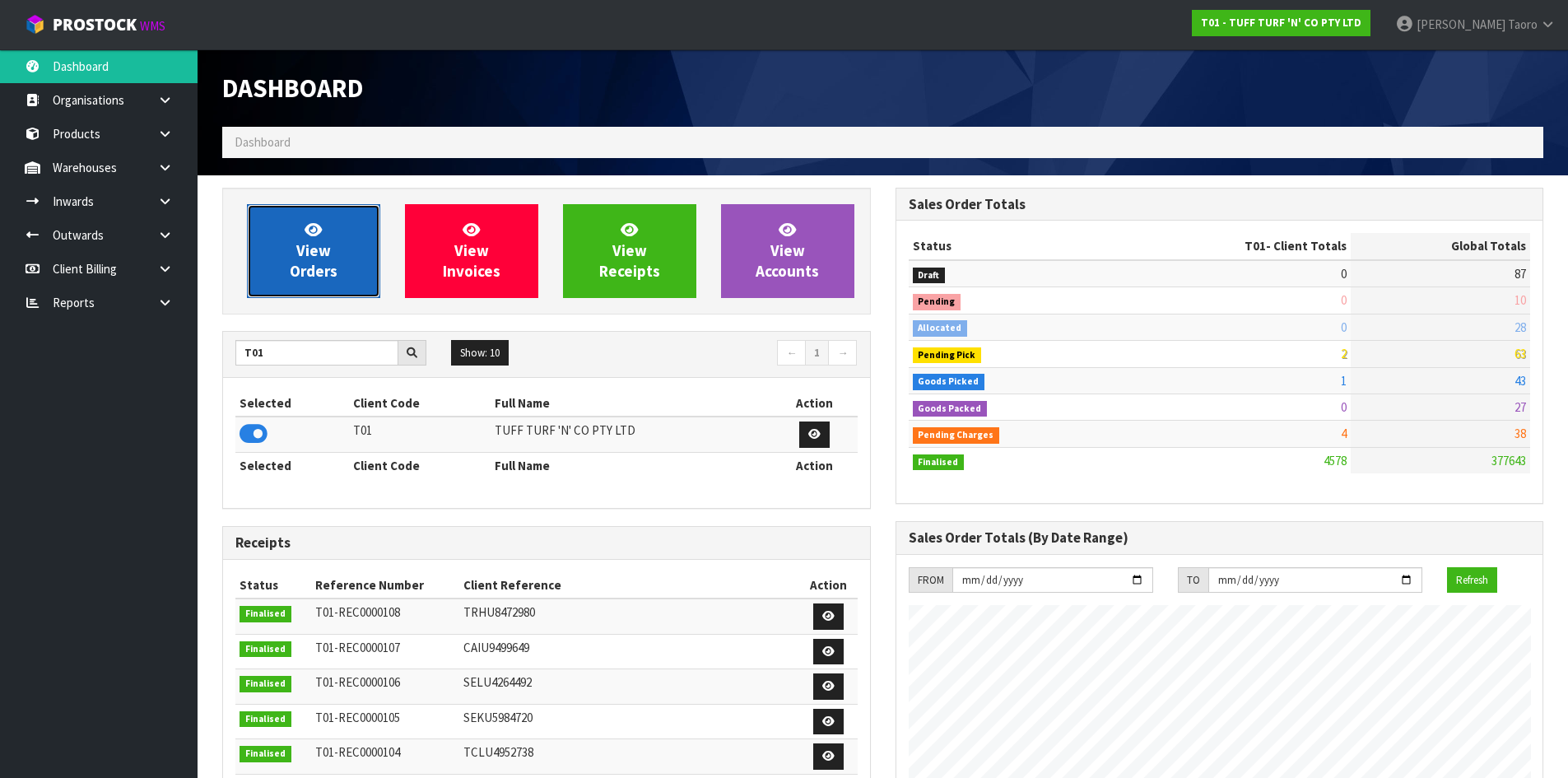
click at [344, 246] on link "View Orders" at bounding box center [313, 252] width 134 height 94
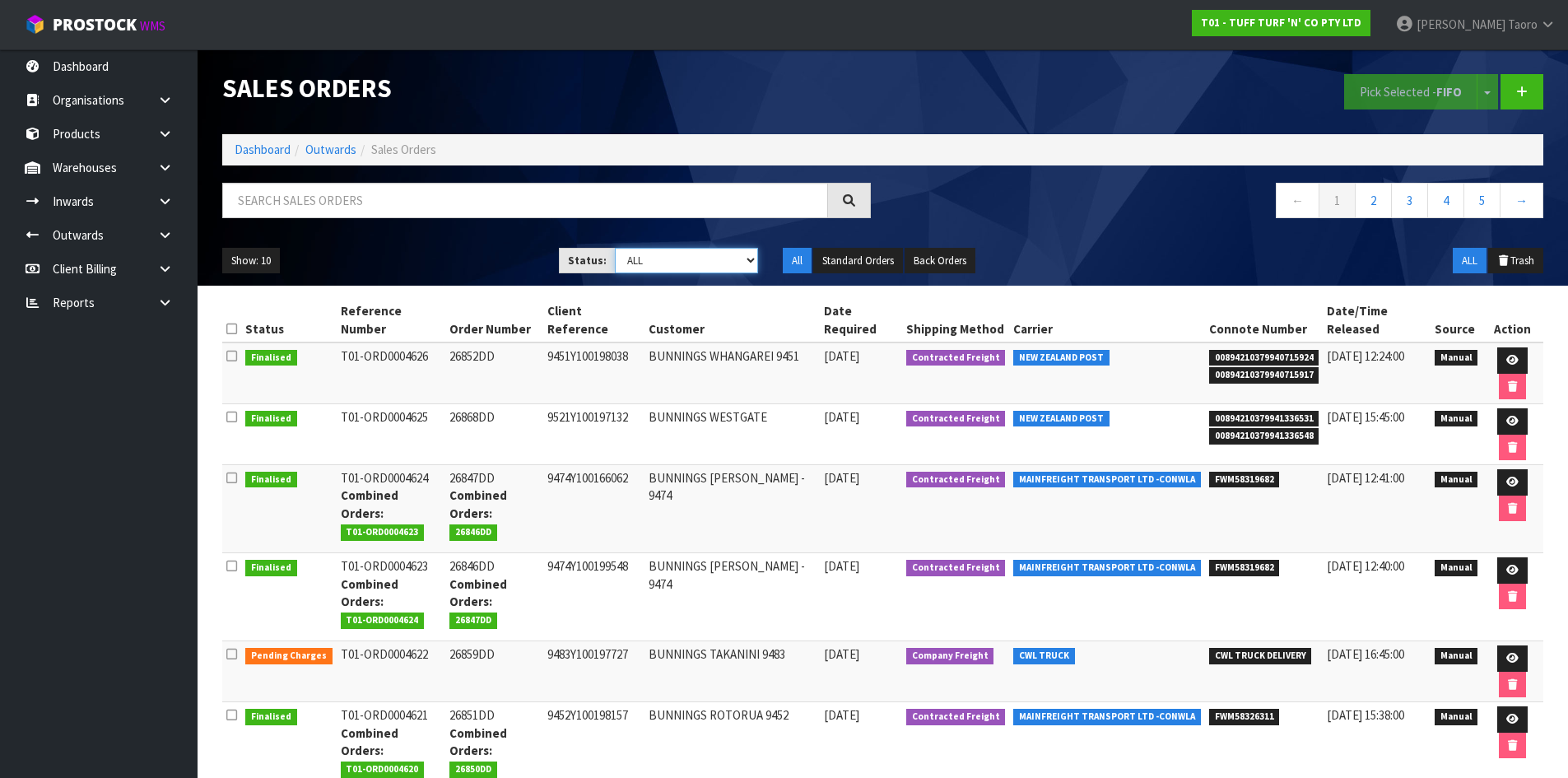
click at [643, 255] on select "Draft Pending Allocated Pending Pick Goods Picked Goods Packed Pending Charges …" at bounding box center [686, 261] width 143 height 26
select select "string:3"
click at [615, 248] on select "Draft Pending Allocated Pending Pick Goods Picked Goods Packed Pending Charges …" at bounding box center [686, 261] width 143 height 26
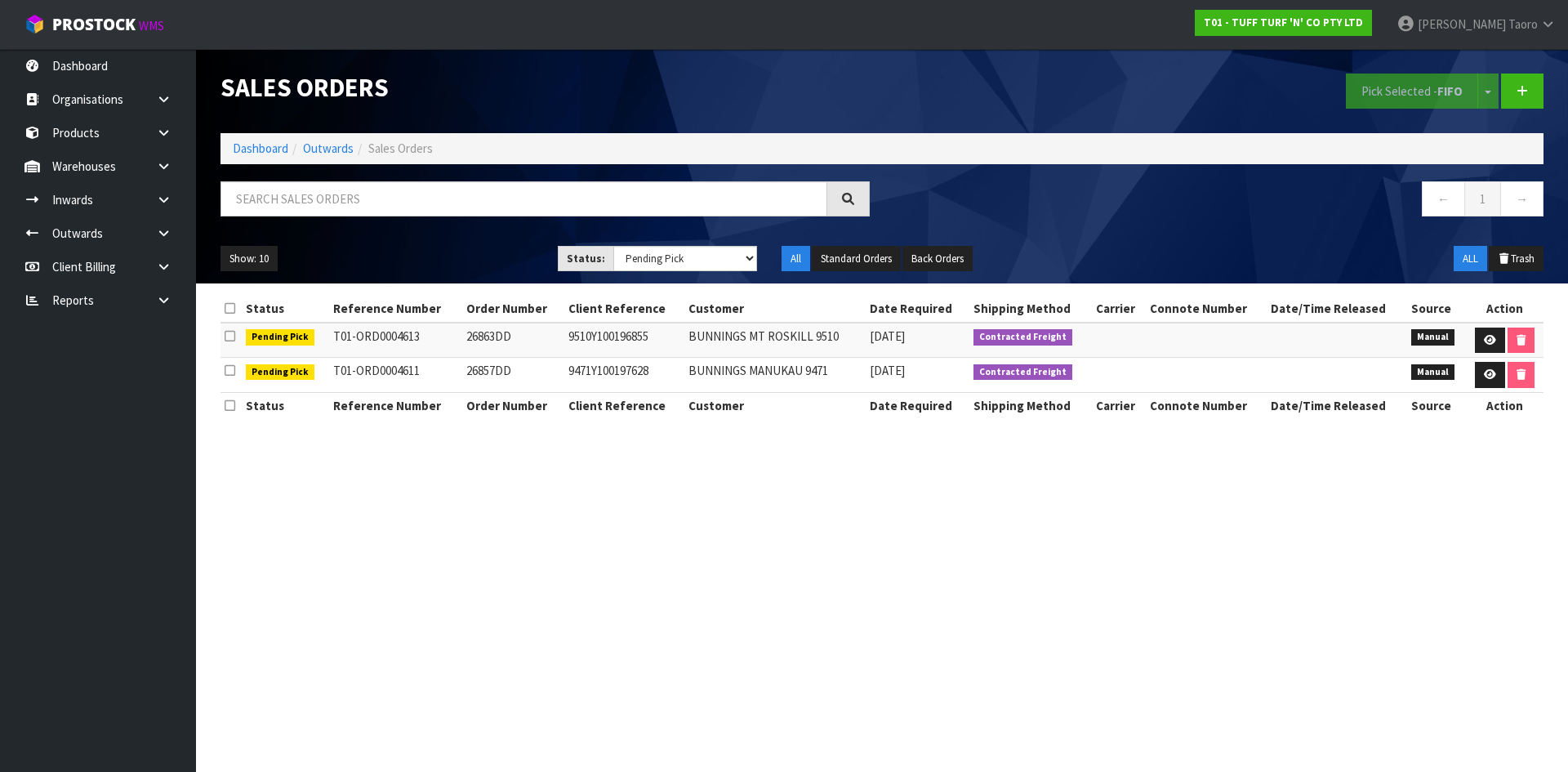
click at [748, 327] on section "Status Reference Number Order Number Client Reference Customer Date Required Sh…" at bounding box center [881, 366] width 1372 height 165
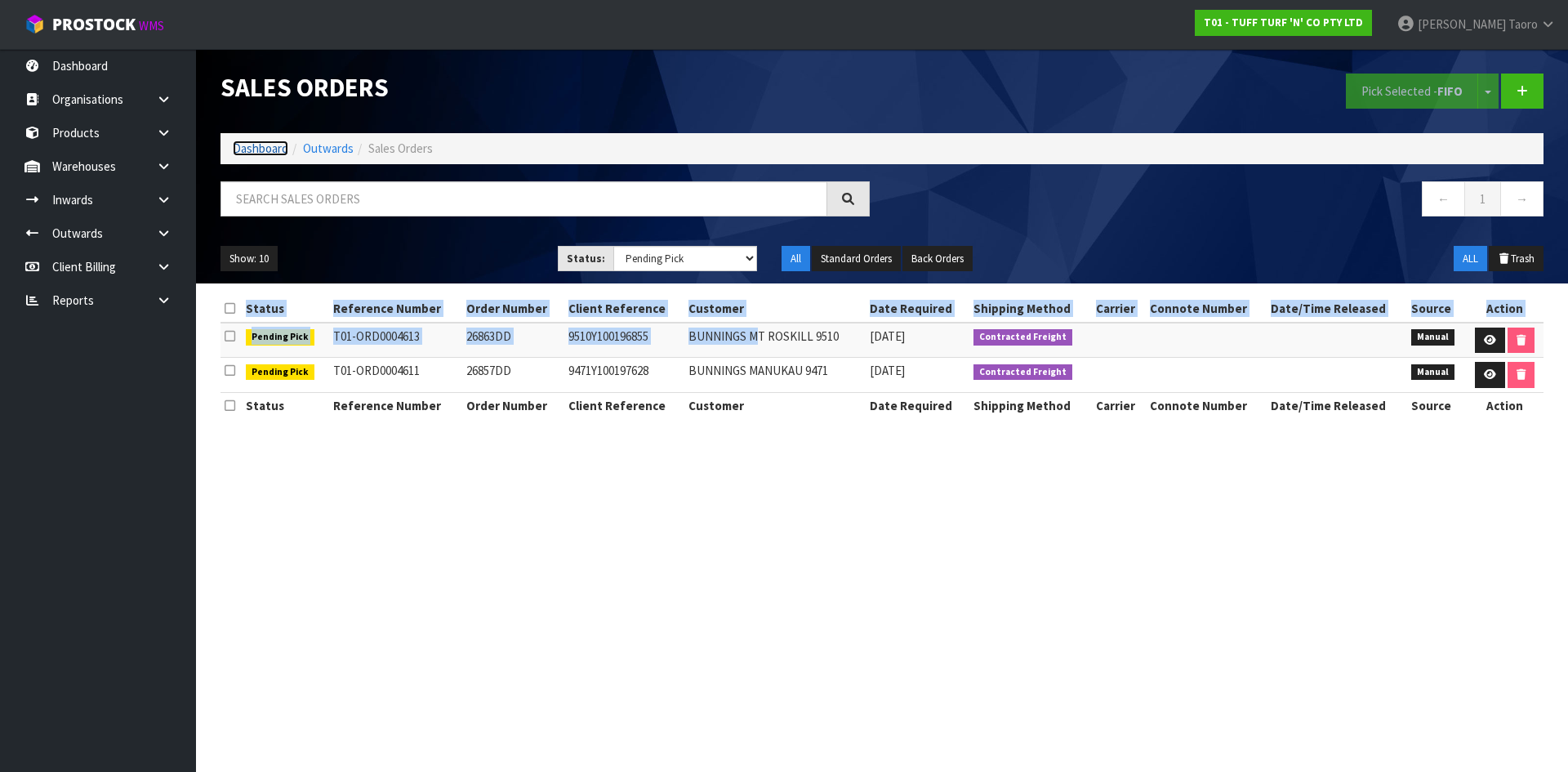
click at [267, 154] on link "Dashboard" at bounding box center [261, 148] width 56 height 16
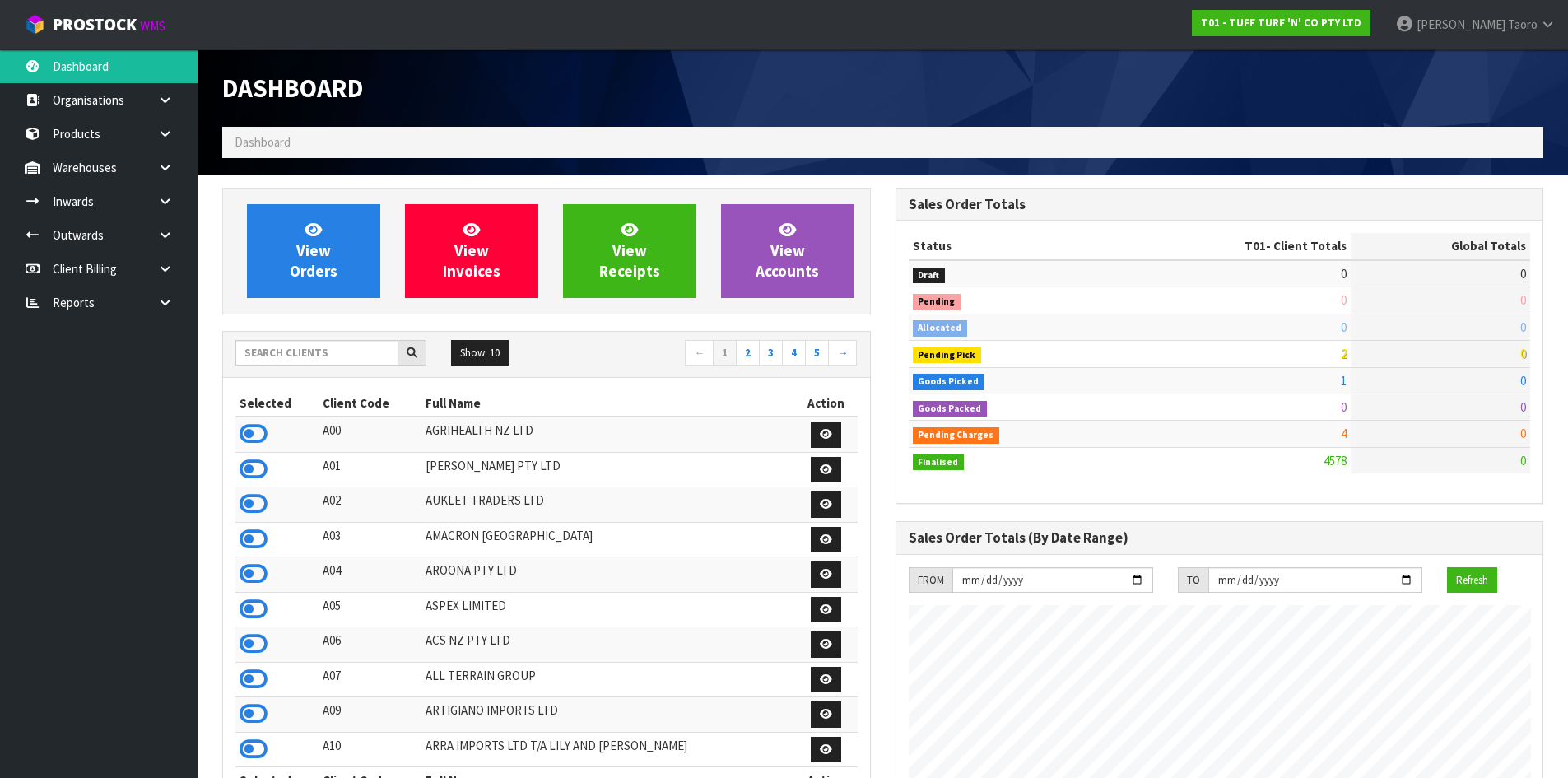
scroll to position [1247, 673]
click at [482, 112] on div "Dashboard" at bounding box center [547, 88] width 674 height 77
